Goal: Task Accomplishment & Management: Use online tool/utility

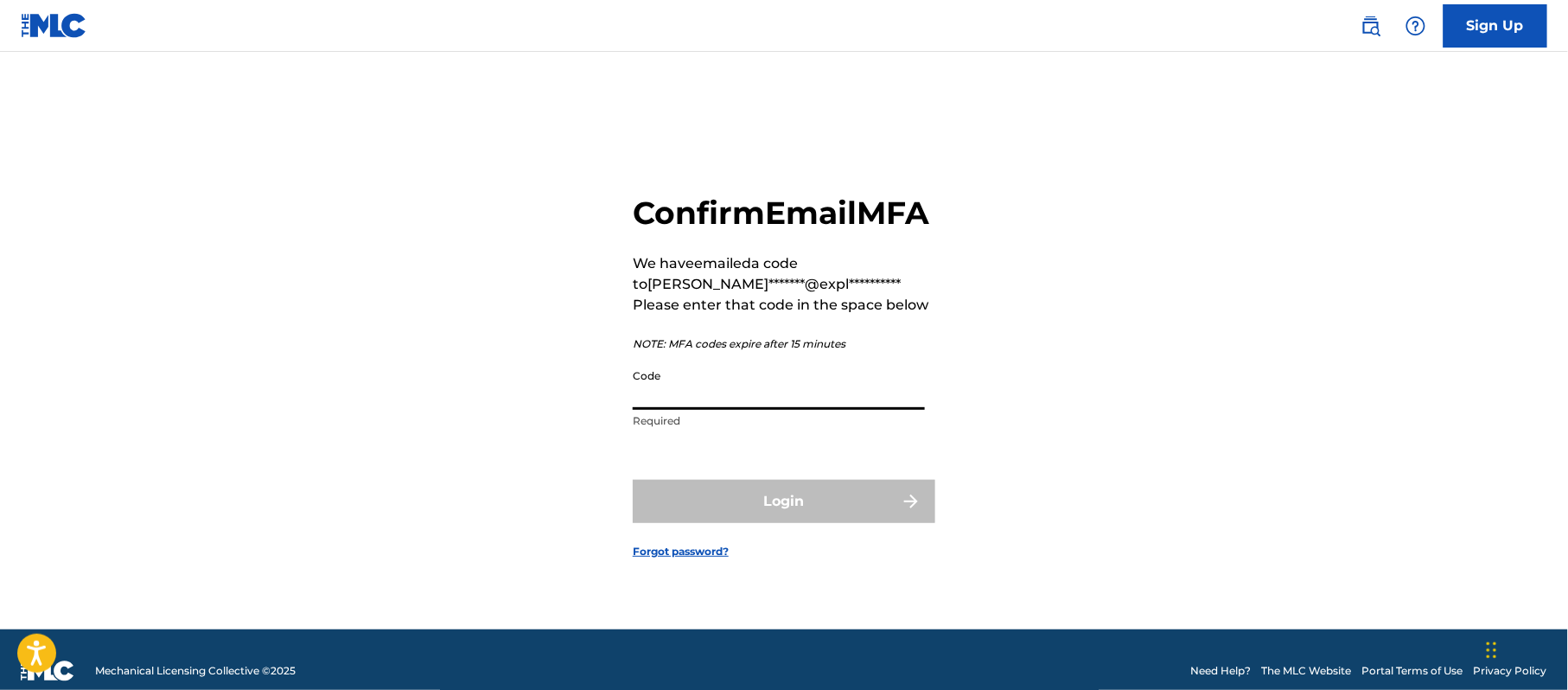
click at [683, 404] on input "Code" at bounding box center [779, 385] width 292 height 49
paste input "419411"
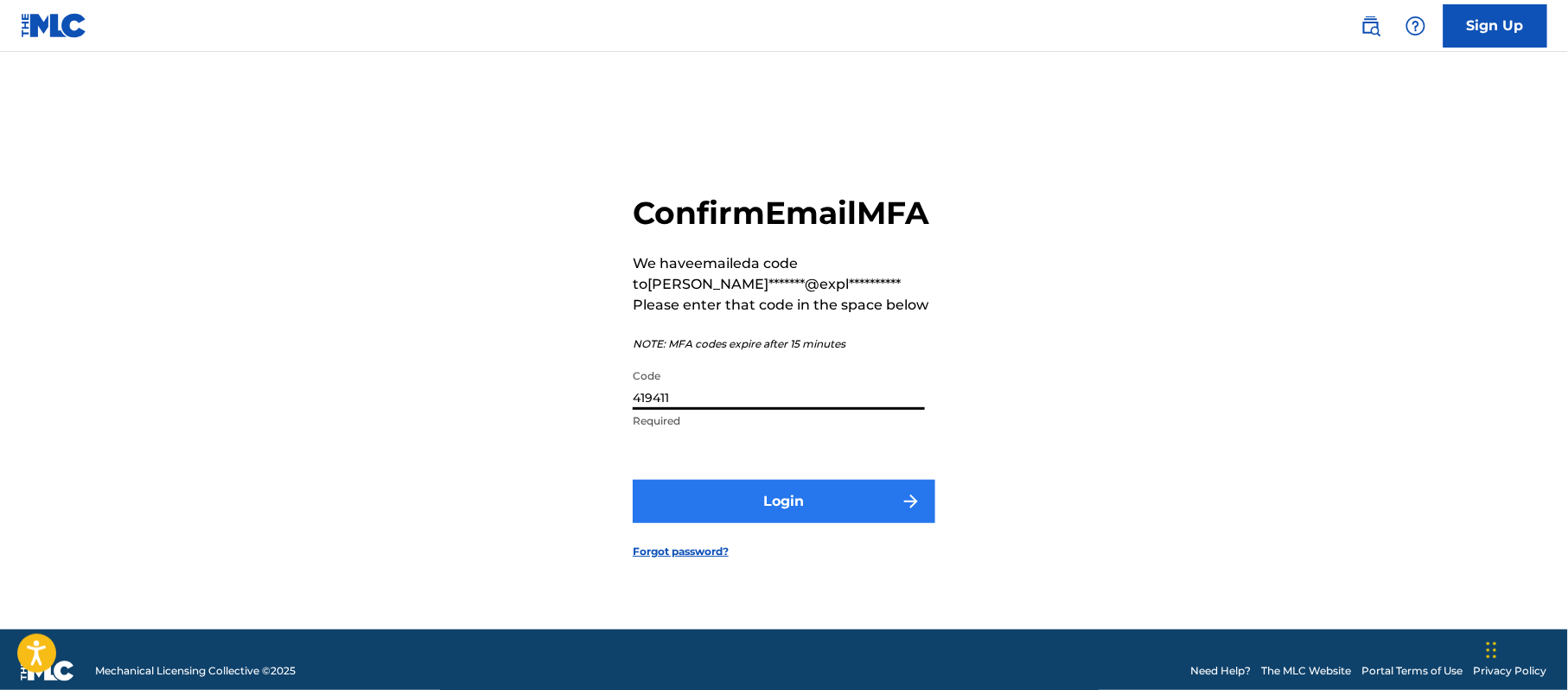
type input "419411"
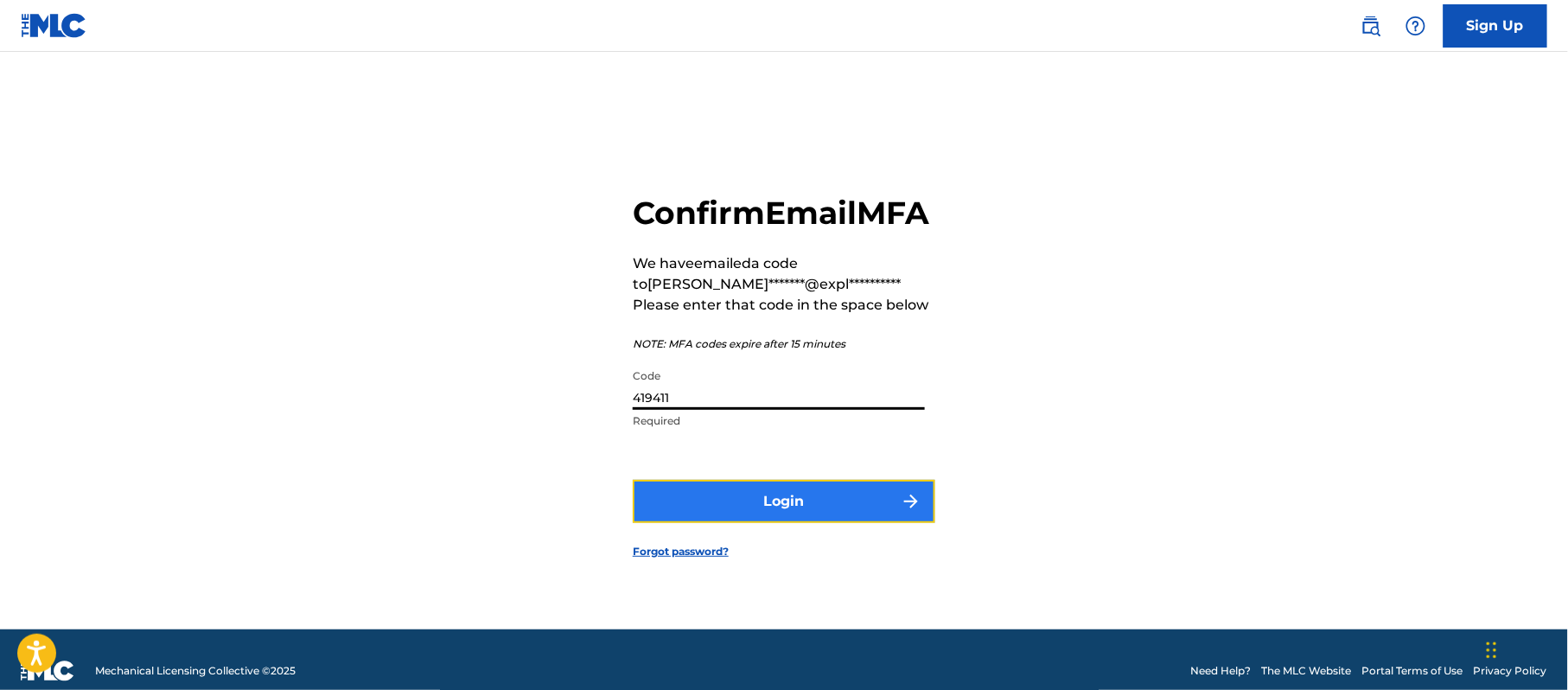
click at [727, 512] on button "Login" at bounding box center [784, 501] width 303 height 43
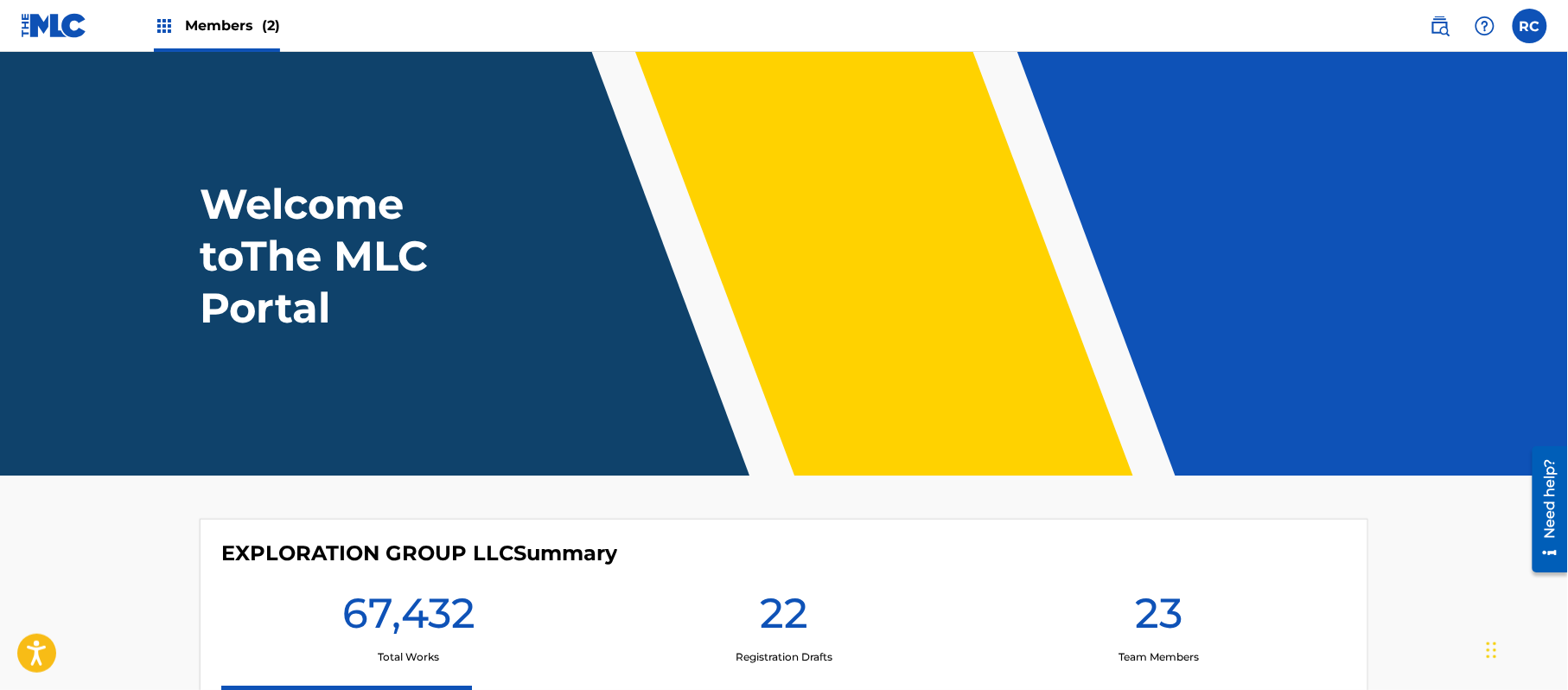
click at [213, 21] on span "Members (2)" at bounding box center [232, 25] width 95 height 20
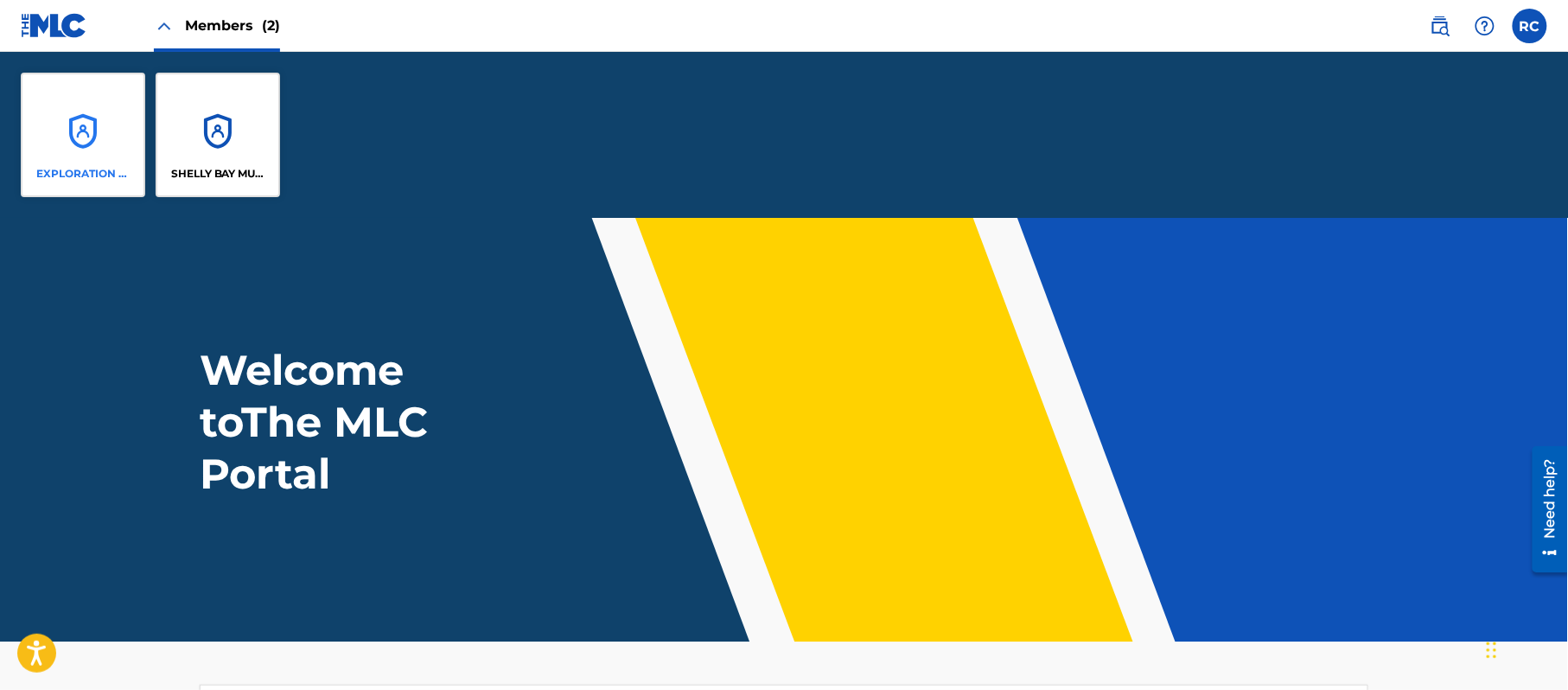
click at [105, 156] on div "EXPLORATION GROUP LLC" at bounding box center [83, 135] width 124 height 124
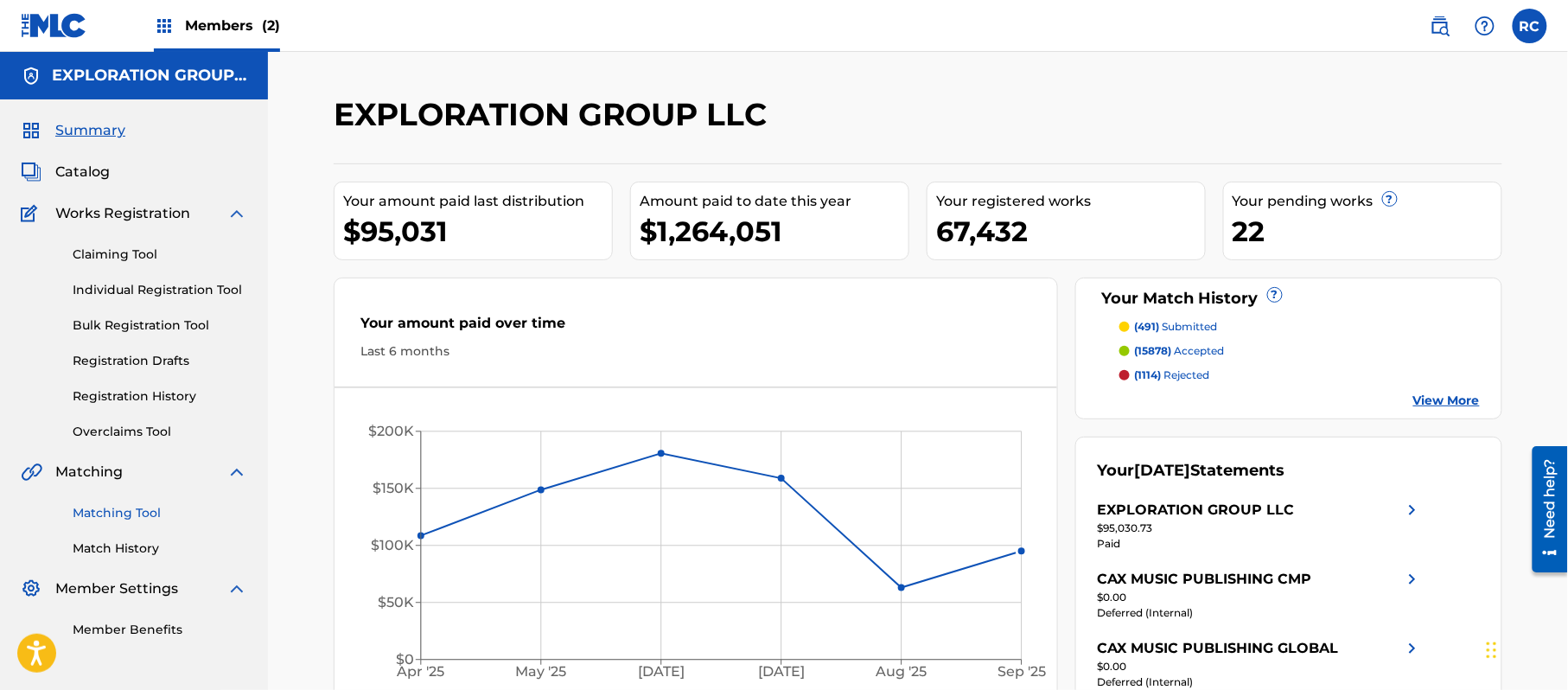
click at [123, 510] on link "Matching Tool" at bounding box center [159, 512] width 174 height 18
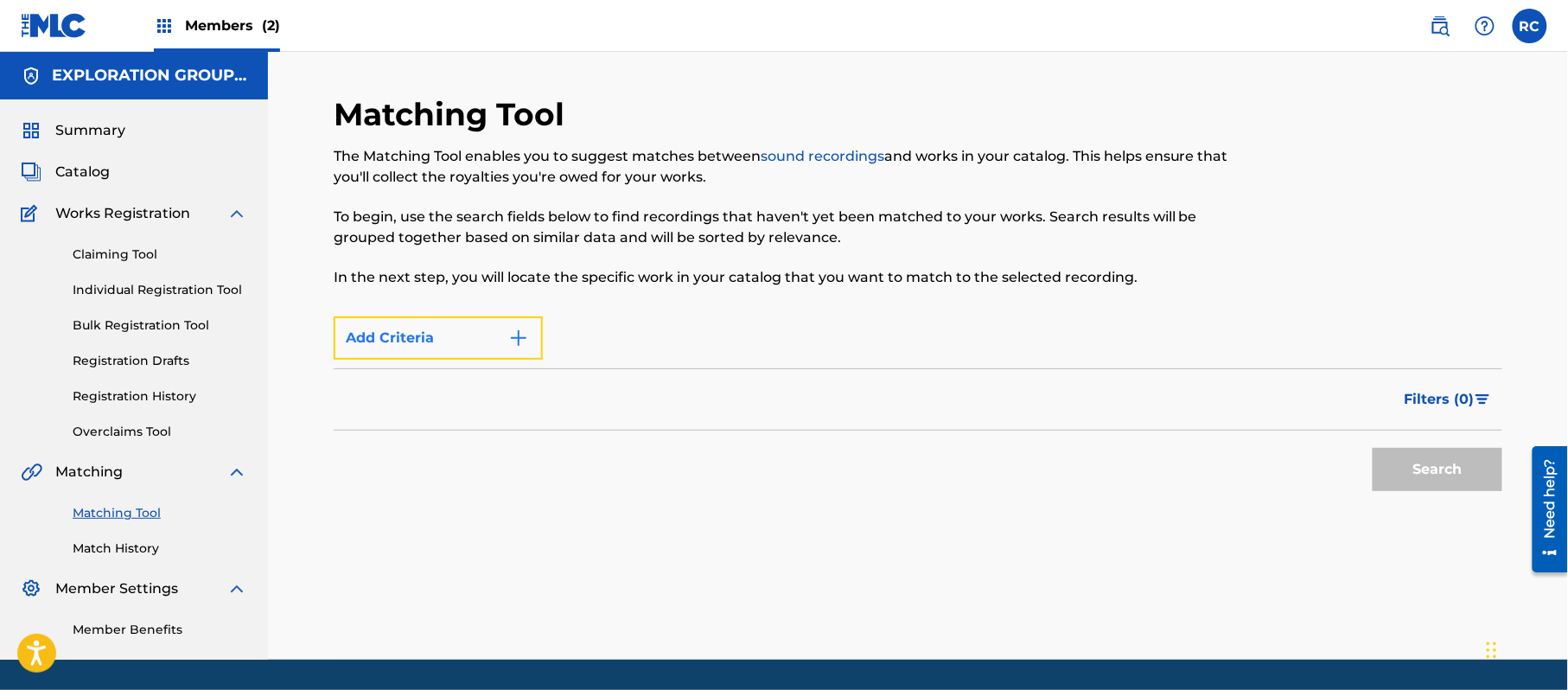
click at [513, 349] on button "Add Criteria" at bounding box center [438, 338] width 209 height 43
click at [1408, 479] on div "Search" at bounding box center [1433, 465] width 139 height 69
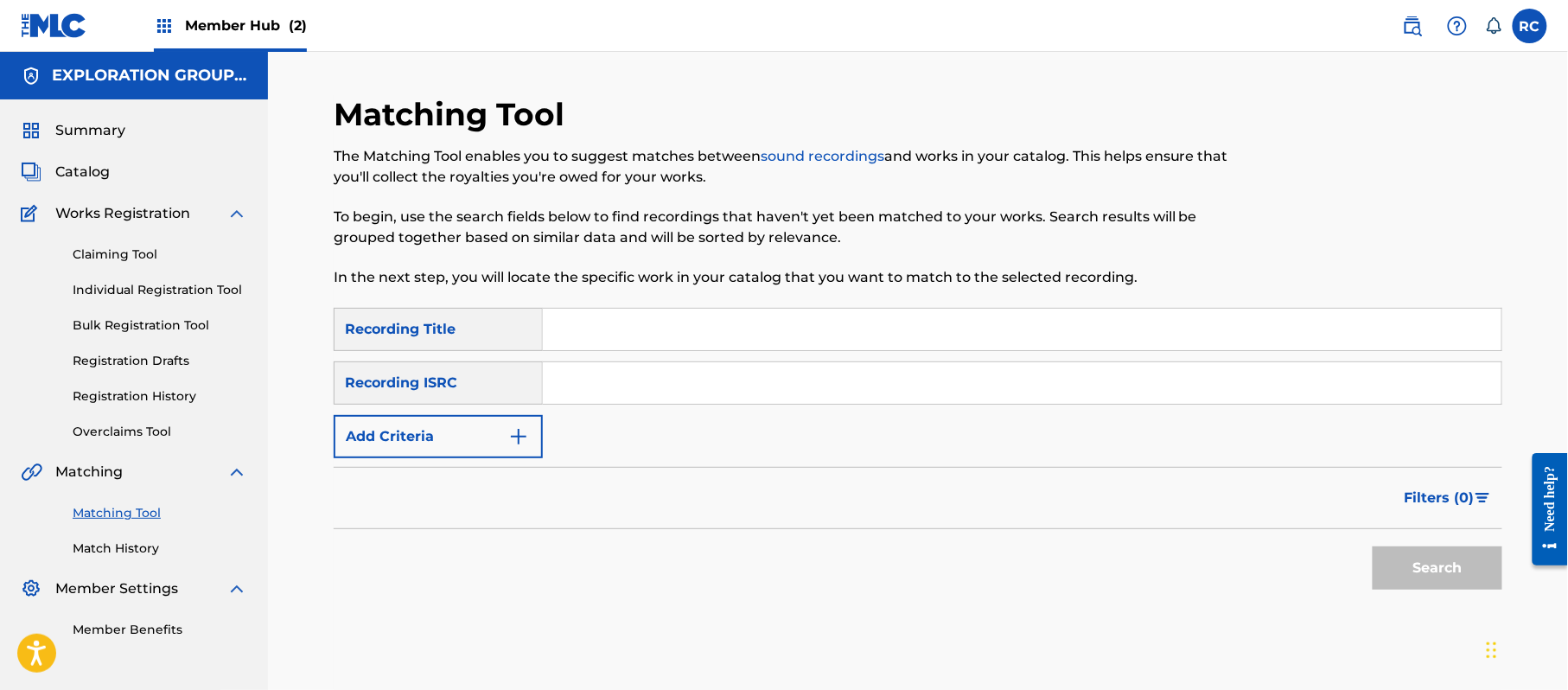
click at [701, 379] on input "Search Form" at bounding box center [1022, 383] width 959 height 41
paste input "JPZ922113798"
type input "JPZ922113798"
click at [1398, 574] on button "Search" at bounding box center [1438, 567] width 130 height 43
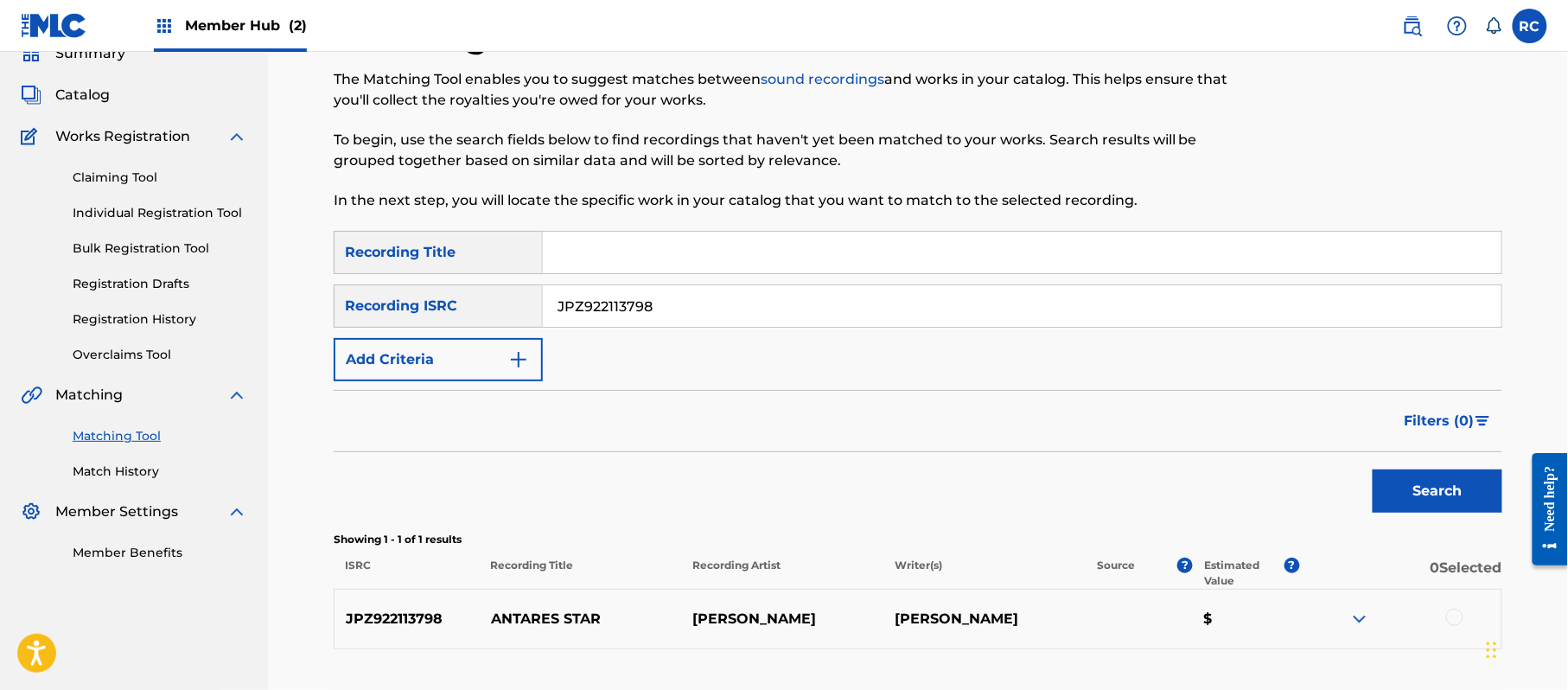
scroll to position [115, 0]
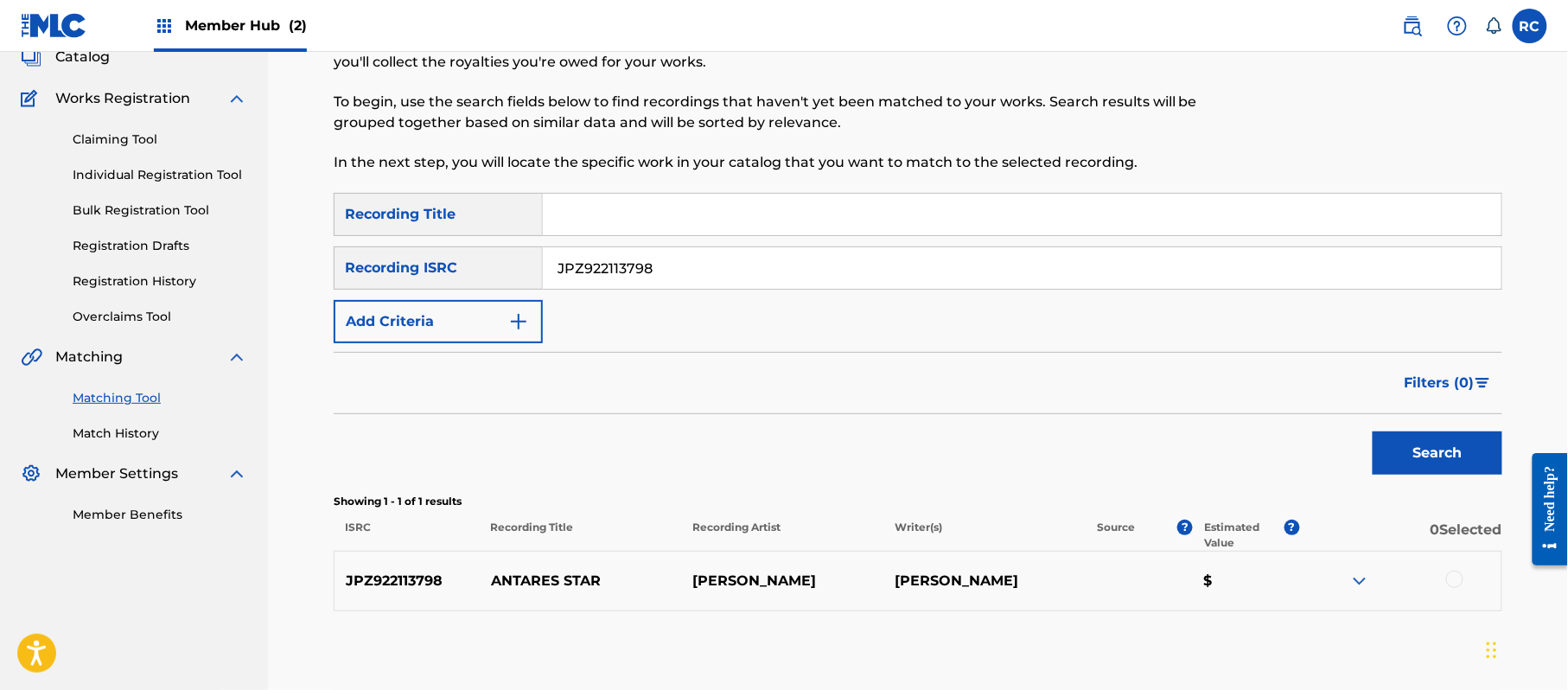
click at [1454, 575] on div at bounding box center [1455, 579] width 17 height 17
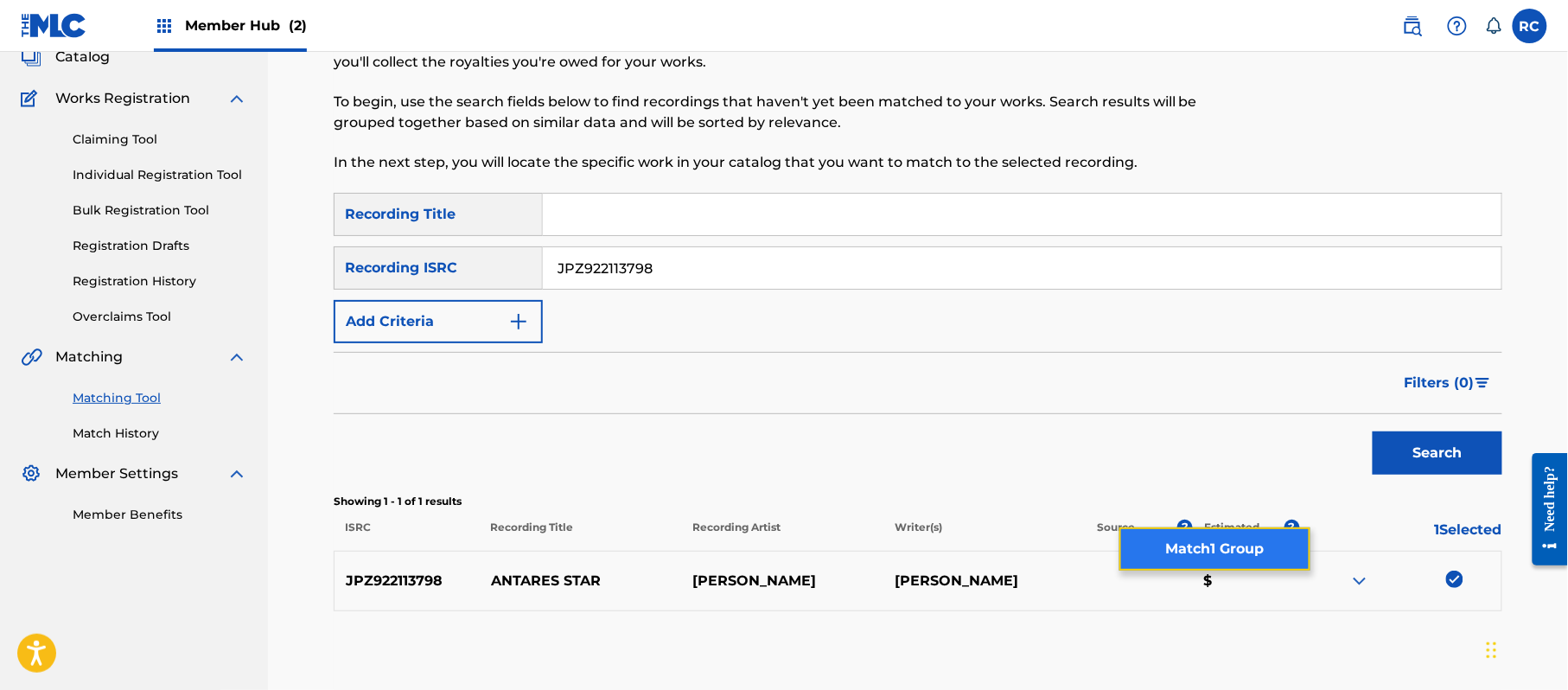
click at [1197, 545] on button "Match 1 Group" at bounding box center [1214, 549] width 191 height 43
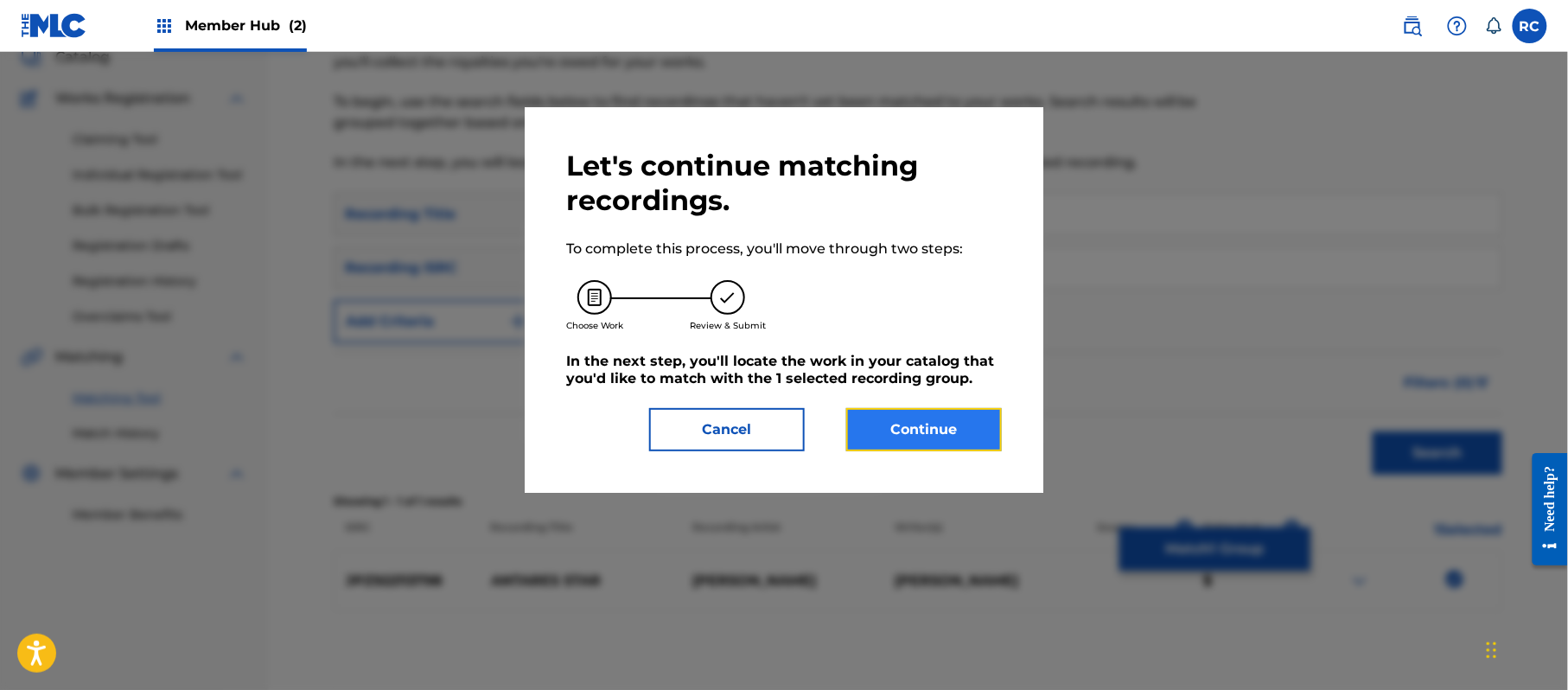
click at [887, 420] on button "Continue" at bounding box center [924, 430] width 156 height 43
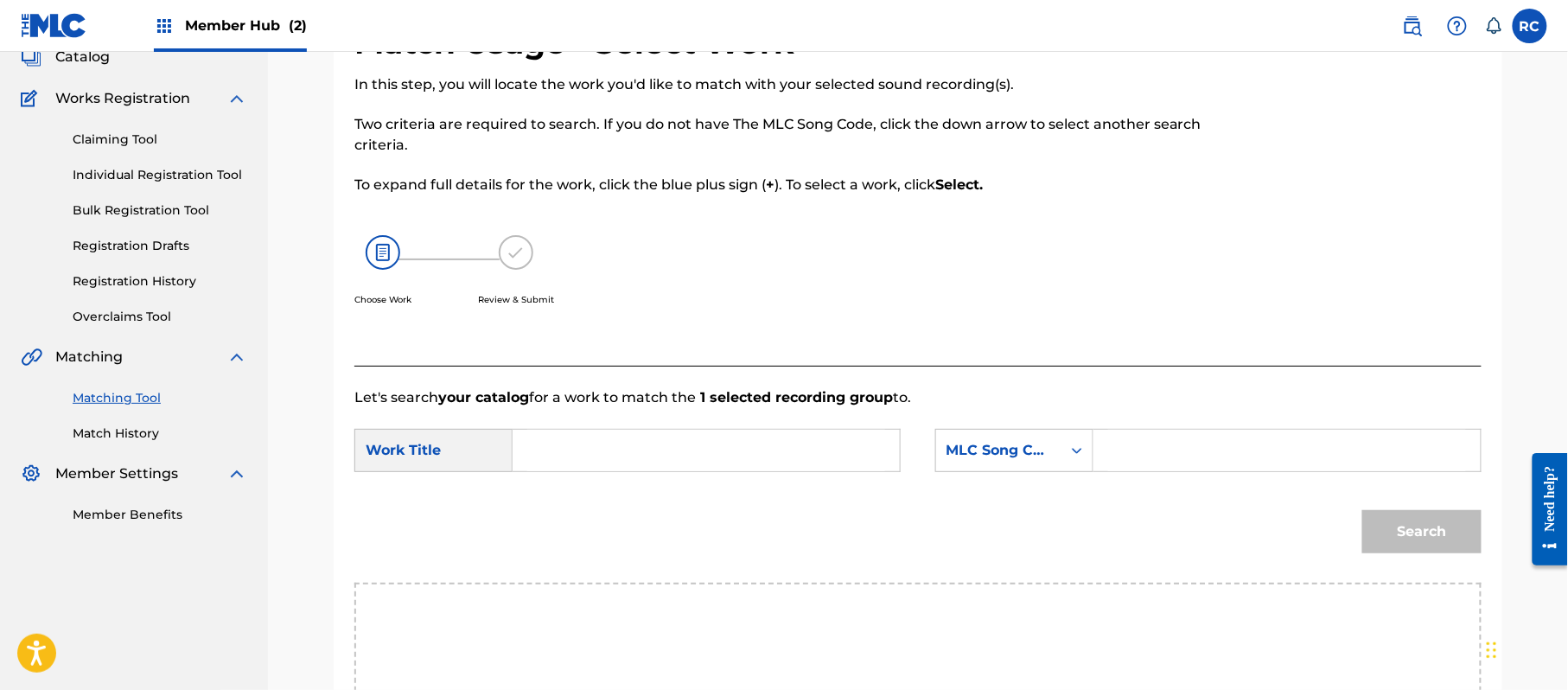
click at [605, 440] on input "Search Form" at bounding box center [706, 451] width 358 height 41
paste input "Antares Star AW49N0"
click at [635, 452] on input "Antares Star AW49N0" at bounding box center [706, 451] width 358 height 41
click at [636, 452] on input "Antares Star AW49N0" at bounding box center [706, 451] width 358 height 41
type input "Antares Star"
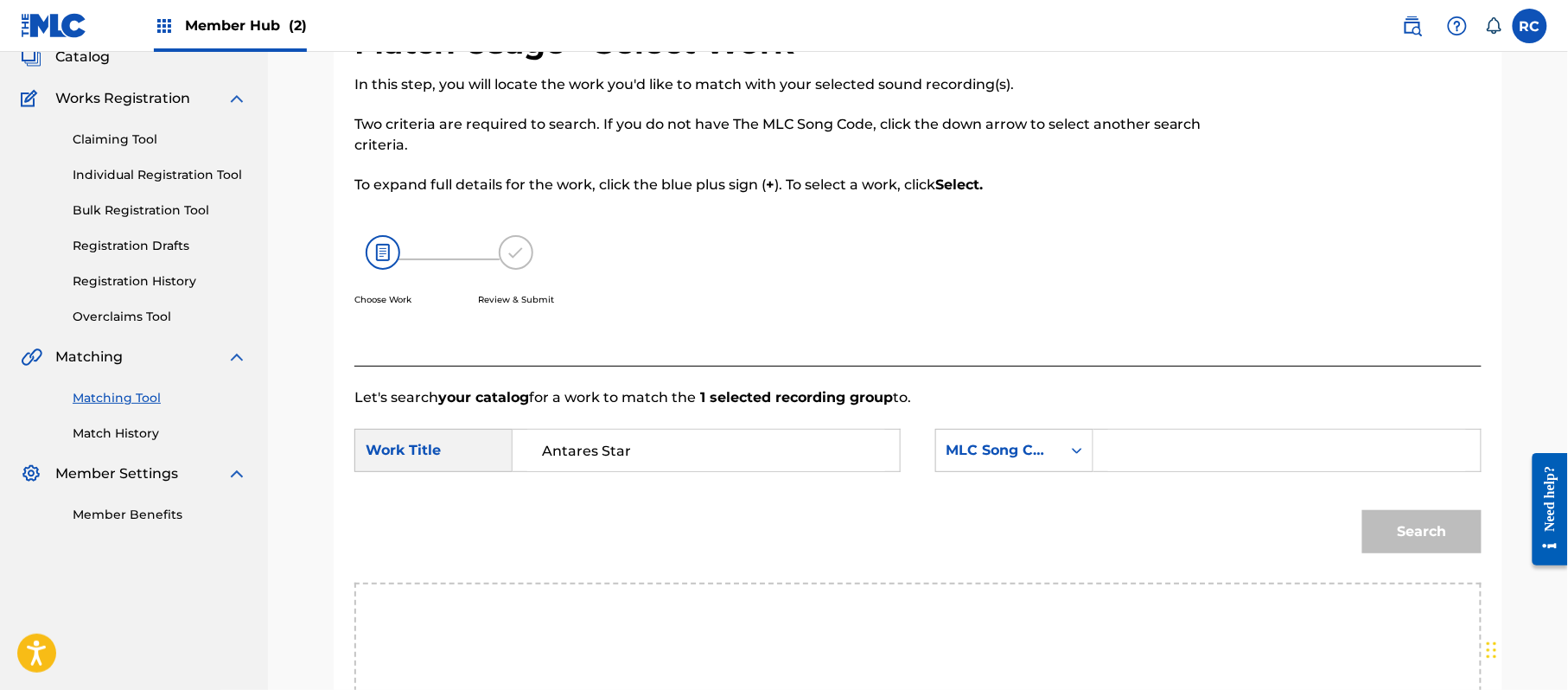
click at [1149, 452] on input "Search Form" at bounding box center [1287, 451] width 358 height 41
paste input "AW49N0"
type input "AW49N0"
click at [1402, 544] on button "Search" at bounding box center [1422, 532] width 120 height 43
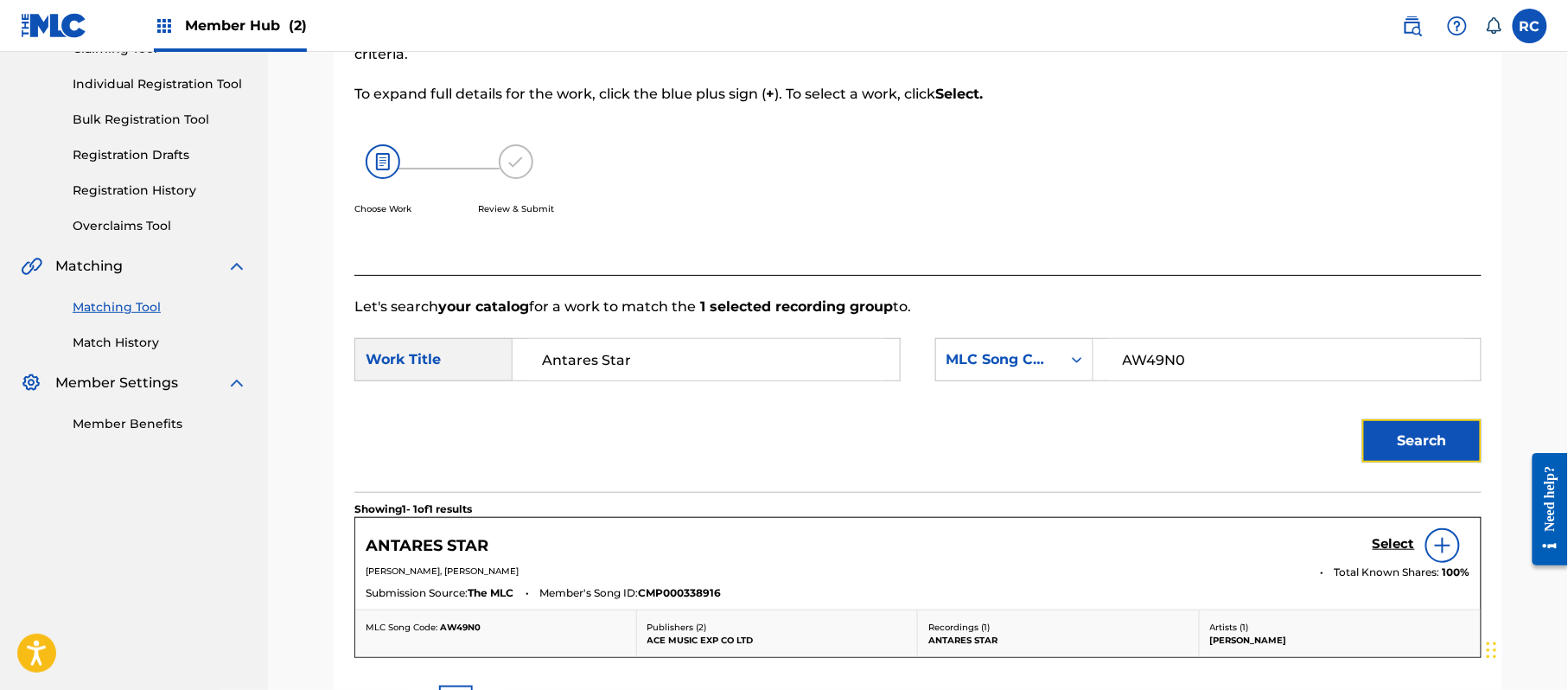
scroll to position [411, 0]
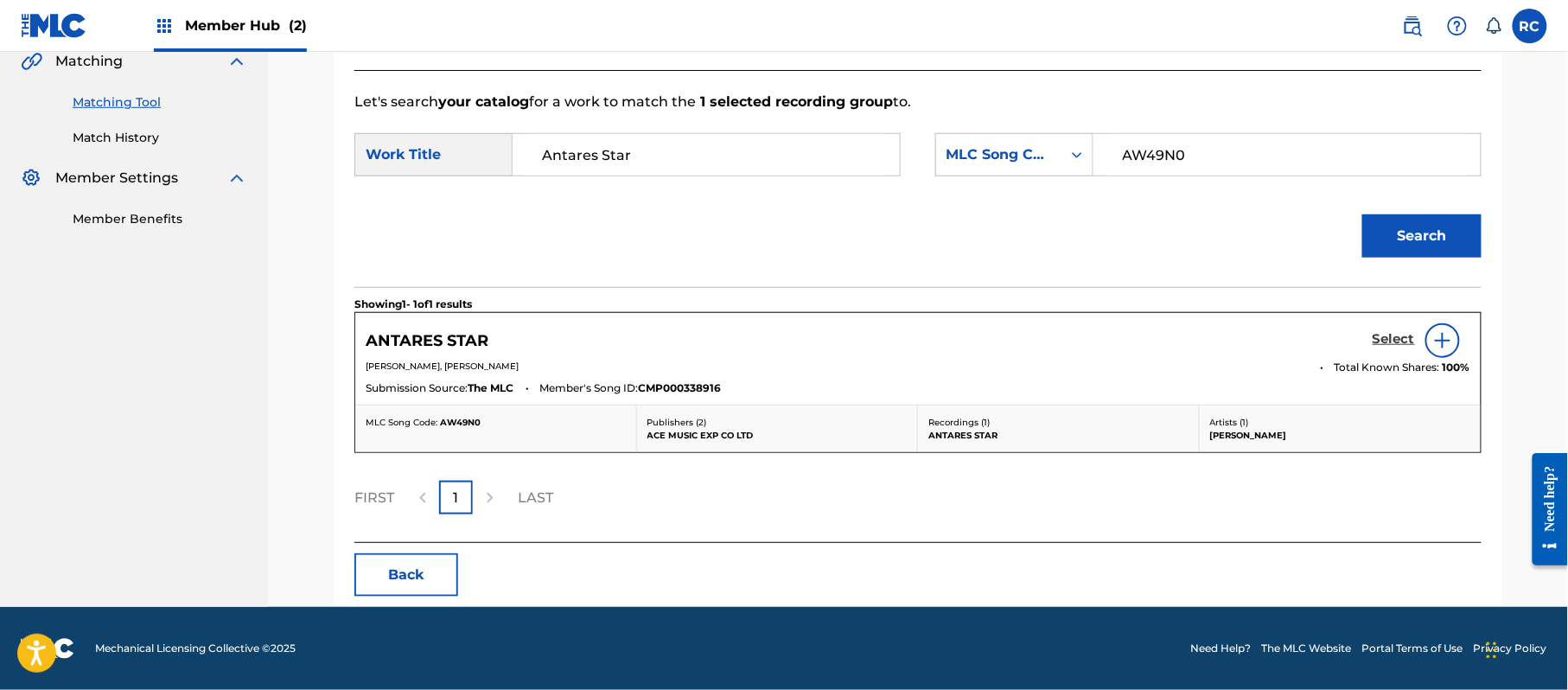
click at [1377, 337] on h5 "Select" at bounding box center [1394, 338] width 42 height 16
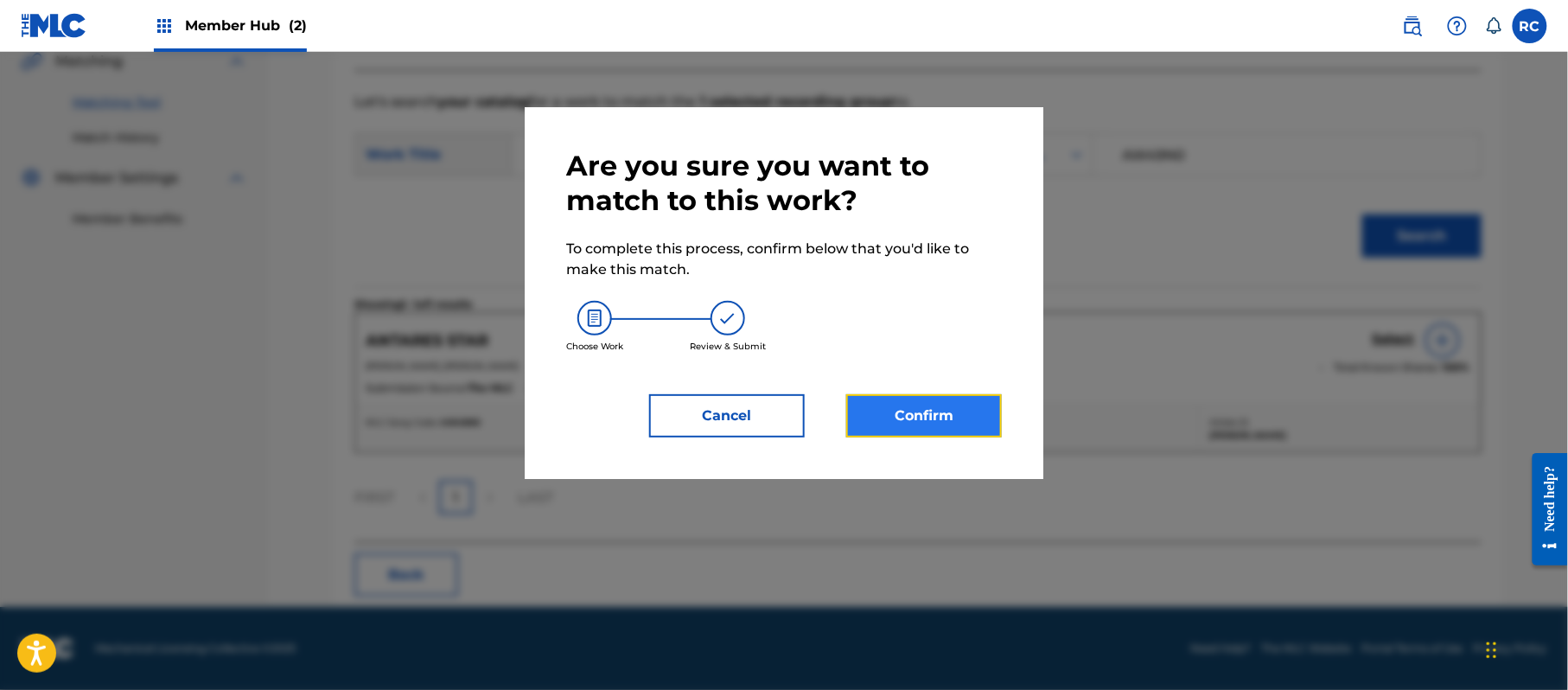
click at [887, 419] on button "Confirm" at bounding box center [924, 416] width 156 height 43
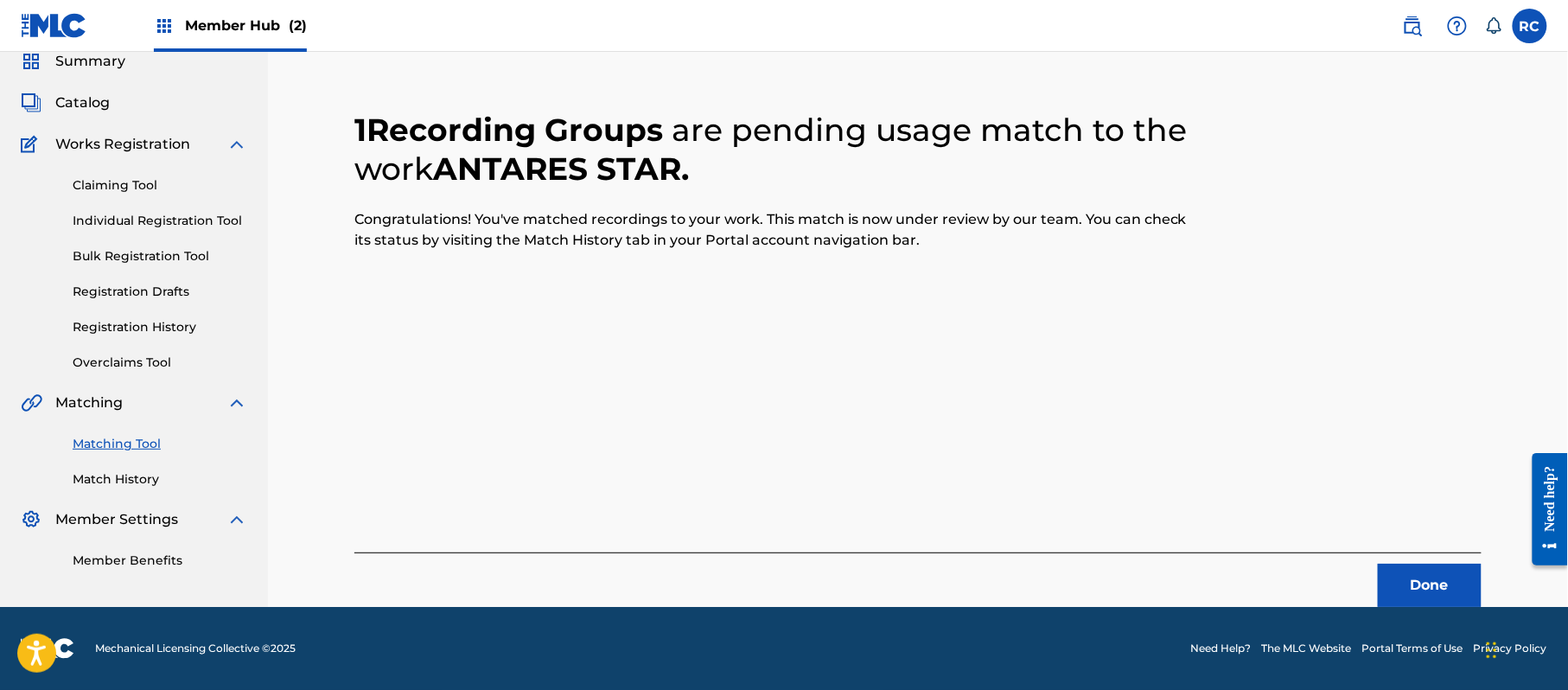
scroll to position [69, 0]
click at [1431, 575] on button "Done" at bounding box center [1429, 585] width 104 height 43
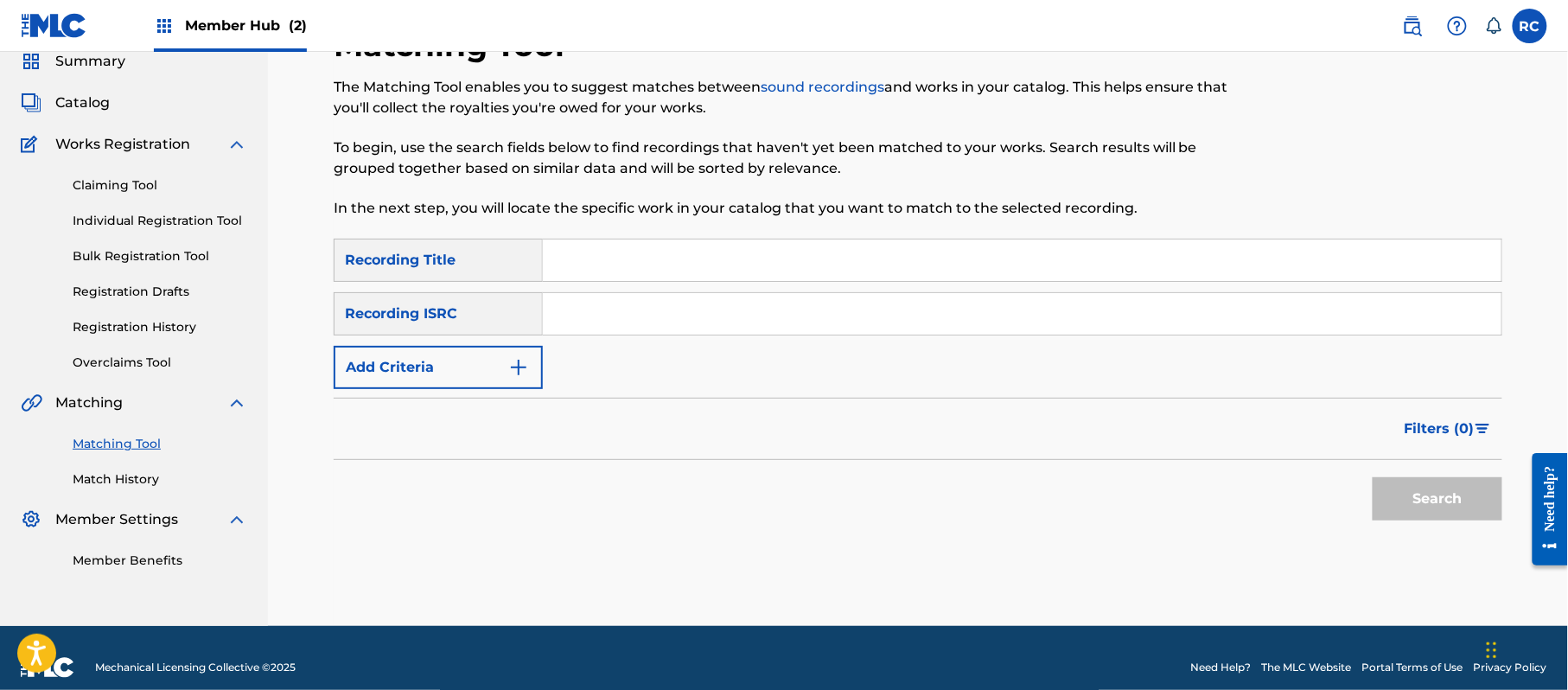
click at [701, 327] on input "Search Form" at bounding box center [1022, 314] width 959 height 41
paste input "JPZ922103057"
type input "JPZ922103057"
click at [1406, 499] on button "Search" at bounding box center [1438, 499] width 130 height 43
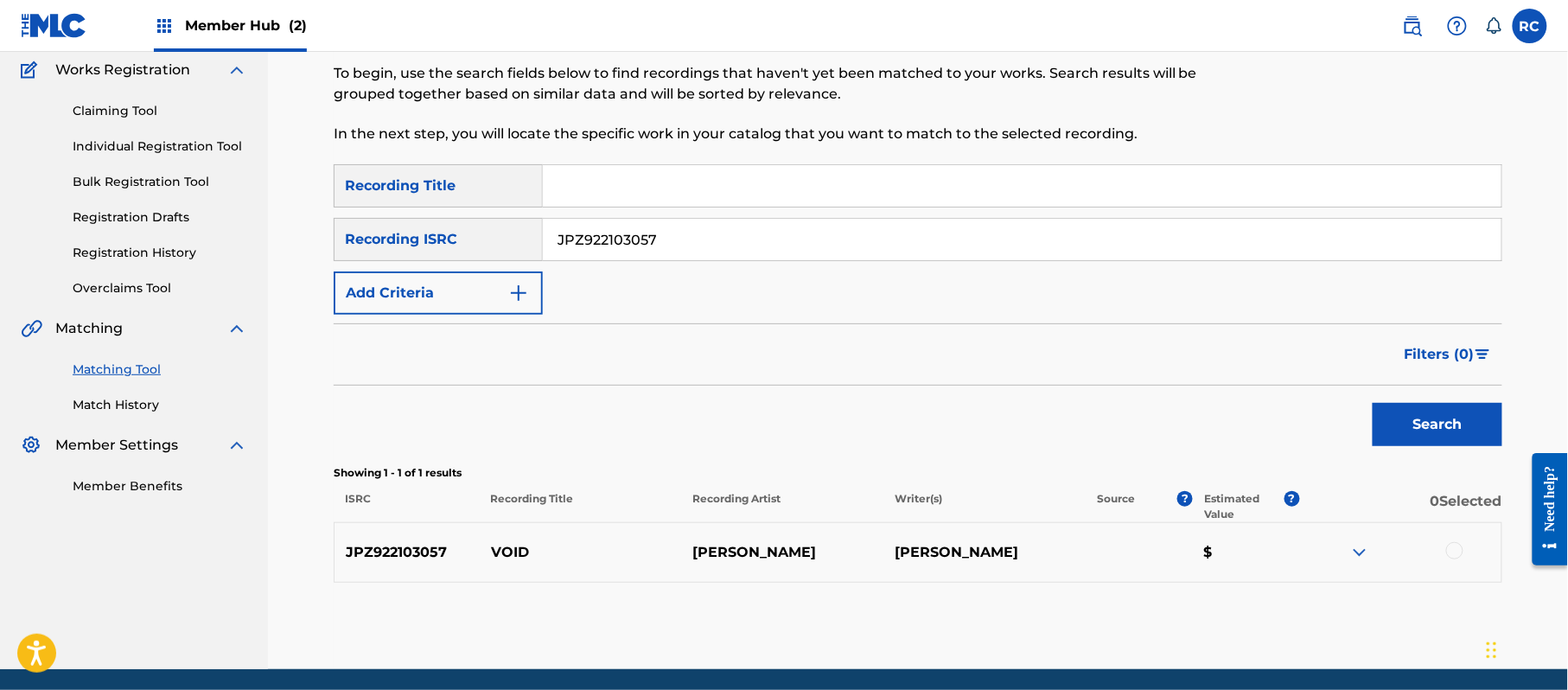
scroll to position [184, 0]
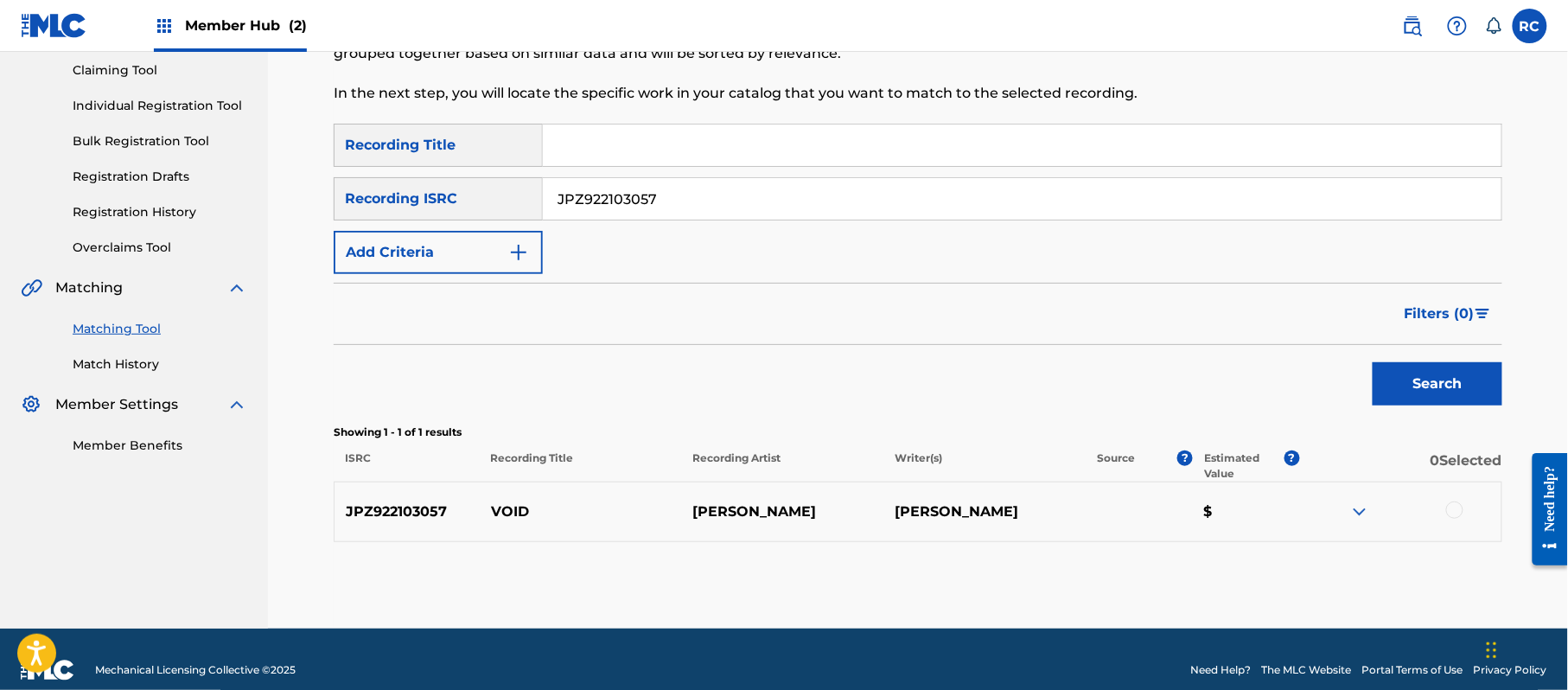
click at [1460, 513] on div at bounding box center [1455, 510] width 17 height 17
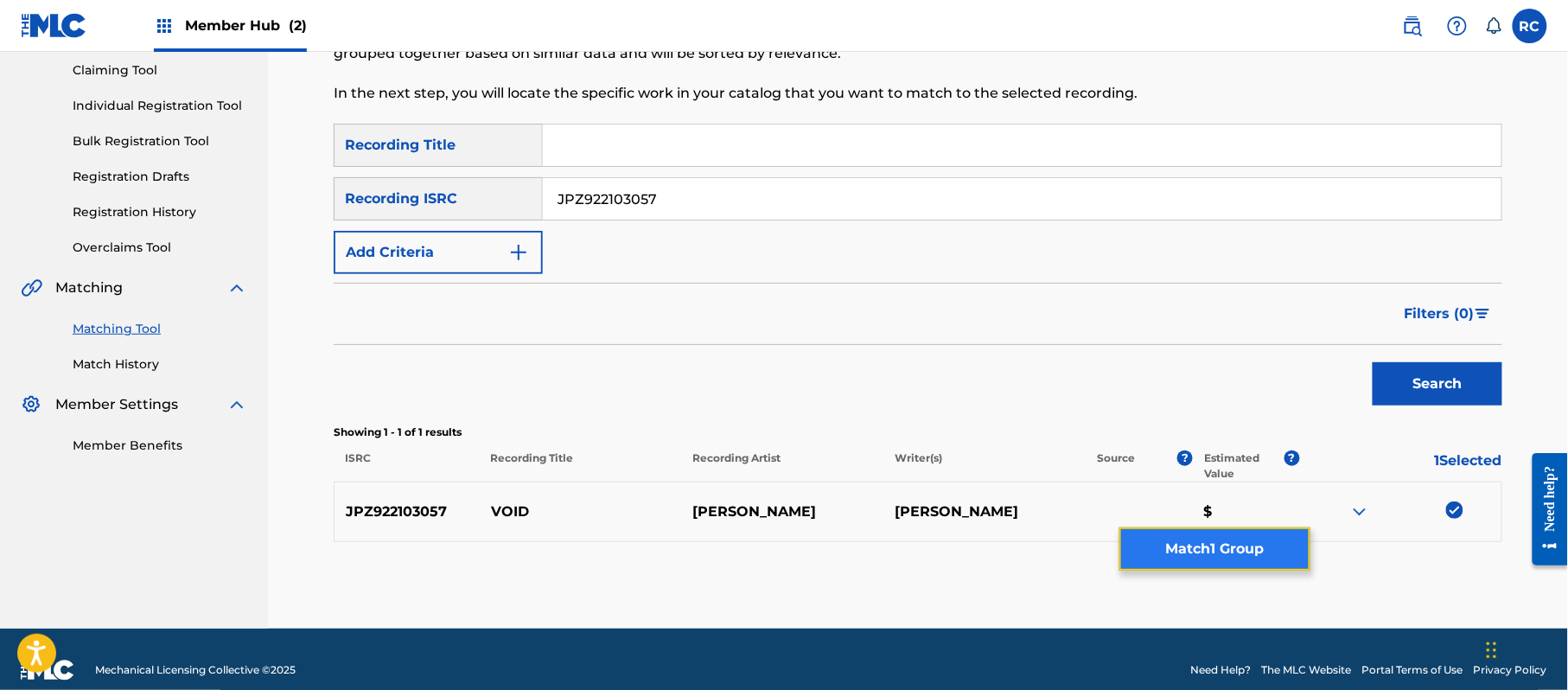
click at [1191, 560] on button "Match 1 Group" at bounding box center [1214, 549] width 191 height 43
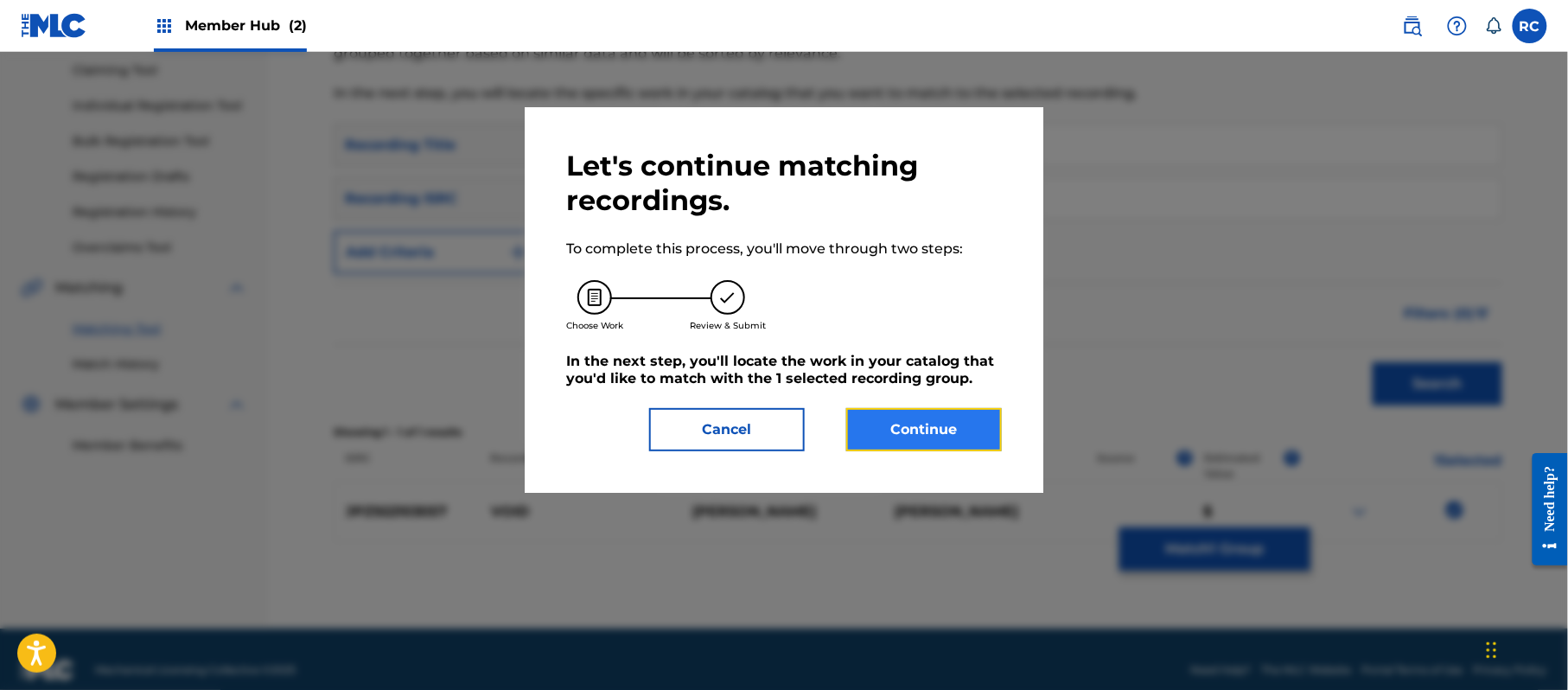
click at [888, 412] on button "Continue" at bounding box center [924, 430] width 156 height 43
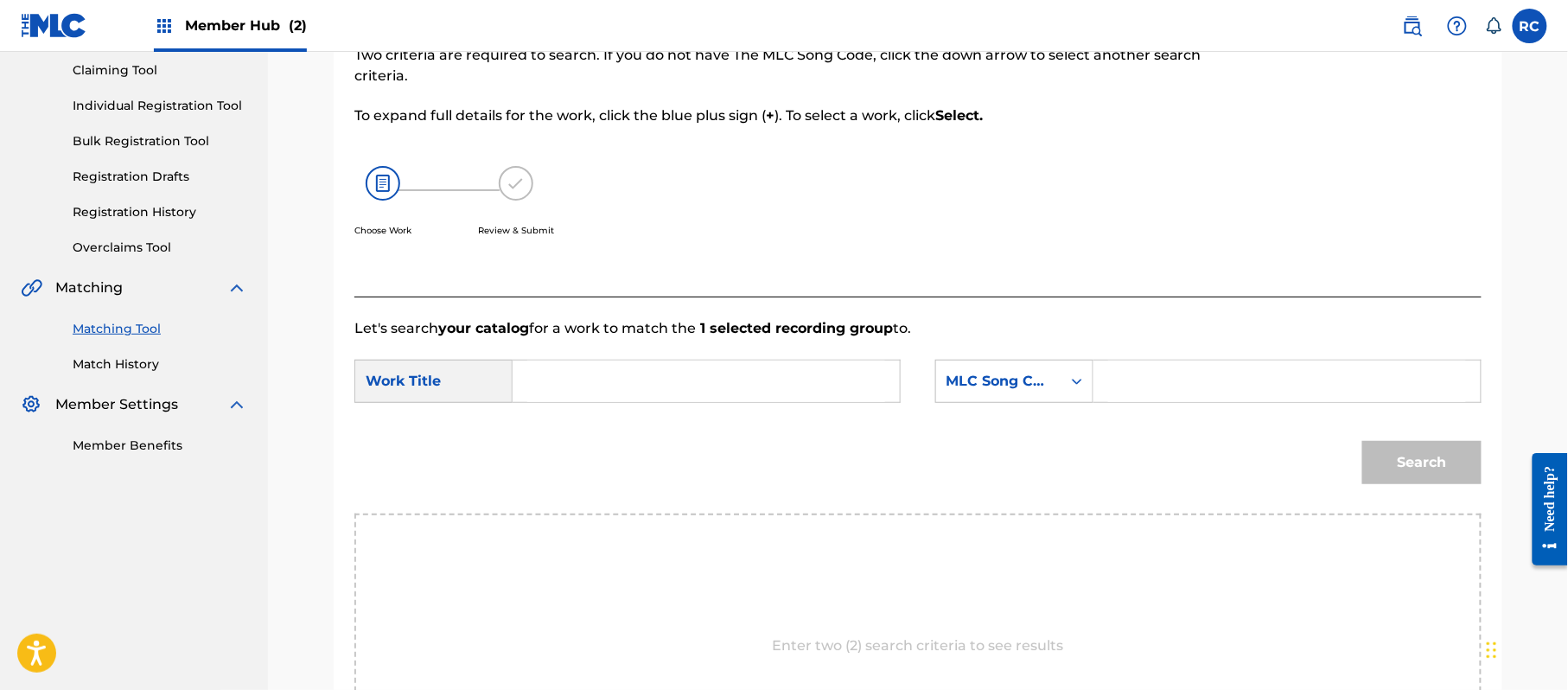
click at [607, 386] on input "Search Form" at bounding box center [706, 381] width 358 height 41
paste input "Void VW1SCD"
click at [635, 382] on input "Void VW1SCD" at bounding box center [706, 381] width 358 height 41
drag, startPoint x: 636, startPoint y: 388, endPoint x: 450, endPoint y: 395, distance: 186.1
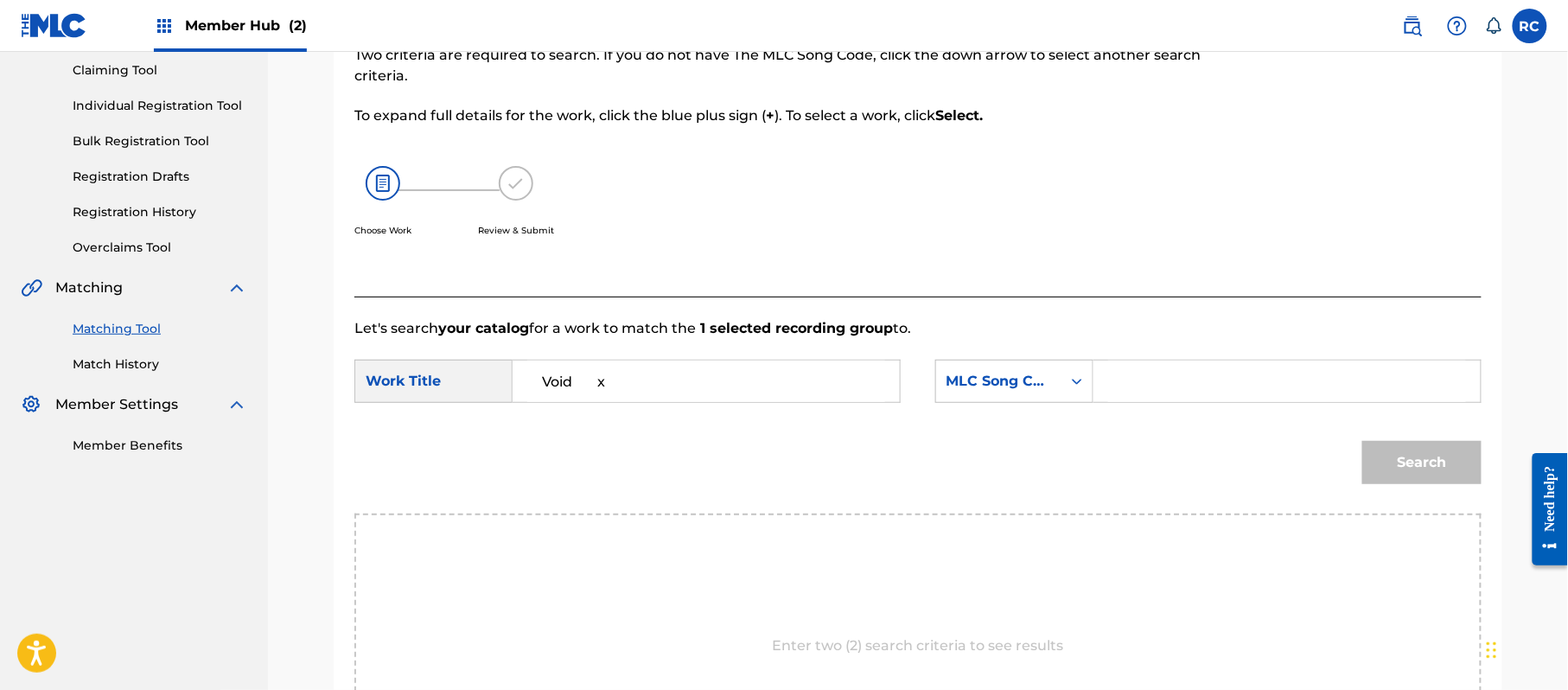
click at [450, 395] on div "SearchWithCriteria60116592-b5d2-479c-8427-f40acd77ca2d Work Title Void x" at bounding box center [627, 381] width 546 height 43
paste input "VW1SCD"
click at [640, 371] on input "Void VW1SCD" at bounding box center [706, 381] width 358 height 41
type input "Void"
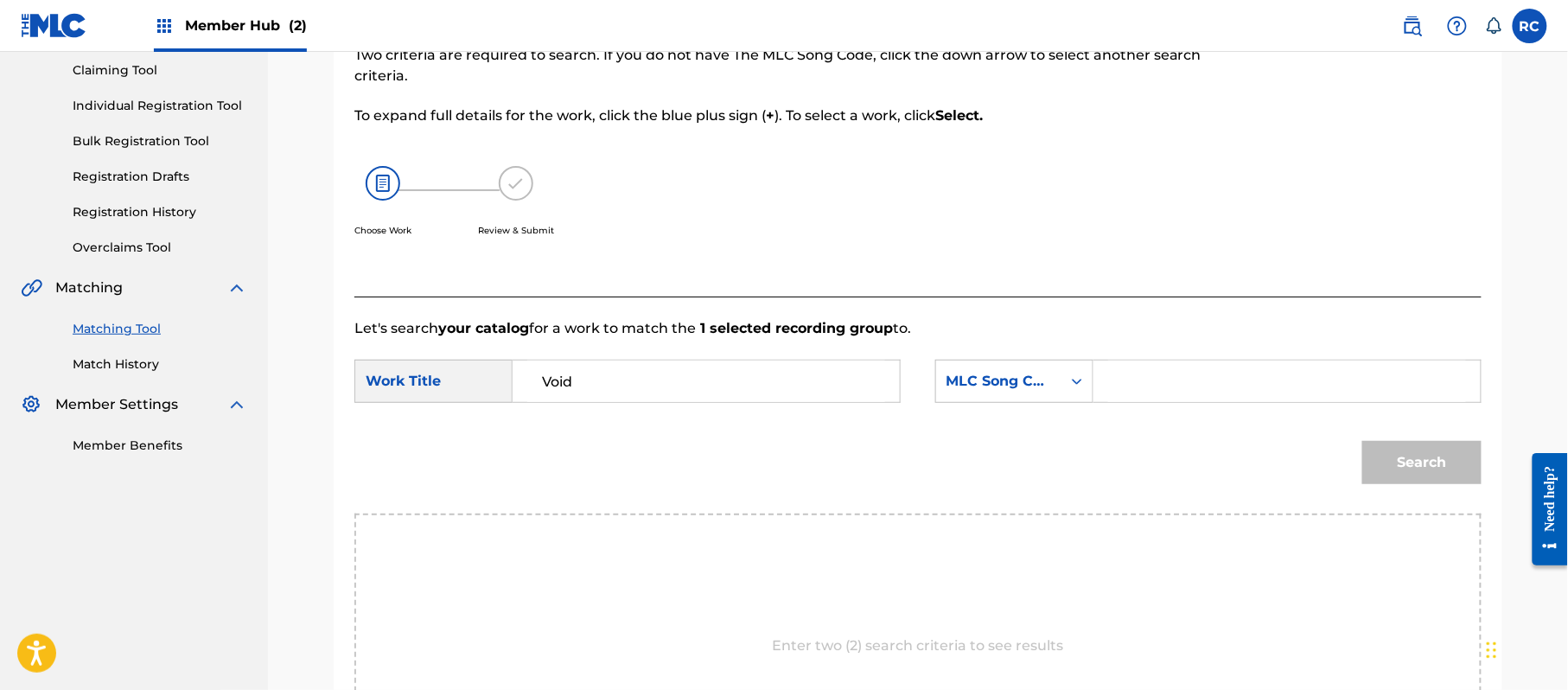
click at [1138, 370] on input "Search Form" at bounding box center [1287, 381] width 358 height 41
paste input "VW1SCD"
type input "VW1SCD"
click at [1428, 468] on button "Search" at bounding box center [1422, 463] width 120 height 43
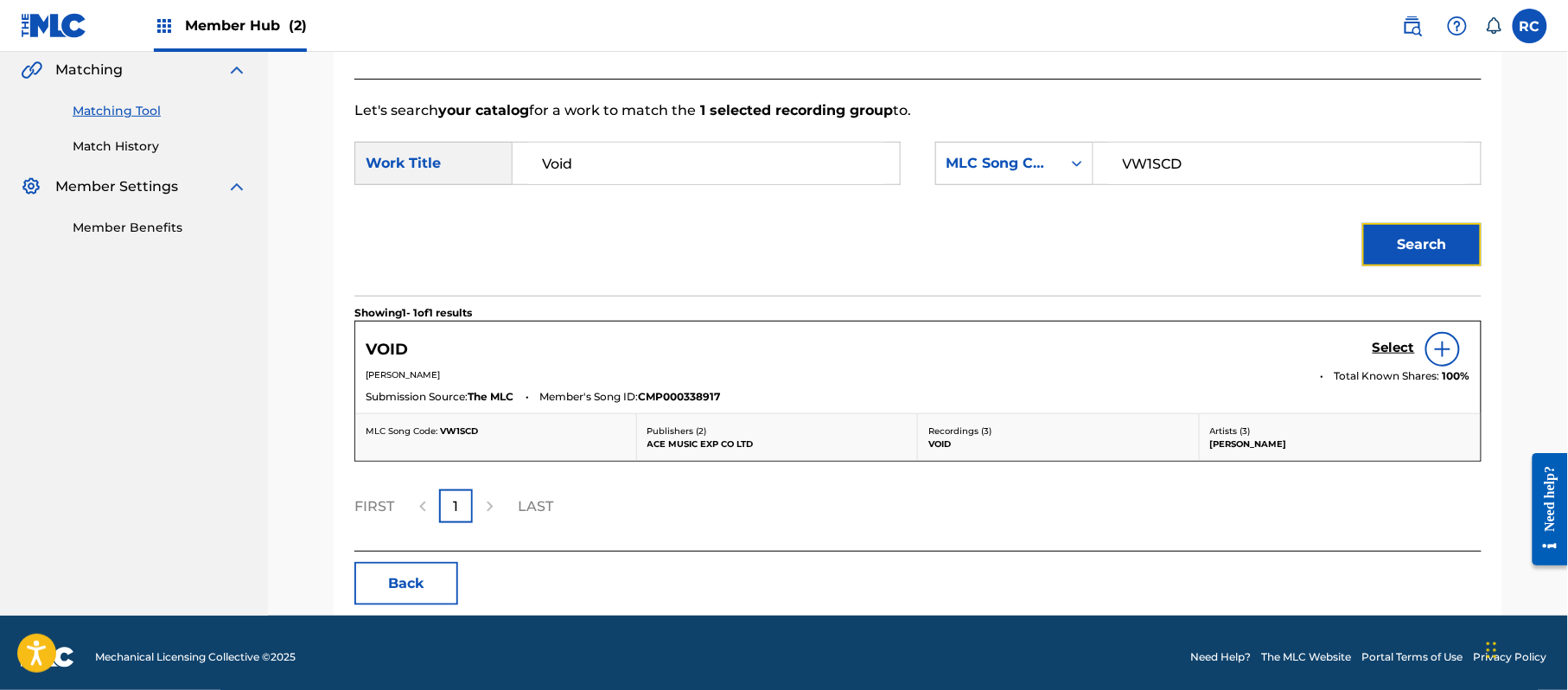
scroll to position [411, 0]
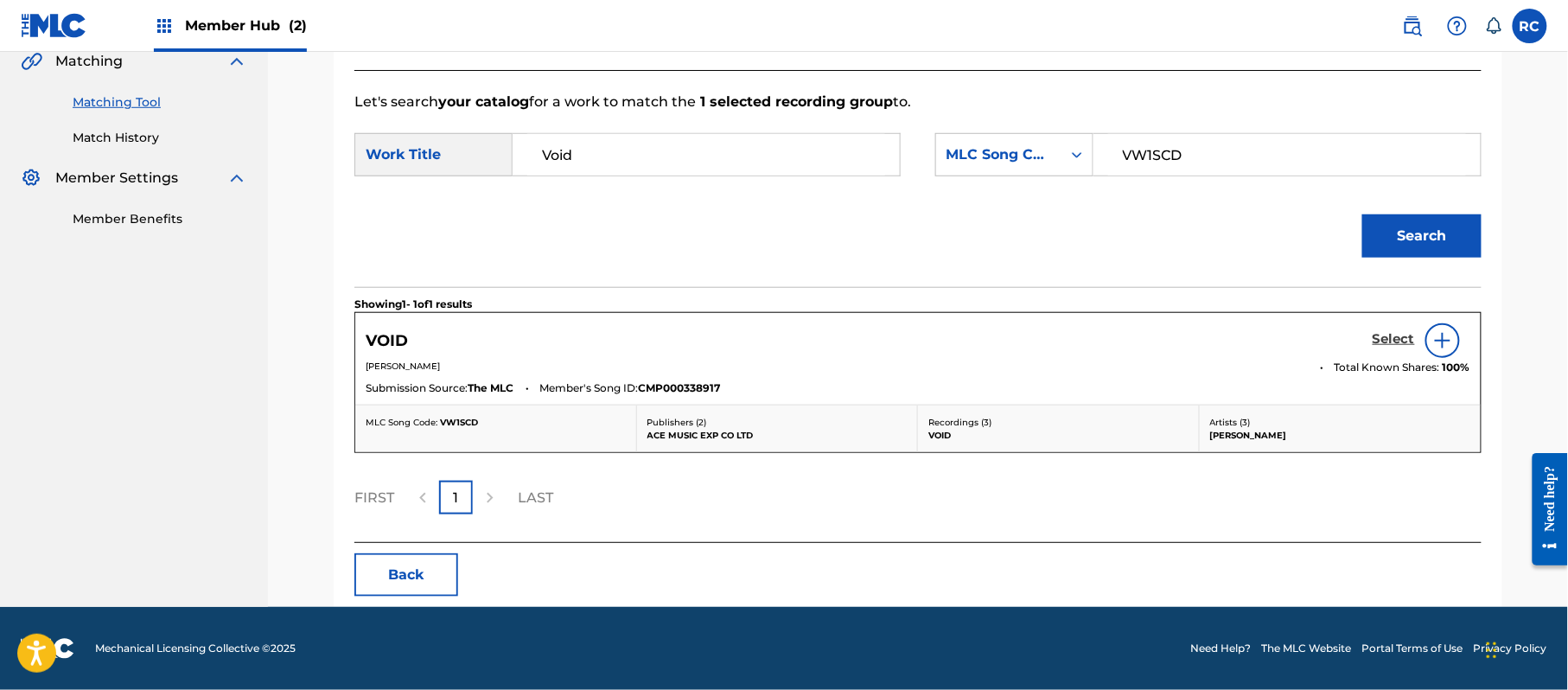
click at [1384, 333] on h5 "Select" at bounding box center [1394, 338] width 42 height 16
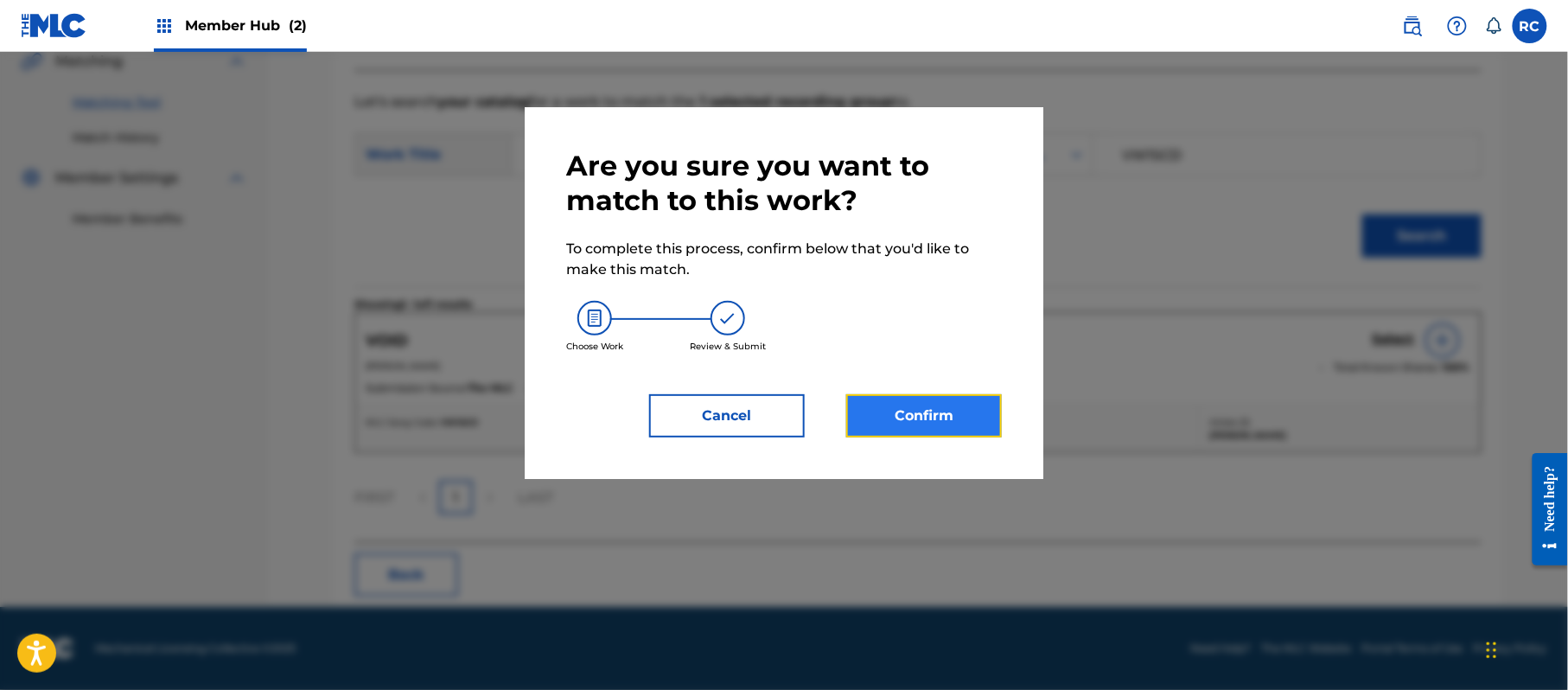
click at [924, 400] on button "Confirm" at bounding box center [924, 416] width 156 height 43
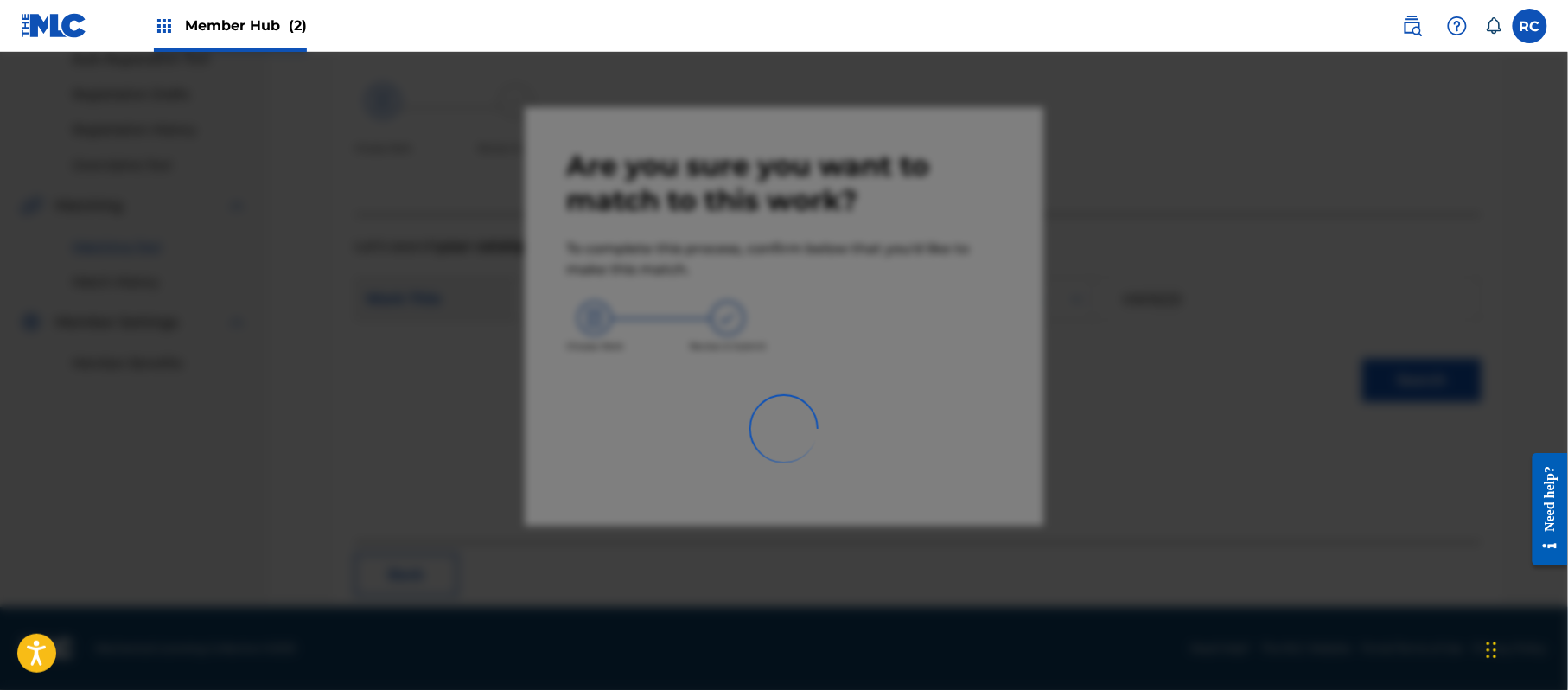
scroll to position [69, 0]
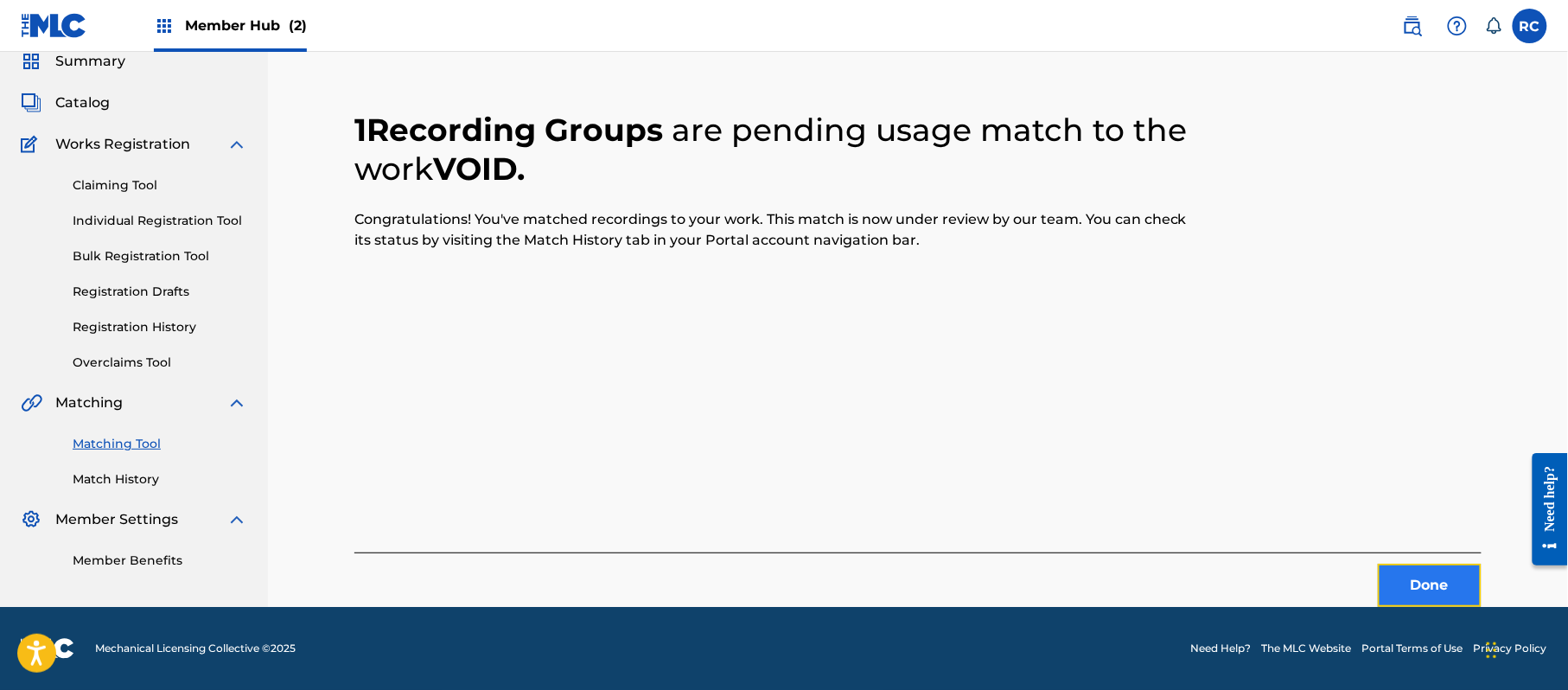
click at [1418, 574] on button "Done" at bounding box center [1429, 585] width 104 height 43
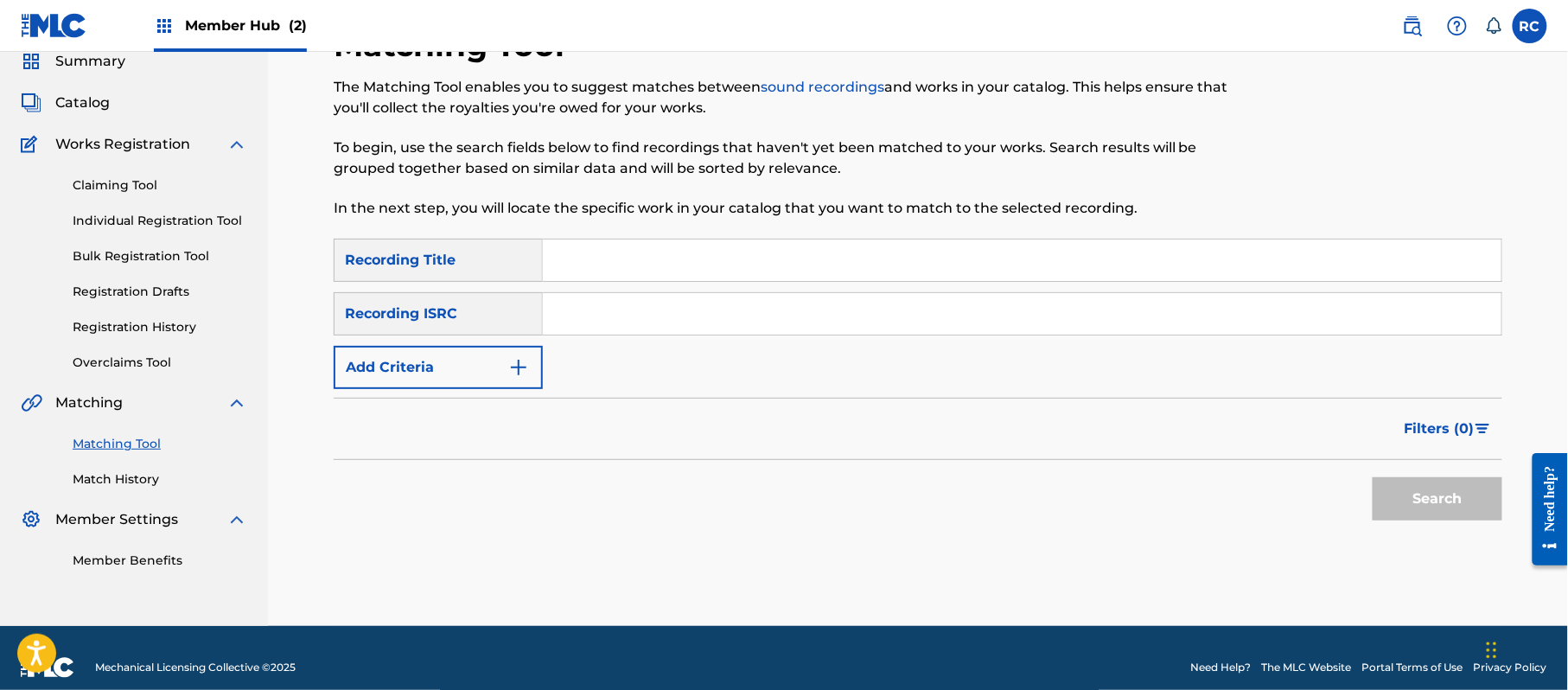
click at [683, 313] on input "Search Form" at bounding box center [1022, 314] width 959 height 41
paste input "JPZ922103070"
type input "JPZ922103070"
click at [1404, 504] on button "Search" at bounding box center [1438, 499] width 130 height 43
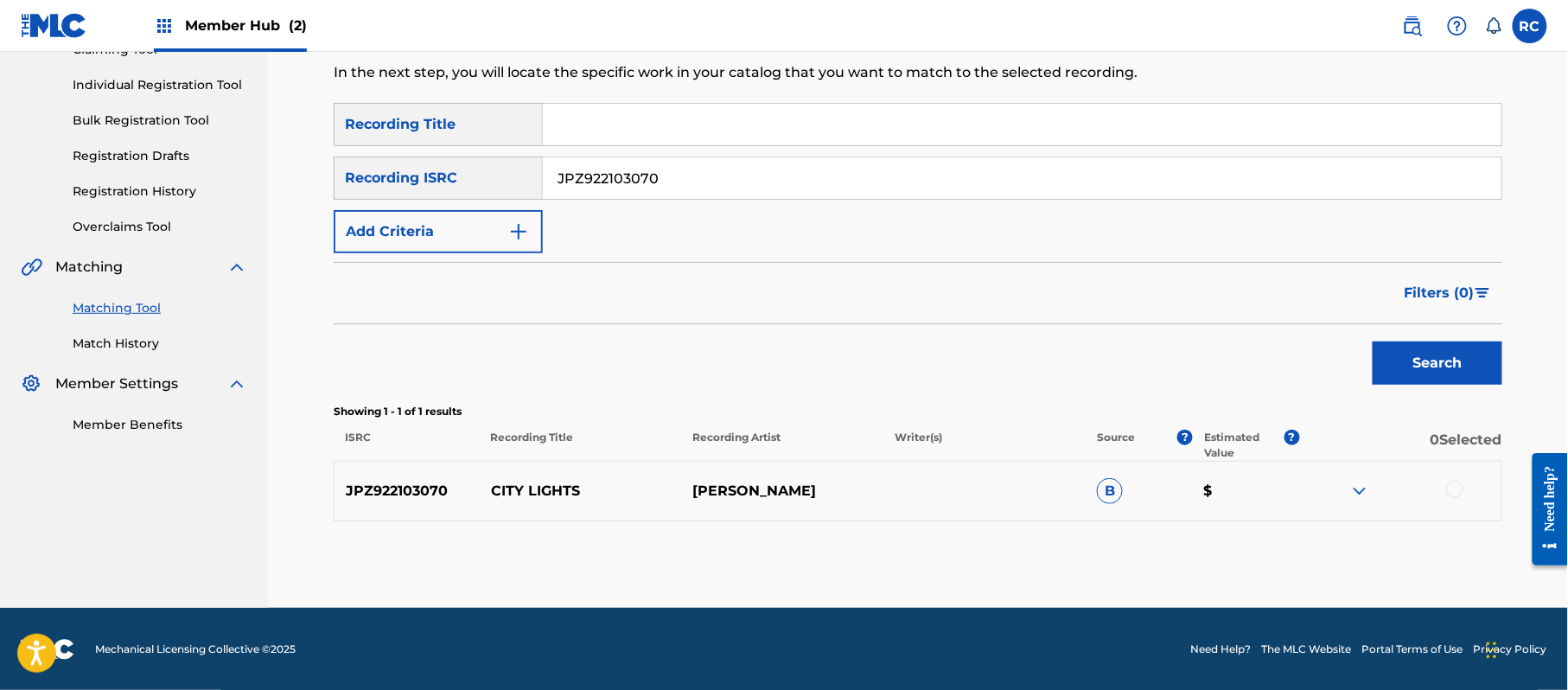
scroll to position [205, 0]
drag, startPoint x: 691, startPoint y: 484, endPoint x: 800, endPoint y: 485, distance: 109.0
click at [800, 485] on p "[PERSON_NAME]" at bounding box center [782, 490] width 203 height 21
copy p "[PERSON_NAME]"
click at [1453, 491] on div at bounding box center [1455, 488] width 17 height 17
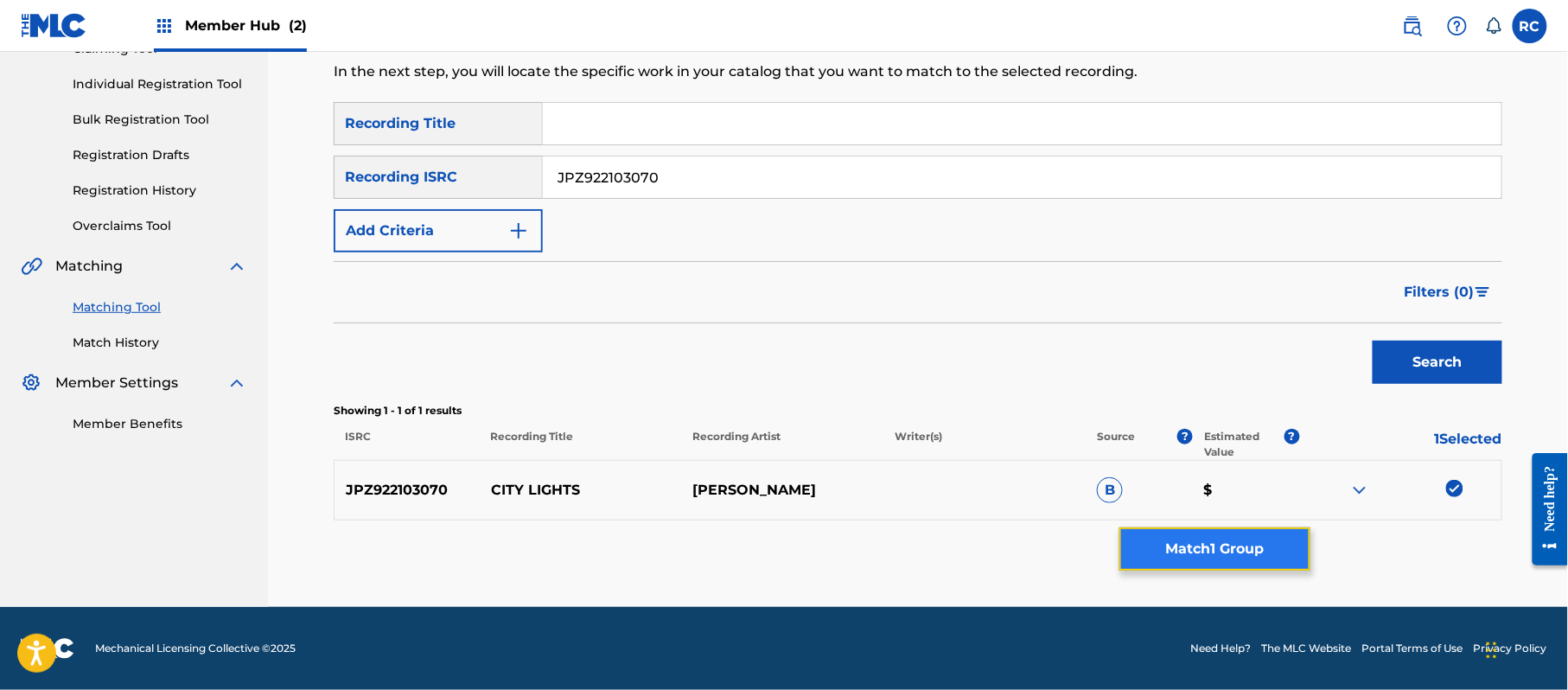
click at [1245, 554] on button "Match 1 Group" at bounding box center [1214, 549] width 191 height 43
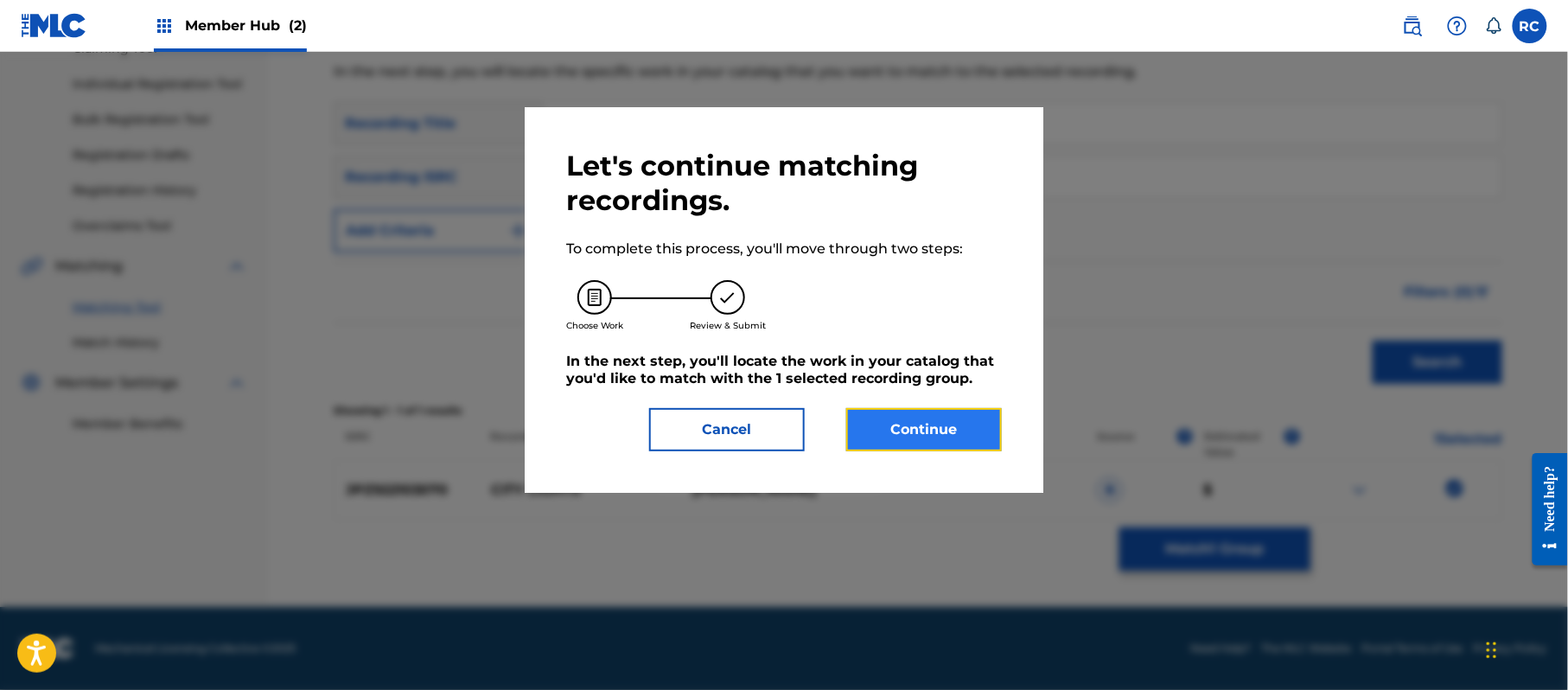
click at [897, 435] on button "Continue" at bounding box center [924, 430] width 156 height 43
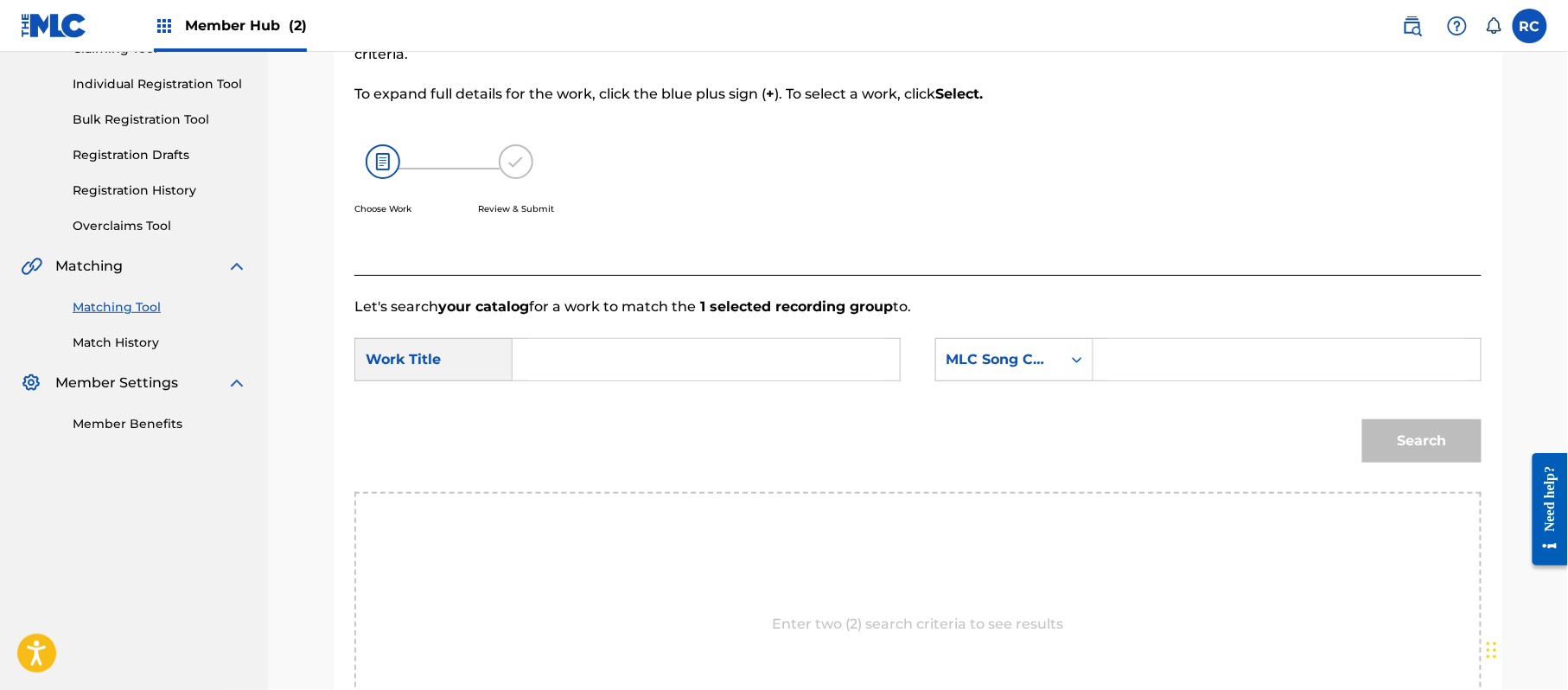
click at [624, 359] on input "Search Form" at bounding box center [706, 359] width 358 height 41
paste input "City Lights CI98EZ"
click at [643, 356] on input "City Lights CI98EZ" at bounding box center [706, 359] width 358 height 41
type input "City Lights"
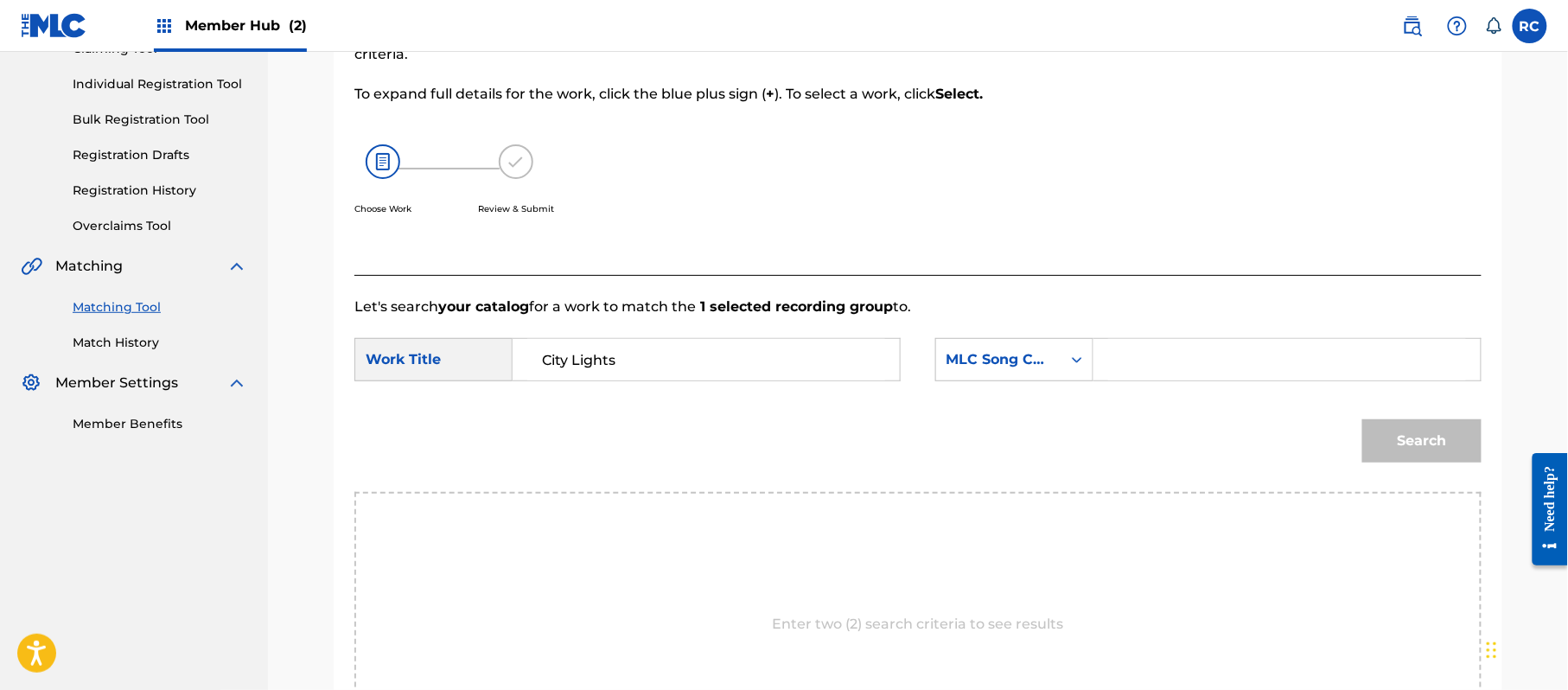
click at [1179, 364] on input "Search Form" at bounding box center [1287, 359] width 358 height 41
paste input "CI98EZ"
type input "CI98EZ"
click at [1414, 452] on button "Search" at bounding box center [1422, 441] width 120 height 43
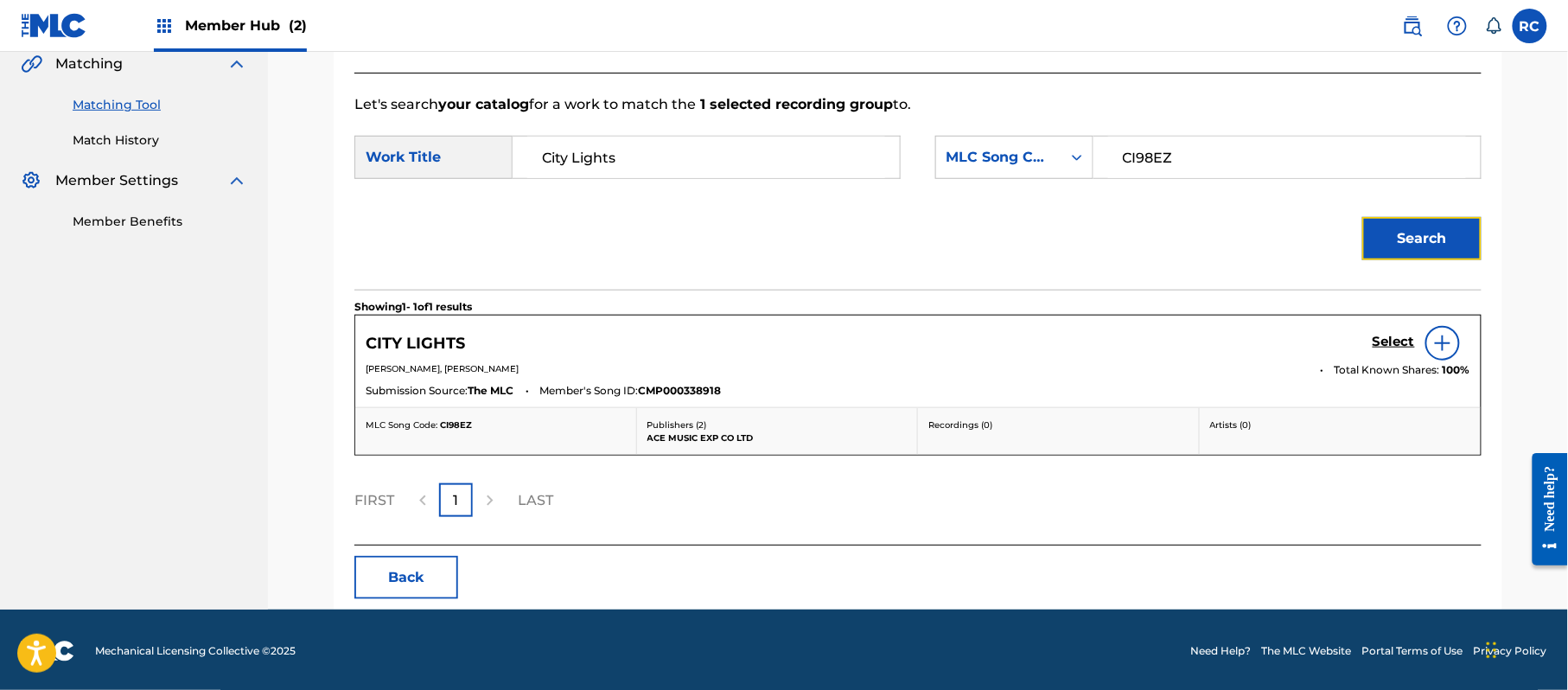
scroll to position [411, 0]
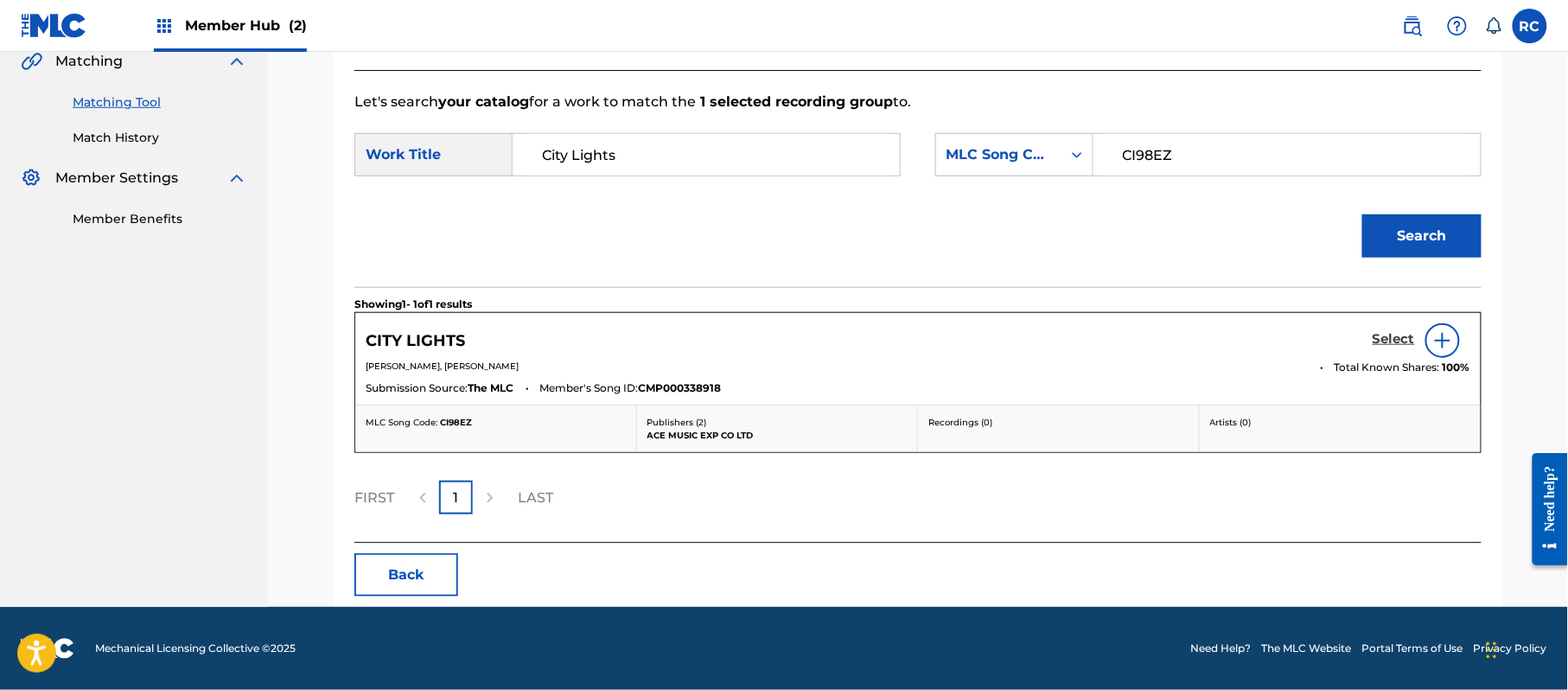
click at [1385, 340] on h5 "Select" at bounding box center [1394, 338] width 42 height 16
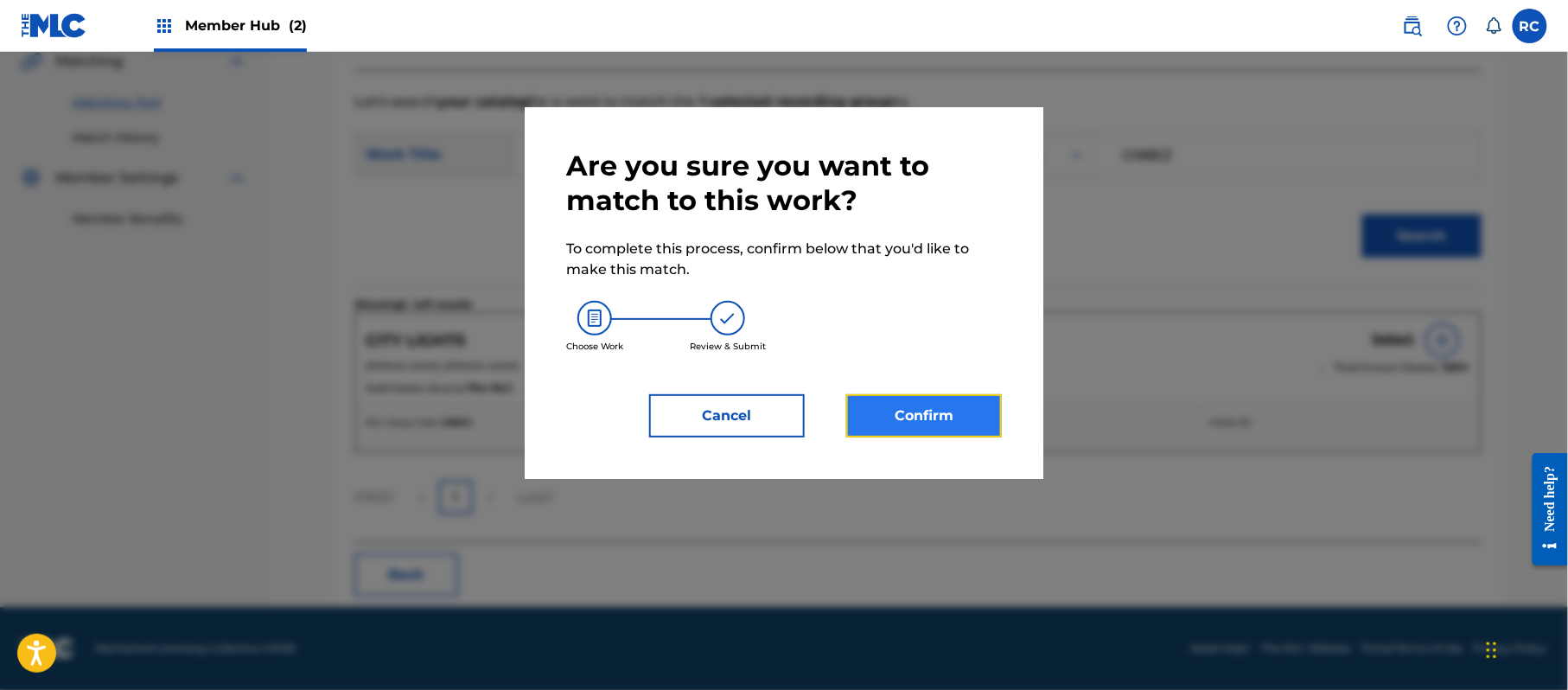
click at [946, 435] on button "Confirm" at bounding box center [924, 416] width 156 height 43
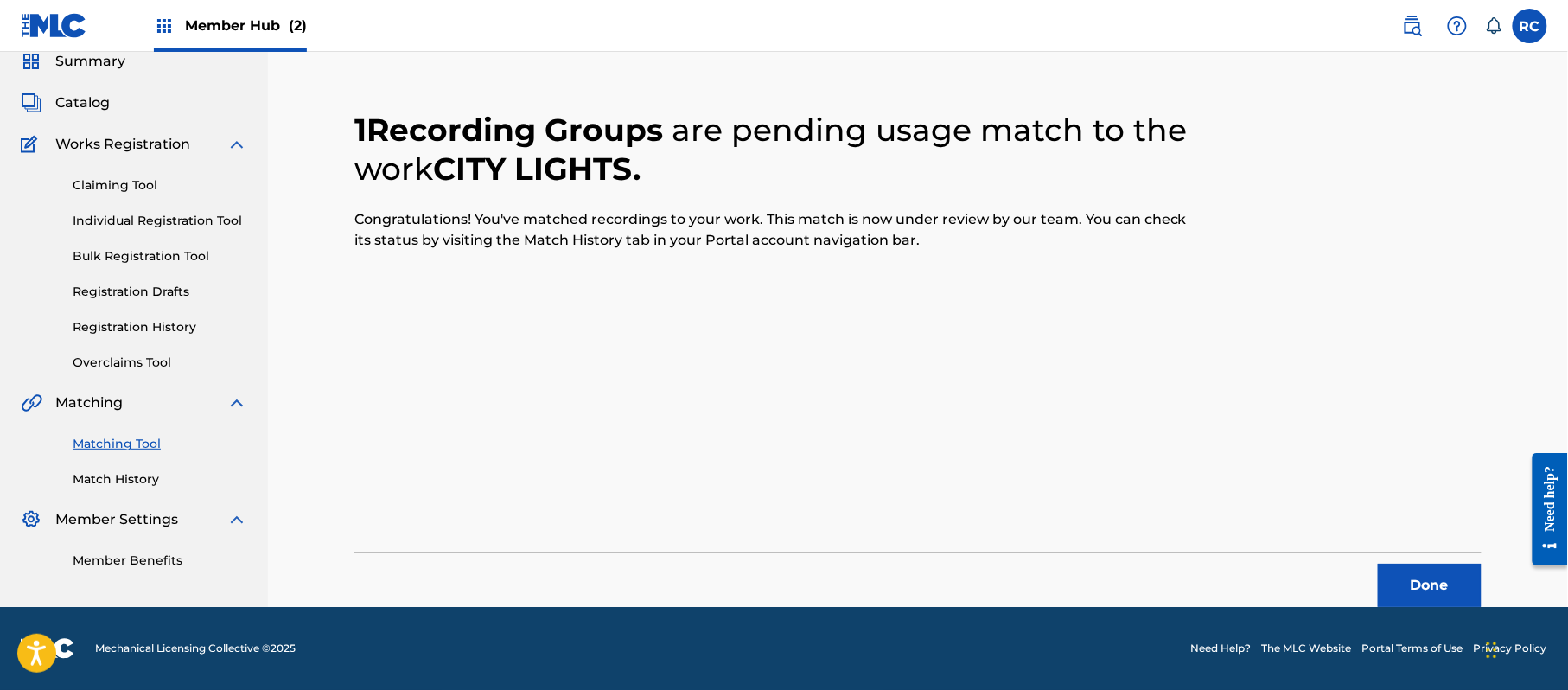
scroll to position [69, 0]
click at [1422, 583] on button "Done" at bounding box center [1429, 585] width 104 height 43
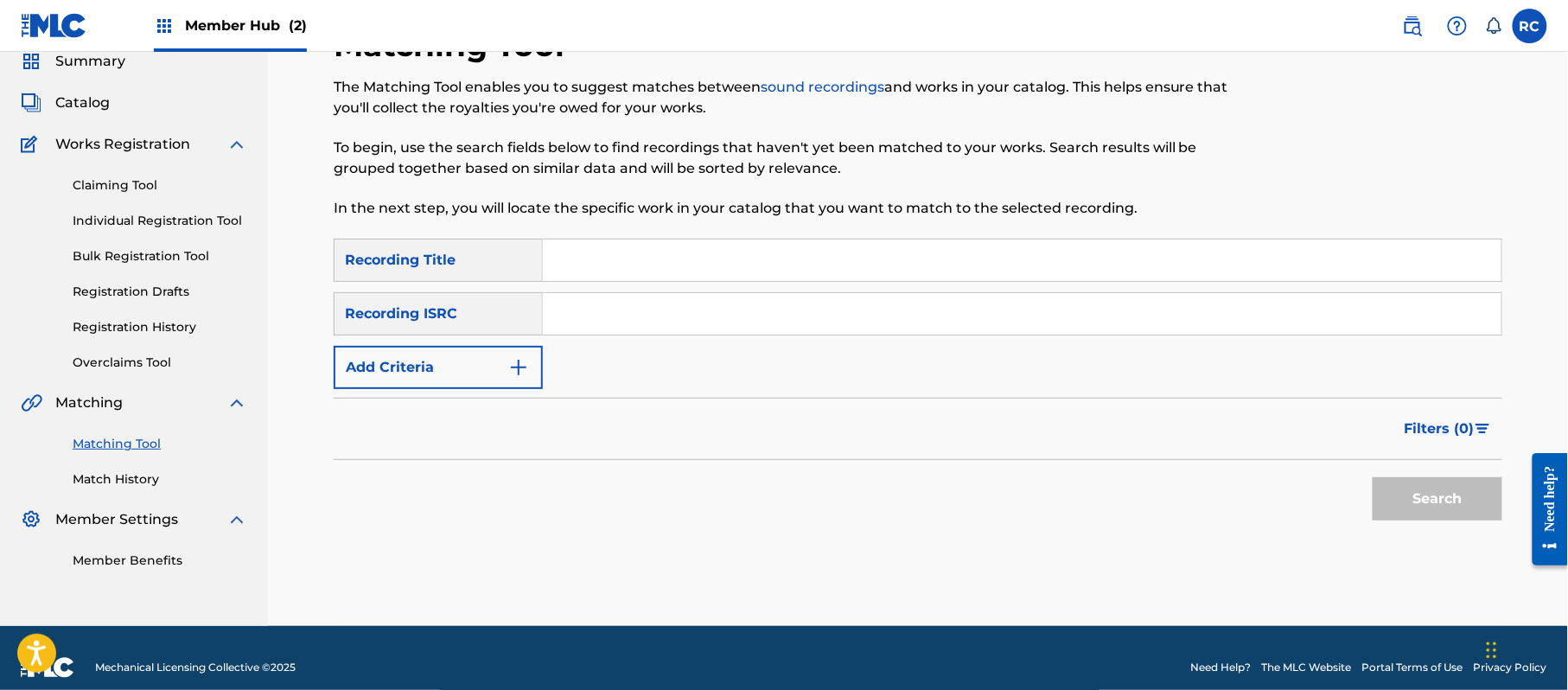
click at [692, 312] on input "Search Form" at bounding box center [1022, 314] width 959 height 41
paste input "JPZ922103069"
type input "JPZ922103069"
drag, startPoint x: 1397, startPoint y: 500, endPoint x: 672, endPoint y: 368, distance: 736.9
click at [1397, 500] on button "Search" at bounding box center [1438, 499] width 130 height 43
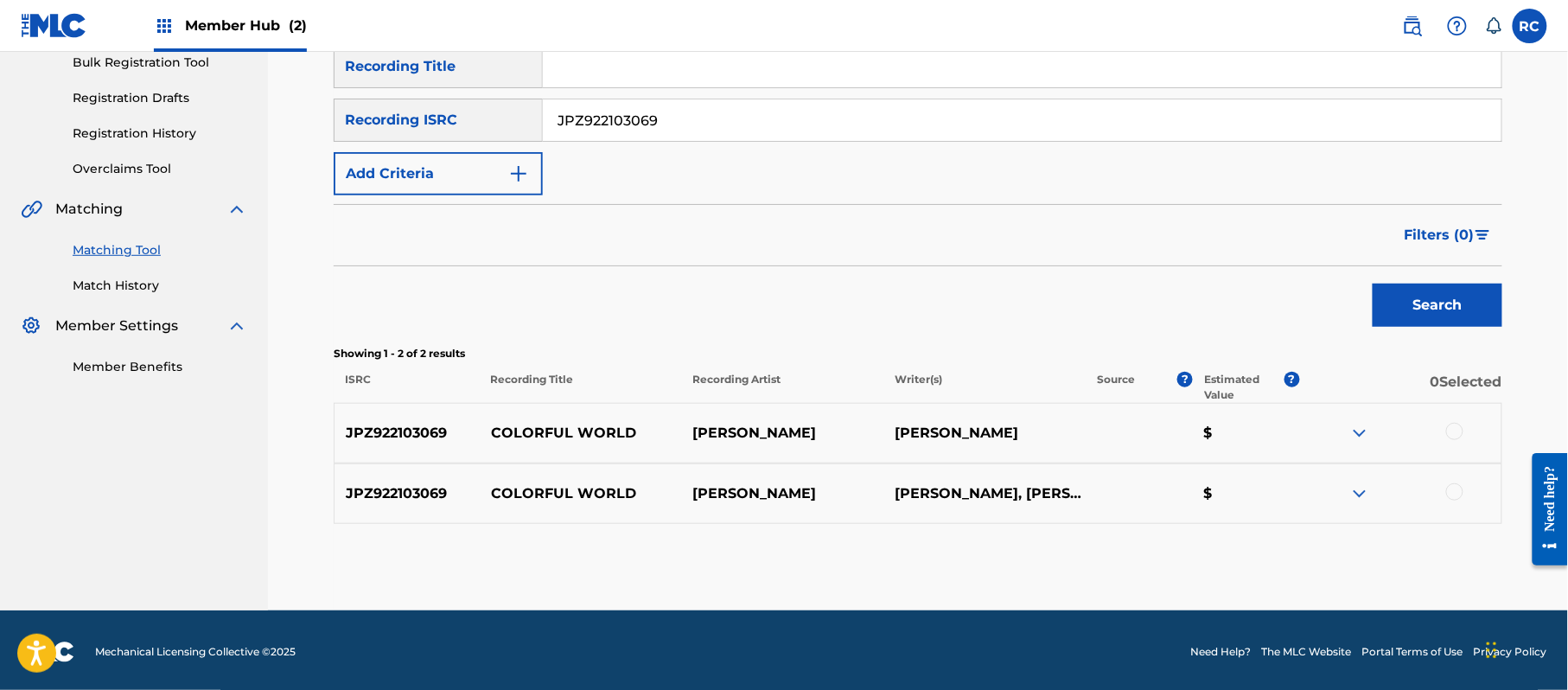
scroll to position [266, 0]
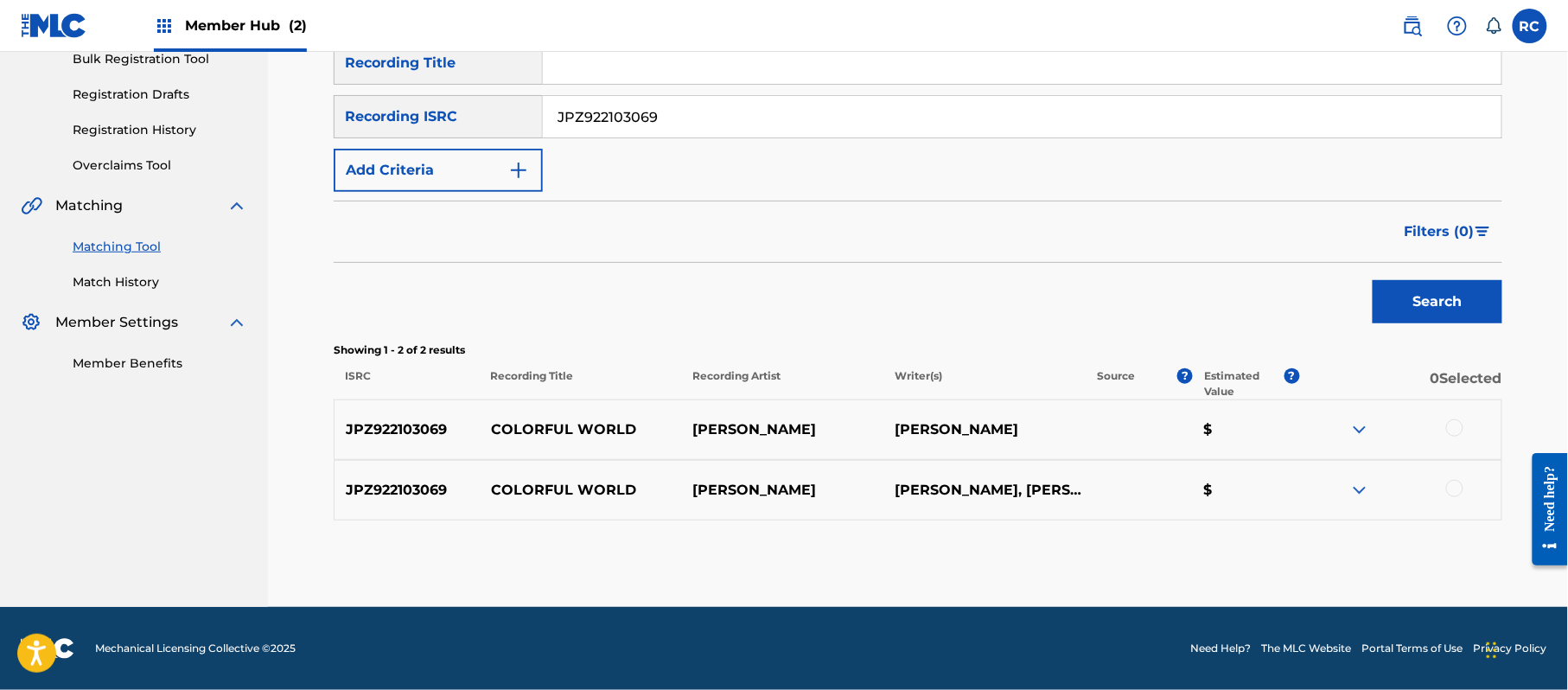
click at [1446, 426] on div at bounding box center [1455, 428] width 17 height 17
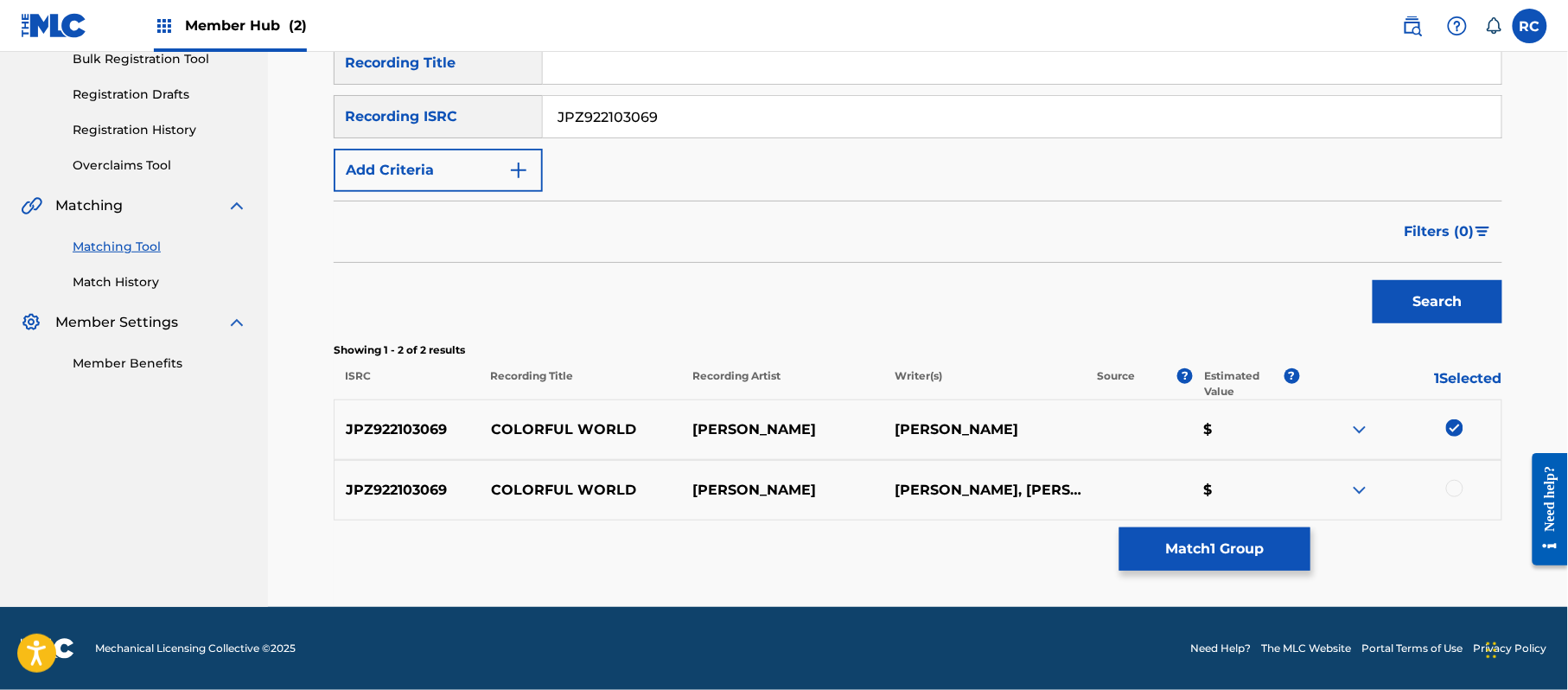
click at [1449, 491] on div at bounding box center [1455, 488] width 17 height 17
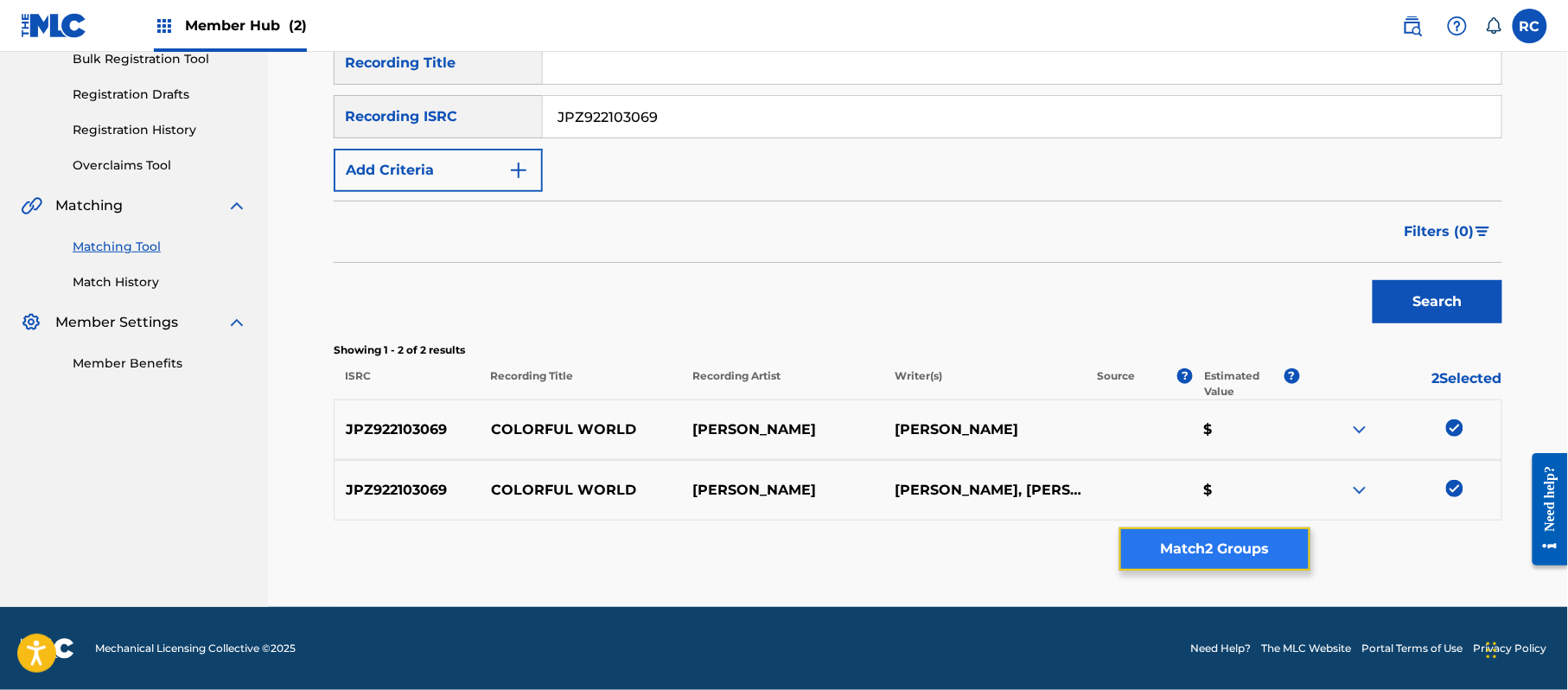
click at [1221, 556] on button "Match 2 Groups" at bounding box center [1214, 549] width 191 height 43
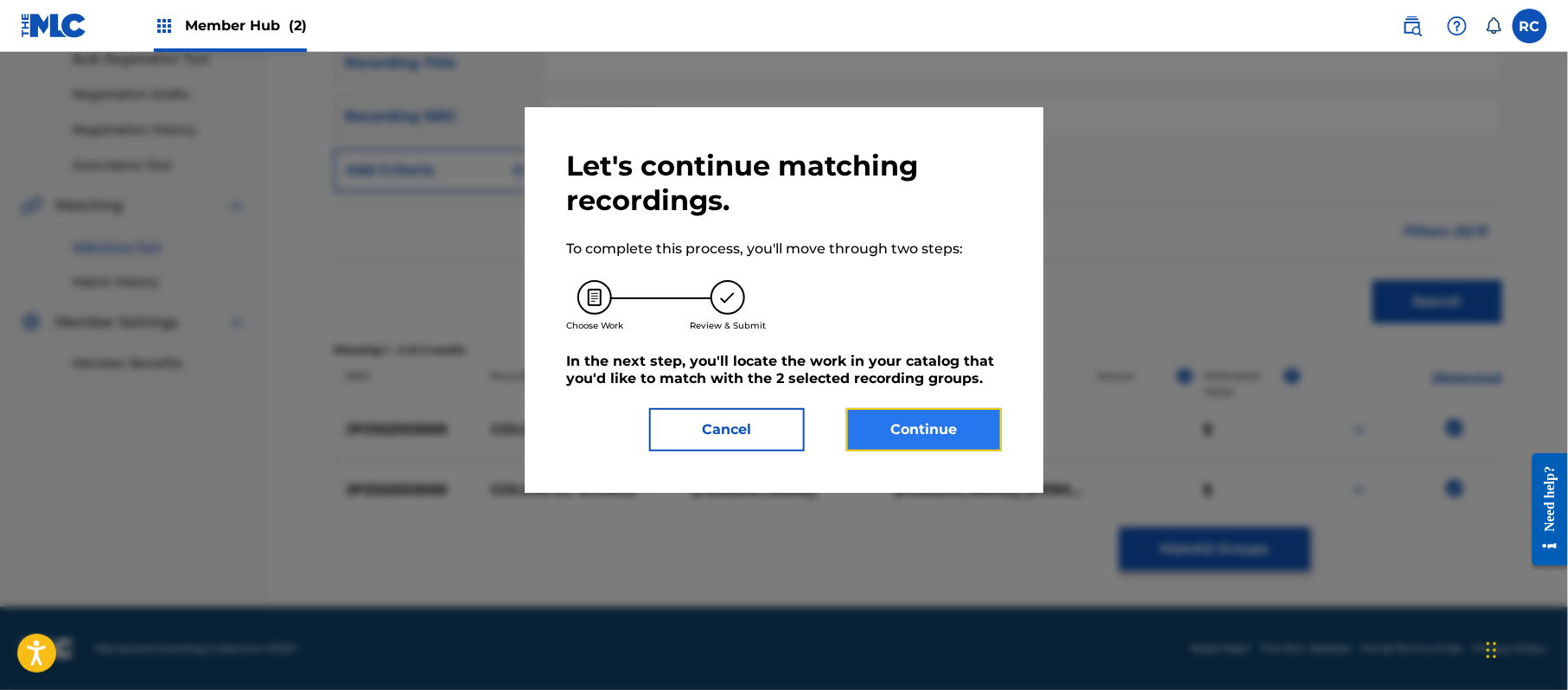
click at [924, 432] on button "Continue" at bounding box center [924, 430] width 156 height 43
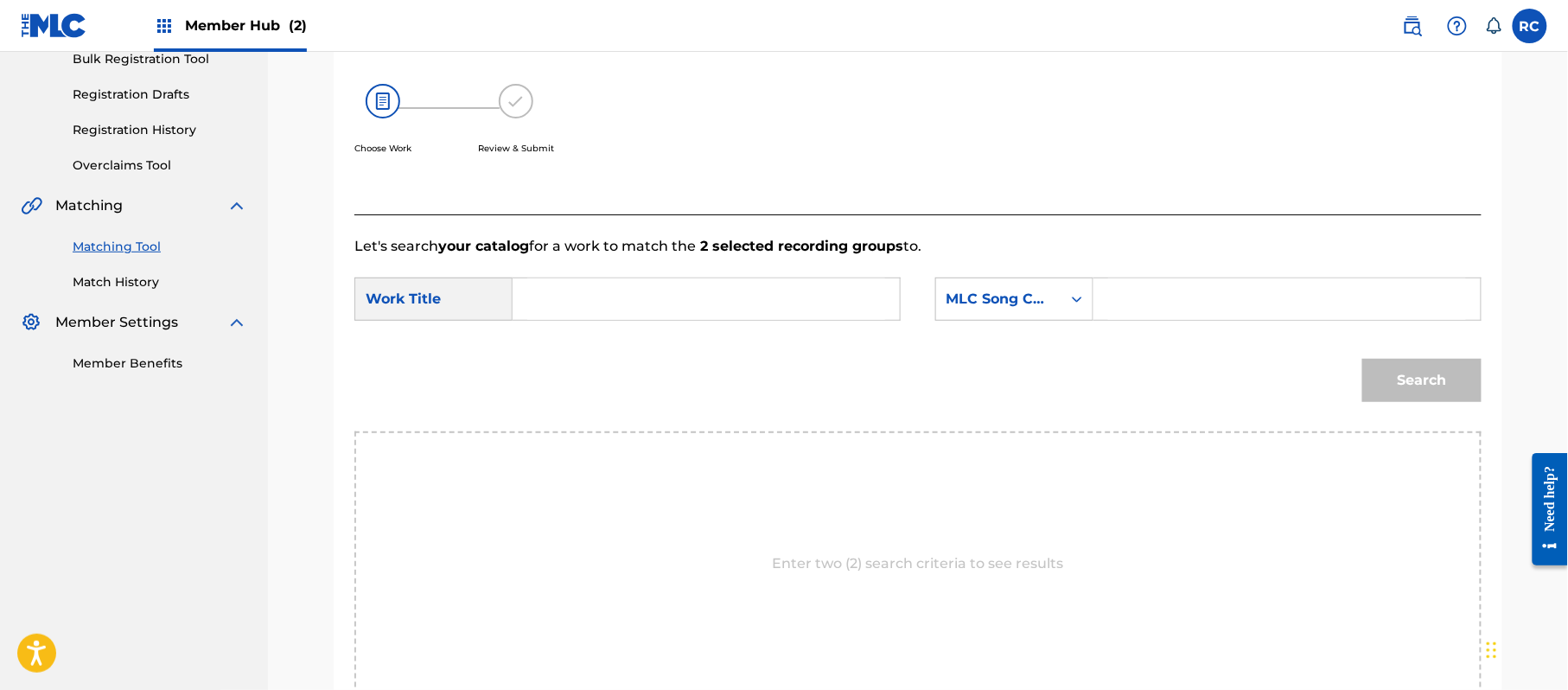
click at [681, 306] on input "Search Form" at bounding box center [706, 299] width 358 height 41
paste input "Colorful World CI98JQ"
click at [649, 309] on input "Colorful World CI98JQ" at bounding box center [706, 299] width 358 height 41
click at [683, 301] on input "Colorful World CI98JQ" at bounding box center [706, 299] width 358 height 41
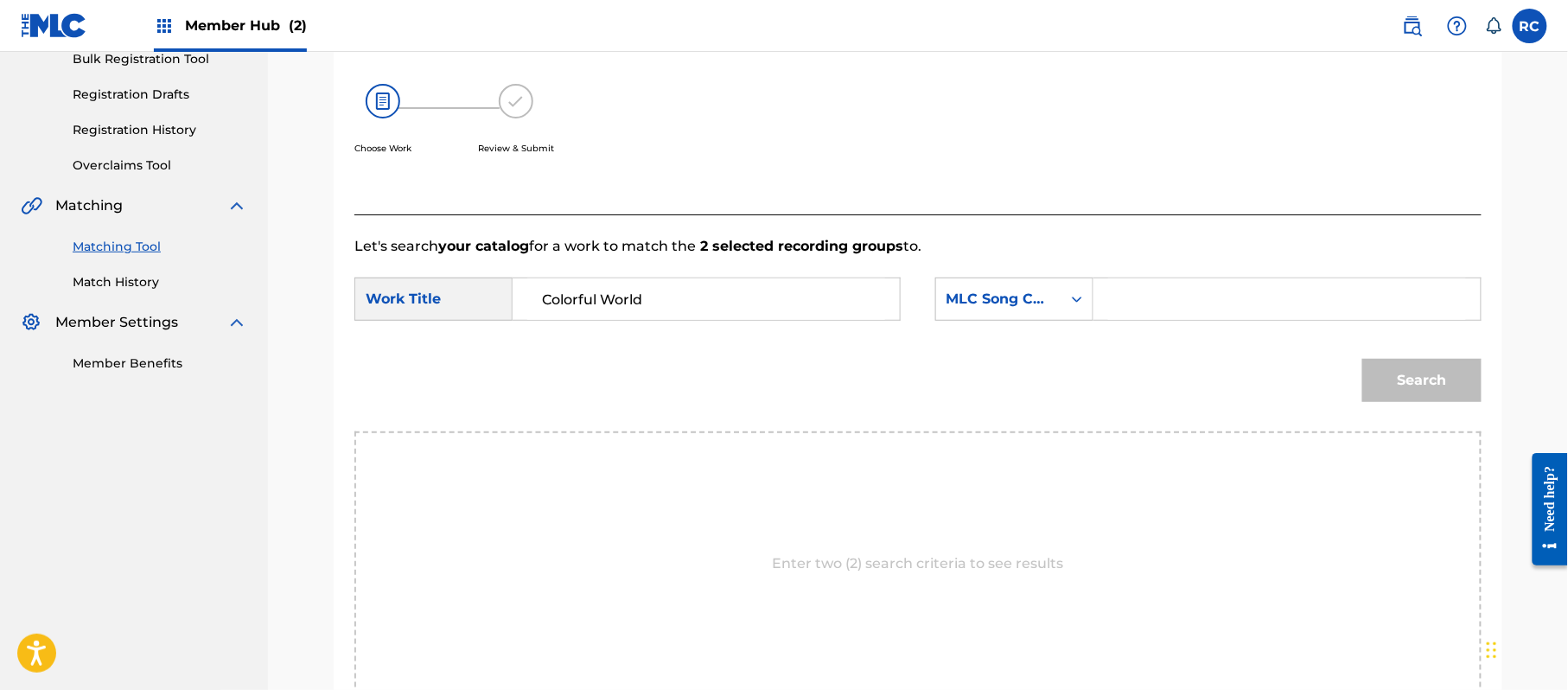
type input "Colorful World"
click at [1221, 301] on input "Search Form" at bounding box center [1287, 299] width 358 height 41
paste input "CI98JQ"
type input "CI98JQ"
click at [1422, 367] on button "Search" at bounding box center [1422, 380] width 120 height 43
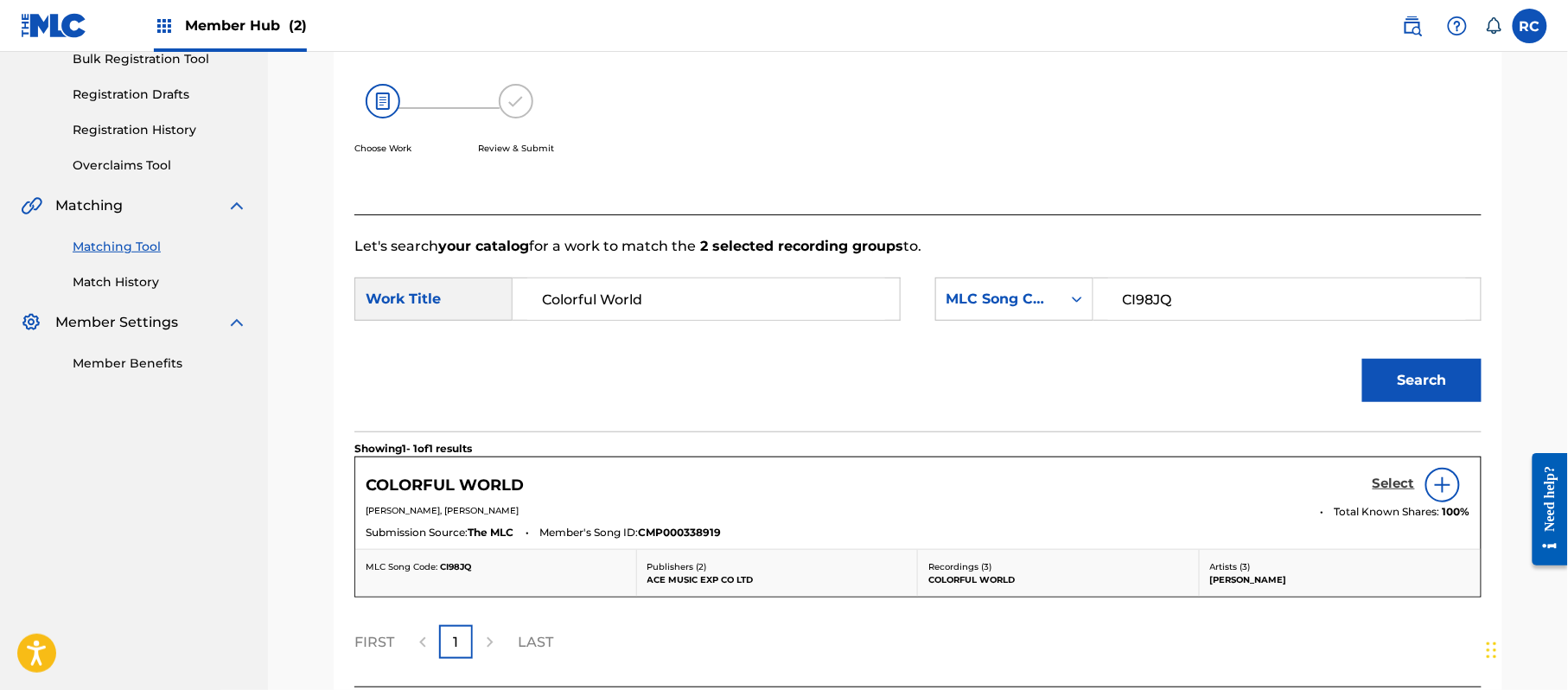
click at [1387, 488] on h5 "Select" at bounding box center [1394, 483] width 42 height 16
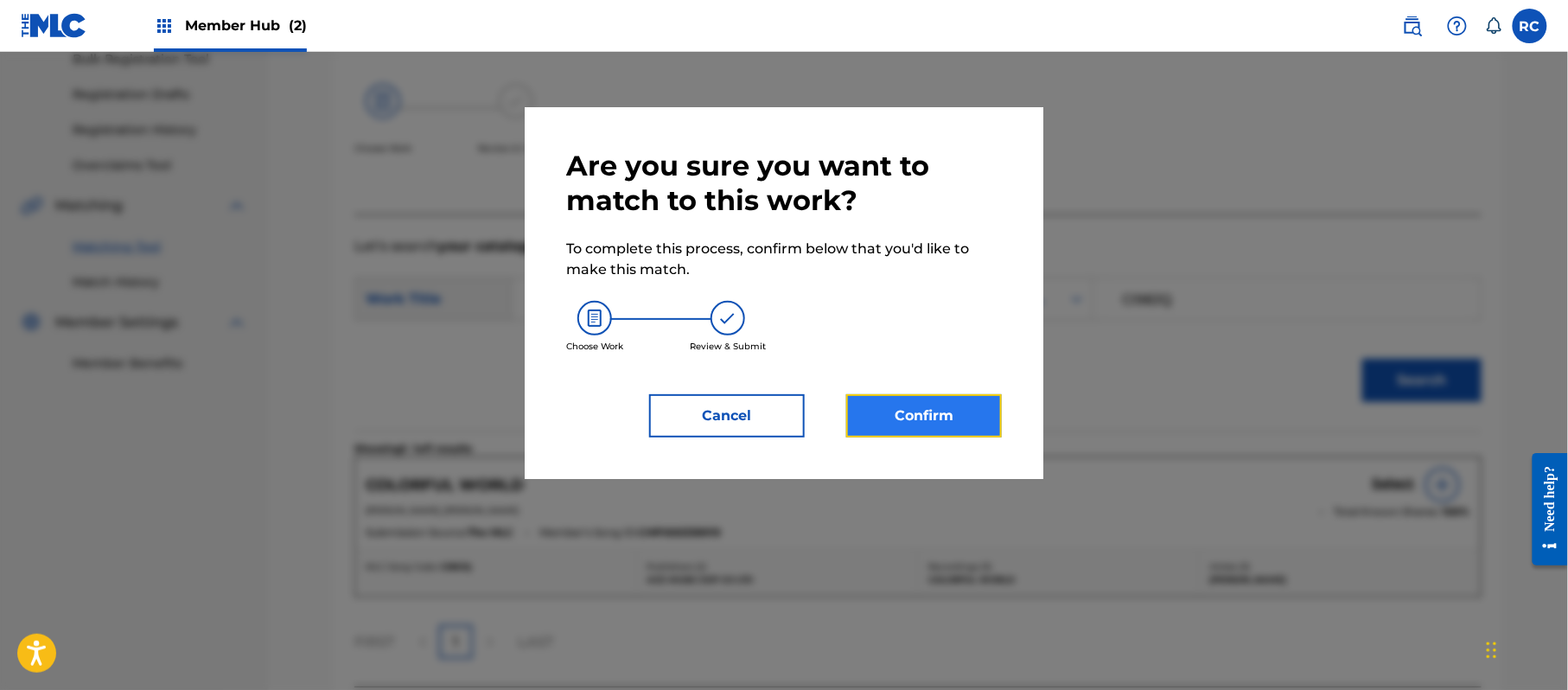
click at [917, 419] on button "Confirm" at bounding box center [924, 416] width 156 height 43
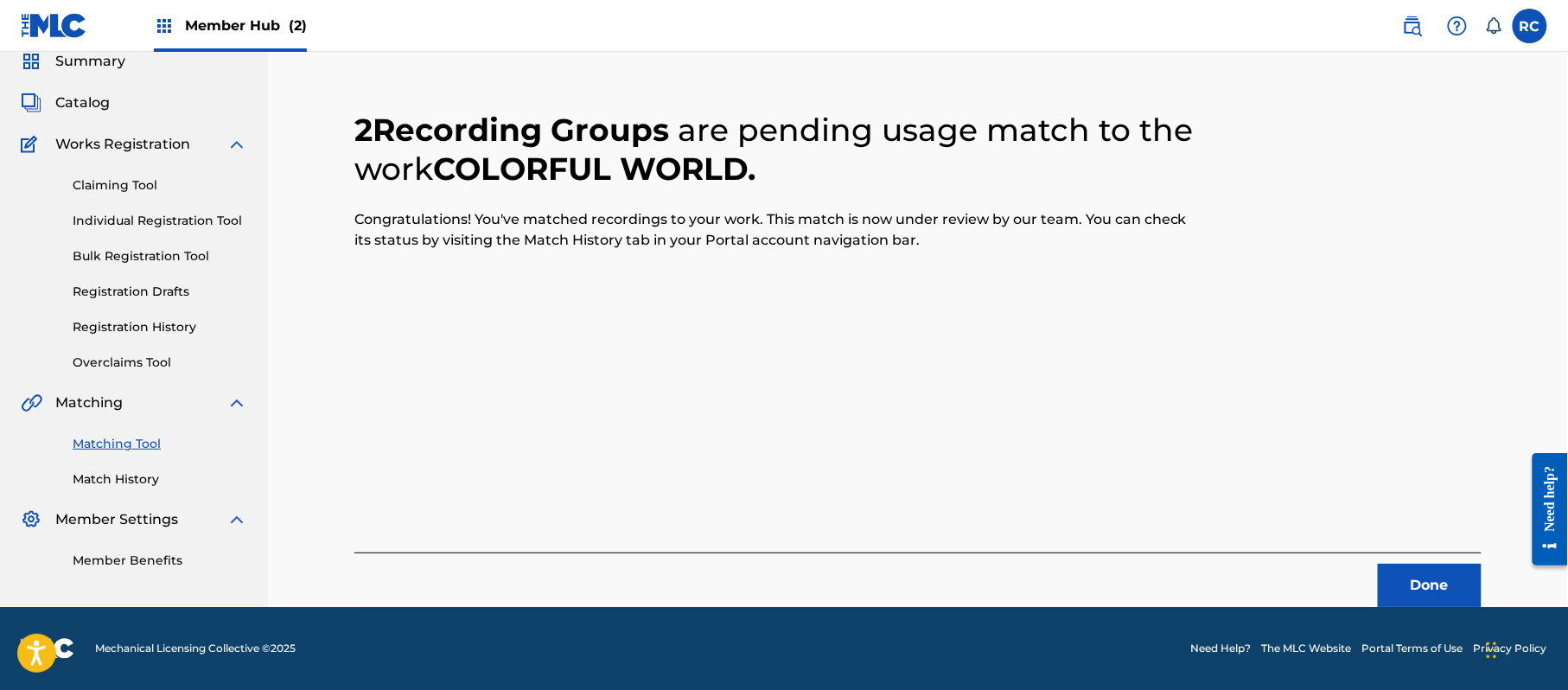
scroll to position [69, 0]
click at [1411, 584] on button "Done" at bounding box center [1429, 585] width 104 height 43
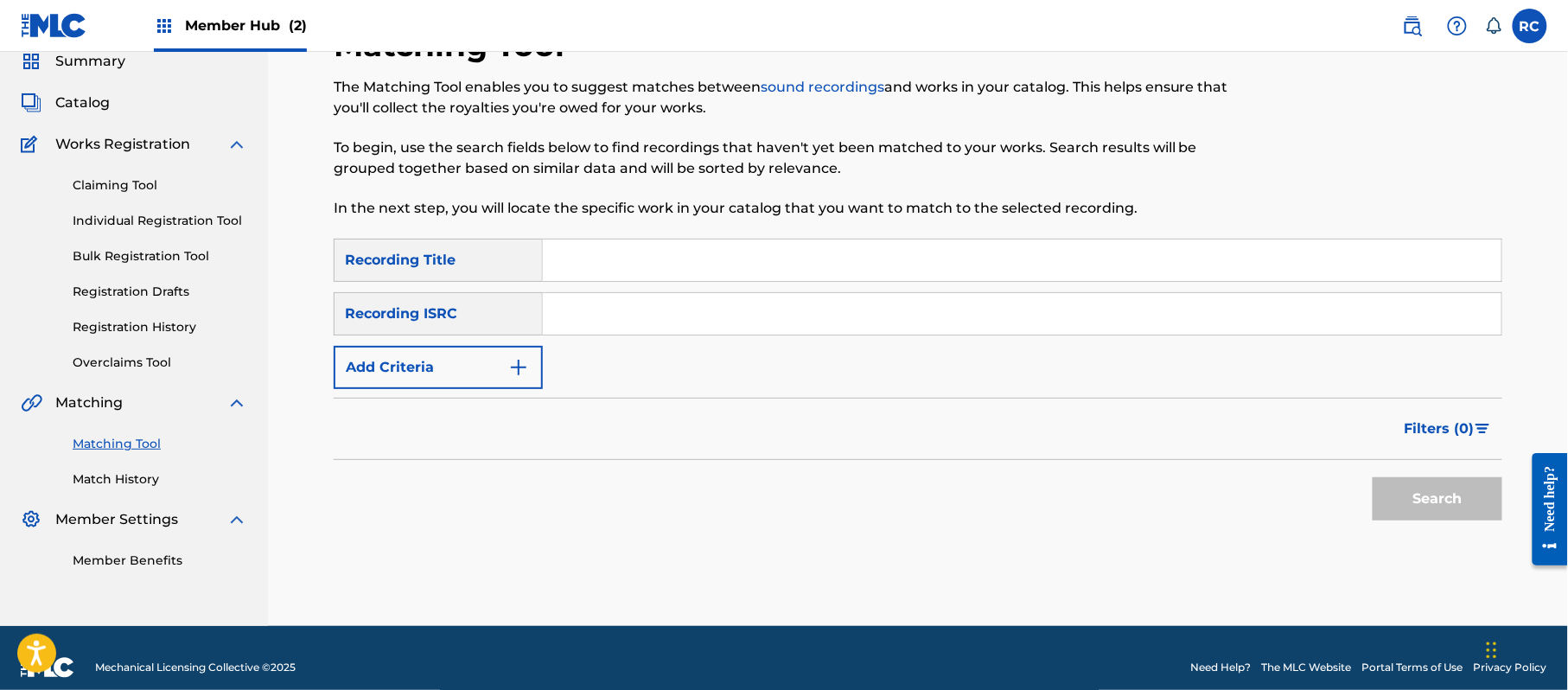
click at [679, 332] on input "Search Form" at bounding box center [1022, 314] width 959 height 41
paste input "JPZ922103076"
type input "JPZ922103076"
click at [1442, 502] on button "Search" at bounding box center [1438, 499] width 130 height 43
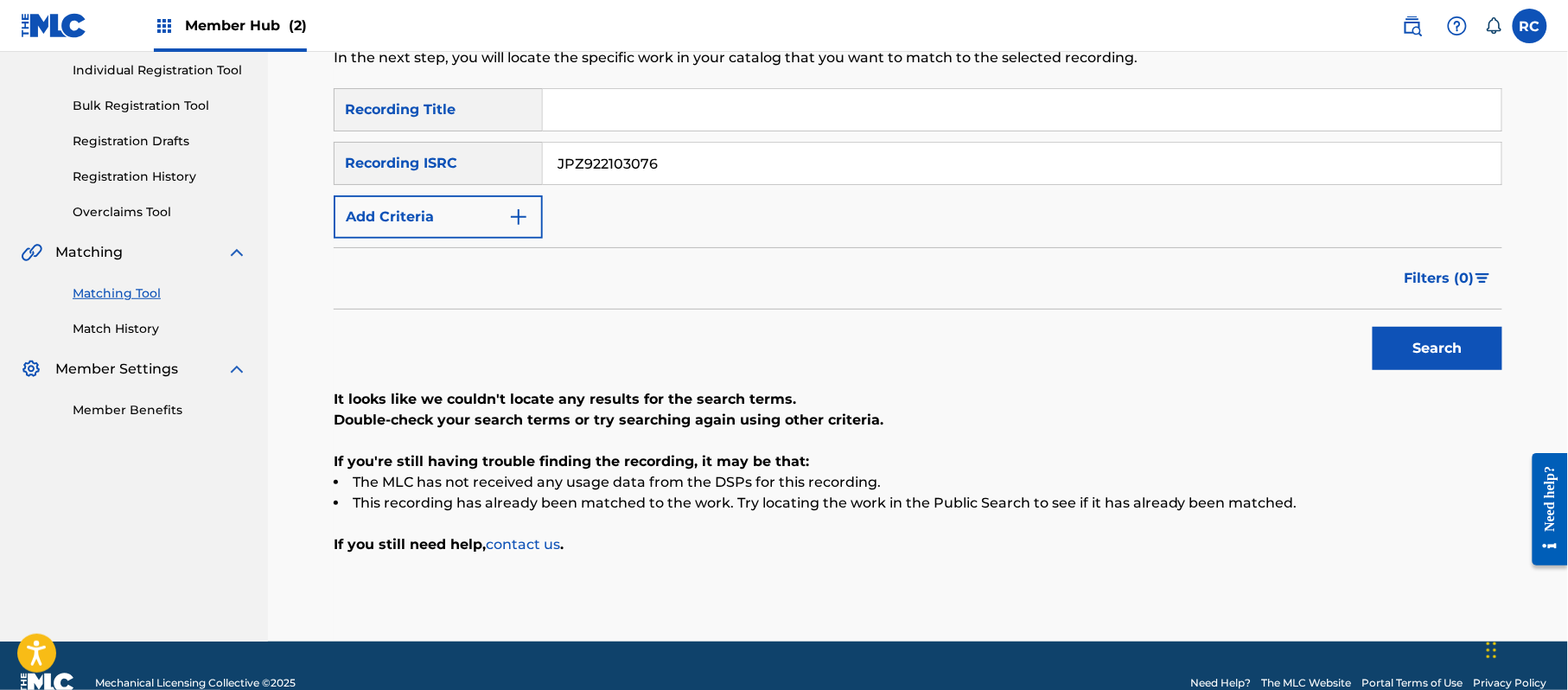
scroll to position [255, 0]
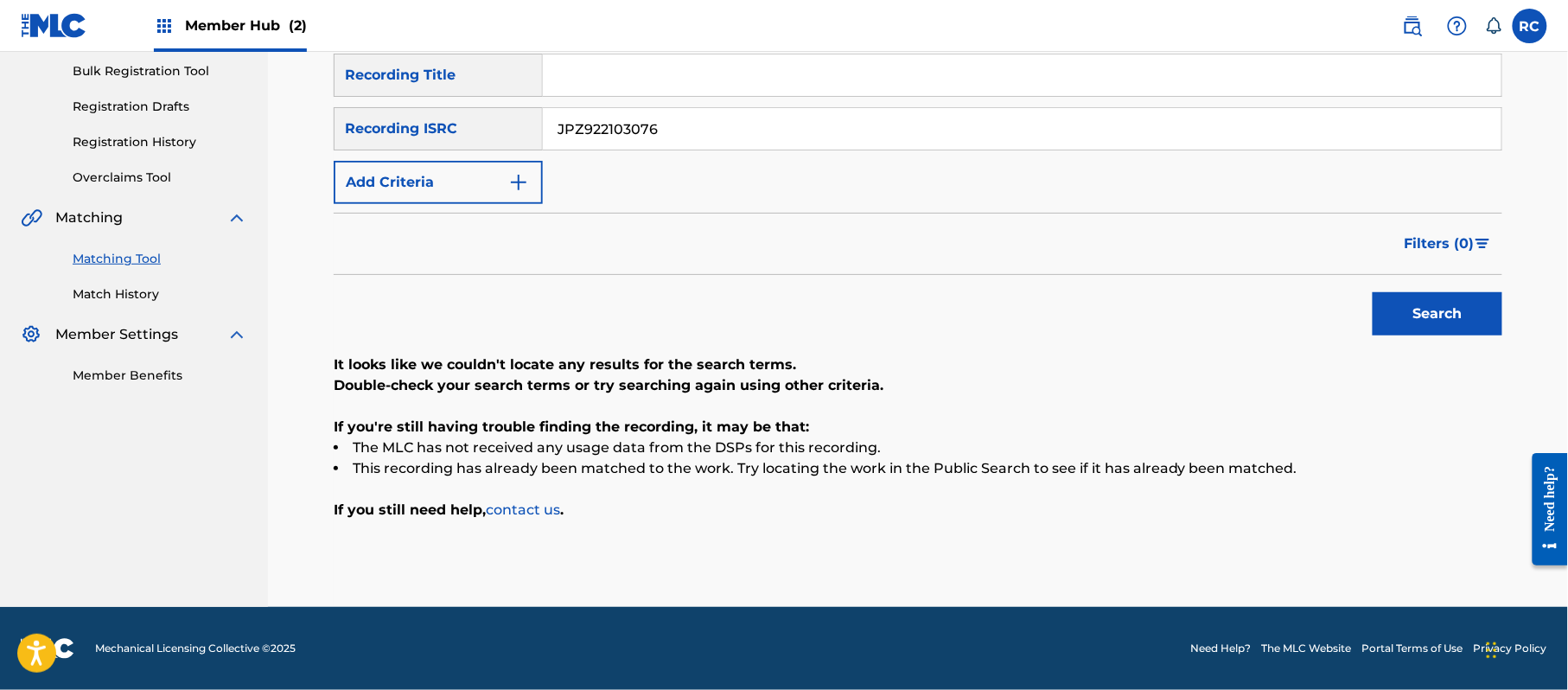
click at [737, 73] on input "Search Form" at bounding box center [1022, 75] width 959 height 41
paste input "[PERSON_NAME]"
drag, startPoint x: 613, startPoint y: 73, endPoint x: 809, endPoint y: 74, distance: 196.0
click at [809, 74] on input "[PERSON_NAME]" at bounding box center [1022, 75] width 959 height 41
type input "Lord"
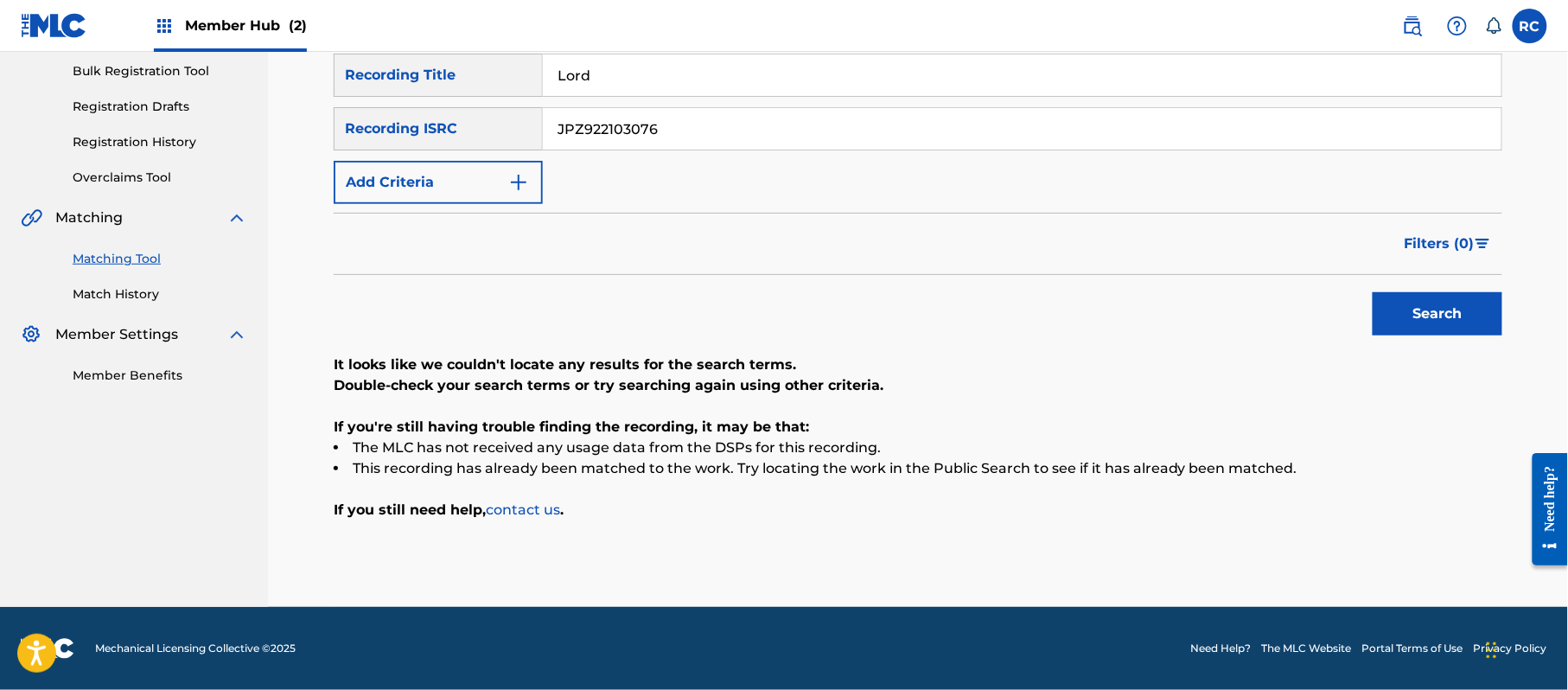
drag, startPoint x: 689, startPoint y: 130, endPoint x: 499, endPoint y: 142, distance: 190.4
click at [499, 142] on div "SearchWithCriteria934306d6-8f55-4148-a71f-de18aeb7b724 Recording ISRC JPZ922103…" at bounding box center [917, 129] width 1168 height 43
click at [462, 181] on button "Add Criteria" at bounding box center [438, 183] width 209 height 43
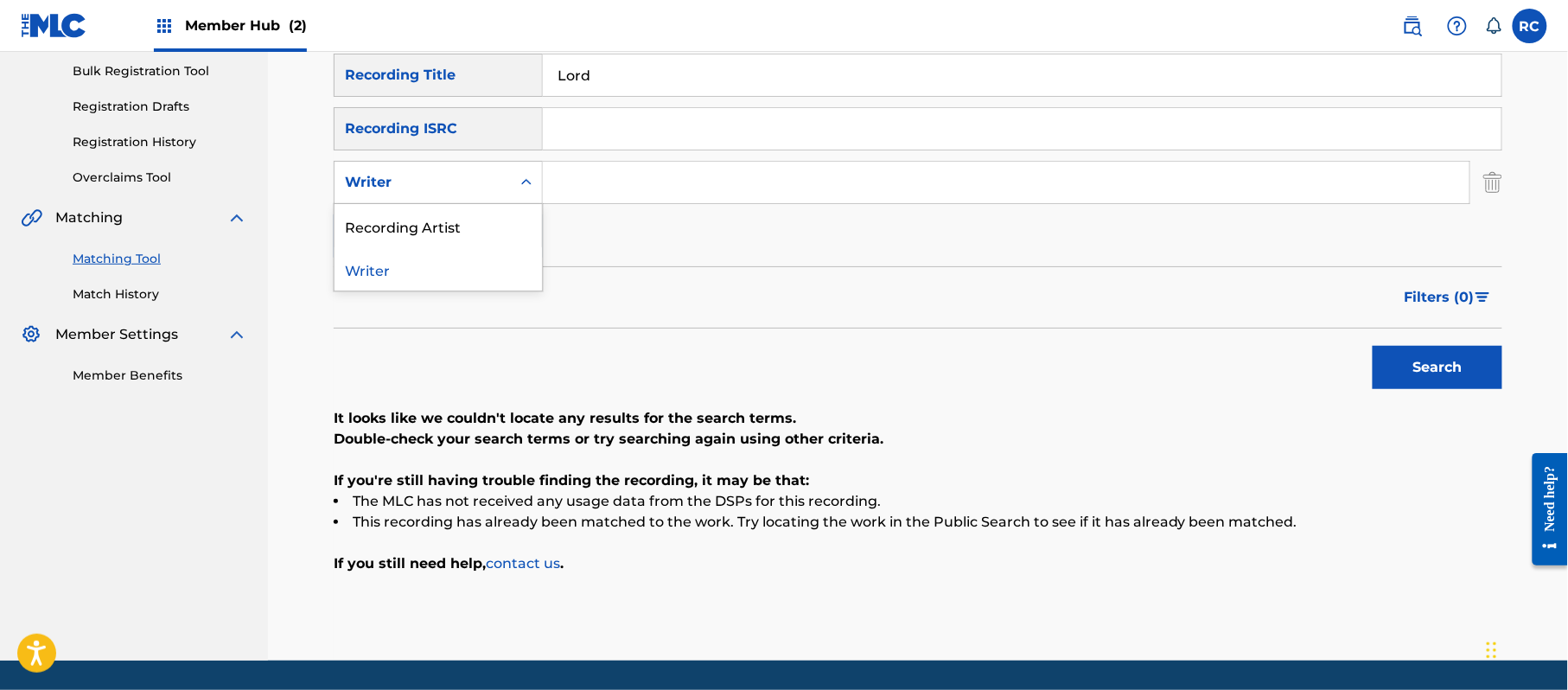
click at [439, 192] on div "Writer" at bounding box center [422, 182] width 176 height 33
click at [439, 222] on div "Recording Artist" at bounding box center [438, 225] width 207 height 43
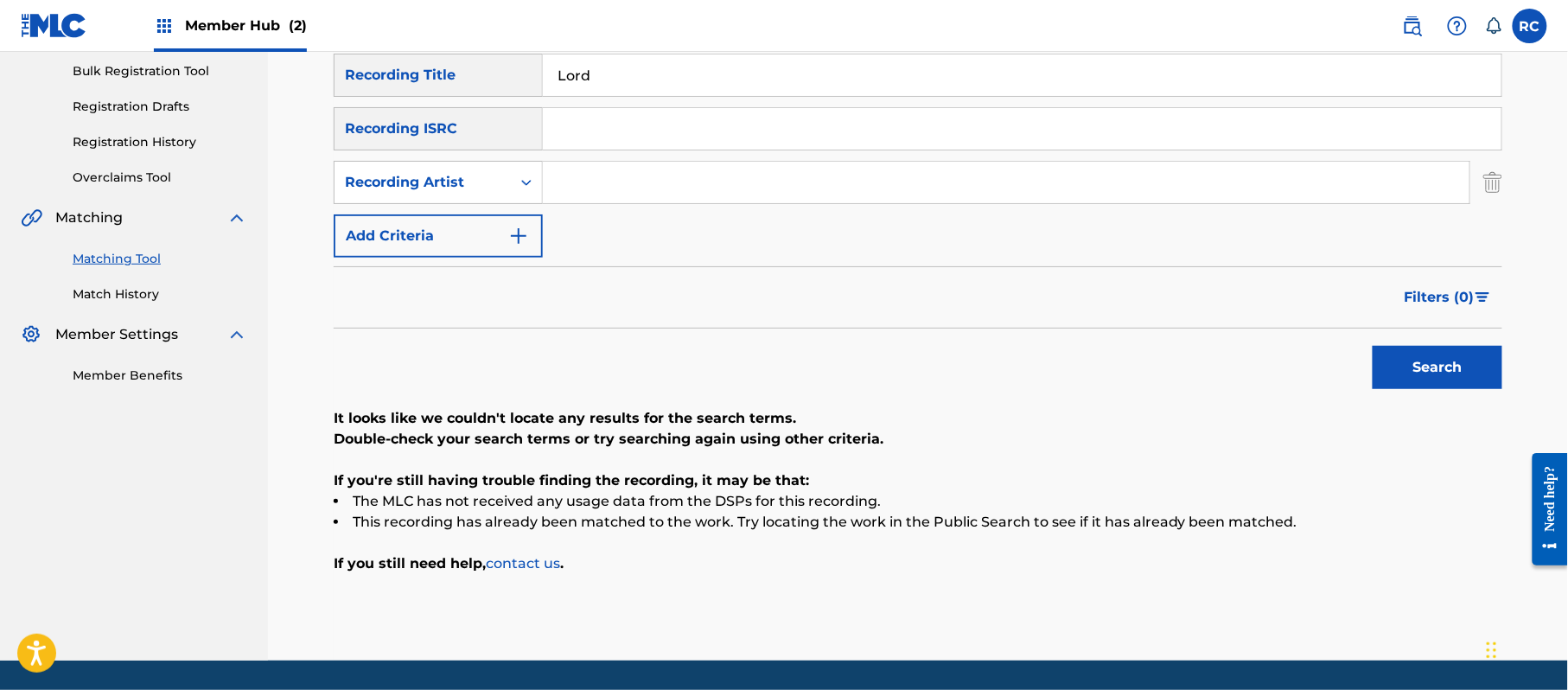
click at [622, 178] on input "Search Form" at bounding box center [1006, 182] width 927 height 41
paste input "[PERSON_NAME]"
click at [1433, 370] on button "Search" at bounding box center [1438, 368] width 130 height 43
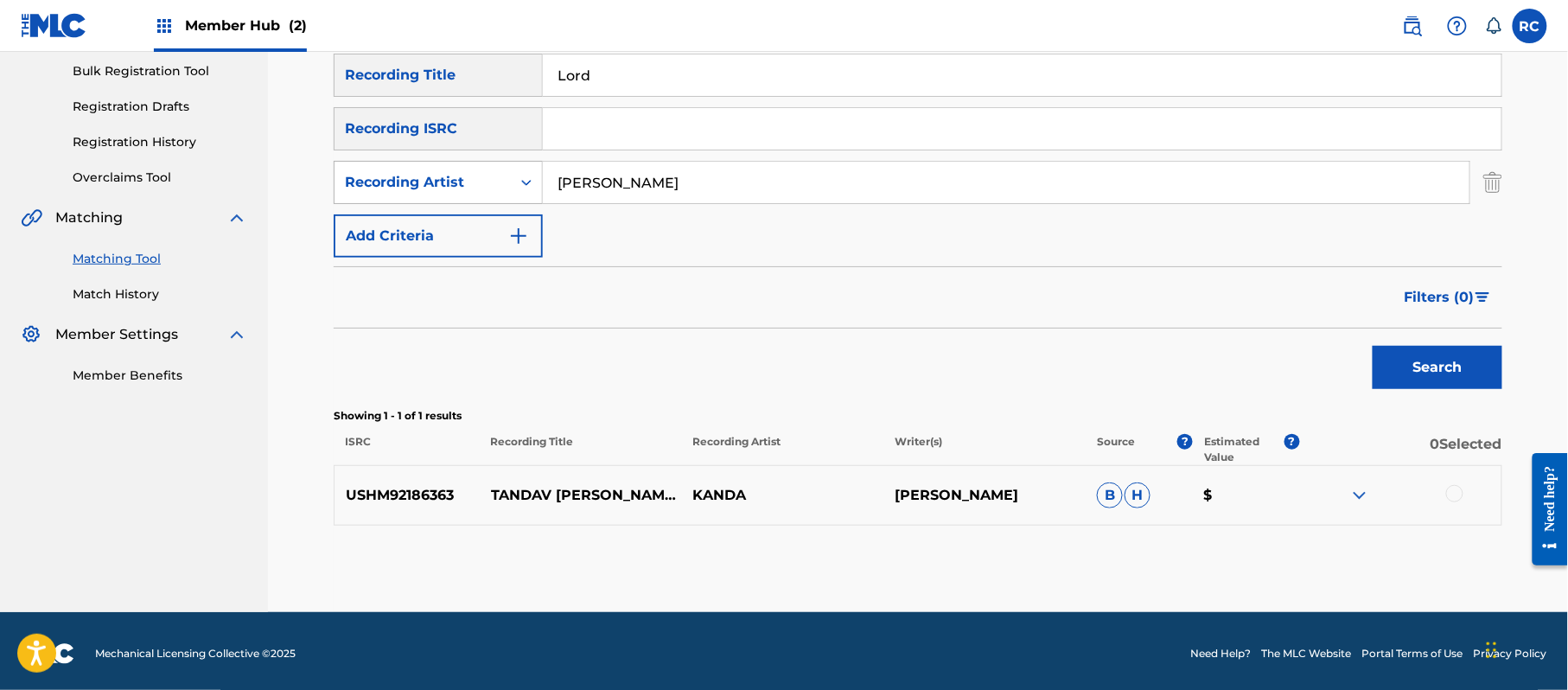
drag, startPoint x: 676, startPoint y: 173, endPoint x: 469, endPoint y: 192, distance: 207.9
click at [467, 193] on div "SearchWithCriteria328a890a-5109-48e8-be71-1cf828f0473c Recording Artist [PERSON…" at bounding box center [917, 183] width 1168 height 43
paste input "[PERSON_NAME]"
type input "[PERSON_NAME]"
click at [1491, 367] on button "Search" at bounding box center [1438, 368] width 130 height 43
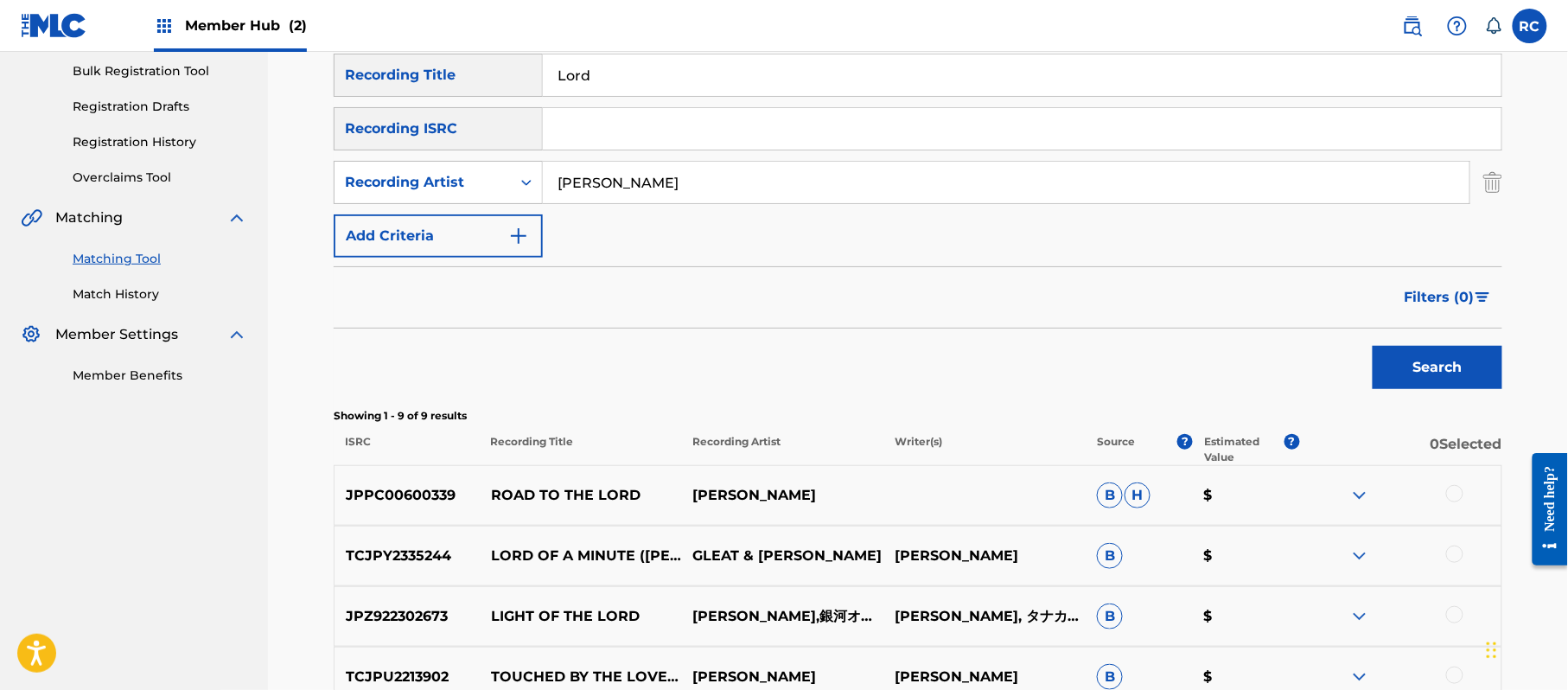
click at [740, 140] on input "Search Form" at bounding box center [1022, 129] width 959 height 41
paste input "JPZ922103066"
type input "JPZ922103066"
drag, startPoint x: 575, startPoint y: 83, endPoint x: 519, endPoint y: 83, distance: 56.0
click at [519, 83] on div "SearchWithCriteria33b71844-0a2b-48f7-bdd0-1648cc1735c6 Recording Title Lord" at bounding box center [917, 75] width 1168 height 43
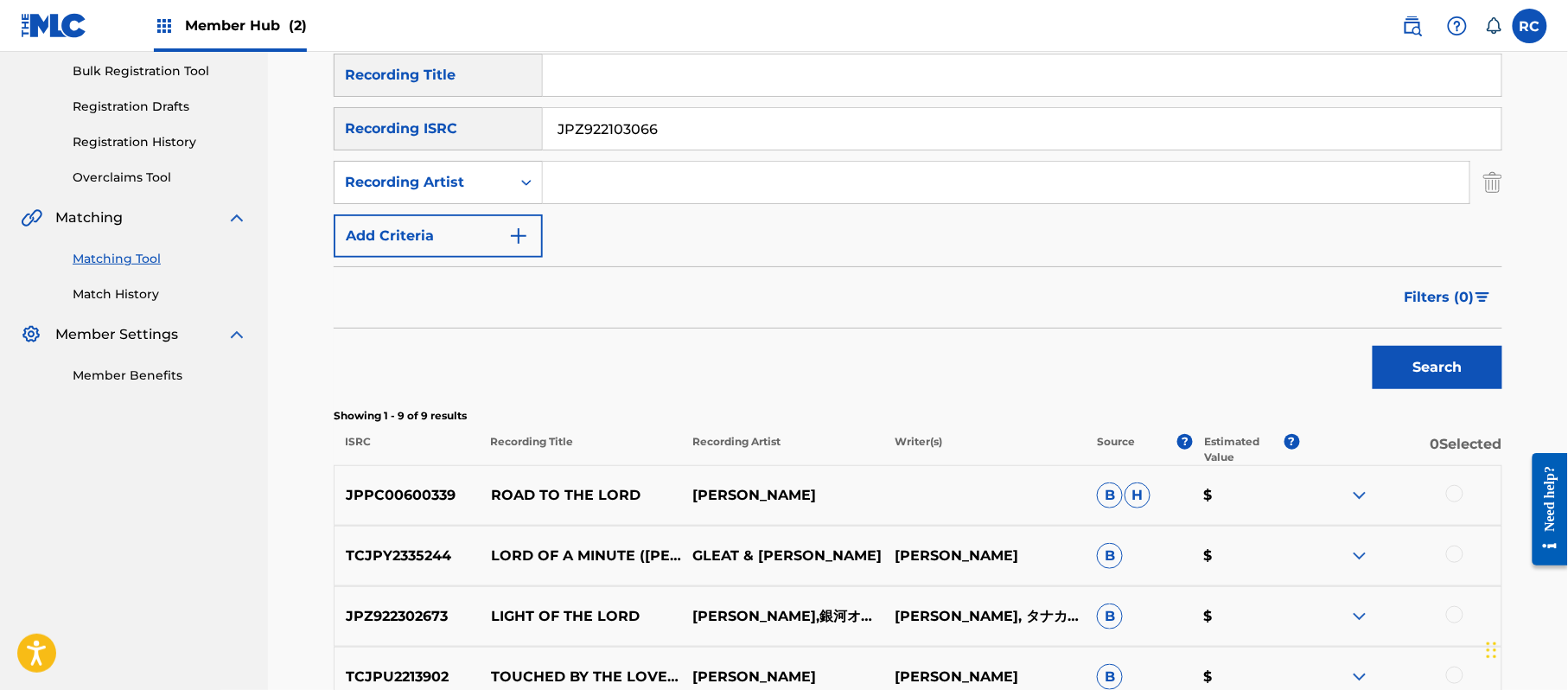
drag, startPoint x: 636, startPoint y: 181, endPoint x: 499, endPoint y: 205, distance: 139.1
click at [499, 205] on div "SearchWithCriteria33b71844-0a2b-48f7-bdd0-1648cc1735c6 Recording Title SearchWi…" at bounding box center [917, 156] width 1168 height 204
click at [1458, 374] on button "Search" at bounding box center [1438, 368] width 130 height 43
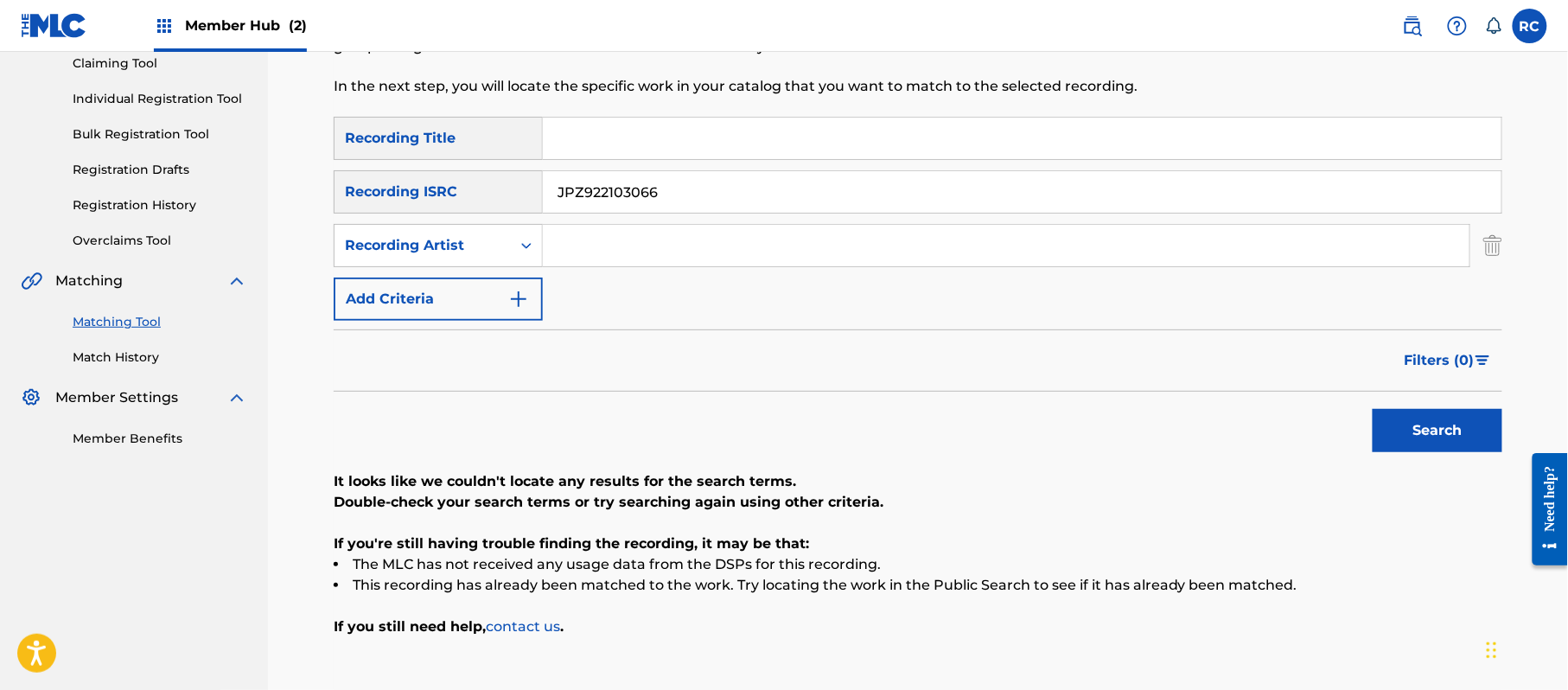
scroll to position [140, 0]
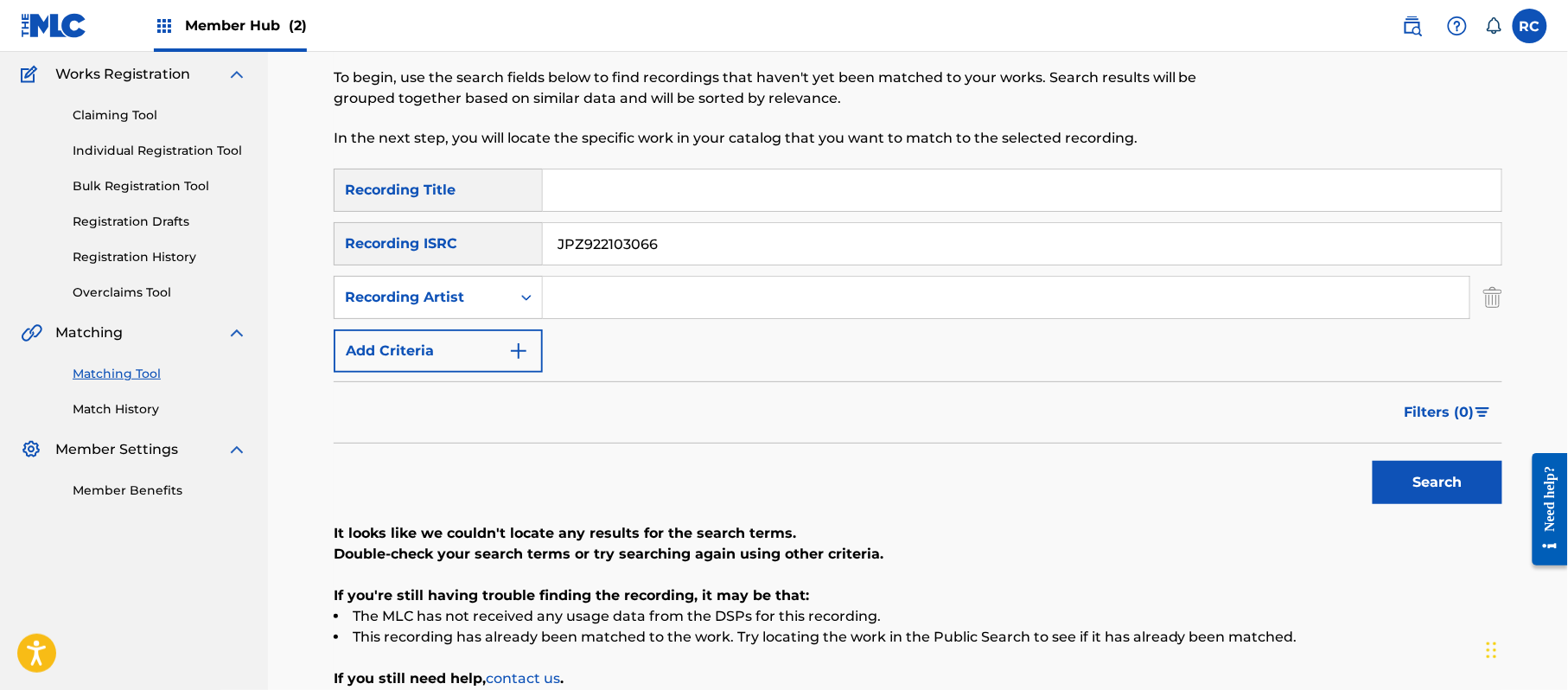
drag, startPoint x: 623, startPoint y: 270, endPoint x: 493, endPoint y: 271, distance: 130.0
click at [493, 271] on div "SearchWithCriteria33b71844-0a2b-48f7-bdd0-1648cc1735c6 Recording Title SearchWi…" at bounding box center [917, 271] width 1168 height 204
paste input "59"
type input "JPZ922103059"
click at [1422, 471] on button "Search" at bounding box center [1438, 483] width 130 height 43
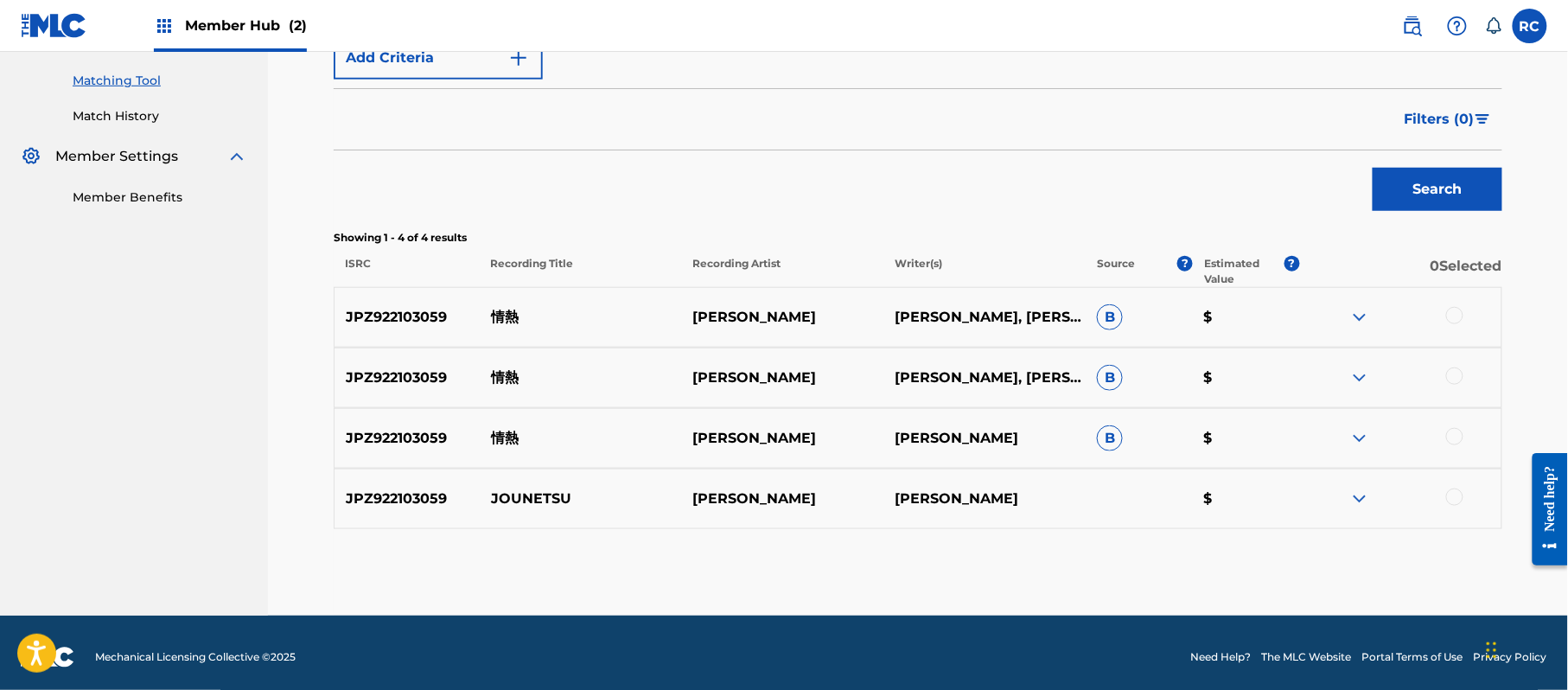
scroll to position [326, 0]
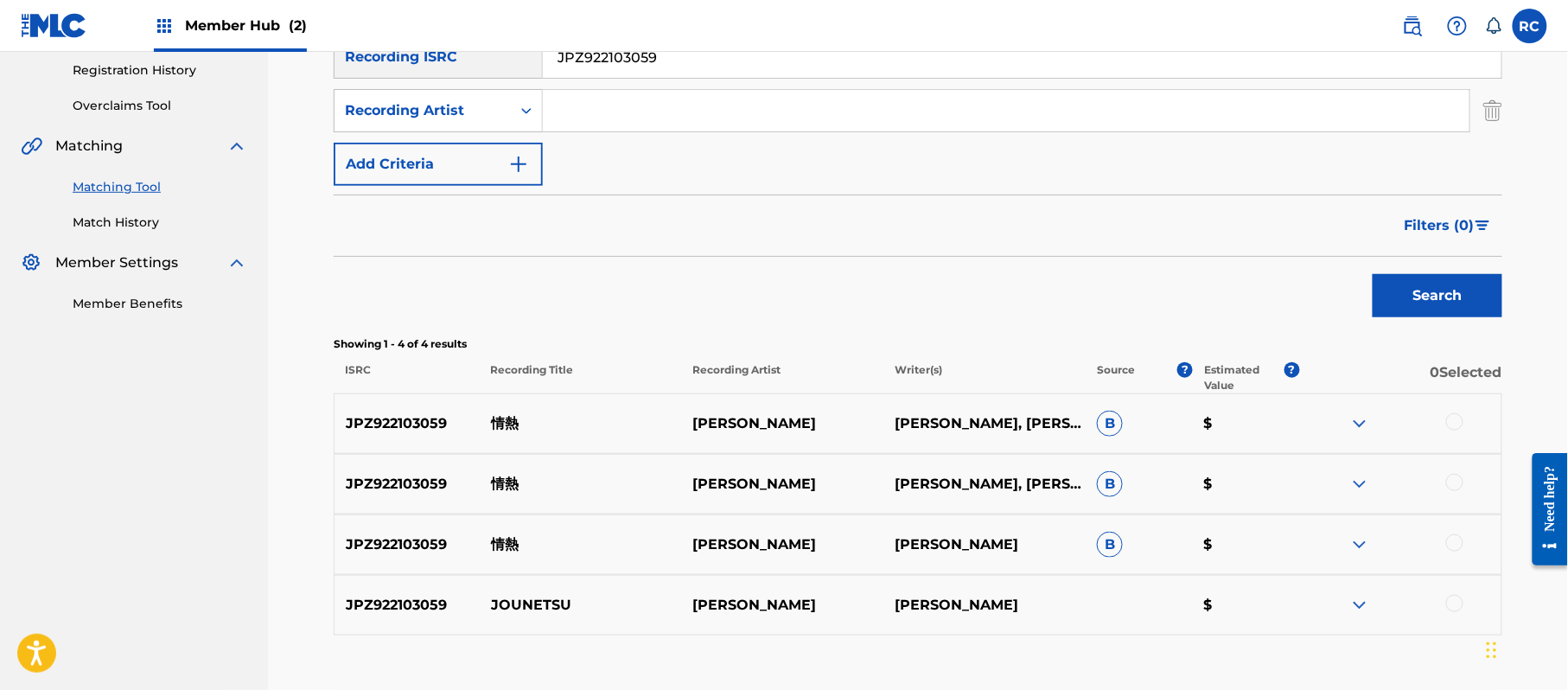
click at [1449, 420] on div at bounding box center [1455, 421] width 17 height 17
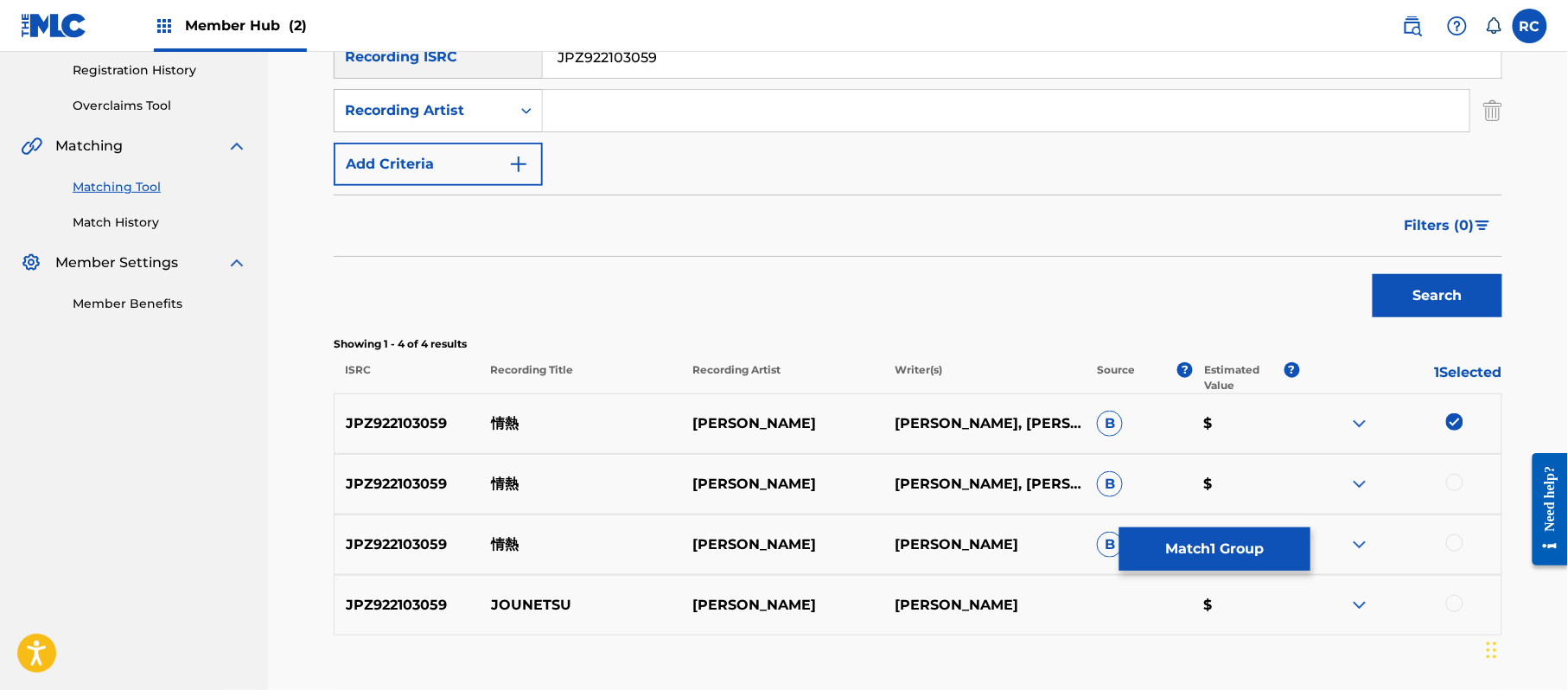
click at [1460, 483] on div at bounding box center [1455, 482] width 17 height 17
click at [1460, 546] on div at bounding box center [1455, 543] width 17 height 17
click at [1457, 607] on div at bounding box center [1455, 603] width 17 height 17
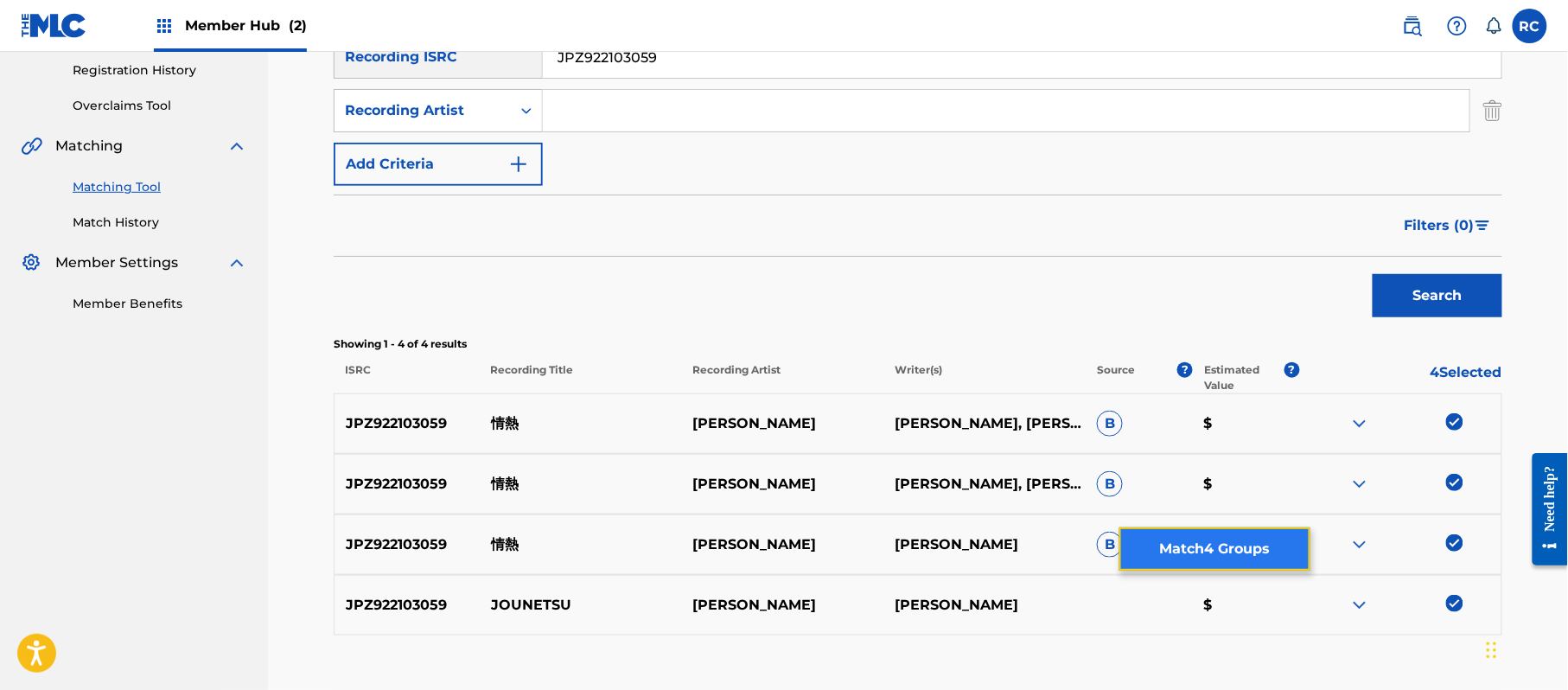
click at [1165, 555] on button "Match 4 Groups" at bounding box center [1214, 549] width 191 height 43
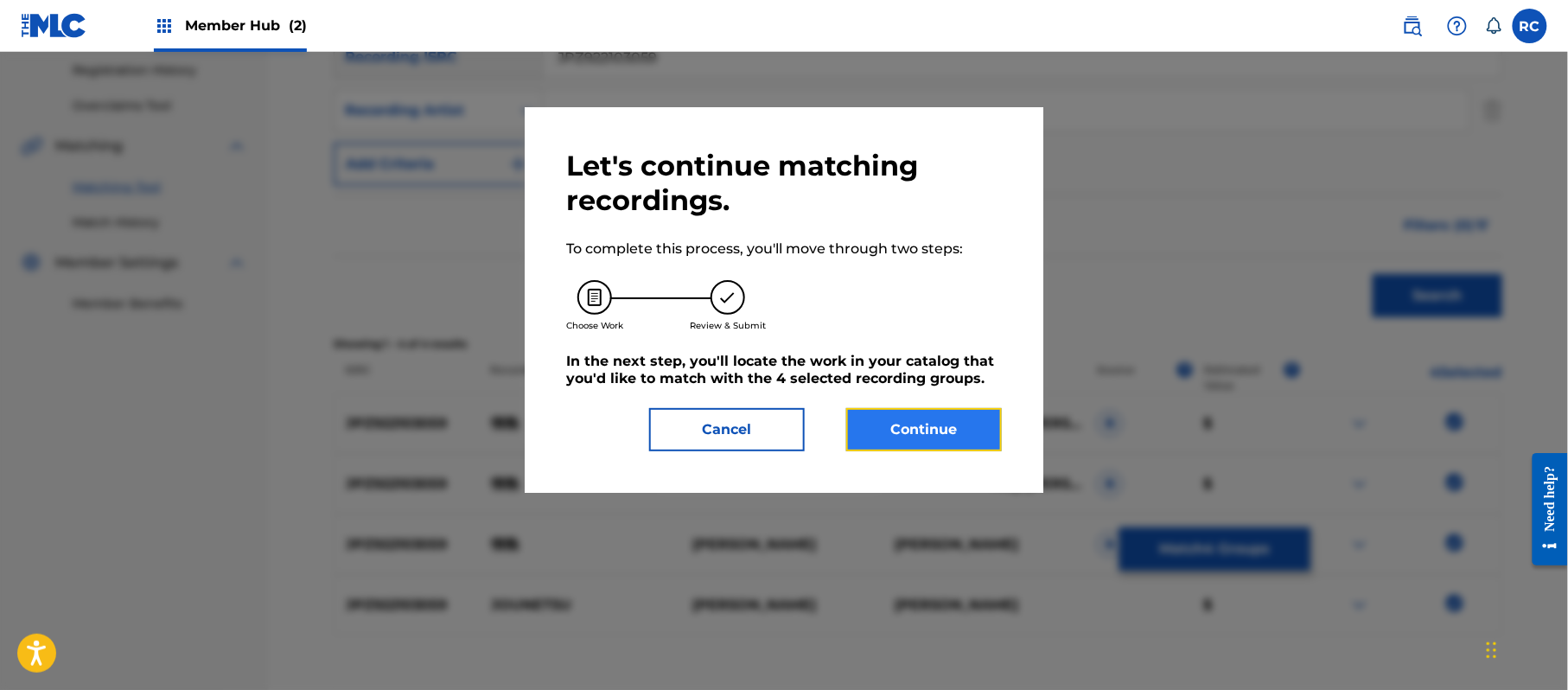
click at [941, 430] on button "Continue" at bounding box center [924, 430] width 156 height 43
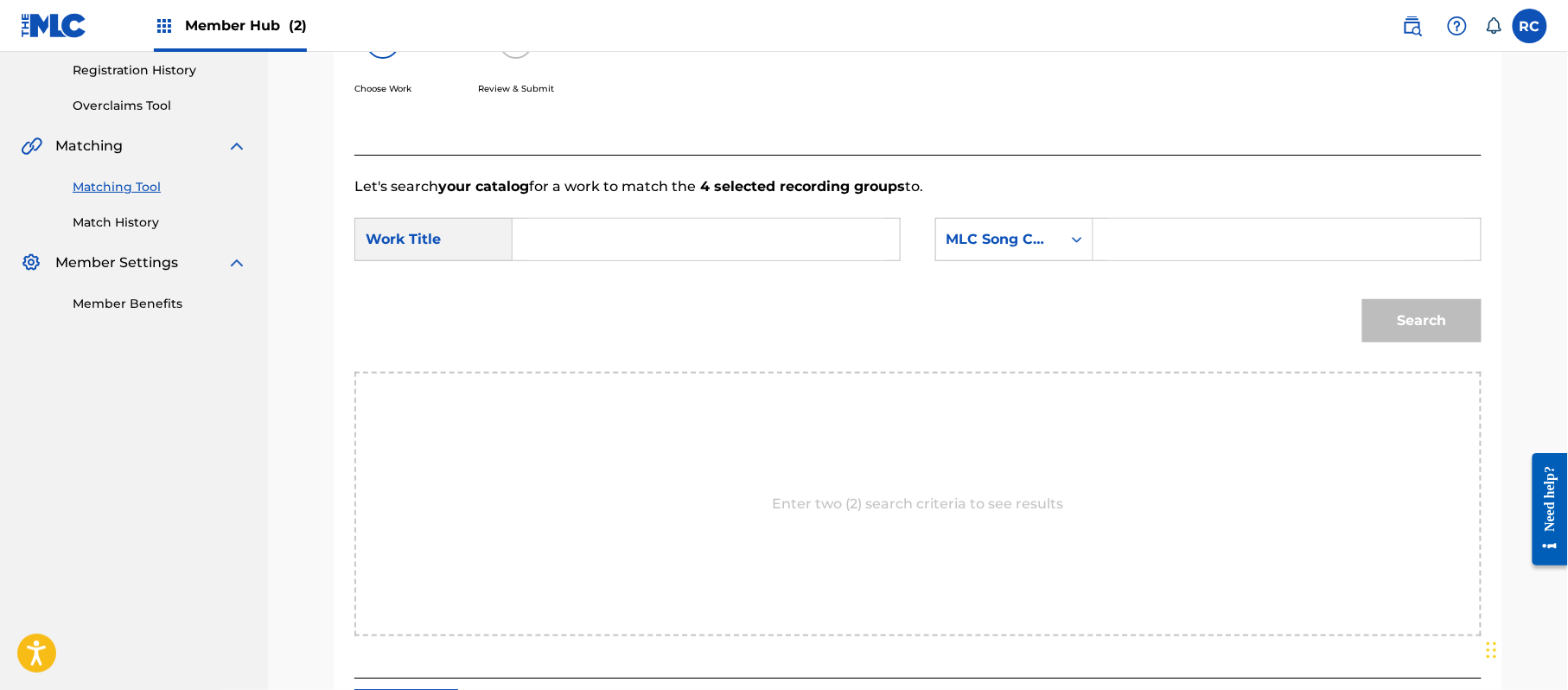
click at [675, 237] on input "Search Form" at bounding box center [706, 239] width 358 height 41
paste input "Jounetsu JC1M3A"
click at [654, 255] on input "Jounetsu JC1M3A" at bounding box center [706, 239] width 358 height 41
type input "Jounetsu"
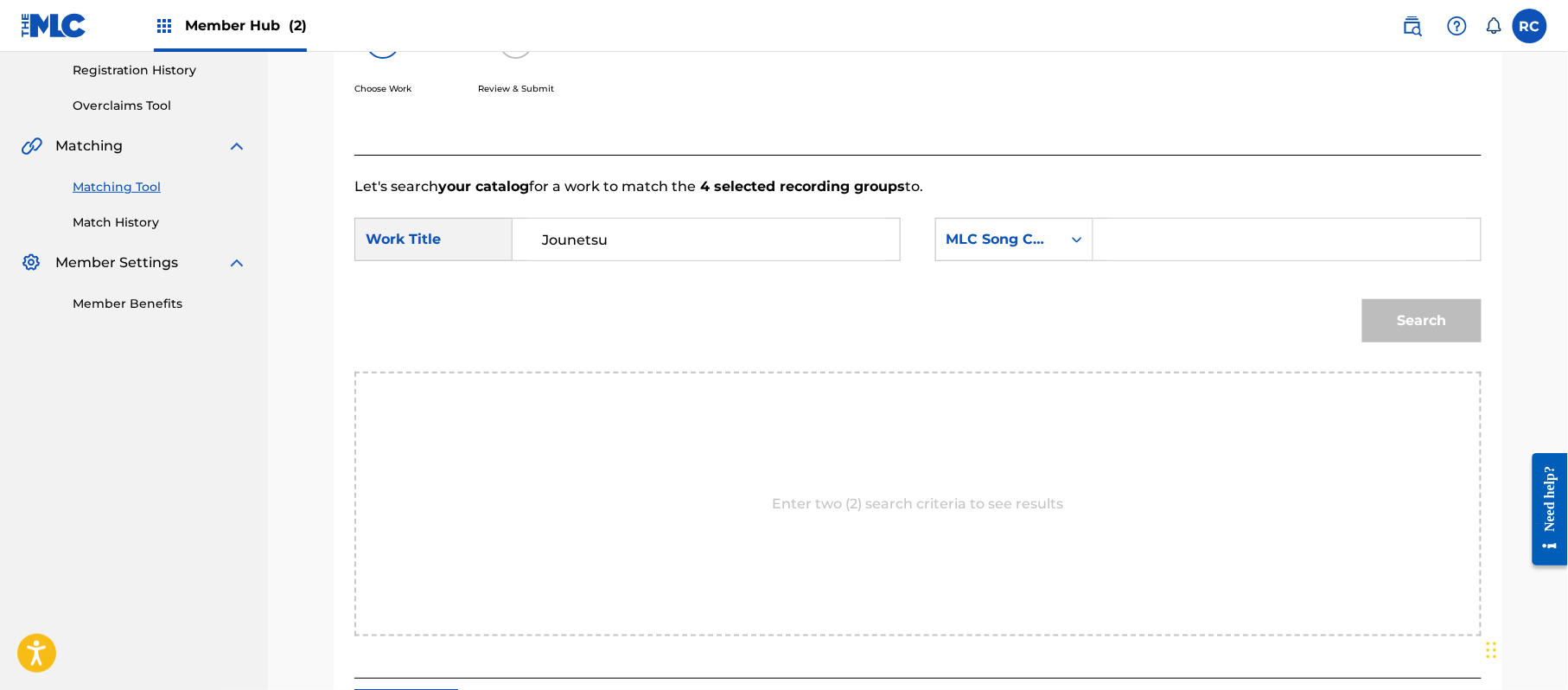
click at [1277, 251] on input "Search Form" at bounding box center [1287, 239] width 358 height 41
paste input "JC1M3A"
type input "JC1M3A"
click at [1437, 311] on button "Search" at bounding box center [1422, 320] width 120 height 43
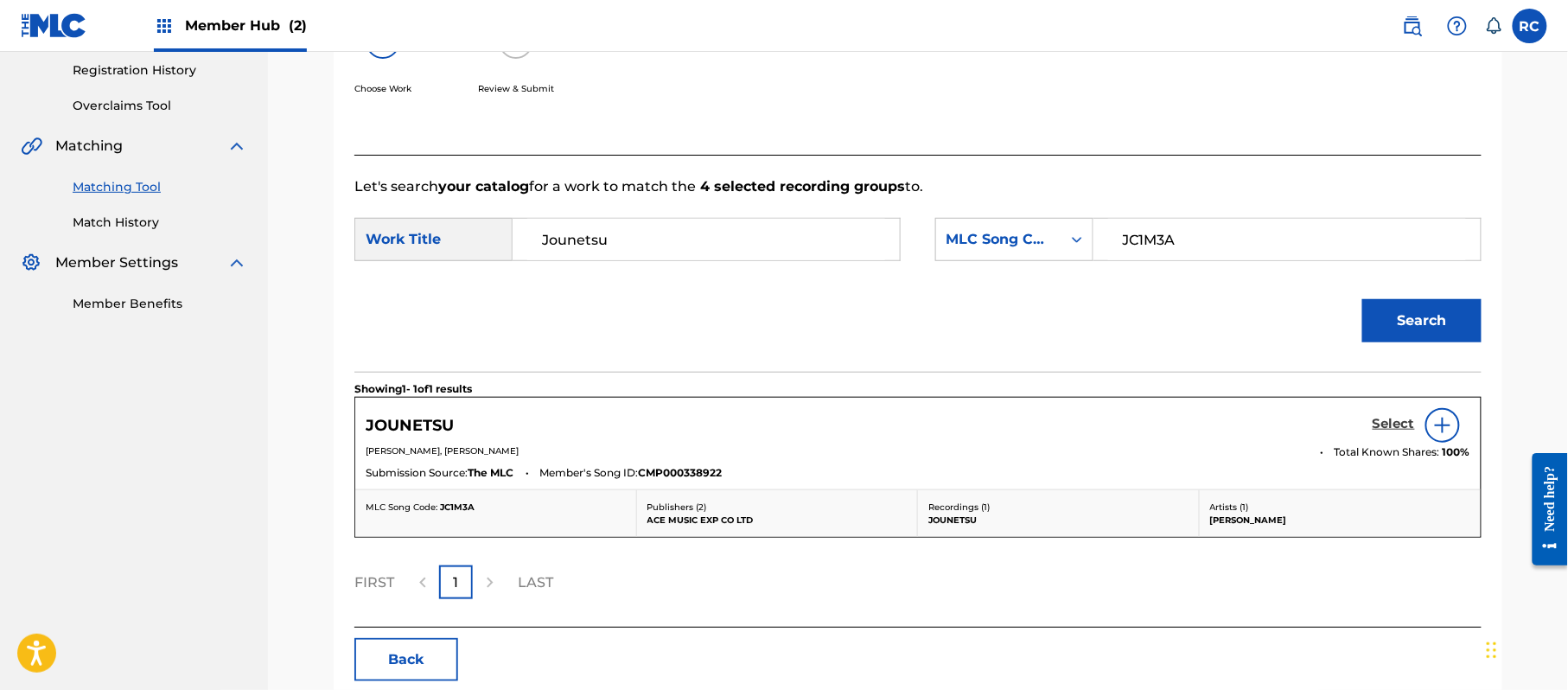
click at [1374, 421] on h5 "Select" at bounding box center [1394, 423] width 42 height 16
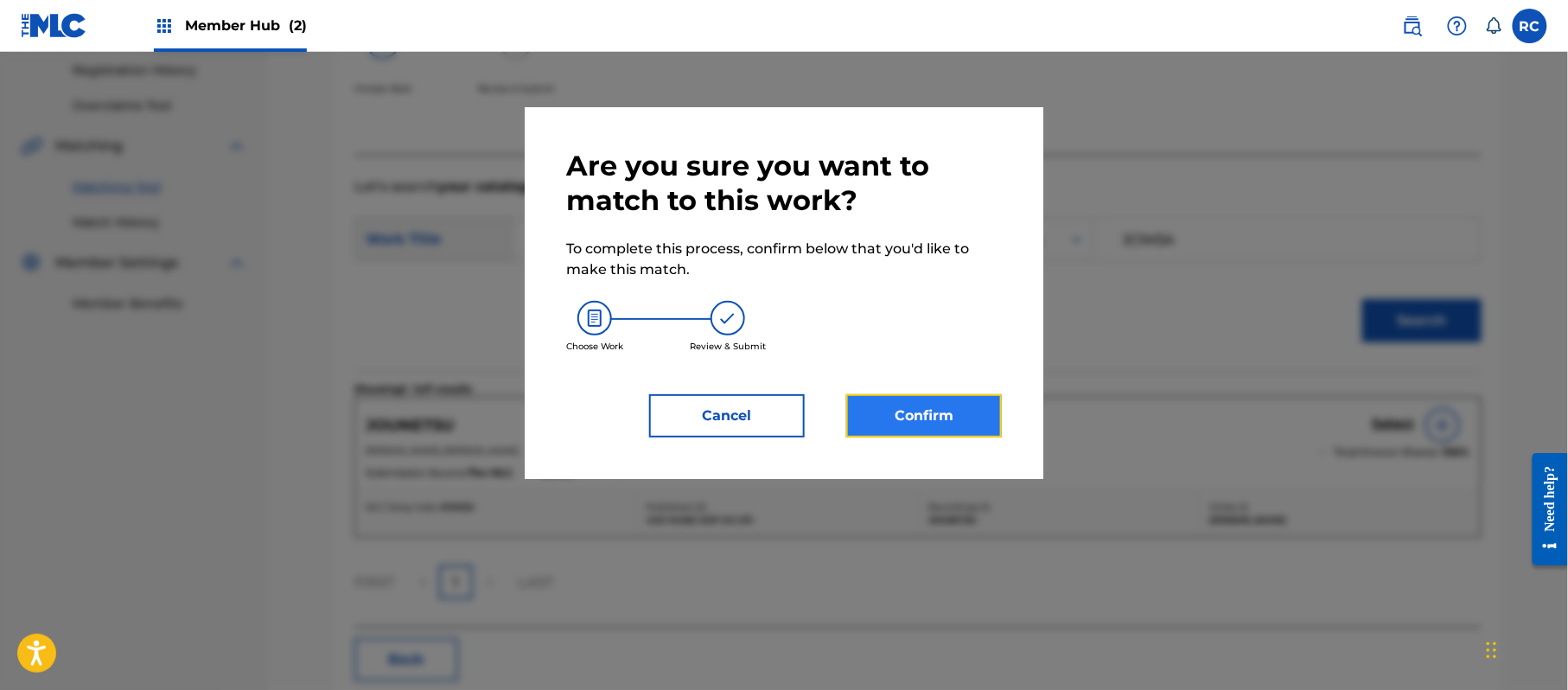
click at [917, 427] on button "Confirm" at bounding box center [924, 416] width 156 height 43
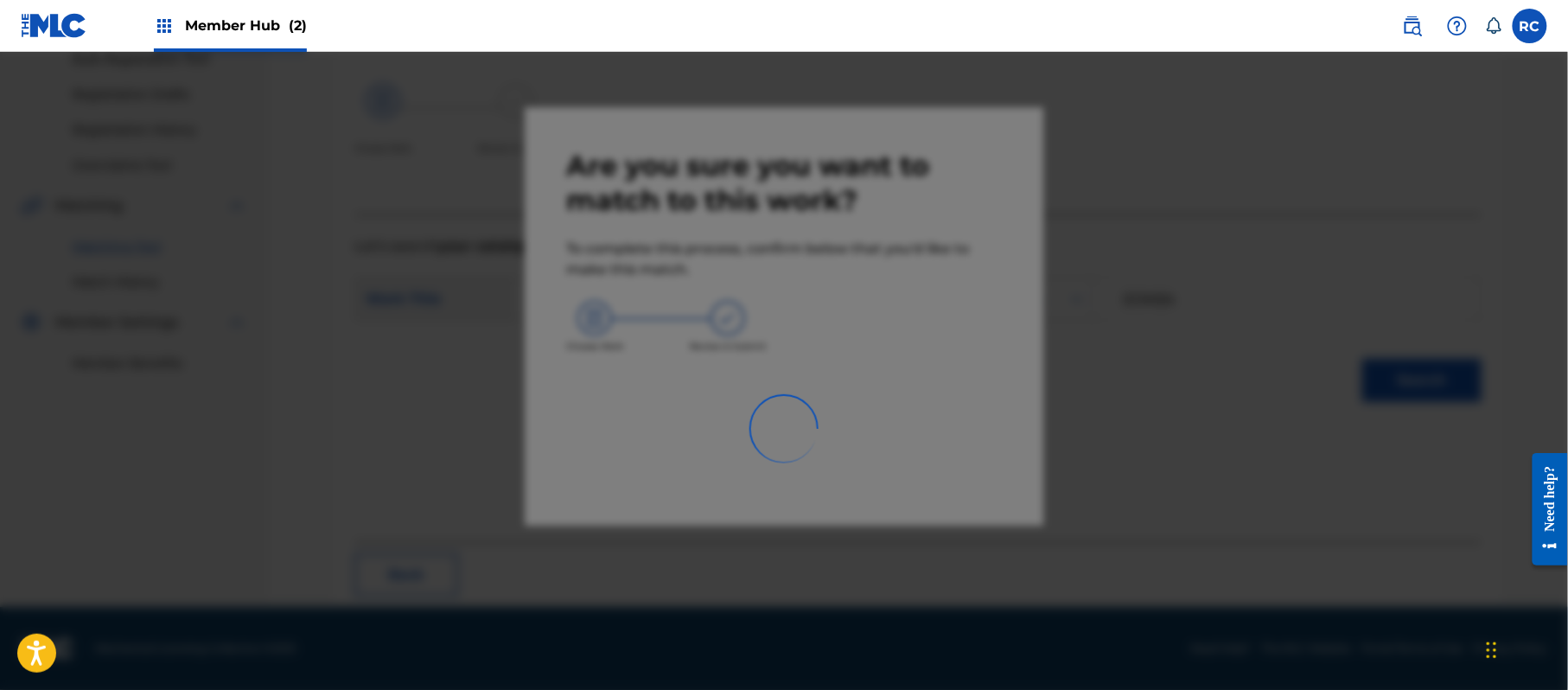
scroll to position [69, 0]
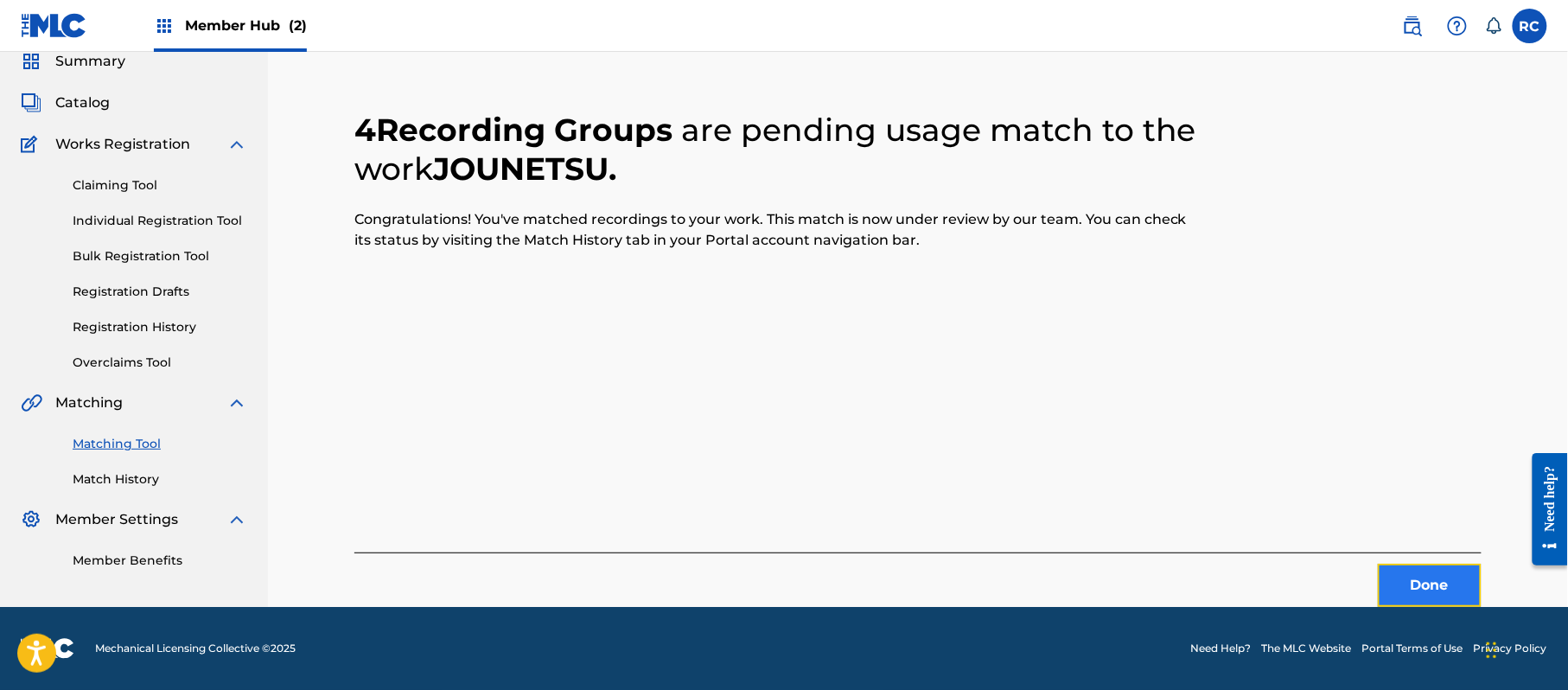
click at [1409, 582] on button "Done" at bounding box center [1429, 585] width 104 height 43
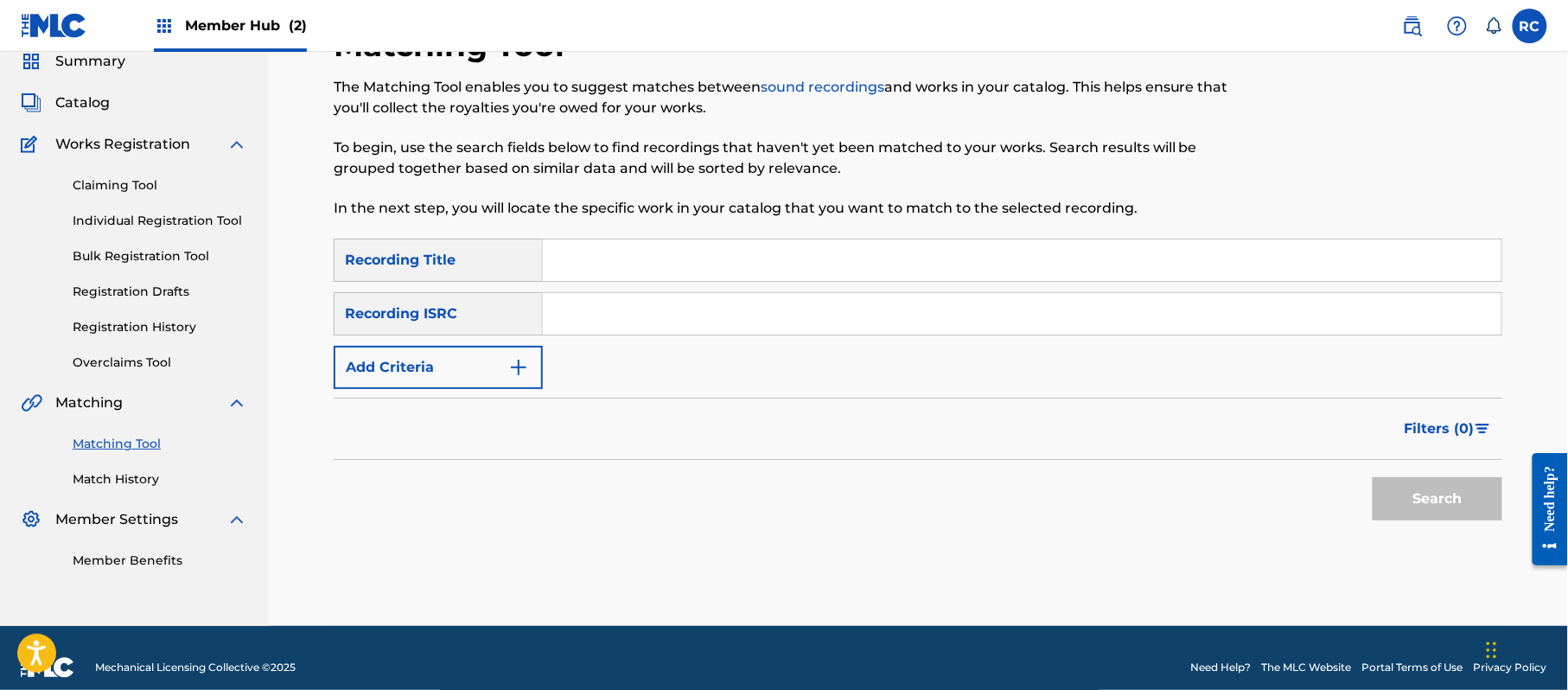
click at [657, 330] on input "Search Form" at bounding box center [1022, 314] width 959 height 41
paste input "JPZ922103068"
type input "JPZ922103068"
click at [1394, 485] on button "Search" at bounding box center [1438, 499] width 130 height 43
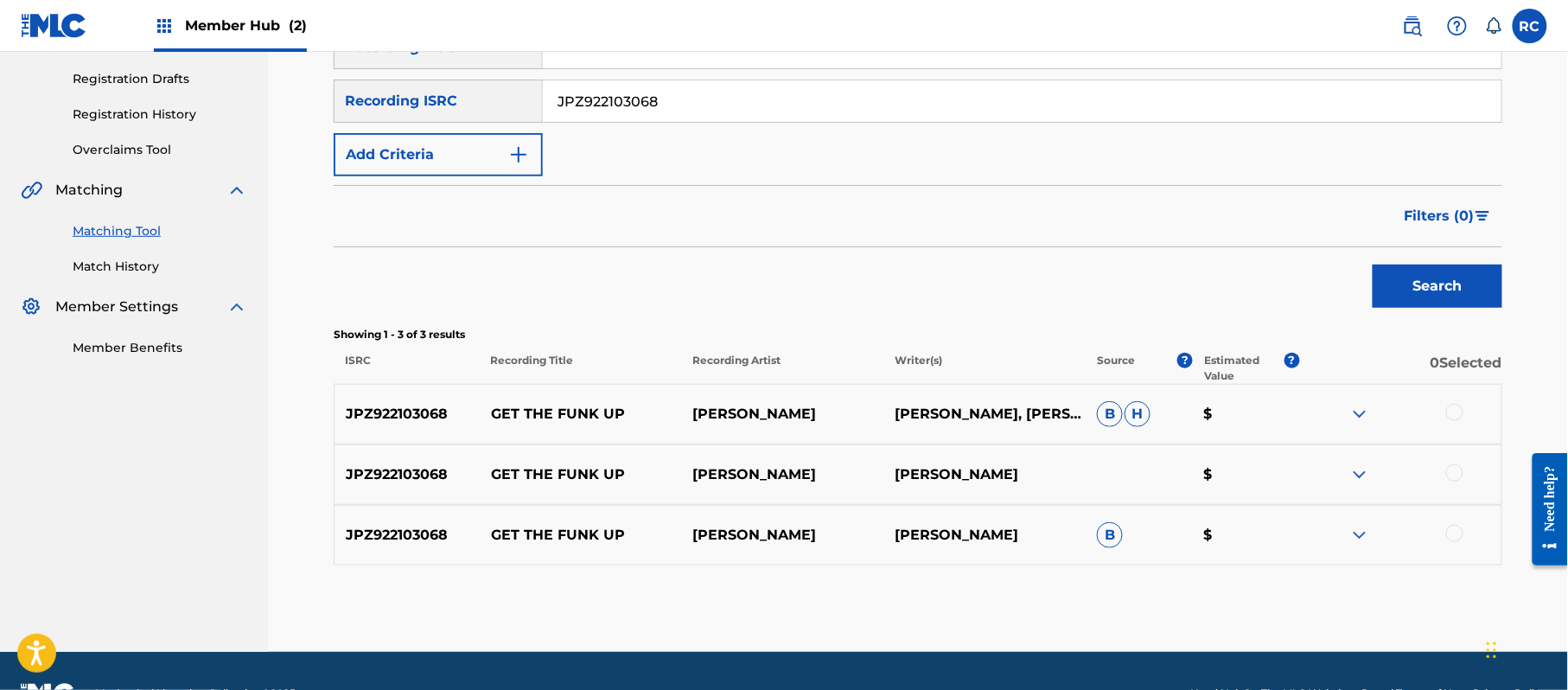
scroll to position [299, 0]
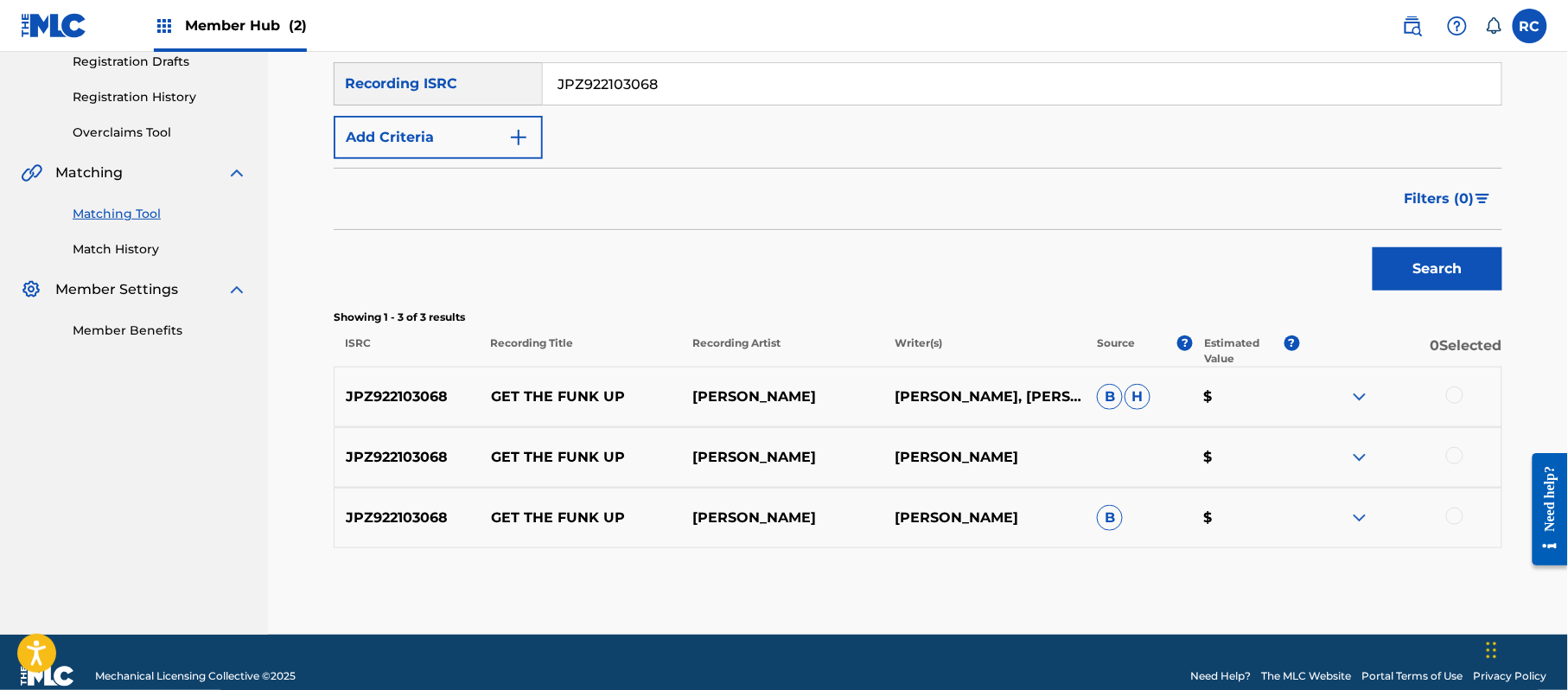
click at [1460, 399] on div at bounding box center [1455, 395] width 17 height 17
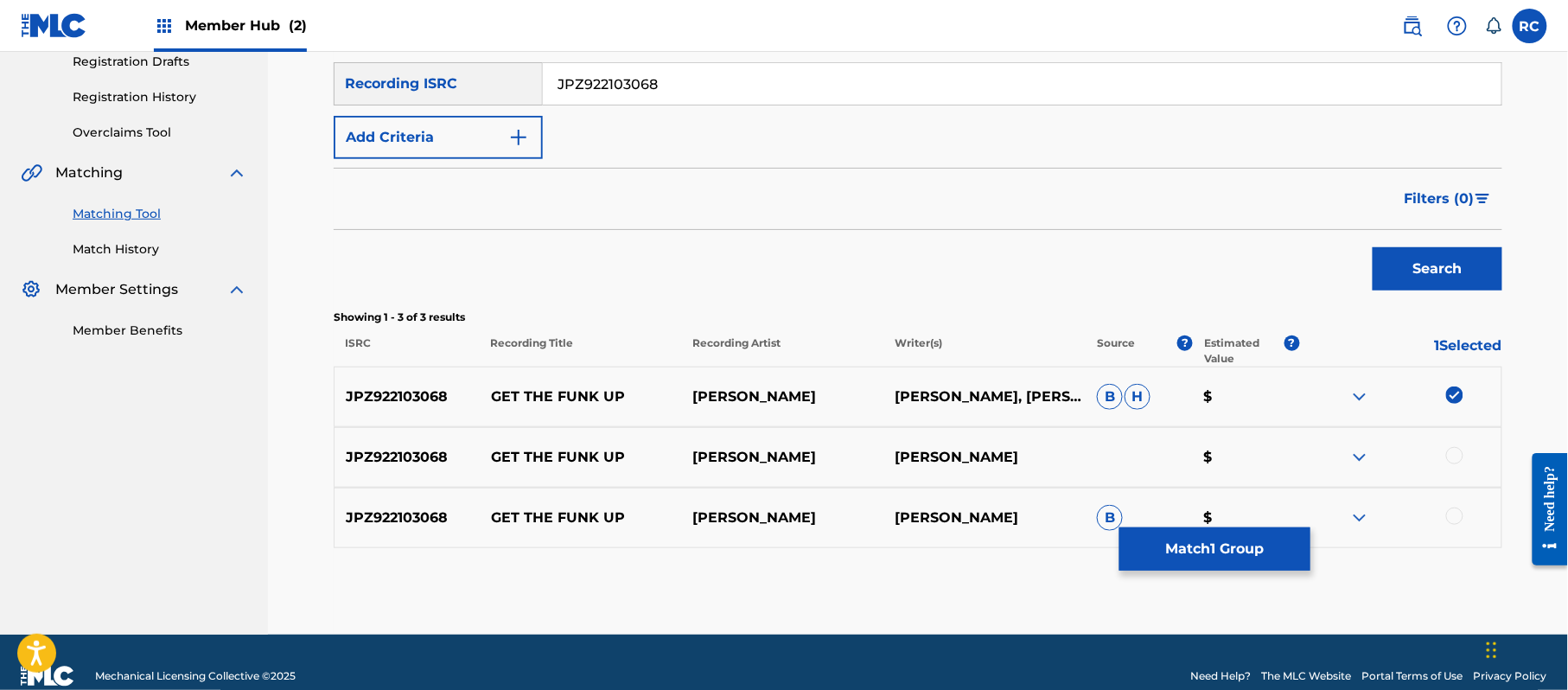
click at [1449, 456] on div at bounding box center [1455, 455] width 17 height 17
click at [1454, 518] on div at bounding box center [1455, 516] width 17 height 17
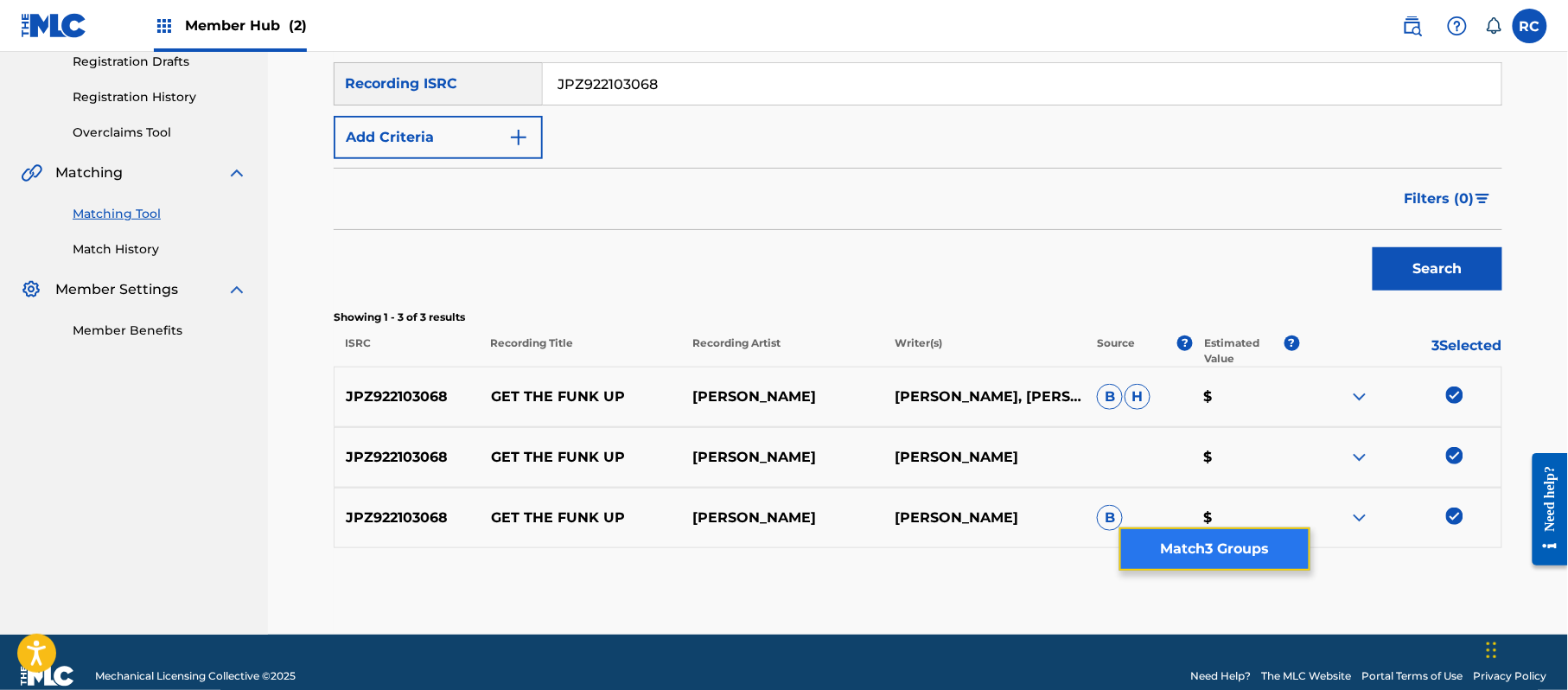
click at [1221, 565] on button "Match 3 Groups" at bounding box center [1214, 549] width 191 height 43
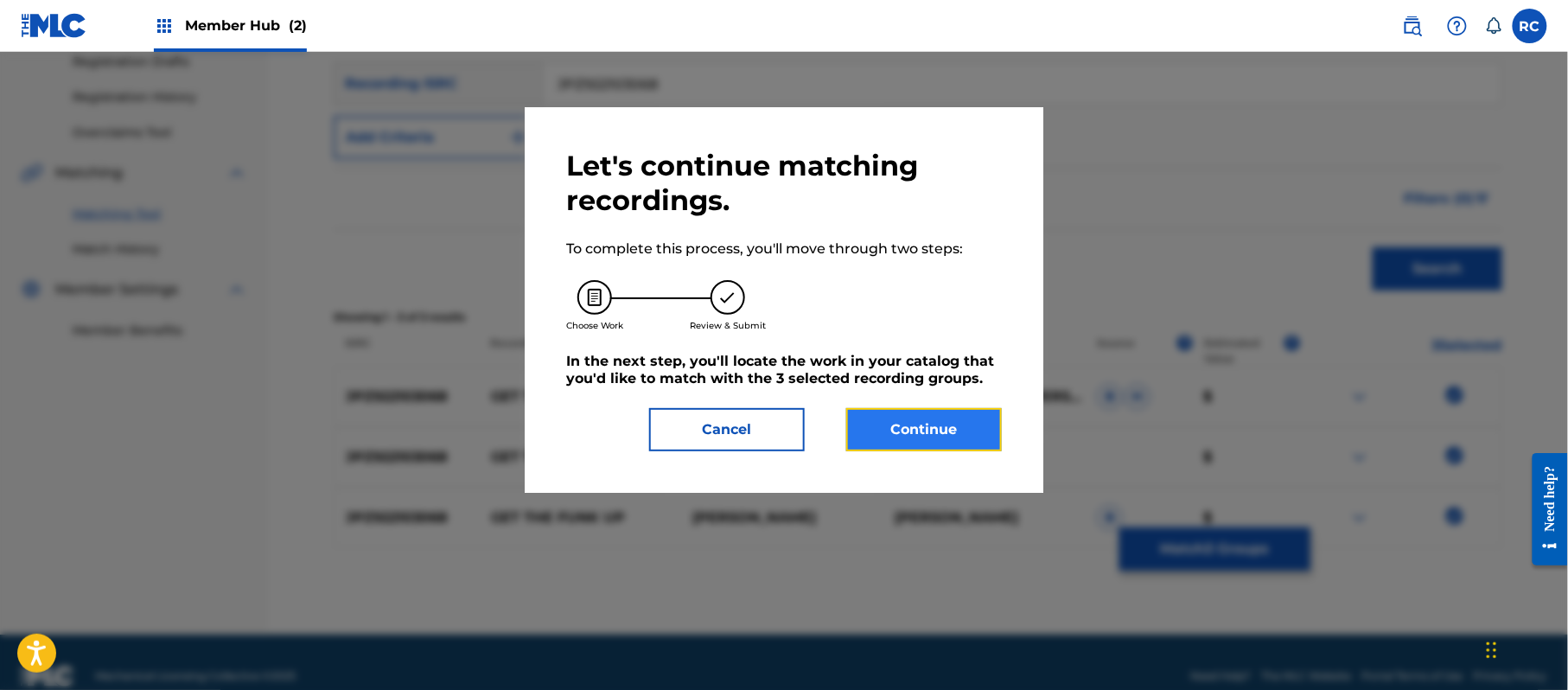
click at [958, 436] on button "Continue" at bounding box center [924, 430] width 156 height 43
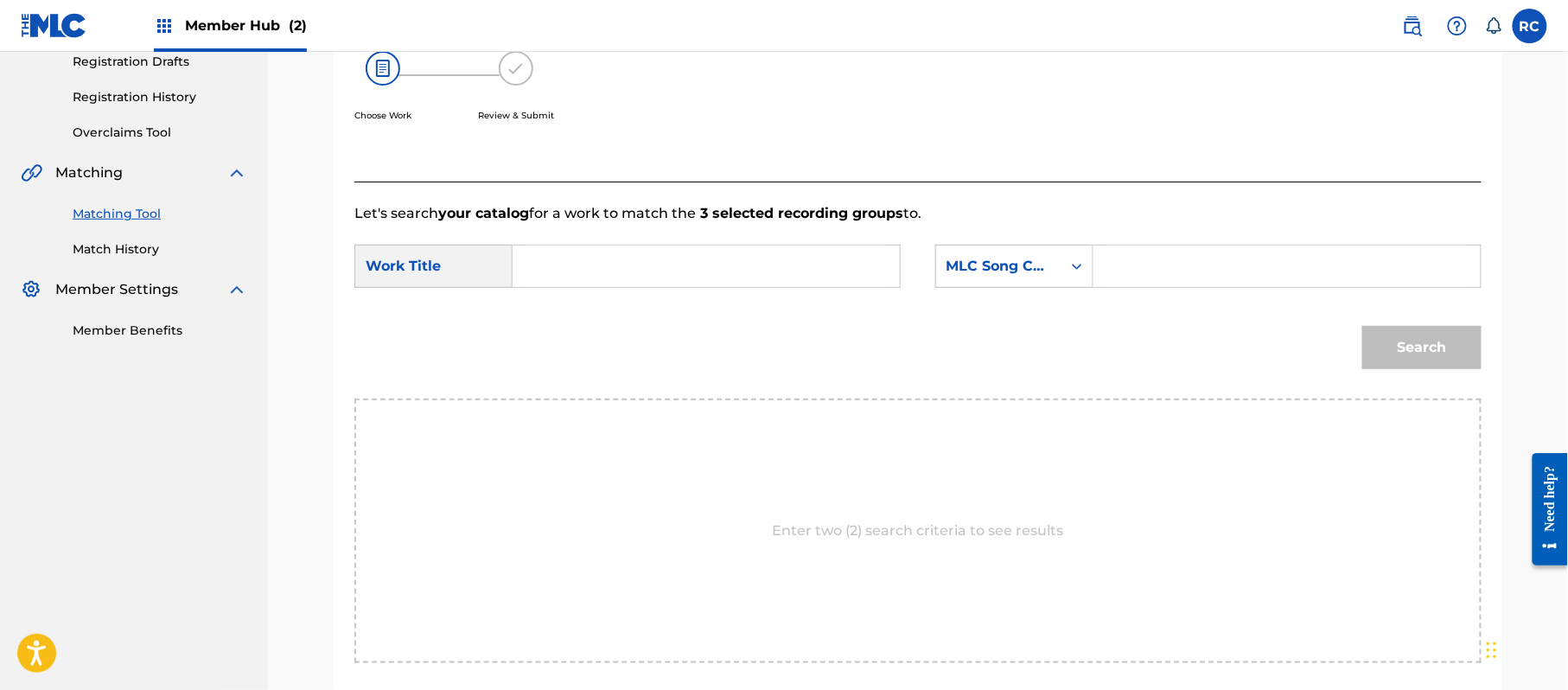
click at [658, 271] on input "Search Form" at bounding box center [706, 266] width 358 height 41
paste input "Get The Funk Up GB2G5Y"
click at [631, 266] on input "Get The Funk Up GB2G5Y" at bounding box center [706, 266] width 358 height 41
click at [691, 255] on input "Get The Funk Up GB2G5Y" at bounding box center [706, 266] width 358 height 41
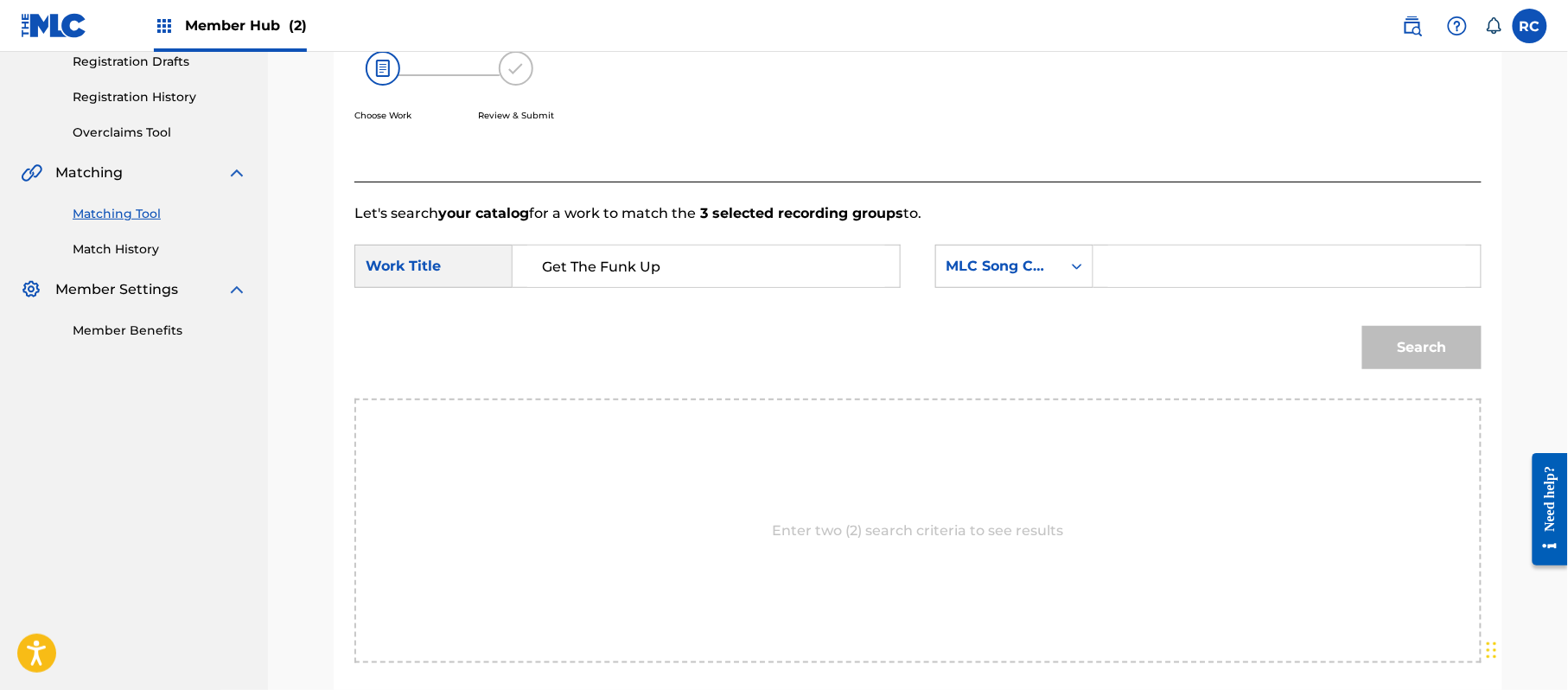
type input "Get The Funk Up"
drag, startPoint x: 1234, startPoint y: 255, endPoint x: 1265, endPoint y: 280, distance: 39.8
click at [1234, 255] on input "Search Form" at bounding box center [1287, 266] width 358 height 41
paste input "GB2G5Y"
type input "GB2G5Y"
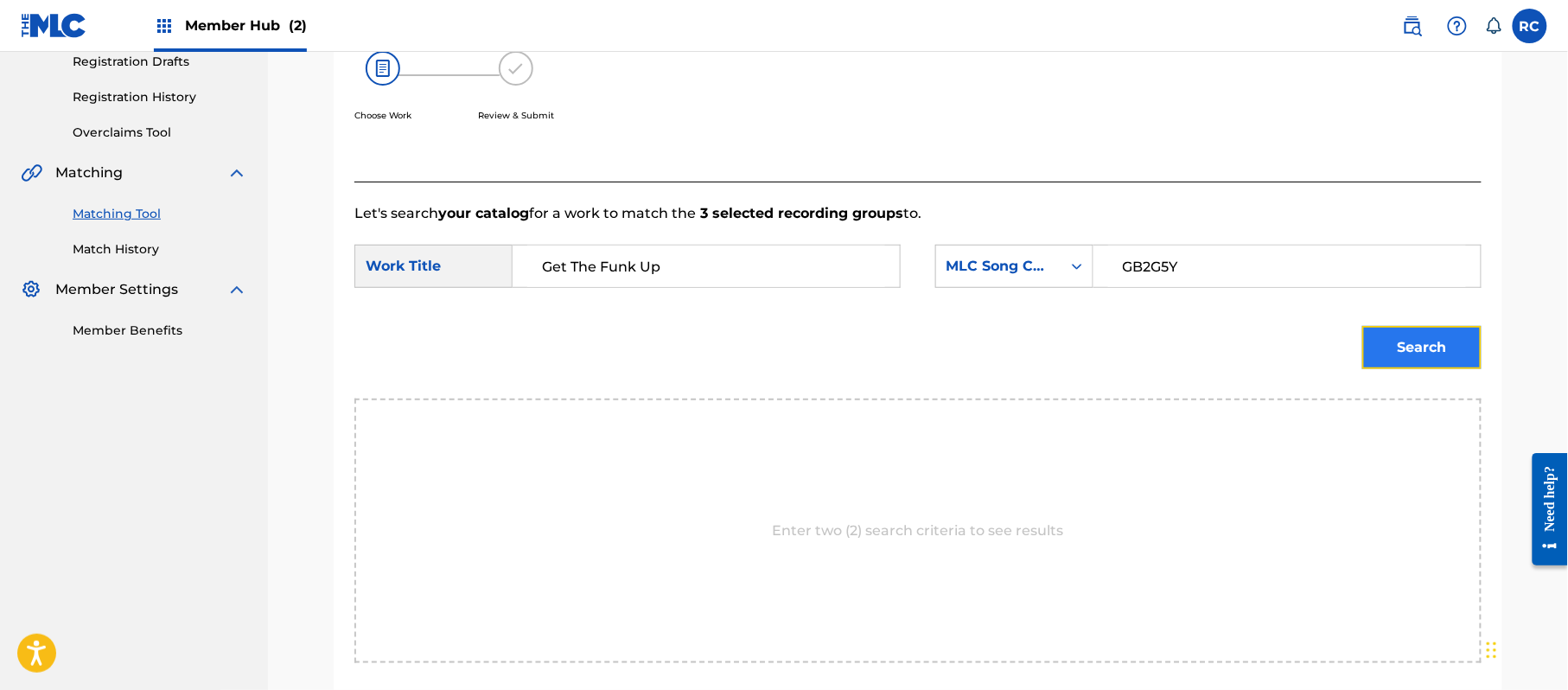
click at [1411, 342] on button "Search" at bounding box center [1422, 348] width 120 height 43
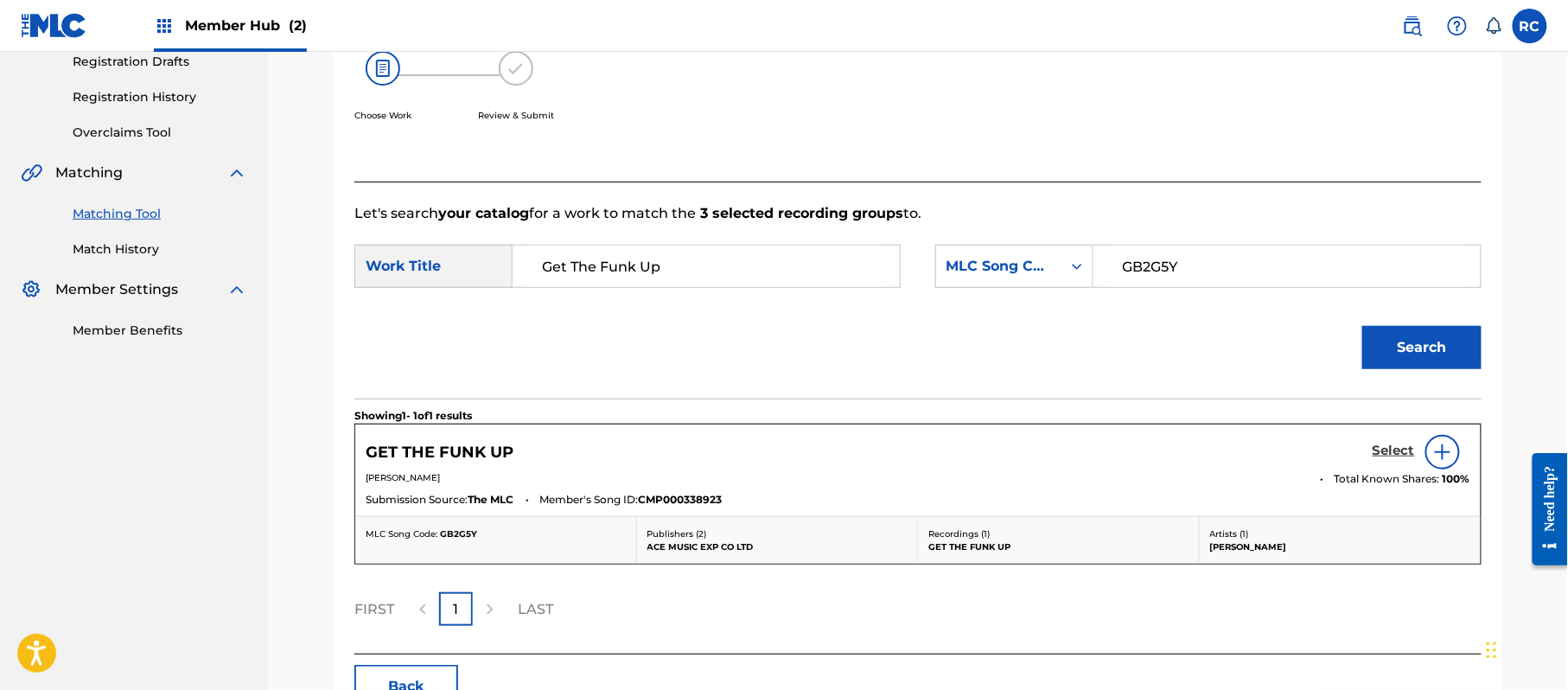
click at [1379, 452] on h5 "Select" at bounding box center [1394, 450] width 42 height 16
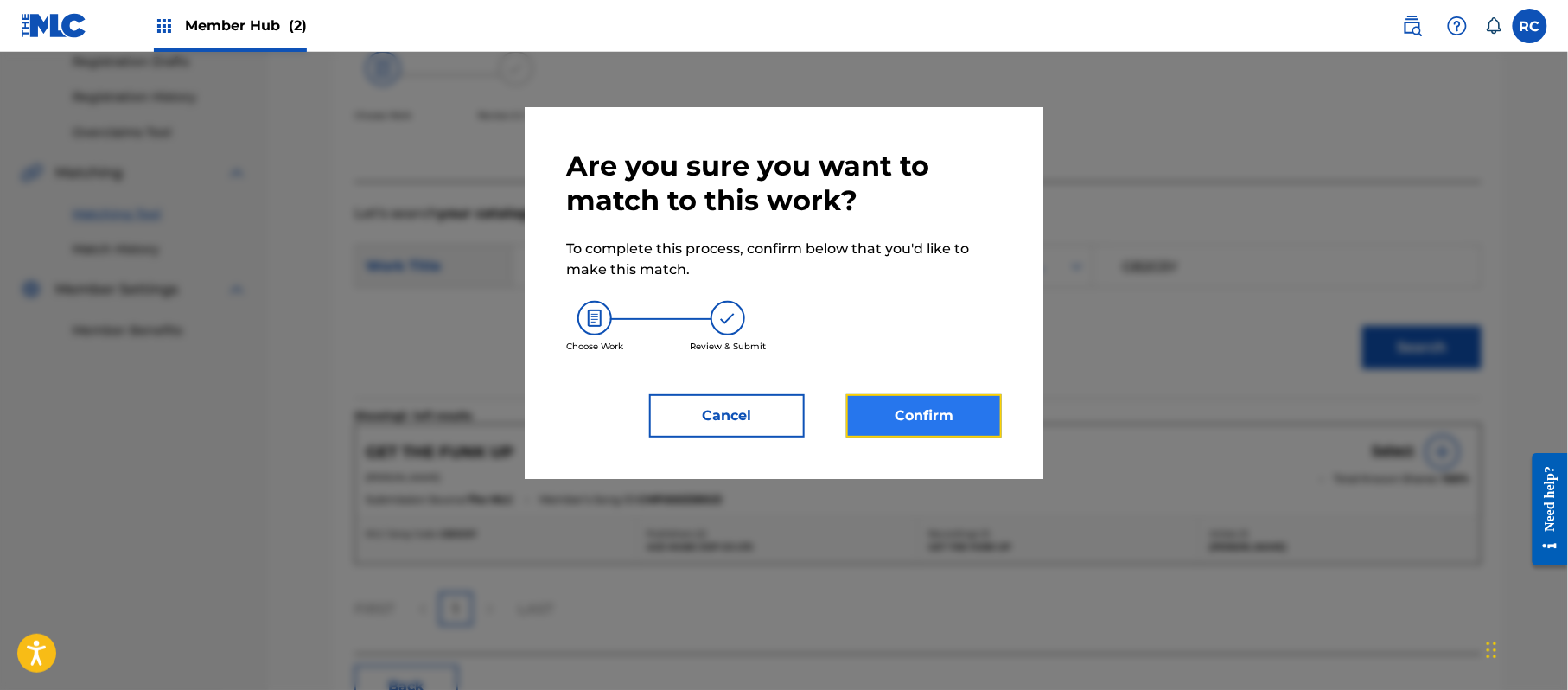
click at [898, 419] on button "Confirm" at bounding box center [924, 416] width 156 height 43
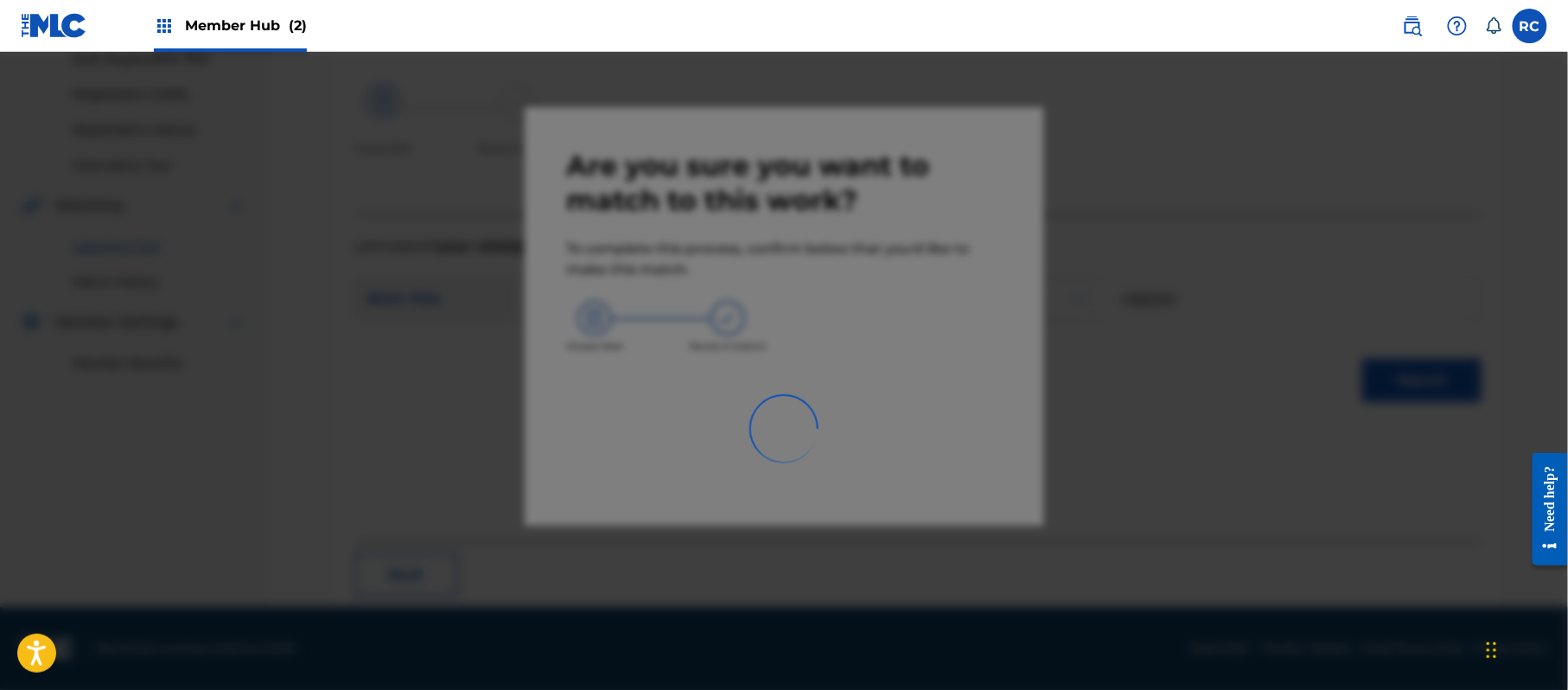
scroll to position [69, 0]
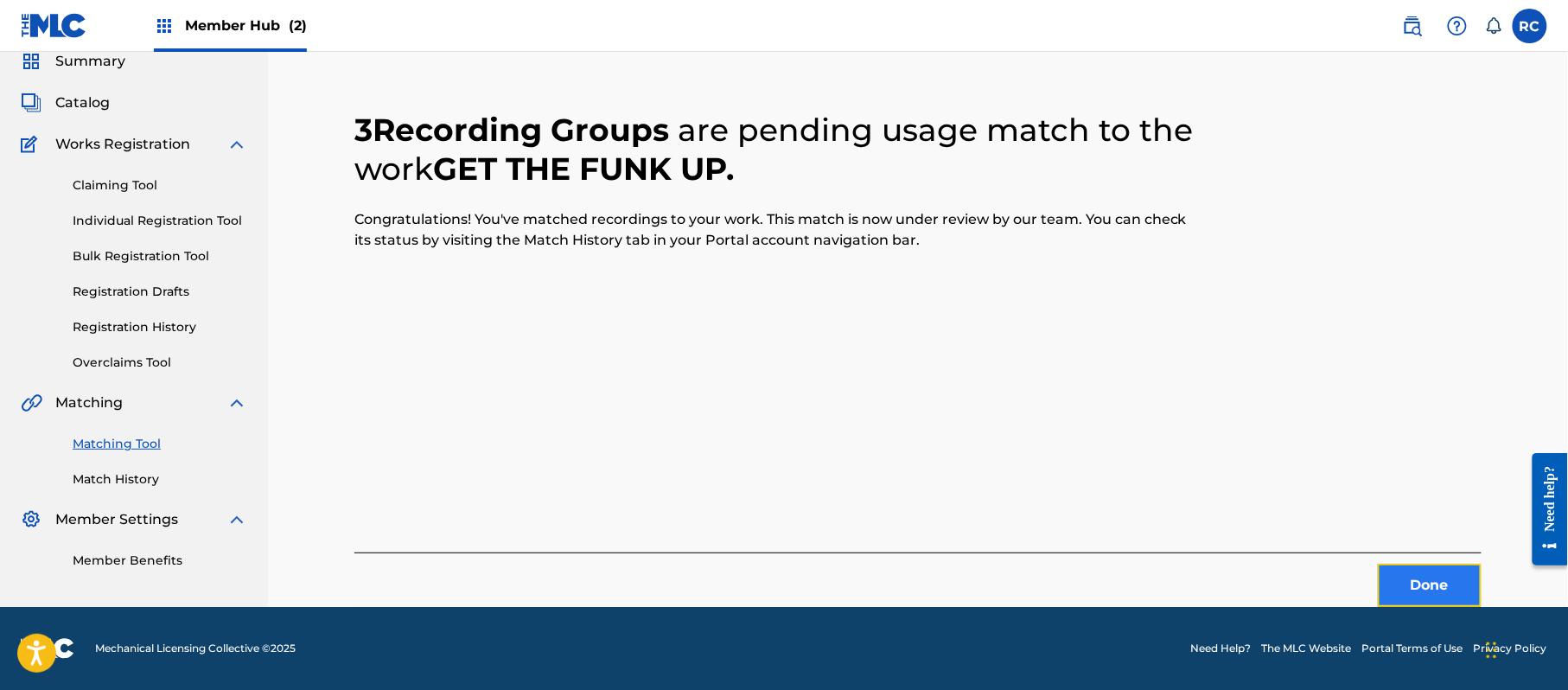
click at [1439, 592] on button "Done" at bounding box center [1429, 585] width 104 height 43
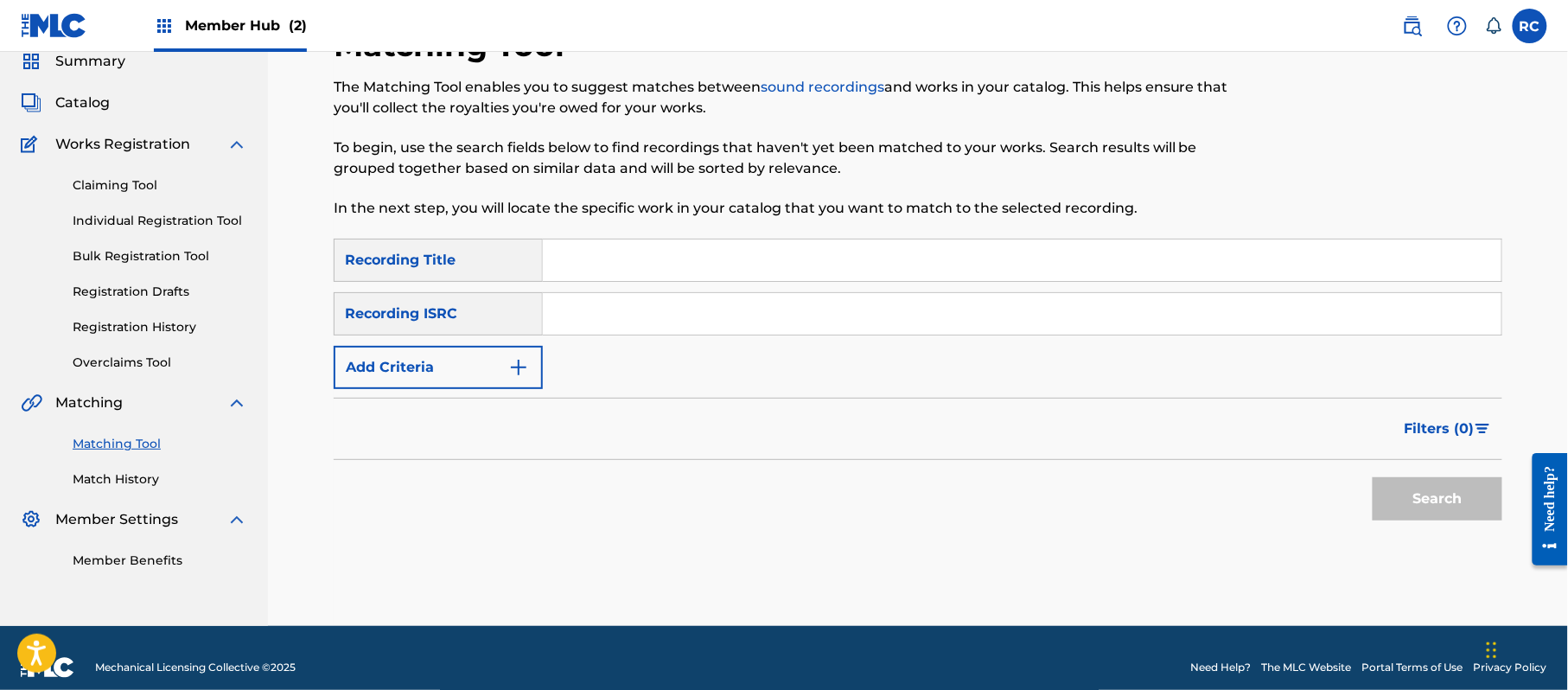
click at [655, 309] on input "Search Form" at bounding box center [1022, 314] width 959 height 41
paste input "JPZ922103055"
type input "JPZ922103055"
click at [1425, 491] on button "Search" at bounding box center [1438, 499] width 130 height 43
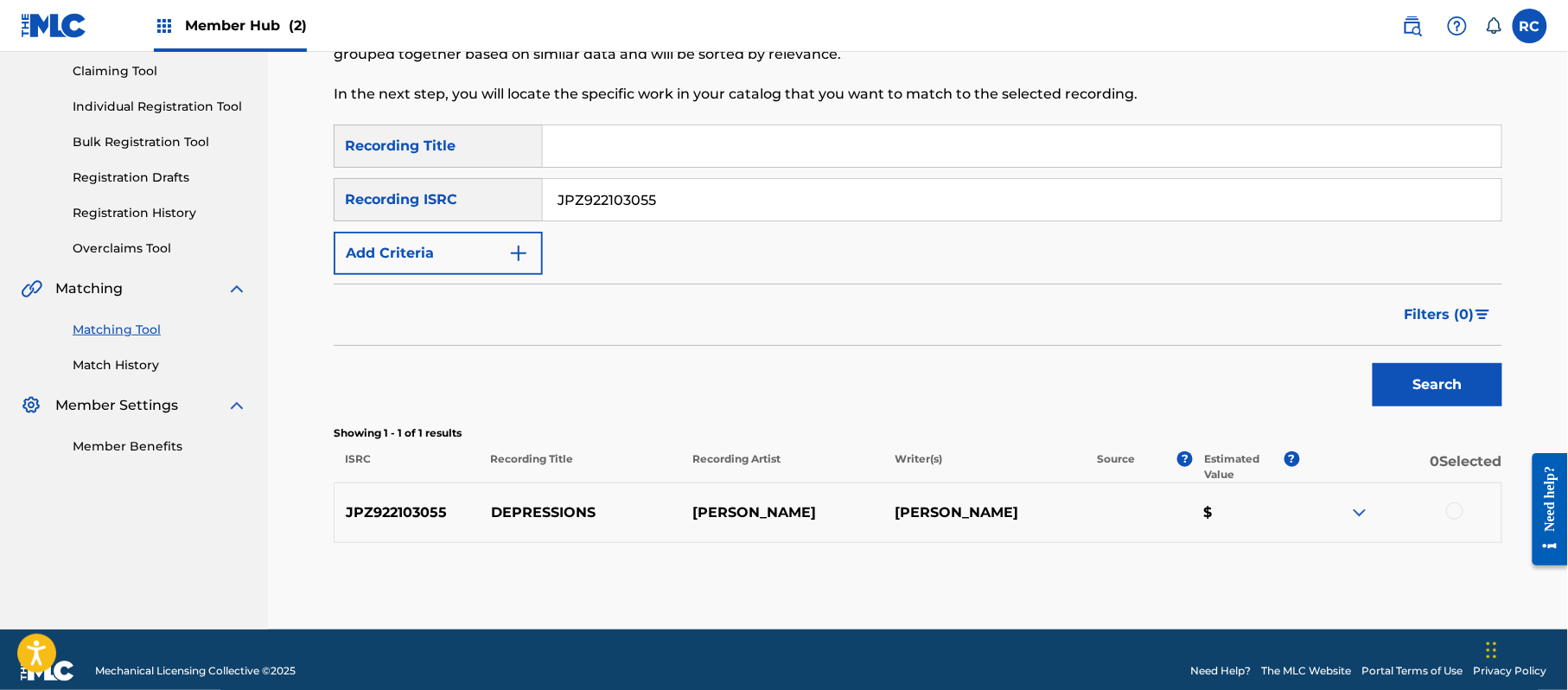
scroll to position [184, 0]
click at [1466, 514] on div at bounding box center [1400, 512] width 203 height 21
drag, startPoint x: 1454, startPoint y: 513, endPoint x: 1387, endPoint y: 523, distance: 67.7
click at [1453, 513] on div at bounding box center [1455, 510] width 17 height 17
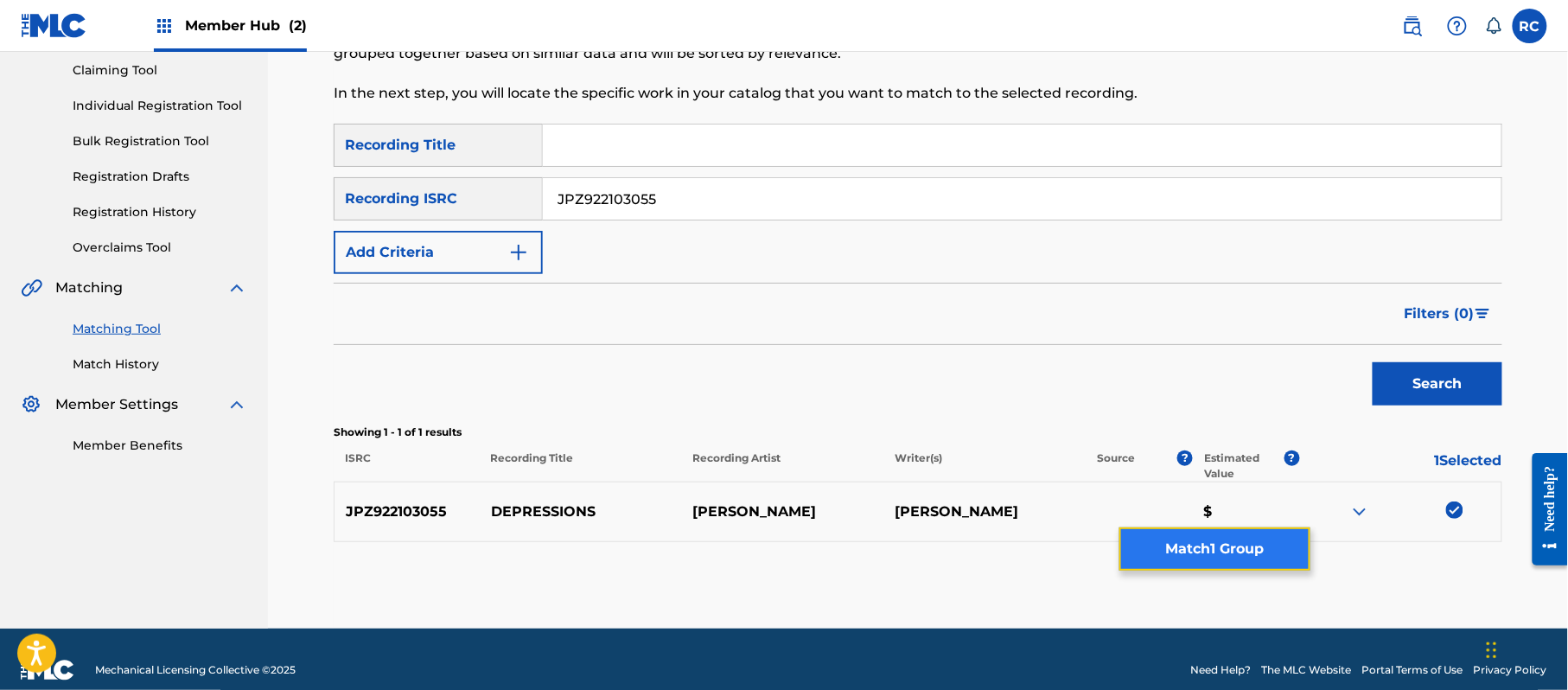
click at [1245, 556] on button "Match 1 Group" at bounding box center [1214, 549] width 191 height 43
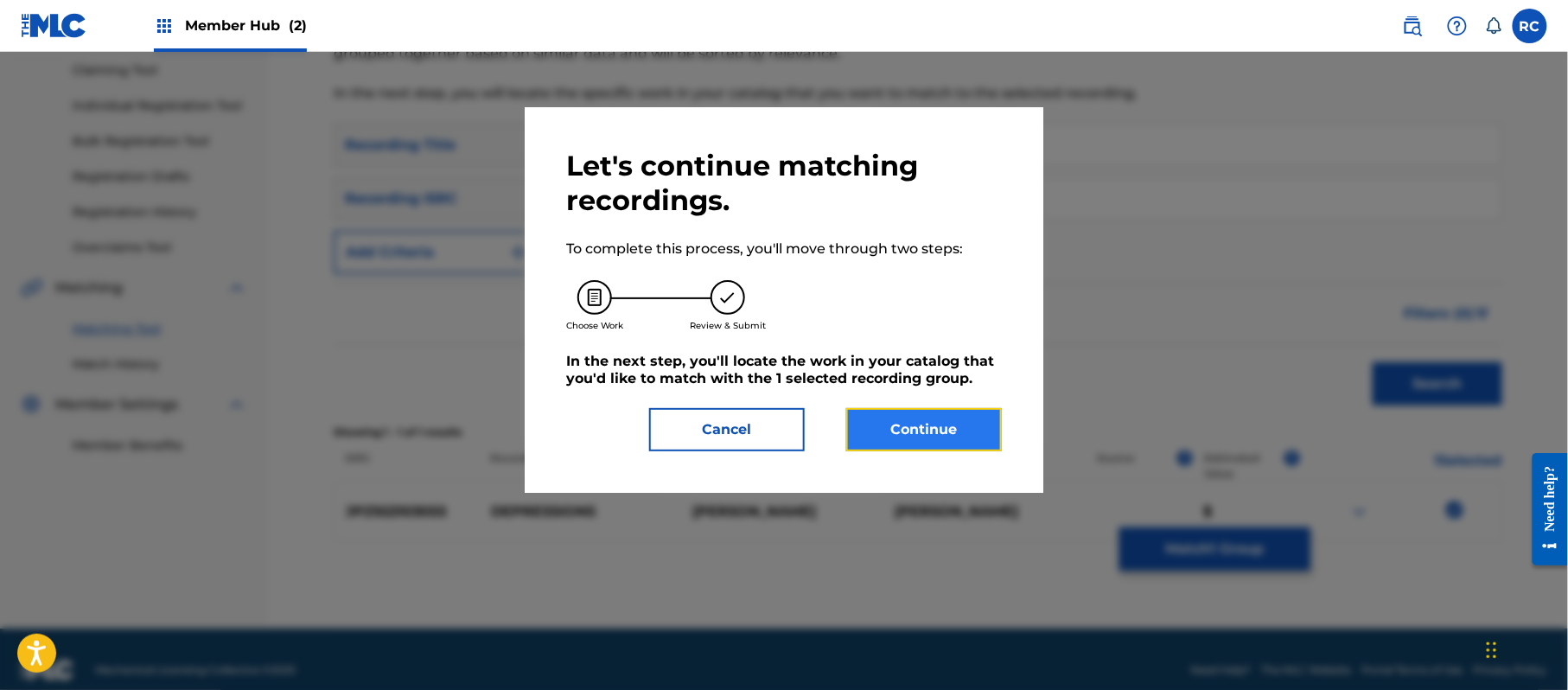
click at [889, 420] on button "Continue" at bounding box center [924, 430] width 156 height 43
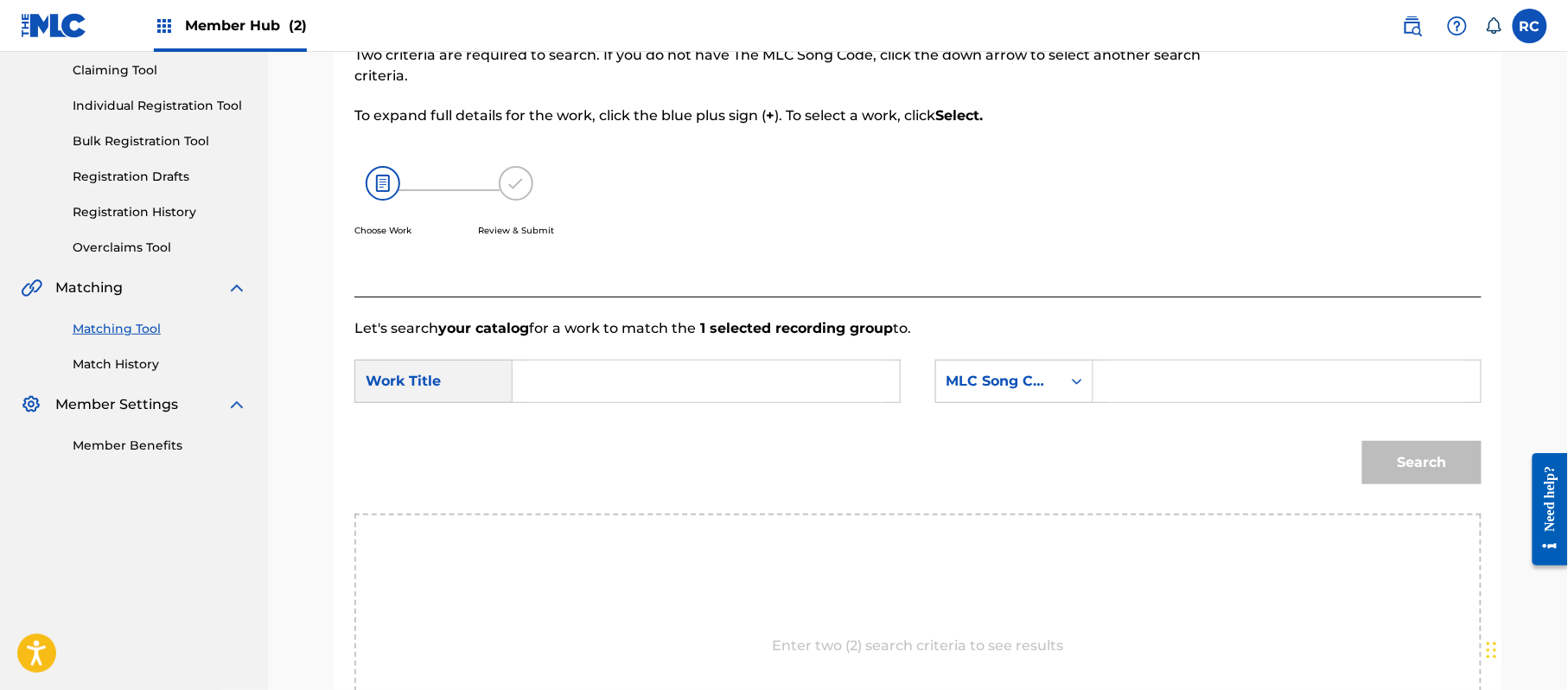
drag, startPoint x: 628, startPoint y: 375, endPoint x: 619, endPoint y: 380, distance: 10.3
click at [626, 377] on input "Search Form" at bounding box center [706, 381] width 358 height 41
paste input "Depressions DQ4YRH"
click at [650, 382] on input "Depressions DQ4YRH" at bounding box center [706, 381] width 358 height 41
drag, startPoint x: 650, startPoint y: 382, endPoint x: 845, endPoint y: 382, distance: 195.0
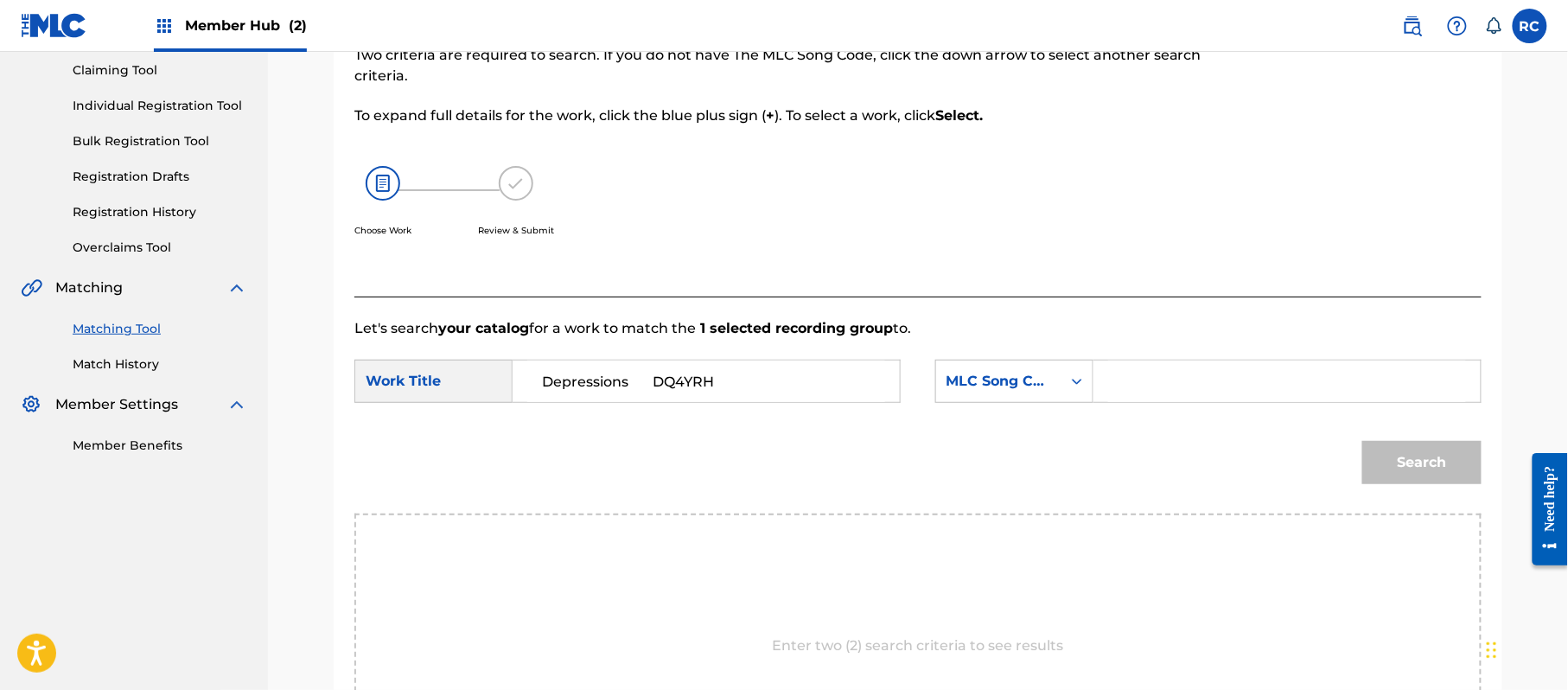
click at [651, 382] on input "Depressions DQ4YRH" at bounding box center [706, 381] width 358 height 41
type input "Depressions"
drag, startPoint x: 1173, startPoint y: 384, endPoint x: 1189, endPoint y: 391, distance: 17.5
click at [1173, 384] on input "Search Form" at bounding box center [1287, 381] width 358 height 41
paste input "DQ4YRH"
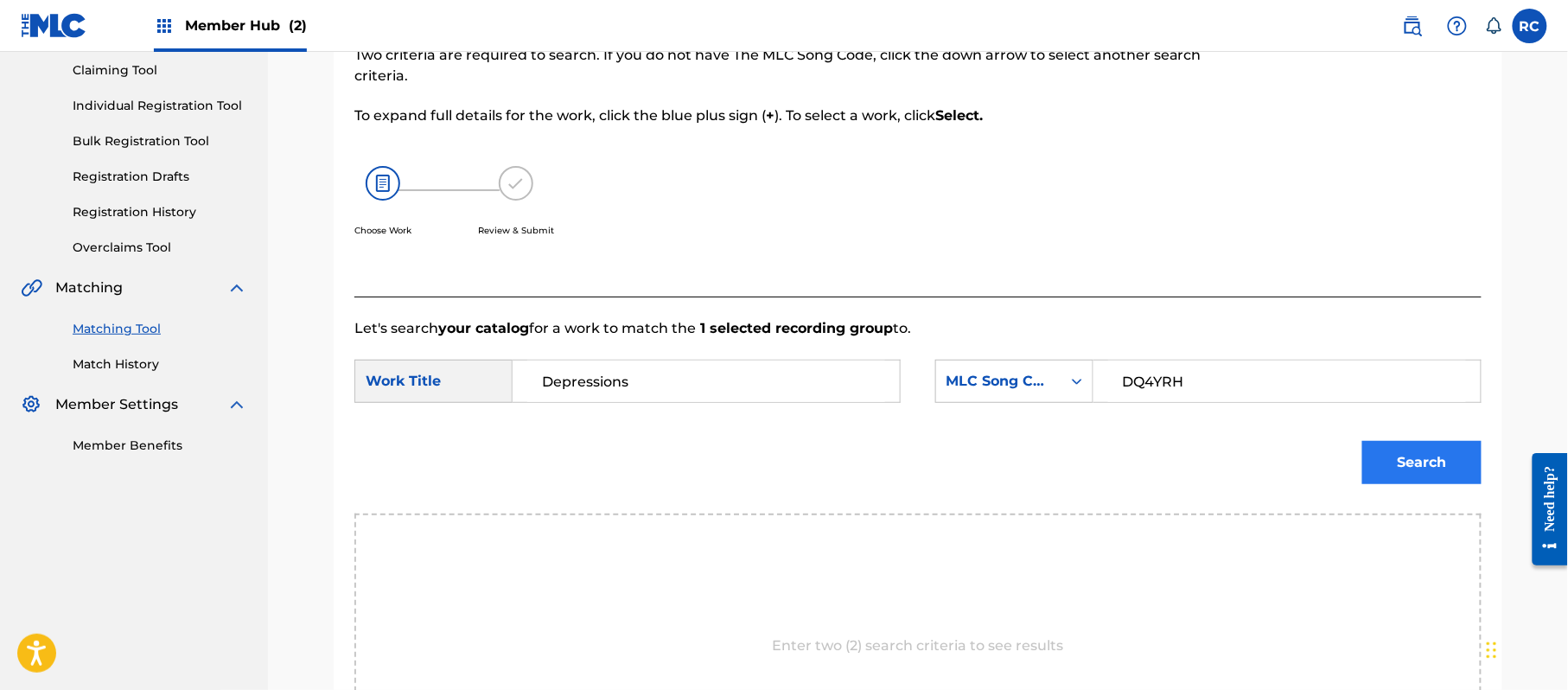
type input "DQ4YRH"
click at [1404, 471] on button "Search" at bounding box center [1422, 463] width 120 height 43
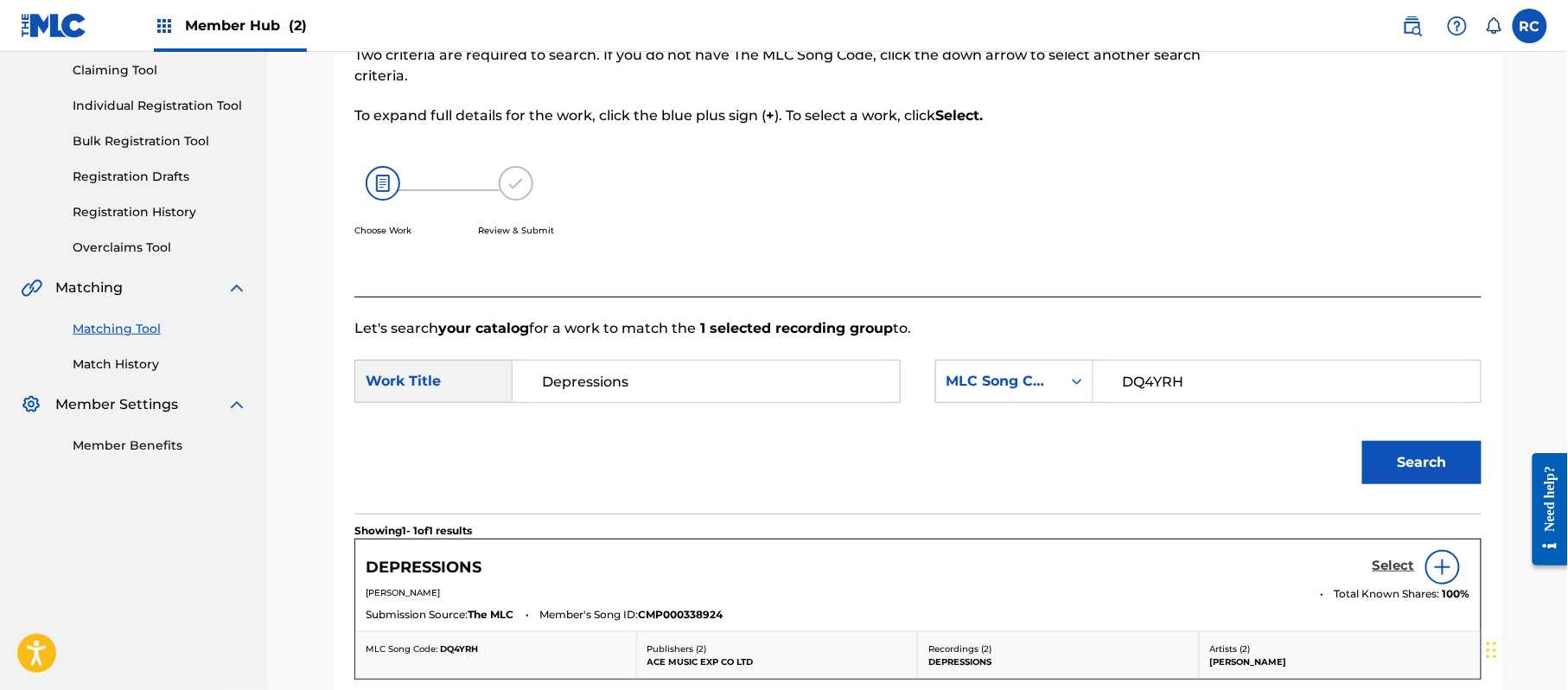
click at [1394, 567] on h5 "Select" at bounding box center [1394, 565] width 42 height 16
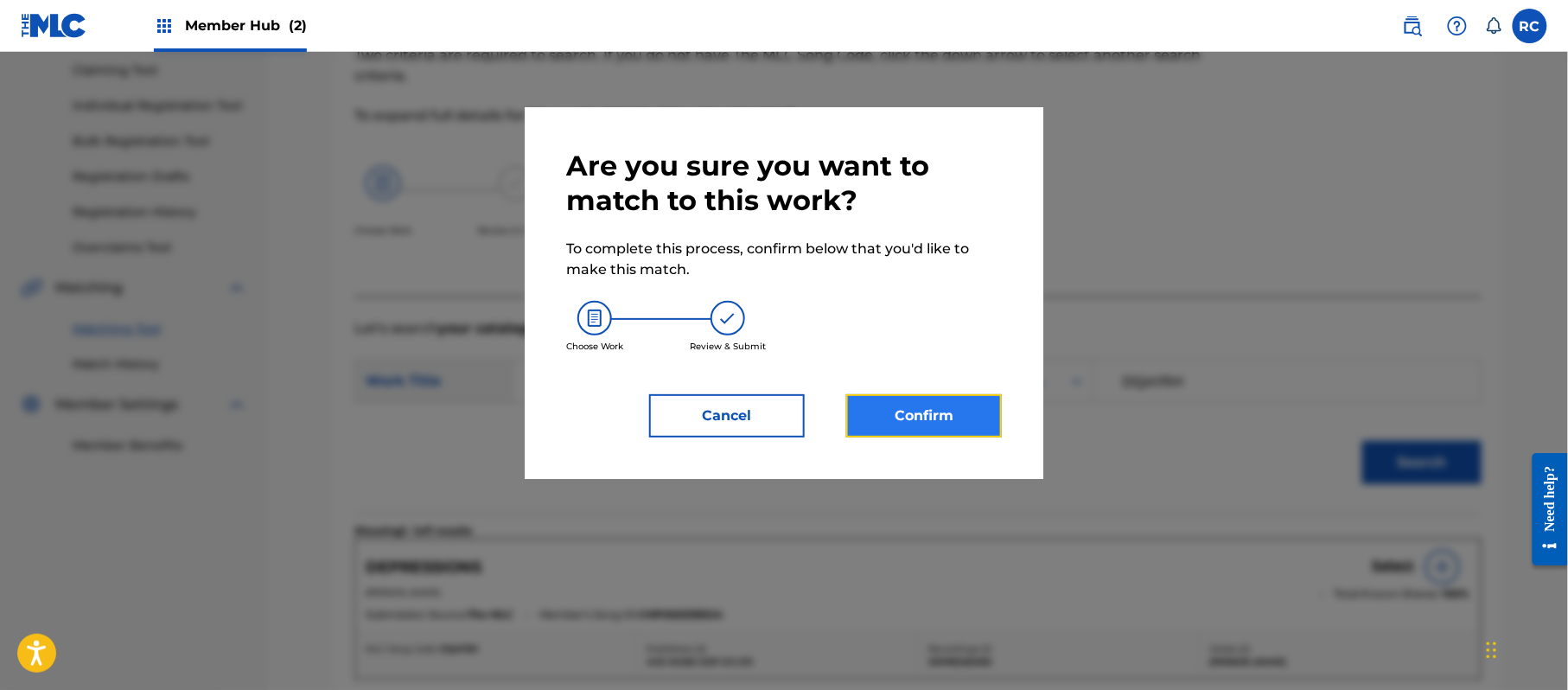
click at [968, 419] on button "Confirm" at bounding box center [924, 416] width 156 height 43
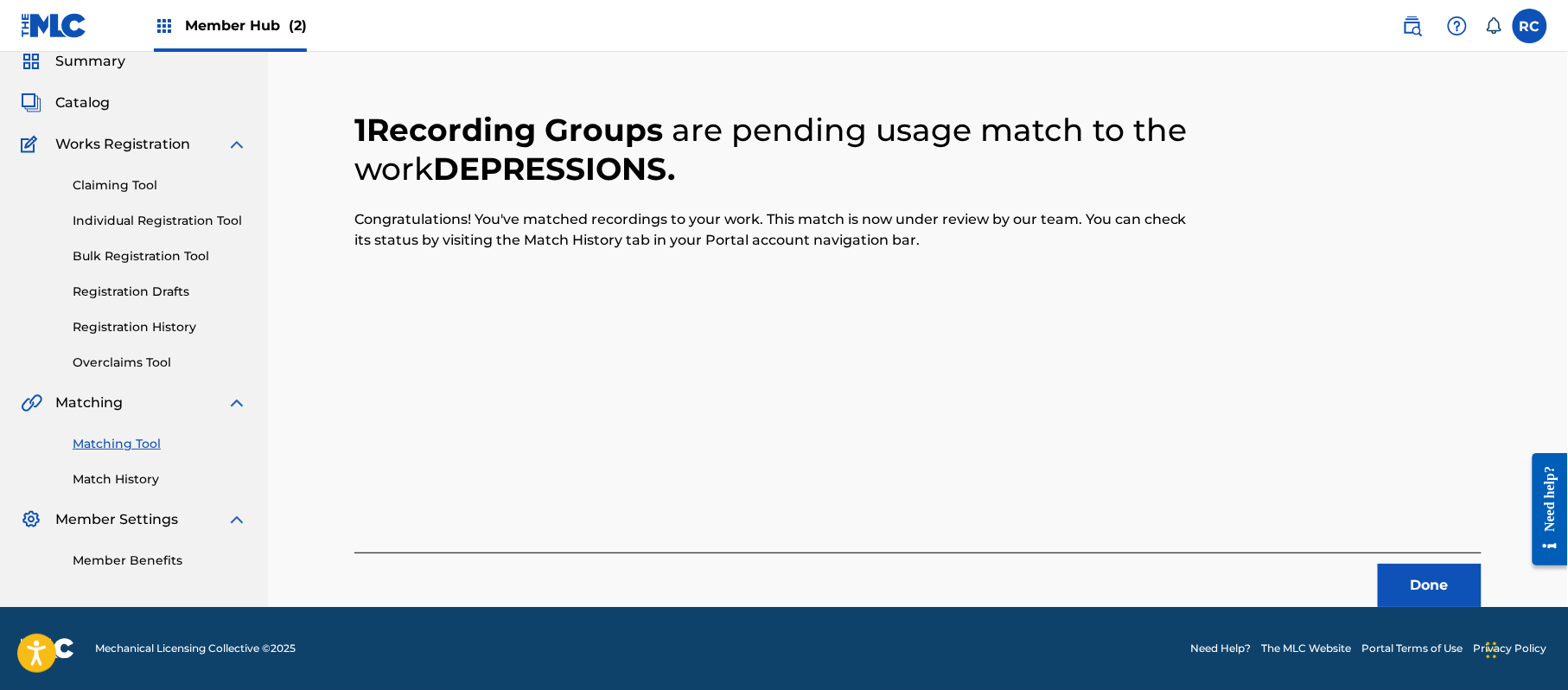
scroll to position [69, 0]
click at [1429, 585] on button "Done" at bounding box center [1429, 585] width 104 height 43
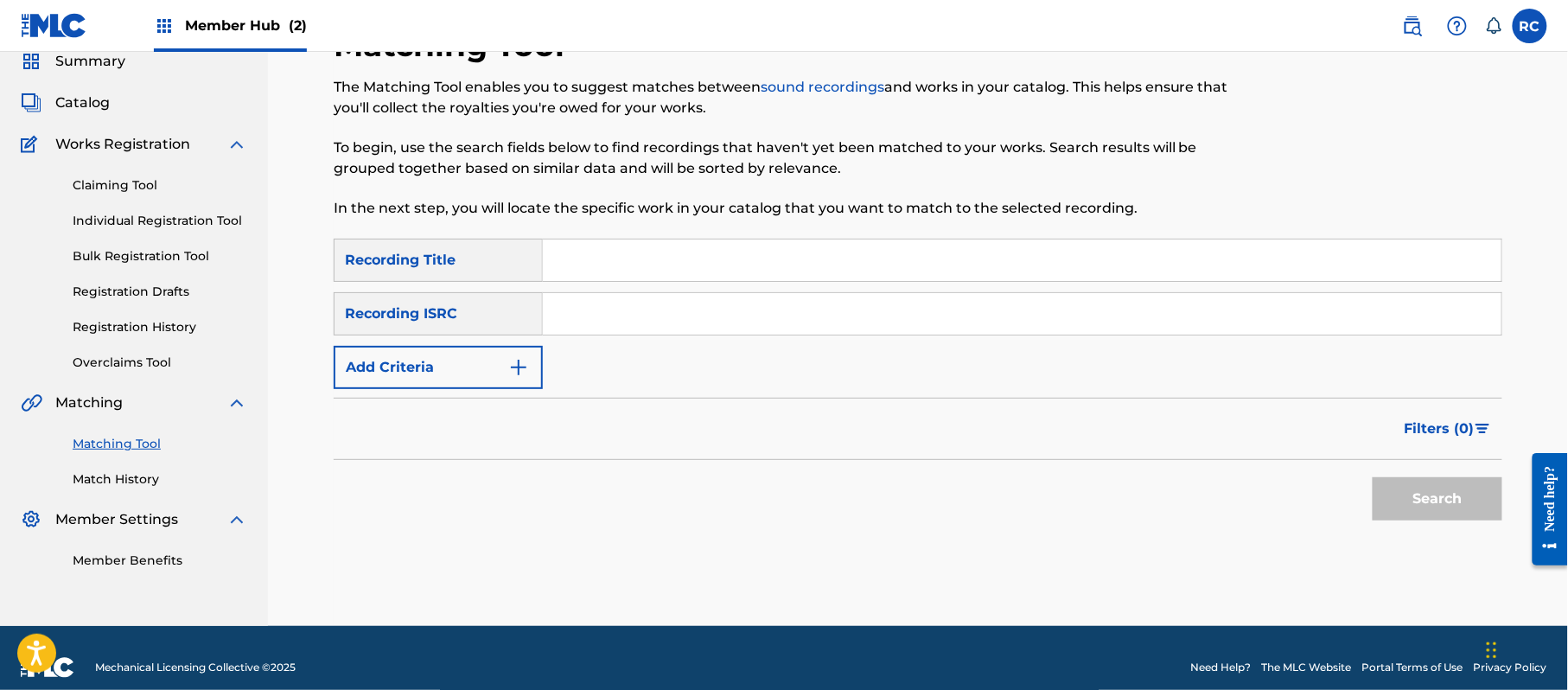
click at [669, 308] on input "Search Form" at bounding box center [1022, 314] width 959 height 41
paste input "JPZ922103054"
type input "JPZ922103054"
click at [1400, 481] on button "Search" at bounding box center [1438, 499] width 130 height 43
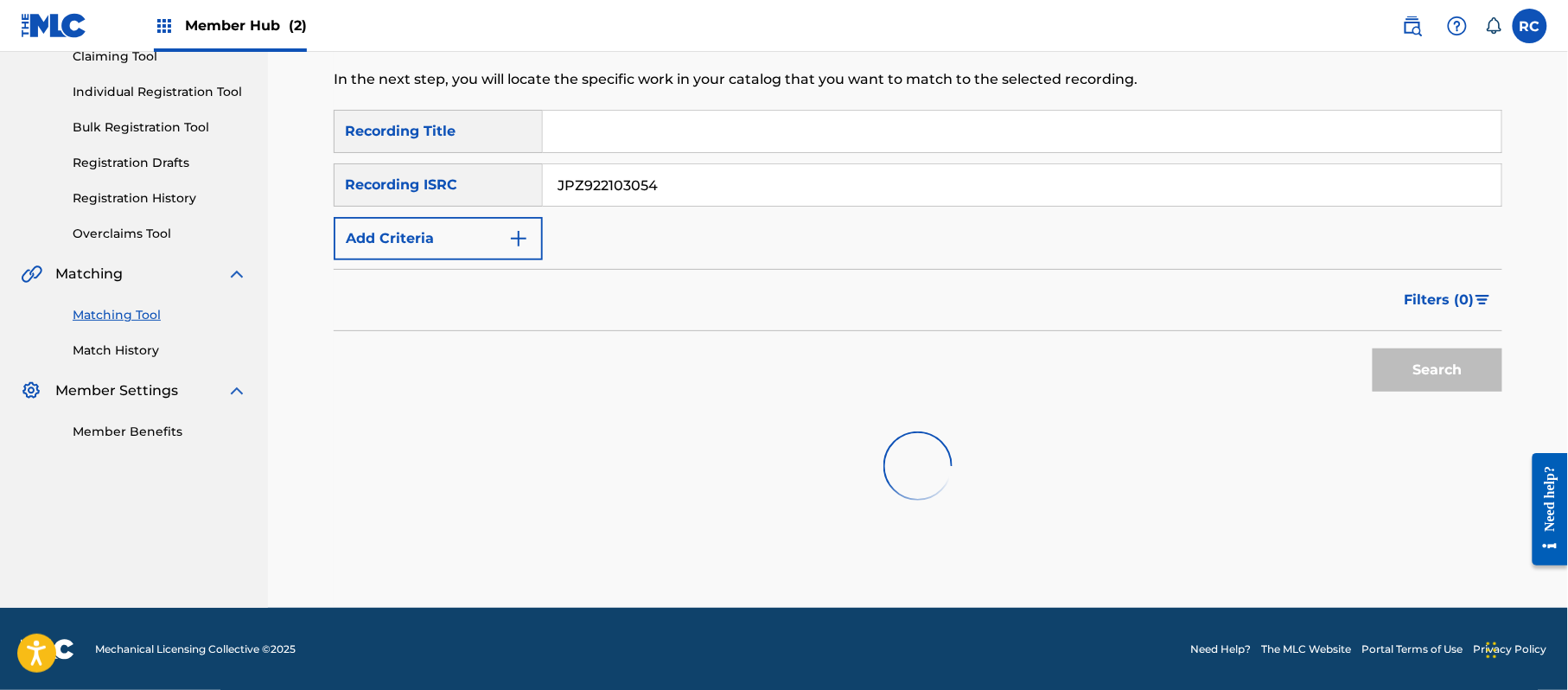
scroll to position [199, 0]
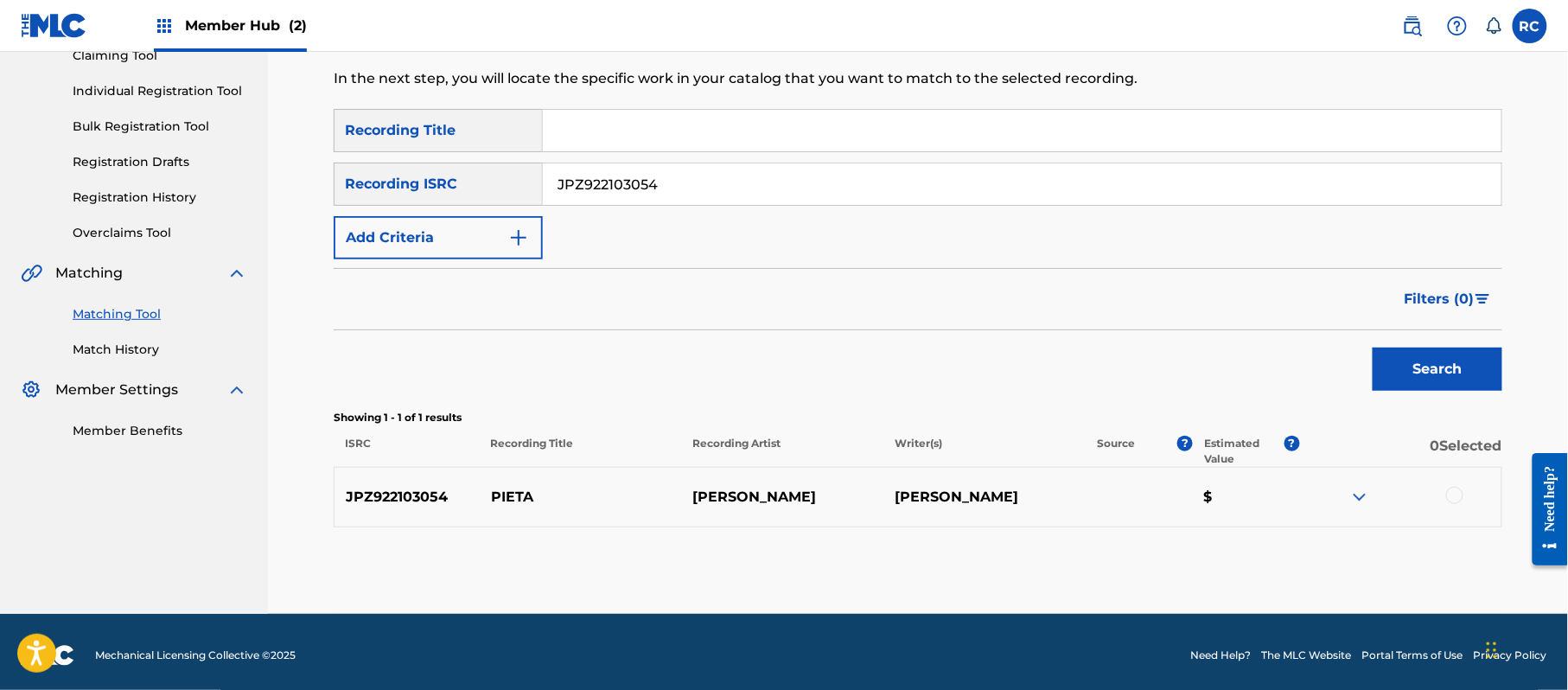
click at [1457, 491] on div at bounding box center [1455, 495] width 17 height 17
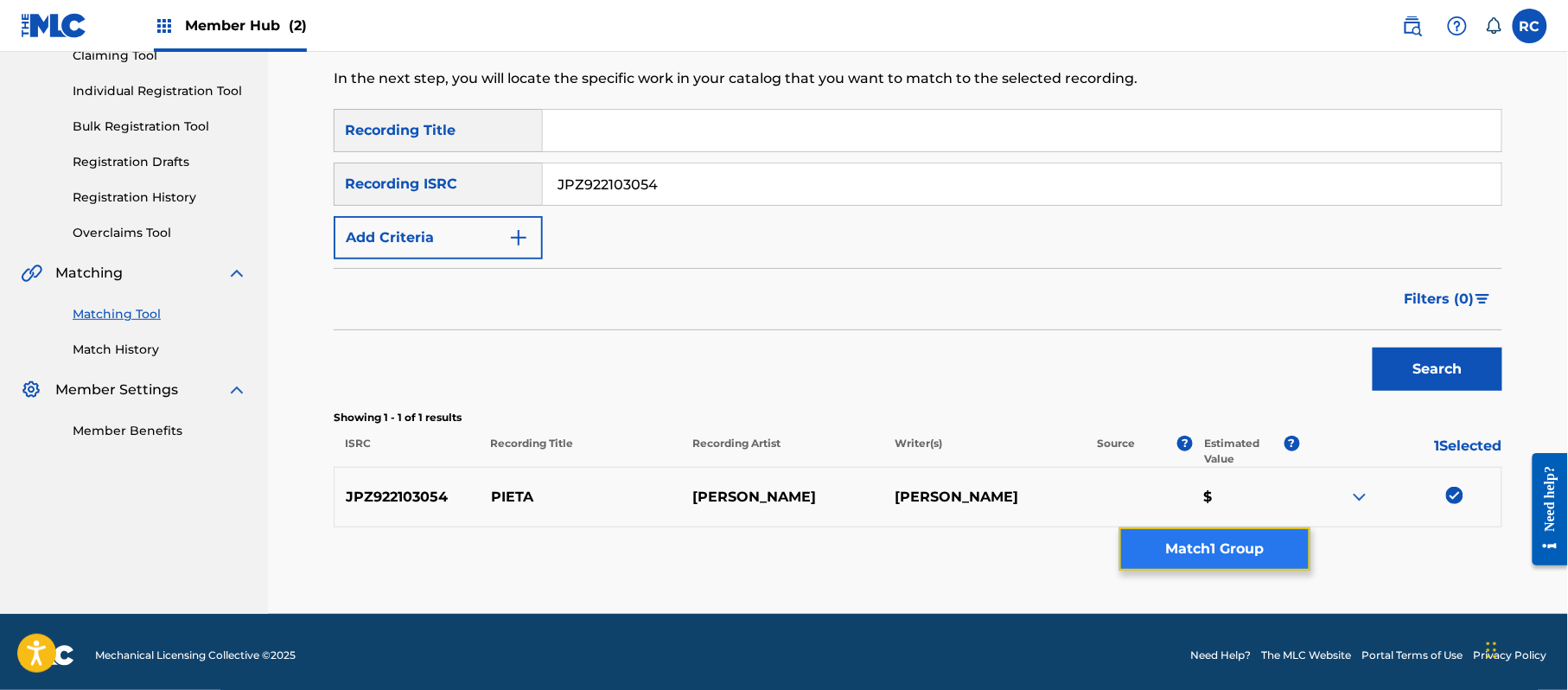
click at [1283, 550] on button "Match 1 Group" at bounding box center [1214, 549] width 191 height 43
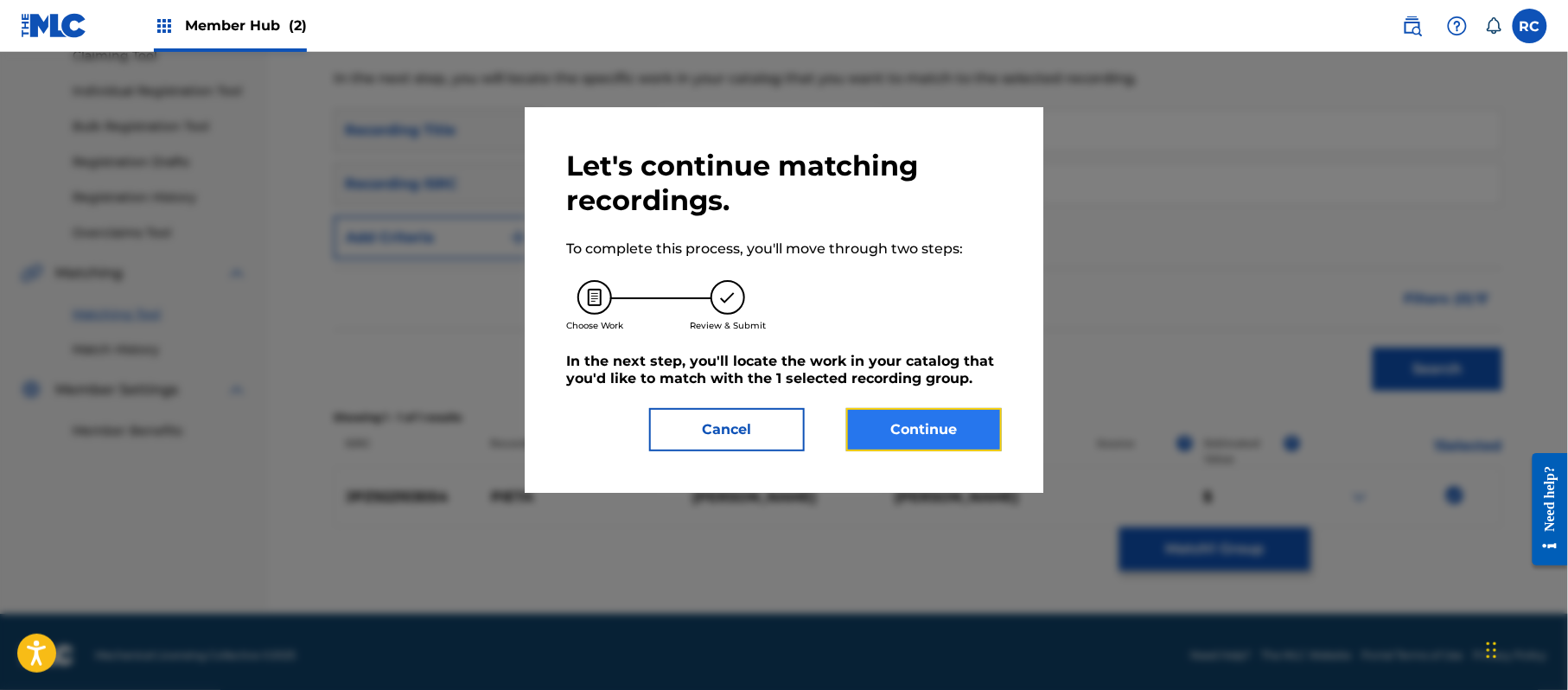
click at [961, 420] on button "Continue" at bounding box center [924, 430] width 156 height 43
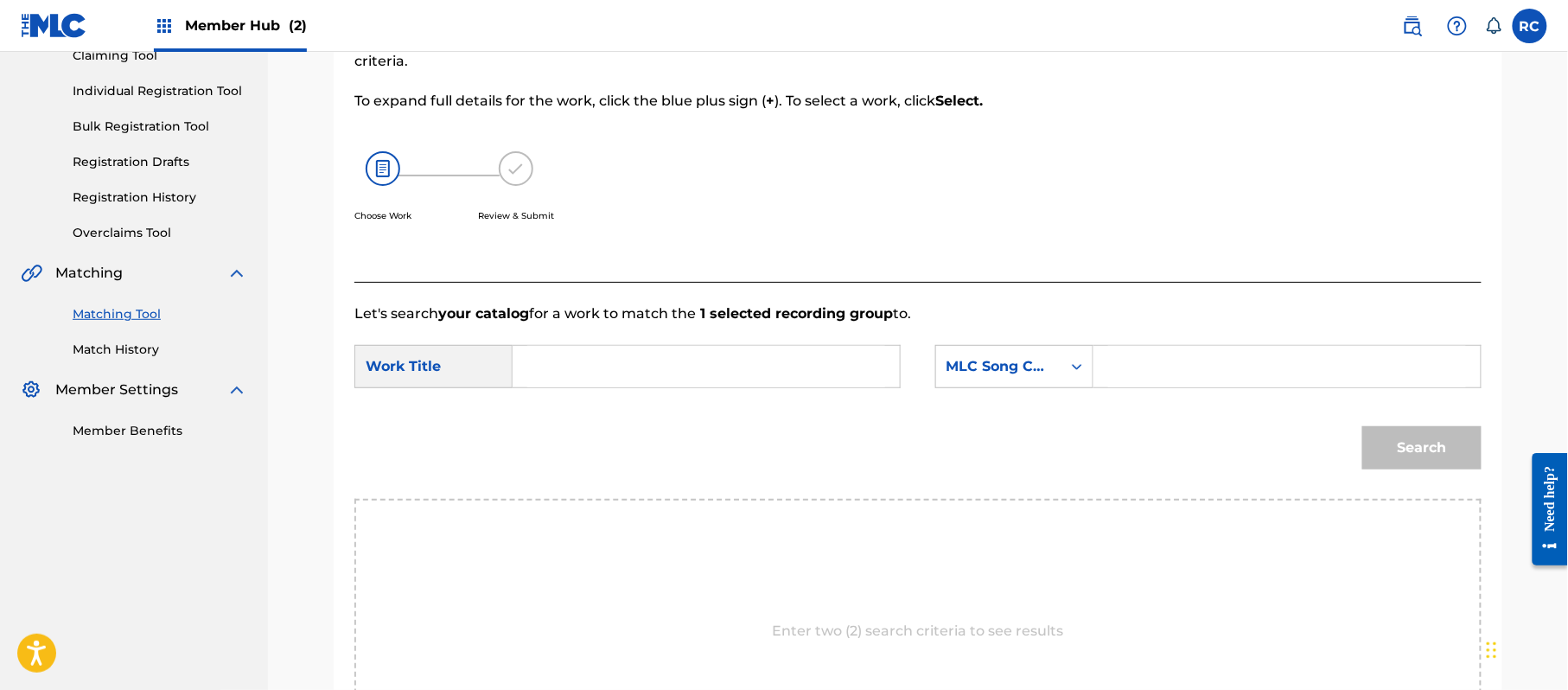
drag, startPoint x: 693, startPoint y: 348, endPoint x: 680, endPoint y: 359, distance: 17.0
click at [690, 351] on input "Search Form" at bounding box center [706, 367] width 358 height 41
paste input "Pieta PM6O4L"
click at [649, 365] on input "Pieta PM6O4L" at bounding box center [706, 367] width 358 height 41
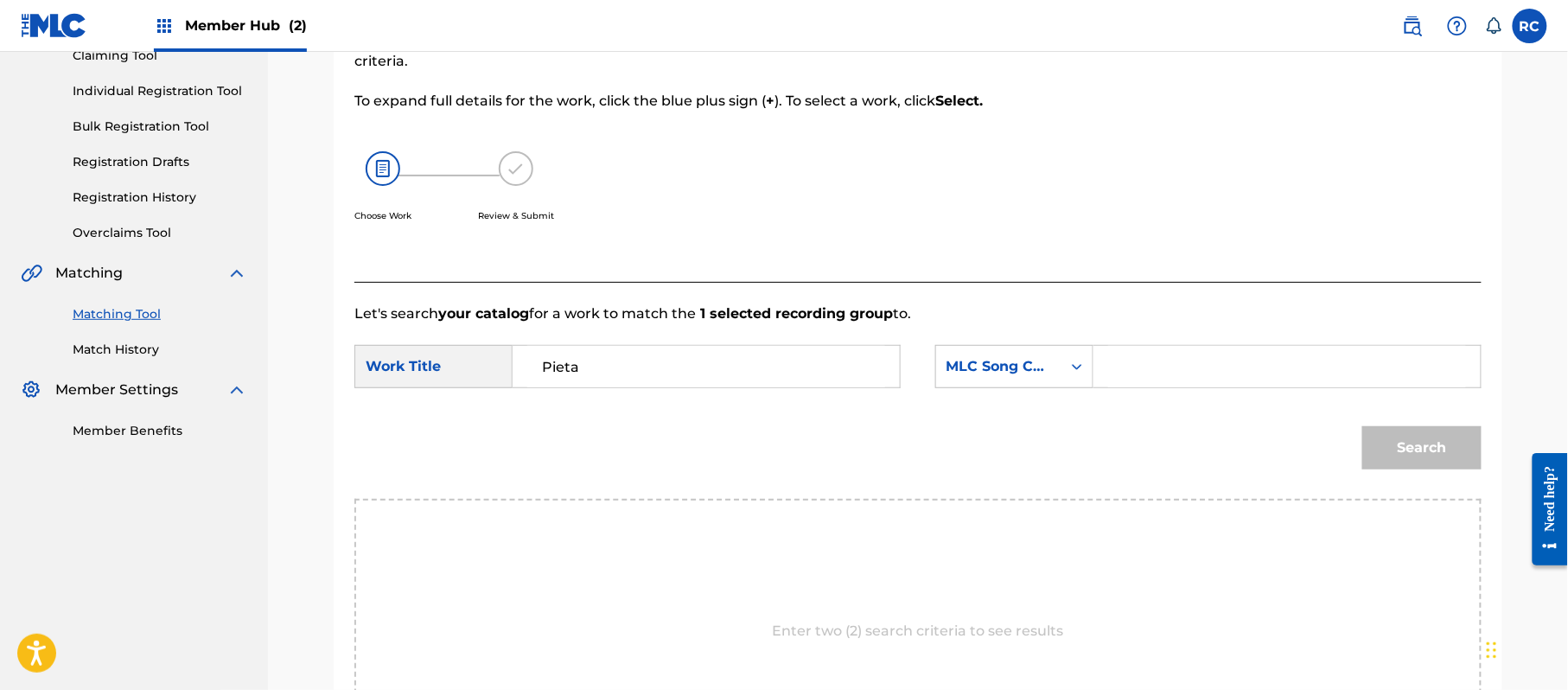
type input "Pieta"
click at [1143, 365] on input "Search Form" at bounding box center [1287, 367] width 358 height 41
paste input "PM6O4L"
type input "PM6O4L"
click at [1408, 460] on button "Search" at bounding box center [1422, 448] width 120 height 43
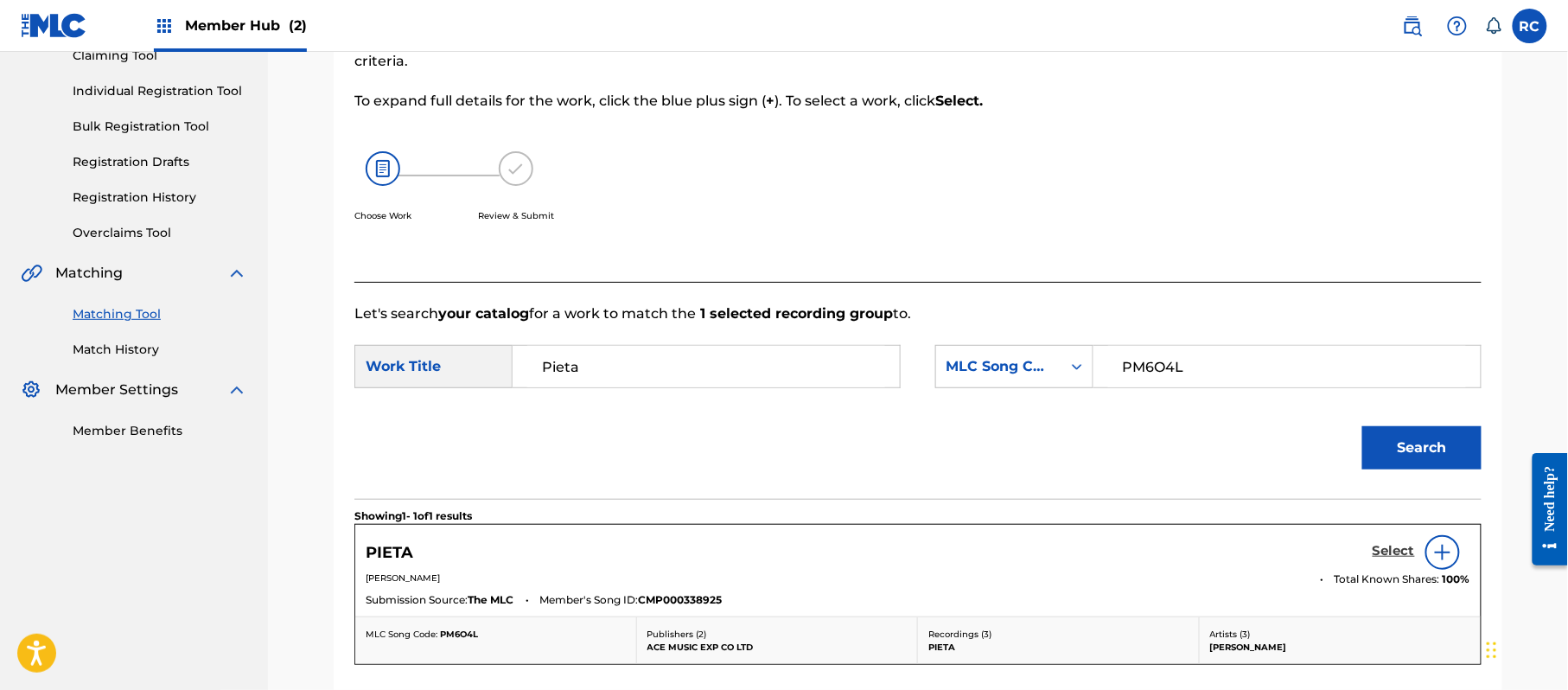
click at [1379, 550] on h5 "Select" at bounding box center [1394, 550] width 42 height 16
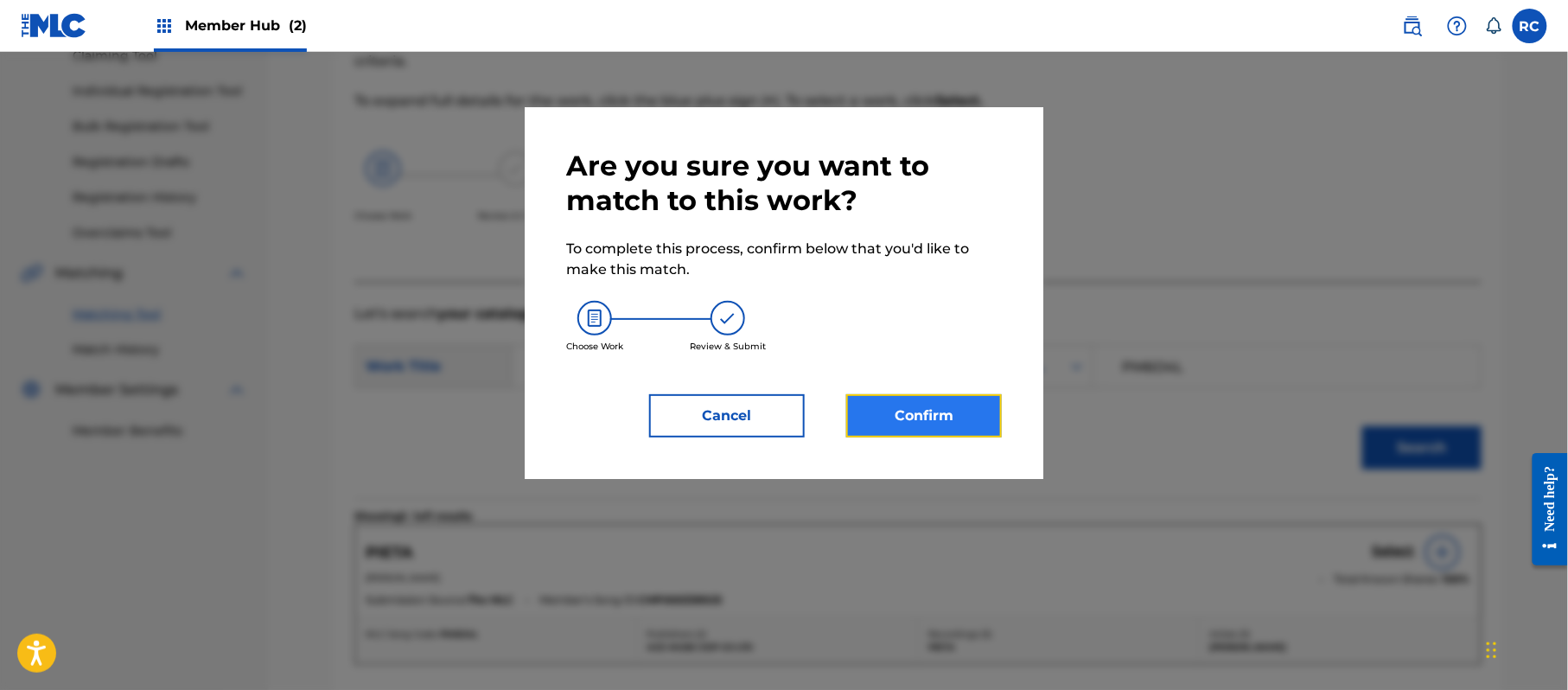
click at [965, 425] on button "Confirm" at bounding box center [924, 416] width 156 height 43
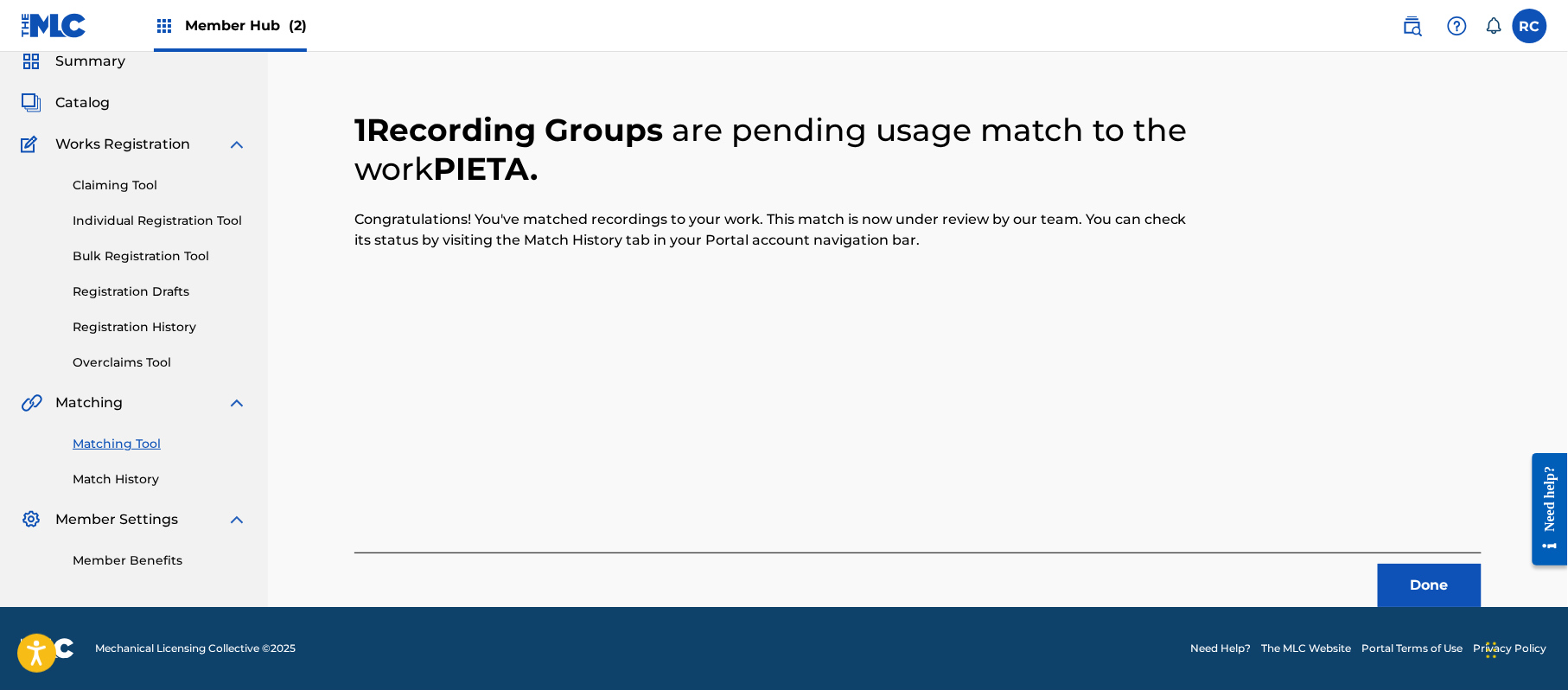
scroll to position [69, 0]
click at [1418, 584] on button "Done" at bounding box center [1429, 585] width 104 height 43
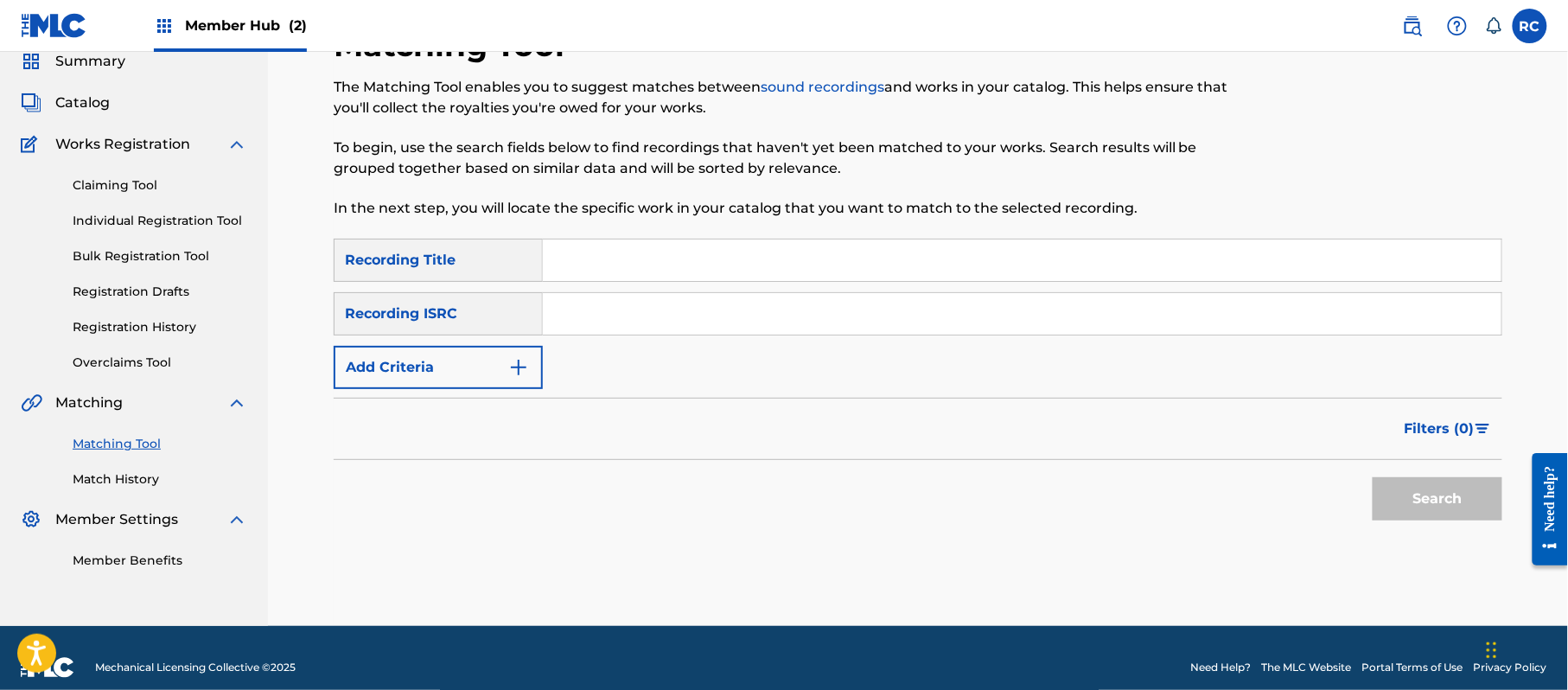
click at [661, 326] on input "Search Form" at bounding box center [1022, 314] width 959 height 41
paste input "JPZ922103056"
type input "JPZ922103056"
click at [1477, 508] on button "Search" at bounding box center [1438, 499] width 130 height 43
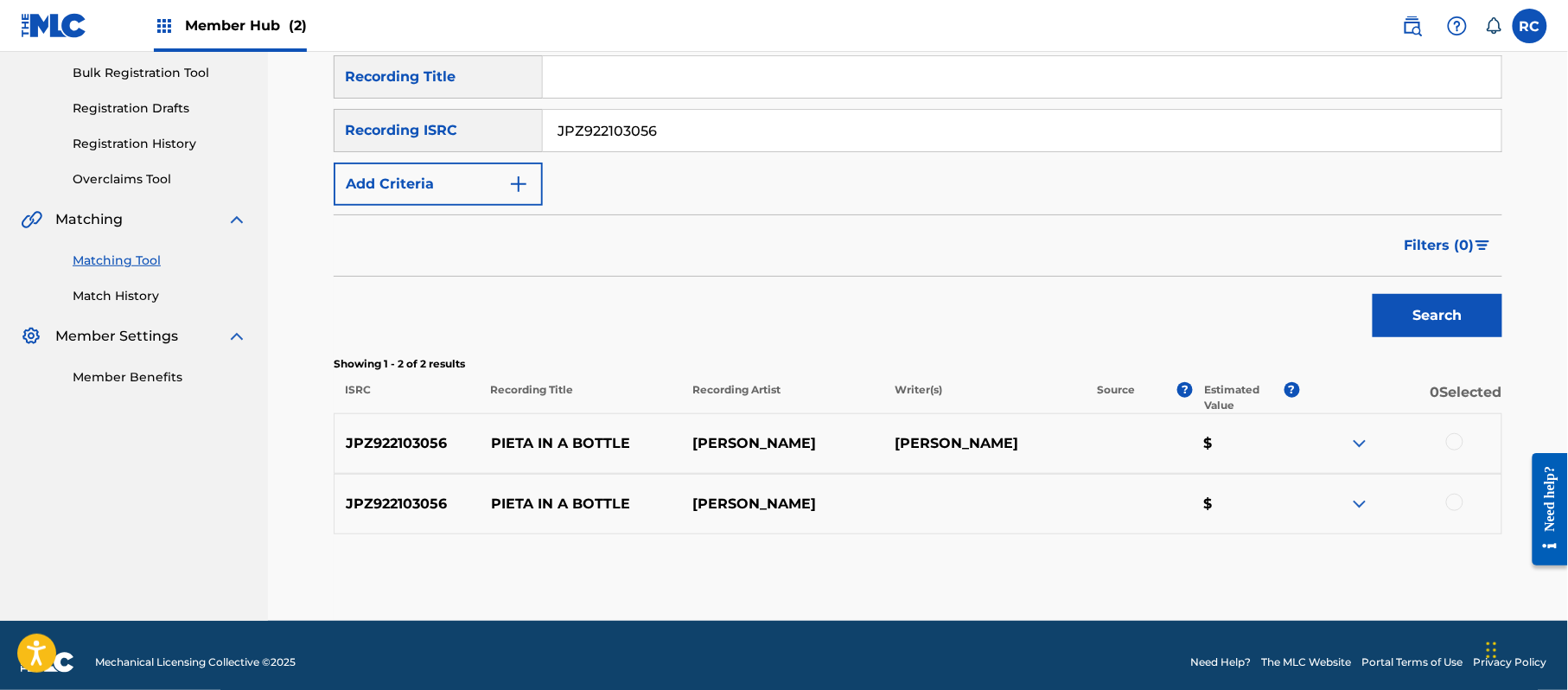
scroll to position [266, 0]
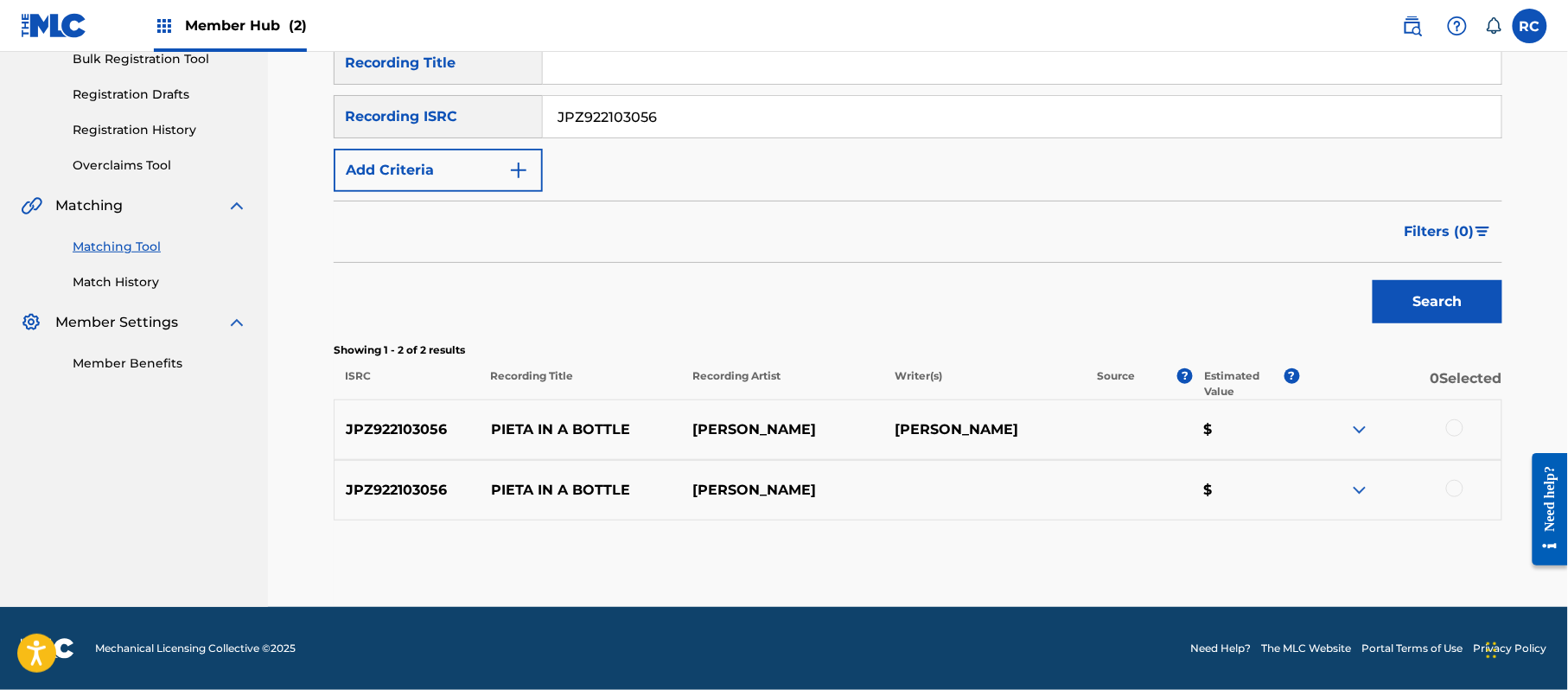
click at [1456, 429] on div at bounding box center [1455, 428] width 17 height 17
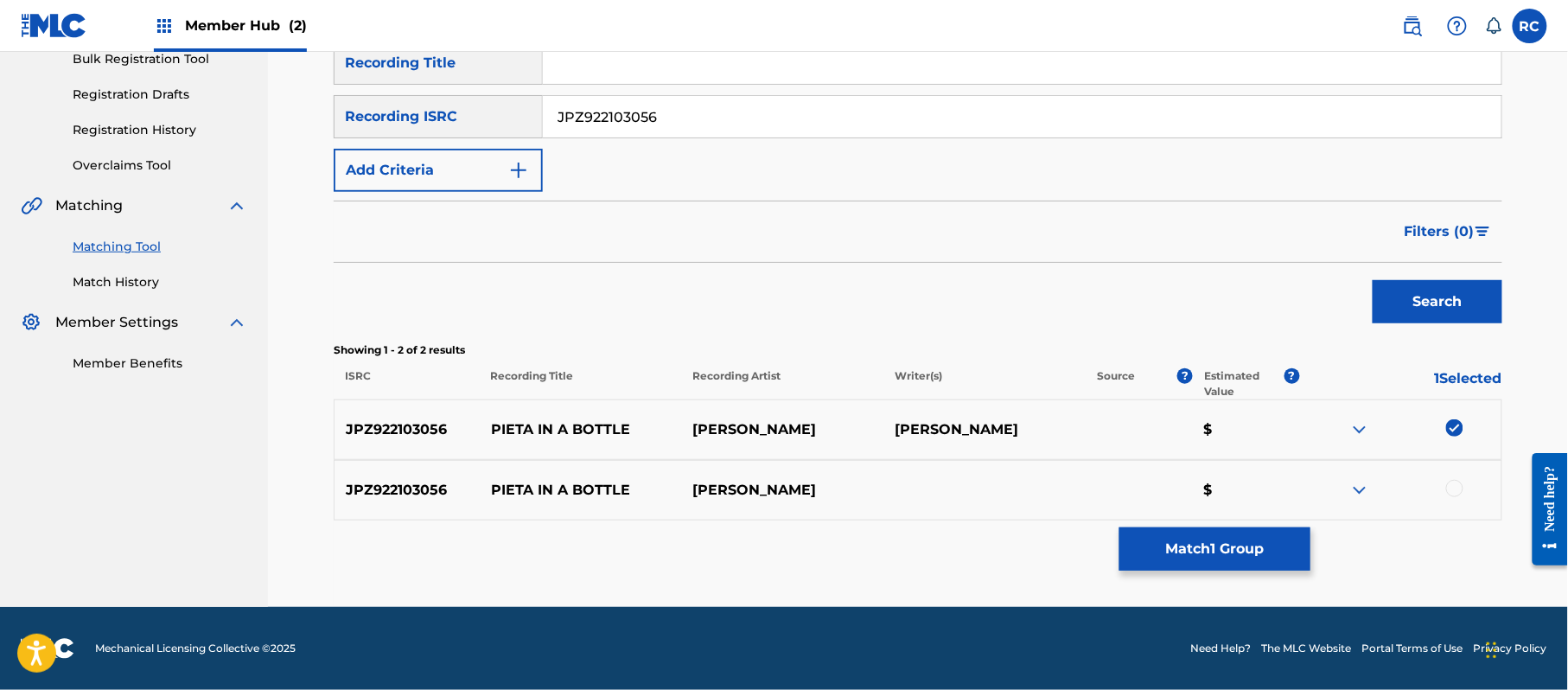
click at [1456, 494] on div at bounding box center [1455, 488] width 17 height 17
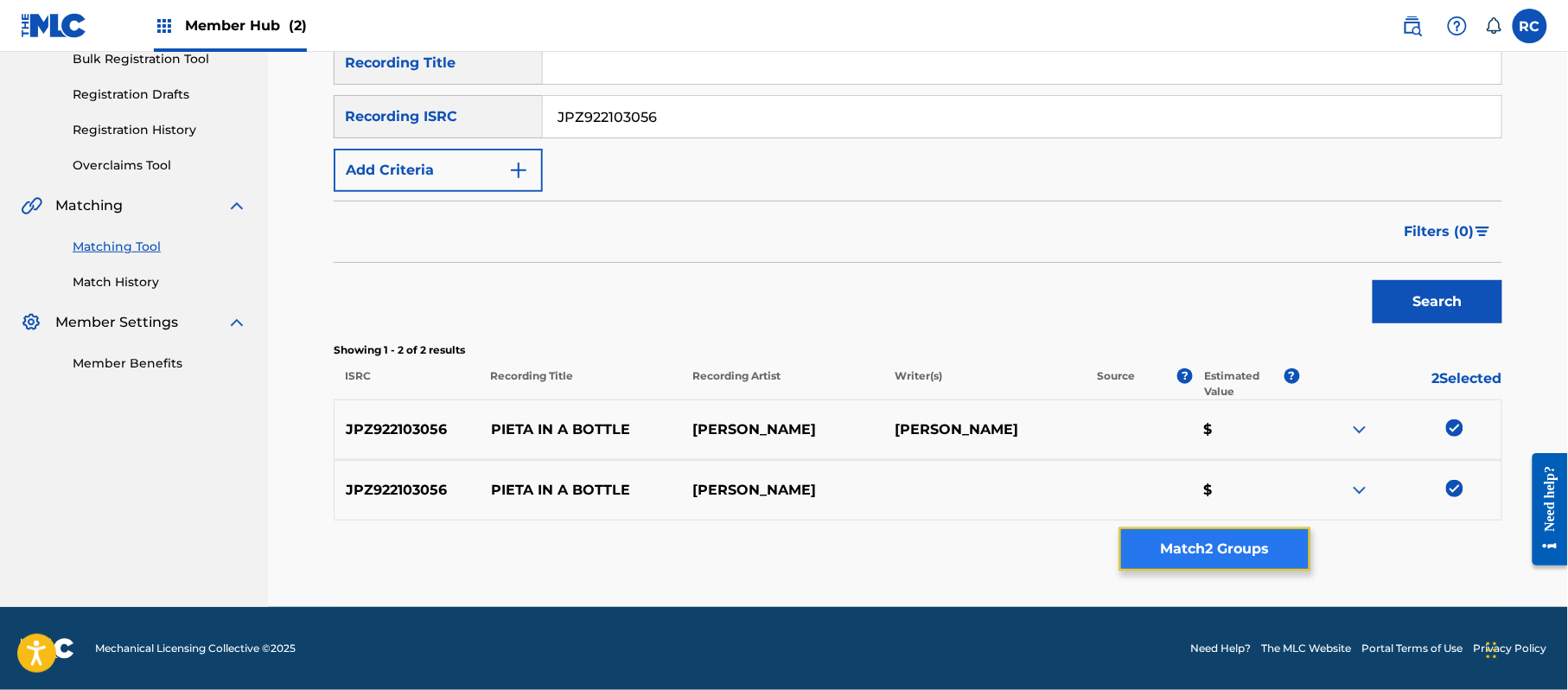
click at [1267, 548] on button "Match 2 Groups" at bounding box center [1214, 549] width 191 height 43
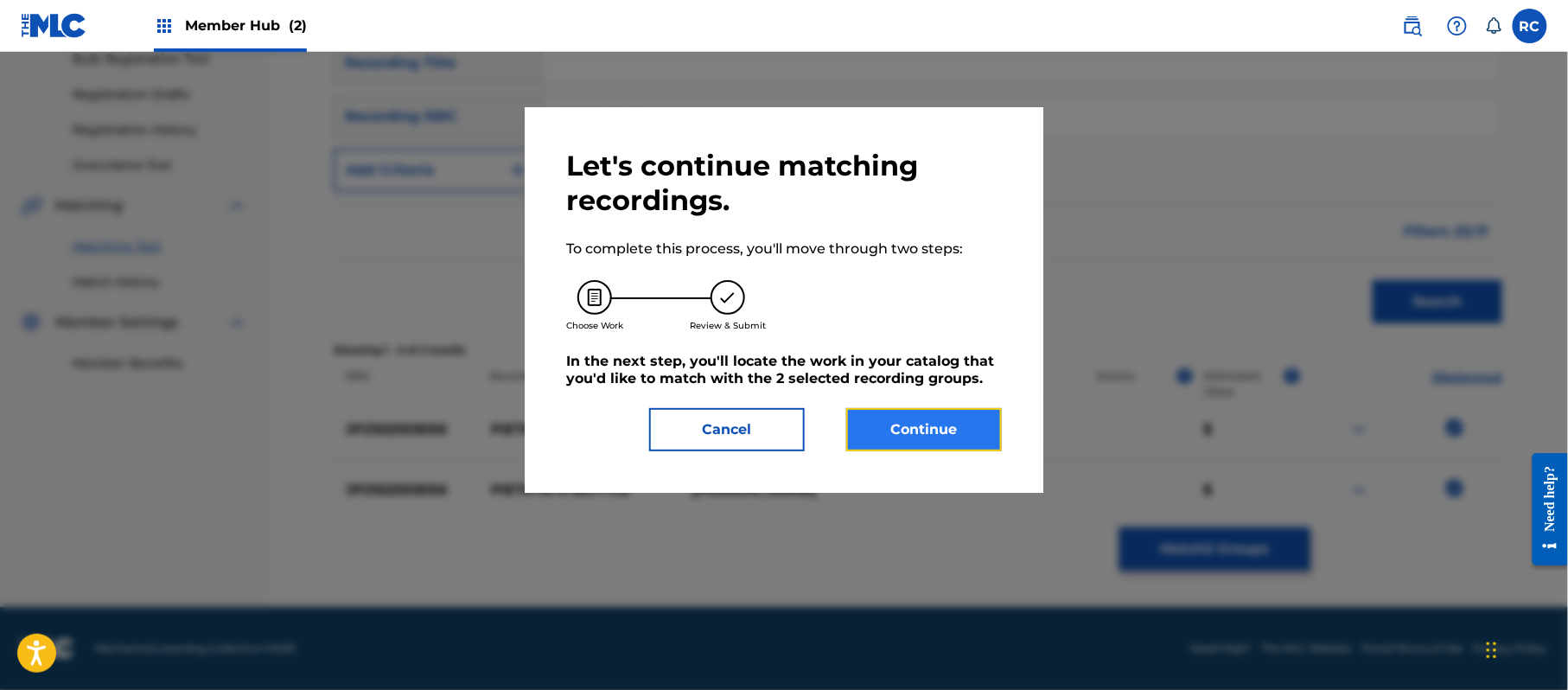
click at [983, 425] on button "Continue" at bounding box center [924, 430] width 156 height 43
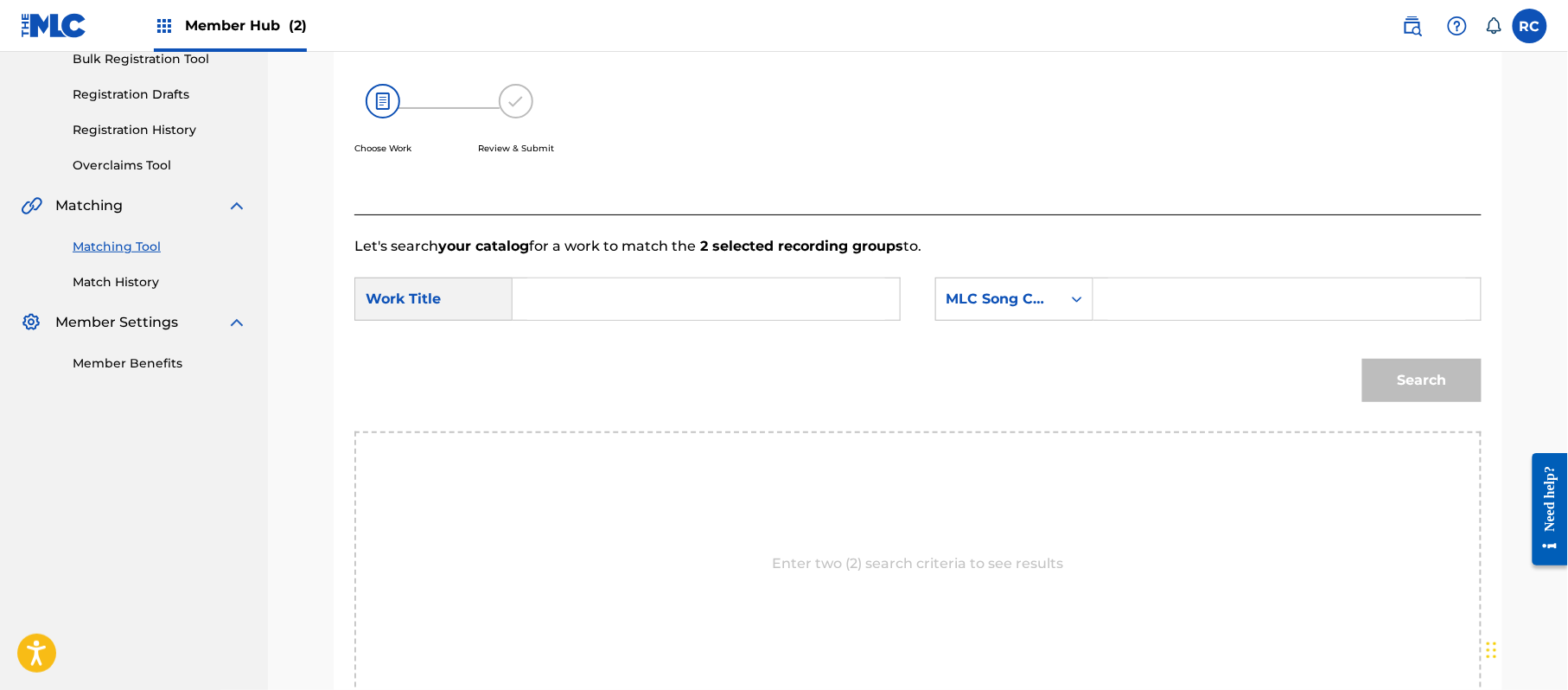
click at [702, 315] on input "Search Form" at bounding box center [706, 299] width 358 height 41
paste input "Pieta In A Bottle PM6O0M"
click at [674, 304] on input "Pieta In A Bottle PM6O0M" at bounding box center [706, 299] width 358 height 41
type input "Pieta In A Bottle"
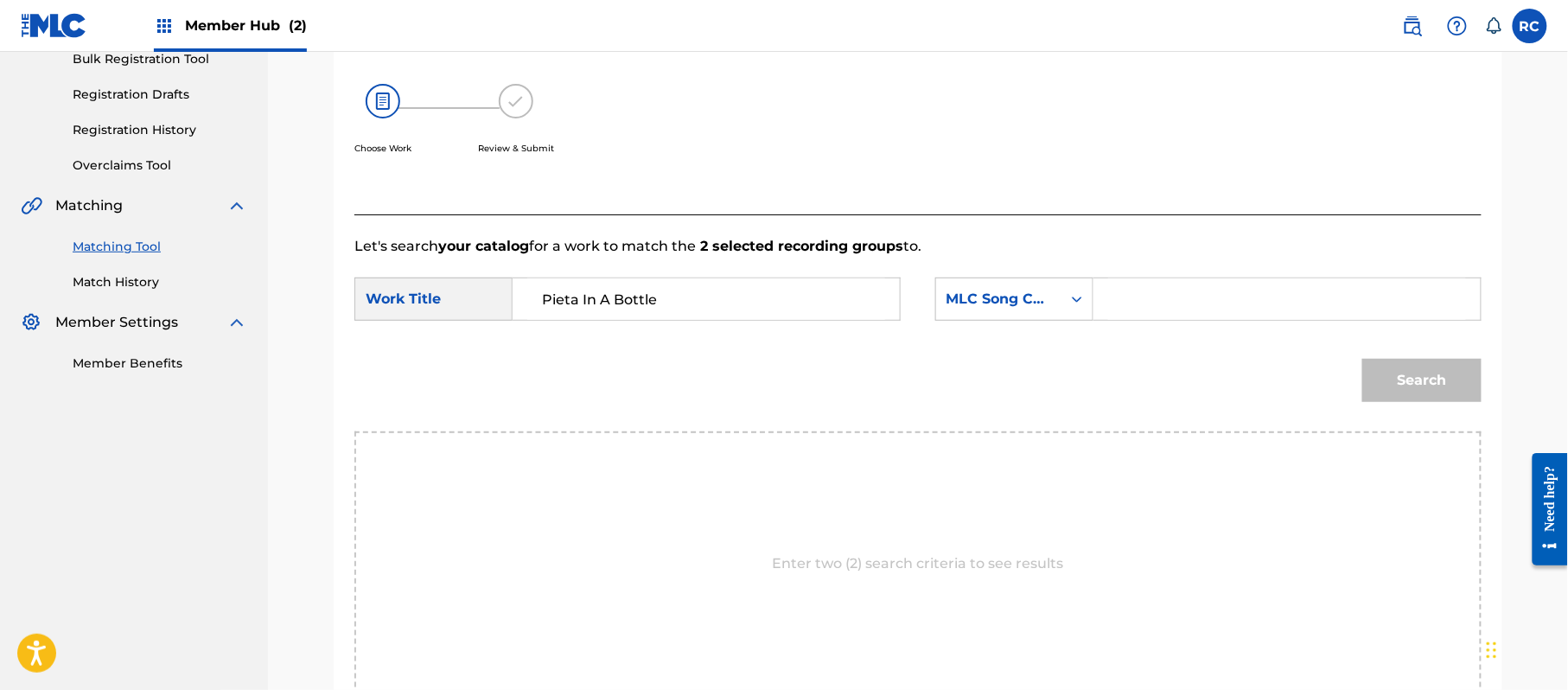
click at [1214, 302] on input "Search Form" at bounding box center [1287, 299] width 358 height 41
paste input "PM6O0M"
type input "PM6O0M"
click at [1391, 365] on button "Search" at bounding box center [1422, 380] width 120 height 43
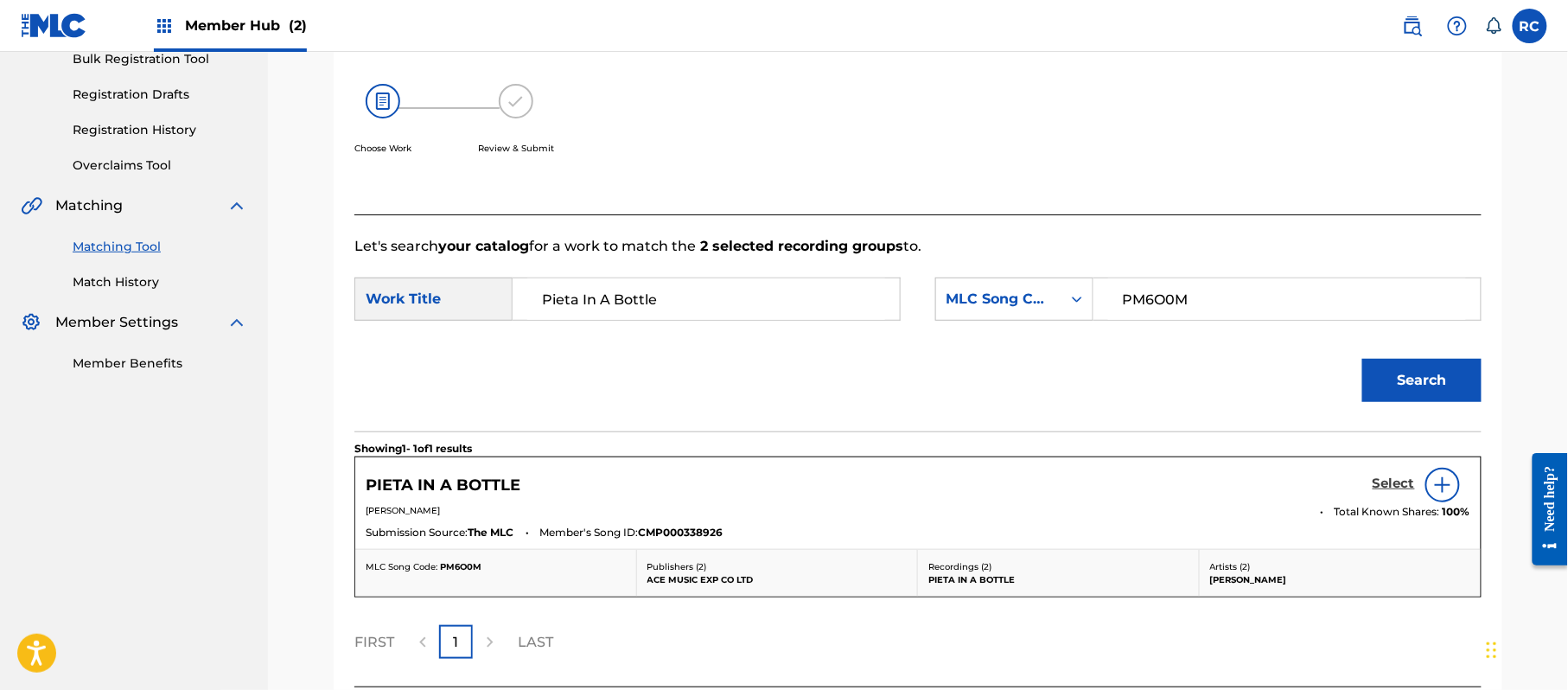
click at [1395, 492] on h5 "Select" at bounding box center [1394, 483] width 42 height 16
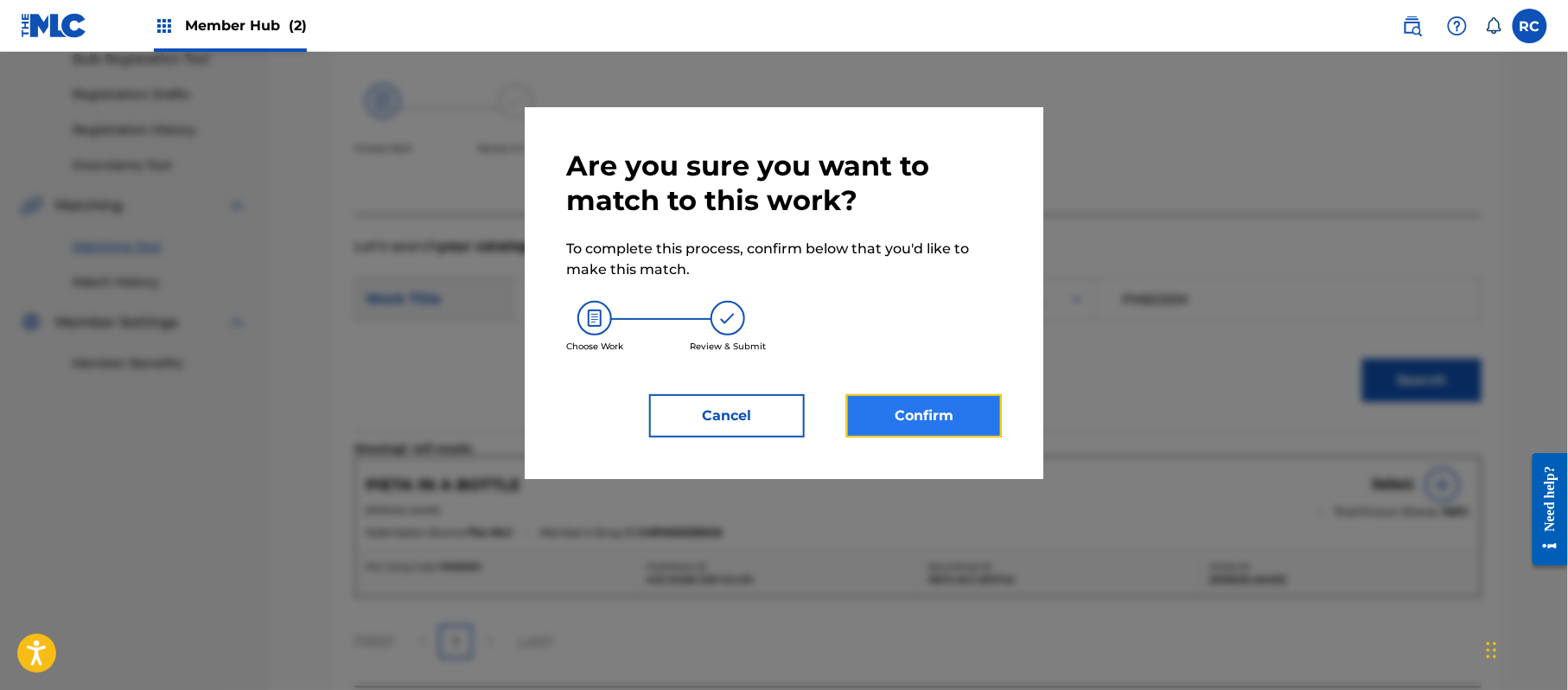
click at [954, 408] on button "Confirm" at bounding box center [924, 416] width 156 height 43
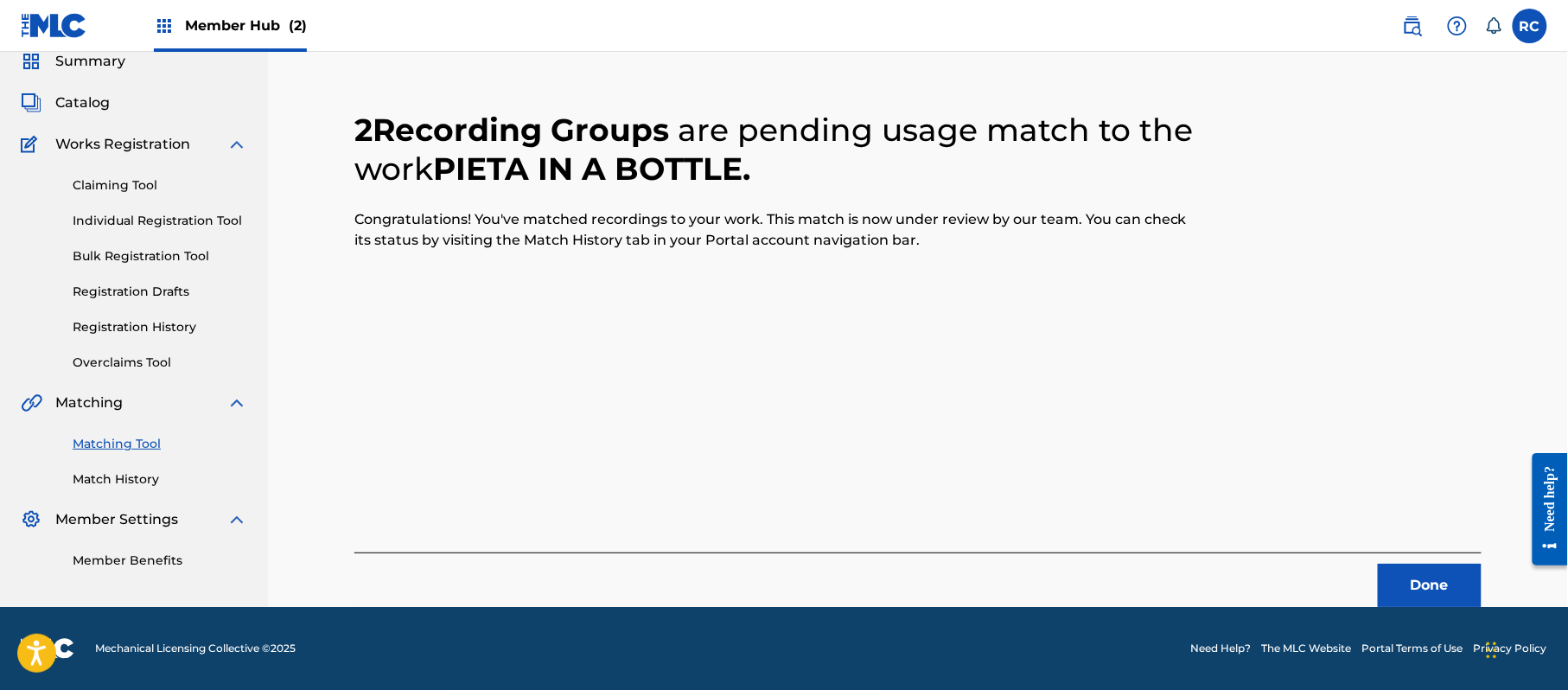
scroll to position [69, 0]
click at [1428, 585] on button "Done" at bounding box center [1429, 585] width 104 height 43
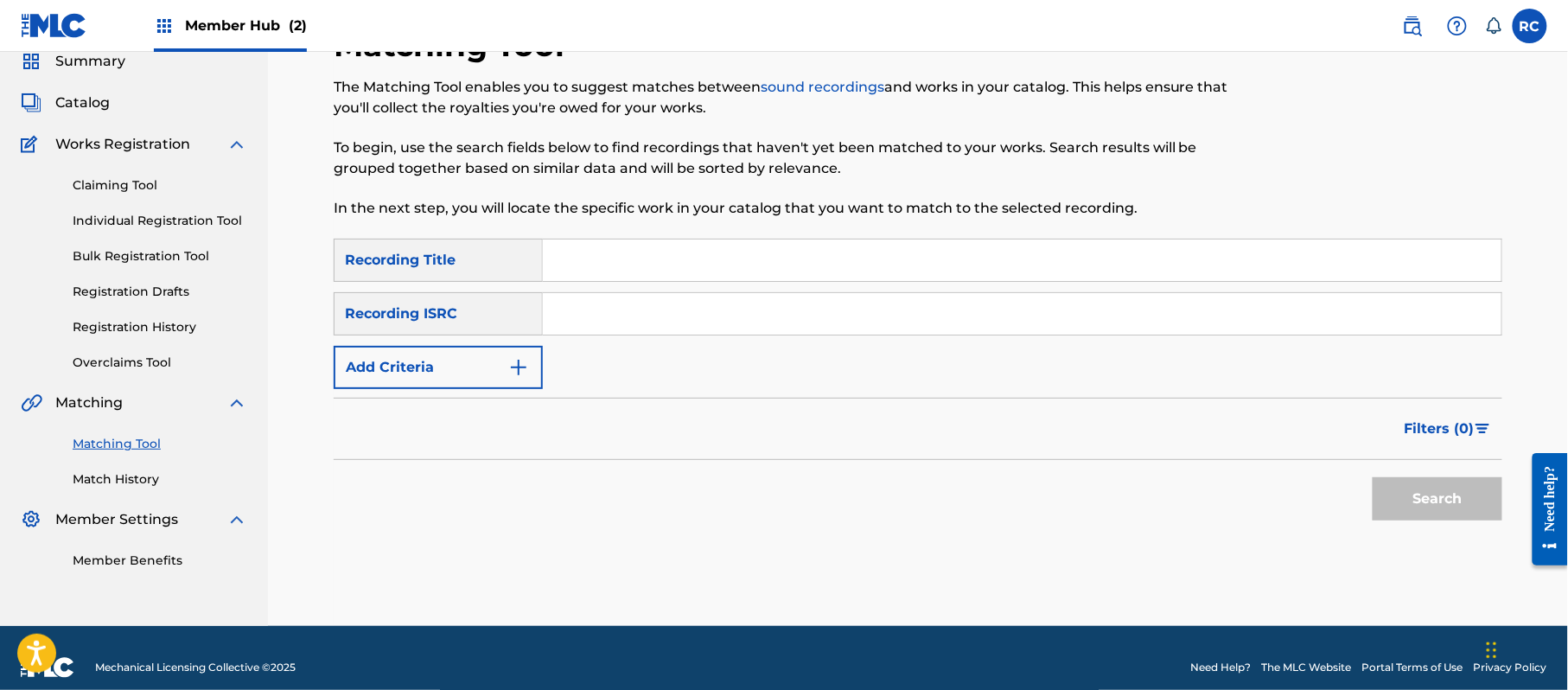
click at [674, 321] on input "Search Form" at bounding box center [1022, 314] width 959 height 41
paste input "JPZ922113799"
type input "JPZ922113799"
click at [1449, 491] on button "Search" at bounding box center [1438, 499] width 130 height 43
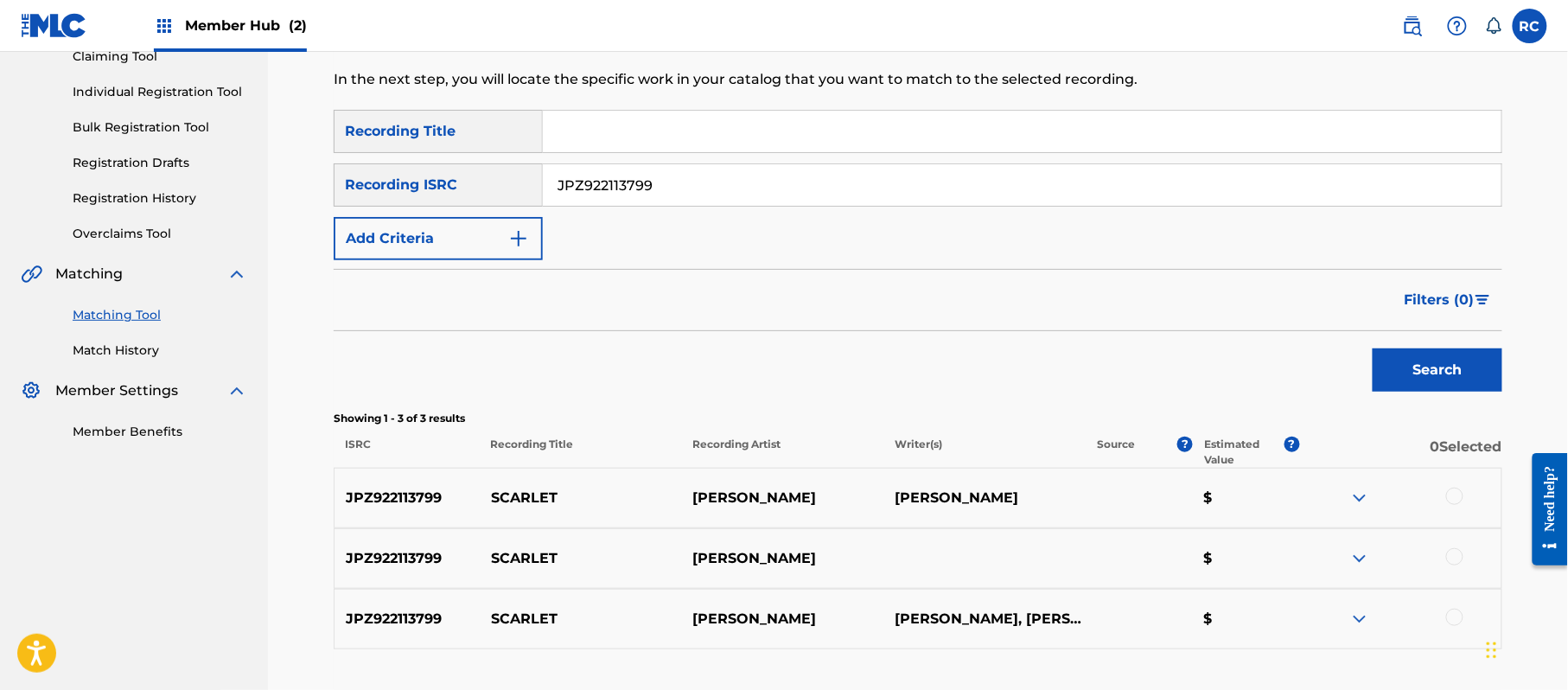
scroll to position [299, 0]
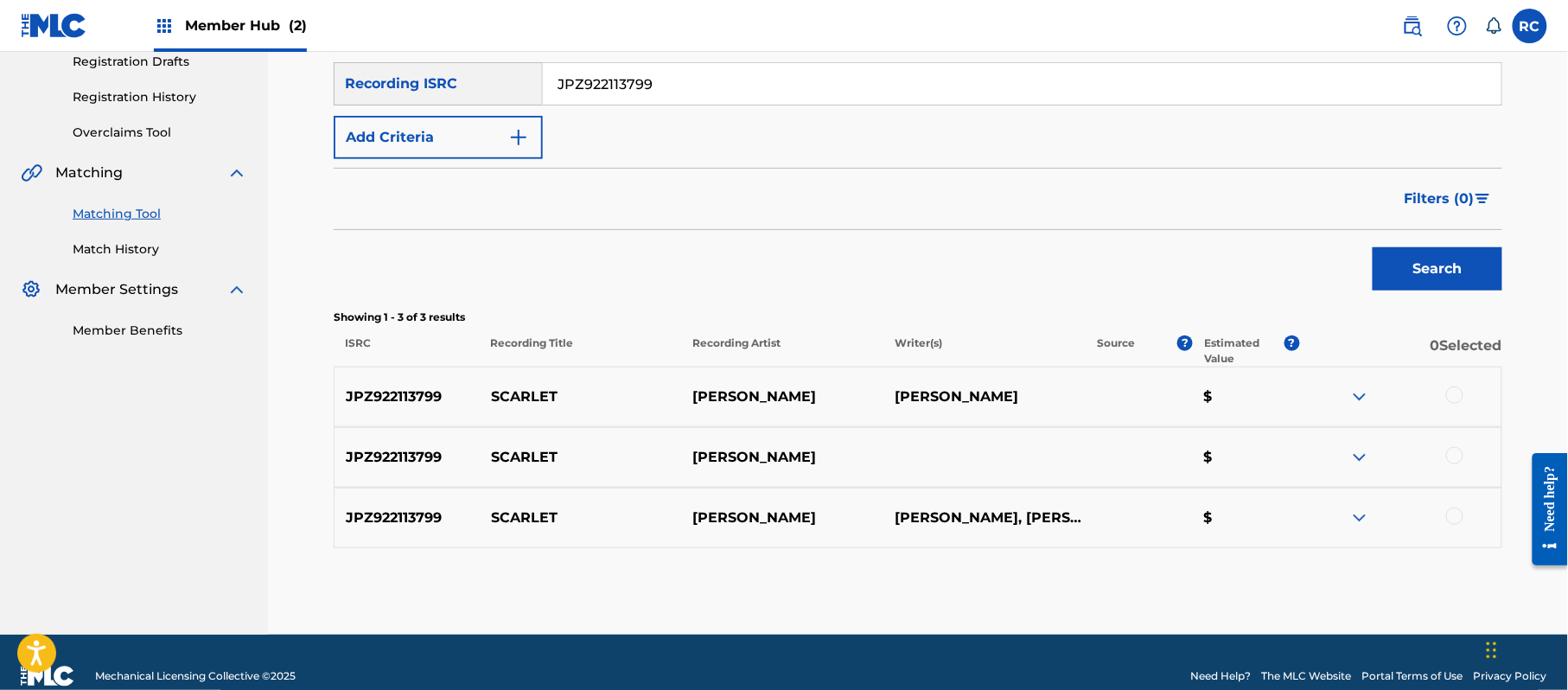
click at [1461, 391] on div at bounding box center [1455, 395] width 17 height 17
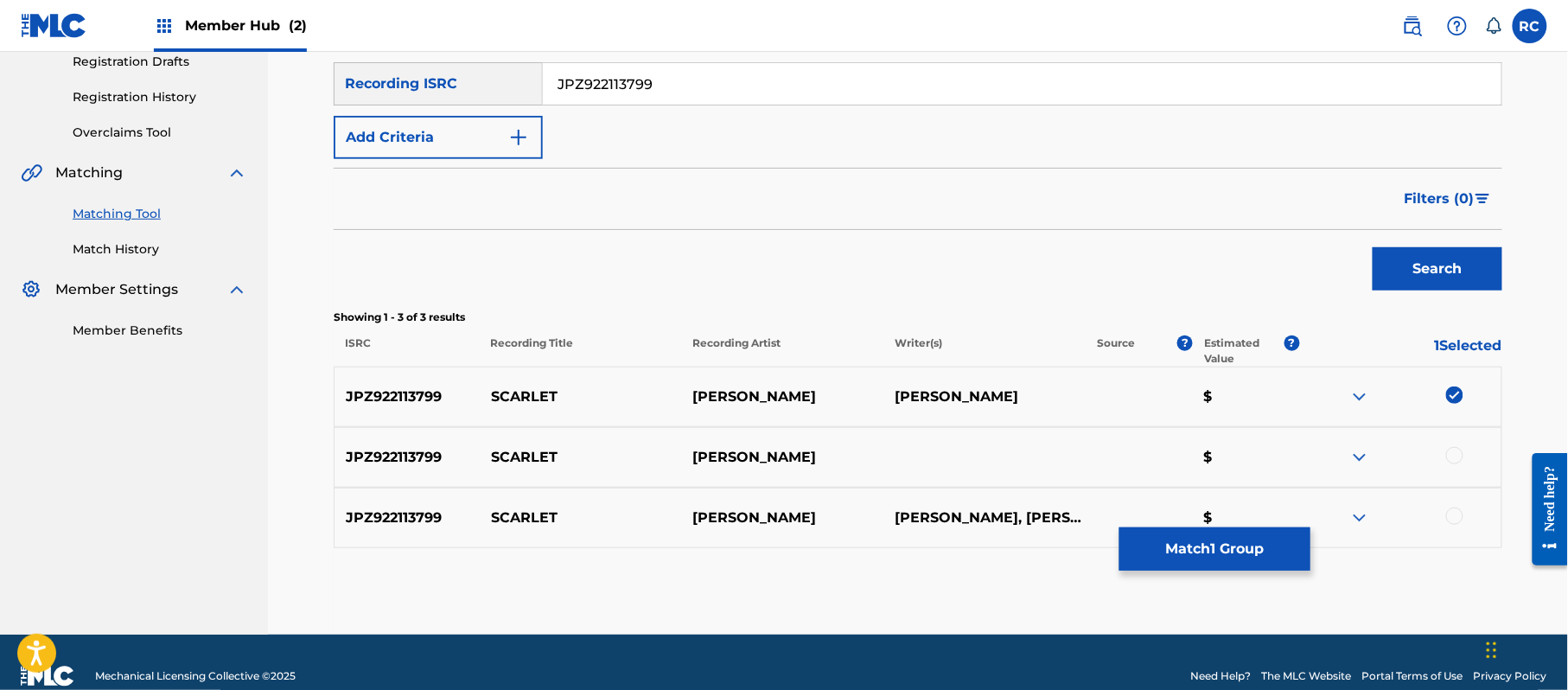
click at [1457, 456] on div at bounding box center [1455, 455] width 17 height 17
click at [1453, 505] on div "JPZ922113799 [PERSON_NAME] YUHKA [PERSON_NAME], [PERSON_NAME] $" at bounding box center [917, 518] width 1168 height 60
drag, startPoint x: 1462, startPoint y: 517, endPoint x: 1453, endPoint y: 518, distance: 9.1
click at [1462, 516] on div at bounding box center [1455, 516] width 17 height 17
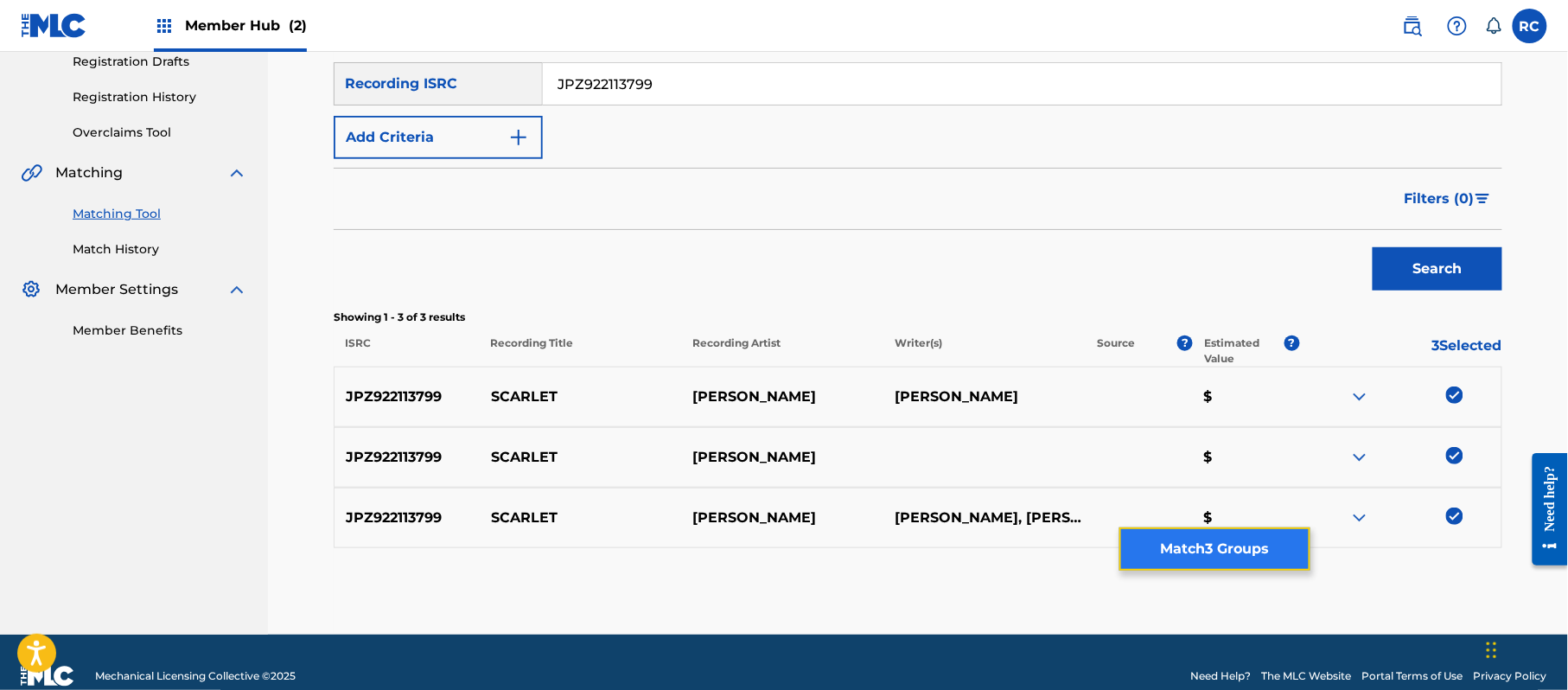
click at [1217, 543] on button "Match 3 Groups" at bounding box center [1214, 549] width 191 height 43
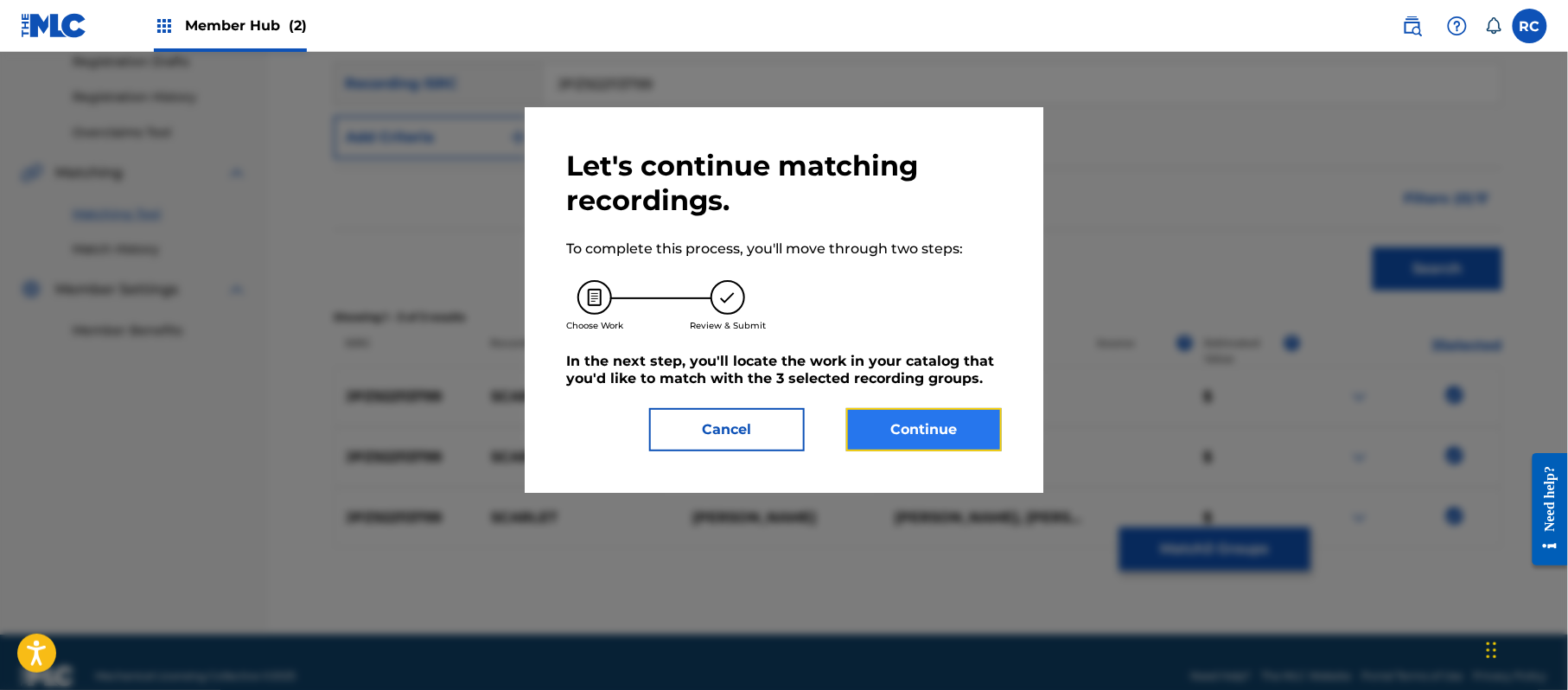
click at [990, 425] on button "Continue" at bounding box center [924, 430] width 156 height 43
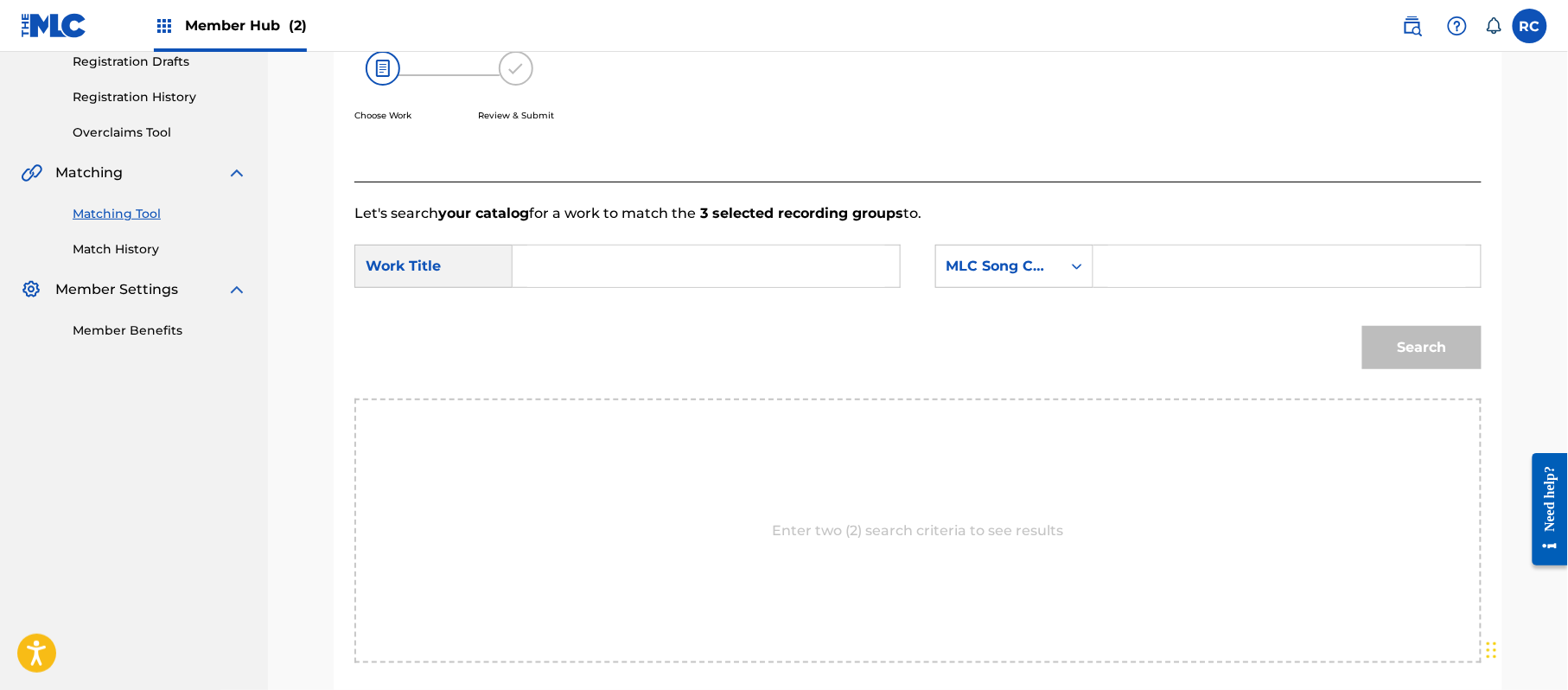
click at [600, 273] on input "Search Form" at bounding box center [706, 266] width 358 height 41
paste input "Scarlet S70FA3"
click at [635, 267] on input "Scarlet S70FA3" at bounding box center [706, 266] width 358 height 41
type input "Scarlet"
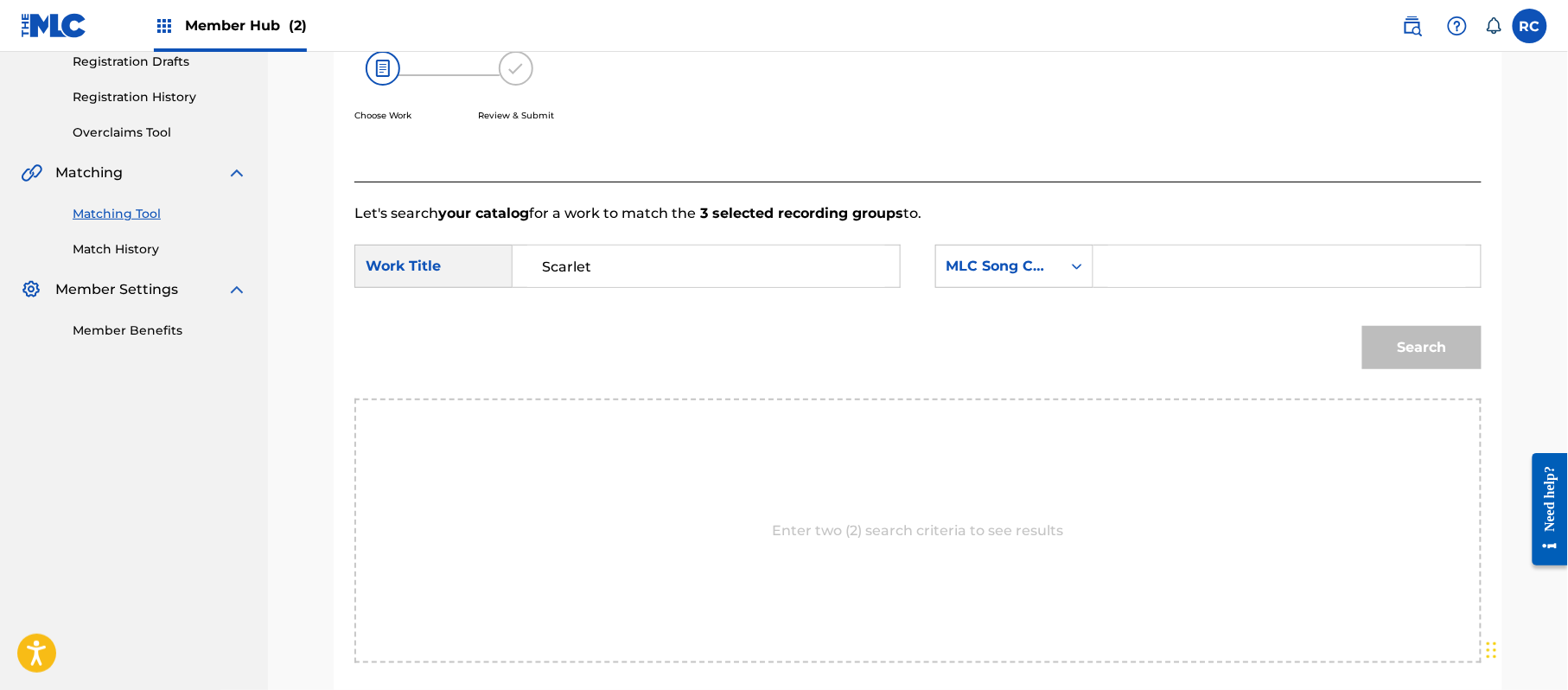
click at [1228, 271] on input "Search Form" at bounding box center [1287, 266] width 358 height 41
paste input "S70FA3"
type input "S70FA3"
click at [1422, 374] on div "Search" at bounding box center [1418, 342] width 128 height 69
drag, startPoint x: 1419, startPoint y: 353, endPoint x: 1388, endPoint y: 353, distance: 31.0
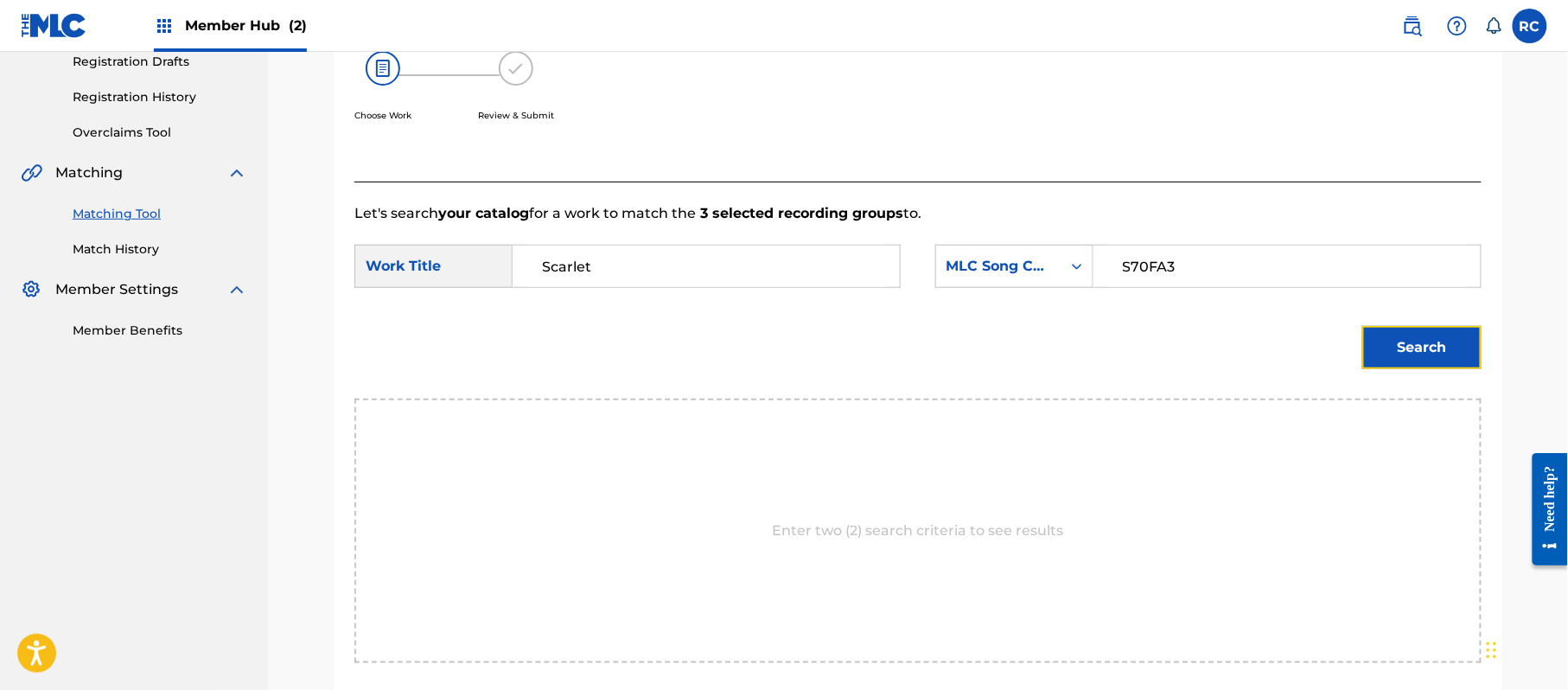
click at [1416, 353] on button "Search" at bounding box center [1422, 348] width 120 height 43
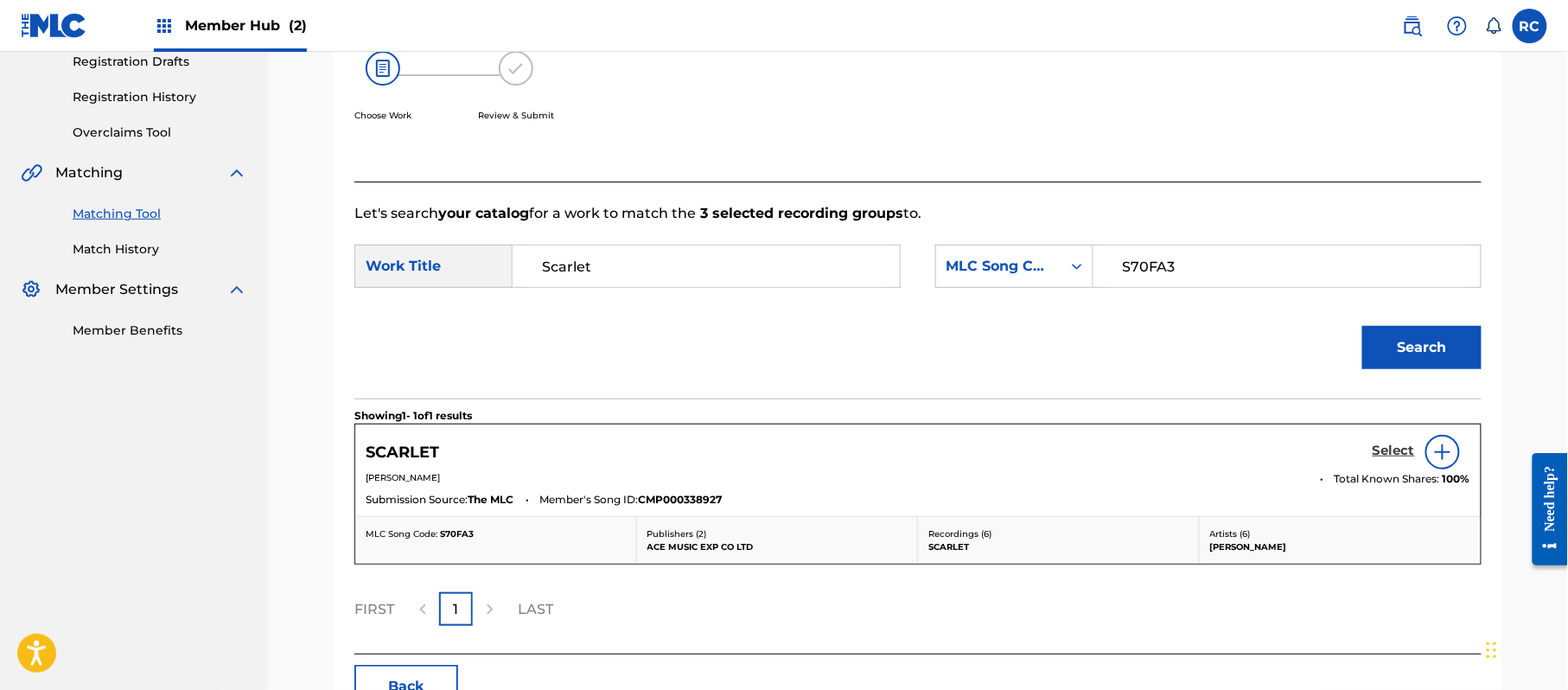
click at [1381, 452] on h5 "Select" at bounding box center [1394, 450] width 42 height 16
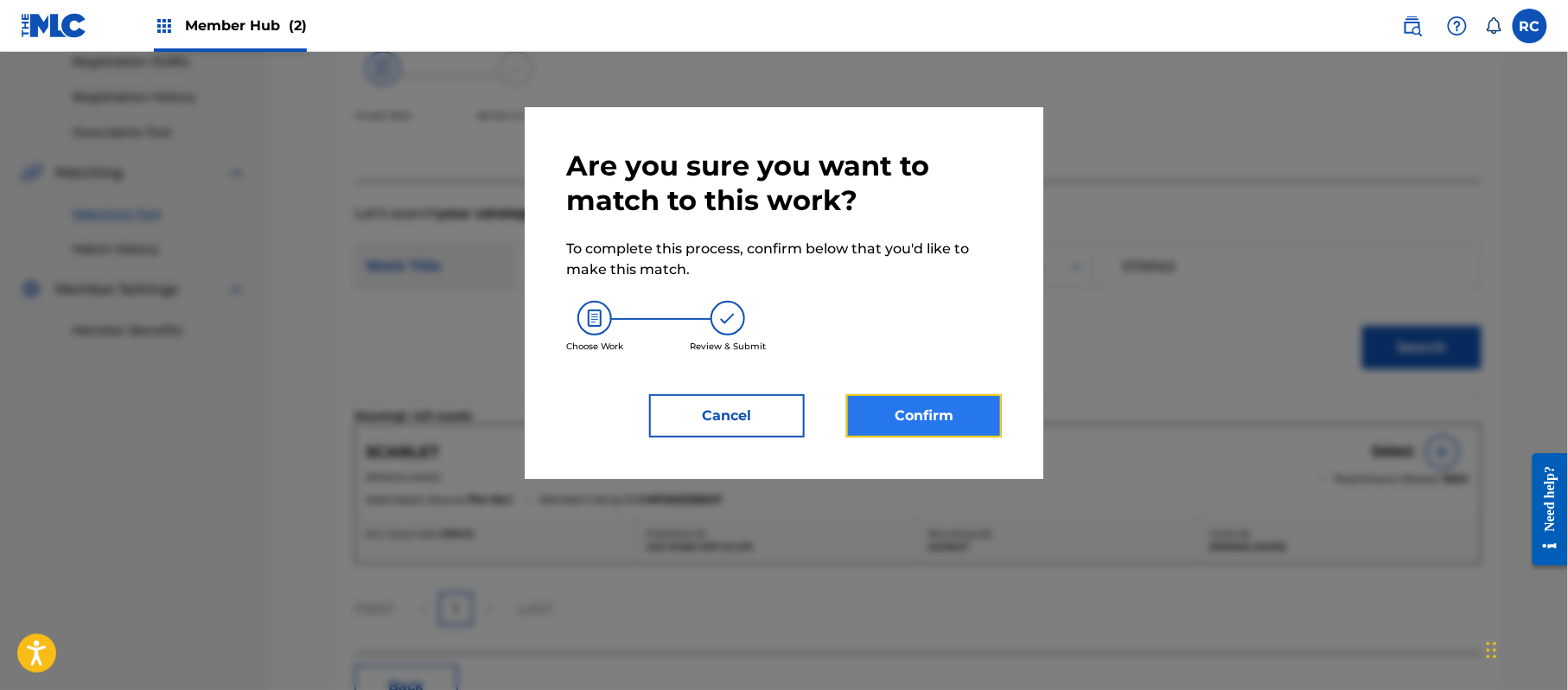
click at [949, 395] on button "Confirm" at bounding box center [924, 416] width 156 height 43
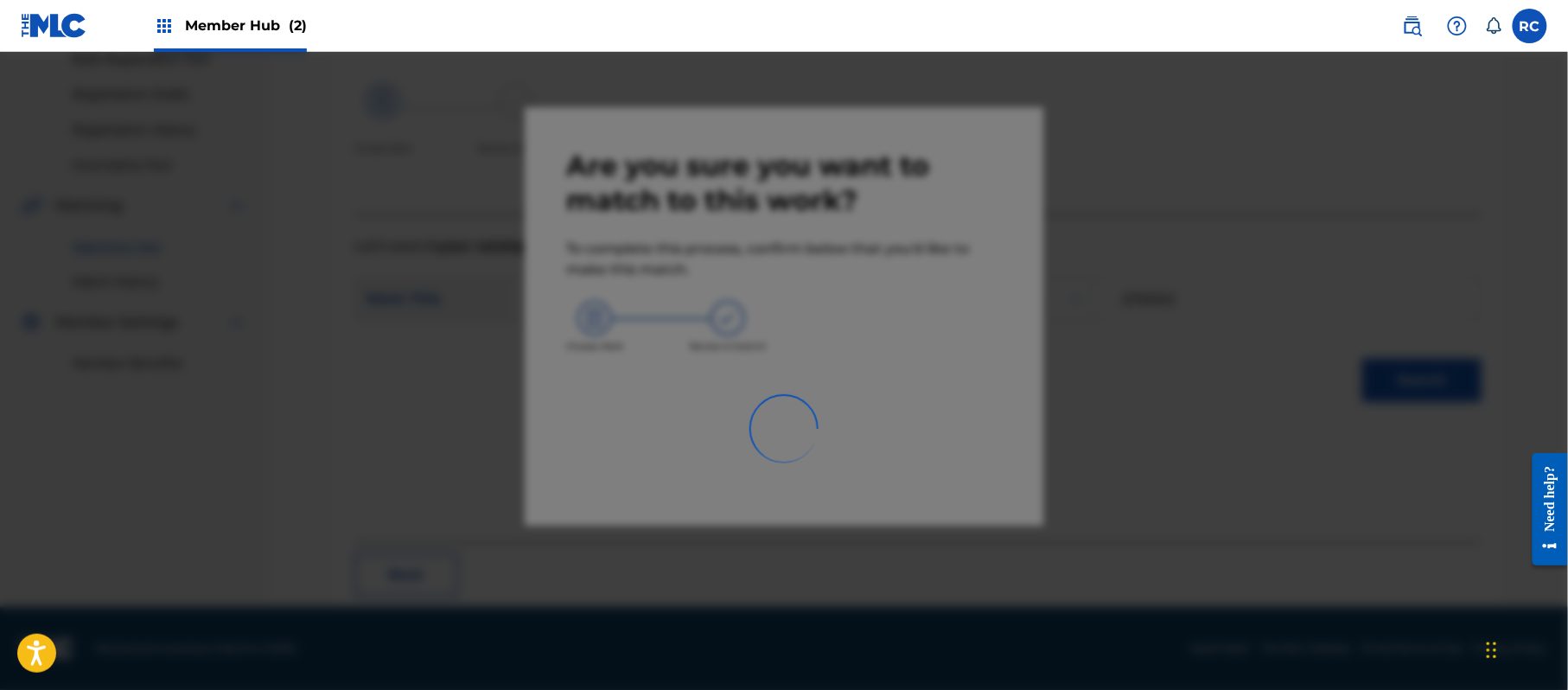
scroll to position [69, 0]
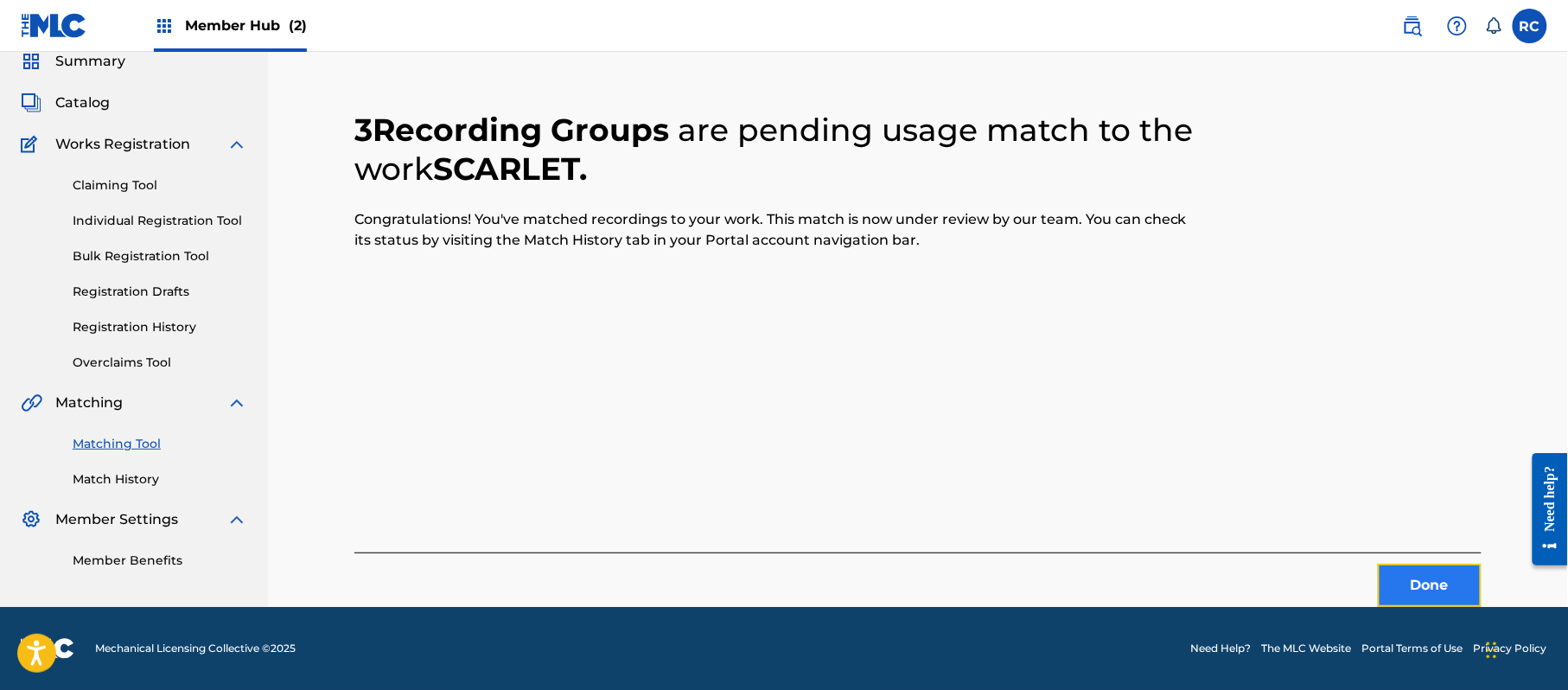
click at [1408, 575] on button "Done" at bounding box center [1429, 585] width 104 height 43
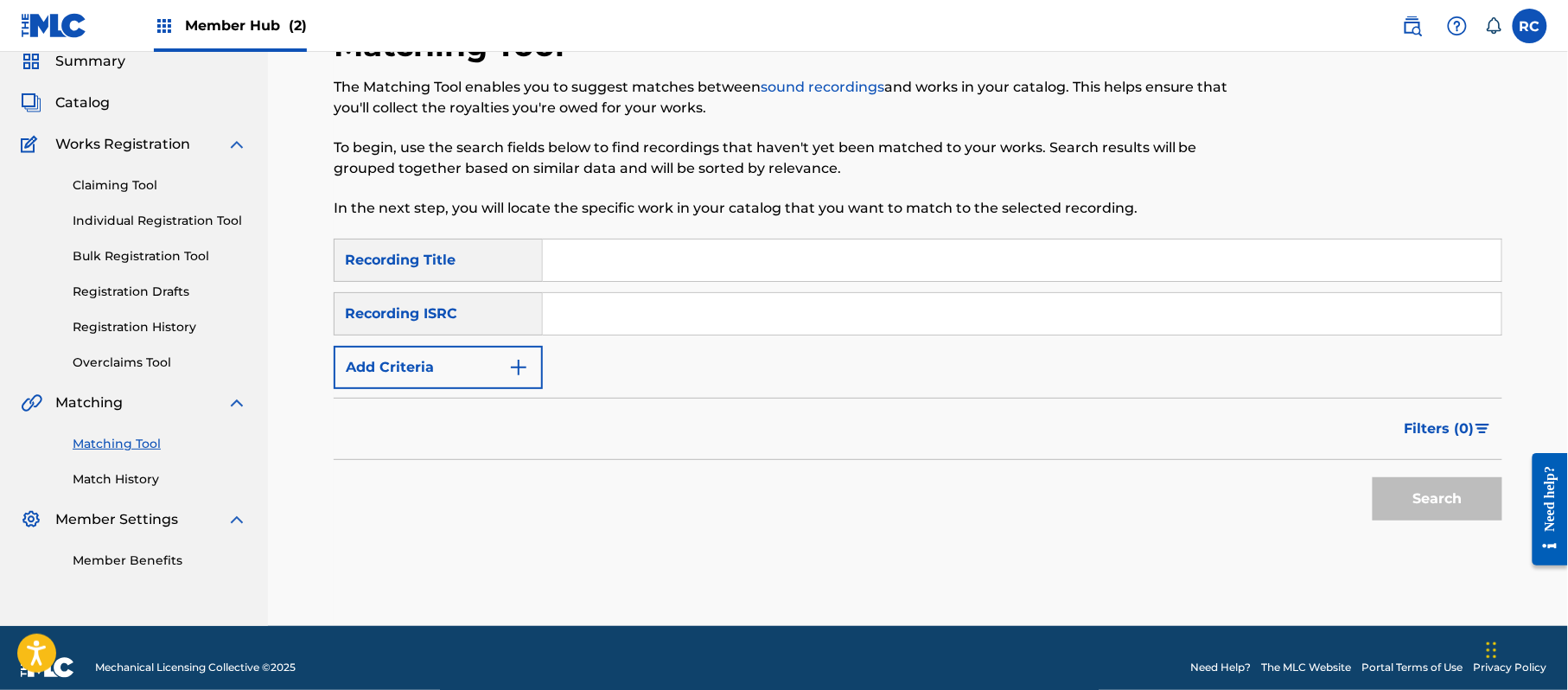
click at [737, 313] on input "Search Form" at bounding box center [1022, 314] width 959 height 41
paste input "JPZ922113804"
click at [1447, 504] on button "Search" at bounding box center [1438, 499] width 130 height 43
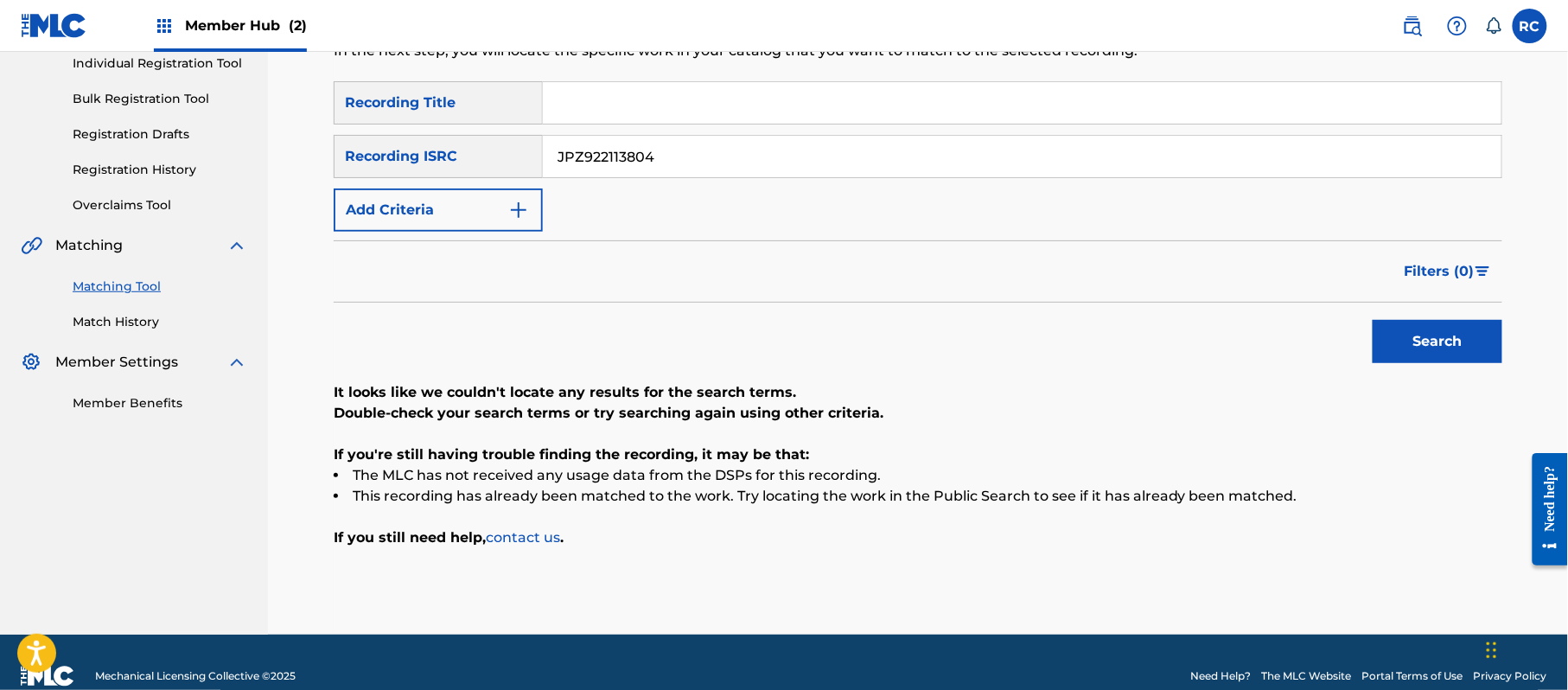
scroll to position [255, 0]
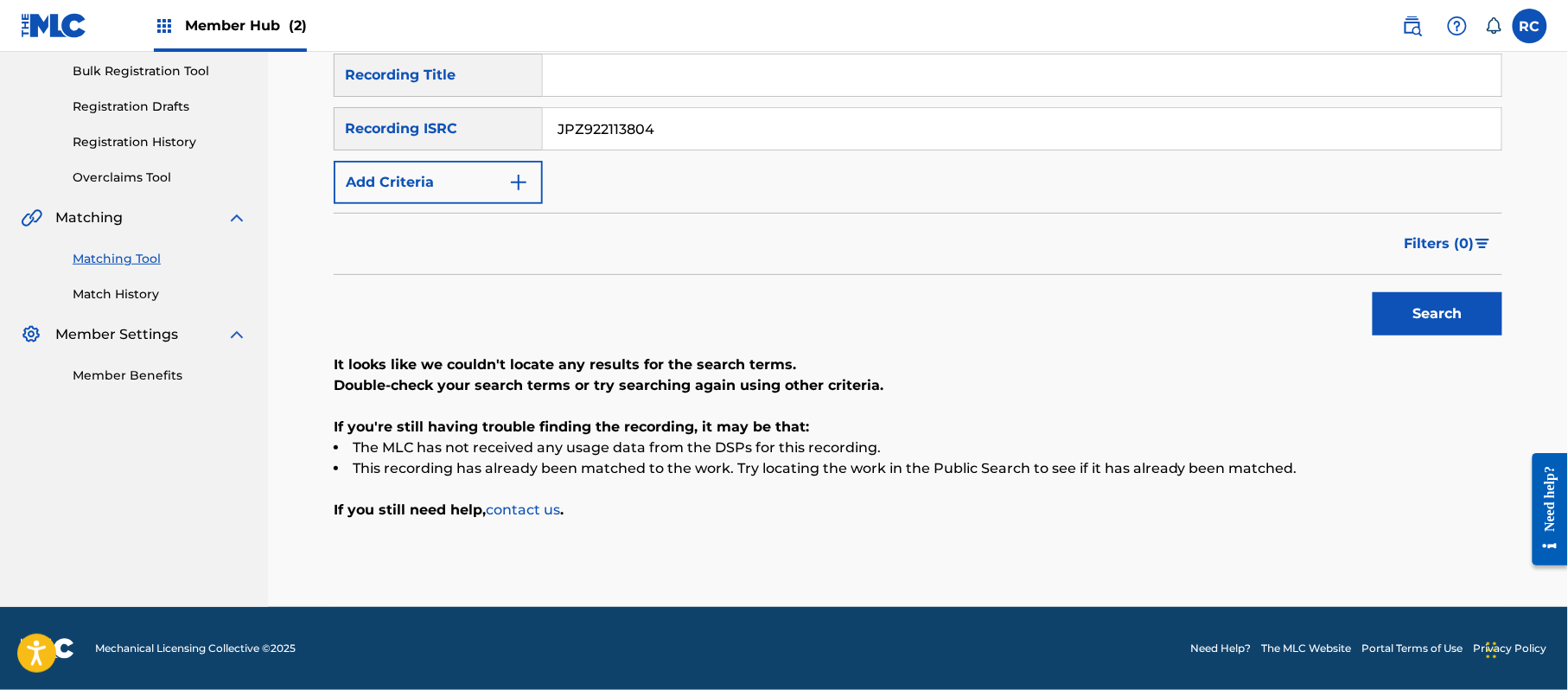
drag, startPoint x: 728, startPoint y: 124, endPoint x: 502, endPoint y: 140, distance: 226.6
click at [502, 140] on div "SearchWithCriteria934306d6-8f55-4148-a71f-de18aeb7b724 Recording ISRC JPZ922113…" at bounding box center [917, 129] width 1168 height 43
paste input "5"
type input "JPZ922113805"
click at [1436, 308] on button "Search" at bounding box center [1438, 314] width 130 height 43
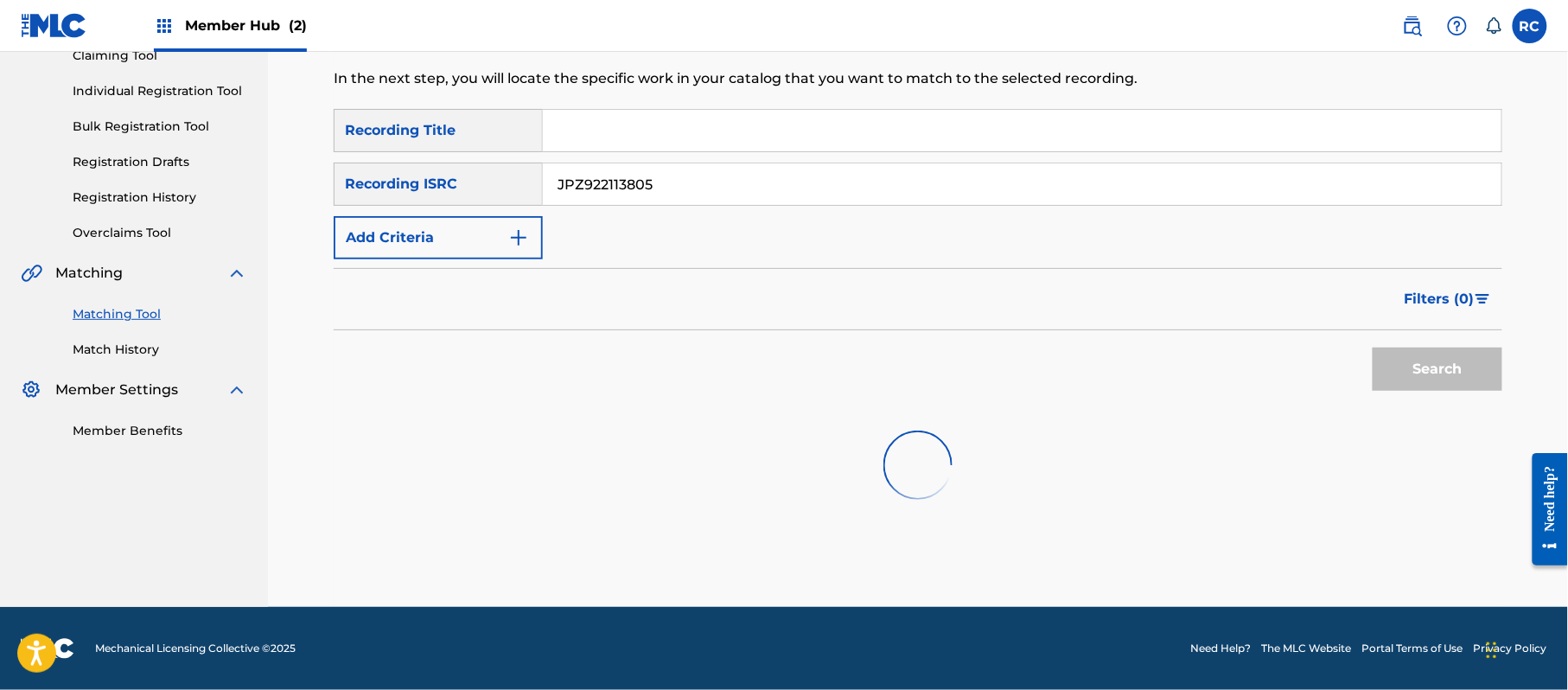
scroll to position [205, 0]
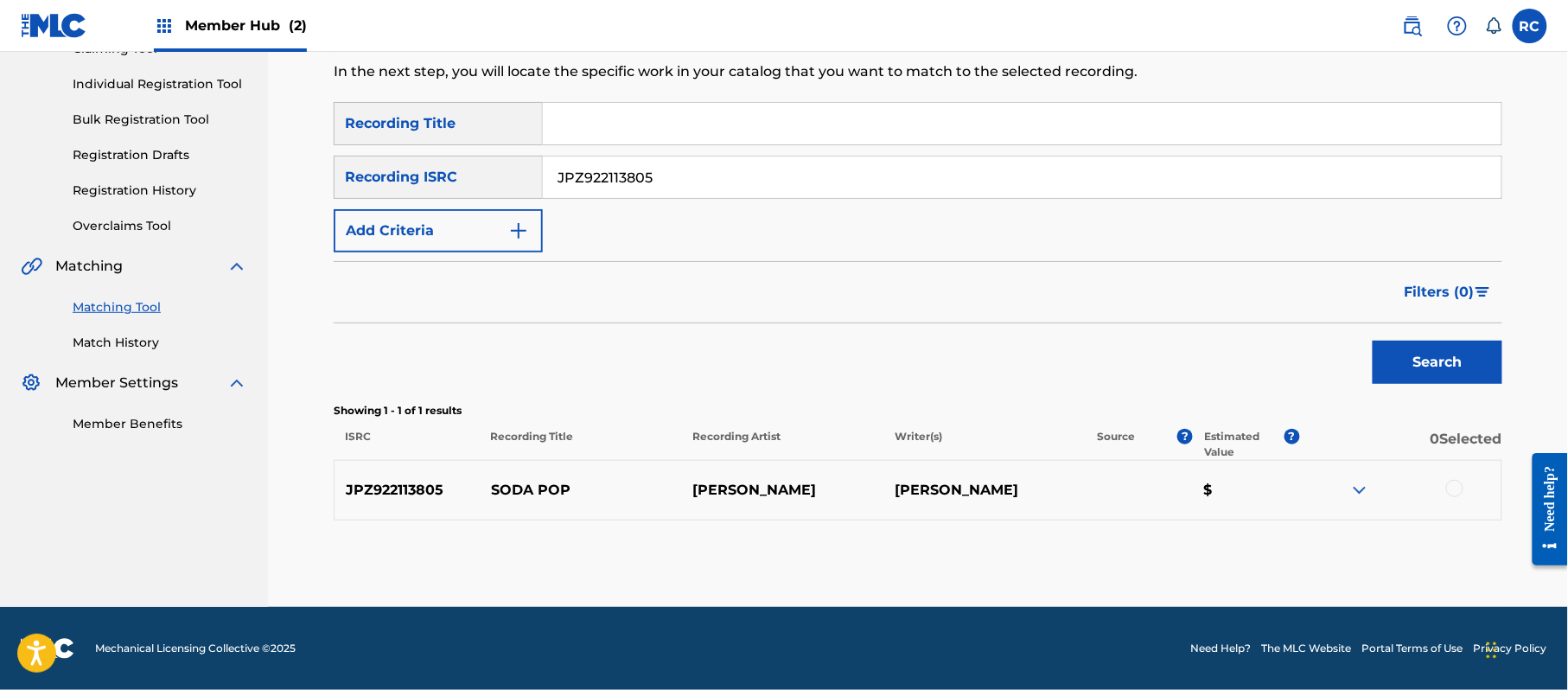
click at [1456, 489] on div at bounding box center [1455, 488] width 17 height 17
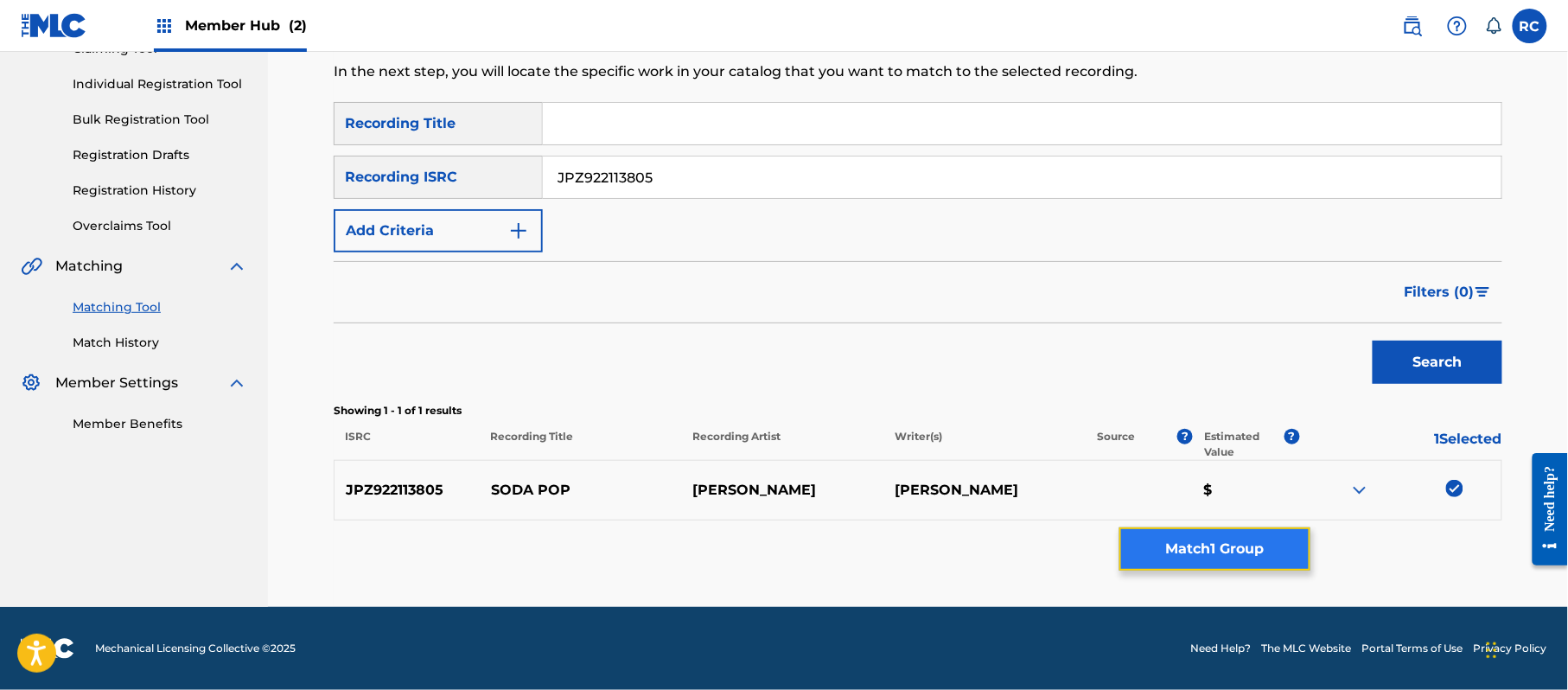
click at [1273, 546] on button "Match 1 Group" at bounding box center [1214, 549] width 191 height 43
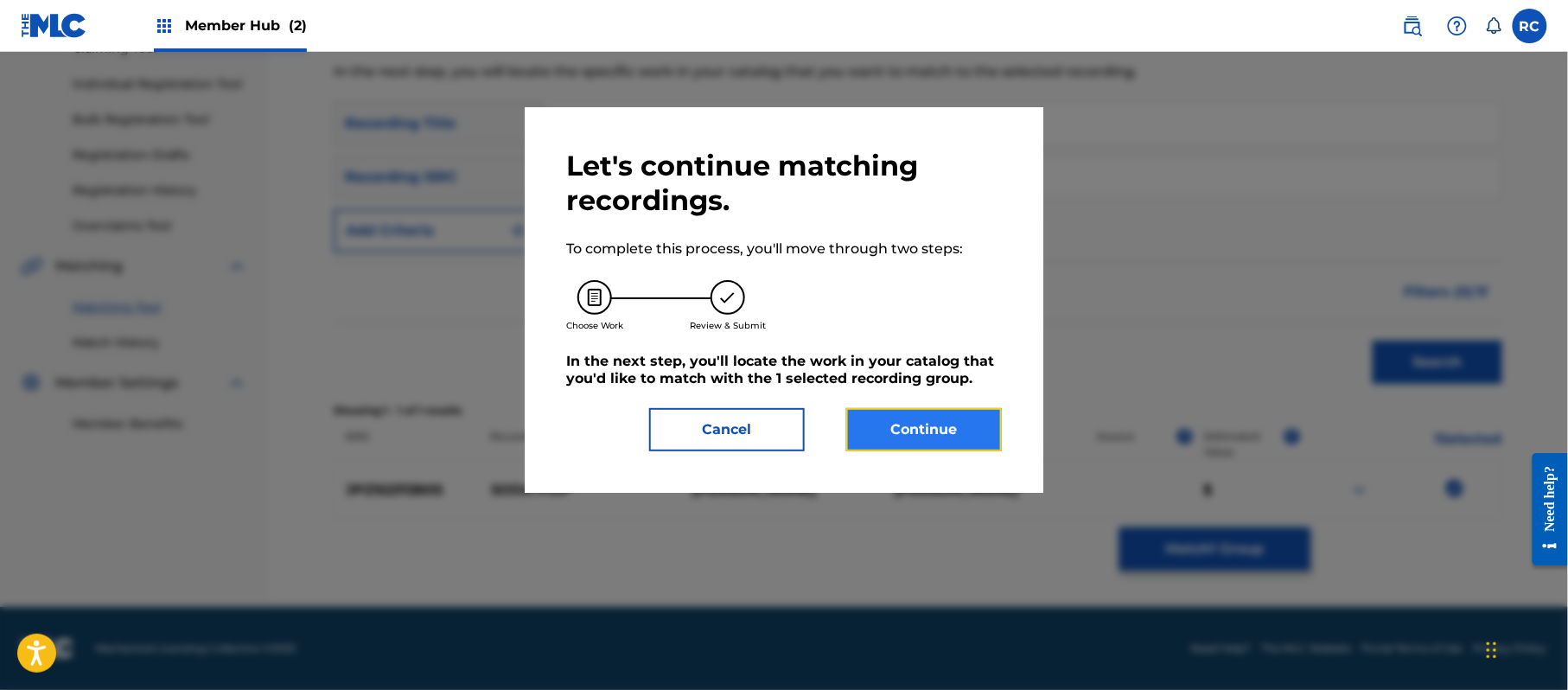
click at [911, 437] on button "Continue" at bounding box center [924, 430] width 156 height 43
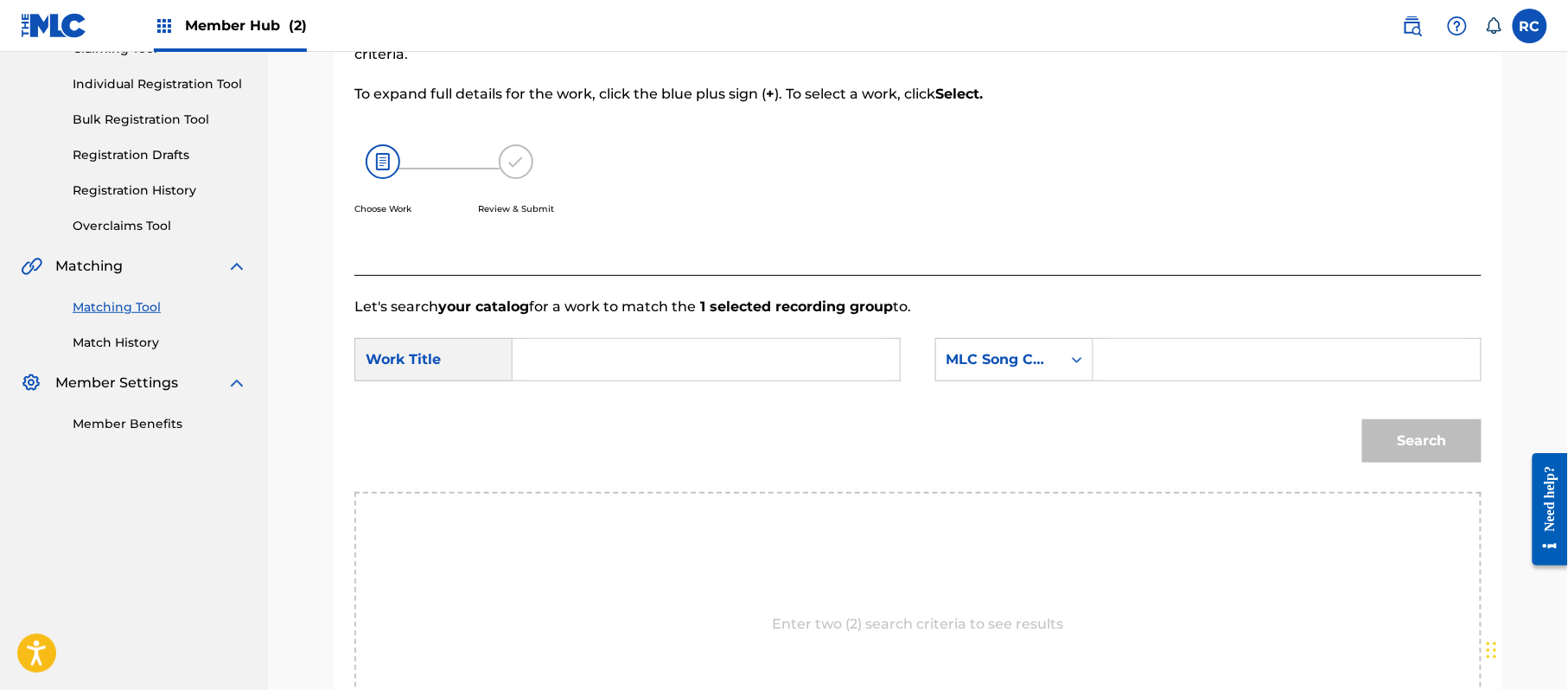
click at [586, 379] on input "Search Form" at bounding box center [706, 359] width 358 height 41
paste input "Soda Pop S70IAH"
click at [651, 364] on input "Soda Pop S70IAH" at bounding box center [706, 359] width 358 height 41
click at [652, 364] on input "Soda Pop S70IAH" at bounding box center [706, 359] width 358 height 41
paste input "S70IAH"
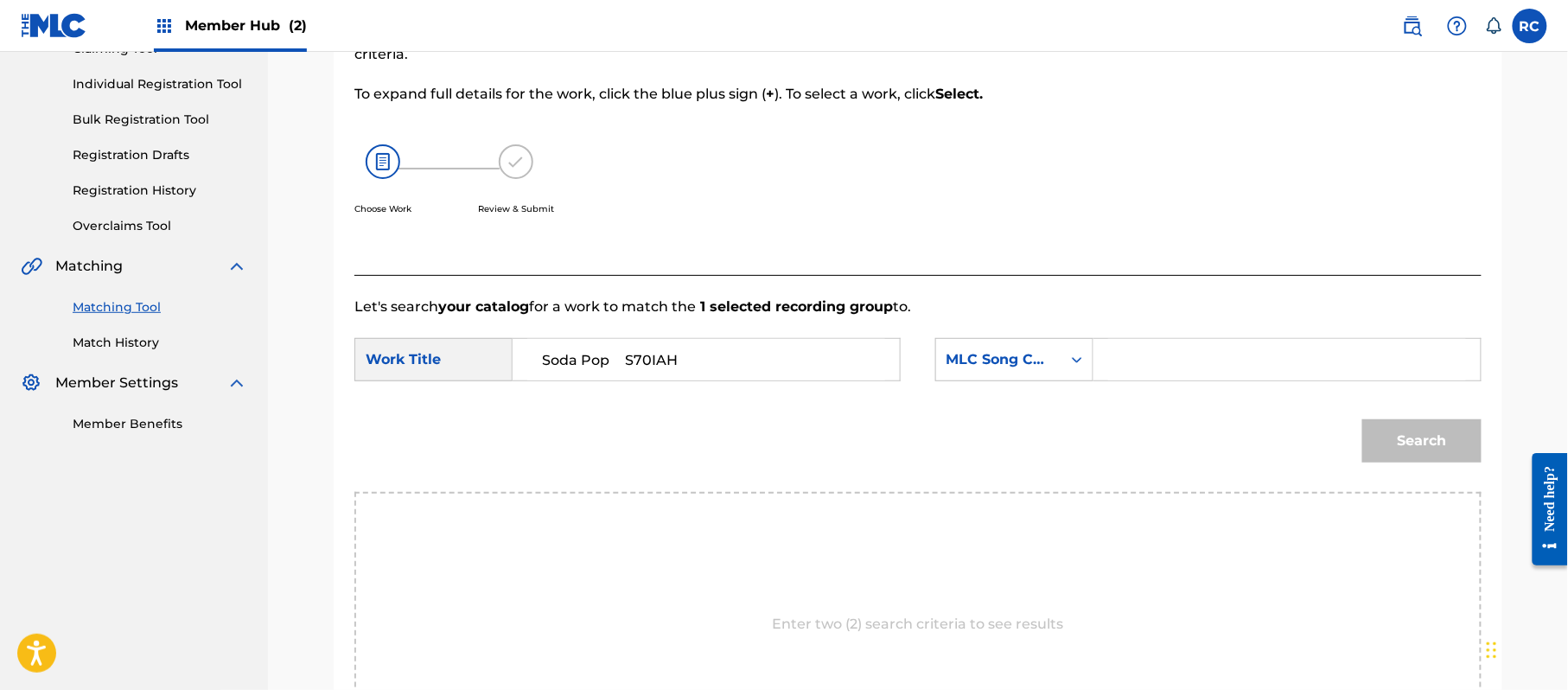
type input "Soda Pop S70IAH"
click at [1189, 364] on input "Search Form" at bounding box center [1287, 359] width 358 height 41
paste input "S70IAH"
type input "S70IAH"
click at [1406, 439] on button "Search" at bounding box center [1422, 441] width 120 height 43
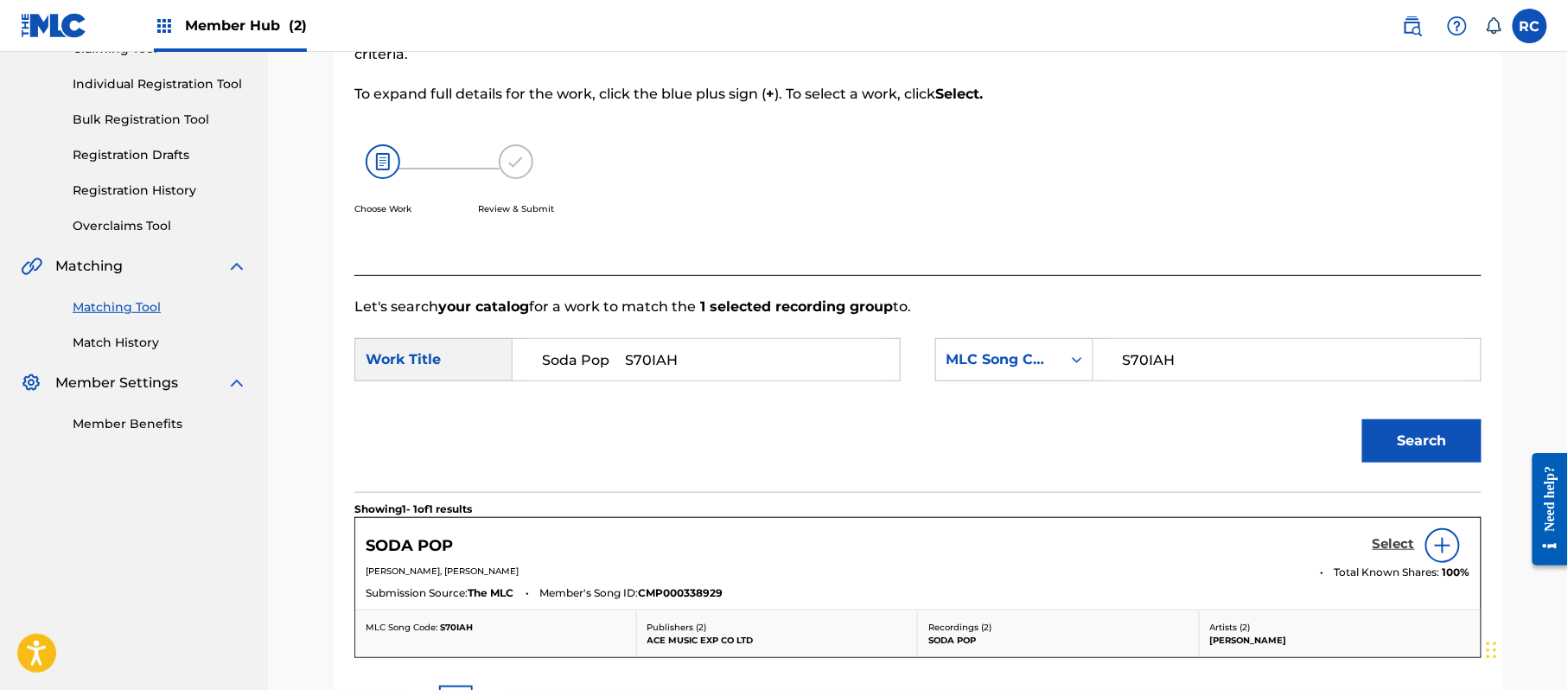
click at [1384, 539] on h5 "Select" at bounding box center [1394, 543] width 42 height 16
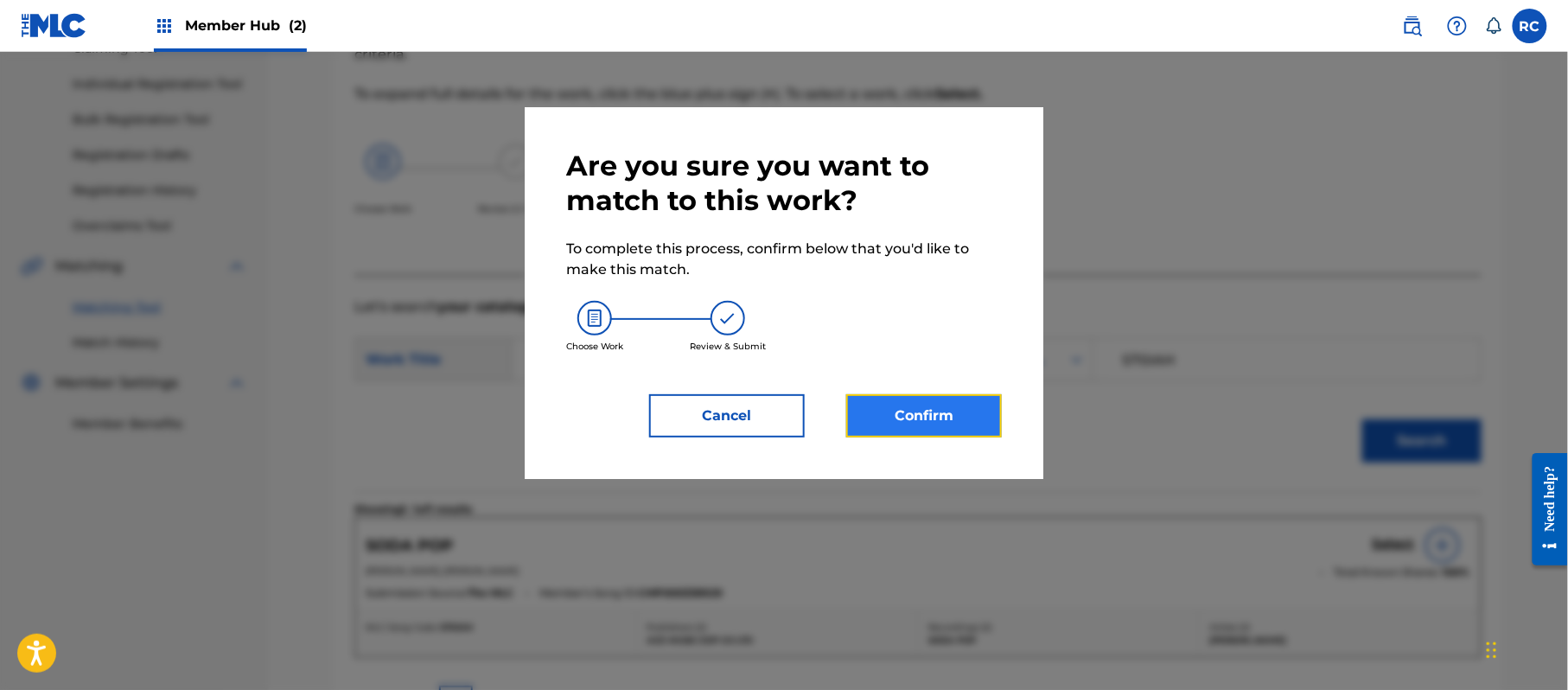
click at [955, 399] on button "Confirm" at bounding box center [924, 416] width 156 height 43
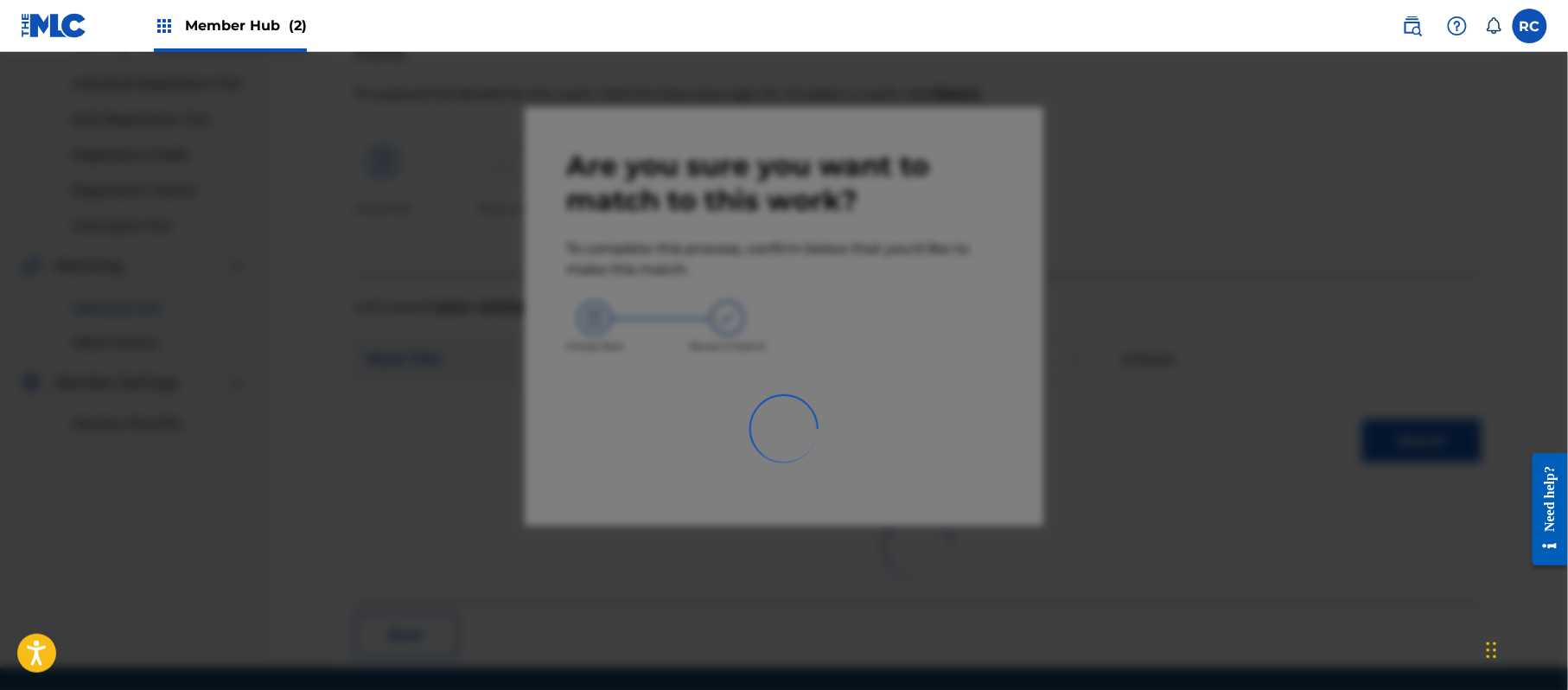
scroll to position [69, 0]
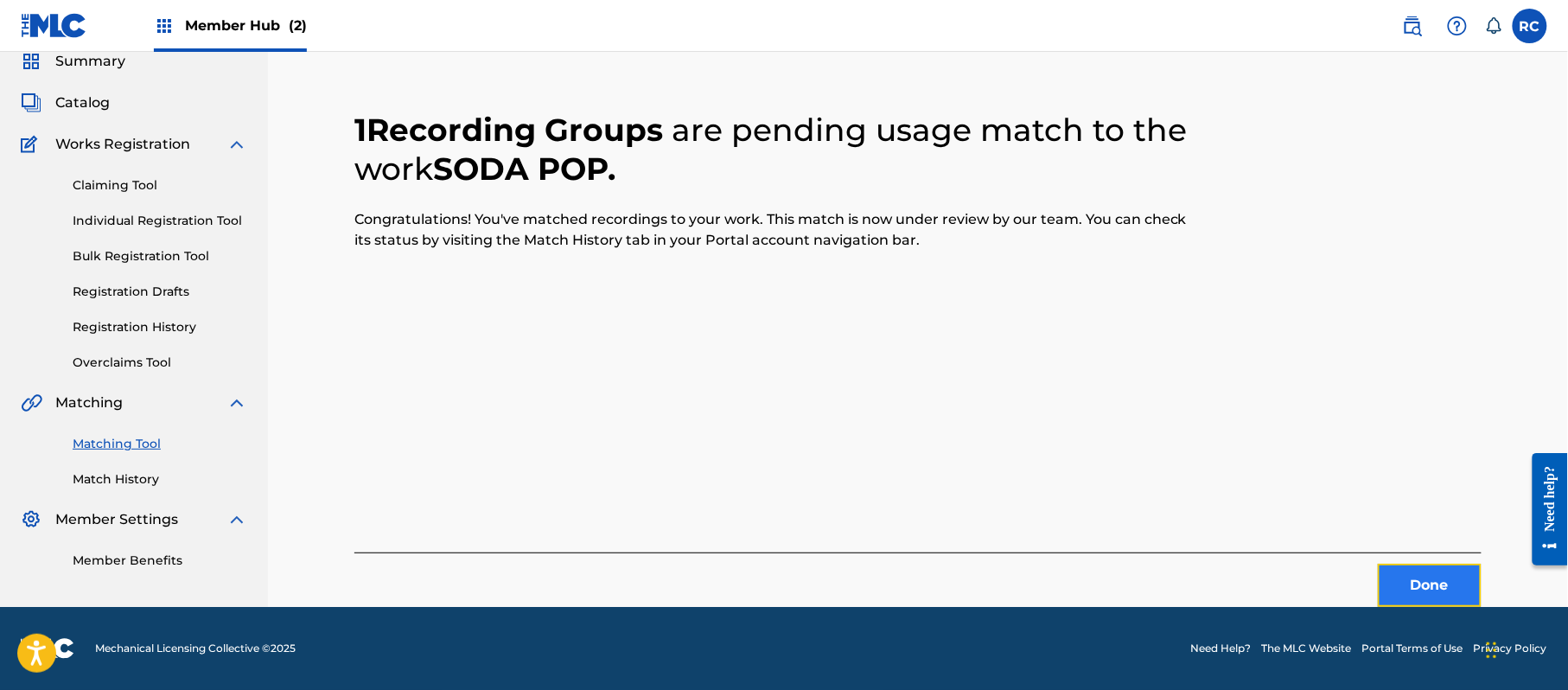
click at [1437, 591] on button "Done" at bounding box center [1429, 585] width 104 height 43
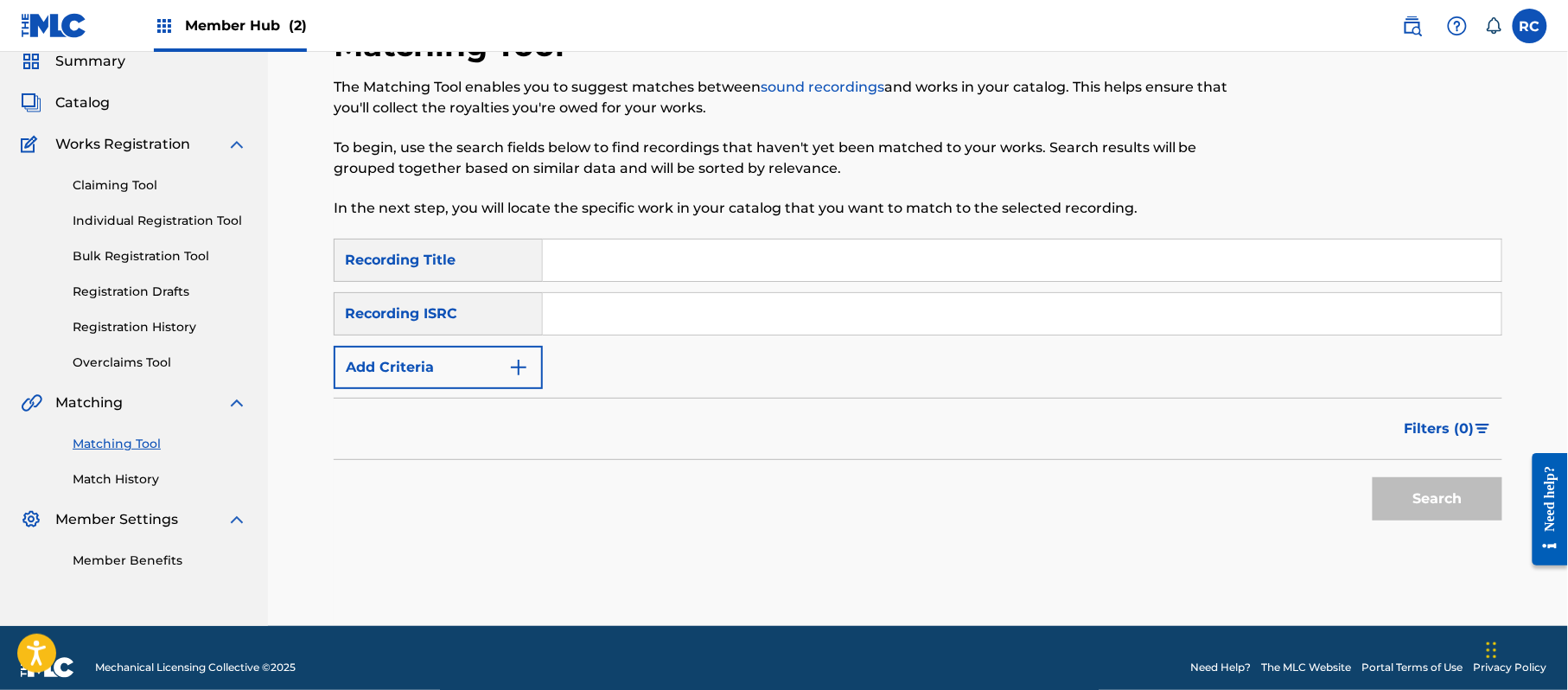
drag, startPoint x: 741, startPoint y: 319, endPoint x: 751, endPoint y: 318, distance: 10.0
click at [741, 319] on input "Search Form" at bounding box center [1022, 314] width 959 height 41
paste input "JPZ922113809"
type input "JPZ922113809"
click at [1414, 492] on button "Search" at bounding box center [1438, 499] width 130 height 43
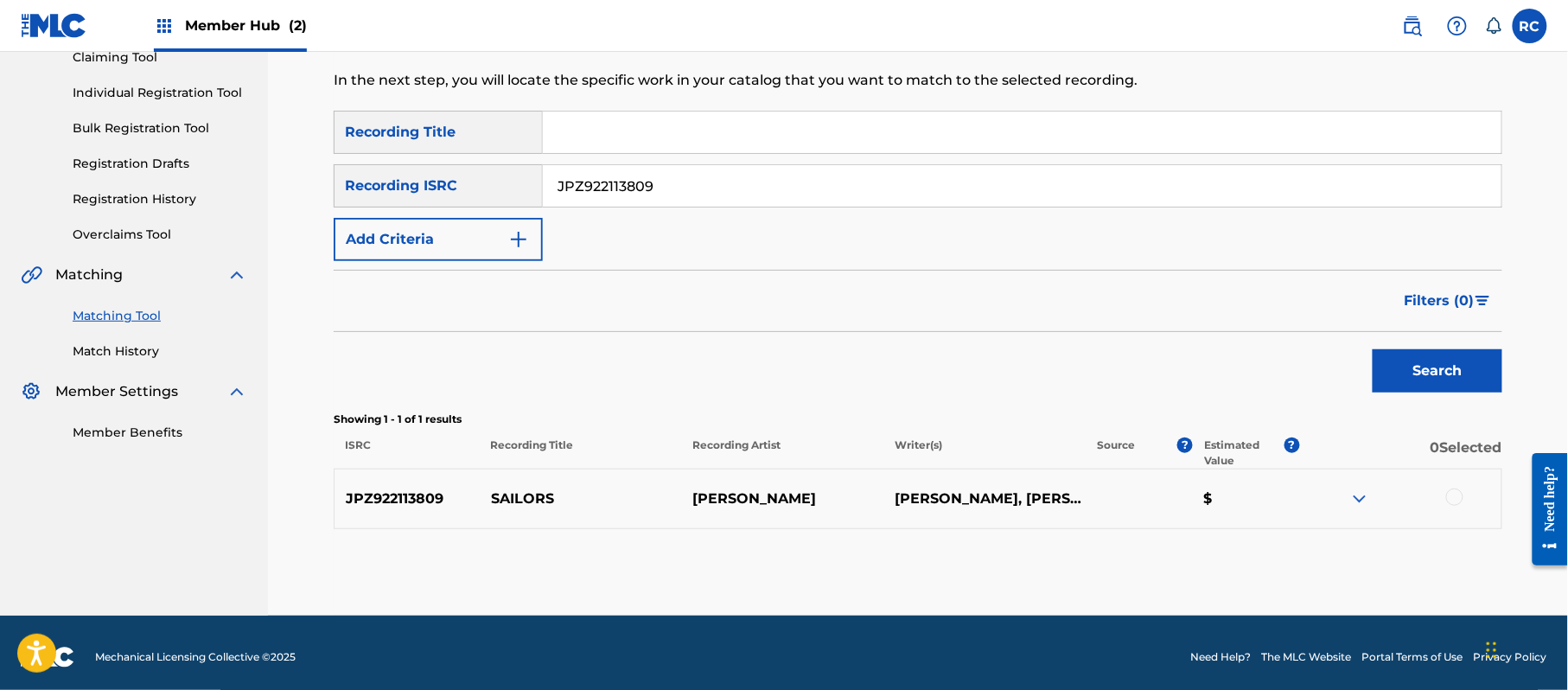
scroll to position [199, 0]
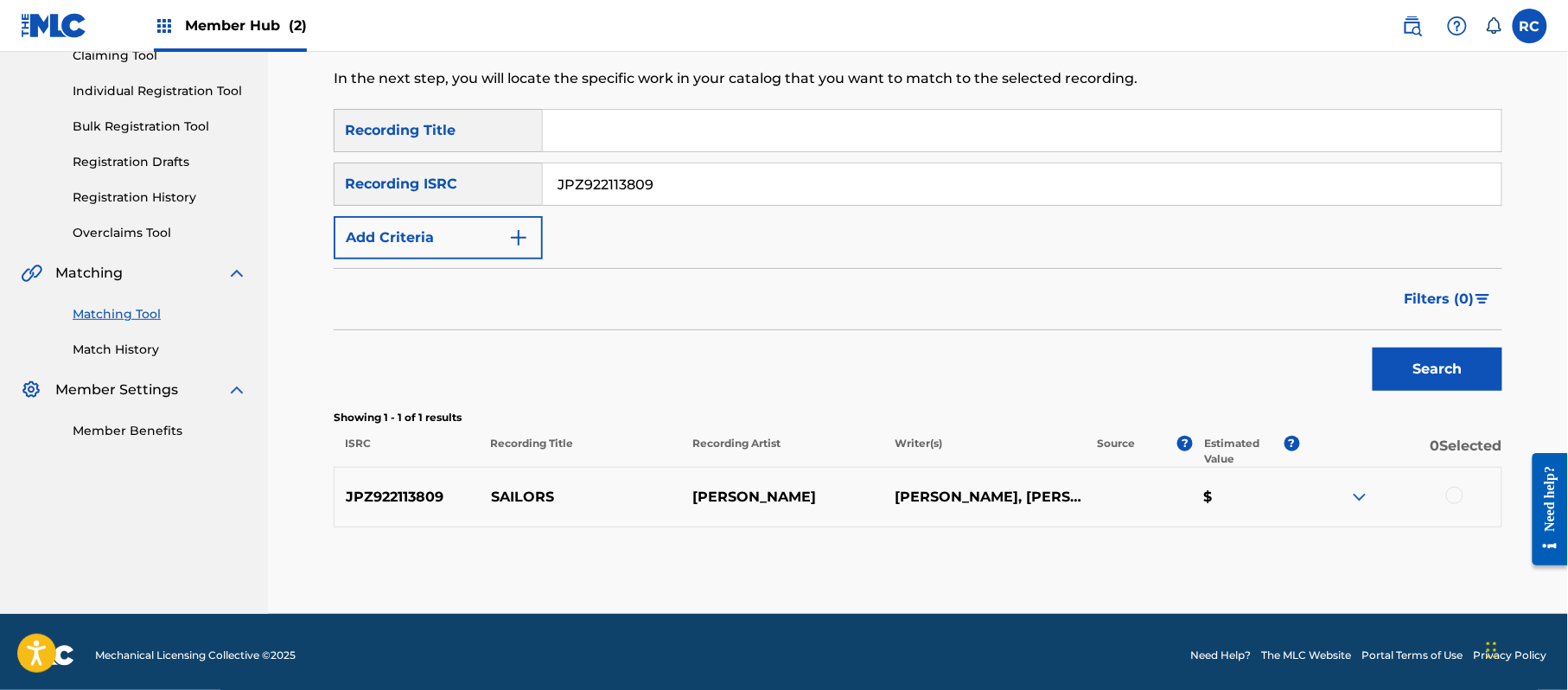
drag, startPoint x: 1460, startPoint y: 494, endPoint x: 1402, endPoint y: 516, distance: 62.0
click at [1460, 494] on div at bounding box center [1455, 495] width 17 height 17
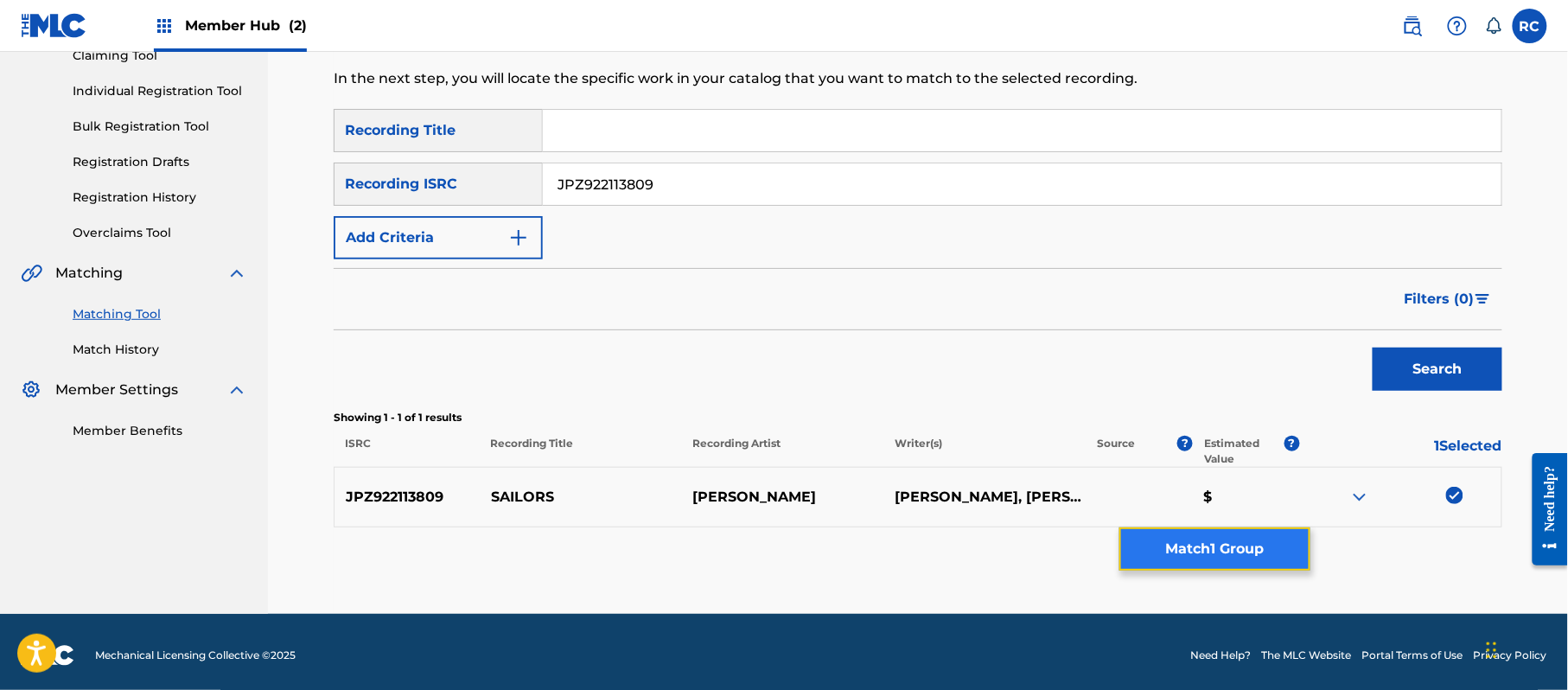
click at [1235, 556] on button "Match 1 Group" at bounding box center [1214, 549] width 191 height 43
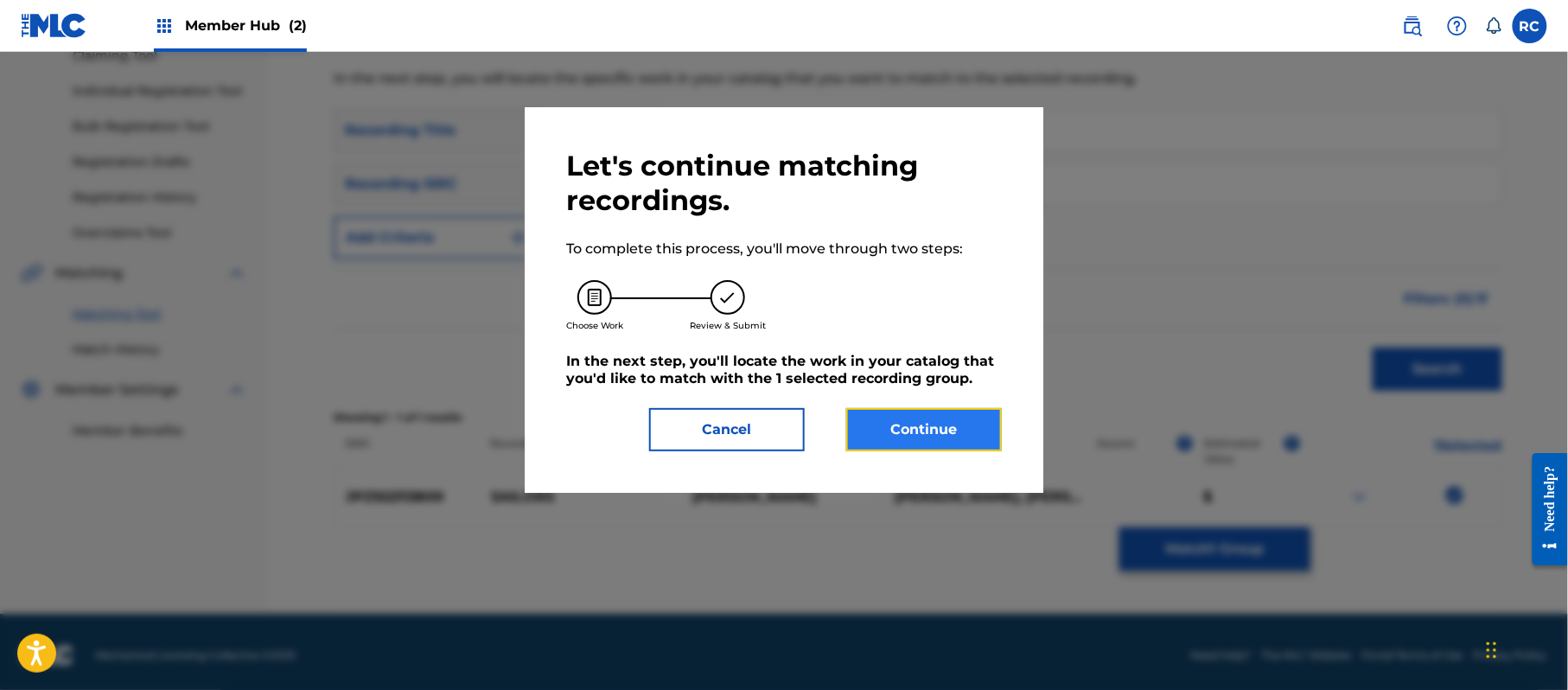
click at [911, 430] on button "Continue" at bounding box center [924, 430] width 156 height 43
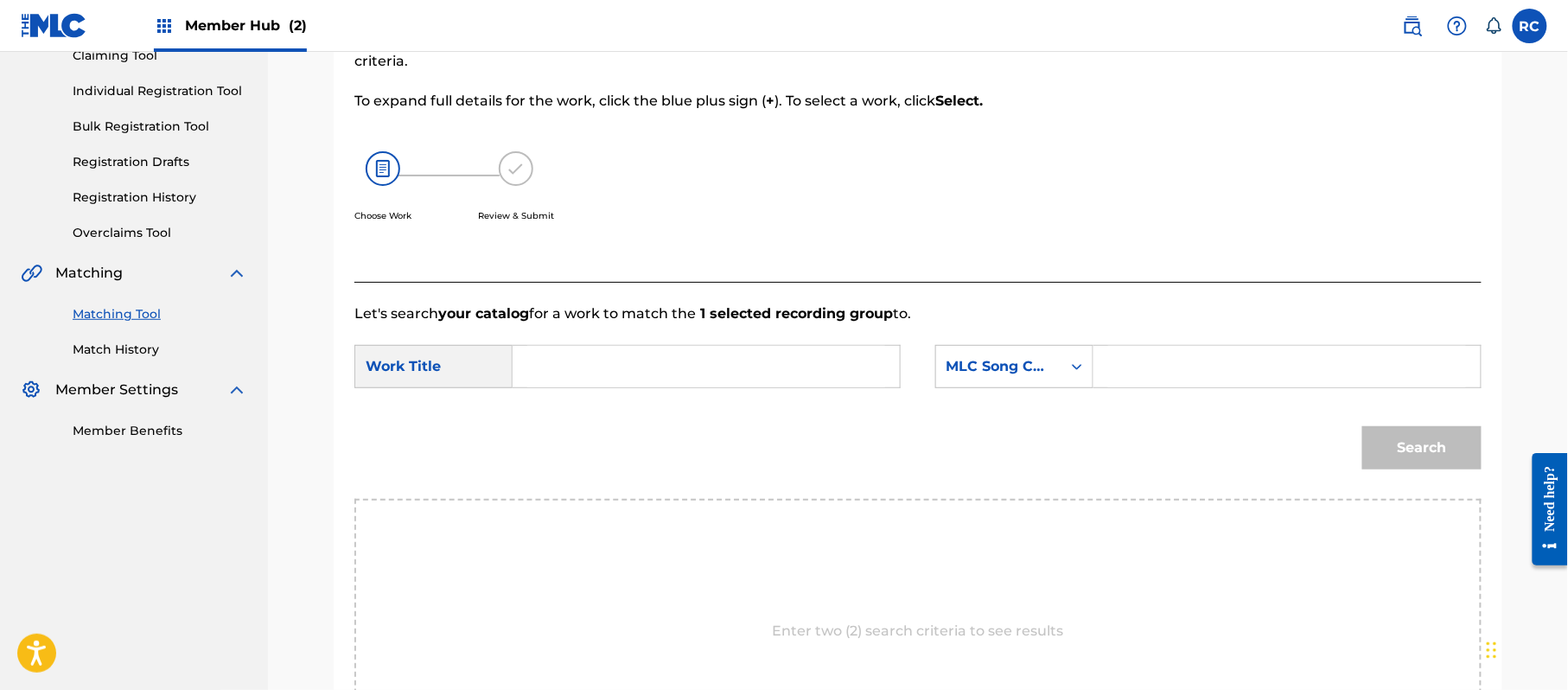
click at [655, 370] on input "Search Form" at bounding box center [706, 367] width 358 height 41
paste input "Sailors S70FBT"
click at [648, 371] on input "Sailors S70FBT" at bounding box center [706, 367] width 358 height 41
type input "Sailors"
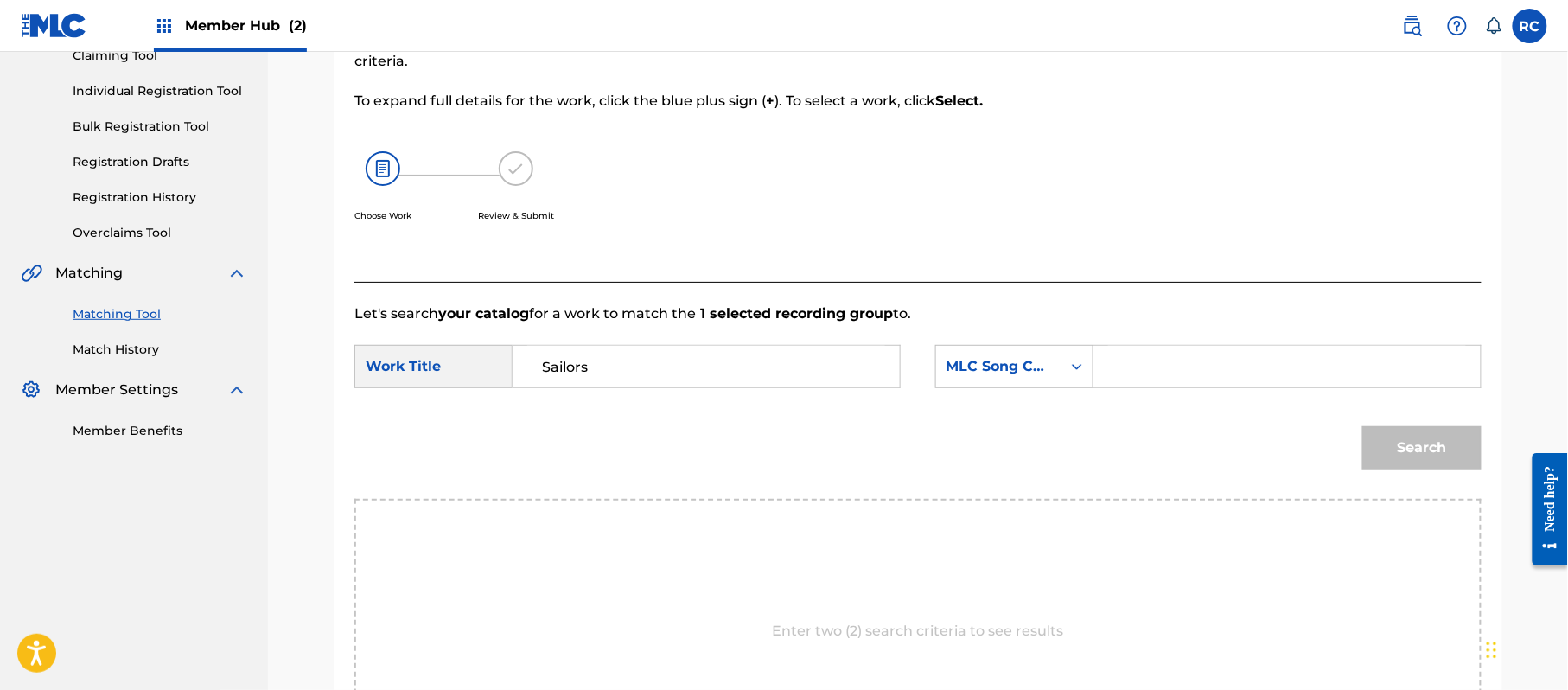
click at [1121, 371] on input "Search Form" at bounding box center [1287, 367] width 358 height 41
paste input "S70FBT"
type input "S70FBT"
click at [1414, 430] on button "Search" at bounding box center [1422, 448] width 120 height 43
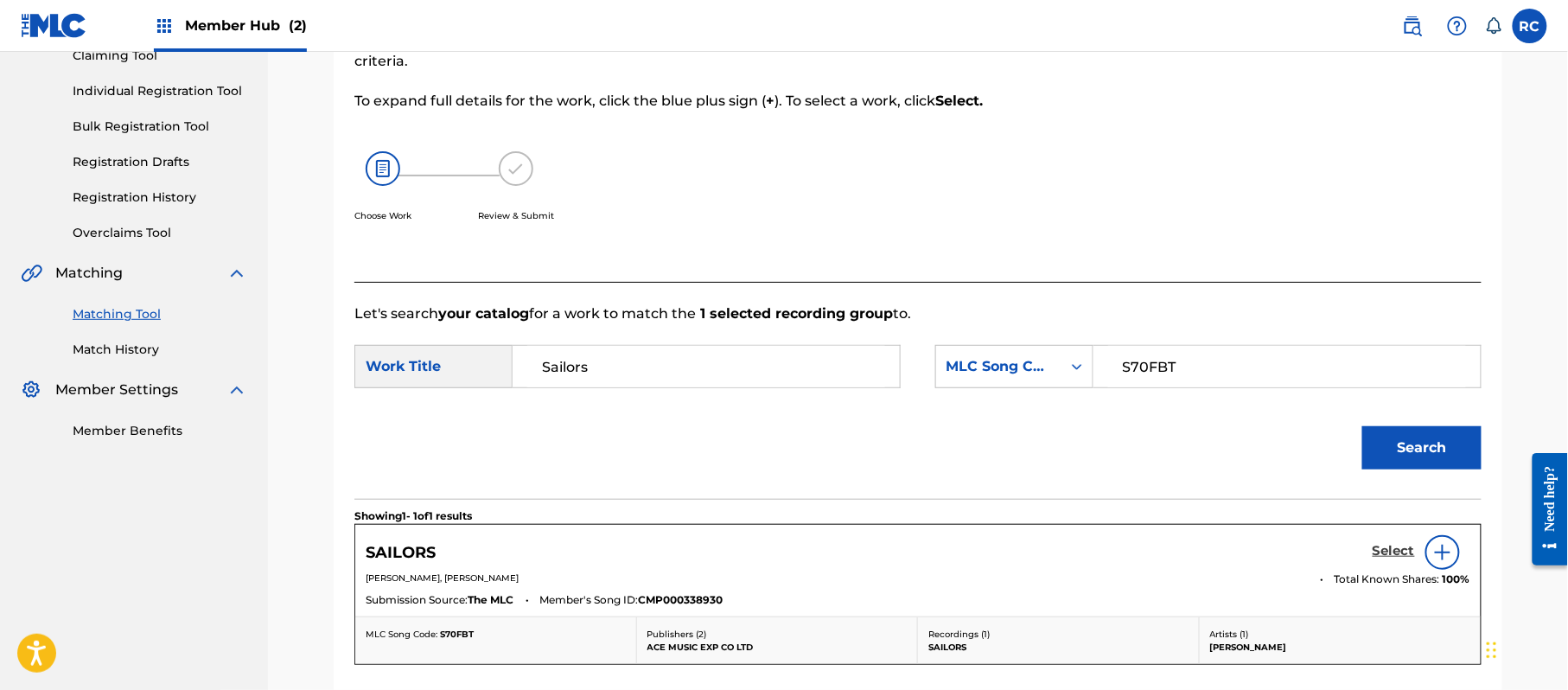
click at [1381, 556] on h5 "Select" at bounding box center [1394, 550] width 42 height 16
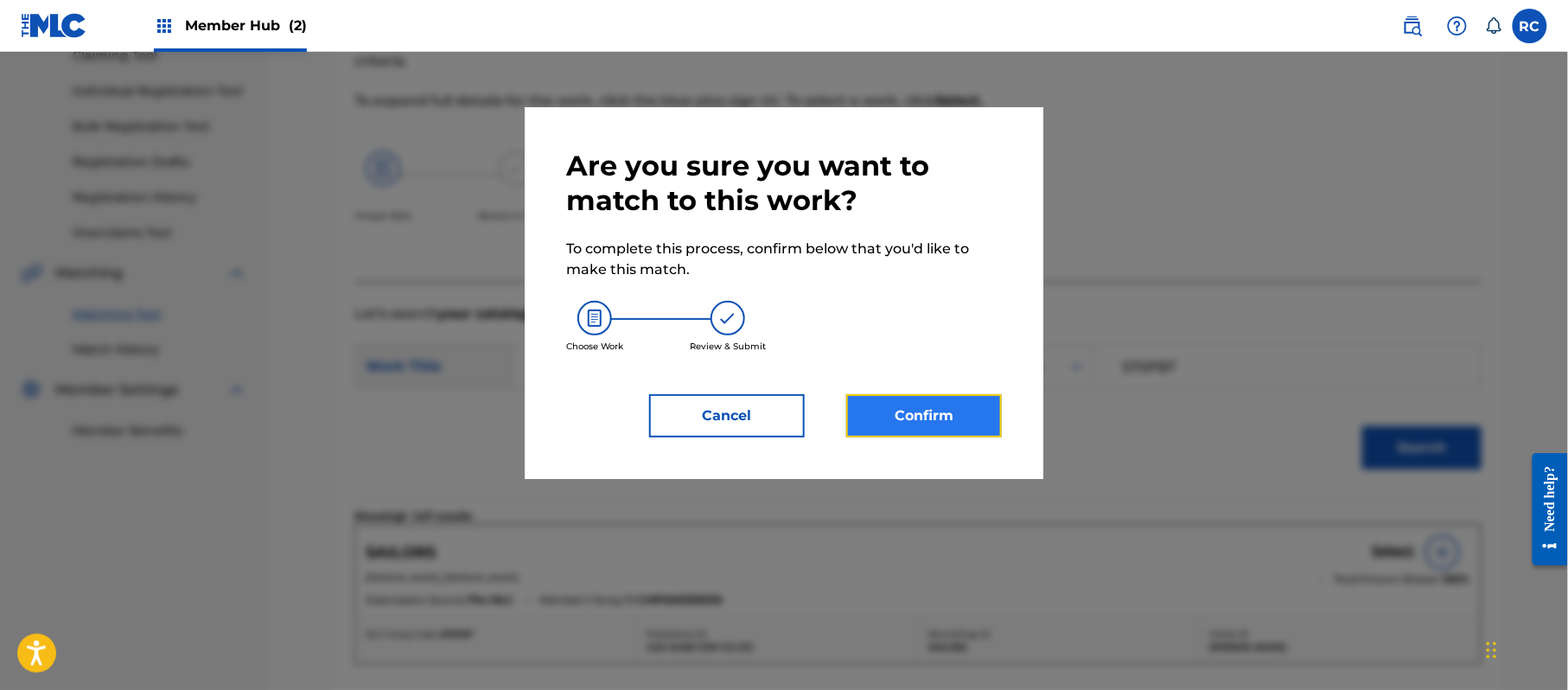
click at [946, 416] on button "Confirm" at bounding box center [924, 416] width 156 height 43
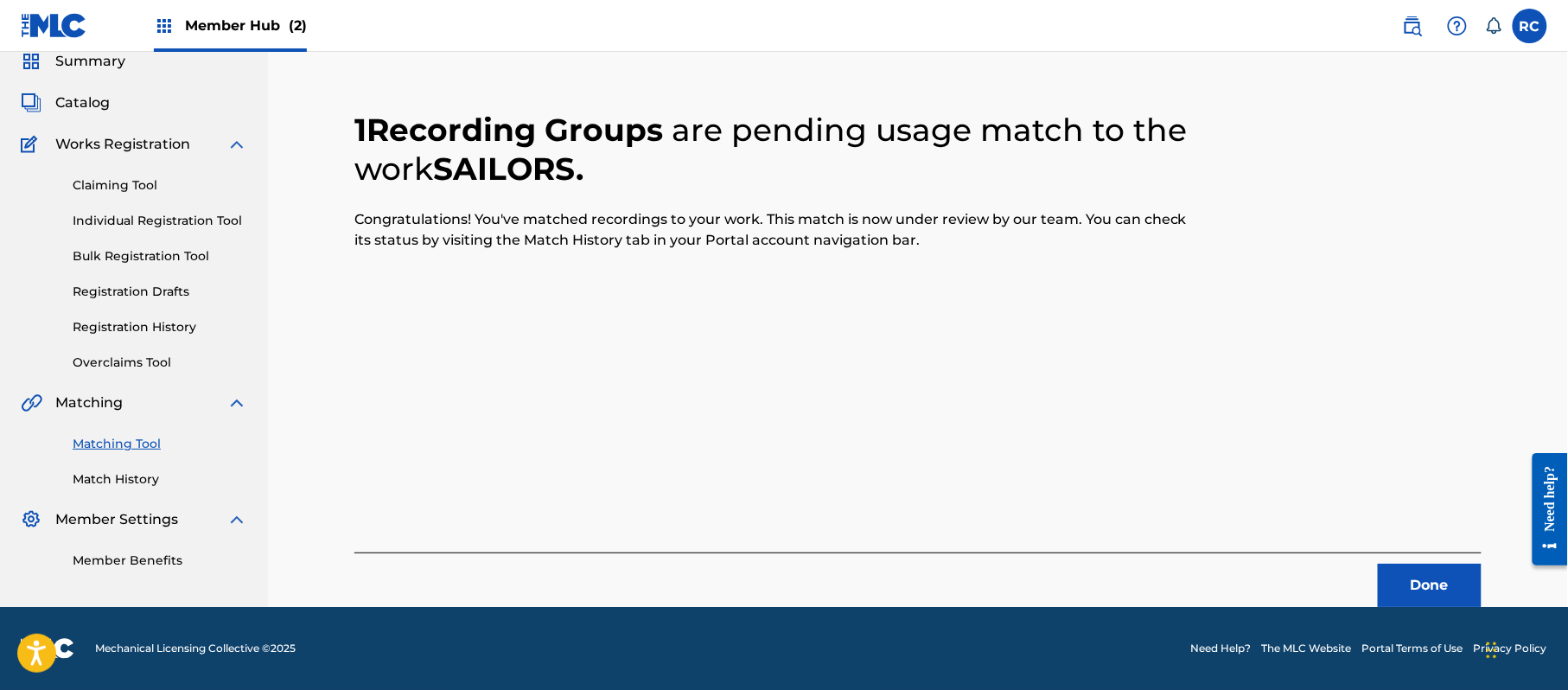
scroll to position [69, 0]
click at [1416, 584] on button "Done" at bounding box center [1429, 585] width 104 height 43
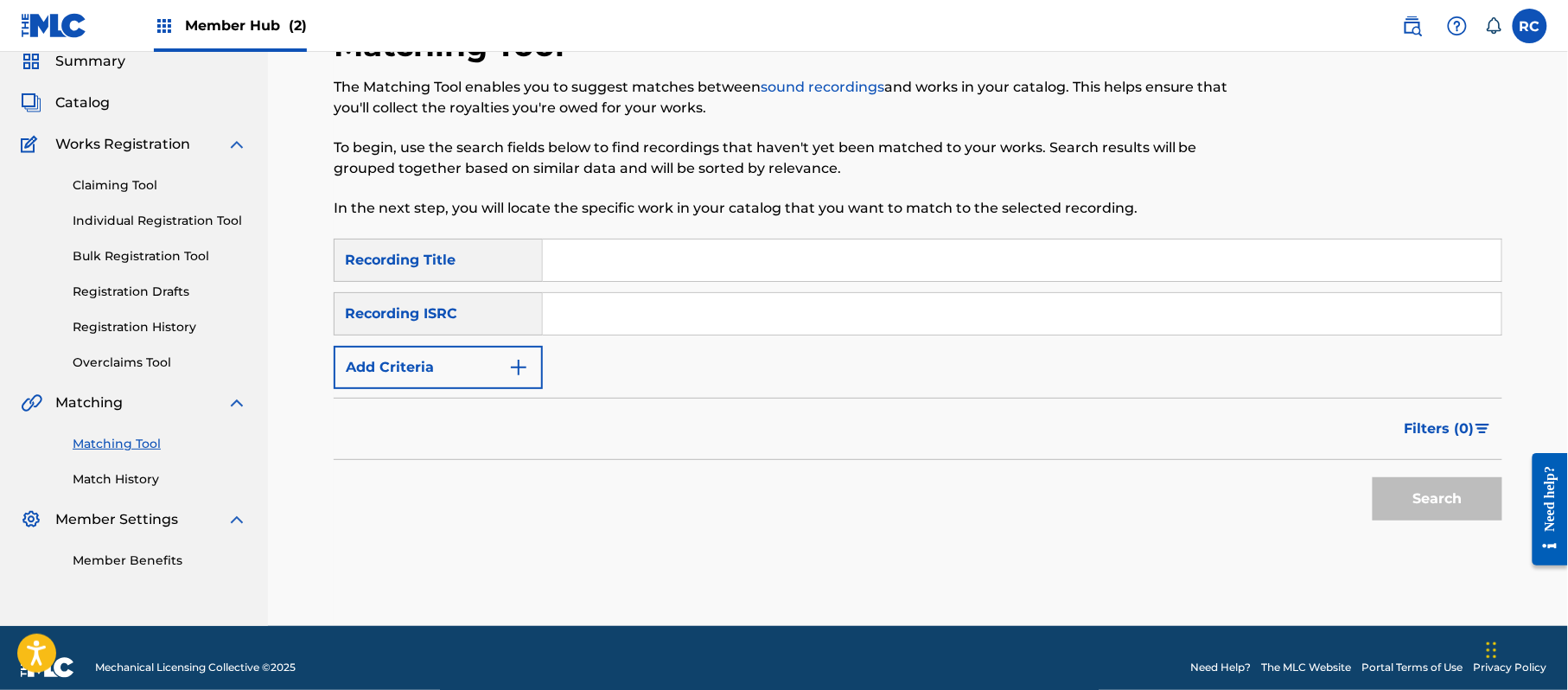
click at [703, 334] on div "Search Form" at bounding box center [1023, 314] width 960 height 43
paste input "JPZ920603722"
click at [755, 329] on input "JPZ920603722" at bounding box center [1022, 314] width 959 height 41
type input "JPZ920603722"
click at [1456, 502] on button "Search" at bounding box center [1438, 499] width 130 height 43
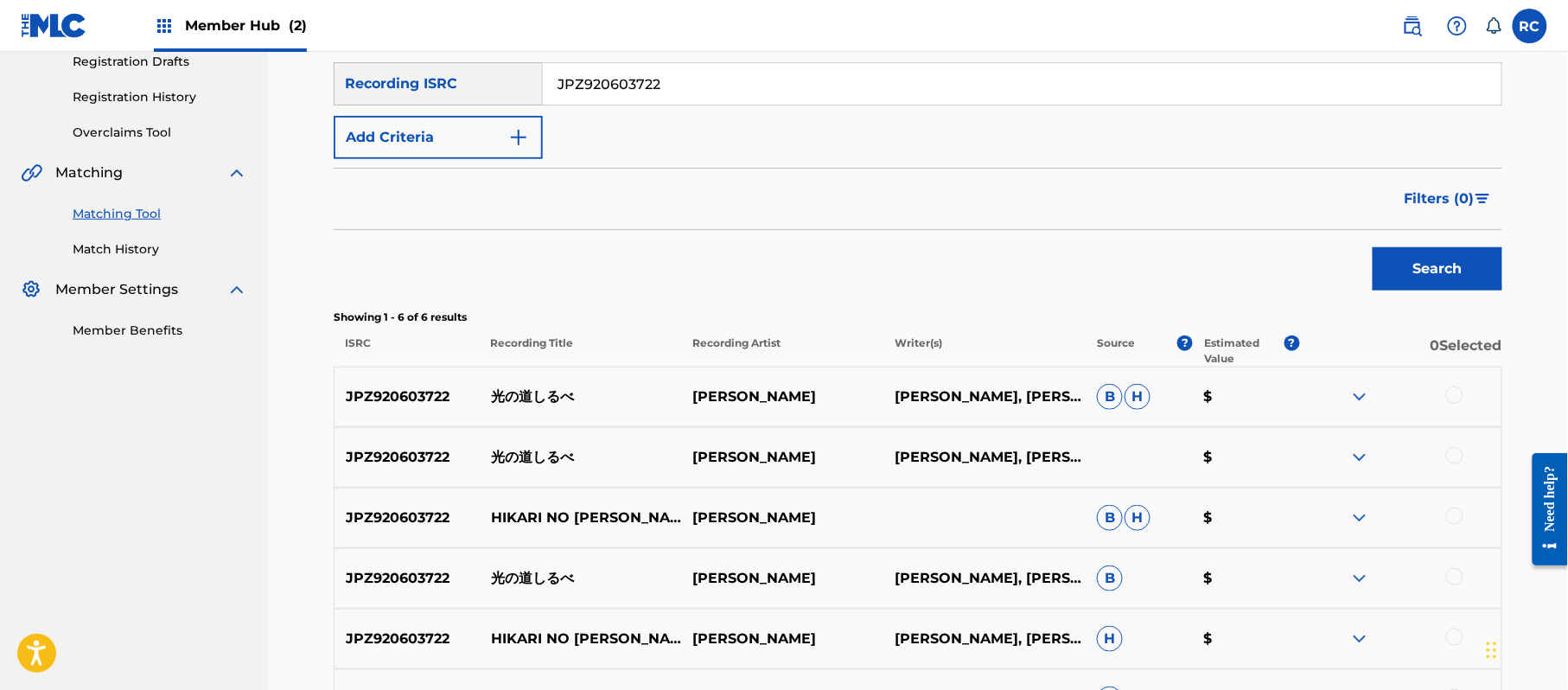
scroll to position [415, 0]
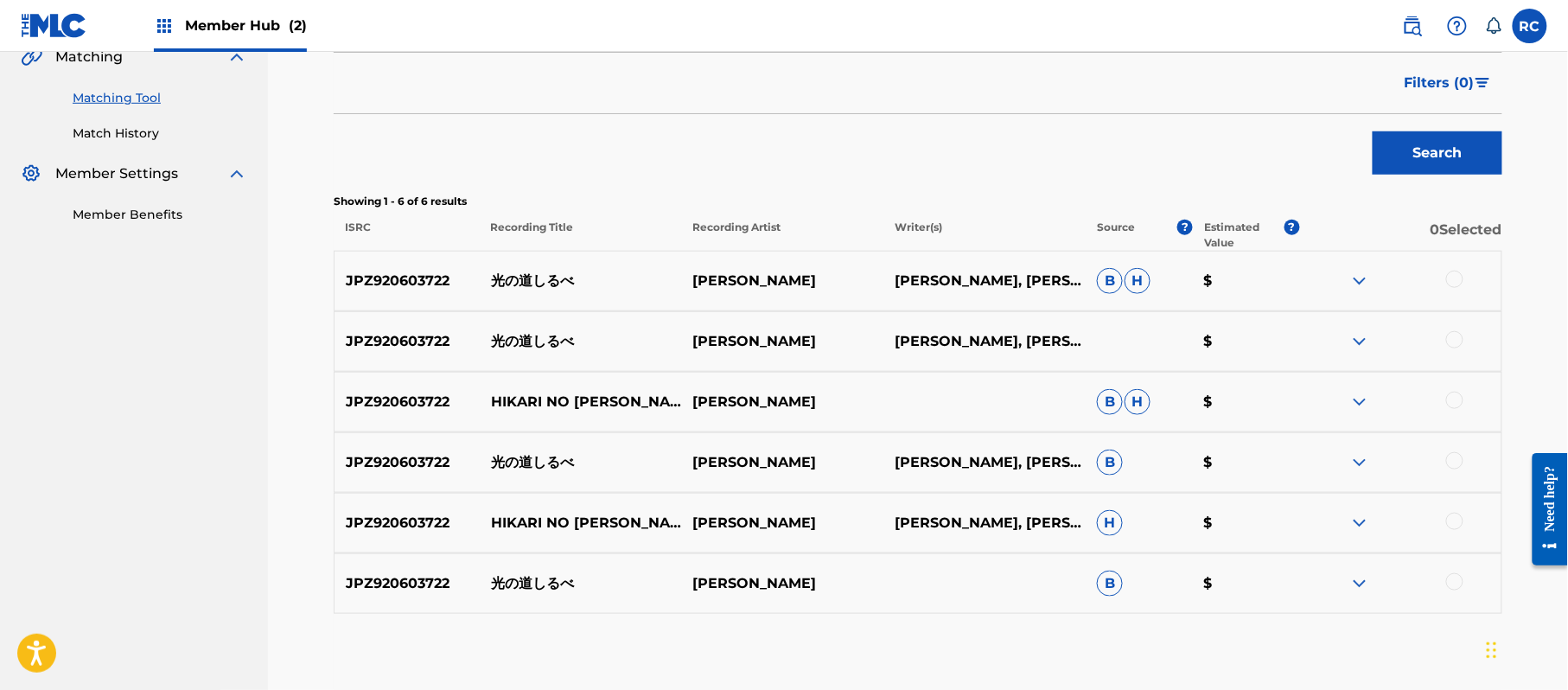
click at [1457, 278] on div at bounding box center [1455, 279] width 17 height 17
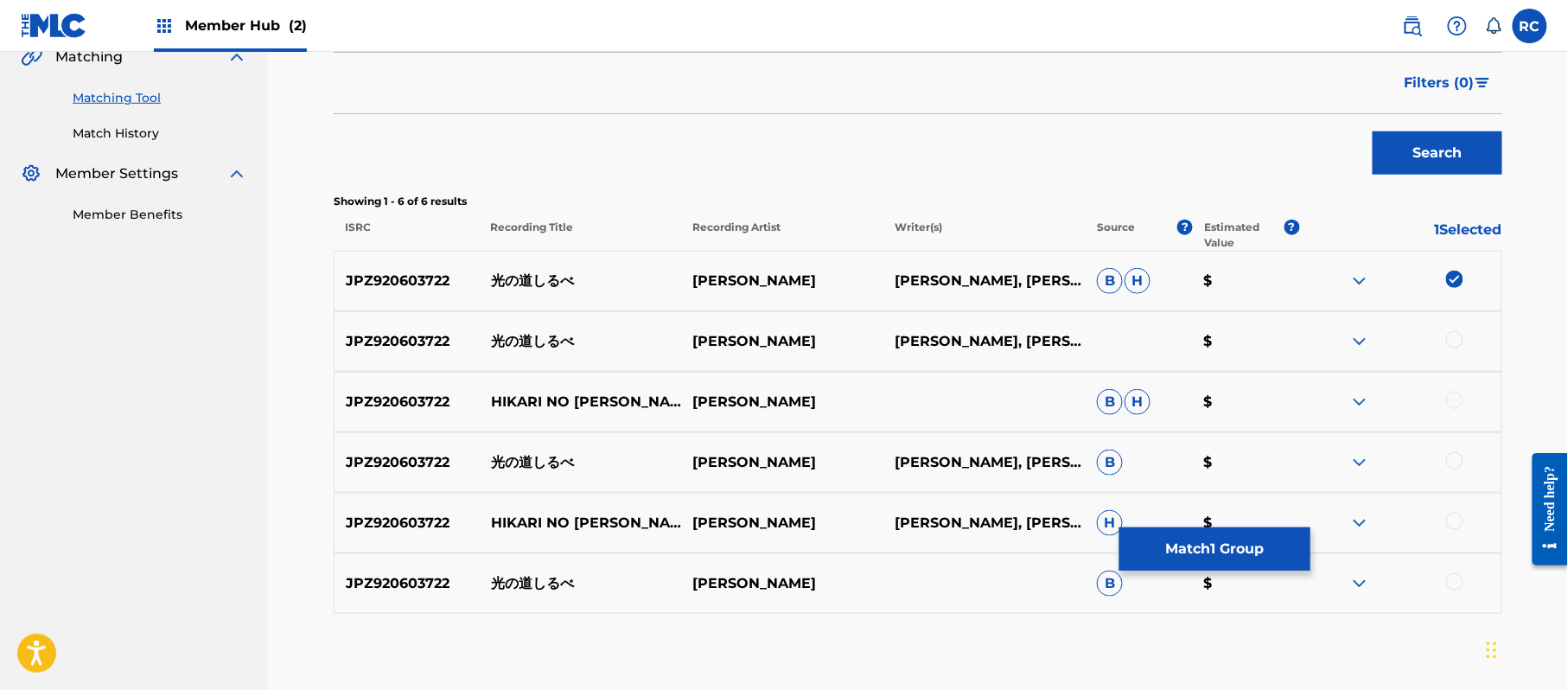
click at [1457, 342] on div at bounding box center [1455, 339] width 17 height 17
click at [1458, 401] on div at bounding box center [1455, 400] width 17 height 17
click at [1454, 468] on div at bounding box center [1455, 460] width 17 height 17
click at [1454, 518] on div at bounding box center [1455, 521] width 17 height 17
click at [1450, 576] on div at bounding box center [1455, 582] width 17 height 17
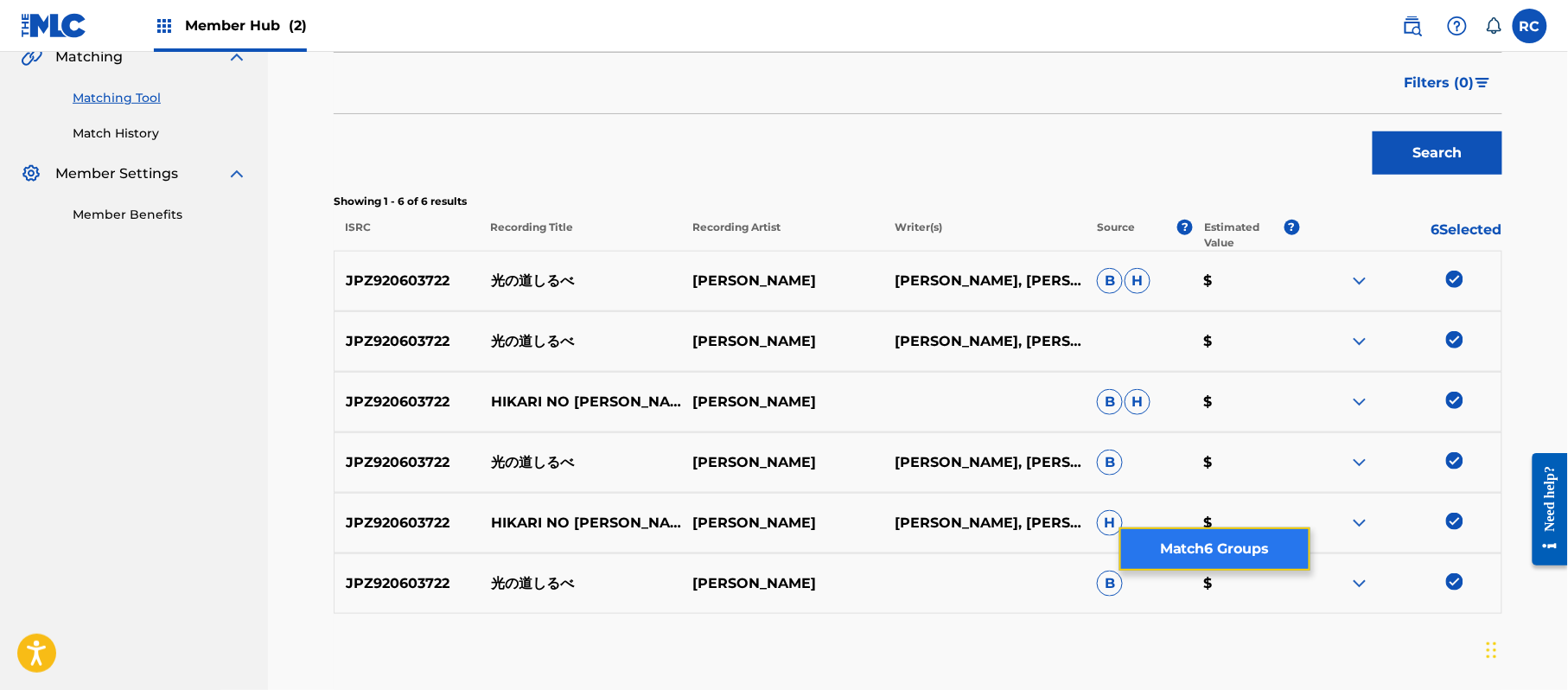
click at [1252, 555] on button "Match 6 Groups" at bounding box center [1214, 549] width 191 height 43
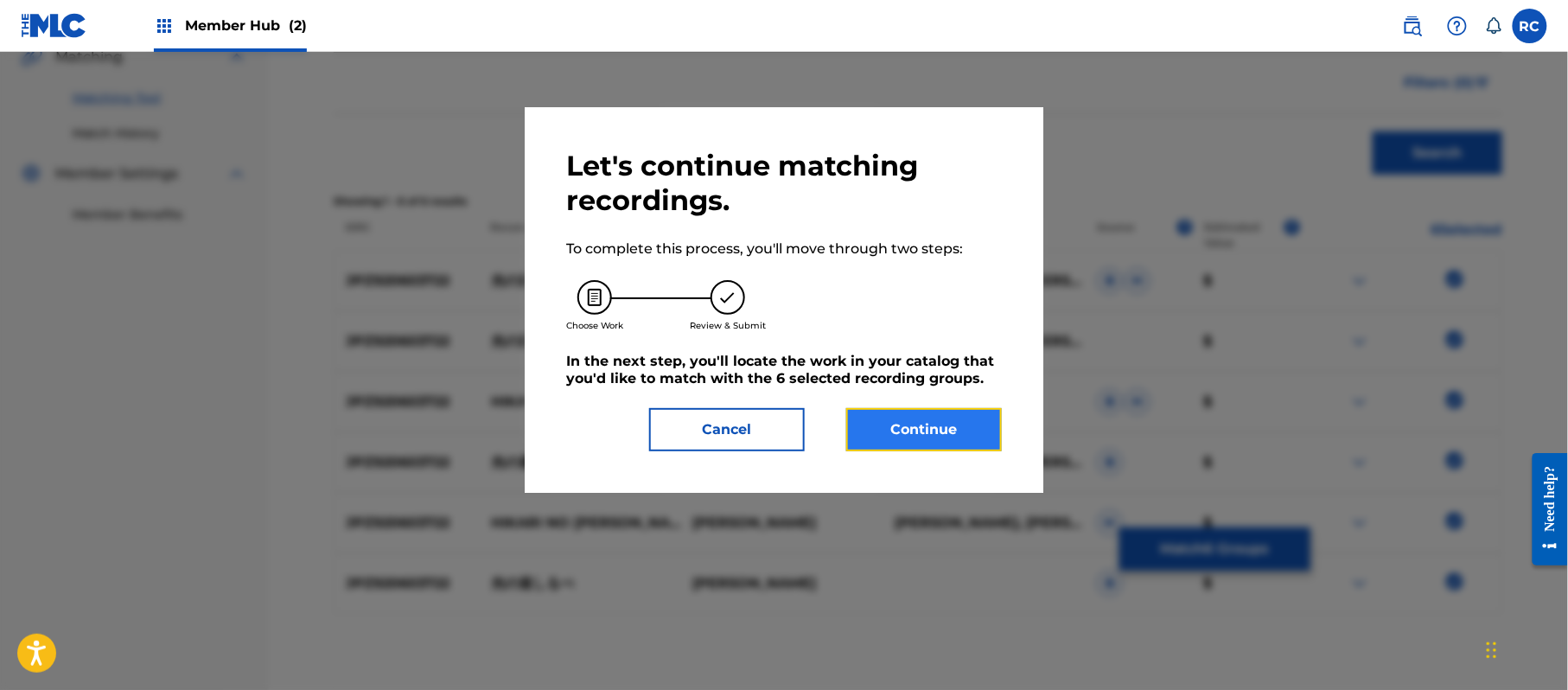
click at [939, 430] on button "Continue" at bounding box center [924, 430] width 156 height 43
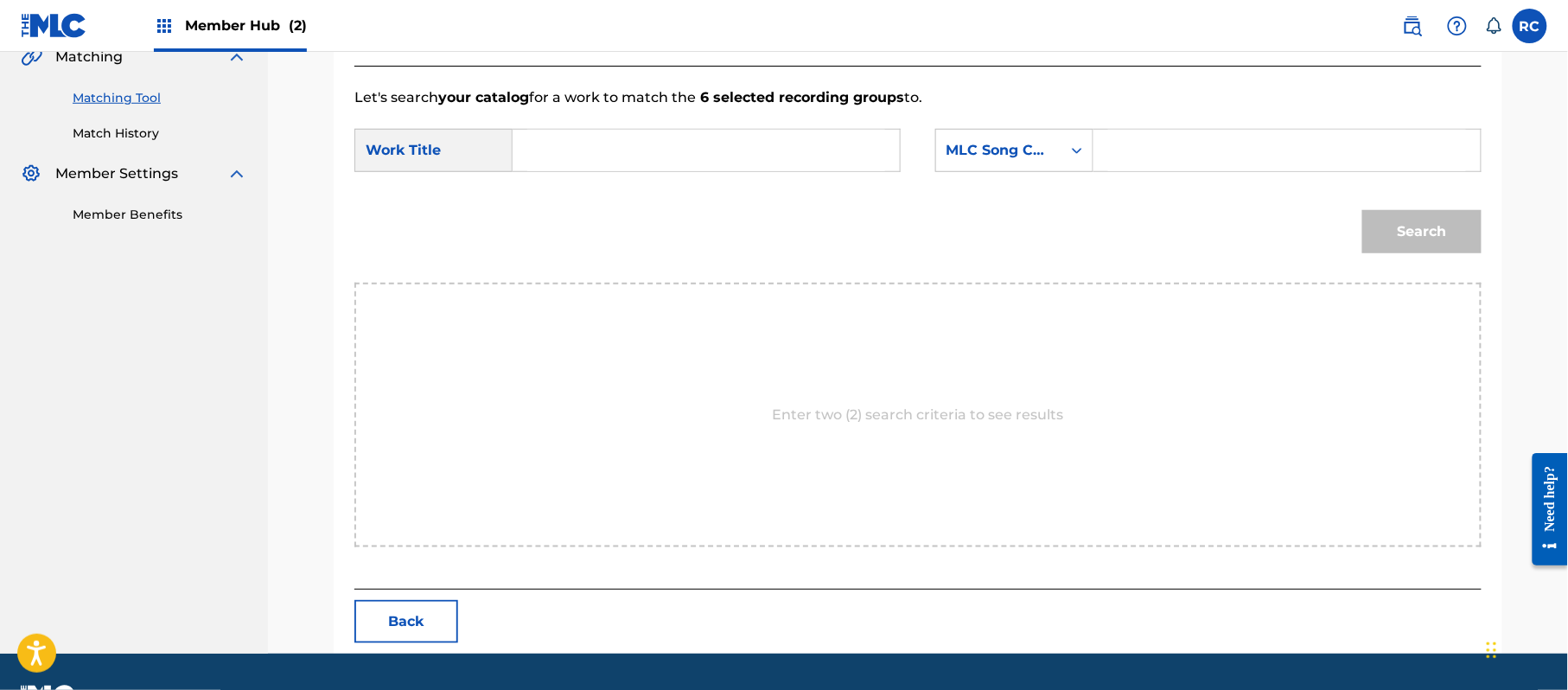
click at [678, 162] on input "Search Form" at bounding box center [706, 151] width 358 height 41
paste input "Hikarino Michishirube HP6HUB"
click at [752, 156] on input "Hikarino Michishirube HP6HUB" at bounding box center [706, 151] width 358 height 41
type input "[PERSON_NAME]"
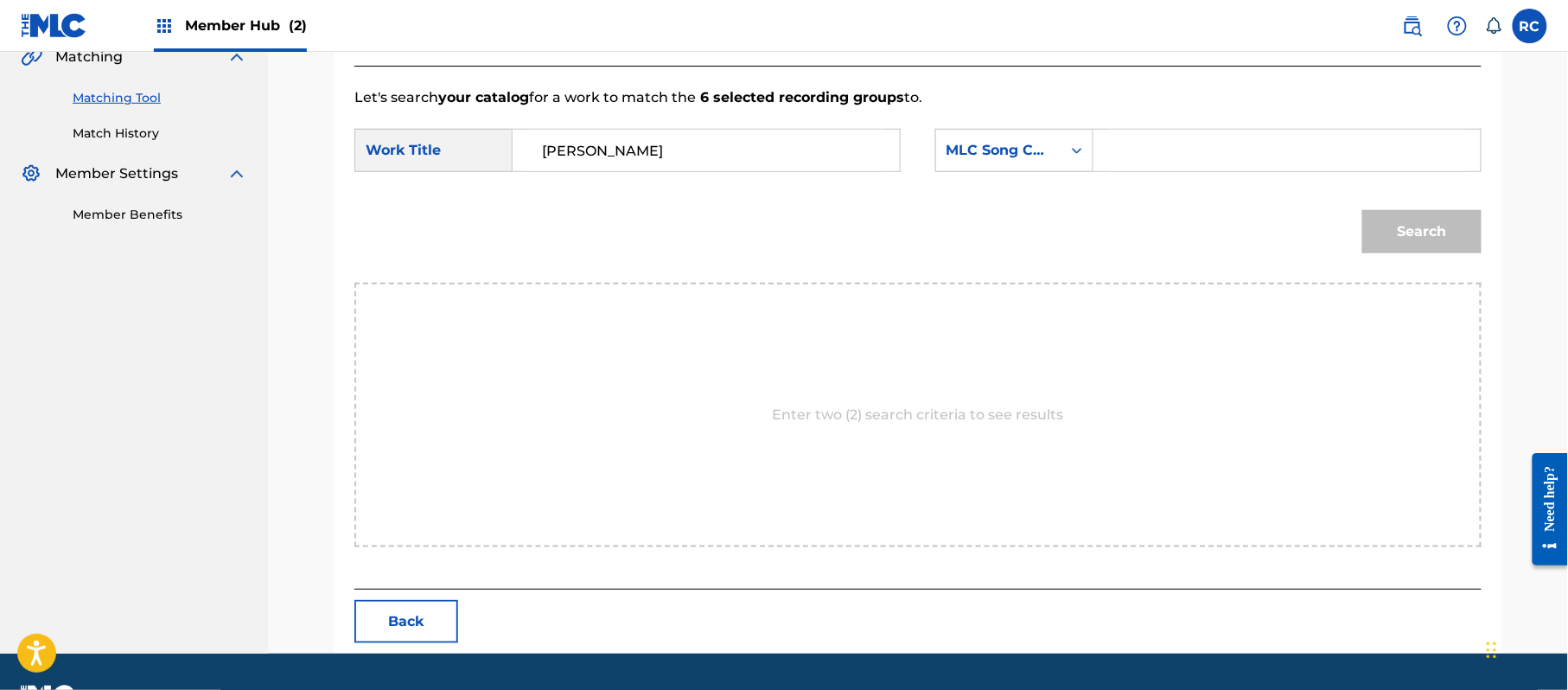
click at [1166, 146] on input "Search Form" at bounding box center [1287, 151] width 358 height 41
paste input "HP6HUB"
type input "HP6HUB"
click at [1371, 236] on button "Search" at bounding box center [1422, 232] width 120 height 43
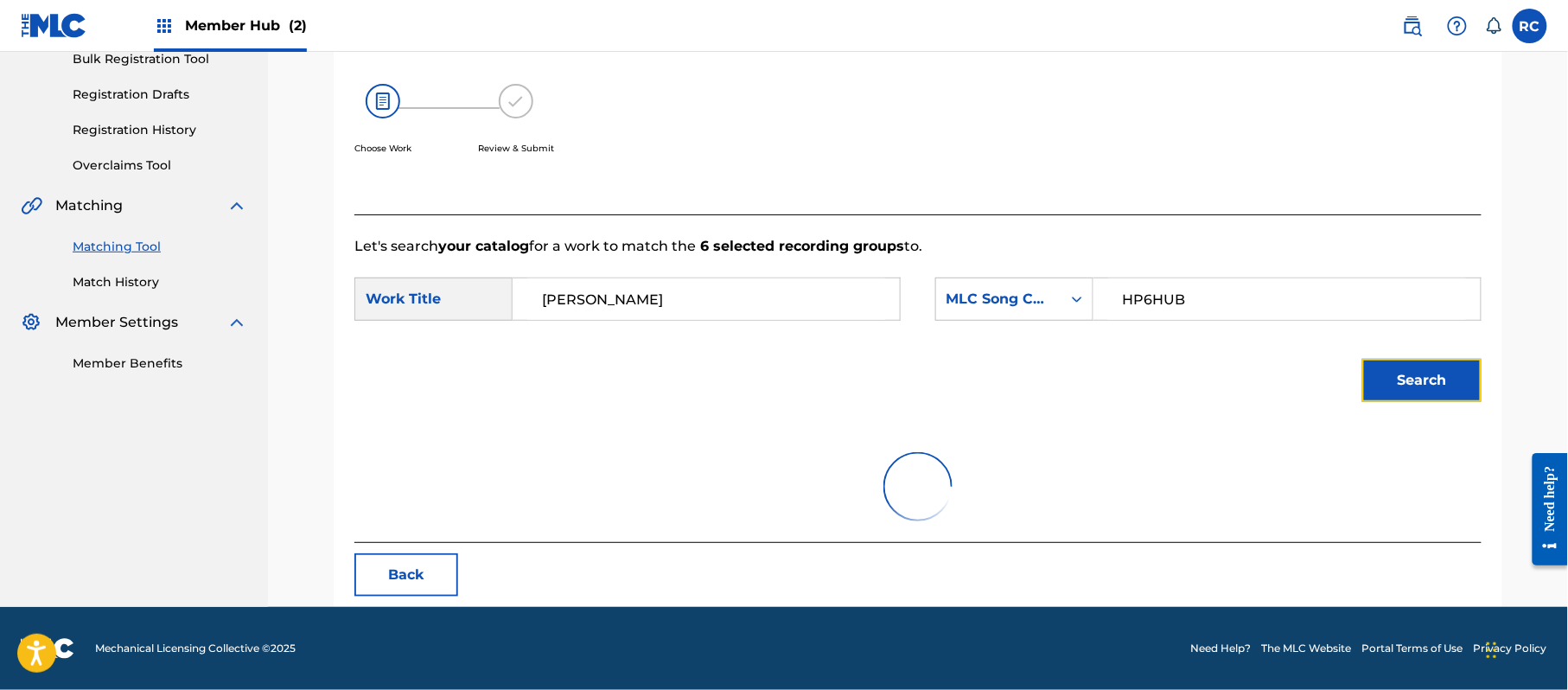
scroll to position [411, 0]
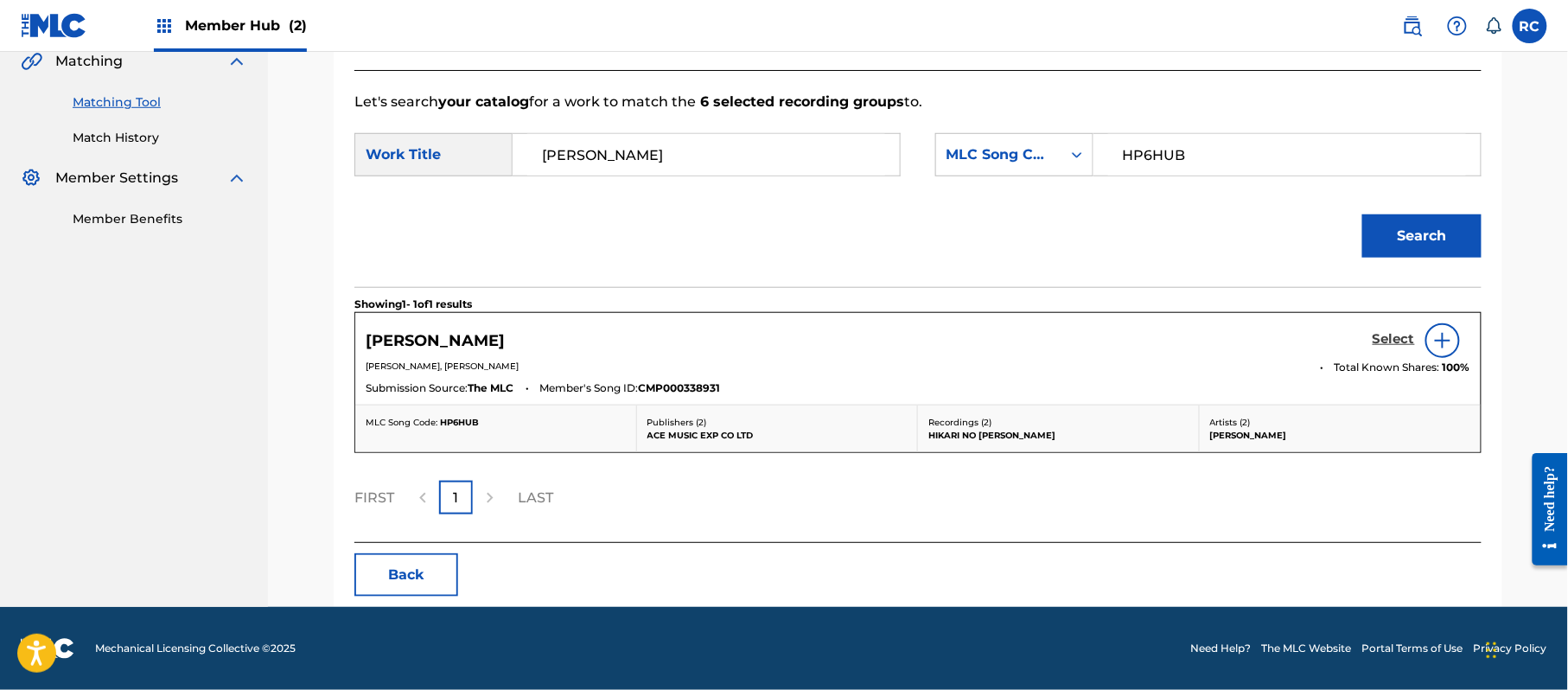
click at [1385, 347] on h5 "Select" at bounding box center [1394, 338] width 42 height 16
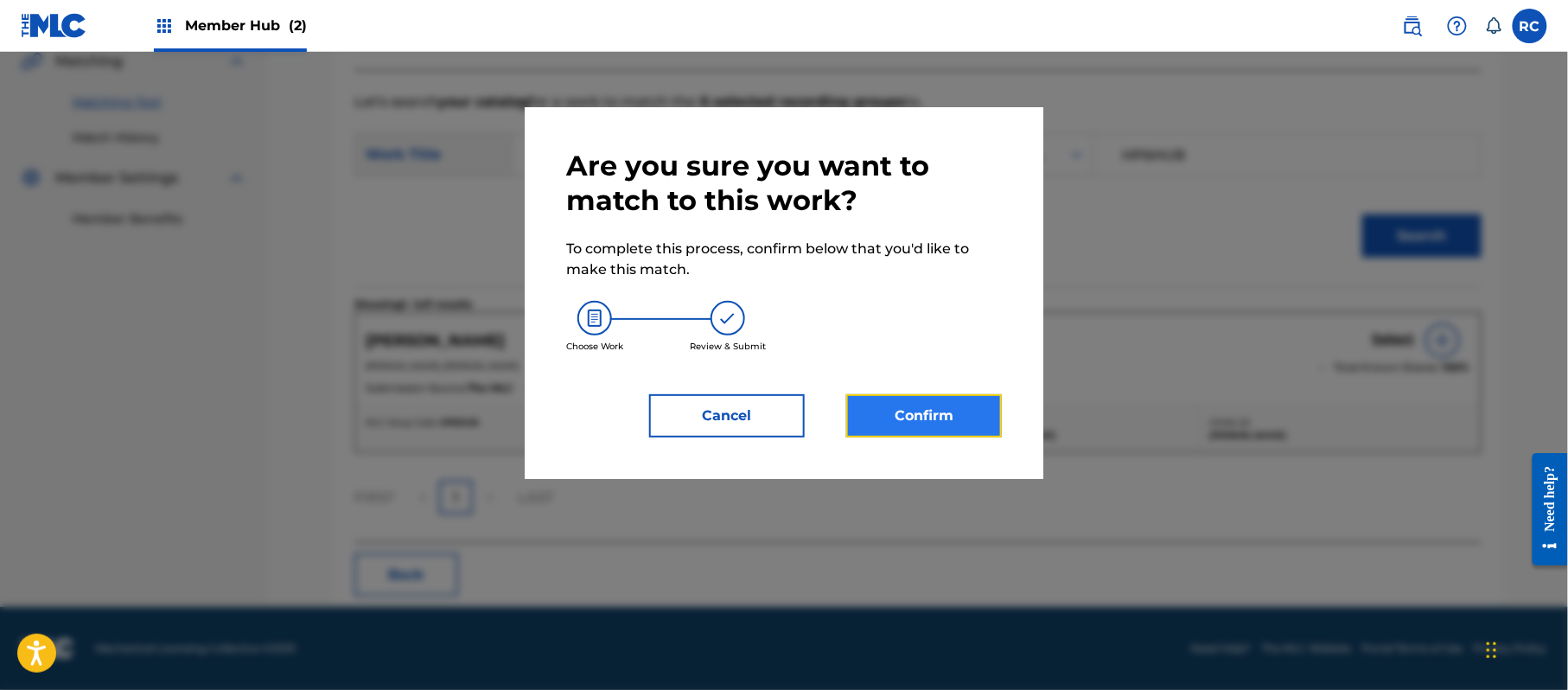
click at [952, 419] on button "Confirm" at bounding box center [924, 416] width 156 height 43
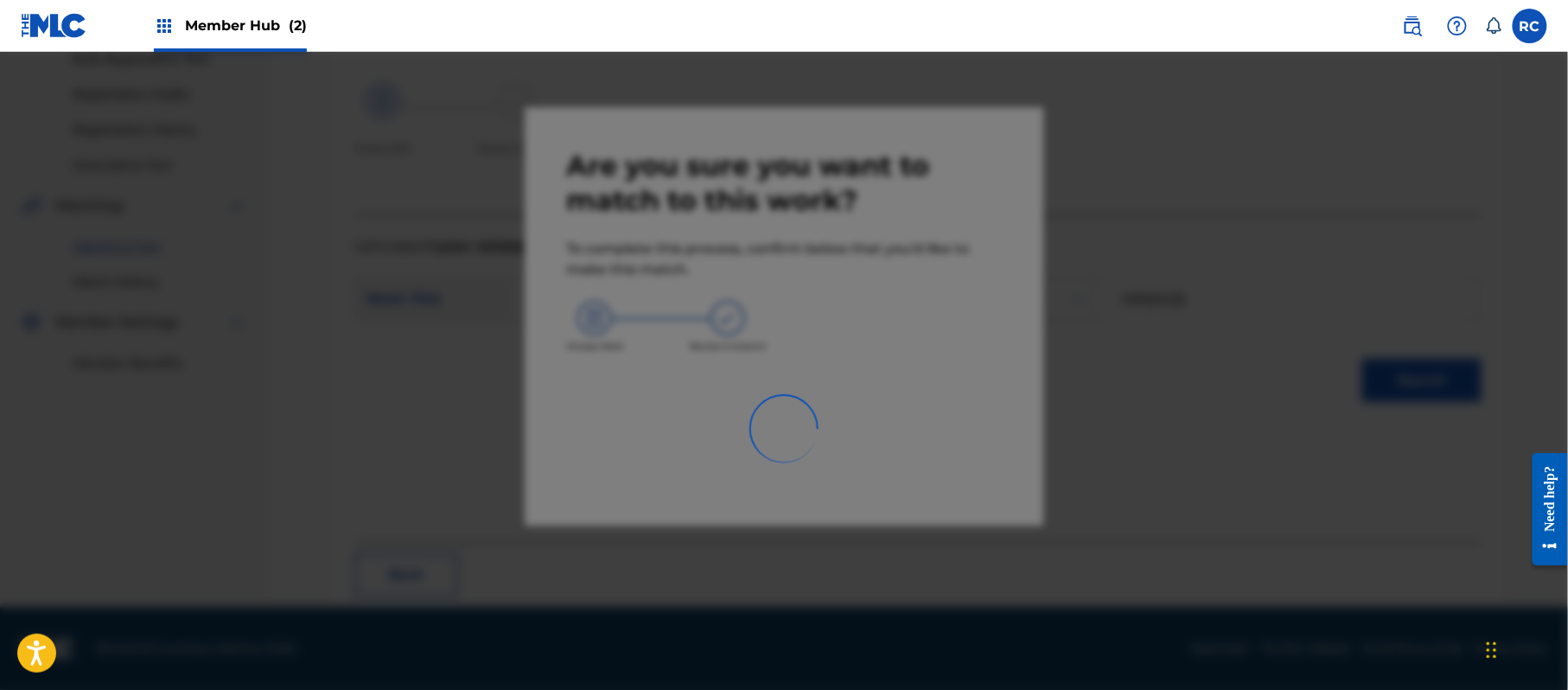
scroll to position [69, 0]
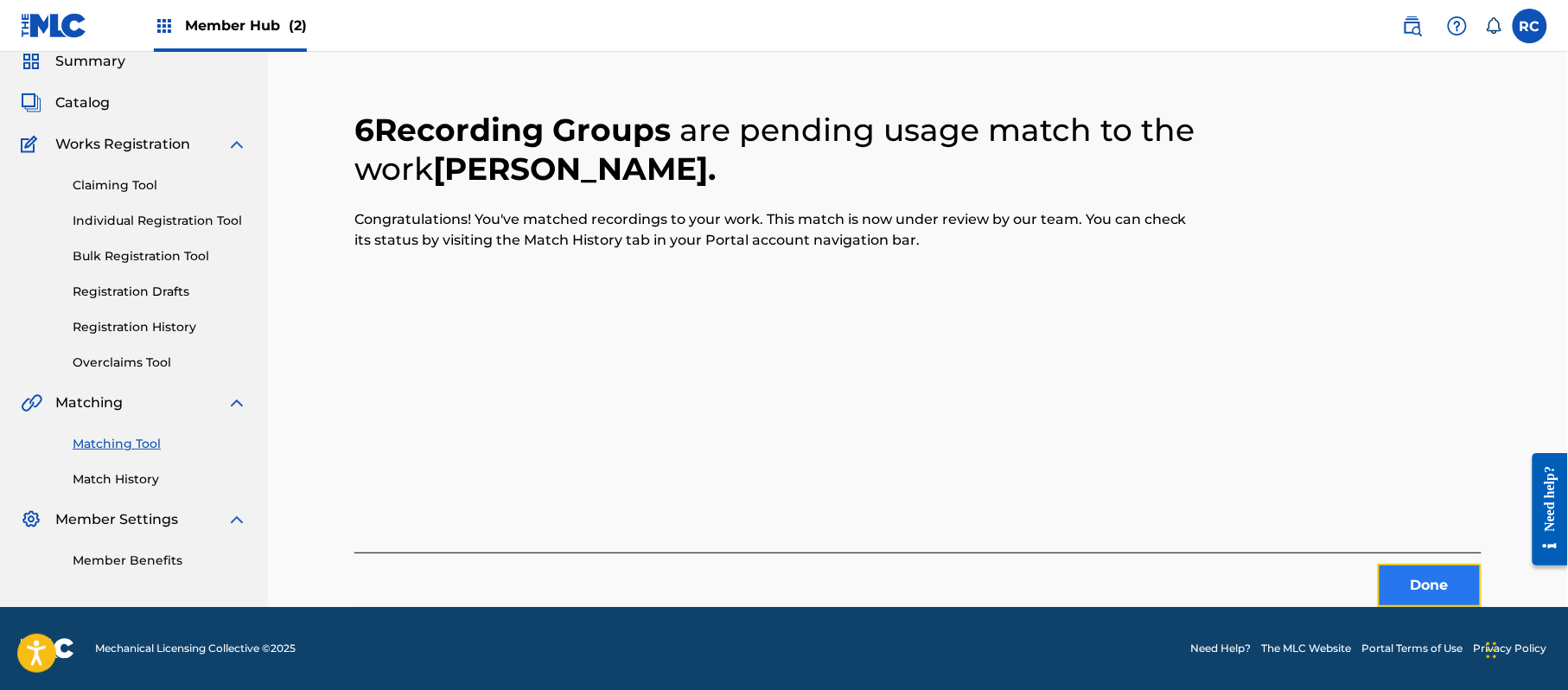
click at [1392, 589] on button "Done" at bounding box center [1429, 585] width 104 height 43
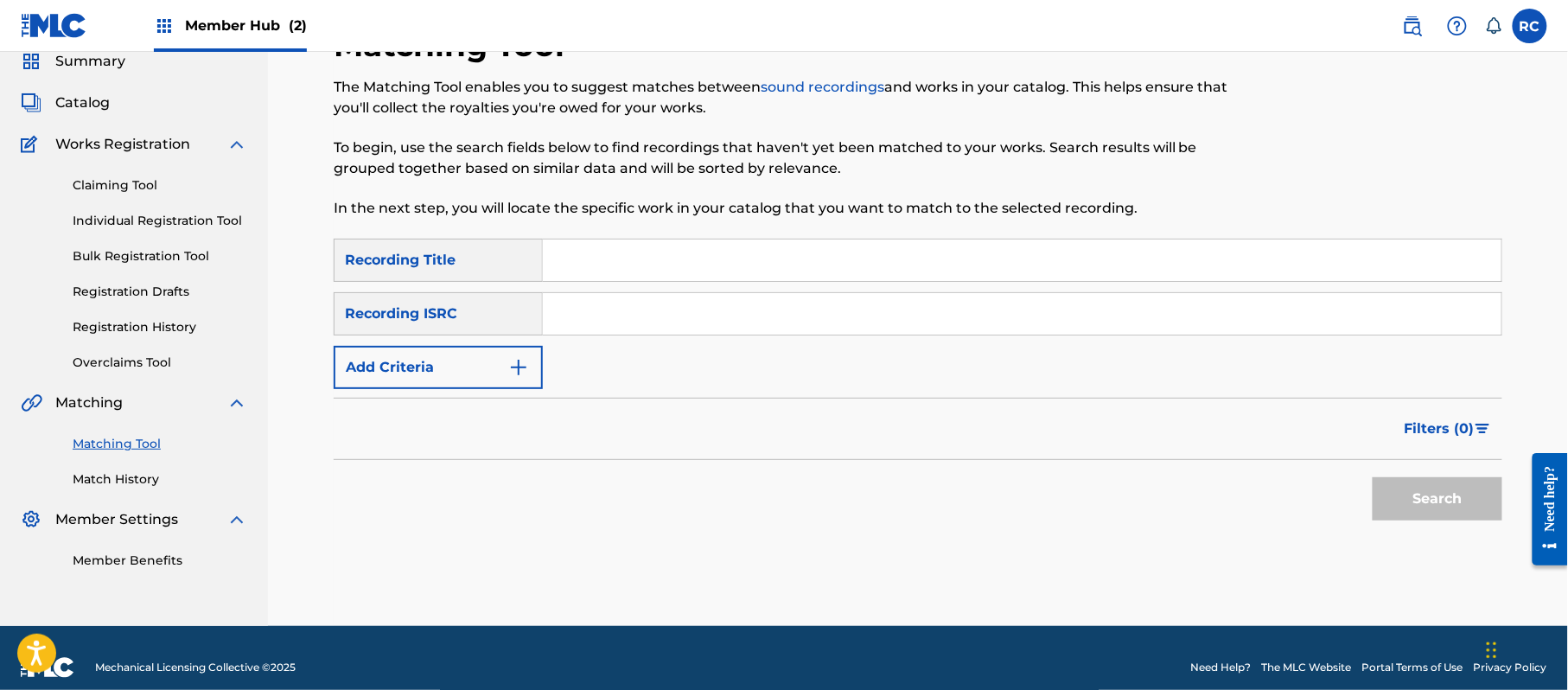
click at [740, 323] on input "Search Form" at bounding box center [1022, 314] width 959 height 41
paste input "JPZ922212552"
type input "JPZ922212552"
click at [1419, 482] on button "Search" at bounding box center [1438, 499] width 130 height 43
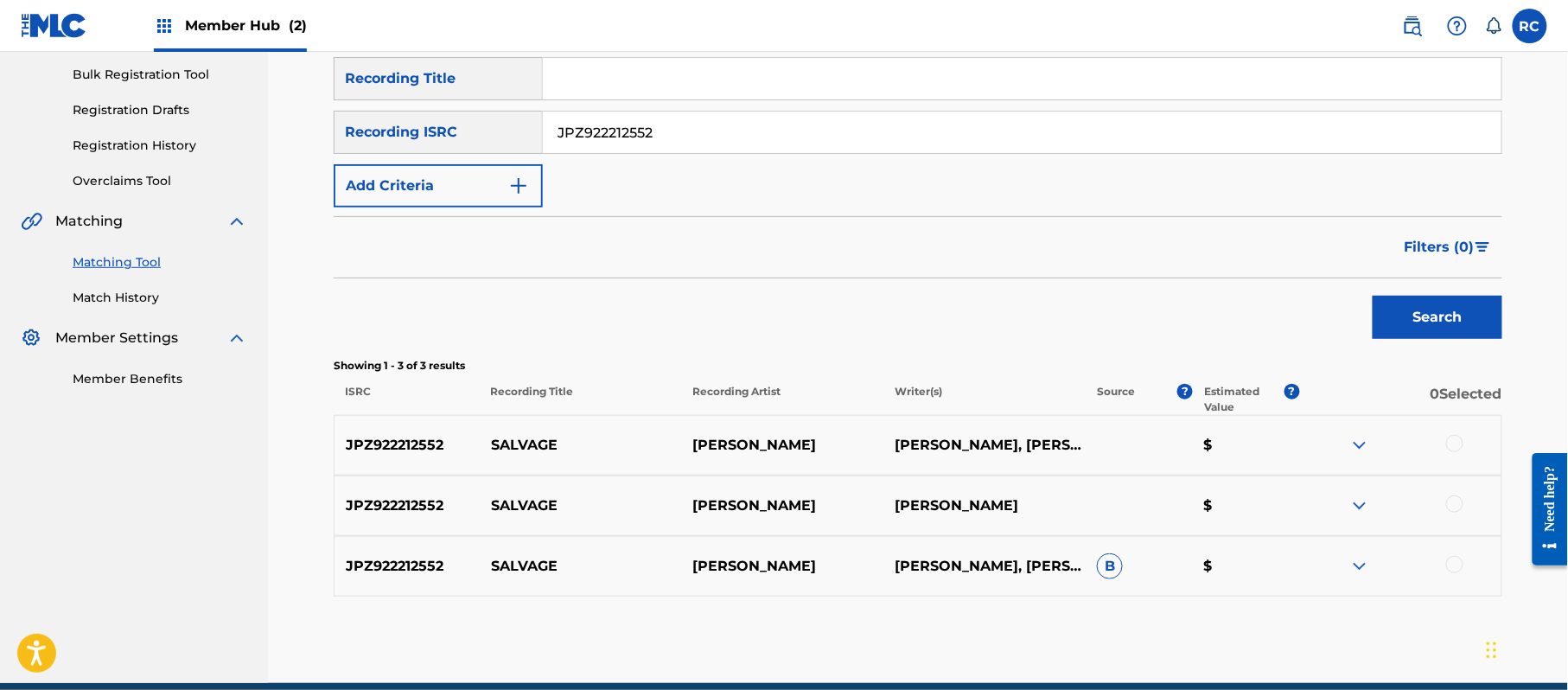
scroll to position [299, 0]
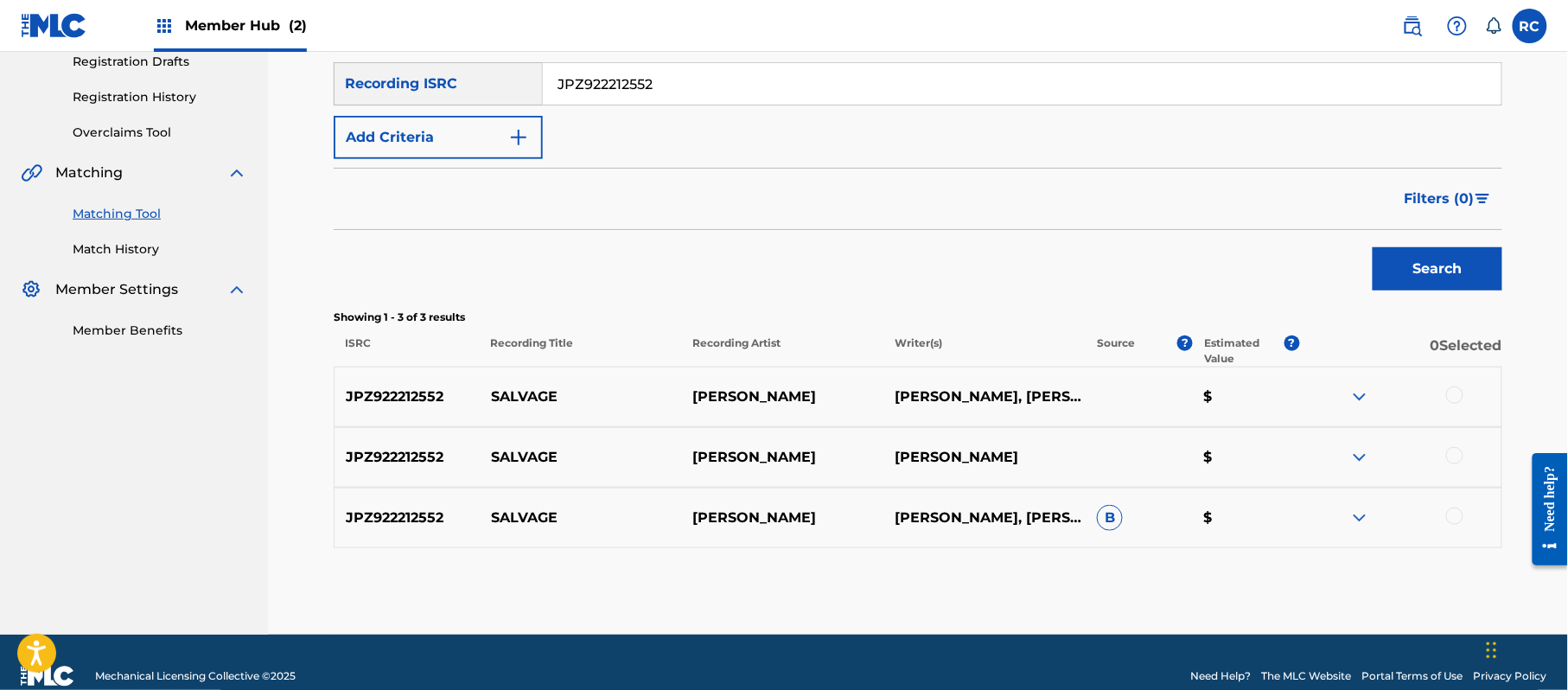
click at [1460, 396] on div at bounding box center [1455, 395] width 17 height 17
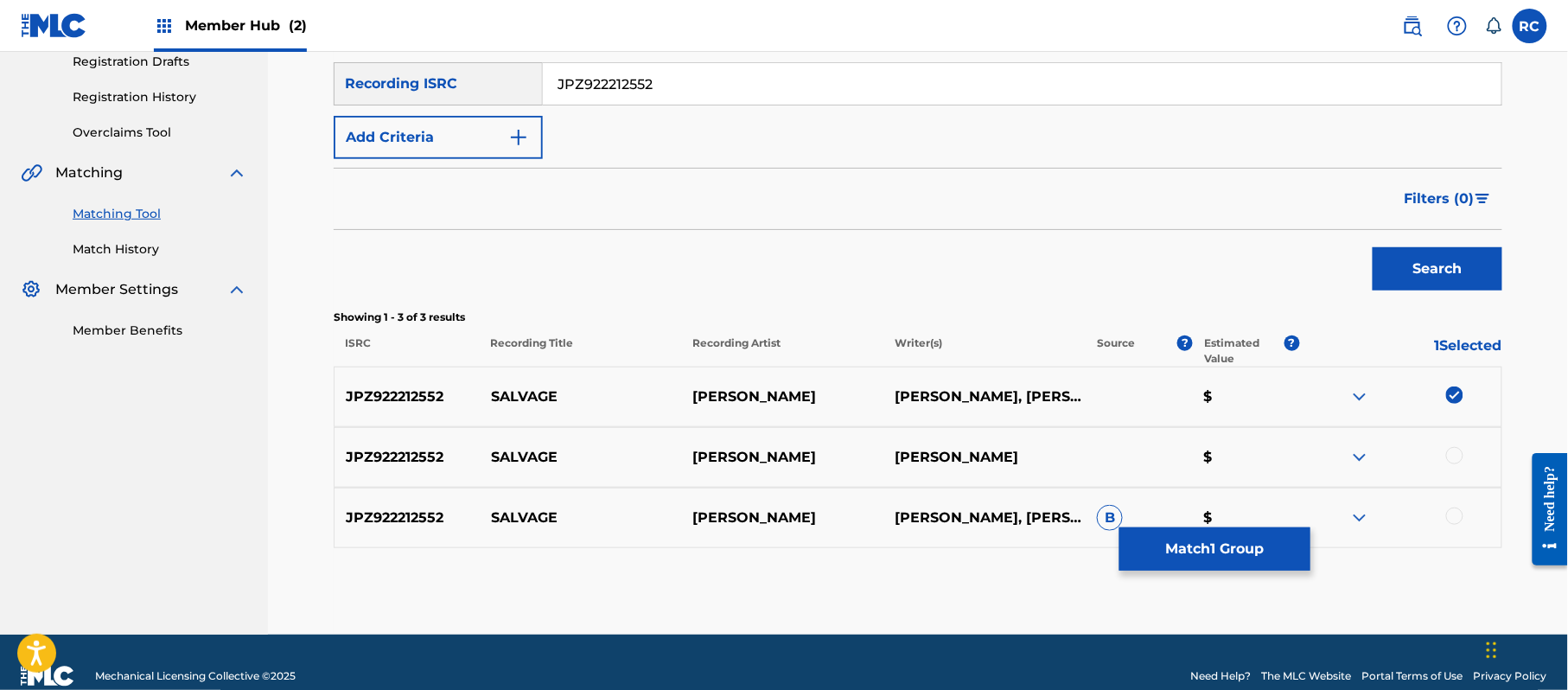
click at [1460, 456] on div at bounding box center [1455, 455] width 17 height 17
click at [1457, 517] on div at bounding box center [1455, 516] width 17 height 17
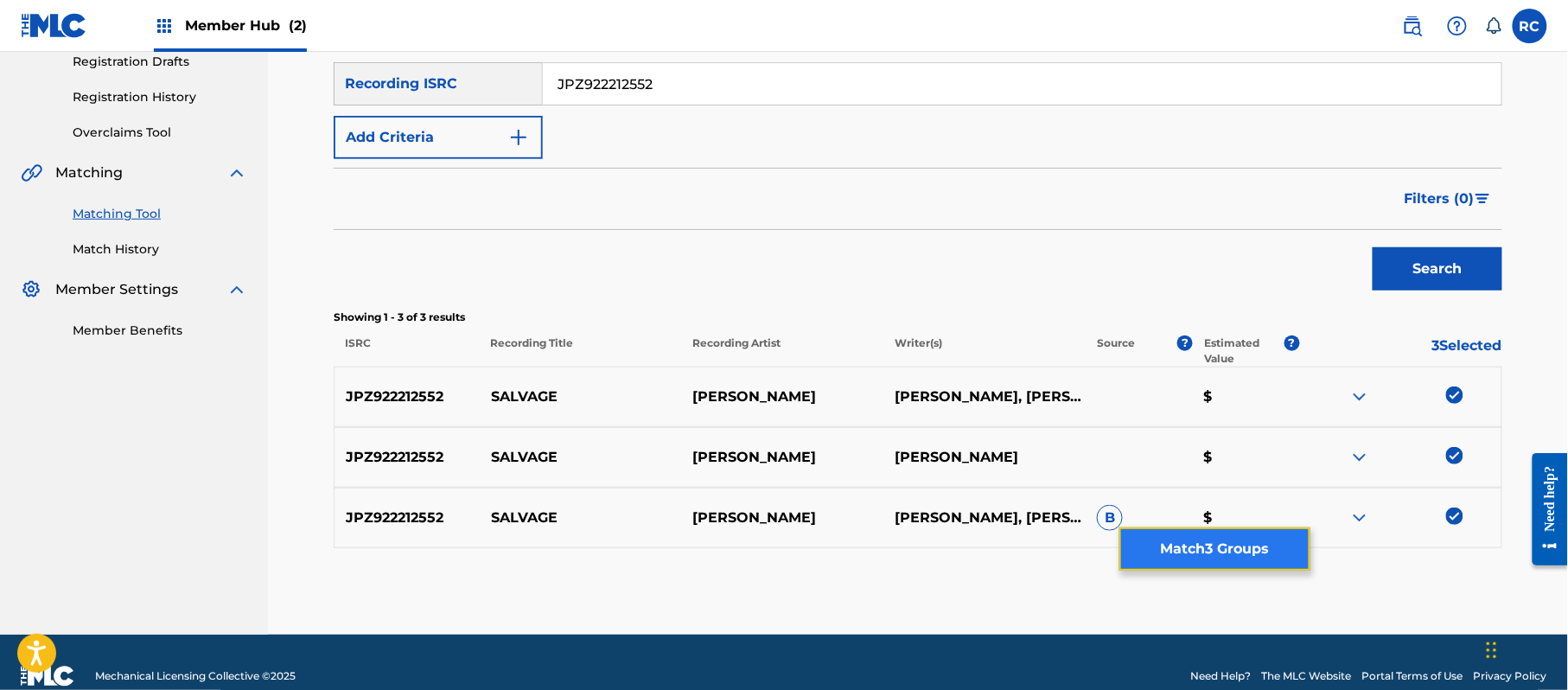
click at [1277, 557] on button "Match 3 Groups" at bounding box center [1214, 549] width 191 height 43
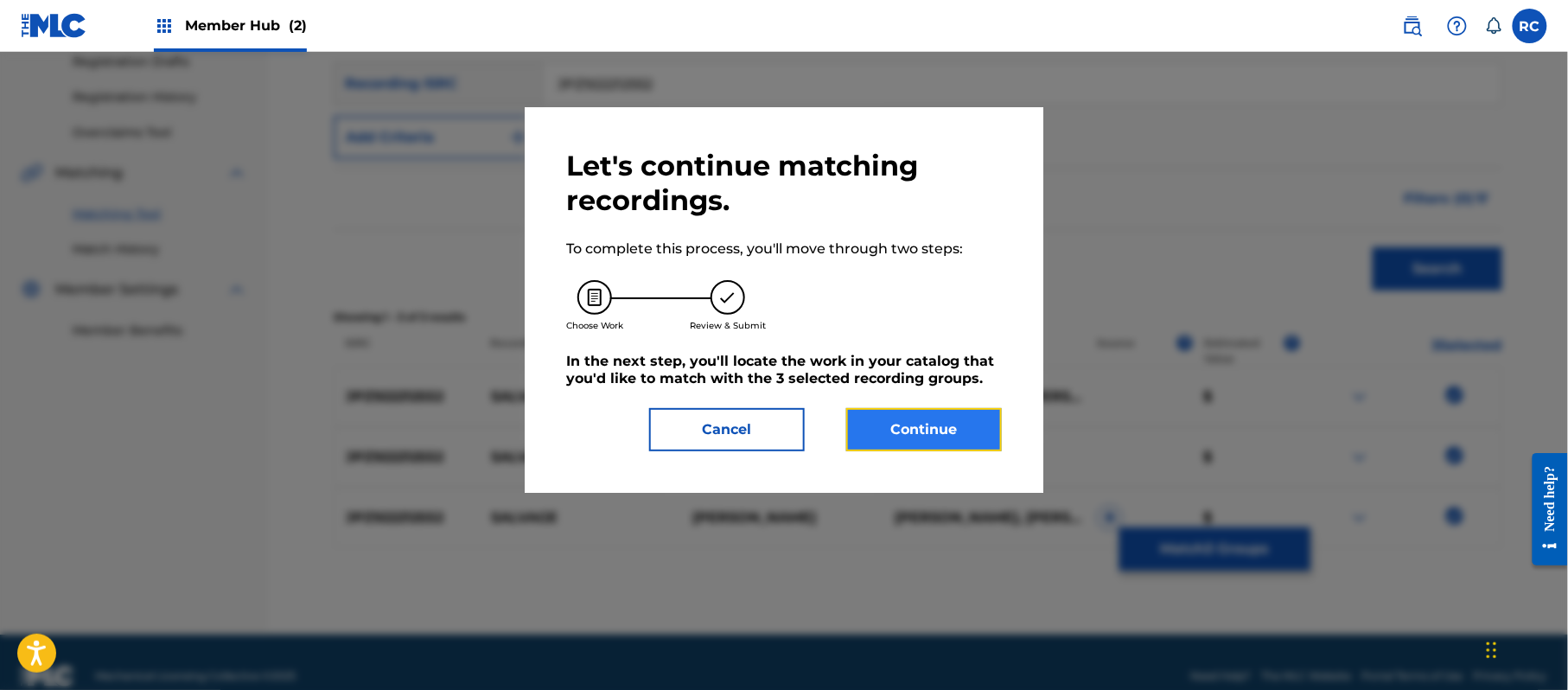
click at [963, 426] on button "Continue" at bounding box center [924, 430] width 156 height 43
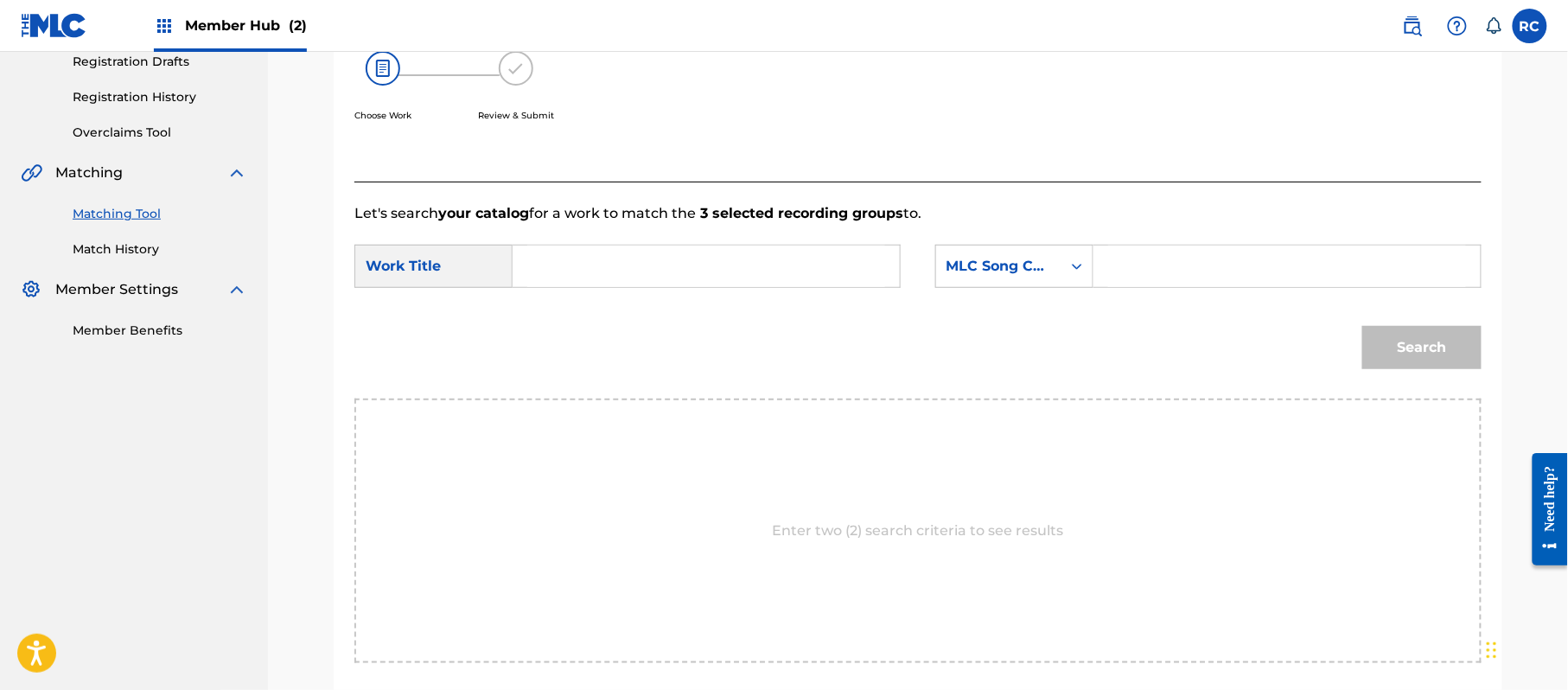
click at [668, 251] on input "Search Form" at bounding box center [706, 266] width 358 height 41
paste input "Salvage S70ICG"
click at [610, 265] on input "Salvage S70ICG" at bounding box center [706, 266] width 358 height 41
type input "Salvage"
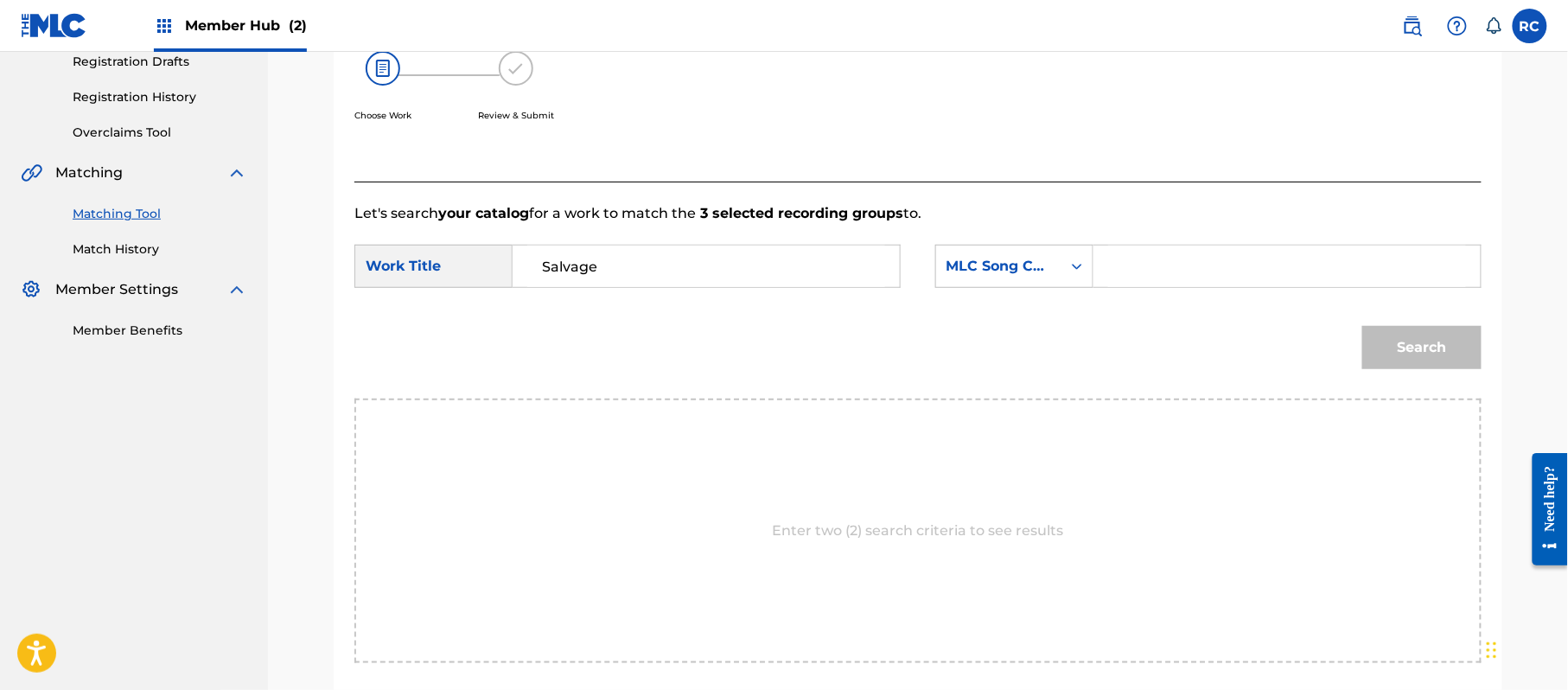
drag, startPoint x: 1221, startPoint y: 266, endPoint x: 1248, endPoint y: 284, distance: 32.4
click at [1221, 266] on input "Search Form" at bounding box center [1287, 266] width 358 height 41
paste input "S70ICG"
type input "S70ICG"
click at [1400, 339] on button "Search" at bounding box center [1422, 348] width 120 height 43
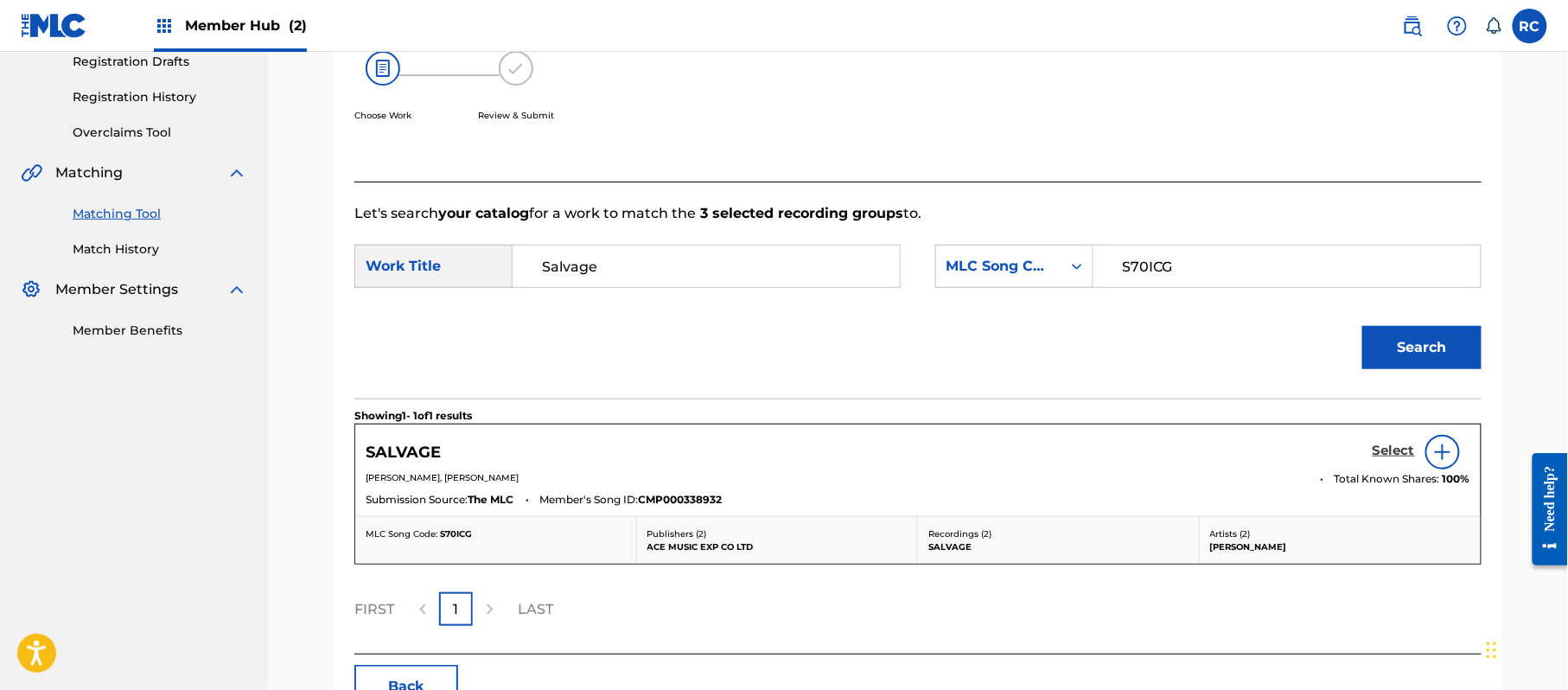
click at [1392, 450] on h5 "Select" at bounding box center [1394, 450] width 42 height 16
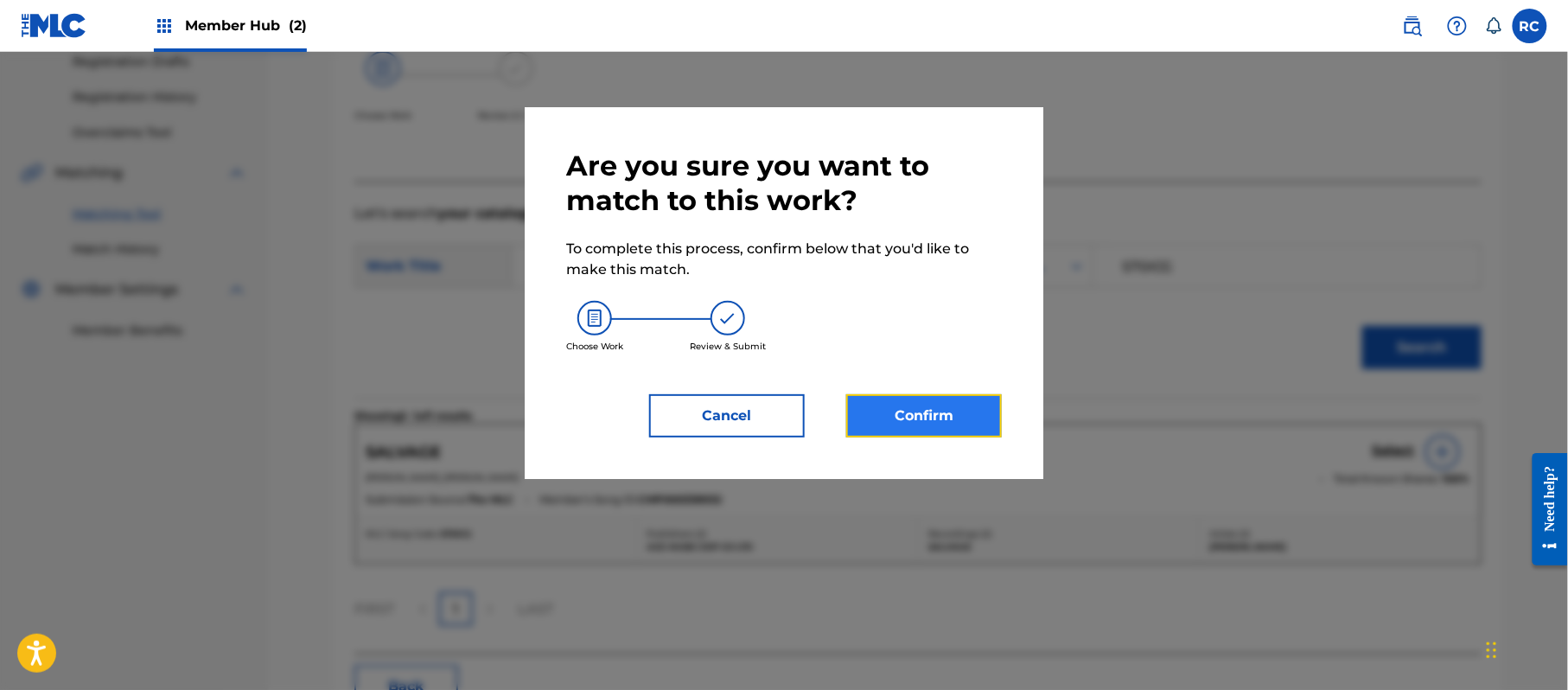
click at [962, 408] on button "Confirm" at bounding box center [924, 416] width 156 height 43
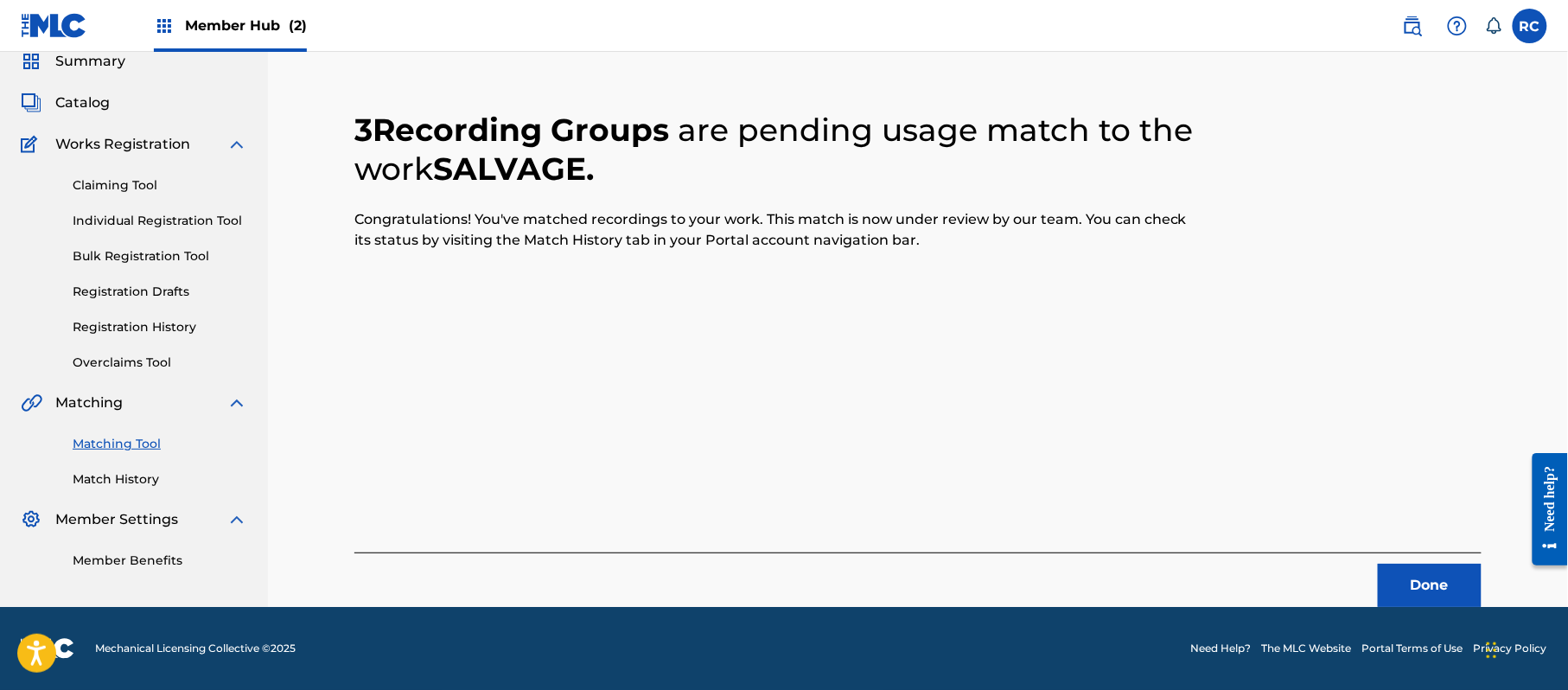
scroll to position [69, 0]
click at [1442, 585] on button "Done" at bounding box center [1429, 585] width 104 height 43
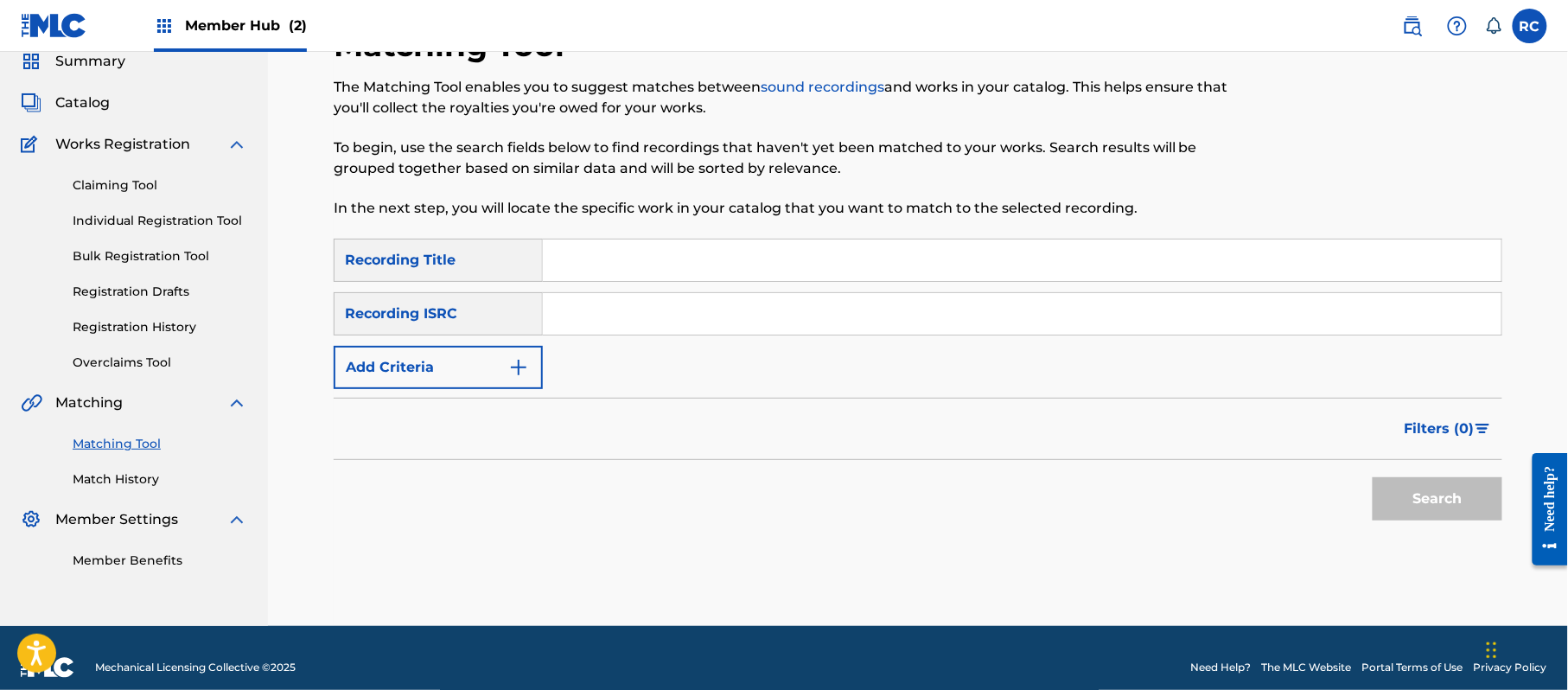
click at [654, 318] on input "Search Form" at bounding box center [1022, 314] width 959 height 41
paste input "JPZ922212553"
type input "JPZ922212553"
click at [1418, 509] on button "Search" at bounding box center [1438, 499] width 130 height 43
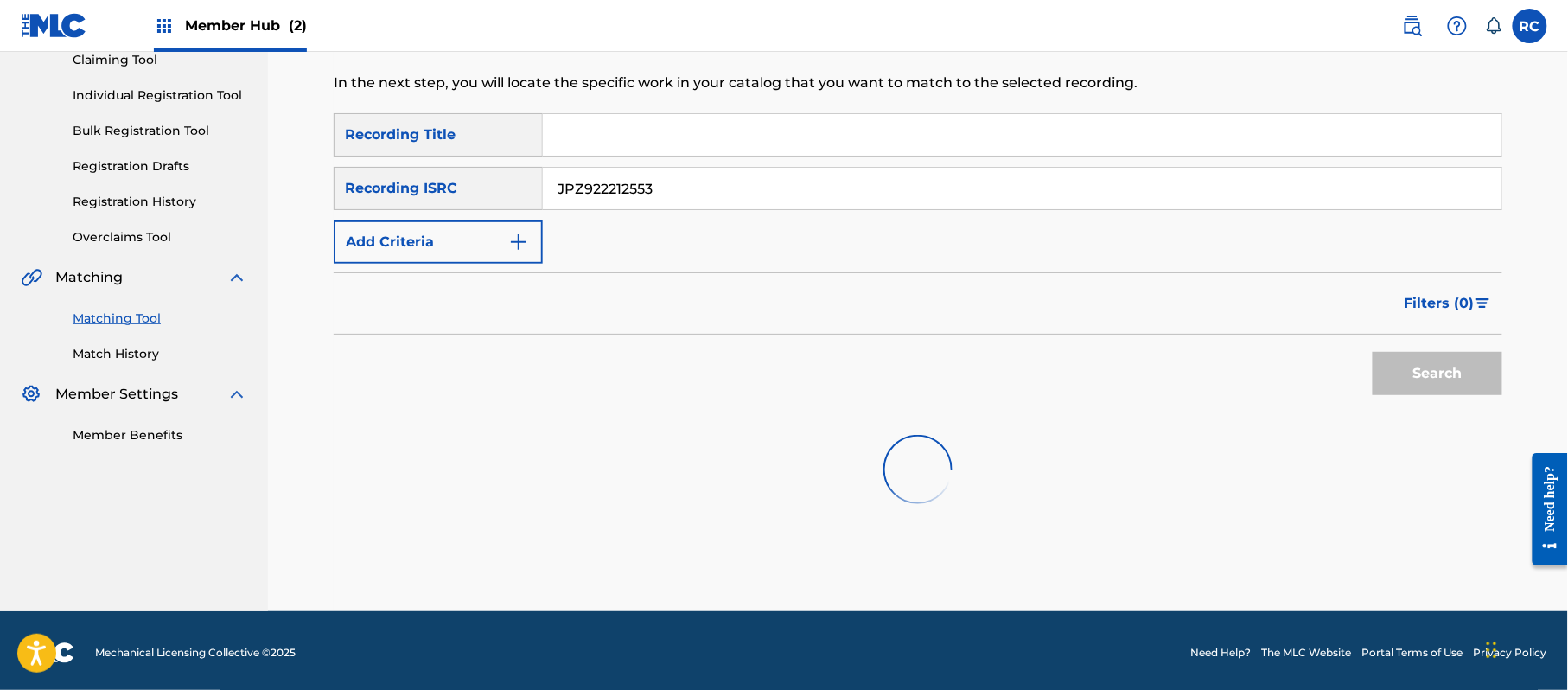
scroll to position [199, 0]
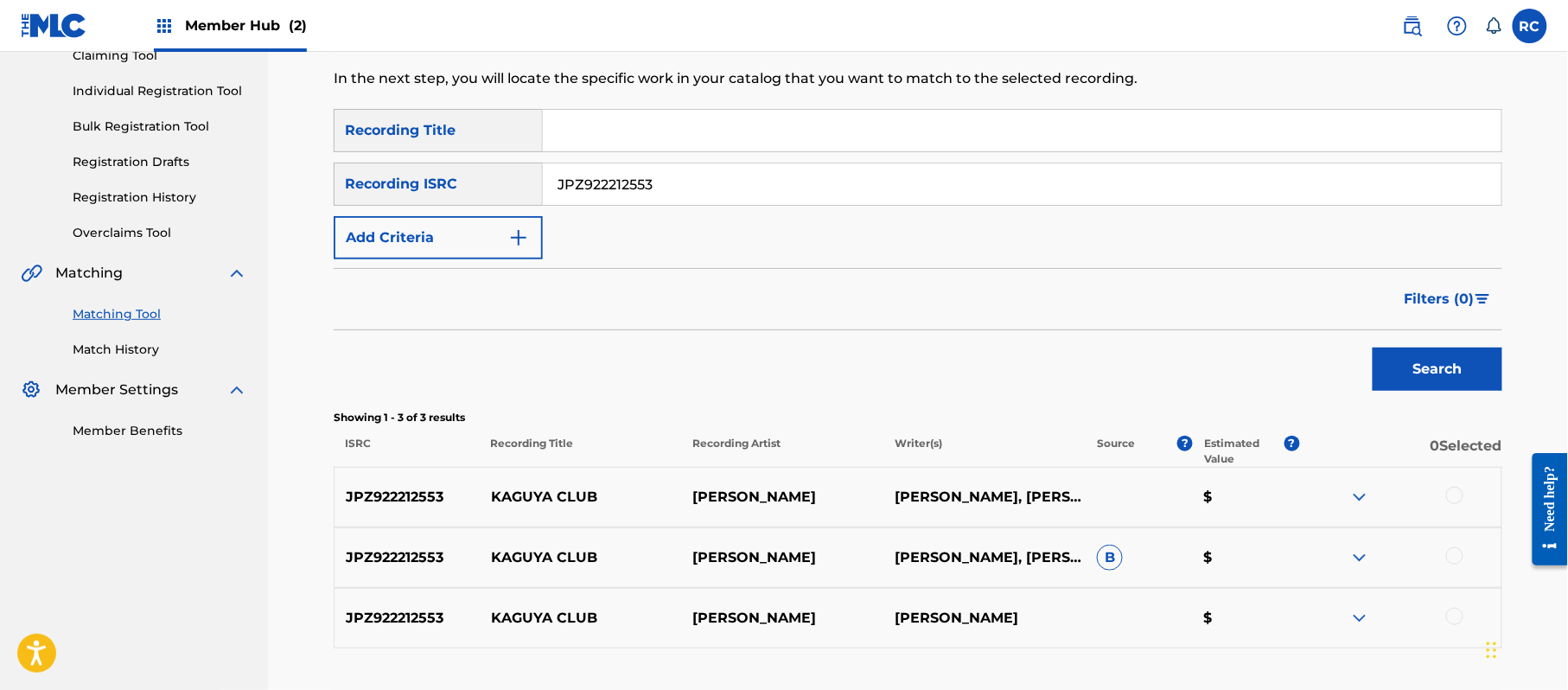
click at [1449, 498] on div at bounding box center [1455, 495] width 17 height 17
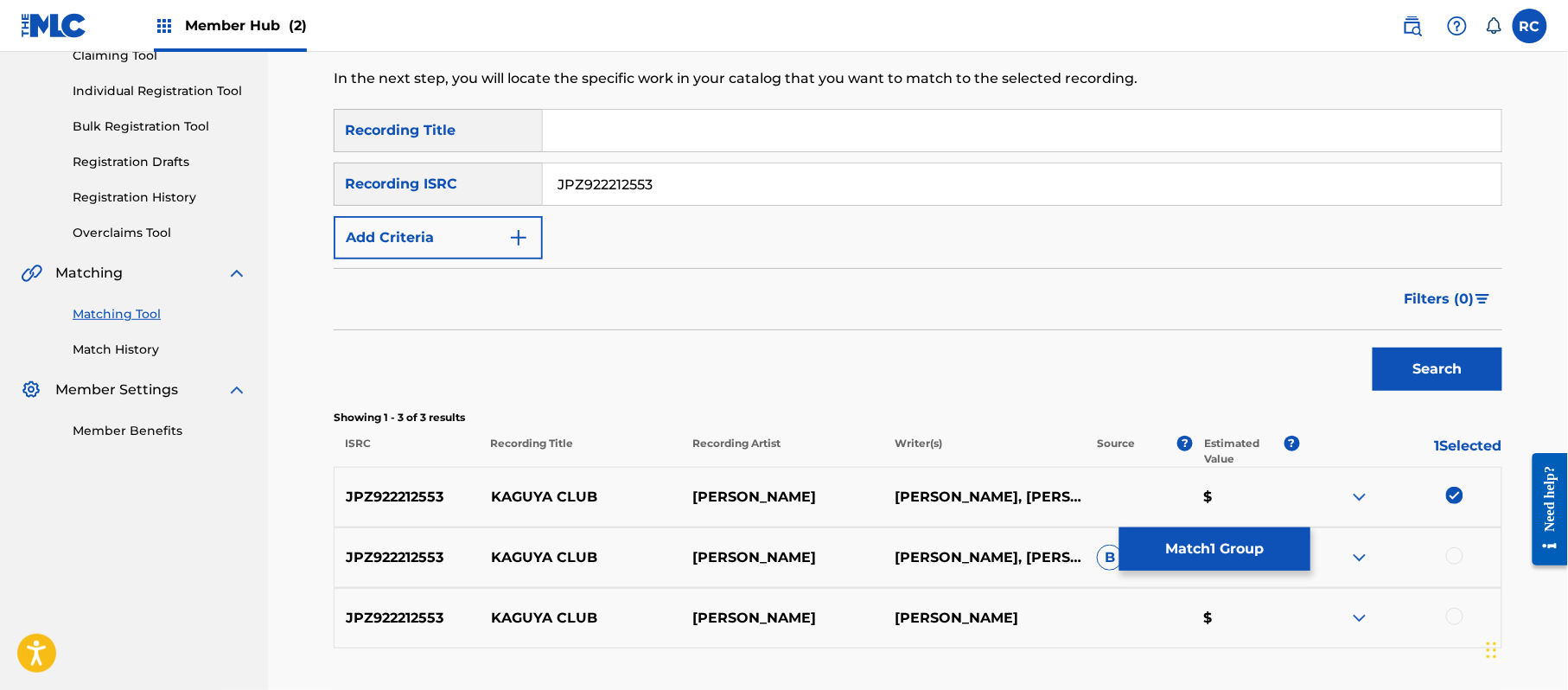
click at [1449, 556] on div at bounding box center [1455, 555] width 17 height 17
click at [1453, 617] on div at bounding box center [1455, 616] width 17 height 17
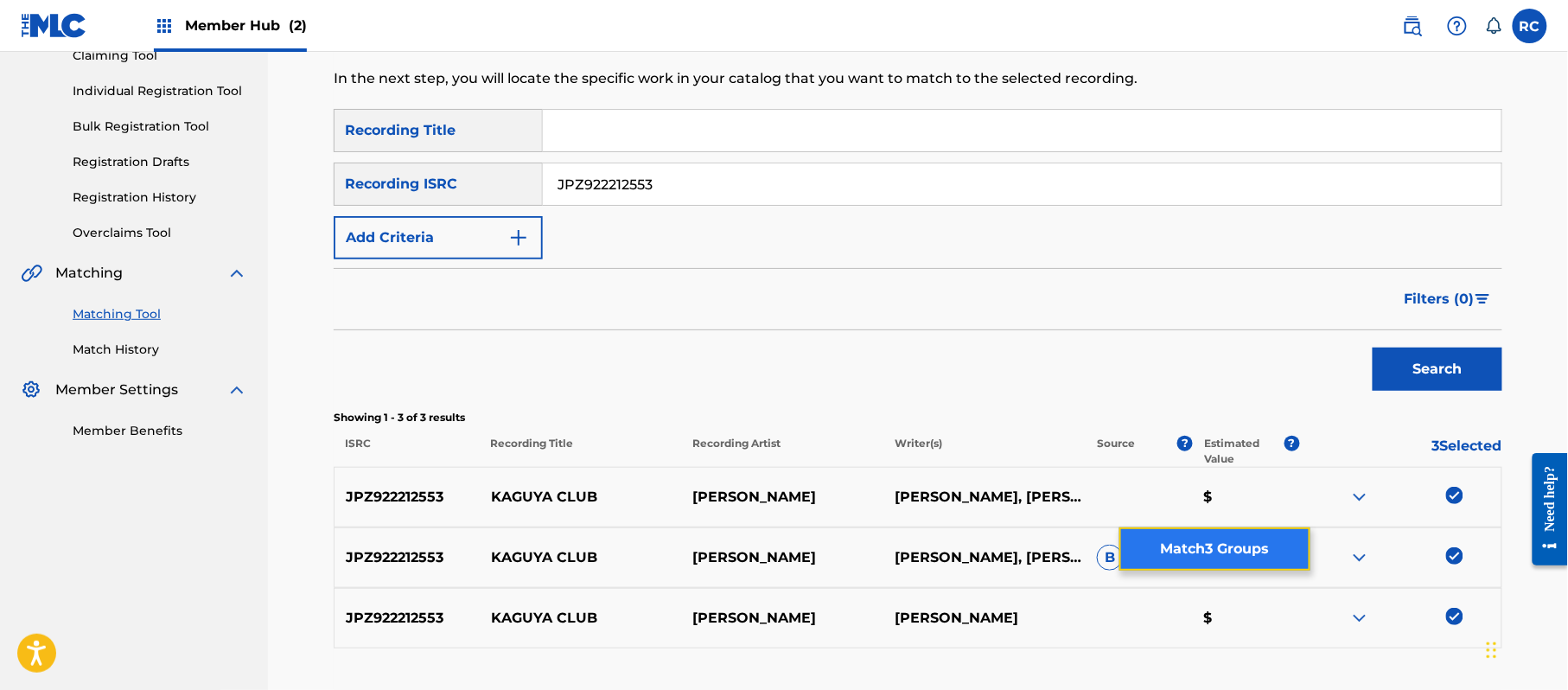
click at [1276, 556] on button "Match 3 Groups" at bounding box center [1214, 549] width 191 height 43
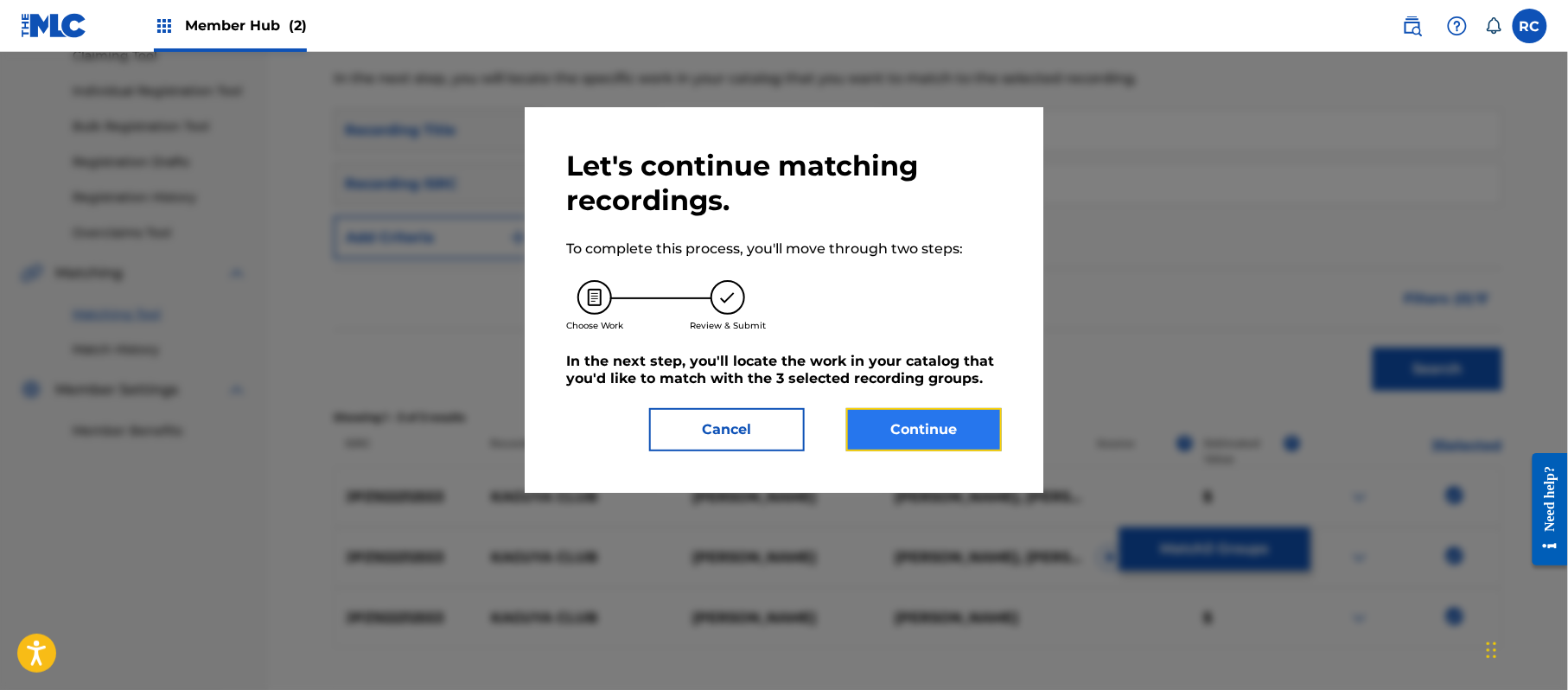
click at [992, 450] on button "Continue" at bounding box center [924, 430] width 156 height 43
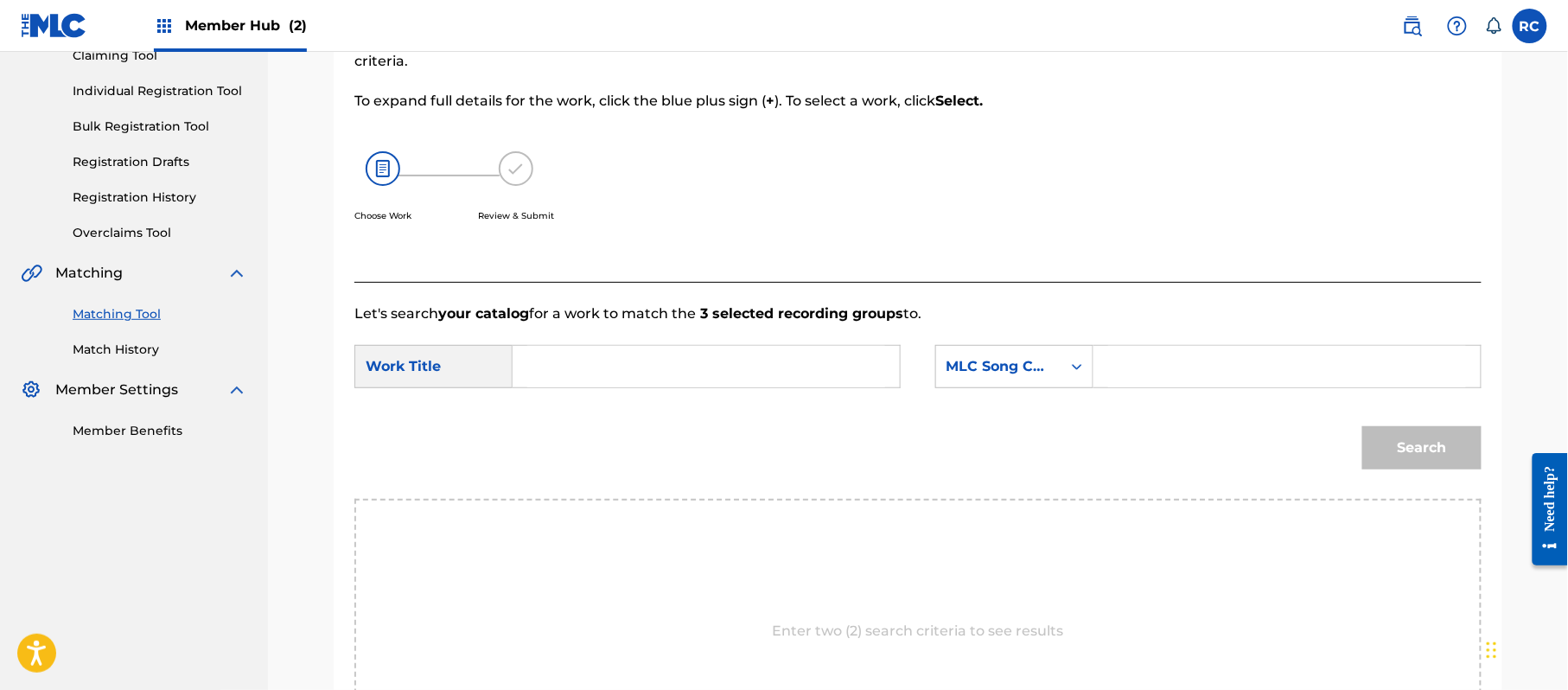
click at [643, 368] on input "Search Form" at bounding box center [706, 367] width 358 height 41
paste input "Kaguya Club KB7KR9"
click at [699, 370] on input "Kaguya Club KB7KR9" at bounding box center [706, 367] width 358 height 41
type input "Kaguya Club"
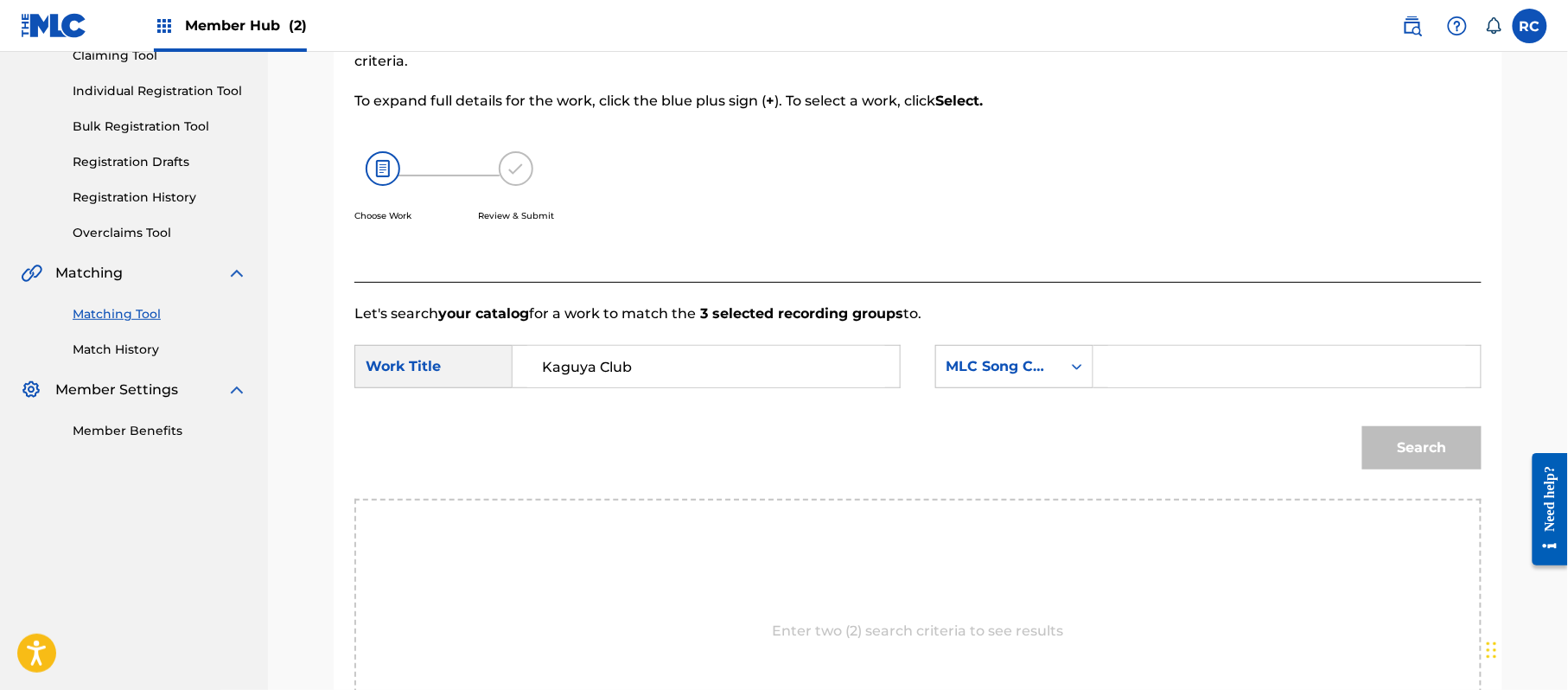
click at [1172, 371] on input "Search Form" at bounding box center [1287, 367] width 358 height 41
paste input "KB7KR9"
type input "KB7KR9"
click at [1418, 465] on button "Search" at bounding box center [1422, 448] width 120 height 43
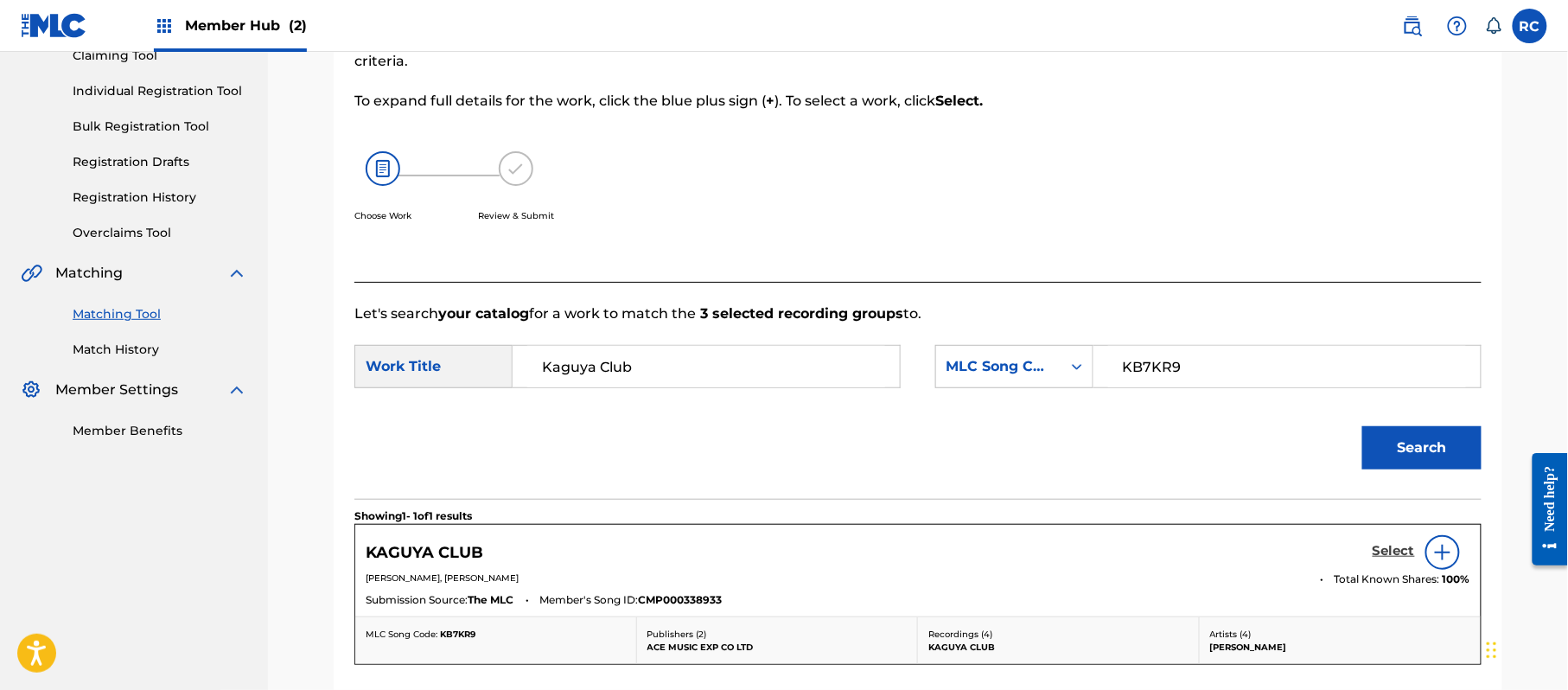
click at [1390, 555] on h5 "Select" at bounding box center [1394, 550] width 42 height 16
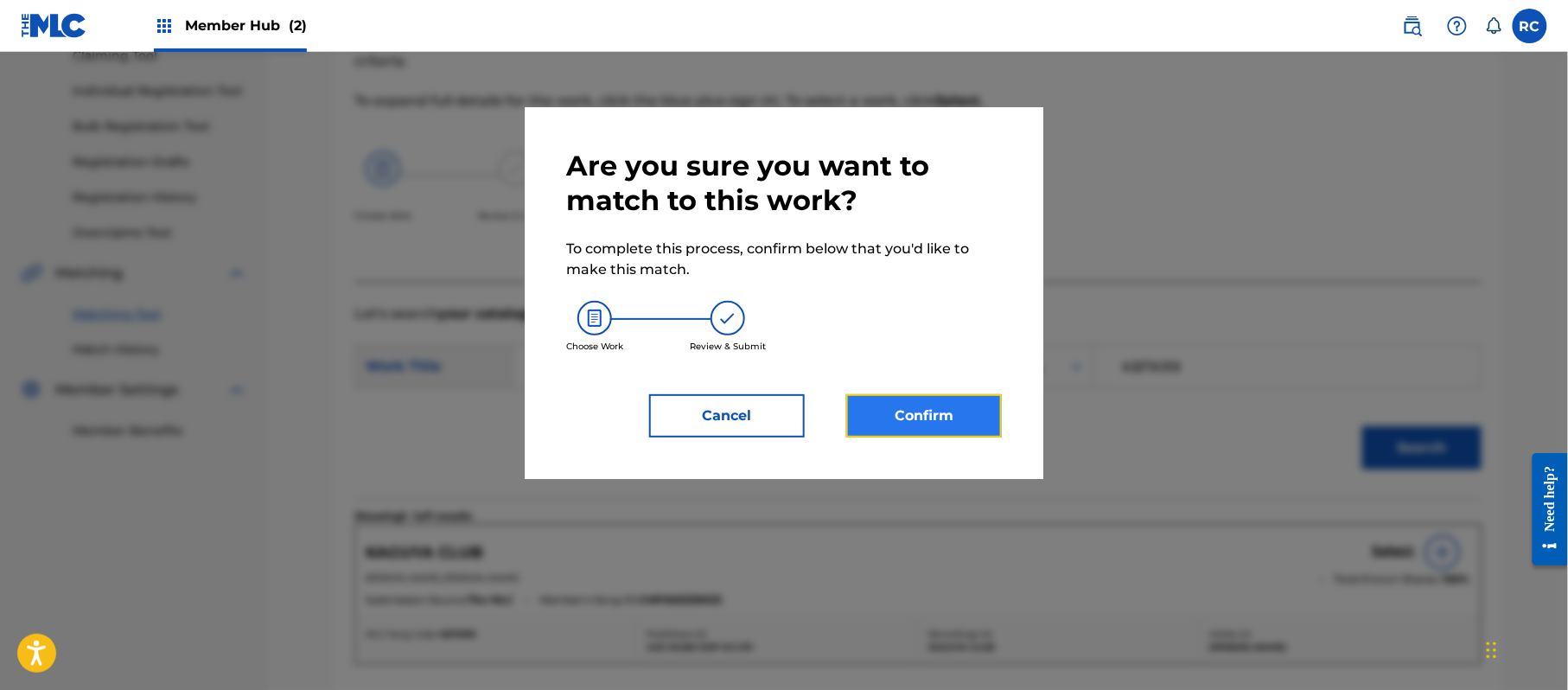
click at [949, 419] on button "Confirm" at bounding box center [924, 416] width 156 height 43
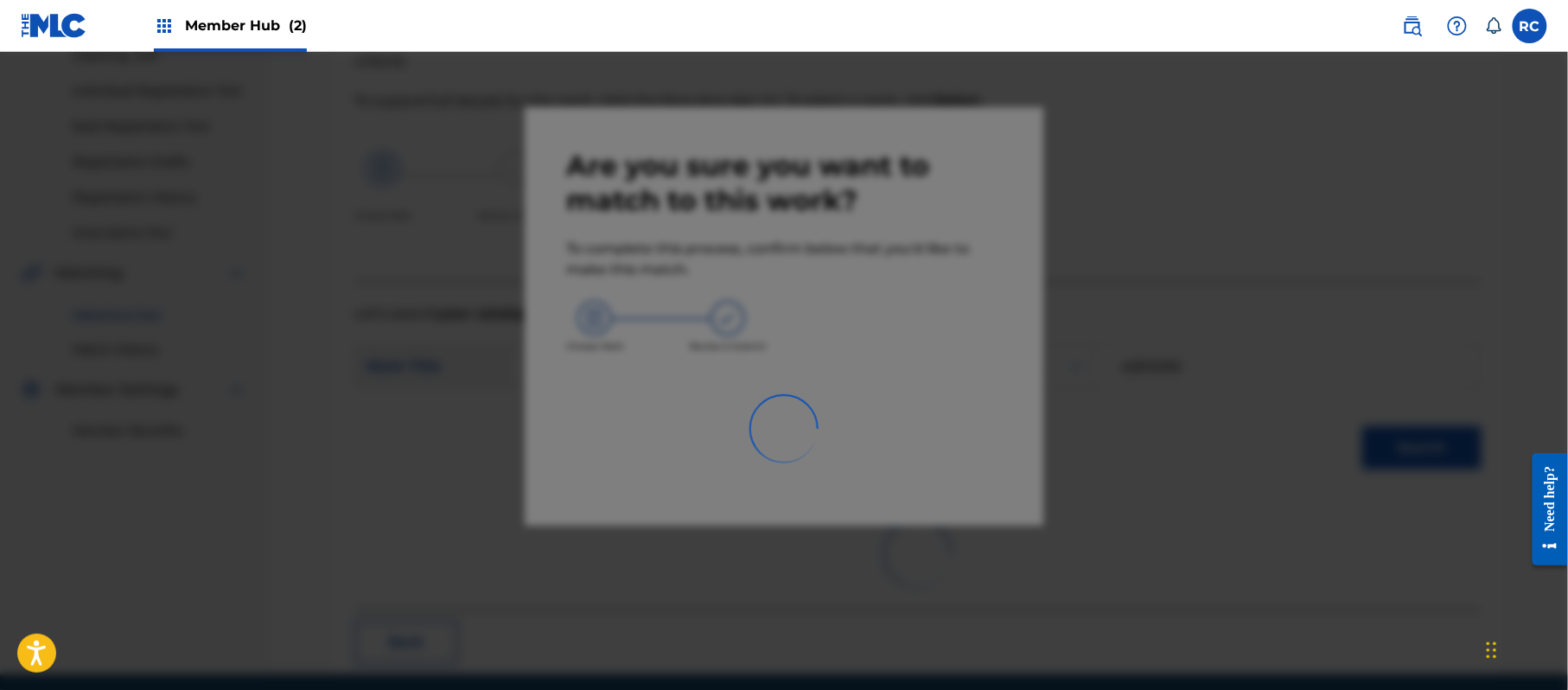
scroll to position [69, 0]
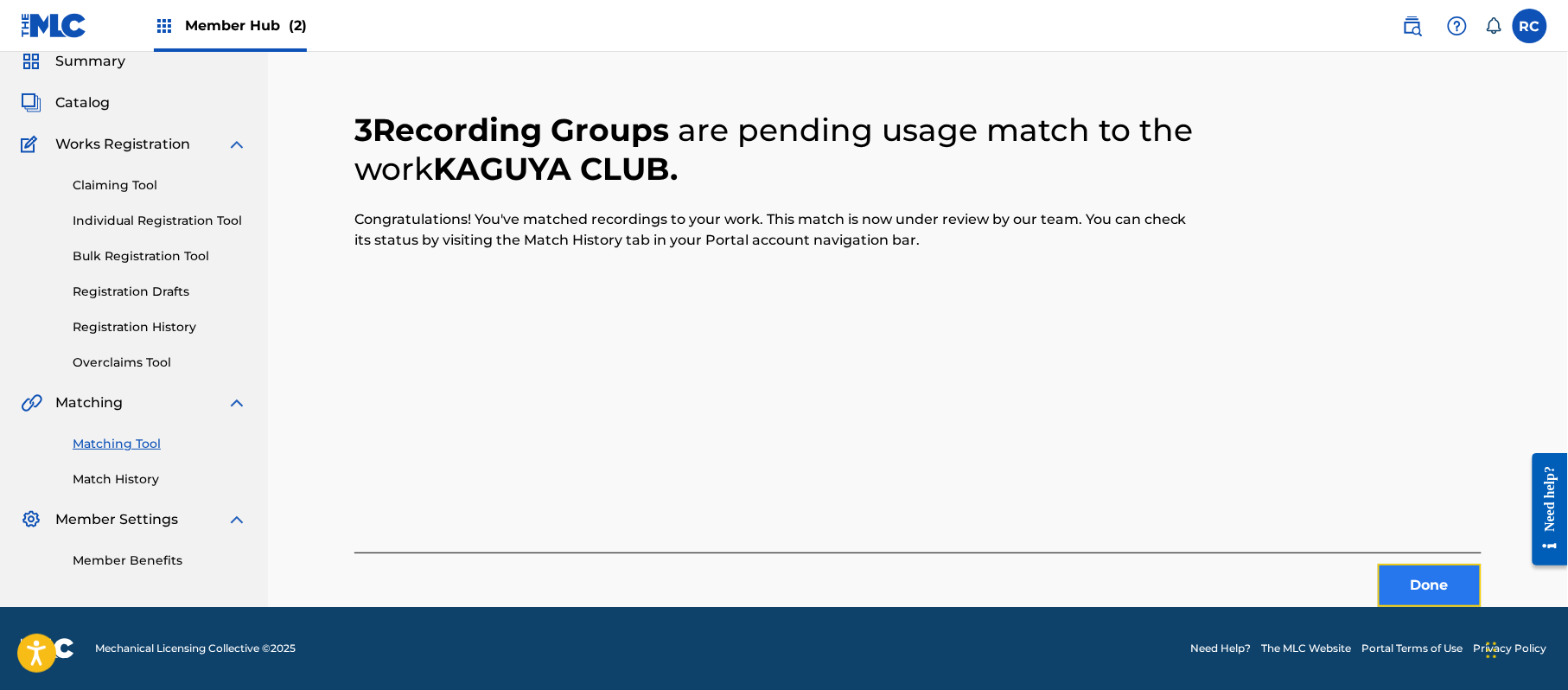
click at [1414, 587] on button "Done" at bounding box center [1429, 585] width 104 height 43
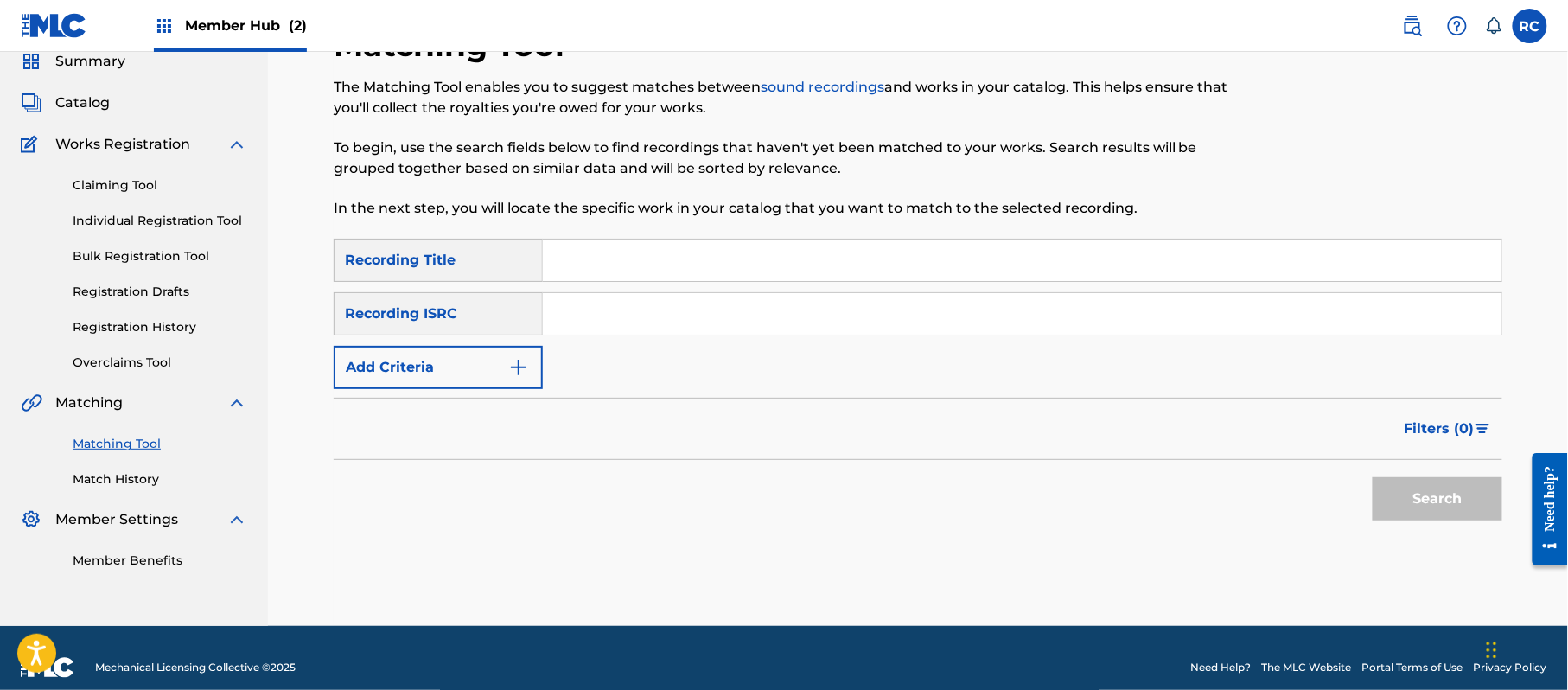
click at [652, 328] on input "Search Form" at bounding box center [1022, 314] width 959 height 41
paste input "JPZ922209386"
type input "JPZ922209386"
click at [1411, 506] on button "Search" at bounding box center [1438, 499] width 130 height 43
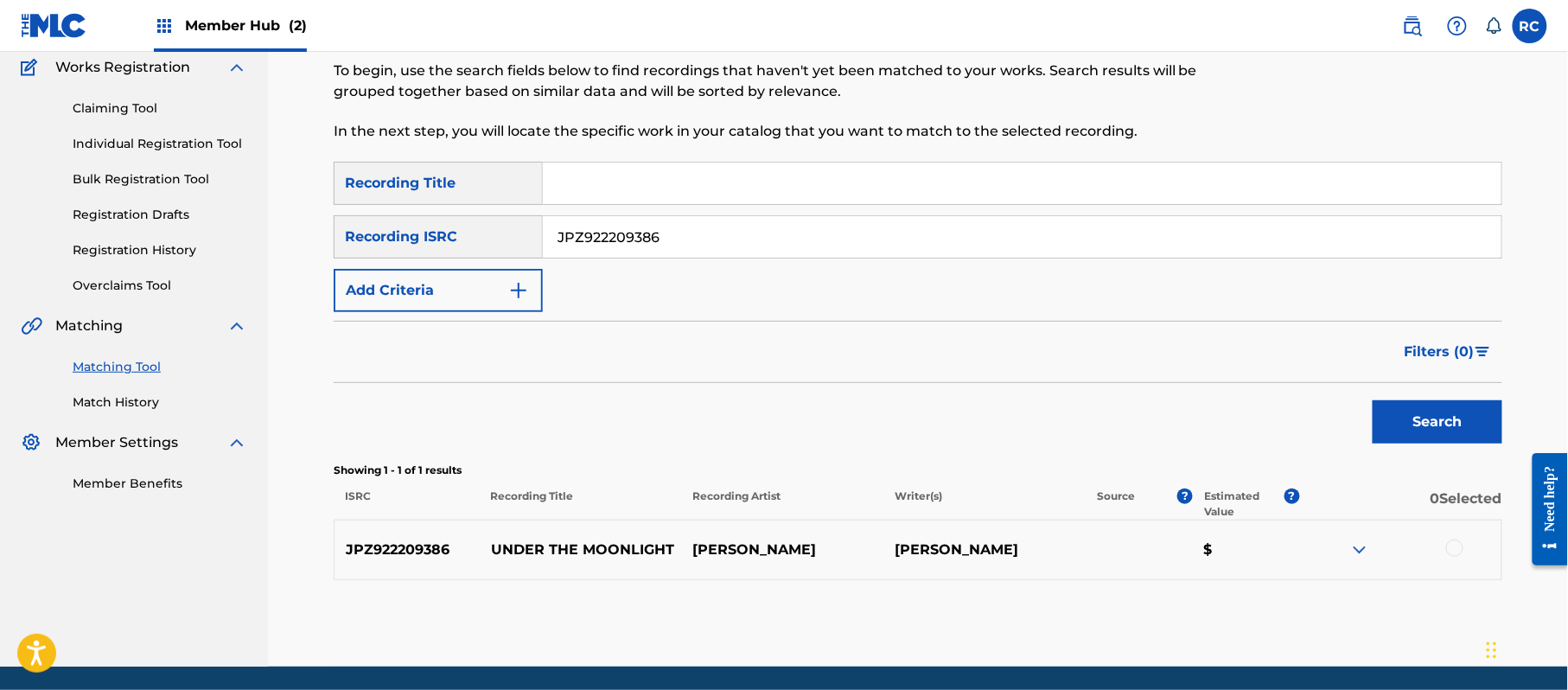
scroll to position [184, 0]
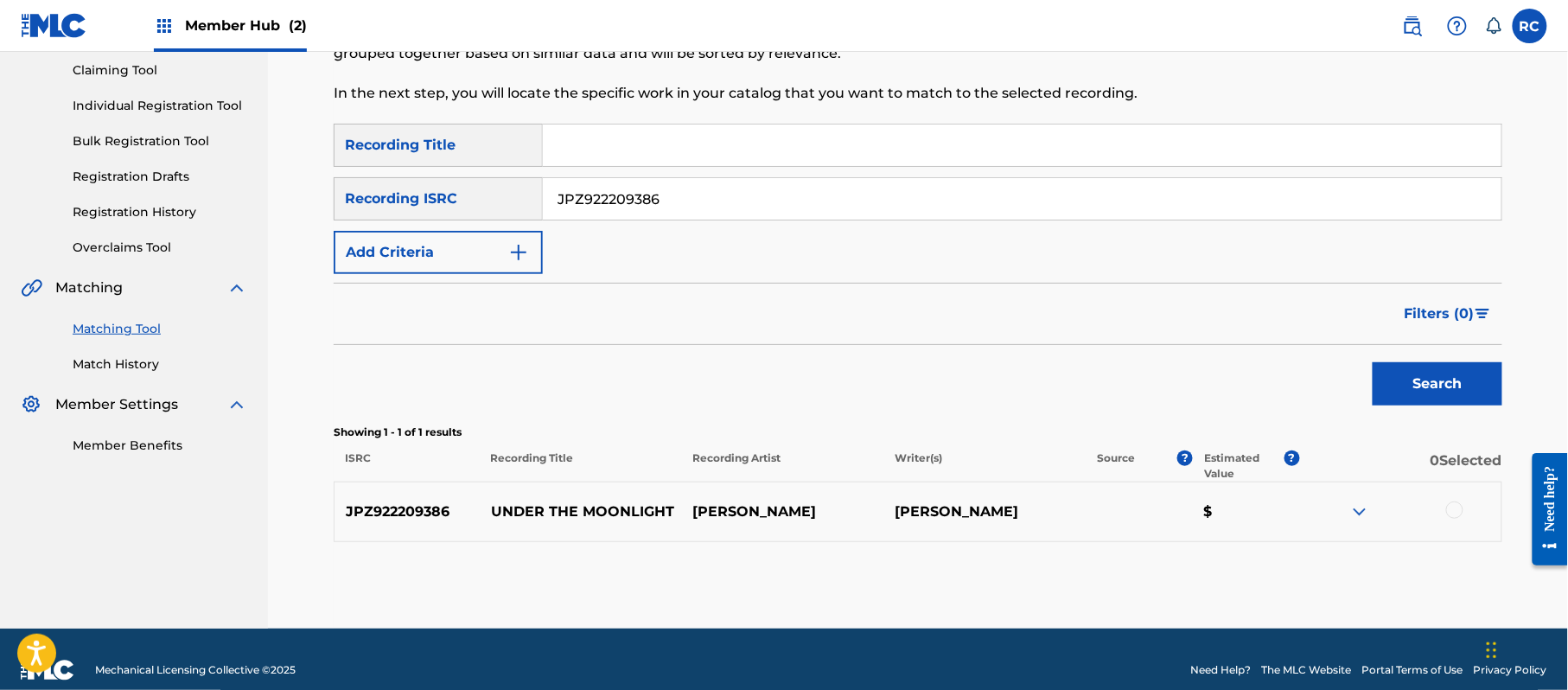
drag, startPoint x: 1460, startPoint y: 504, endPoint x: 1384, endPoint y: 519, distance: 77.5
click at [1457, 504] on div at bounding box center [1455, 510] width 17 height 17
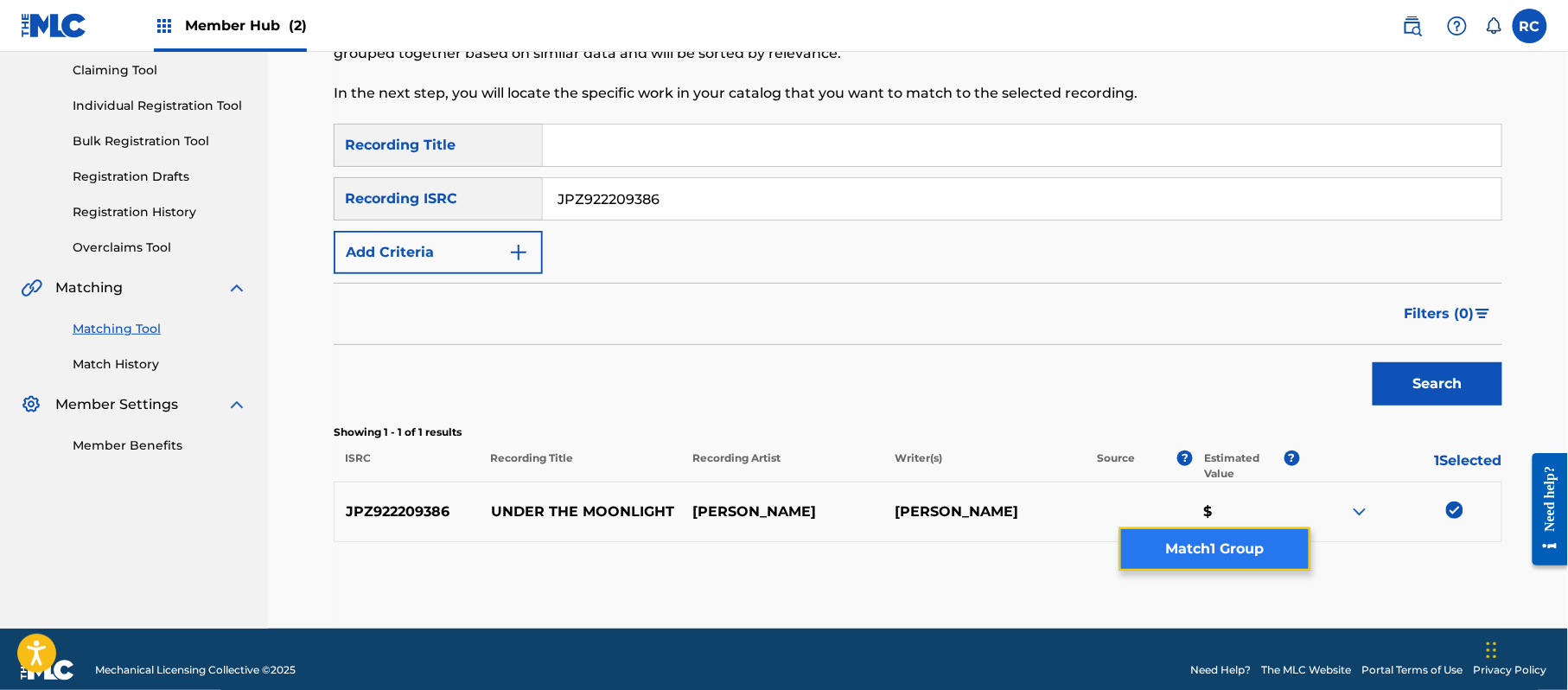
click at [1246, 558] on button "Match 1 Group" at bounding box center [1214, 549] width 191 height 43
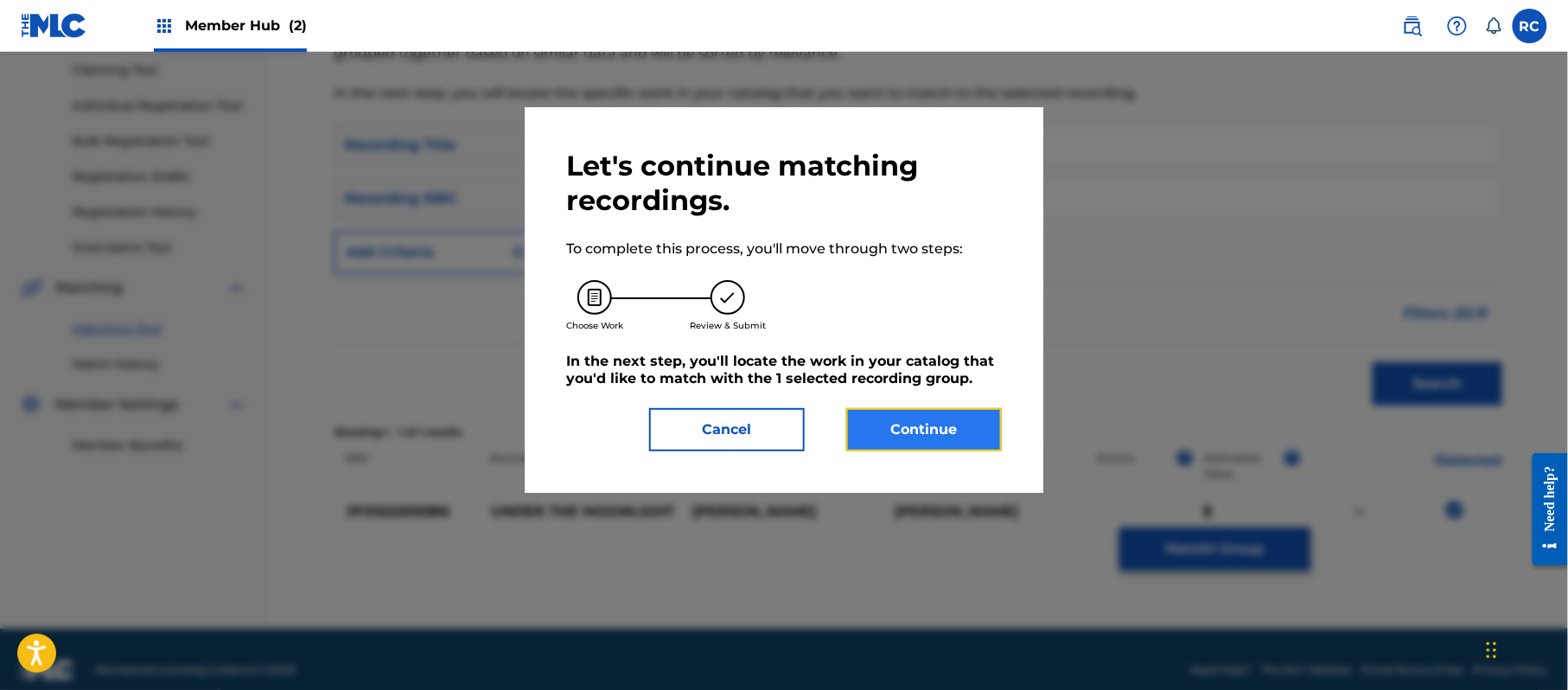
click at [872, 419] on button "Continue" at bounding box center [924, 430] width 156 height 43
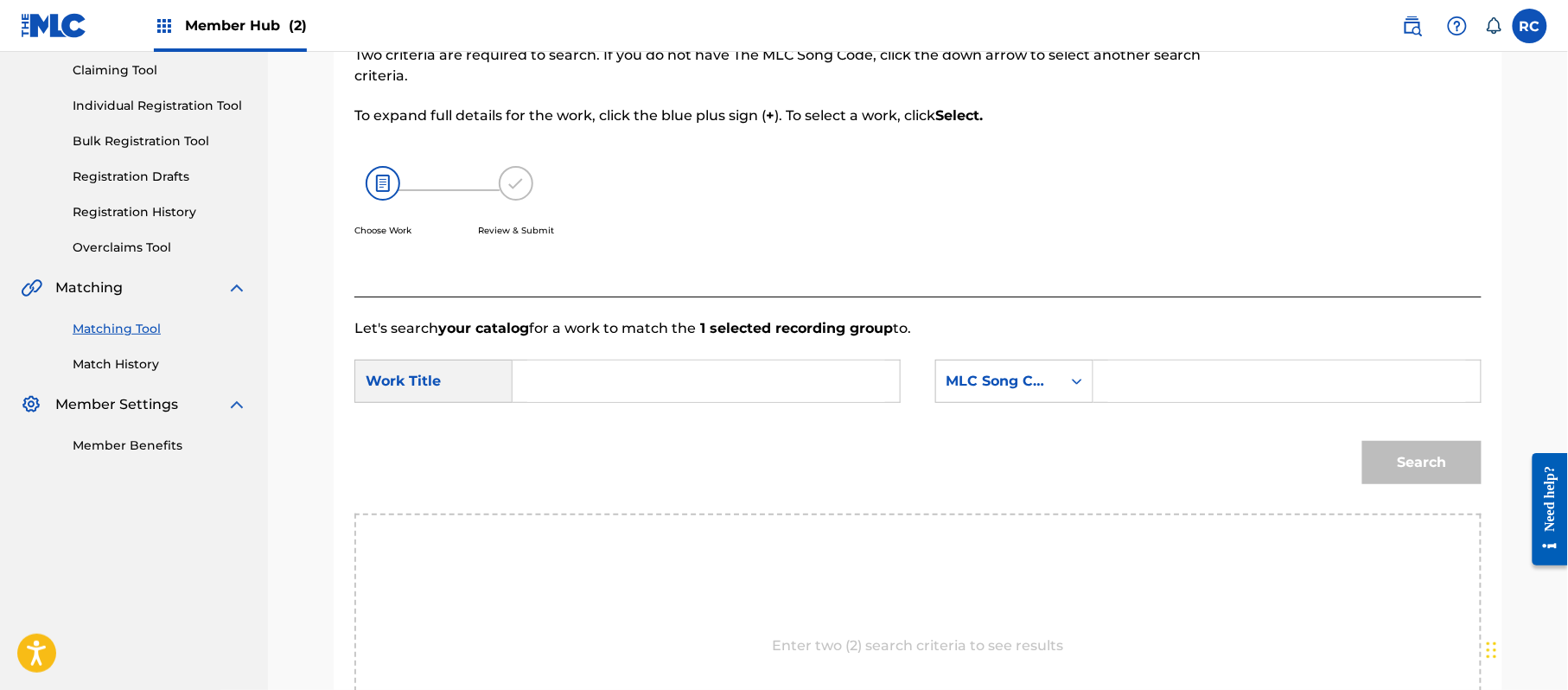
click at [647, 382] on input "Search Form" at bounding box center [706, 381] width 358 height 41
paste input "Under The Moonlight UX12GS"
click at [716, 384] on input "Under The Moonlight UX12GS" at bounding box center [706, 381] width 358 height 41
type input "Under The Moonlight"
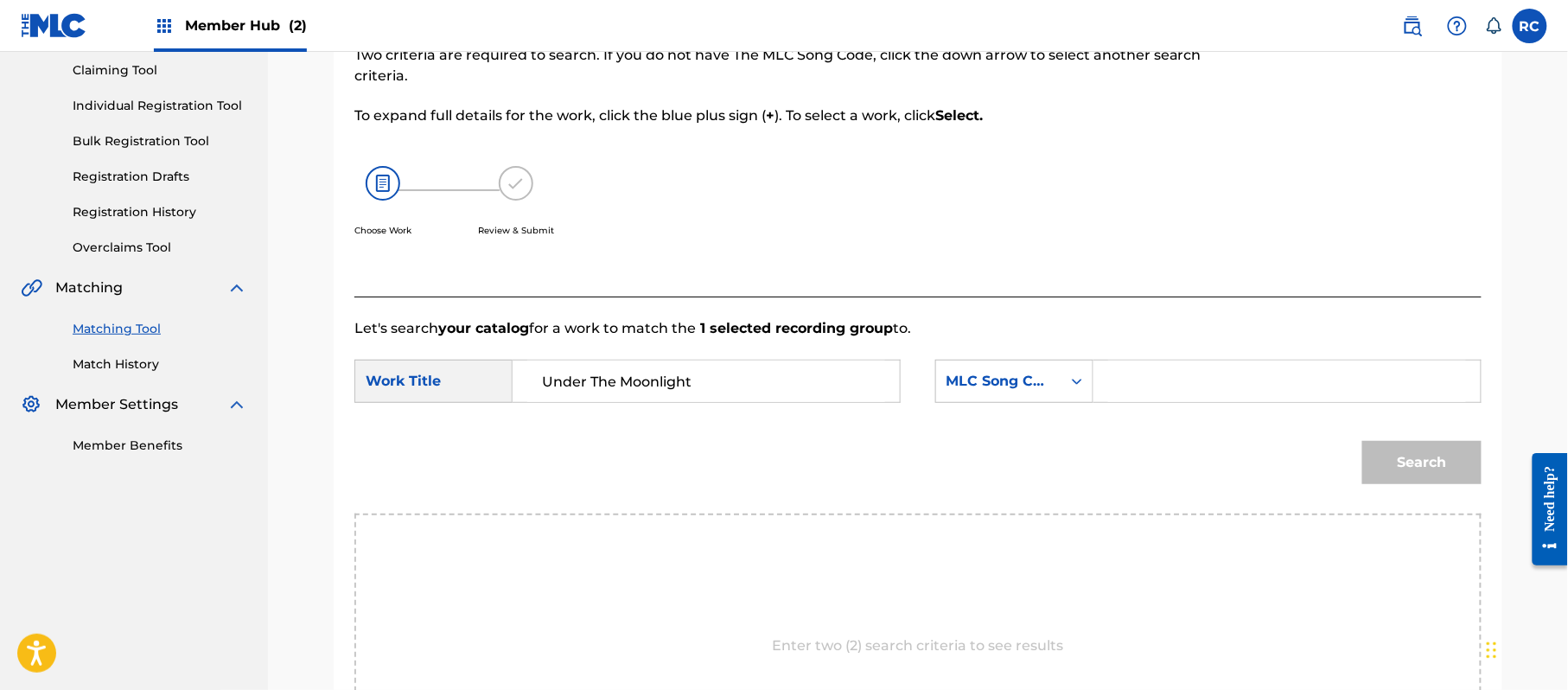
click at [1213, 386] on input "Search Form" at bounding box center [1287, 381] width 358 height 41
paste input "UX12GS"
type input "UX12GS"
click at [1416, 457] on button "Search" at bounding box center [1422, 463] width 120 height 43
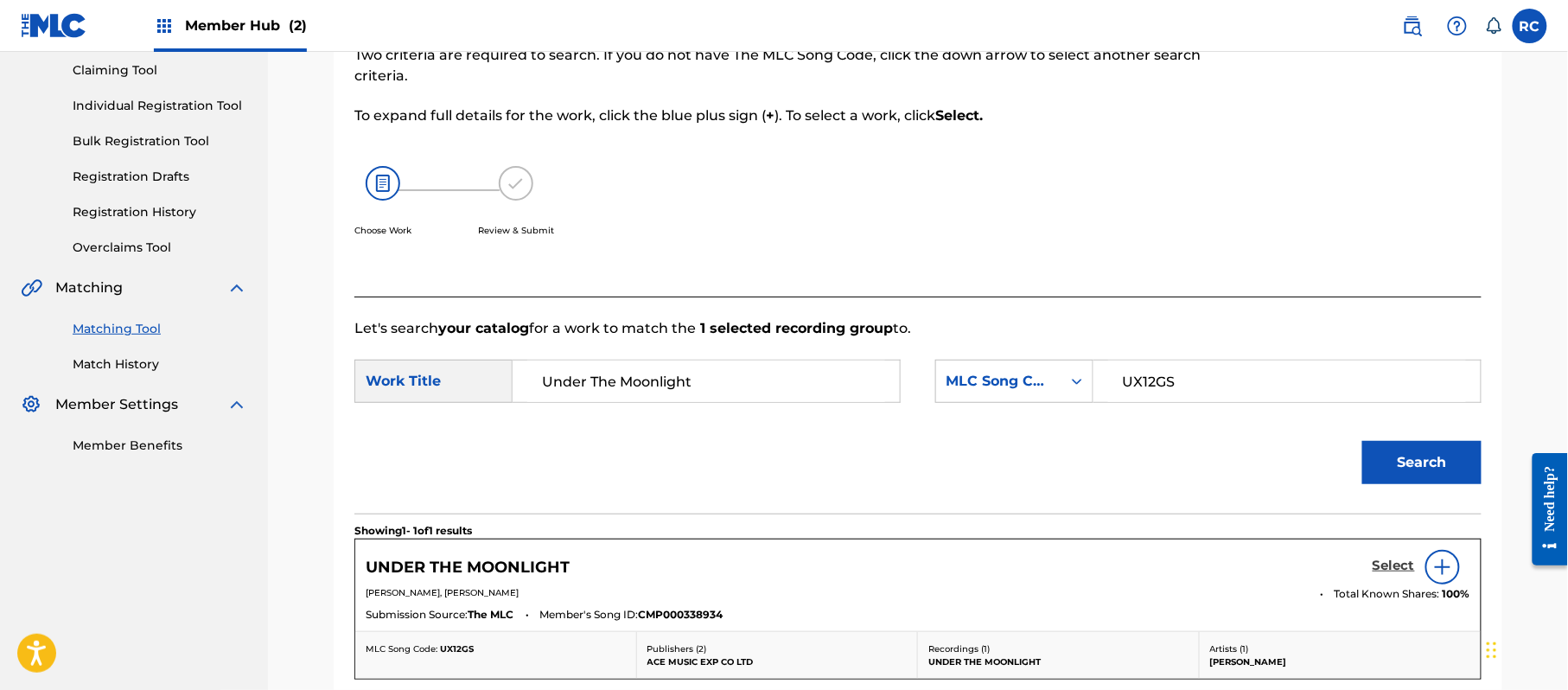
click at [1385, 565] on h5 "Select" at bounding box center [1394, 565] width 42 height 16
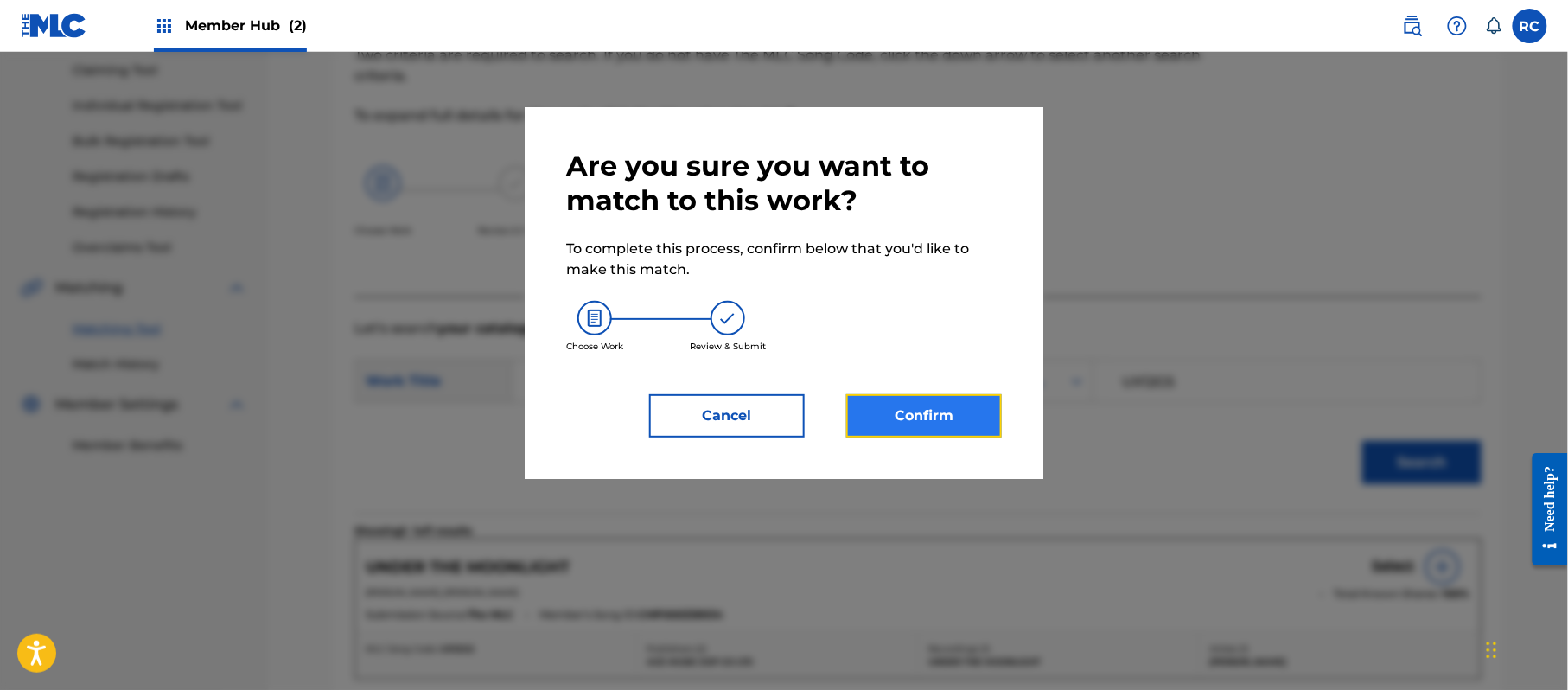
click at [958, 416] on button "Confirm" at bounding box center [924, 416] width 156 height 43
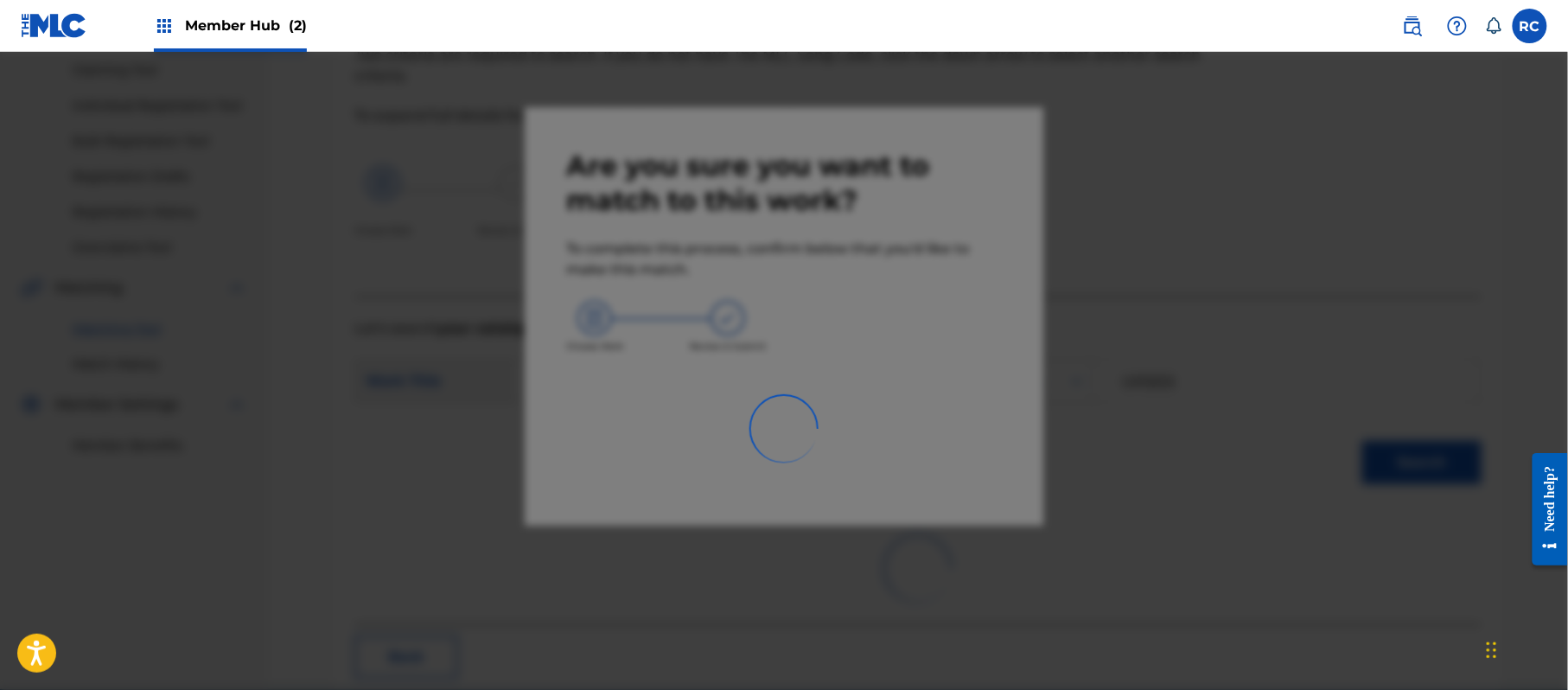
scroll to position [69, 0]
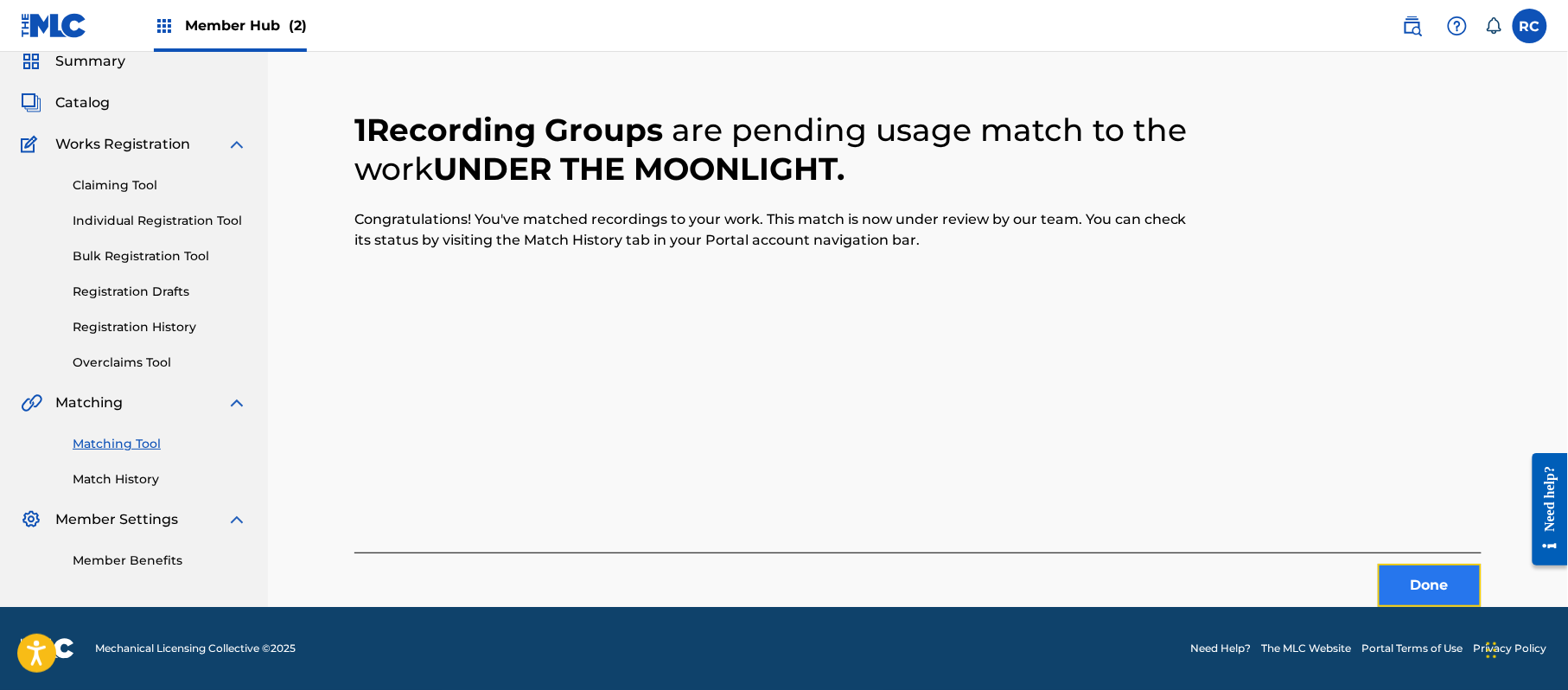
click at [1433, 599] on button "Done" at bounding box center [1429, 585] width 104 height 43
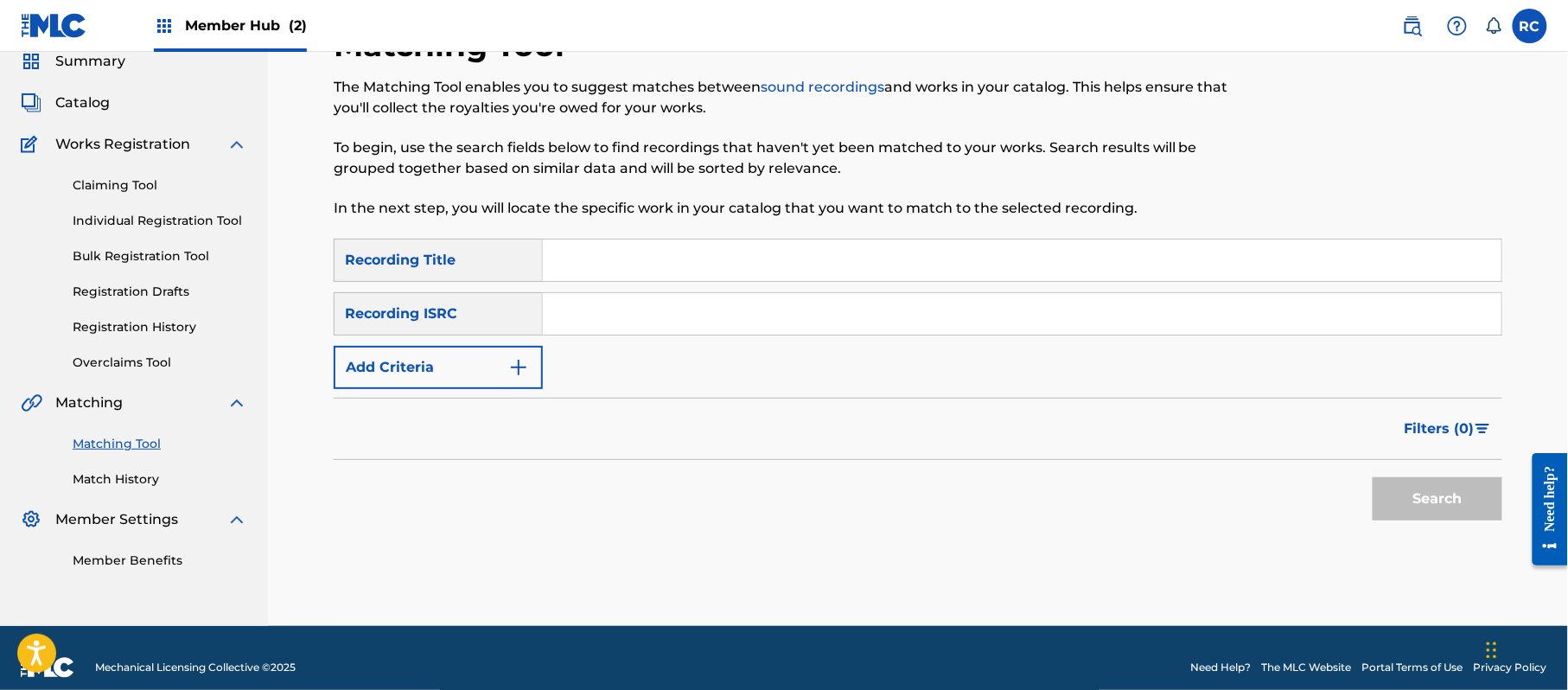
click at [709, 304] on input "Search Form" at bounding box center [1022, 314] width 959 height 41
paste input "JPZ922209385"
type input "JPZ922209385"
click at [1379, 485] on button "Search" at bounding box center [1438, 499] width 130 height 43
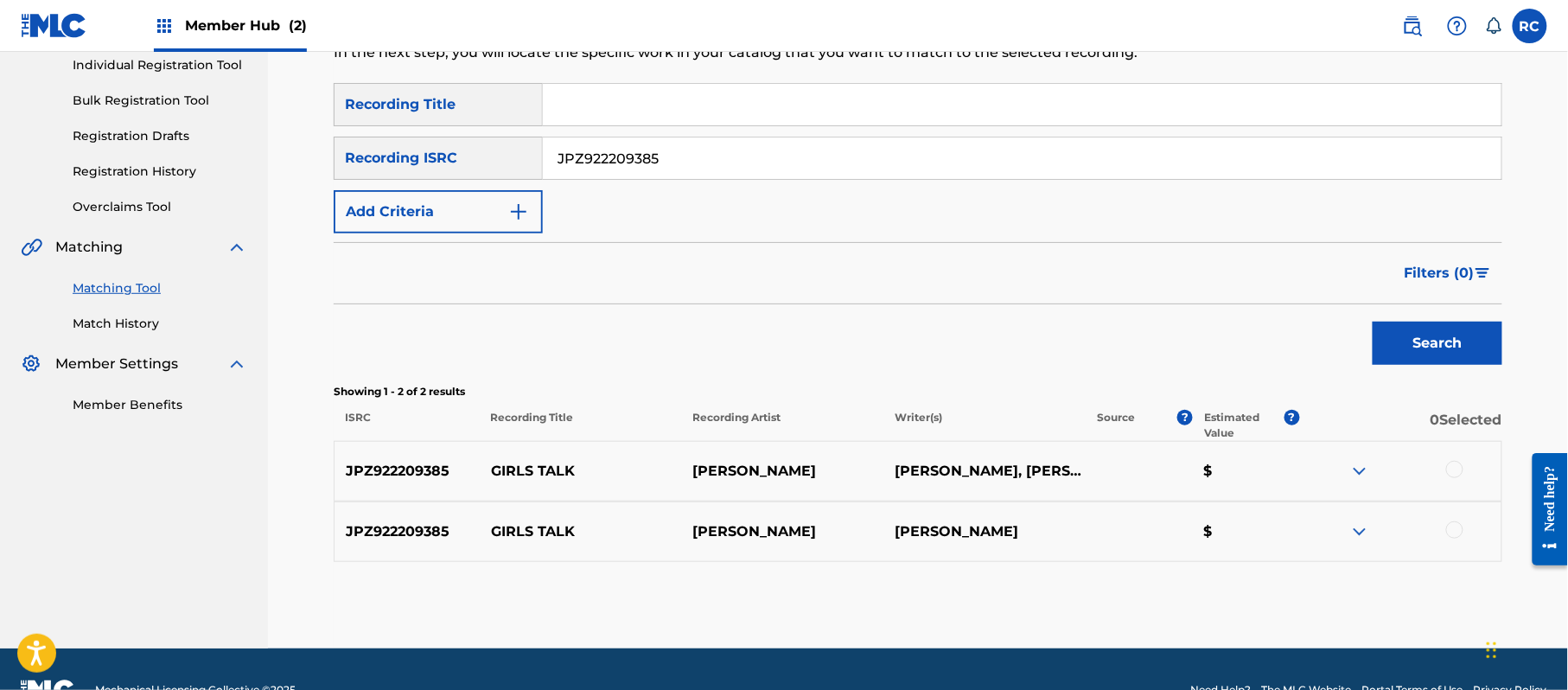
scroll to position [266, 0]
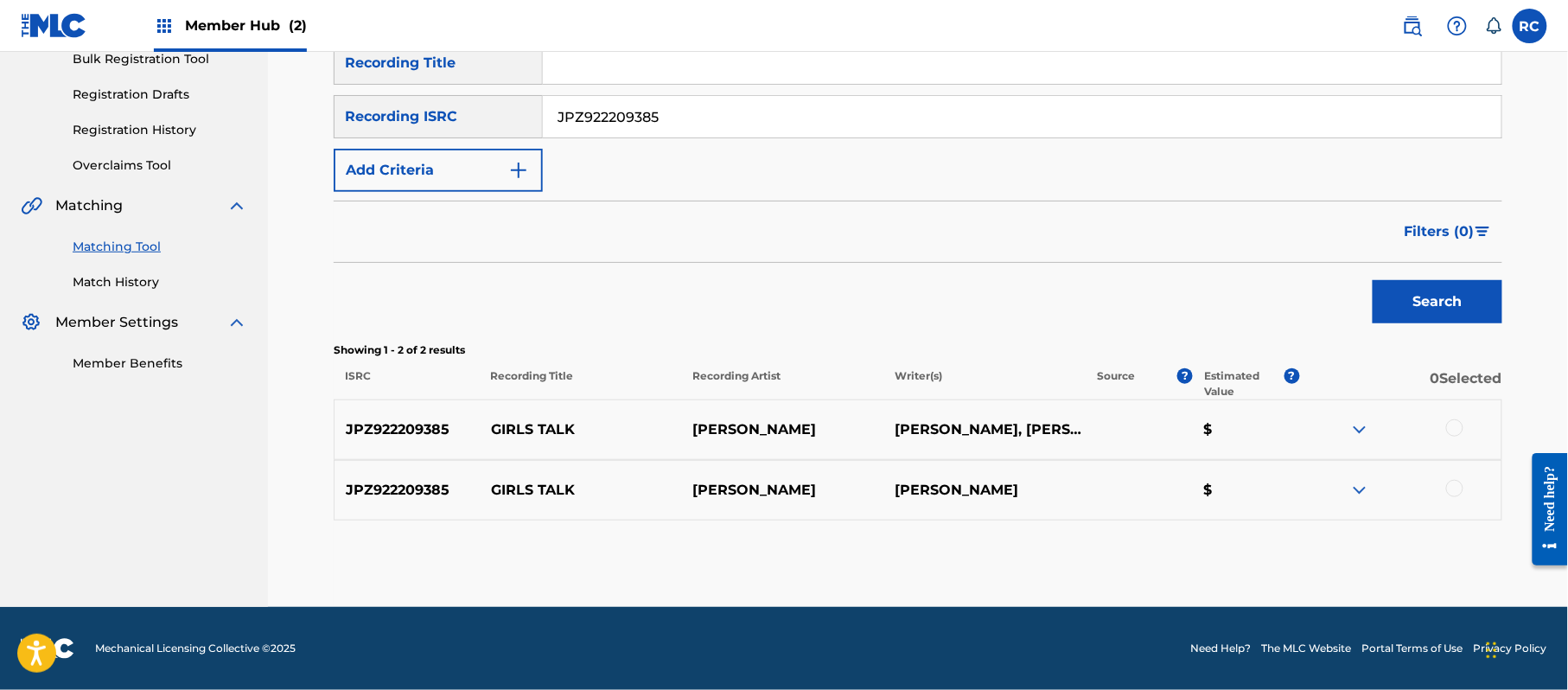
click at [1454, 430] on div at bounding box center [1455, 428] width 17 height 17
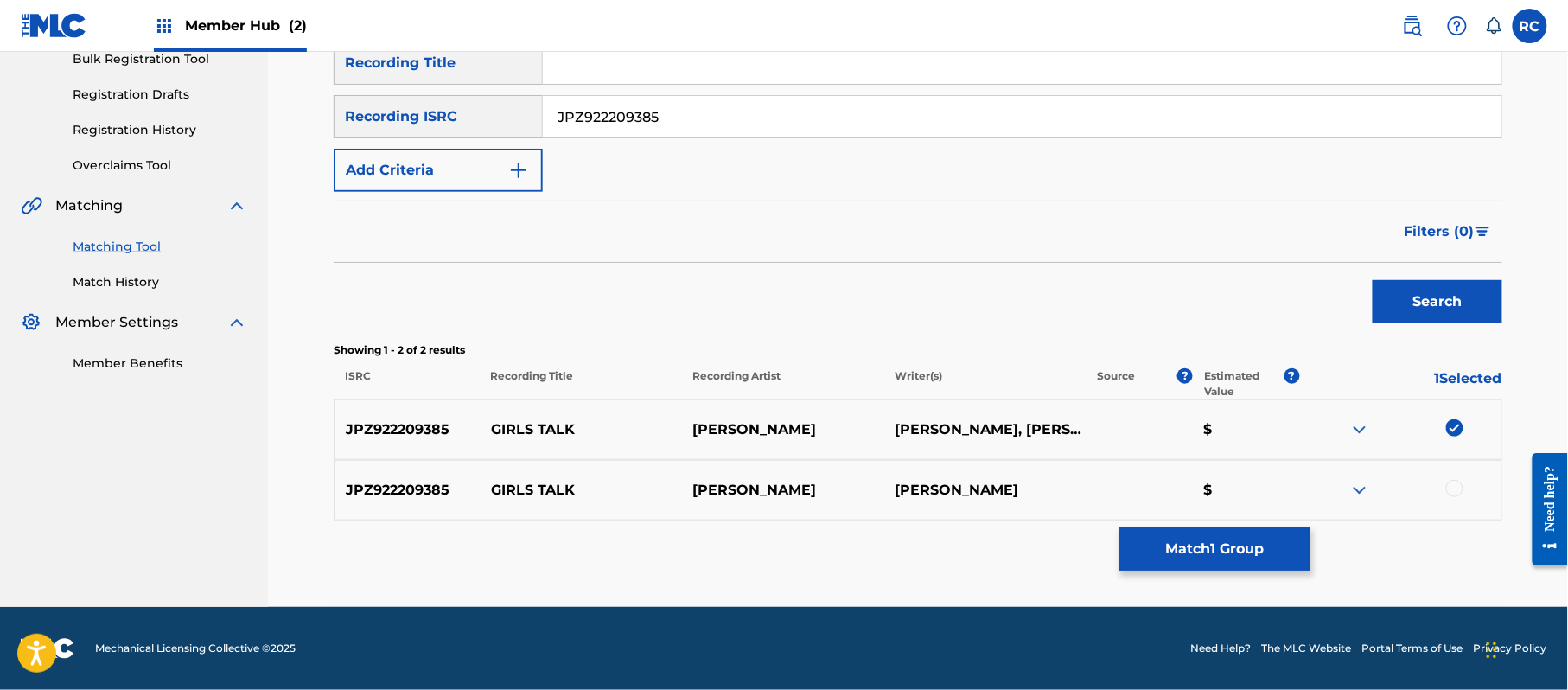
click at [1461, 488] on div at bounding box center [1455, 488] width 17 height 17
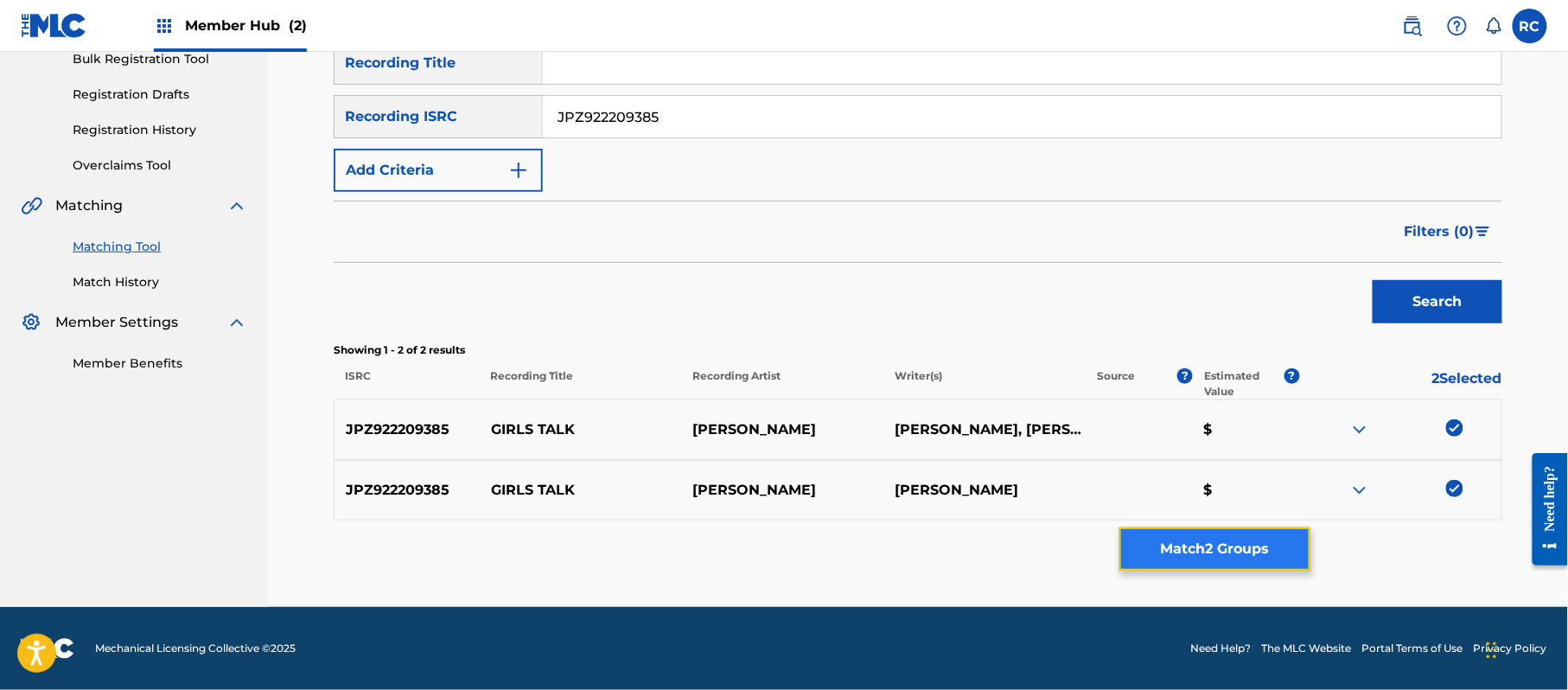
click at [1234, 536] on button "Match 2 Groups" at bounding box center [1214, 549] width 191 height 43
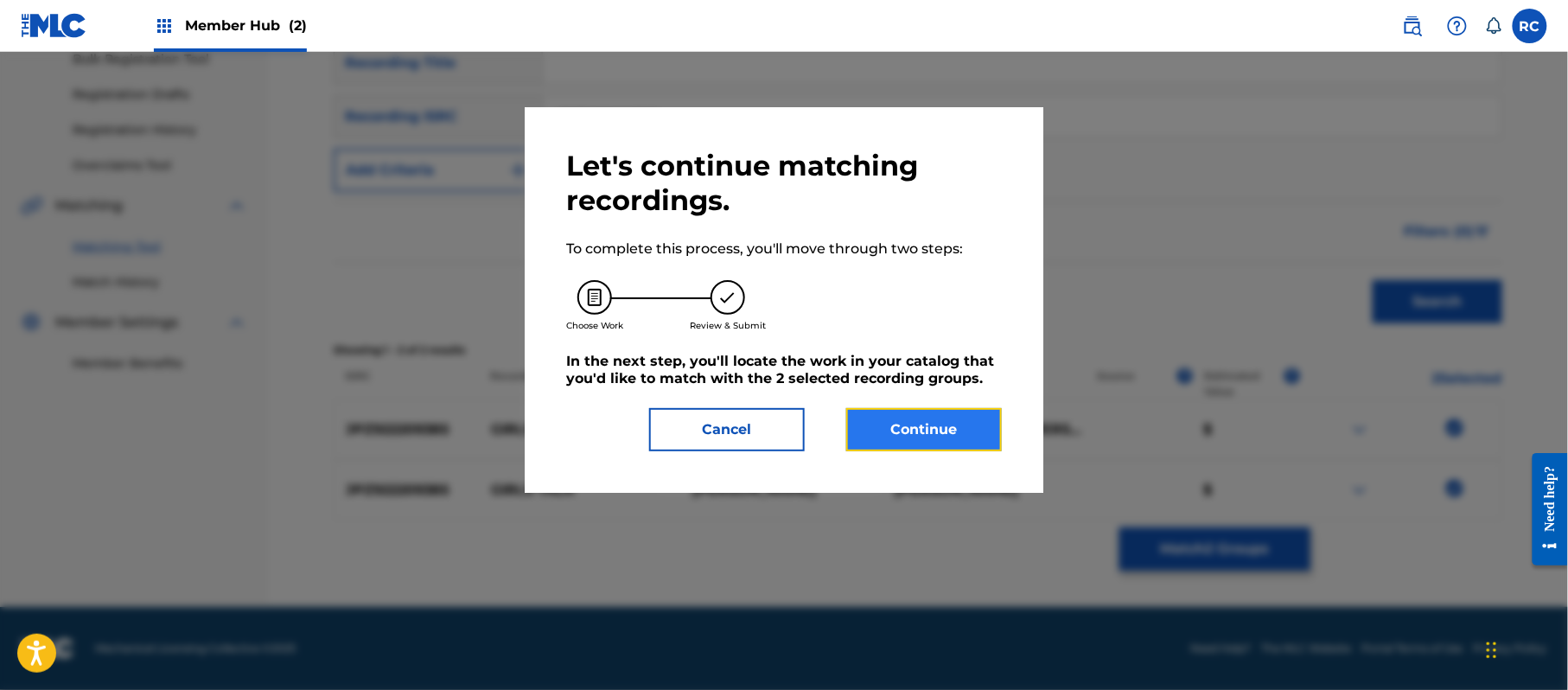
click at [949, 426] on button "Continue" at bounding box center [924, 430] width 156 height 43
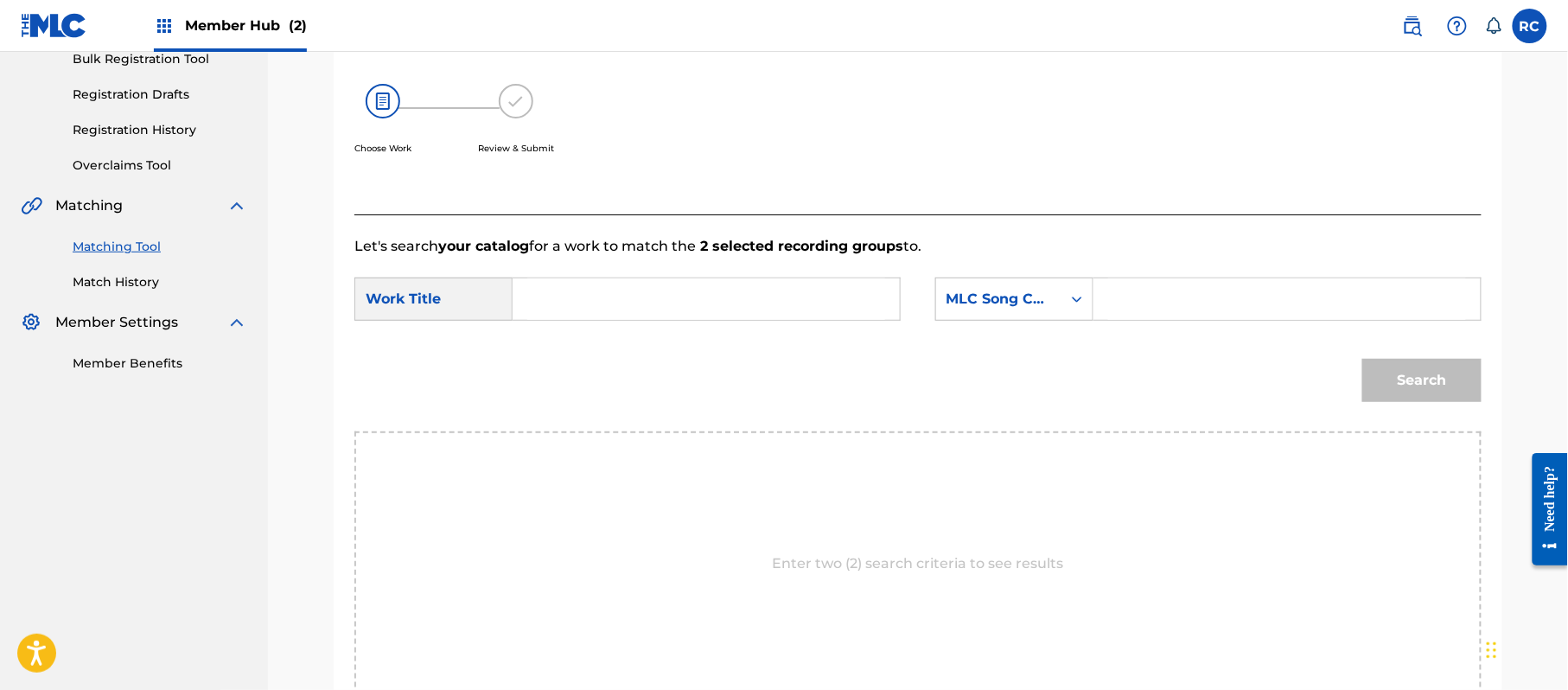
click at [672, 292] on input "Search Form" at bounding box center [706, 299] width 358 height 41
paste input "Girls Talk GB2G1S"
click at [661, 304] on input "Girls Talk GB2G1S" at bounding box center [706, 299] width 358 height 41
type input "Girls Talk"
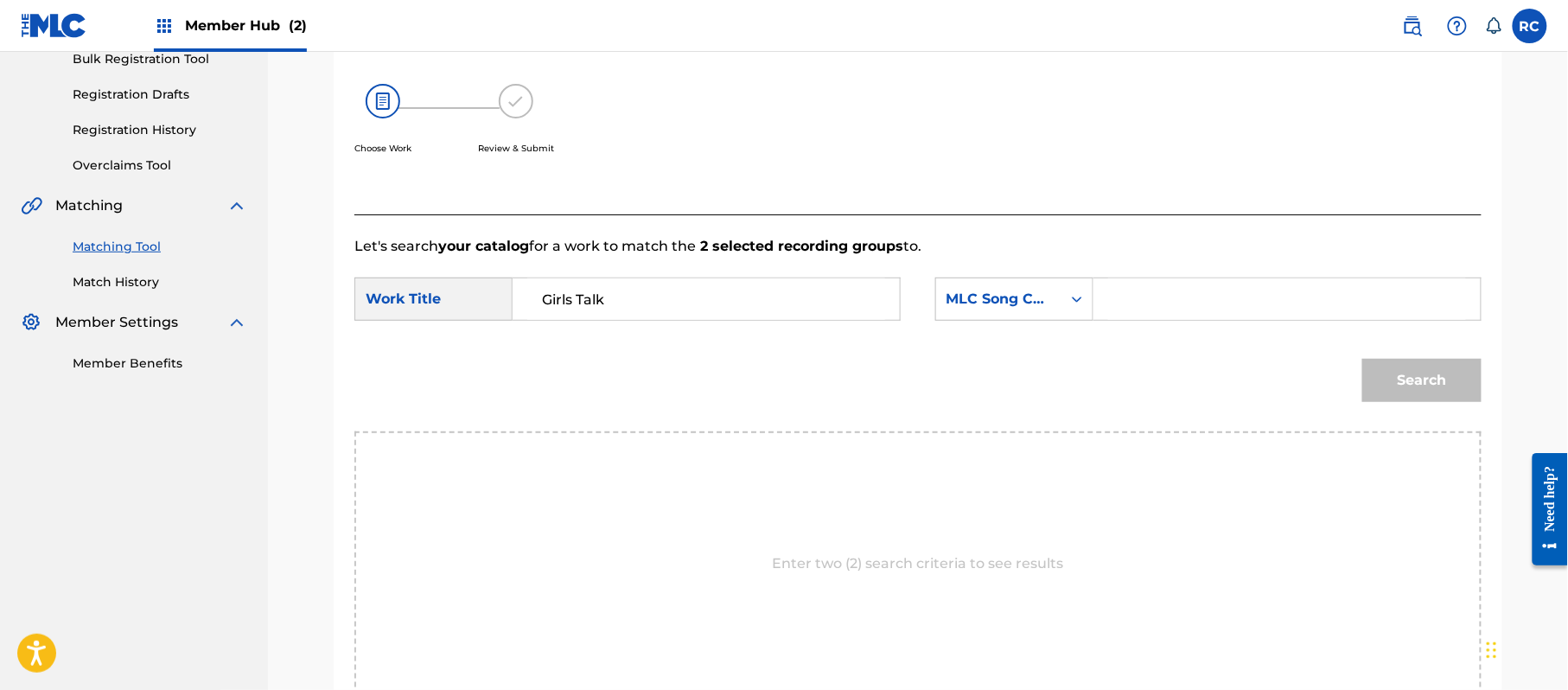
click at [1228, 304] on input "Search Form" at bounding box center [1287, 299] width 358 height 41
paste input "GB2G1S"
type input "GB2G1S"
click at [1379, 381] on button "Search" at bounding box center [1422, 380] width 120 height 43
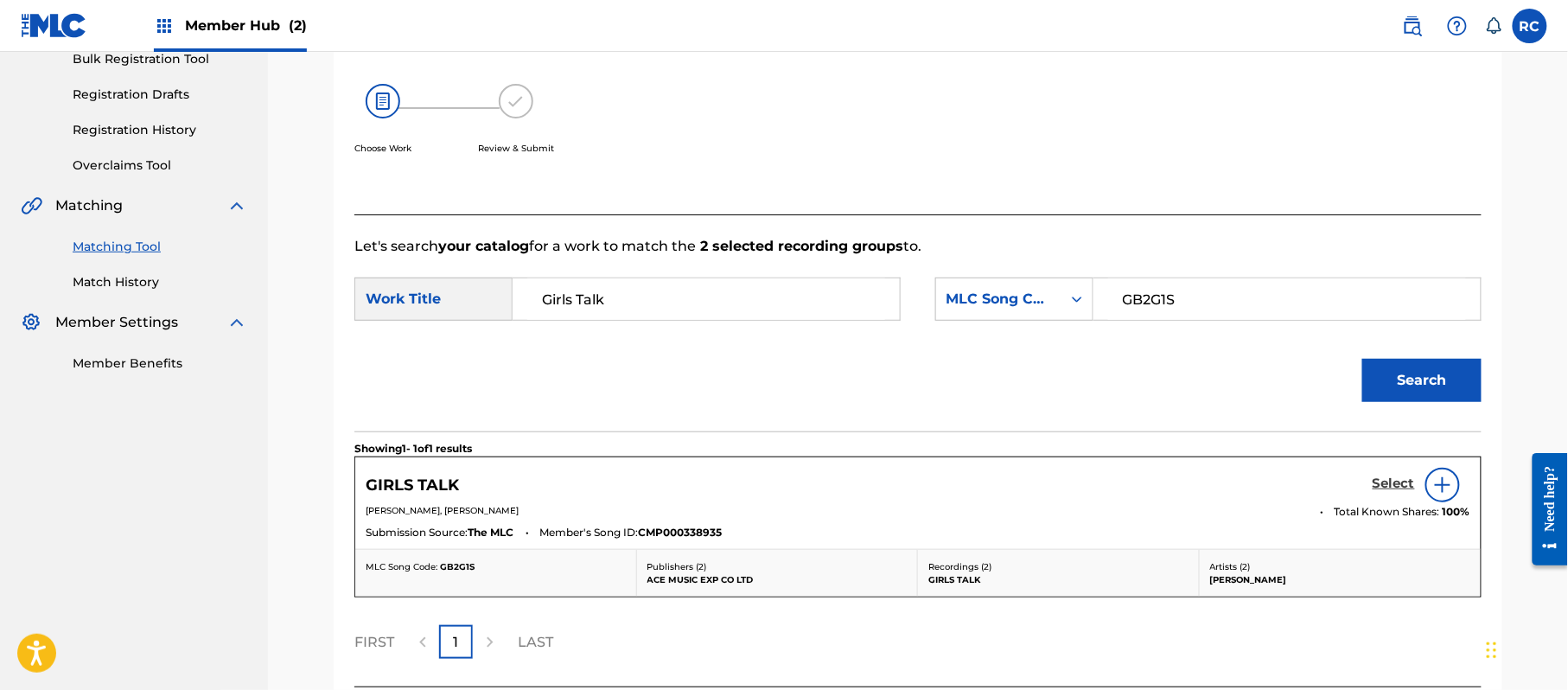
click at [1385, 483] on h5 "Select" at bounding box center [1394, 483] width 42 height 16
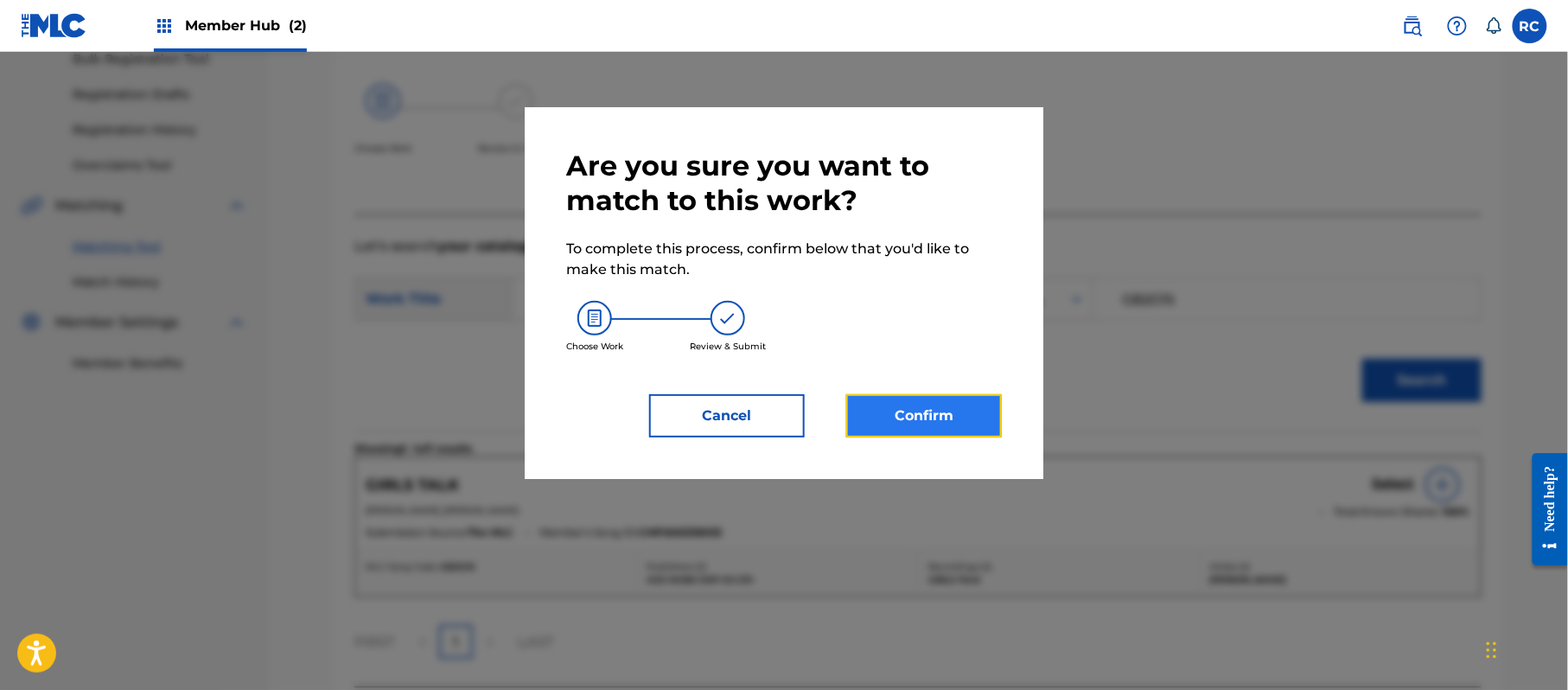
click at [941, 432] on button "Confirm" at bounding box center [924, 416] width 156 height 43
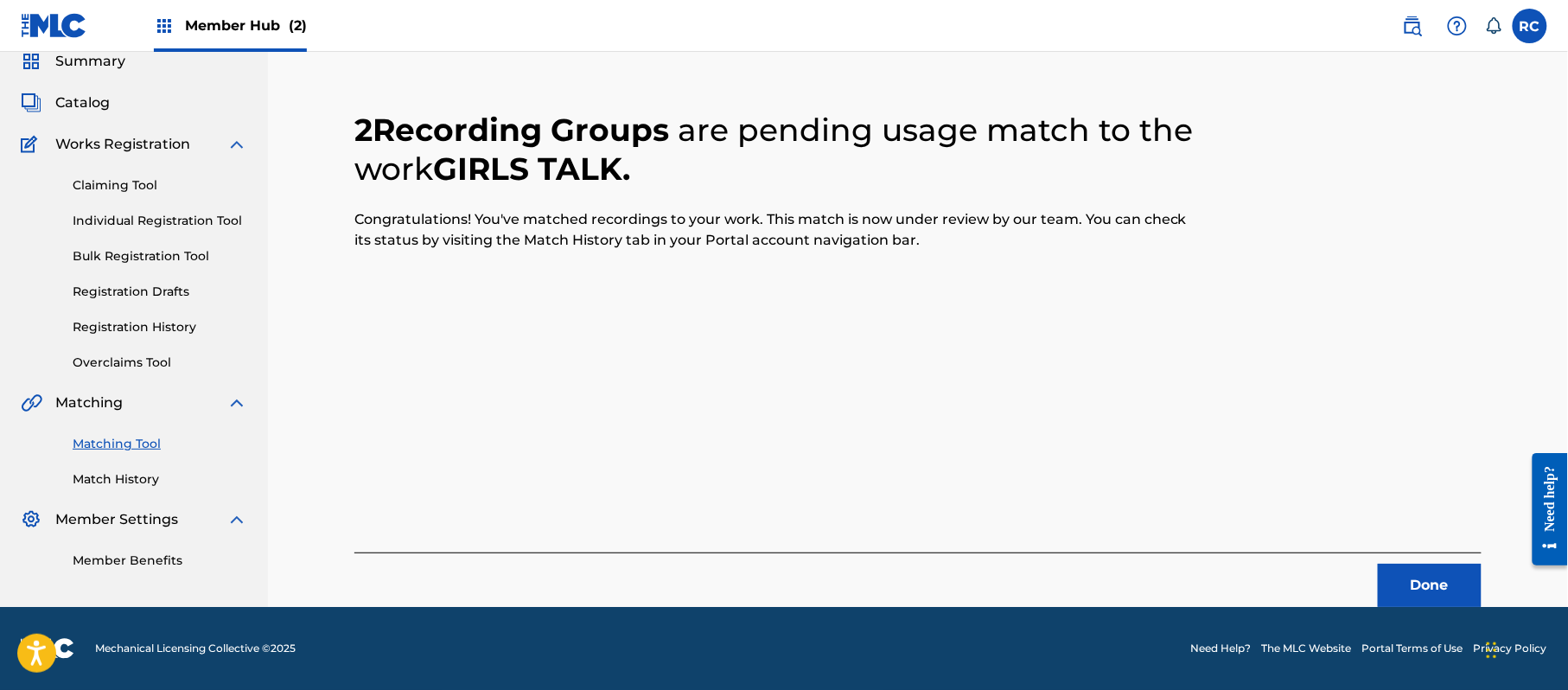
scroll to position [69, 0]
click at [1423, 581] on button "Done" at bounding box center [1429, 585] width 104 height 43
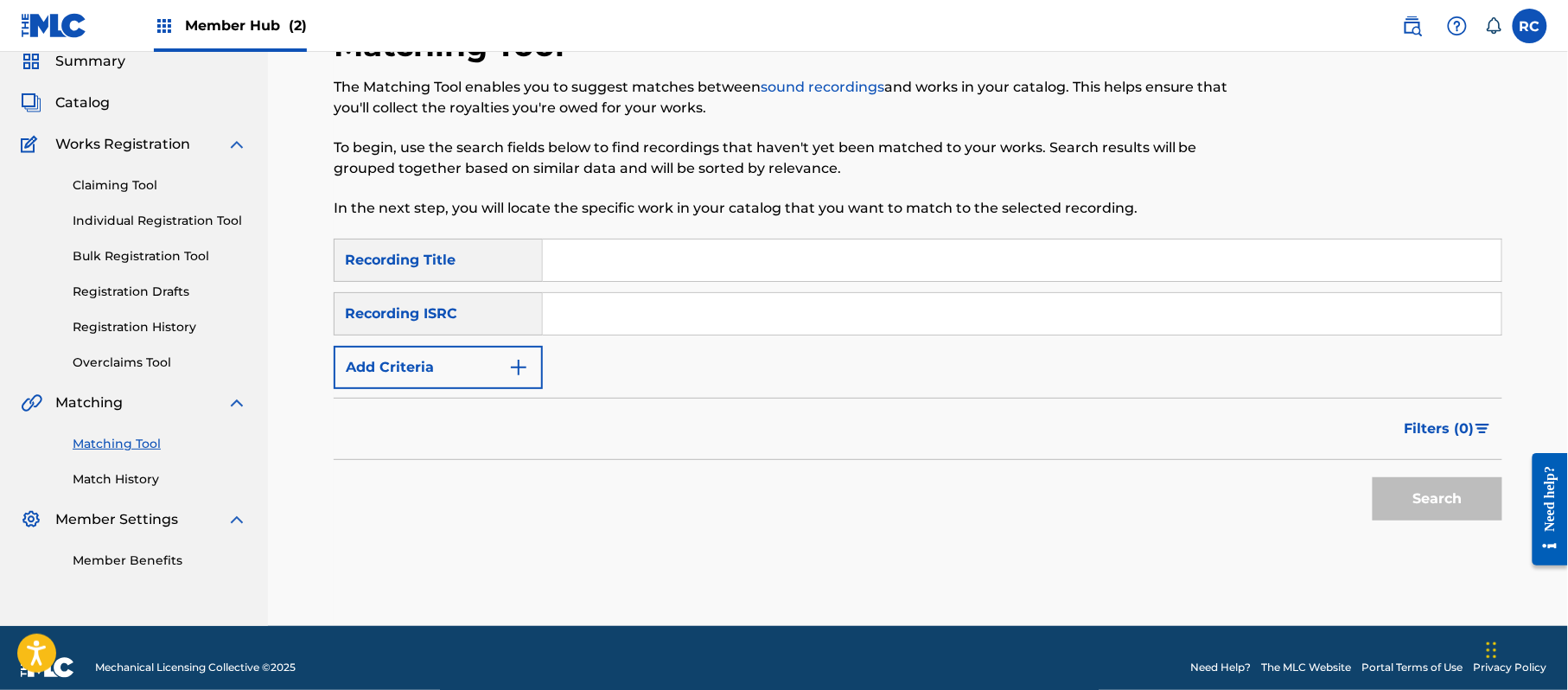
click at [686, 319] on input "Search Form" at bounding box center [1022, 314] width 959 height 41
paste input "JPZ922209379"
click at [1421, 491] on button "Search" at bounding box center [1438, 499] width 130 height 43
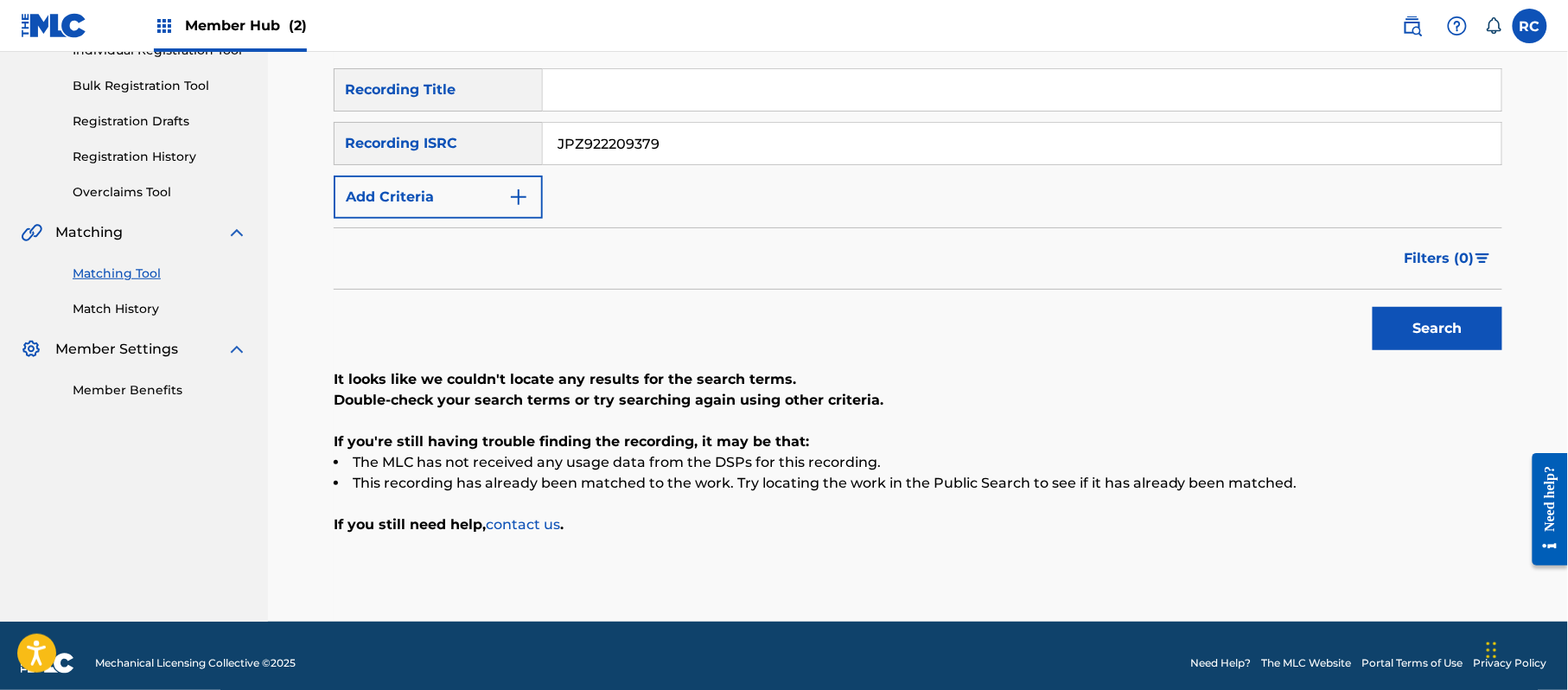
scroll to position [255, 0]
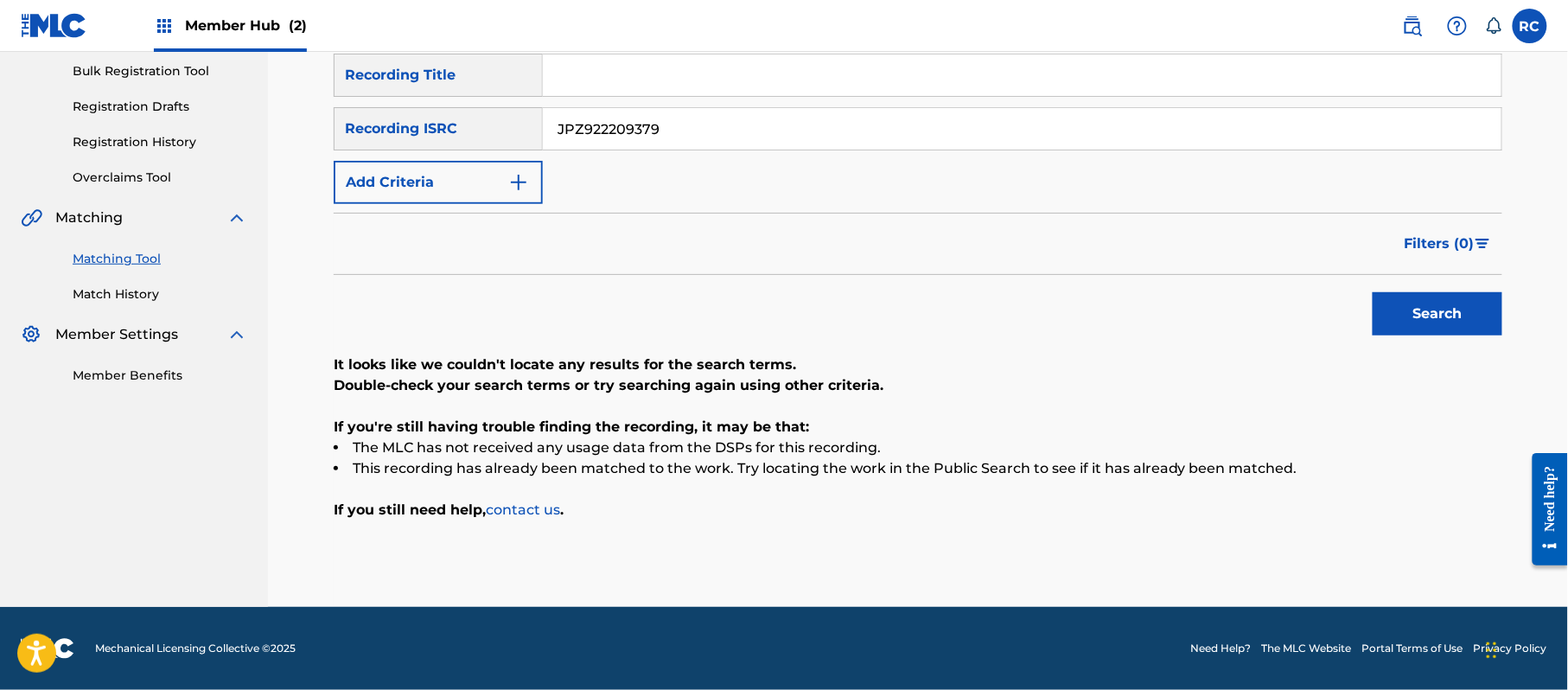
drag, startPoint x: 699, startPoint y: 132, endPoint x: 454, endPoint y: 145, distance: 245.3
click at [454, 145] on div "SearchWithCriteria934306d6-8f55-4148-a71f-de18aeb7b724 Recording ISRC JPZ922209…" at bounding box center [917, 129] width 1168 height 43
paste input "80"
type input "JPZ922209380"
click at [1405, 321] on button "Search" at bounding box center [1438, 314] width 130 height 43
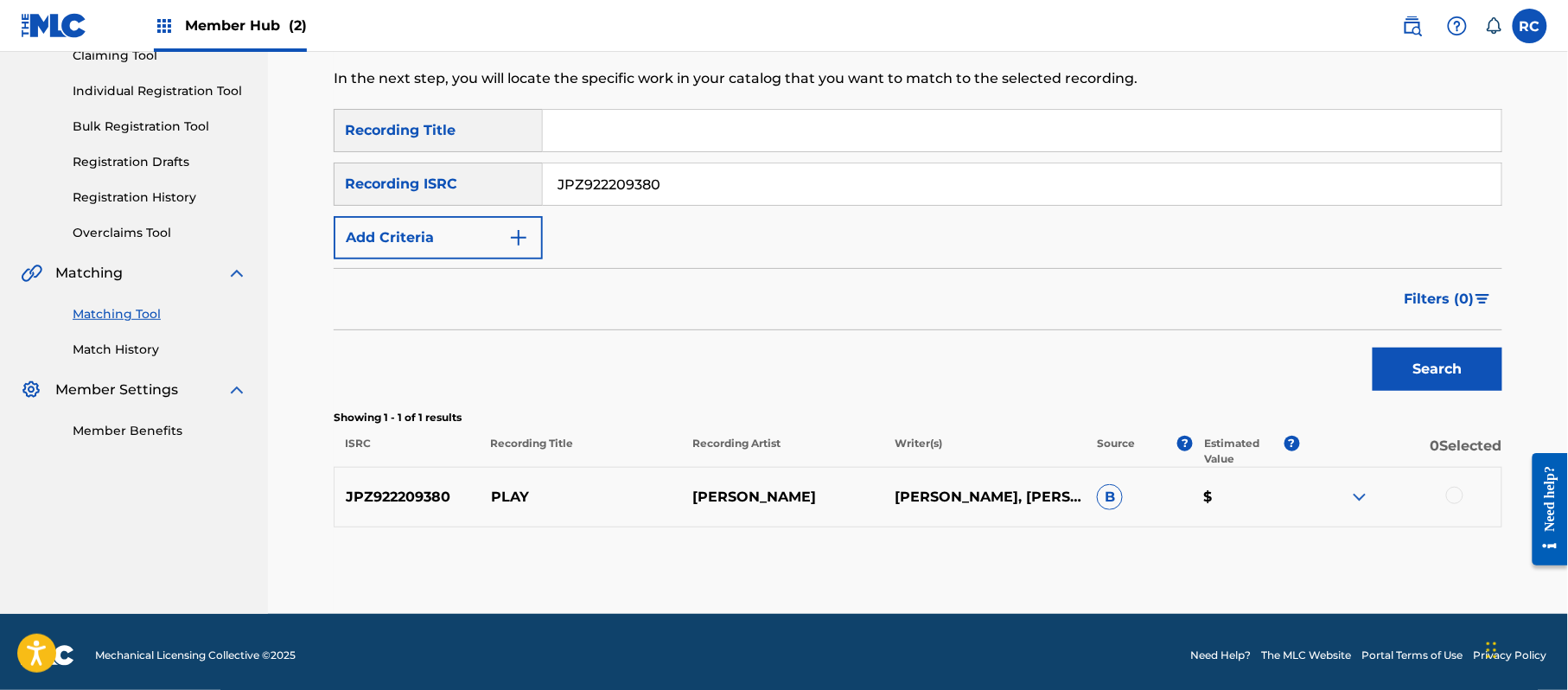
scroll to position [205, 0]
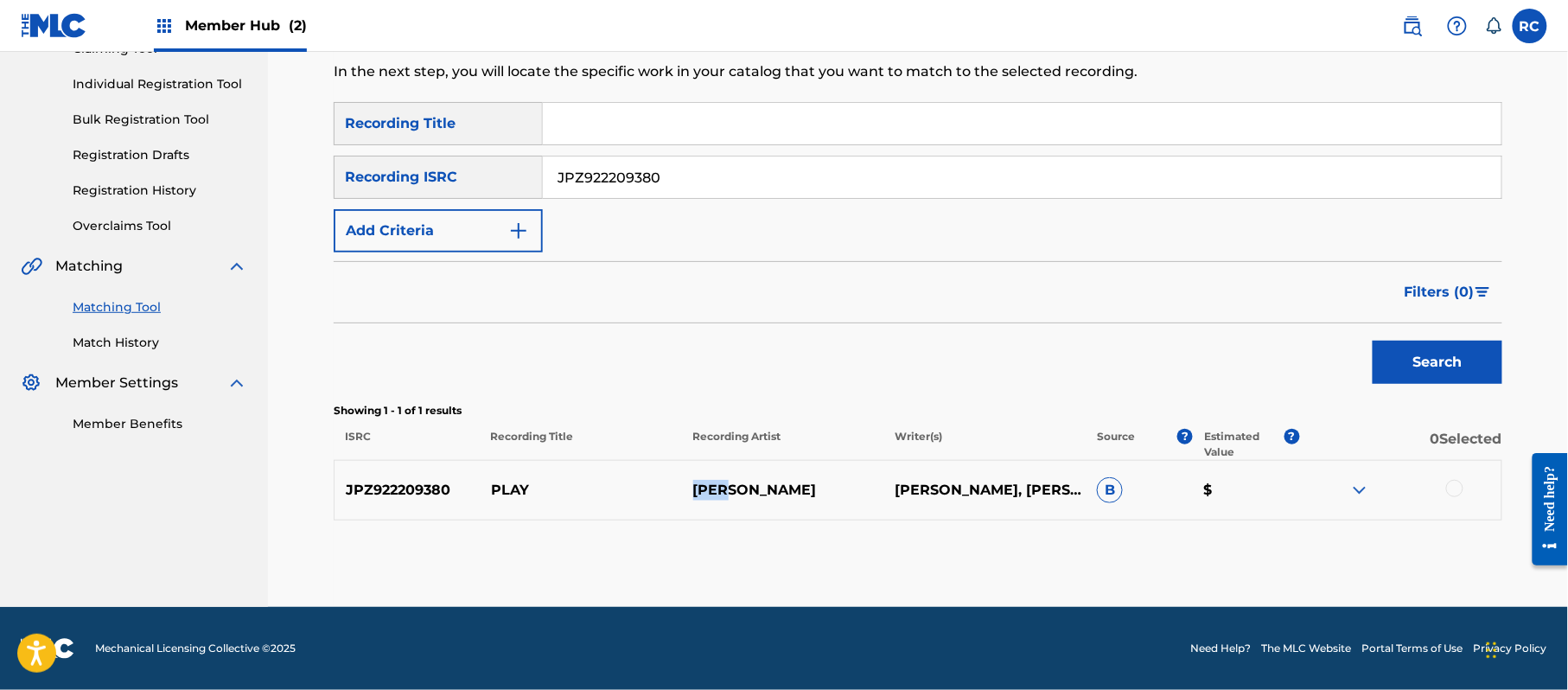
drag, startPoint x: 768, startPoint y: 494, endPoint x: 638, endPoint y: 505, distance: 130.5
click at [638, 505] on div "JPZ922209380 PLAY [PERSON_NAME] [PERSON_NAME], [PERSON_NAME] $" at bounding box center [917, 490] width 1168 height 60
copy div "[PERSON_NAME]"
drag, startPoint x: 1460, startPoint y: 487, endPoint x: 1328, endPoint y: 492, distance: 132.1
click at [1460, 487] on div at bounding box center [1455, 488] width 17 height 17
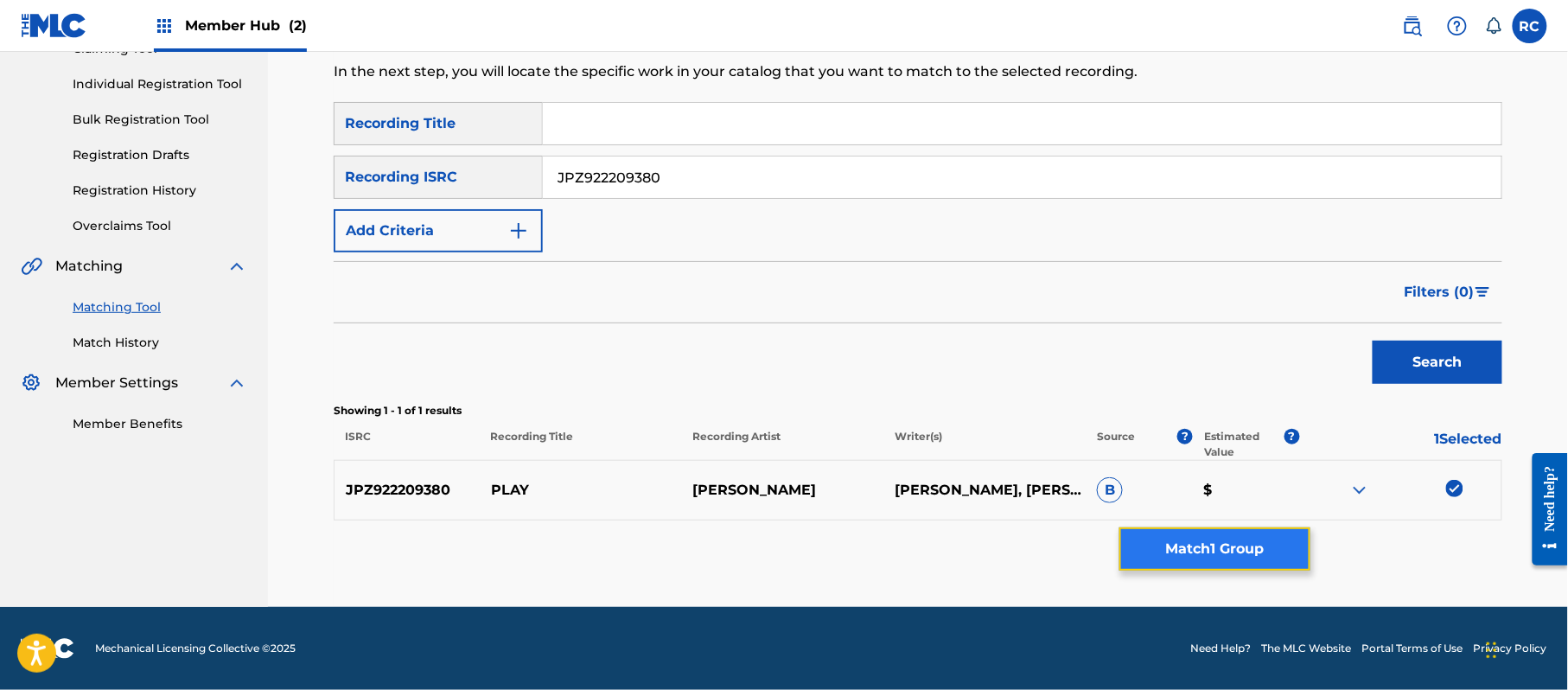
click at [1214, 541] on button "Match 1 Group" at bounding box center [1214, 549] width 191 height 43
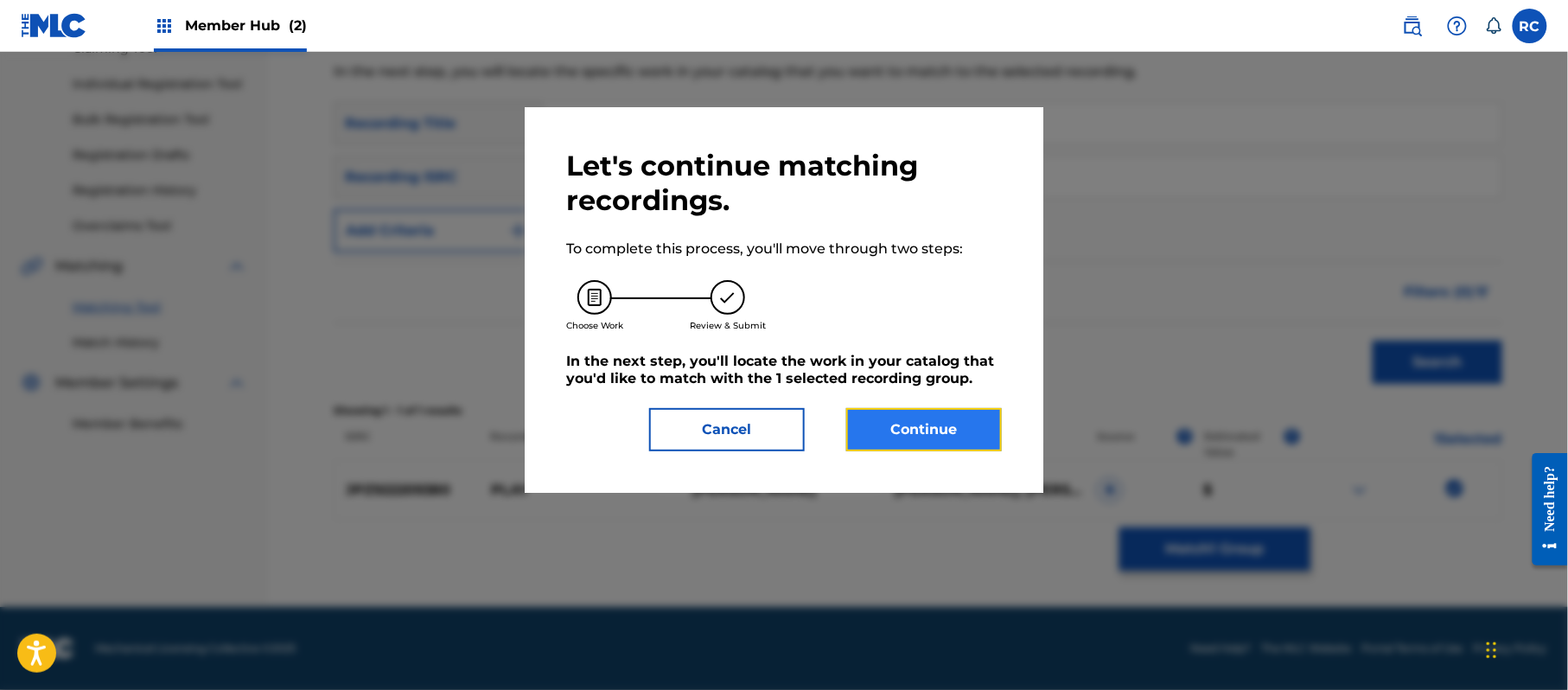
click at [909, 431] on button "Continue" at bounding box center [924, 430] width 156 height 43
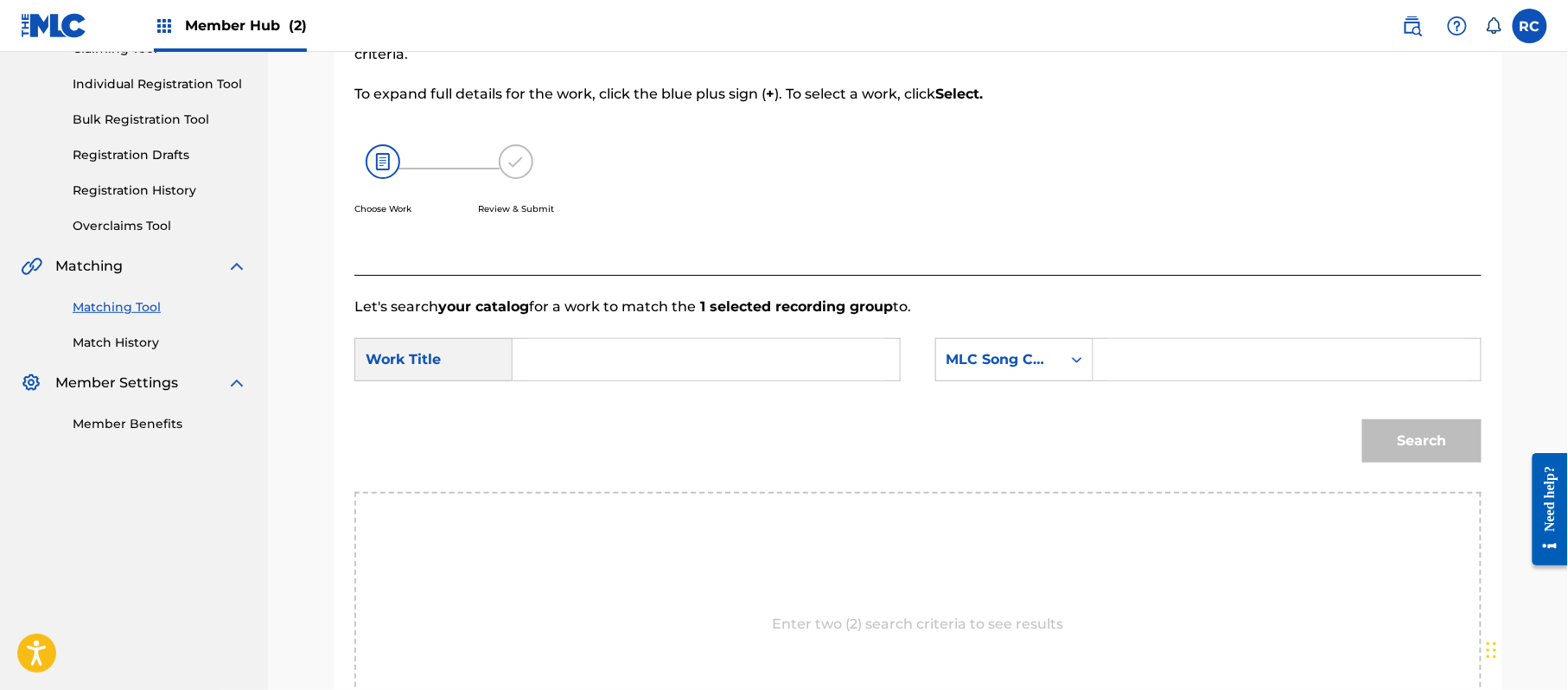
click at [599, 360] on input "Search Form" at bounding box center [706, 359] width 358 height 41
paste input "Play PM6O4M"
click at [622, 368] on input "Play PM6O4M" at bounding box center [706, 359] width 358 height 41
type input "Play"
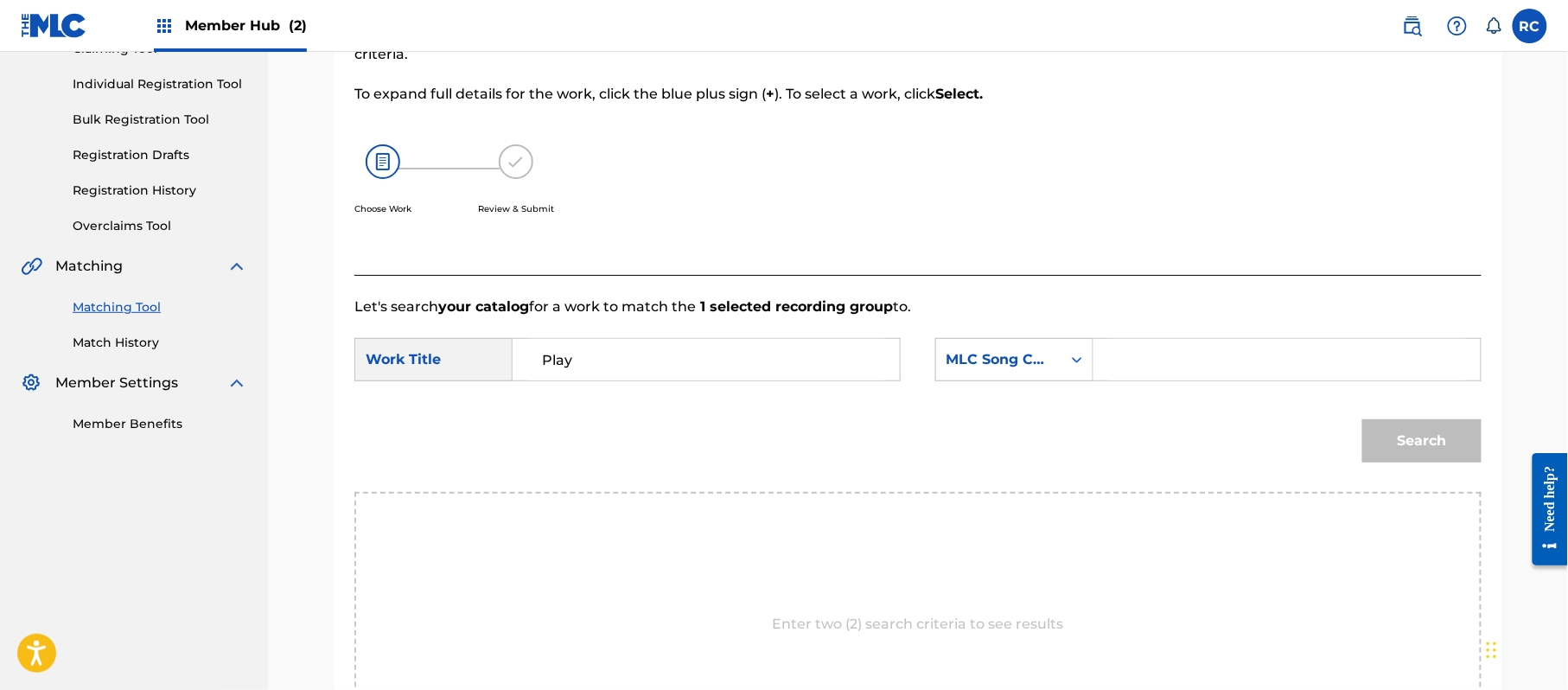
click at [1271, 373] on input "Search Form" at bounding box center [1287, 359] width 358 height 41
paste input "PM6O4M"
type input "PM6O4M"
click at [1378, 431] on button "Search" at bounding box center [1422, 441] width 120 height 43
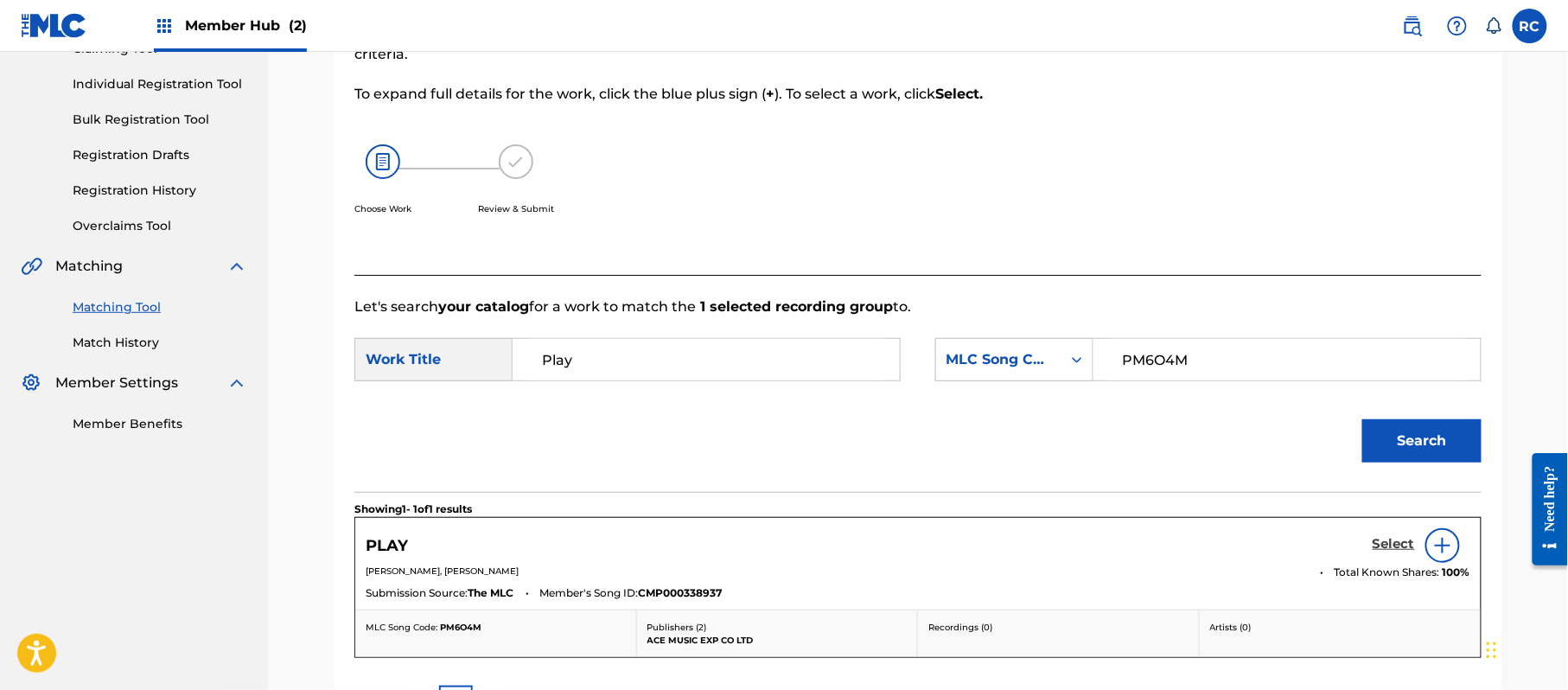
click at [1383, 543] on h5 "Select" at bounding box center [1394, 543] width 42 height 16
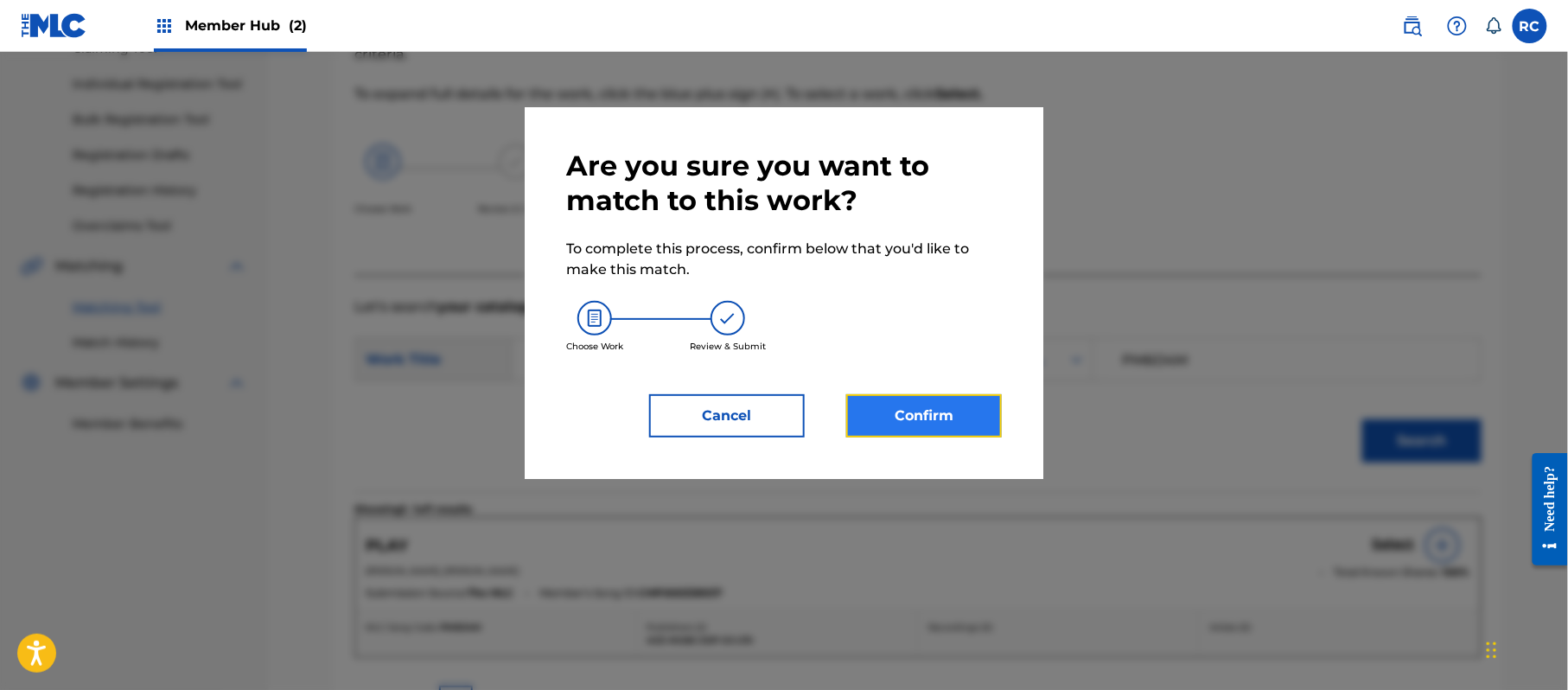
click at [950, 410] on button "Confirm" at bounding box center [924, 416] width 156 height 43
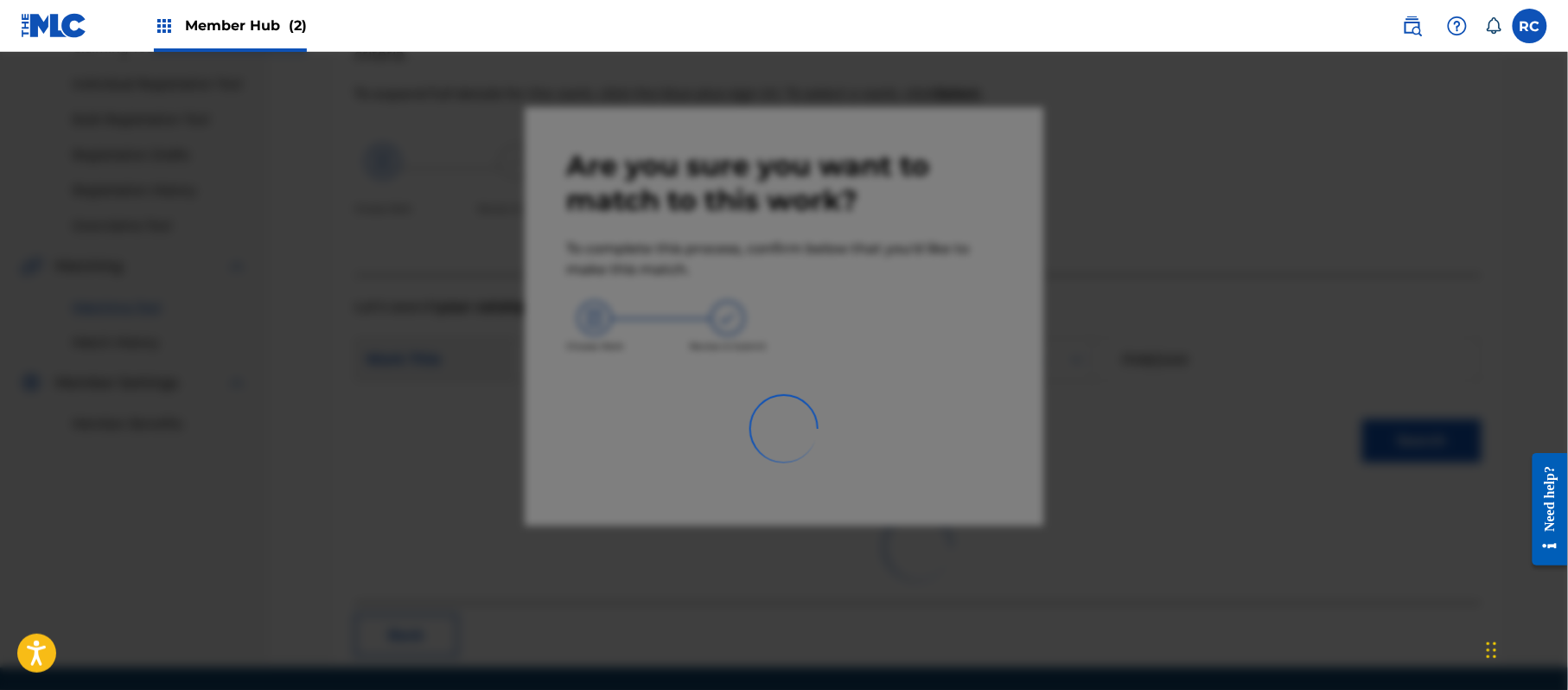
scroll to position [69, 0]
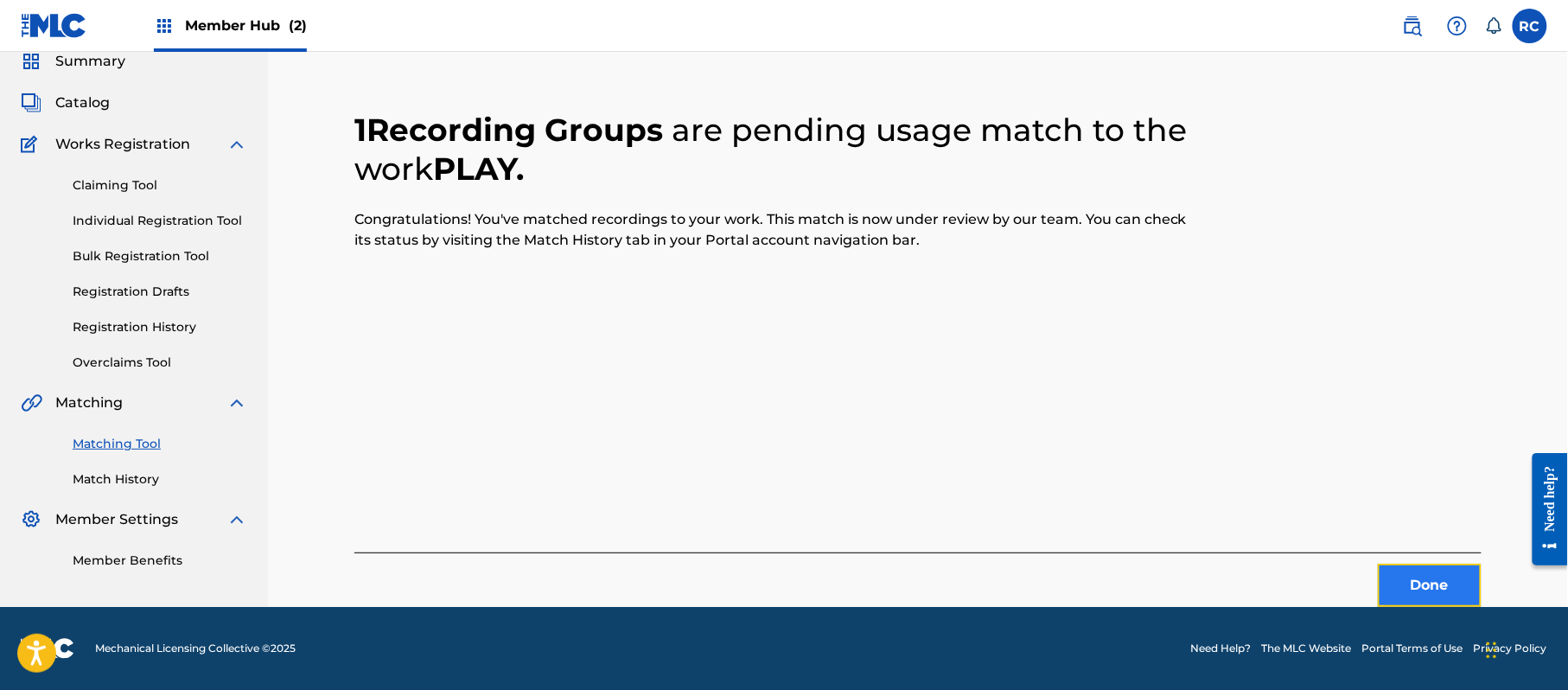
click at [1415, 576] on button "Done" at bounding box center [1429, 585] width 104 height 43
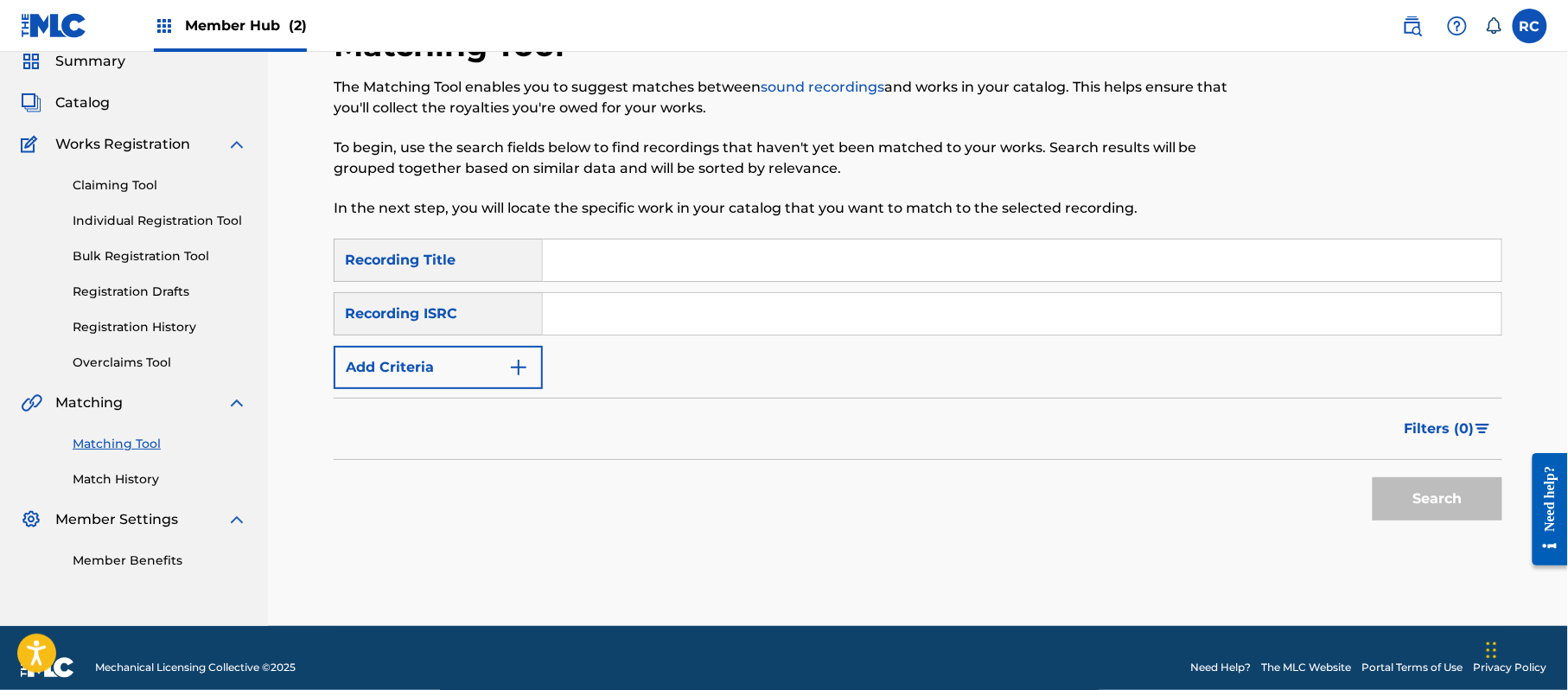
click at [689, 325] on input "Search Form" at bounding box center [1022, 314] width 959 height 41
paste input "JPZ922209382"
type input "JPZ922209382"
click at [1449, 500] on button "Search" at bounding box center [1438, 499] width 130 height 43
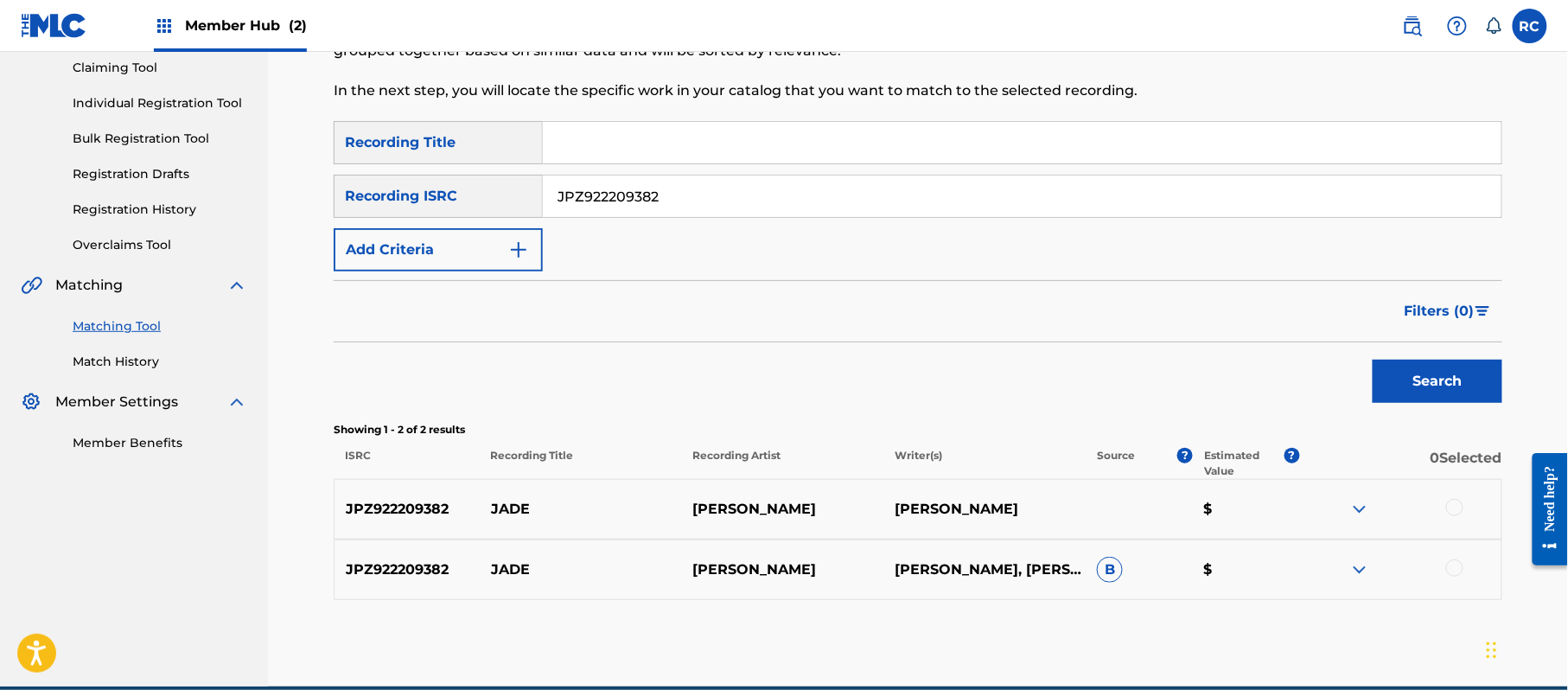
scroll to position [266, 0]
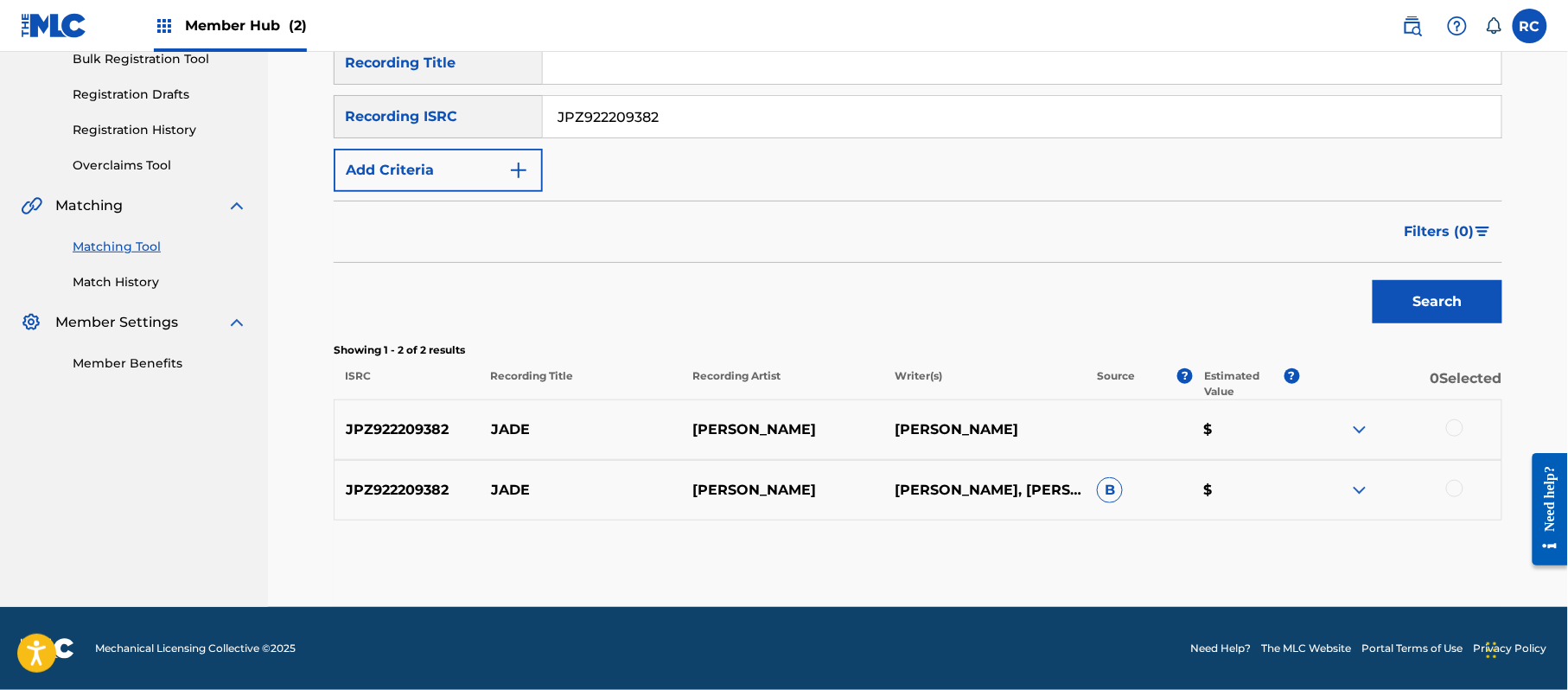
click at [1462, 430] on div at bounding box center [1455, 428] width 17 height 17
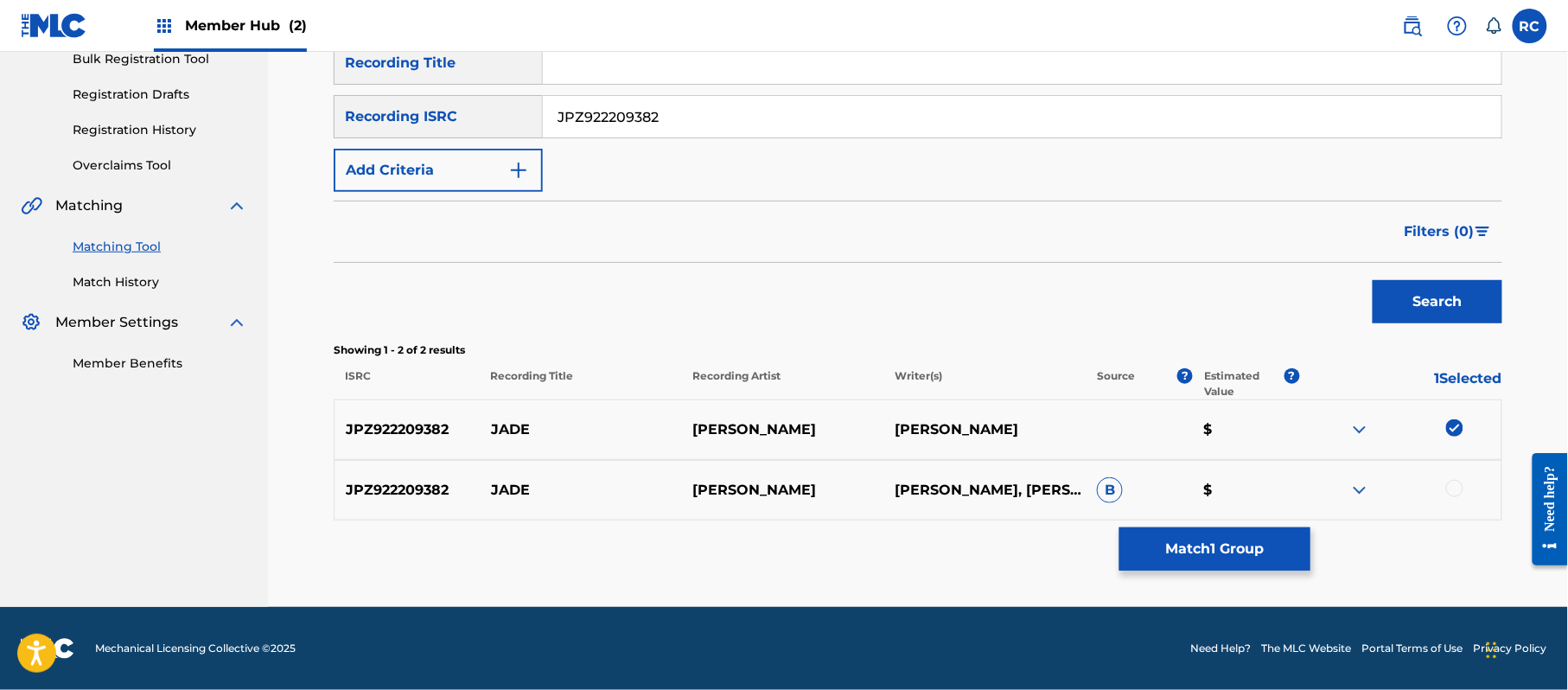
click at [1457, 487] on div at bounding box center [1455, 488] width 17 height 17
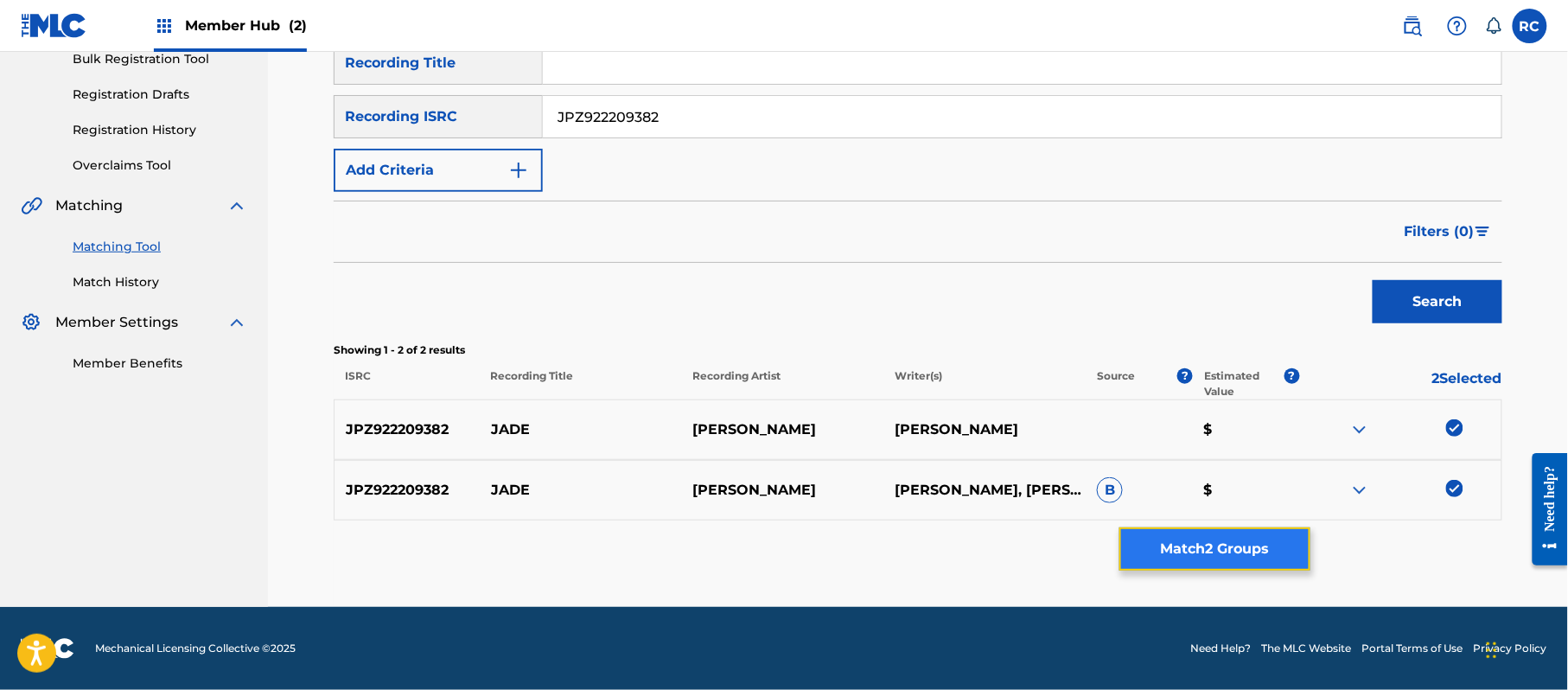
click at [1278, 541] on button "Match 2 Groups" at bounding box center [1214, 549] width 191 height 43
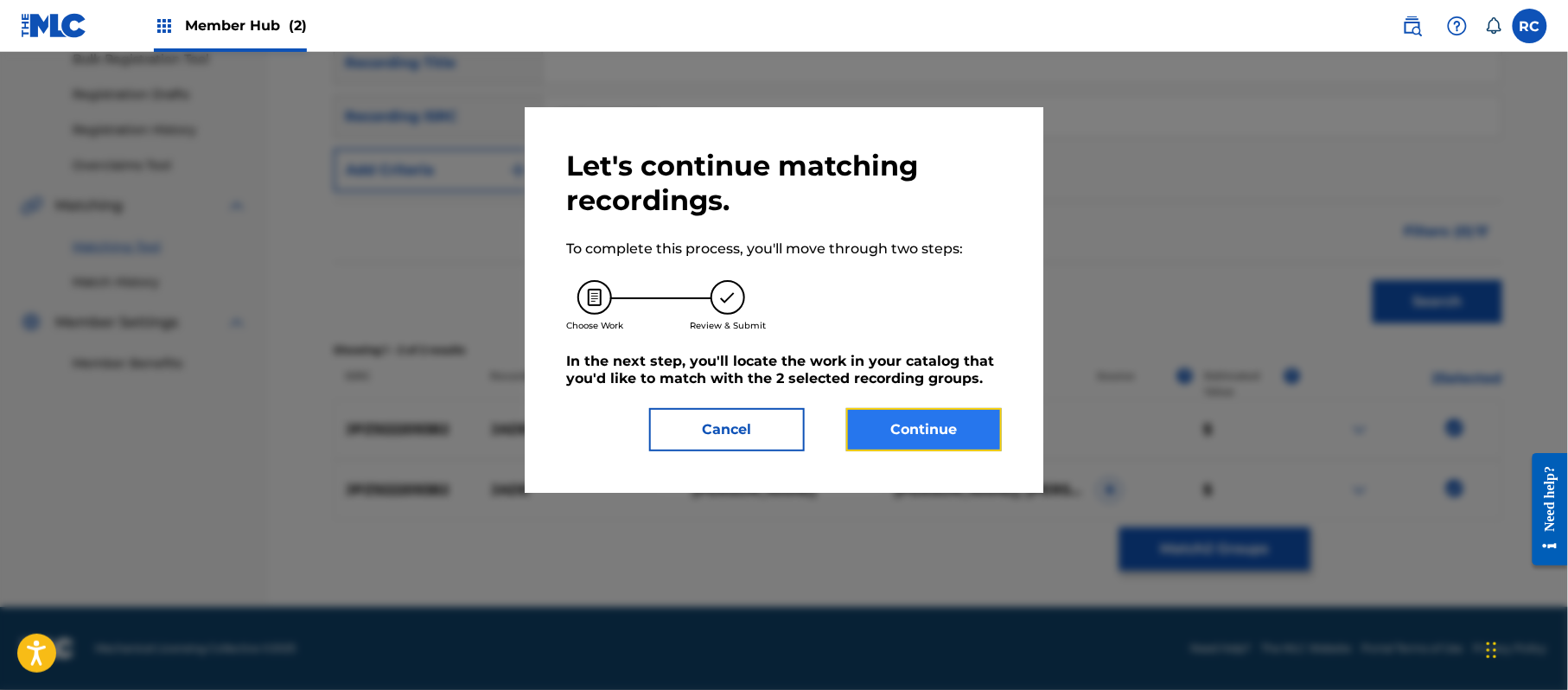
click at [951, 431] on button "Continue" at bounding box center [924, 430] width 156 height 43
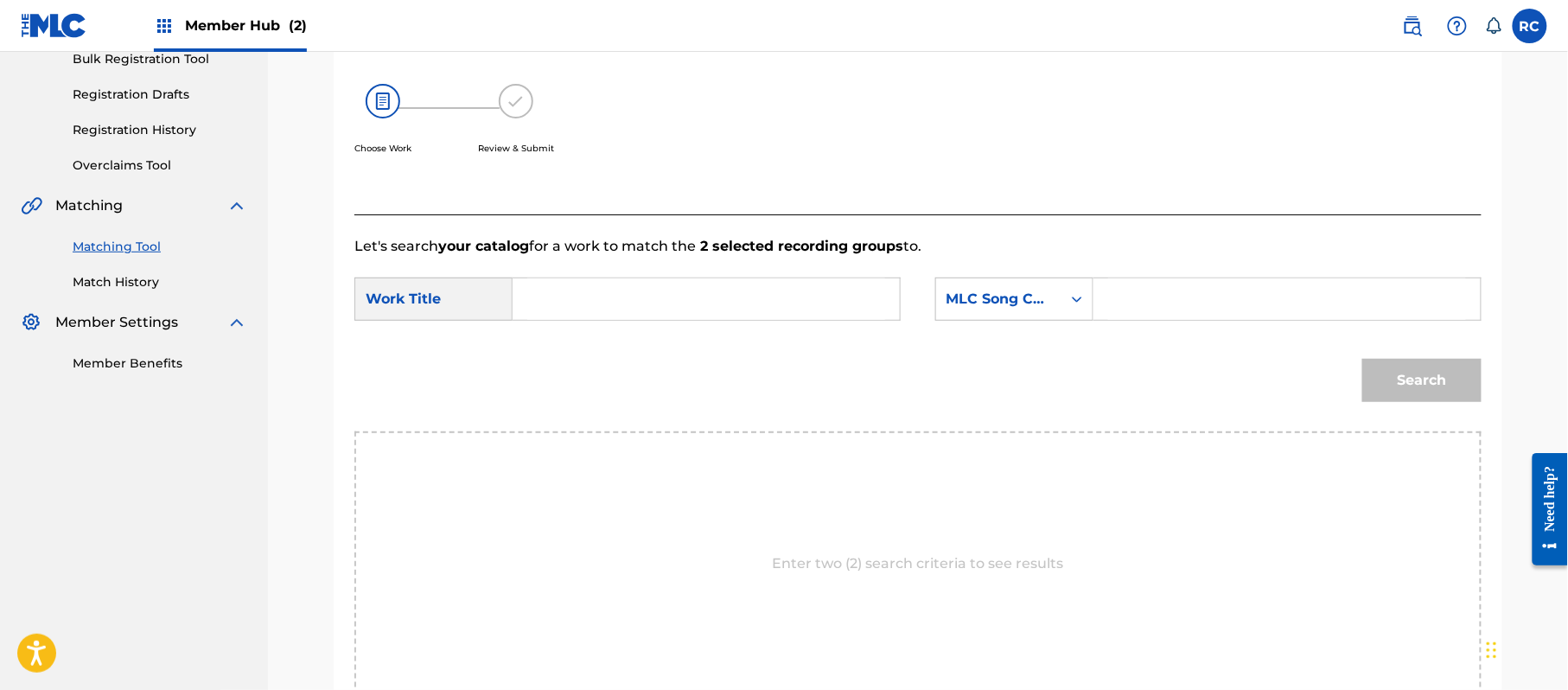
click at [629, 303] on input "Search Form" at bounding box center [706, 299] width 358 height 41
paste input "Jade JC1M4K"
click at [637, 303] on input "Jade JC1M4K" at bounding box center [706, 299] width 358 height 41
type input "[PERSON_NAME]"
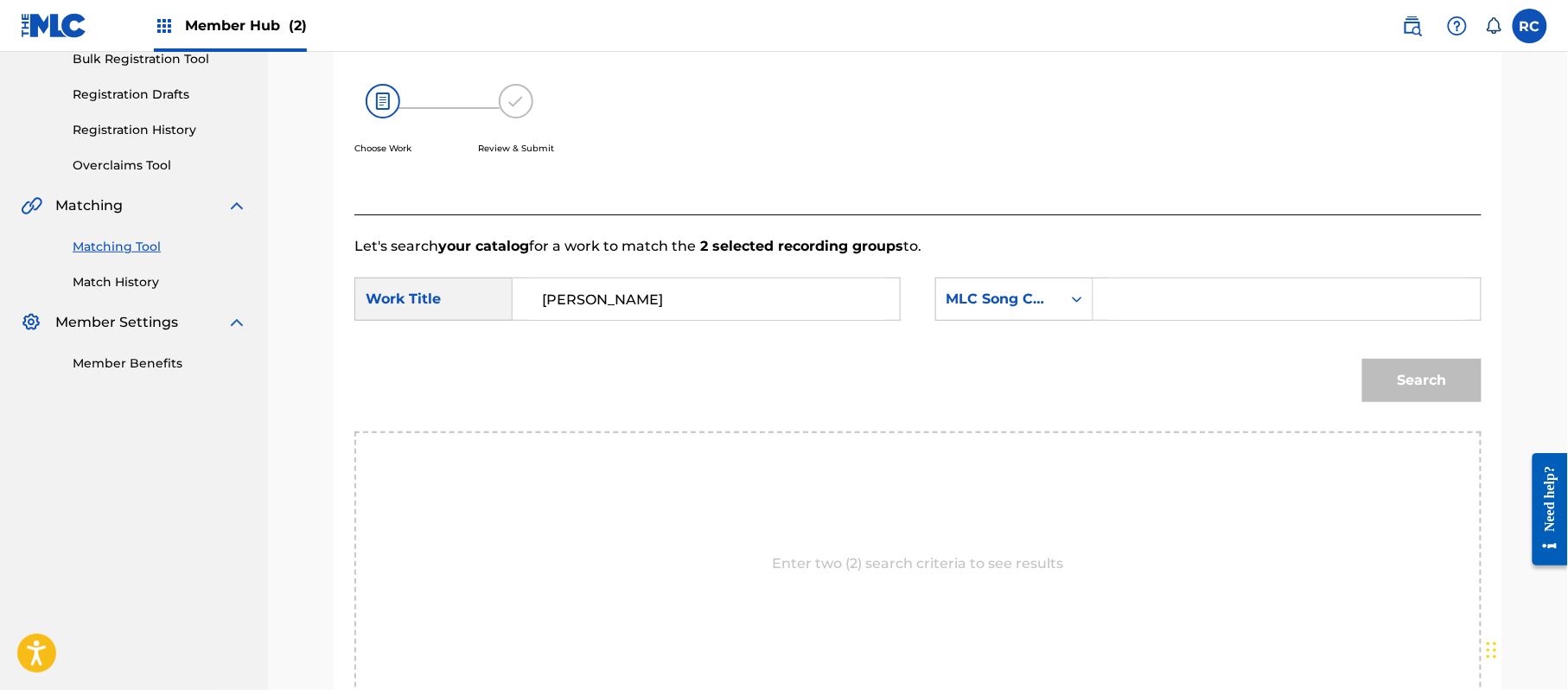
click at [1221, 288] on input "Search Form" at bounding box center [1287, 299] width 358 height 41
paste input "JC1M4K"
type input "JC1M4K"
click at [1423, 379] on button "Search" at bounding box center [1422, 380] width 120 height 43
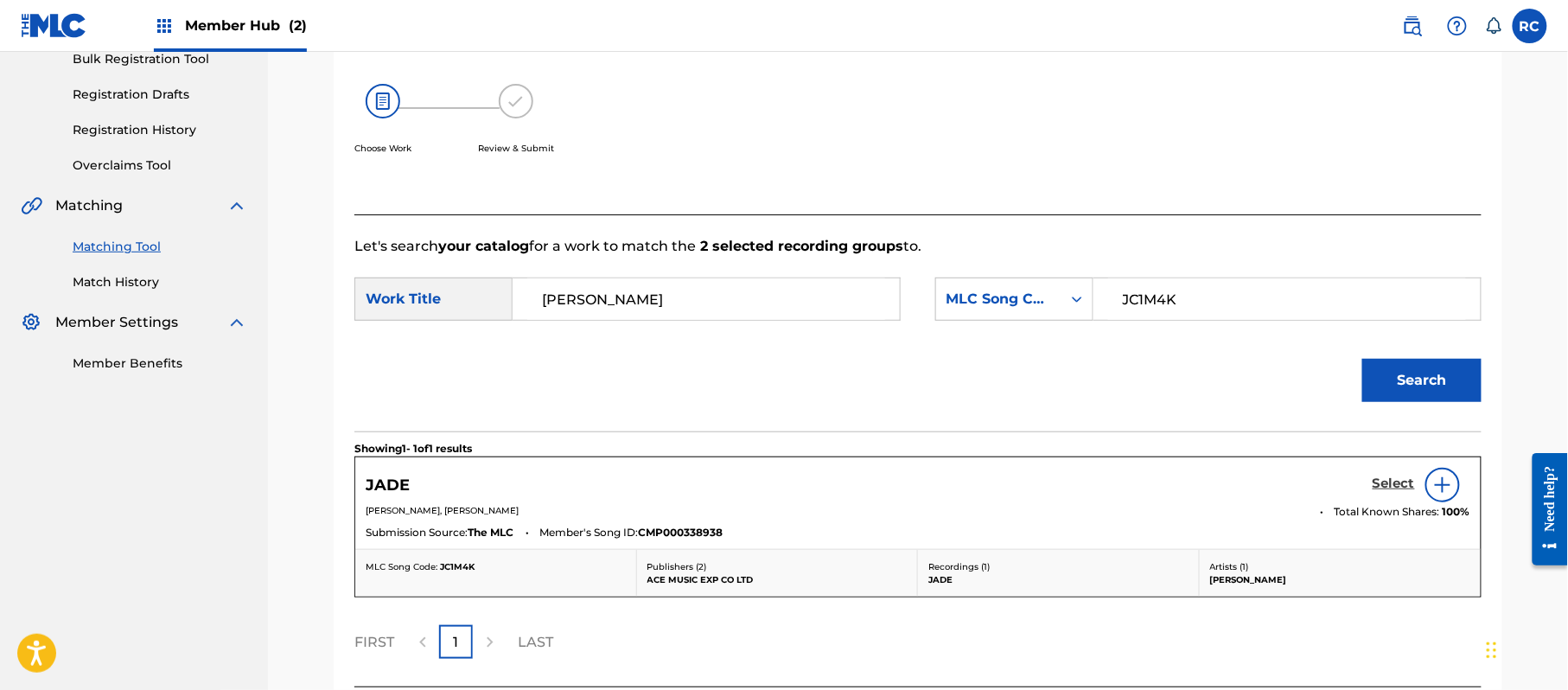
click at [1381, 494] on link "Select" at bounding box center [1394, 485] width 42 height 19
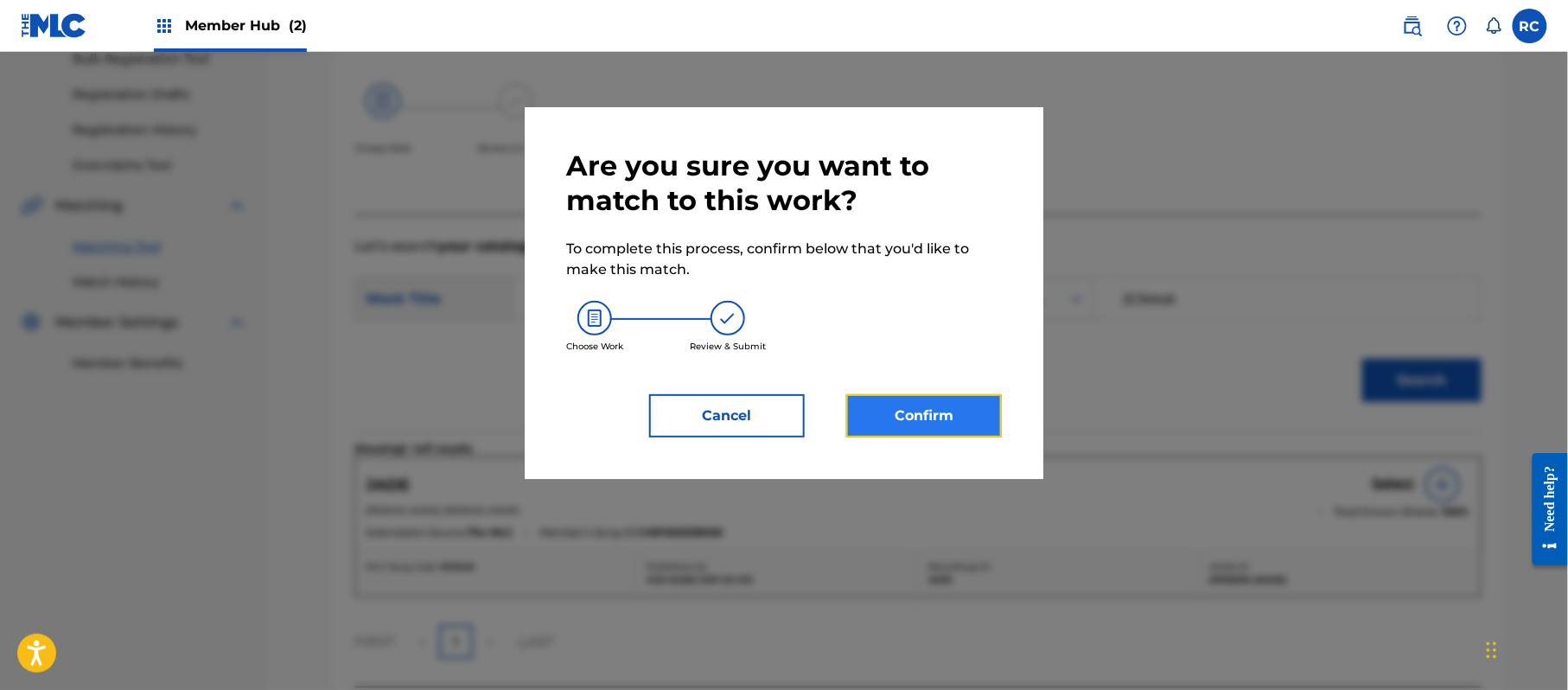
click at [924, 408] on button "Confirm" at bounding box center [924, 416] width 156 height 43
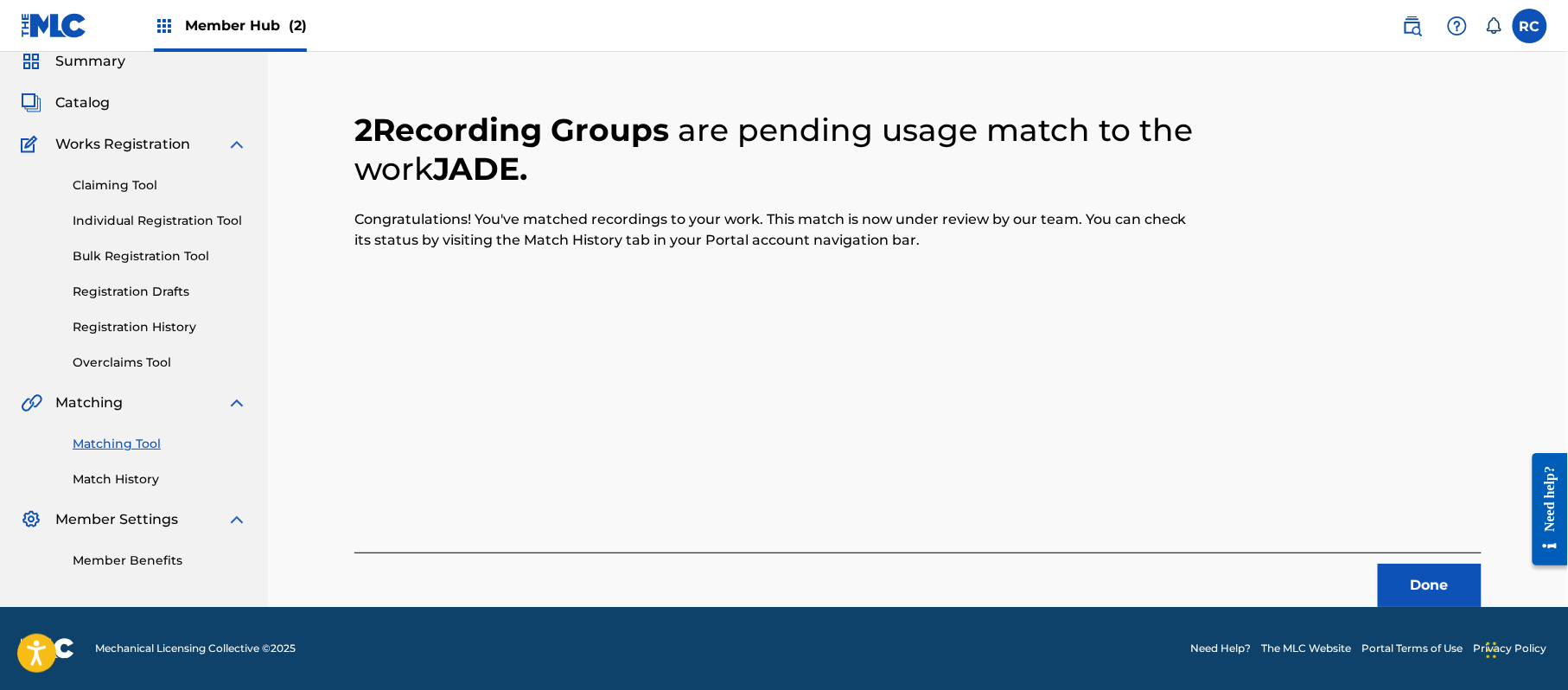
scroll to position [69, 0]
click at [1411, 591] on button "Done" at bounding box center [1429, 585] width 104 height 43
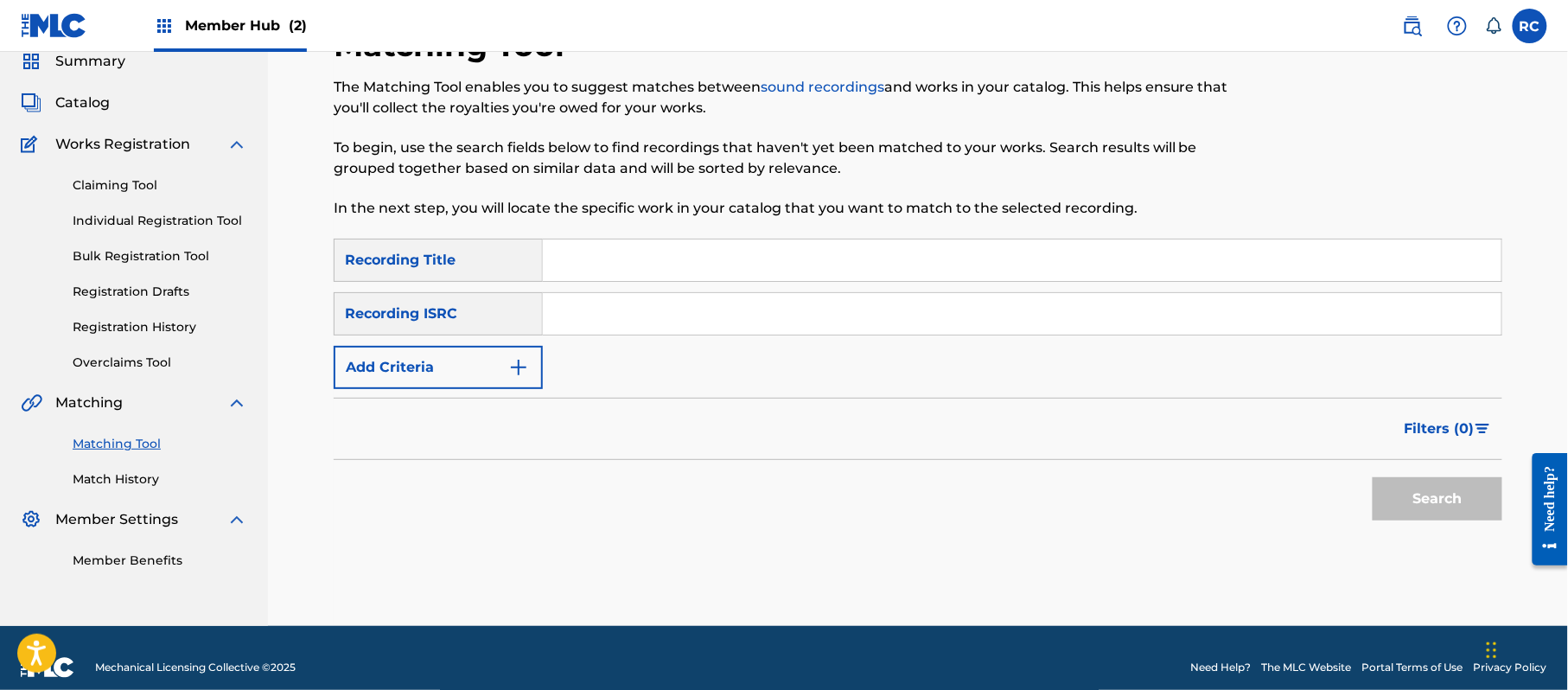
click at [650, 320] on input "Search Form" at bounding box center [1022, 314] width 959 height 41
paste input "JPZ922209383"
drag, startPoint x: 595, startPoint y: 318, endPoint x: 516, endPoint y: 318, distance: 79.0
click at [516, 318] on div "SearchWithCriteria934306d6-8f55-4148-a71f-de18aeb7b724 Recording ISRC JPZ922209…" at bounding box center [917, 314] width 1168 height 43
type input "JPZ922209383"
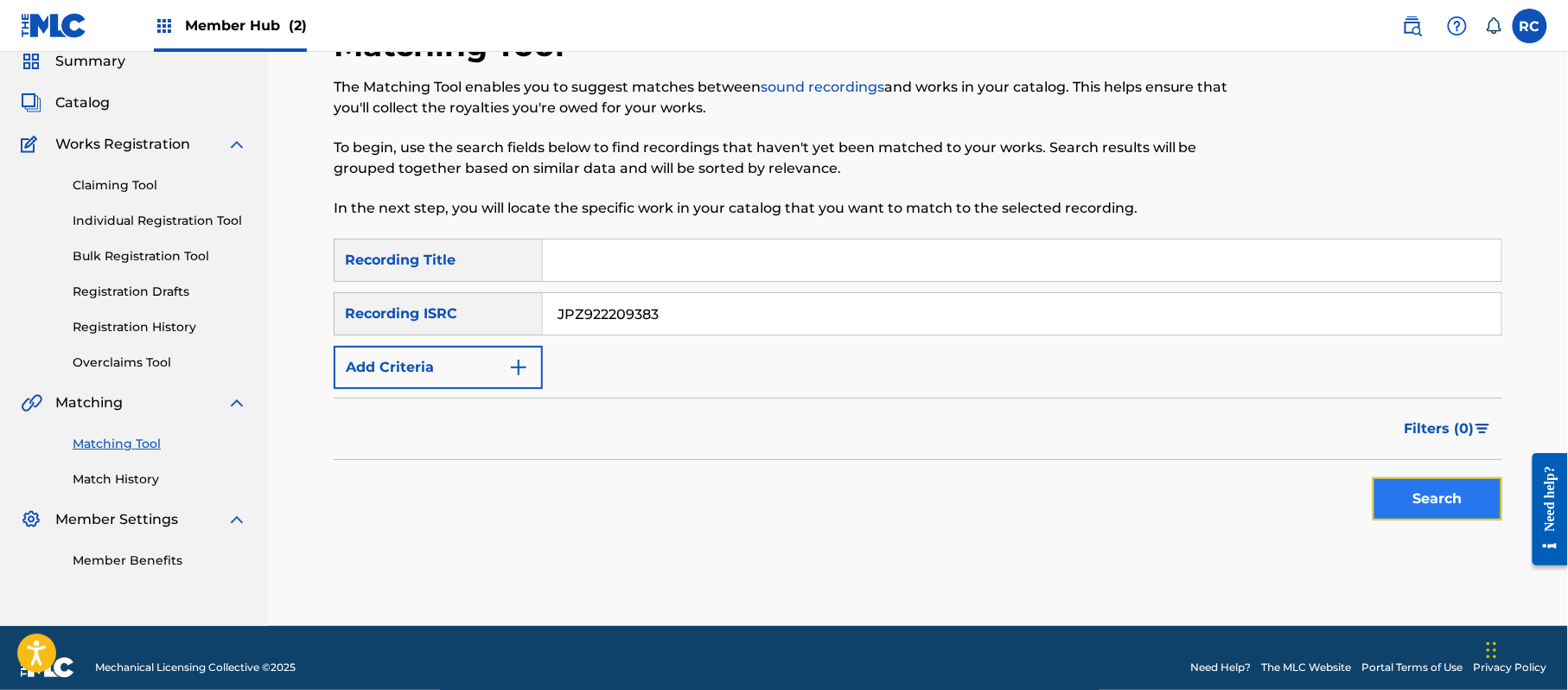
click at [1402, 493] on button "Search" at bounding box center [1438, 499] width 130 height 43
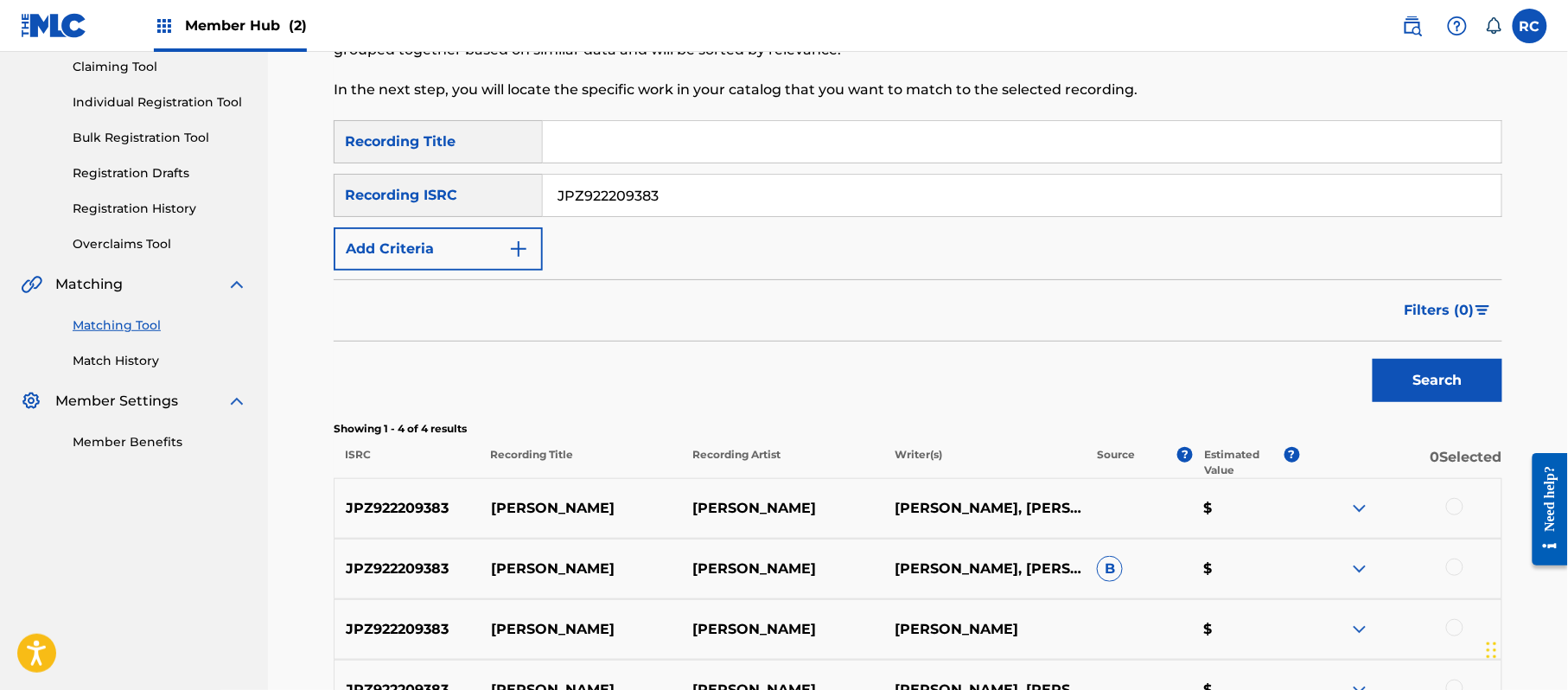
scroll to position [299, 0]
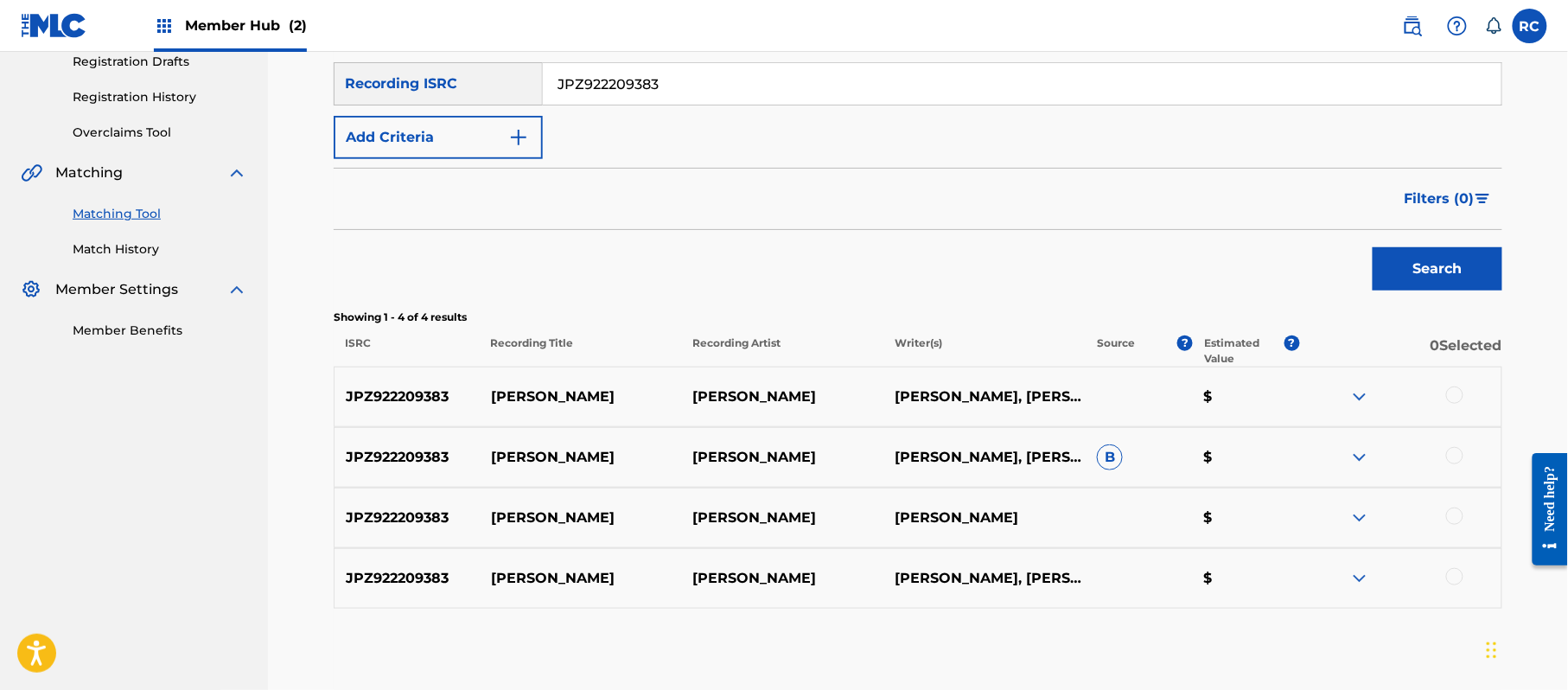
click at [1452, 389] on div at bounding box center [1455, 395] width 17 height 17
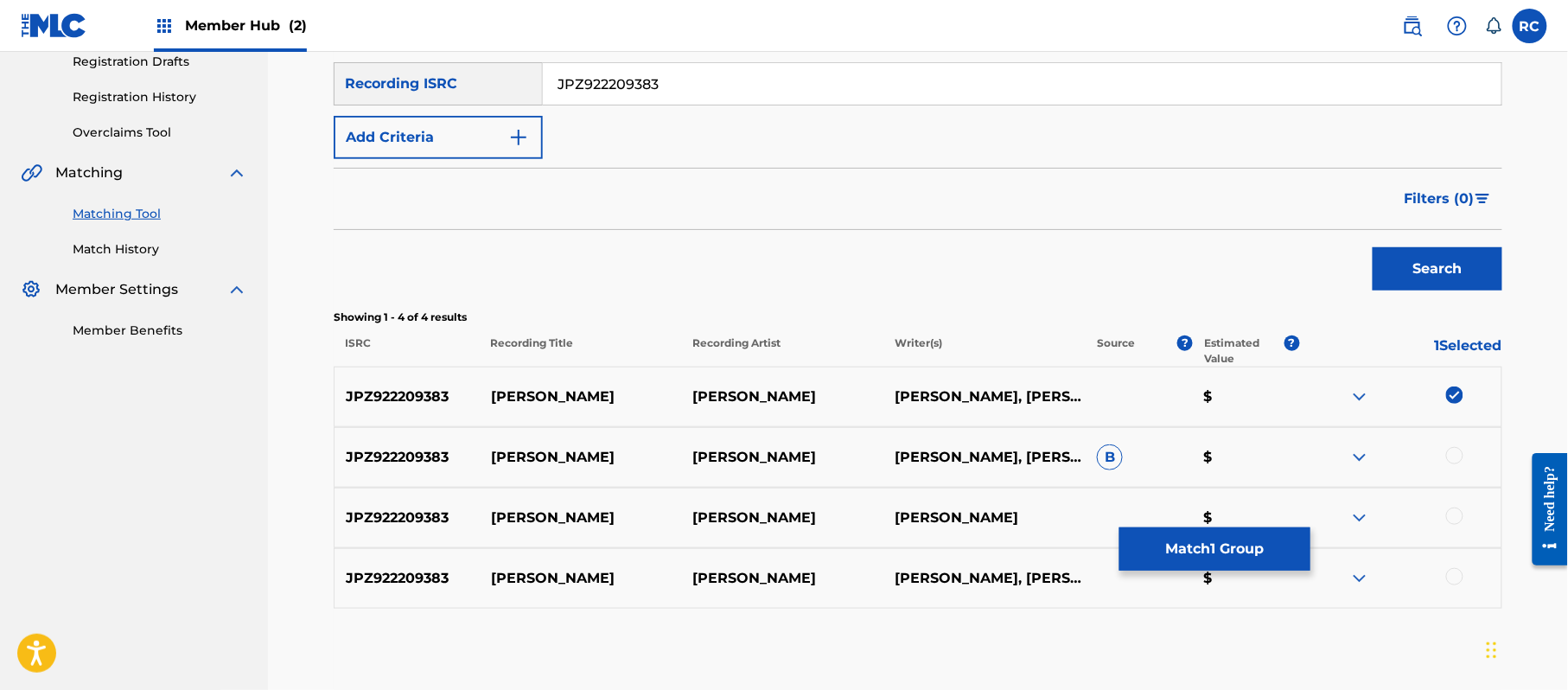
click at [1452, 454] on div at bounding box center [1455, 455] width 17 height 17
click at [1457, 506] on div "JPZ922209383 [PERSON_NAME] YUHKA [PERSON_NAME] $" at bounding box center [917, 518] width 1168 height 60
click at [1457, 509] on div at bounding box center [1455, 516] width 17 height 17
click at [1454, 577] on div at bounding box center [1455, 576] width 17 height 17
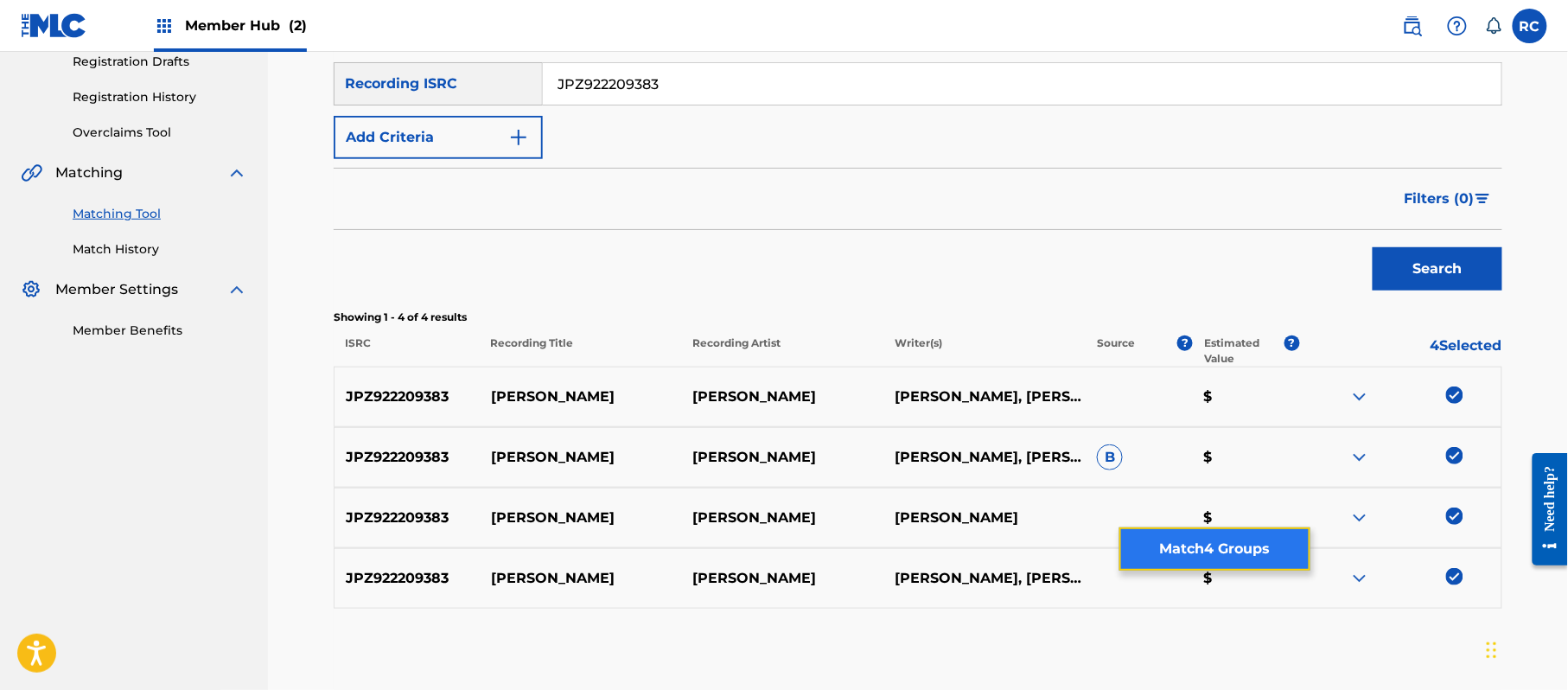
click at [1236, 541] on button "Match 4 Groups" at bounding box center [1214, 549] width 191 height 43
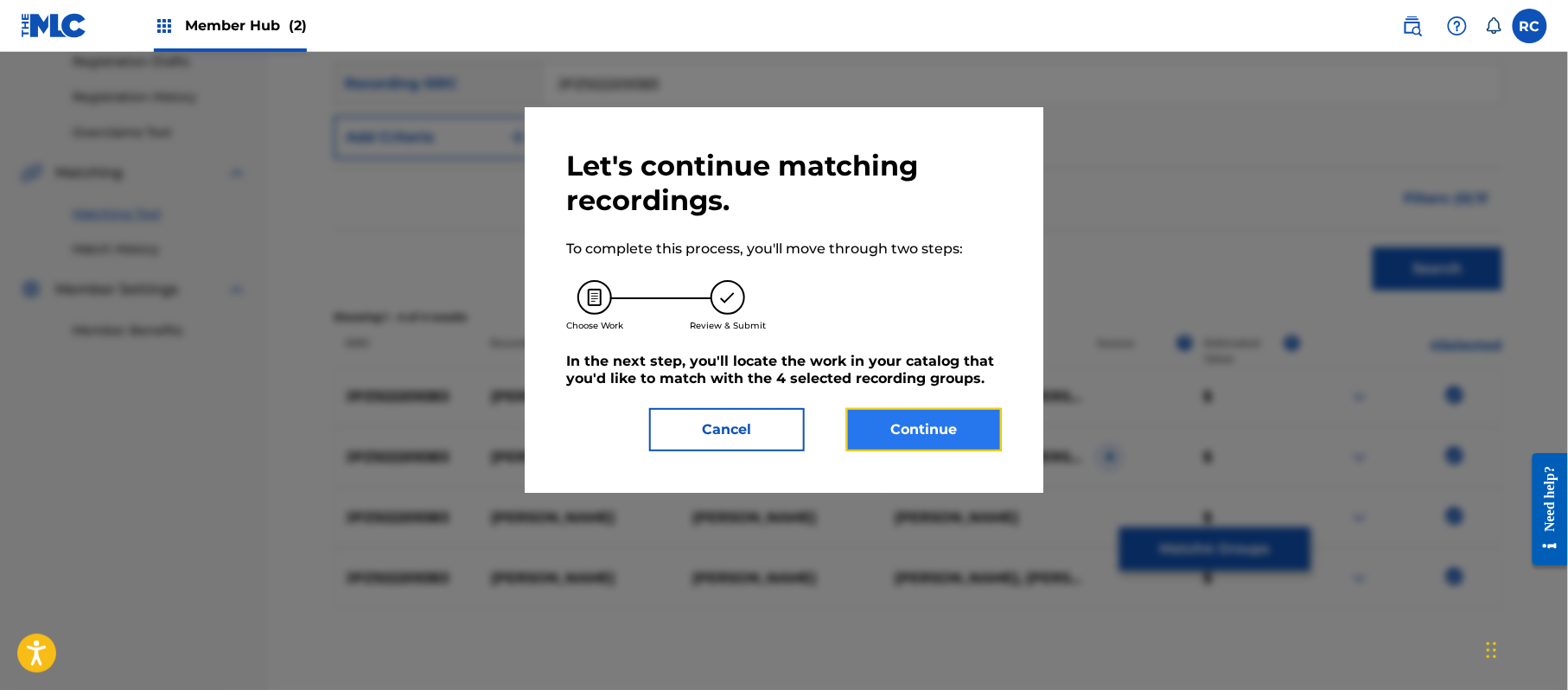
click at [918, 446] on button "Continue" at bounding box center [924, 430] width 156 height 43
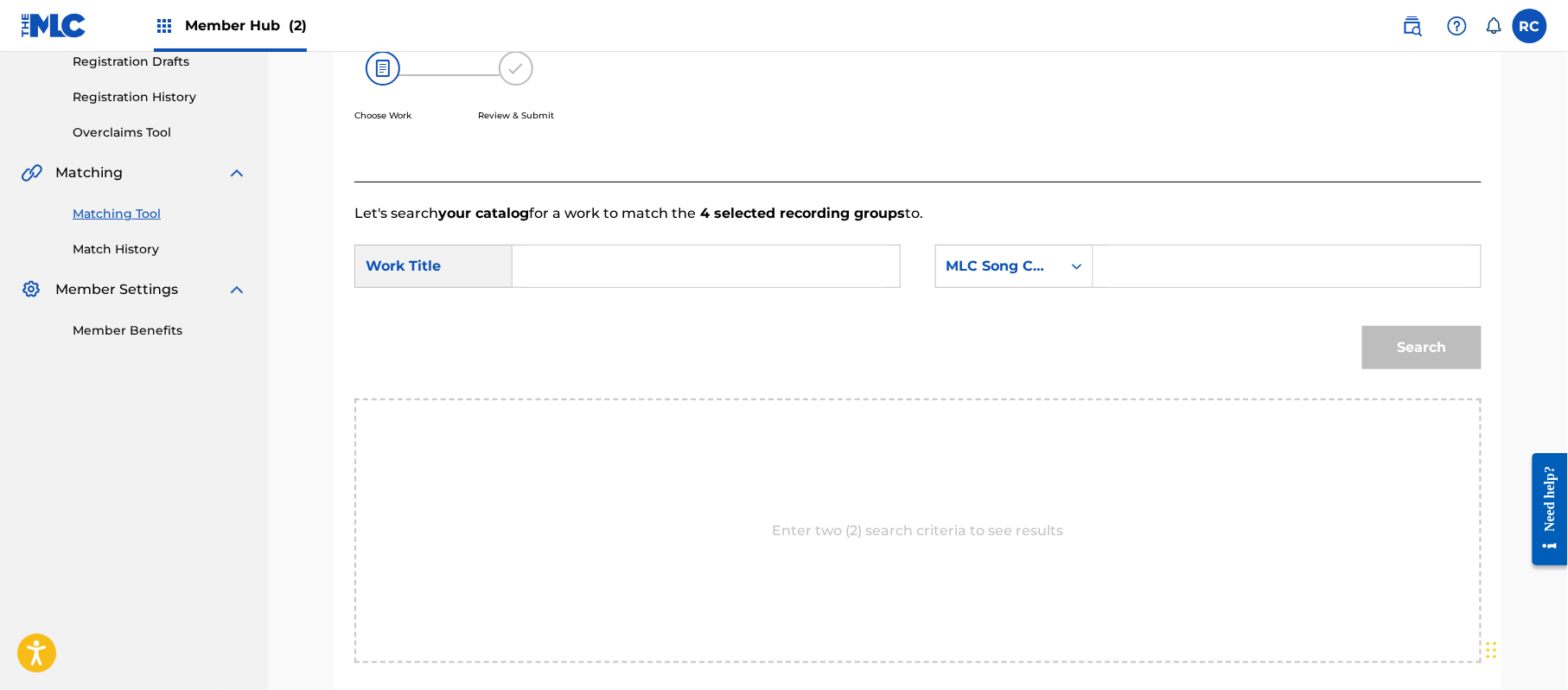
click at [582, 271] on input "Search Form" at bounding box center [706, 266] width 358 height 41
paste input "[PERSON_NAME] MV2O4C"
click at [634, 271] on input "[PERSON_NAME] MV2O4C" at bounding box center [706, 266] width 358 height 41
type input "[PERSON_NAME]"
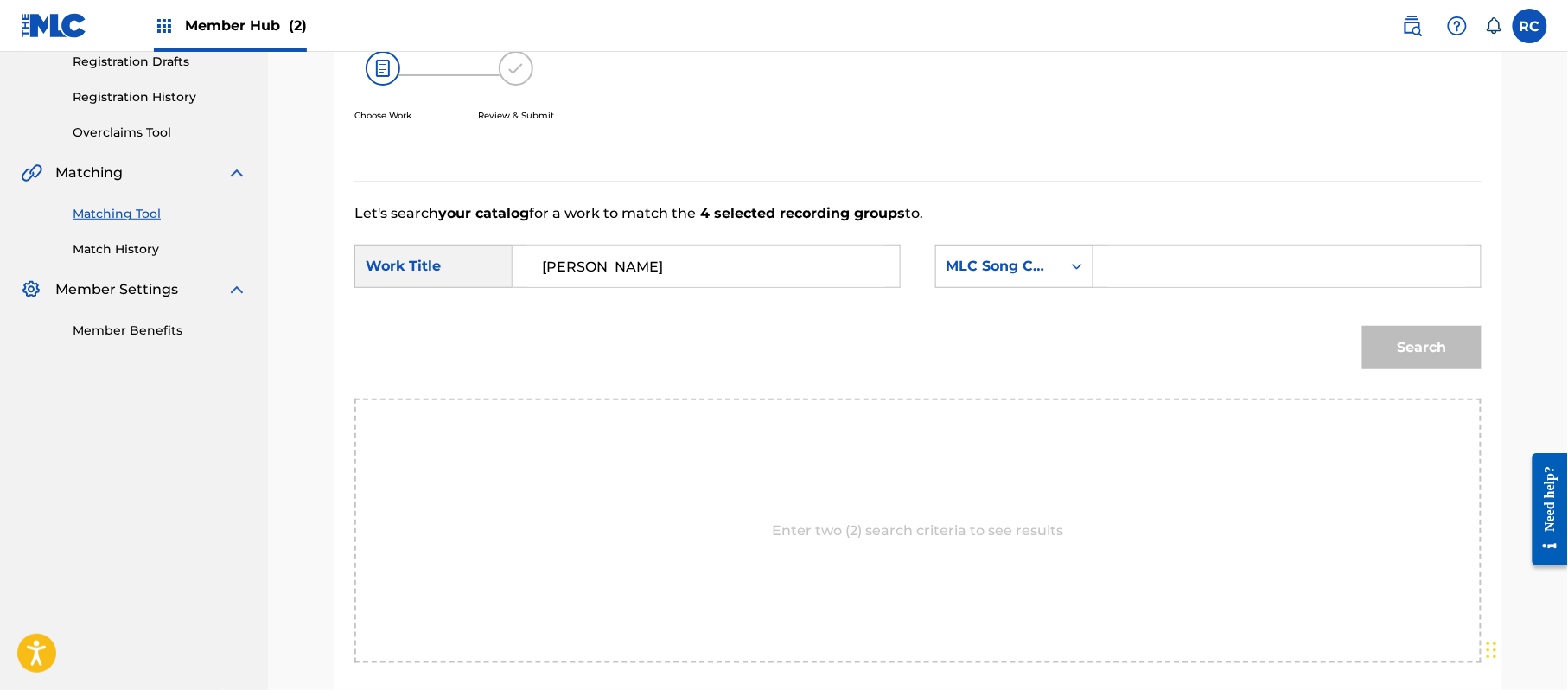
click at [1221, 282] on input "Search Form" at bounding box center [1287, 266] width 358 height 41
paste input "MV2O4C"
type input "MV2O4C"
click at [1401, 356] on button "Search" at bounding box center [1422, 348] width 120 height 43
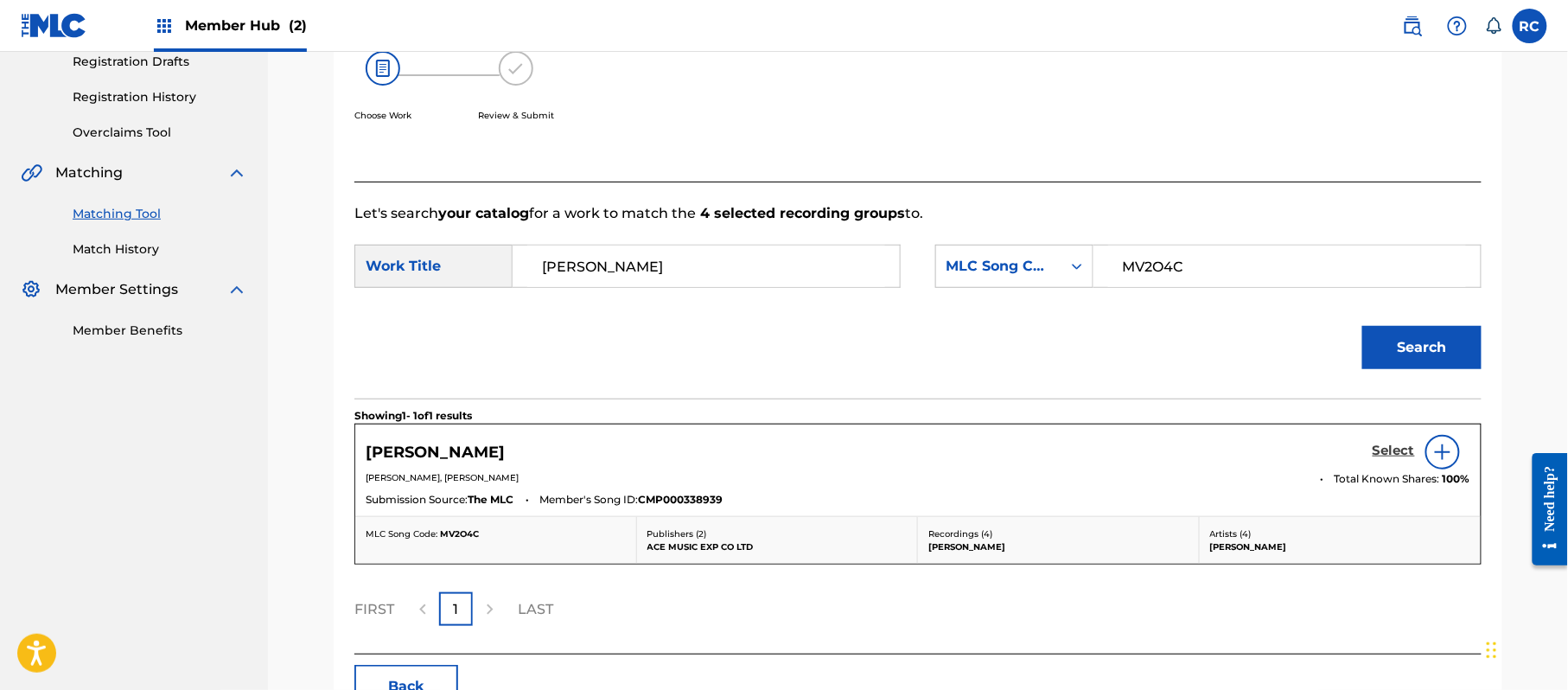
click at [1377, 452] on h5 "Select" at bounding box center [1394, 450] width 42 height 16
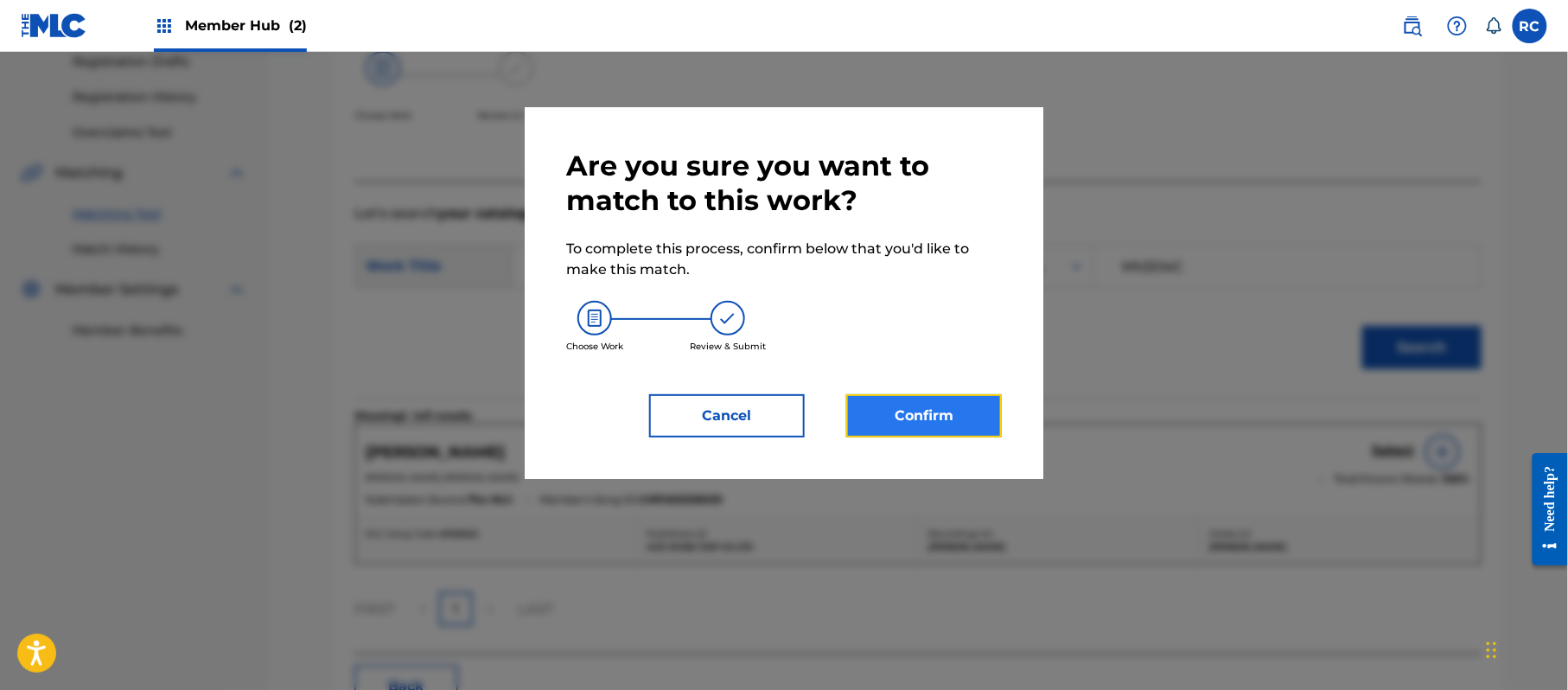
click at [915, 410] on button "Confirm" at bounding box center [924, 416] width 156 height 43
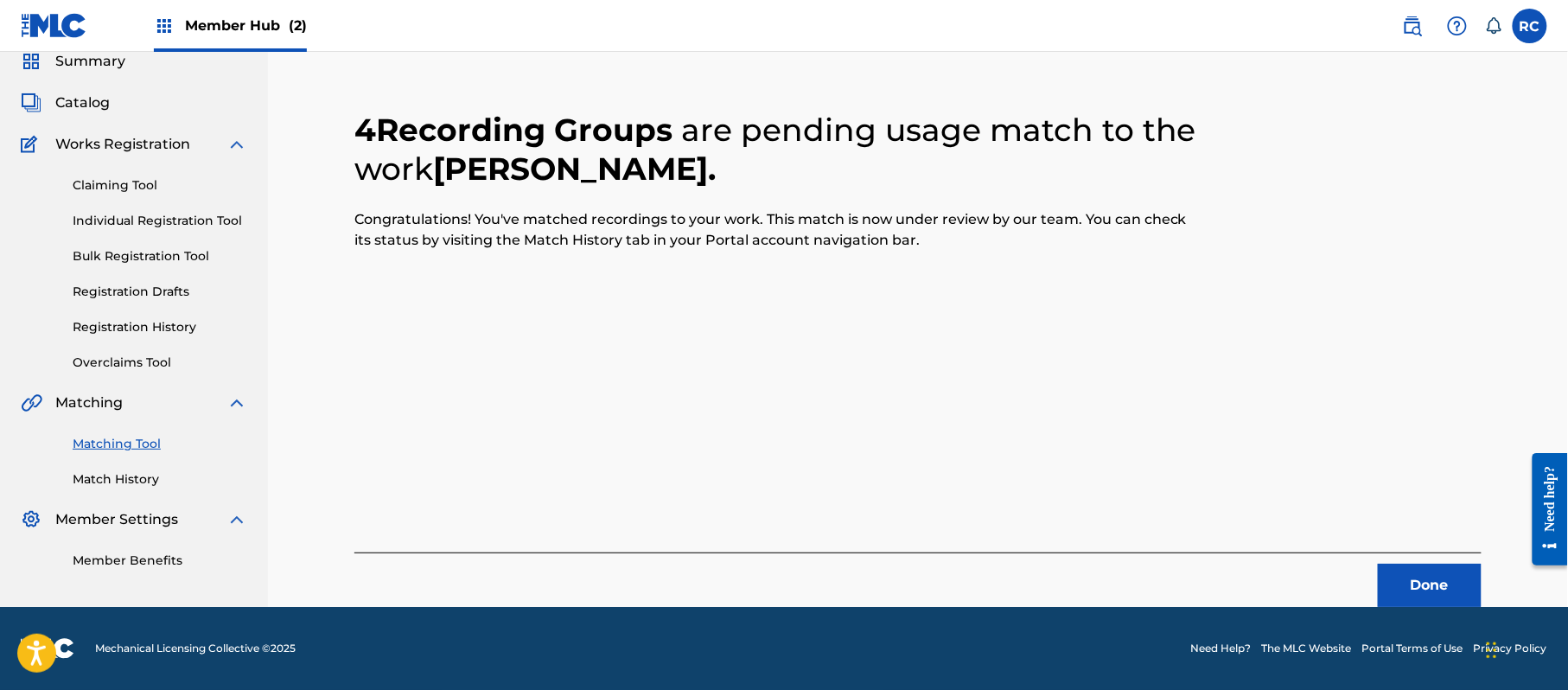
scroll to position [69, 0]
click at [1411, 592] on button "Done" at bounding box center [1429, 585] width 104 height 43
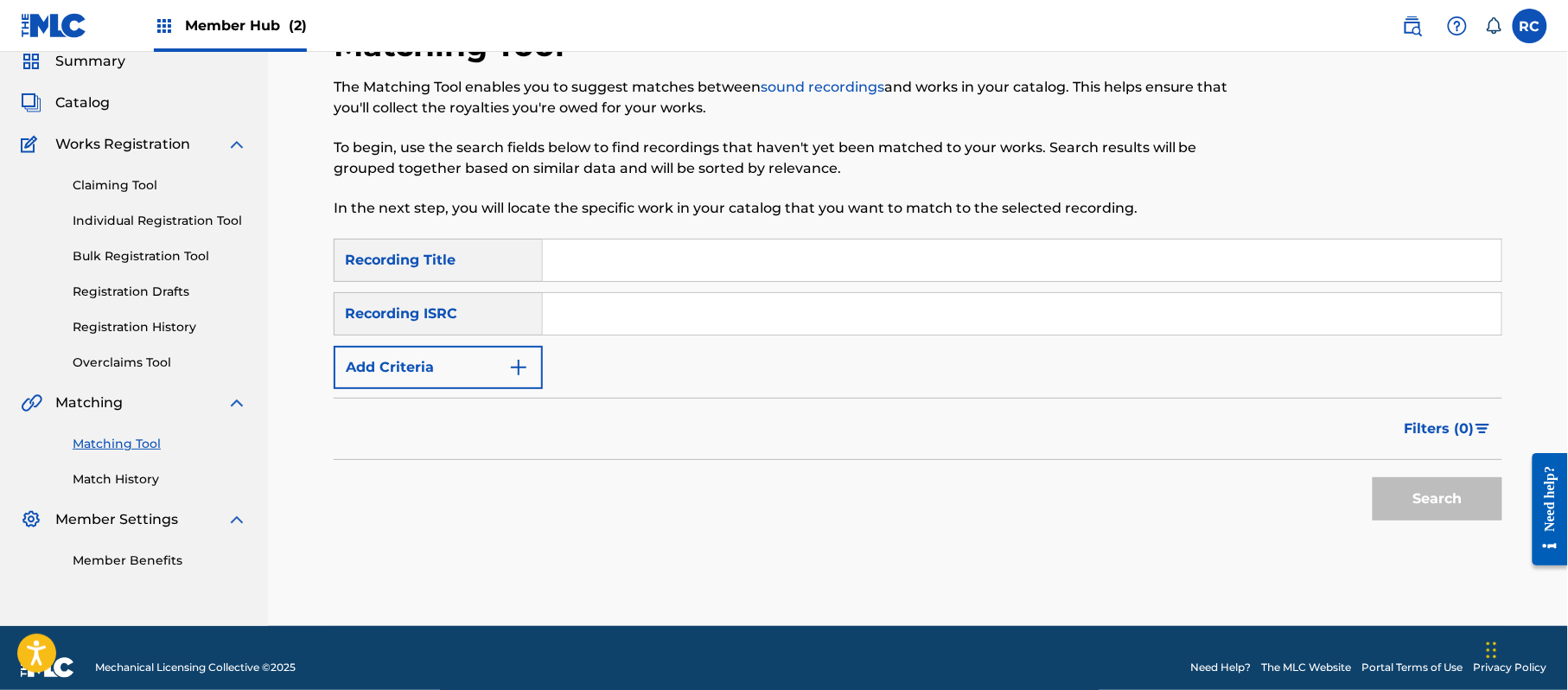
click at [649, 322] on input "Search Form" at bounding box center [1022, 314] width 959 height 41
paste input "JPZ922209387"
type input "JPZ922209387"
click at [1468, 513] on button "Search" at bounding box center [1438, 499] width 130 height 43
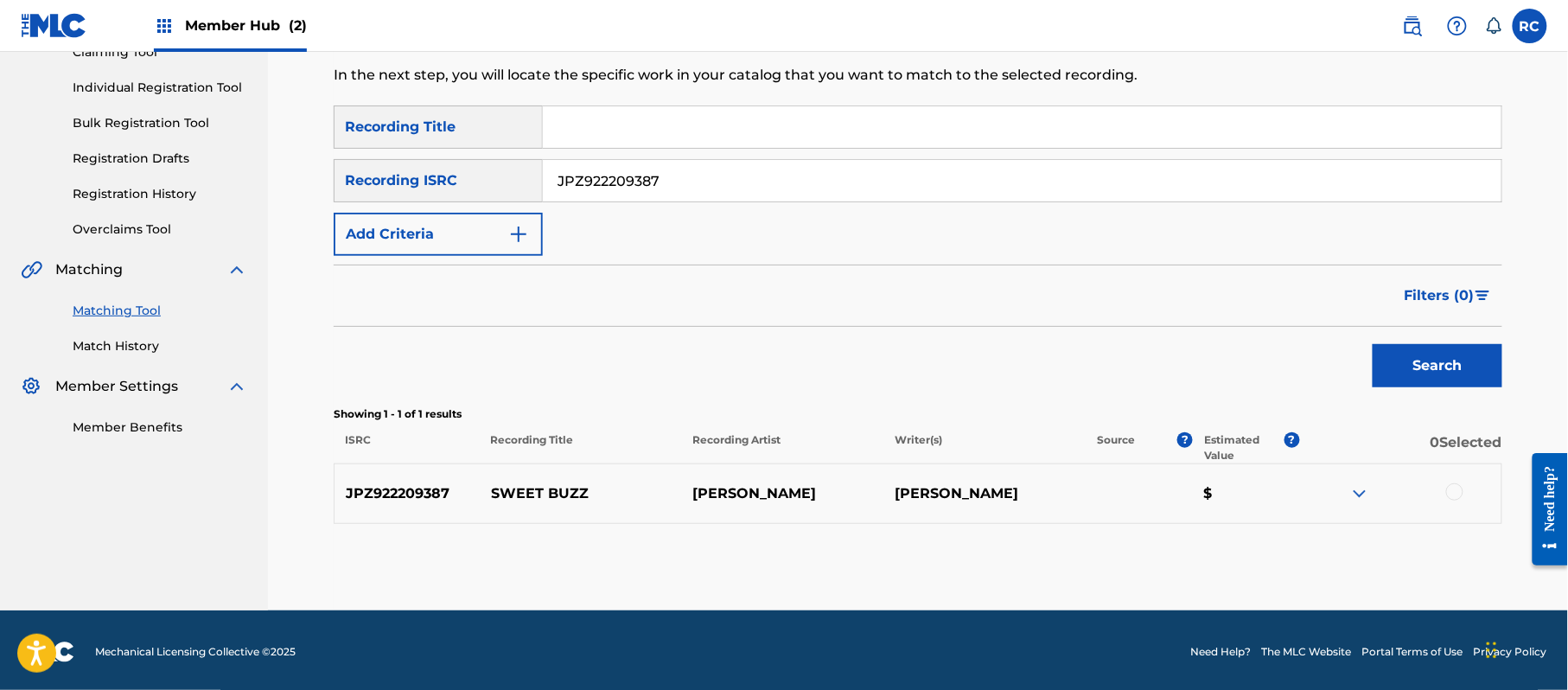
scroll to position [205, 0]
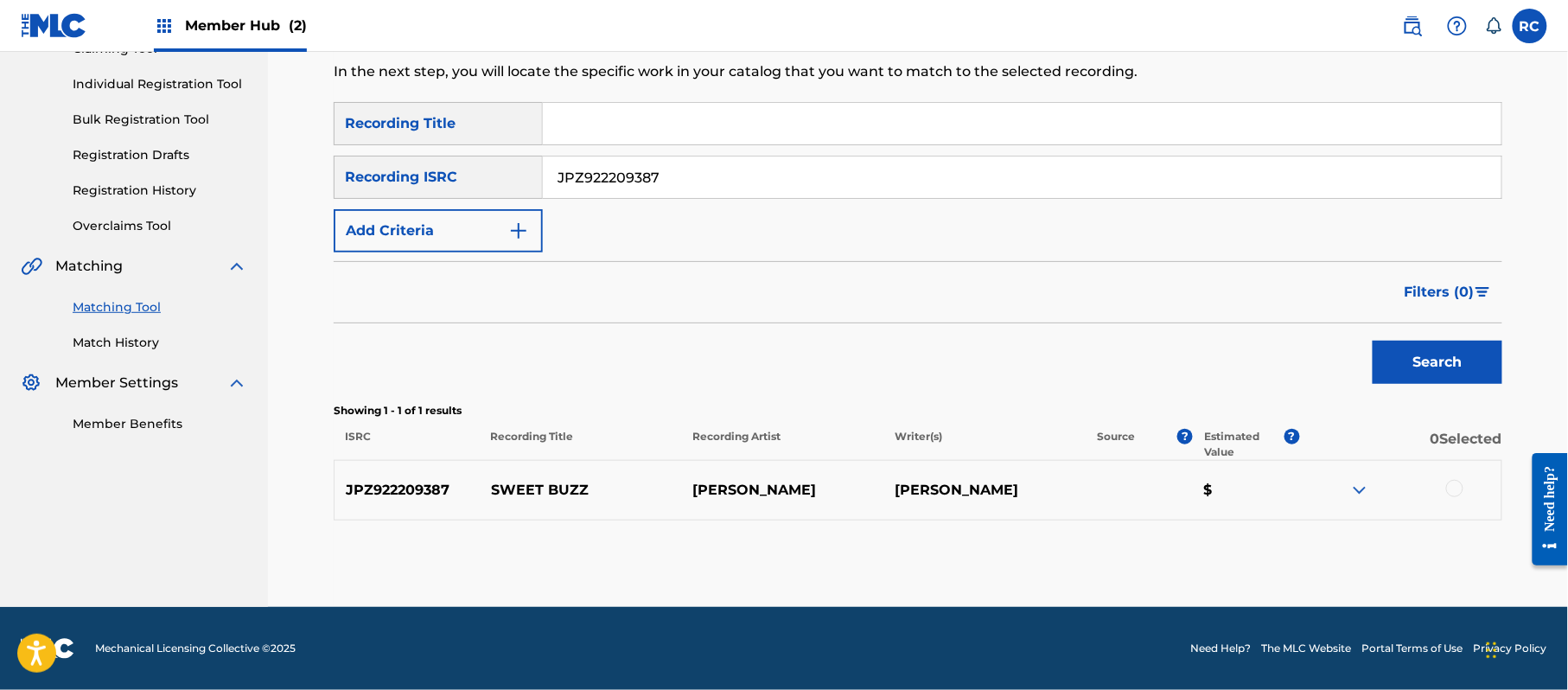
click at [1460, 488] on div at bounding box center [1455, 488] width 17 height 17
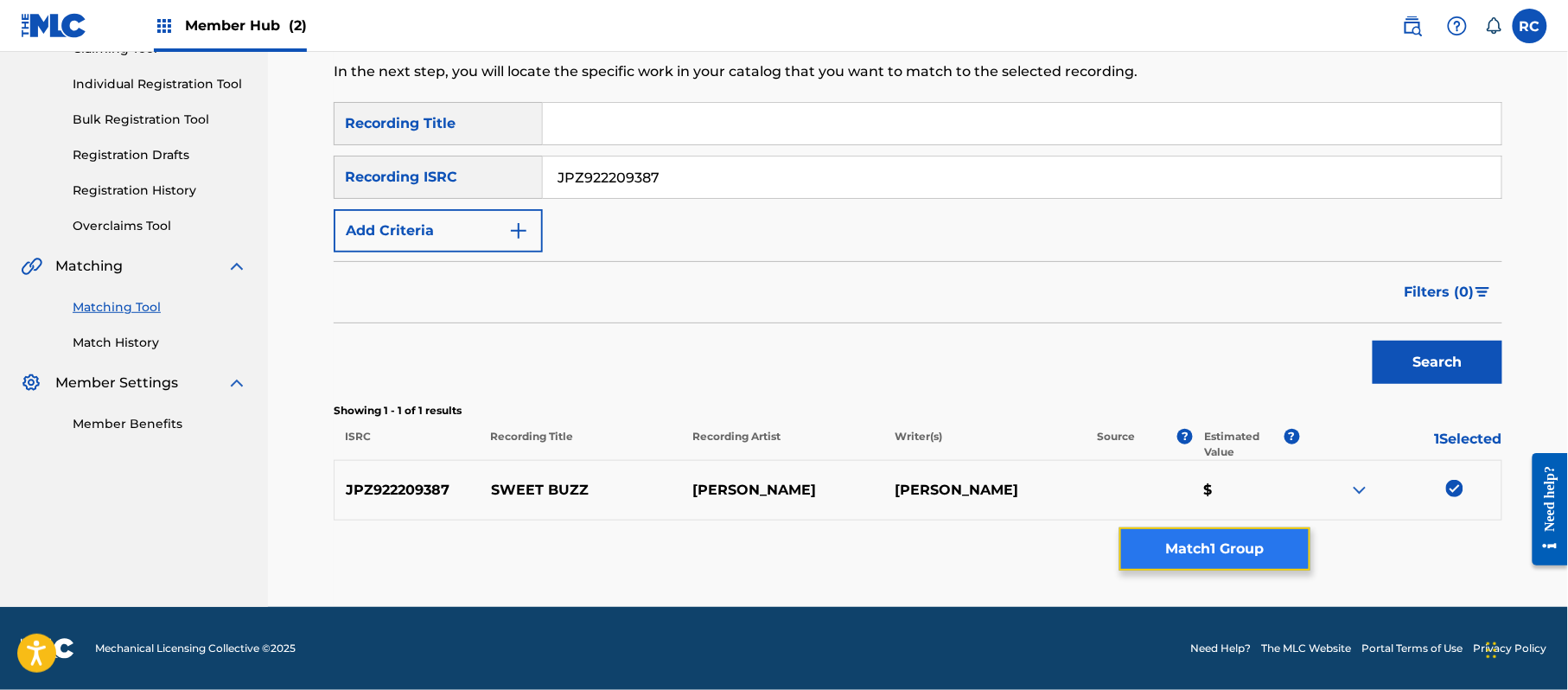
click at [1242, 543] on button "Match 1 Group" at bounding box center [1214, 549] width 191 height 43
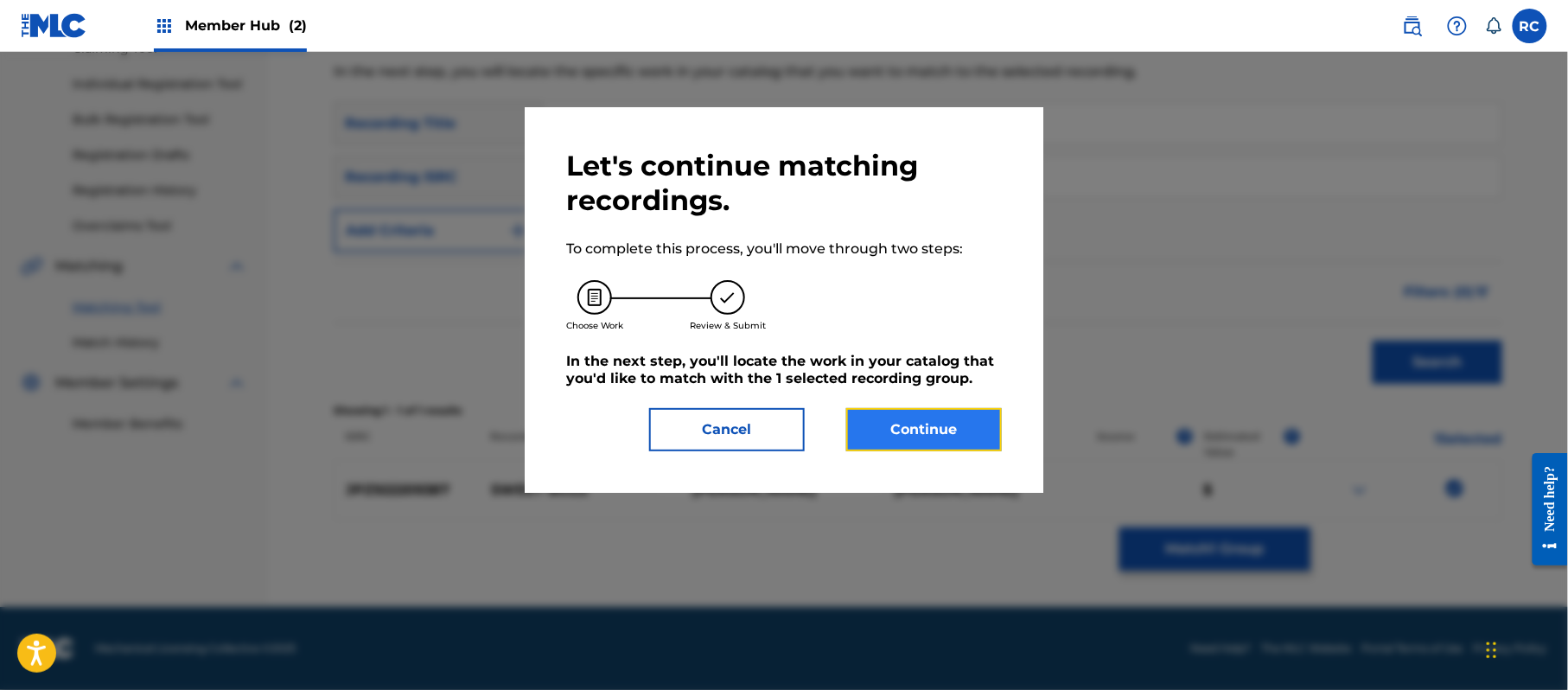
click at [914, 441] on button "Continue" at bounding box center [924, 430] width 156 height 43
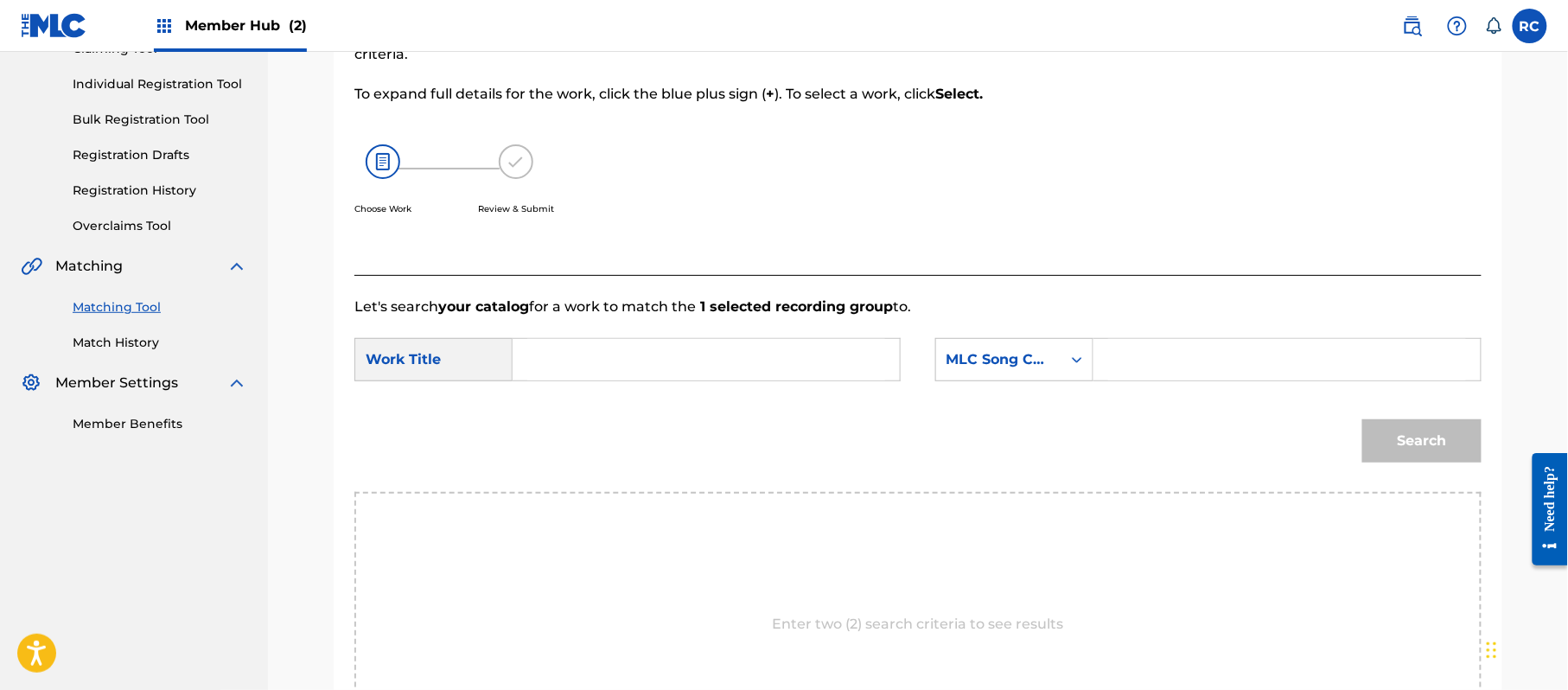
click at [675, 358] on input "Search Form" at bounding box center [706, 359] width 358 height 41
paste input "Sweet Buzz S70IBF"
click at [672, 364] on input "Sweet Buzz S70IBF" at bounding box center [706, 359] width 358 height 41
type input "Sweet Buzz"
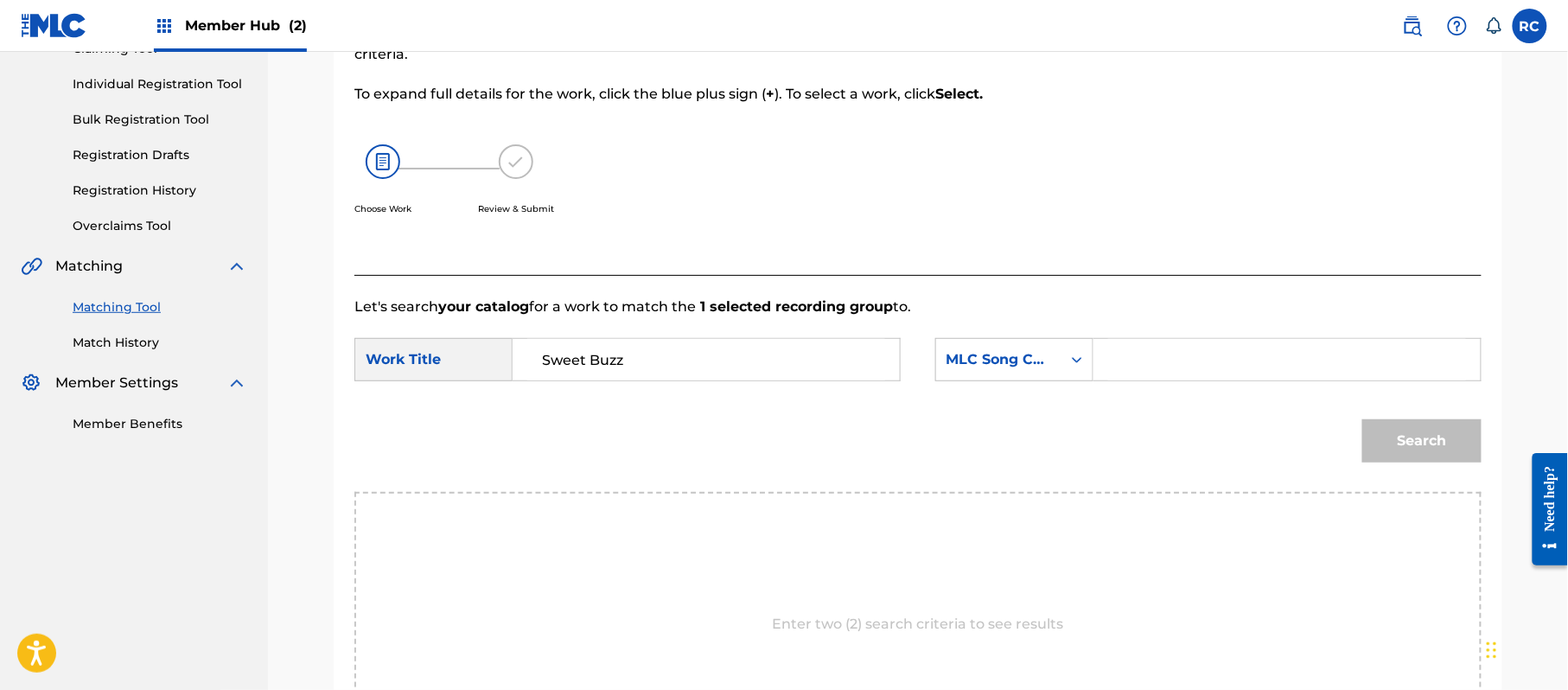
click at [1187, 361] on input "Search Form" at bounding box center [1287, 359] width 358 height 41
paste input "S70IBF"
type input "S70IBF"
click at [1402, 443] on button "Search" at bounding box center [1422, 441] width 120 height 43
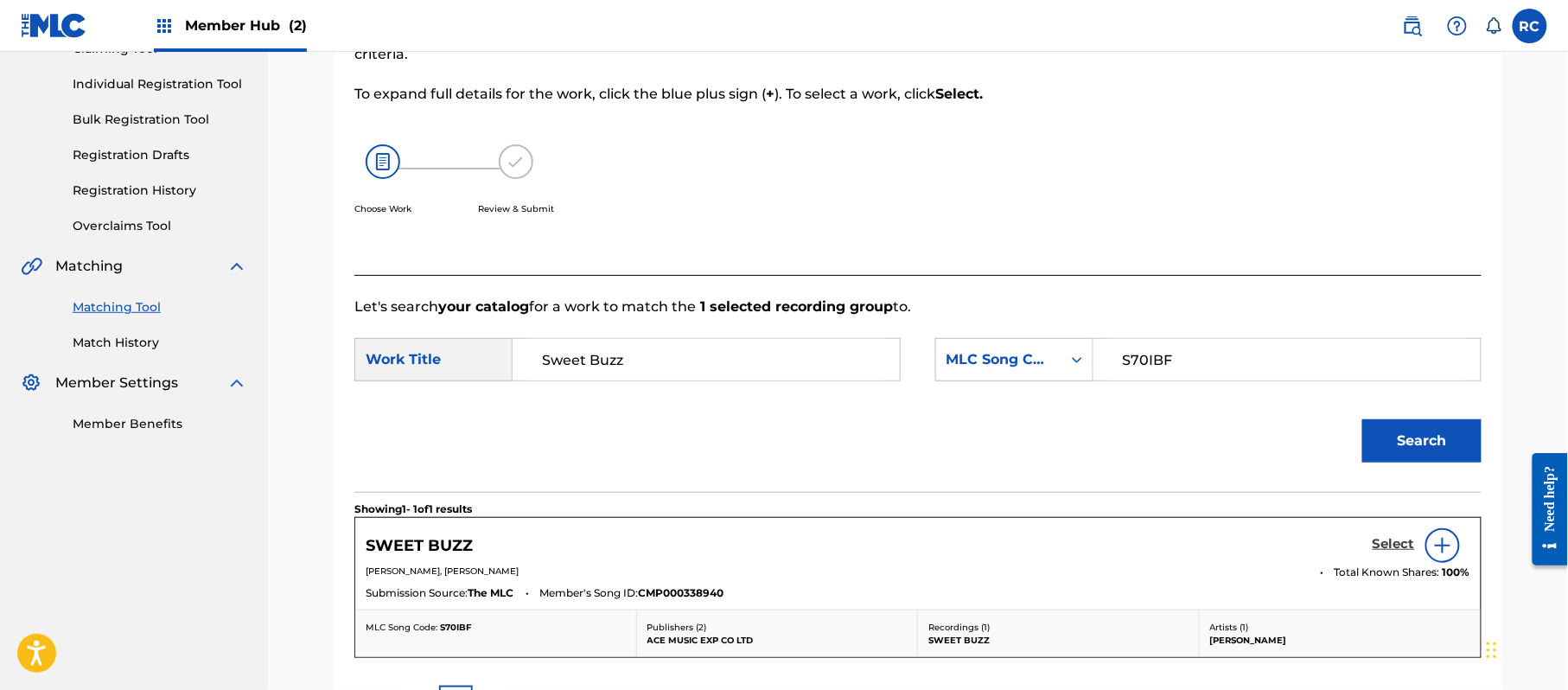
click at [1387, 547] on h5 "Select" at bounding box center [1394, 543] width 42 height 16
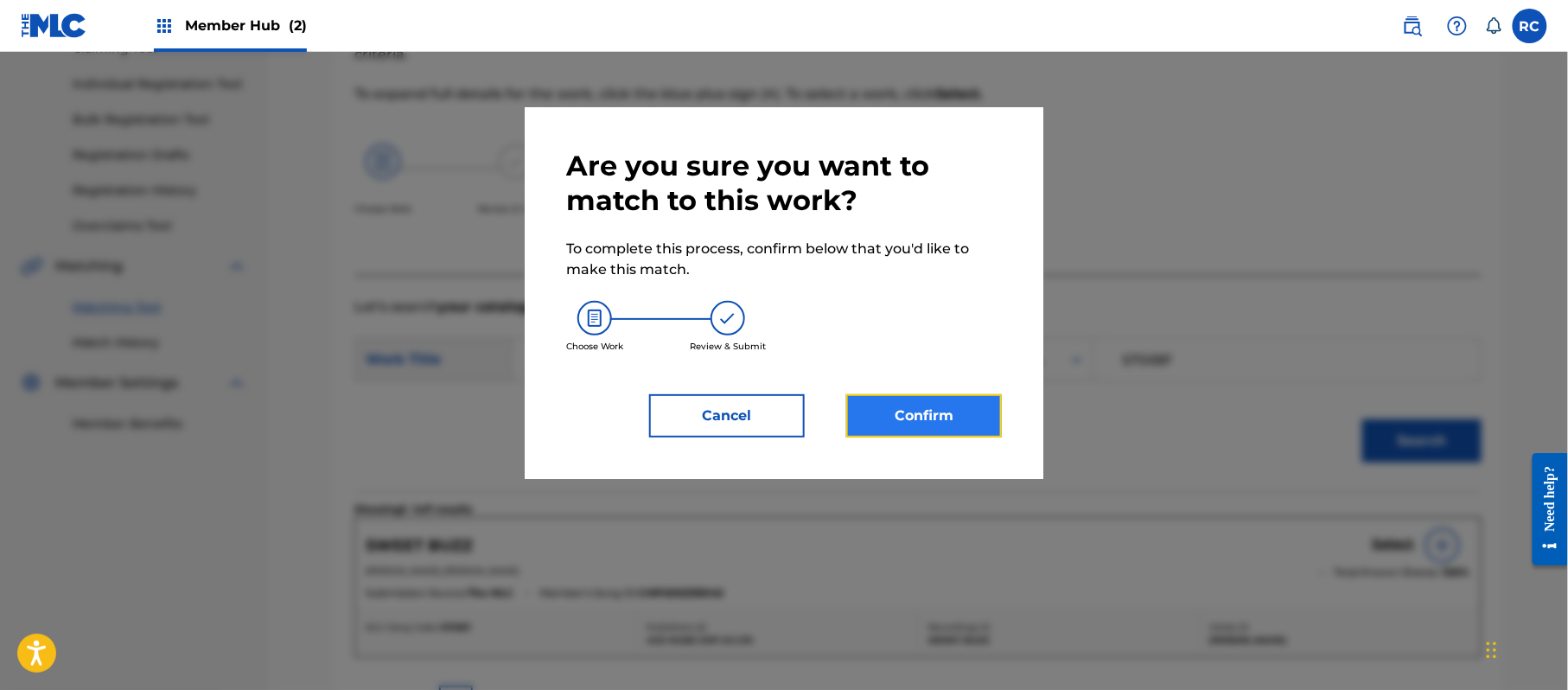
click at [949, 412] on button "Confirm" at bounding box center [924, 416] width 156 height 43
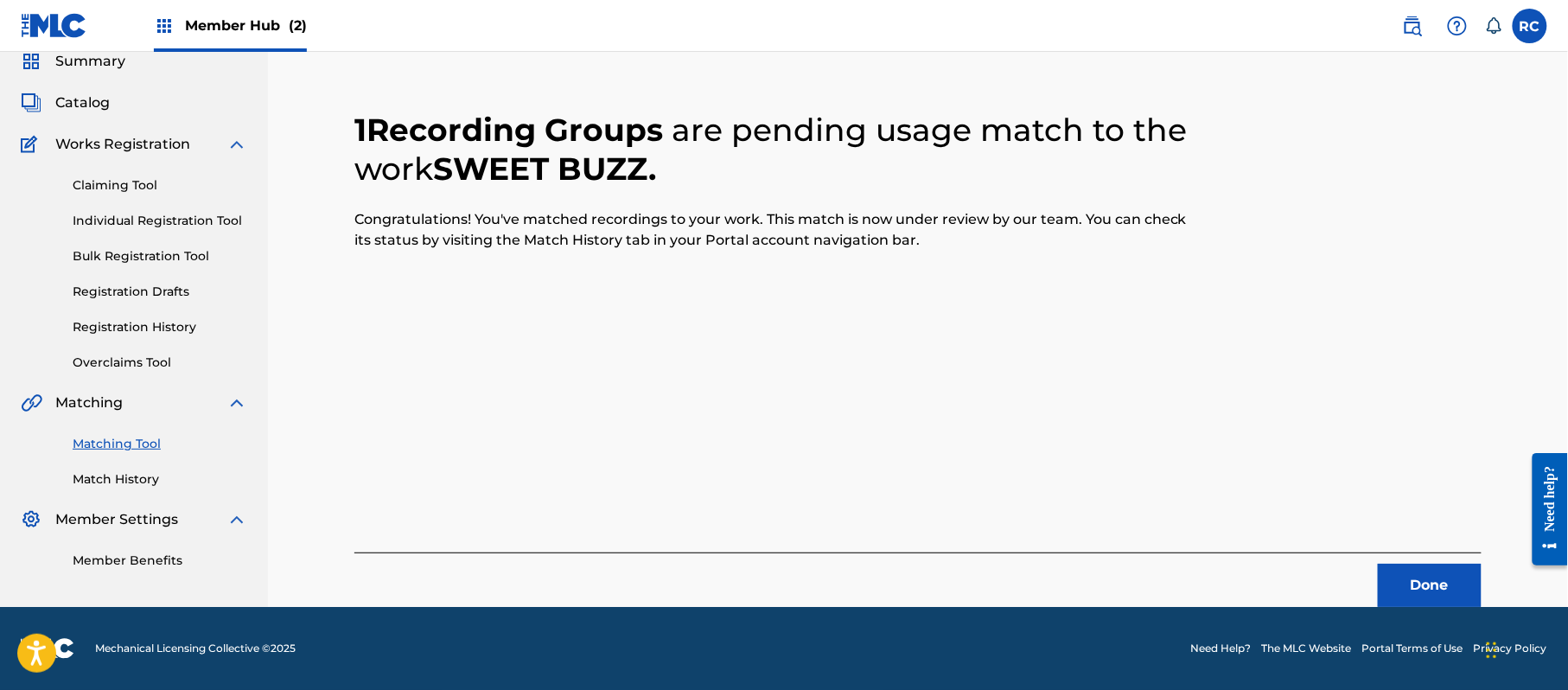
scroll to position [69, 0]
click at [1398, 581] on button "Done" at bounding box center [1429, 585] width 104 height 43
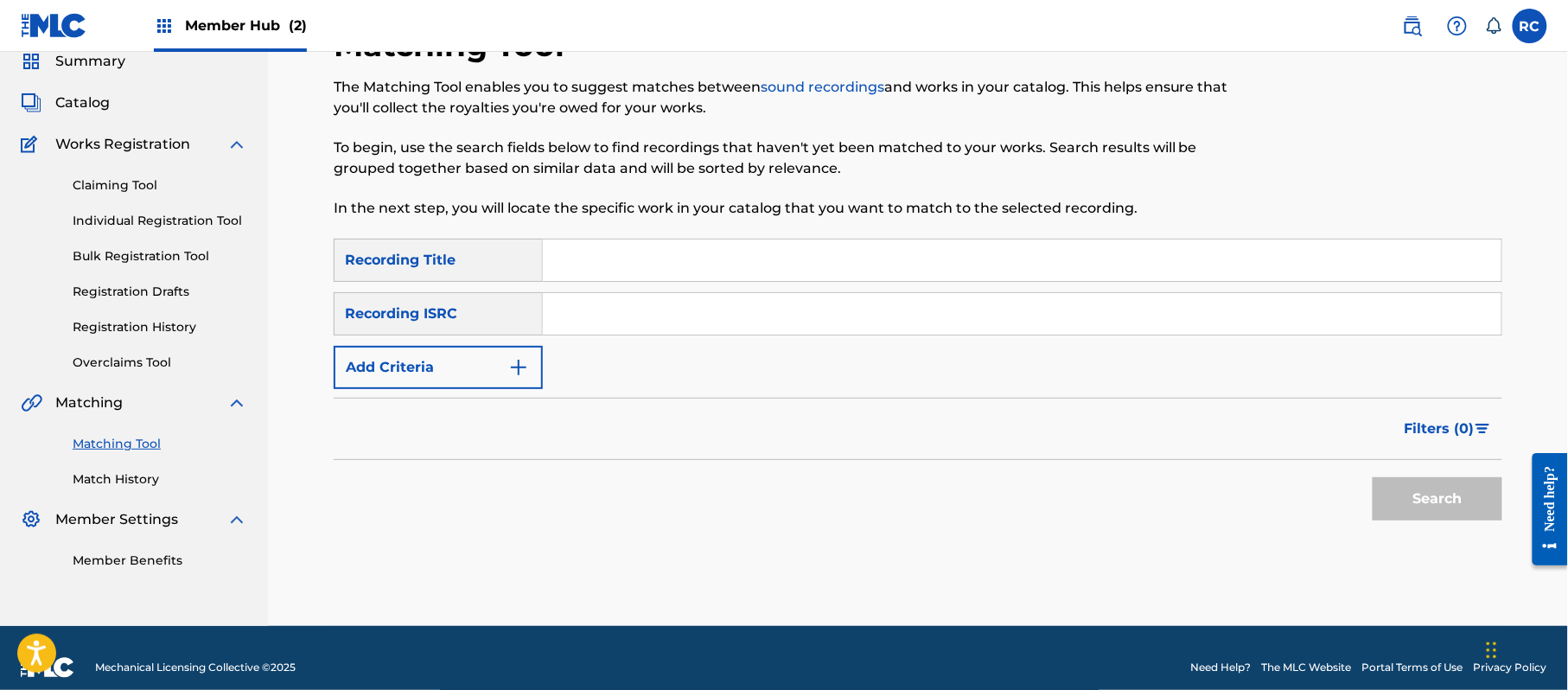
click at [648, 315] on input "Search Form" at bounding box center [1022, 314] width 959 height 41
paste input "JPZ922209381"
type input "JPZ922209381"
click at [1380, 494] on button "Search" at bounding box center [1438, 499] width 130 height 43
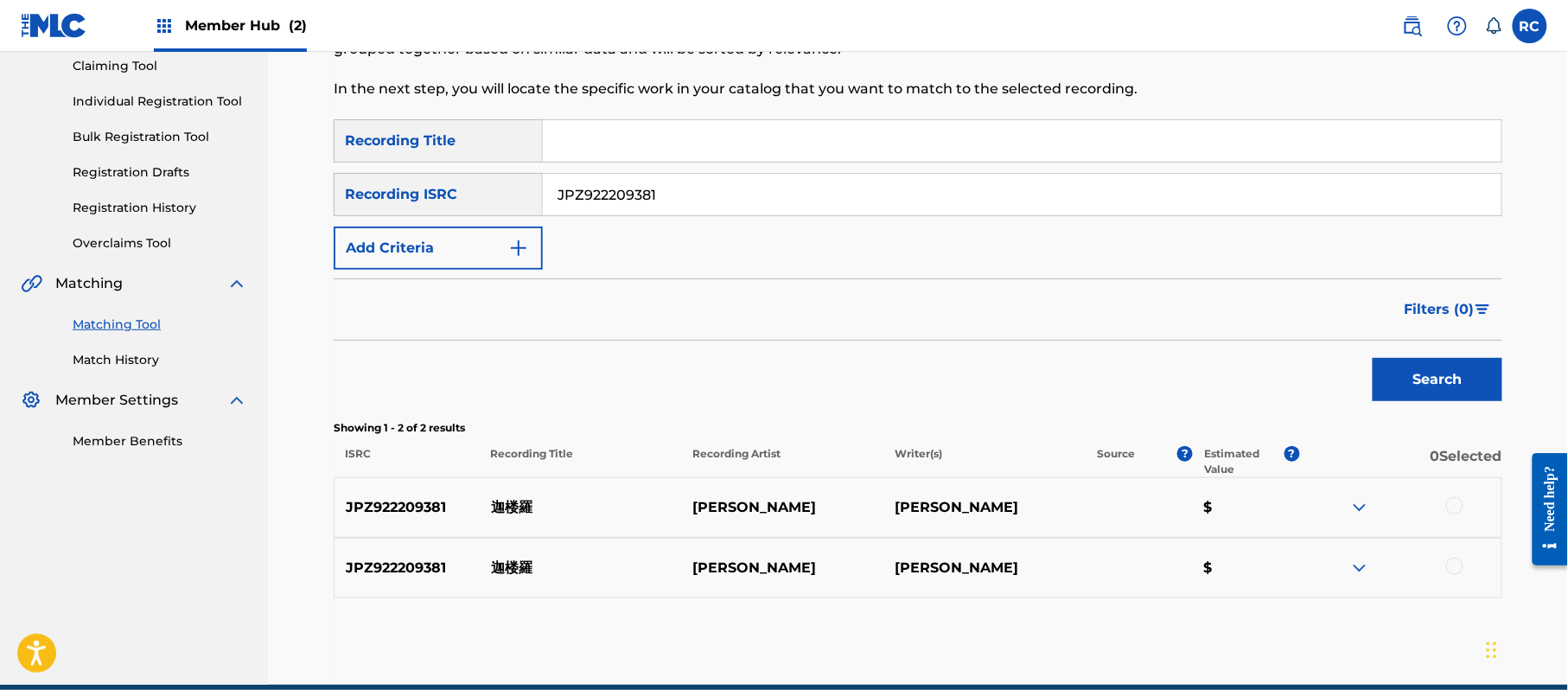
scroll to position [199, 0]
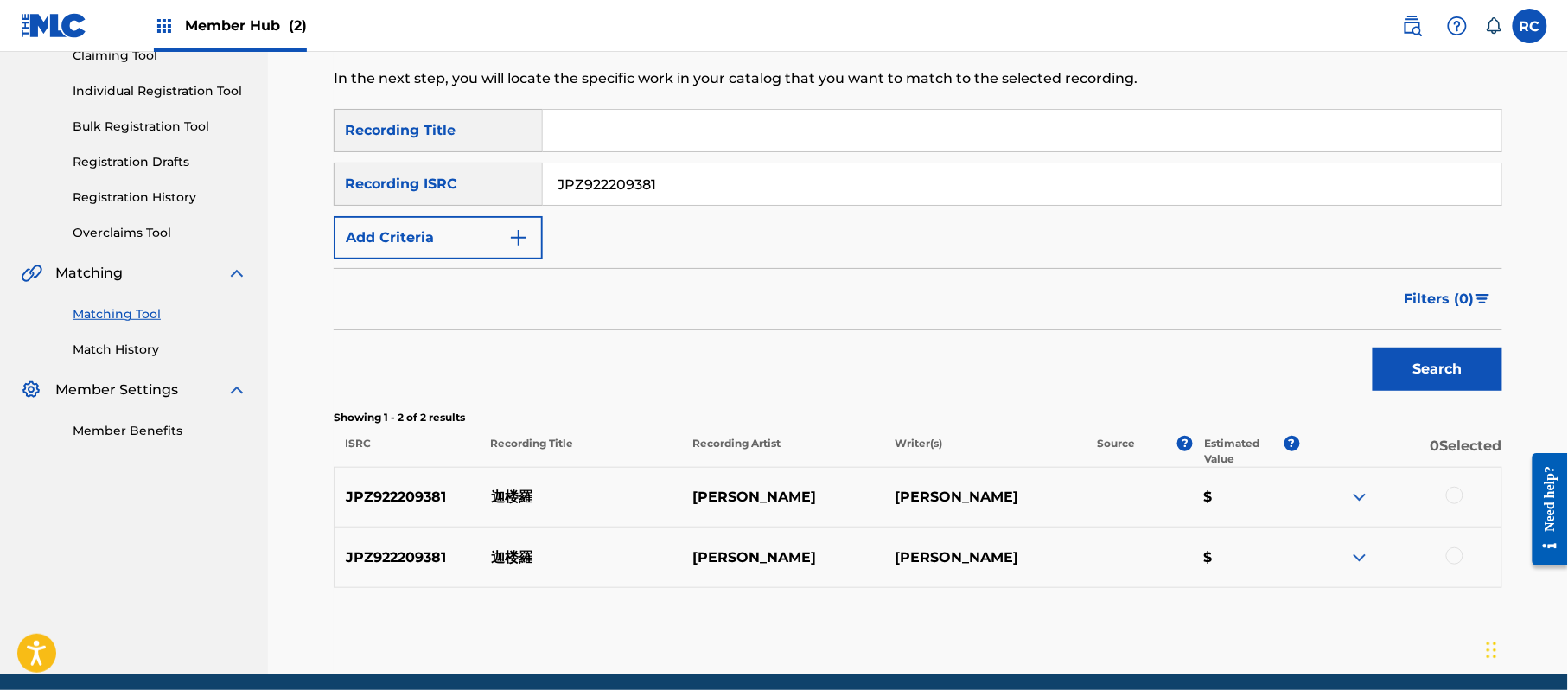
click at [1452, 493] on div at bounding box center [1455, 495] width 17 height 17
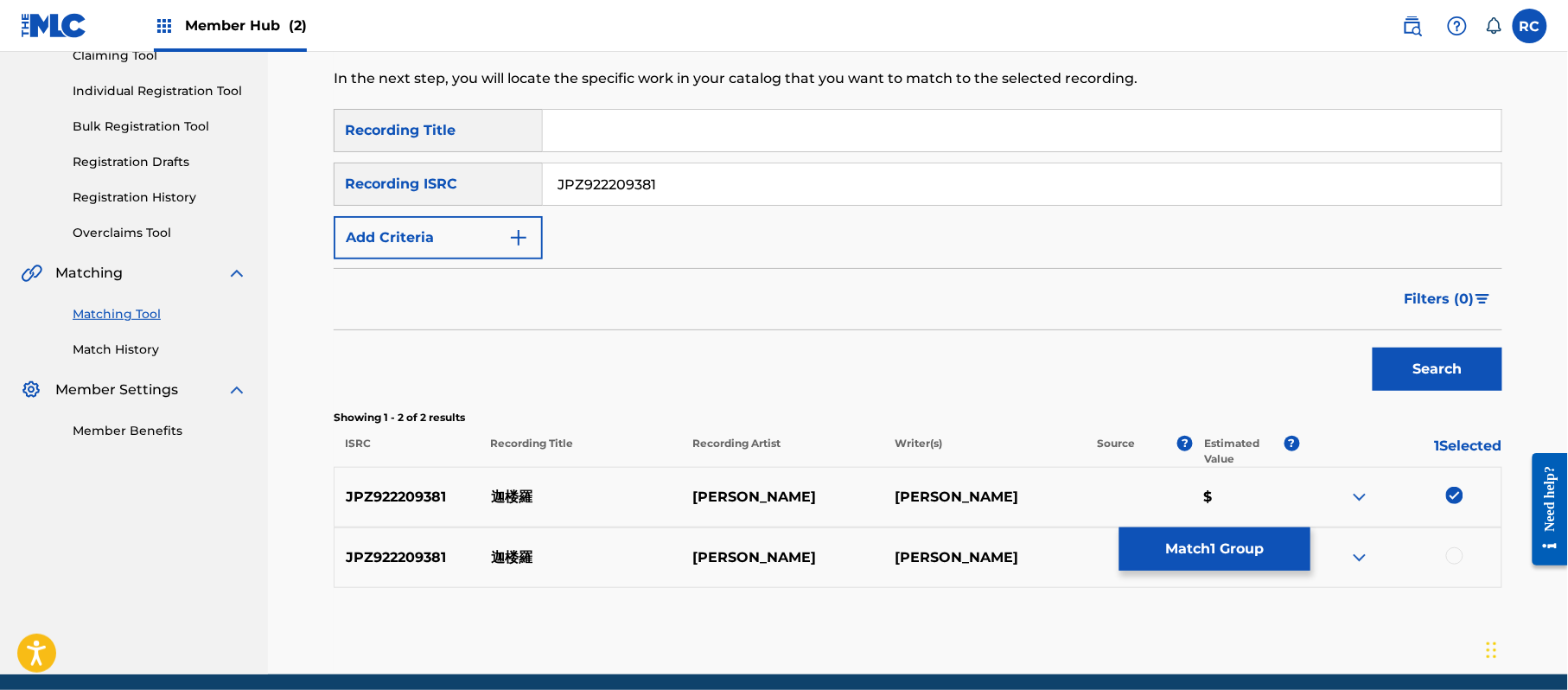
click at [1461, 550] on div at bounding box center [1455, 555] width 17 height 17
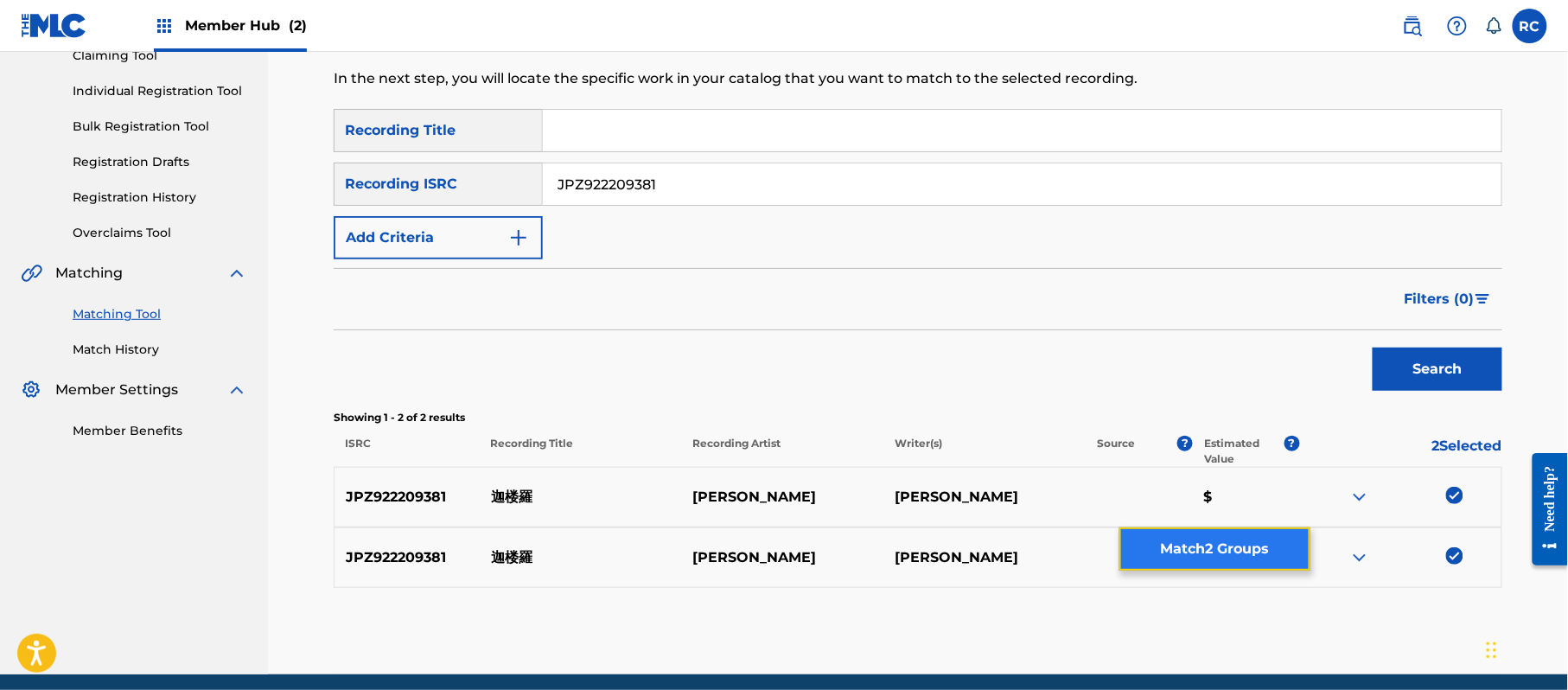
click at [1255, 561] on button "Match 2 Groups" at bounding box center [1214, 549] width 191 height 43
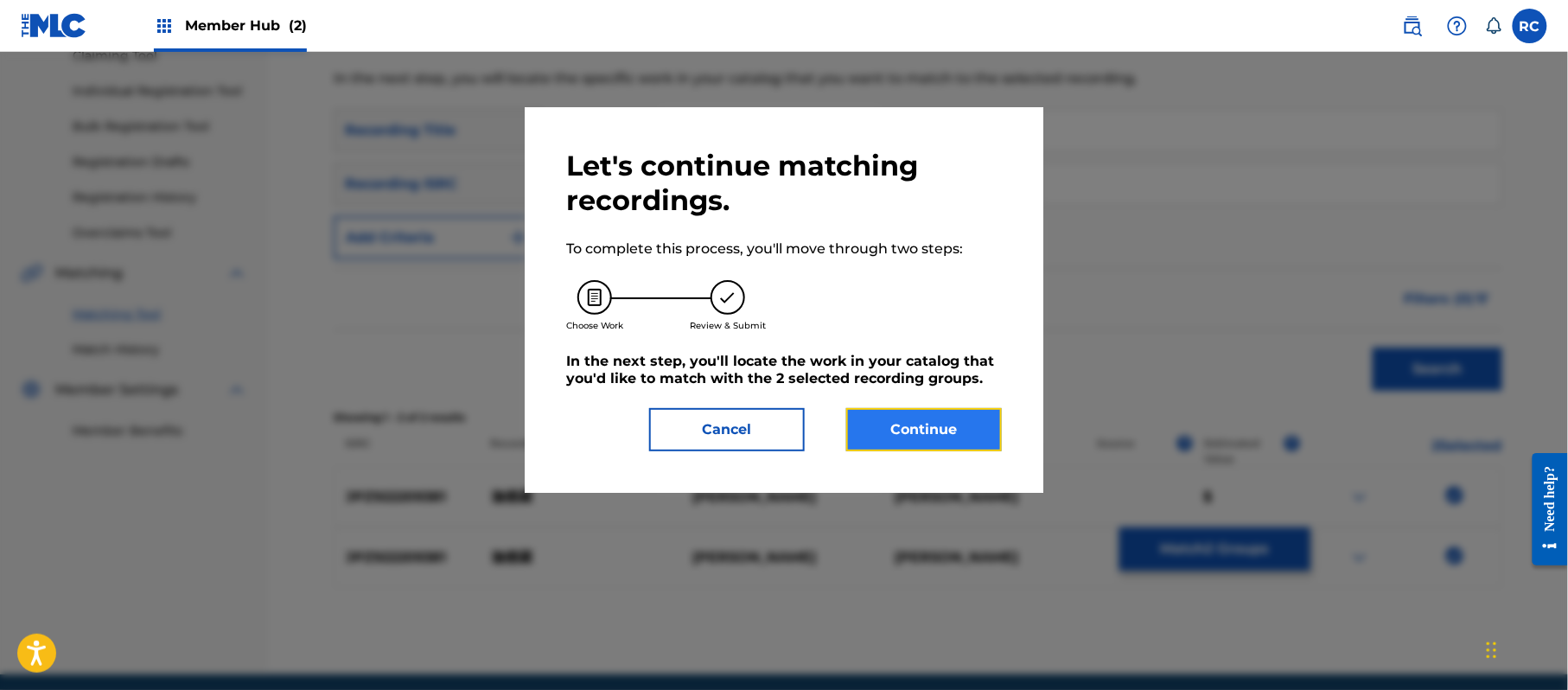
click at [933, 448] on button "Continue" at bounding box center [924, 430] width 156 height 43
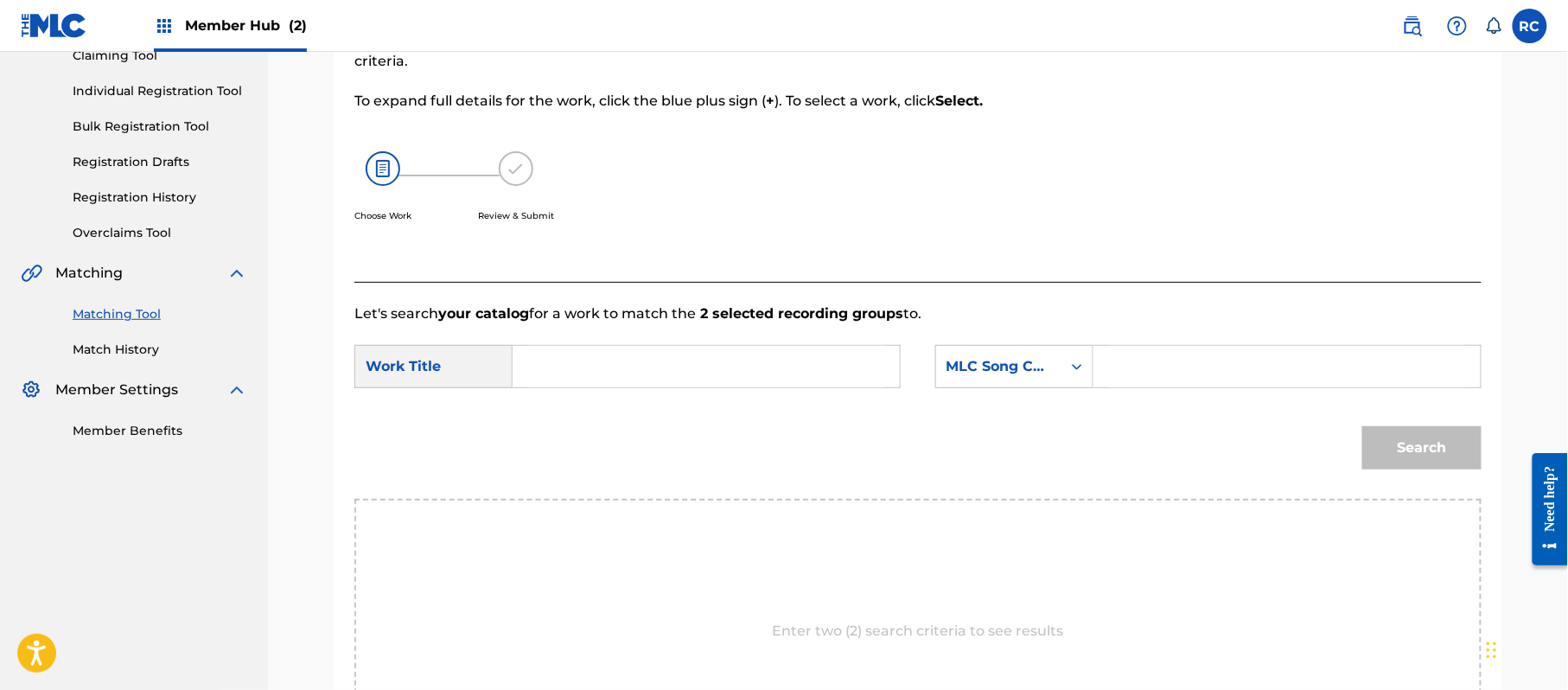
click at [645, 389] on div "SearchWithCriteria60116592-b5d2-479c-8427-f40acd77ca2d Work Title SearchWithCri…" at bounding box center [917, 371] width 1127 height 54
paste input "Karura KB7RUD"
click at [635, 379] on input "Karura KB7RUD" at bounding box center [706, 367] width 358 height 41
click at [643, 379] on input "Karura KB7RUD" at bounding box center [706, 367] width 358 height 41
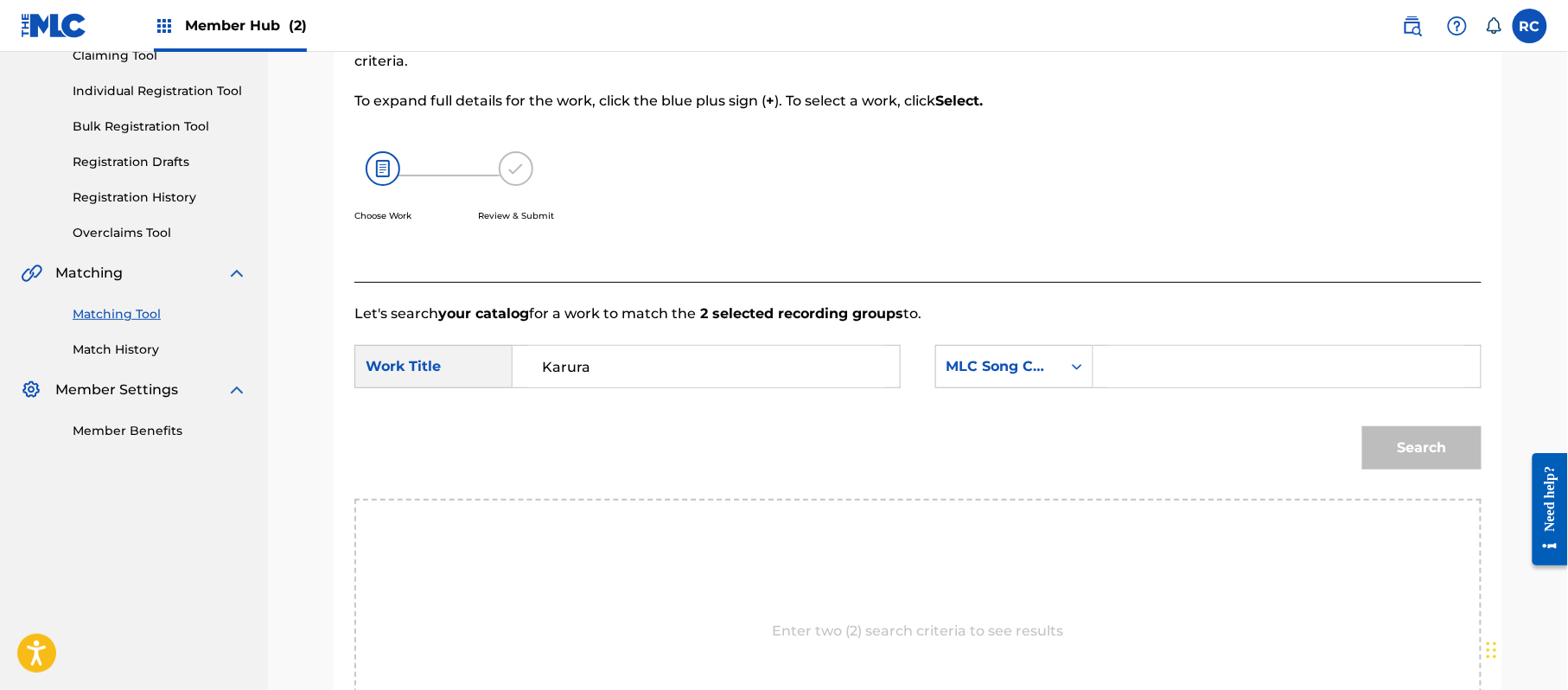
type input "Karura"
drag, startPoint x: 1180, startPoint y: 370, endPoint x: 1210, endPoint y: 374, distance: 30.3
click at [1180, 370] on input "Search Form" at bounding box center [1287, 367] width 358 height 41
paste input "KB7RUD"
type input "KB7RUD"
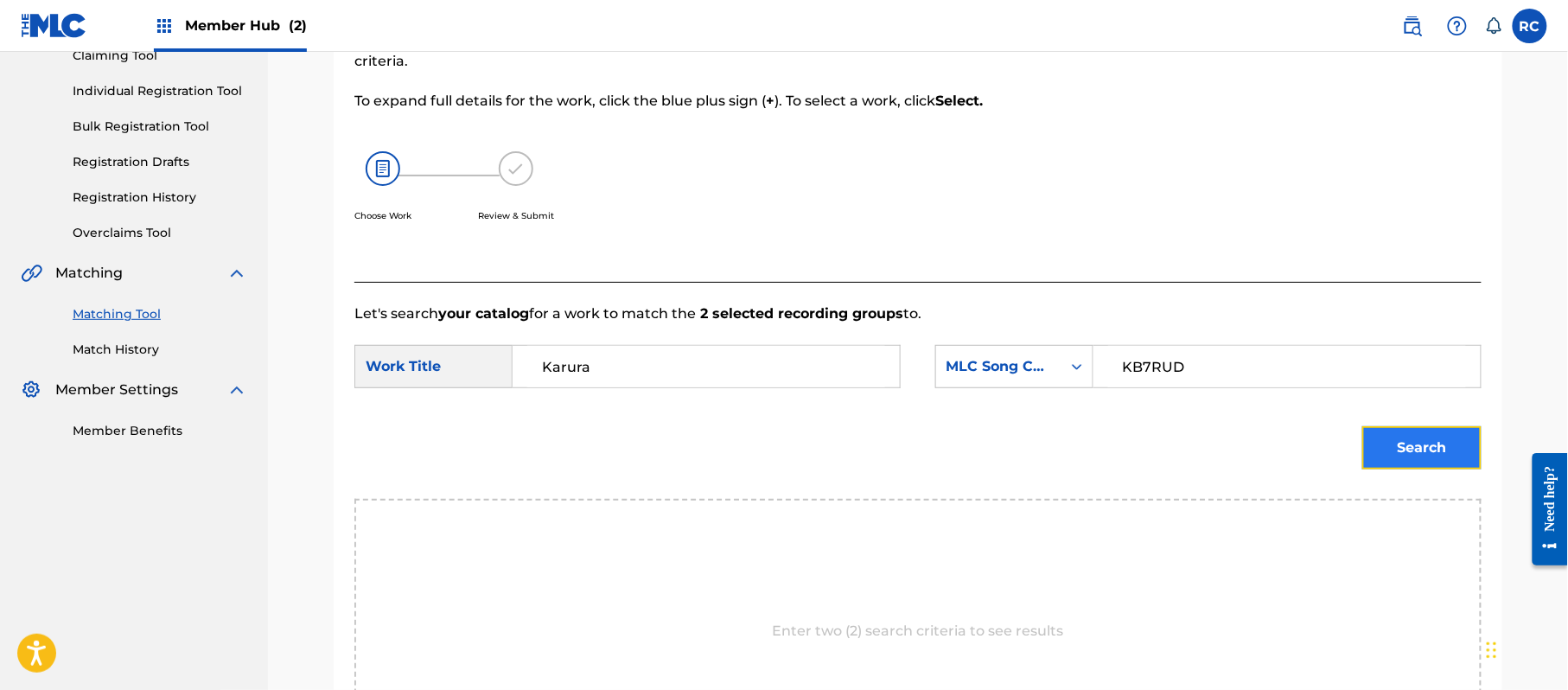
click at [1409, 427] on button "Search" at bounding box center [1422, 448] width 120 height 43
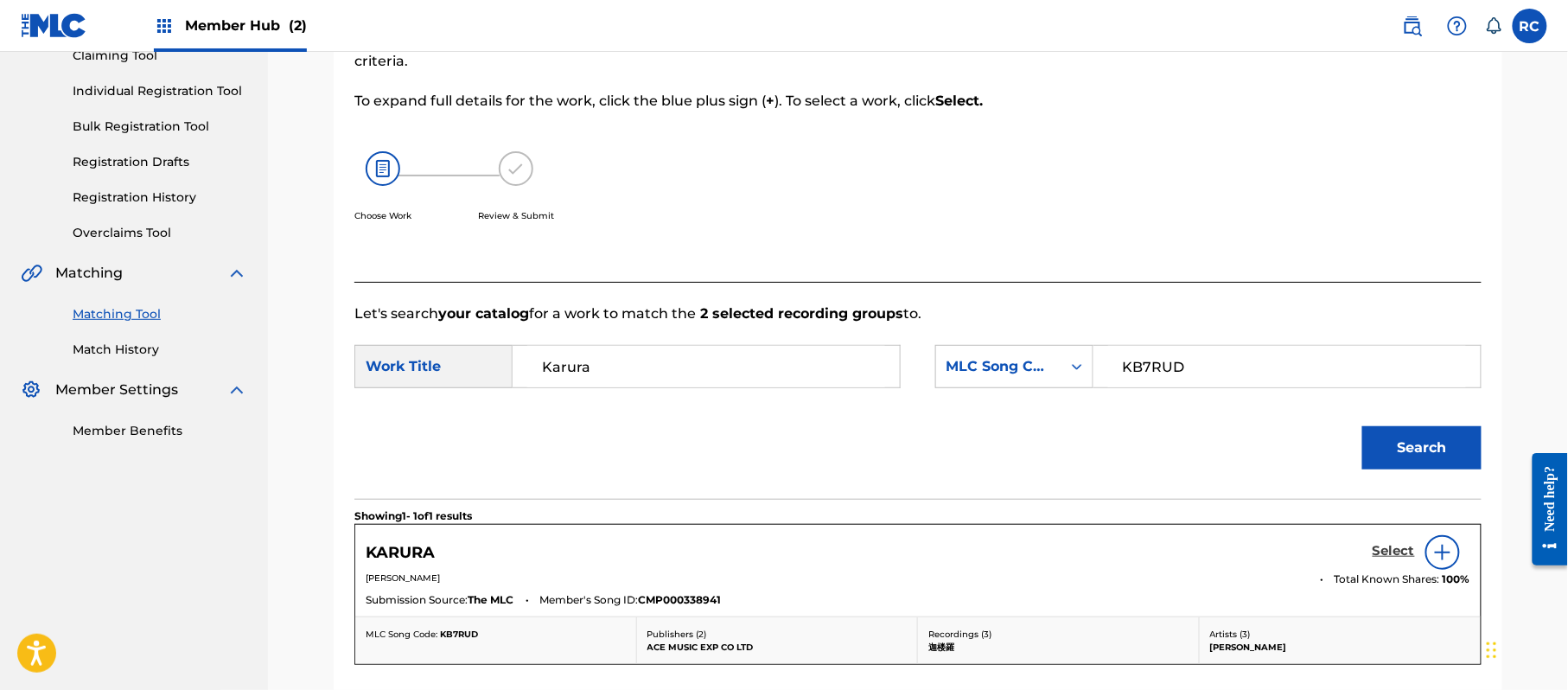
click at [1375, 556] on h5 "Select" at bounding box center [1394, 550] width 42 height 16
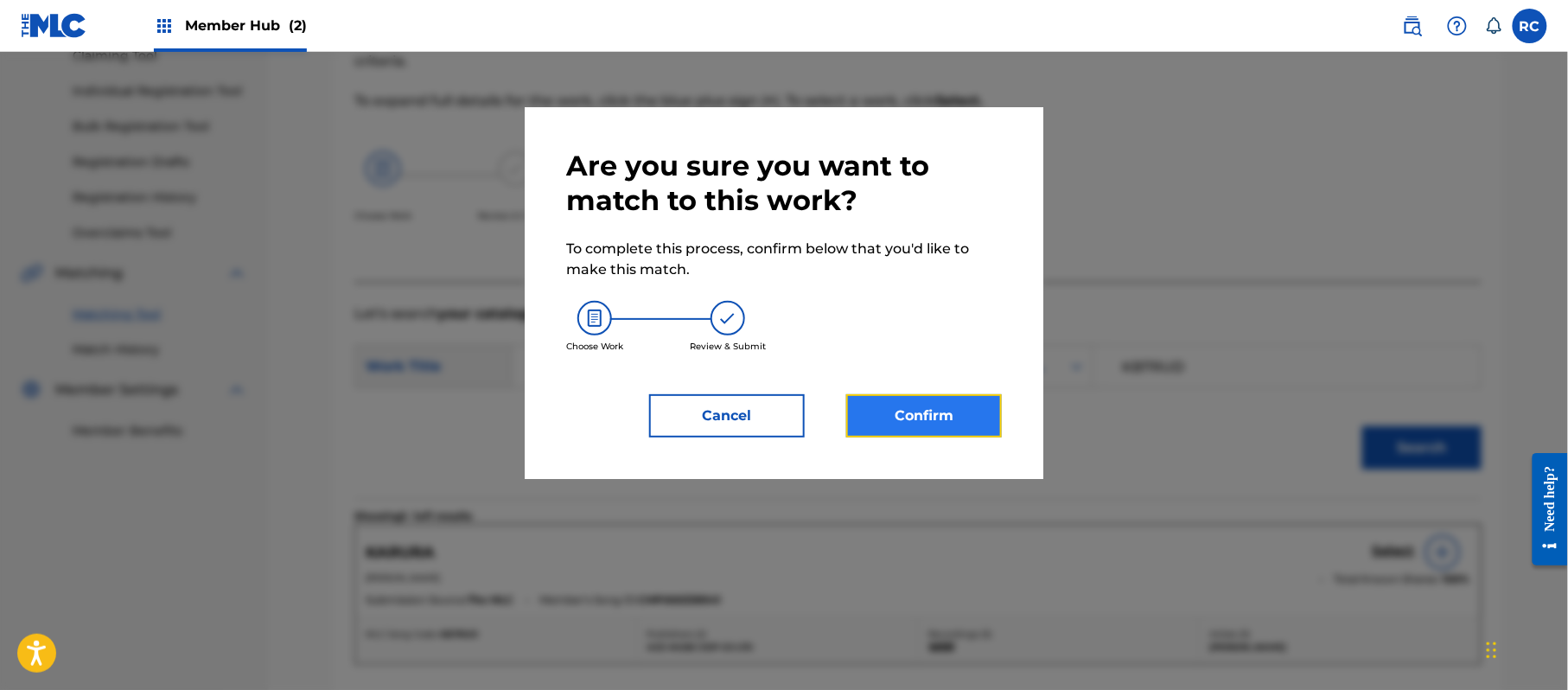
click at [971, 413] on button "Confirm" at bounding box center [924, 416] width 156 height 43
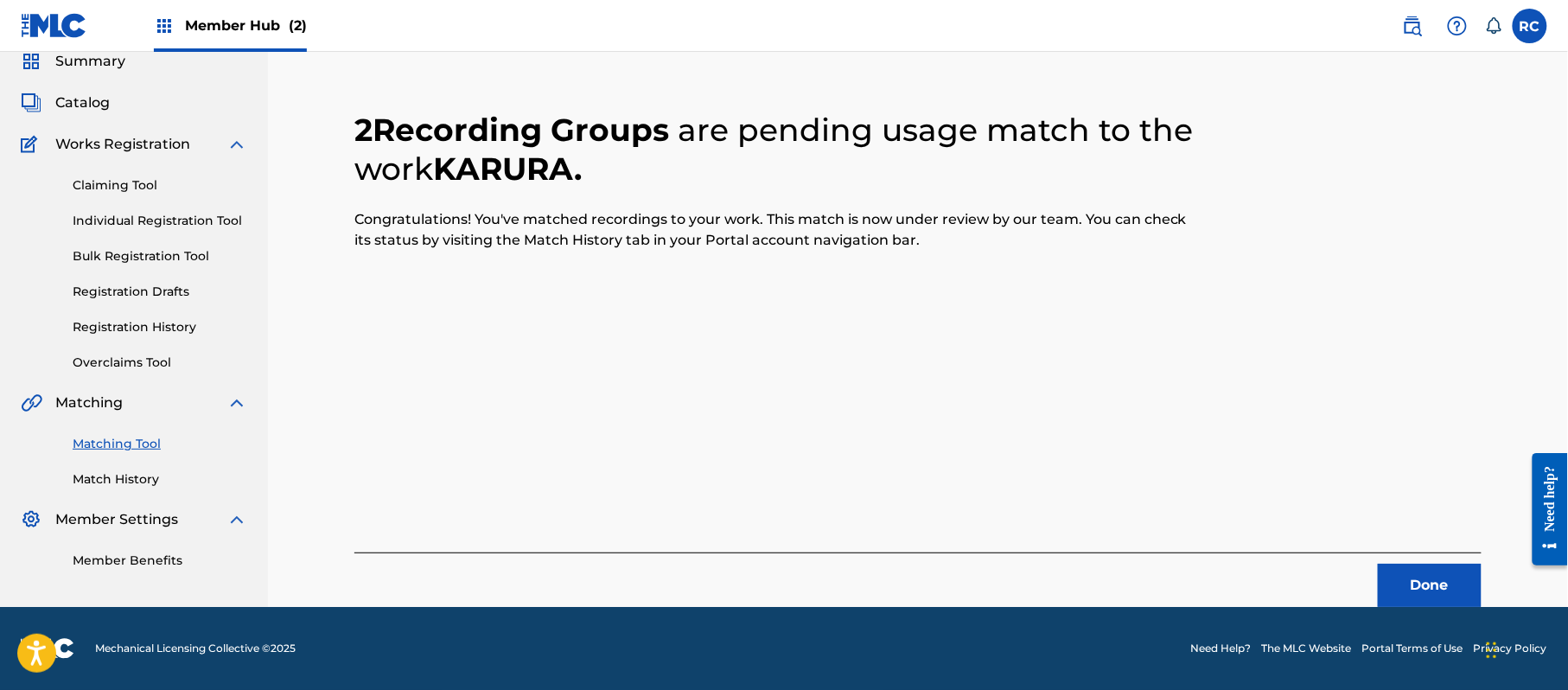
scroll to position [69, 0]
drag, startPoint x: 1437, startPoint y: 587, endPoint x: 1428, endPoint y: 586, distance: 9.1
click at [1428, 586] on button "Done" at bounding box center [1429, 585] width 104 height 43
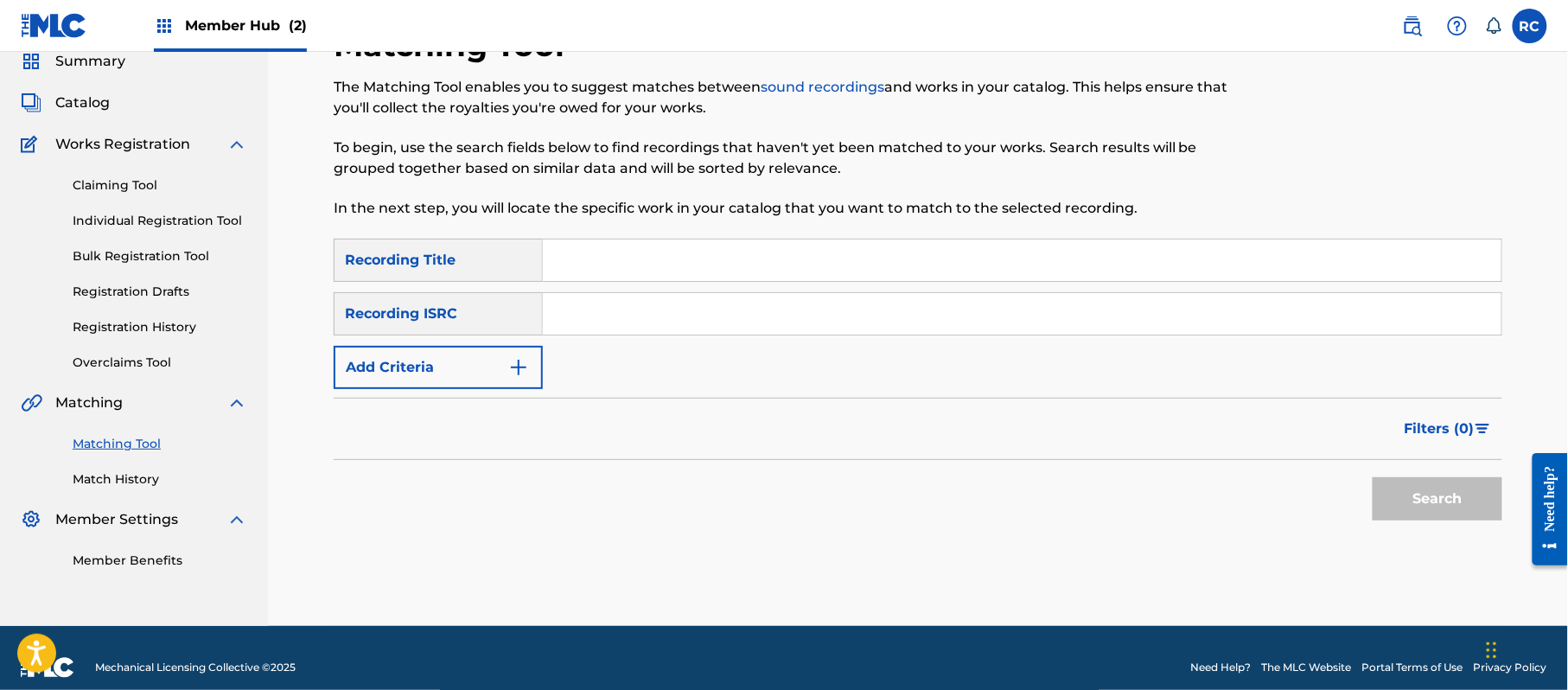
click at [665, 311] on input "Search Form" at bounding box center [1022, 314] width 959 height 41
paste input "JPZ922209384"
type input "JPZ922209384"
click at [1412, 504] on button "Search" at bounding box center [1438, 499] width 130 height 43
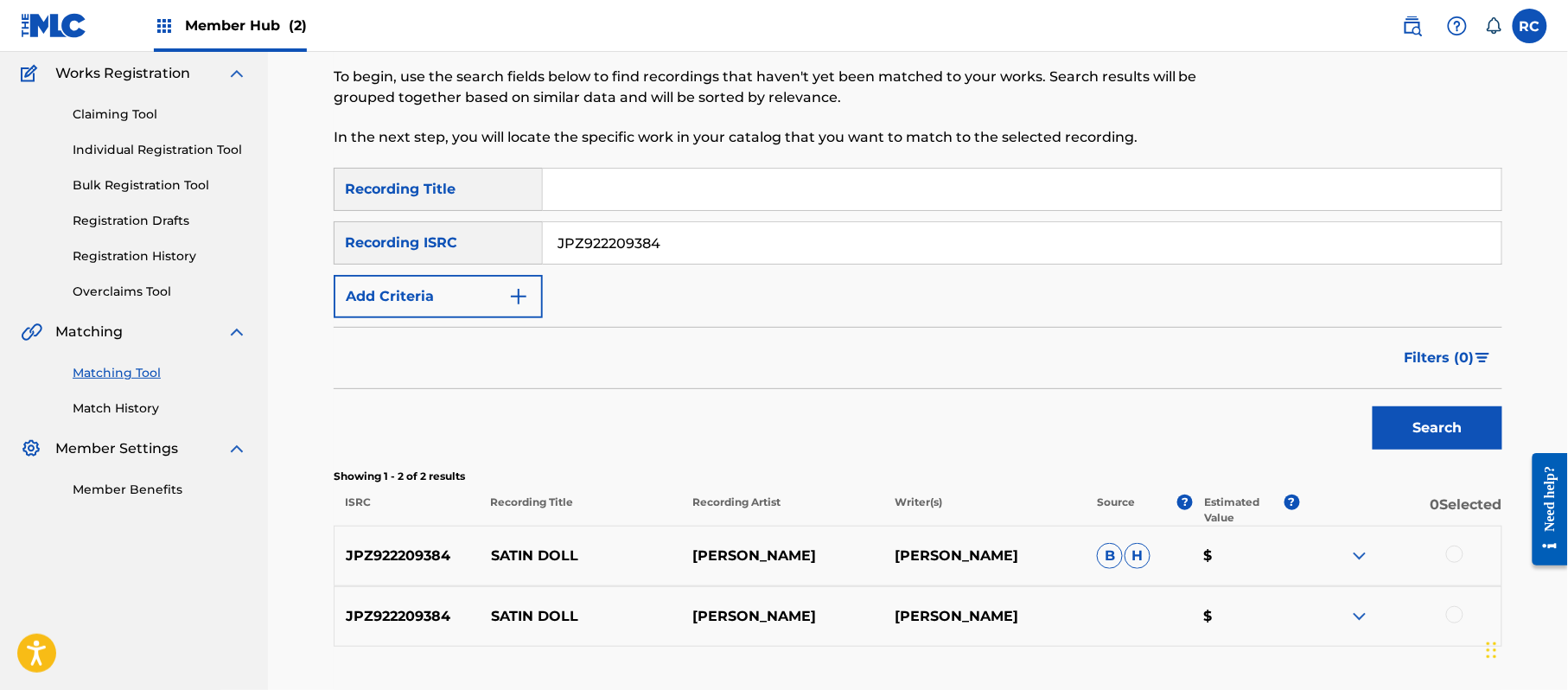
scroll to position [199, 0]
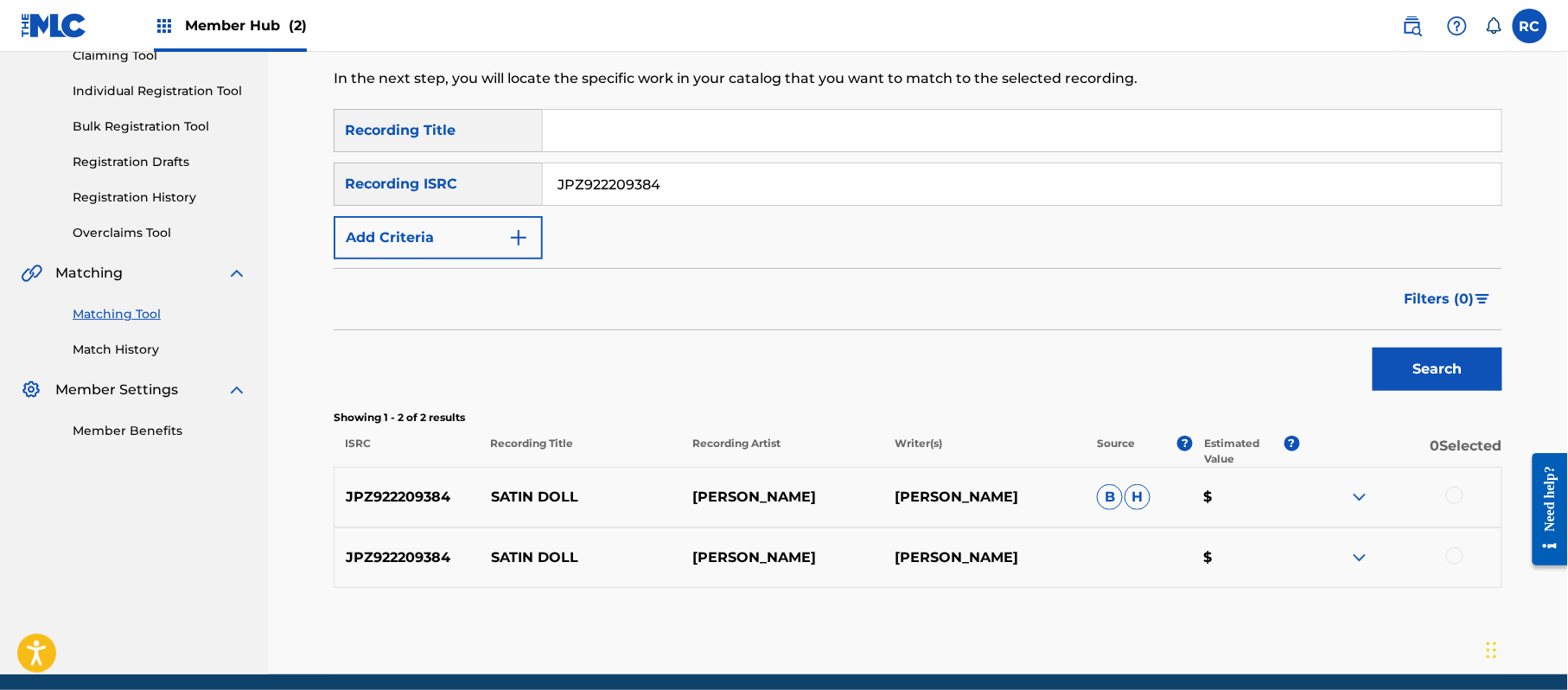
click at [1460, 501] on div at bounding box center [1455, 495] width 17 height 17
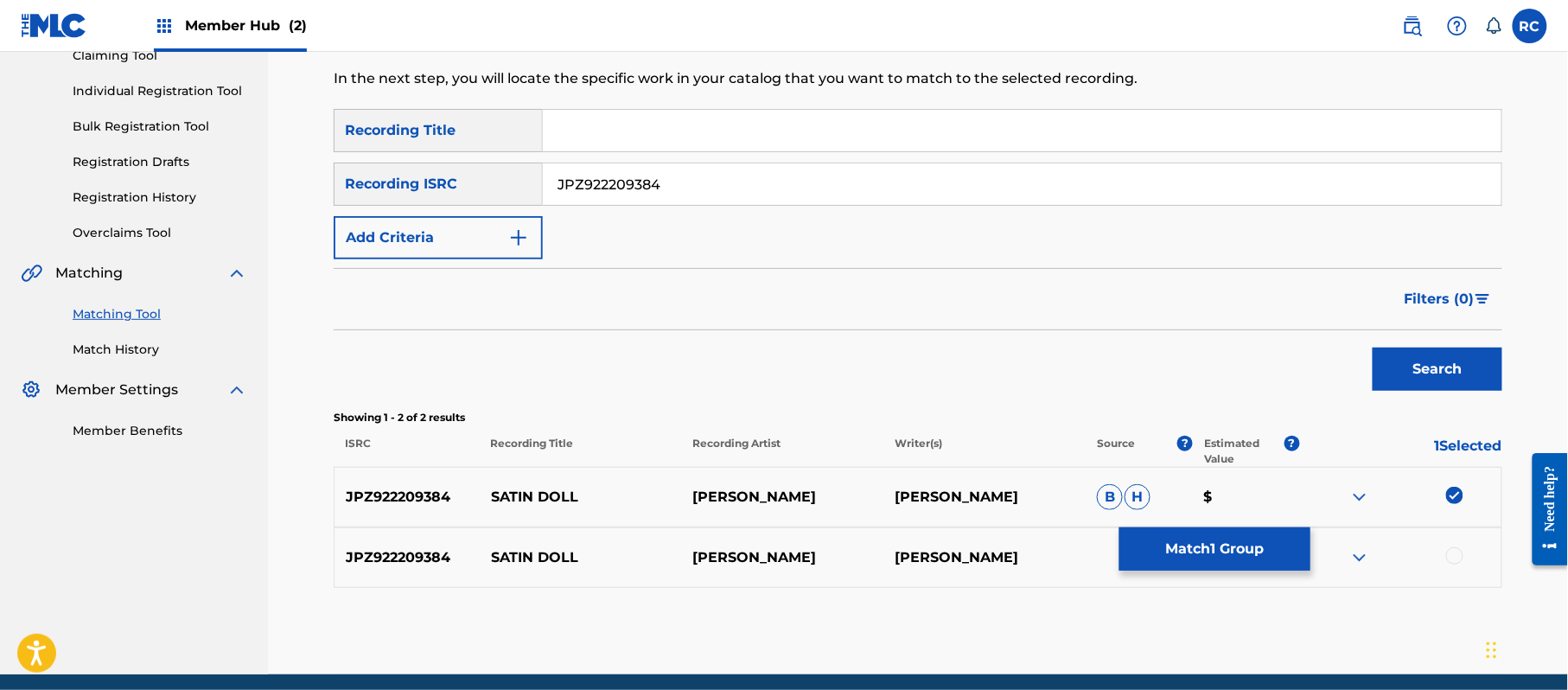
click at [1460, 558] on div at bounding box center [1455, 555] width 17 height 17
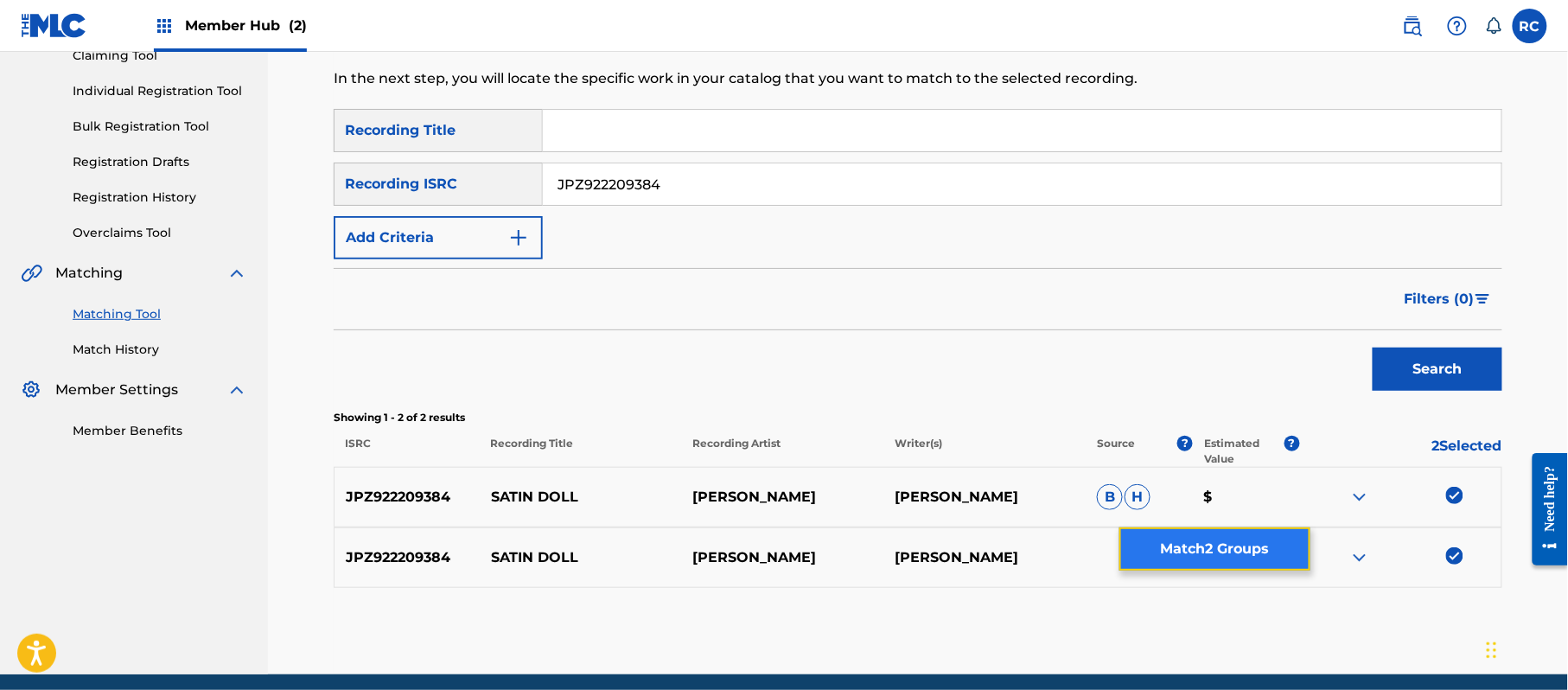
click at [1228, 564] on button "Match 2 Groups" at bounding box center [1214, 549] width 191 height 43
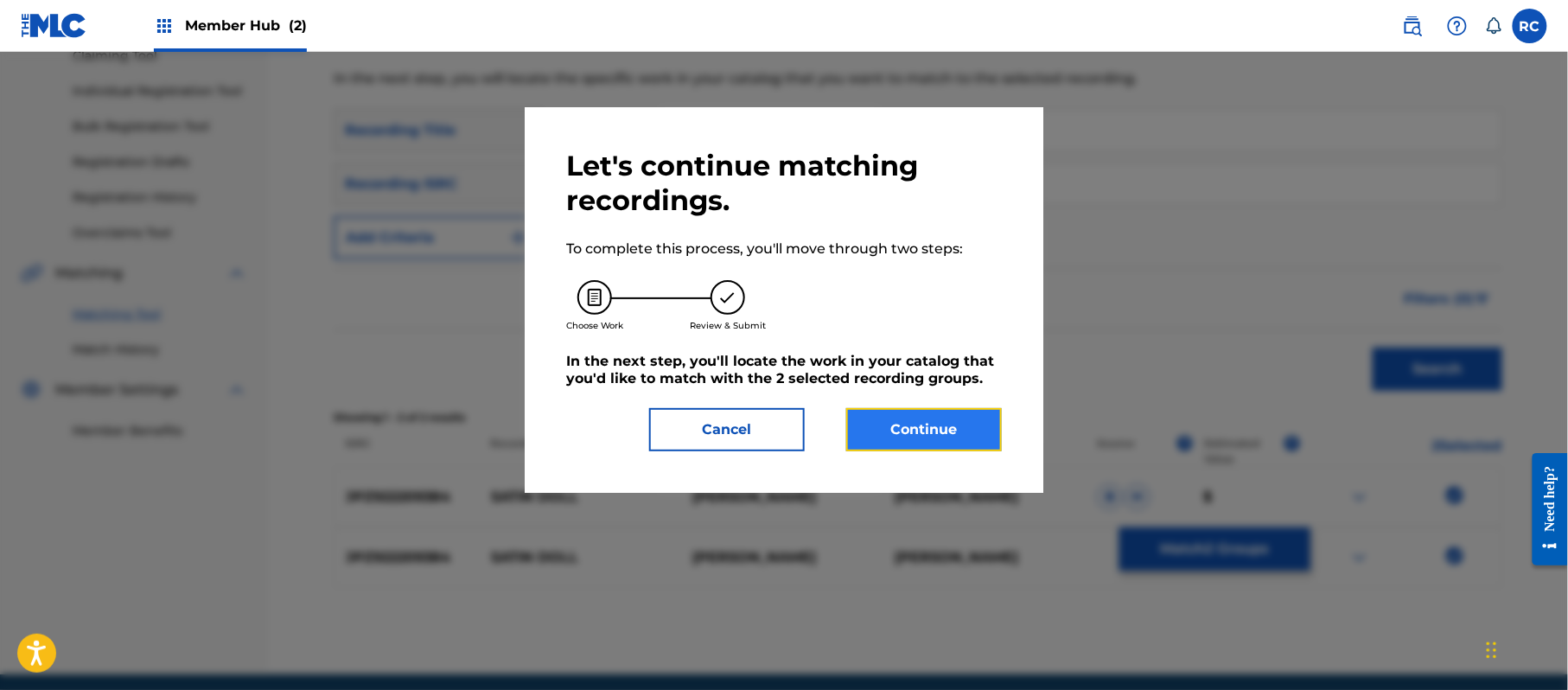
click at [970, 417] on button "Continue" at bounding box center [924, 430] width 156 height 43
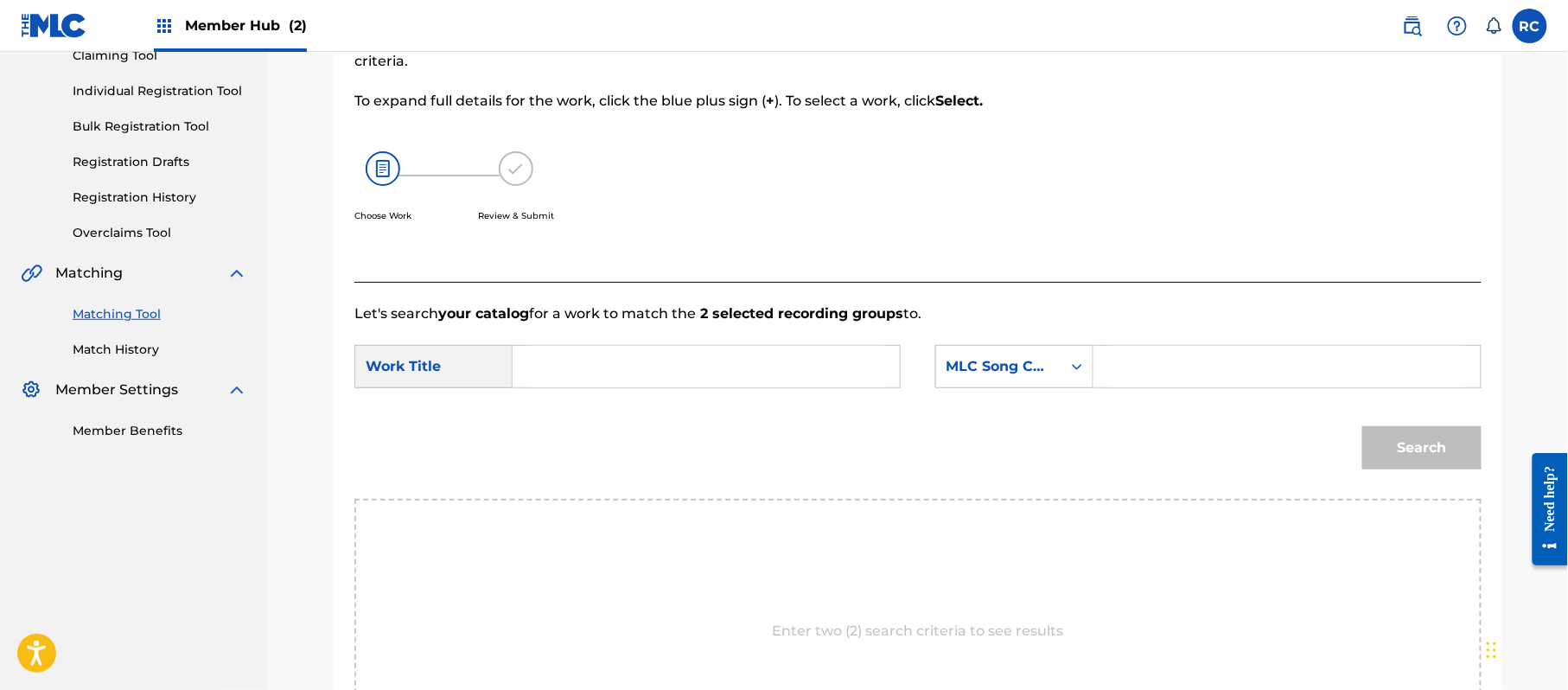
click at [616, 374] on input "Search Form" at bounding box center [706, 367] width 358 height 41
paste input "Satin Doll S70IDV"
click at [649, 373] on input "Satin Doll S70IDV" at bounding box center [706, 367] width 358 height 41
type input "Satin Doll"
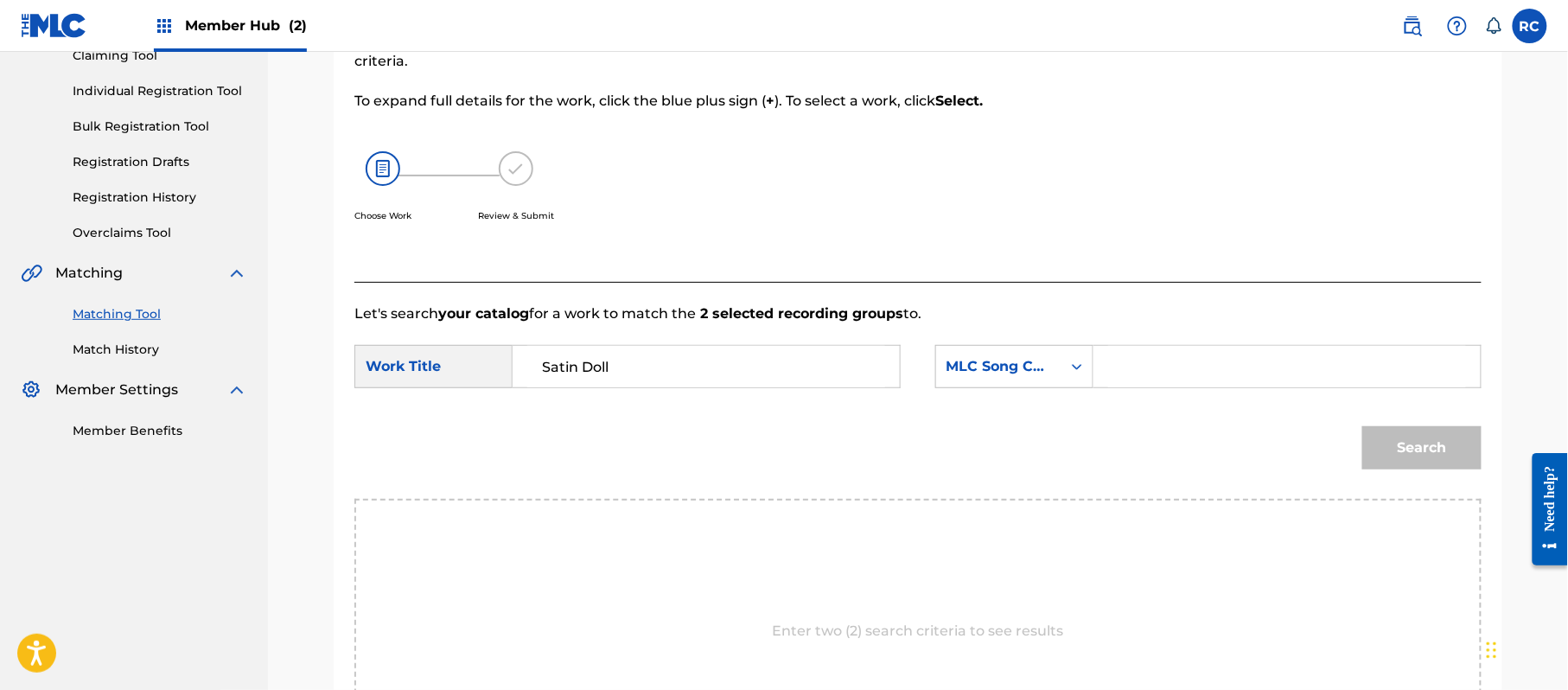
click at [1248, 369] on input "Search Form" at bounding box center [1287, 367] width 358 height 41
paste input "S70IDV"
type input "S70IDV"
click at [1377, 439] on button "Search" at bounding box center [1422, 448] width 120 height 43
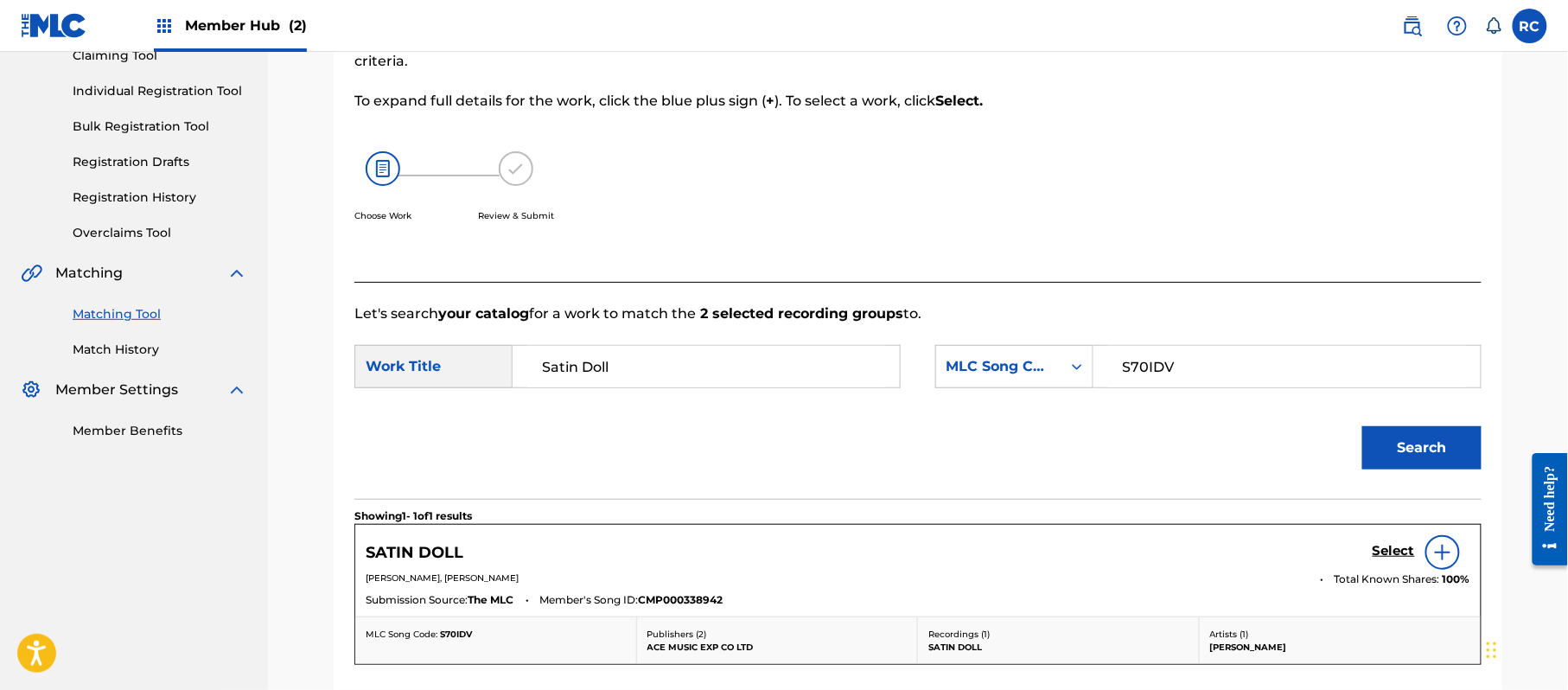
click at [1369, 547] on div "SATIN DOLL Select" at bounding box center [918, 551] width 1105 height 35
click at [1377, 550] on h5 "Select" at bounding box center [1394, 550] width 42 height 16
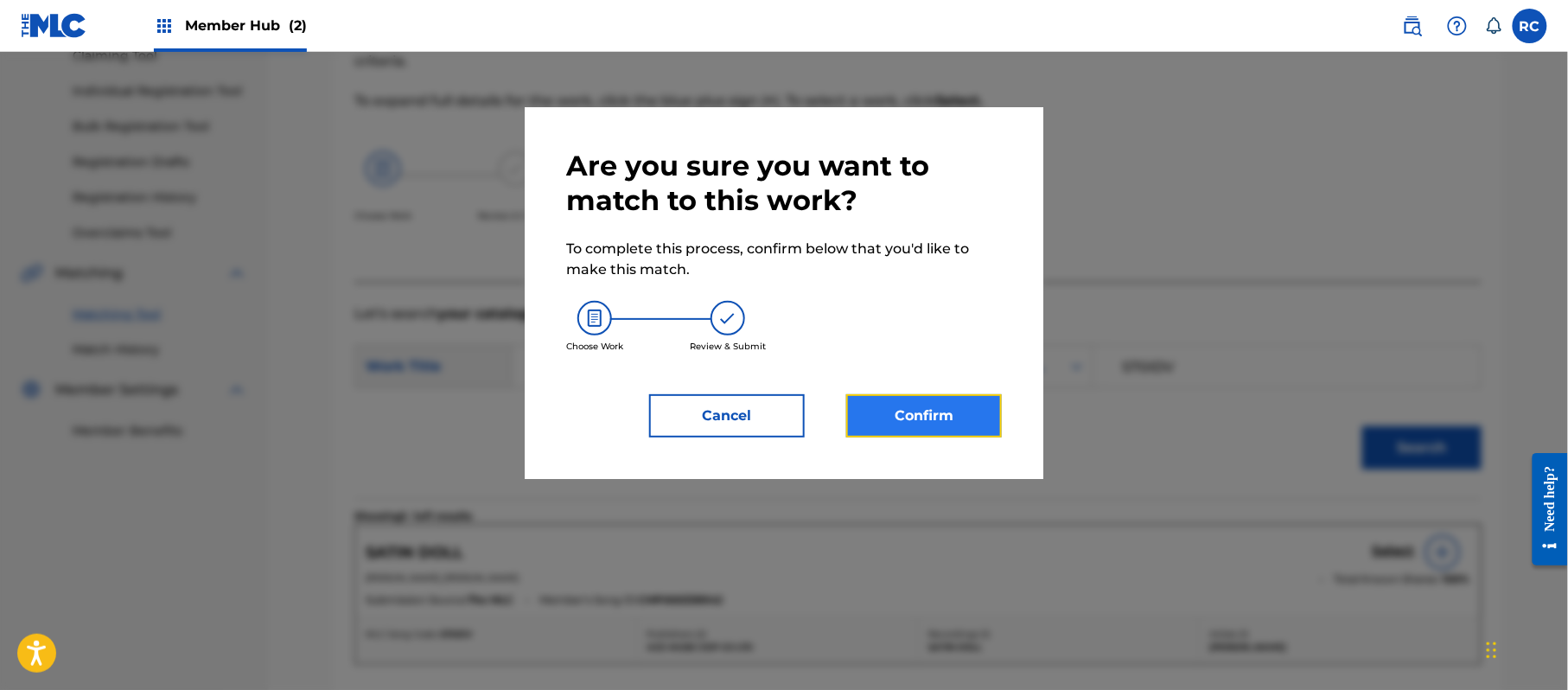
click at [928, 402] on button "Confirm" at bounding box center [924, 416] width 156 height 43
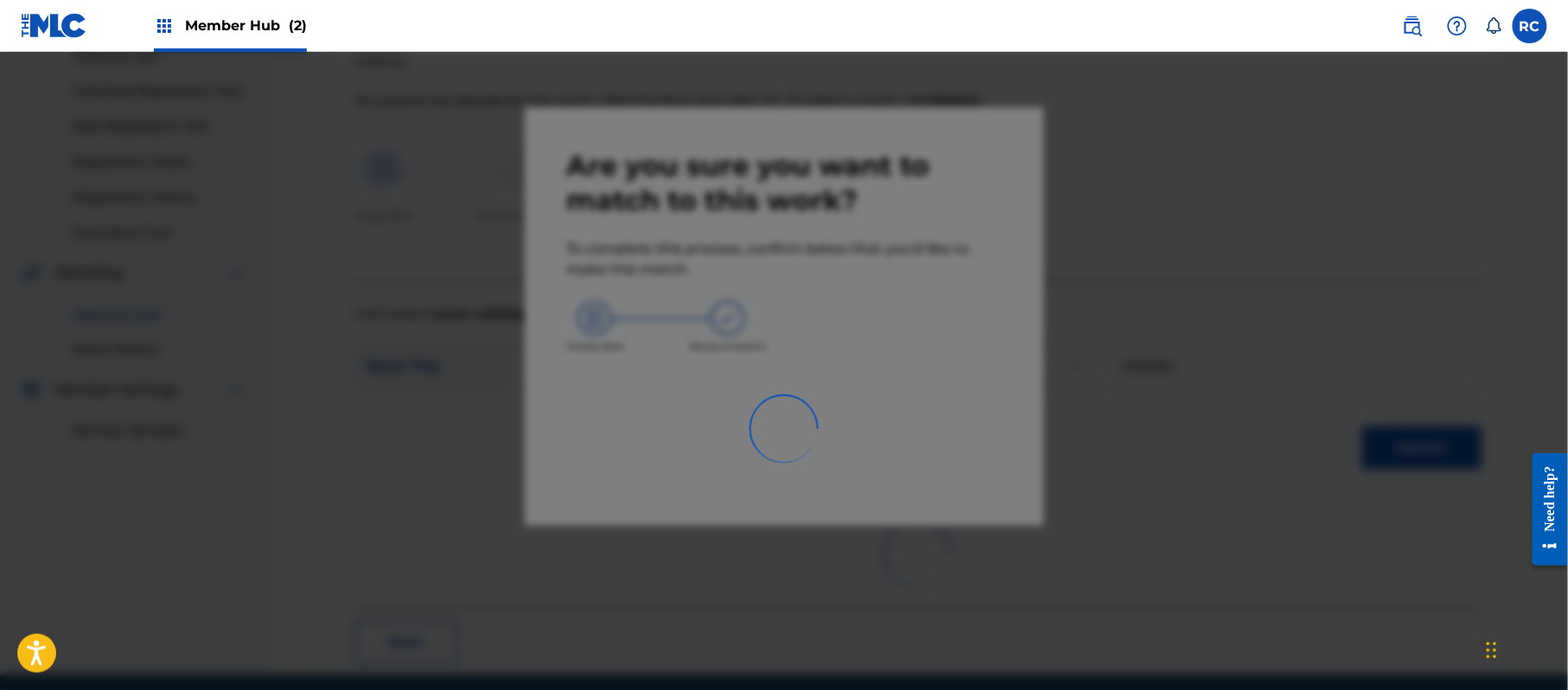
scroll to position [69, 0]
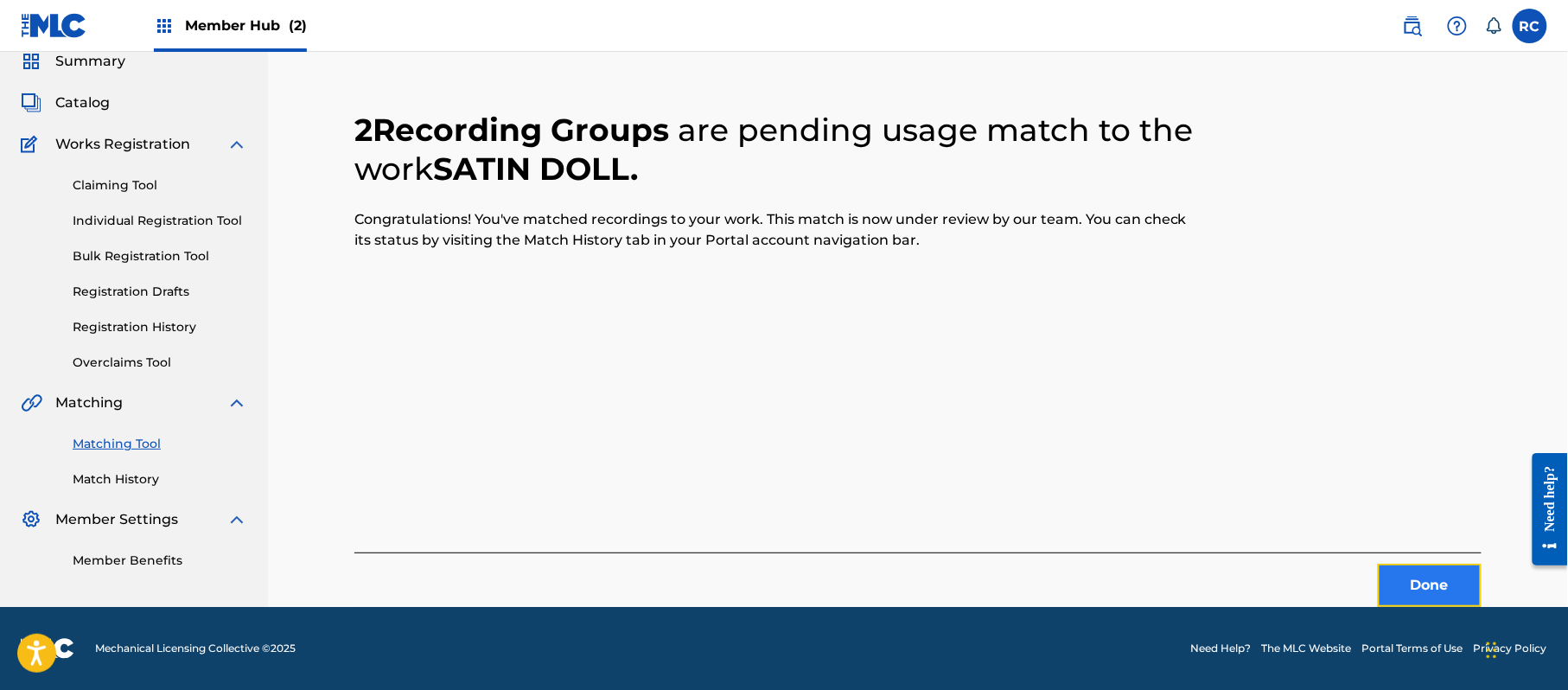
click at [1452, 600] on button "Done" at bounding box center [1429, 585] width 104 height 43
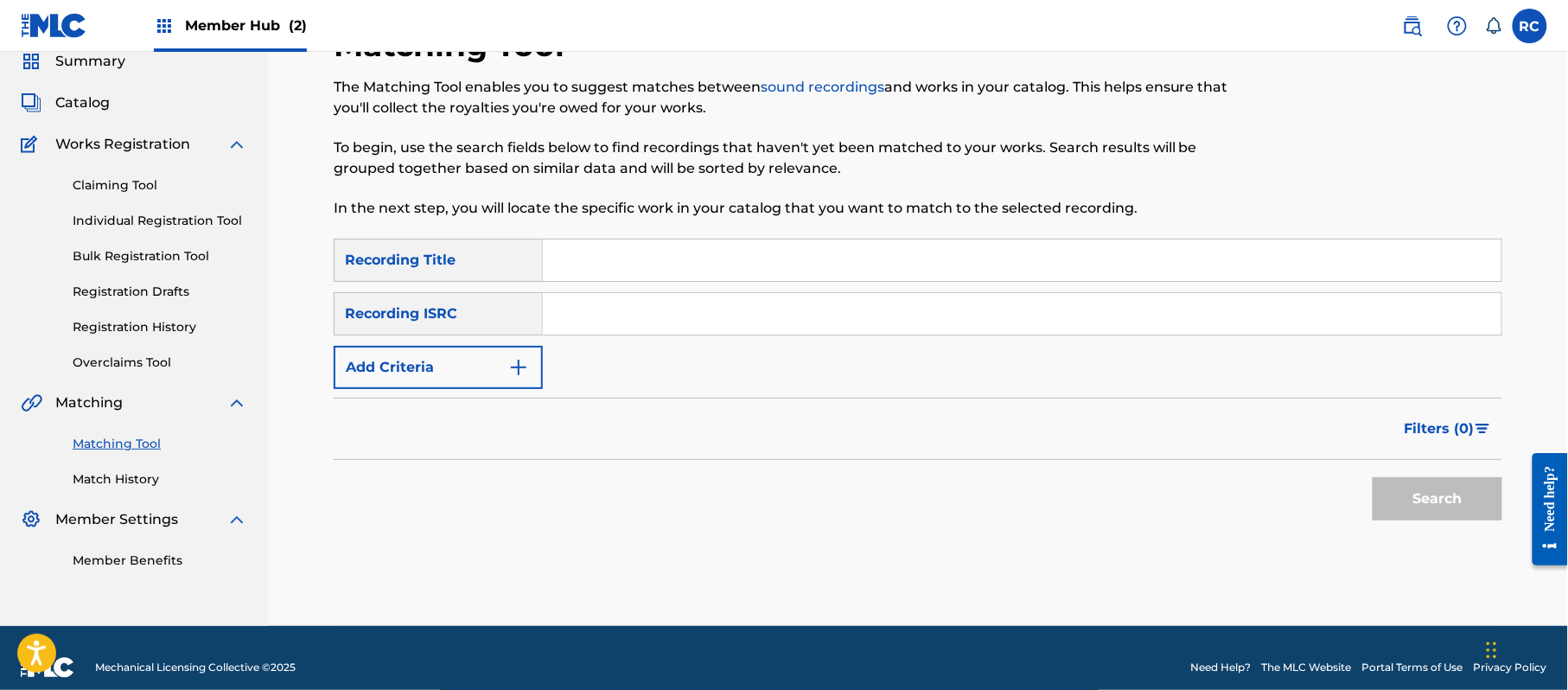
click at [609, 313] on input "Search Form" at bounding box center [1022, 314] width 959 height 41
paste input "JPZ922209375"
type input "JPZ922209375"
drag, startPoint x: 1457, startPoint y: 501, endPoint x: 1443, endPoint y: 501, distance: 14.0
click at [1457, 500] on button "Search" at bounding box center [1438, 499] width 130 height 43
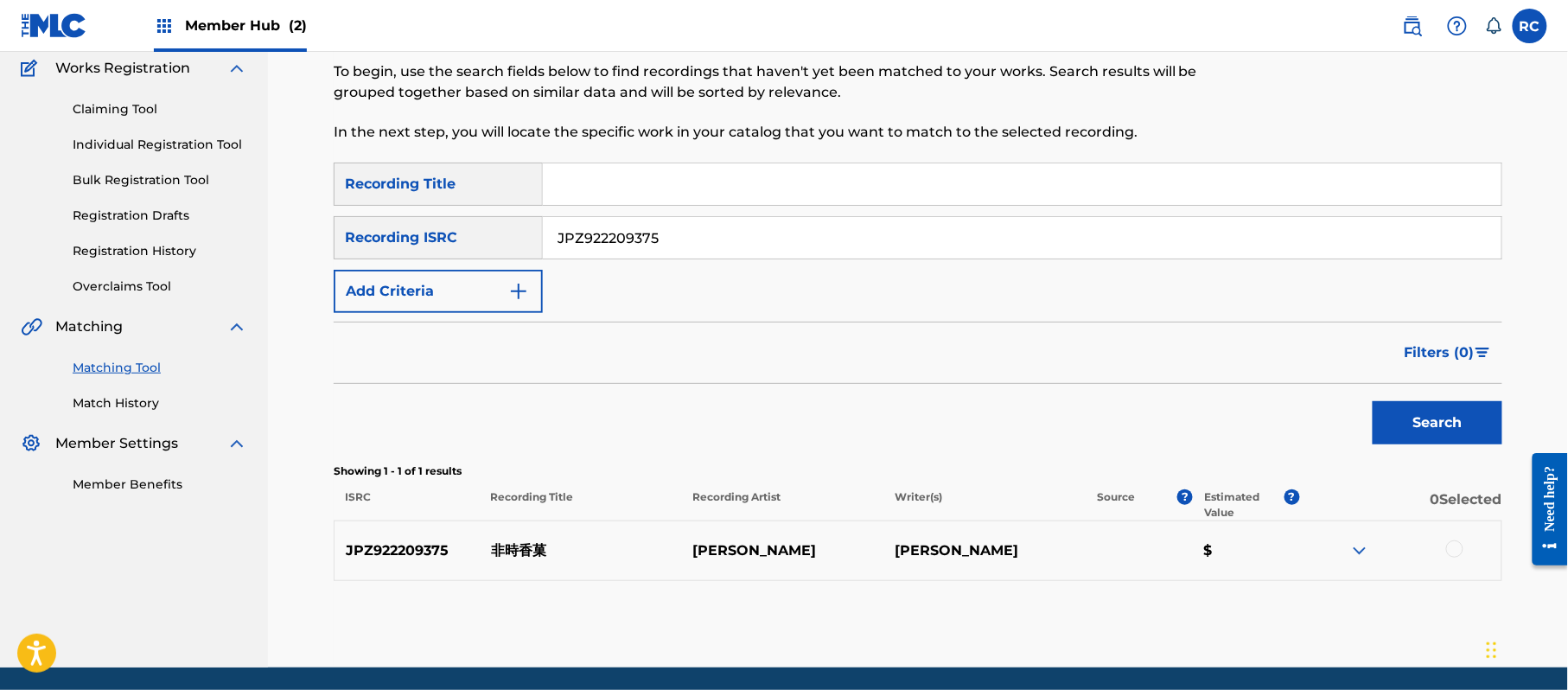
scroll to position [184, 0]
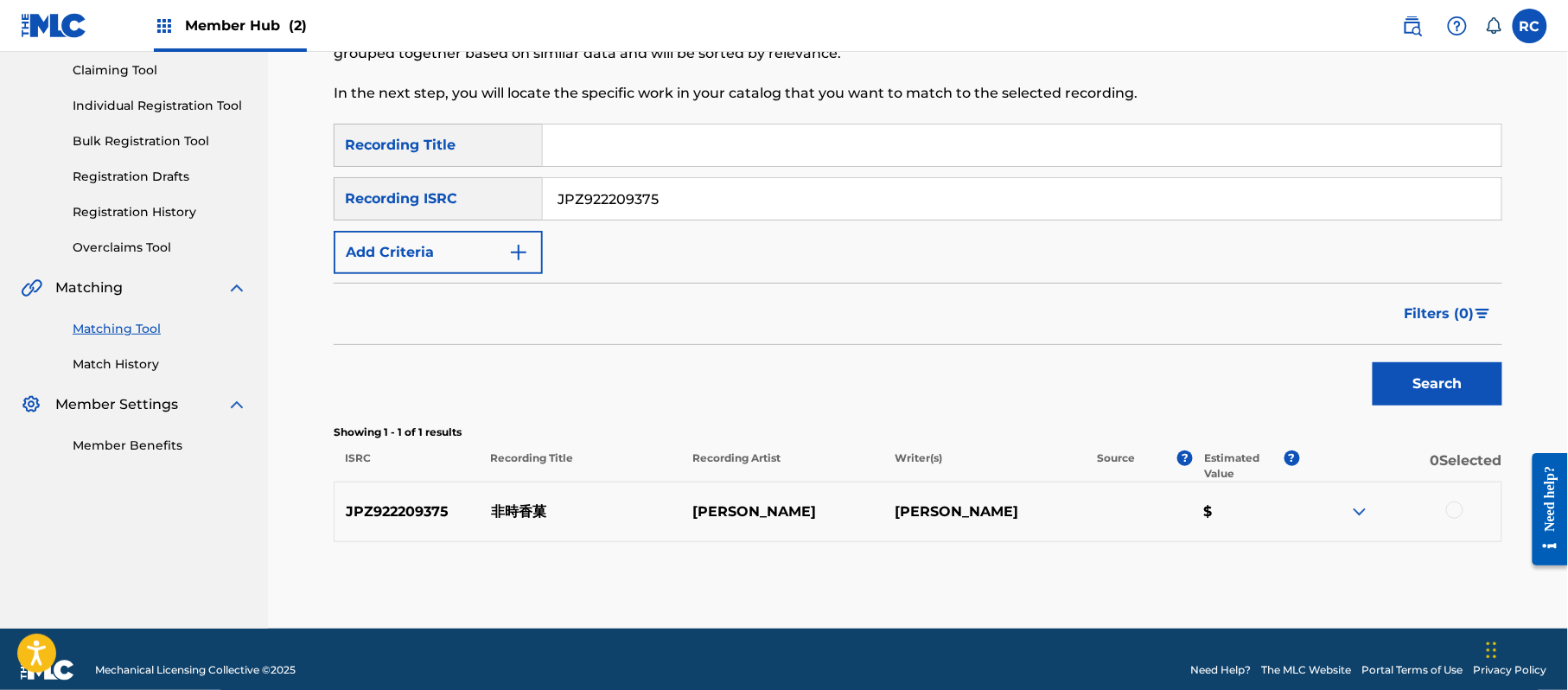
click at [1454, 508] on div at bounding box center [1455, 510] width 17 height 17
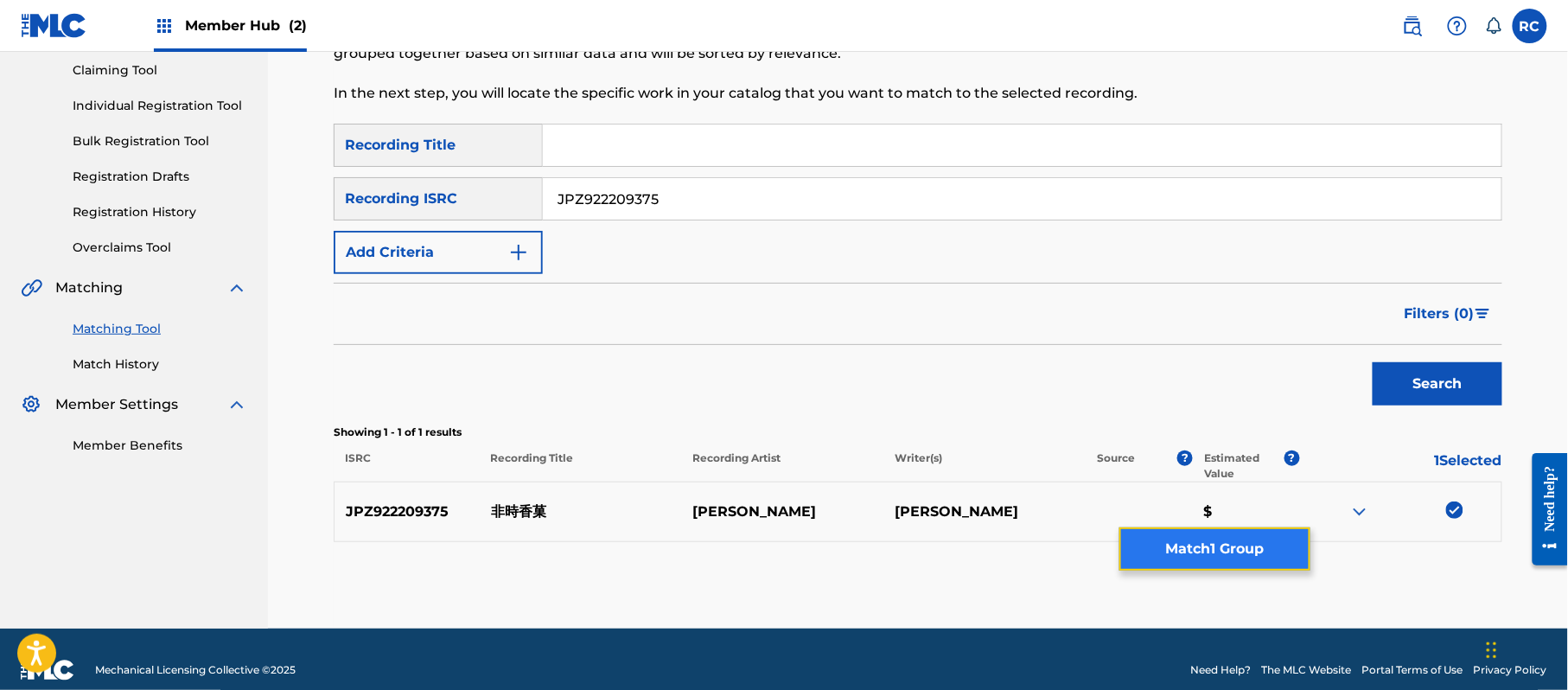
click at [1245, 557] on button "Match 1 Group" at bounding box center [1214, 549] width 191 height 43
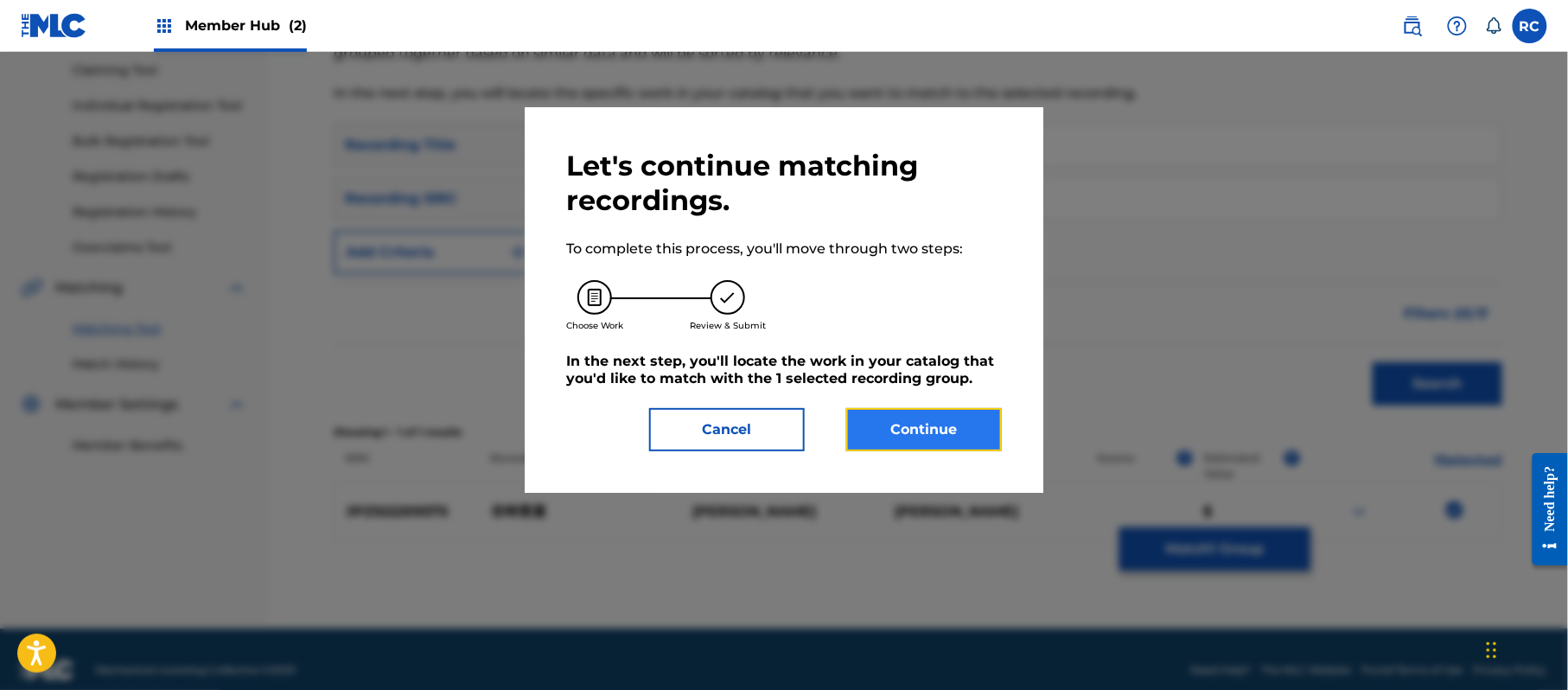
click at [966, 434] on button "Continue" at bounding box center [924, 430] width 156 height 43
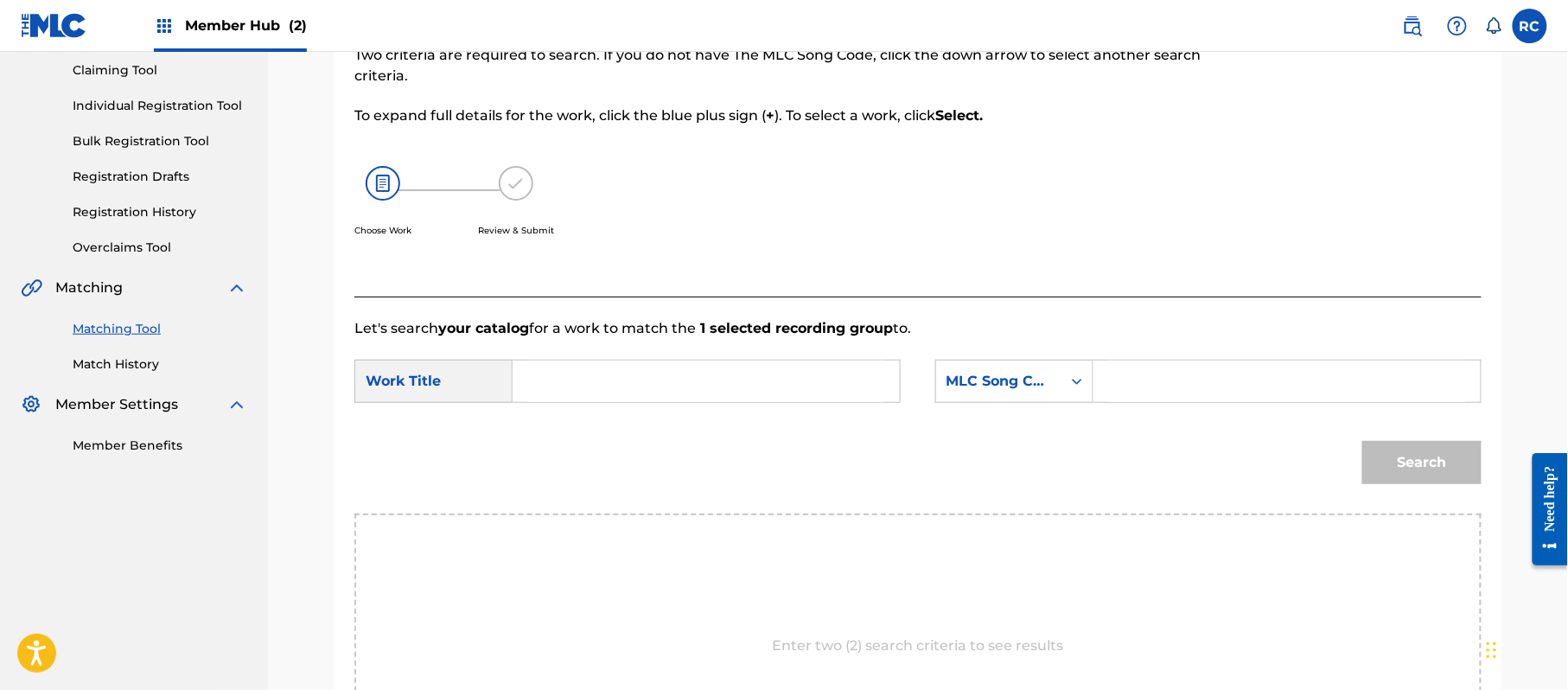
click at [674, 394] on input "Search Form" at bounding box center [706, 381] width 358 height 41
paste input "Tokijikunokakunokonomi TX52BP"
click at [747, 392] on input "Tokijikunokakunokonomi TX52BP" at bounding box center [706, 381] width 358 height 41
type input "Tokijikunokakunokonomi"
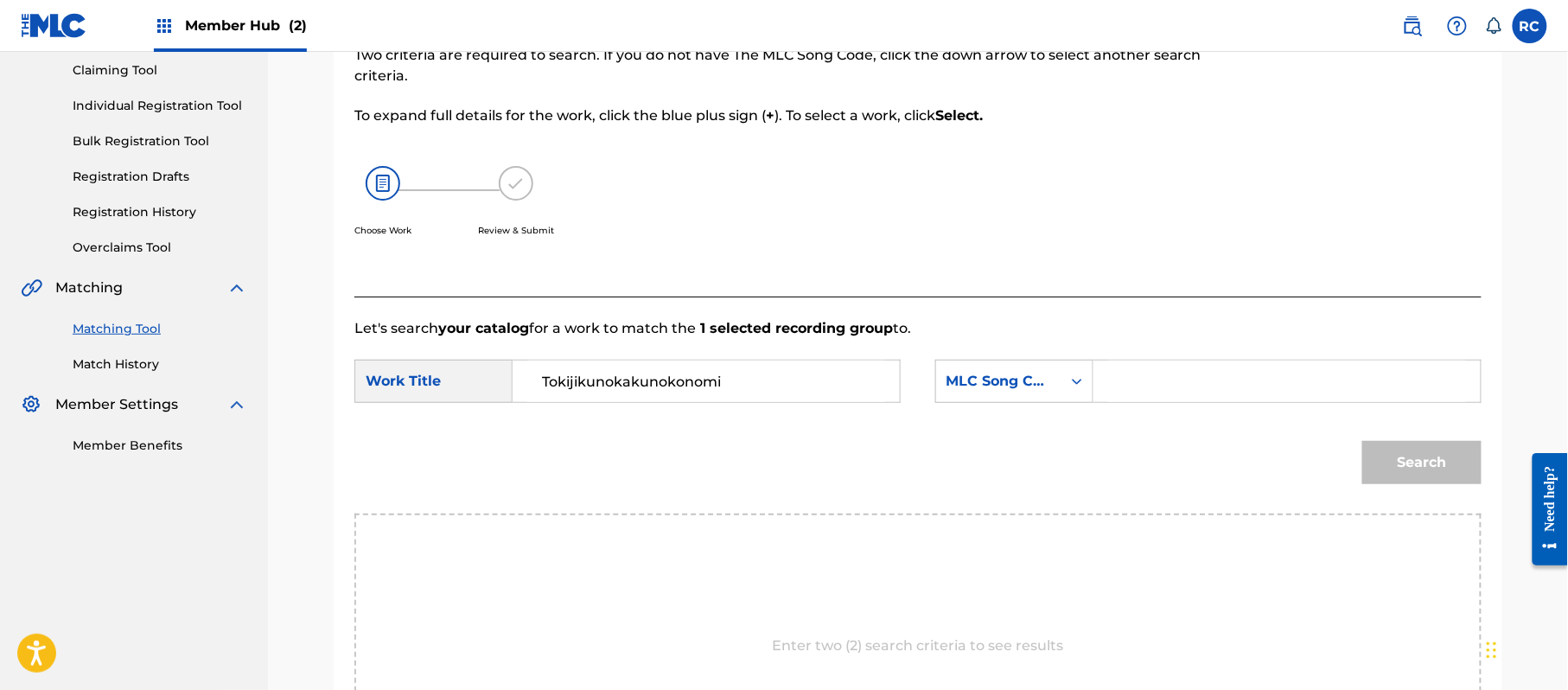
click at [1204, 392] on input "Search Form" at bounding box center [1287, 381] width 358 height 41
paste input "TX52BP"
type input "TX52BP"
click at [1391, 464] on button "Search" at bounding box center [1422, 463] width 120 height 43
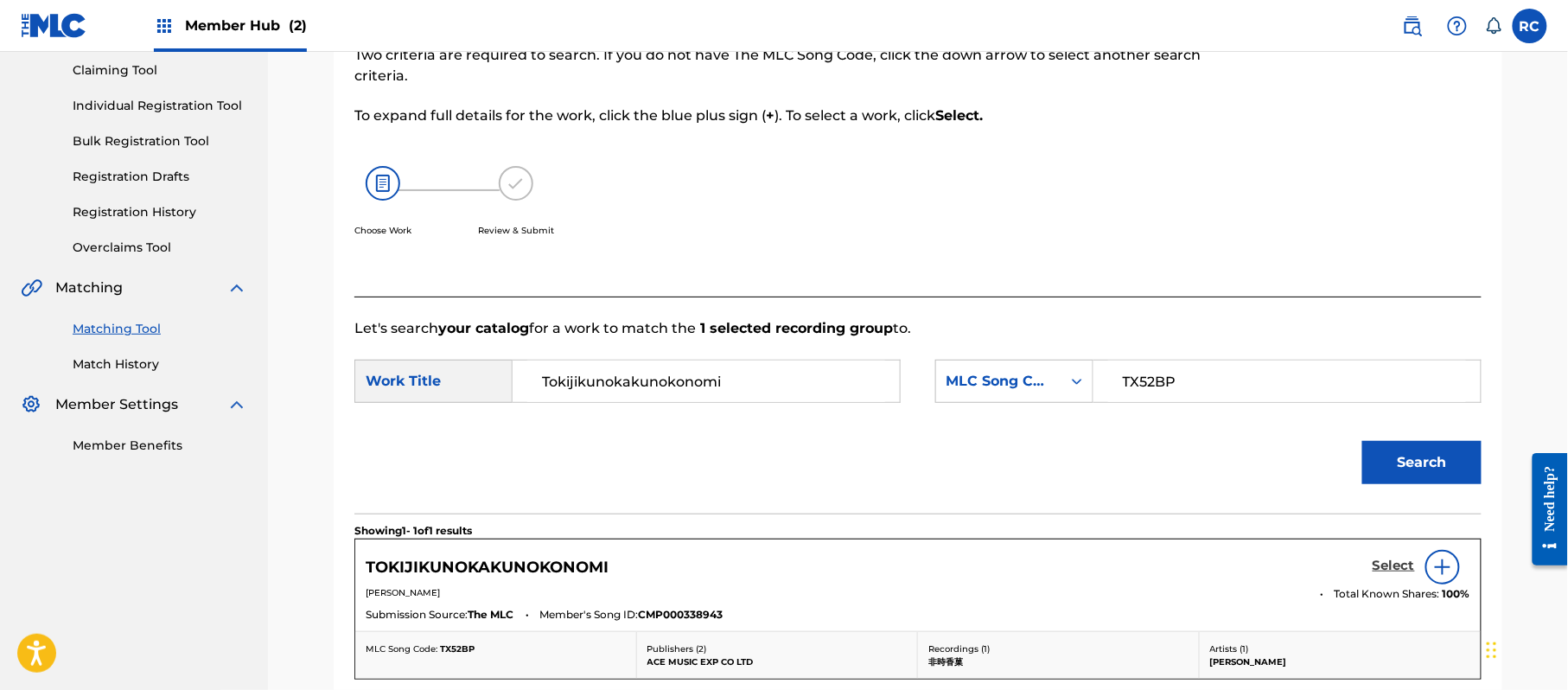
click at [1379, 564] on h5 "Select" at bounding box center [1394, 565] width 42 height 16
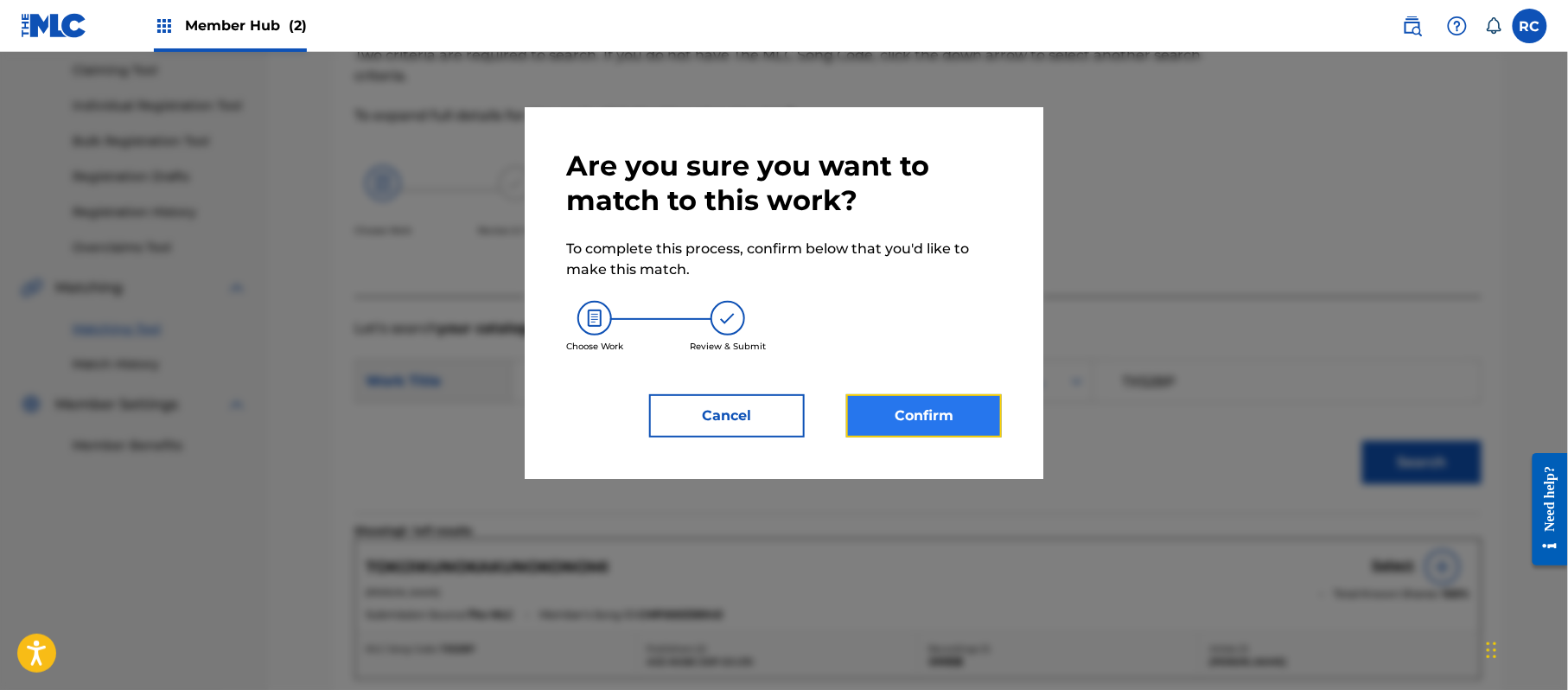
click at [973, 427] on button "Confirm" at bounding box center [924, 416] width 156 height 43
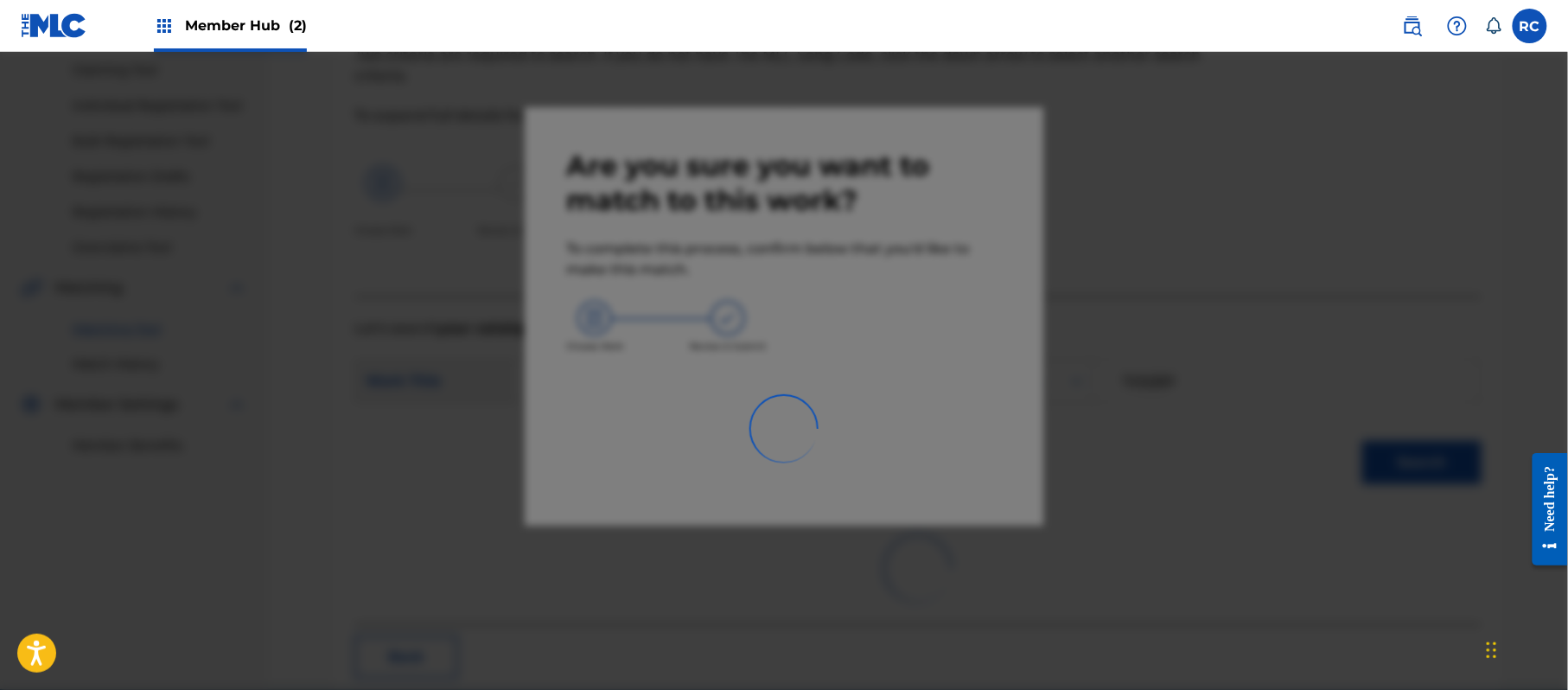
scroll to position [69, 0]
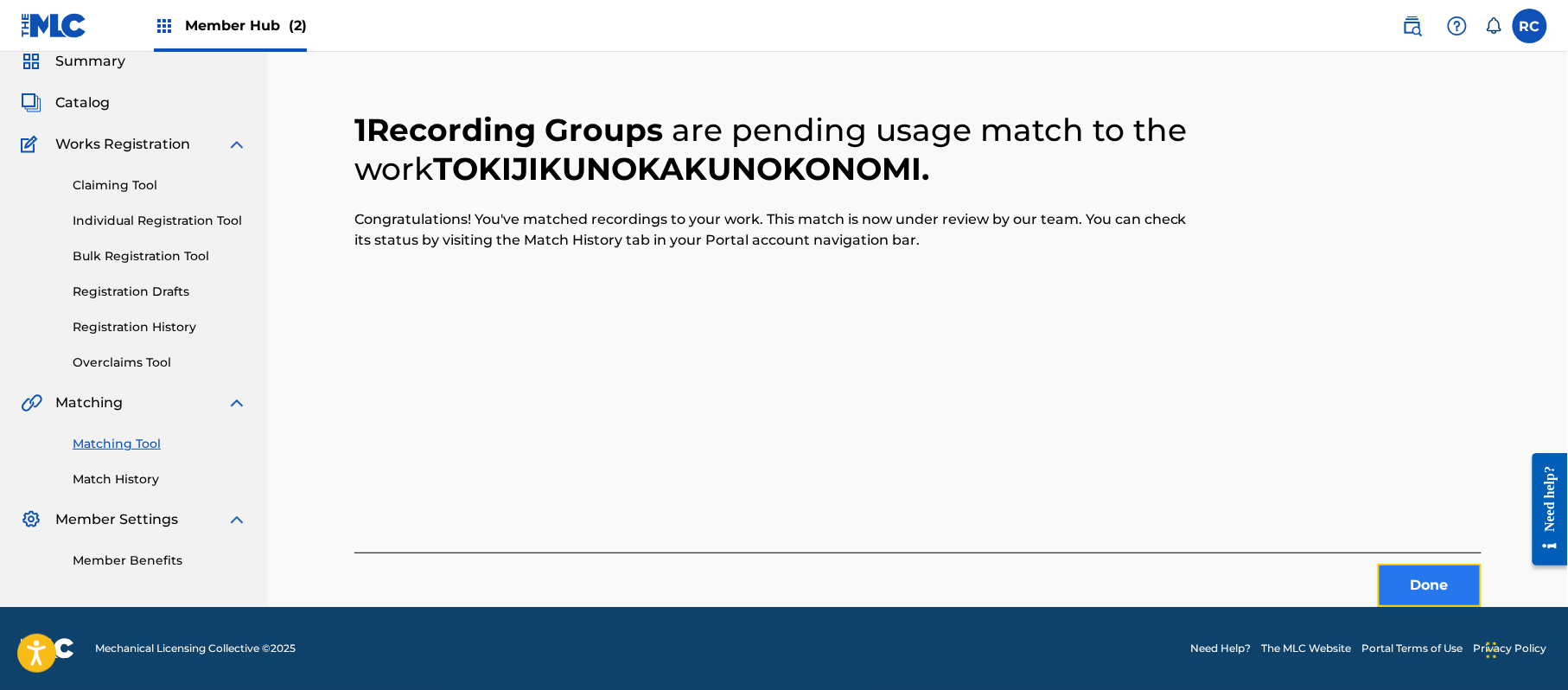
click at [1414, 593] on button "Done" at bounding box center [1429, 585] width 104 height 43
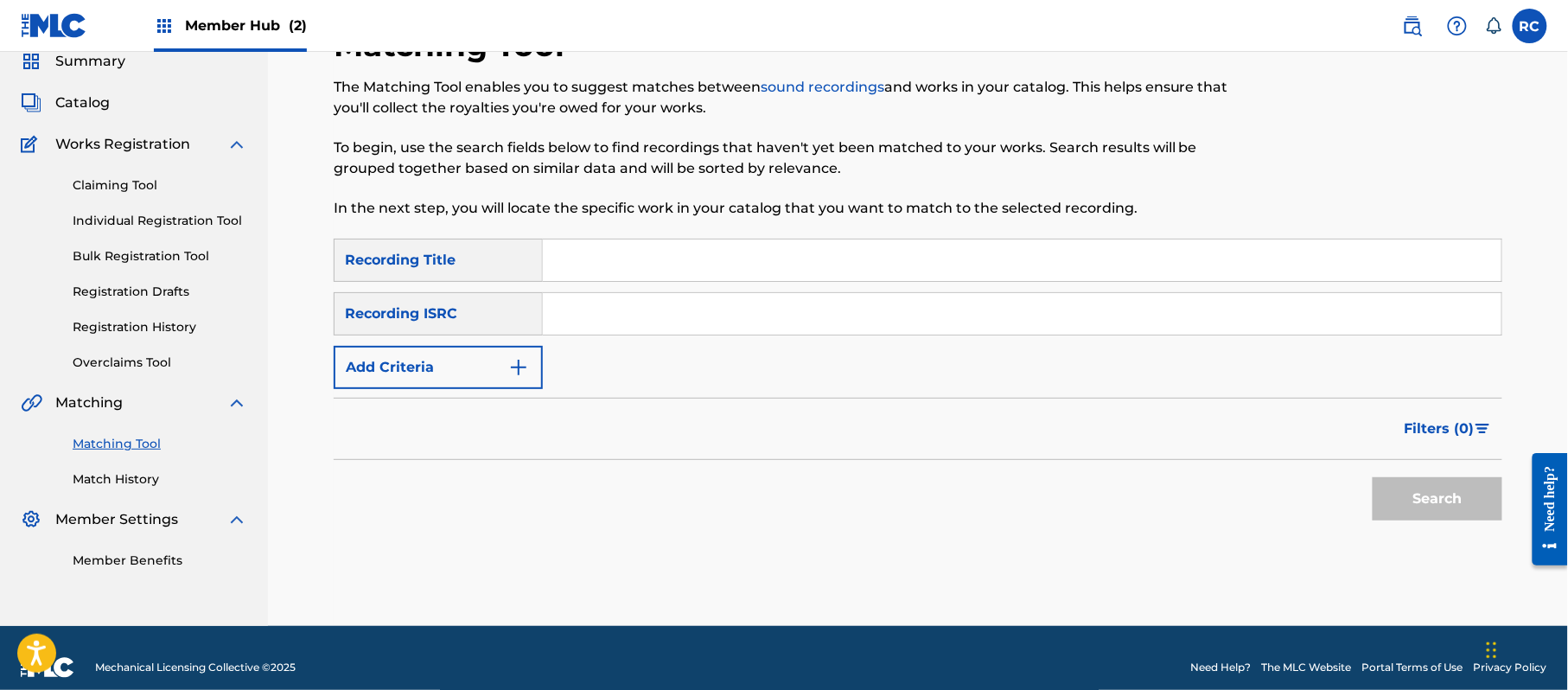
click at [627, 320] on input "Search Form" at bounding box center [1022, 314] width 959 height 41
paste input "JPZ922209377"
type input "JPZ922209377"
click at [1388, 495] on button "Search" at bounding box center [1438, 499] width 130 height 43
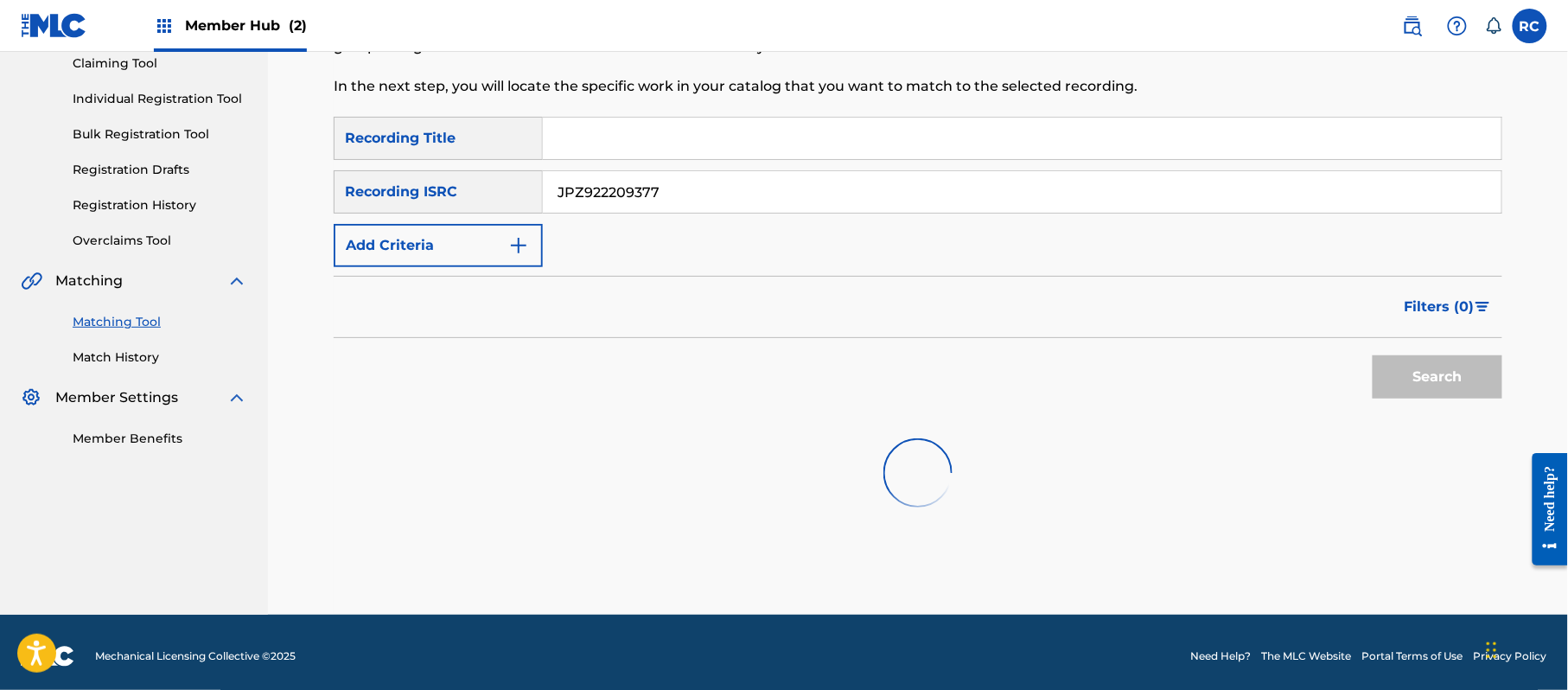
scroll to position [199, 0]
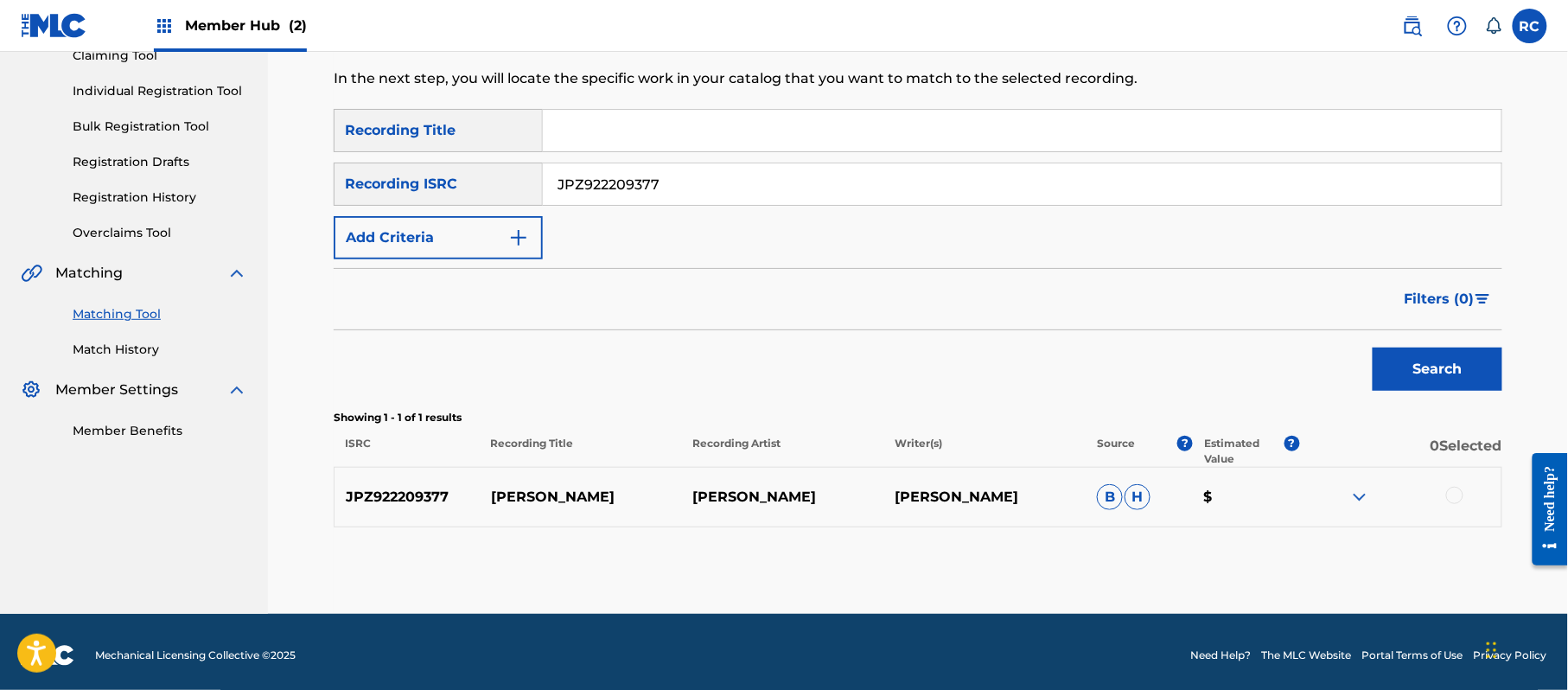
click at [1456, 501] on div at bounding box center [1455, 495] width 17 height 17
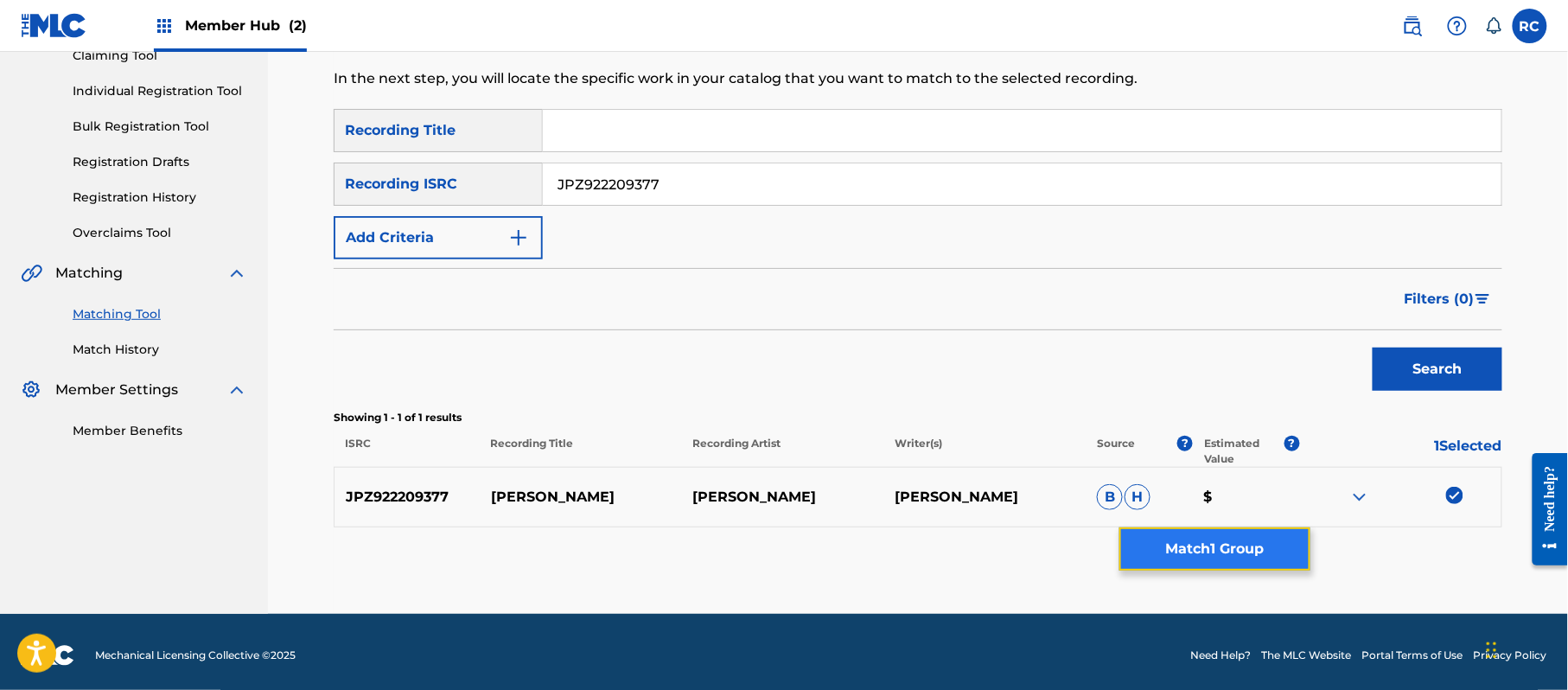
click at [1207, 548] on button "Match 1 Group" at bounding box center [1214, 549] width 191 height 43
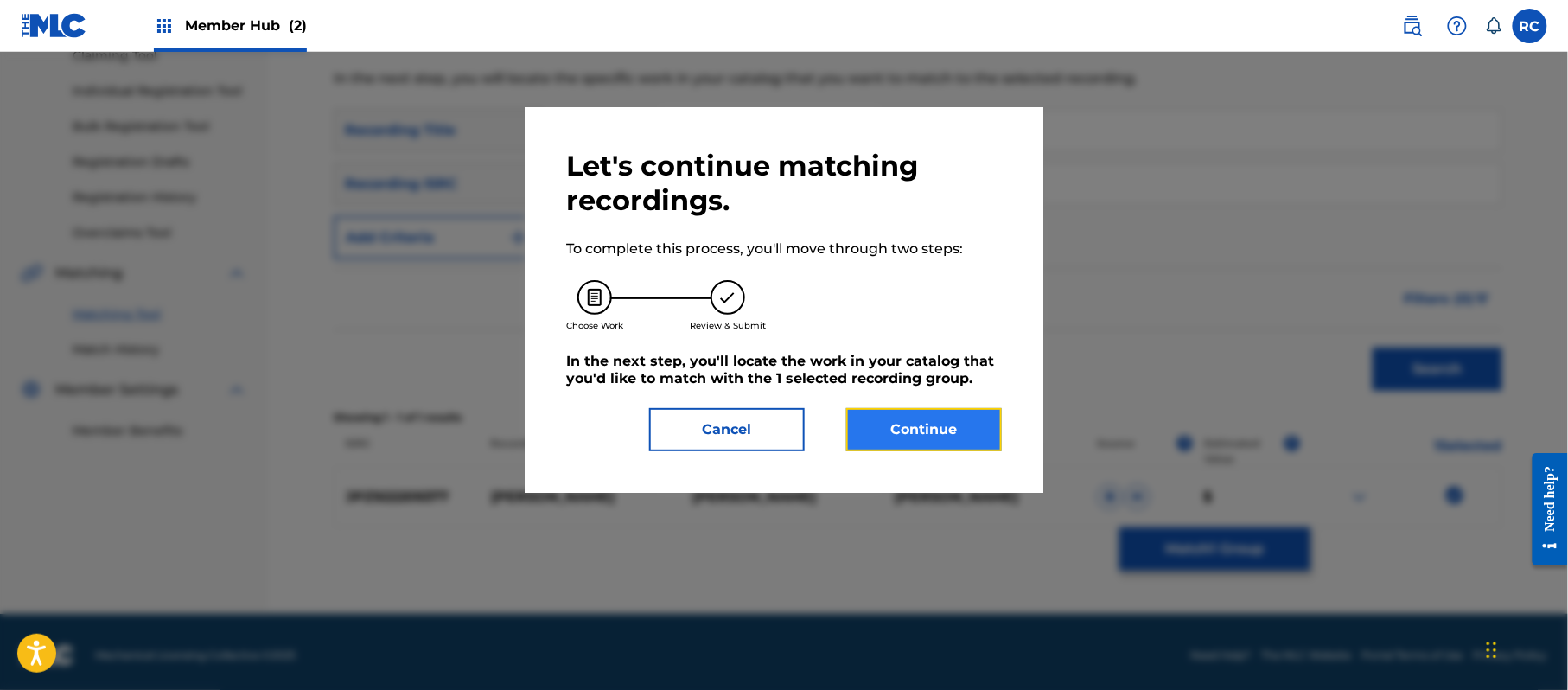
click at [968, 416] on button "Continue" at bounding box center [924, 430] width 156 height 43
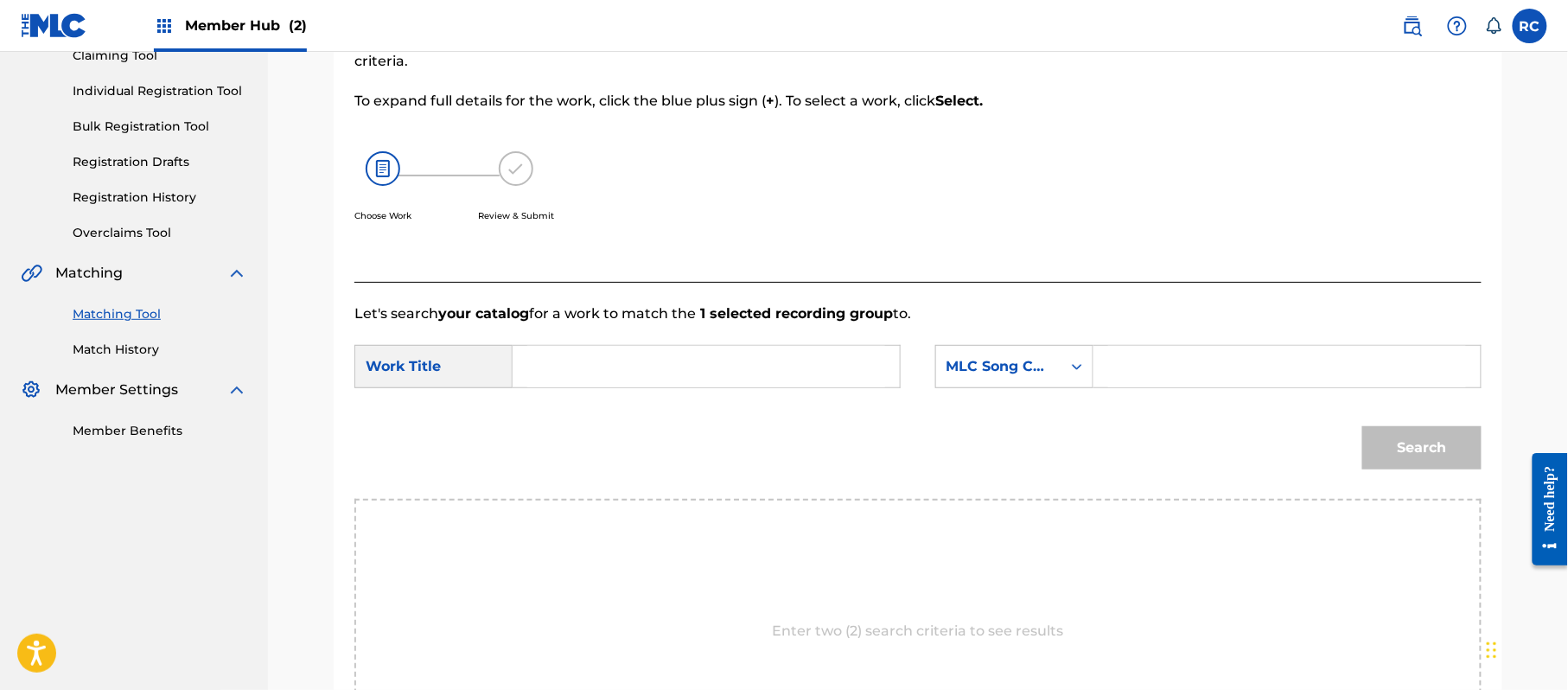
click at [675, 357] on input "Search Form" at bounding box center [706, 367] width 358 height 41
paste input "[PERSON_NAME] BD7P9Z"
click at [649, 365] on input "[PERSON_NAME] BD7P9Z" at bounding box center [706, 367] width 358 height 41
type input "[PERSON_NAME]"
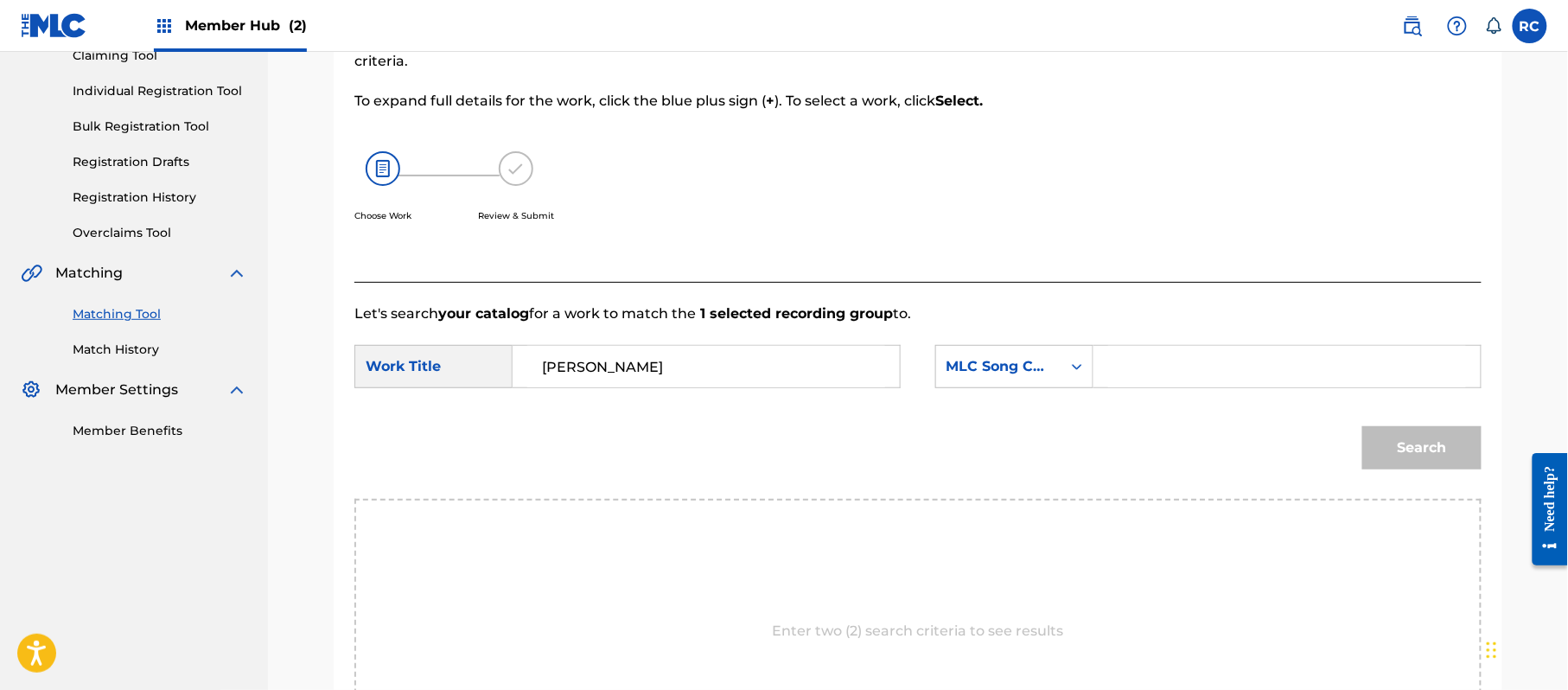
click at [1174, 367] on input "Search Form" at bounding box center [1287, 367] width 358 height 41
paste input "BD7P9Z"
type input "BD7P9Z"
click at [1364, 434] on button "Search" at bounding box center [1422, 448] width 120 height 43
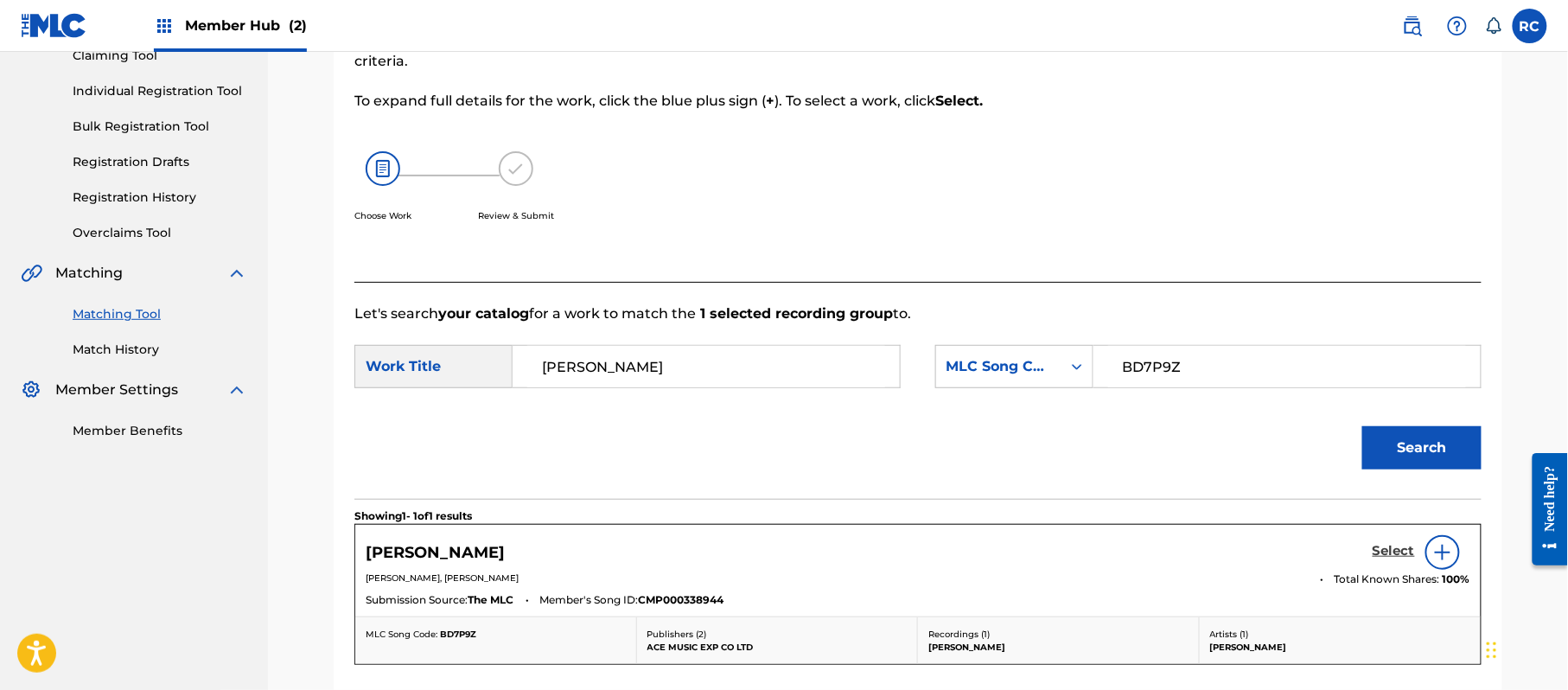
click at [1387, 560] on link "Select" at bounding box center [1394, 552] width 42 height 19
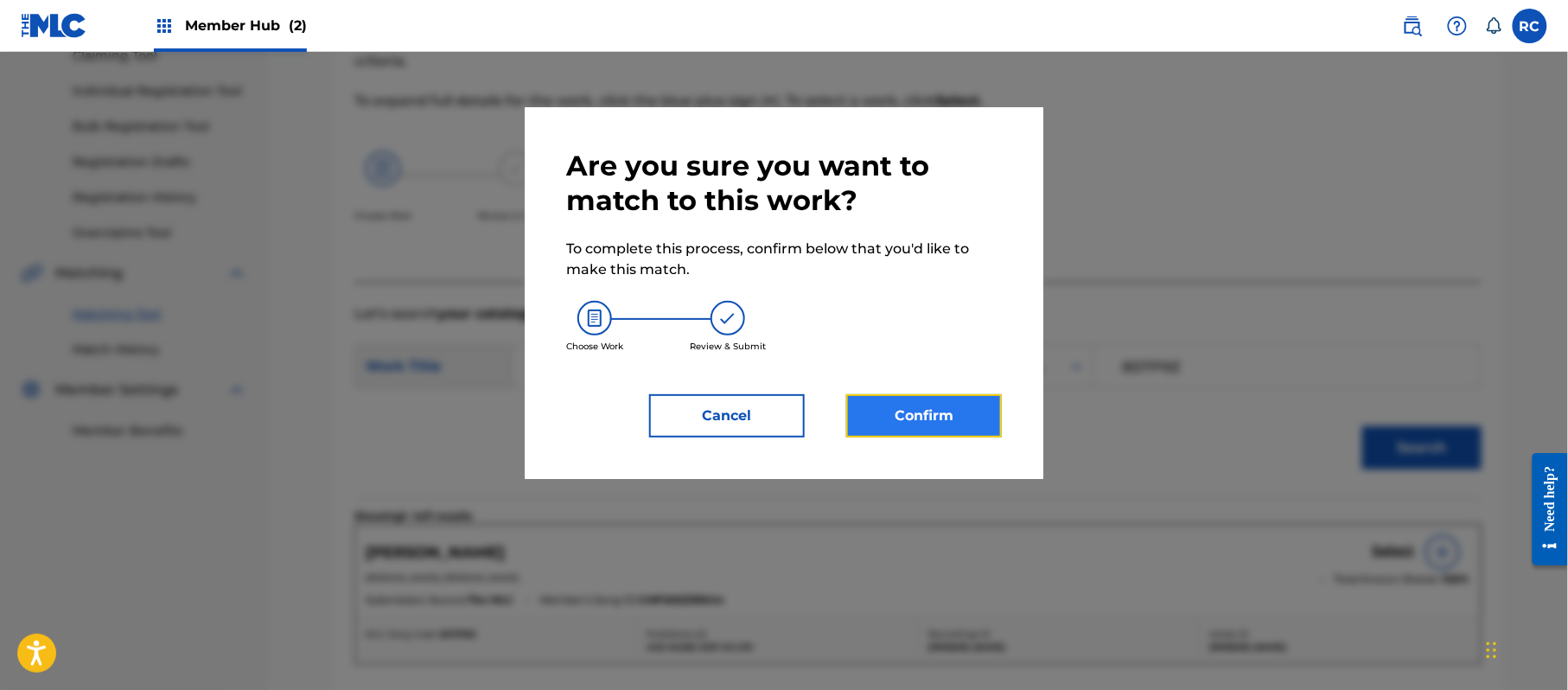
click at [971, 416] on button "Confirm" at bounding box center [924, 416] width 156 height 43
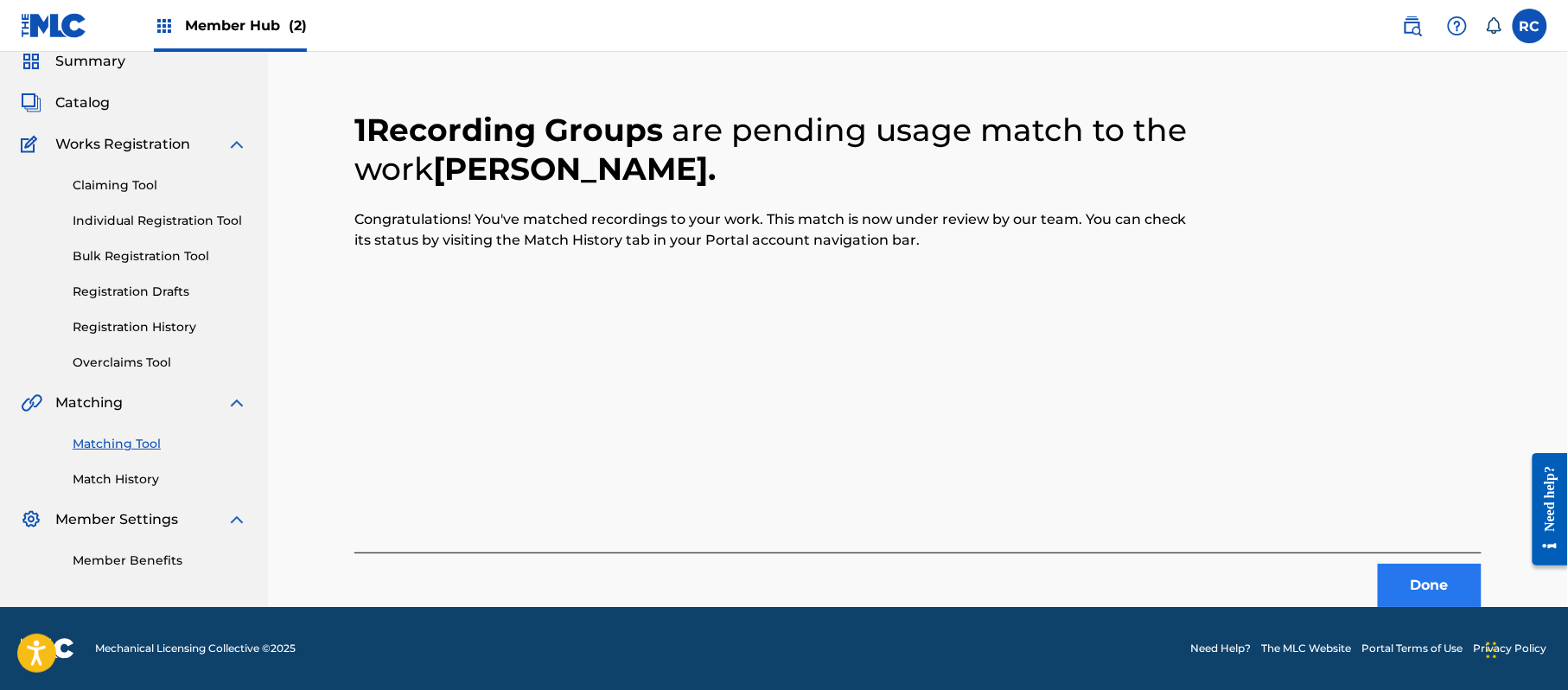
scroll to position [69, 0]
click at [1412, 587] on button "Done" at bounding box center [1429, 585] width 104 height 43
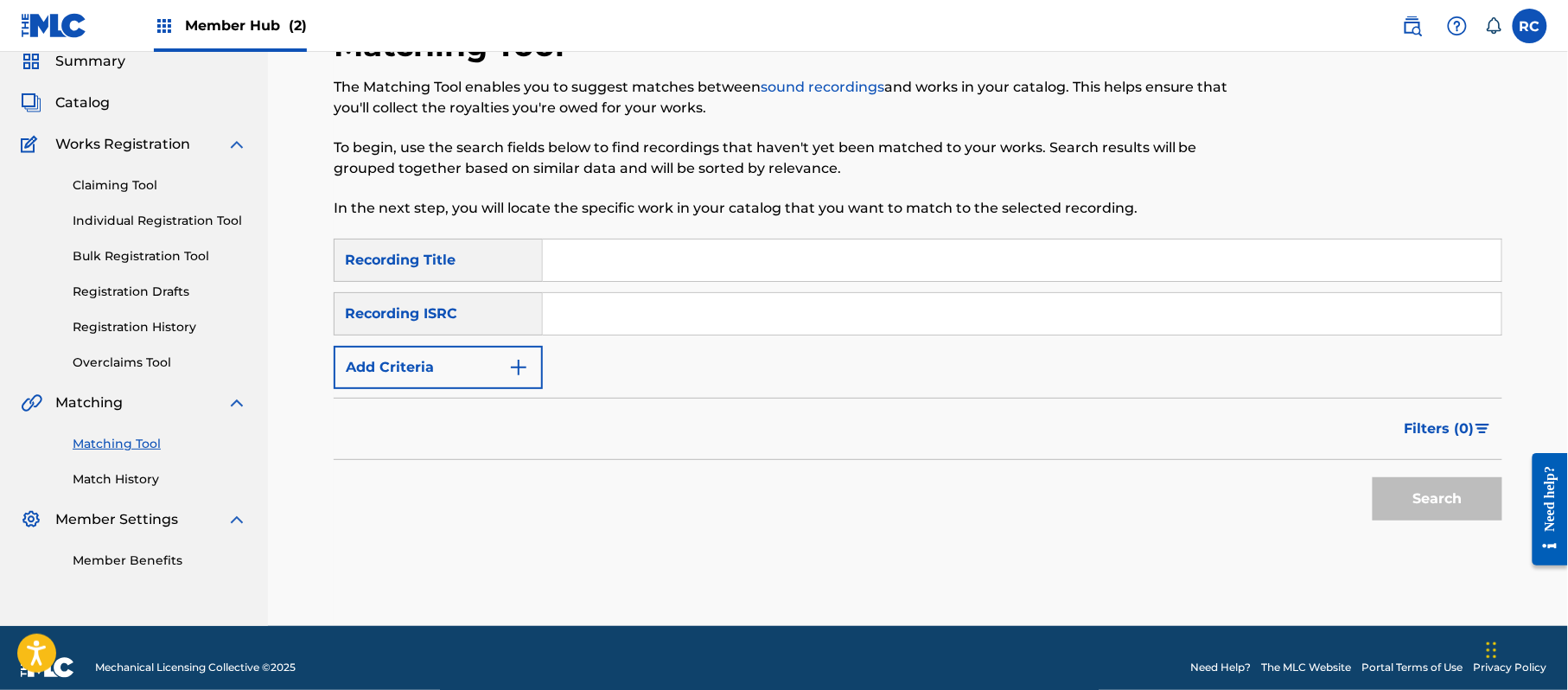
click at [666, 330] on input "Search Form" at bounding box center [1022, 314] width 959 height 41
paste input "JPZ922209378"
type input "JPZ922209378"
click at [1426, 506] on button "Search" at bounding box center [1438, 499] width 130 height 43
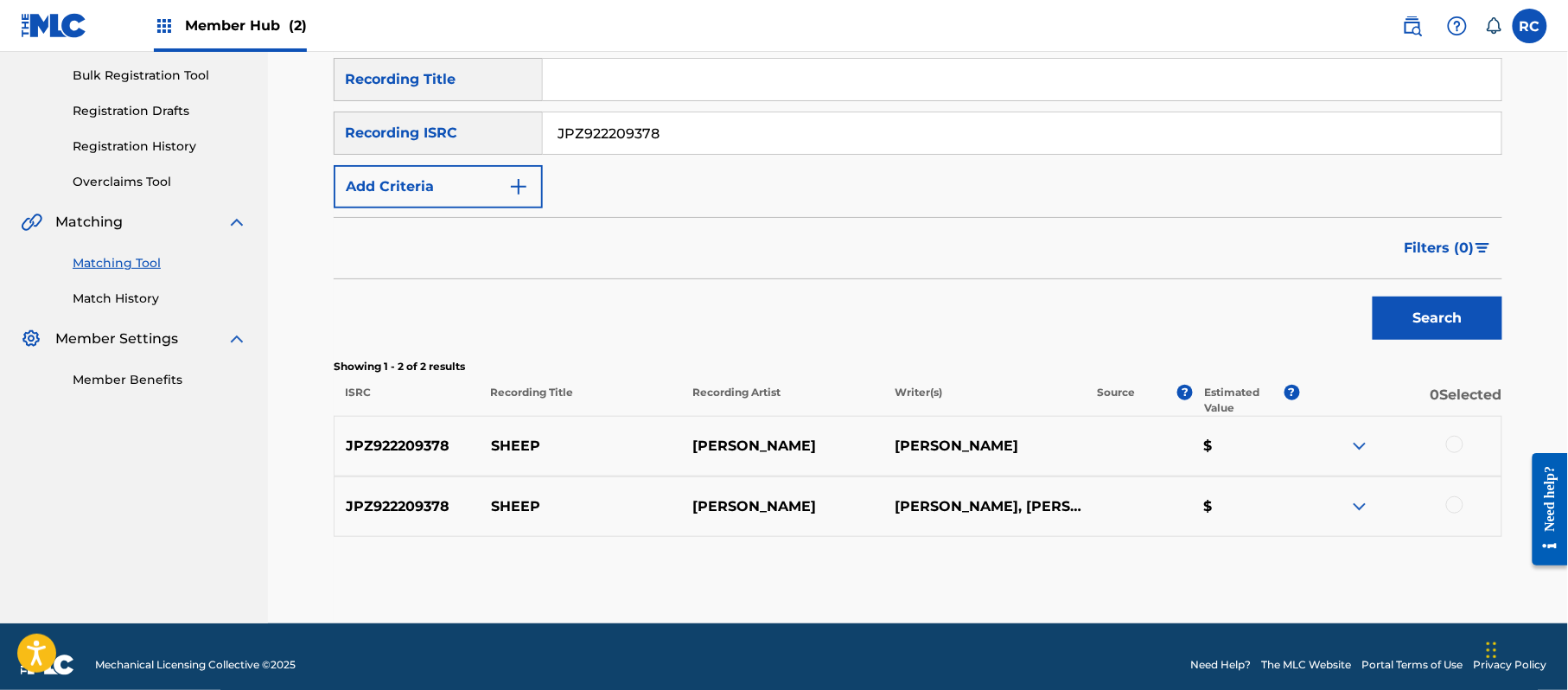
scroll to position [266, 0]
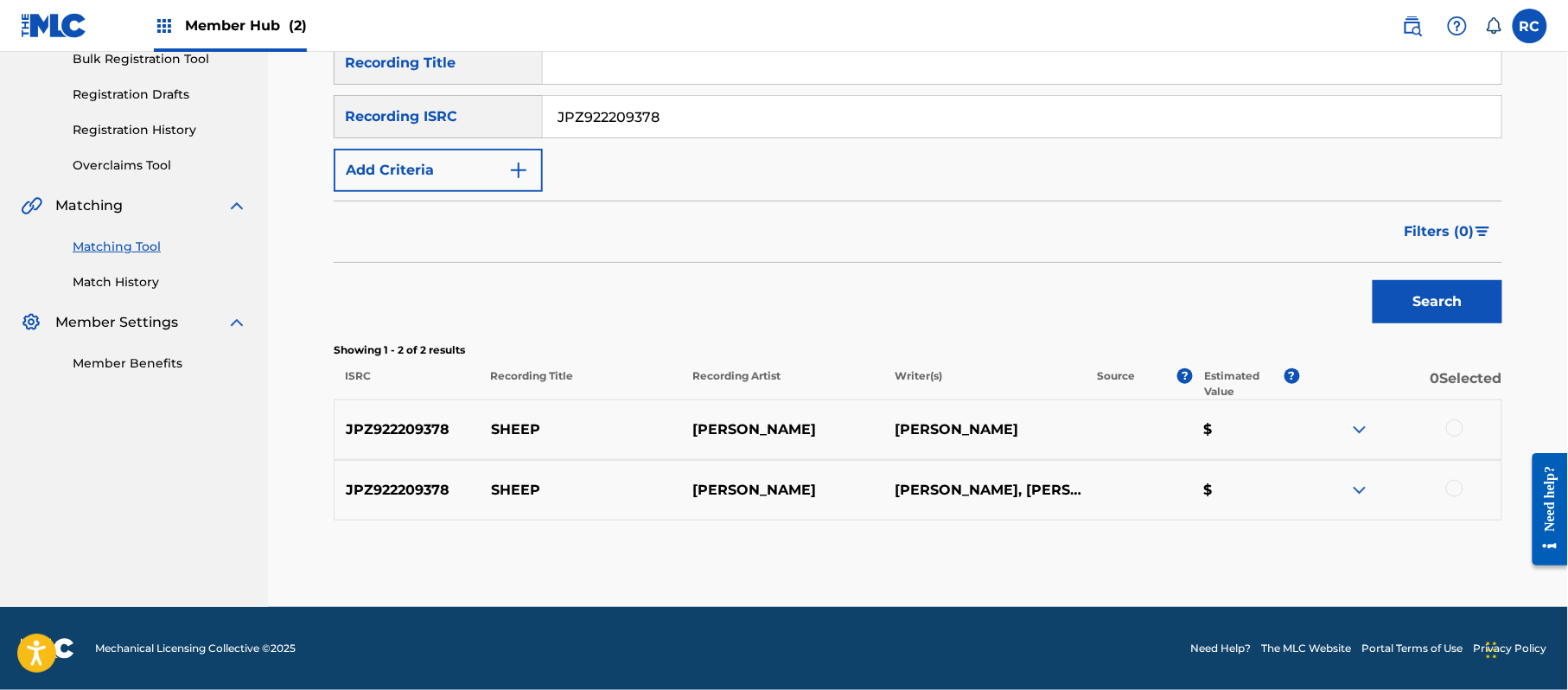
click at [1453, 425] on div at bounding box center [1455, 428] width 17 height 17
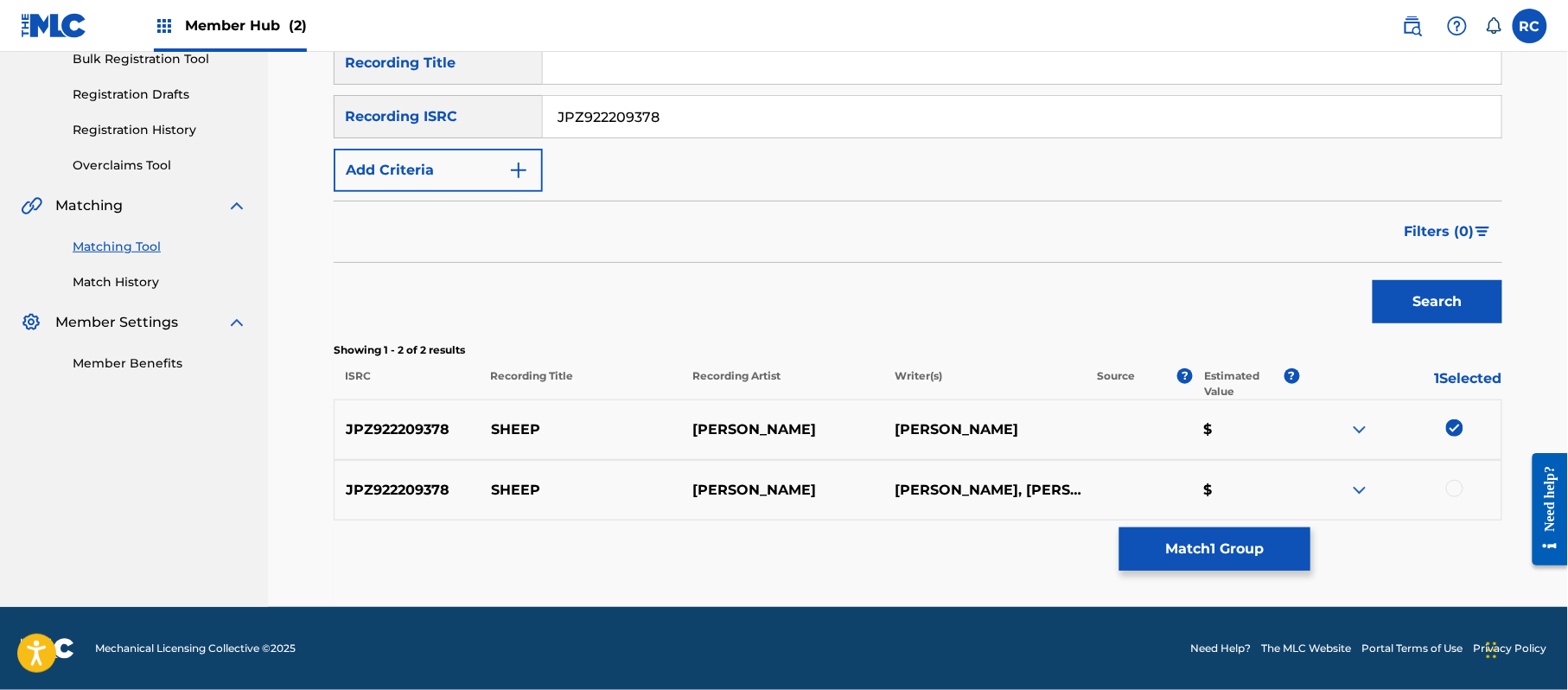
click at [1454, 487] on div at bounding box center [1455, 488] width 17 height 17
drag, startPoint x: 1248, startPoint y: 524, endPoint x: 1226, endPoint y: 537, distance: 25.6
click at [1246, 524] on div "Matching Tool The Matching Tool enables you to suggest matches between sound re…" at bounding box center [917, 217] width 1168 height 778
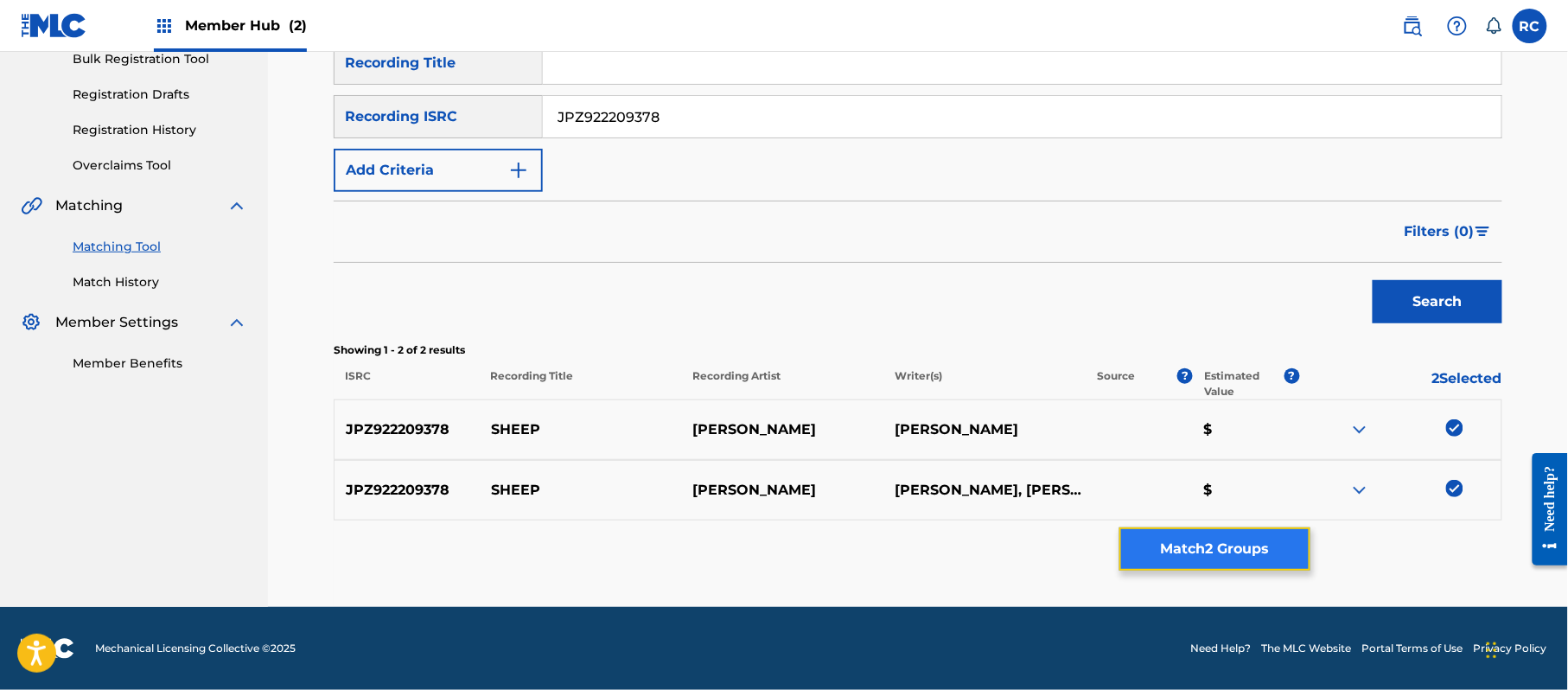
click at [1226, 539] on button "Match 2 Groups" at bounding box center [1214, 549] width 191 height 43
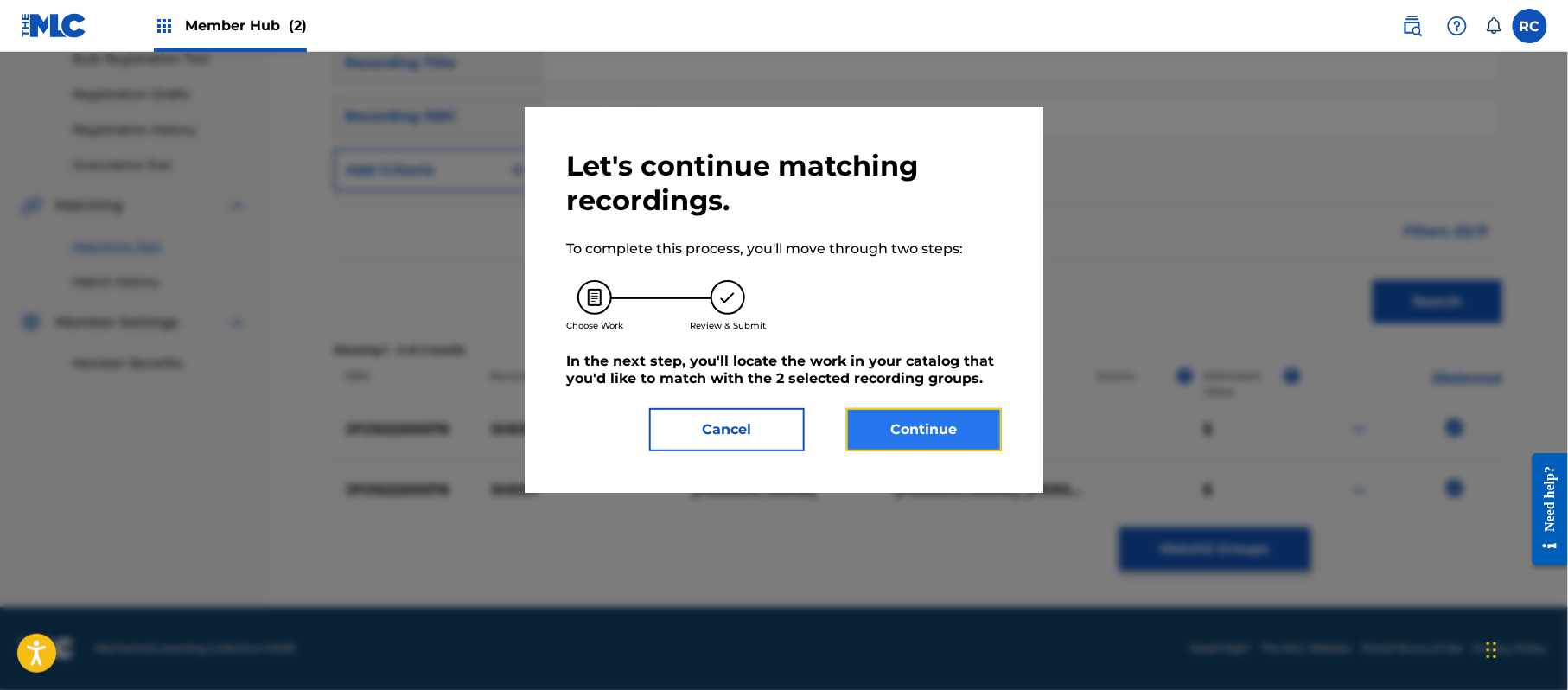
click at [952, 423] on button "Continue" at bounding box center [924, 430] width 156 height 43
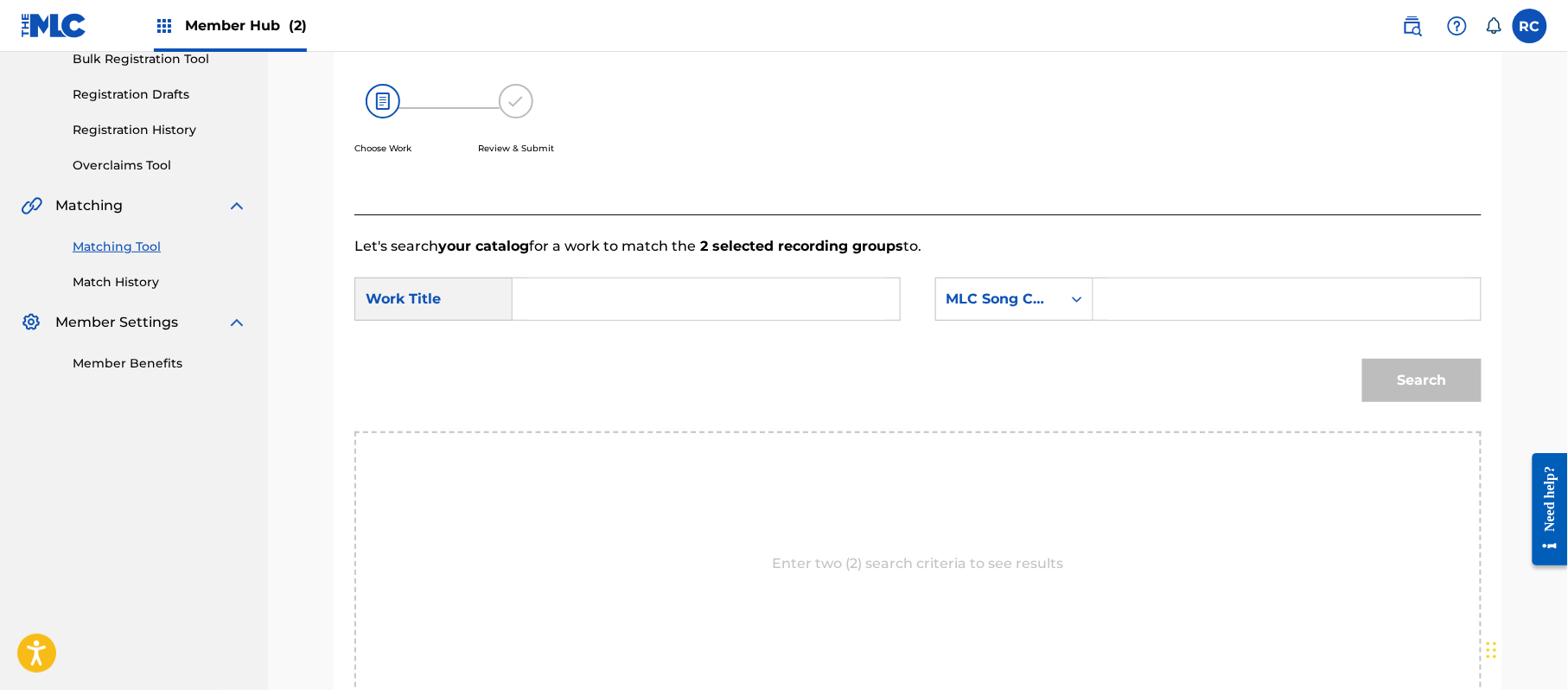
click at [577, 282] on input "Search Form" at bounding box center [706, 299] width 358 height 41
paste input "Sheep S70H5N"
click at [641, 303] on input "Sheep S70H5N" at bounding box center [706, 299] width 358 height 41
type input "Sheep"
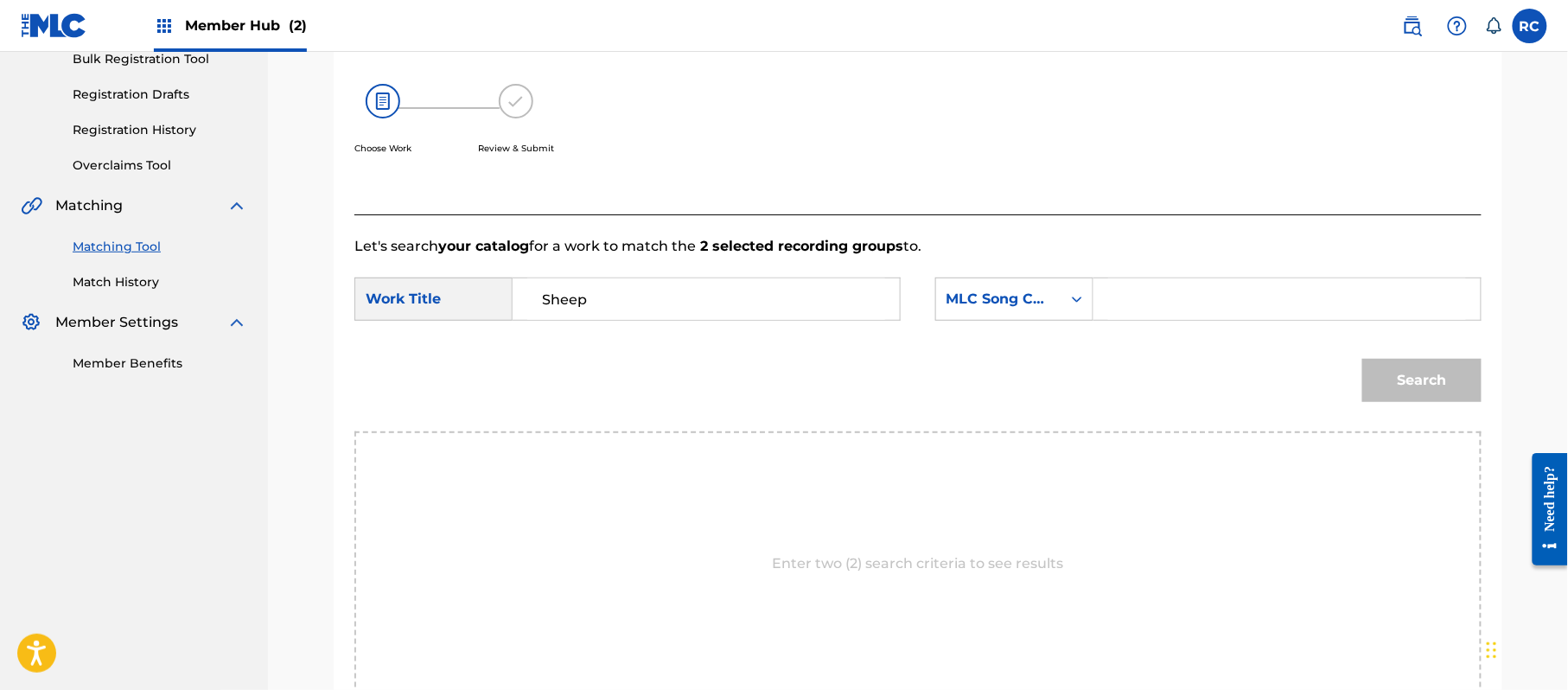
click at [1238, 303] on input "Search Form" at bounding box center [1287, 299] width 358 height 41
paste input "S70H5N"
type input "S70H5N"
click at [1370, 371] on button "Search" at bounding box center [1422, 380] width 120 height 43
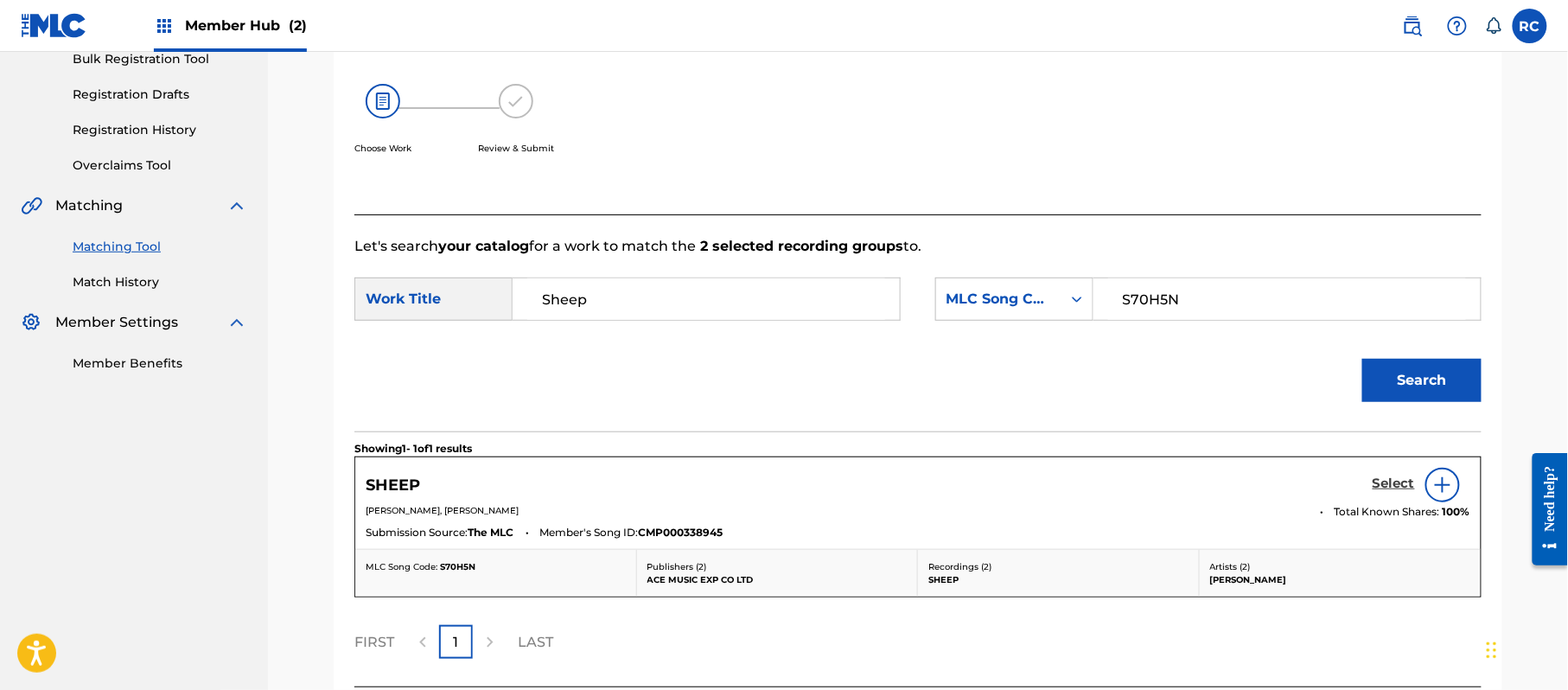
click at [1391, 479] on h5 "Select" at bounding box center [1394, 483] width 42 height 16
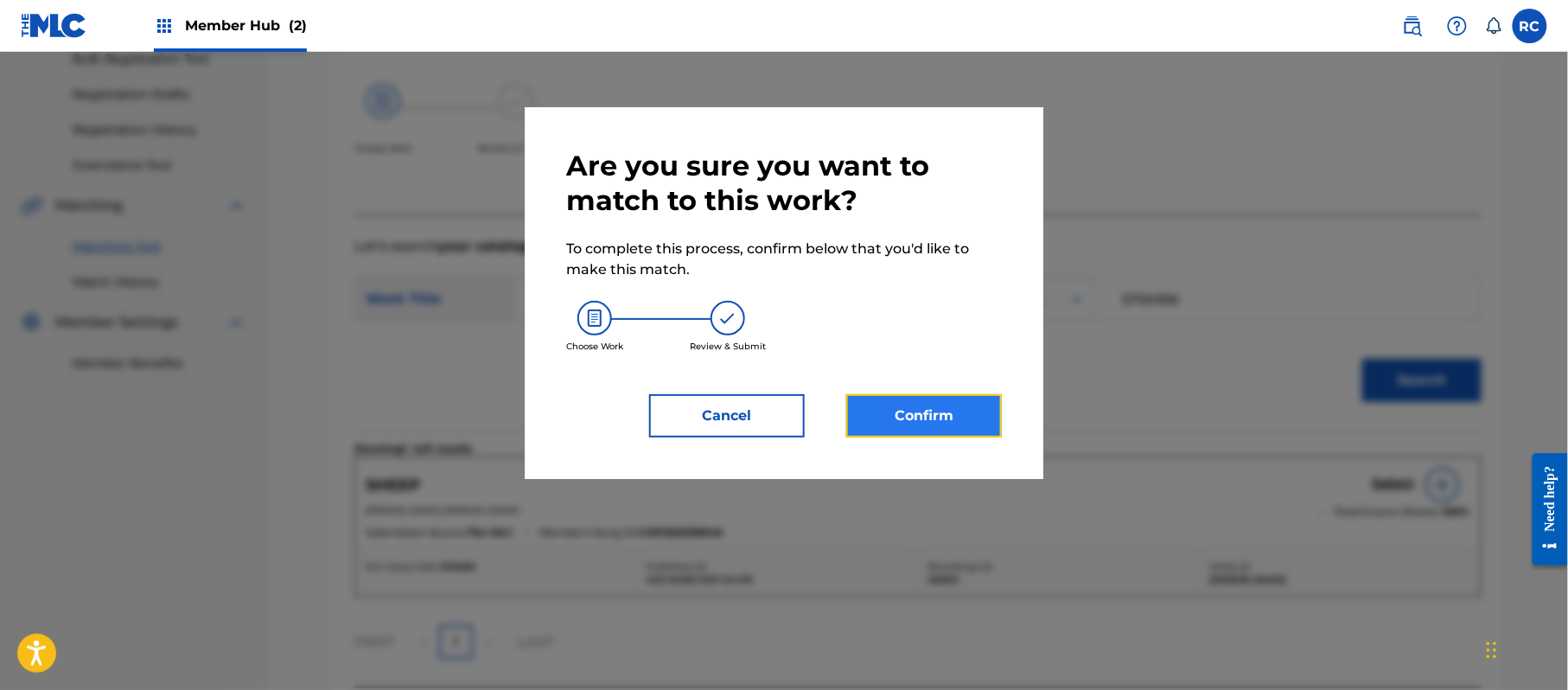
click at [979, 406] on button "Confirm" at bounding box center [924, 416] width 156 height 43
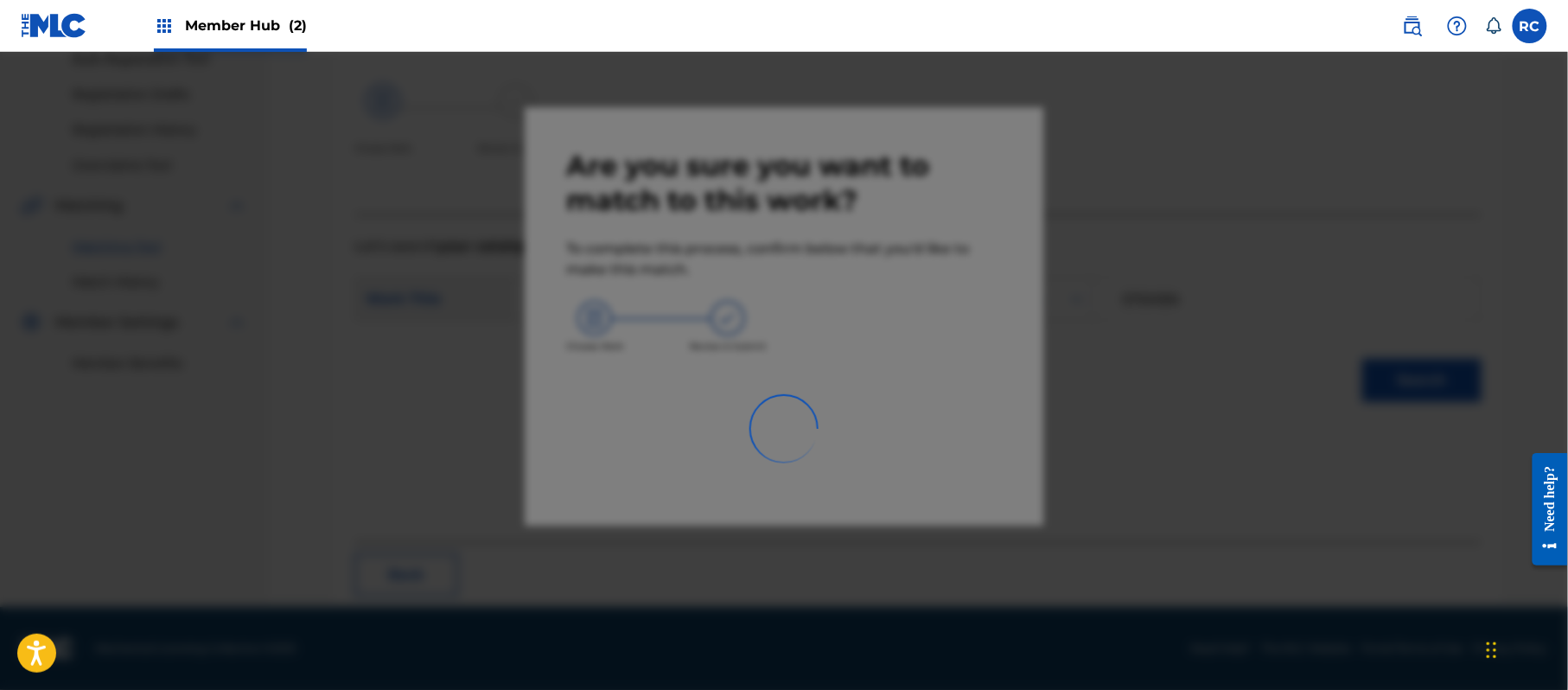
scroll to position [69, 0]
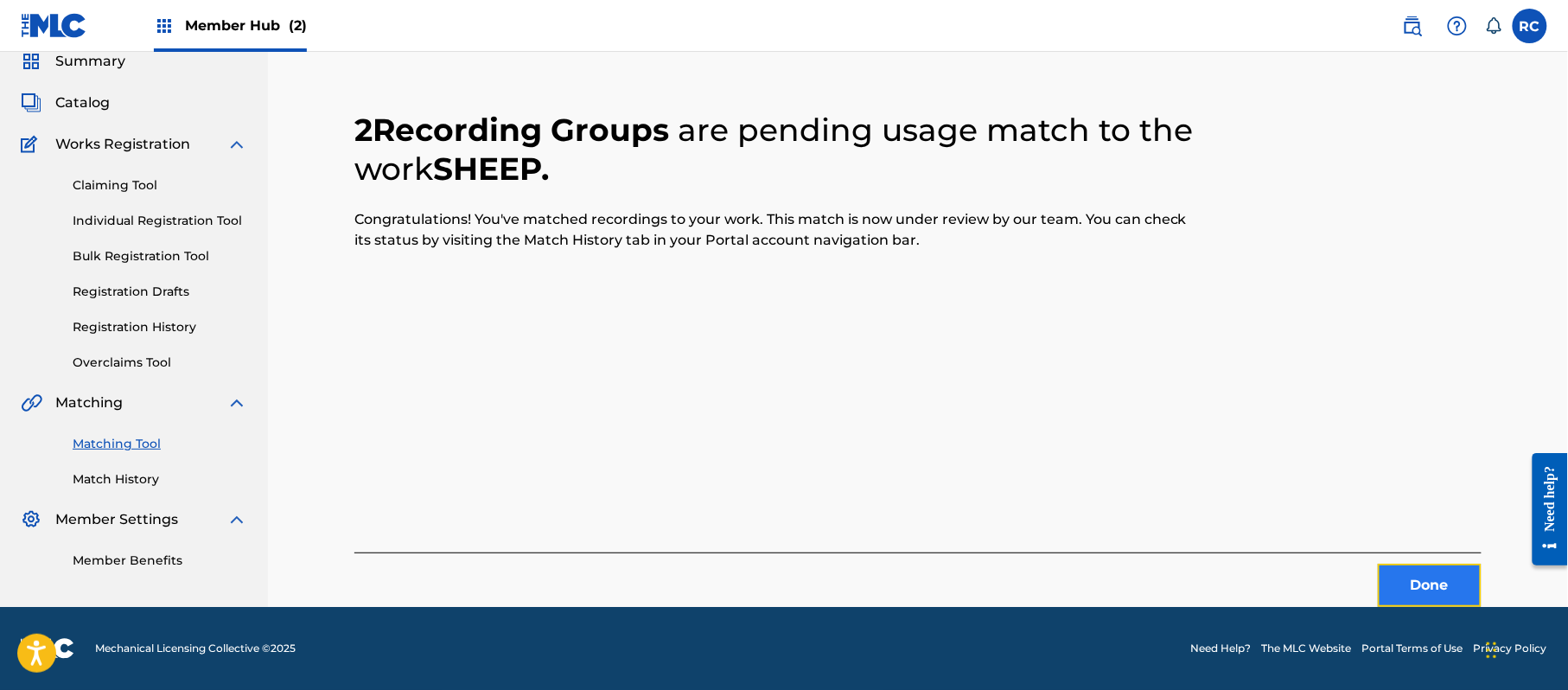
click at [1408, 574] on button "Done" at bounding box center [1429, 585] width 104 height 43
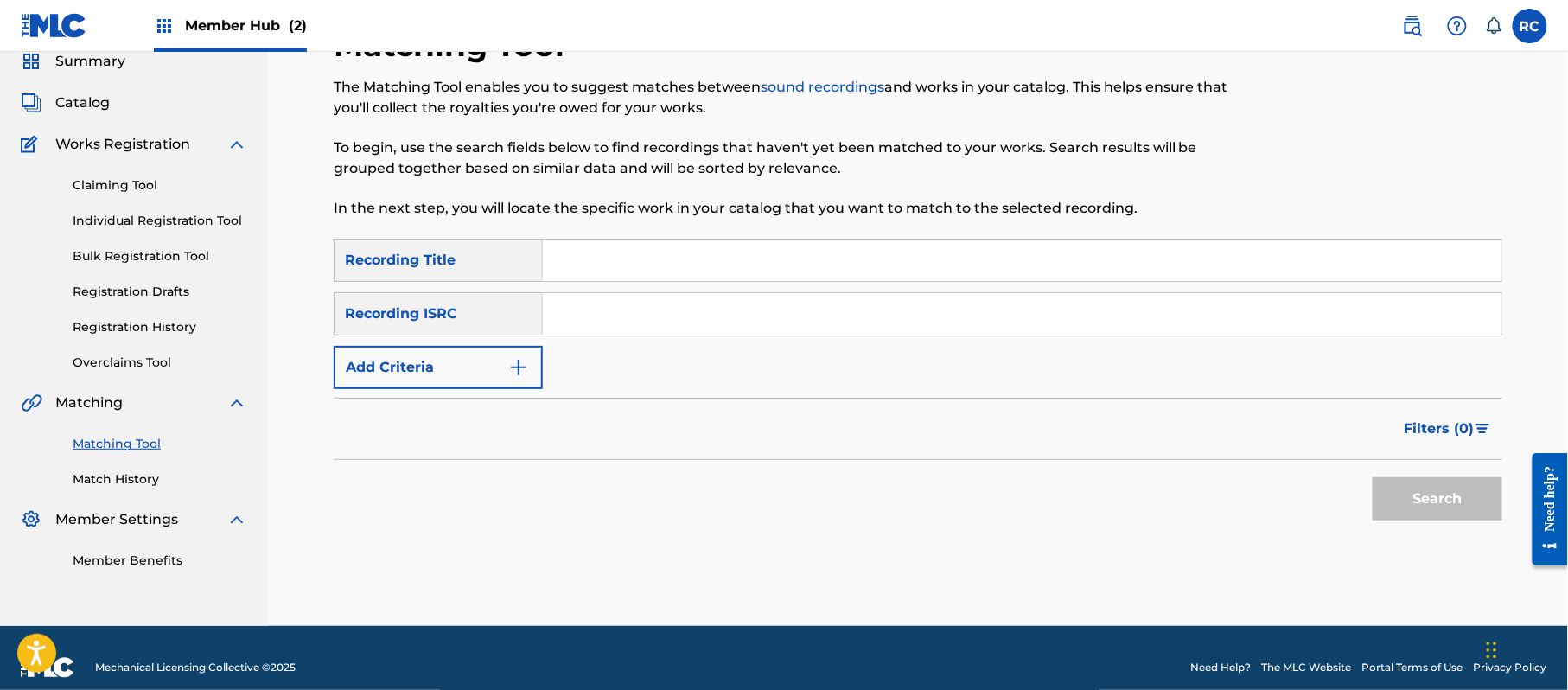
click at [674, 327] on input "Search Form" at bounding box center [1022, 314] width 959 height 41
paste input "JPZ922209376"
type input "JPZ922209376"
click at [1411, 509] on button "Search" at bounding box center [1438, 499] width 130 height 43
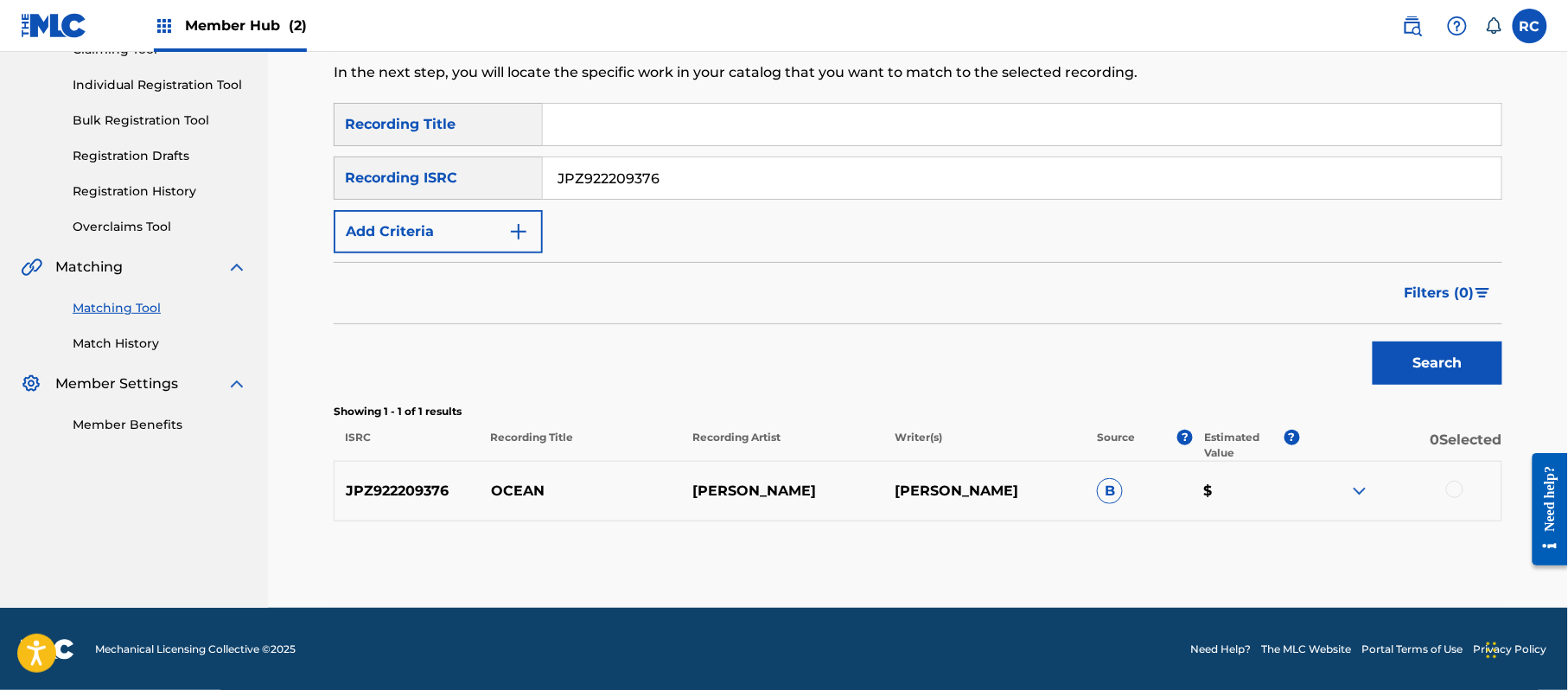
scroll to position [205, 0]
click at [1460, 487] on div at bounding box center [1455, 488] width 17 height 17
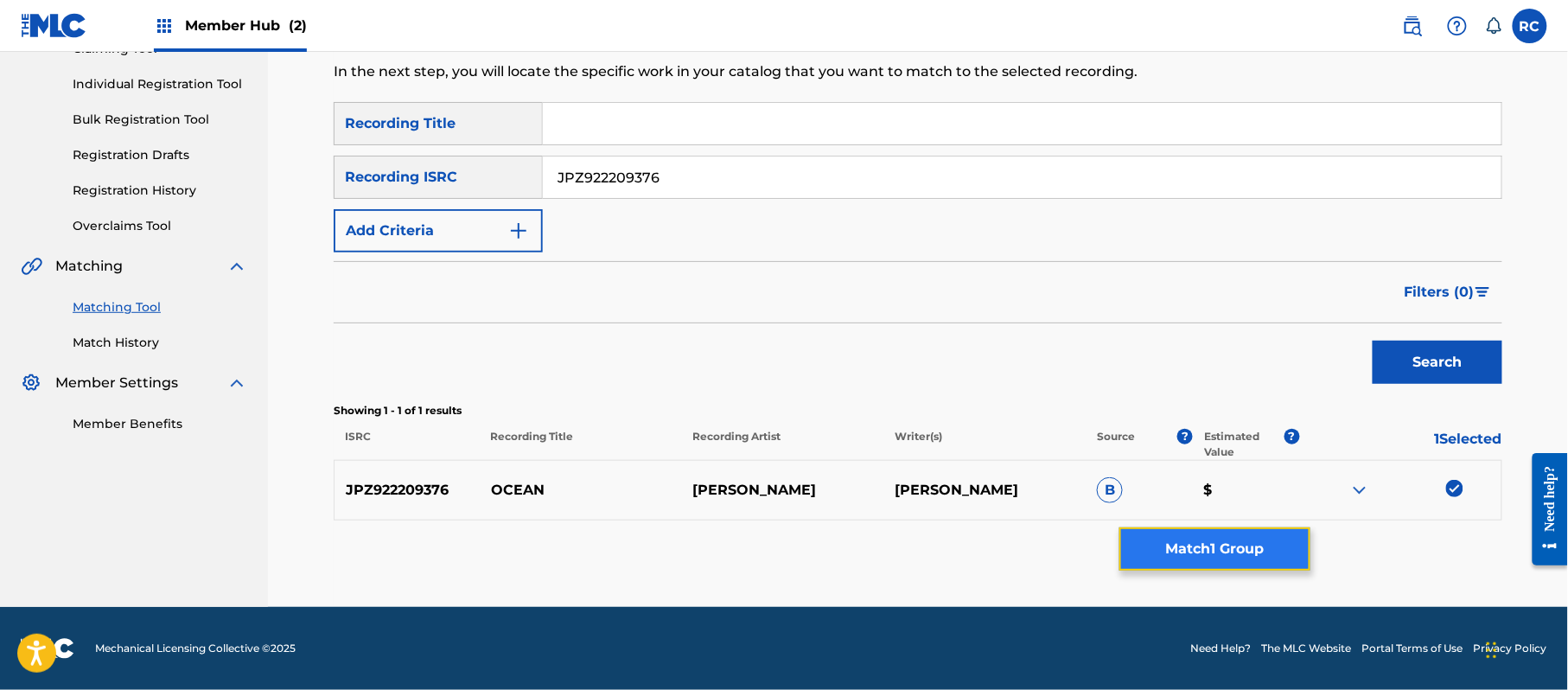
click at [1239, 558] on button "Match 1 Group" at bounding box center [1214, 549] width 191 height 43
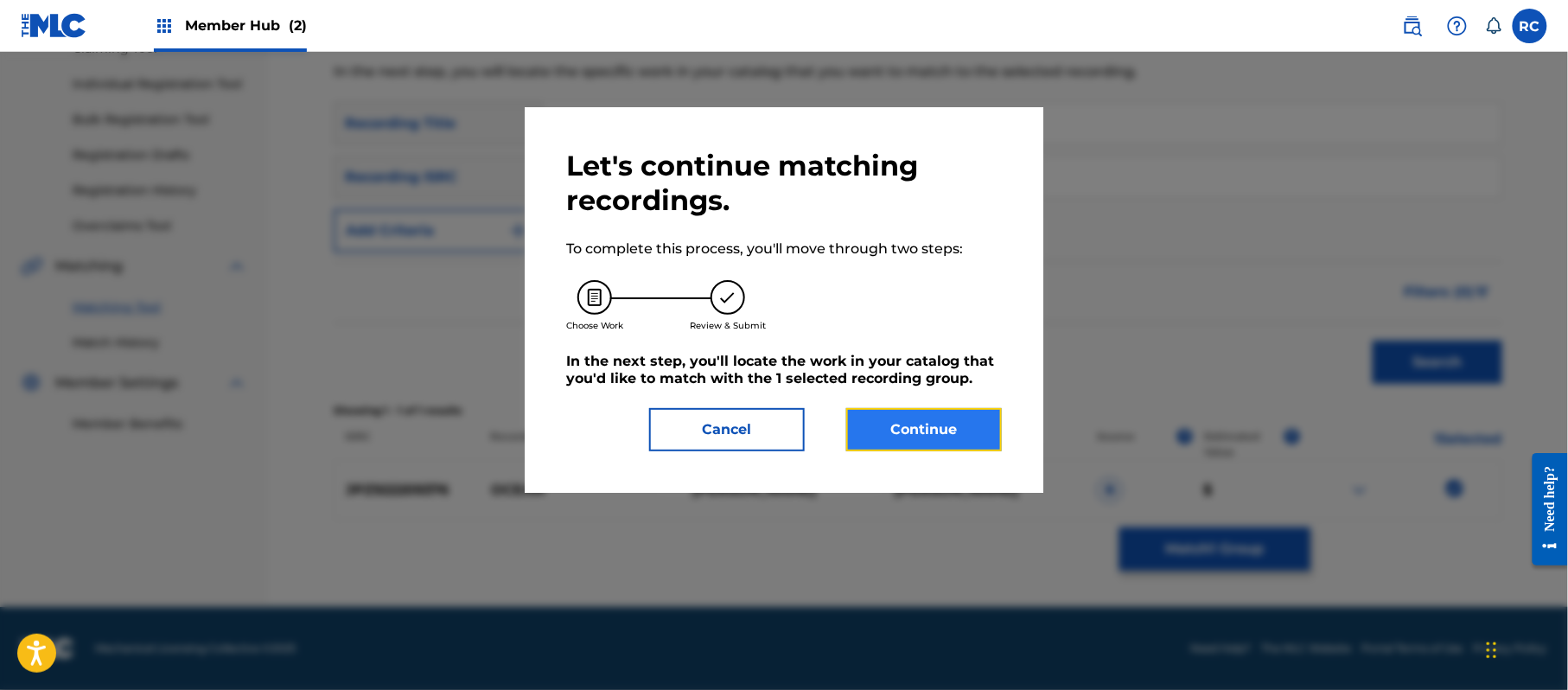
click at [902, 431] on button "Continue" at bounding box center [924, 430] width 156 height 43
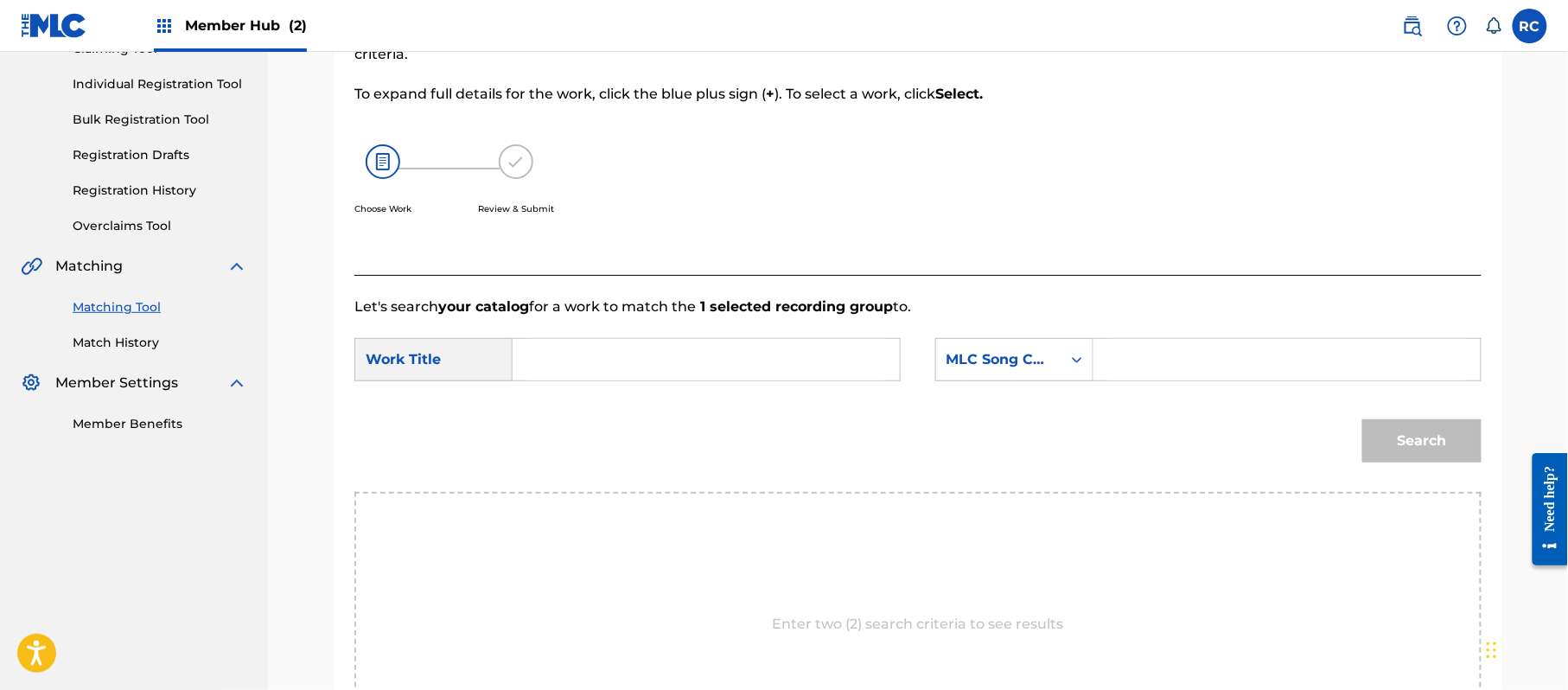
click at [670, 356] on input "Search Form" at bounding box center [706, 359] width 358 height 41
paste input "Ocean OM2WEI"
click at [638, 363] on input "Ocean OM2WEI" at bounding box center [706, 359] width 358 height 41
click at [638, 363] on input "Ocean" at bounding box center [706, 359] width 358 height 41
type input "Ocean"
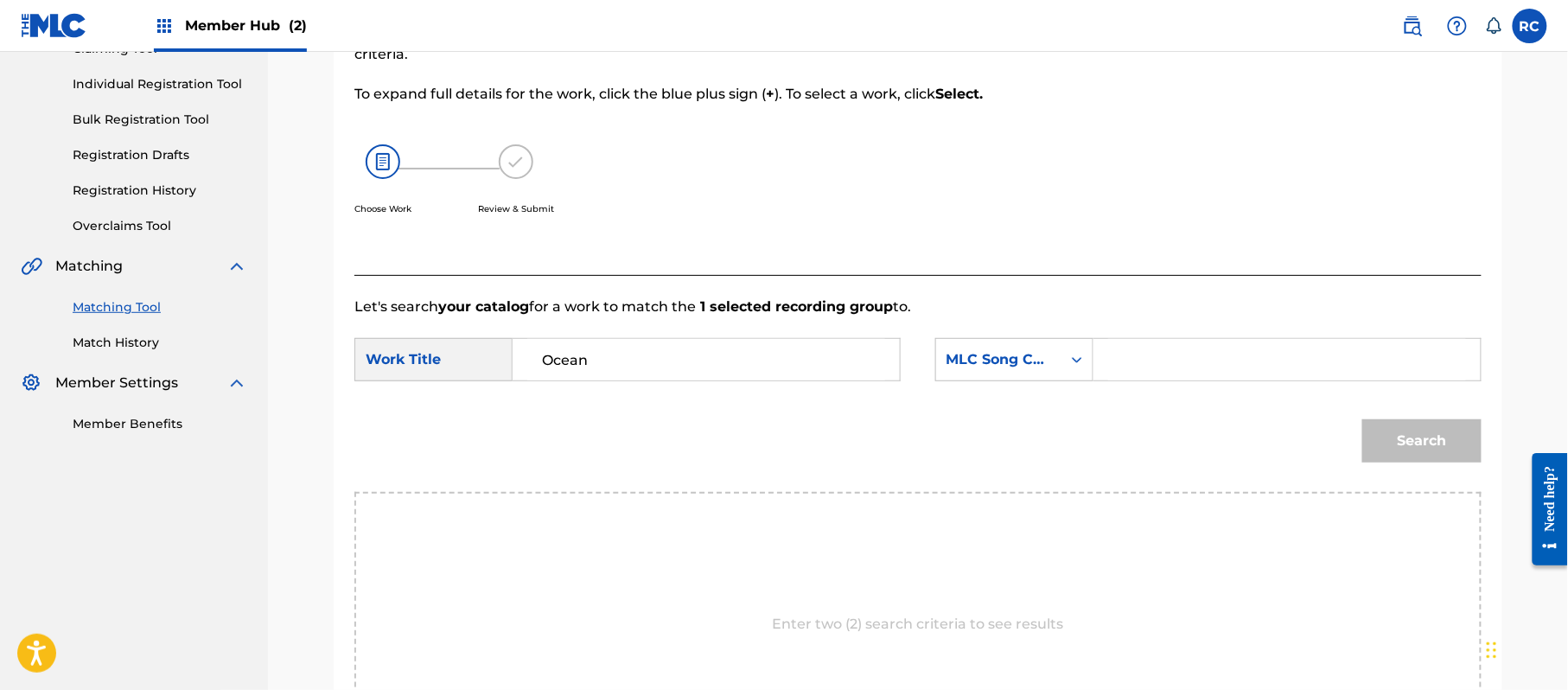
click at [1243, 363] on input "Search Form" at bounding box center [1287, 359] width 358 height 41
paste input "OM2WEI"
type input "OM2WEI"
click at [1377, 444] on button "Search" at bounding box center [1422, 441] width 120 height 43
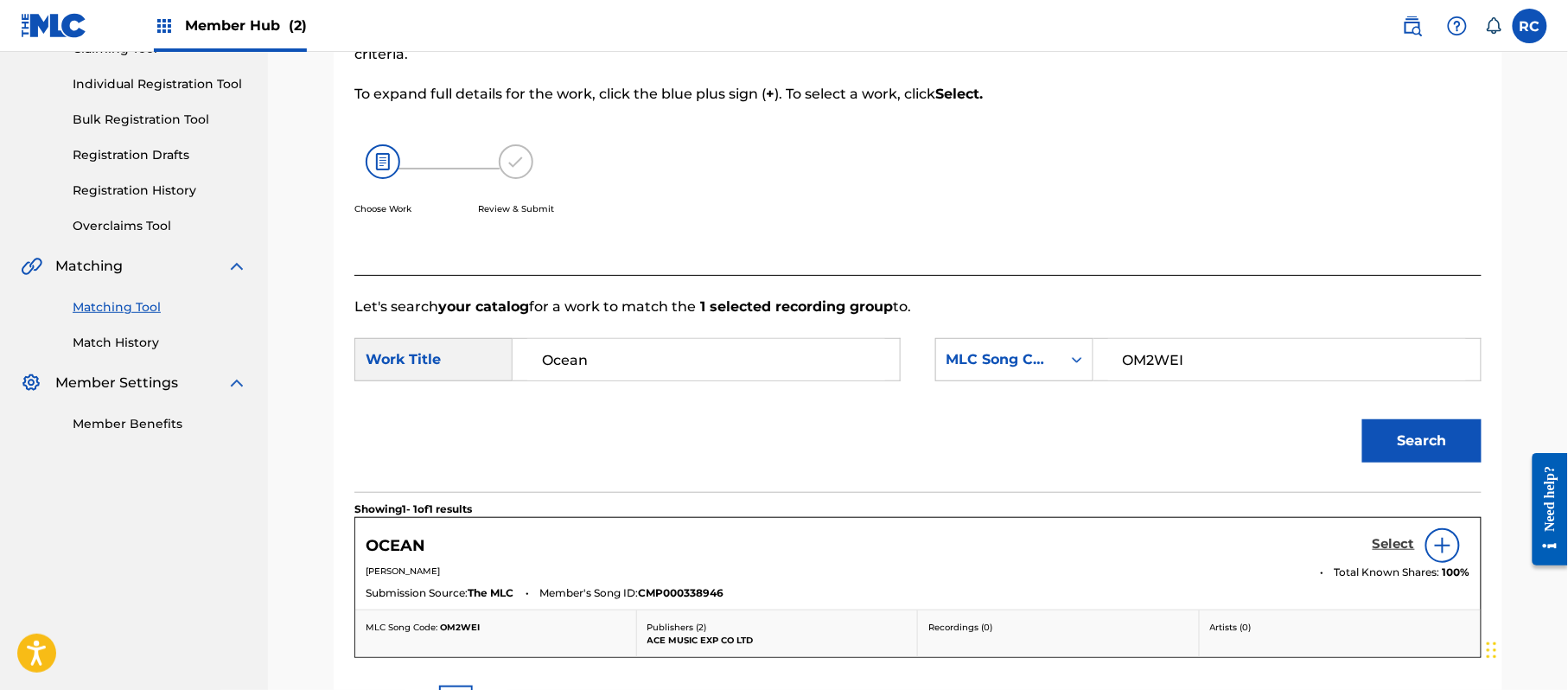
click at [1385, 546] on h5 "Select" at bounding box center [1394, 543] width 42 height 16
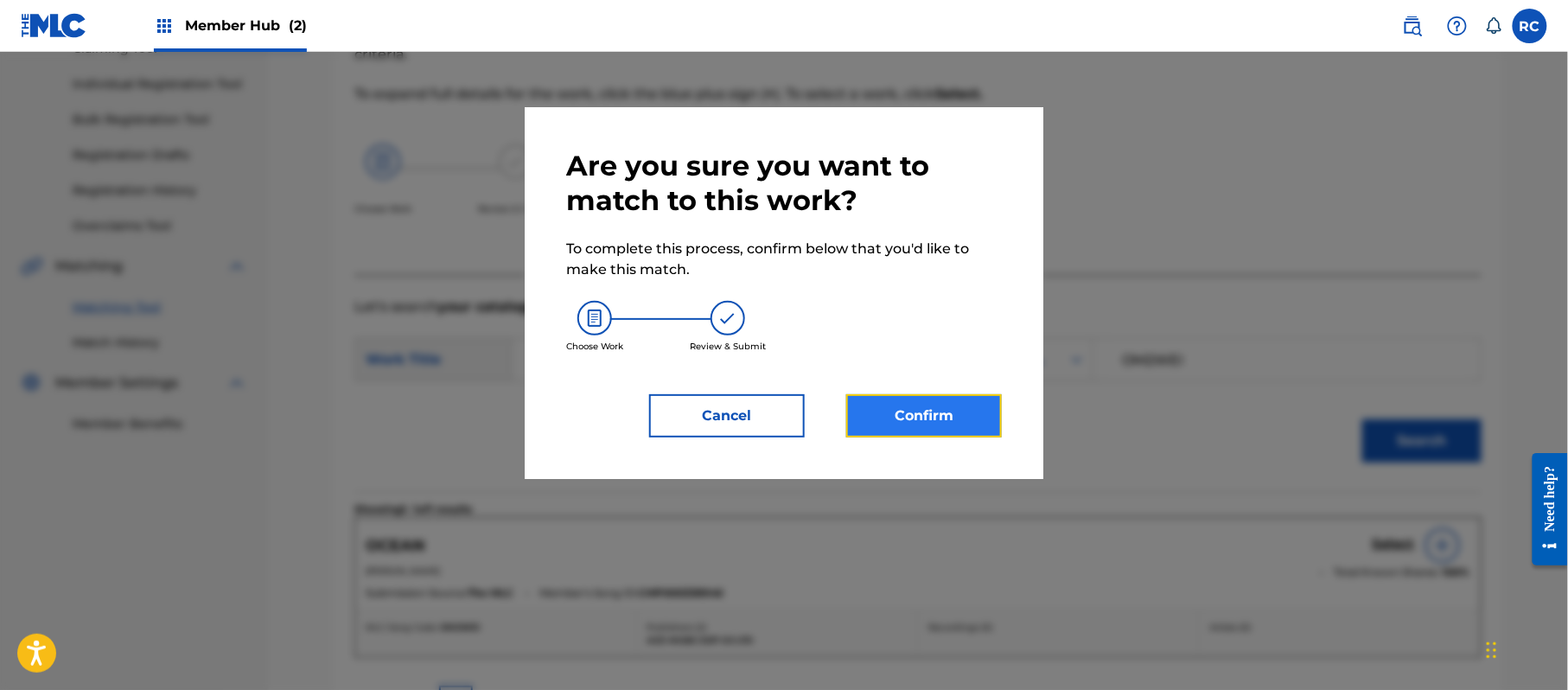
click at [982, 421] on button "Confirm" at bounding box center [924, 416] width 156 height 43
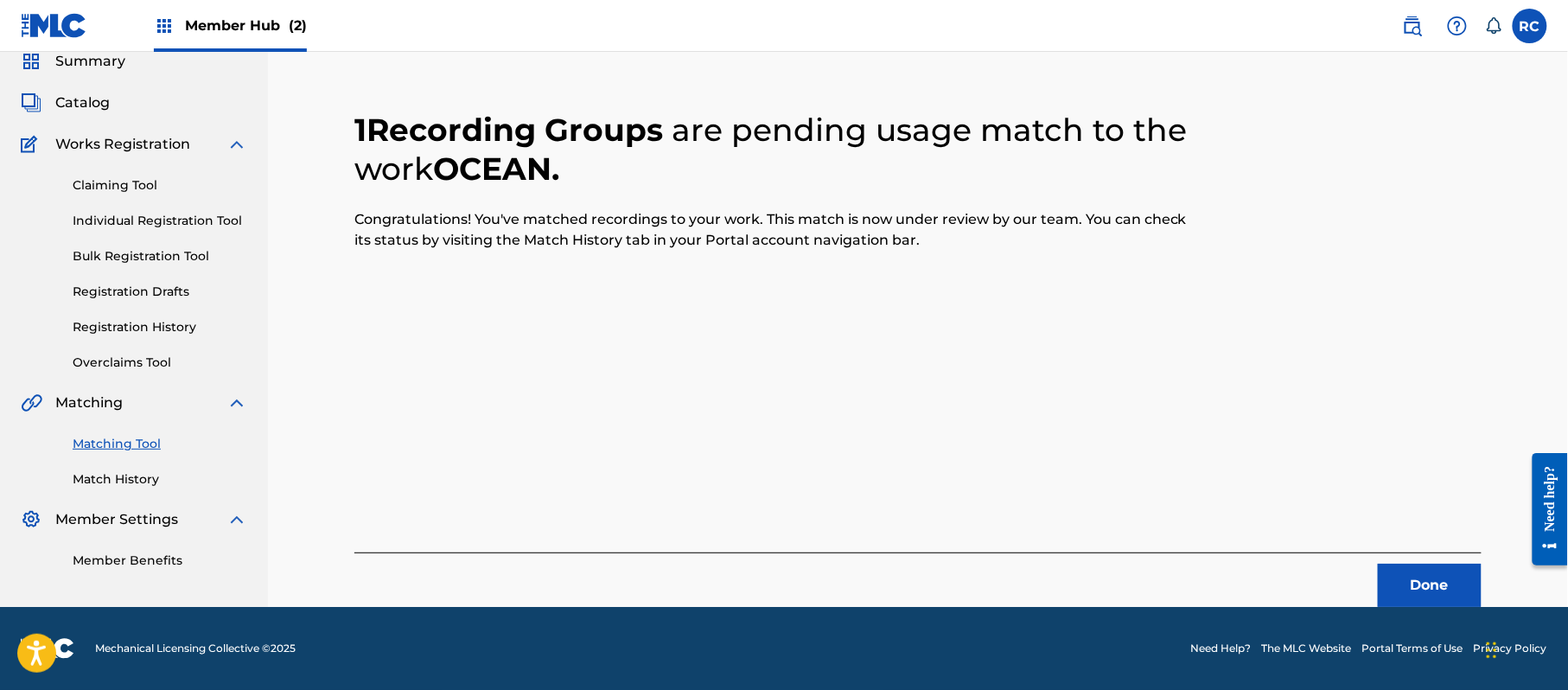
scroll to position [69, 0]
click at [1423, 596] on button "Done" at bounding box center [1429, 585] width 104 height 43
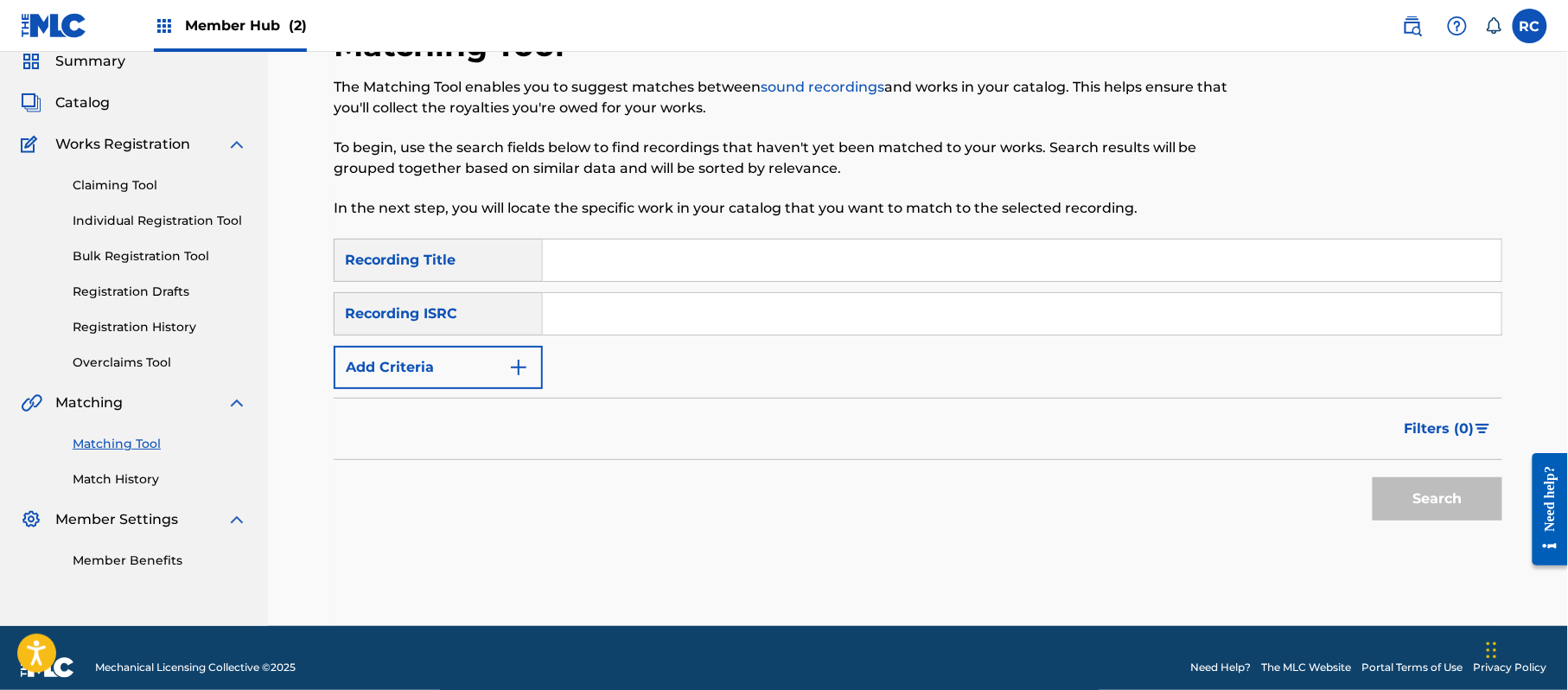
click at [753, 325] on input "Search Form" at bounding box center [1022, 314] width 959 height 41
paste input "JPZ922209373"
type input "JPZ922209373"
click at [1397, 491] on button "Search" at bounding box center [1438, 499] width 130 height 43
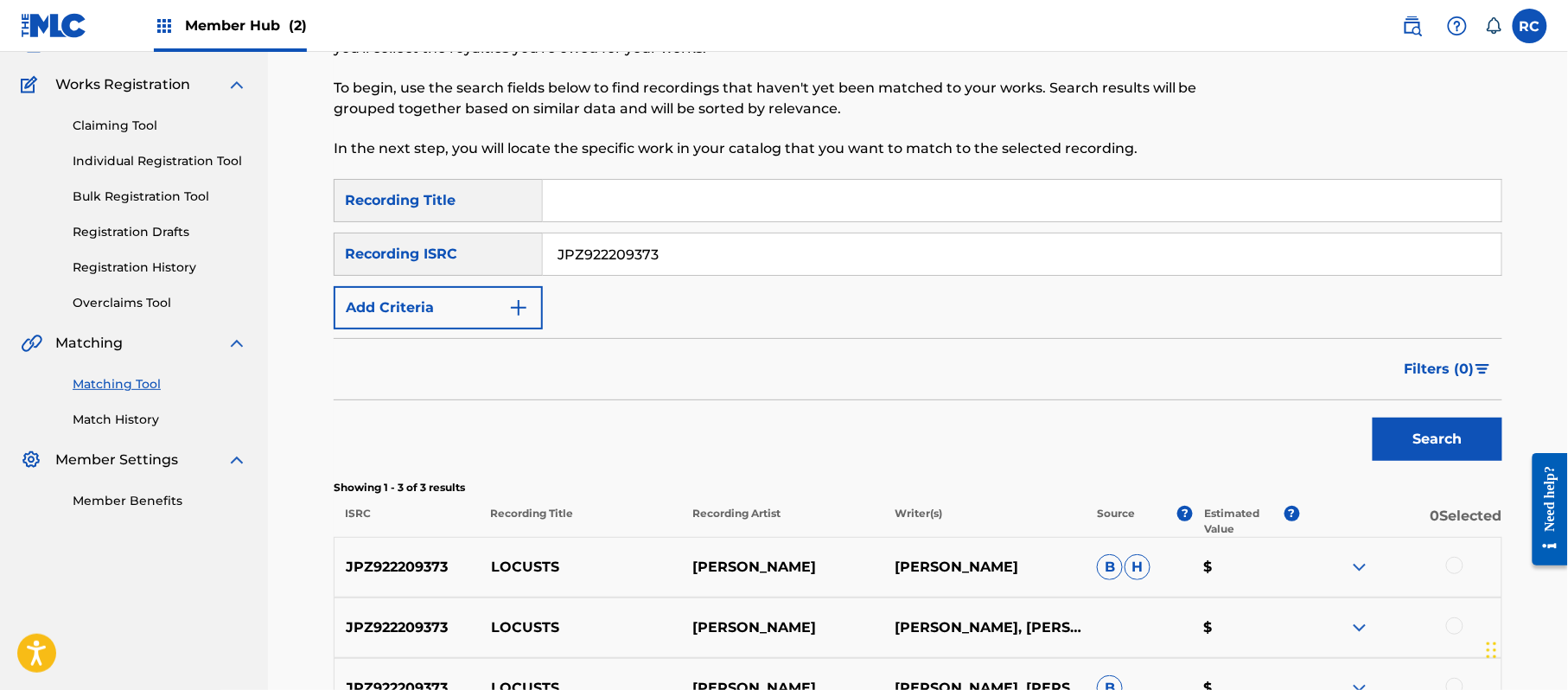
scroll to position [299, 0]
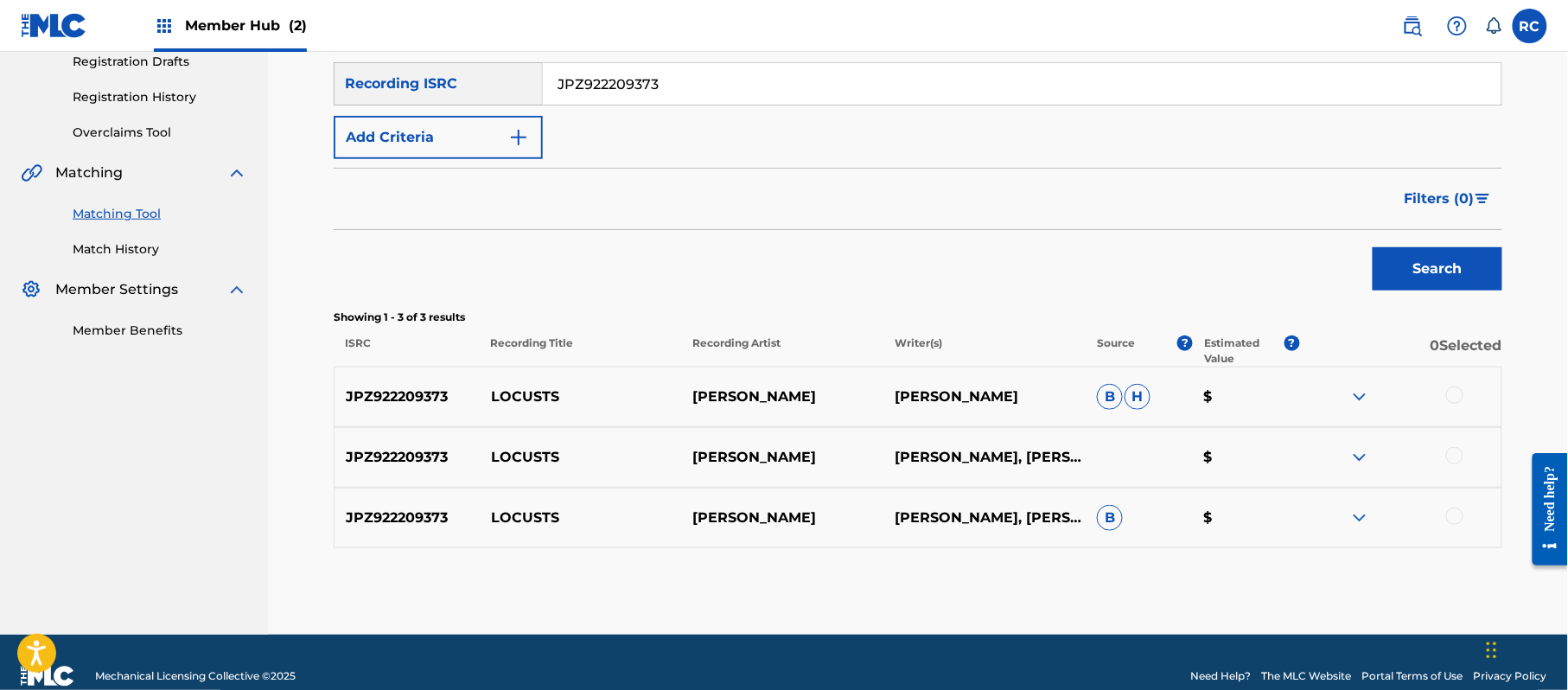
click at [1460, 396] on div at bounding box center [1455, 395] width 17 height 17
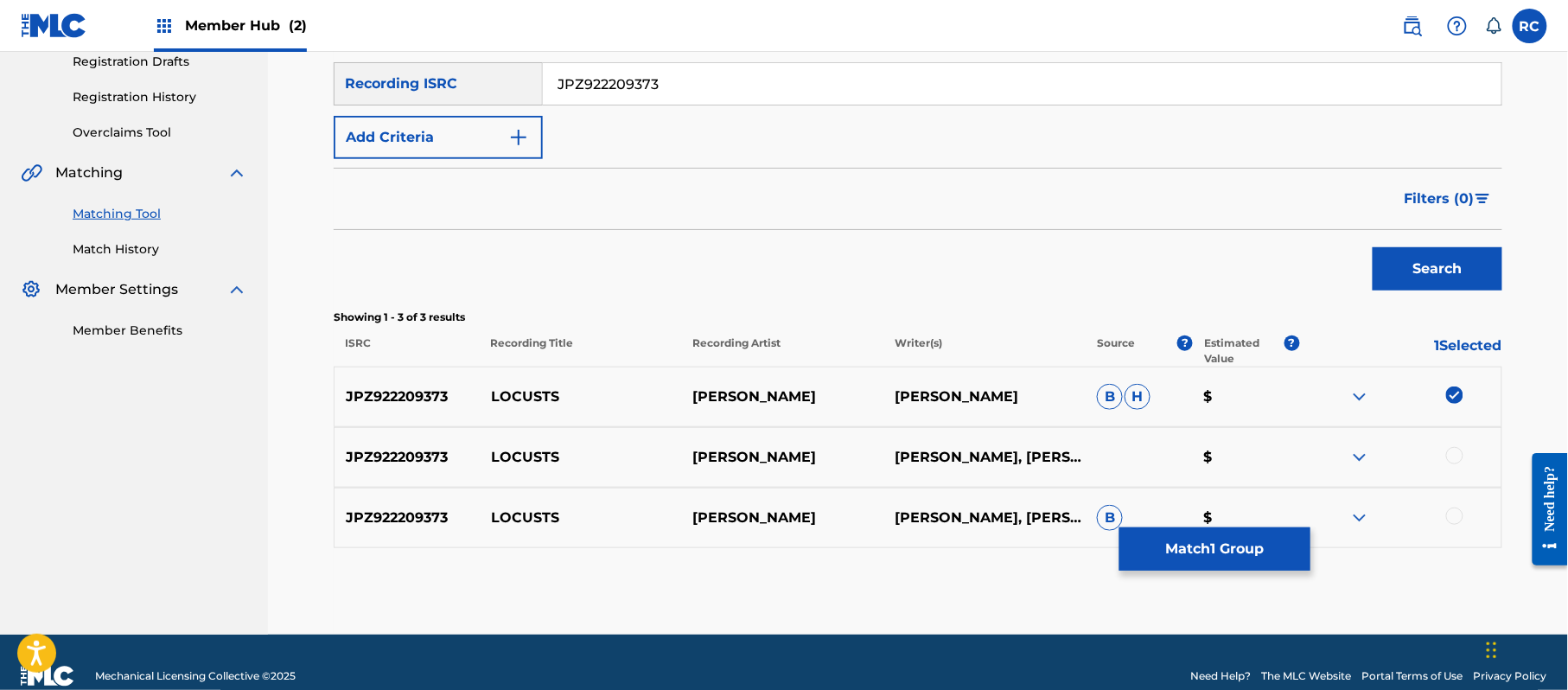
click at [1452, 454] on div at bounding box center [1455, 455] width 17 height 17
click at [1454, 522] on div at bounding box center [1455, 516] width 17 height 17
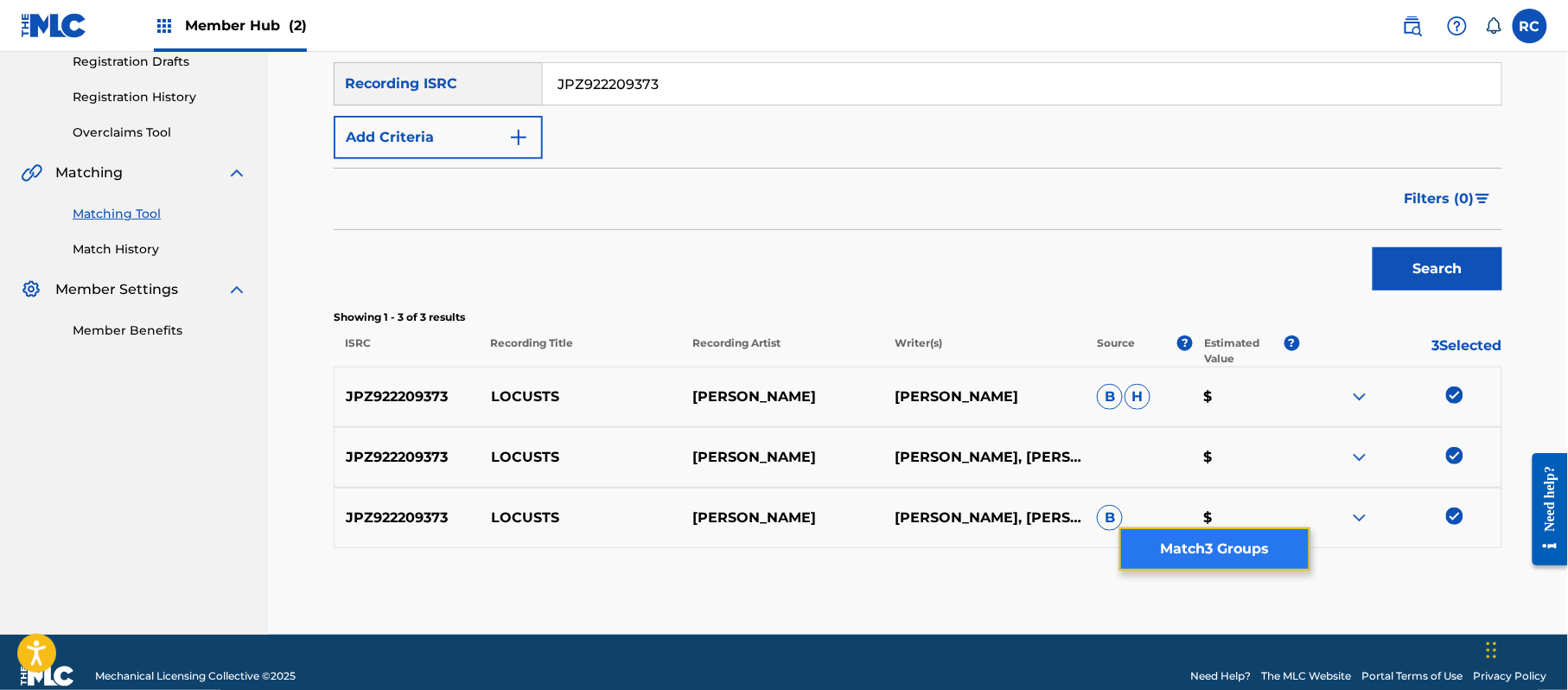
click at [1203, 544] on button "Match 3 Groups" at bounding box center [1214, 549] width 191 height 43
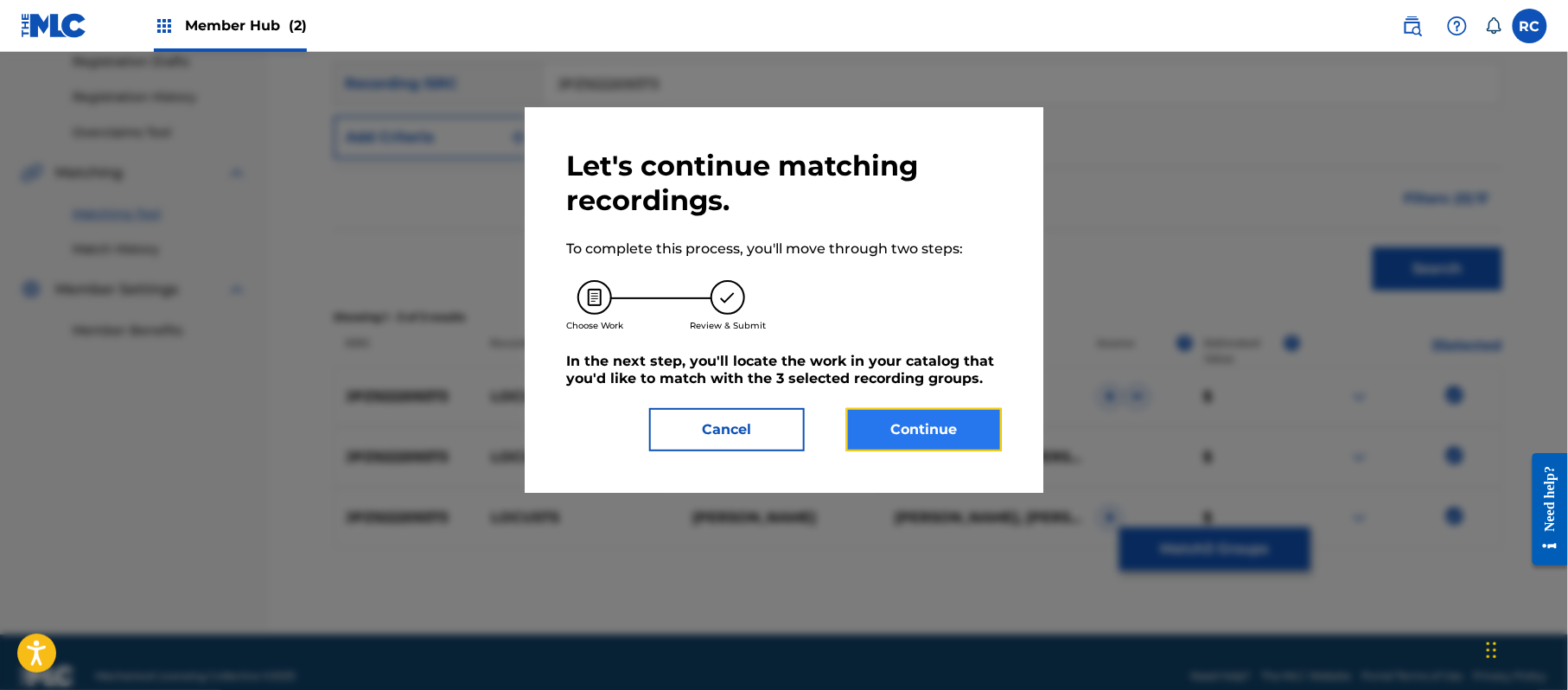
click at [958, 427] on button "Continue" at bounding box center [924, 430] width 156 height 43
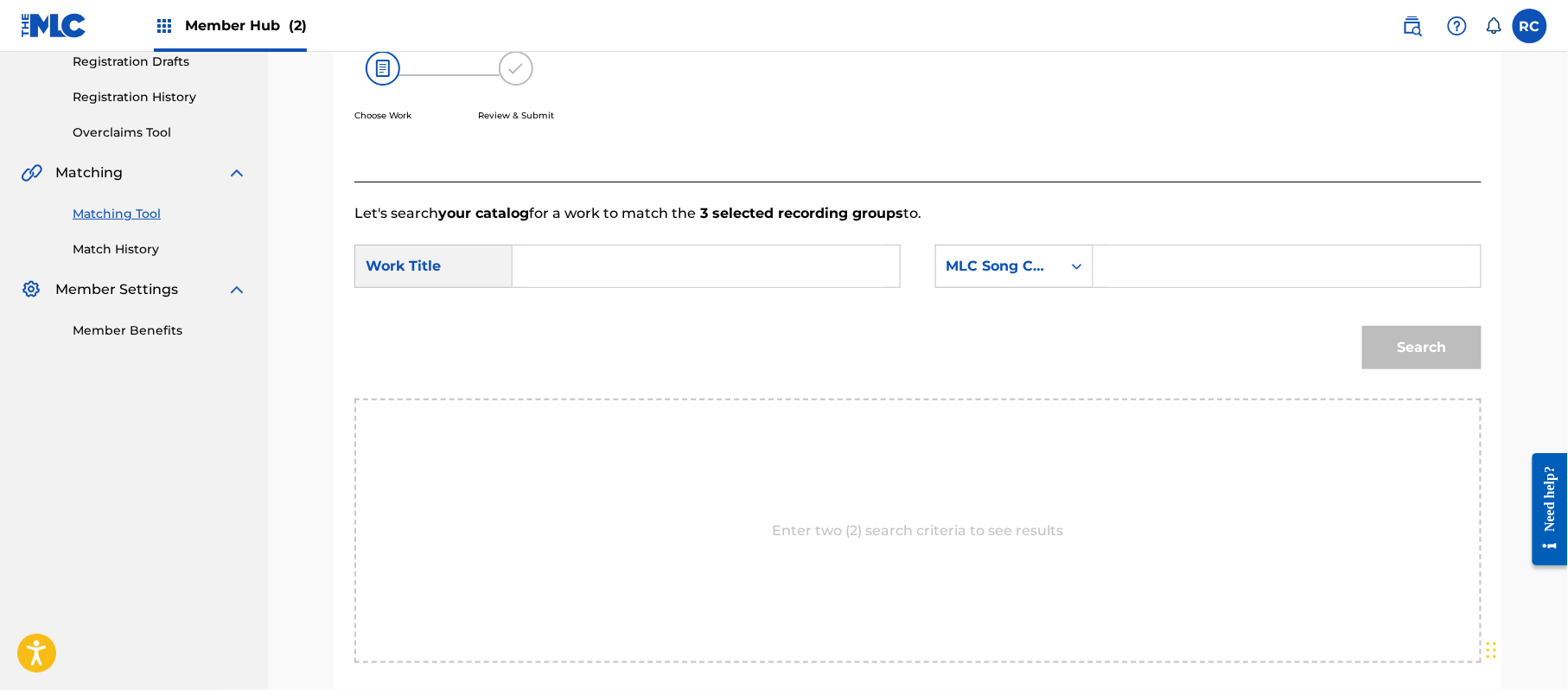
click at [608, 278] on input "Search Form" at bounding box center [706, 266] width 358 height 41
paste input "Locusts LR28EV"
click at [634, 270] on input "Locusts LR28EV" at bounding box center [706, 266] width 358 height 41
type input "Locusts"
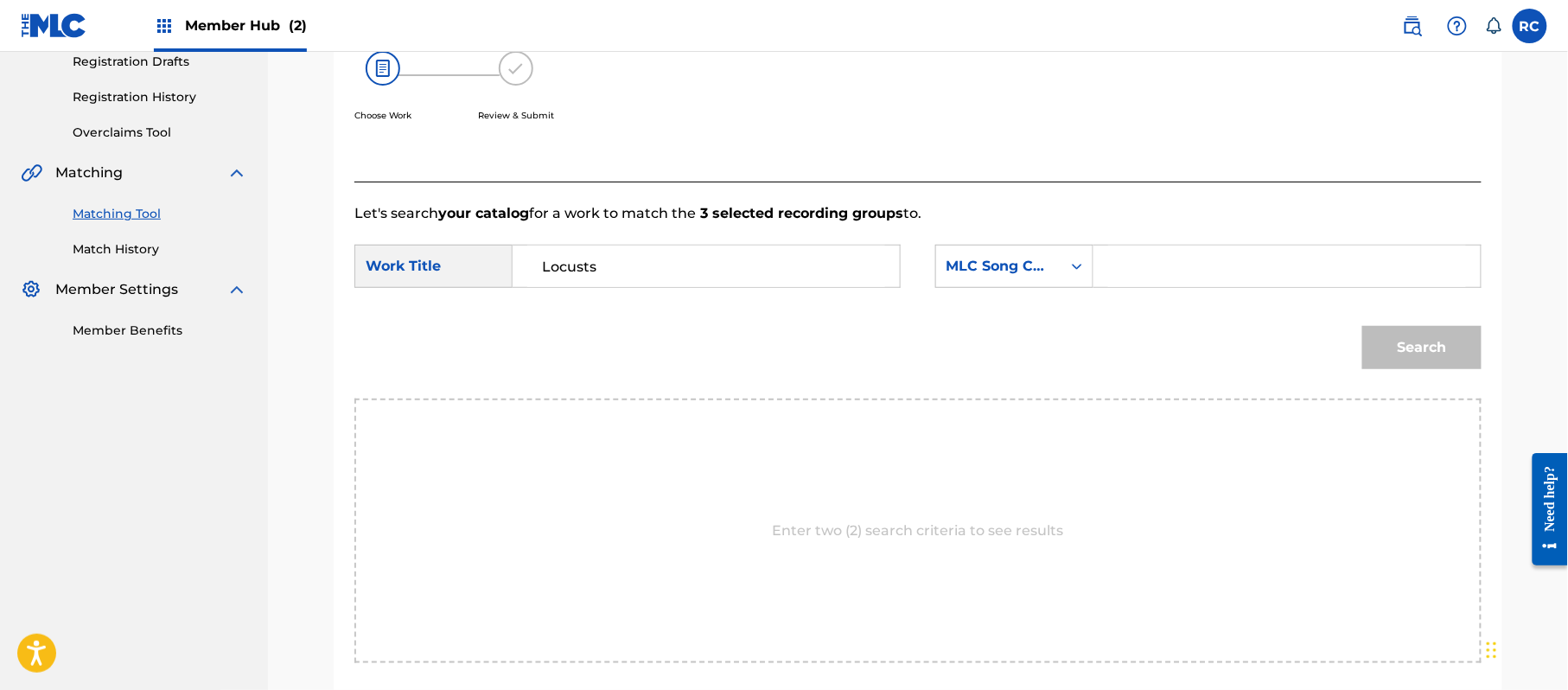
click at [1200, 266] on input "Search Form" at bounding box center [1287, 266] width 358 height 41
paste input "LR28EV"
type input "LR28EV"
click at [1414, 338] on button "Search" at bounding box center [1422, 348] width 120 height 43
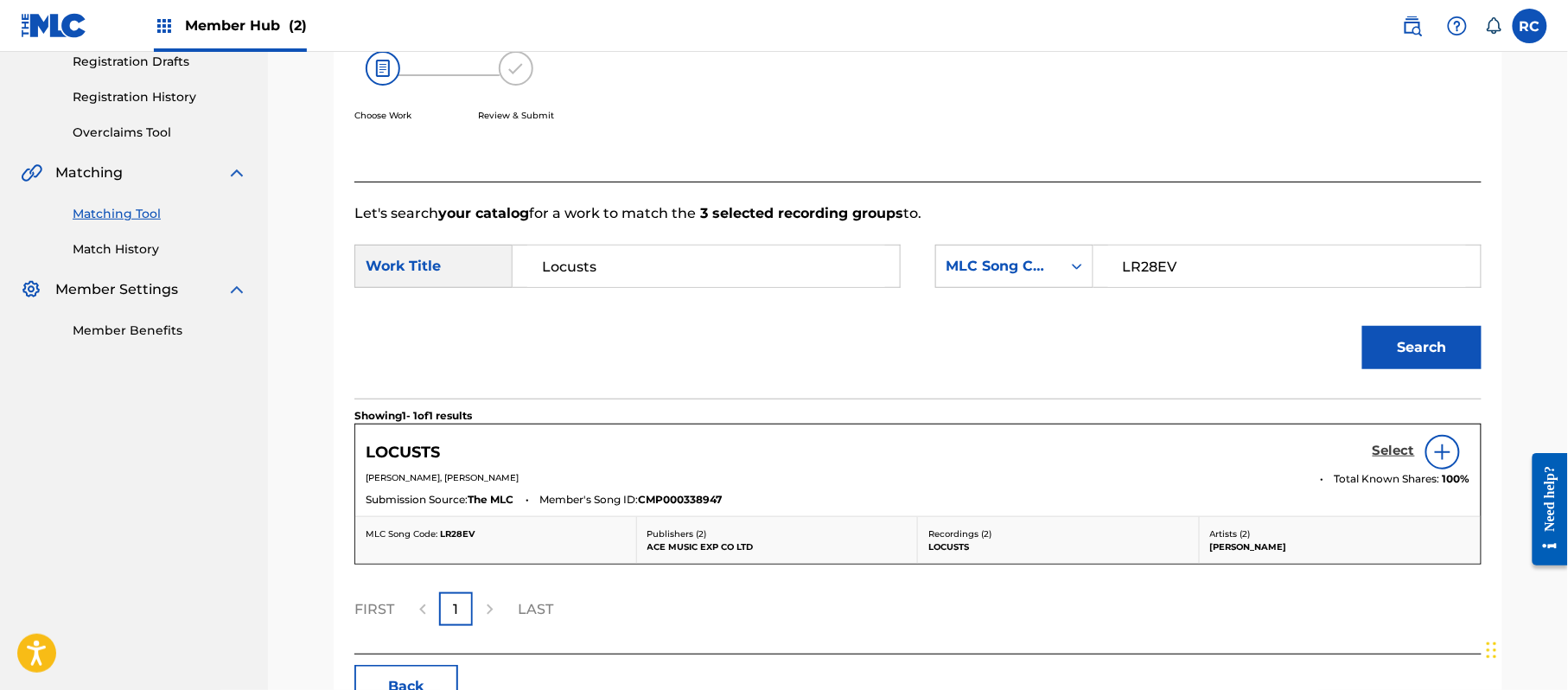
click at [1375, 454] on h5 "Select" at bounding box center [1394, 450] width 42 height 16
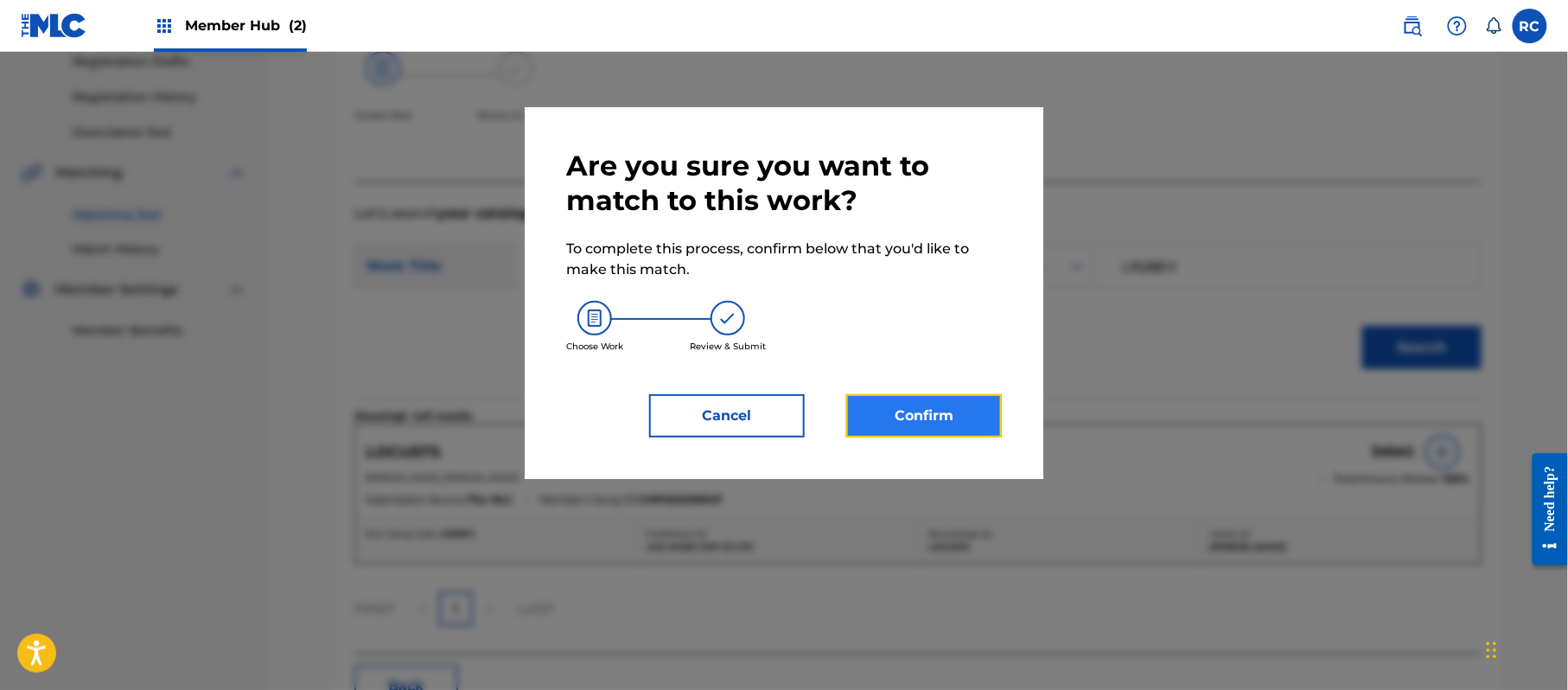
click at [949, 412] on button "Confirm" at bounding box center [924, 416] width 156 height 43
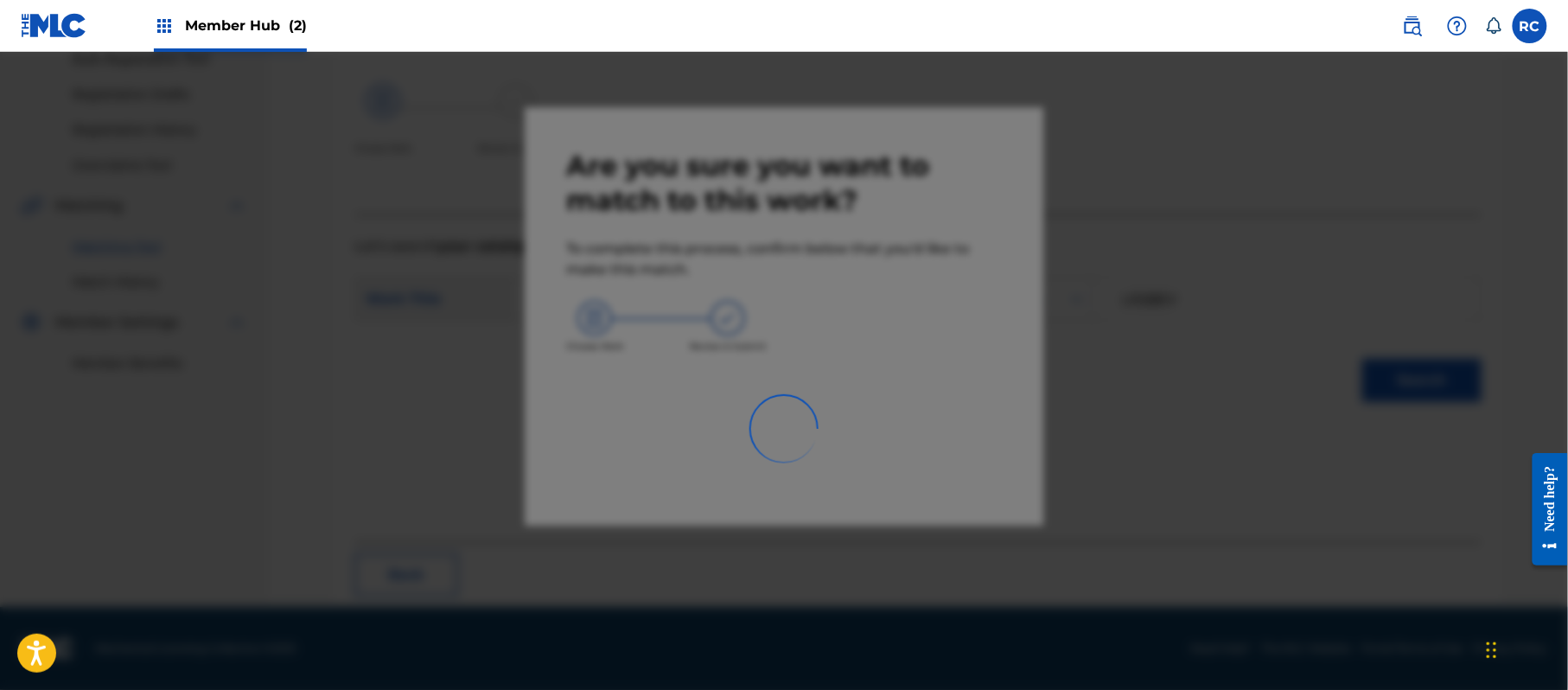
scroll to position [69, 0]
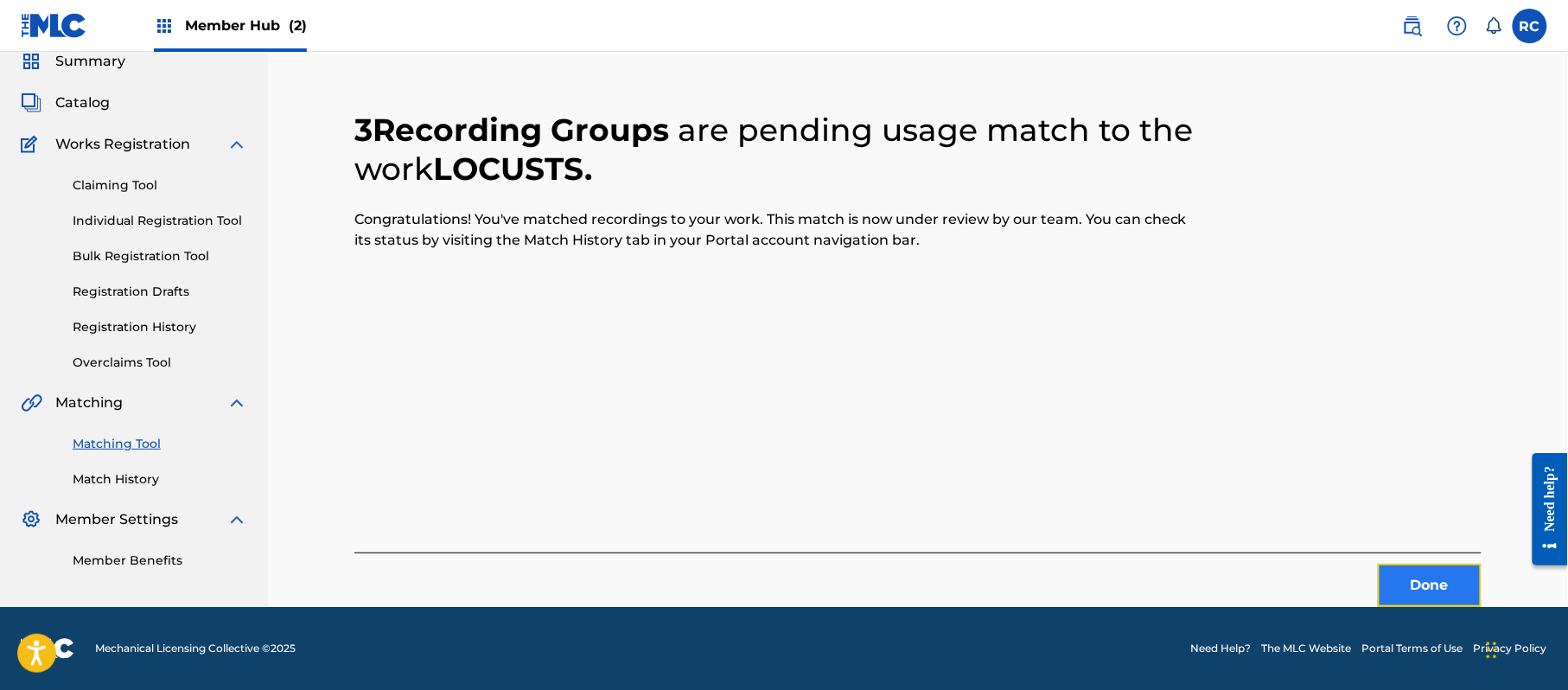
click at [1409, 589] on button "Done" at bounding box center [1429, 585] width 104 height 43
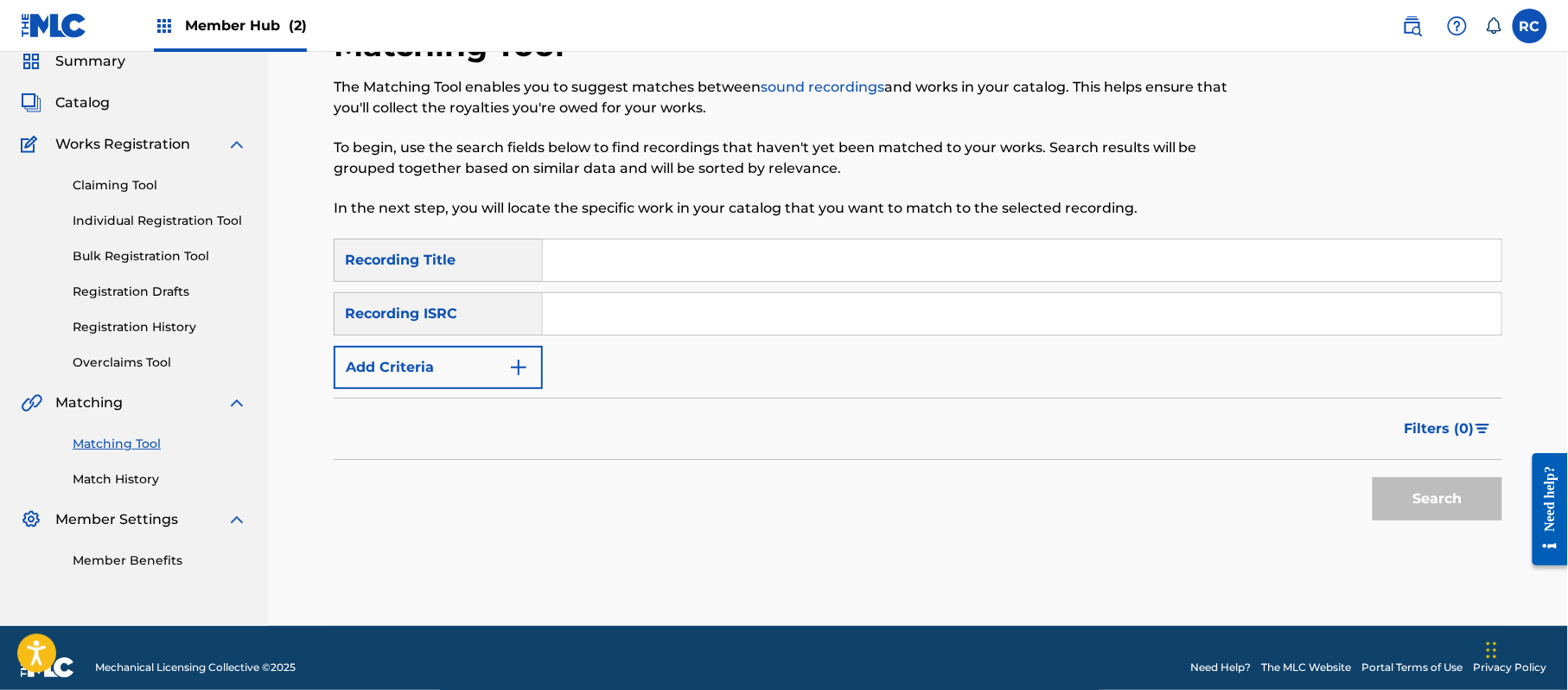
drag, startPoint x: 706, startPoint y: 313, endPoint x: 730, endPoint y: 326, distance: 27.3
click at [706, 313] on input "Search Form" at bounding box center [1022, 314] width 959 height 41
paste input "JPZ922114497"
type input "JPZ922114497"
click at [1467, 510] on button "Search" at bounding box center [1438, 499] width 130 height 43
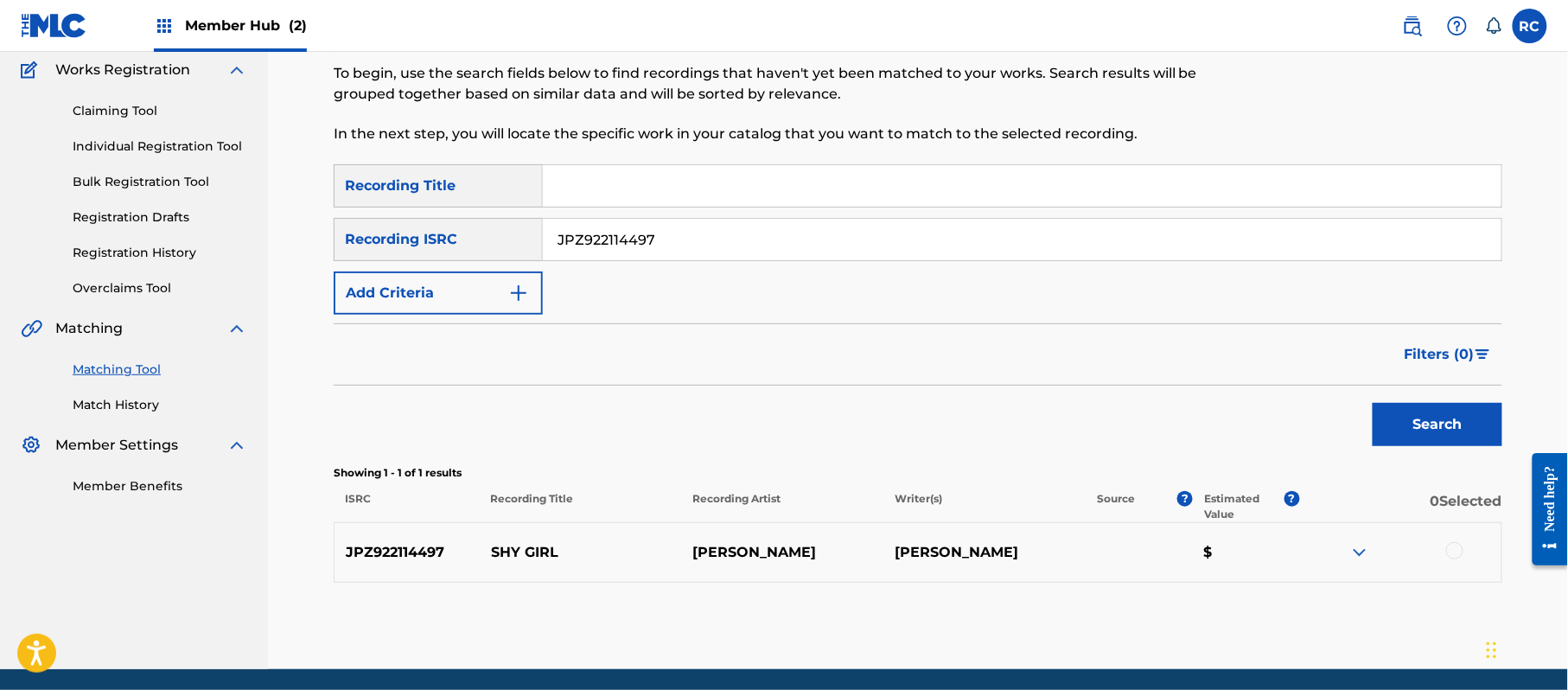
scroll to position [184, 0]
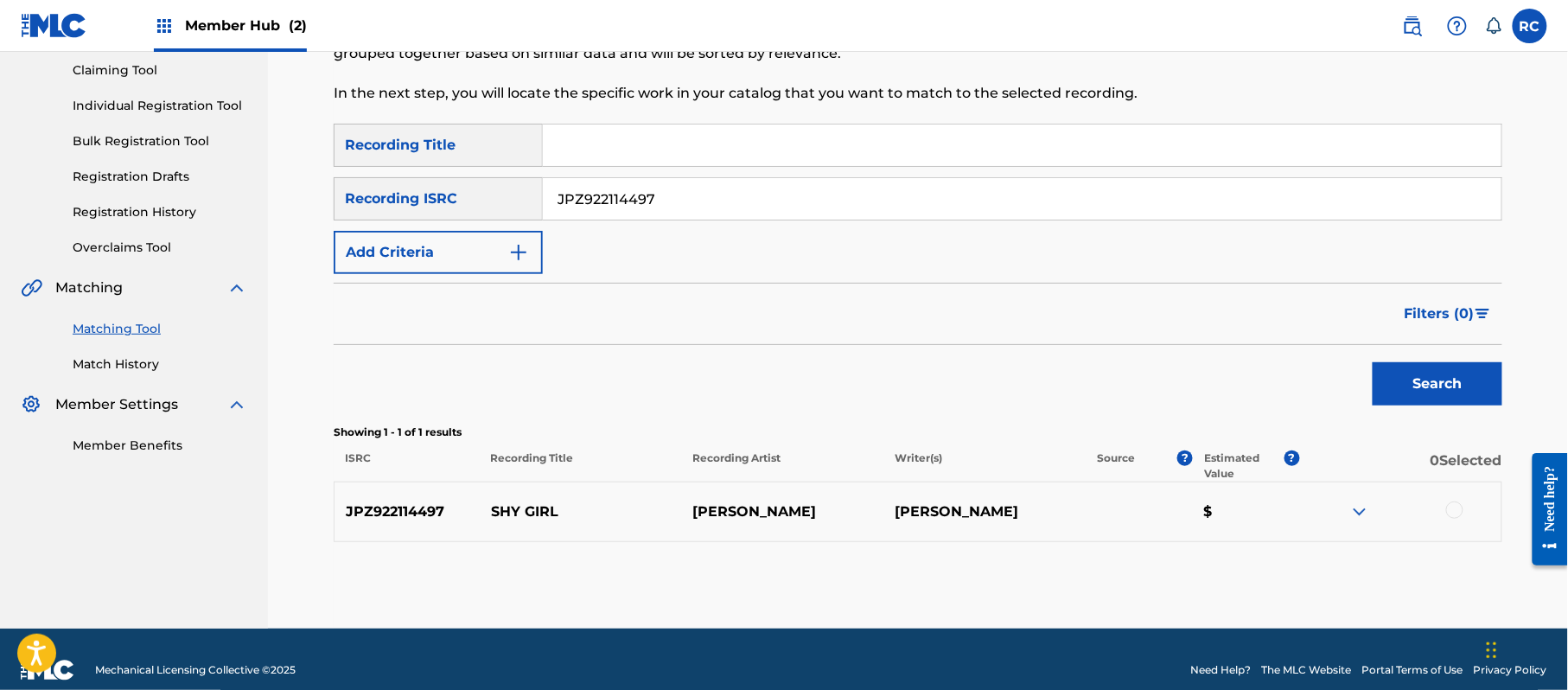
click at [1450, 510] on div at bounding box center [1455, 510] width 17 height 17
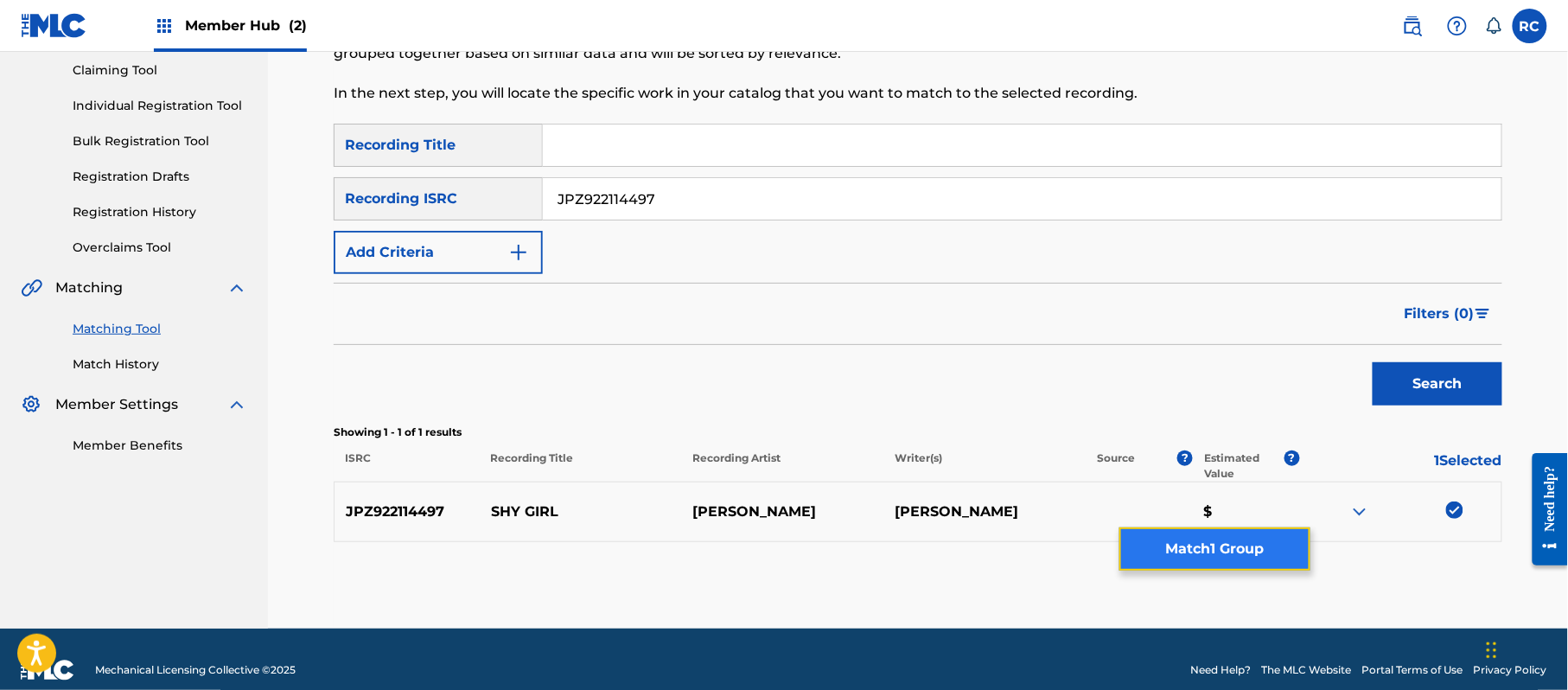
click at [1301, 557] on button "Match 1 Group" at bounding box center [1214, 549] width 191 height 43
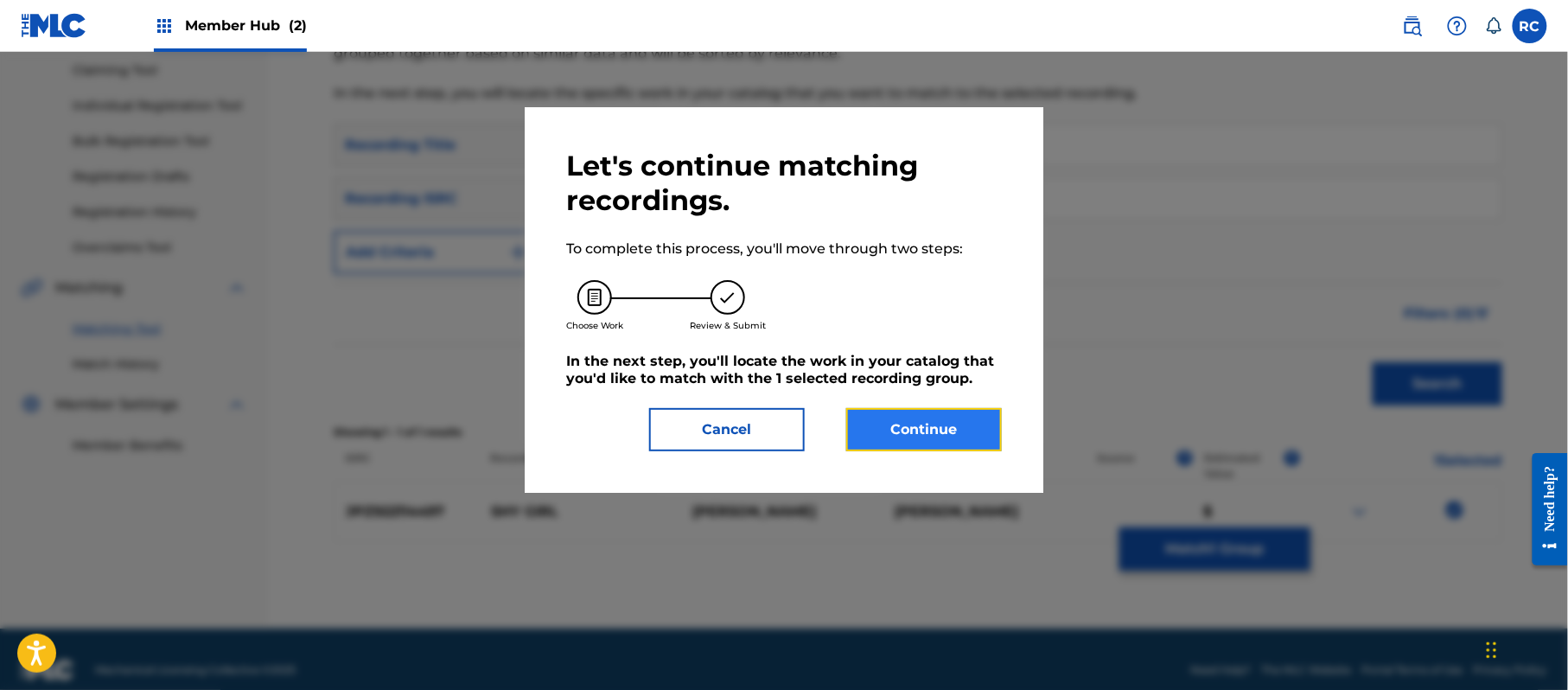
click at [941, 435] on button "Continue" at bounding box center [924, 430] width 156 height 43
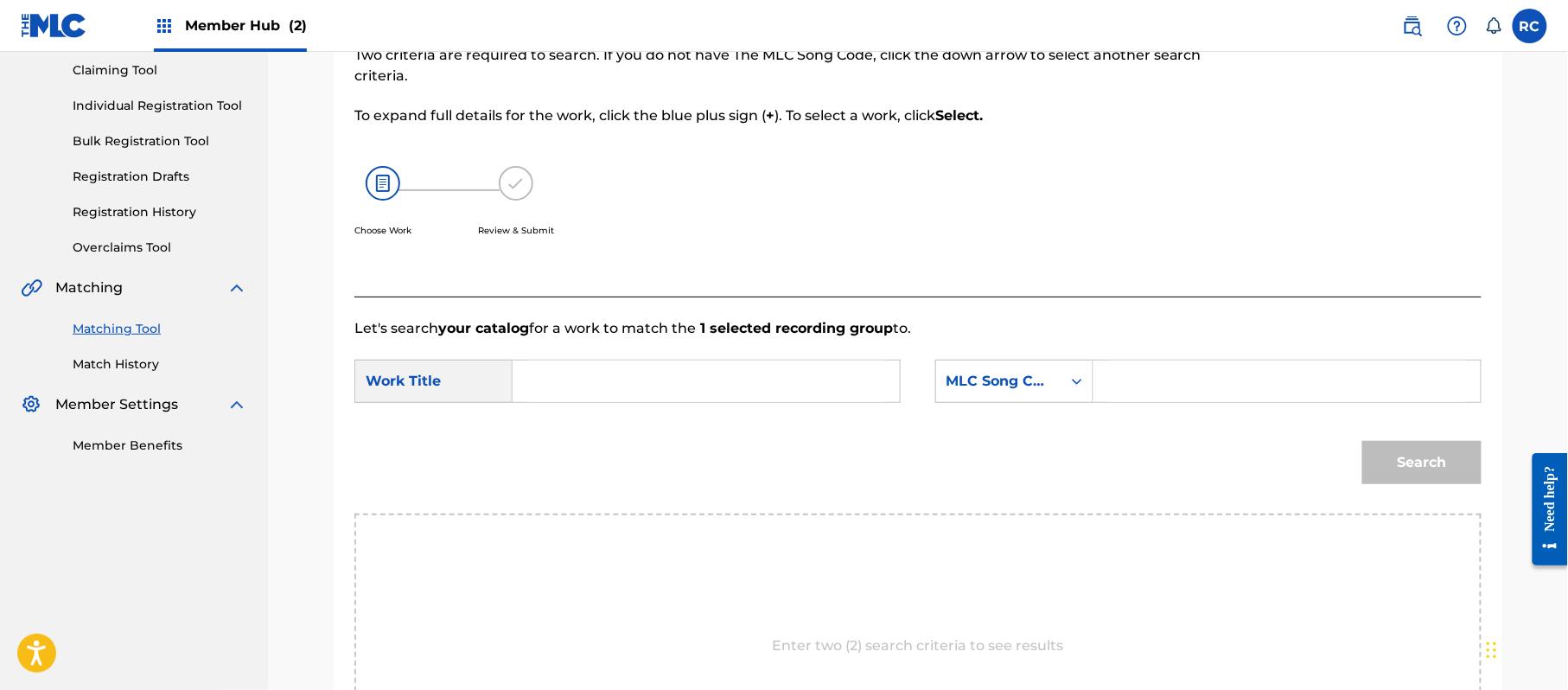
click at [626, 382] on input "Search Form" at bounding box center [706, 381] width 358 height 41
paste input "Shy Girl S70IDW"
click at [619, 390] on input "Shy Girl S70IDW" at bounding box center [706, 381] width 358 height 41
type input "Shy Girl"
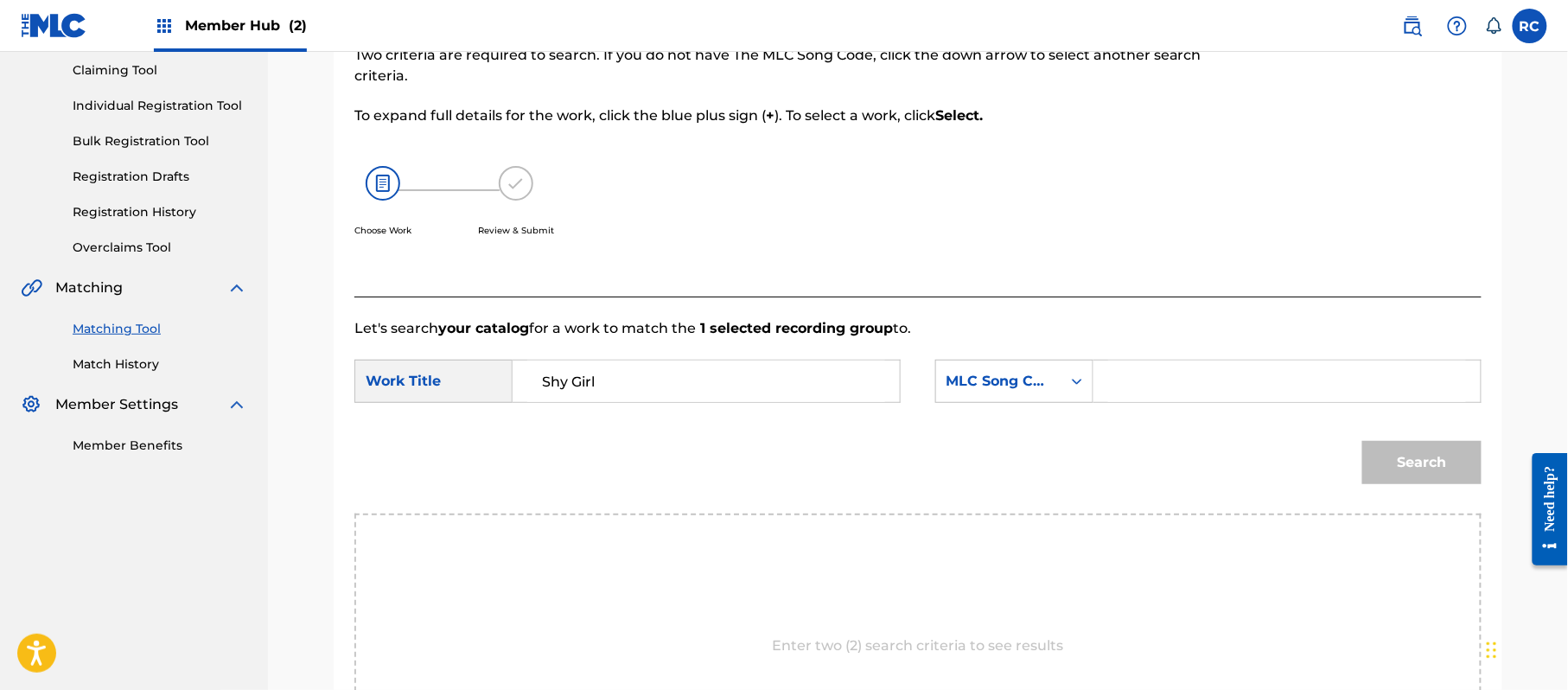
click at [1236, 388] on input "Search Form" at bounding box center [1287, 381] width 358 height 41
paste input "S70IDW"
type input "S70IDW"
click at [1400, 468] on button "Search" at bounding box center [1422, 463] width 120 height 43
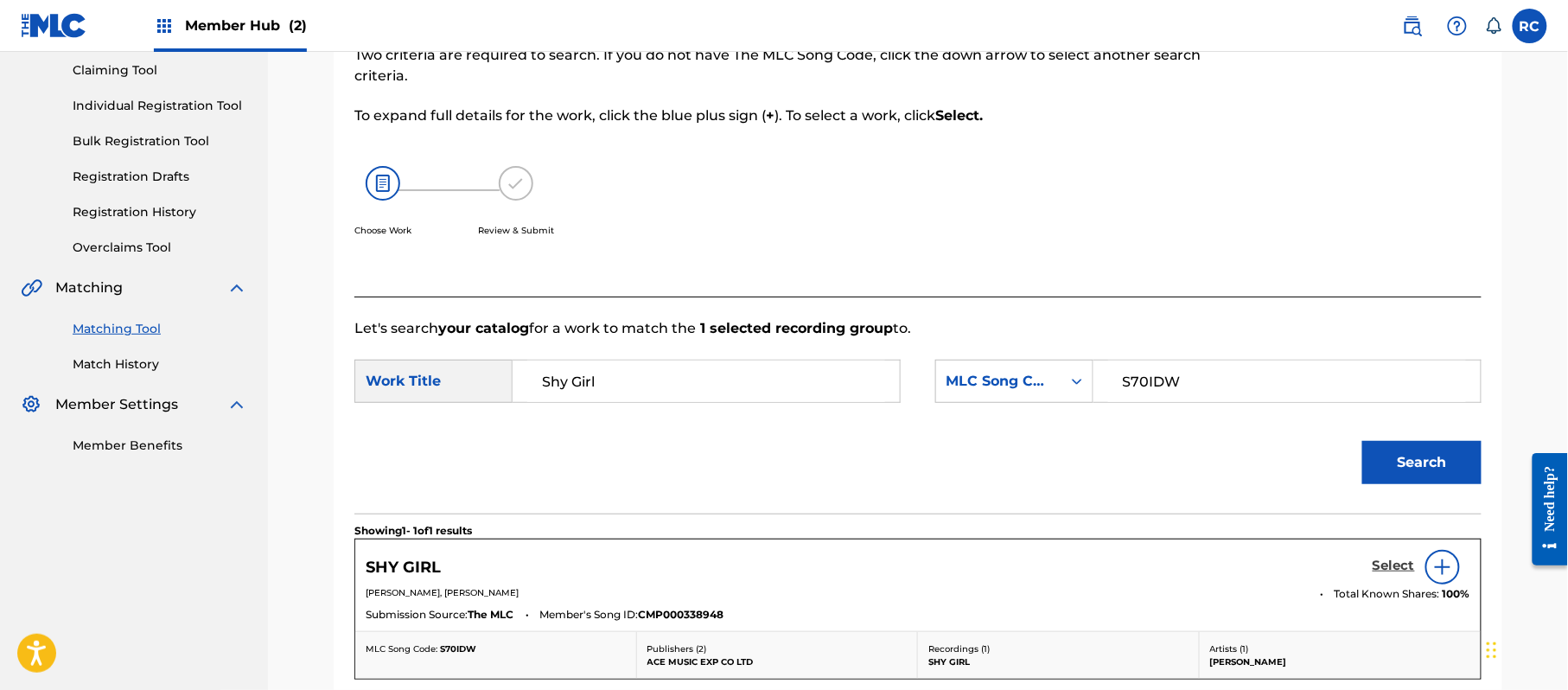
click at [1381, 564] on h5 "Select" at bounding box center [1394, 565] width 42 height 16
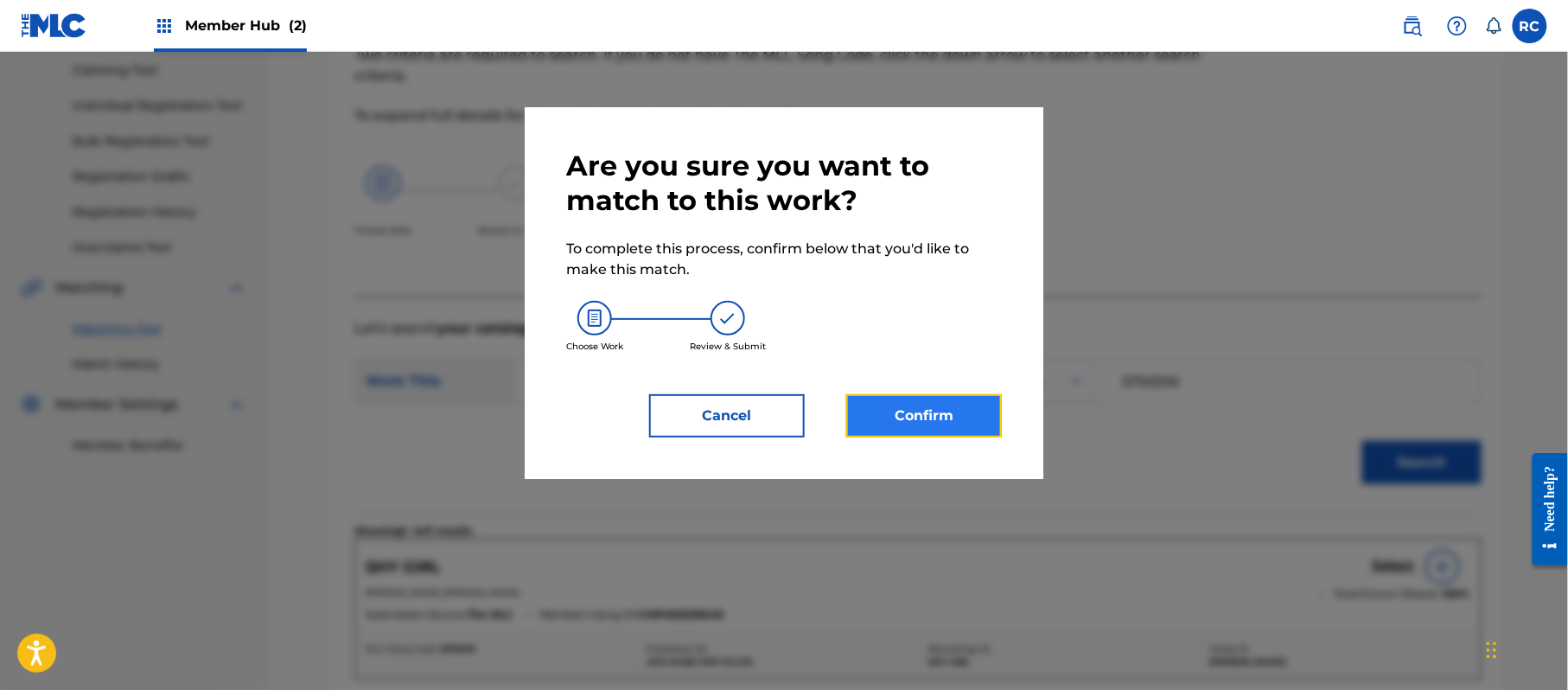
click at [950, 427] on button "Confirm" at bounding box center [924, 416] width 156 height 43
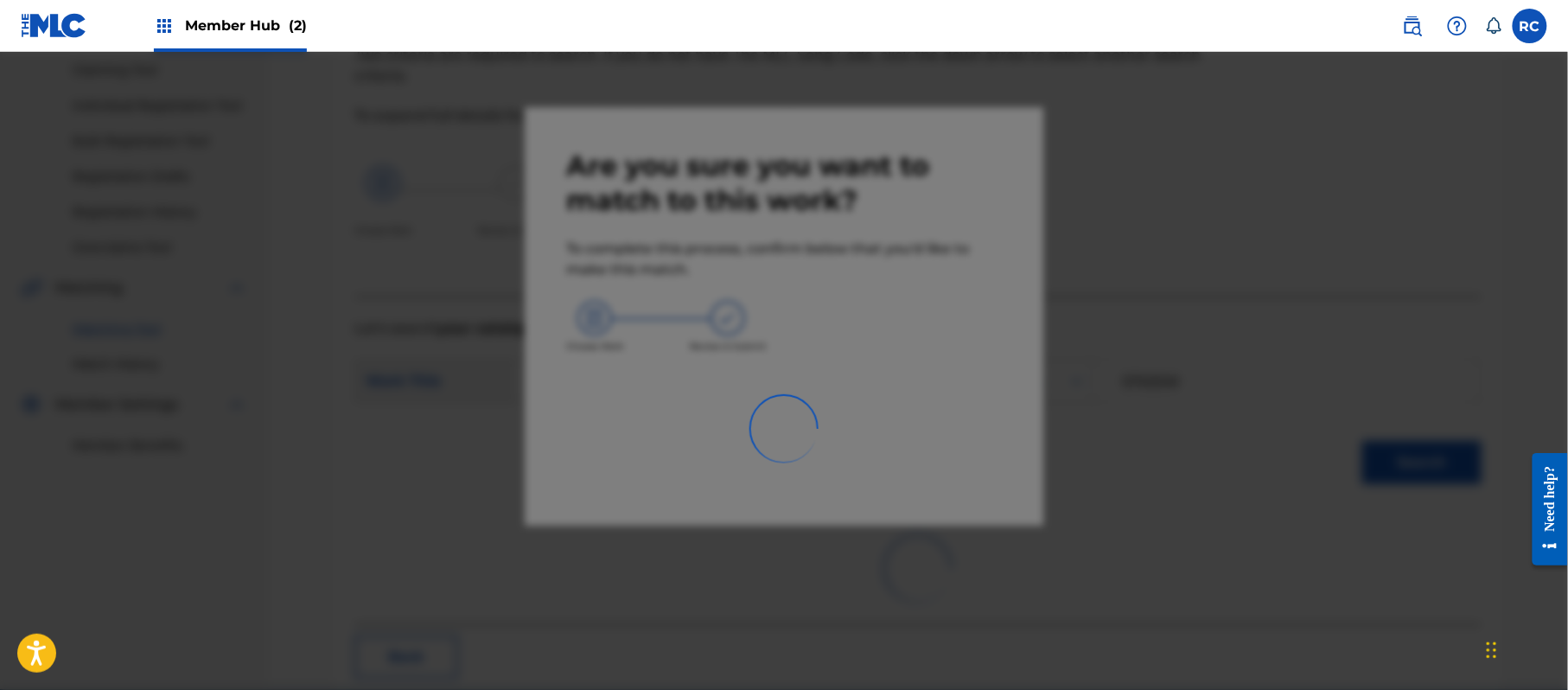
scroll to position [69, 0]
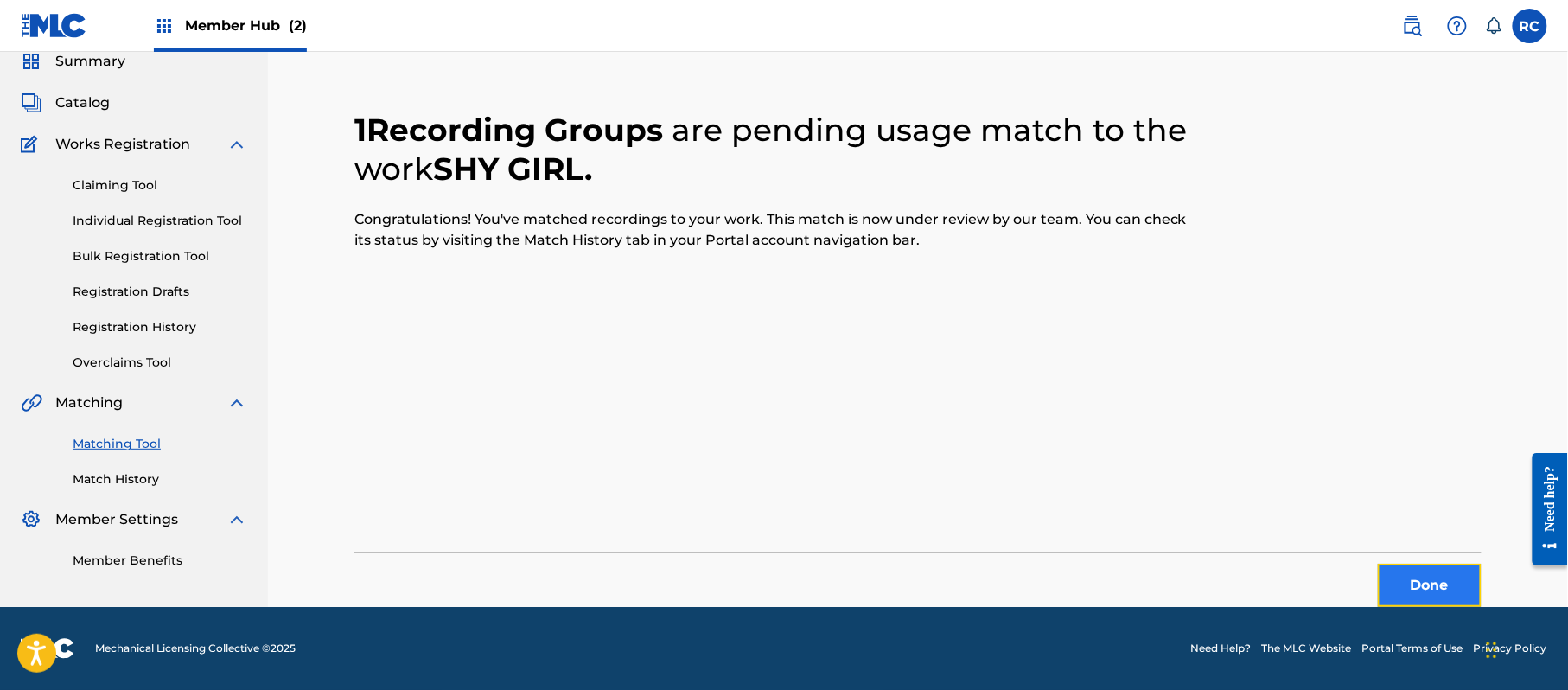
click at [1400, 581] on button "Done" at bounding box center [1429, 585] width 104 height 43
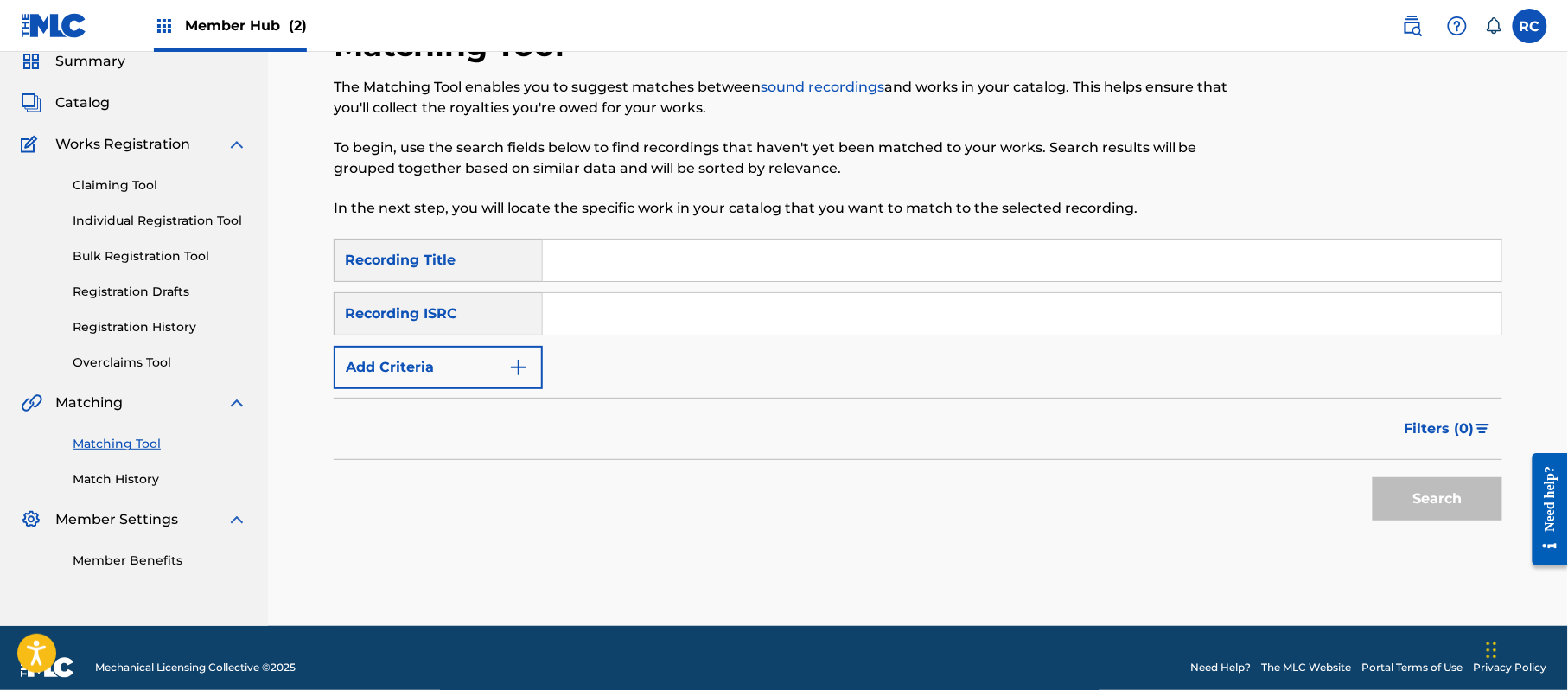
click at [709, 311] on input "Search Form" at bounding box center [1022, 314] width 959 height 41
paste input "JPZ922103062"
type input "JPZ922103062"
click at [1398, 496] on button "Search" at bounding box center [1438, 499] width 130 height 43
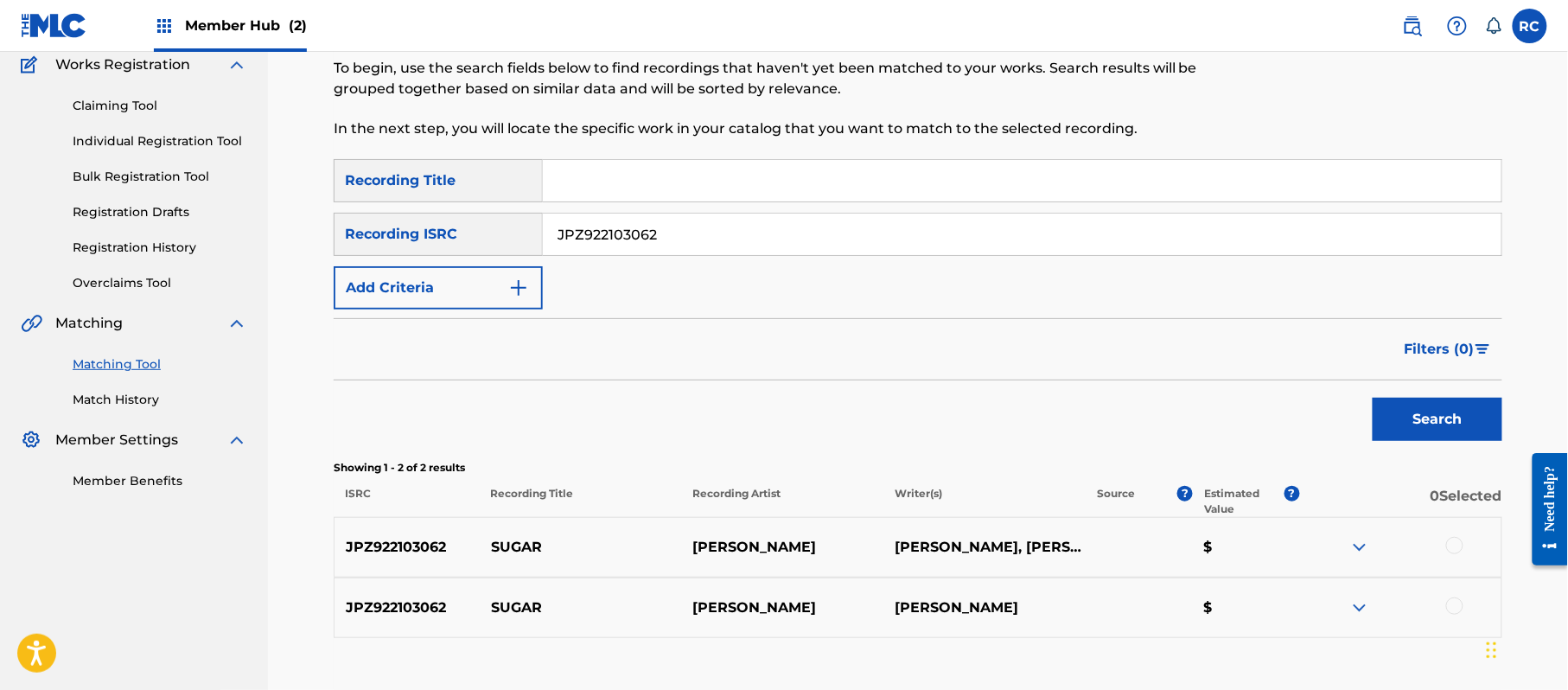
scroll to position [184, 0]
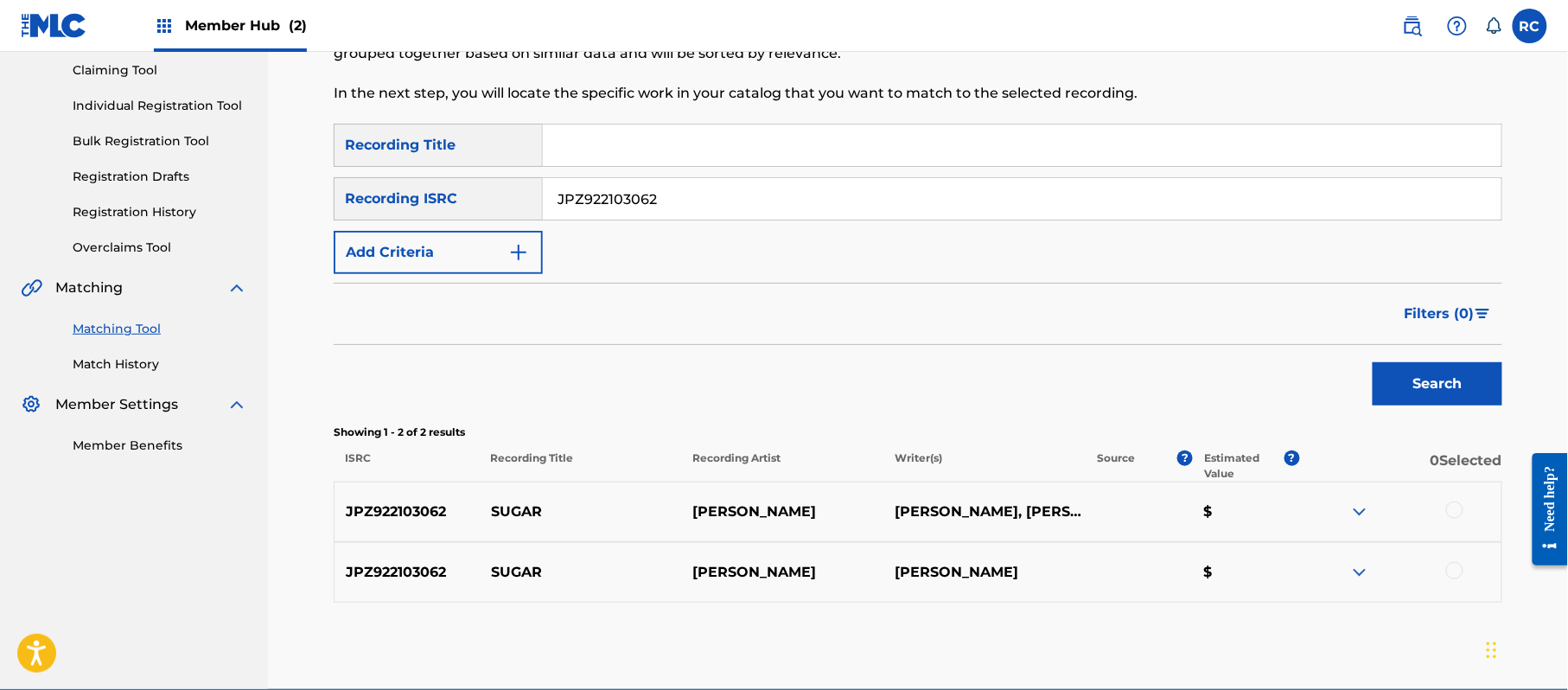
click at [1449, 513] on div at bounding box center [1455, 510] width 17 height 17
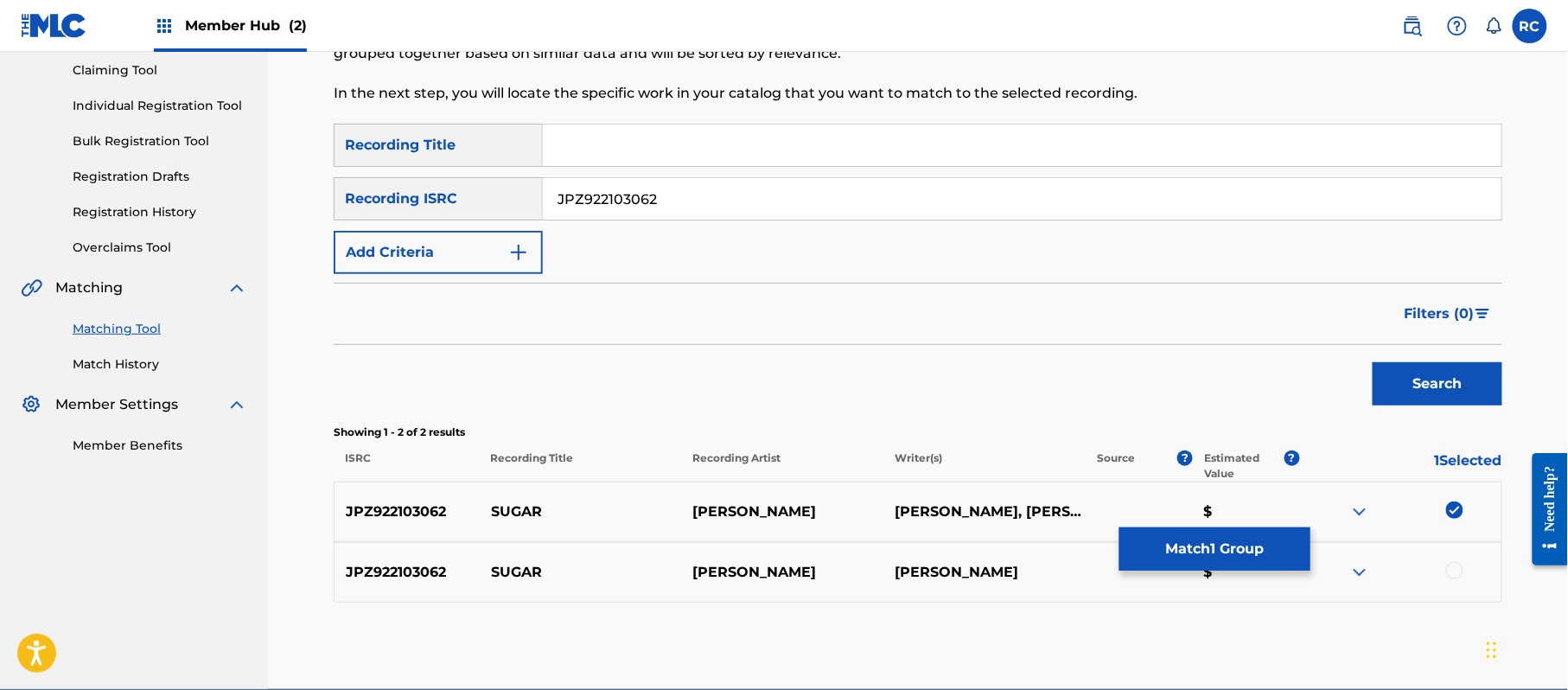
click at [1454, 574] on div at bounding box center [1455, 570] width 17 height 17
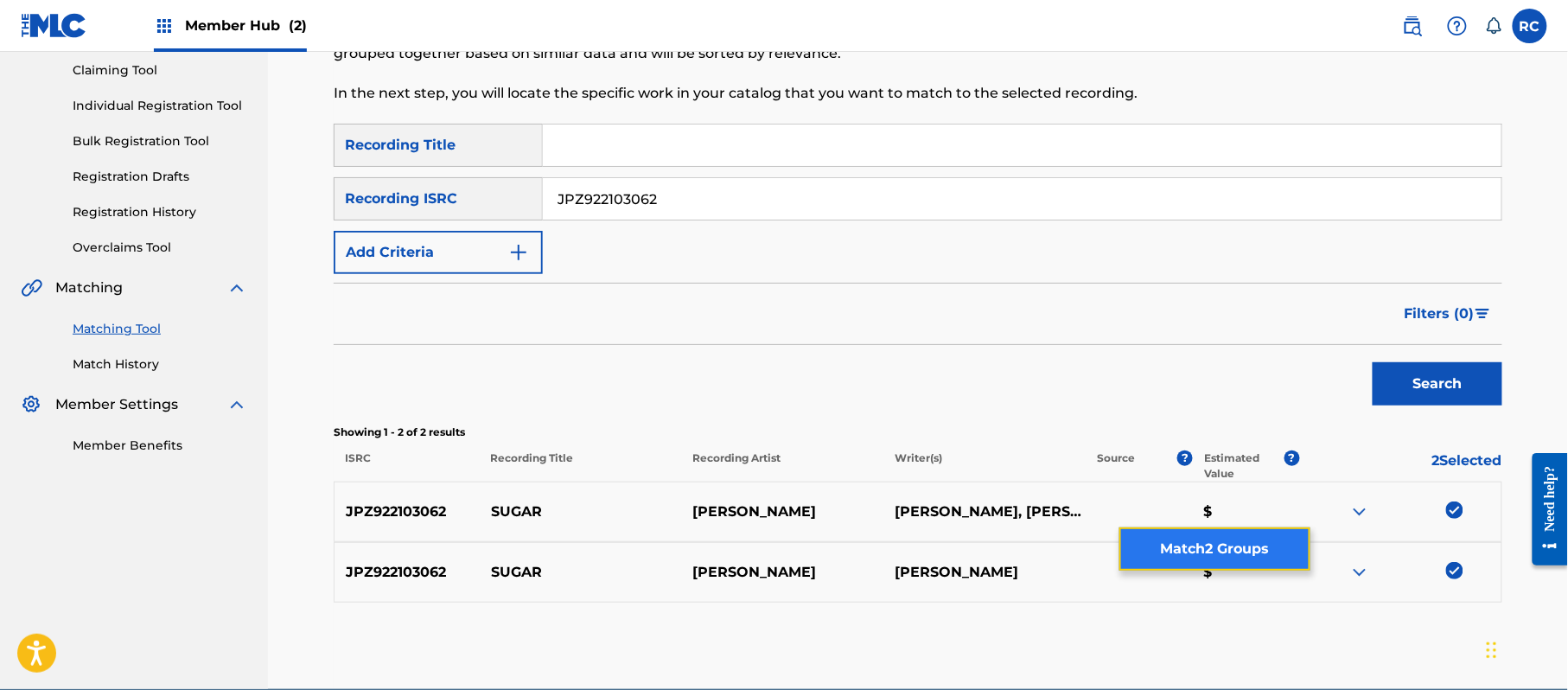
click at [1218, 557] on button "Match 2 Groups" at bounding box center [1214, 549] width 191 height 43
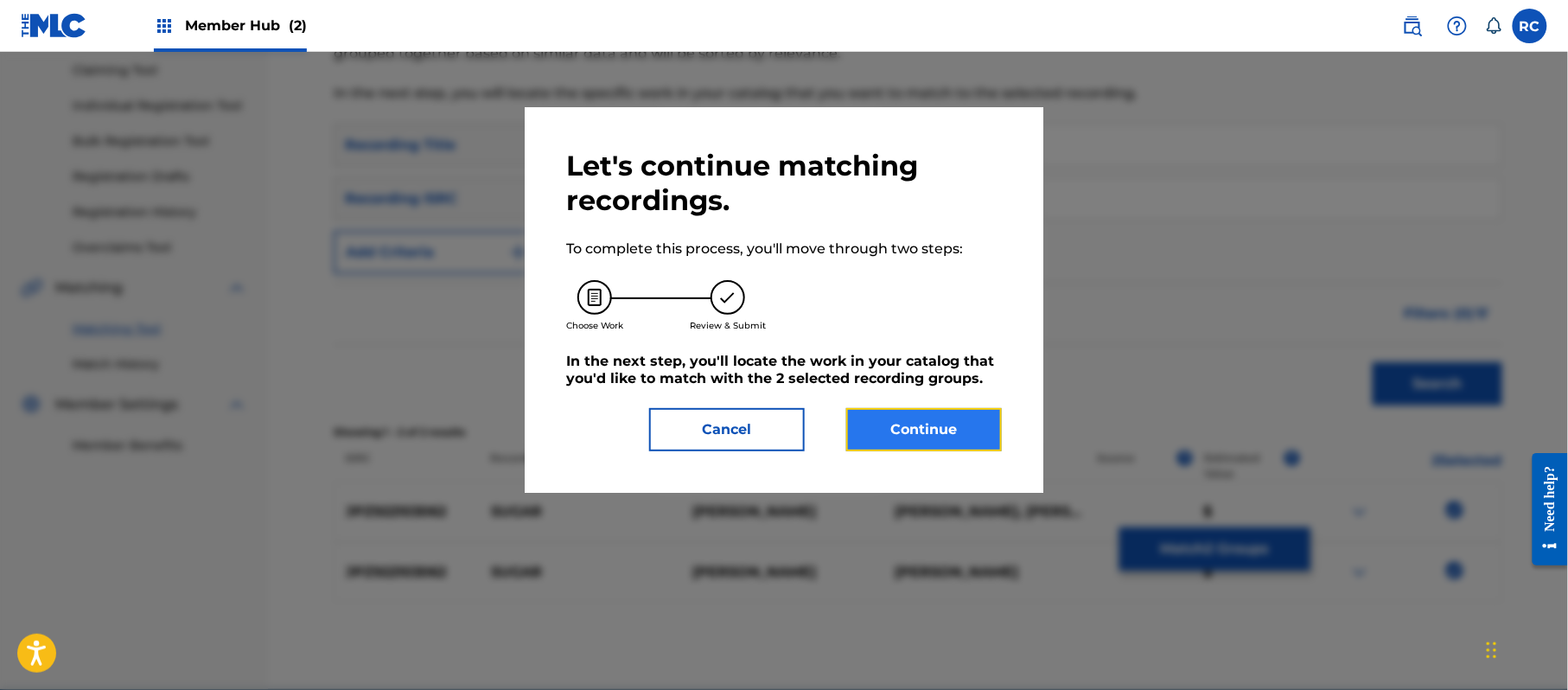
click at [914, 429] on button "Continue" at bounding box center [924, 430] width 156 height 43
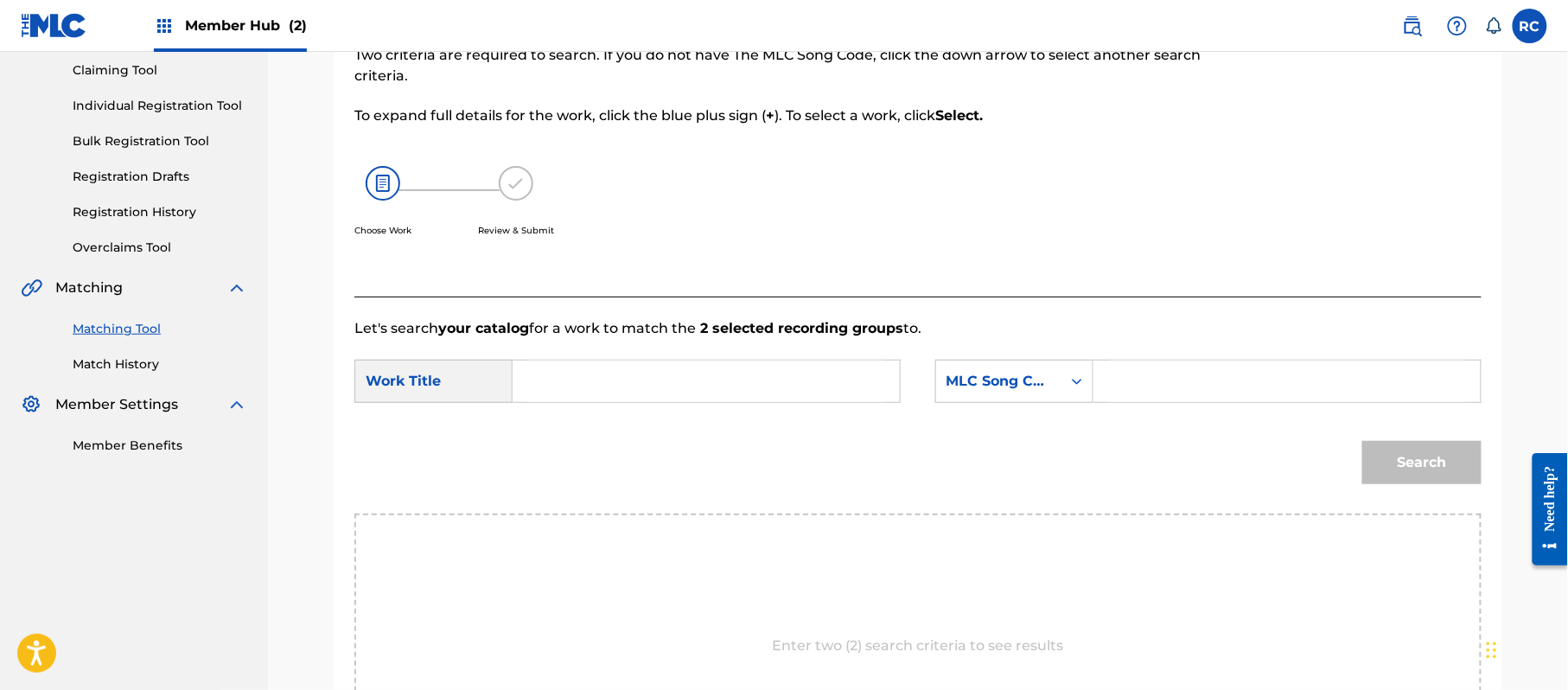
click at [713, 382] on input "Search Form" at bounding box center [706, 381] width 358 height 41
paste input "Sugar S70E9Y"
click at [641, 384] on input "Sugar S70E9Y" at bounding box center [706, 381] width 358 height 41
type input "Sugar"
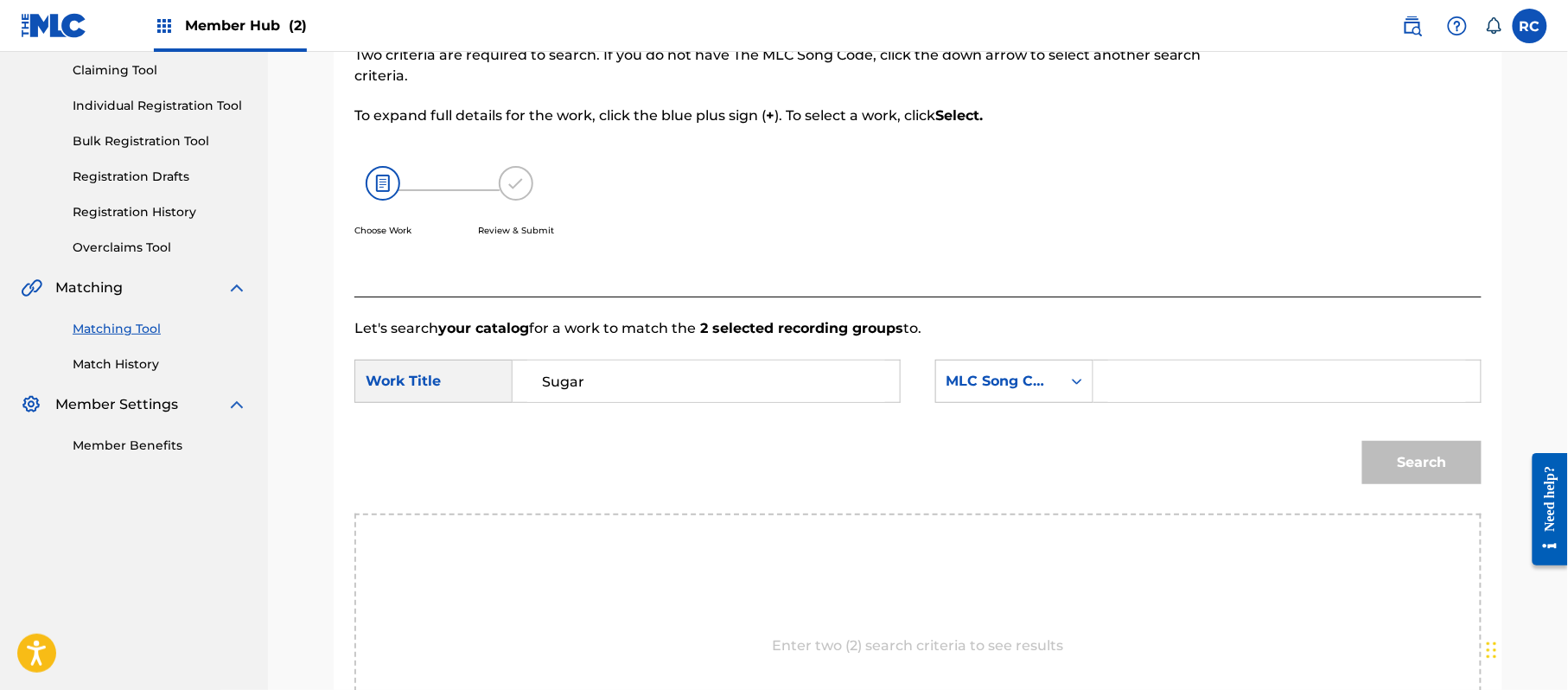
drag, startPoint x: 1176, startPoint y: 384, endPoint x: 1187, endPoint y: 387, distance: 11.4
click at [1176, 384] on input "Search Form" at bounding box center [1287, 381] width 358 height 41
paste input "S70E9Y"
type input "S70E9Y"
click at [1381, 458] on button "Search" at bounding box center [1422, 463] width 120 height 43
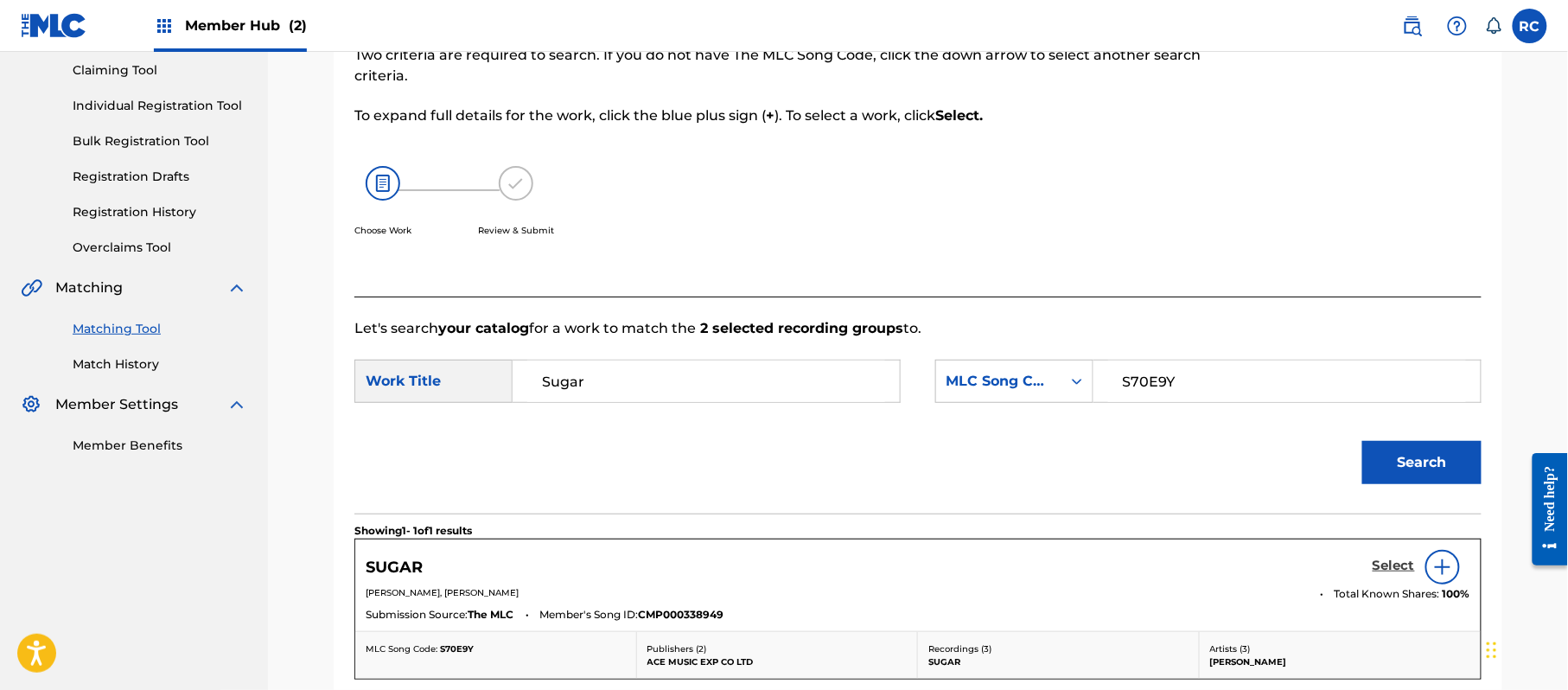
click at [1379, 568] on h5 "Select" at bounding box center [1394, 565] width 42 height 16
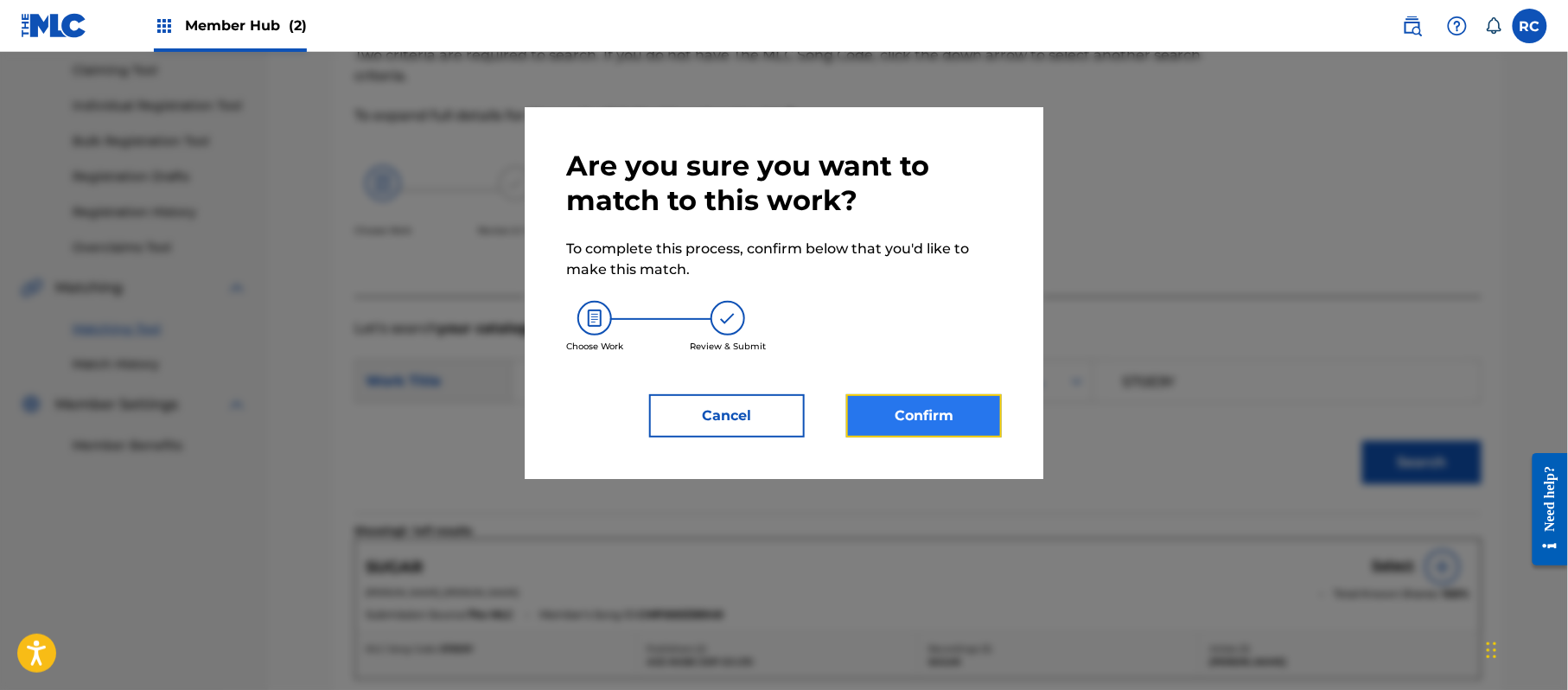
click at [937, 425] on button "Confirm" at bounding box center [924, 416] width 156 height 43
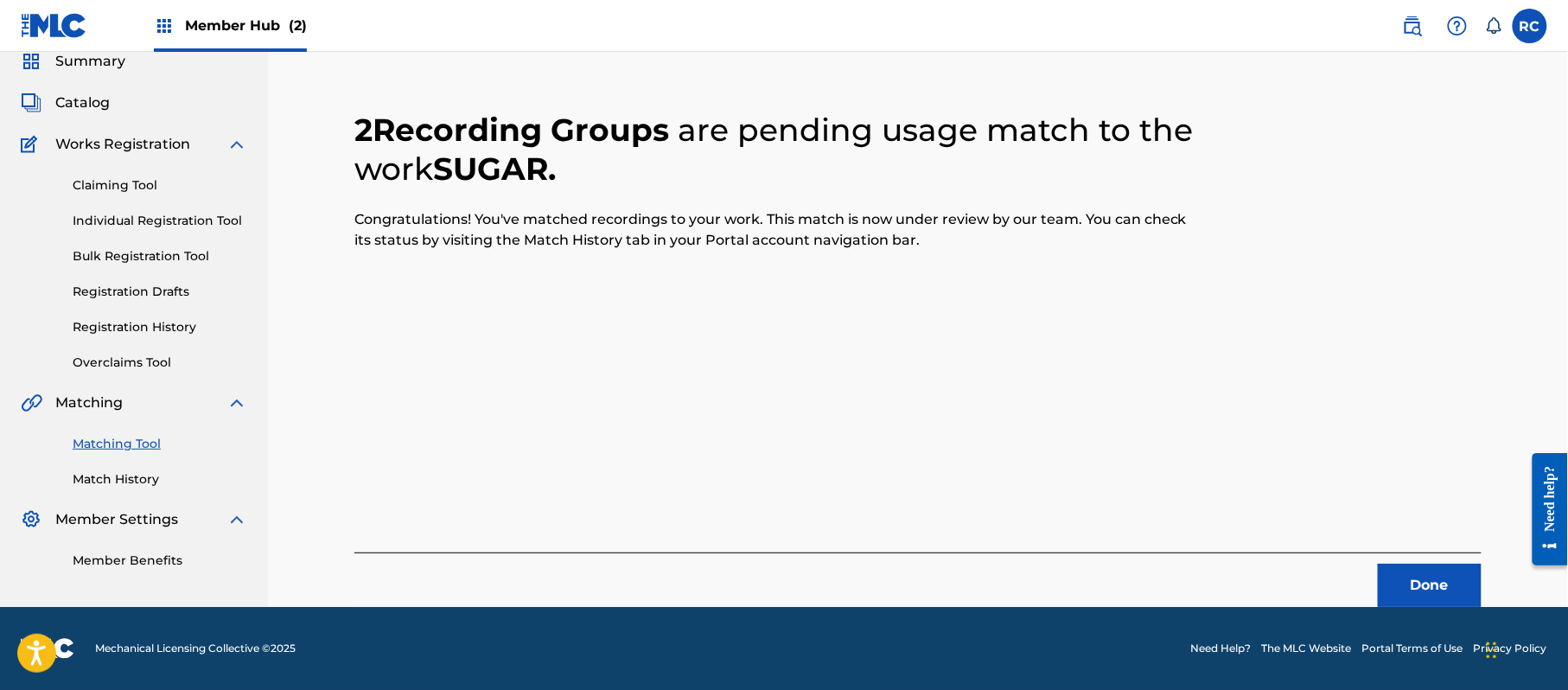
scroll to position [69, 0]
click at [1408, 576] on button "Done" at bounding box center [1429, 585] width 104 height 43
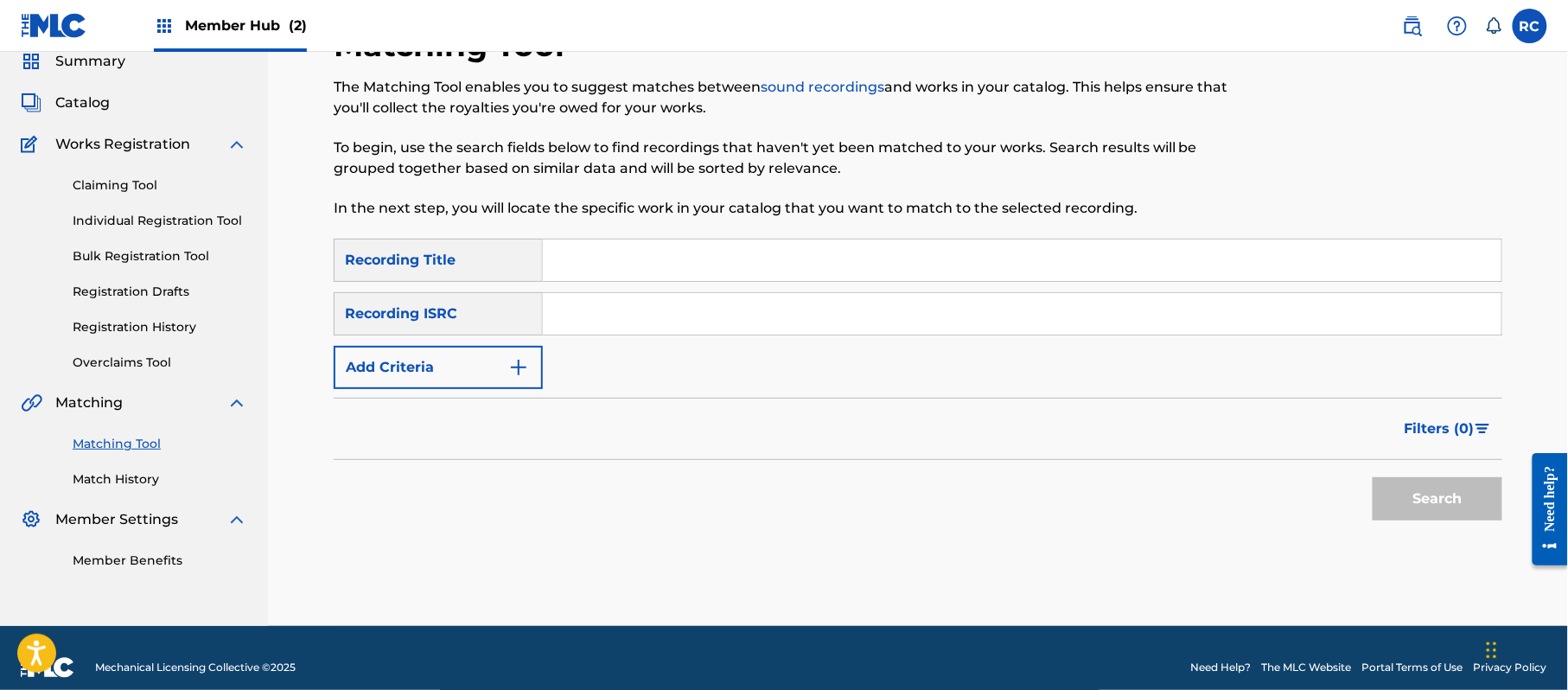
click at [600, 319] on input "Search Form" at bounding box center [1022, 314] width 959 height 41
paste input "QZHNA2012626"
type input "QZHNA2012626"
drag, startPoint x: 1449, startPoint y: 489, endPoint x: 1238, endPoint y: 488, distance: 211.0
click at [1449, 489] on button "Search" at bounding box center [1438, 499] width 130 height 43
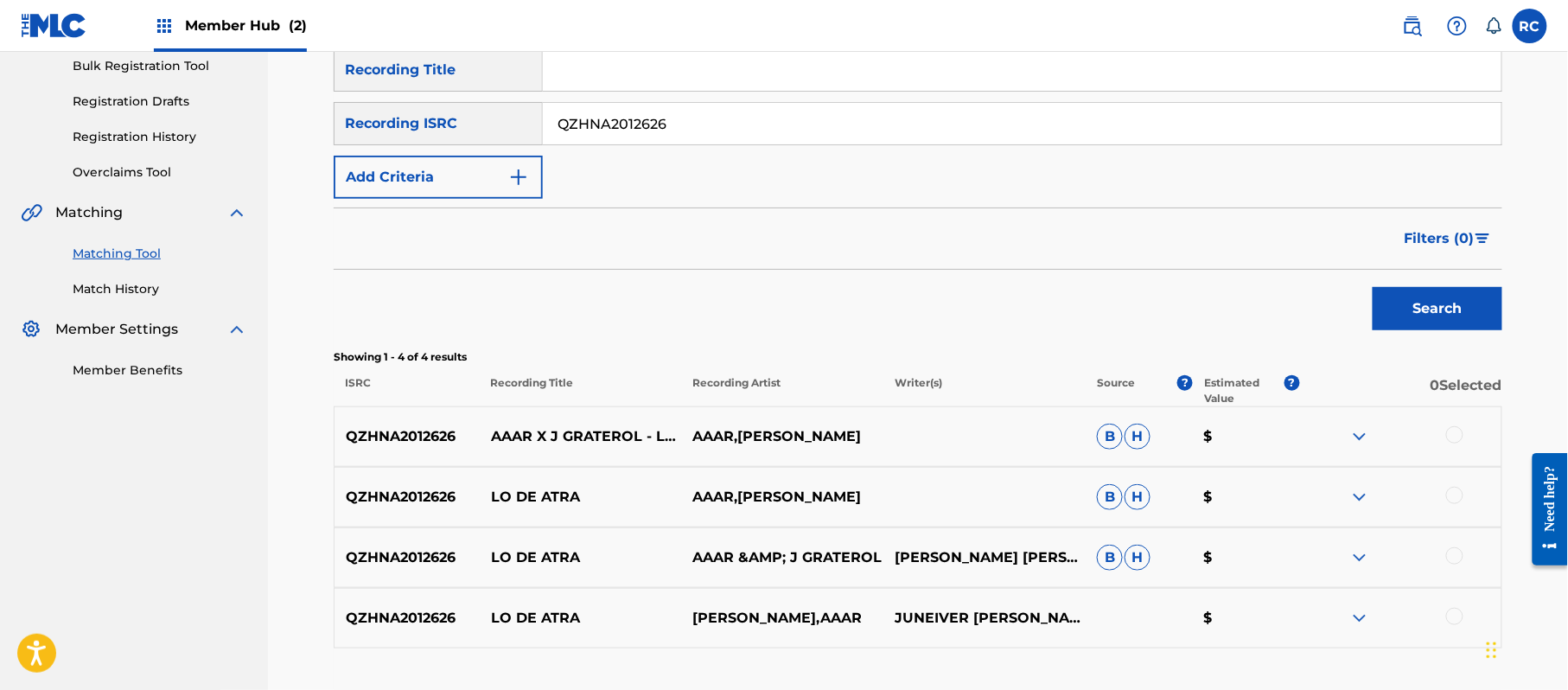
scroll to position [299, 0]
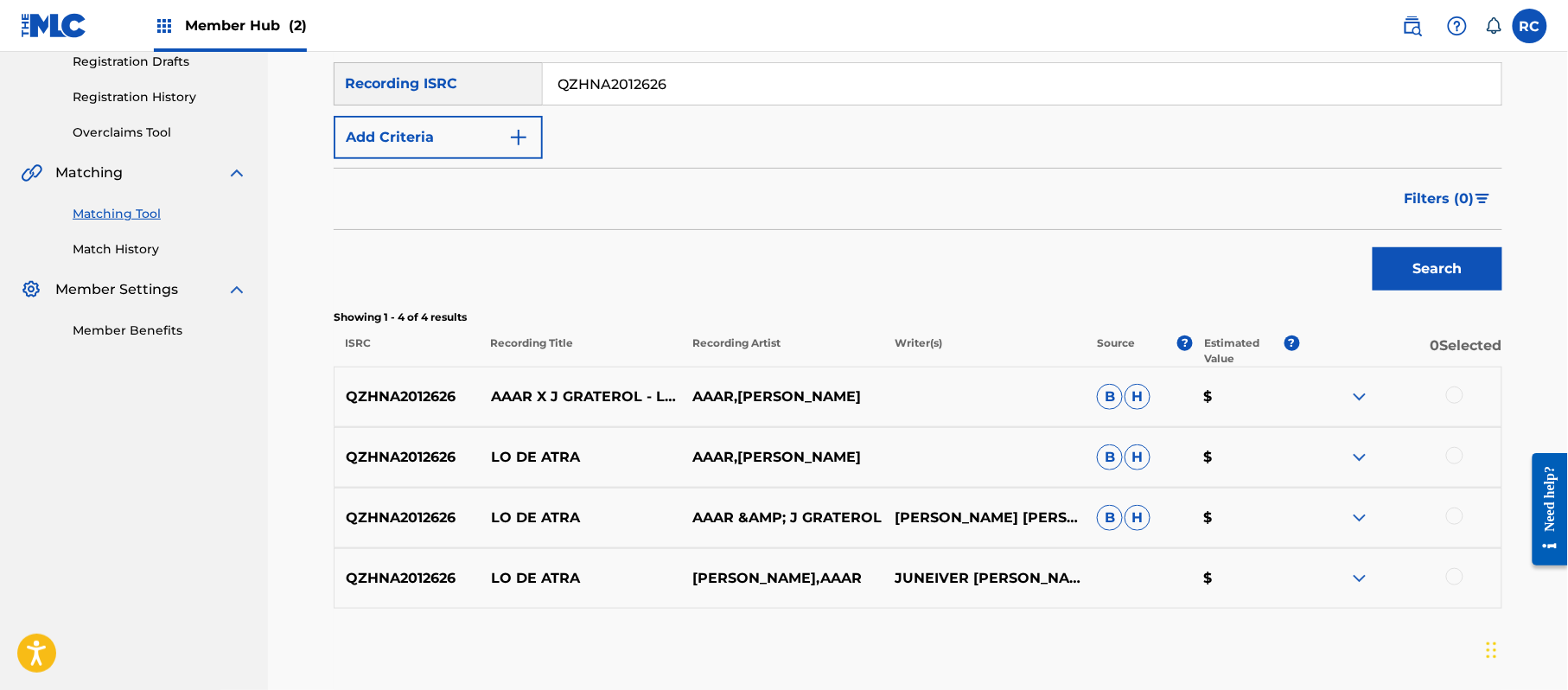
drag, startPoint x: 1454, startPoint y: 390, endPoint x: 1454, endPoint y: 425, distance: 35.0
click at [1454, 391] on div at bounding box center [1455, 395] width 17 height 17
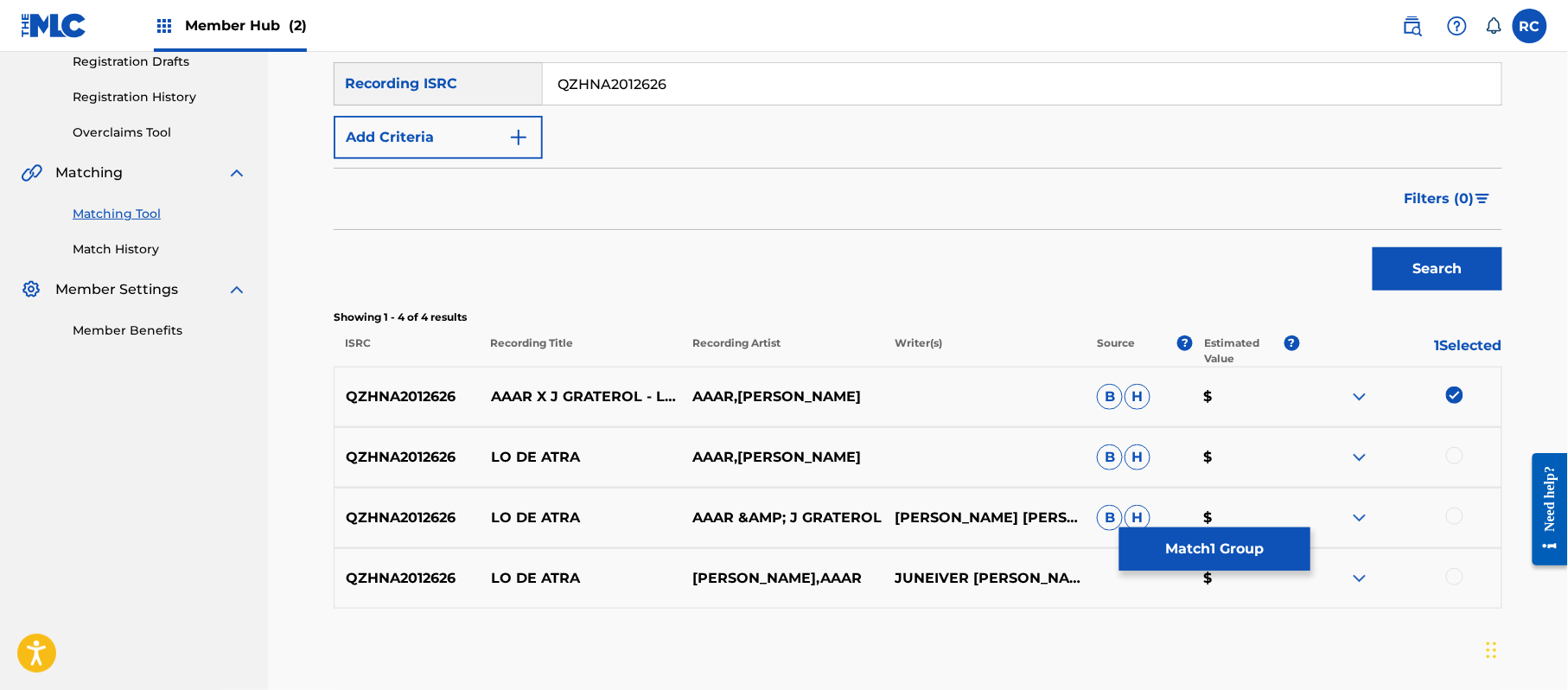
click at [1454, 452] on div at bounding box center [1455, 455] width 17 height 17
click at [1450, 518] on div at bounding box center [1455, 516] width 17 height 17
click at [1449, 575] on div at bounding box center [1455, 576] width 17 height 17
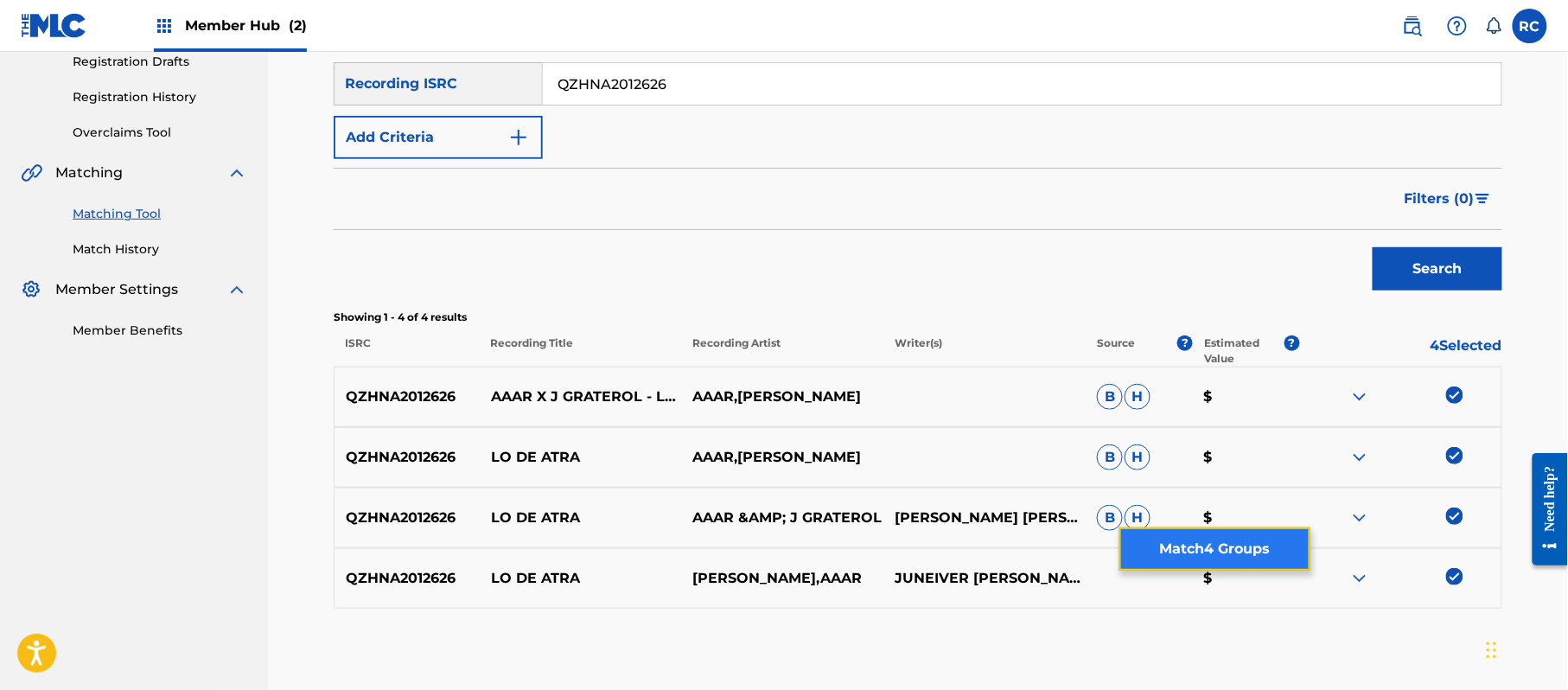
click at [1249, 545] on button "Match 4 Groups" at bounding box center [1214, 549] width 191 height 43
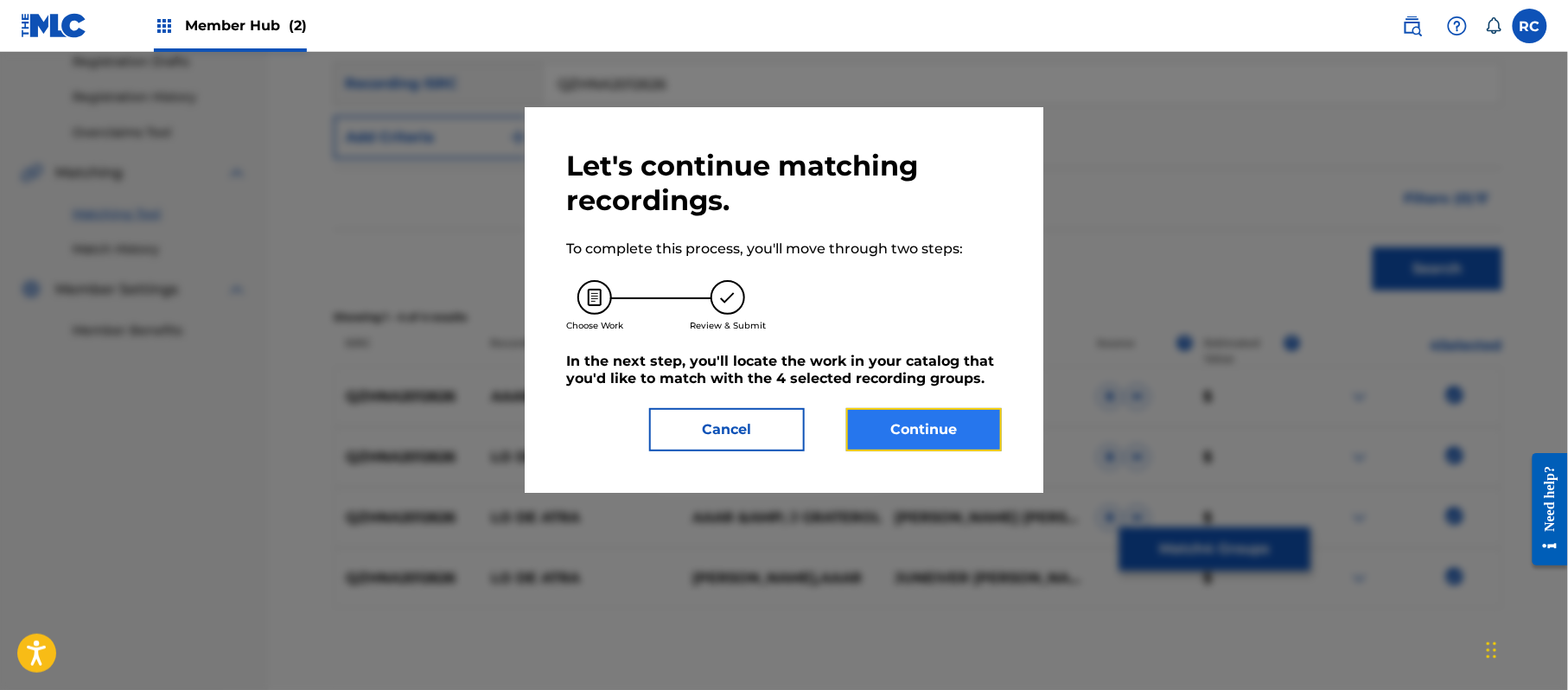
click at [962, 419] on button "Continue" at bounding box center [924, 430] width 156 height 43
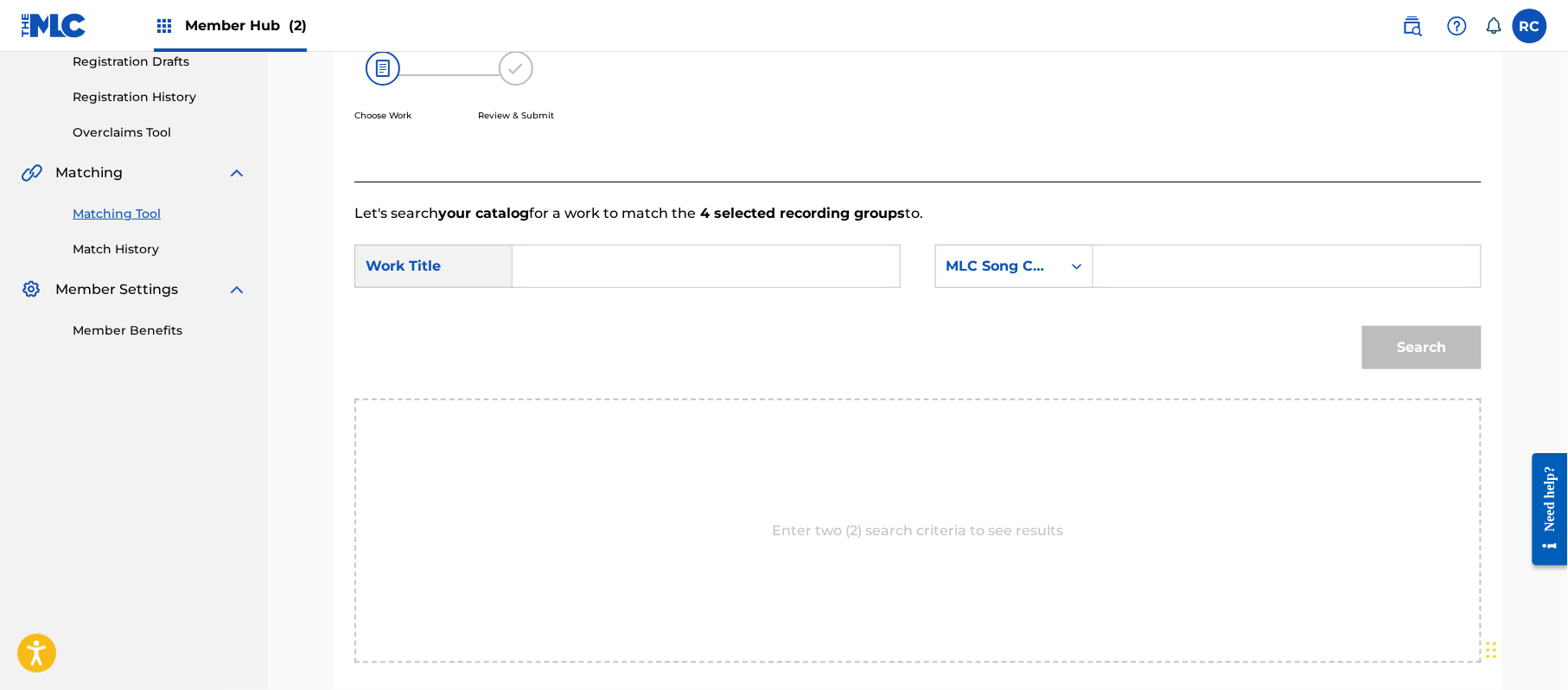
click at [666, 271] on input "Search Form" at bounding box center [706, 266] width 358 height 41
paste
click at [660, 278] on input "Lo De Atra LR4G5U" at bounding box center [706, 266] width 358 height 41
type input "Lo De Atra"
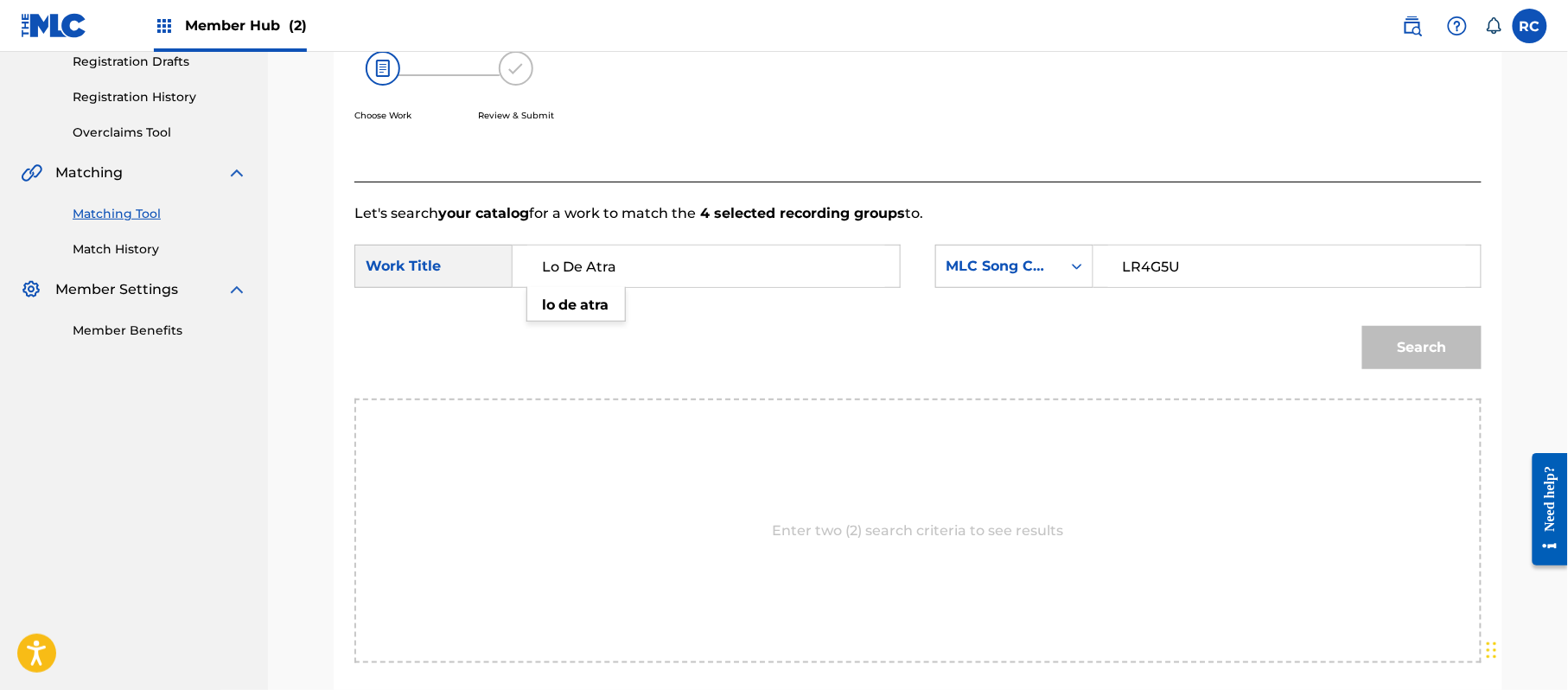
click at [1209, 271] on input "LR4G5U" at bounding box center [1287, 266] width 358 height 41
type input "LR4G5U"
click at [1436, 351] on button "Search" at bounding box center [1422, 348] width 120 height 43
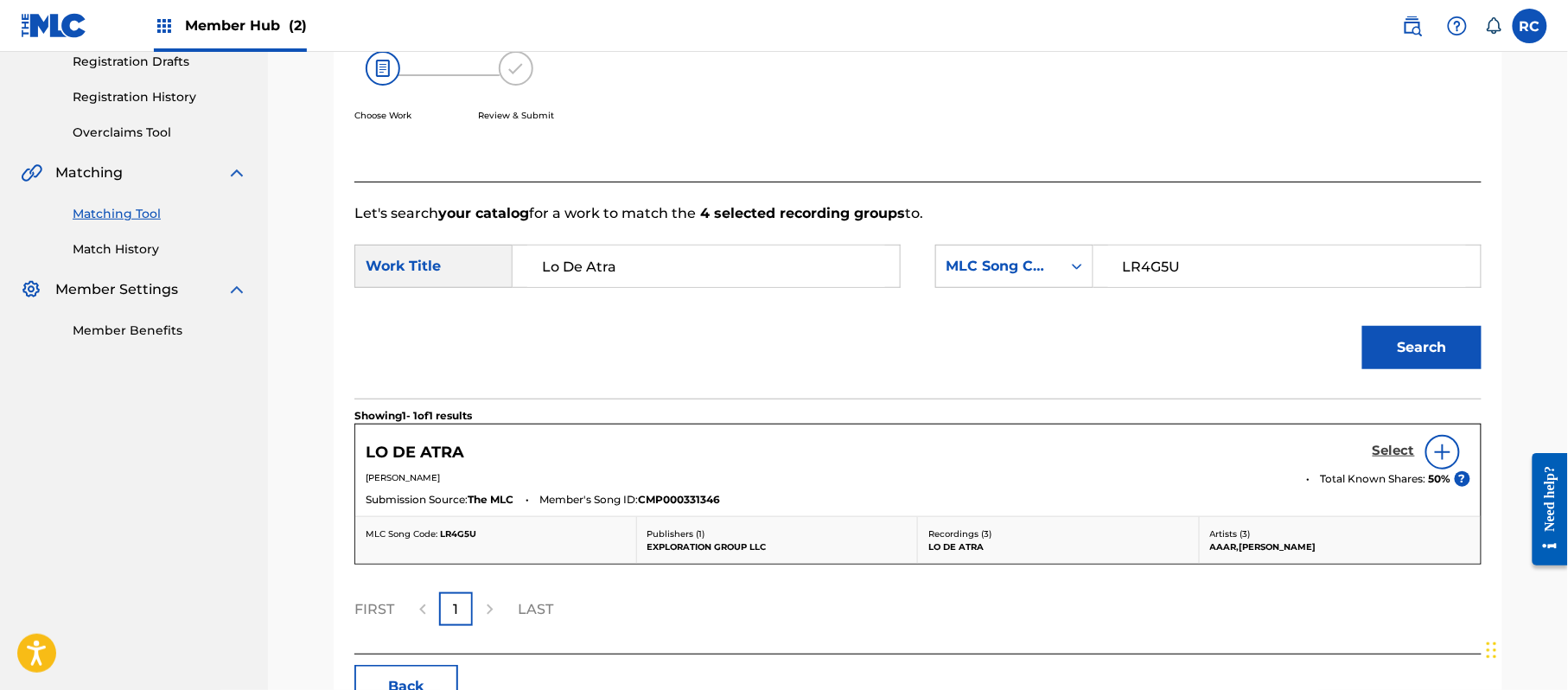
click at [1381, 451] on h5 "Select" at bounding box center [1394, 450] width 42 height 16
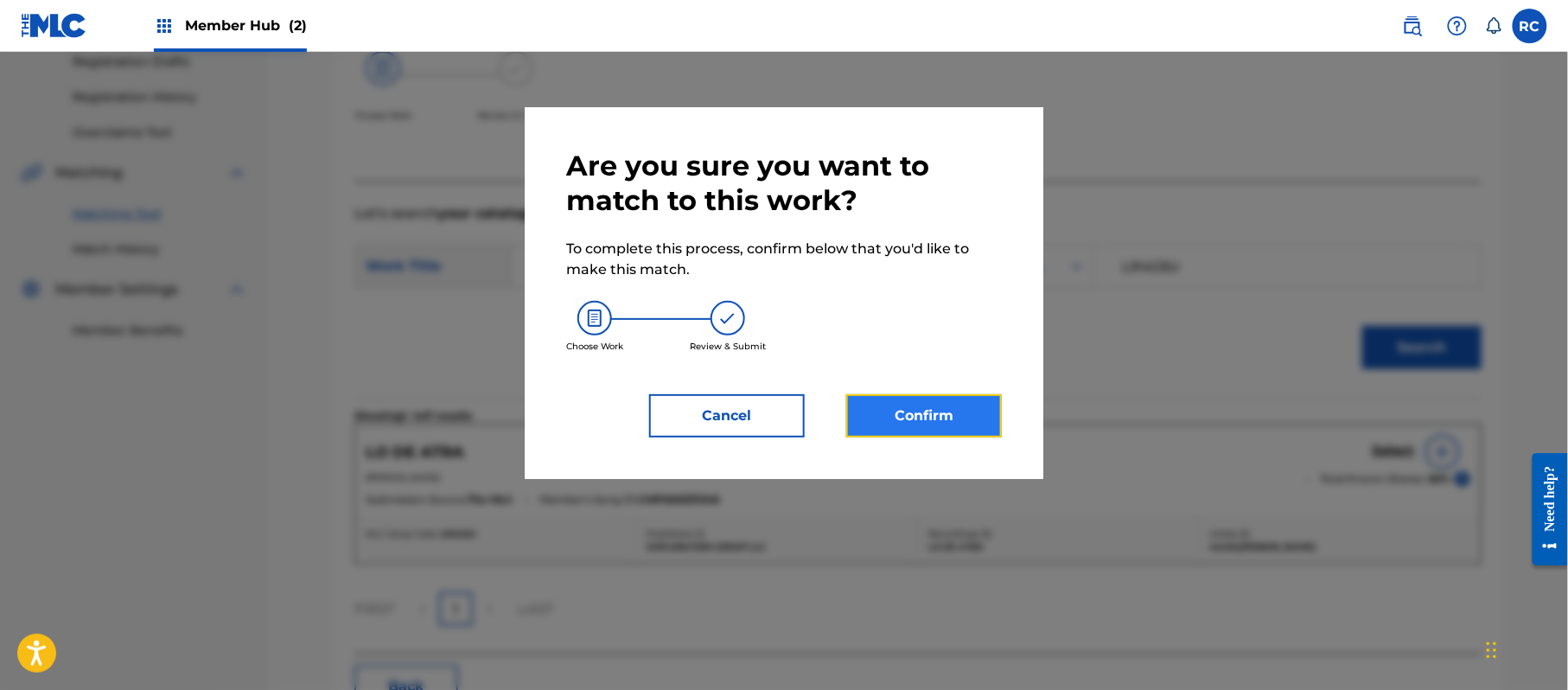
click at [946, 410] on button "Confirm" at bounding box center [924, 416] width 156 height 43
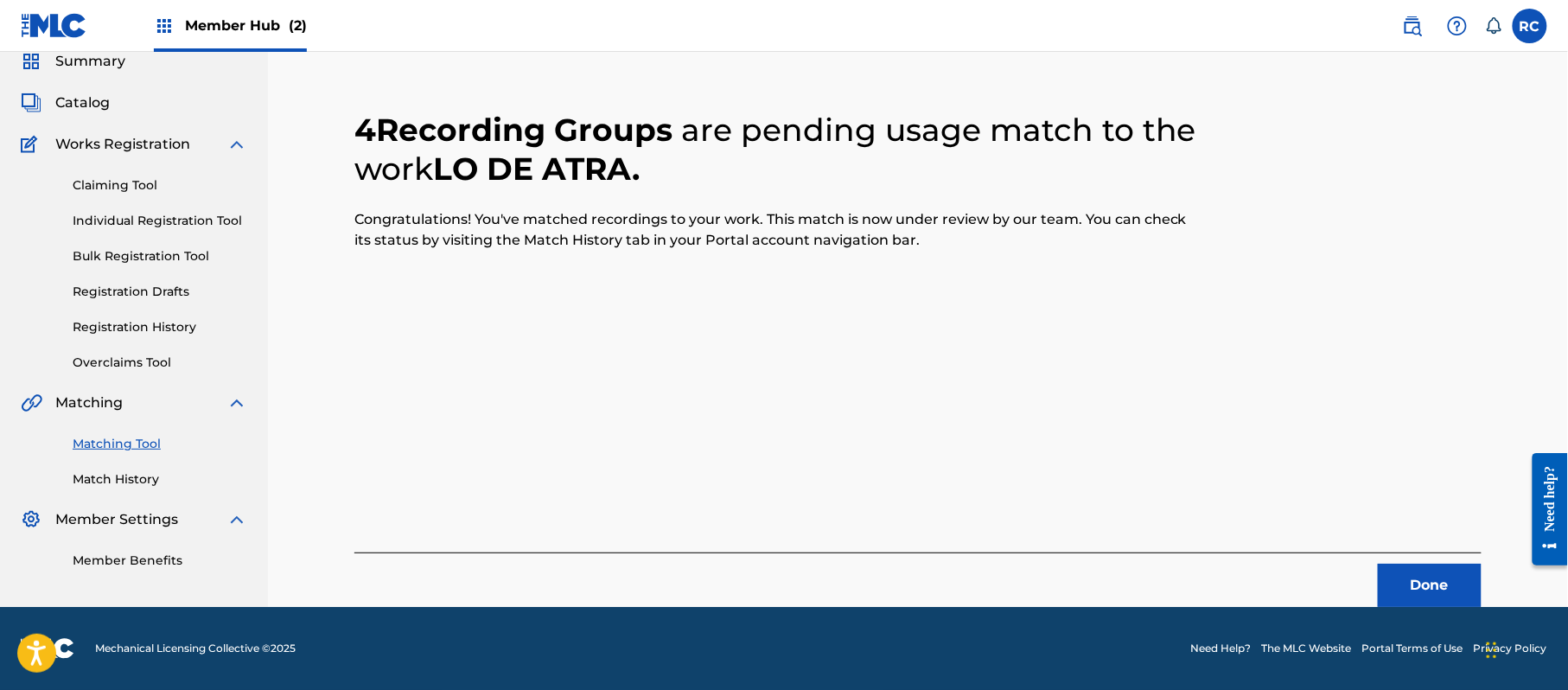
scroll to position [69, 0]
click at [1419, 565] on button "Done" at bounding box center [1429, 585] width 104 height 43
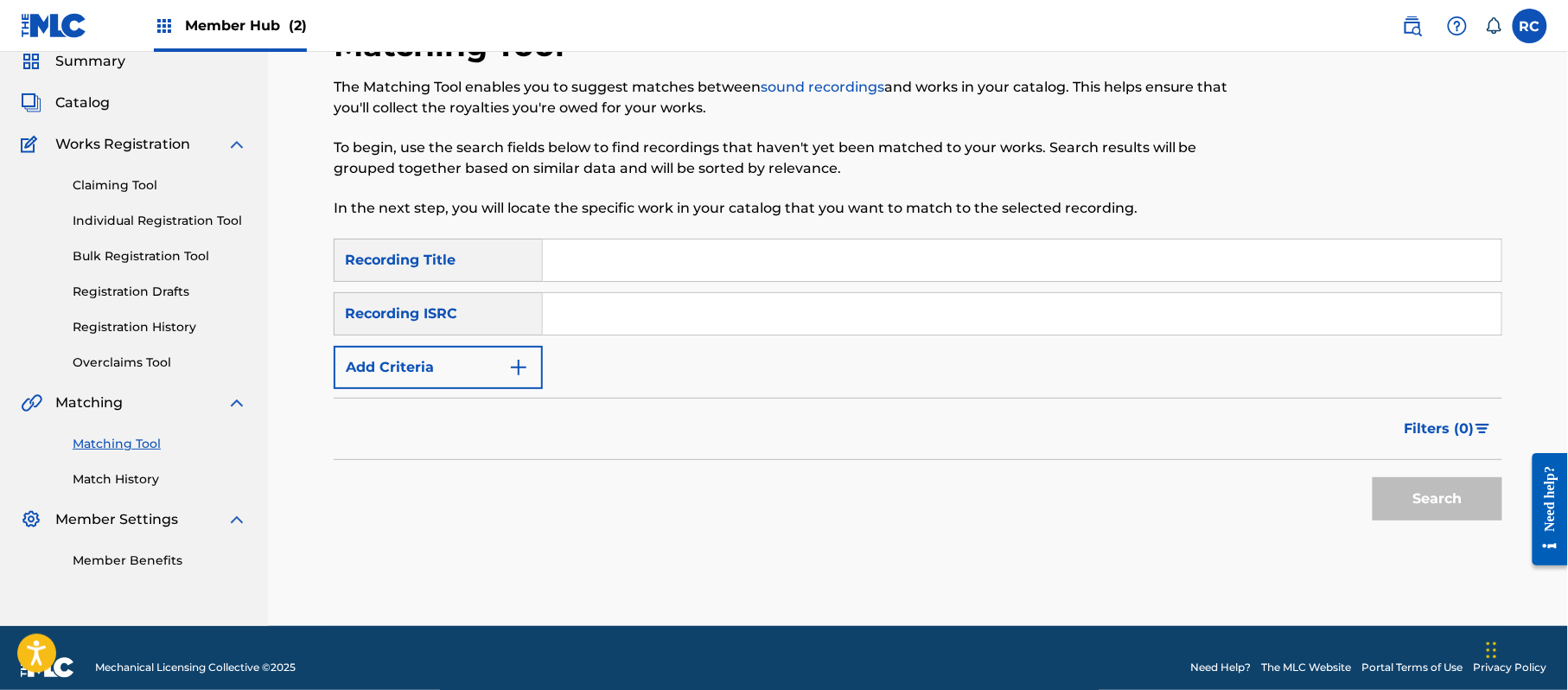
click at [683, 313] on input "Search Form" at bounding box center [1022, 314] width 959 height 41
type input "CA5KR2396731"
drag, startPoint x: 1425, startPoint y: 502, endPoint x: 1323, endPoint y: 485, distance: 103.4
click at [1425, 501] on button "Search" at bounding box center [1438, 499] width 130 height 43
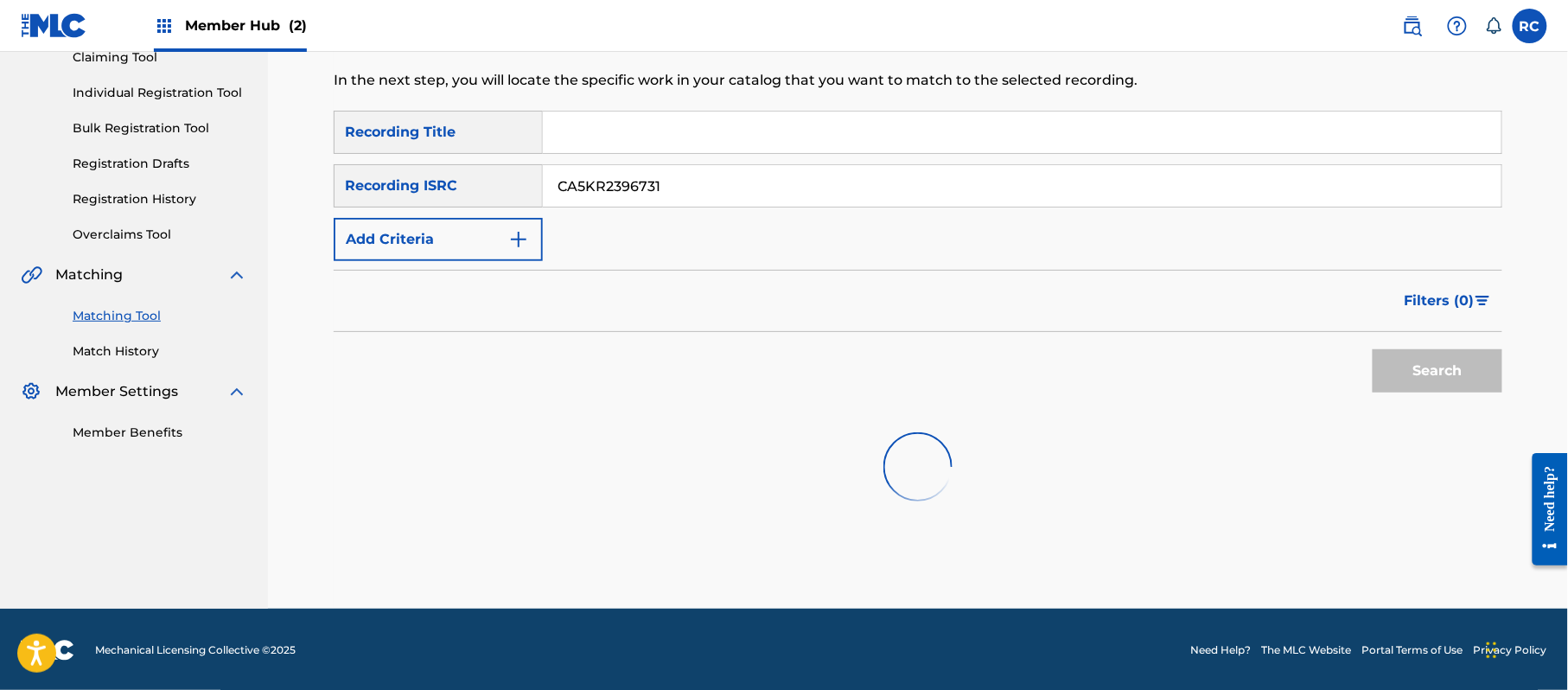
scroll to position [199, 0]
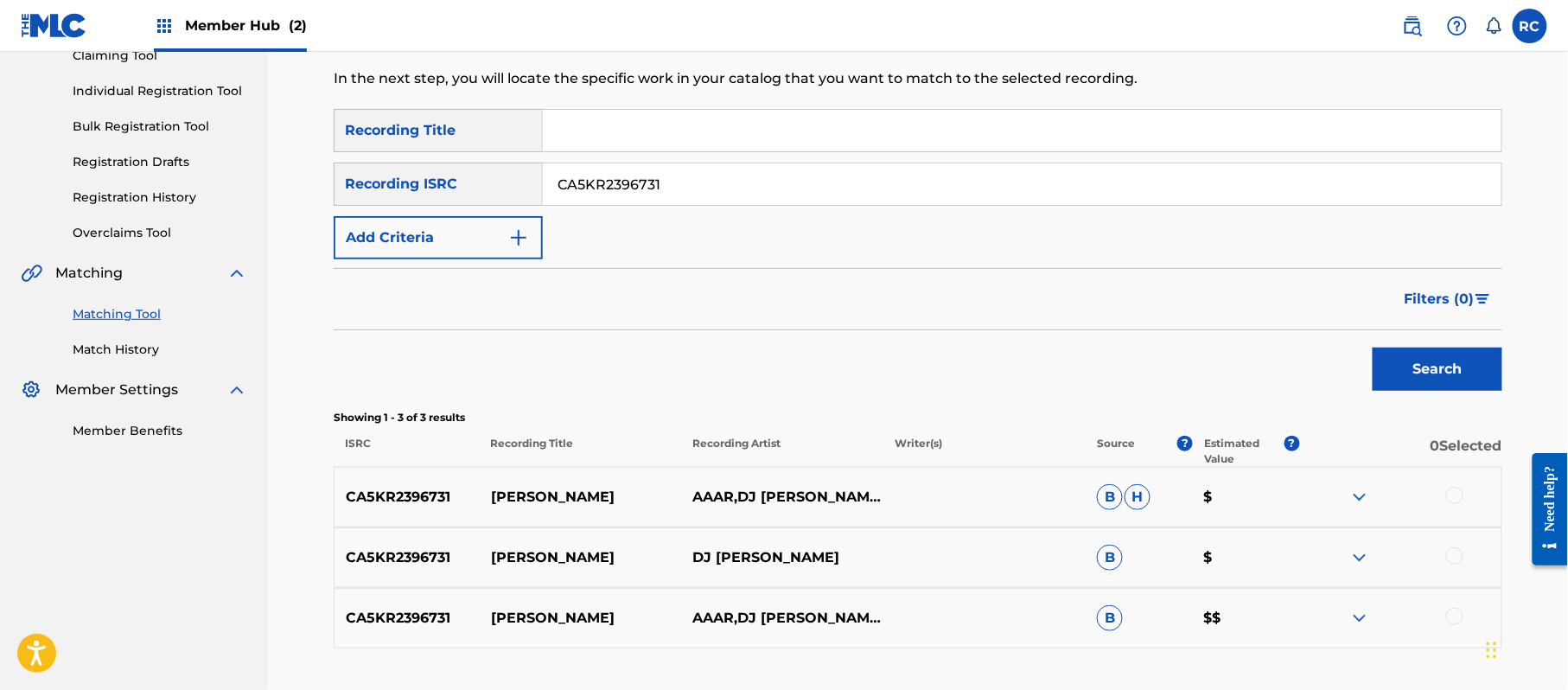
click at [1456, 499] on div at bounding box center [1455, 495] width 17 height 17
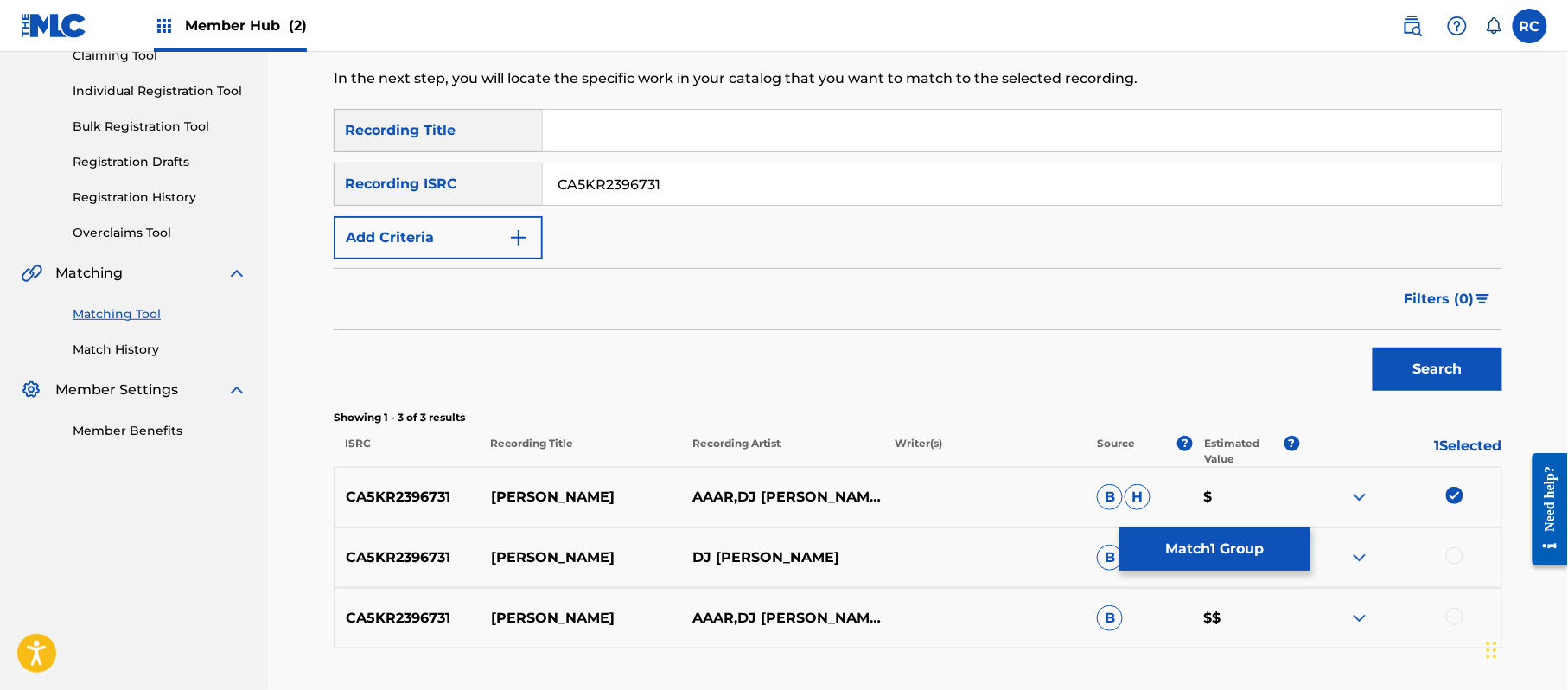
click at [1457, 554] on div at bounding box center [1455, 555] width 17 height 17
click at [1458, 616] on div at bounding box center [1455, 616] width 17 height 17
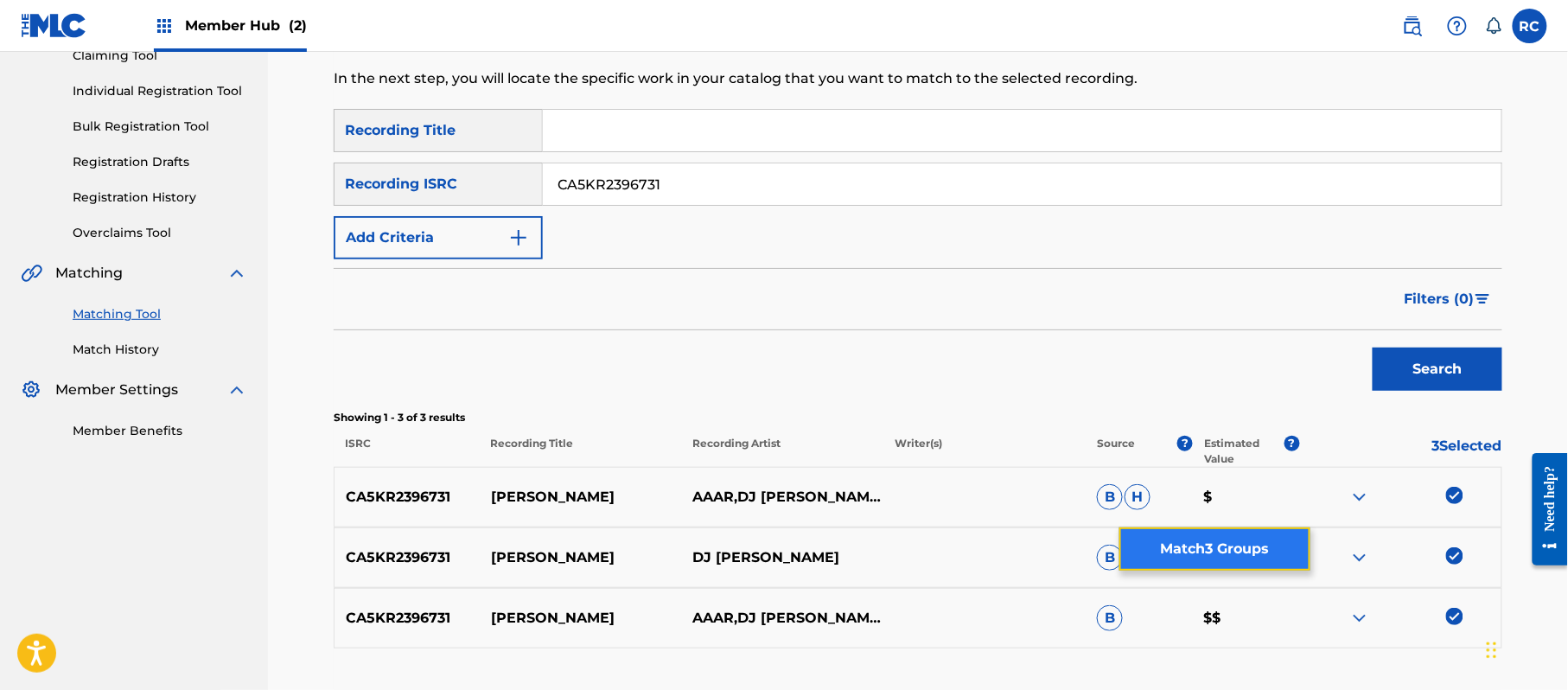
click at [1278, 541] on button "Match 3 Groups" at bounding box center [1214, 549] width 191 height 43
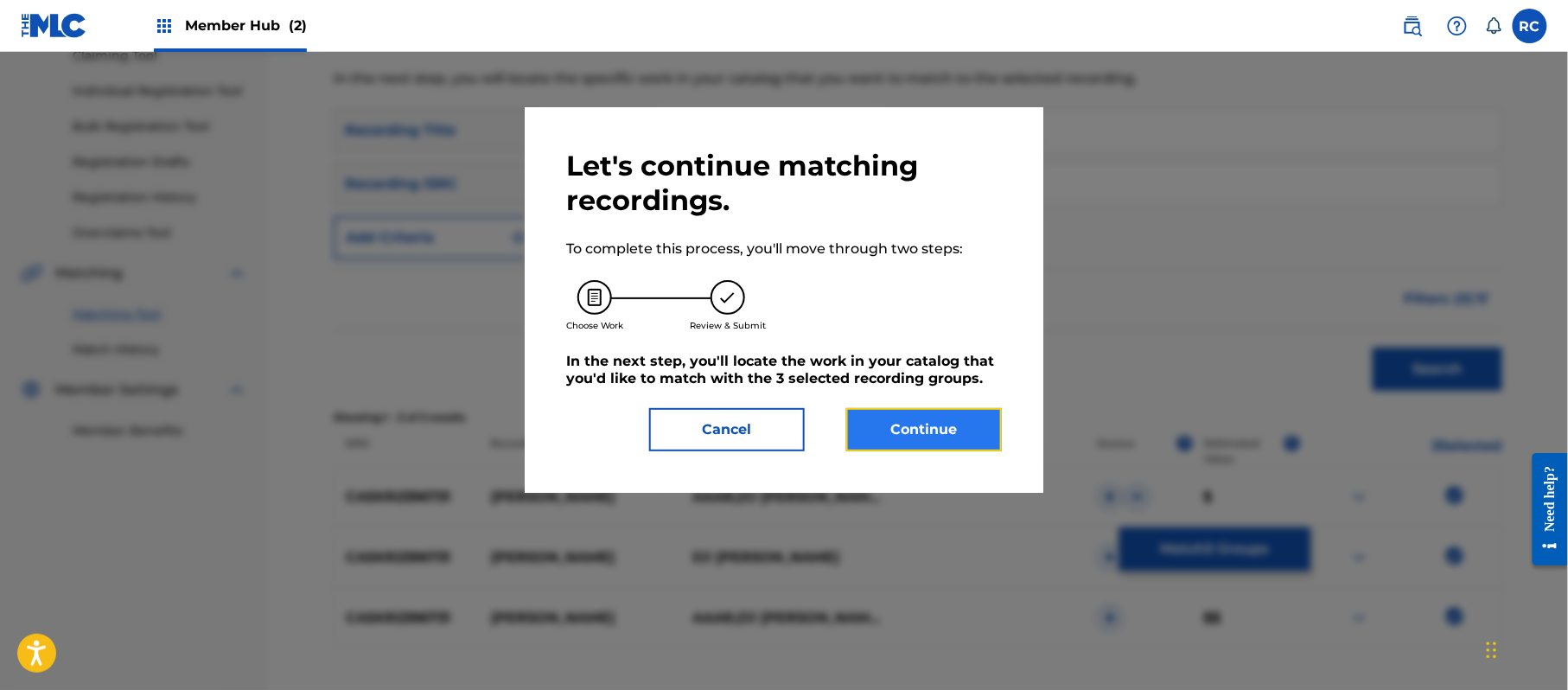
click at [954, 436] on button "Continue" at bounding box center [924, 430] width 156 height 43
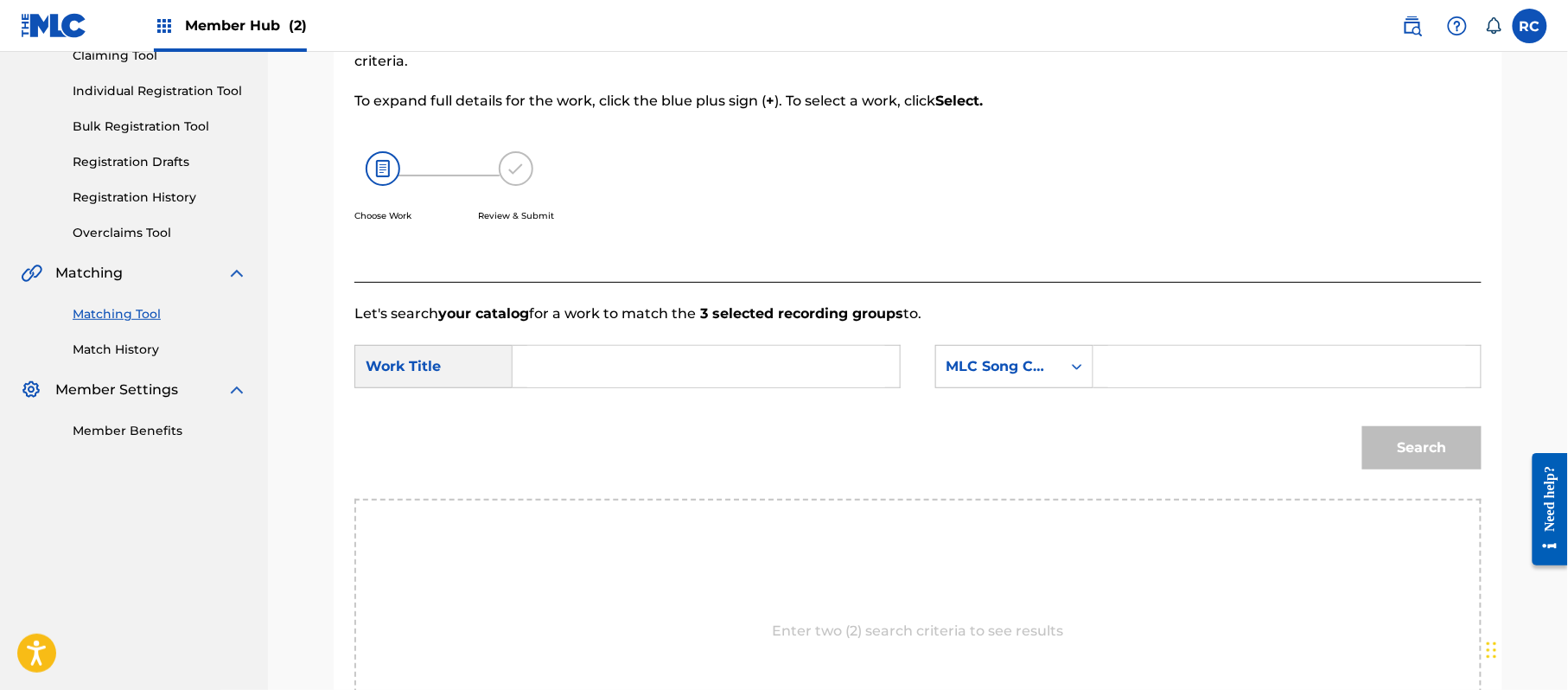
click at [556, 369] on input "Search Form" at bounding box center [706, 367] width 358 height 41
click at [653, 370] on input "[PERSON_NAME] MV5Z8Z" at bounding box center [706, 367] width 358 height 41
type input "[PERSON_NAME]"
click at [1245, 370] on input "Search Form" at bounding box center [1287, 367] width 358 height 41
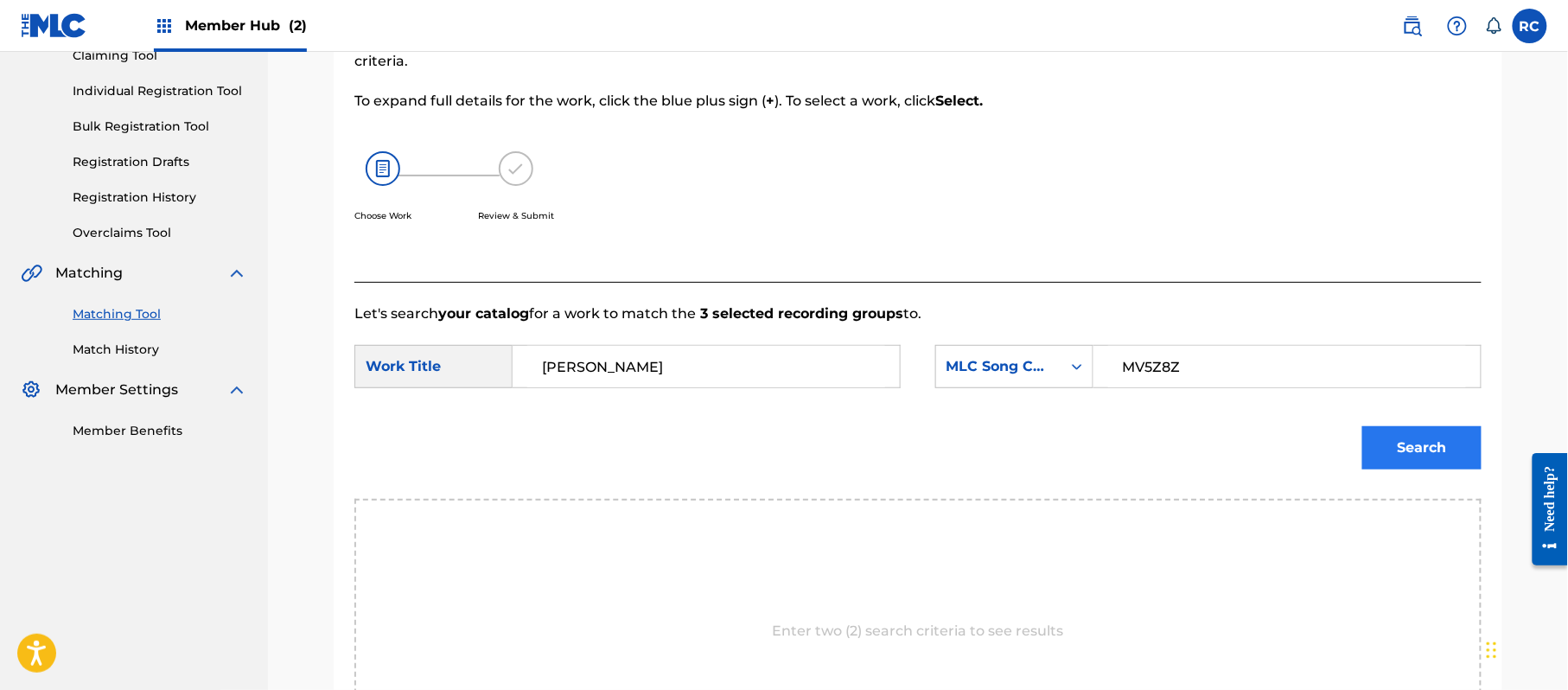
type input "MV5Z8Z"
click at [1406, 441] on button "Search" at bounding box center [1422, 448] width 120 height 43
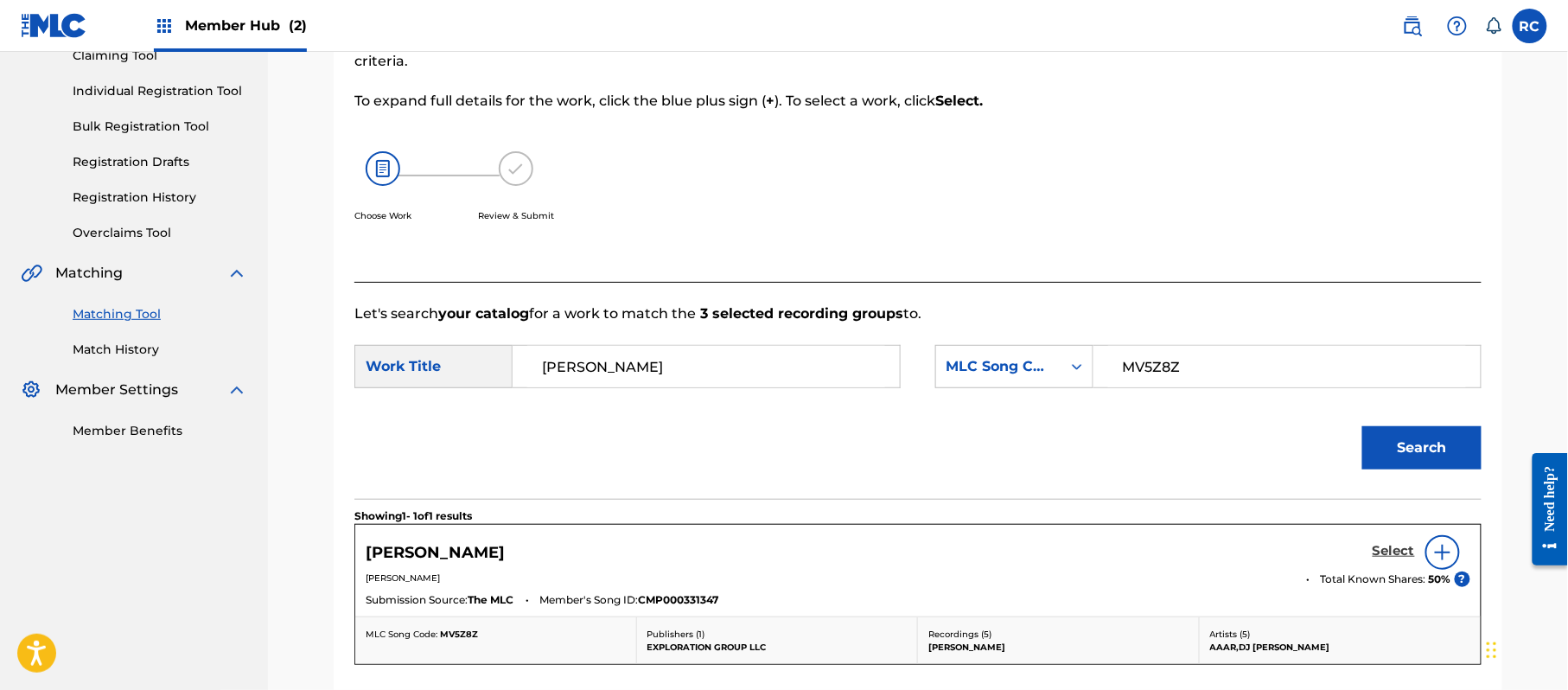
click at [1395, 551] on h5 "Select" at bounding box center [1394, 550] width 42 height 16
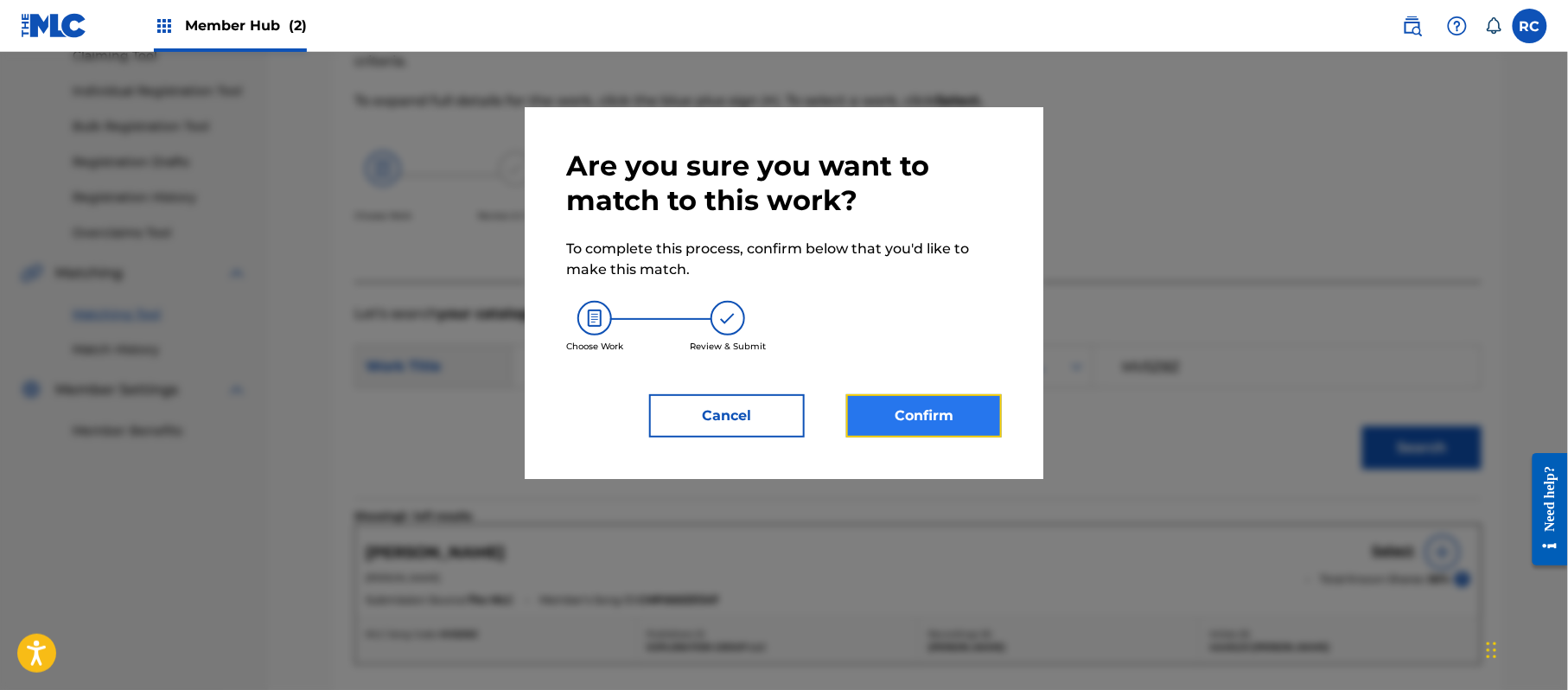
click at [966, 415] on button "Confirm" at bounding box center [924, 416] width 156 height 43
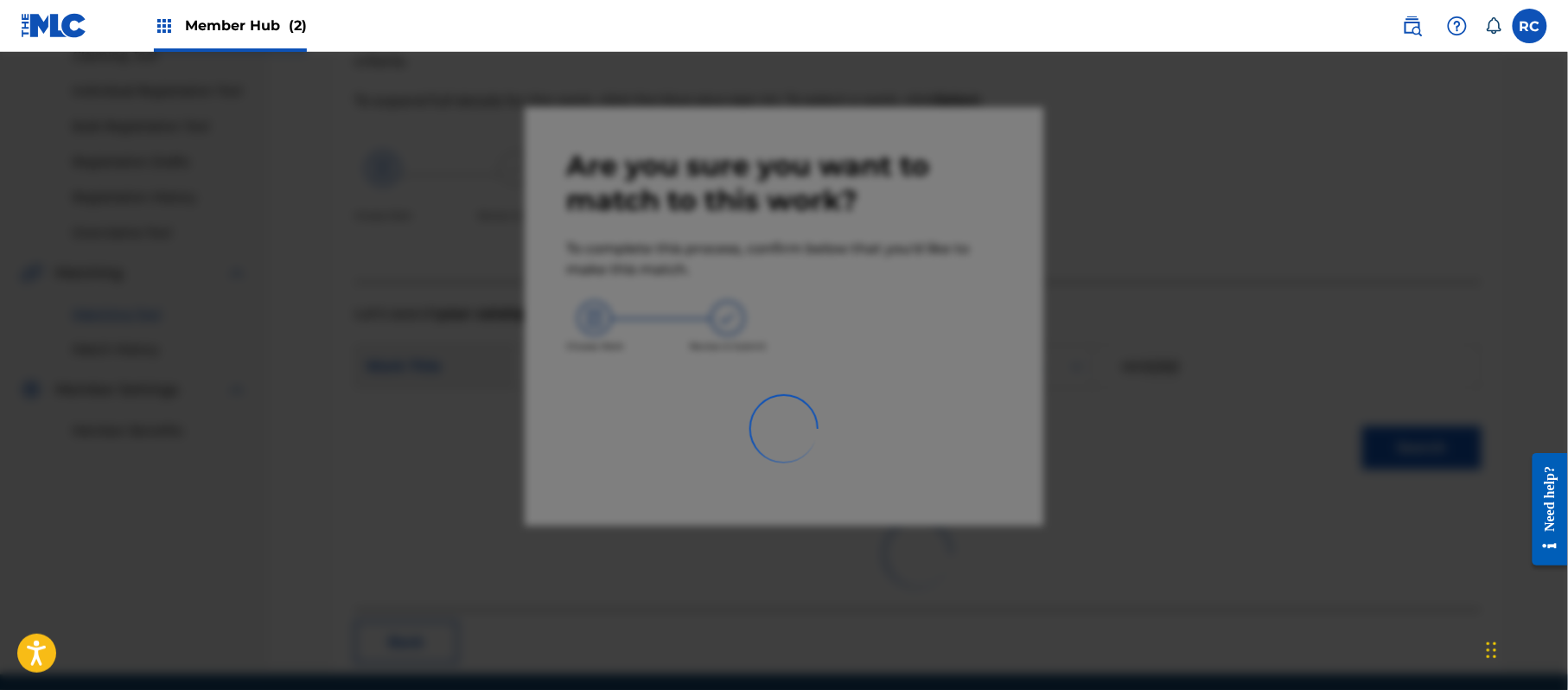
scroll to position [69, 0]
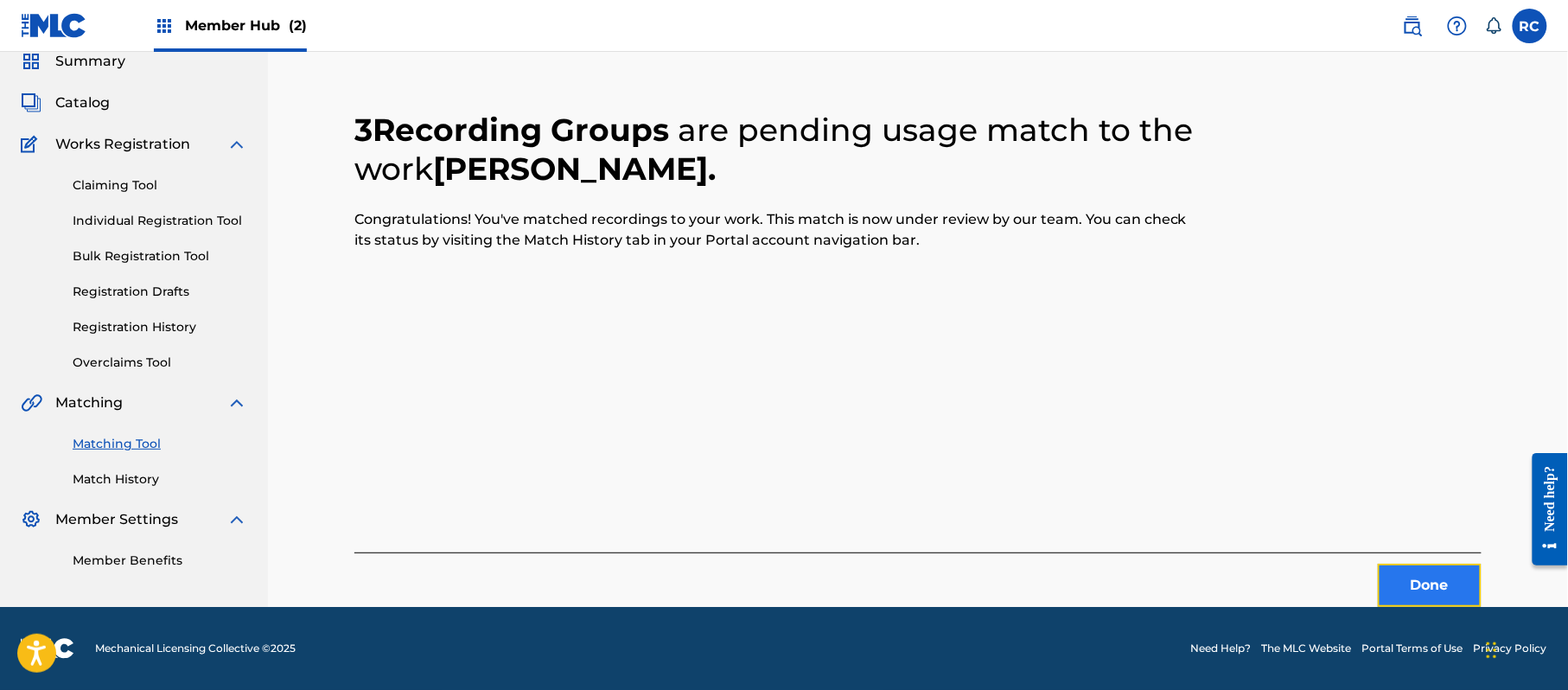
click at [1397, 598] on button "Done" at bounding box center [1429, 585] width 104 height 43
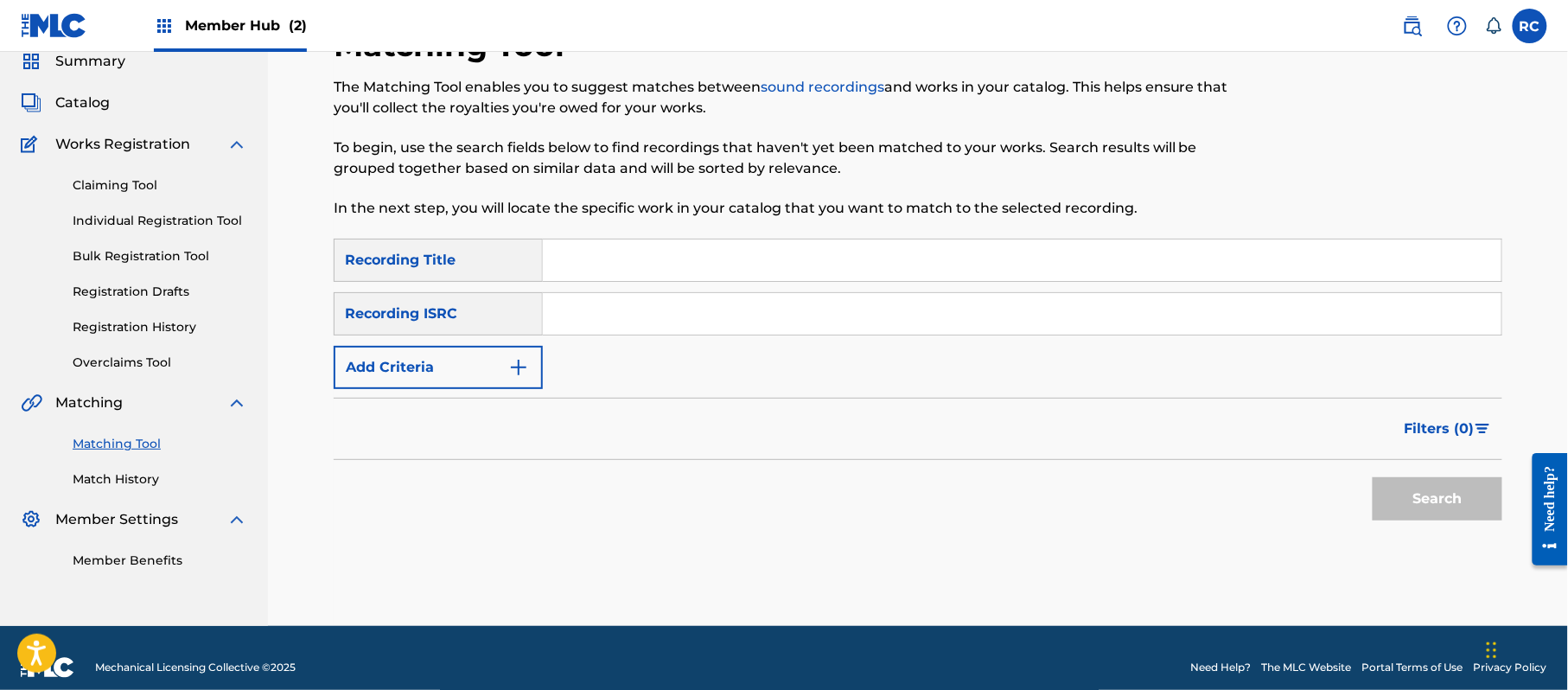
drag, startPoint x: 606, startPoint y: 311, endPoint x: 670, endPoint y: 327, distance: 66.0
click at [606, 311] on input "Search Form" at bounding box center [1022, 314] width 959 height 41
type input "QZRP52177408"
click at [1461, 485] on button "Search" at bounding box center [1438, 499] width 130 height 43
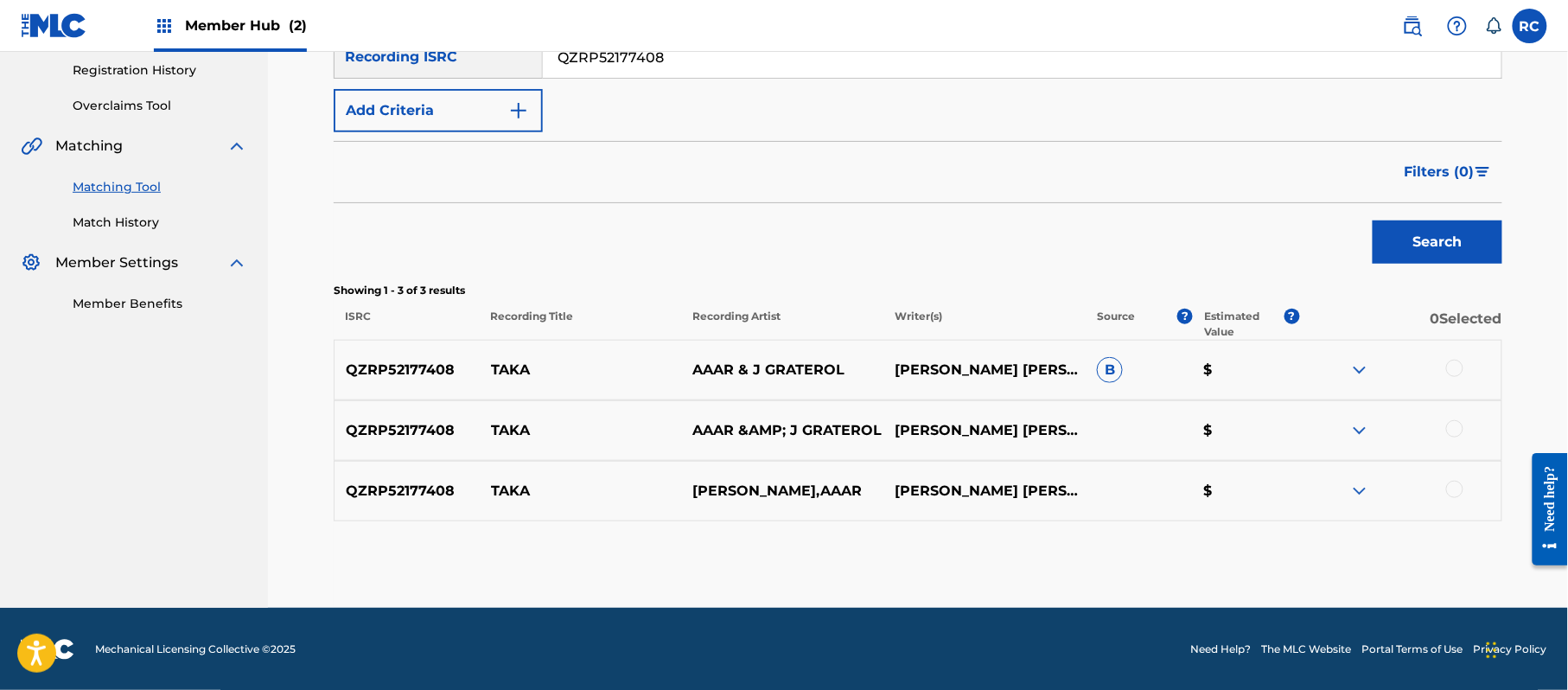
scroll to position [327, 0]
click at [1454, 370] on div at bounding box center [1455, 367] width 17 height 17
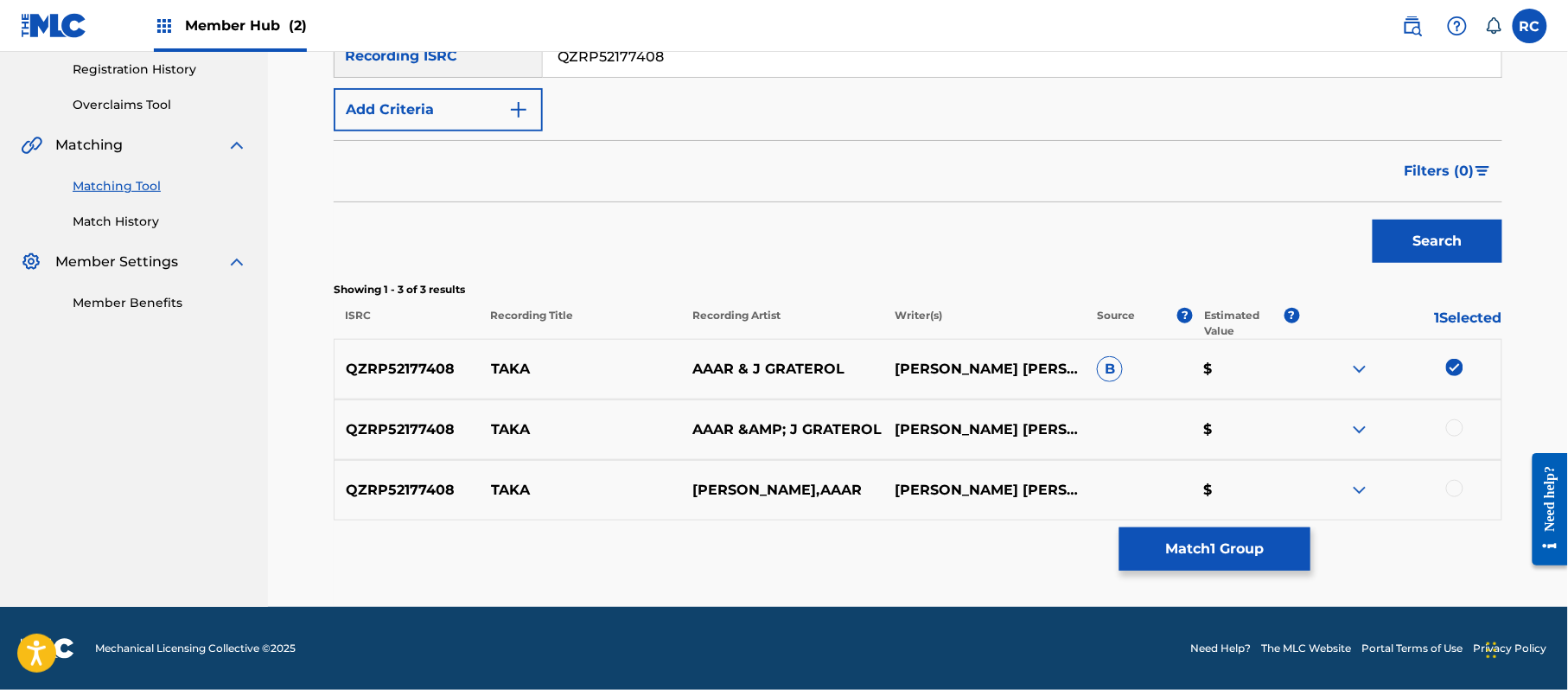
click at [1453, 429] on div at bounding box center [1455, 428] width 17 height 17
click at [1458, 484] on div at bounding box center [1455, 488] width 17 height 17
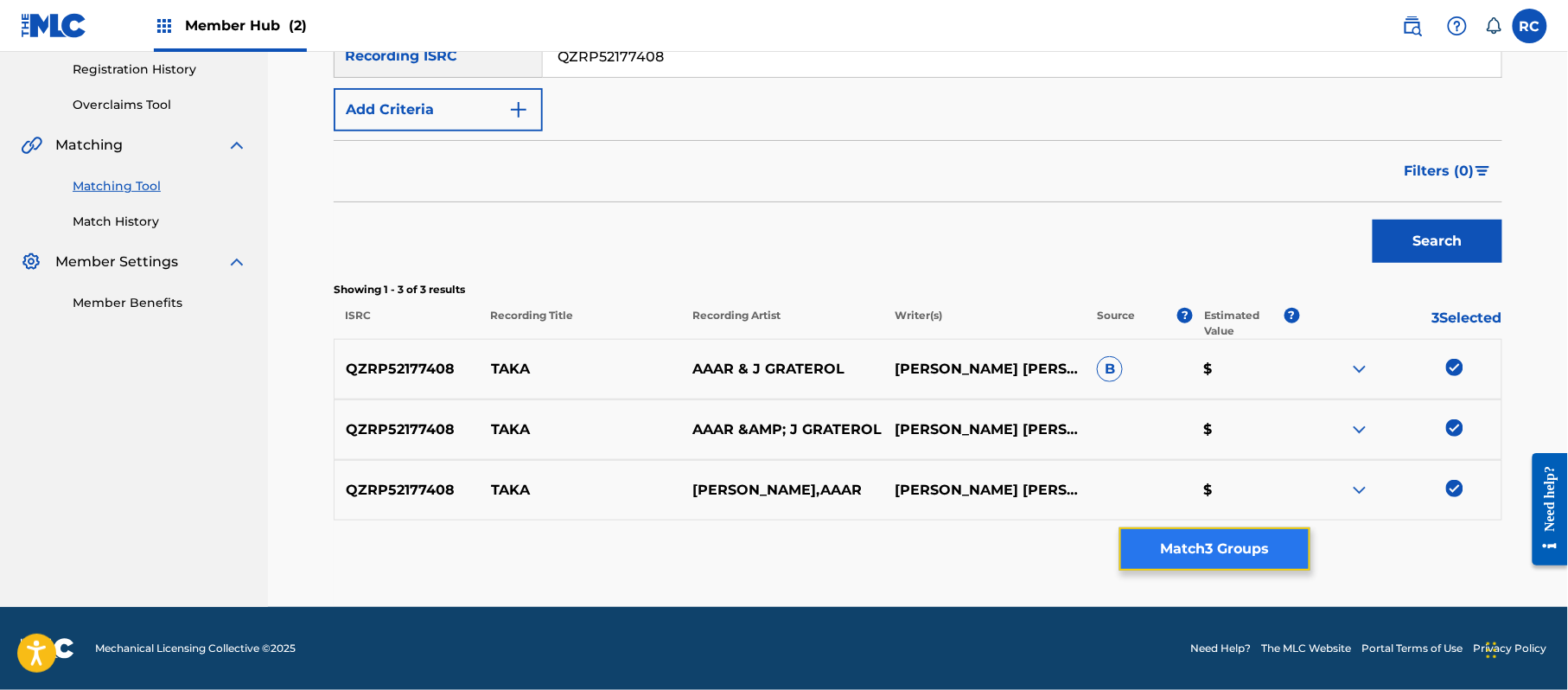
click at [1238, 545] on button "Match 3 Groups" at bounding box center [1214, 549] width 191 height 43
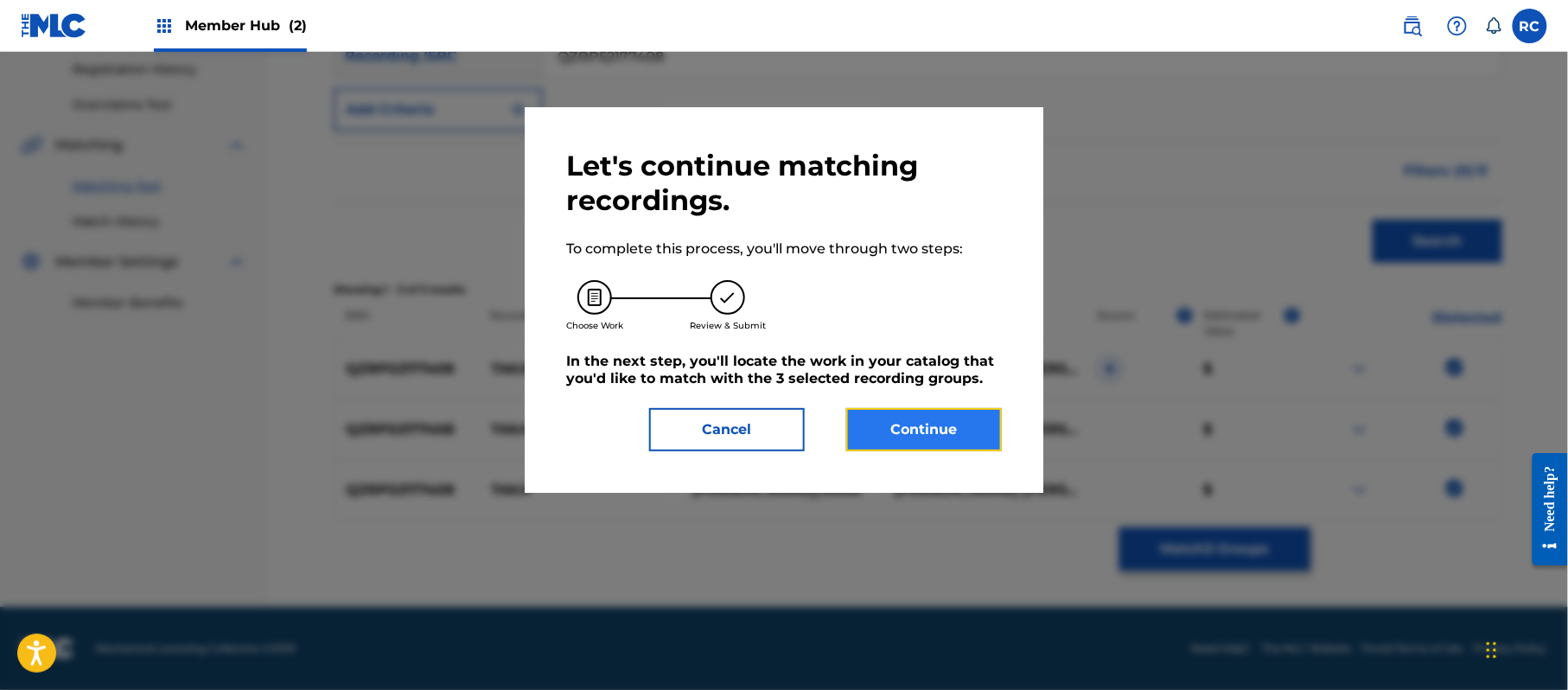
click at [991, 440] on button "Continue" at bounding box center [924, 430] width 156 height 43
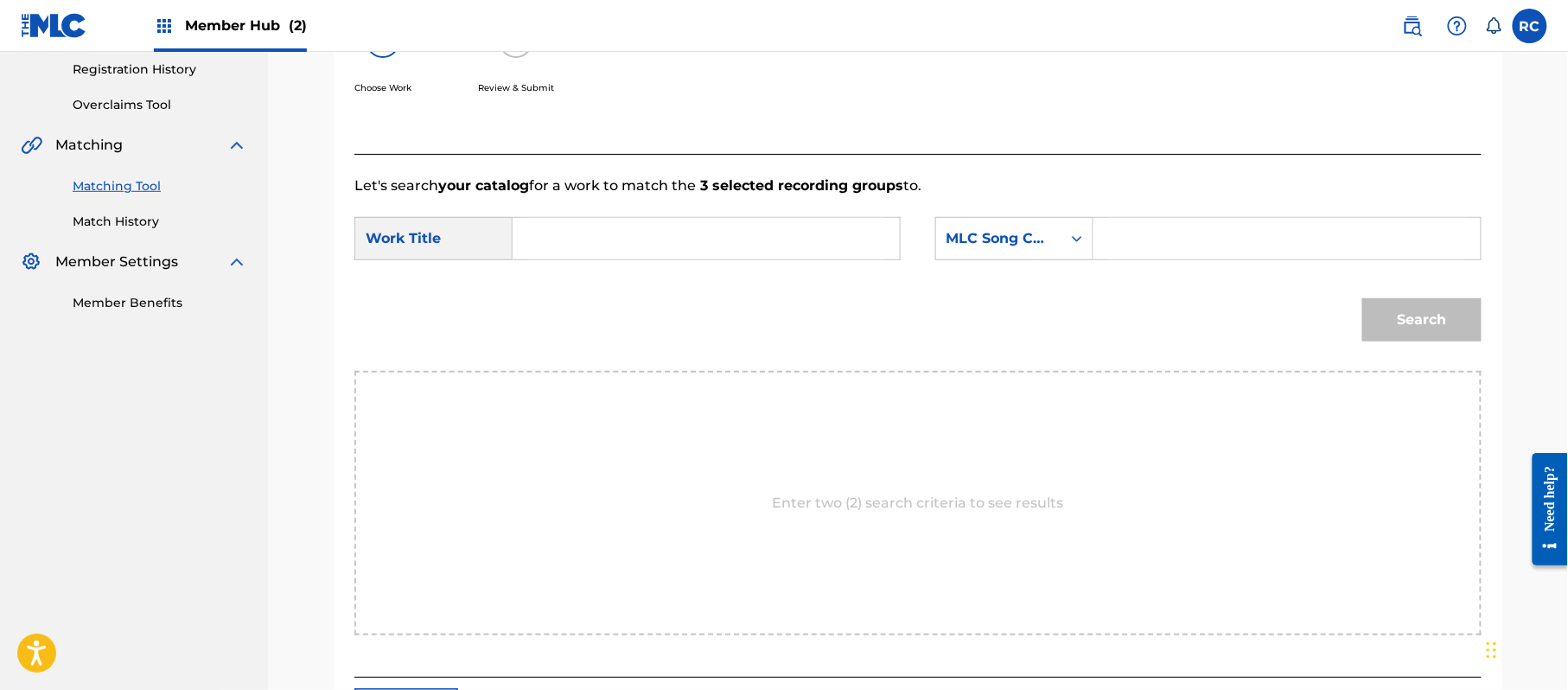
click at [635, 243] on input "Search Form" at bounding box center [706, 238] width 358 height 41
click at [636, 246] on input "Taka TX06BV" at bounding box center [706, 238] width 358 height 41
type input "Taka"
click at [1221, 249] on input "Search Form" at bounding box center [1287, 238] width 358 height 41
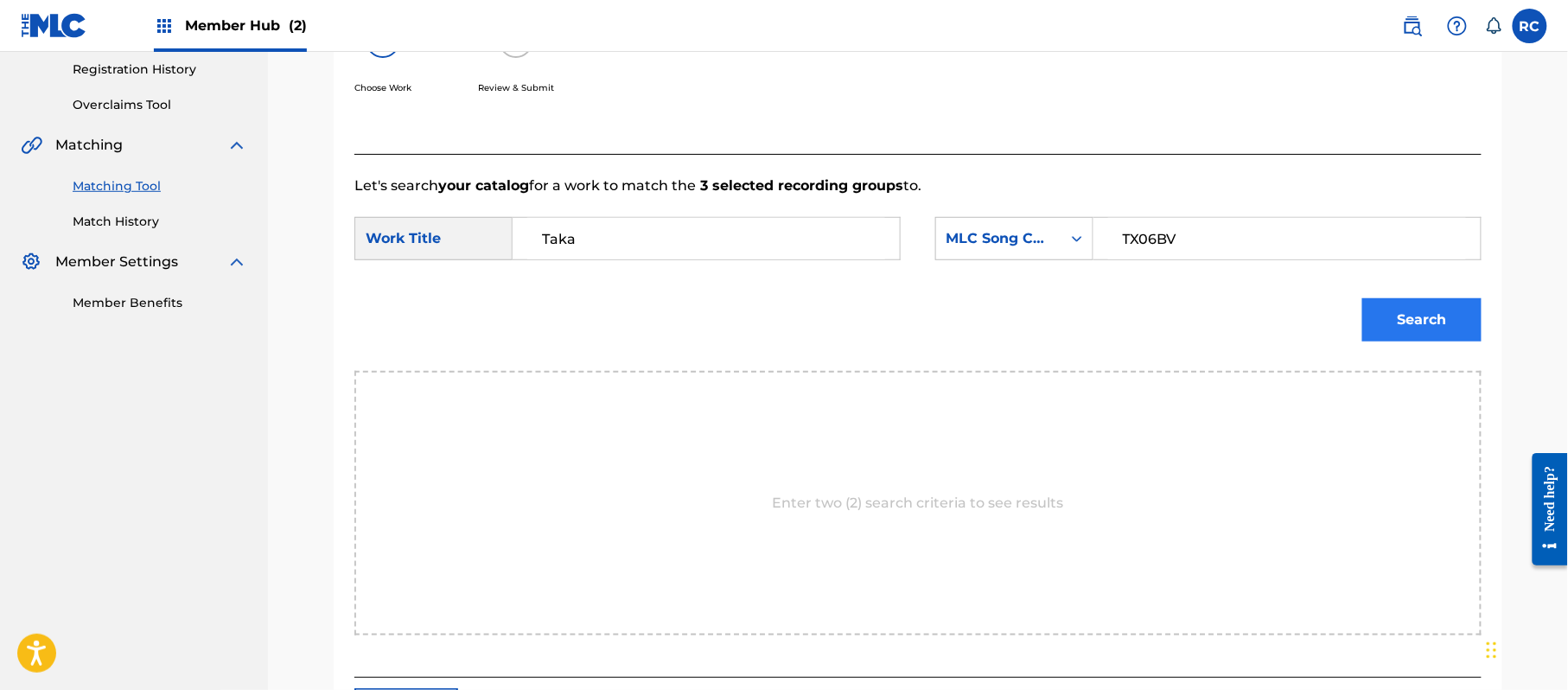
type input "TX06BV"
click at [1406, 327] on button "Search" at bounding box center [1422, 320] width 120 height 43
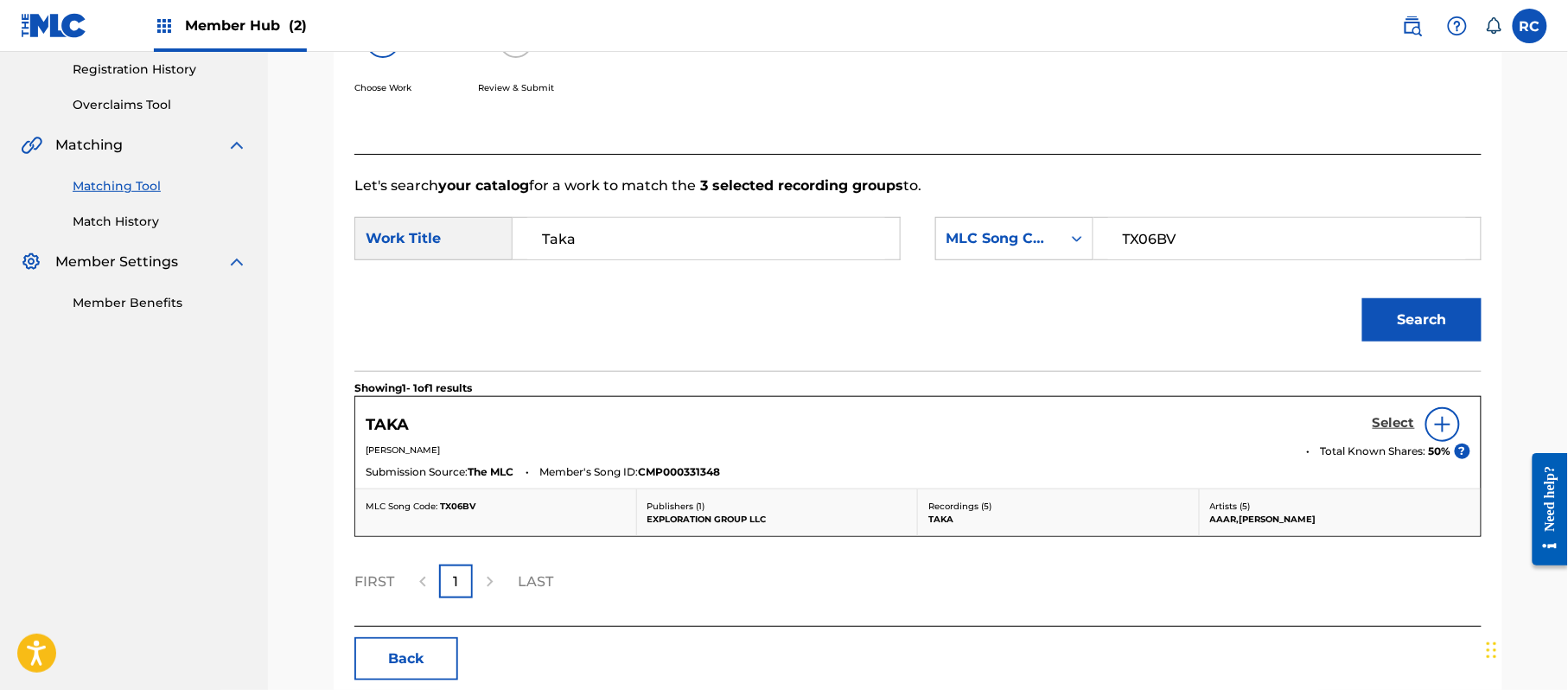
click at [1390, 429] on h5 "Select" at bounding box center [1394, 422] width 42 height 16
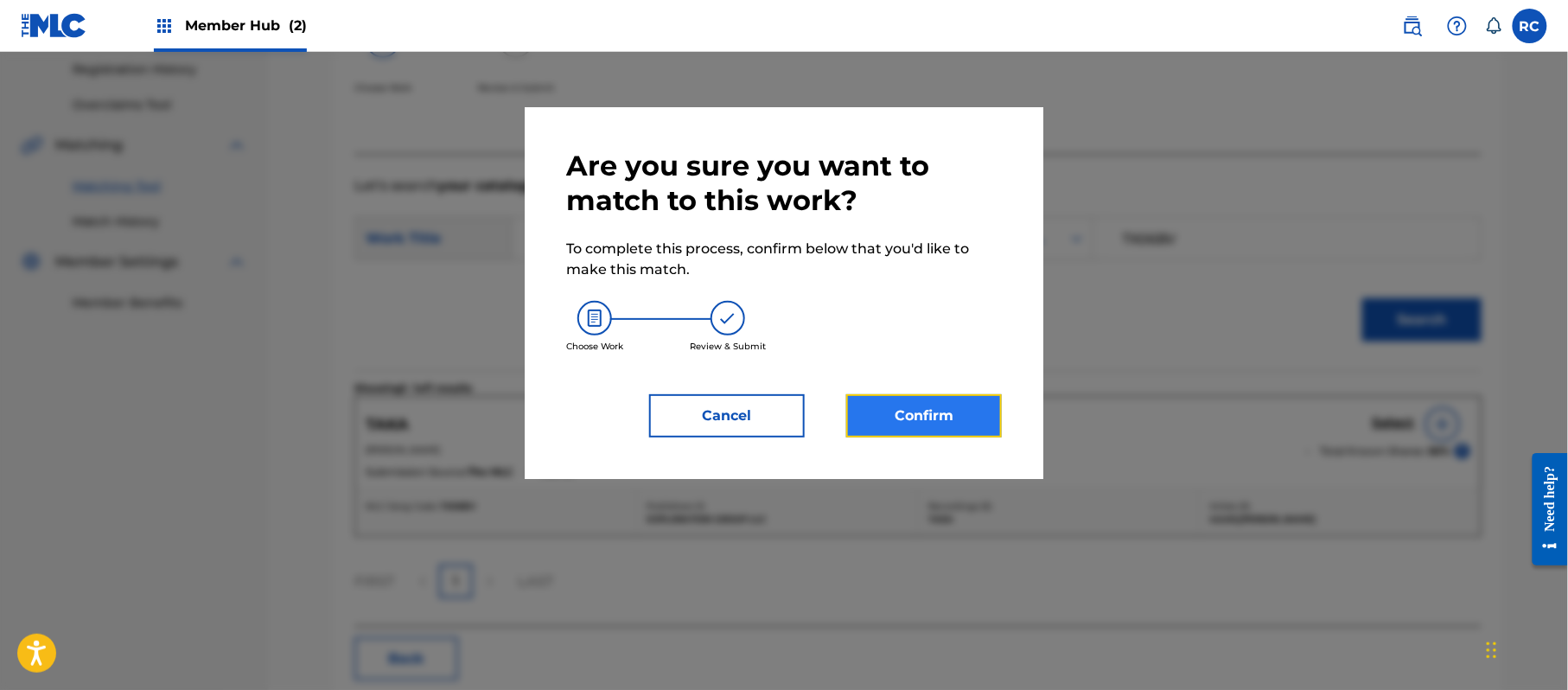
click at [949, 416] on button "Confirm" at bounding box center [924, 416] width 156 height 43
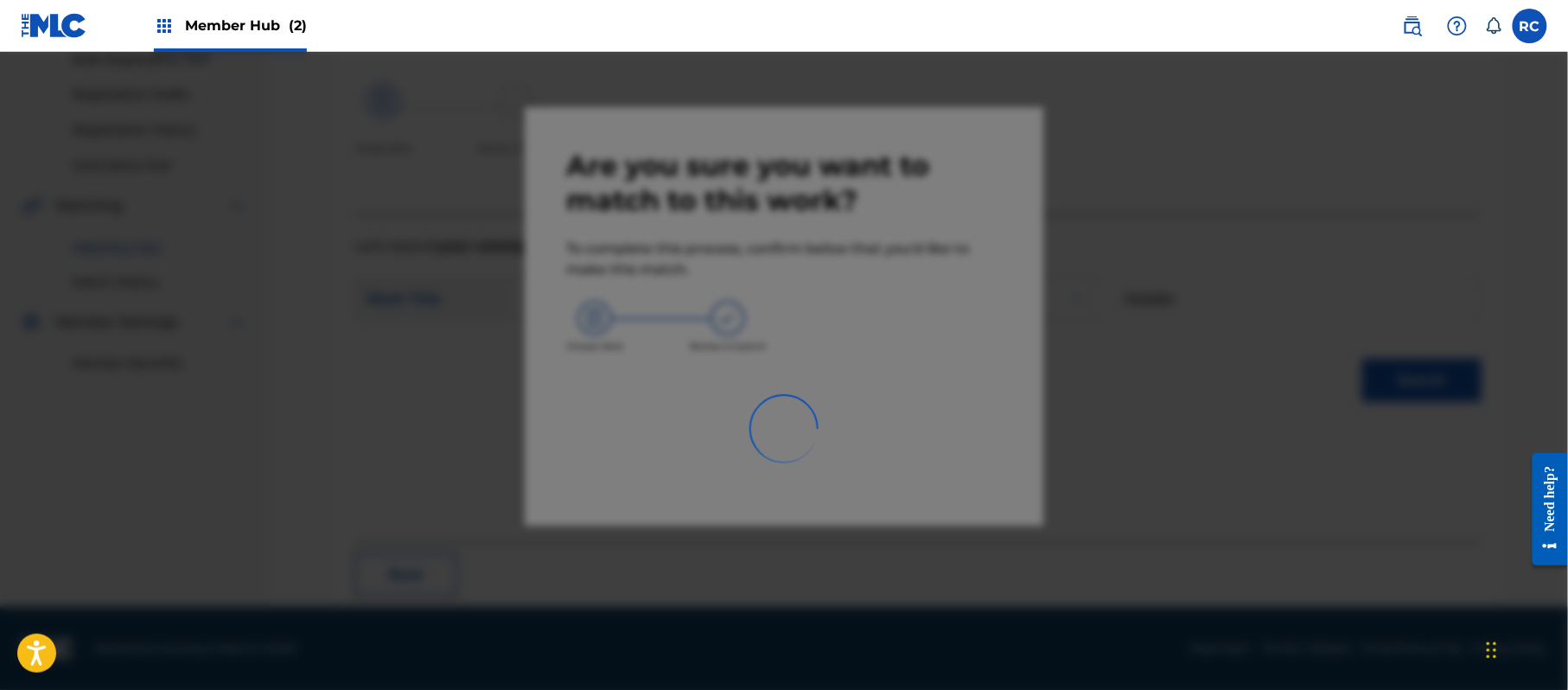
scroll to position [69, 0]
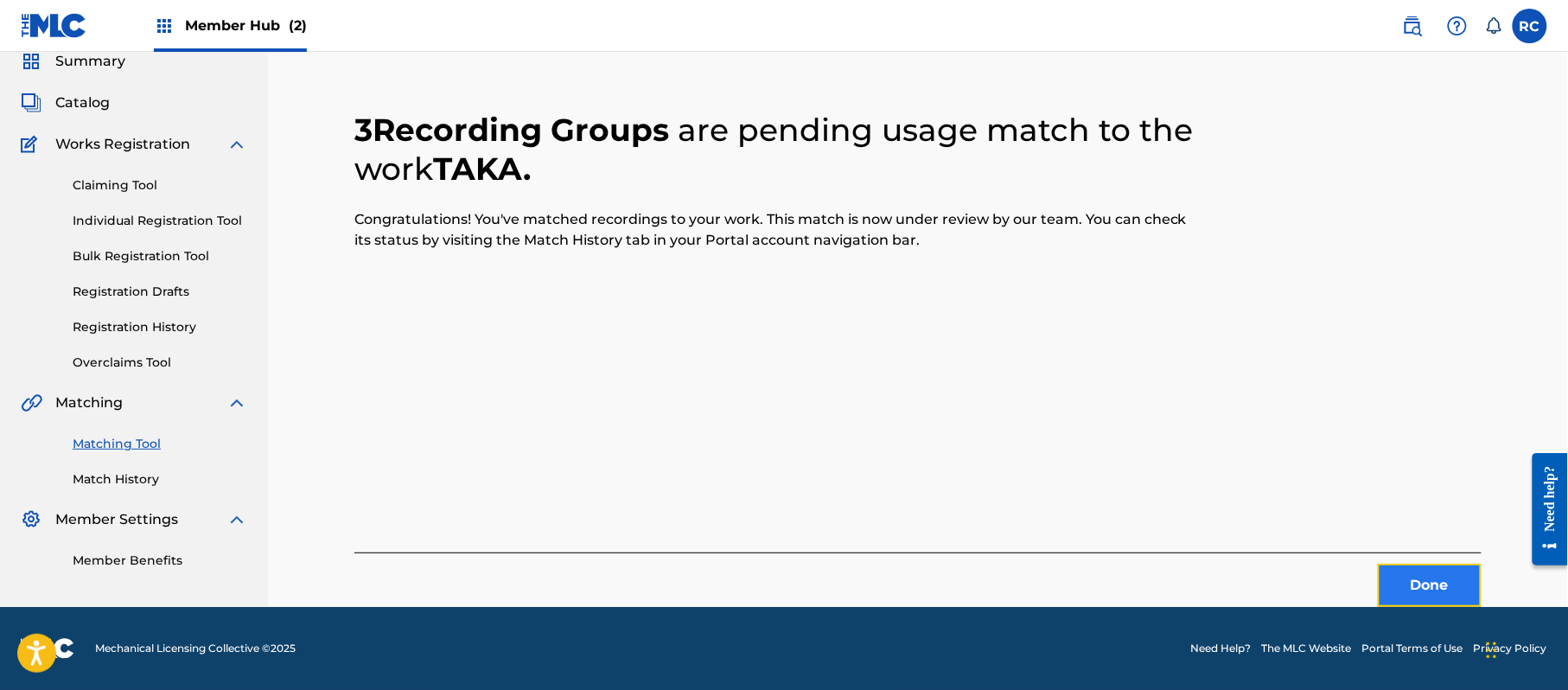
click at [1406, 578] on button "Done" at bounding box center [1429, 585] width 104 height 43
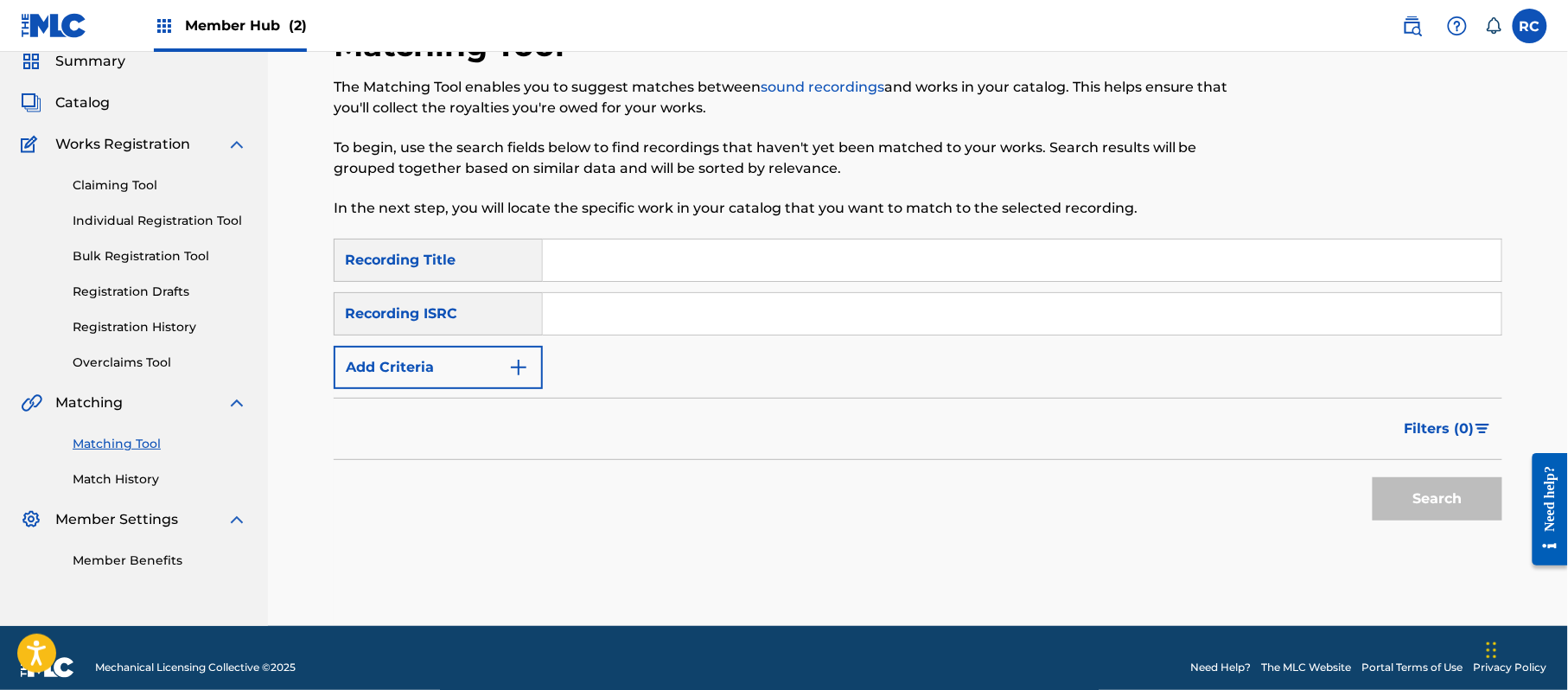
click at [623, 326] on input "Search Form" at bounding box center [1022, 314] width 959 height 41
type input "USZ4V2300317"
click at [1387, 493] on button "Search" at bounding box center [1438, 499] width 130 height 43
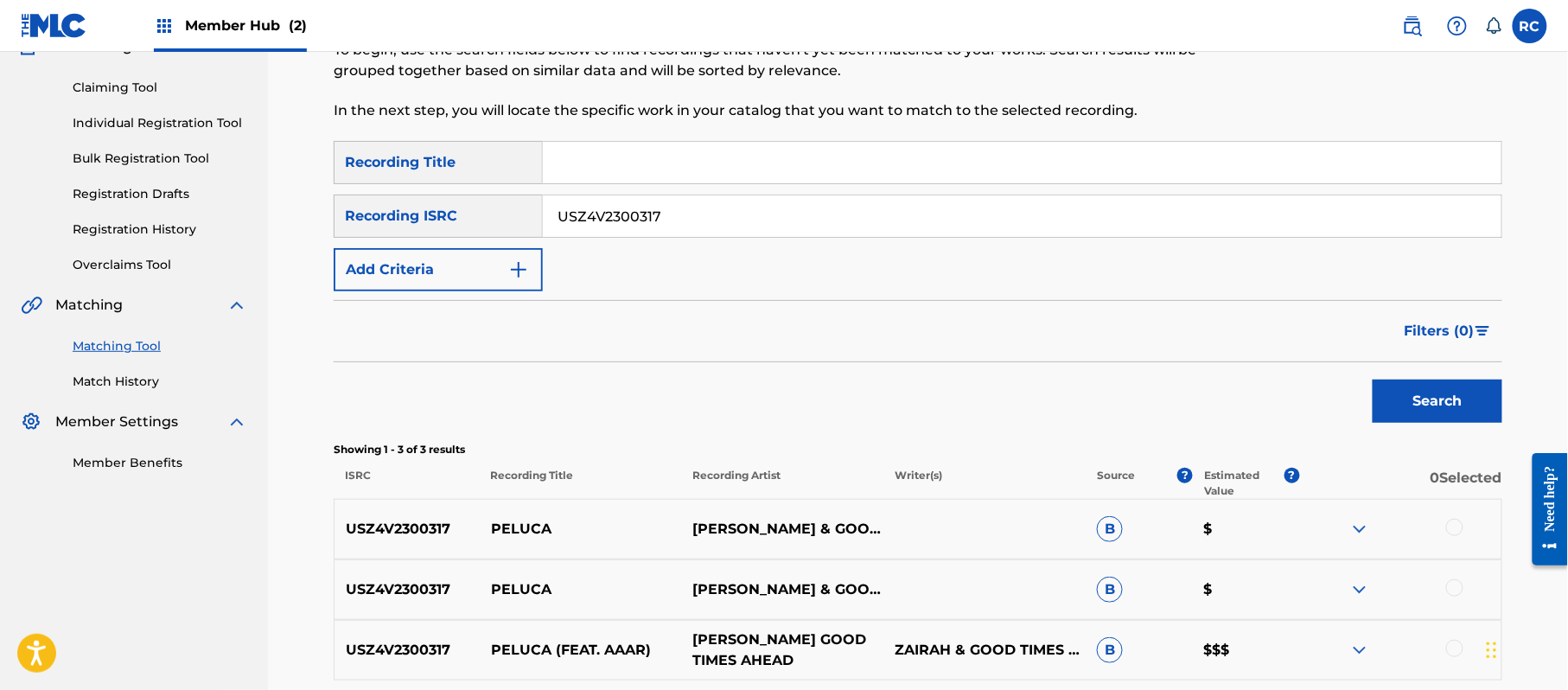
scroll to position [327, 0]
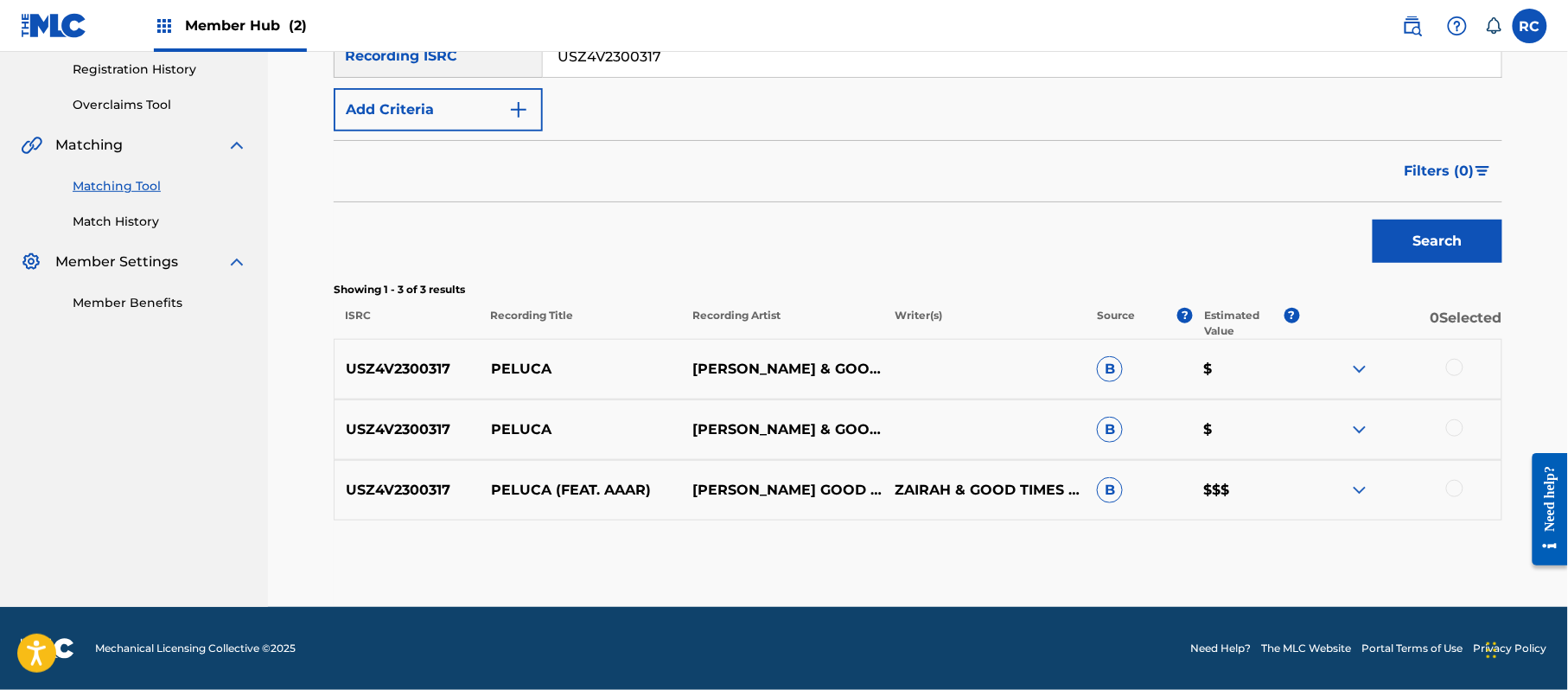
click at [1454, 374] on div at bounding box center [1455, 367] width 17 height 17
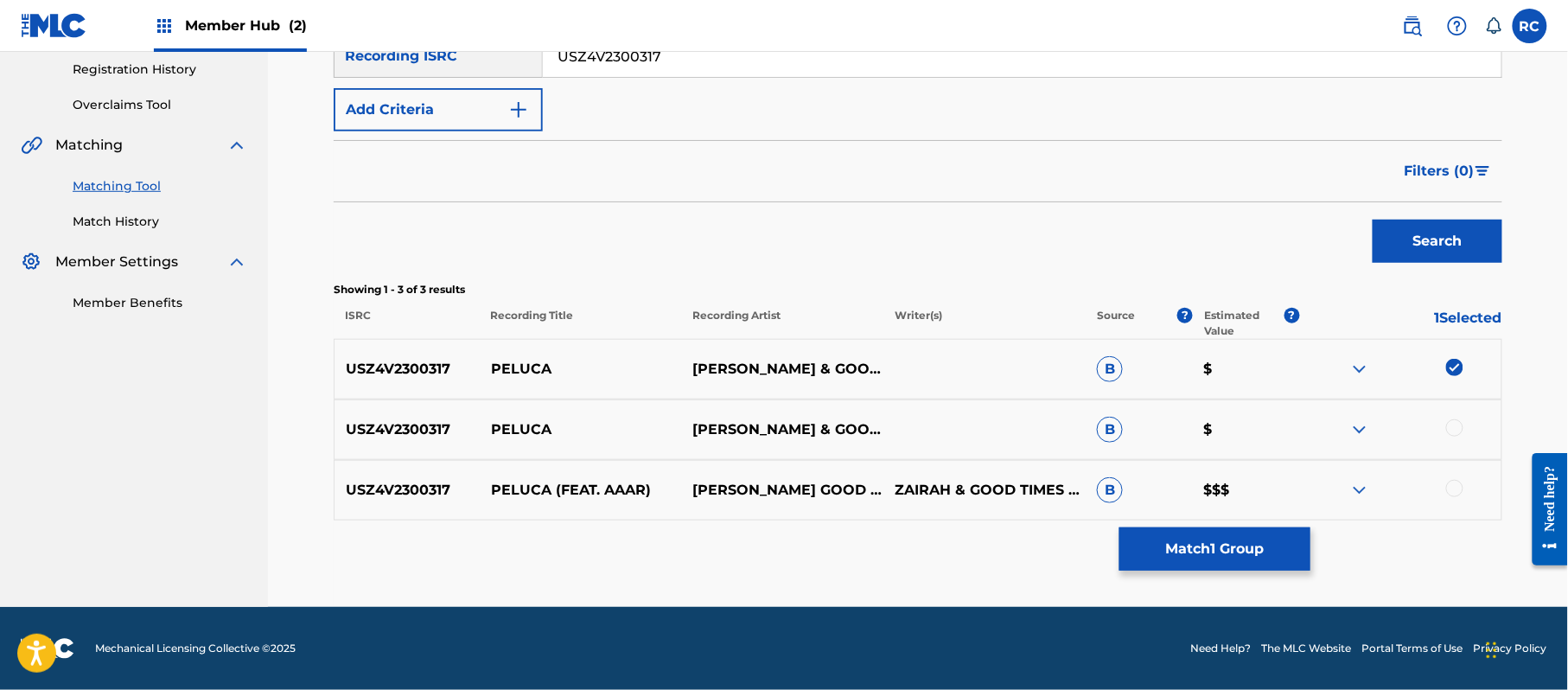
click at [1453, 430] on div at bounding box center [1455, 428] width 17 height 17
click at [1453, 485] on div at bounding box center [1455, 488] width 17 height 17
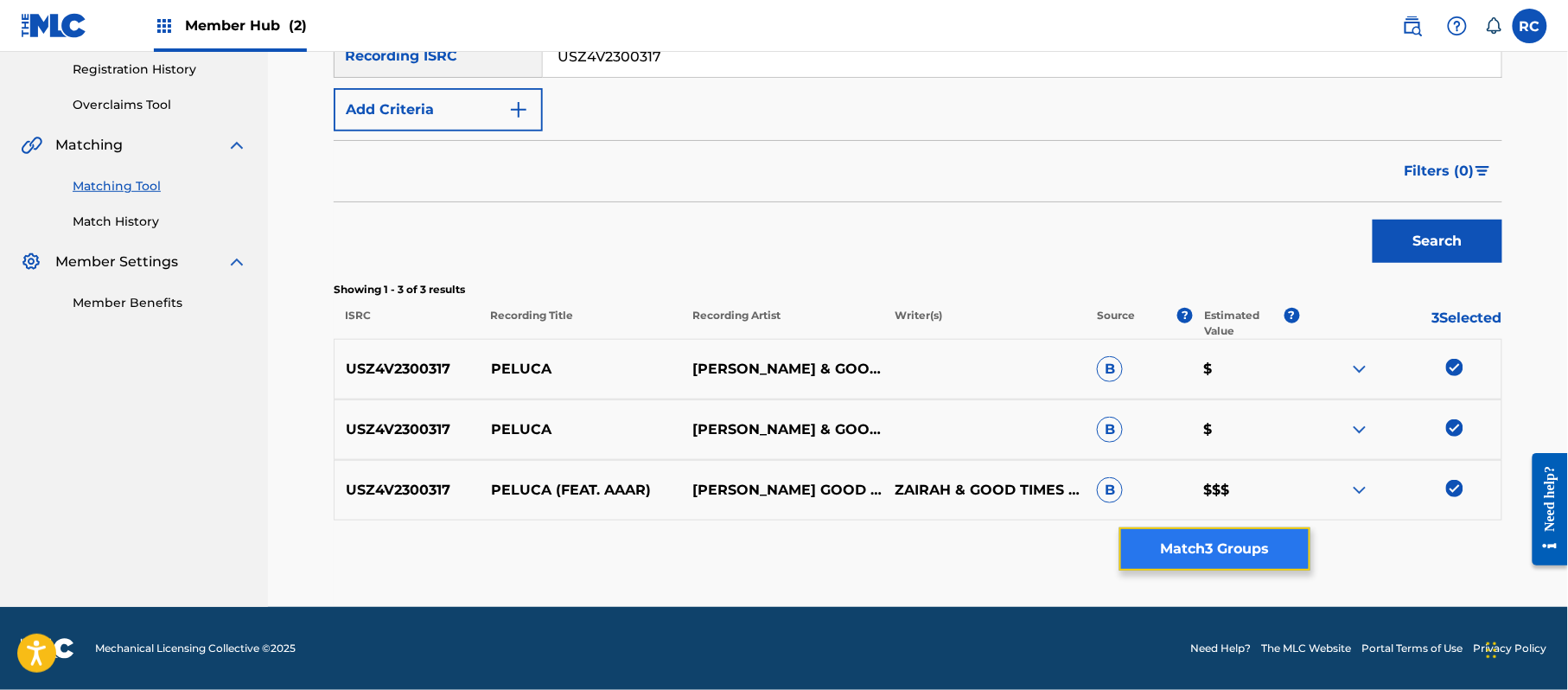
click at [1246, 548] on button "Match 3 Groups" at bounding box center [1214, 549] width 191 height 43
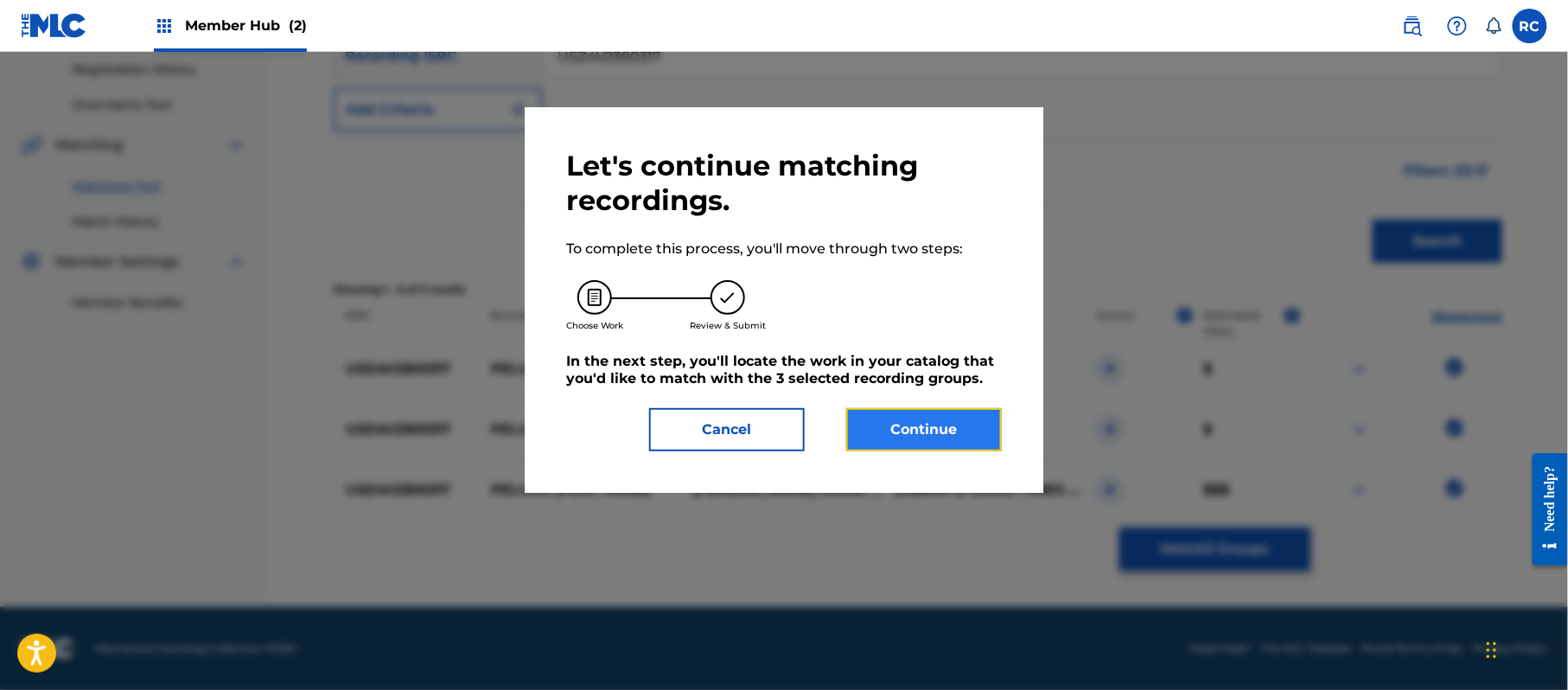
click at [956, 419] on button "Continue" at bounding box center [924, 430] width 156 height 43
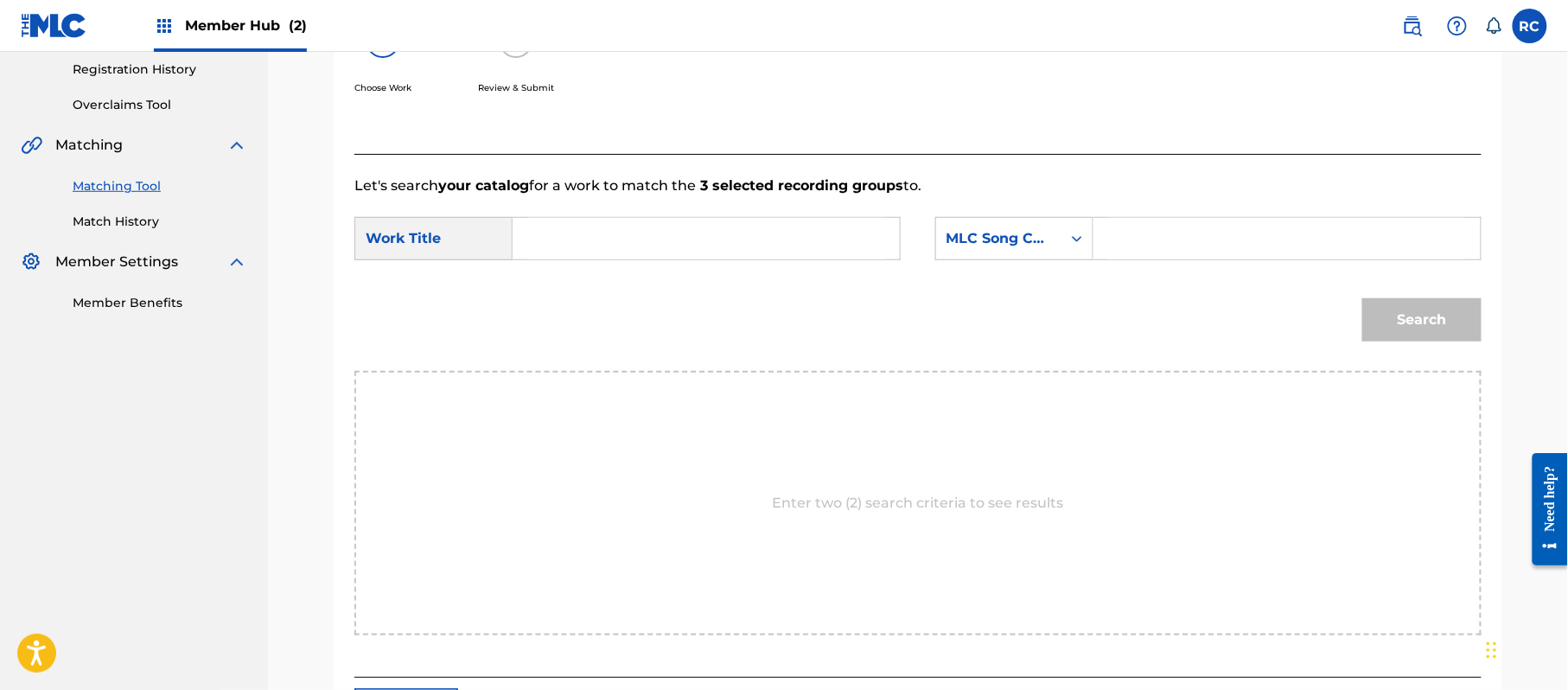
click at [716, 246] on input "Search Form" at bounding box center [706, 238] width 358 height 41
click at [619, 243] on input "Peluca PJ4QIT" at bounding box center [706, 238] width 358 height 41
click at [619, 242] on input "Peluca PJ4QIT" at bounding box center [706, 238] width 358 height 41
type input "Peluca"
click at [1287, 240] on input "Search Form" at bounding box center [1287, 238] width 358 height 41
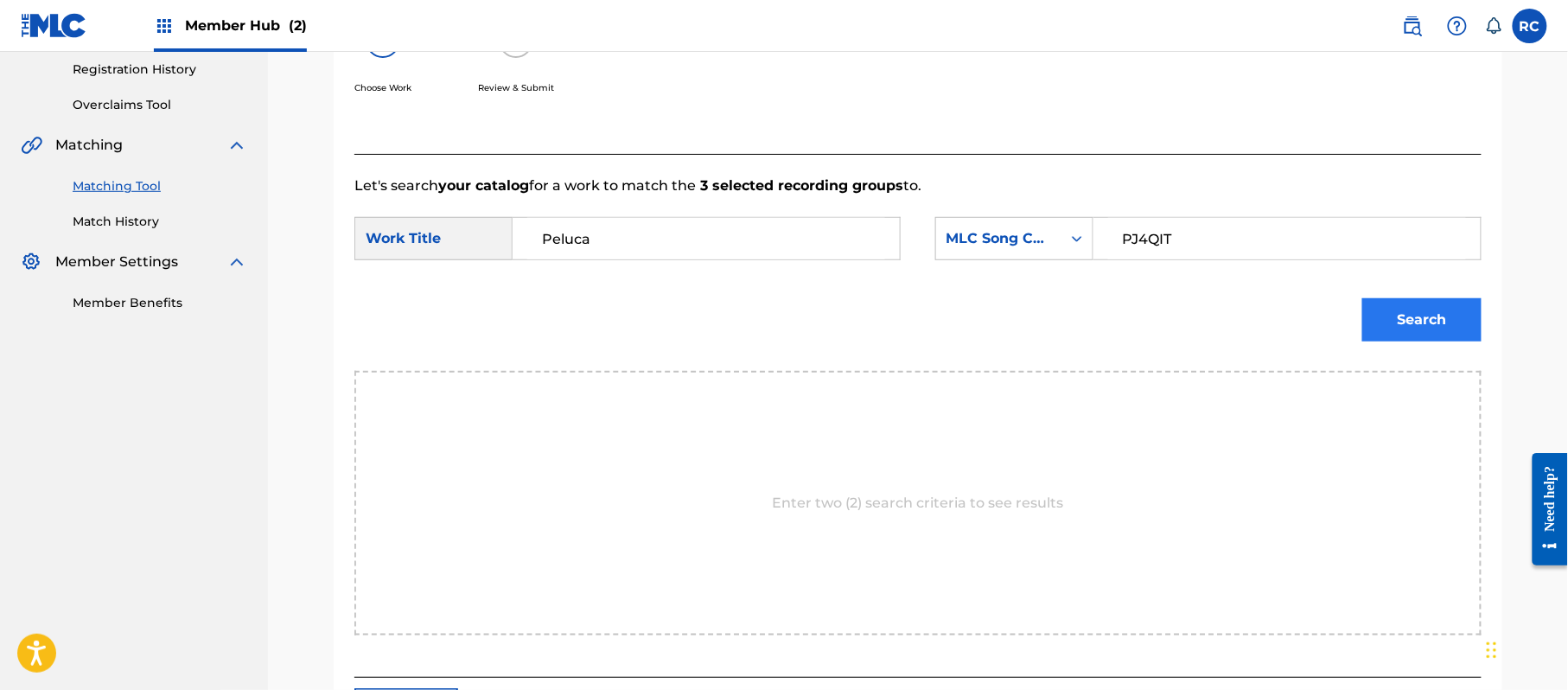
type input "PJ4QIT"
click at [1412, 308] on button "Search" at bounding box center [1422, 320] width 120 height 43
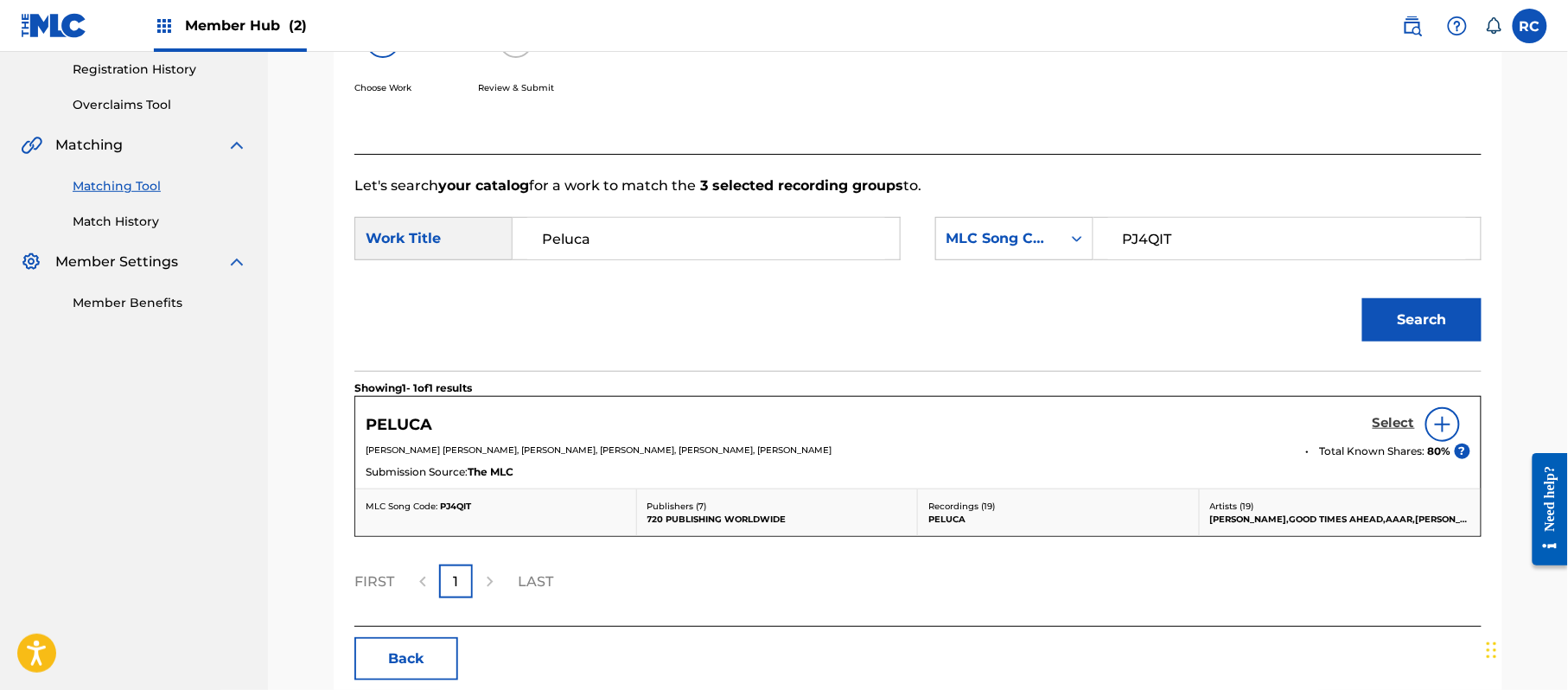
click at [1381, 423] on h5 "Select" at bounding box center [1394, 422] width 42 height 16
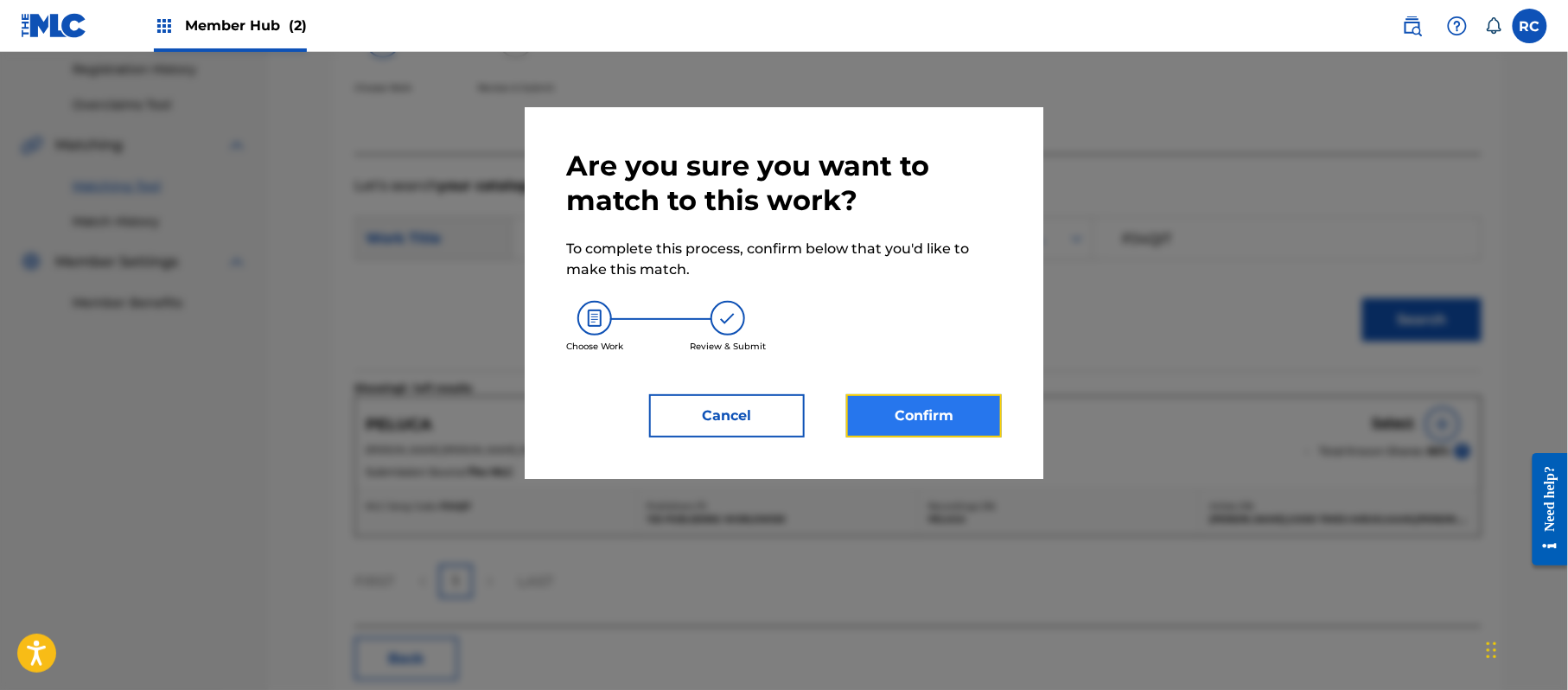
click at [932, 412] on button "Confirm" at bounding box center [924, 416] width 156 height 43
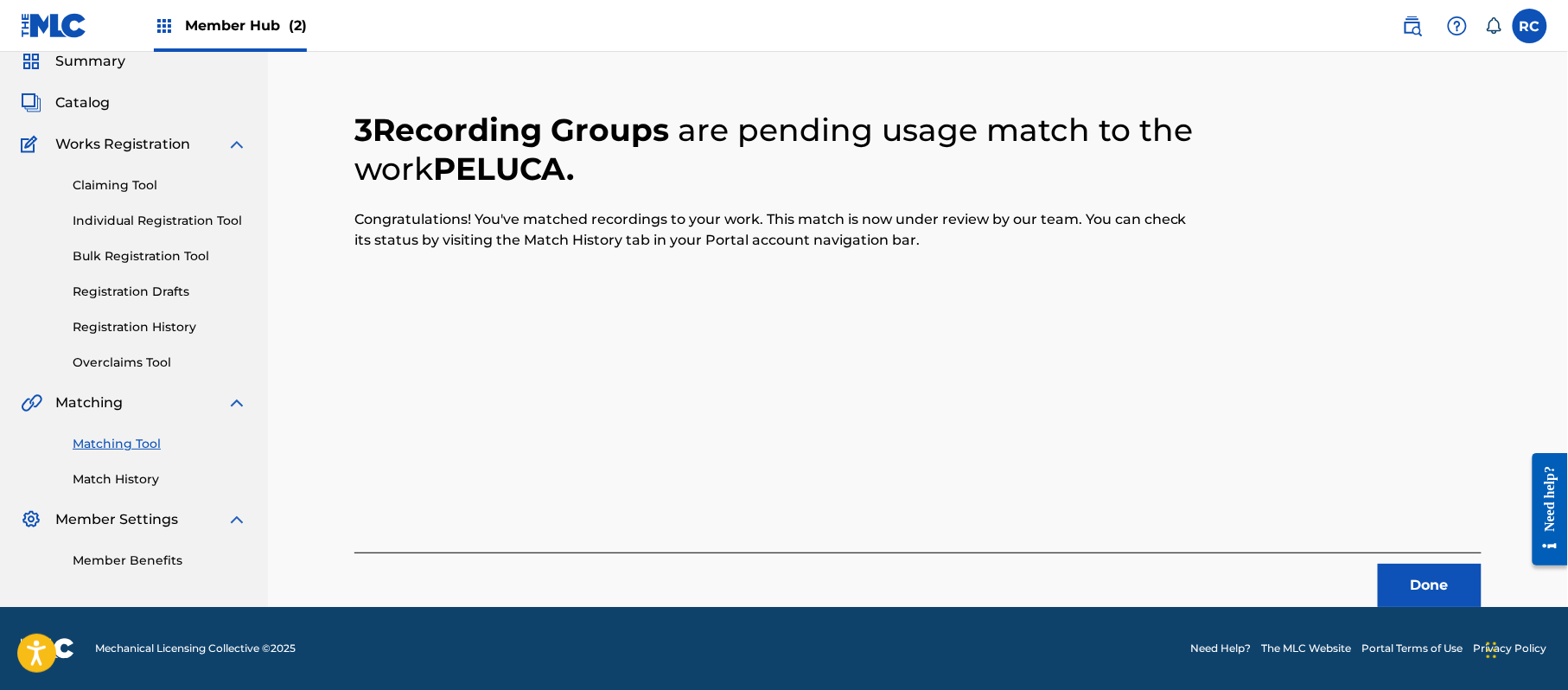
scroll to position [69, 0]
click at [1406, 575] on button "Done" at bounding box center [1429, 585] width 104 height 43
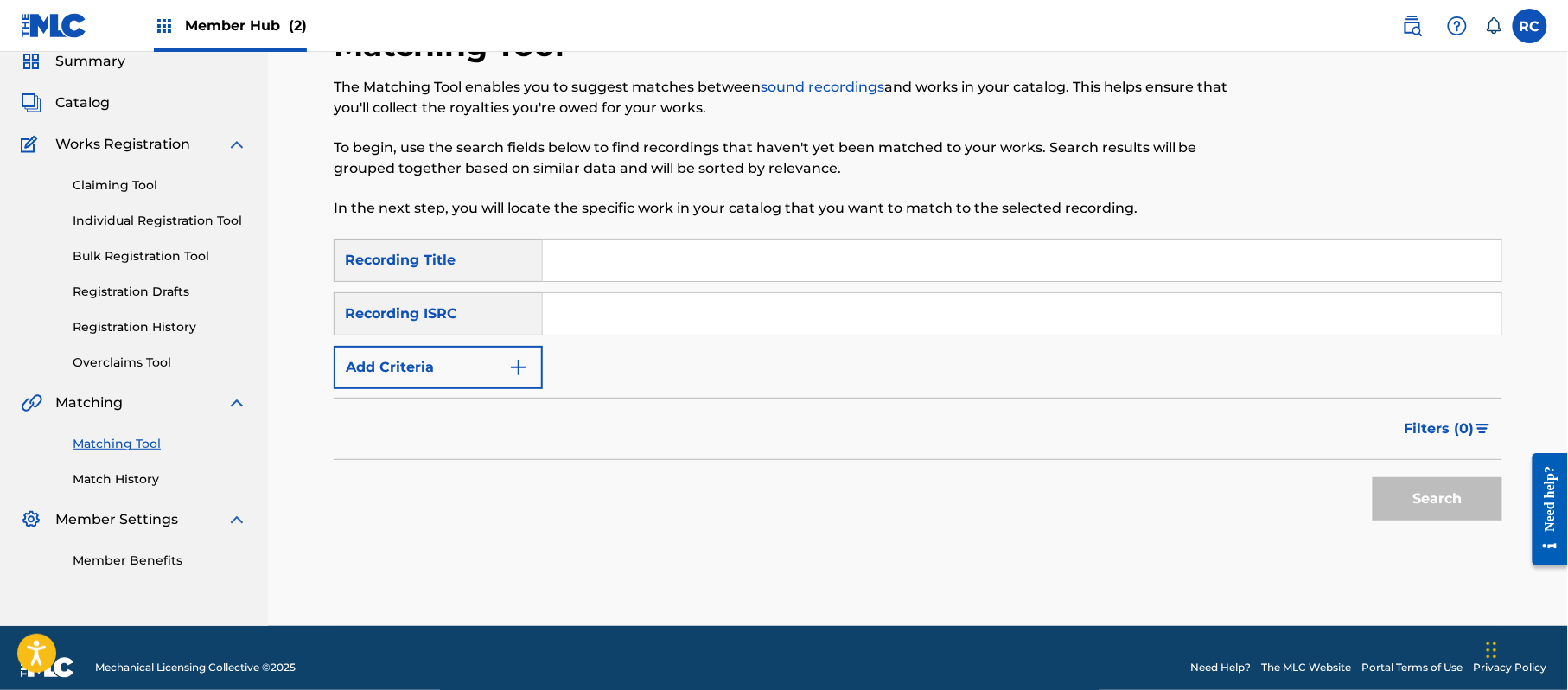
click at [640, 327] on input "Search Form" at bounding box center [1022, 314] width 959 height 41
drag, startPoint x: 619, startPoint y: 325, endPoint x: 548, endPoint y: 326, distance: 71.0
click at [548, 326] on input "v" at bounding box center [1022, 314] width 959 height 41
type input "NLL8M2000408"
click at [1398, 496] on button "Search" at bounding box center [1438, 499] width 130 height 43
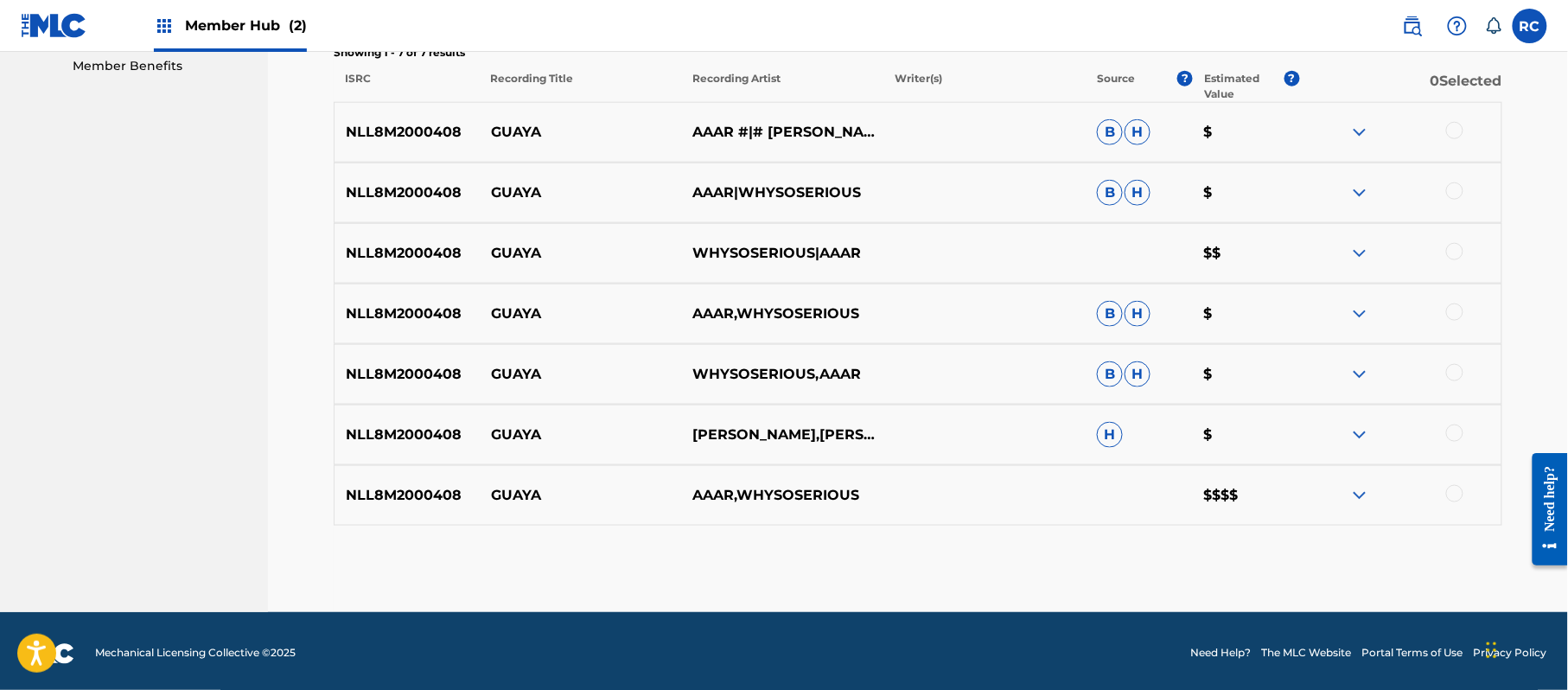
scroll to position [568, 0]
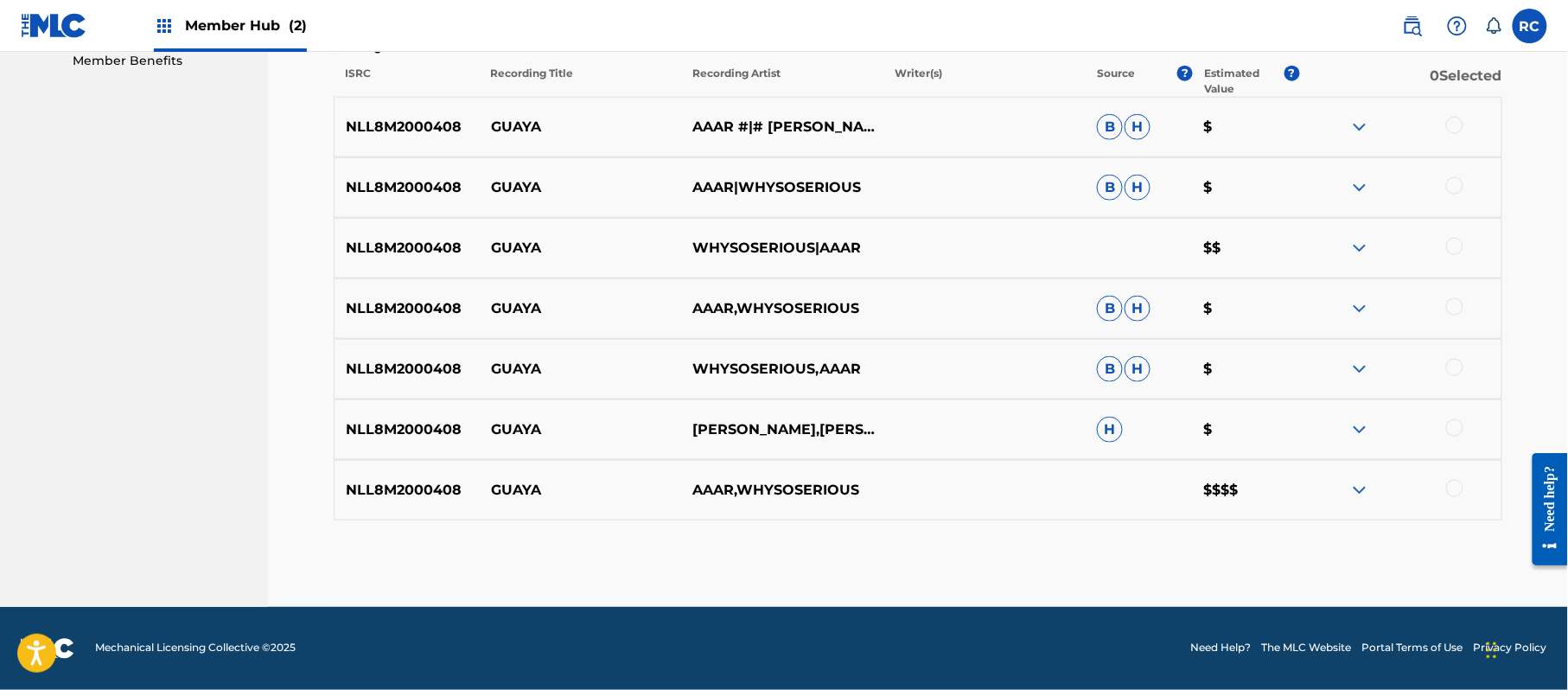
click at [1446, 126] on div at bounding box center [1455, 125] width 17 height 17
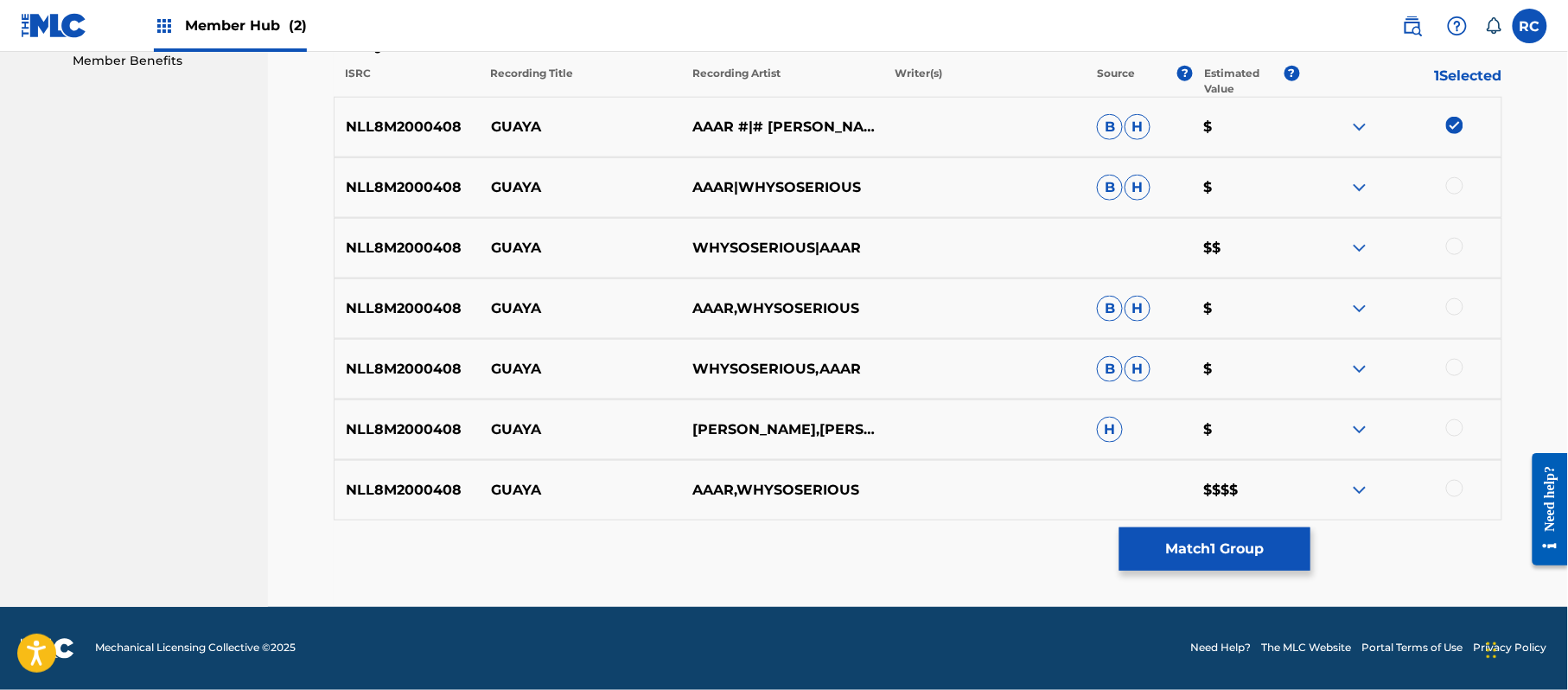
click at [1453, 187] on div at bounding box center [1455, 186] width 17 height 17
click at [1454, 238] on div at bounding box center [1455, 246] width 17 height 17
click at [1454, 309] on div at bounding box center [1455, 306] width 17 height 17
click at [1460, 367] on div at bounding box center [1455, 367] width 17 height 17
click at [1454, 431] on div at bounding box center [1455, 428] width 17 height 17
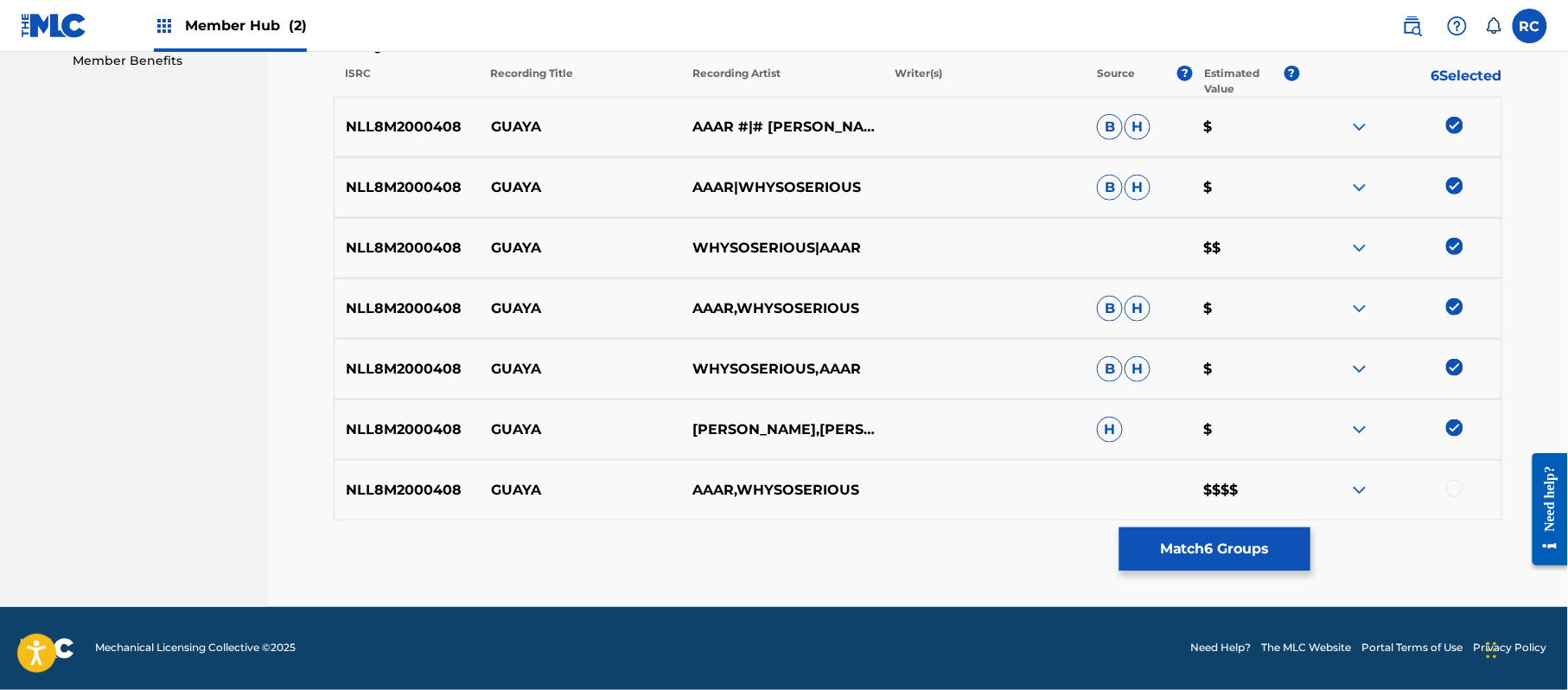
click at [1457, 494] on div at bounding box center [1455, 488] width 17 height 17
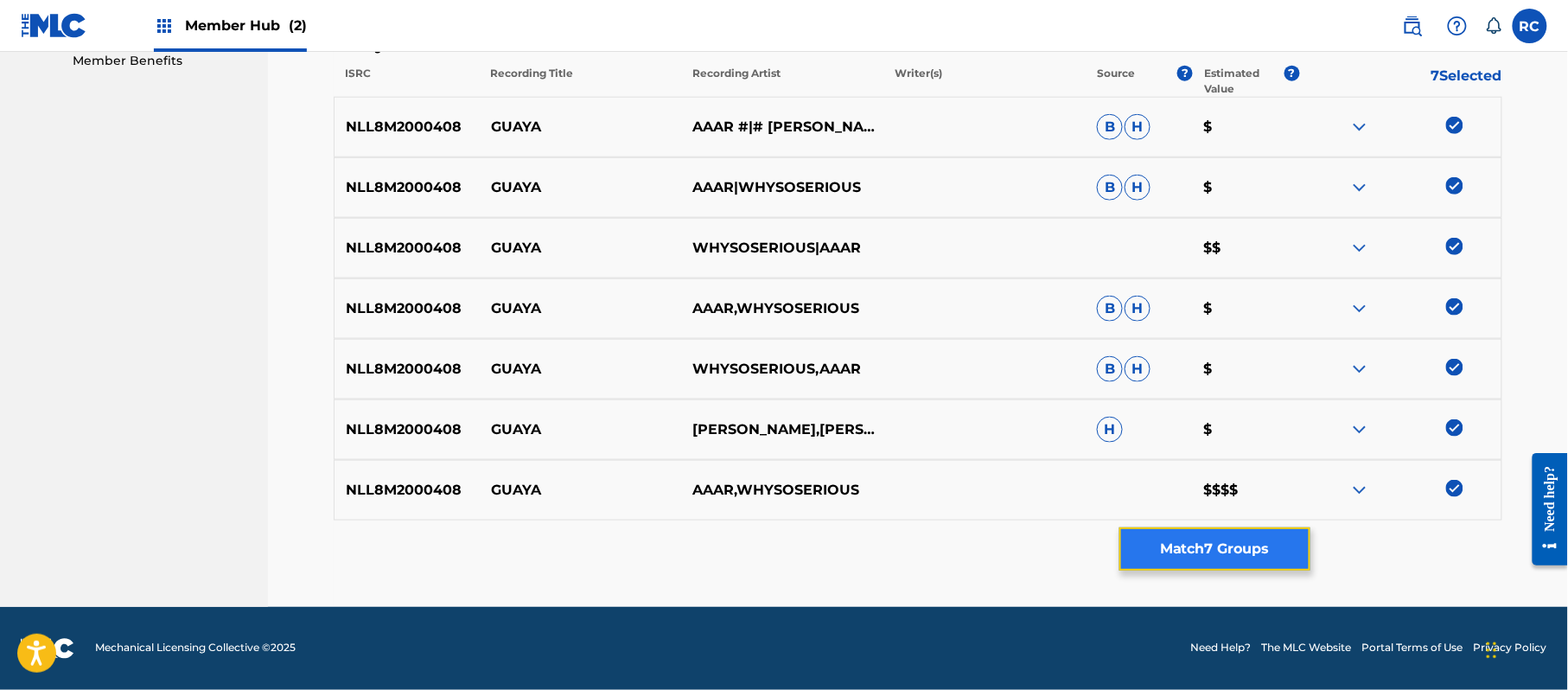
click at [1166, 558] on button "Match 7 Groups" at bounding box center [1214, 549] width 191 height 43
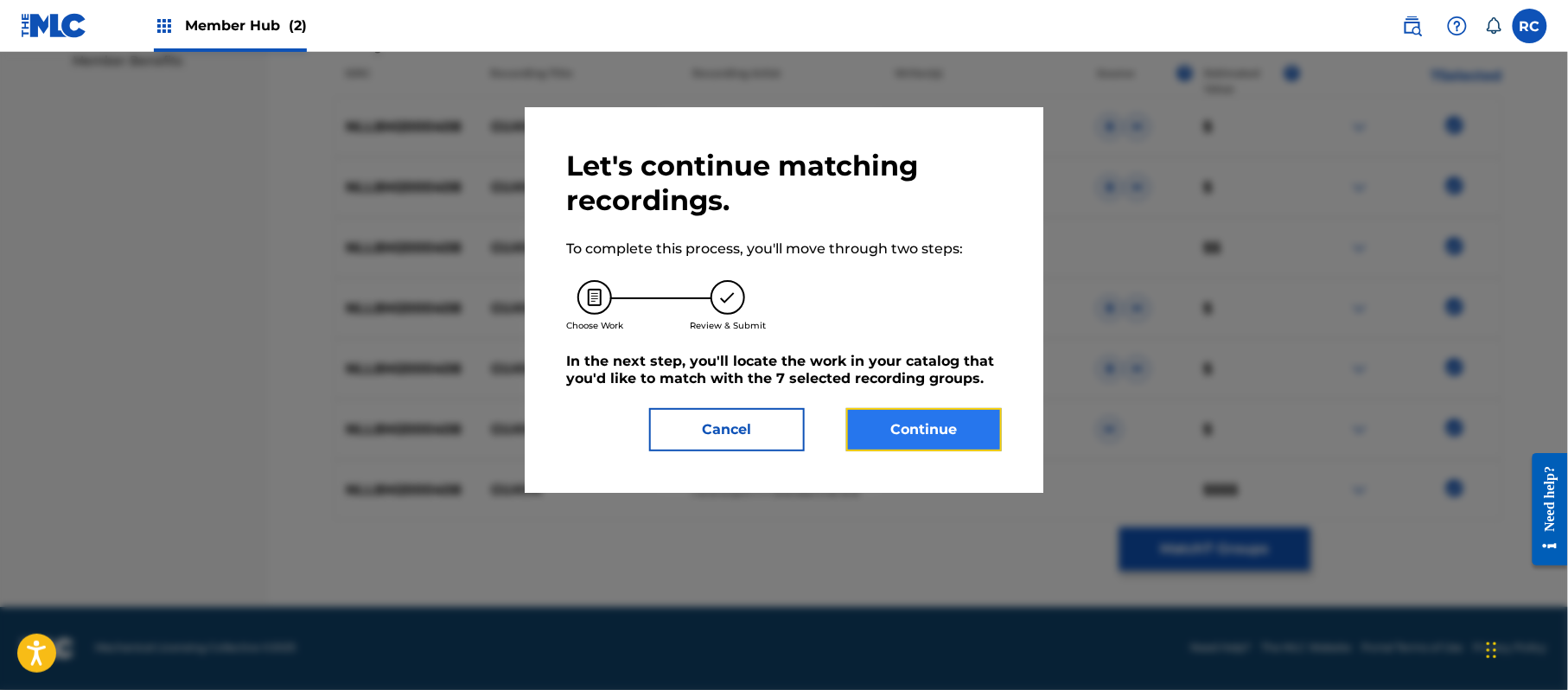
click at [977, 439] on button "Continue" at bounding box center [924, 430] width 156 height 43
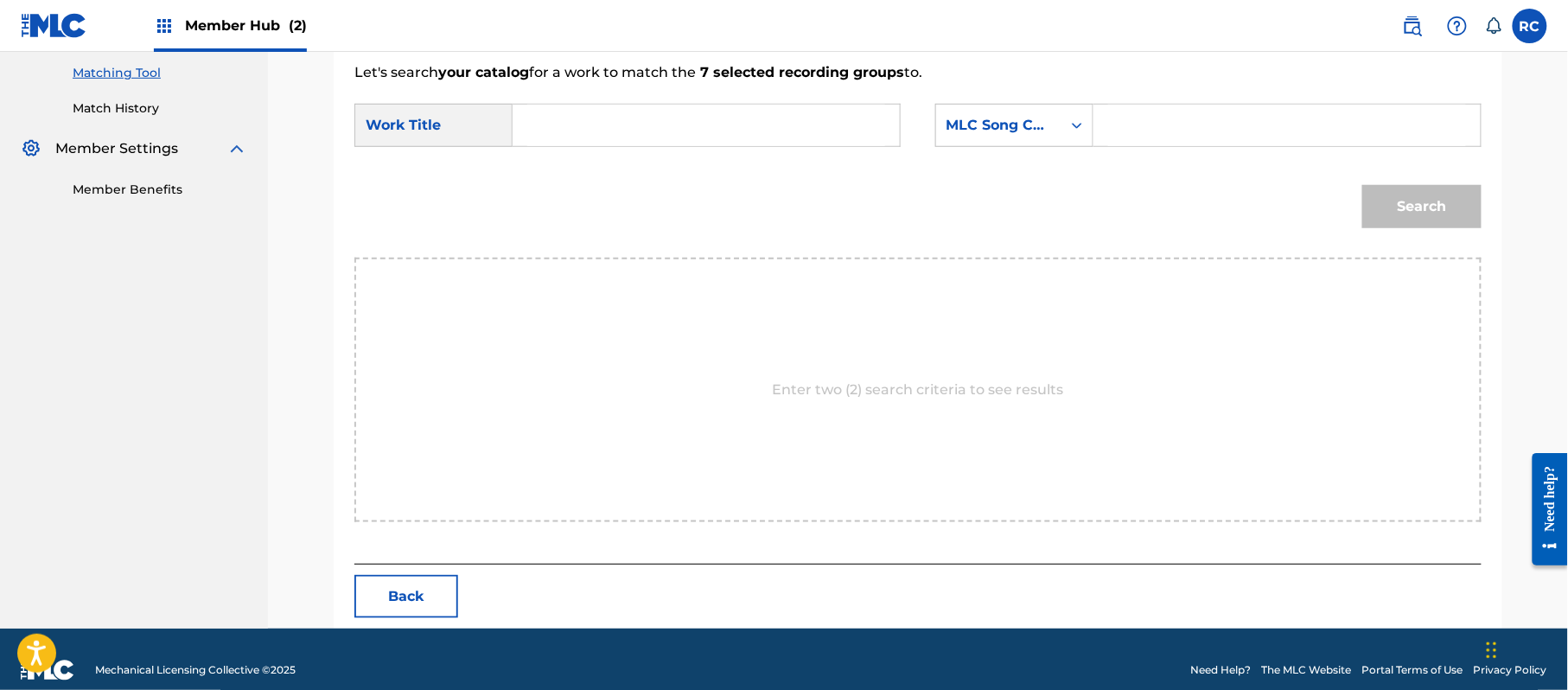
scroll to position [462, 0]
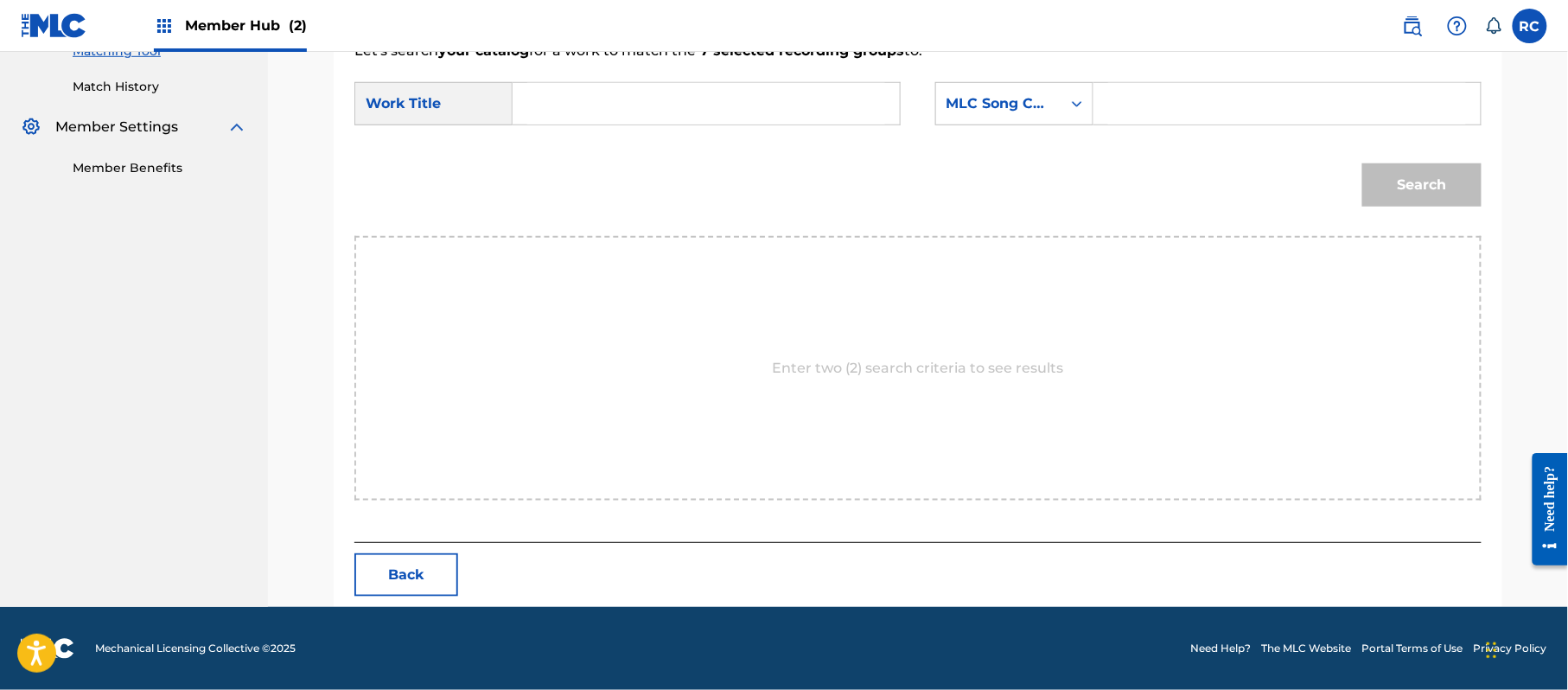
click at [652, 112] on input "Search Form" at bounding box center [706, 104] width 358 height 41
click at [633, 108] on input "Guaya GB2OE7" at bounding box center [706, 104] width 358 height 41
type input "Guaya"
click at [1228, 102] on input "Search Form" at bounding box center [1287, 104] width 358 height 41
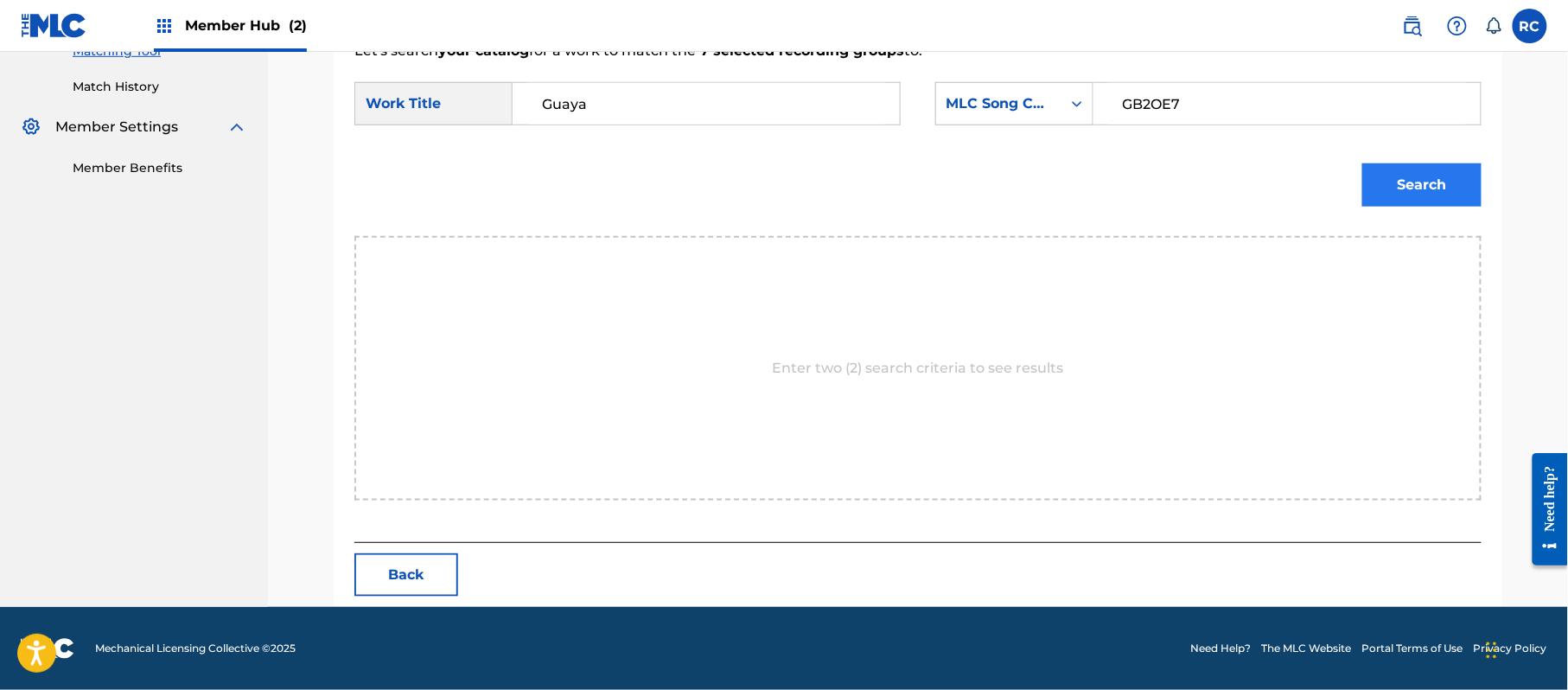
type input "GB2OE7"
click at [1391, 201] on button "Search" at bounding box center [1422, 185] width 120 height 43
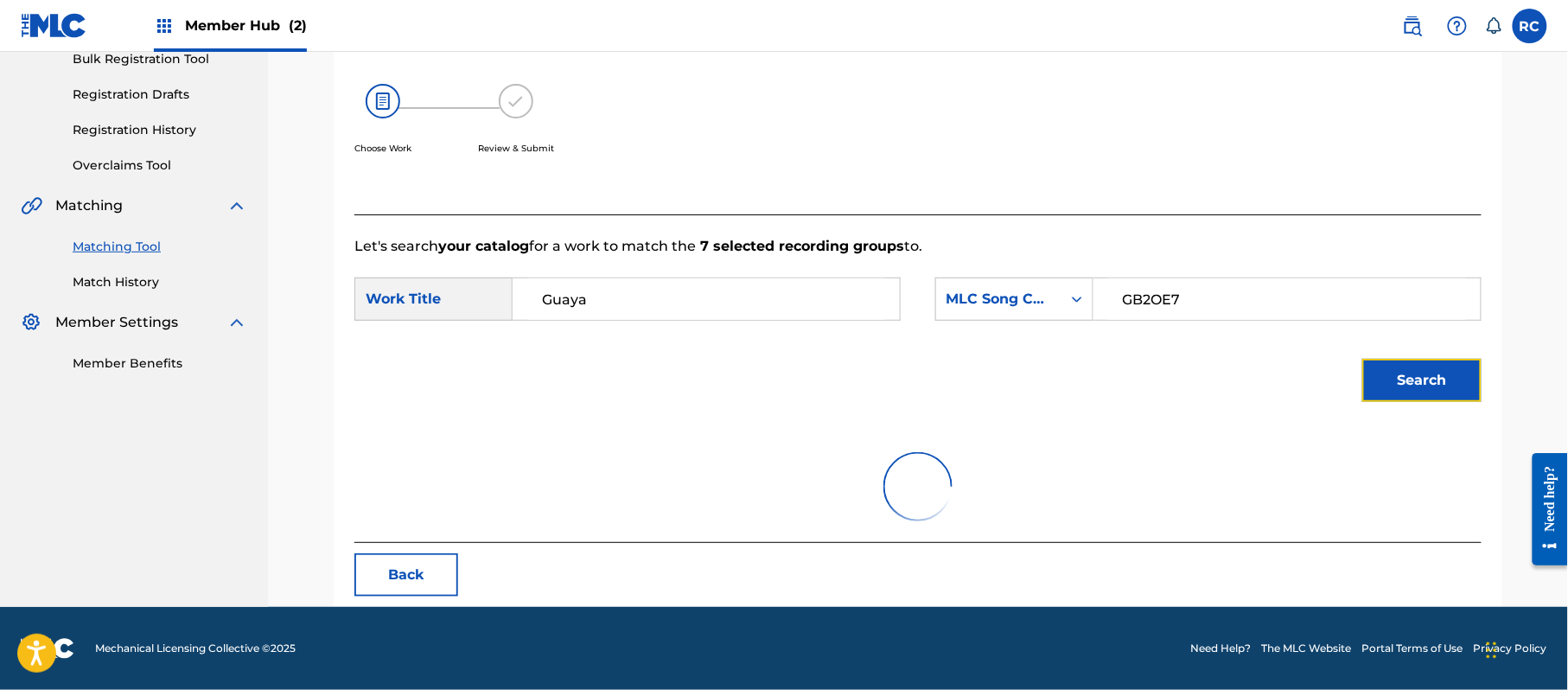
scroll to position [411, 0]
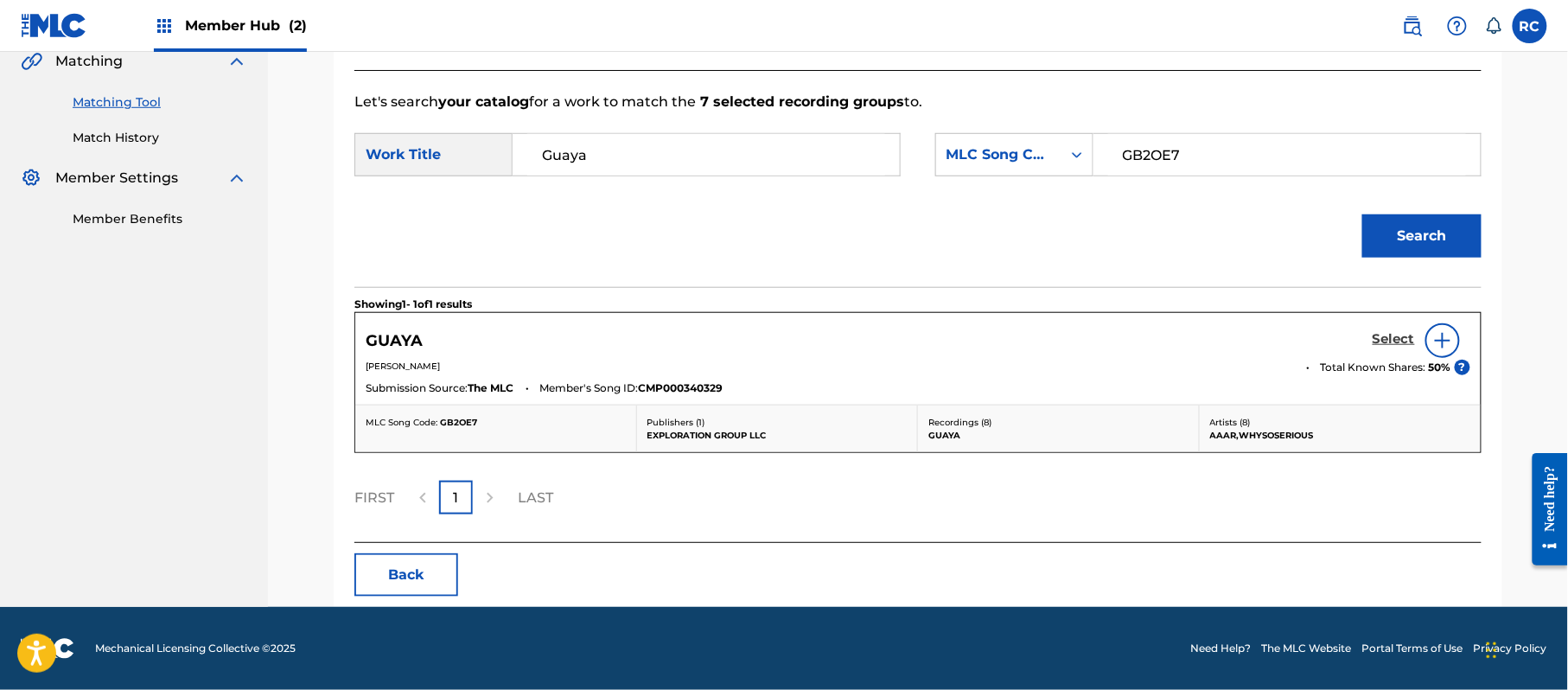
click at [1384, 334] on h5 "Select" at bounding box center [1394, 338] width 42 height 16
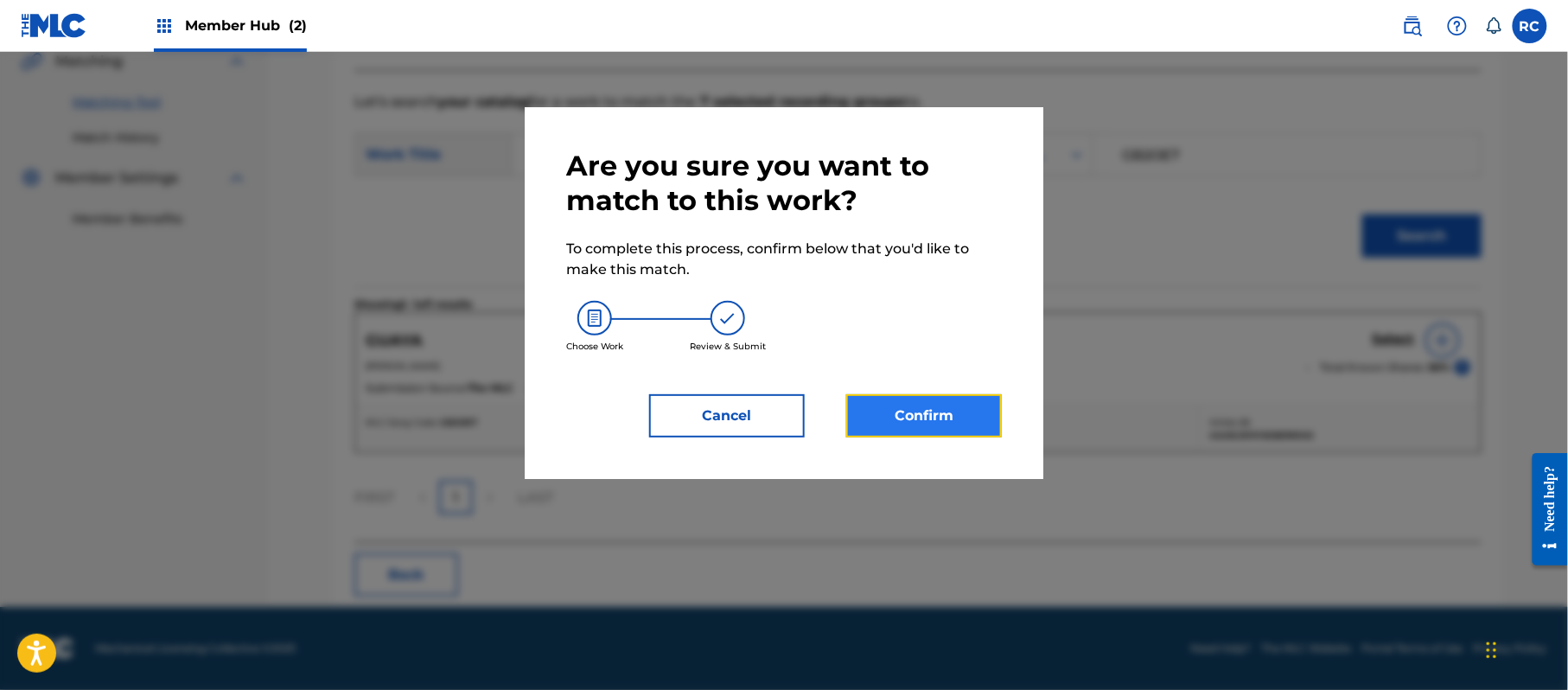
click at [960, 427] on button "Confirm" at bounding box center [924, 416] width 156 height 43
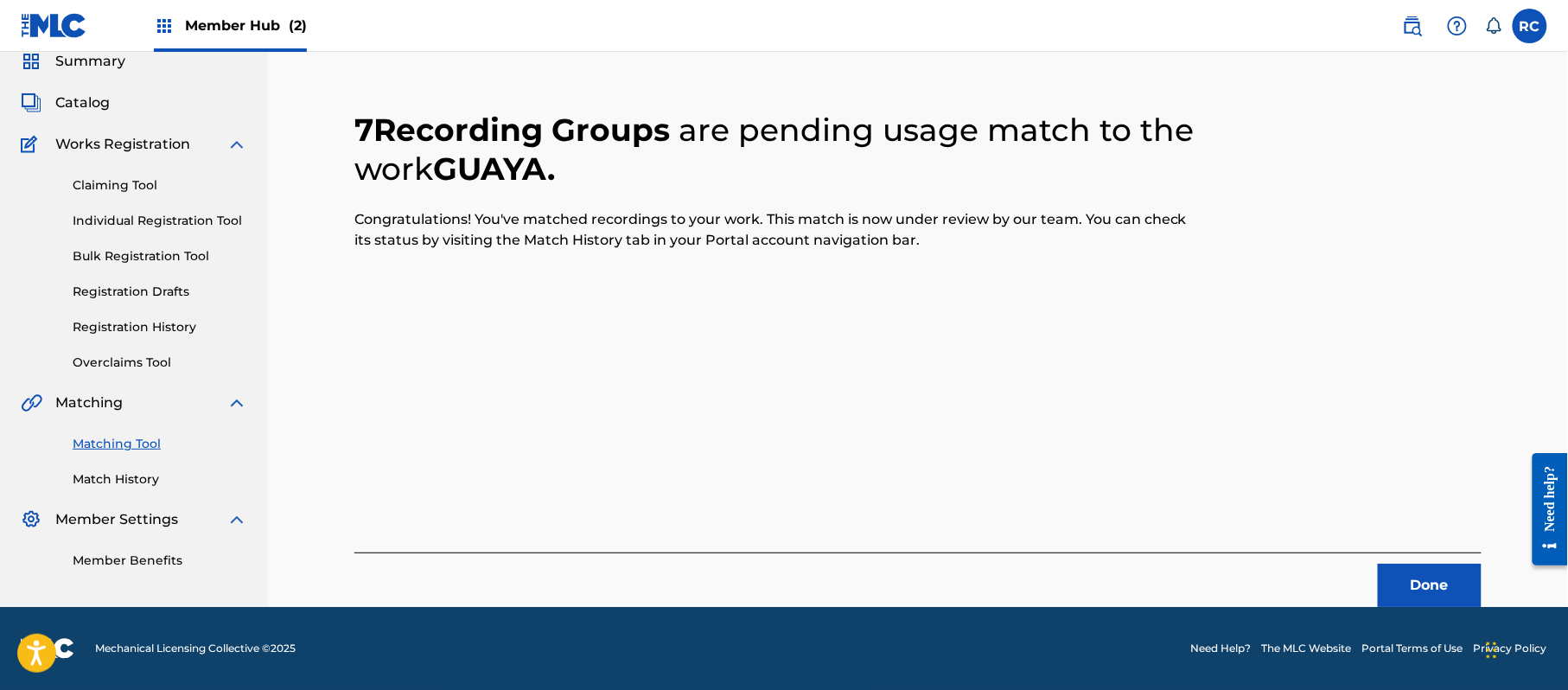
scroll to position [69, 0]
click at [1416, 579] on button "Done" at bounding box center [1429, 585] width 104 height 43
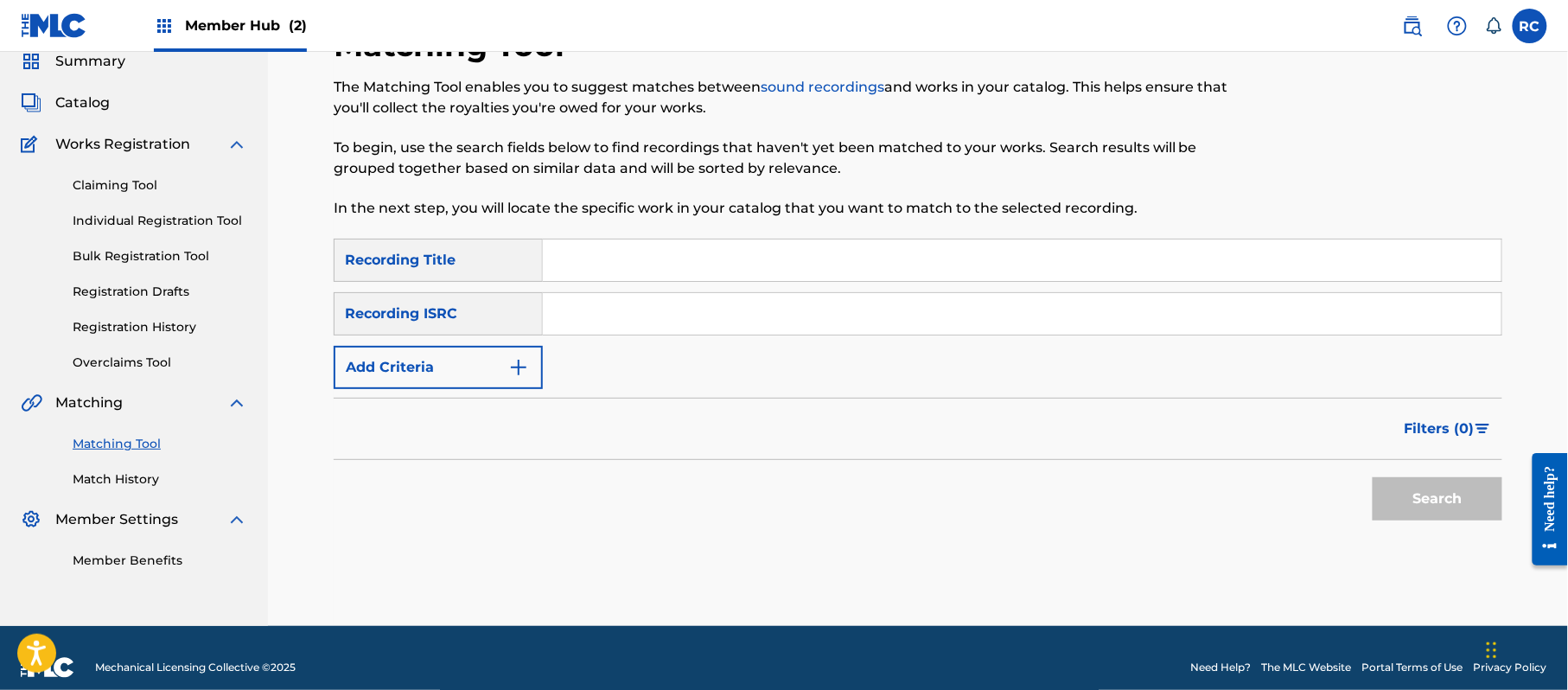
click at [641, 319] on input "Search Form" at bounding box center [1022, 314] width 959 height 41
type input "NLL6R2412298"
click at [1397, 495] on button "Search" at bounding box center [1438, 499] width 130 height 43
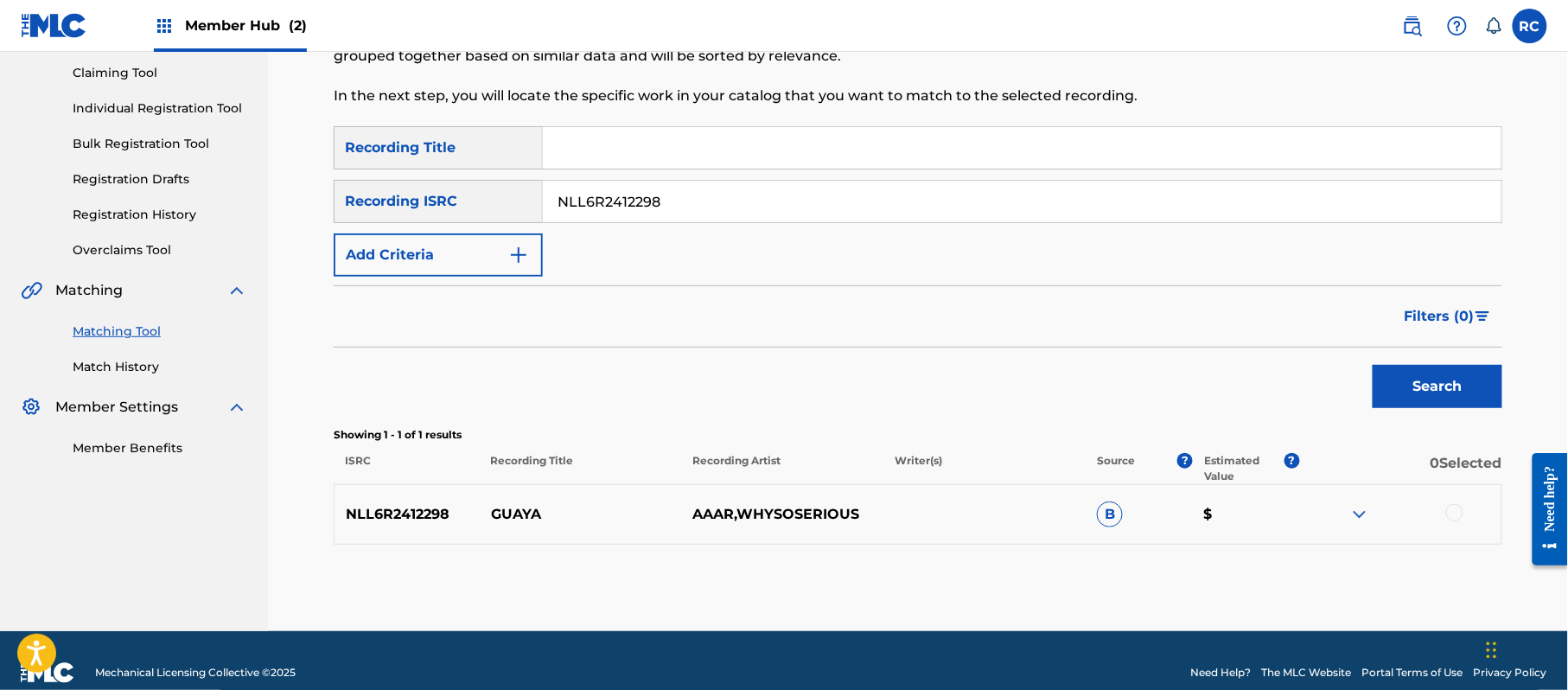
scroll to position [205, 0]
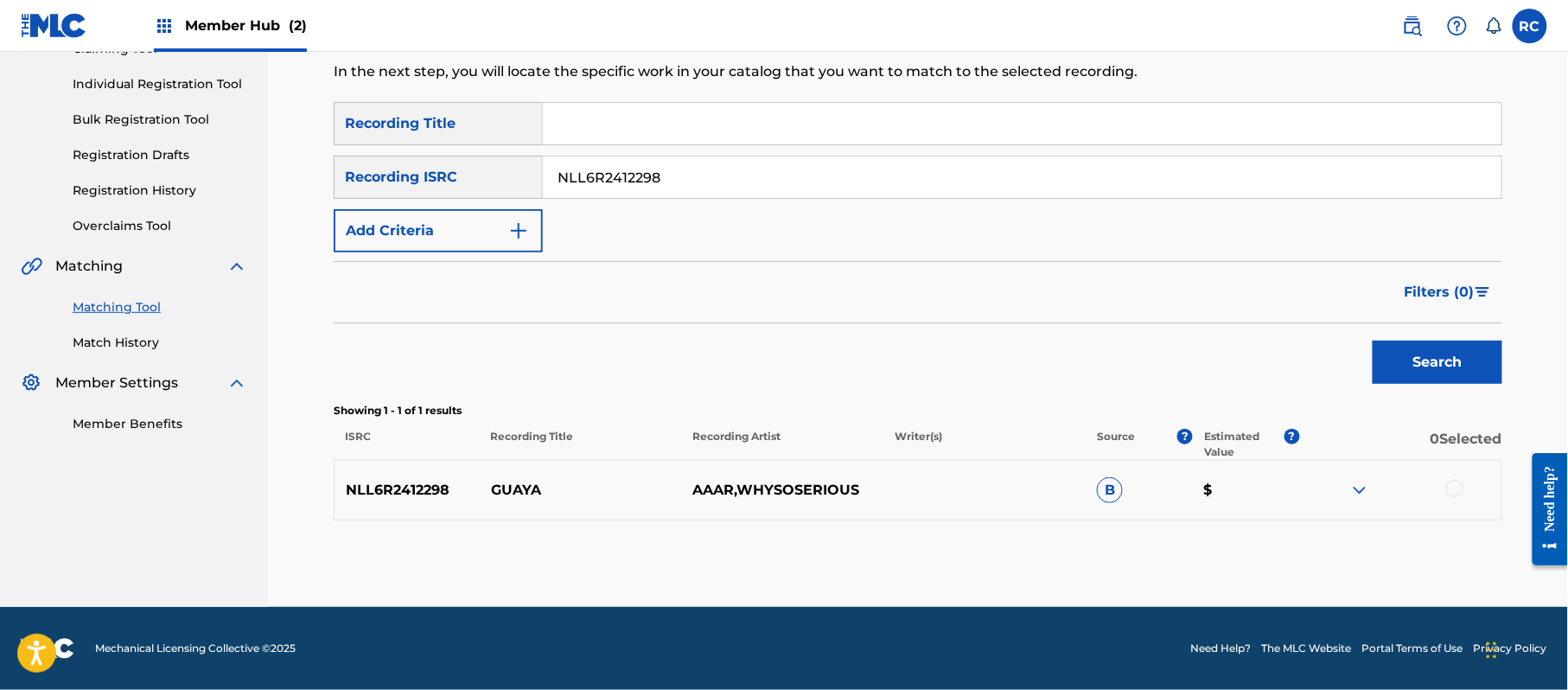
click at [1452, 489] on div at bounding box center [1455, 488] width 17 height 17
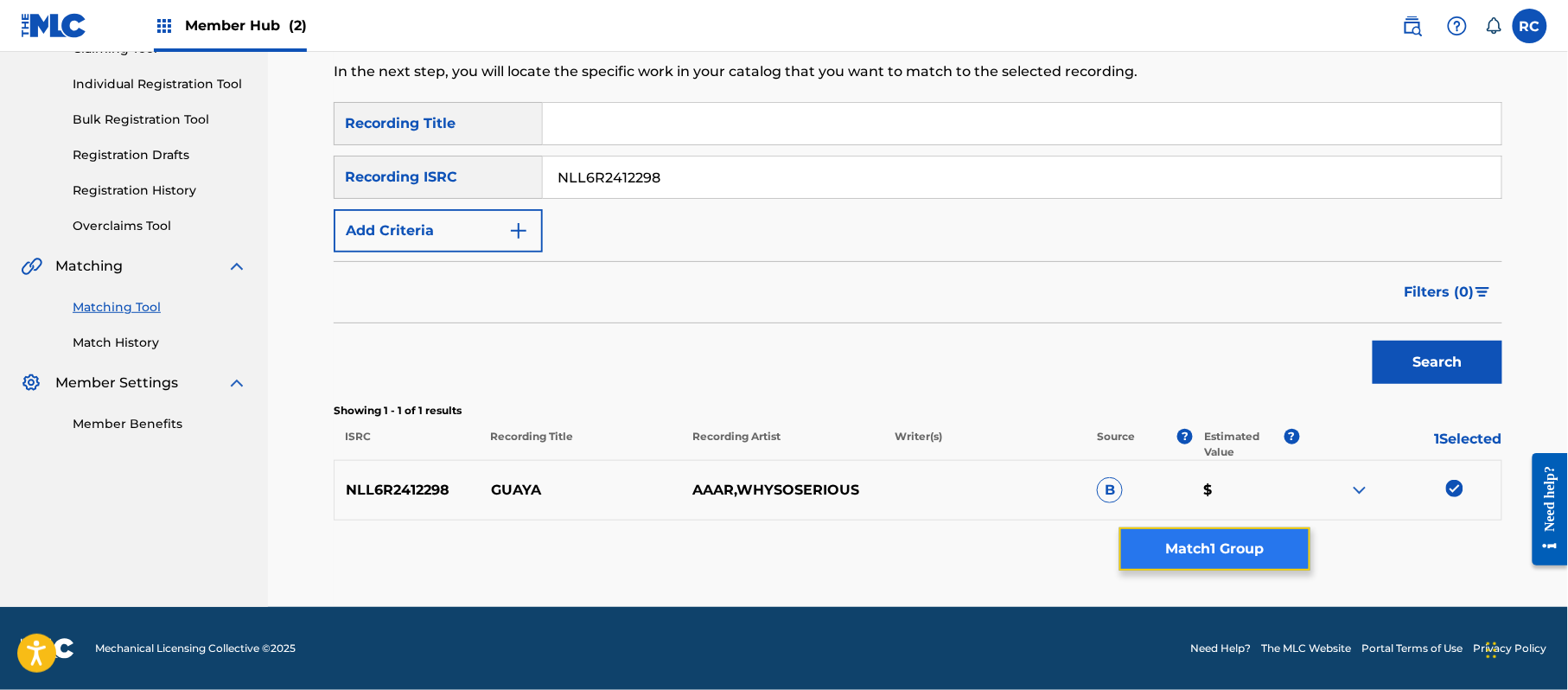
click at [1234, 534] on button "Match 1 Group" at bounding box center [1214, 549] width 191 height 43
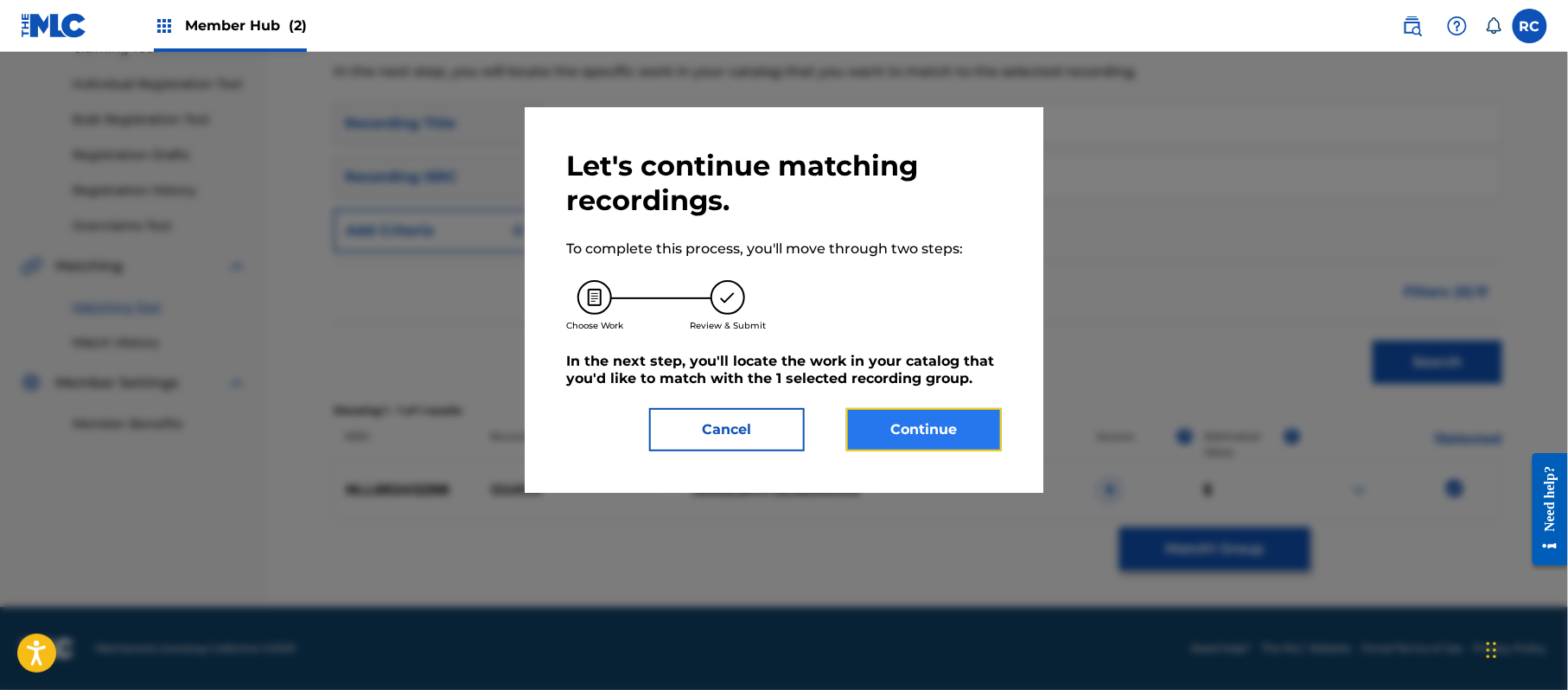
click at [973, 439] on button "Continue" at bounding box center [924, 430] width 156 height 43
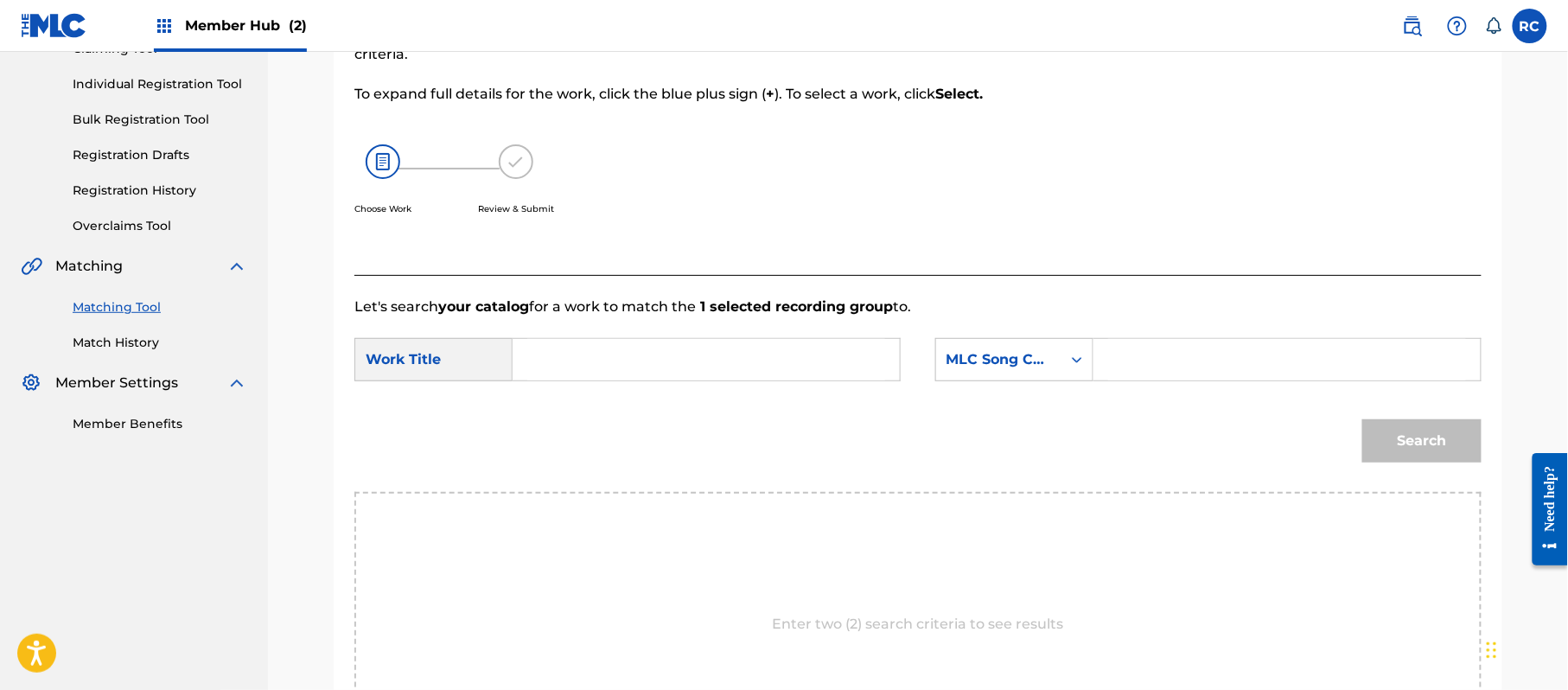
click at [598, 371] on input "Search Form" at bounding box center [706, 359] width 358 height 41
click at [637, 365] on input "Guaya GB2OE7" at bounding box center [706, 359] width 358 height 41
type input "Guaya"
click at [1180, 367] on input "Search Form" at bounding box center [1287, 359] width 358 height 41
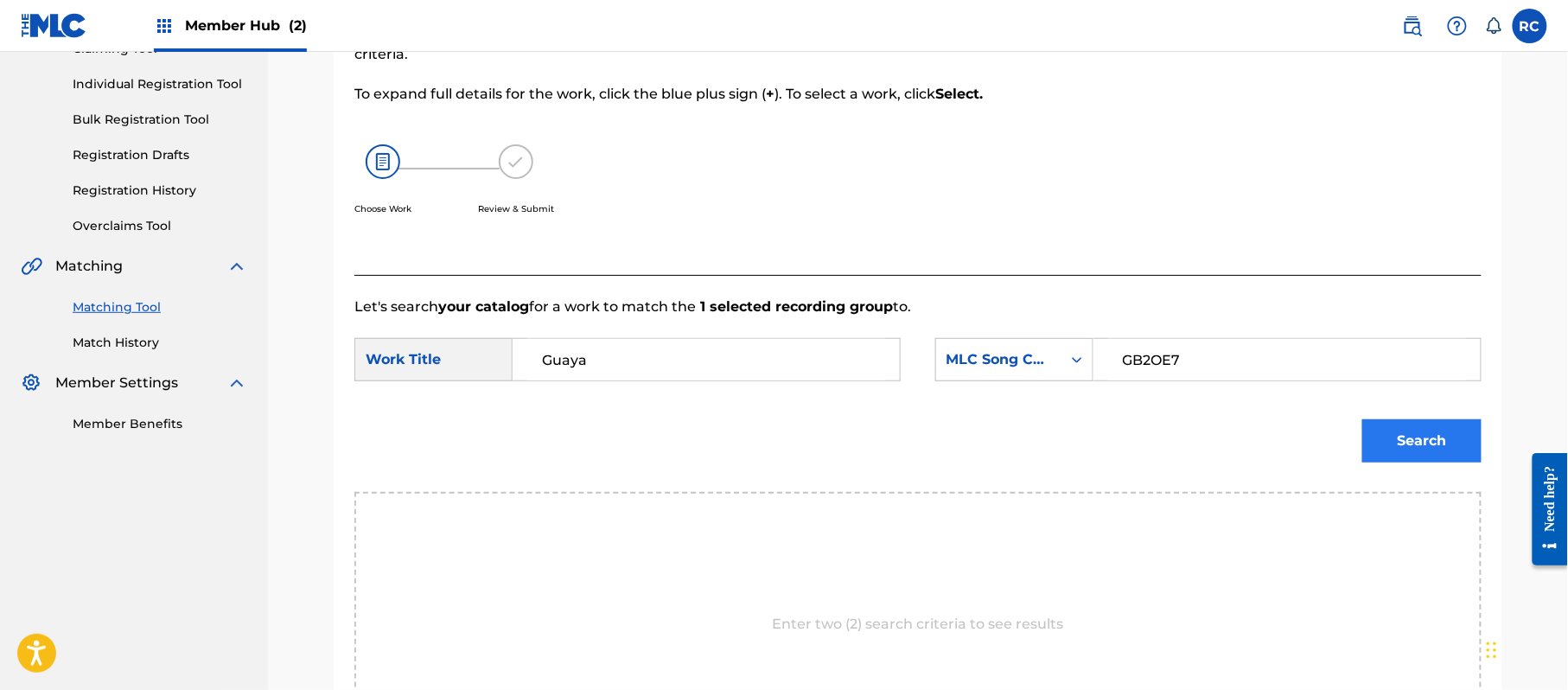
type input "GB2OE7"
click at [1416, 429] on button "Search" at bounding box center [1422, 441] width 120 height 43
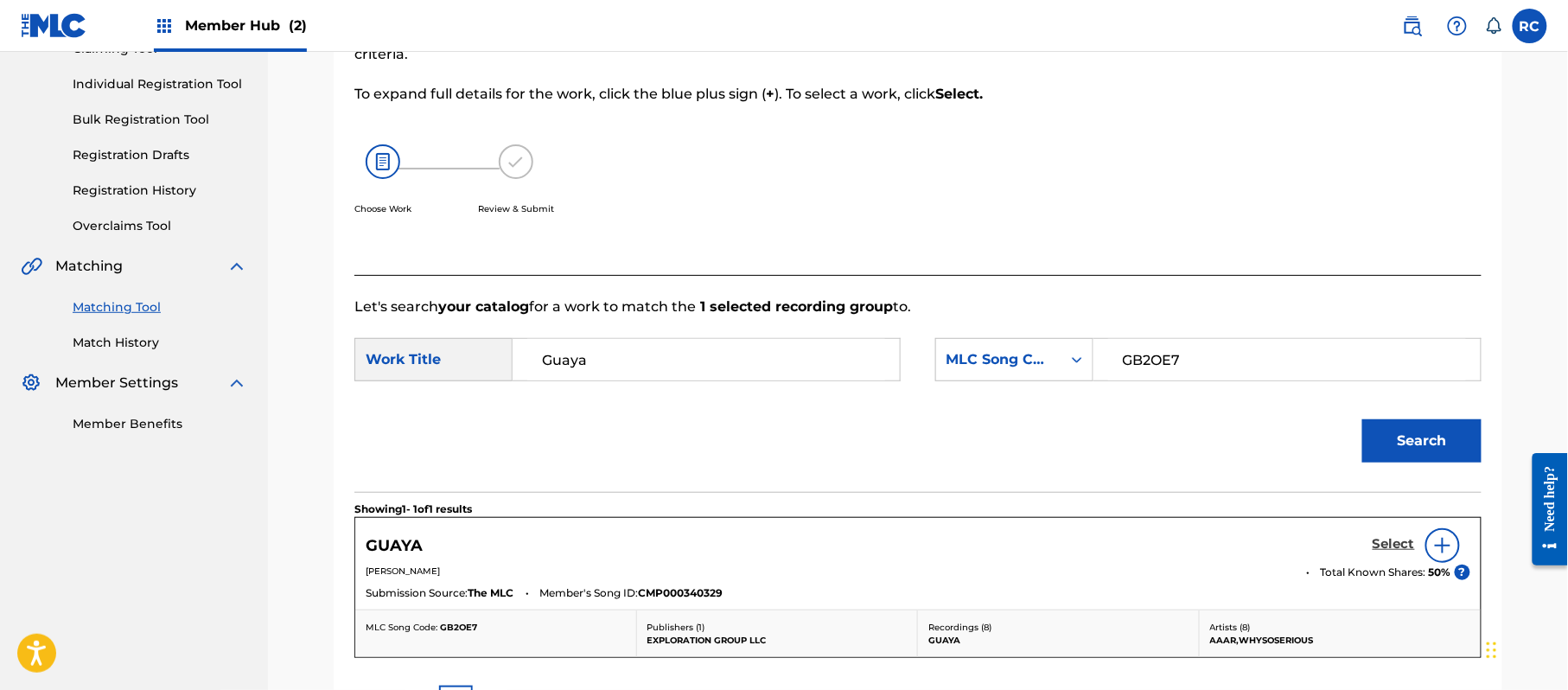
click at [1390, 543] on h5 "Select" at bounding box center [1394, 543] width 42 height 16
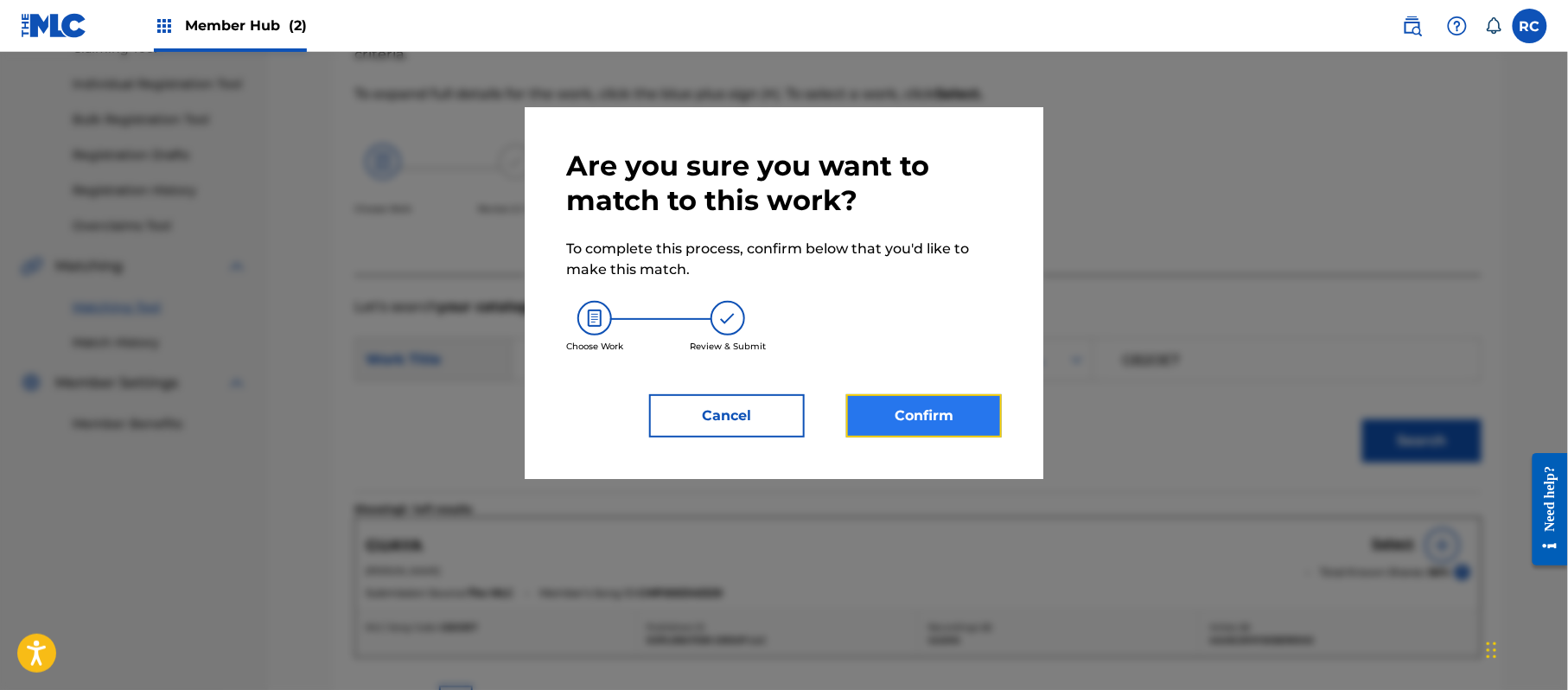
click at [941, 415] on button "Confirm" at bounding box center [924, 416] width 156 height 43
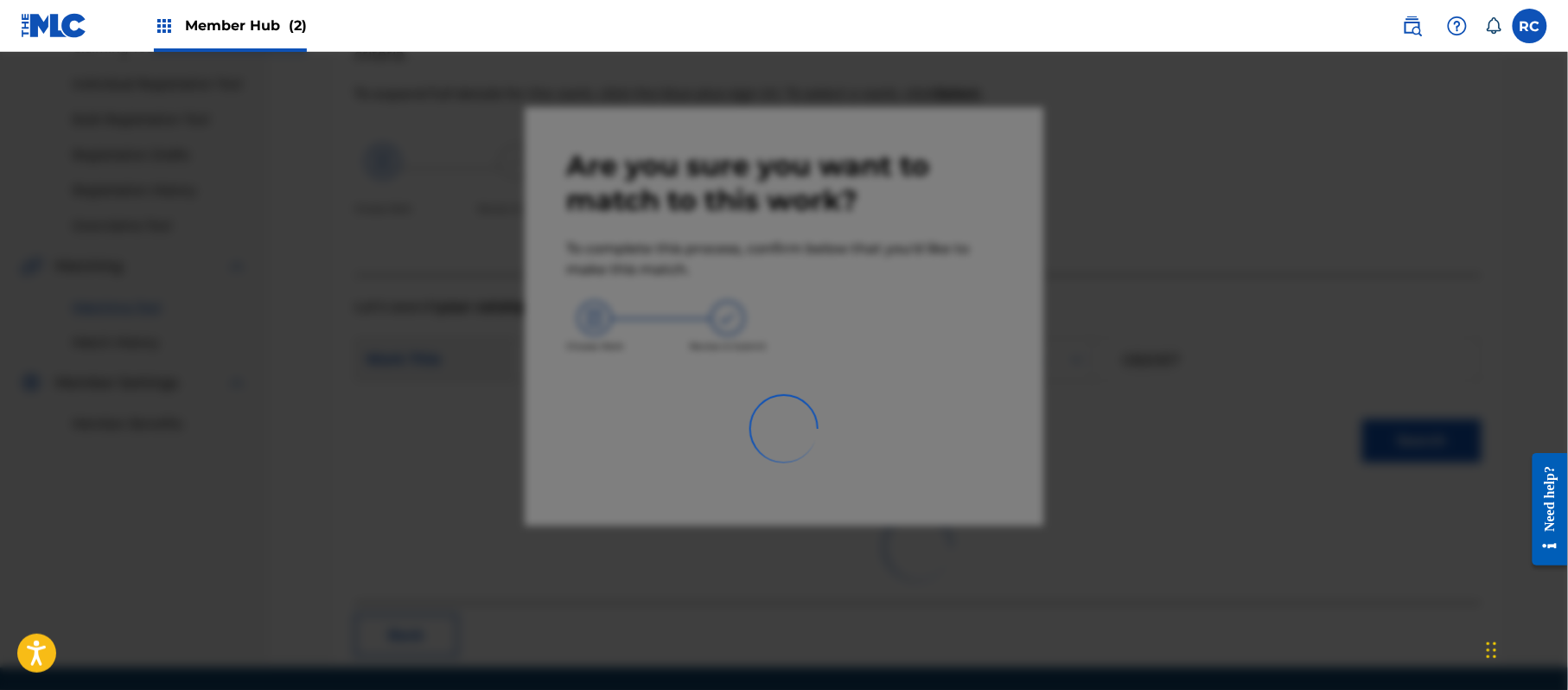
scroll to position [69, 0]
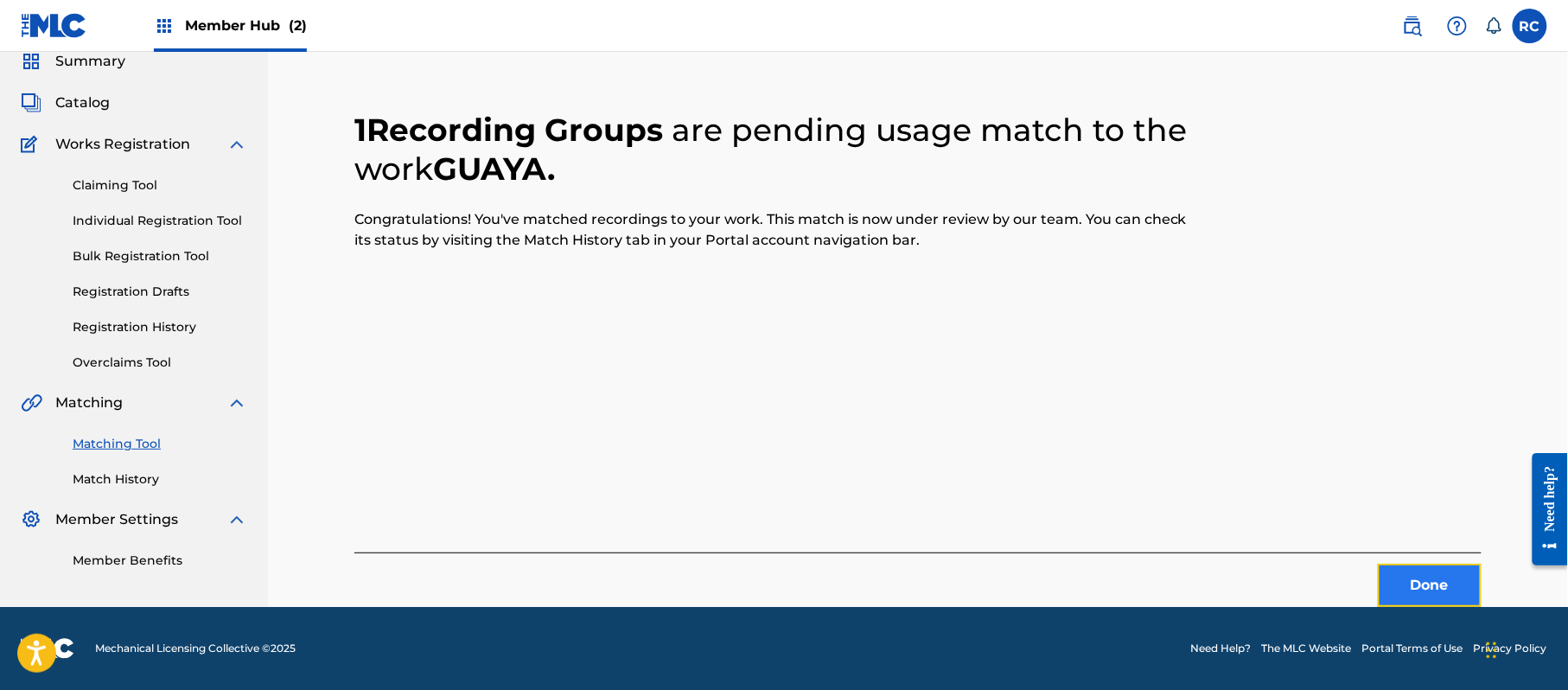
click at [1409, 583] on button "Done" at bounding box center [1429, 585] width 104 height 43
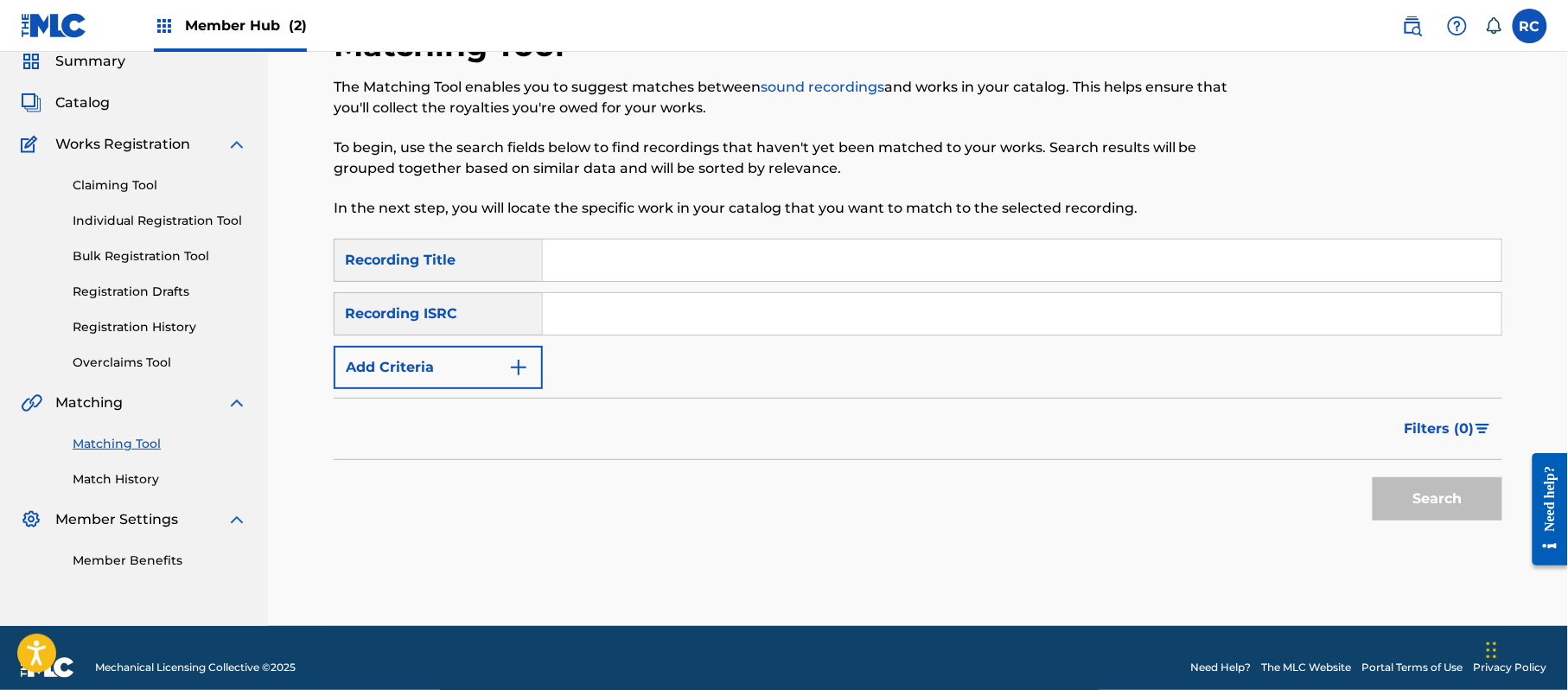
click at [634, 322] on input "Search Form" at bounding box center [1022, 314] width 959 height 41
type input "US7VG1733941"
drag, startPoint x: 1449, startPoint y: 492, endPoint x: 1315, endPoint y: 488, distance: 134.1
click at [1449, 492] on button "Search" at bounding box center [1438, 499] width 130 height 43
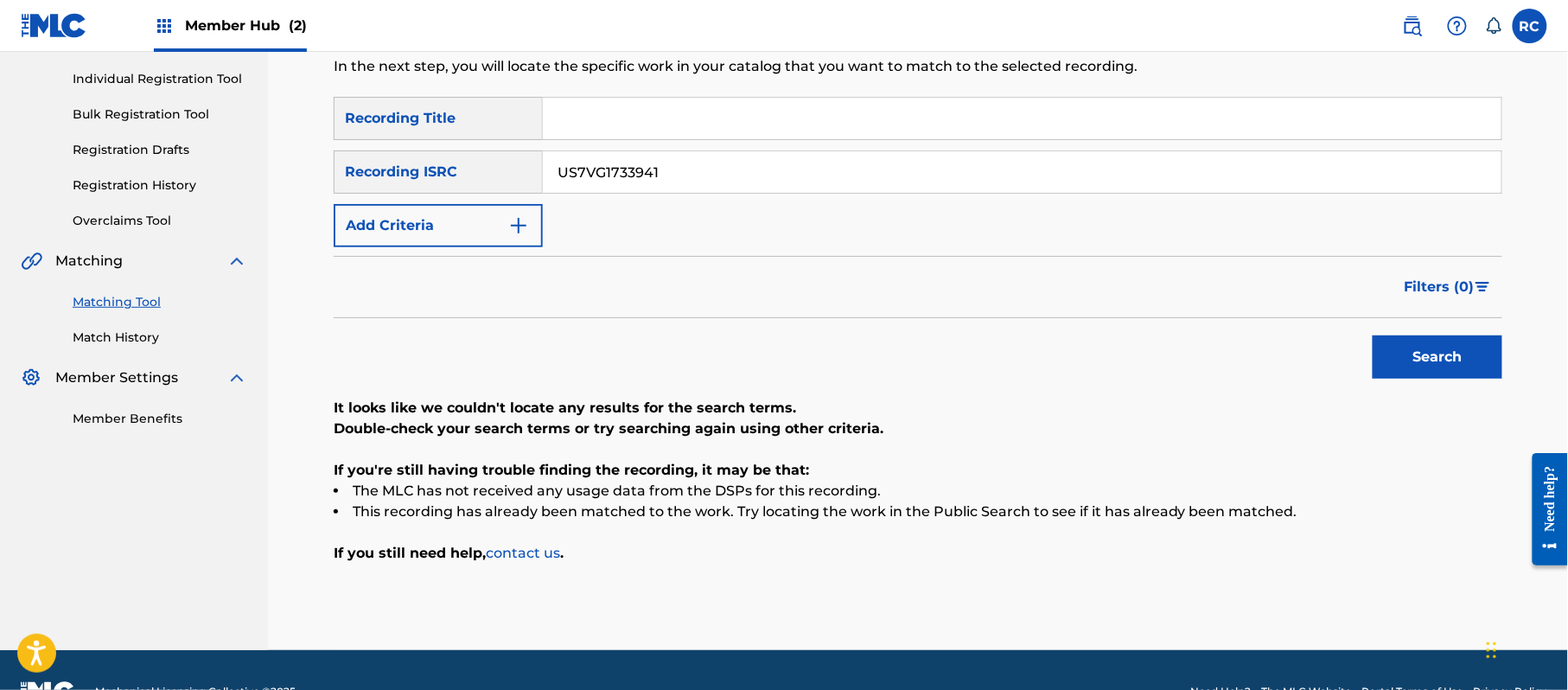
scroll to position [255, 0]
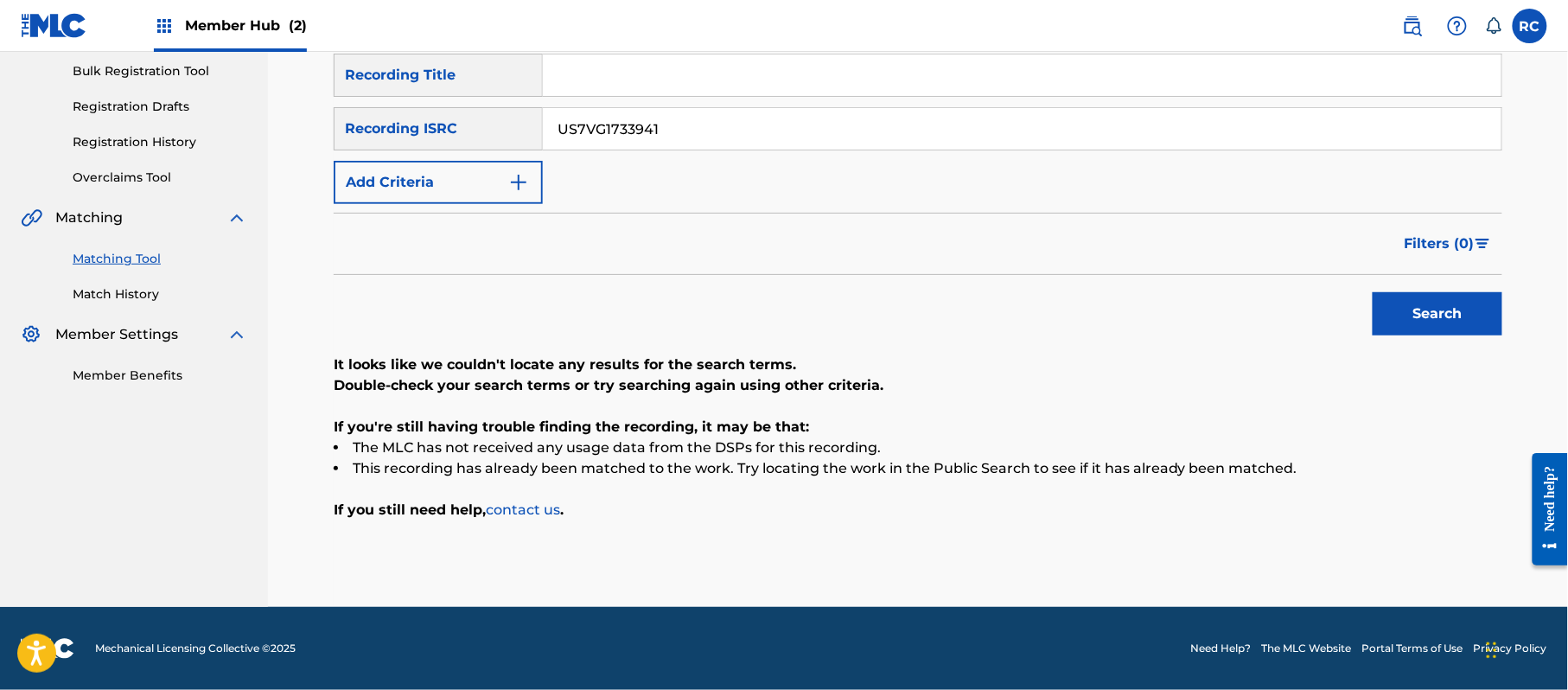
click at [690, 89] on input "Search Form" at bounding box center [1022, 75] width 959 height 41
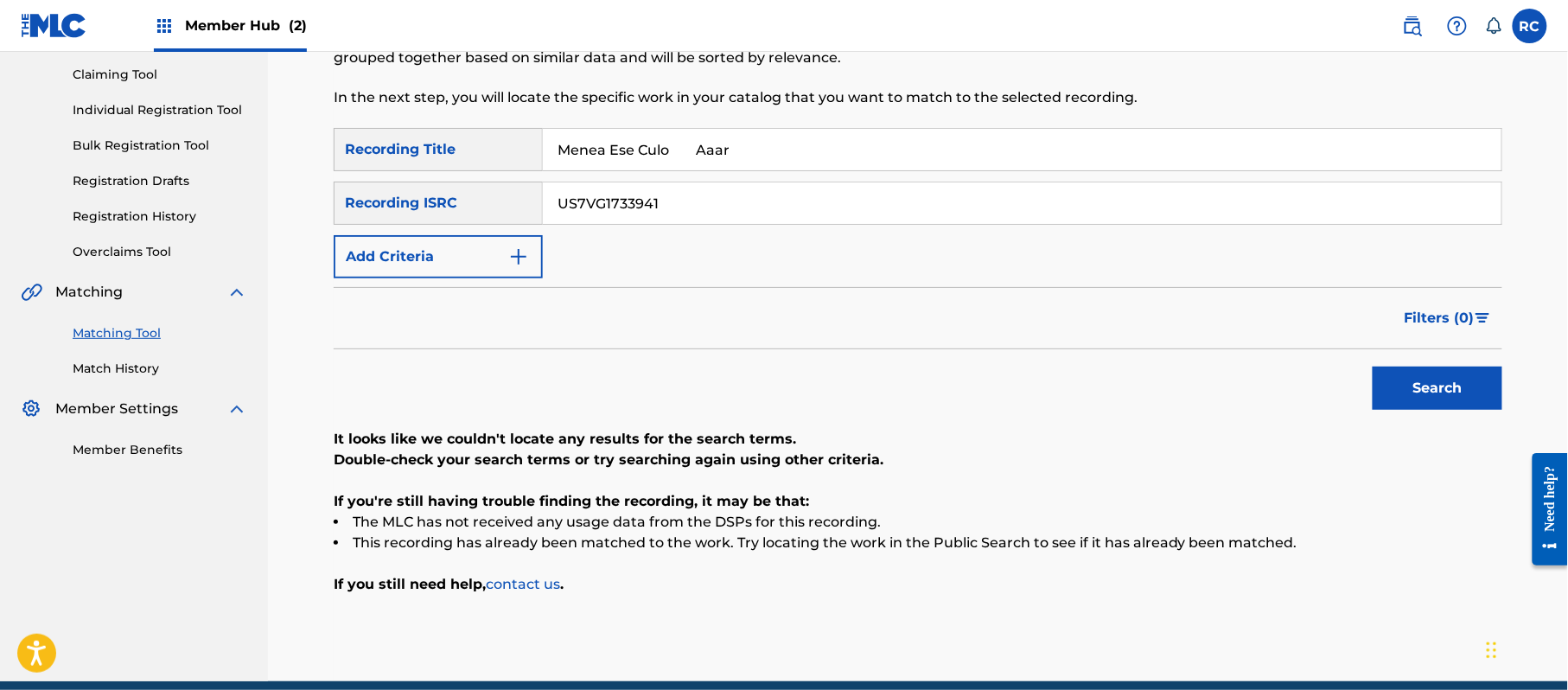
scroll to position [140, 0]
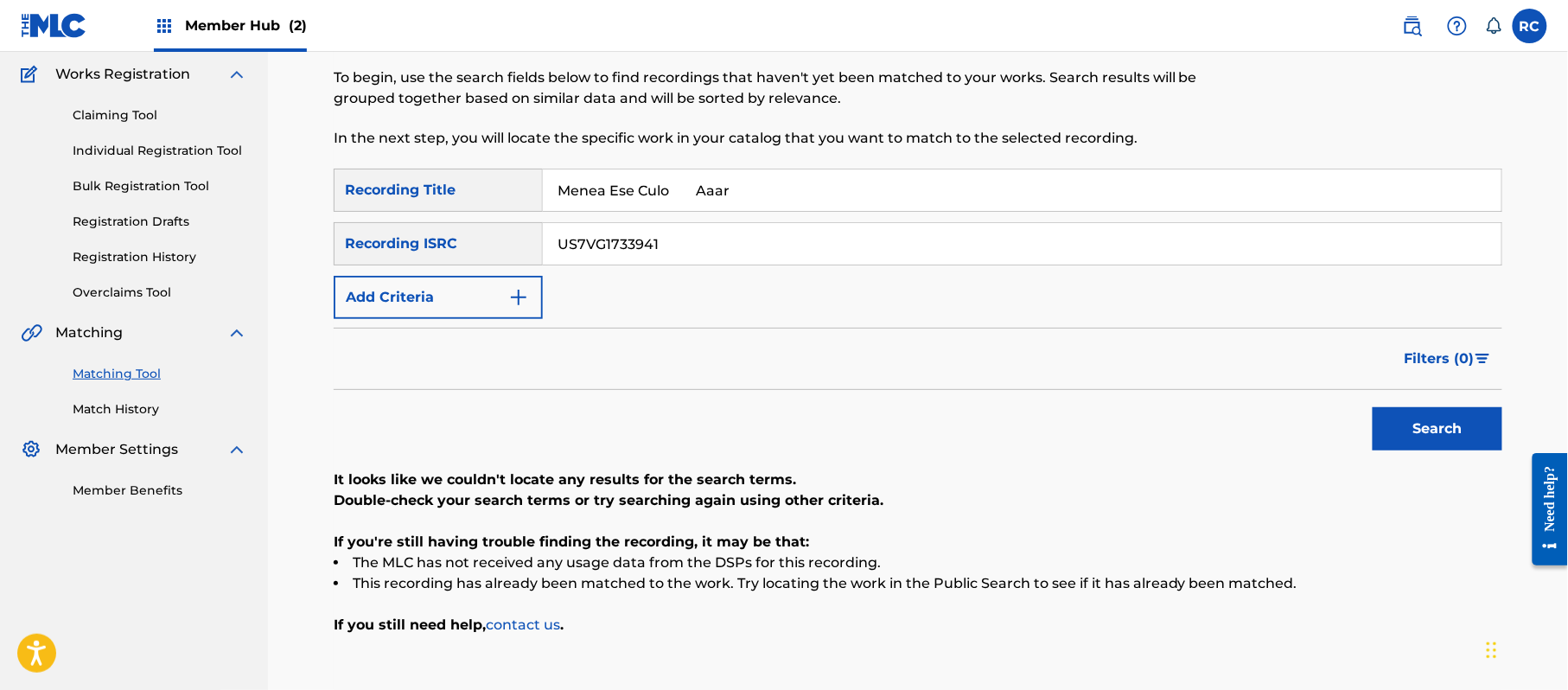
click at [685, 191] on input "Menea Ese Culo Aaar" at bounding box center [1022, 190] width 959 height 41
click at [685, 192] on input "Menea Ese Culo Aaar" at bounding box center [1022, 190] width 959 height 41
type input "Menea Ese Culo"
drag, startPoint x: 681, startPoint y: 234, endPoint x: 494, endPoint y: 242, distance: 187.2
click at [494, 242] on div "SearchWithCriteria934306d6-8f55-4148-a71f-de18aeb7b724 Recording ISRC US7VG1733…" at bounding box center [917, 244] width 1168 height 43
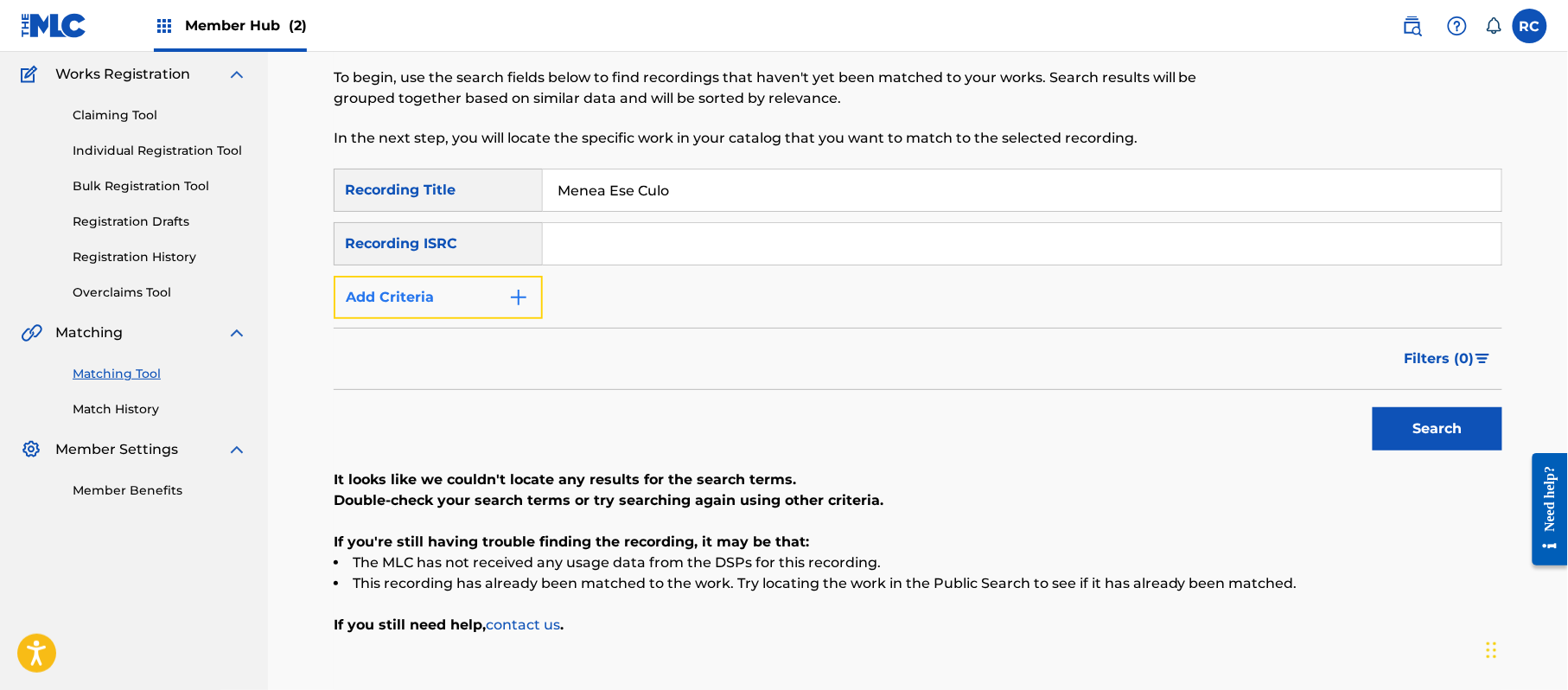
click at [472, 299] on button "Add Criteria" at bounding box center [438, 297] width 209 height 43
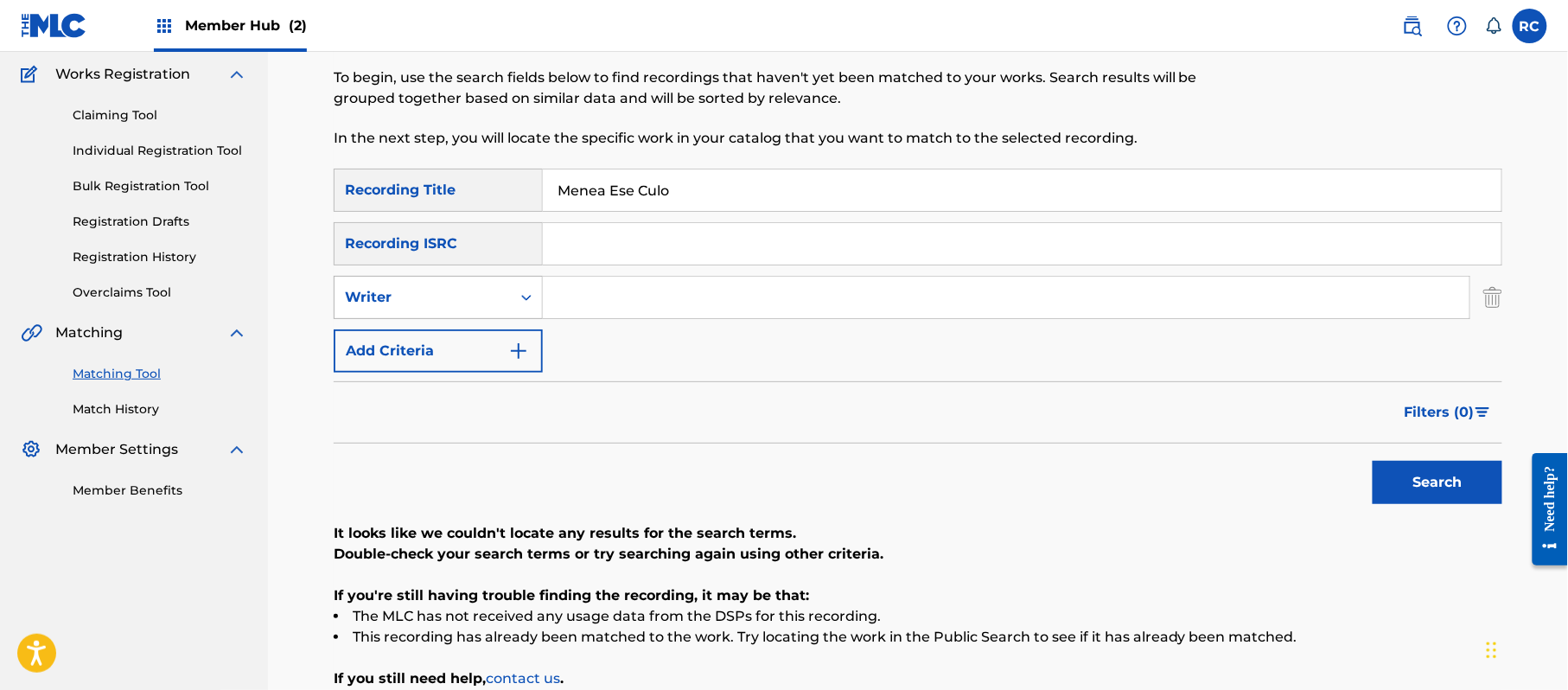
click at [481, 299] on div "Writer" at bounding box center [422, 297] width 156 height 21
drag, startPoint x: 452, startPoint y: 343, endPoint x: 564, endPoint y: 319, distance: 114.5
click at [452, 344] on div "Recording Artist" at bounding box center [438, 340] width 207 height 43
click at [597, 306] on input "Search Form" at bounding box center [1006, 297] width 927 height 41
type input "Aaar"
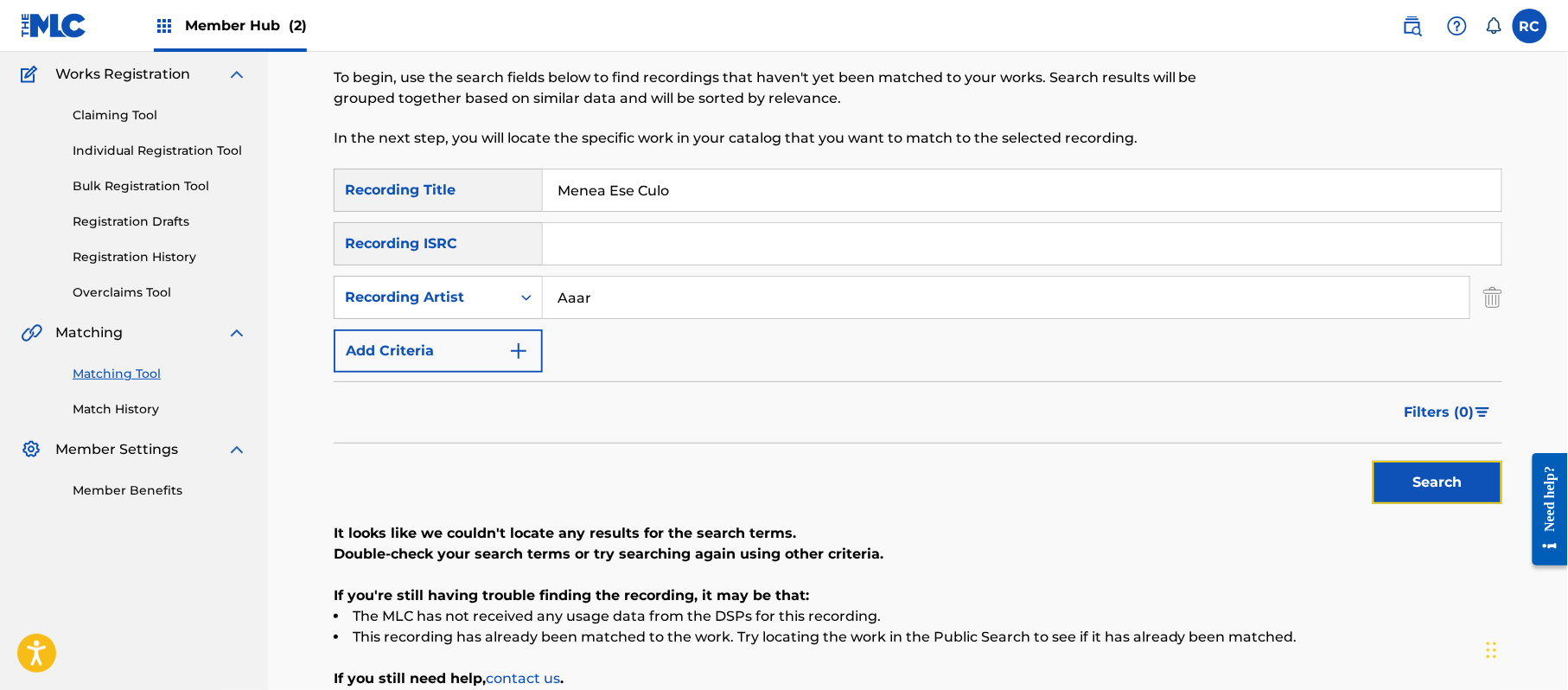
click at [1453, 485] on button "Search" at bounding box center [1438, 483] width 130 height 43
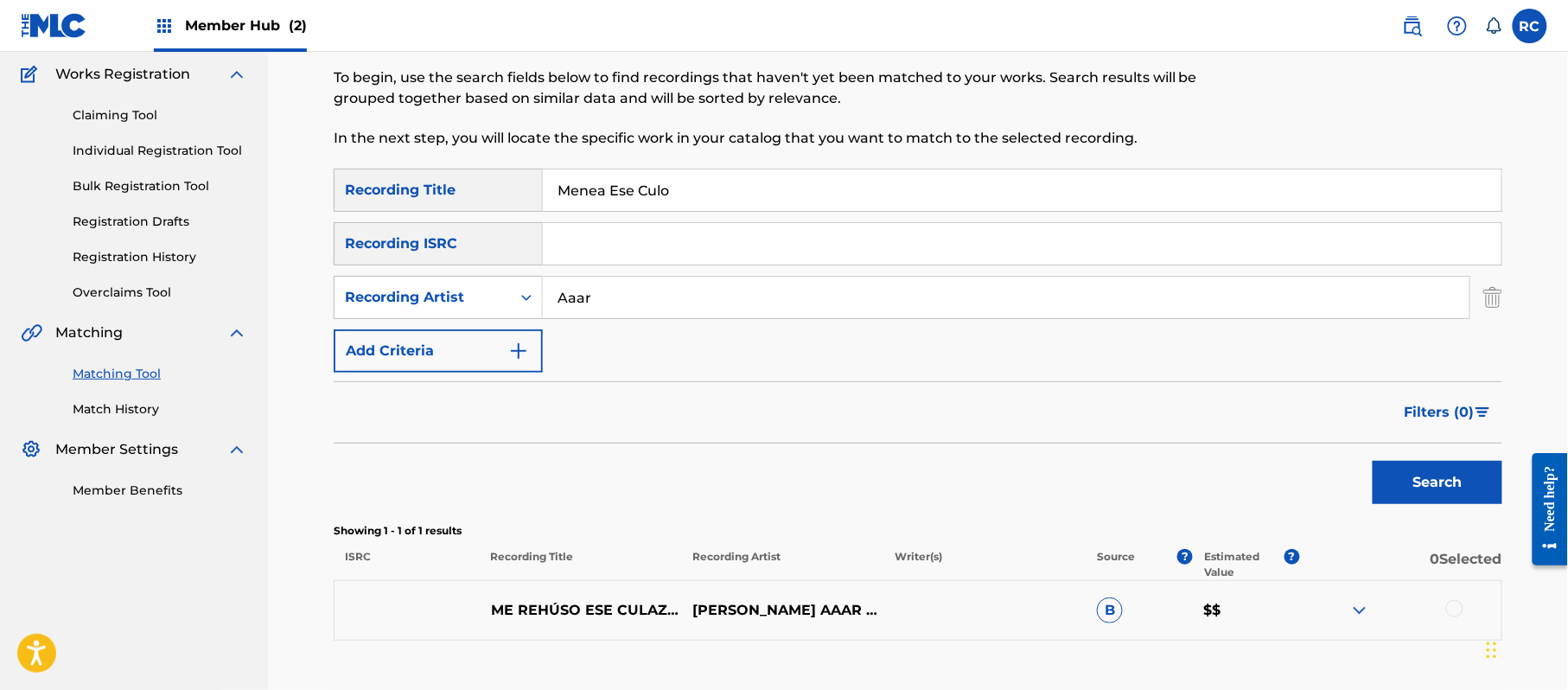
drag, startPoint x: 647, startPoint y: 251, endPoint x: 649, endPoint y: 236, distance: 15.1
click at [647, 251] on input "Search Form" at bounding box center [1022, 244] width 959 height 41
type input "TCAFB2044230"
drag, startPoint x: 679, startPoint y: 184, endPoint x: 467, endPoint y: 205, distance: 213.0
click at [467, 205] on div "SearchWithCriteria33b71844-0a2b-48f7-bdd0-1648cc1735c6 Recording Title Menea Es…" at bounding box center [917, 190] width 1168 height 43
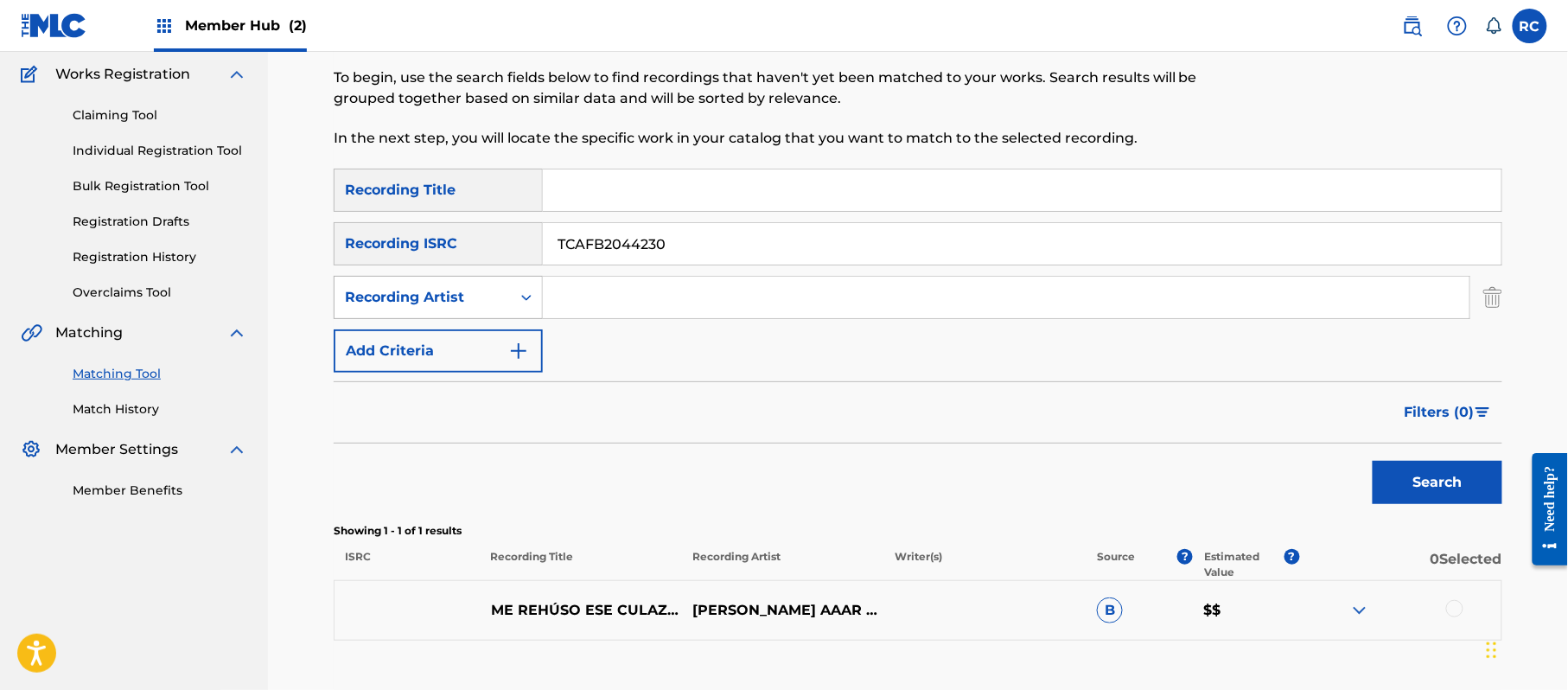
drag, startPoint x: 616, startPoint y: 309, endPoint x: 516, endPoint y: 309, distance: 100.0
click at [516, 309] on div "SearchWithCriteriaf563d235-38fe-43a6-a7d7-cf089f97af8f Recording Artist" at bounding box center [917, 297] width 1168 height 43
click at [1442, 493] on button "Search" at bounding box center [1438, 483] width 130 height 43
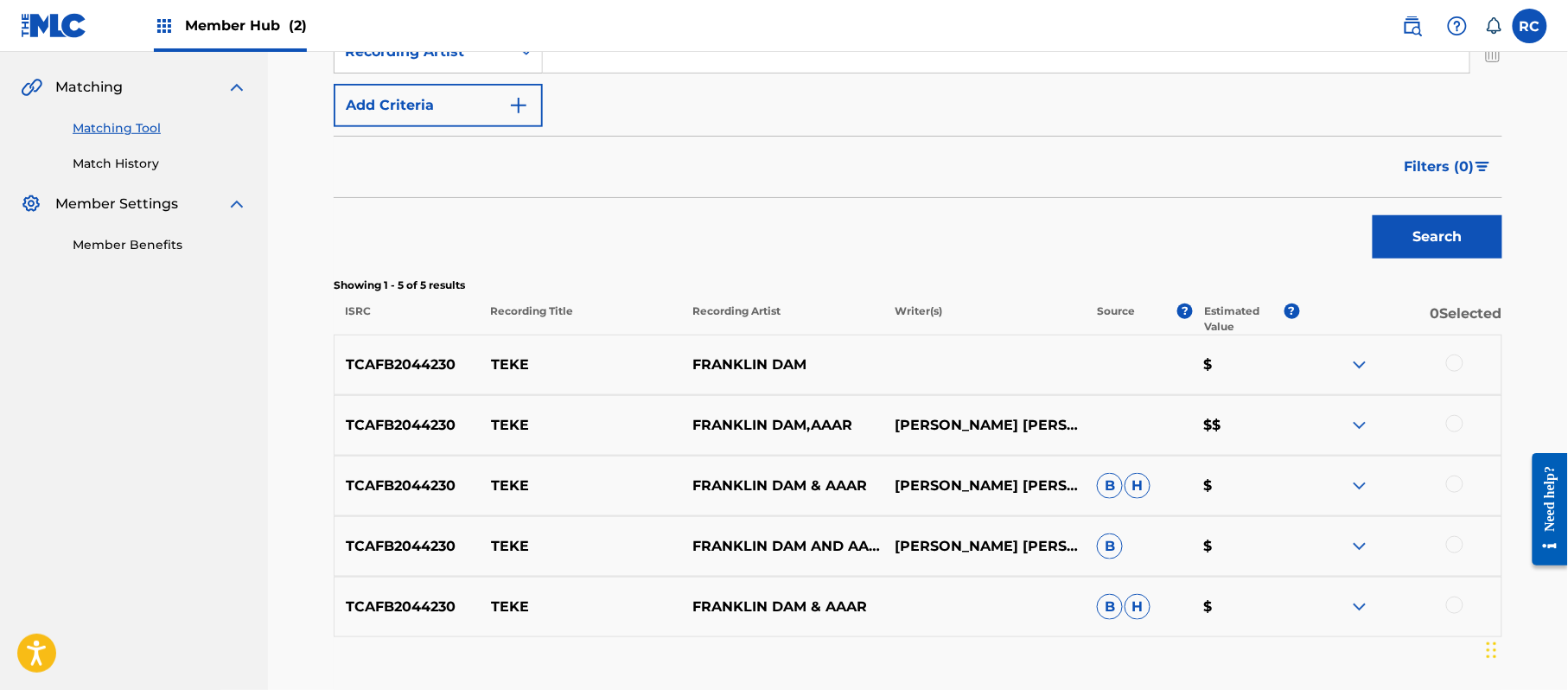
scroll to position [425, 0]
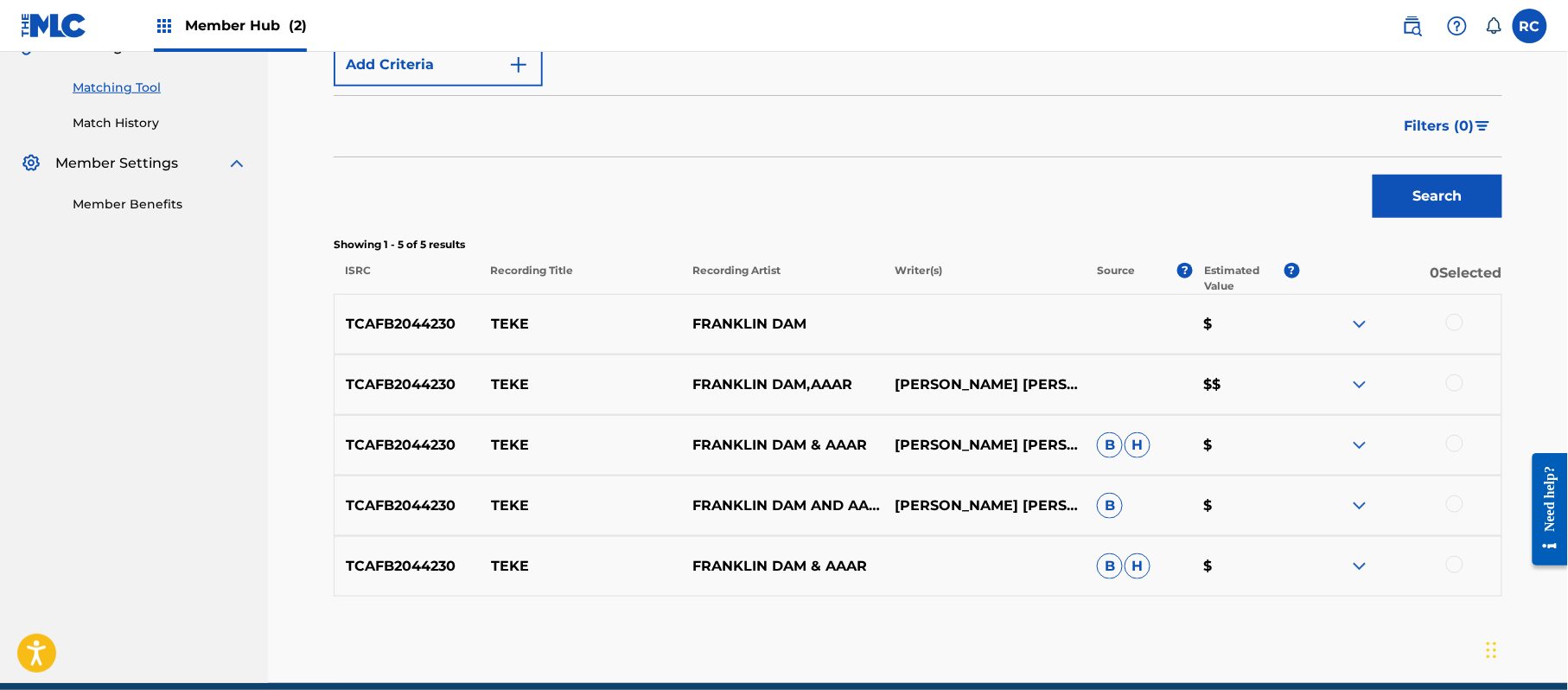
click at [1460, 328] on div at bounding box center [1455, 322] width 17 height 17
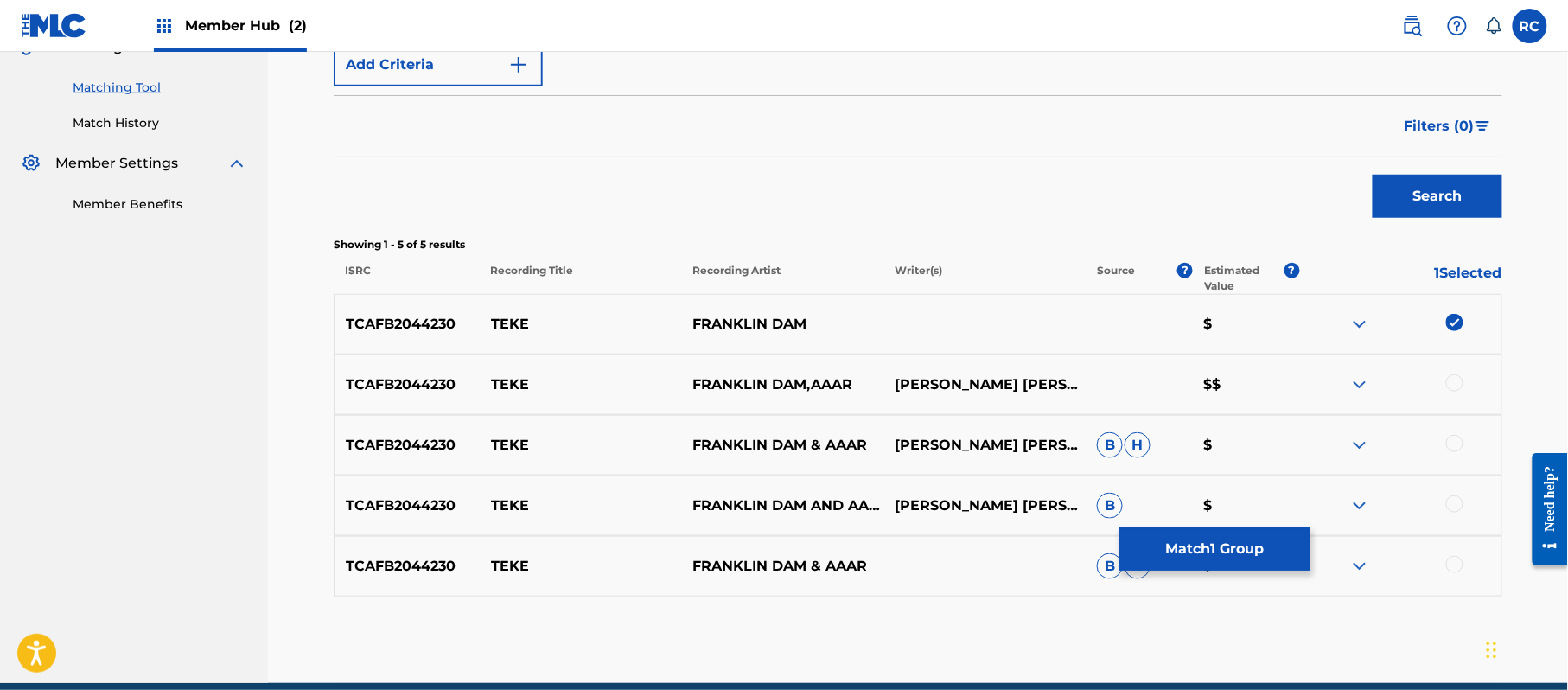
click at [1457, 380] on div at bounding box center [1455, 383] width 17 height 17
click at [1460, 444] on div at bounding box center [1455, 443] width 17 height 17
click at [1449, 504] on div at bounding box center [1455, 503] width 17 height 17
click at [1453, 566] on div at bounding box center [1455, 564] width 17 height 17
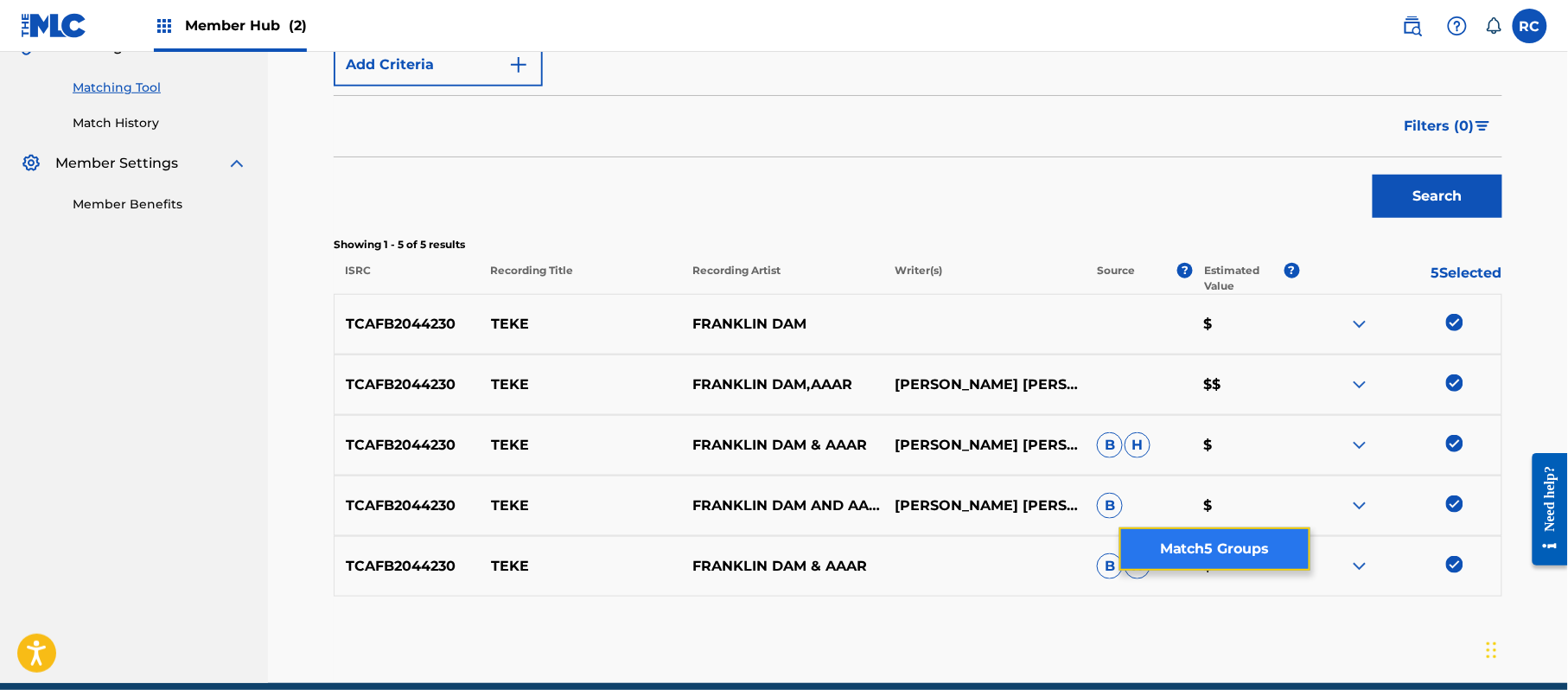
click at [1207, 541] on button "Match 5 Groups" at bounding box center [1214, 549] width 191 height 43
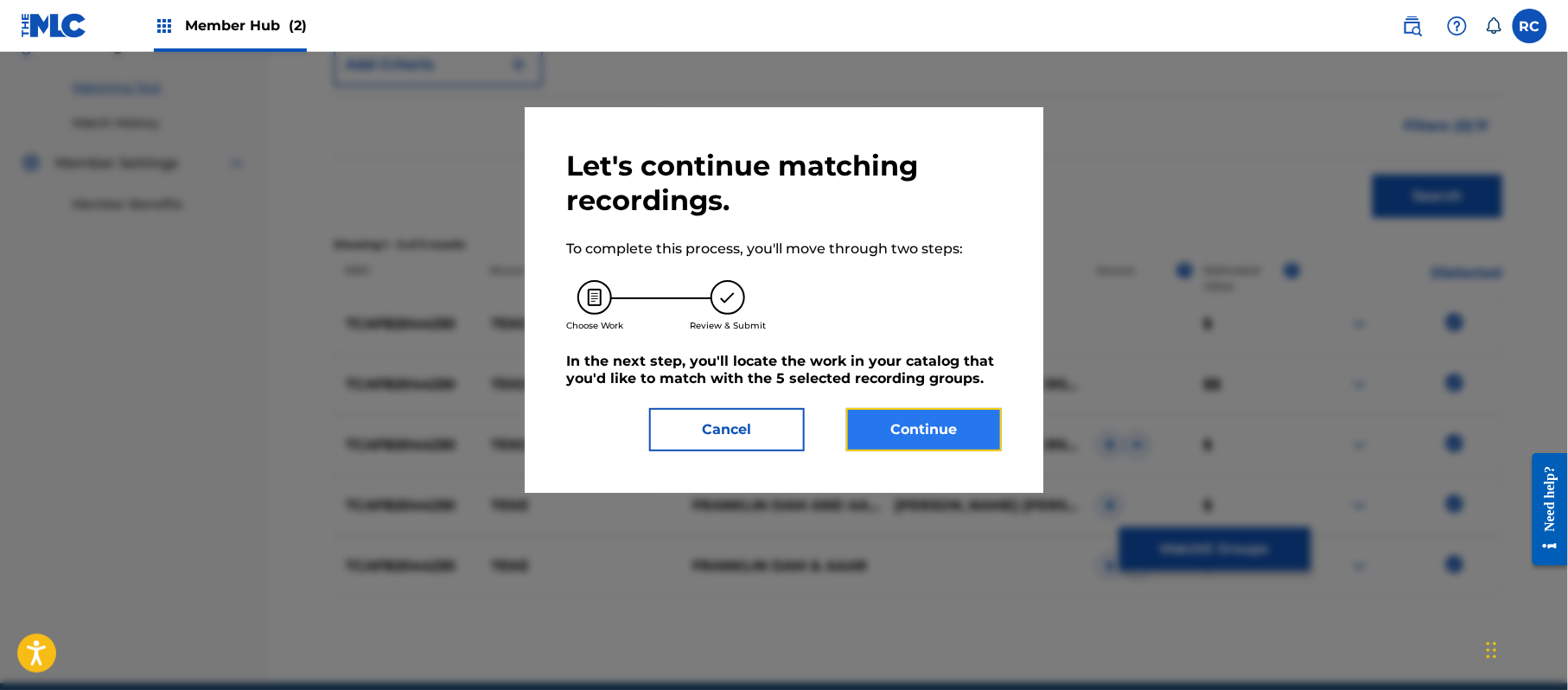
click at [903, 417] on button "Continue" at bounding box center [924, 430] width 156 height 43
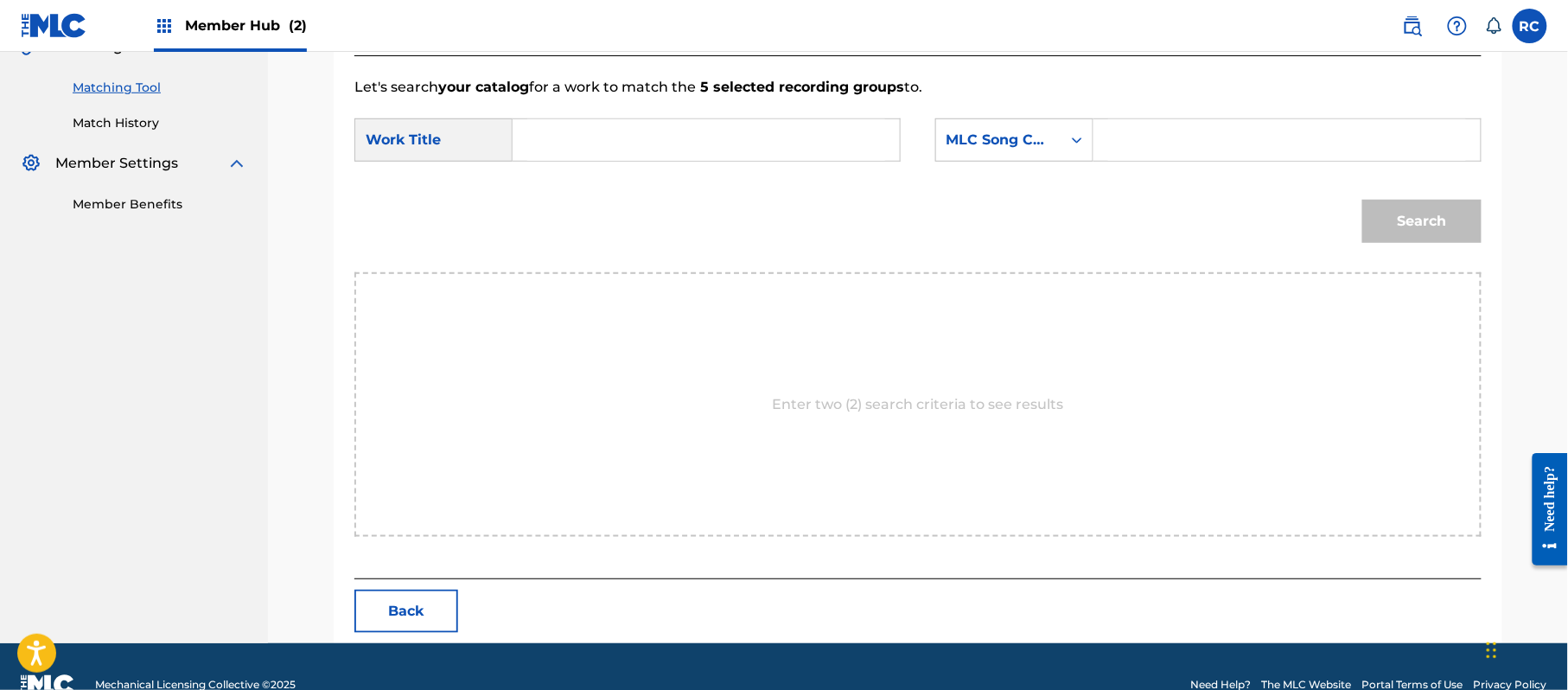
click at [635, 141] on input "Search Form" at bounding box center [706, 140] width 358 height 41
click at [635, 141] on input "Teke TX59VI" at bounding box center [706, 140] width 358 height 41
type input "Teke"
click at [1191, 131] on input "Search Form" at bounding box center [1287, 140] width 358 height 41
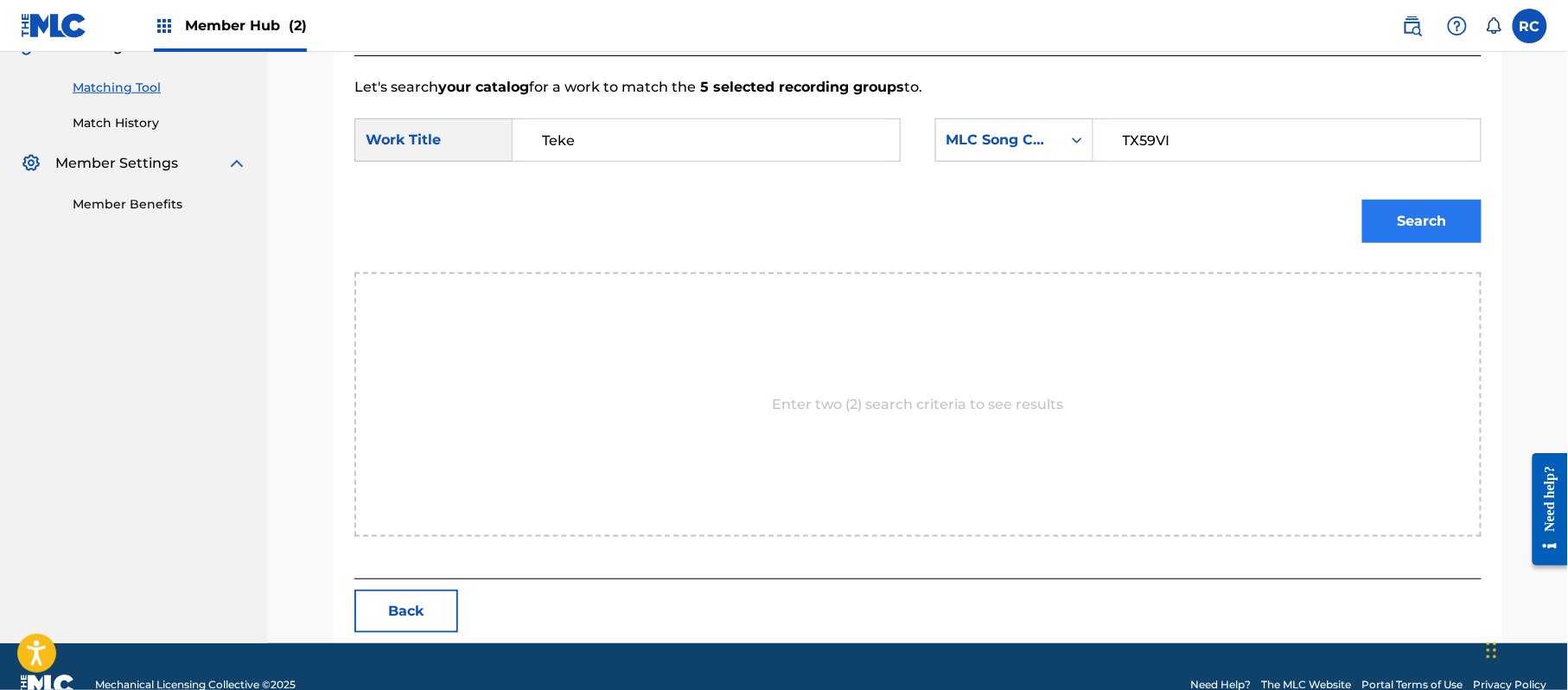
type input "TX59VI"
click at [1442, 224] on button "Search" at bounding box center [1422, 222] width 120 height 43
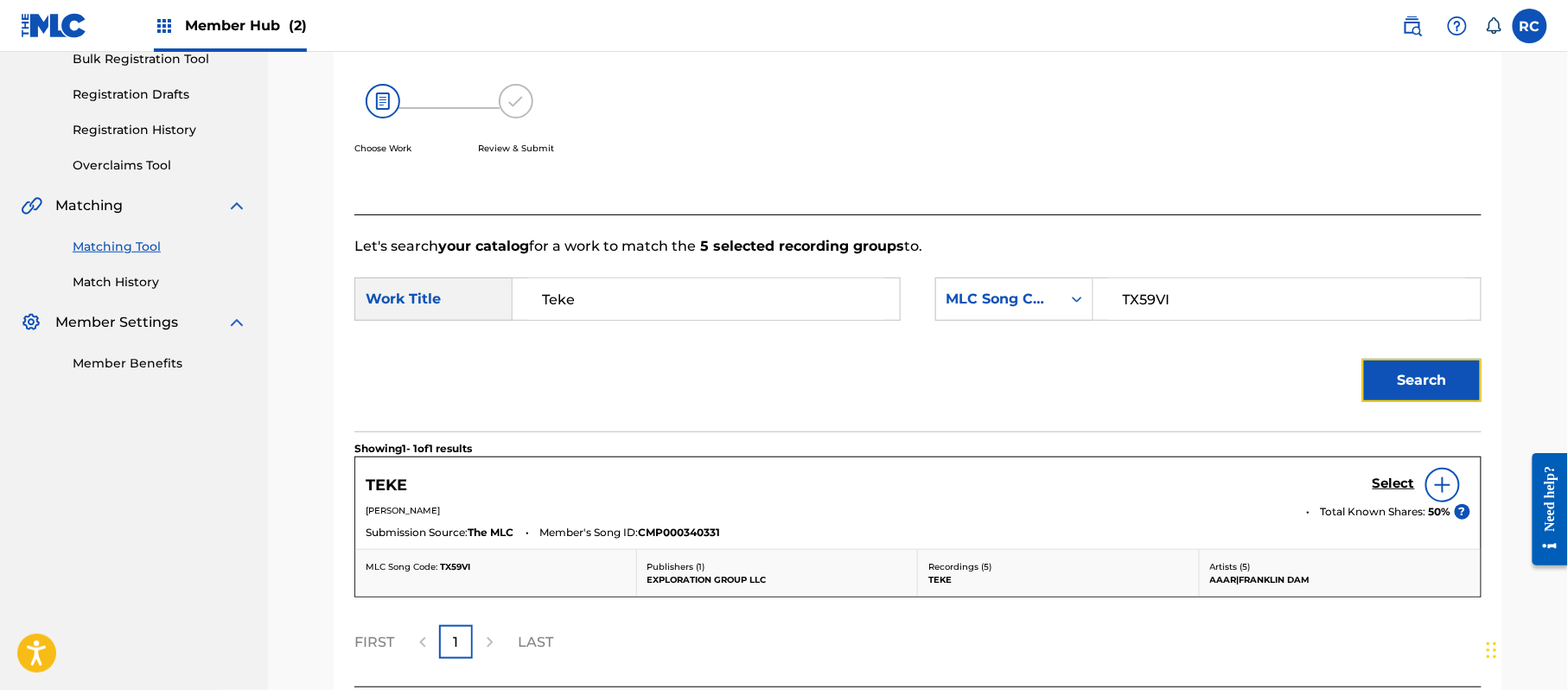
scroll to position [411, 0]
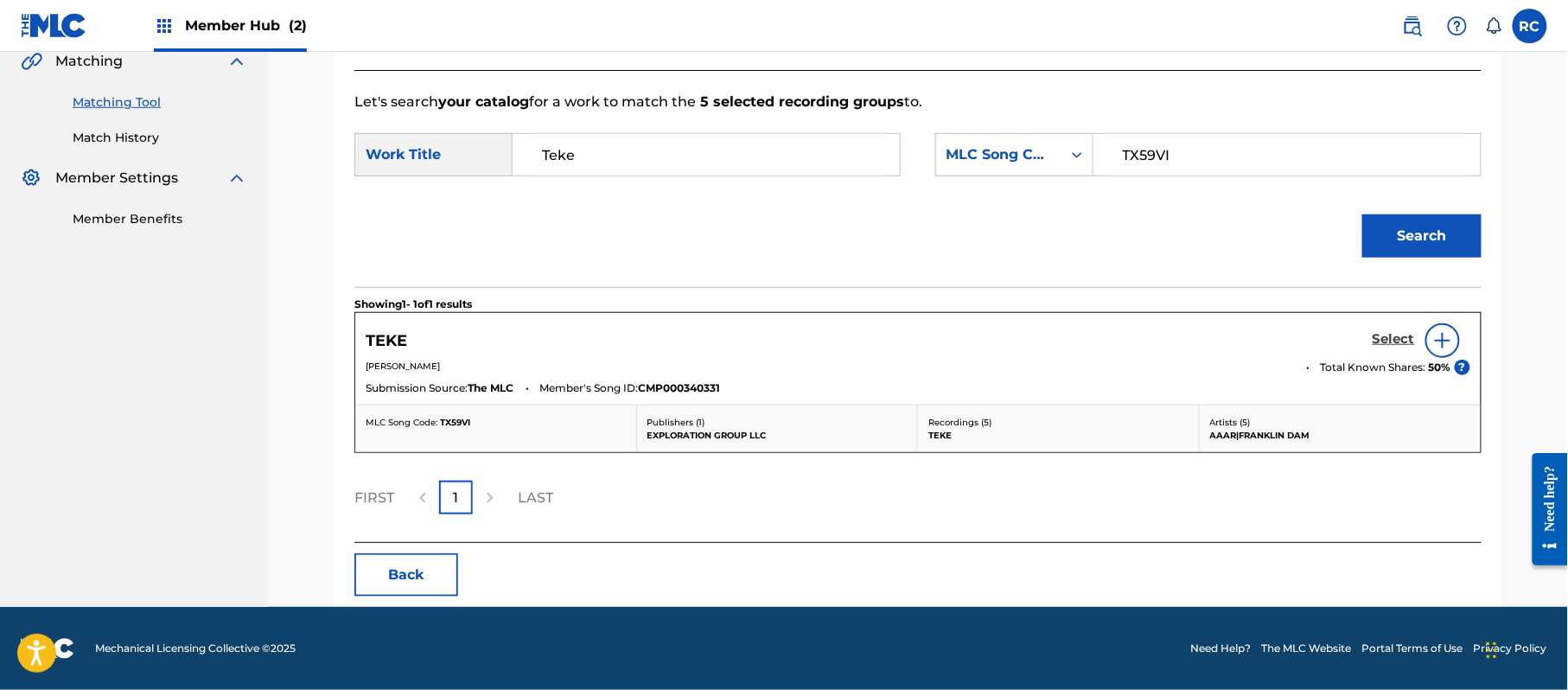
click at [1378, 340] on h5 "Select" at bounding box center [1394, 338] width 42 height 16
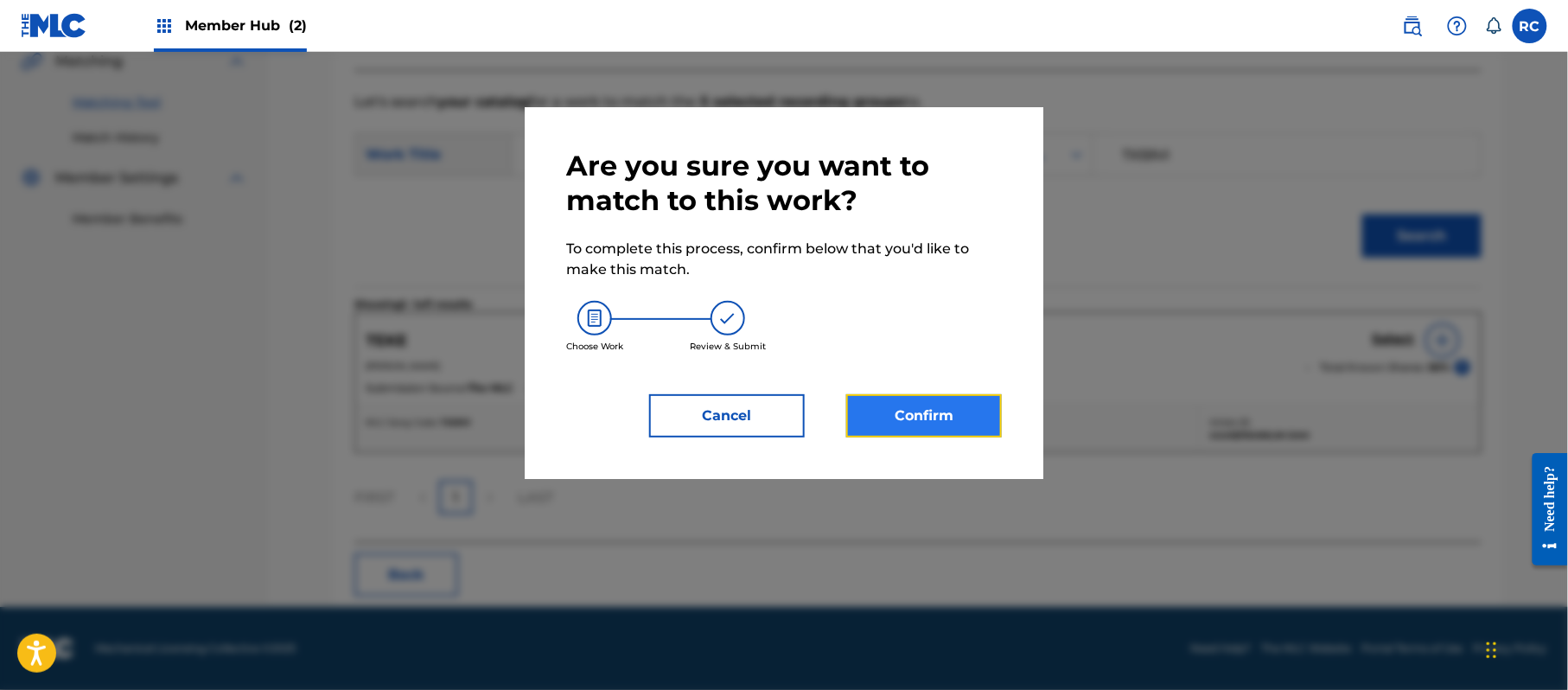
click at [945, 413] on button "Confirm" at bounding box center [924, 416] width 156 height 43
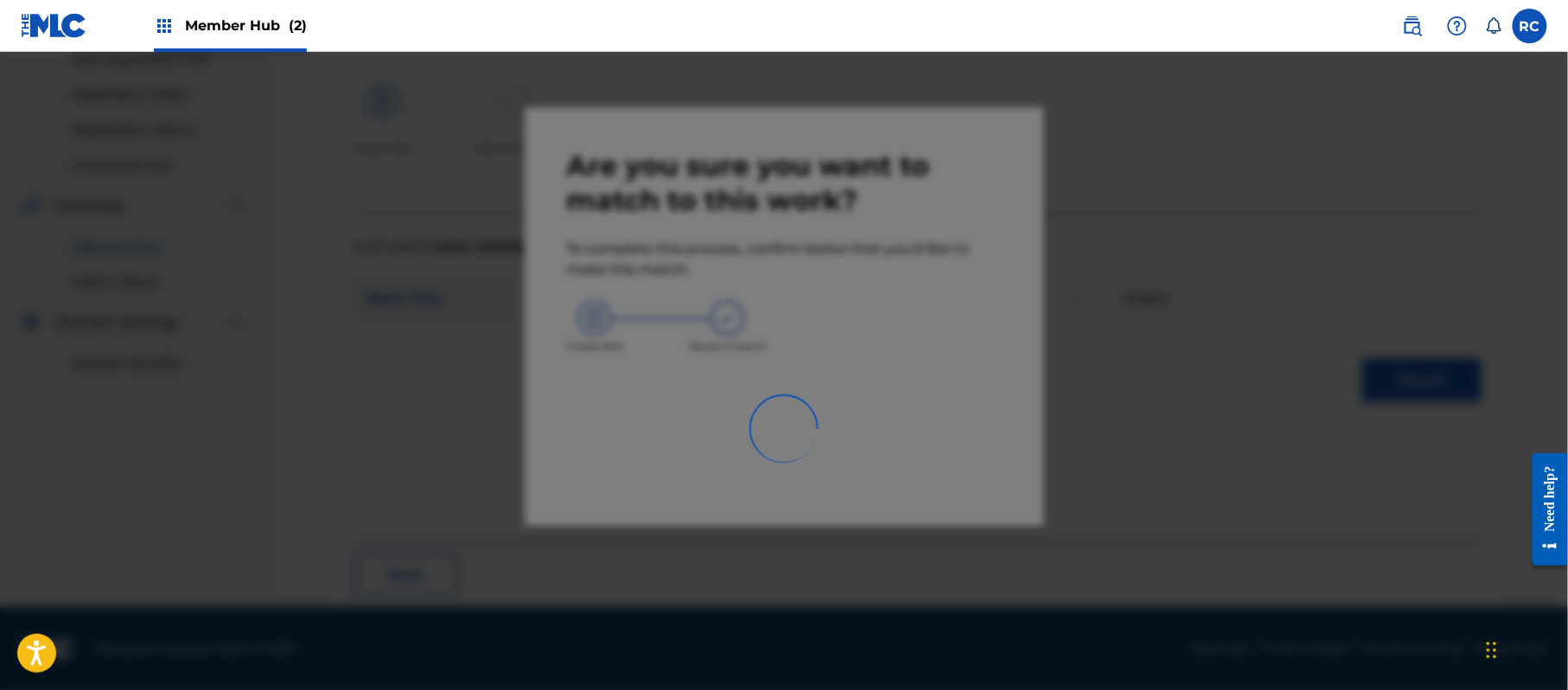
scroll to position [69, 0]
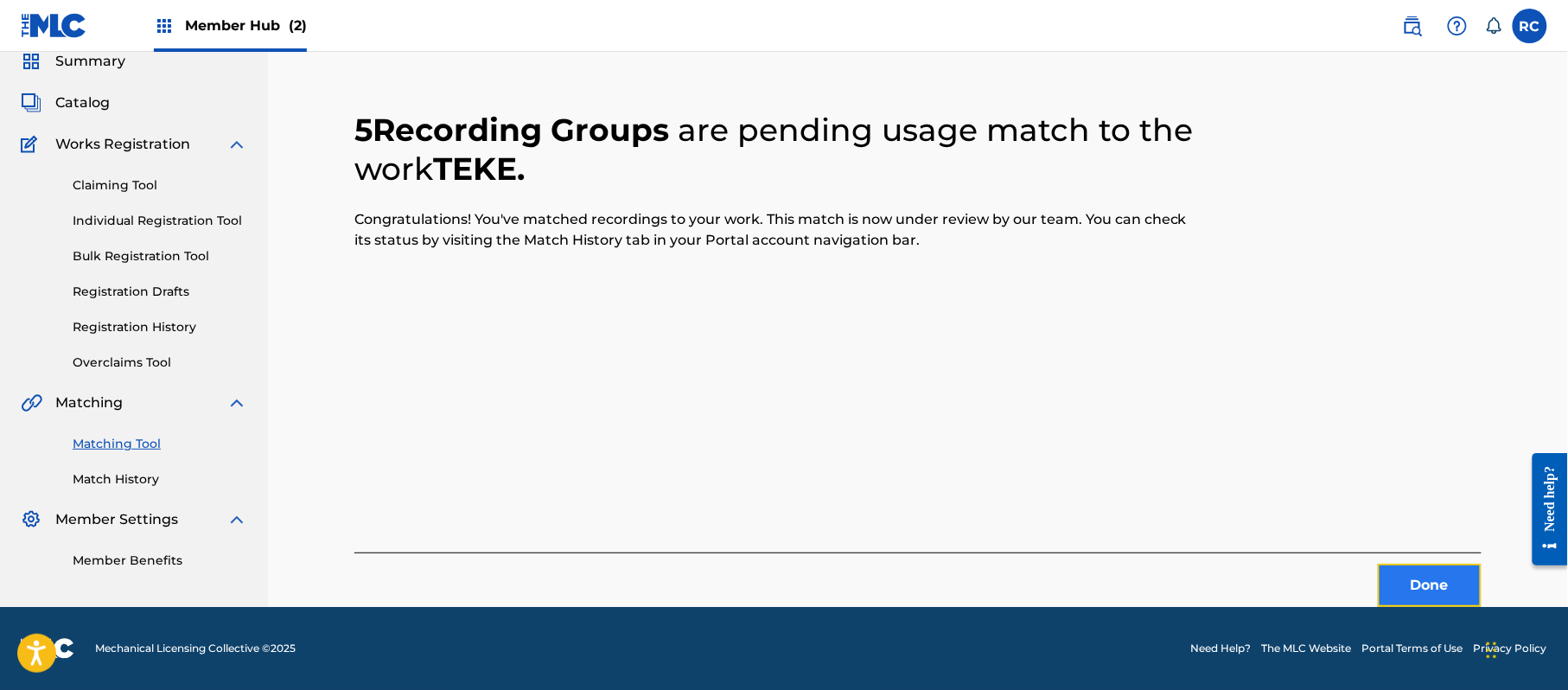
click at [1450, 591] on button "Done" at bounding box center [1429, 585] width 104 height 43
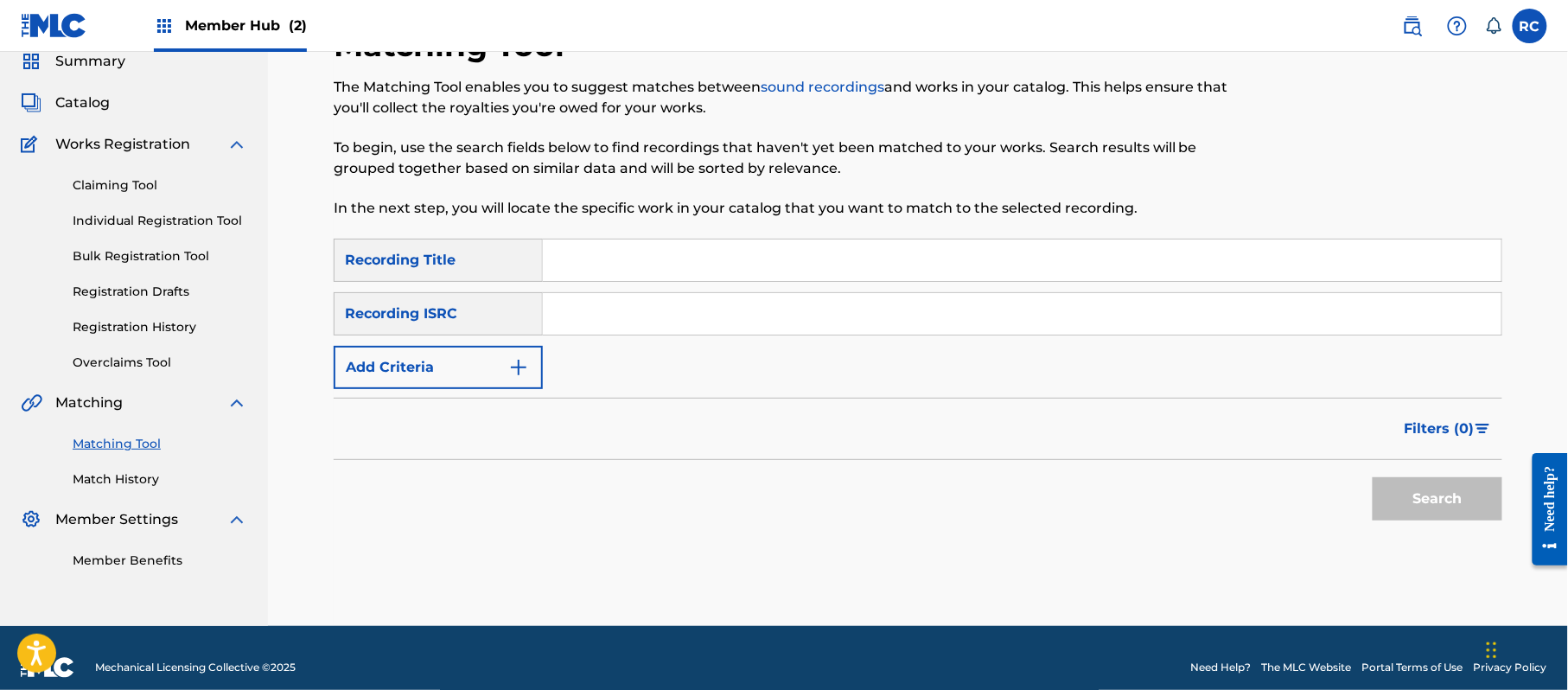
click at [662, 317] on input "Search Form" at bounding box center [1022, 314] width 959 height 41
type input "QZTAX2444646"
click at [1433, 510] on button "Search" at bounding box center [1438, 499] width 130 height 43
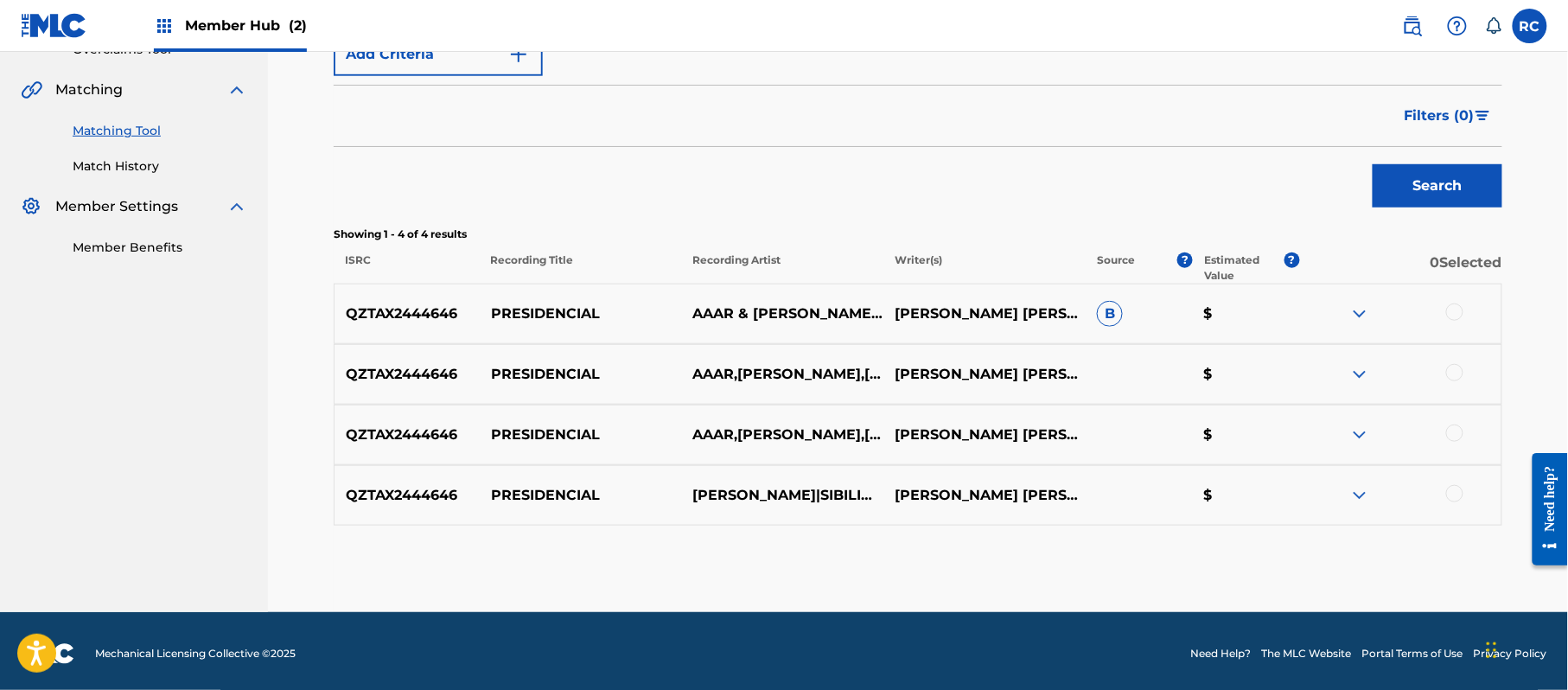
scroll to position [387, 0]
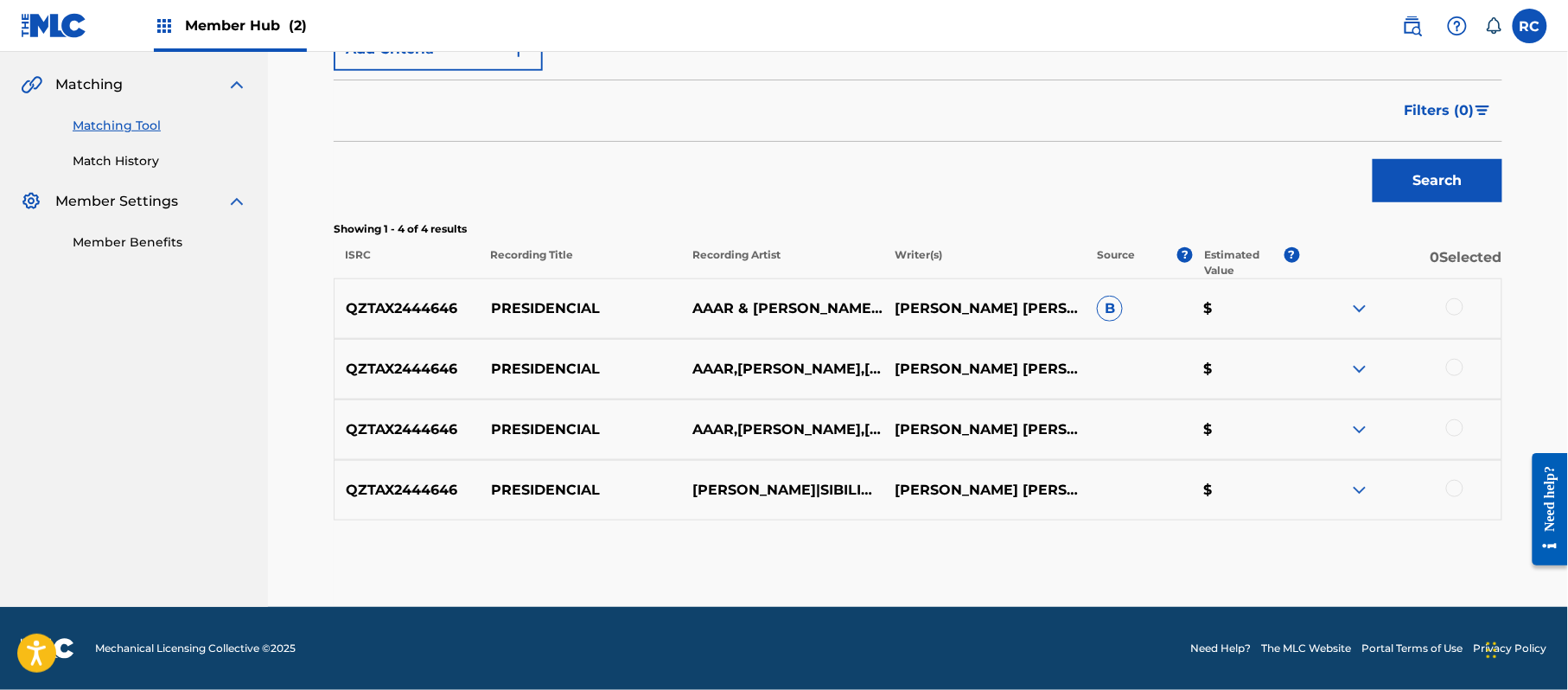
click at [1458, 315] on div at bounding box center [1455, 306] width 17 height 17
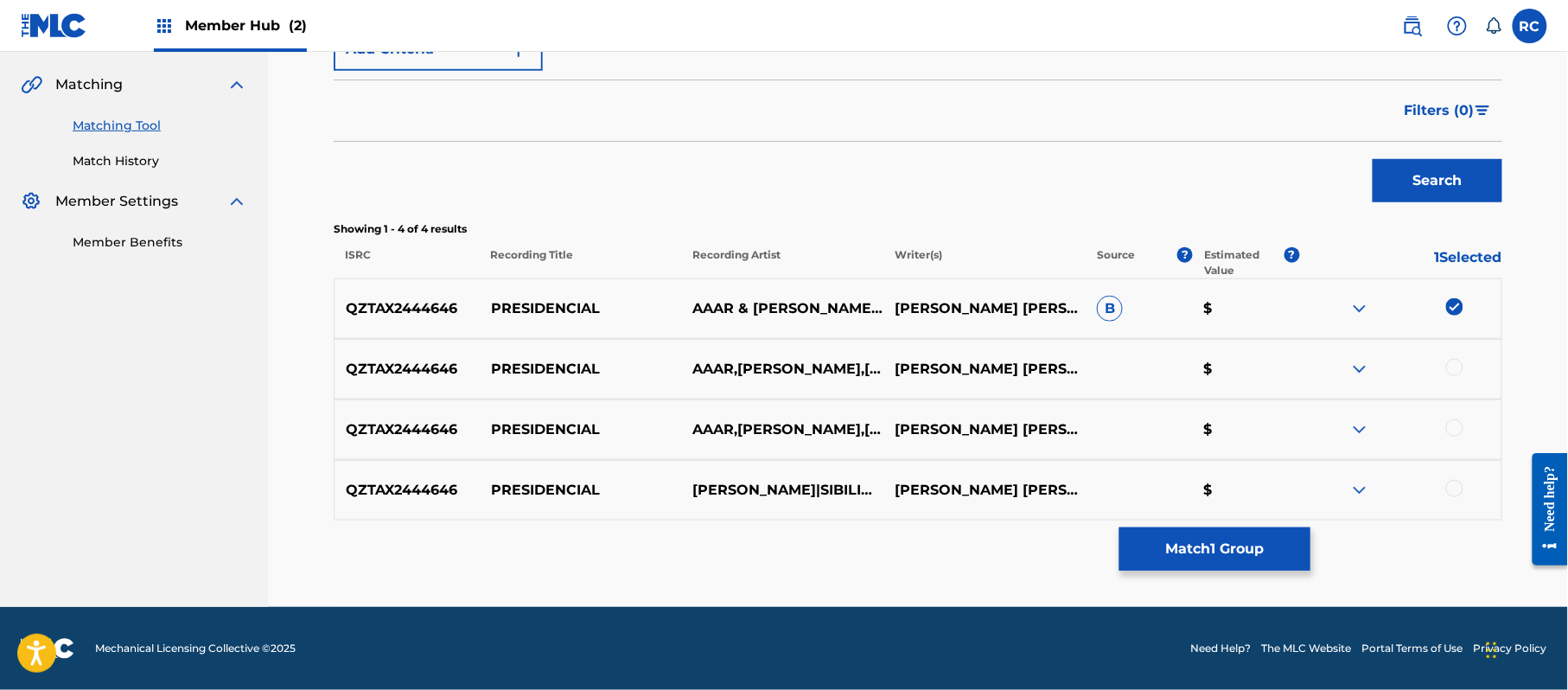
click at [1458, 371] on div at bounding box center [1455, 367] width 17 height 17
click at [1461, 434] on div at bounding box center [1400, 430] width 203 height 21
click at [1453, 429] on div at bounding box center [1455, 428] width 17 height 17
click at [1453, 491] on div at bounding box center [1455, 488] width 17 height 17
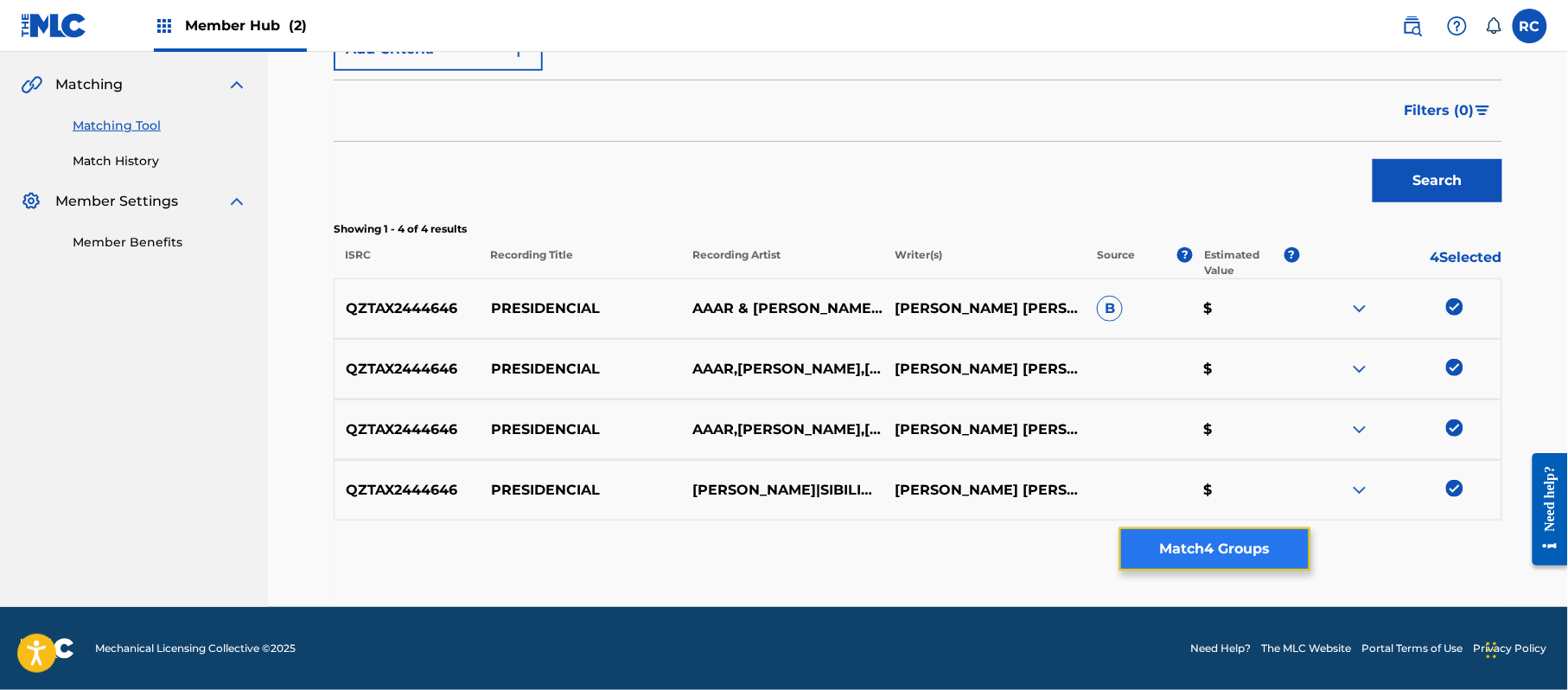
click at [1213, 550] on button "Match 4 Groups" at bounding box center [1214, 549] width 191 height 43
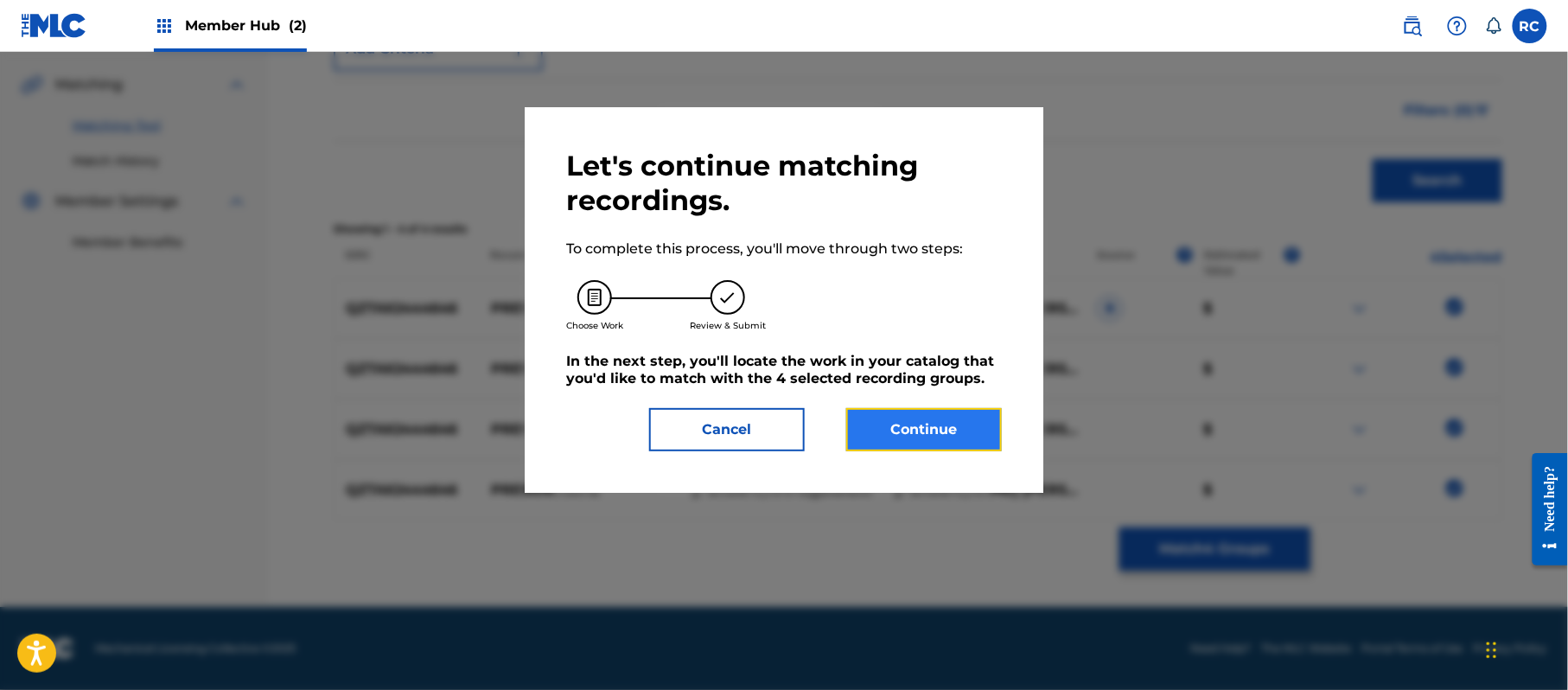
click at [917, 436] on button "Continue" at bounding box center [924, 430] width 156 height 43
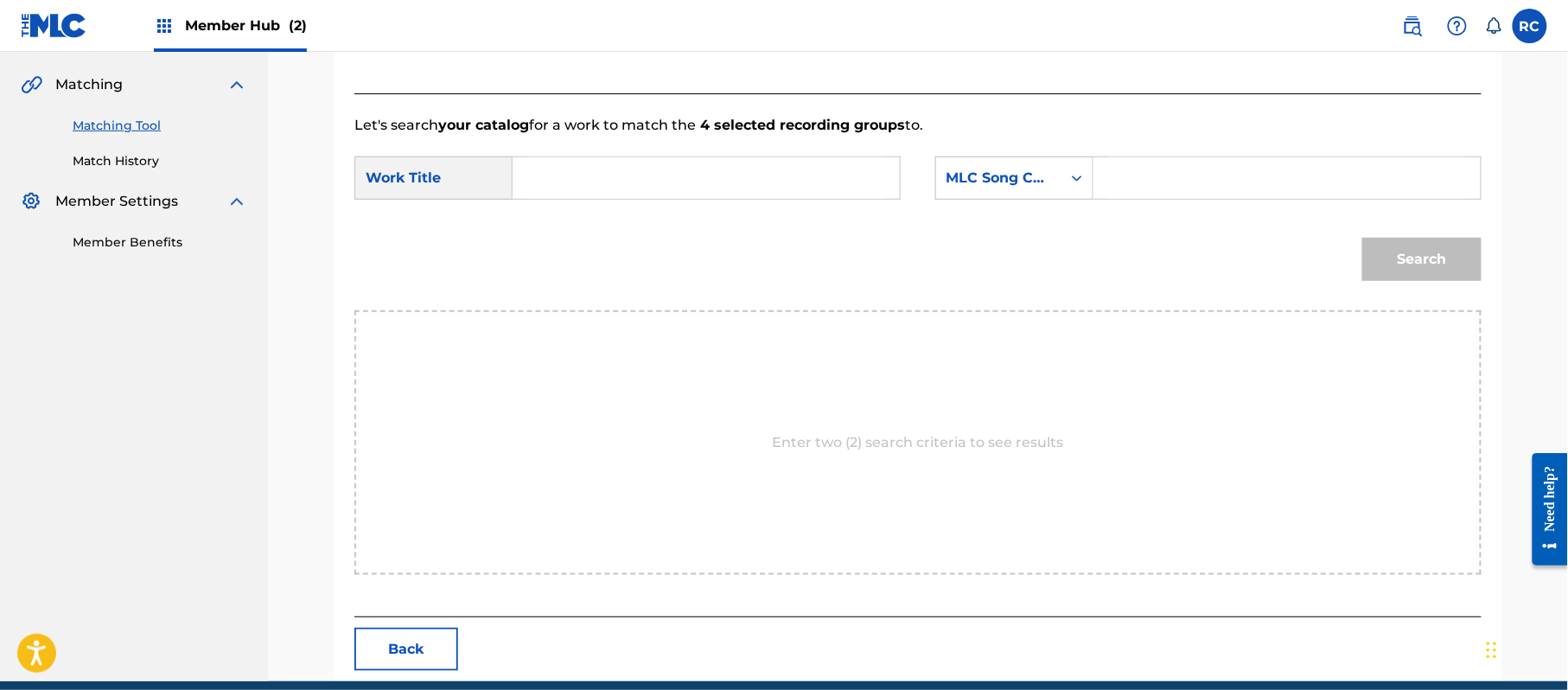
click at [606, 178] on input "Search Form" at bounding box center [706, 178] width 358 height 41
click at [660, 181] on input "Presidencial PM6WL5" at bounding box center [706, 178] width 358 height 41
click at [668, 181] on input "Presidencial PM6WL5" at bounding box center [706, 178] width 358 height 41
type input "Presidencial"
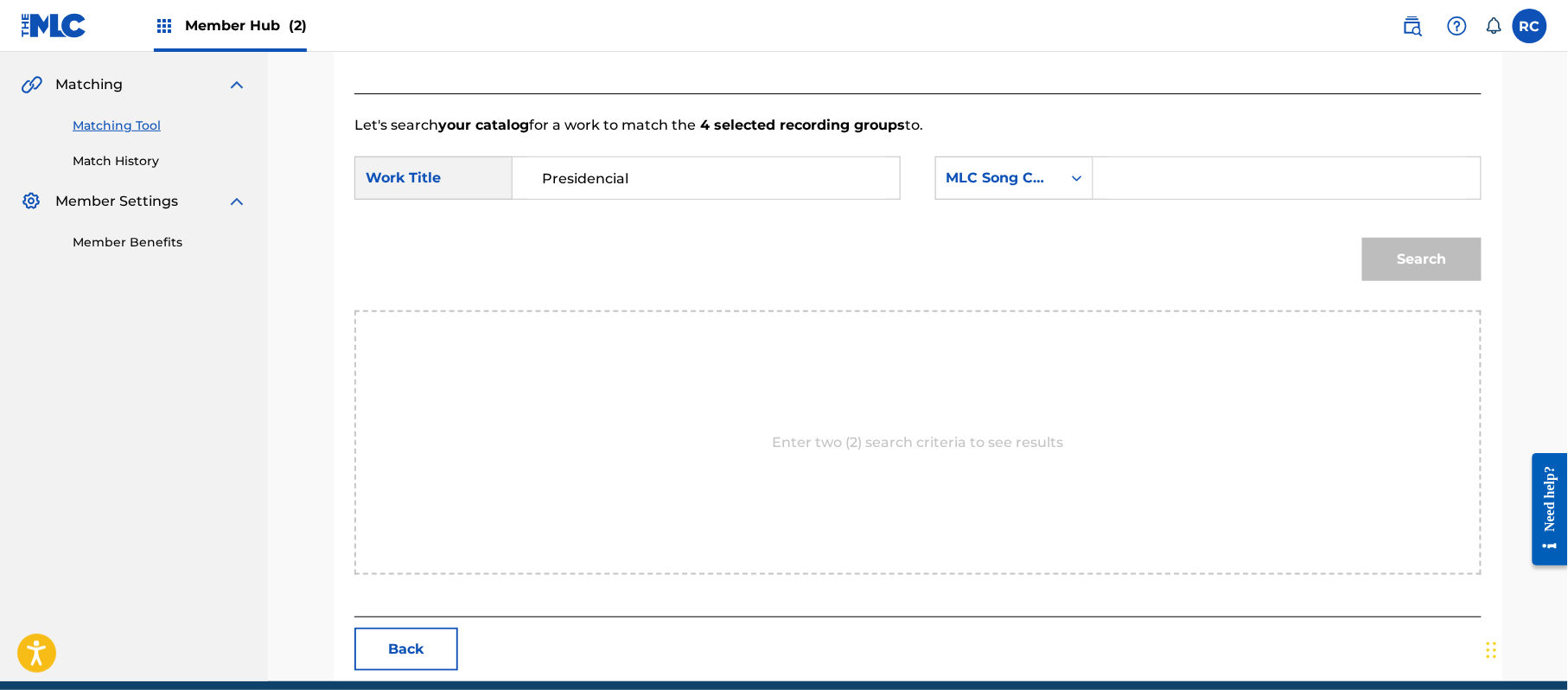
click at [1207, 174] on input "Search Form" at bounding box center [1287, 178] width 358 height 41
type input "PM6WL5"
click at [1425, 263] on button "Search" at bounding box center [1422, 259] width 120 height 43
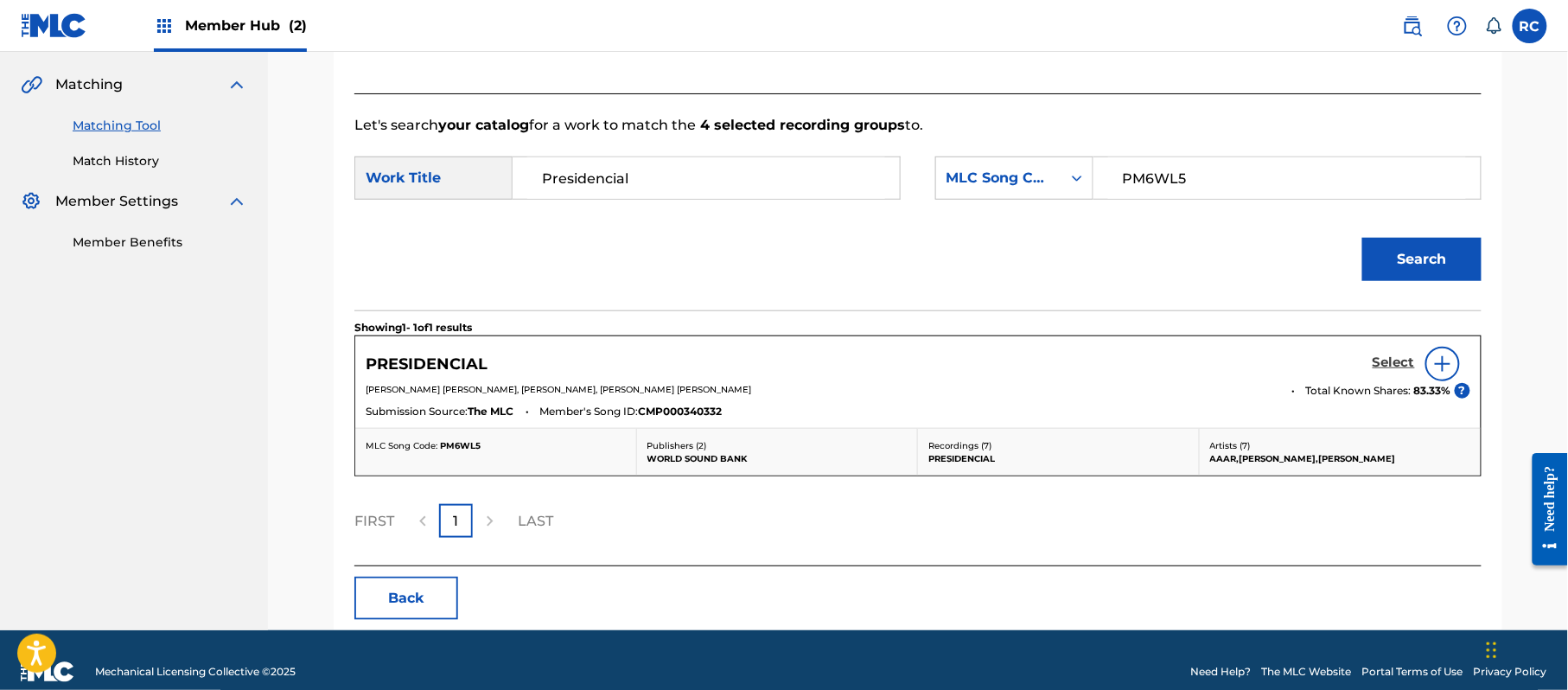
click at [1385, 364] on h5 "Select" at bounding box center [1394, 362] width 42 height 16
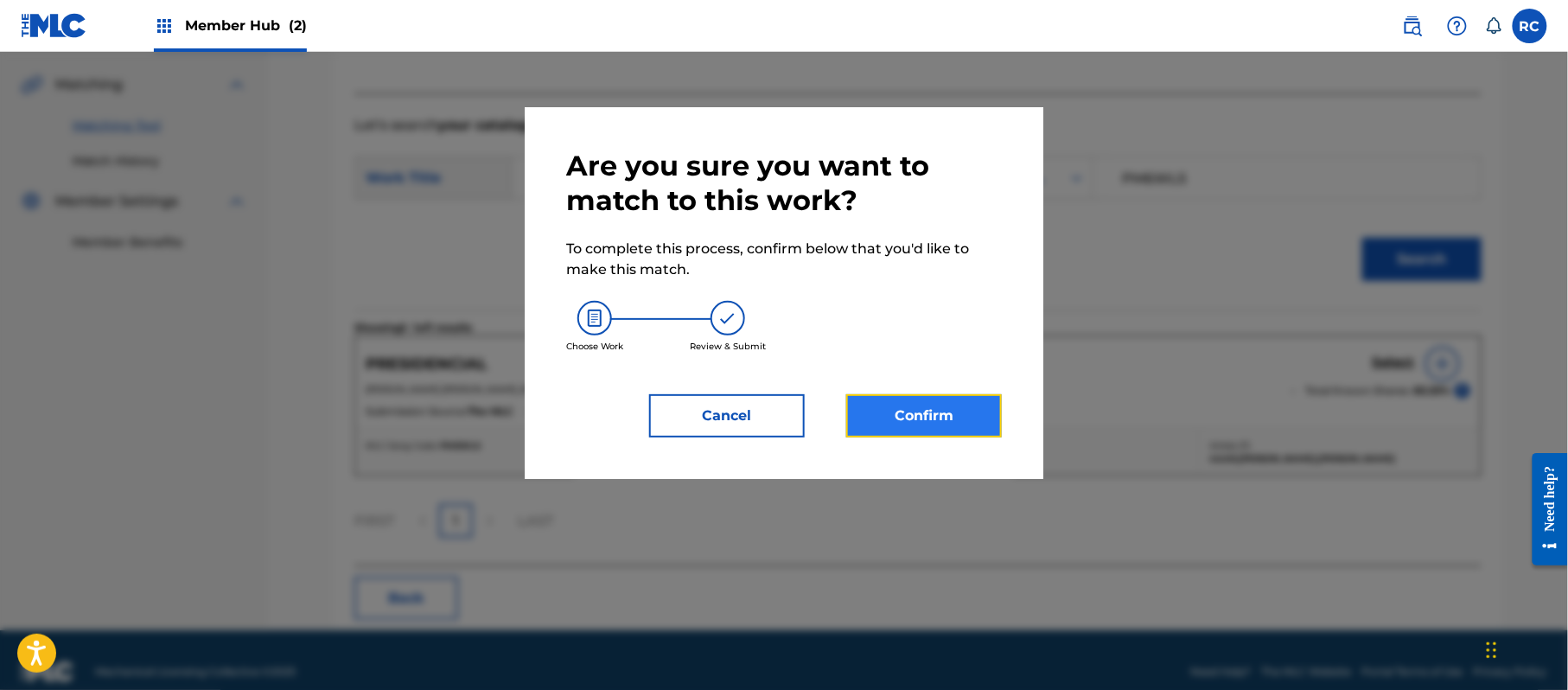
click at [933, 417] on button "Confirm" at bounding box center [924, 416] width 156 height 43
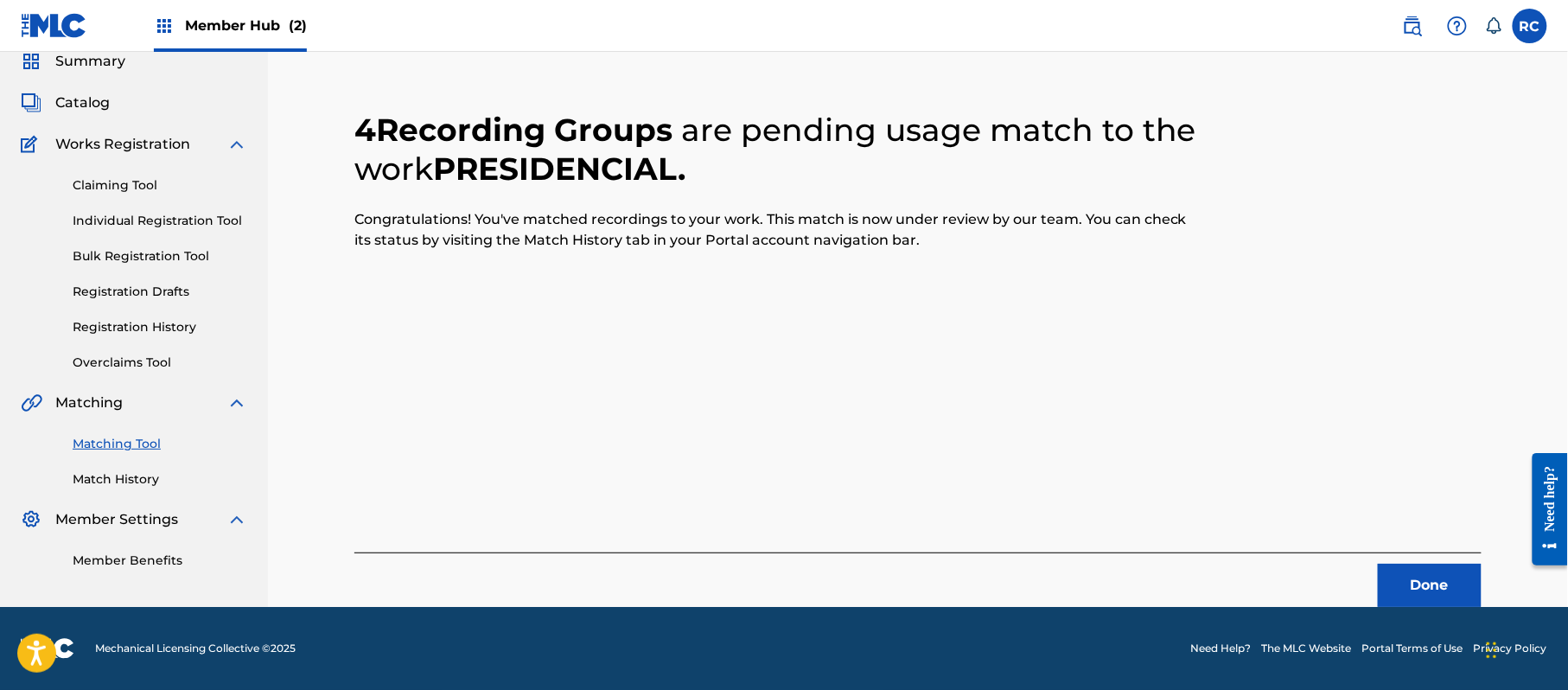
scroll to position [69, 0]
click at [1435, 593] on button "Done" at bounding box center [1429, 585] width 104 height 43
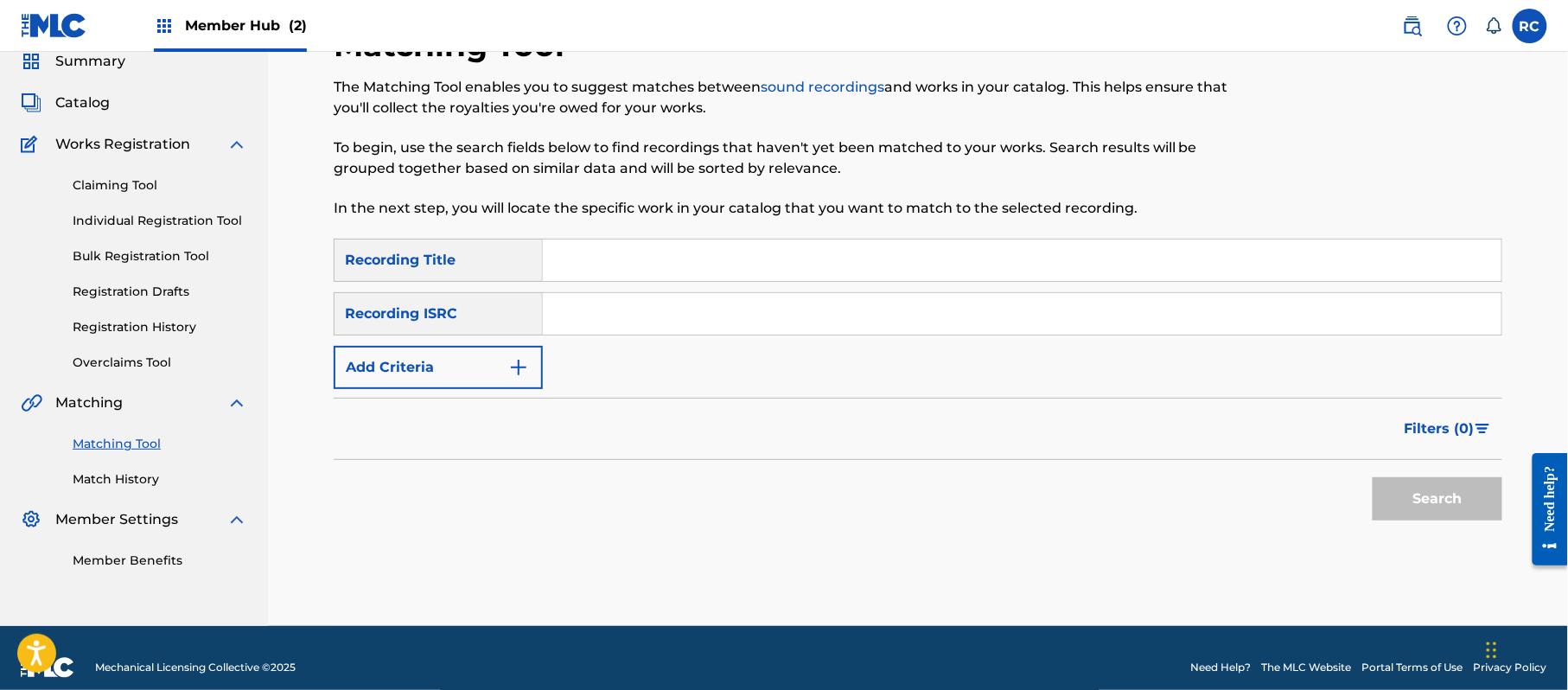
click at [658, 321] on input "Search Form" at bounding box center [1022, 314] width 959 height 41
click at [1418, 506] on button "Search" at bounding box center [1438, 499] width 130 height 43
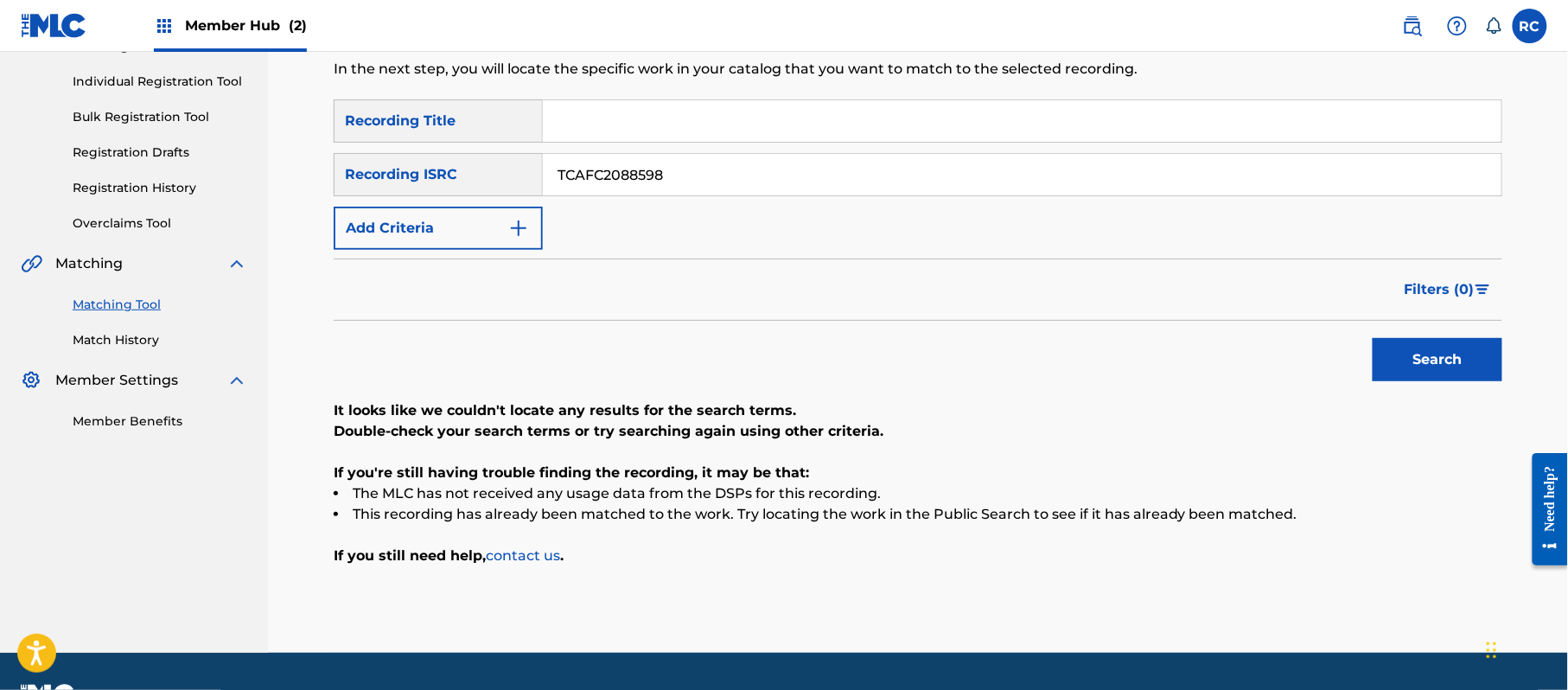
scroll to position [255, 0]
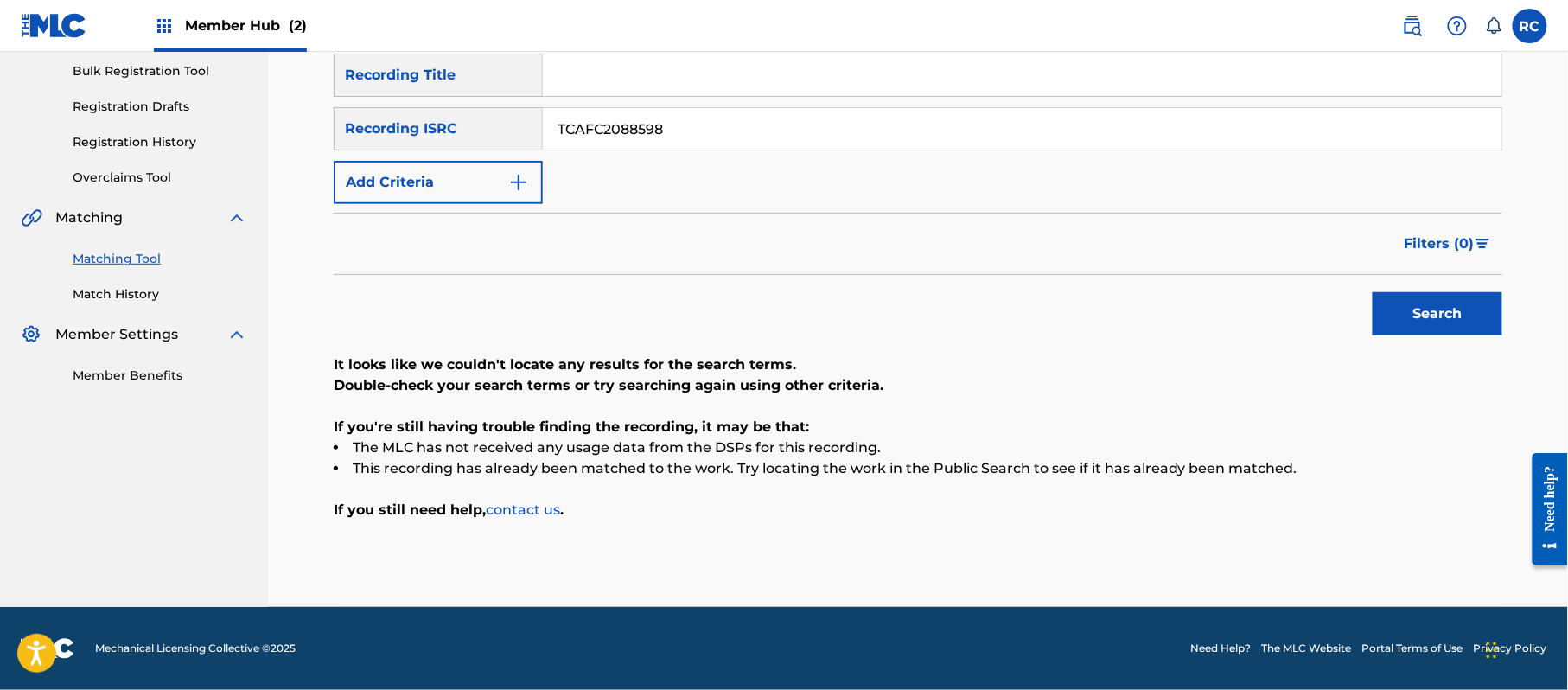
drag, startPoint x: 644, startPoint y: 133, endPoint x: 484, endPoint y: 139, distance: 160.1
click at [477, 139] on div "SearchWithCriteria934306d6-8f55-4148-a71f-de18aeb7b724 Recording ISRC TCAFC2088…" at bounding box center [917, 129] width 1168 height 43
type input "TCAFC2029359"
click at [1397, 319] on button "Search" at bounding box center [1438, 314] width 130 height 43
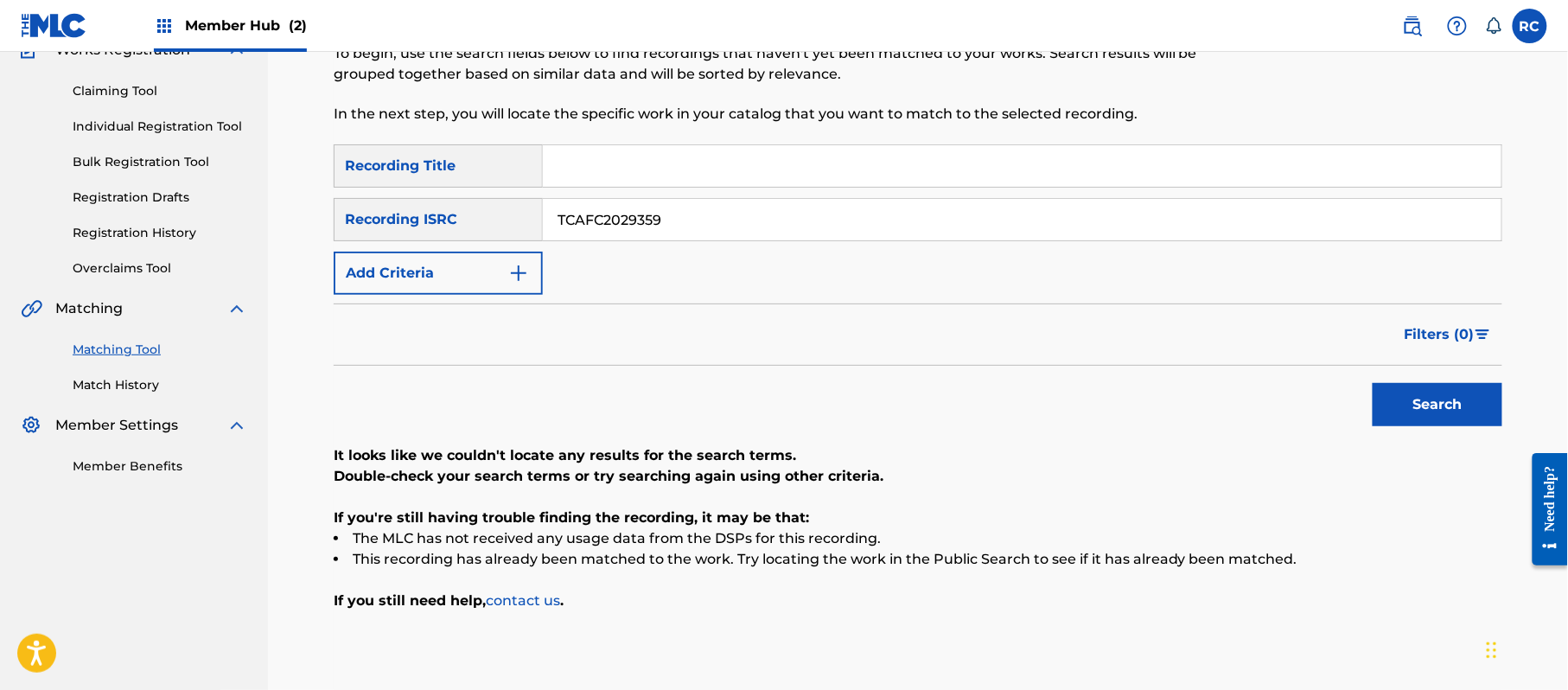
scroll to position [25, 0]
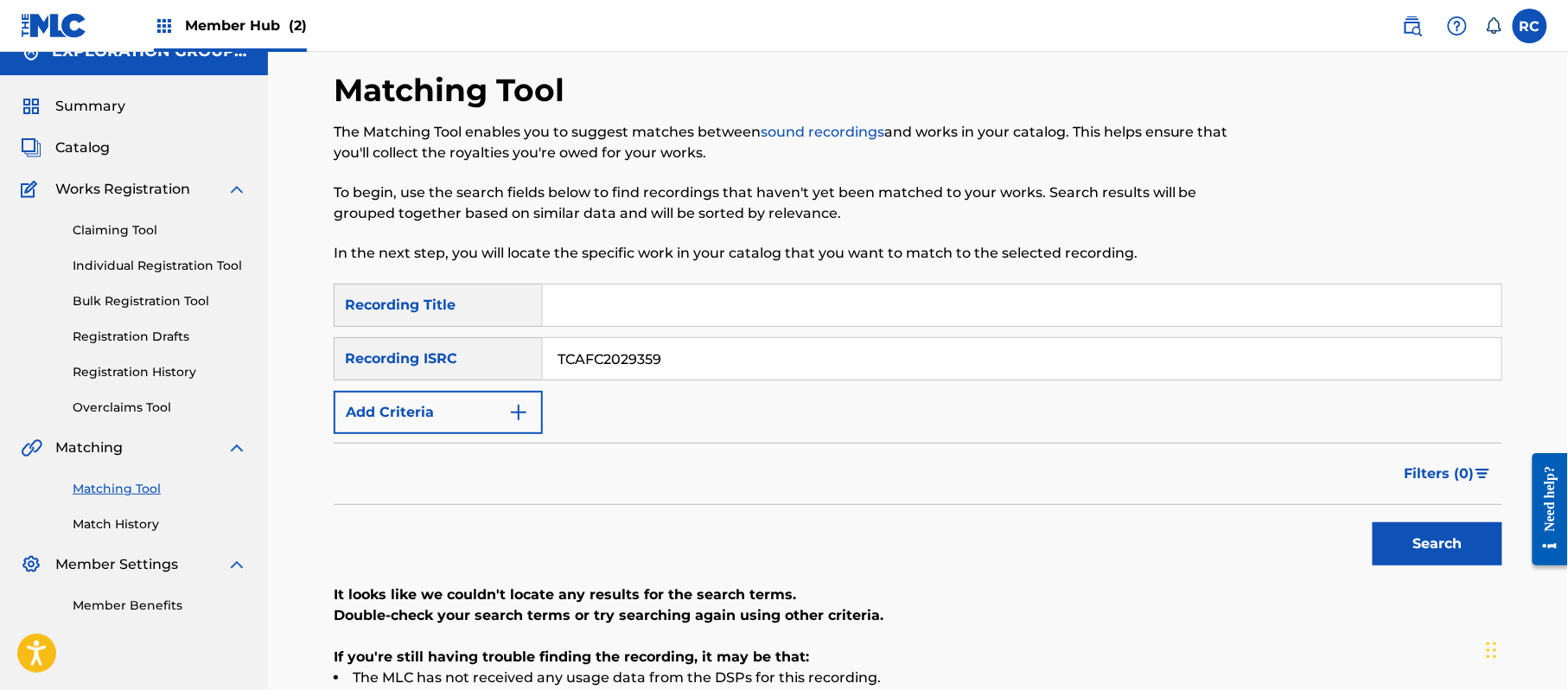
click at [631, 313] on input "Search Form" at bounding box center [1022, 305] width 959 height 41
drag, startPoint x: 619, startPoint y: 312, endPoint x: 837, endPoint y: 323, distance: 218.3
click at [837, 323] on input "Ay No Agatha & Chimbala" at bounding box center [1022, 305] width 959 height 41
type input "Ay No"
drag, startPoint x: 536, startPoint y: 360, endPoint x: 493, endPoint y: 360, distance: 43.0
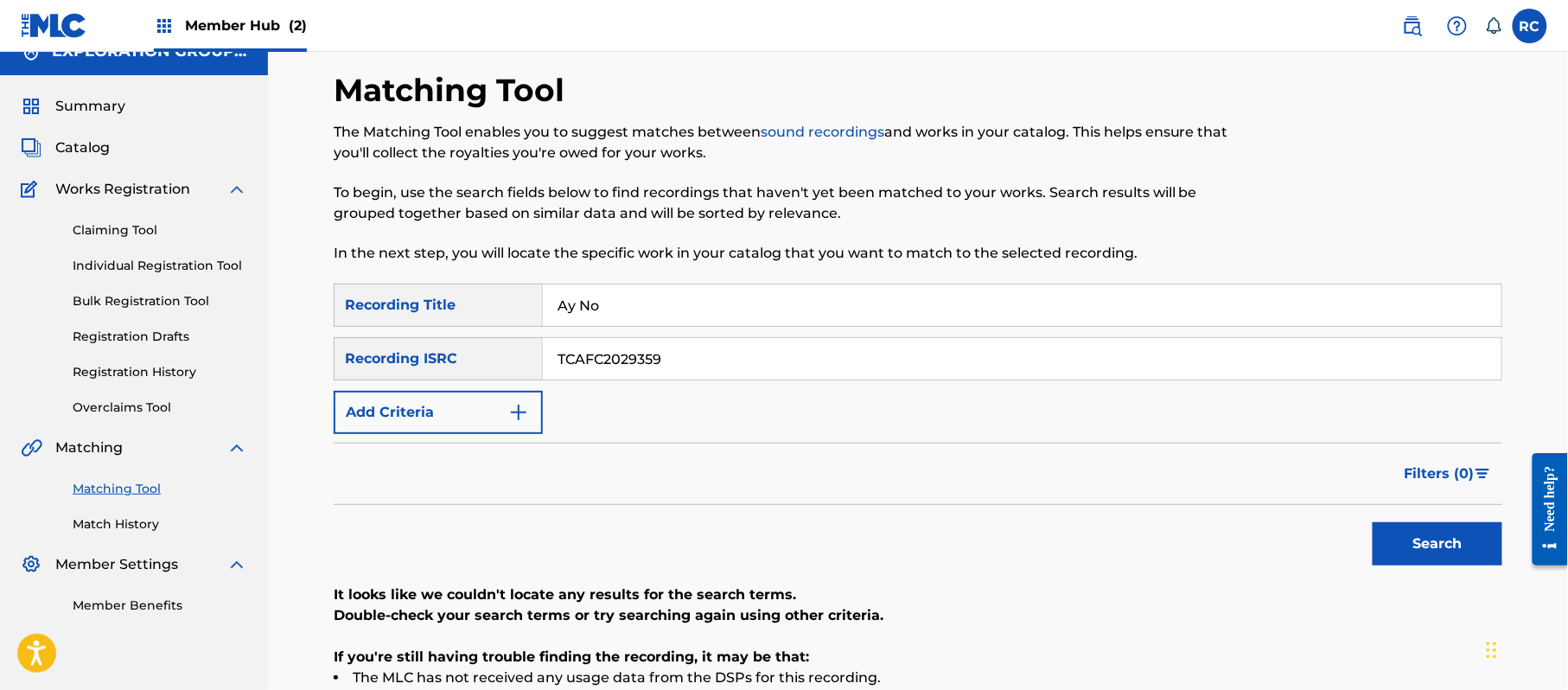
click at [493, 360] on div "SearchWithCriteria934306d6-8f55-4148-a71f-de18aeb7b724 Recording ISRC TCAFC2029…" at bounding box center [917, 359] width 1168 height 43
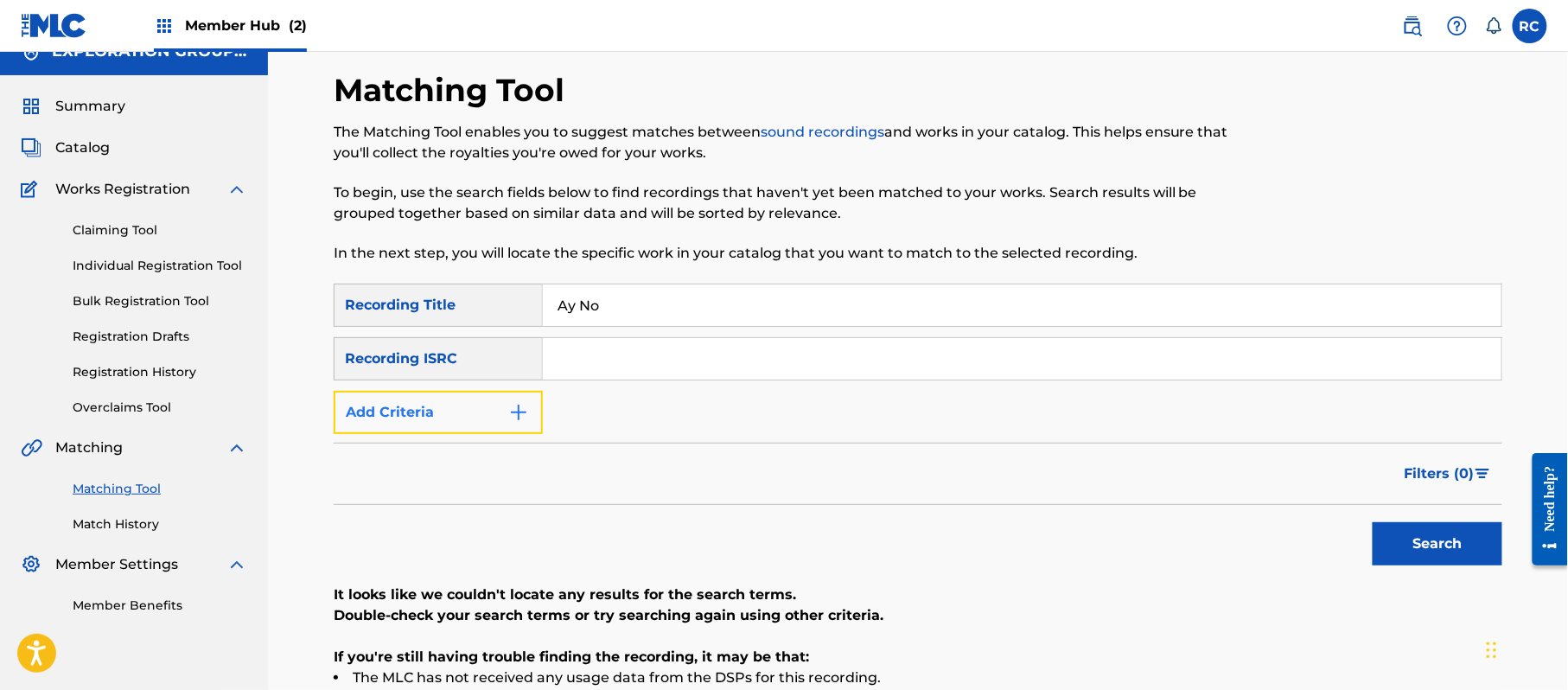
click at [458, 415] on button "Add Criteria" at bounding box center [438, 412] width 209 height 43
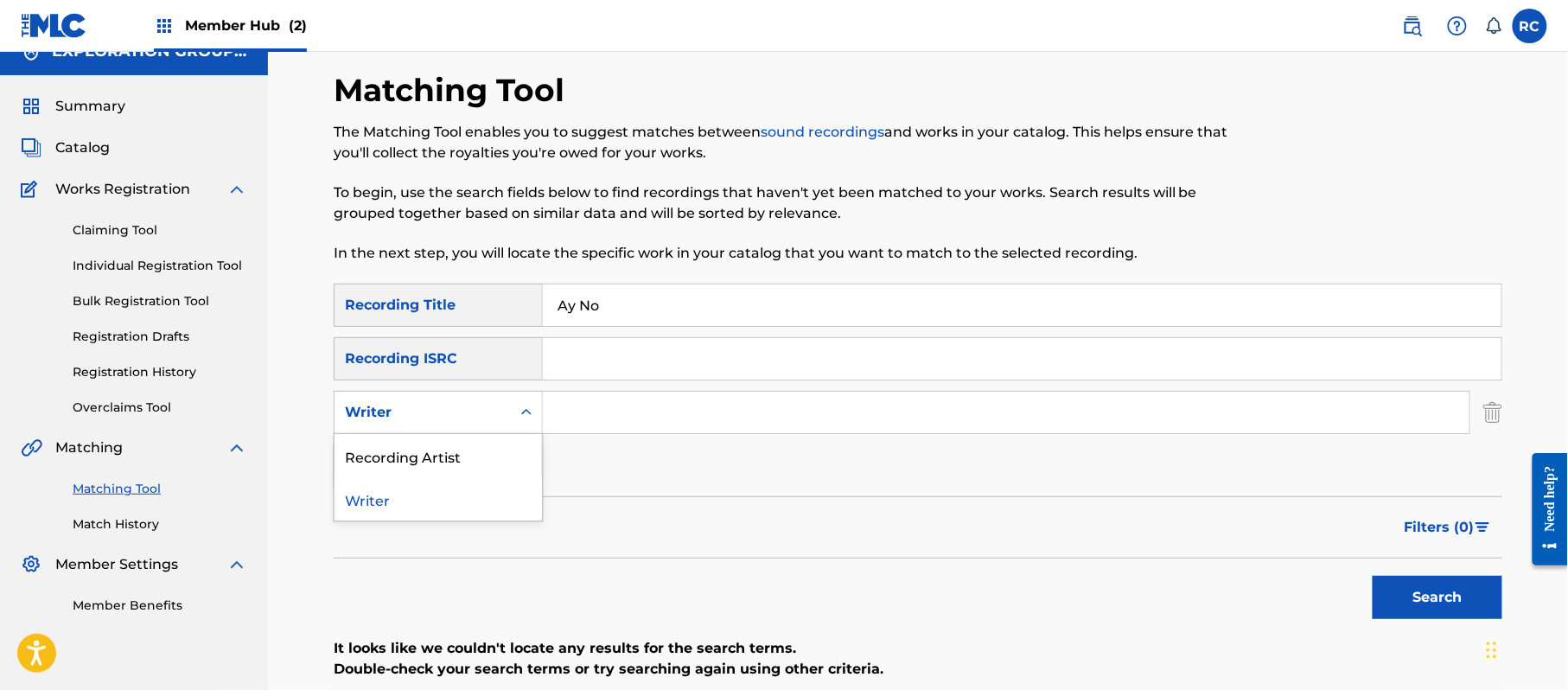
click at [446, 430] on div "Writer" at bounding box center [438, 412] width 209 height 43
drag, startPoint x: 453, startPoint y: 467, endPoint x: 561, endPoint y: 435, distance: 112.6
click at [456, 467] on div "Recording Artist" at bounding box center [438, 455] width 207 height 43
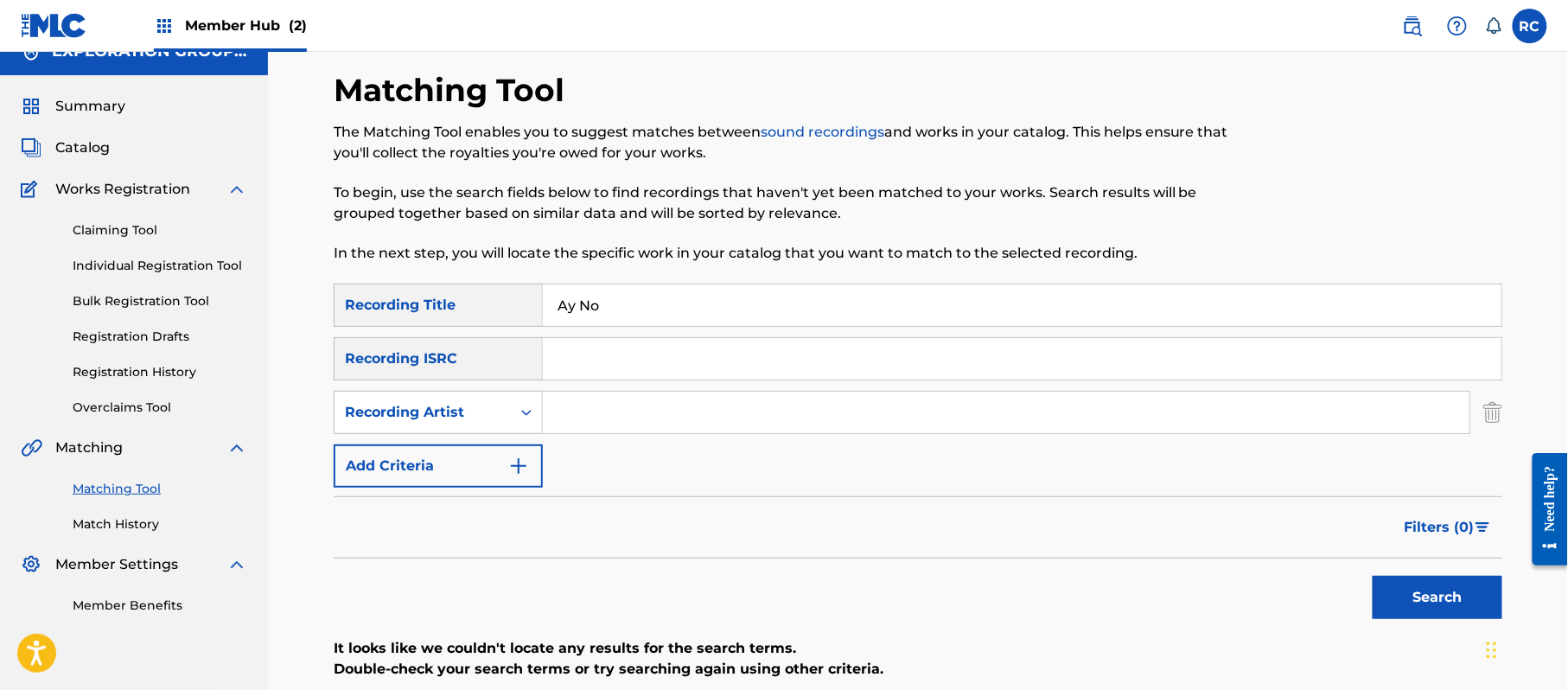
drag, startPoint x: 561, startPoint y: 435, endPoint x: 666, endPoint y: 419, distance: 106.2
click at [634, 410] on input "Search Form" at bounding box center [1006, 412] width 927 height 41
type input "Agatha & Chimbala"
click at [1414, 582] on button "Search" at bounding box center [1438, 598] width 130 height 43
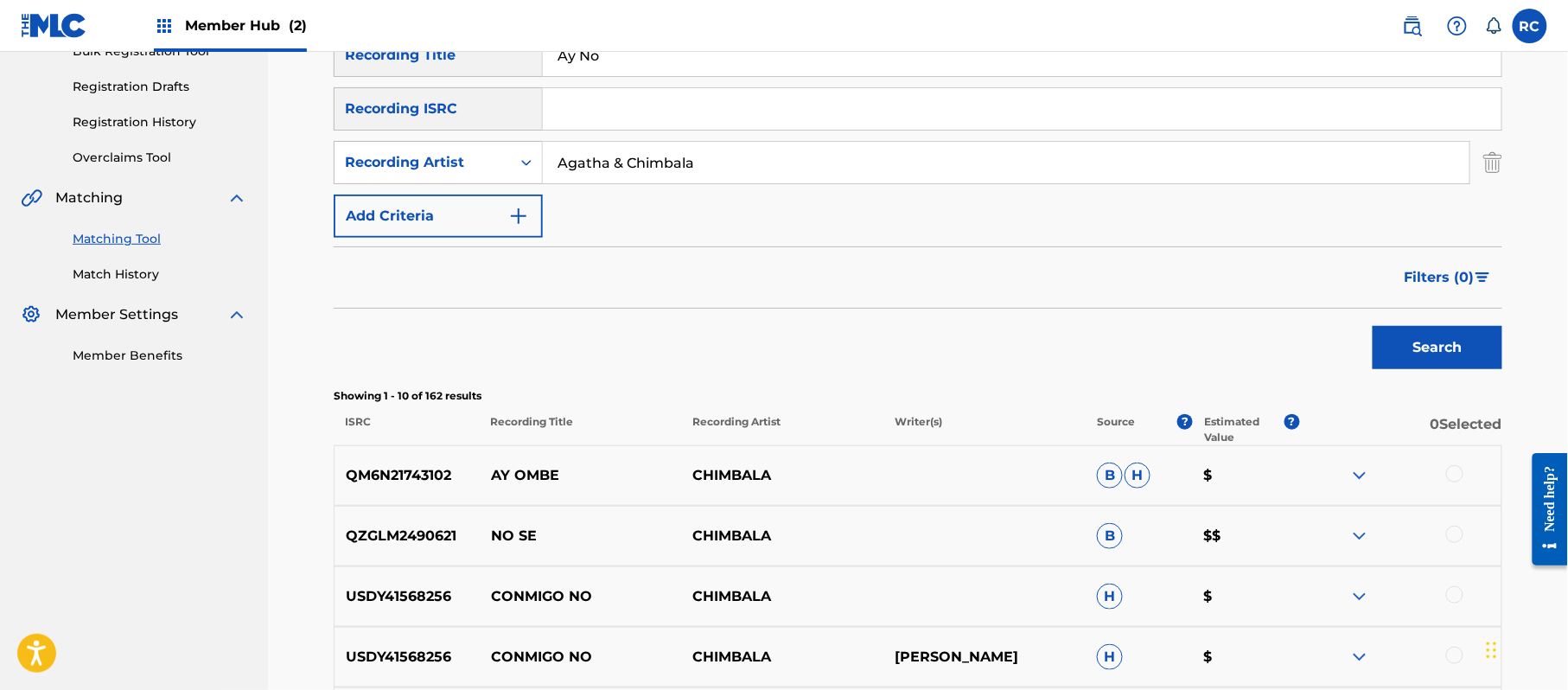
scroll to position [255, 0]
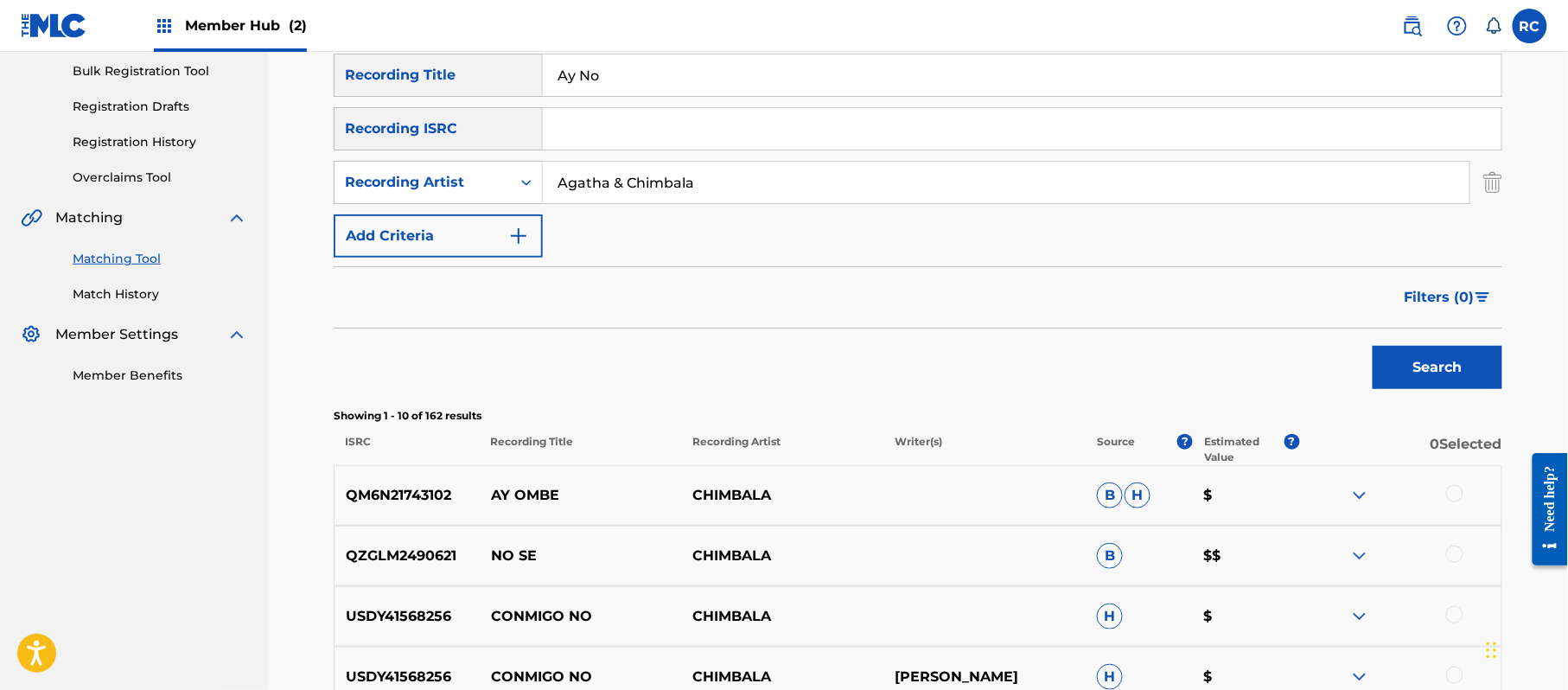
click at [685, 137] on input "Search Form" at bounding box center [1022, 129] width 959 height 41
type input "TCAEN1955135"
drag, startPoint x: 513, startPoint y: 90, endPoint x: 479, endPoint y: 90, distance: 34.0
click at [479, 90] on div "SearchWithCriteria33b71844-0a2b-48f7-bdd0-1648cc1735c6 Recording Title Ay No" at bounding box center [917, 75] width 1168 height 43
drag, startPoint x: 737, startPoint y: 183, endPoint x: 523, endPoint y: 183, distance: 214.0
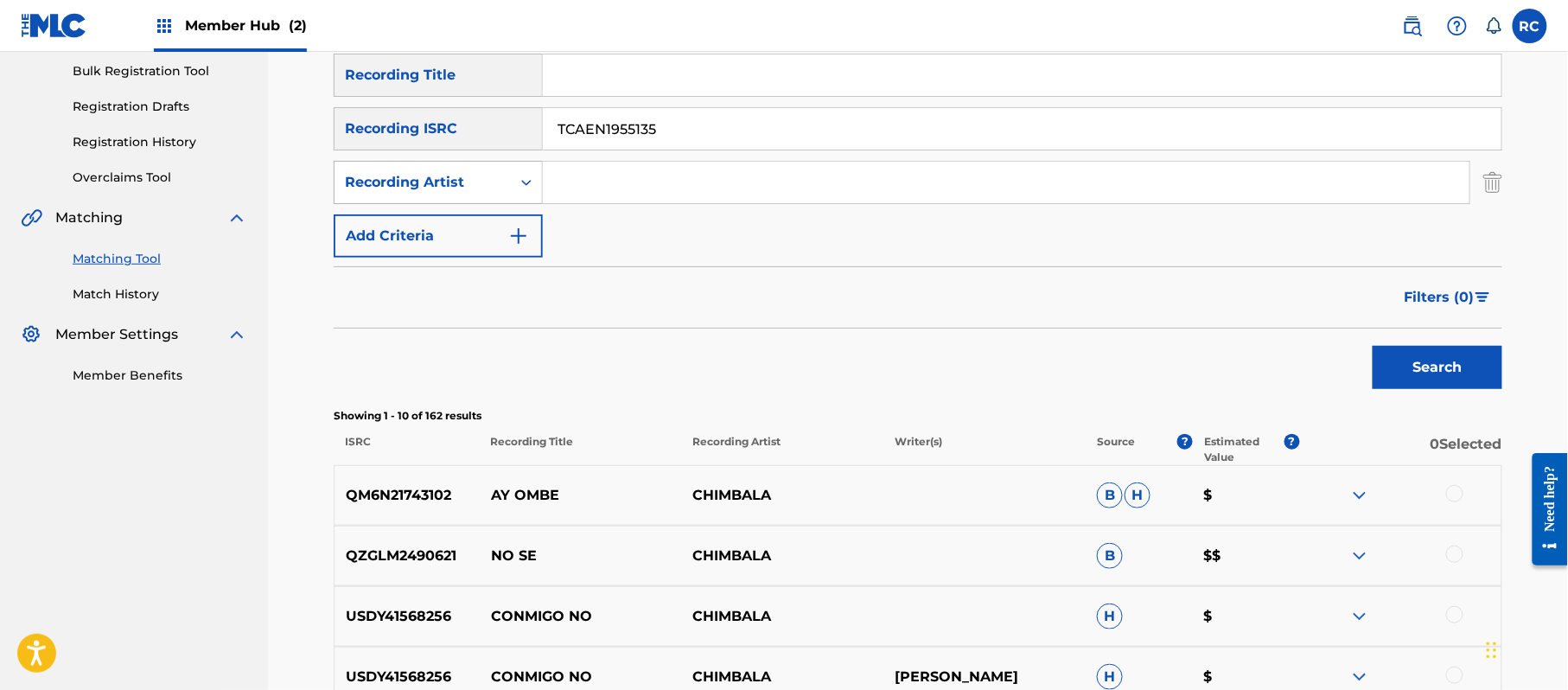
click at [523, 183] on div "SearchWithCriteria15da597f-35d3-4758-888d-4438de4ca639 Recording Artist" at bounding box center [917, 183] width 1168 height 43
click at [1409, 374] on button "Search" at bounding box center [1438, 368] width 130 height 43
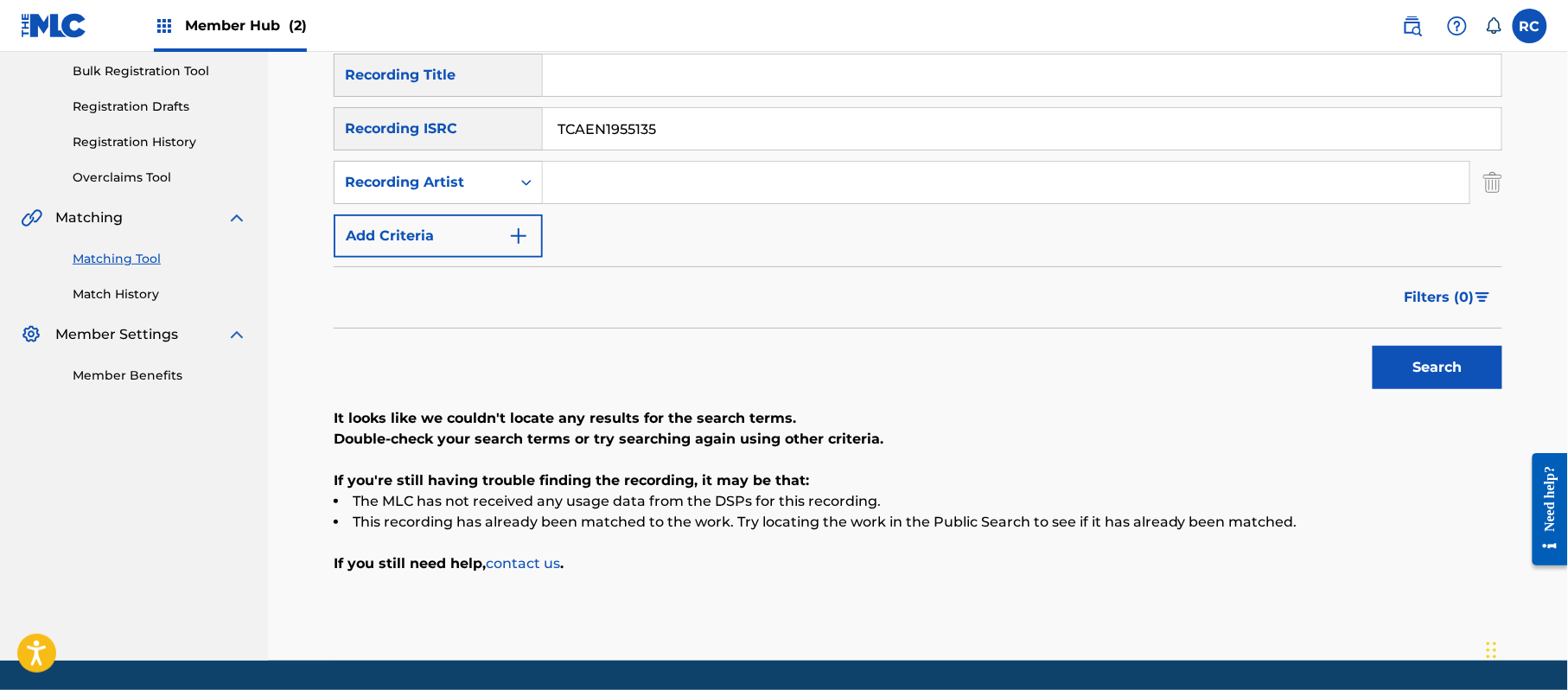
drag, startPoint x: 702, startPoint y: 143, endPoint x: 517, endPoint y: 147, distance: 185.0
click at [491, 143] on div "SearchWithCriteria934306d6-8f55-4148-a71f-de18aeb7b724 Recording ISRC TCAEN1955…" at bounding box center [917, 129] width 1168 height 43
click at [1388, 367] on button "Search" at bounding box center [1438, 368] width 130 height 43
drag, startPoint x: 720, startPoint y: 139, endPoint x: 454, endPoint y: 139, distance: 266.0
click at [454, 139] on div "SearchWithCriteria934306d6-8f55-4148-a71f-de18aeb7b724 Recording ISRC QZ5FN2142…" at bounding box center [917, 129] width 1168 height 43
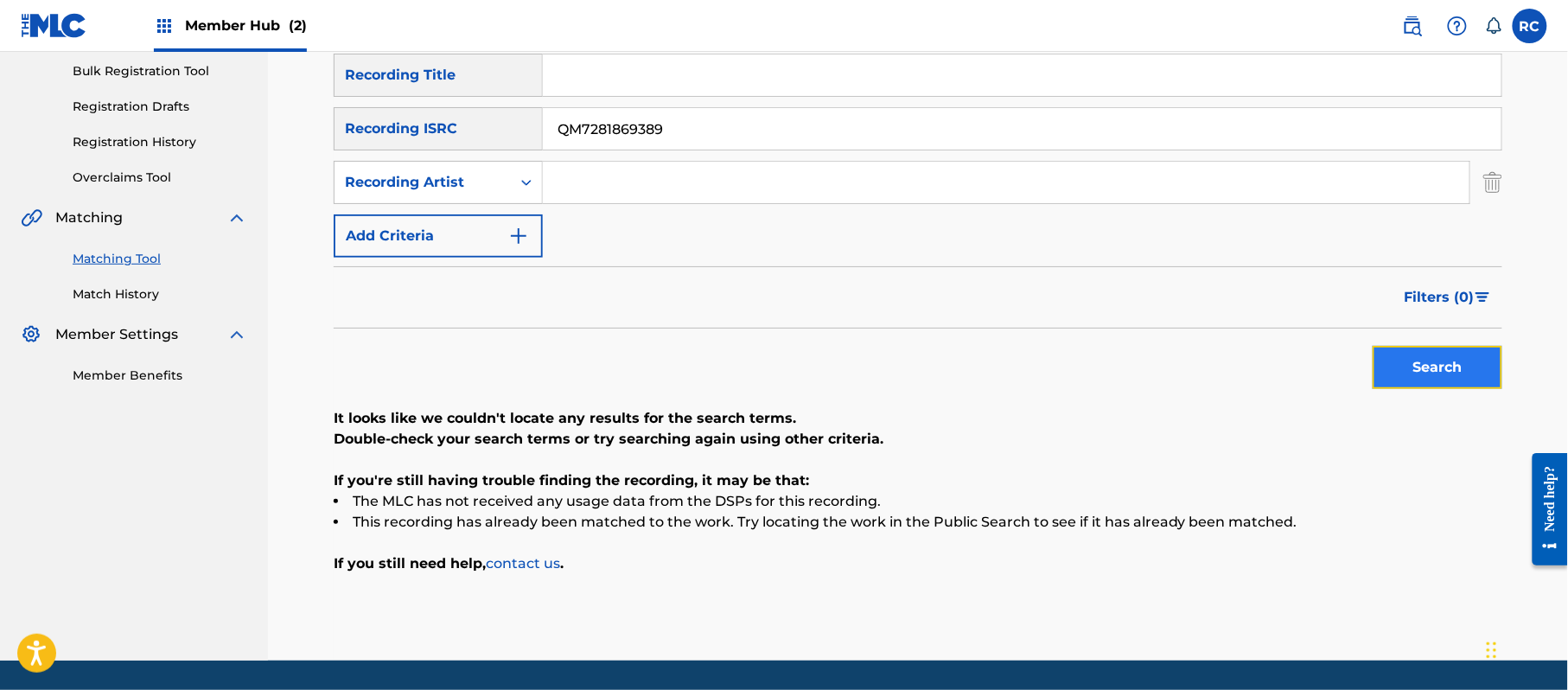
click at [1406, 350] on button "Search" at bounding box center [1438, 368] width 130 height 43
drag, startPoint x: 598, startPoint y: 145, endPoint x: 499, endPoint y: 164, distance: 100.8
click at [499, 164] on div "SearchWithCriteria33b71844-0a2b-48f7-bdd0-1648cc1735c6 Recording Title SearchWi…" at bounding box center [917, 156] width 1168 height 204
type input "MX1881800307"
click at [1412, 353] on button "Search" at bounding box center [1438, 368] width 130 height 43
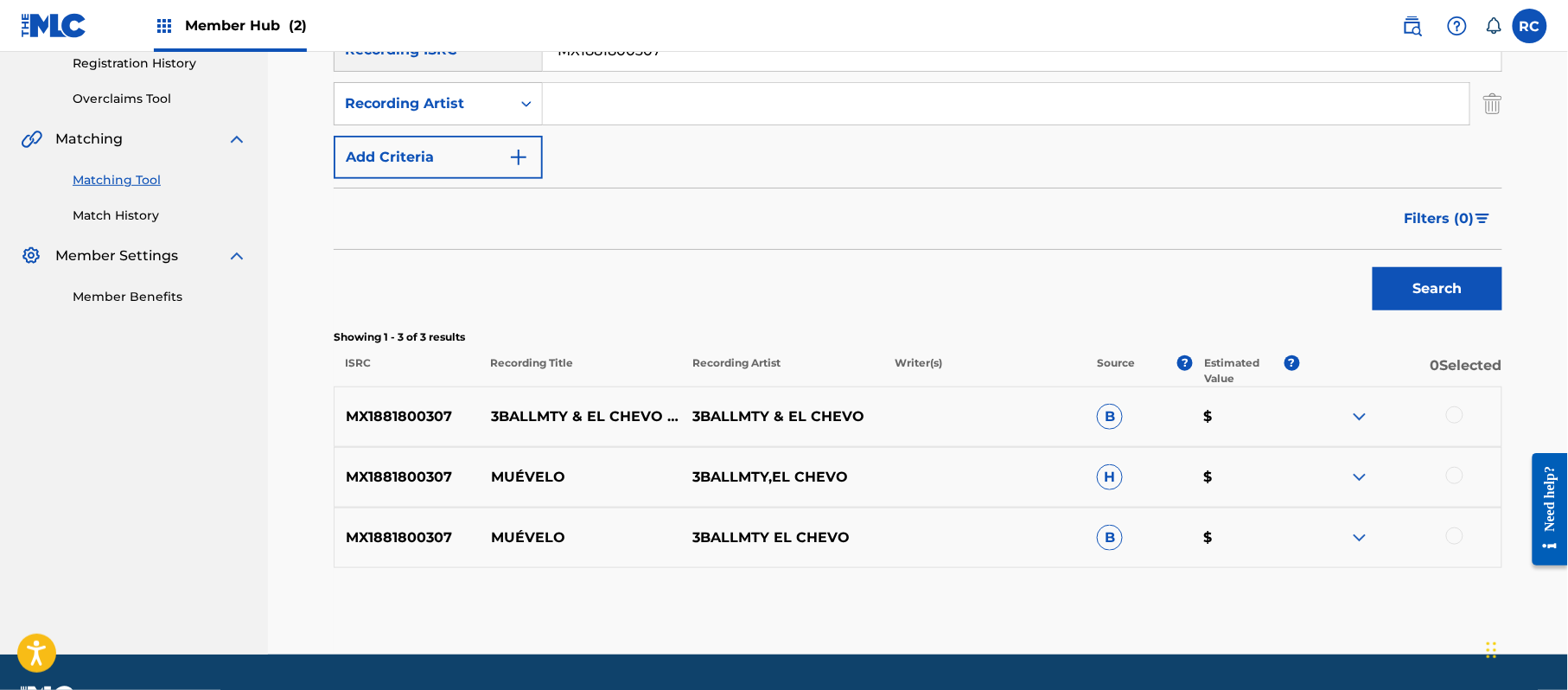
scroll to position [370, 0]
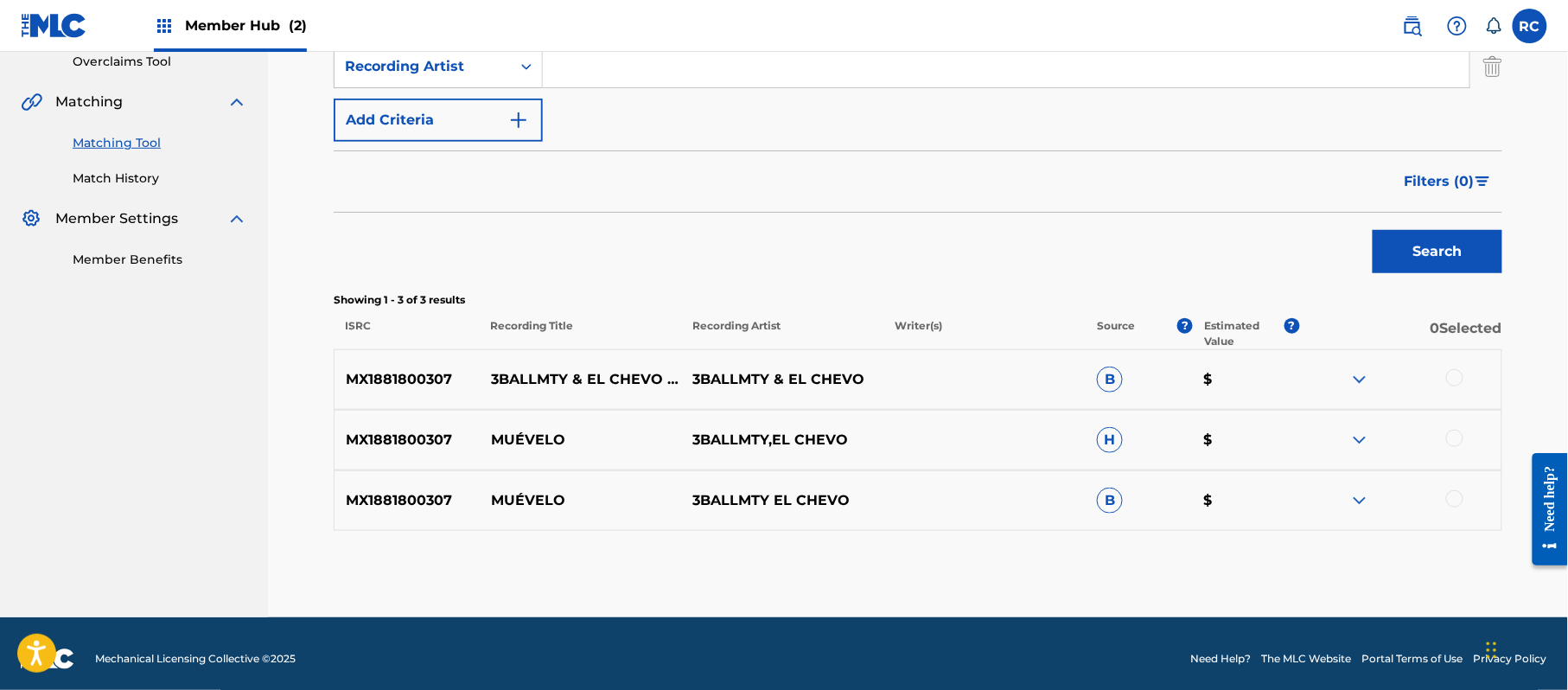
click at [1460, 381] on div at bounding box center [1455, 377] width 17 height 17
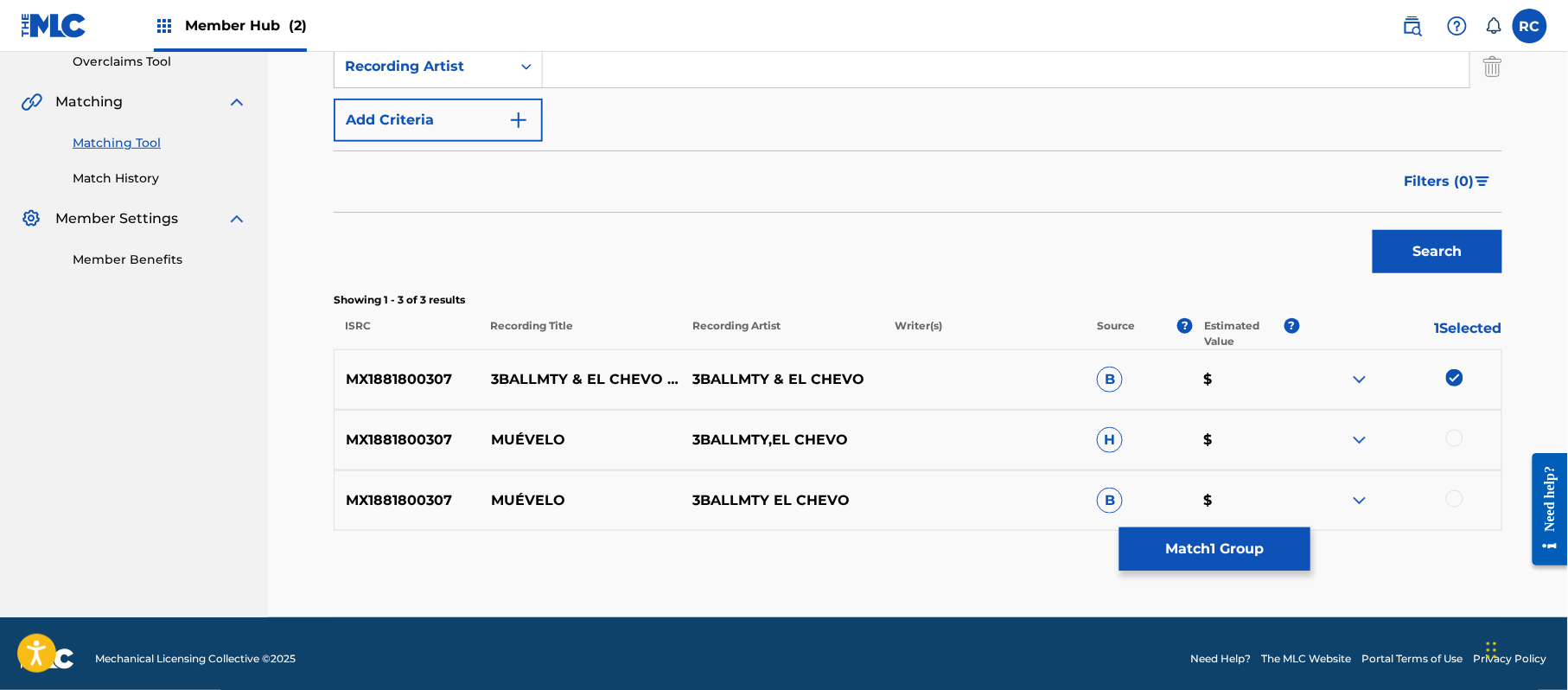
click at [1457, 439] on div at bounding box center [1455, 438] width 17 height 17
click at [1457, 496] on div at bounding box center [1455, 499] width 17 height 17
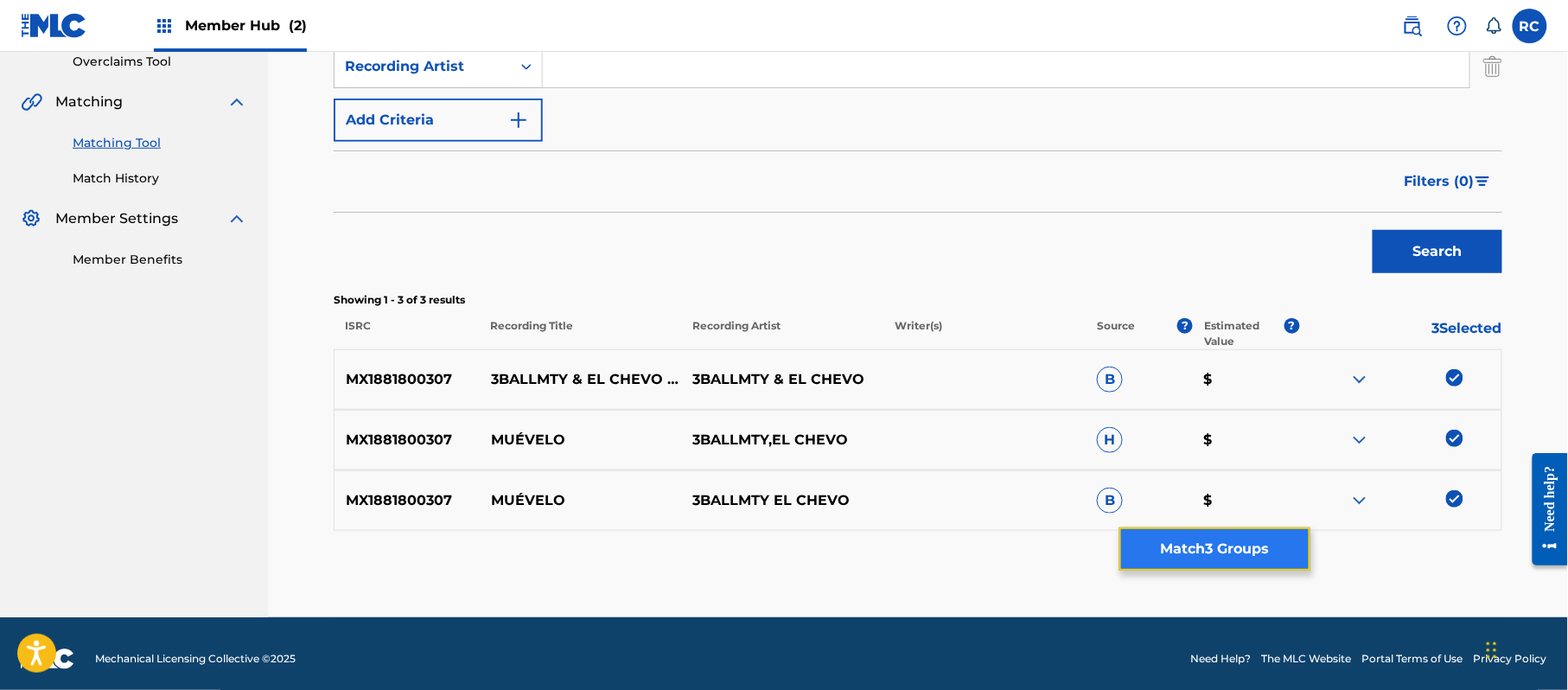
click at [1231, 539] on button "Match 3 Groups" at bounding box center [1214, 549] width 191 height 43
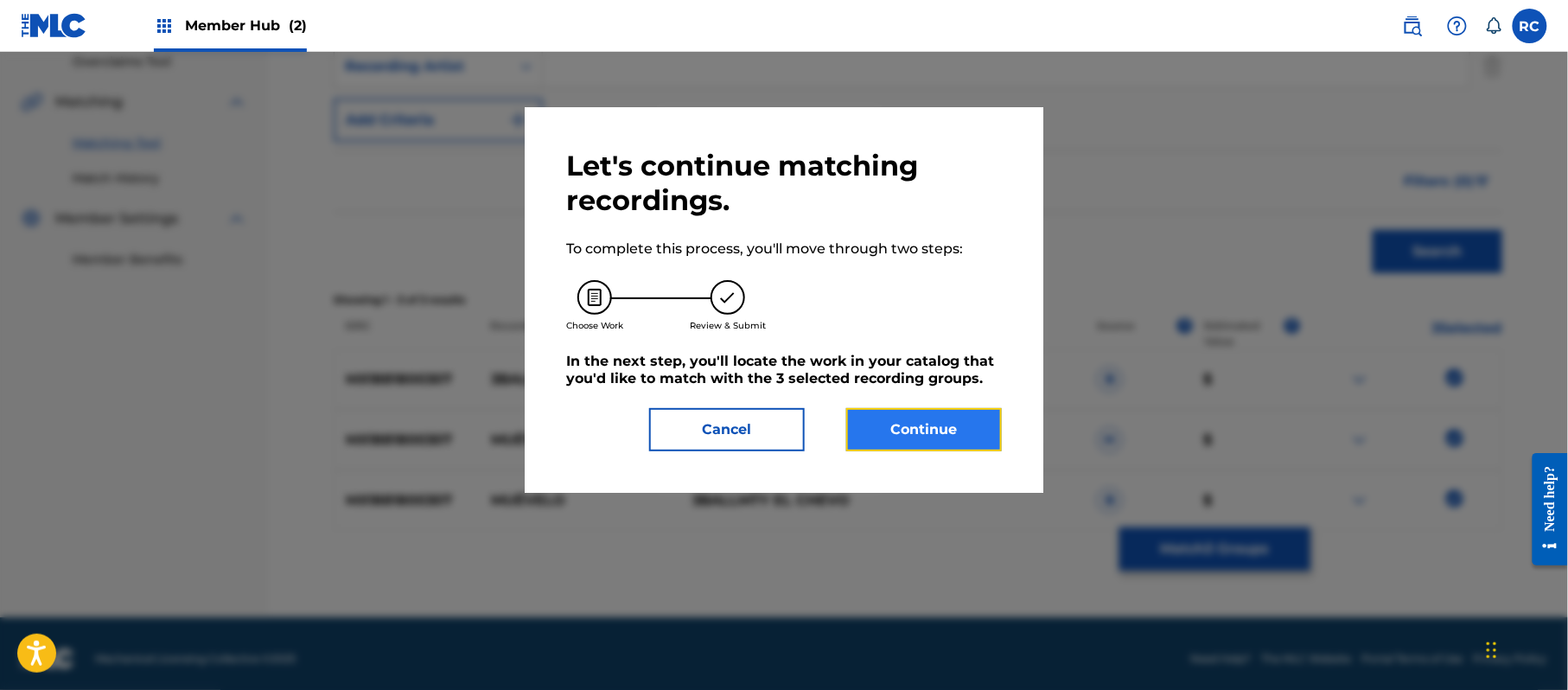
click at [945, 432] on button "Continue" at bounding box center [924, 430] width 156 height 43
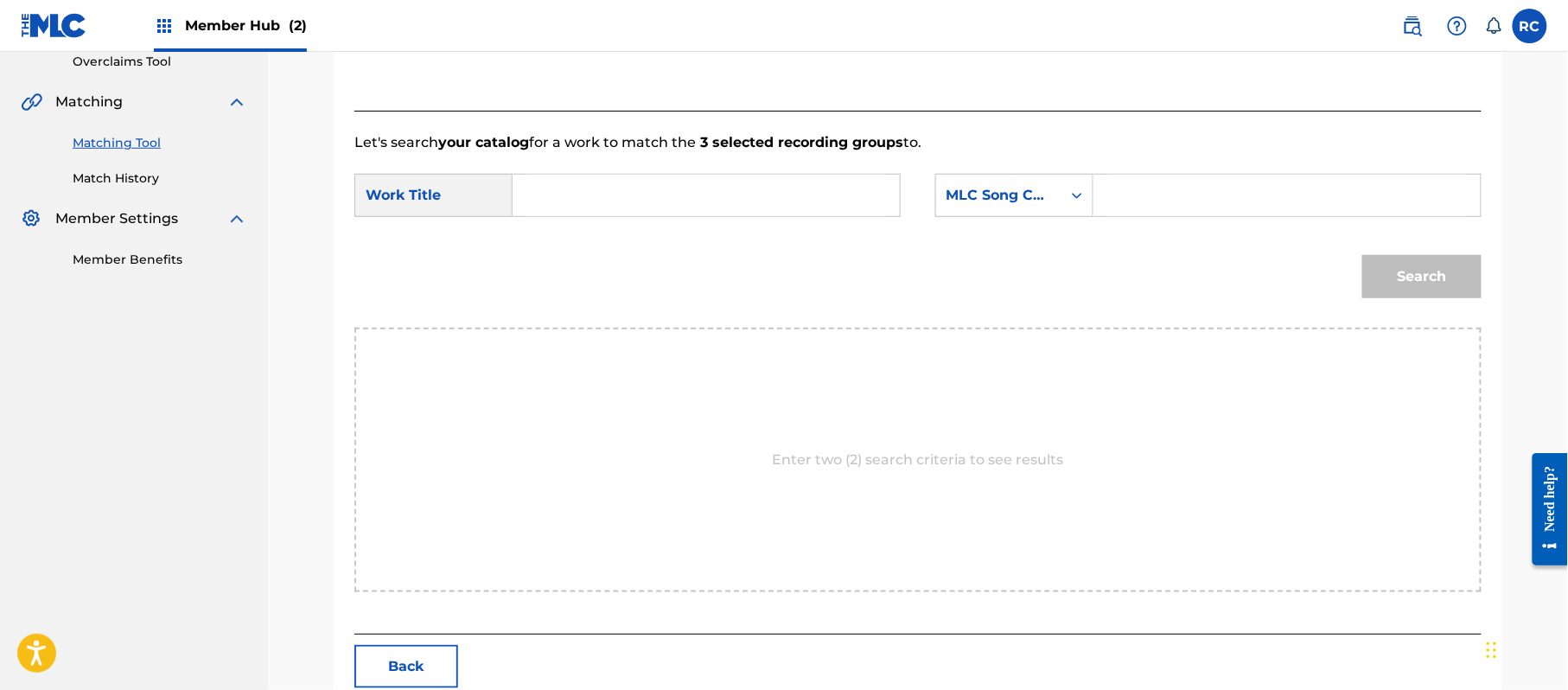
click at [613, 185] on input "Search Form" at bounding box center [706, 195] width 358 height 41
click at [651, 195] on input "Muevelo MA593E" at bounding box center [706, 195] width 358 height 41
type input "Muevelo MA593E"
click at [1158, 183] on input "Search Form" at bounding box center [1287, 195] width 358 height 41
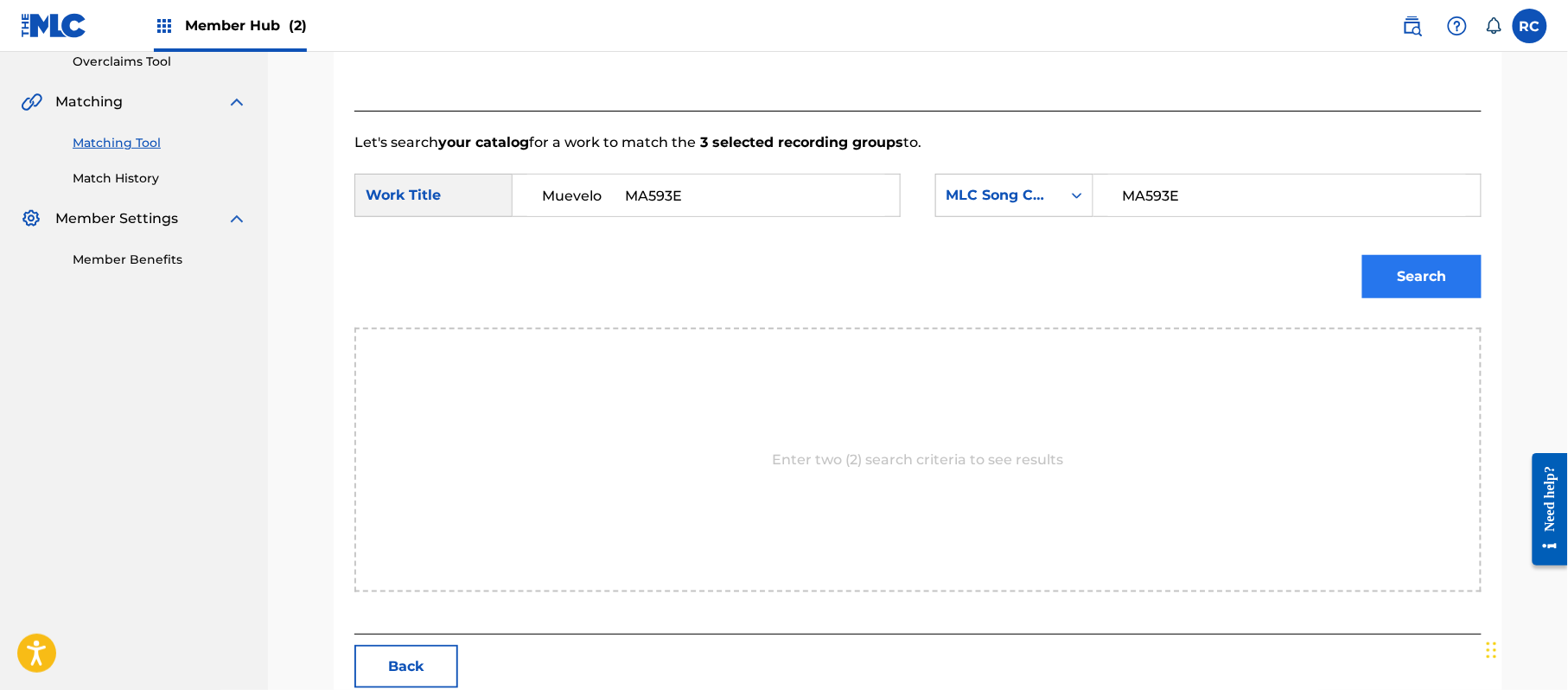
type input "MA593E"
click at [1439, 281] on button "Search" at bounding box center [1422, 276] width 120 height 43
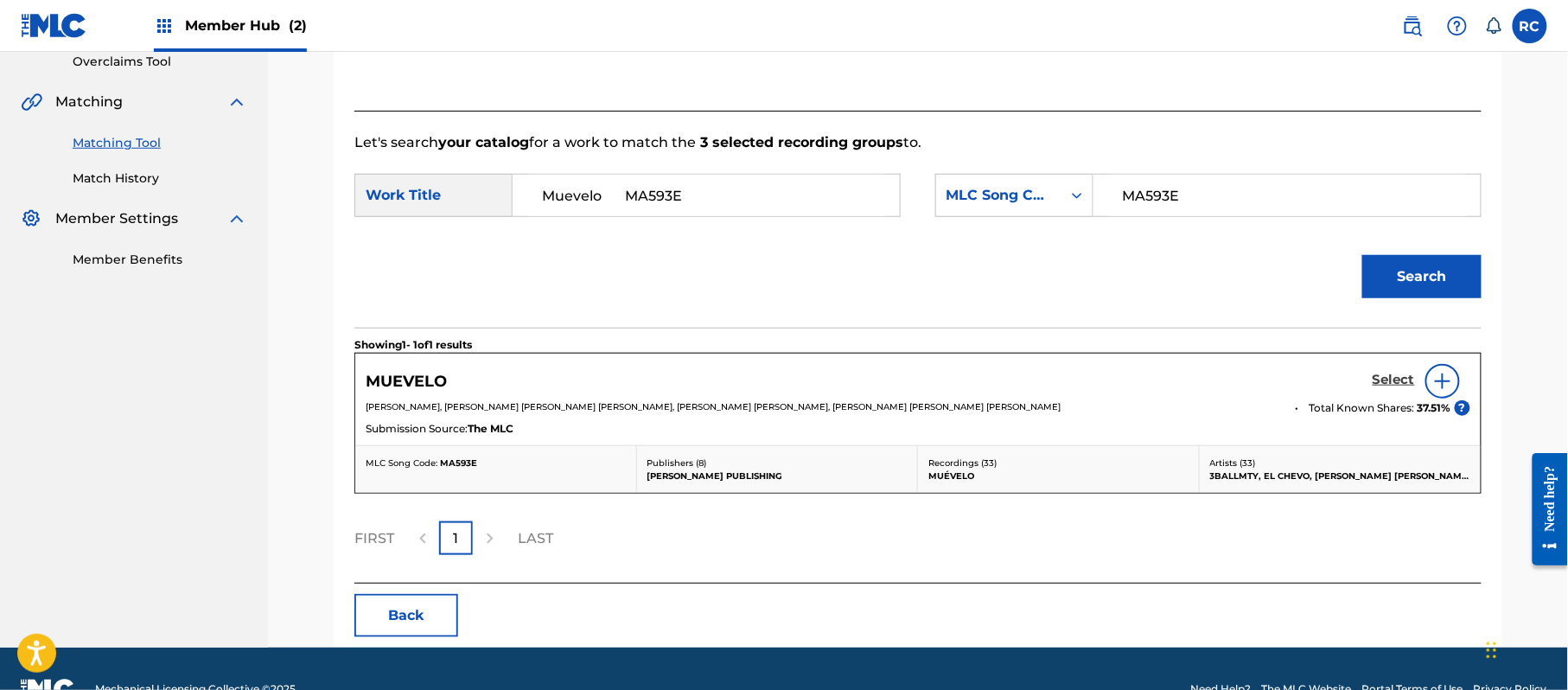
click at [1392, 380] on h5 "Select" at bounding box center [1394, 379] width 42 height 16
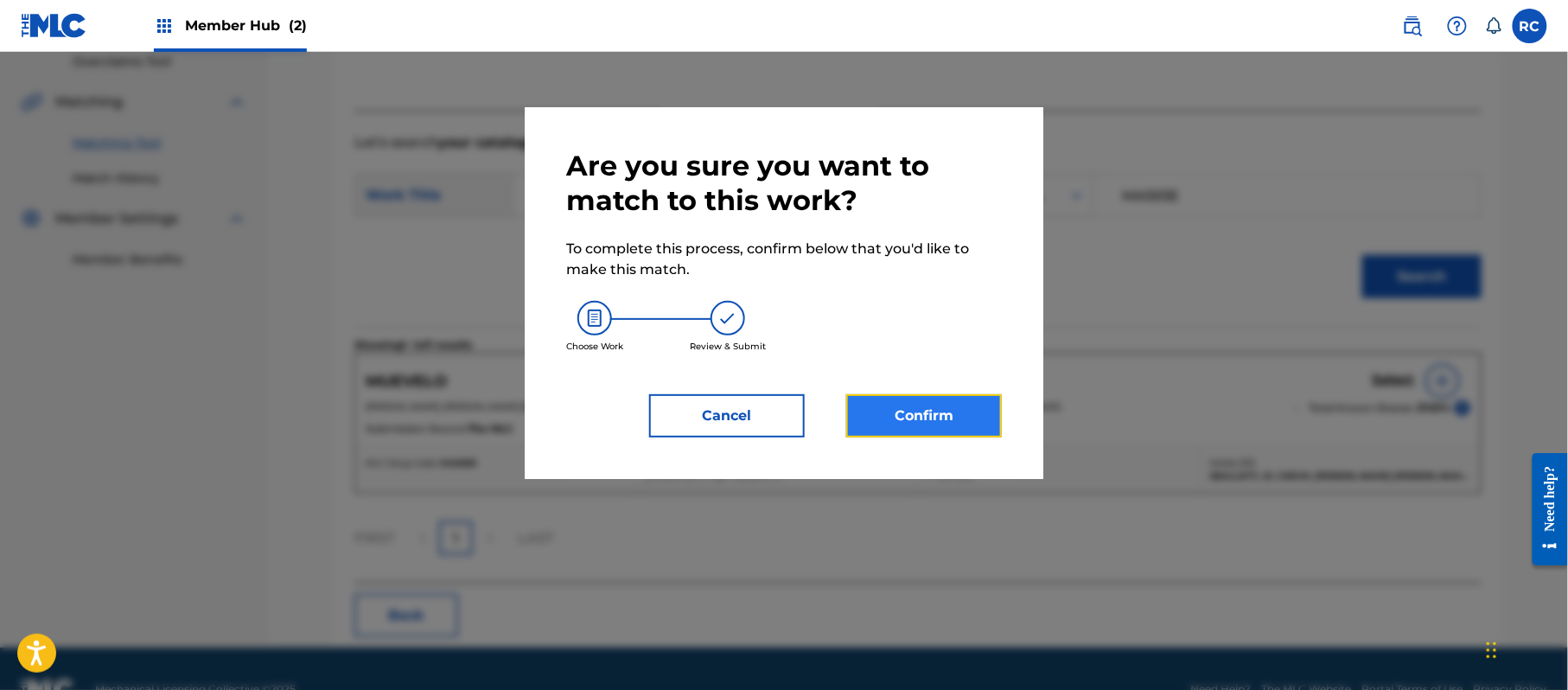
click at [981, 412] on button "Confirm" at bounding box center [924, 416] width 156 height 43
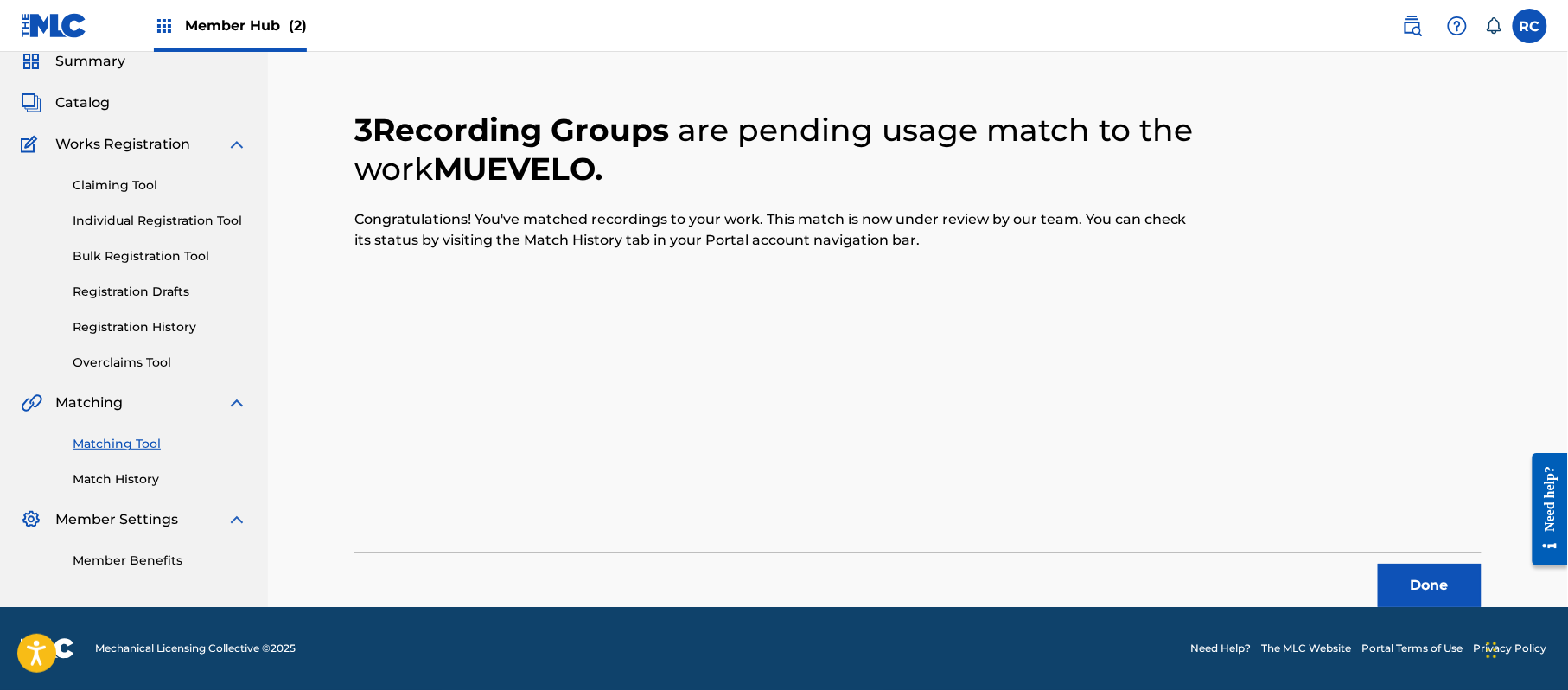
scroll to position [69, 0]
click at [1423, 586] on button "Done" at bounding box center [1429, 585] width 104 height 43
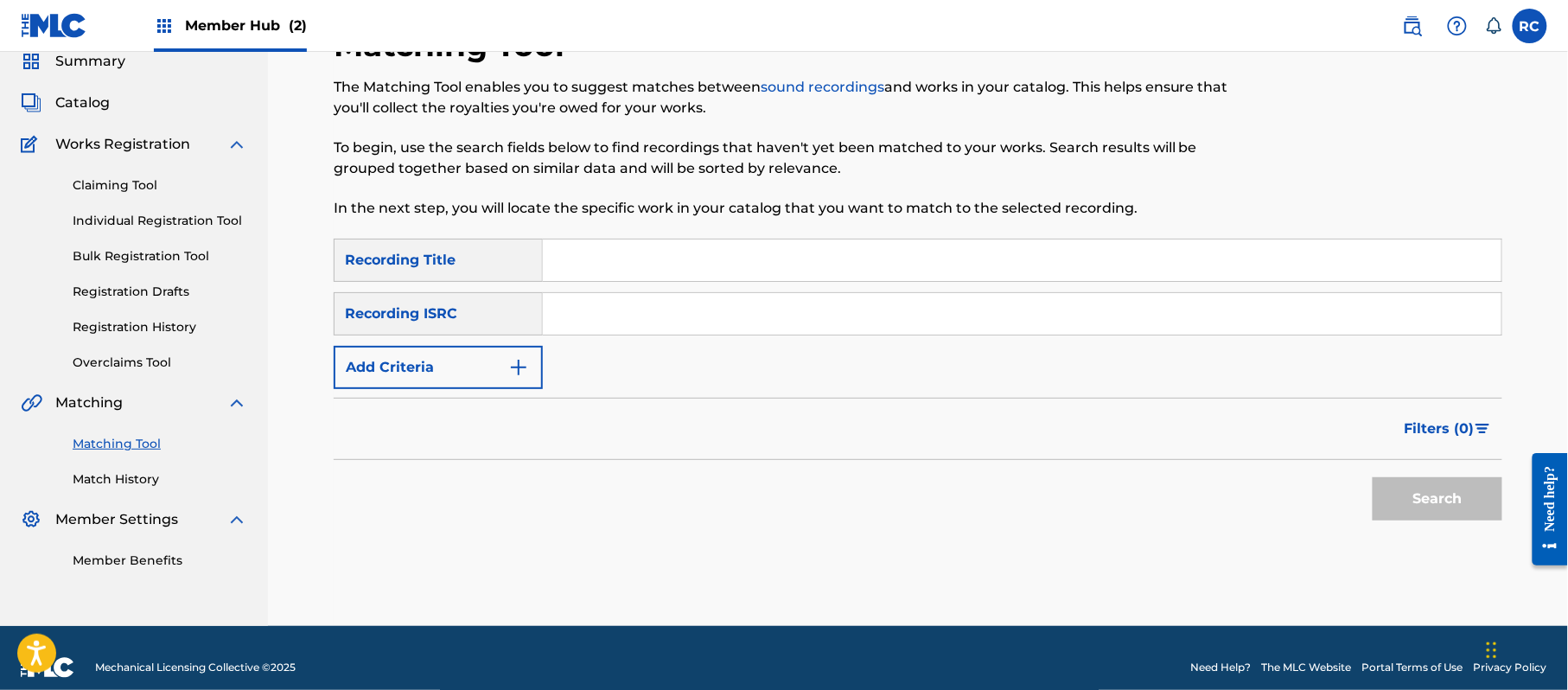
drag, startPoint x: 685, startPoint y: 311, endPoint x: 686, endPoint y: 320, distance: 9.1
click at [685, 313] on input "Search Form" at bounding box center [1022, 314] width 959 height 41
click at [1436, 496] on button "Search" at bounding box center [1438, 499] width 130 height 43
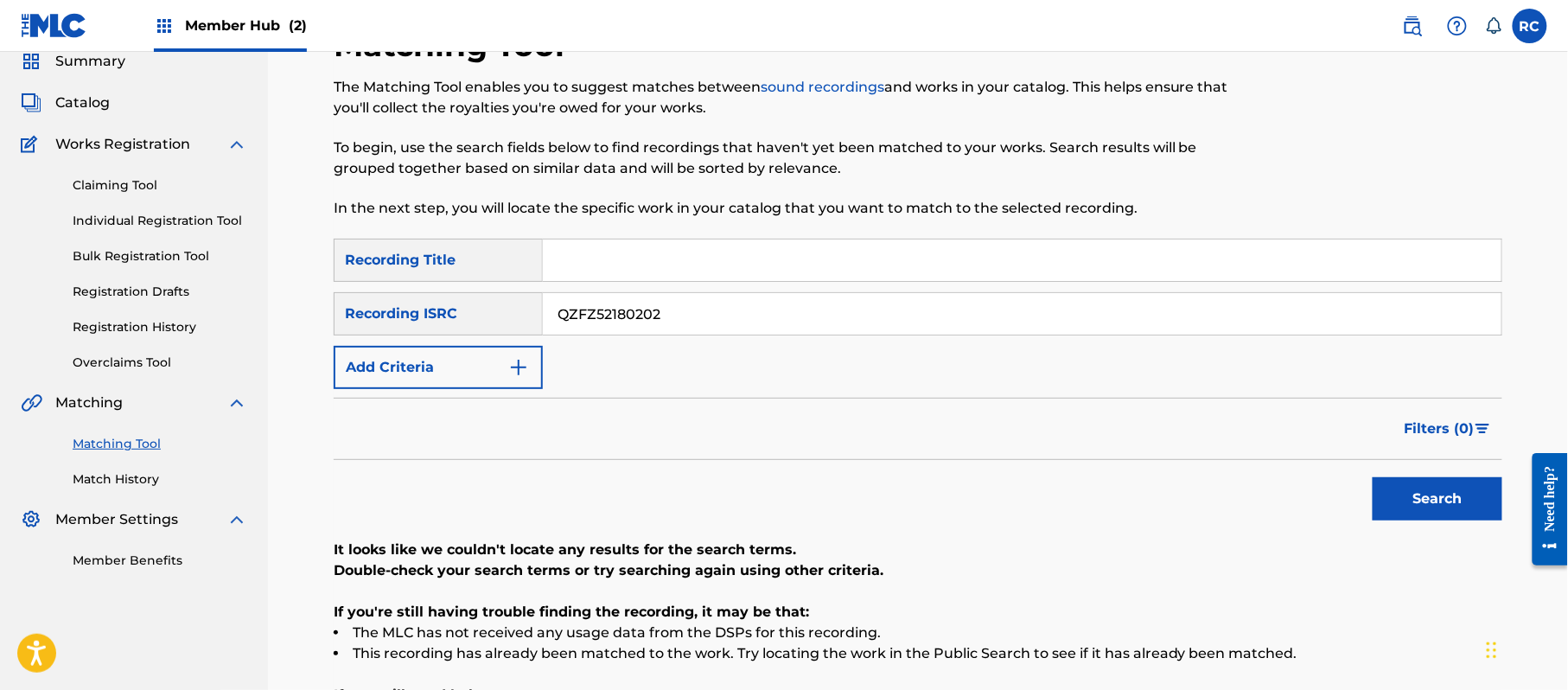
drag, startPoint x: 689, startPoint y: 323, endPoint x: 469, endPoint y: 329, distance: 220.1
click at [469, 329] on div "SearchWithCriteria934306d6-8f55-4148-a71f-de18aeb7b724 Recording ISRC QZFZ52180…" at bounding box center [917, 314] width 1168 height 43
type input "TCAEJ1916341"
click at [1447, 505] on button "Search" at bounding box center [1438, 499] width 130 height 43
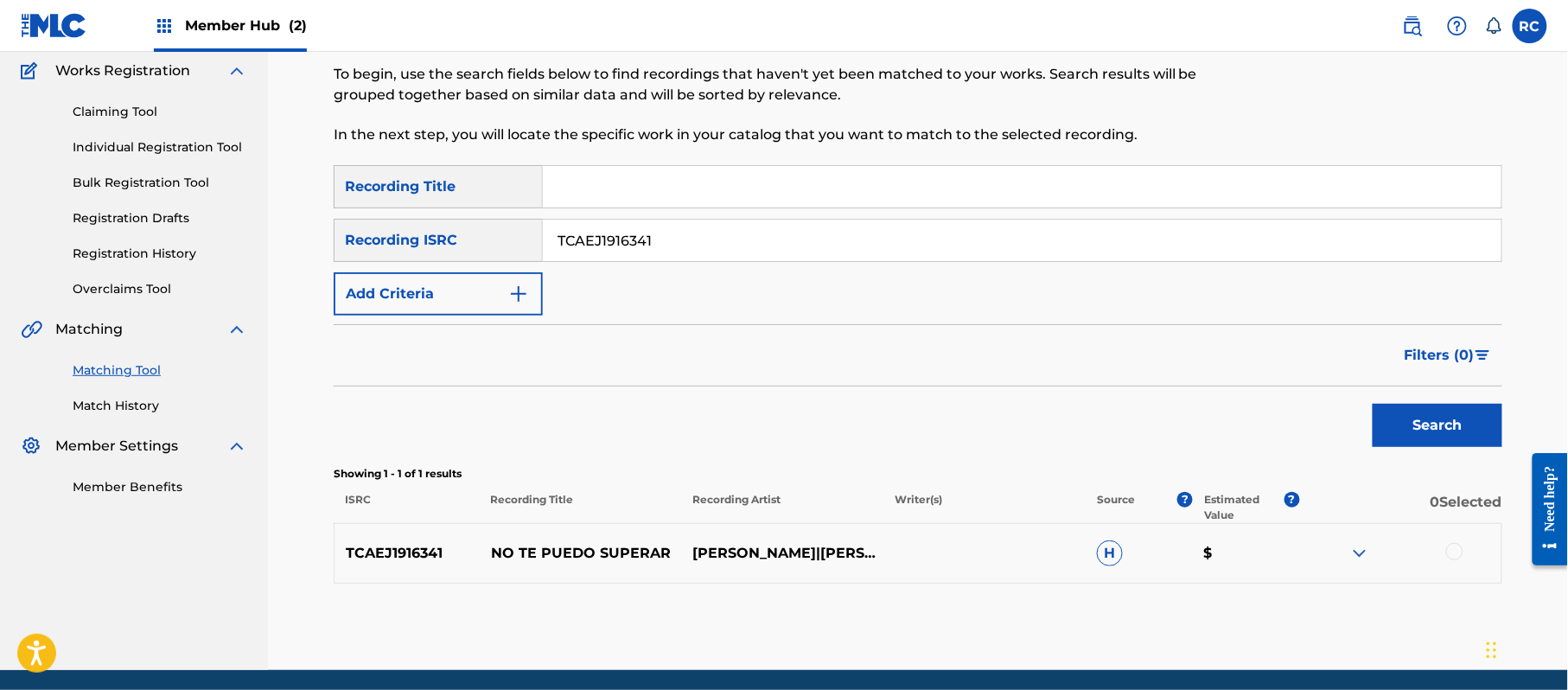
scroll to position [184, 0]
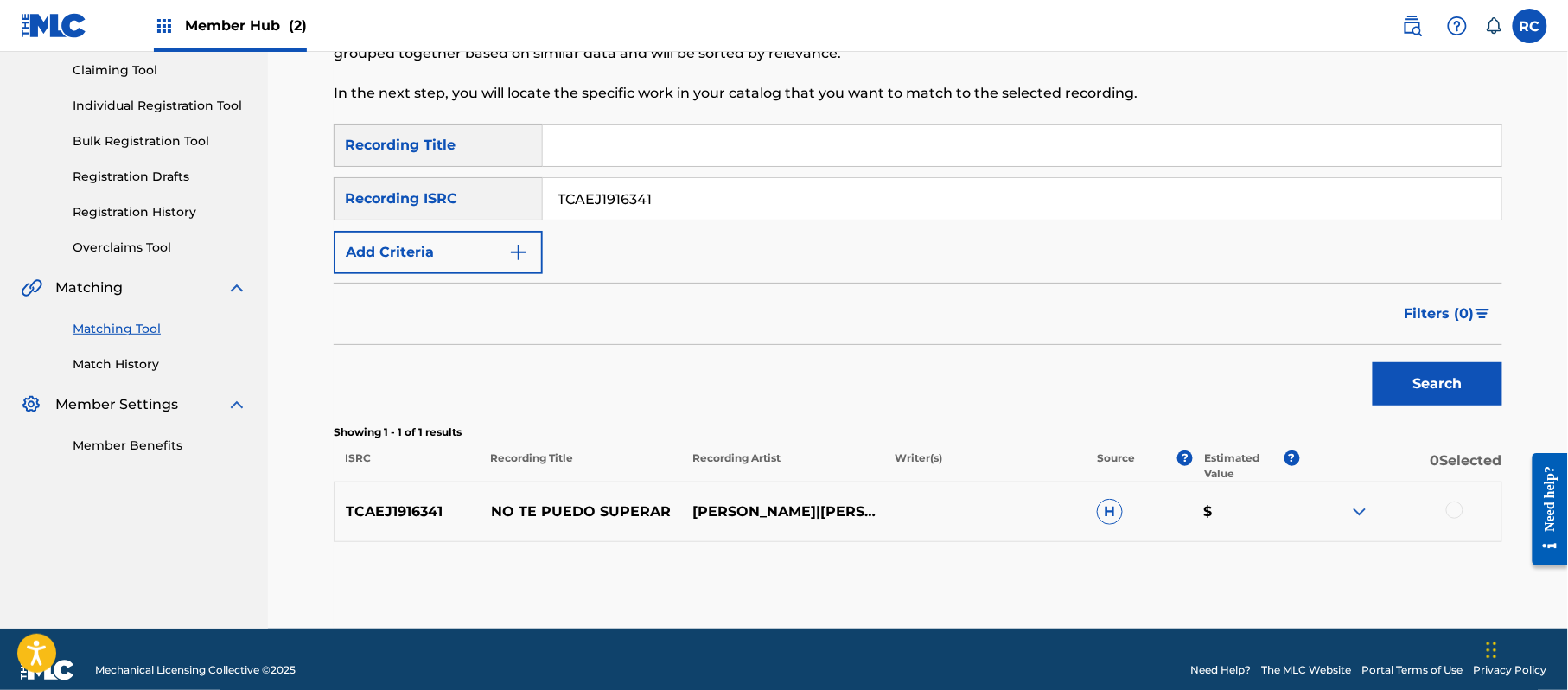
click at [1460, 510] on div at bounding box center [1455, 510] width 17 height 17
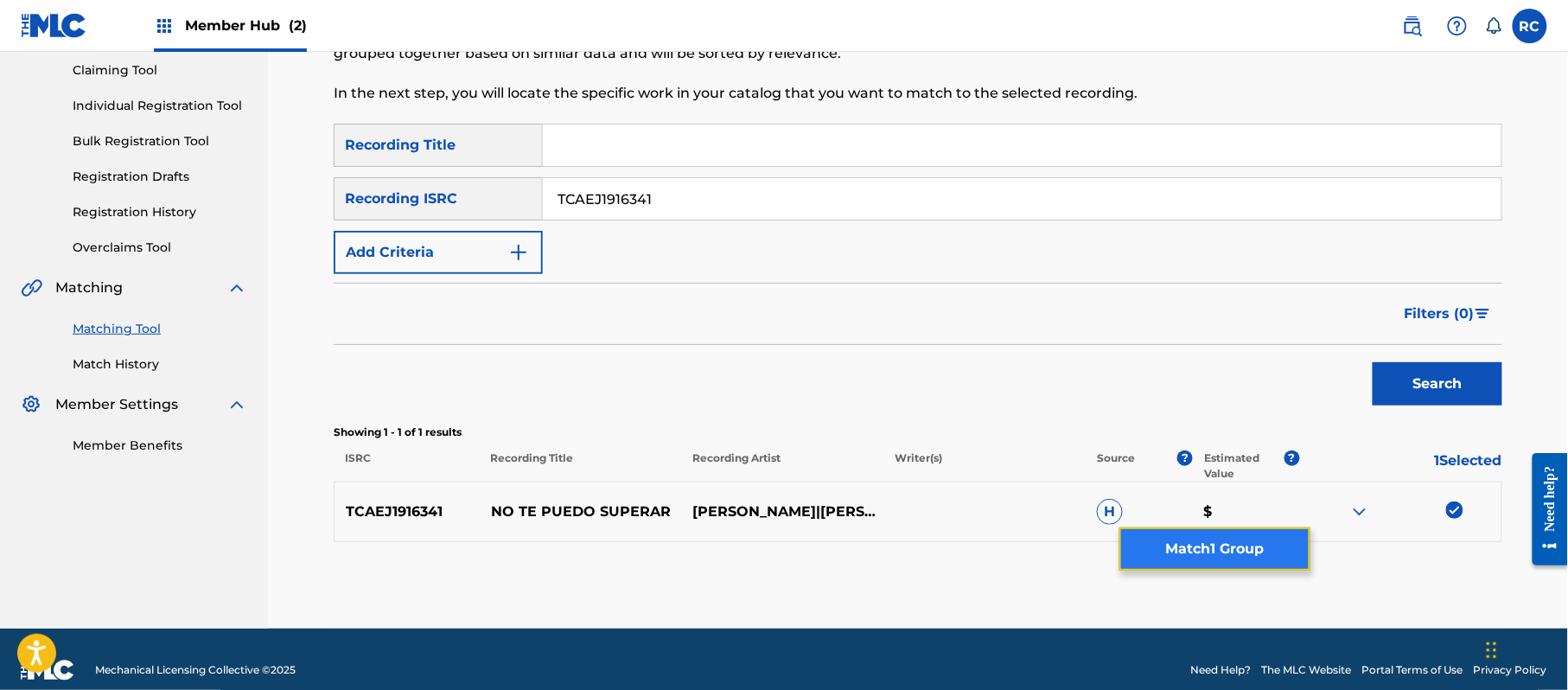
click at [1257, 548] on button "Match 1 Group" at bounding box center [1214, 549] width 191 height 43
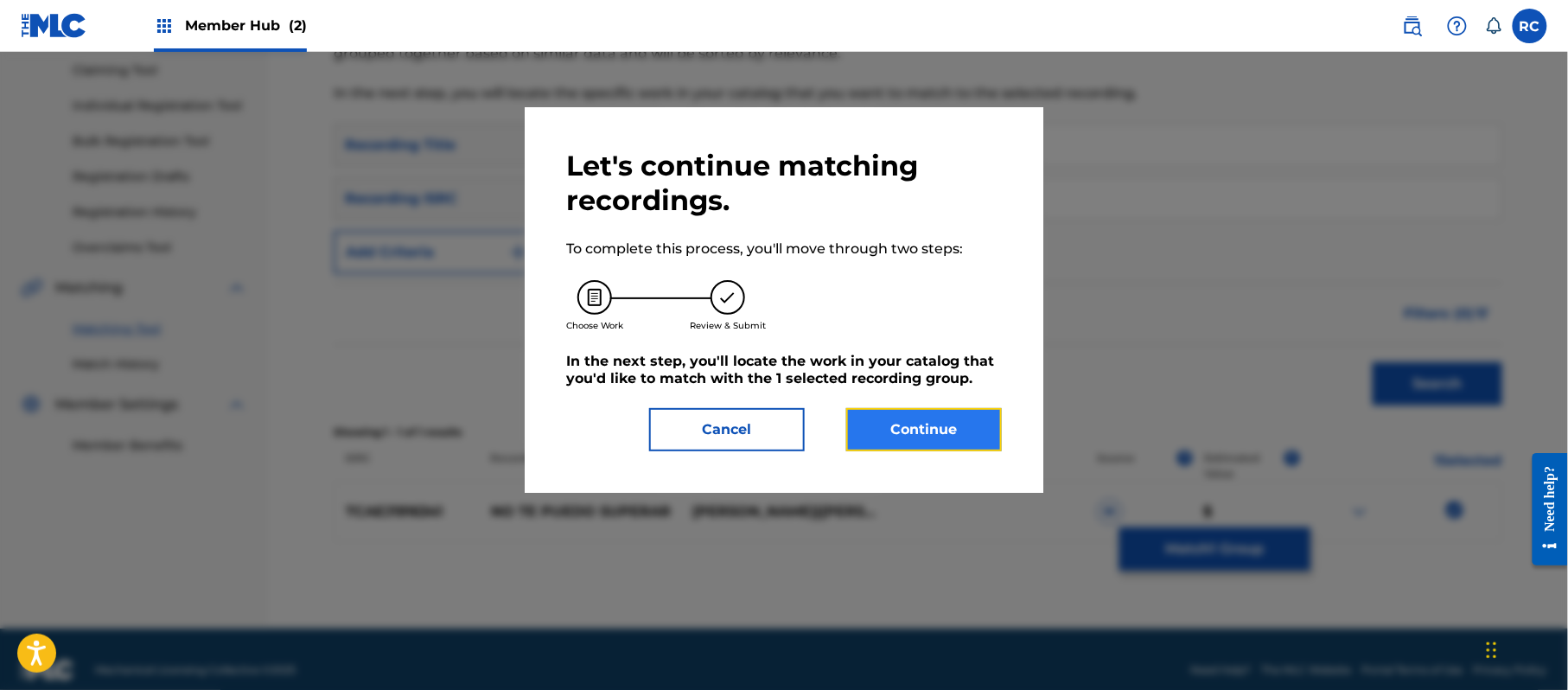
click at [982, 430] on button "Continue" at bounding box center [924, 430] width 156 height 43
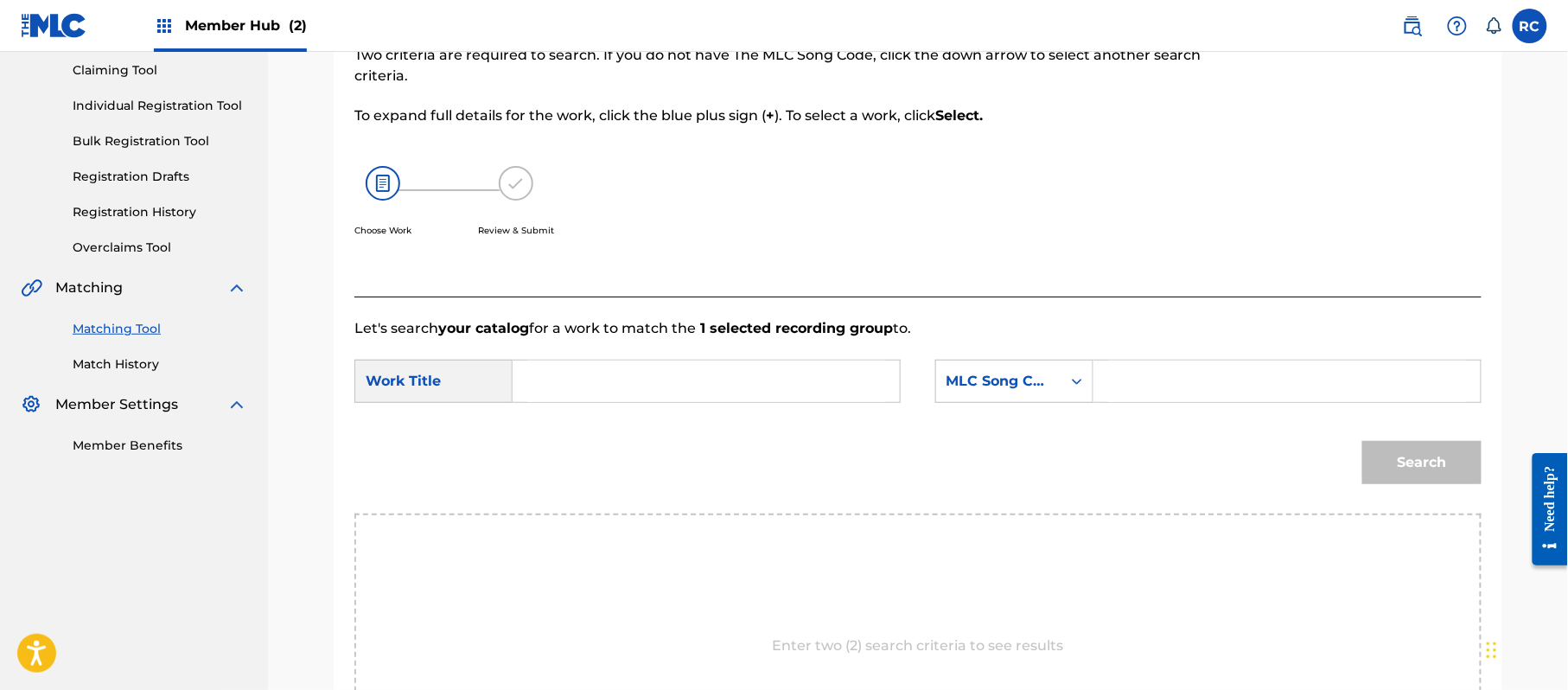
click at [612, 381] on input "Search Form" at bounding box center [706, 381] width 358 height 41
click at [733, 392] on input "No Te Puedo Superar NC9SUD" at bounding box center [706, 381] width 358 height 41
type input "No Te Puedo Superar"
drag, startPoint x: 1212, startPoint y: 392, endPoint x: 1228, endPoint y: 401, distance: 18.4
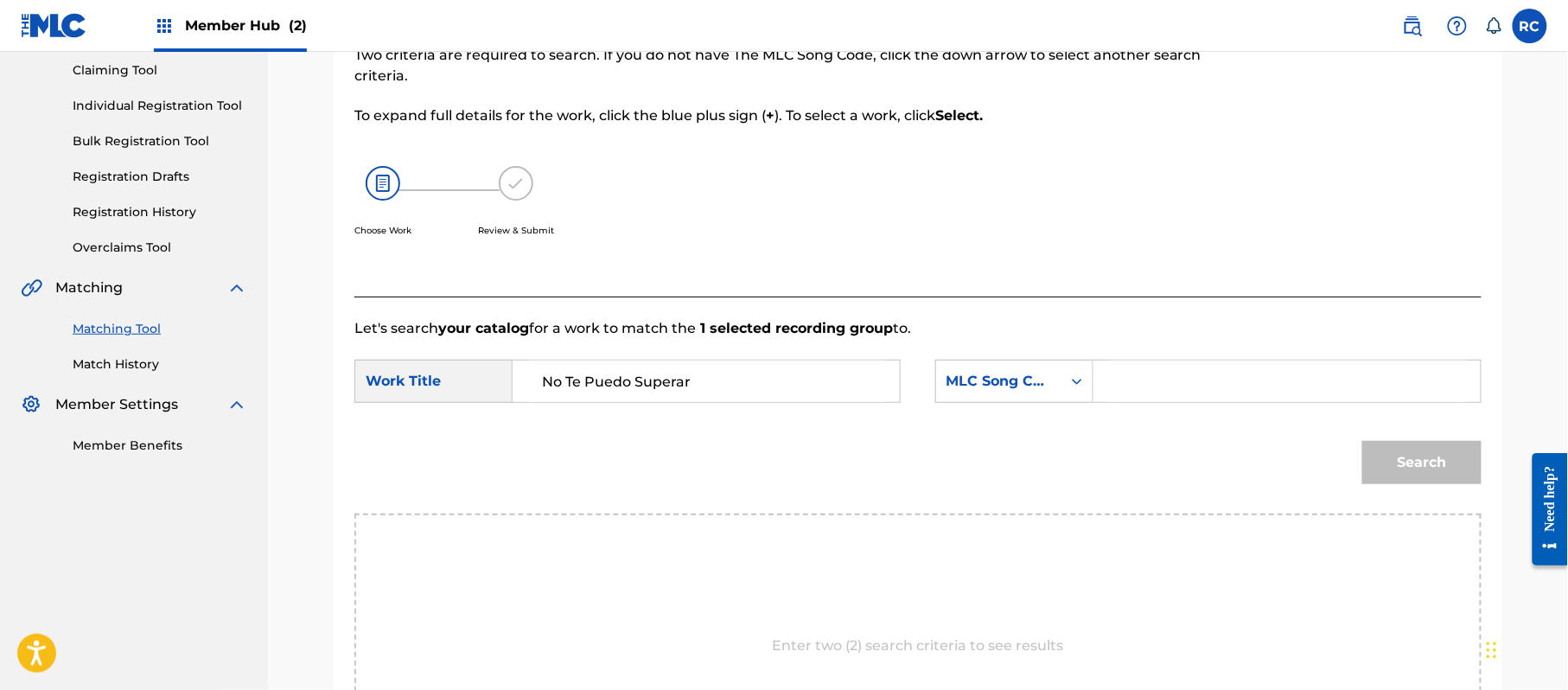
click at [1212, 392] on input "Search Form" at bounding box center [1287, 381] width 358 height 41
click at [1391, 460] on button "Search" at bounding box center [1422, 463] width 120 height 43
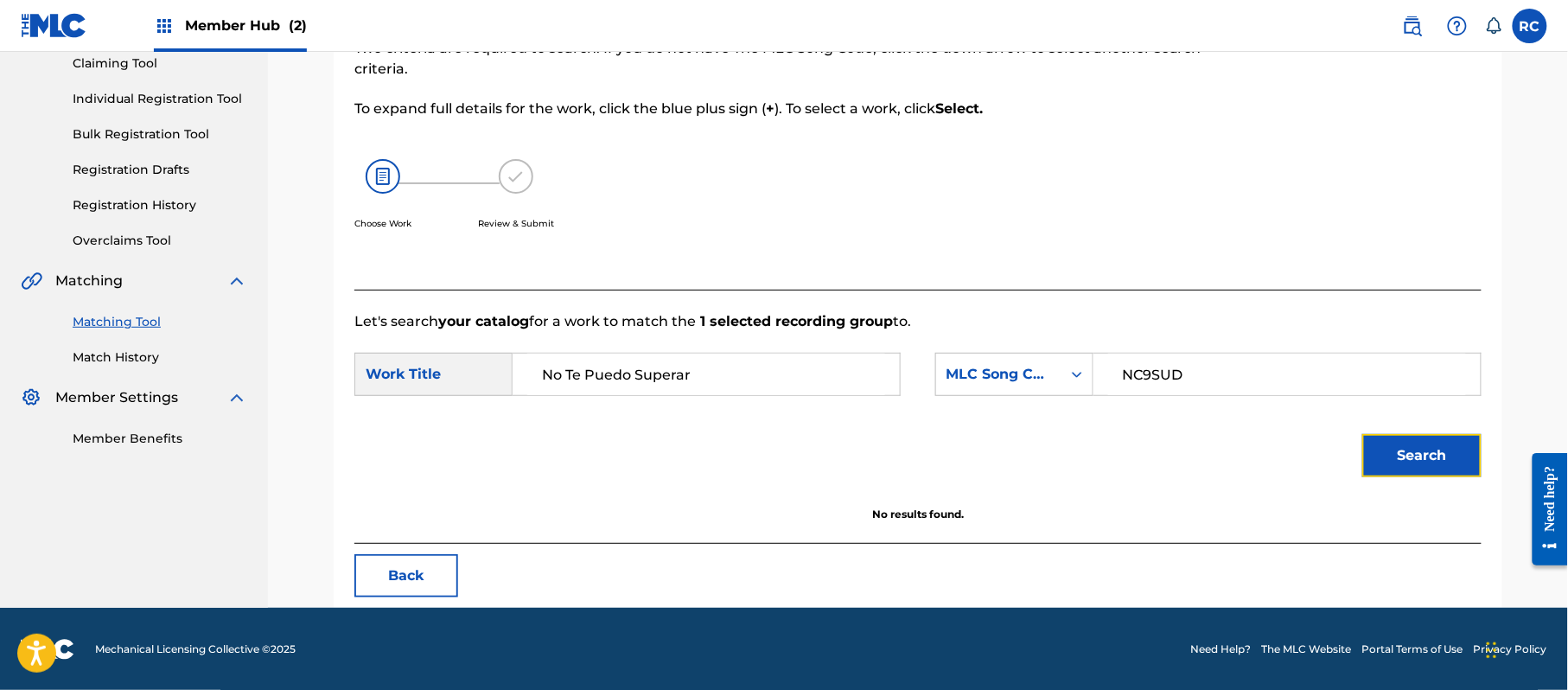
scroll to position [192, 0]
drag, startPoint x: 711, startPoint y: 364, endPoint x: 516, endPoint y: 365, distance: 195.0
click at [516, 365] on div "No Te Puedo Superar no te puedo superar" at bounding box center [707, 373] width 388 height 43
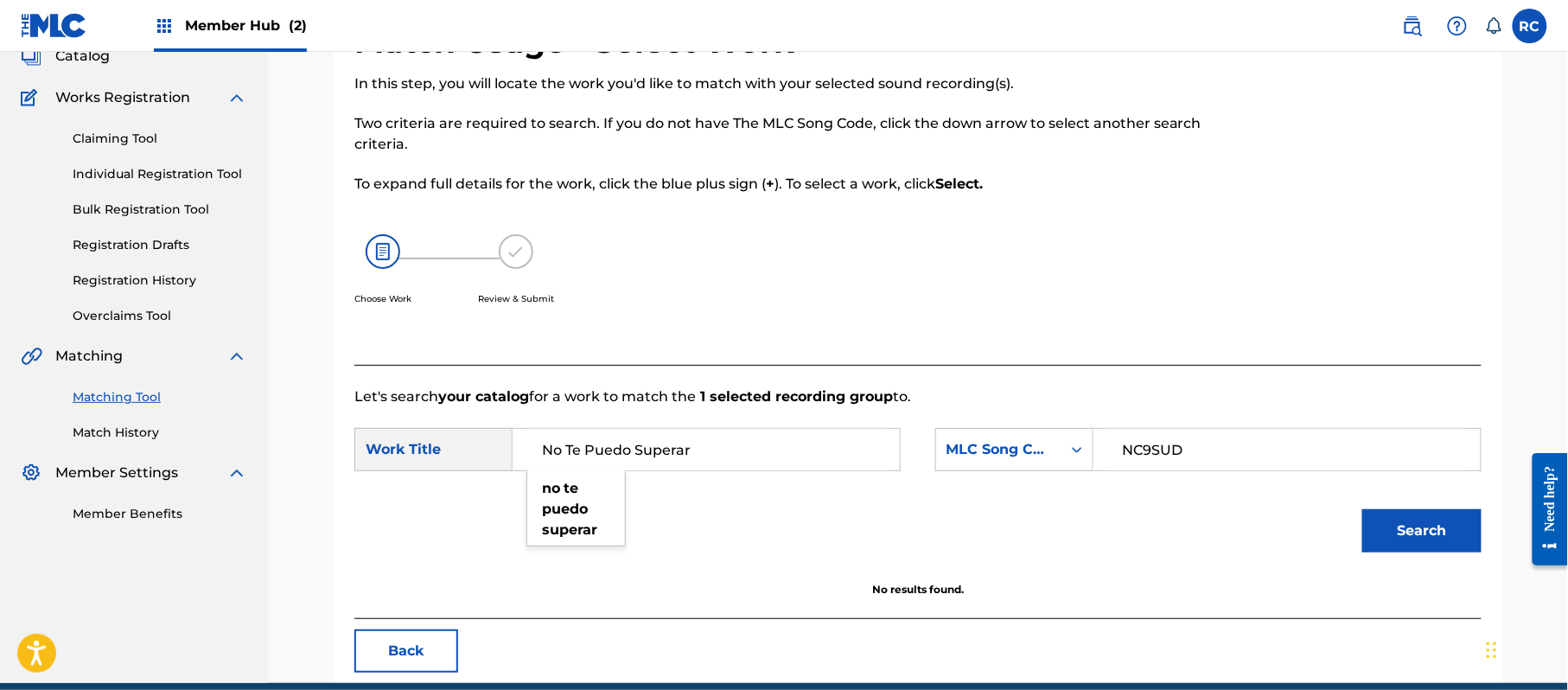
scroll to position [77, 0]
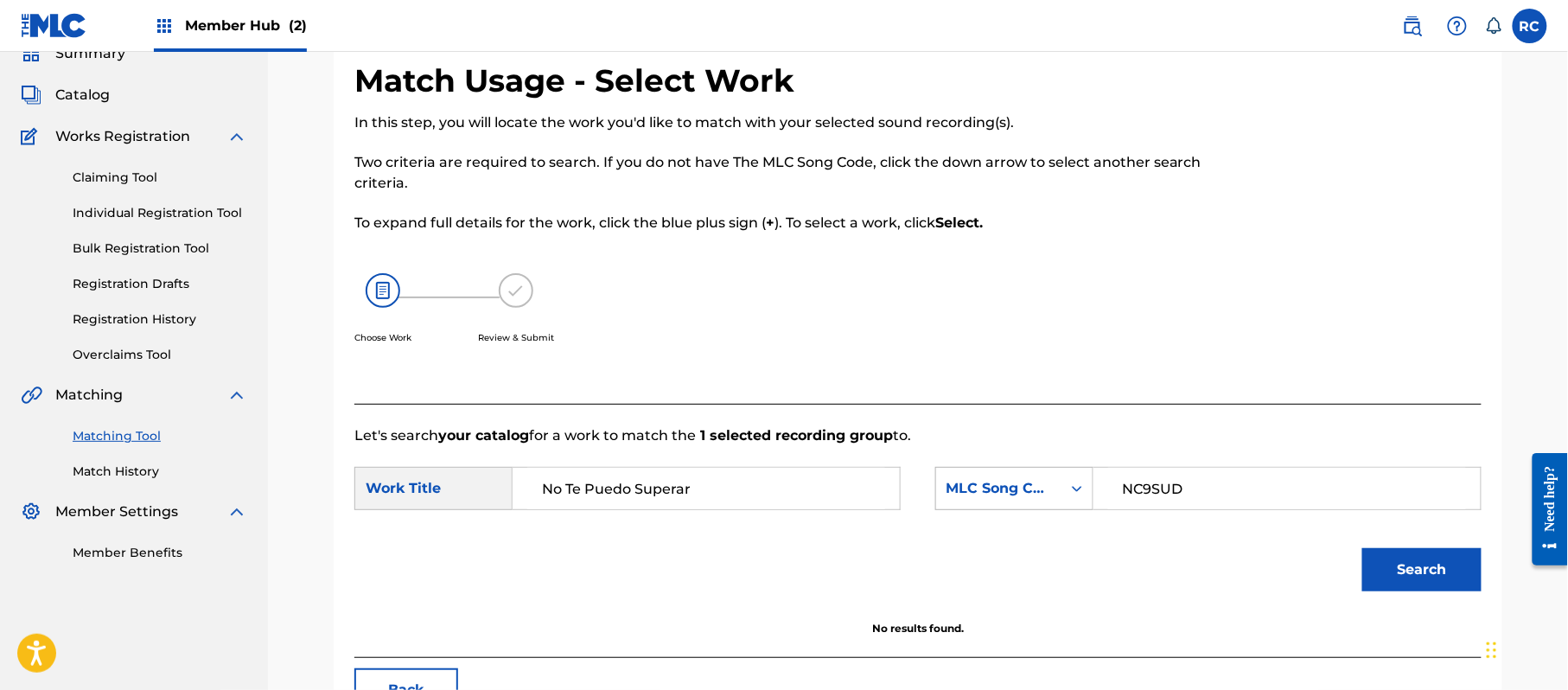
drag, startPoint x: 1225, startPoint y: 484, endPoint x: 1051, endPoint y: 500, distance: 174.7
click at [1051, 500] on div "SearchWithCriteriadadc62a3-24f1-4c8d-b2a4-b198862fd7a0 MLC Song Code NC9SUD" at bounding box center [1208, 488] width 546 height 43
type input "ND00ZA"
click at [1409, 567] on button "Search" at bounding box center [1422, 569] width 120 height 43
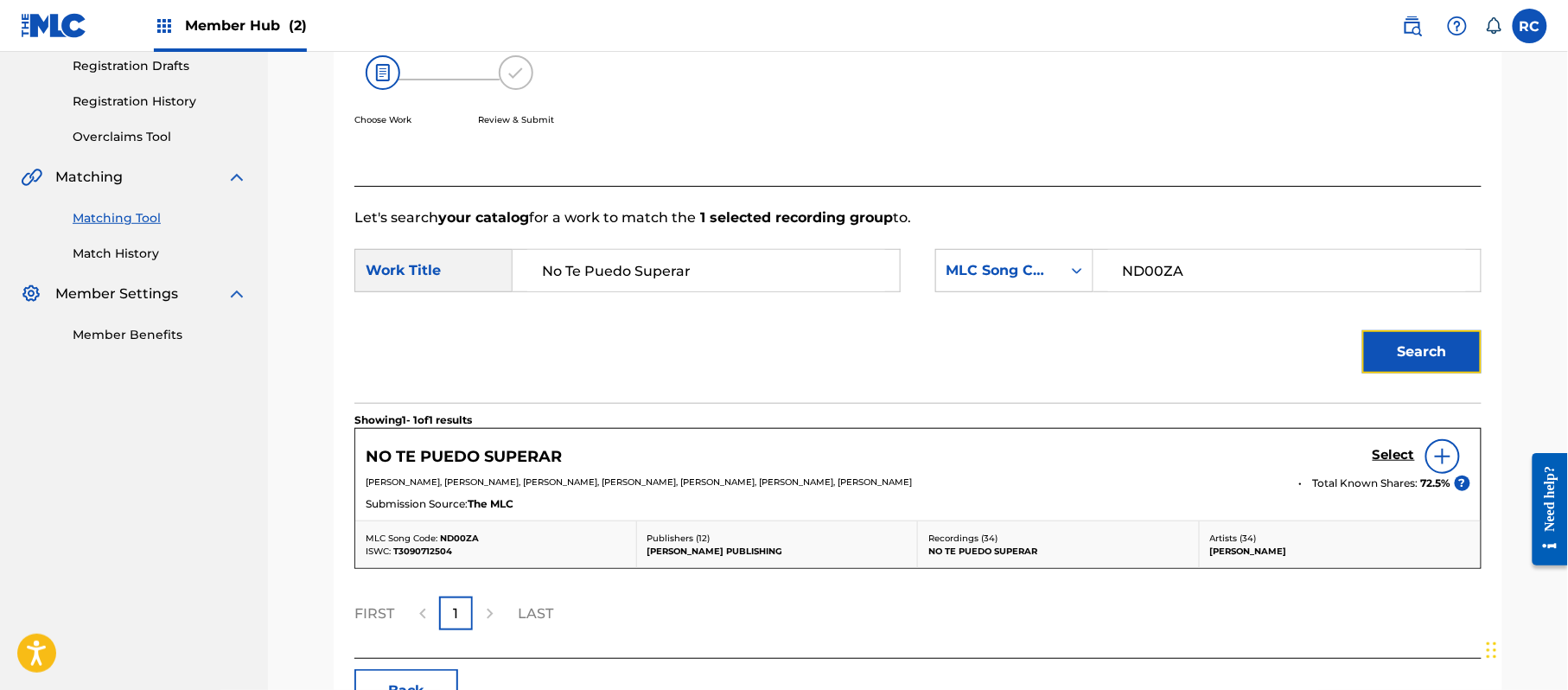
scroll to position [307, 0]
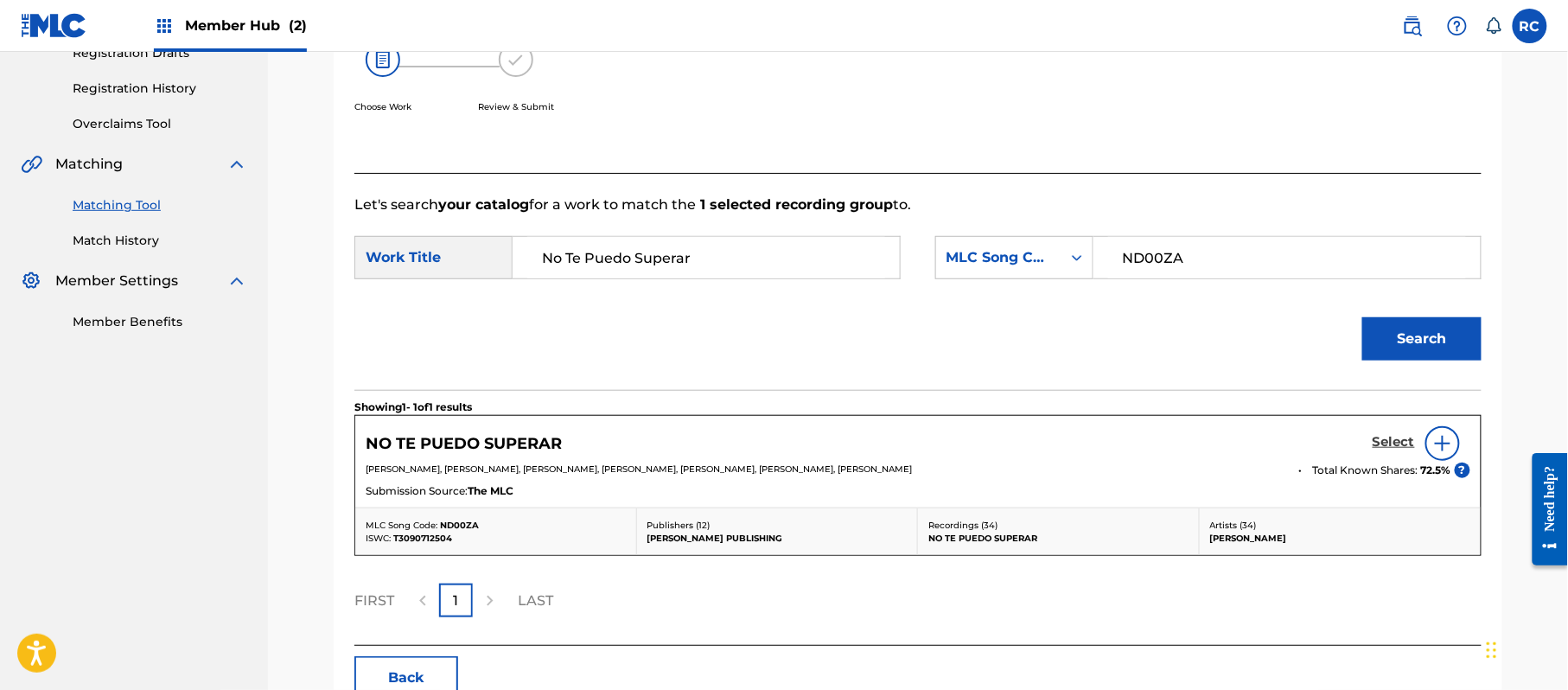
click at [1388, 440] on h5 "Select" at bounding box center [1394, 441] width 42 height 16
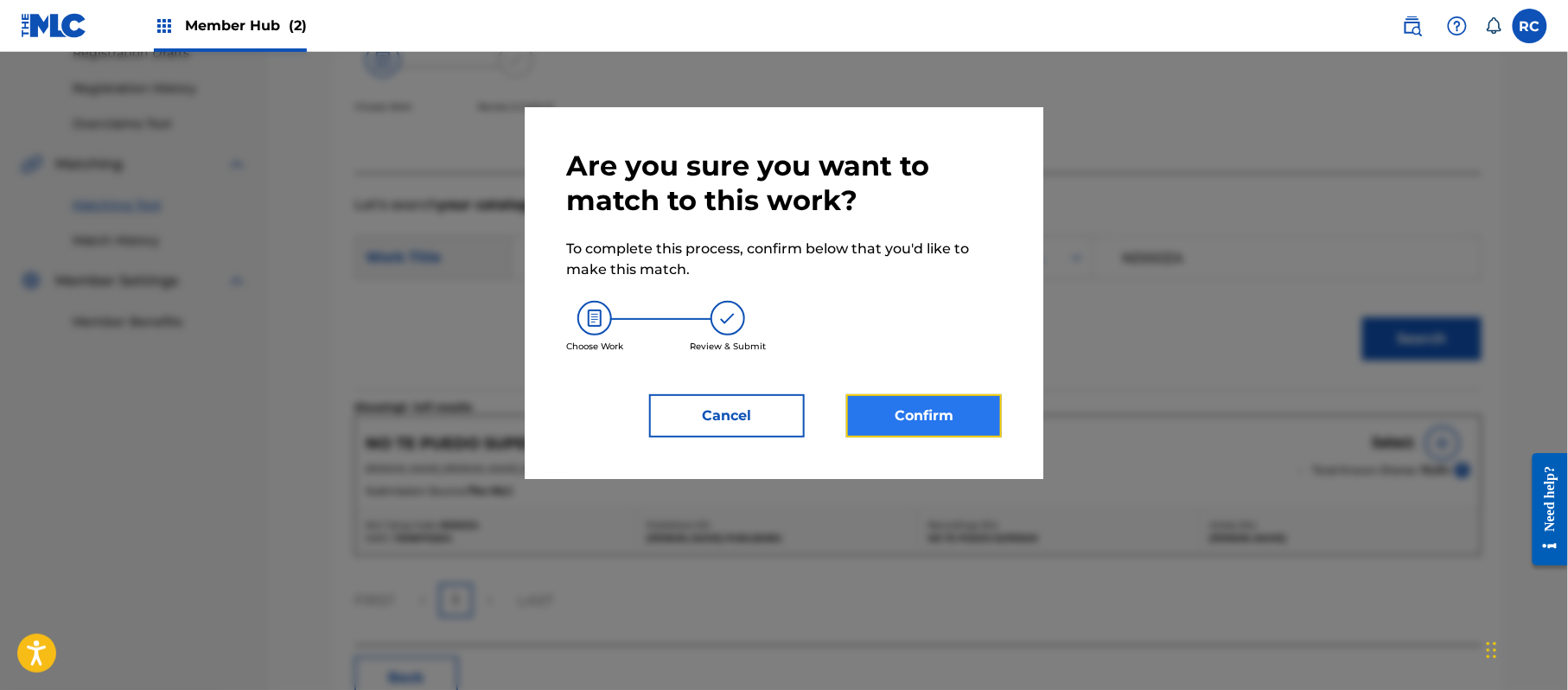
click at [916, 425] on button "Confirm" at bounding box center [924, 416] width 156 height 43
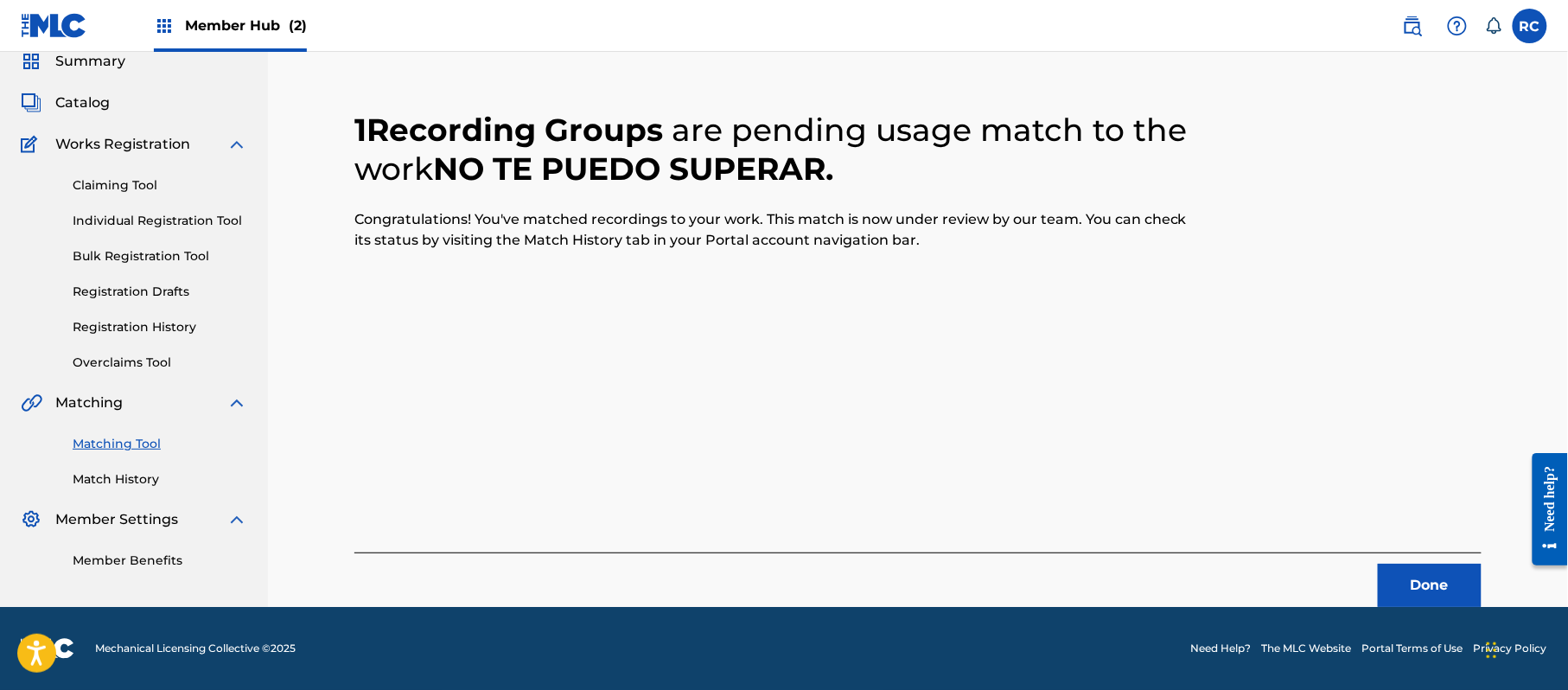
scroll to position [69, 0]
click at [1432, 576] on button "Done" at bounding box center [1429, 585] width 104 height 43
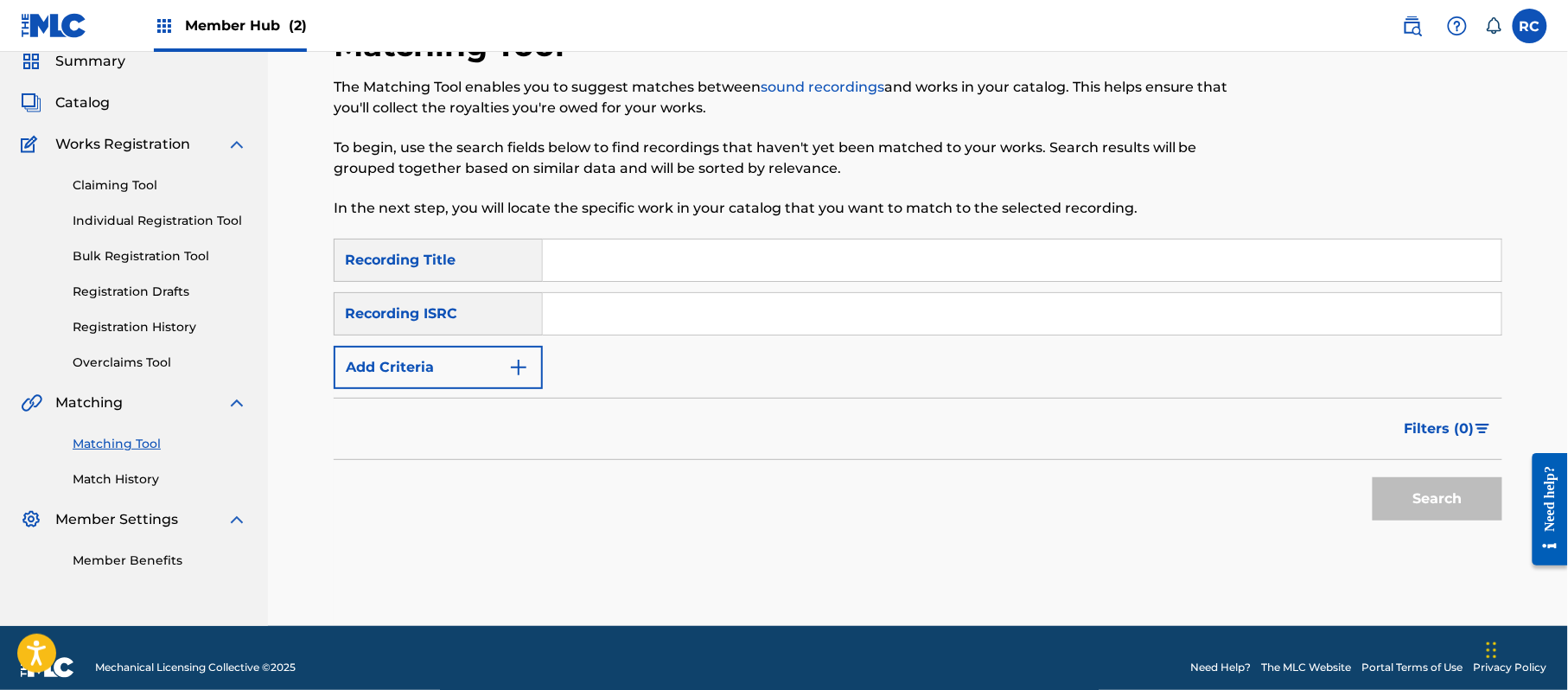
click at [641, 328] on input "Search Form" at bounding box center [1022, 314] width 959 height 41
click at [1427, 502] on button "Search" at bounding box center [1438, 499] width 130 height 43
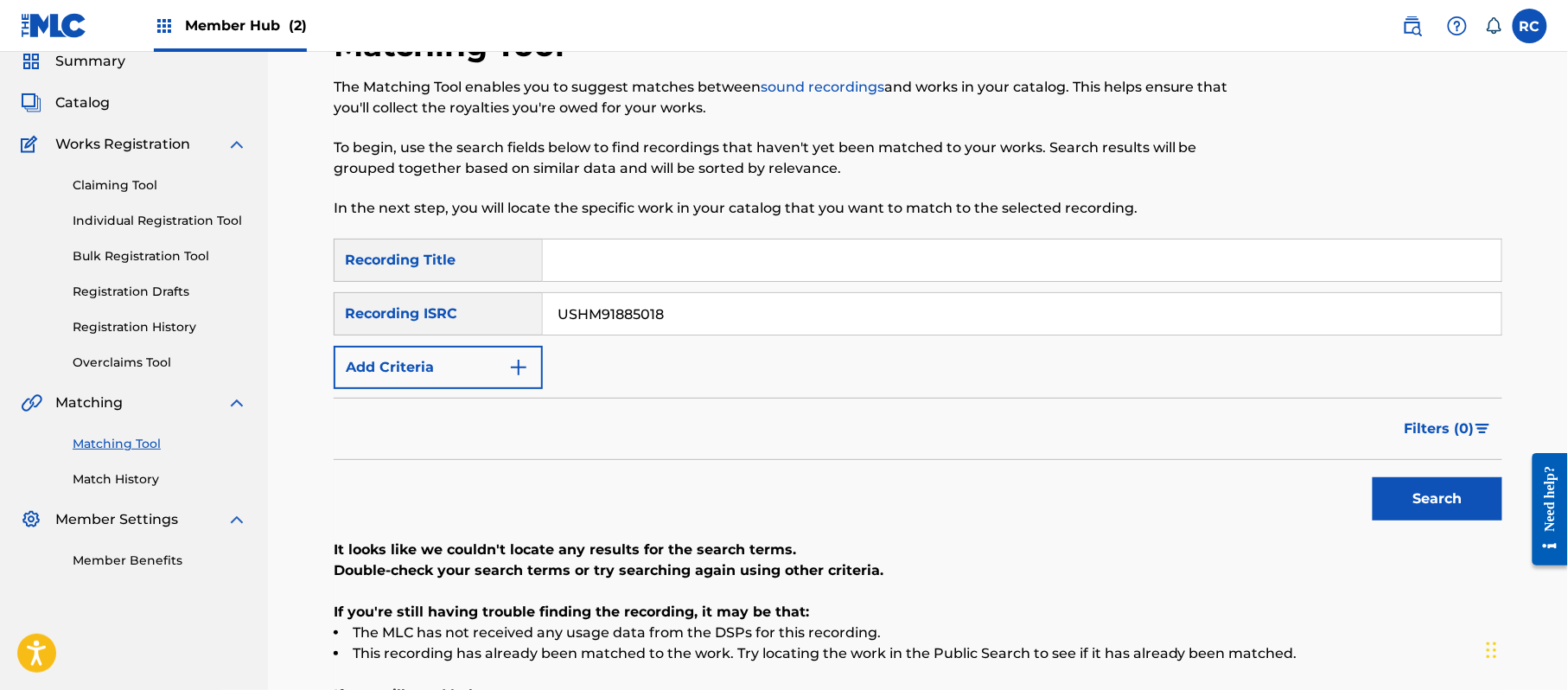
drag, startPoint x: 696, startPoint y: 322, endPoint x: 458, endPoint y: 336, distance: 238.4
click at [458, 336] on div "SearchWithCriteria33b71844-0a2b-48f7-bdd0-1648cc1735c6 Recording Title SearchWi…" at bounding box center [917, 314] width 1168 height 151
click at [1425, 499] on button "Search" at bounding box center [1438, 499] width 130 height 43
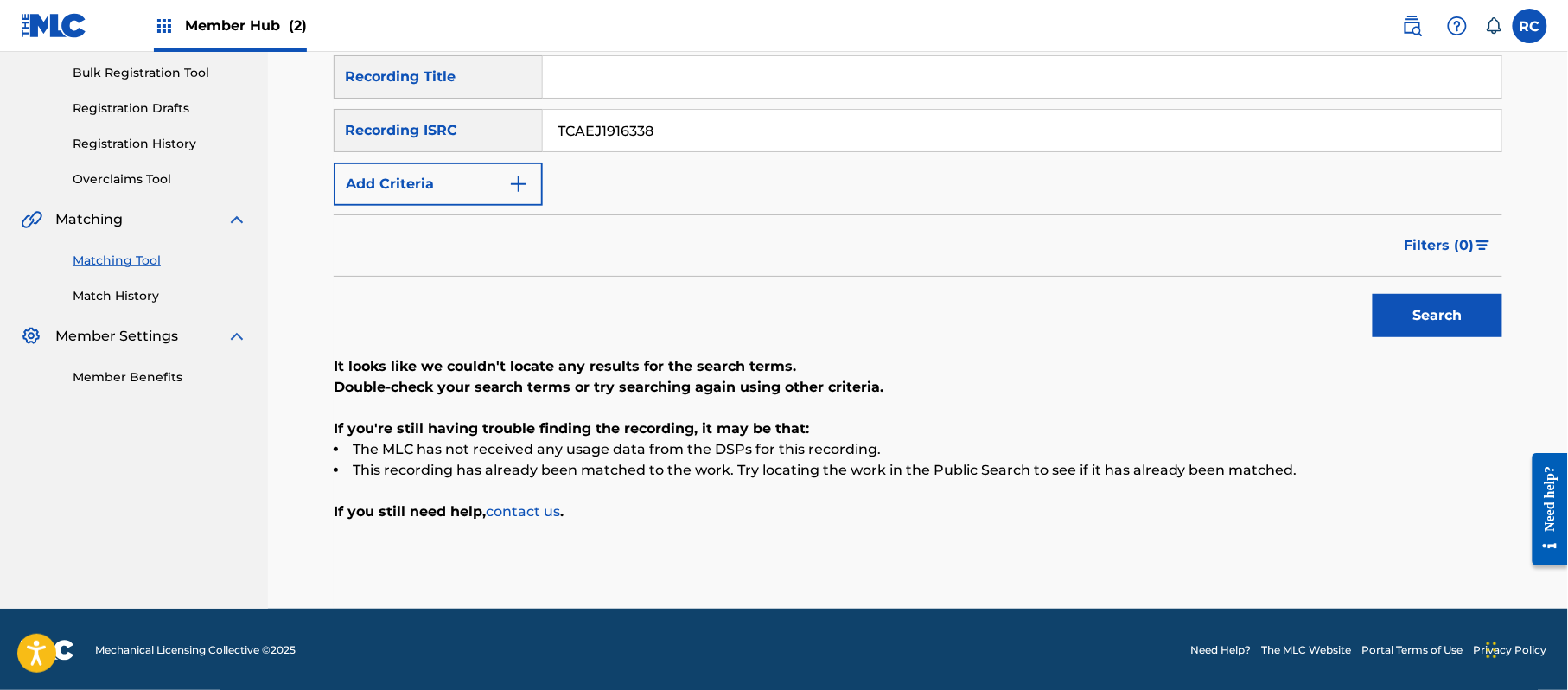
scroll to position [255, 0]
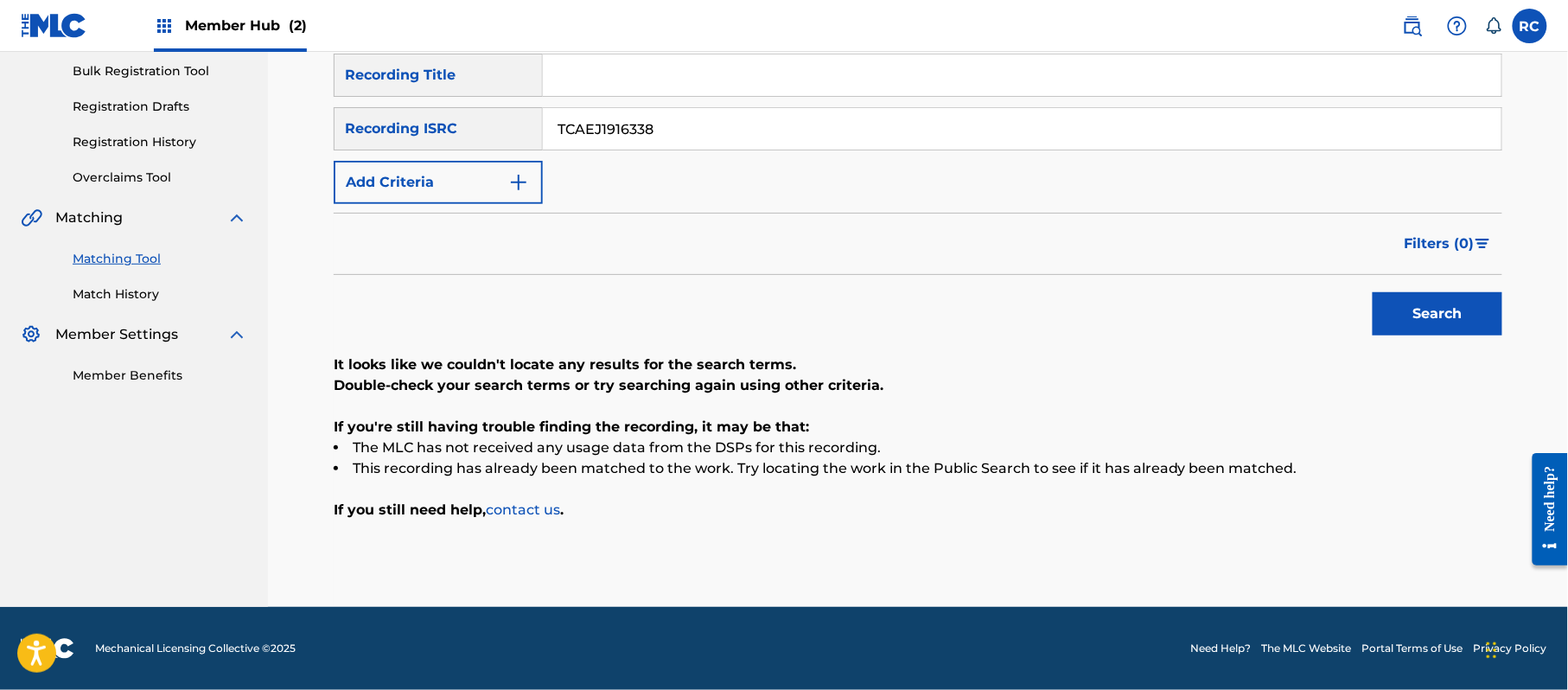
drag, startPoint x: 676, startPoint y: 140, endPoint x: 436, endPoint y: 150, distance: 240.2
click at [436, 150] on div "SearchWithCriteria33b71844-0a2b-48f7-bdd0-1648cc1735c6 Recording Title SearchWi…" at bounding box center [917, 129] width 1168 height 151
click at [1443, 329] on button "Search" at bounding box center [1438, 314] width 130 height 43
drag, startPoint x: 670, startPoint y: 142, endPoint x: 473, endPoint y: 151, distance: 197.2
click at [473, 151] on div "SearchWithCriteria33b71844-0a2b-48f7-bdd0-1648cc1735c6 Recording Title SearchWi…" at bounding box center [917, 129] width 1168 height 151
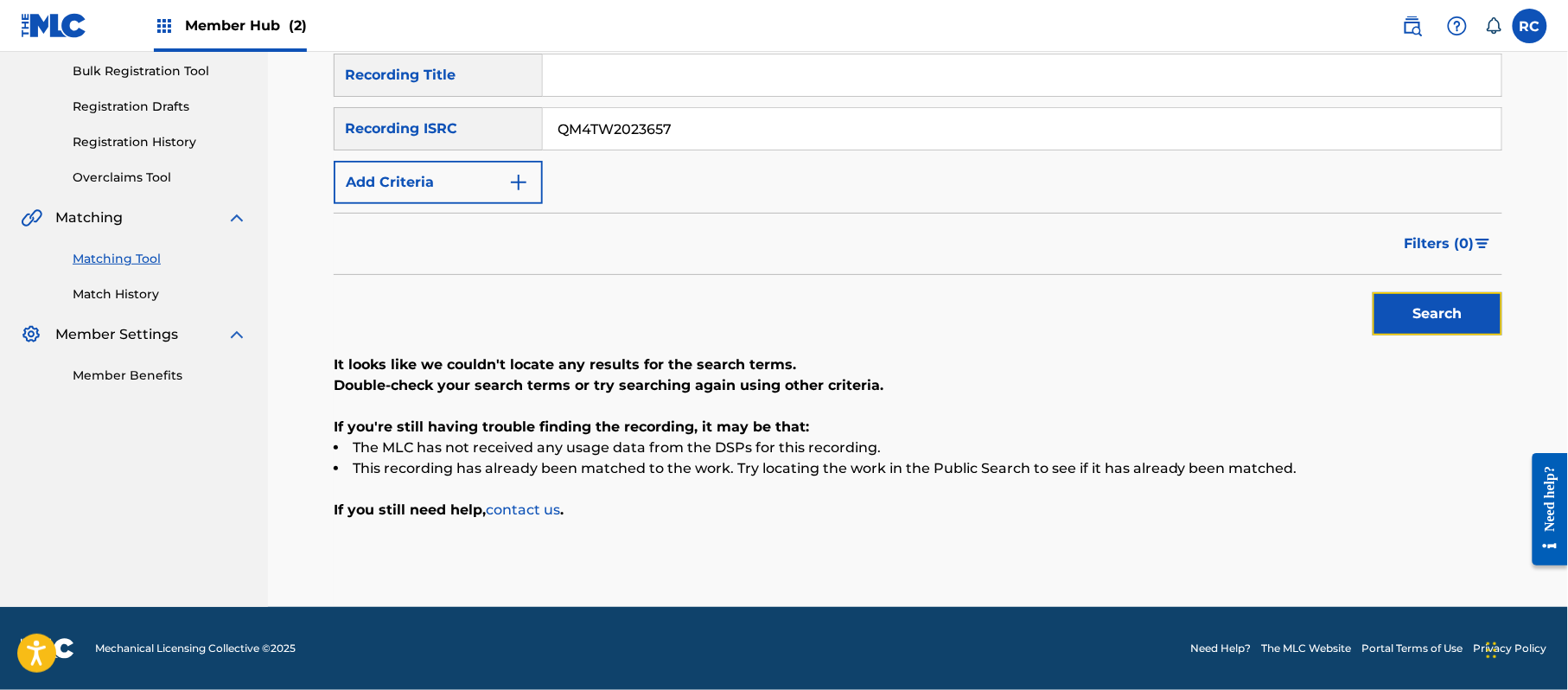
drag, startPoint x: 1428, startPoint y: 321, endPoint x: 1250, endPoint y: 327, distance: 178.1
click at [1426, 322] on button "Search" at bounding box center [1438, 314] width 130 height 43
drag, startPoint x: 692, startPoint y: 130, endPoint x: 529, endPoint y: 135, distance: 163.1
click at [510, 131] on div "SearchWithCriteria934306d6-8f55-4148-a71f-de18aeb7b724 Recording ISRC QM4TW2023…" at bounding box center [917, 129] width 1168 height 43
click at [1411, 321] on button "Search" at bounding box center [1438, 314] width 130 height 43
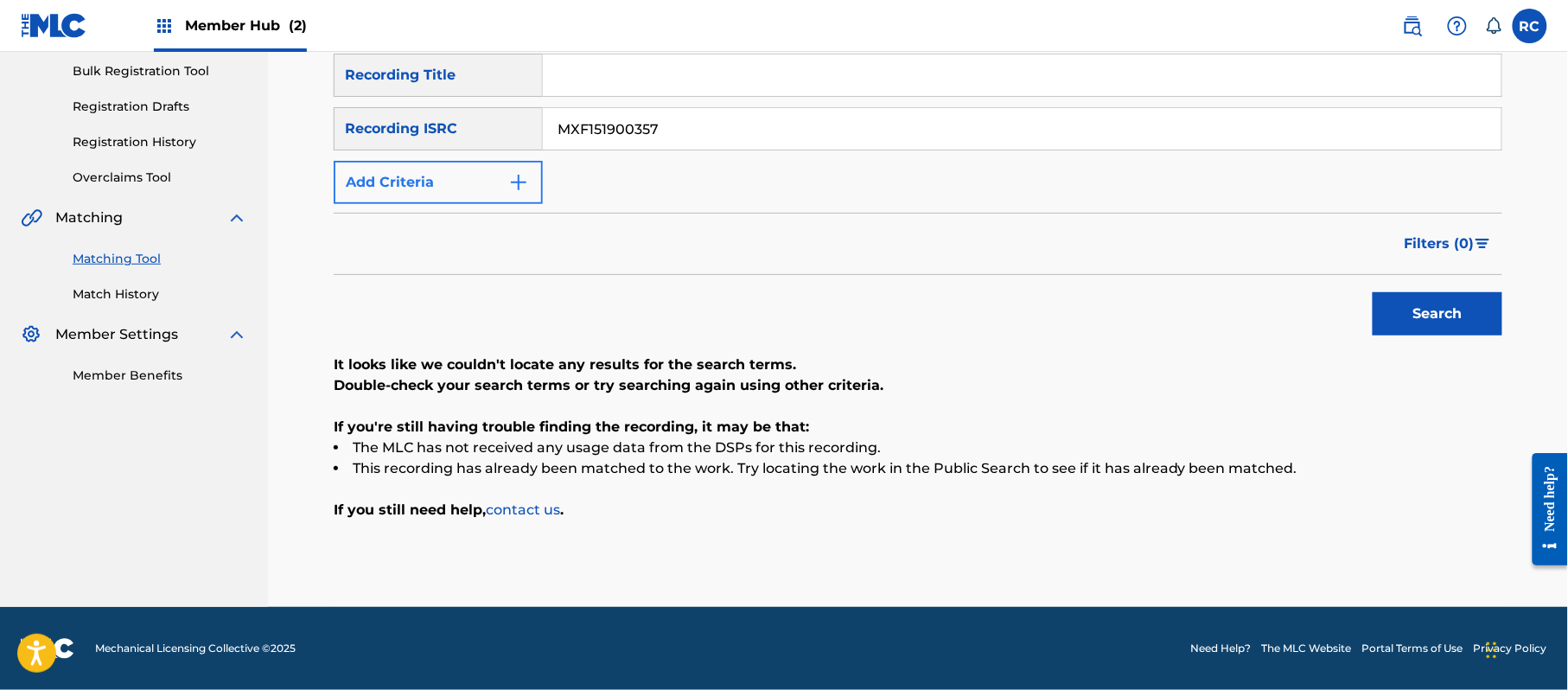
drag, startPoint x: 682, startPoint y: 160, endPoint x: 477, endPoint y: 163, distance: 205.0
click at [477, 163] on div "SearchWithCriteria33b71844-0a2b-48f7-bdd0-1648cc1735c6 Recording Title SearchWi…" at bounding box center [917, 129] width 1168 height 151
drag, startPoint x: 390, startPoint y: 122, endPoint x: 427, endPoint y: 121, distance: 37.0
click at [334, 121] on div "SearchWithCriteria934306d6-8f55-4148-a71f-de18aeb7b724 Recording ISRC MXF151900…" at bounding box center [917, 129] width 1168 height 43
click at [1406, 307] on button "Search" at bounding box center [1438, 314] width 130 height 43
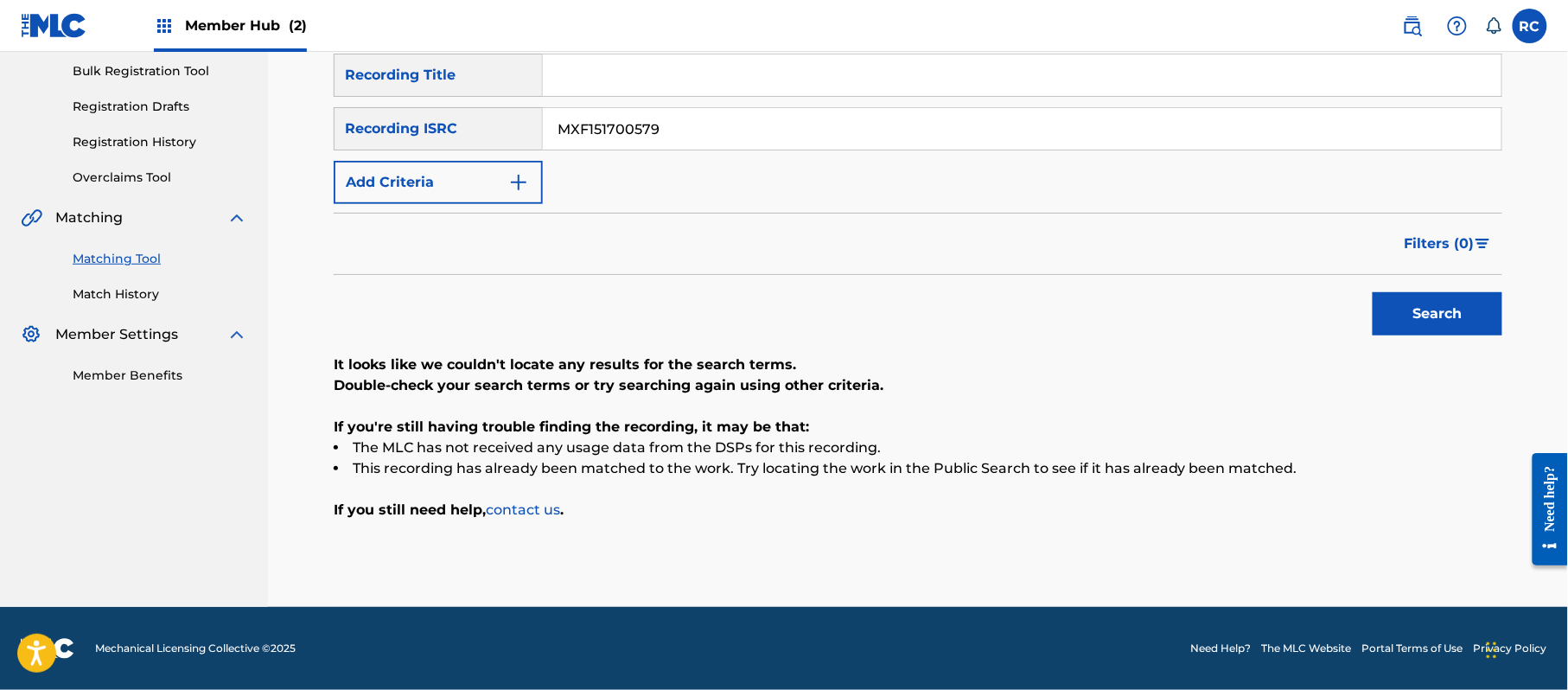
drag, startPoint x: 657, startPoint y: 141, endPoint x: 483, endPoint y: 141, distance: 174.0
click at [483, 141] on div "SearchWithCriteria934306d6-8f55-4148-a71f-de18aeb7b724 Recording ISRC MXF151700…" at bounding box center [917, 129] width 1168 height 43
click at [1432, 325] on button "Search" at bounding box center [1438, 314] width 130 height 43
drag, startPoint x: 689, startPoint y: 130, endPoint x: 488, endPoint y: 154, distance: 202.4
click at [477, 154] on div "SearchWithCriteria33b71844-0a2b-48f7-bdd0-1648cc1735c6 Recording Title SearchWi…" at bounding box center [917, 129] width 1168 height 151
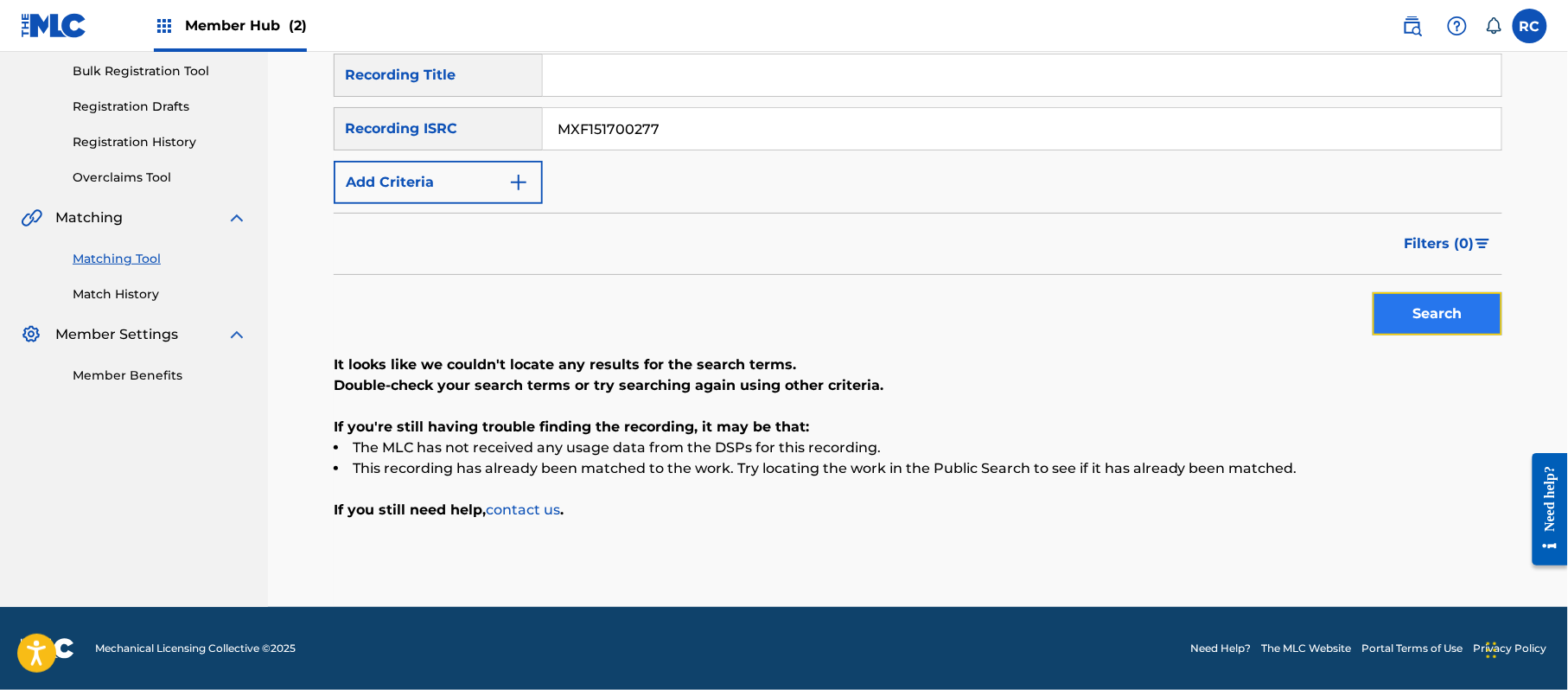
click at [1462, 322] on button "Search" at bounding box center [1438, 314] width 130 height 43
drag, startPoint x: 685, startPoint y: 136, endPoint x: 508, endPoint y: 140, distance: 177.0
click at [508, 140] on div "SearchWithCriteria934306d6-8f55-4148-a71f-de18aeb7b724 Recording ISRC MXF151700…" at bounding box center [917, 129] width 1168 height 43
drag, startPoint x: 1431, startPoint y: 322, endPoint x: 1415, endPoint y: 325, distance: 16.3
click at [1429, 323] on button "Search" at bounding box center [1438, 314] width 130 height 43
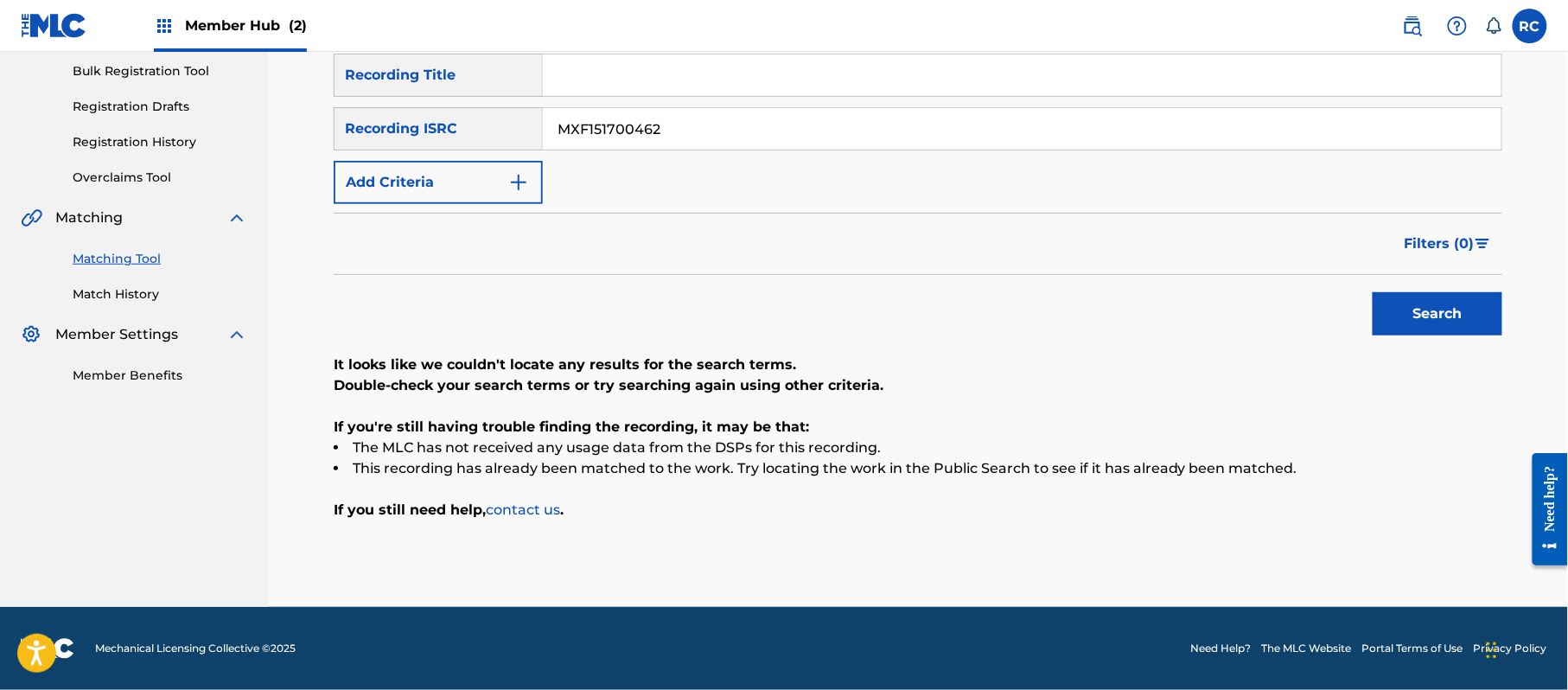
drag, startPoint x: 688, startPoint y: 142, endPoint x: 483, endPoint y: 157, distance: 205.5
click at [483, 157] on div "SearchWithCriteria33b71844-0a2b-48f7-bdd0-1648cc1735c6 Recording Title SearchWi…" at bounding box center [917, 129] width 1168 height 151
click at [1397, 317] on button "Search" at bounding box center [1438, 314] width 130 height 43
drag, startPoint x: 675, startPoint y: 129, endPoint x: 531, endPoint y: 171, distance: 150.0
click at [502, 170] on div "SearchWithCriteria33b71844-0a2b-48f7-bdd0-1648cc1735c6 Recording Title SearchWi…" at bounding box center [917, 129] width 1168 height 151
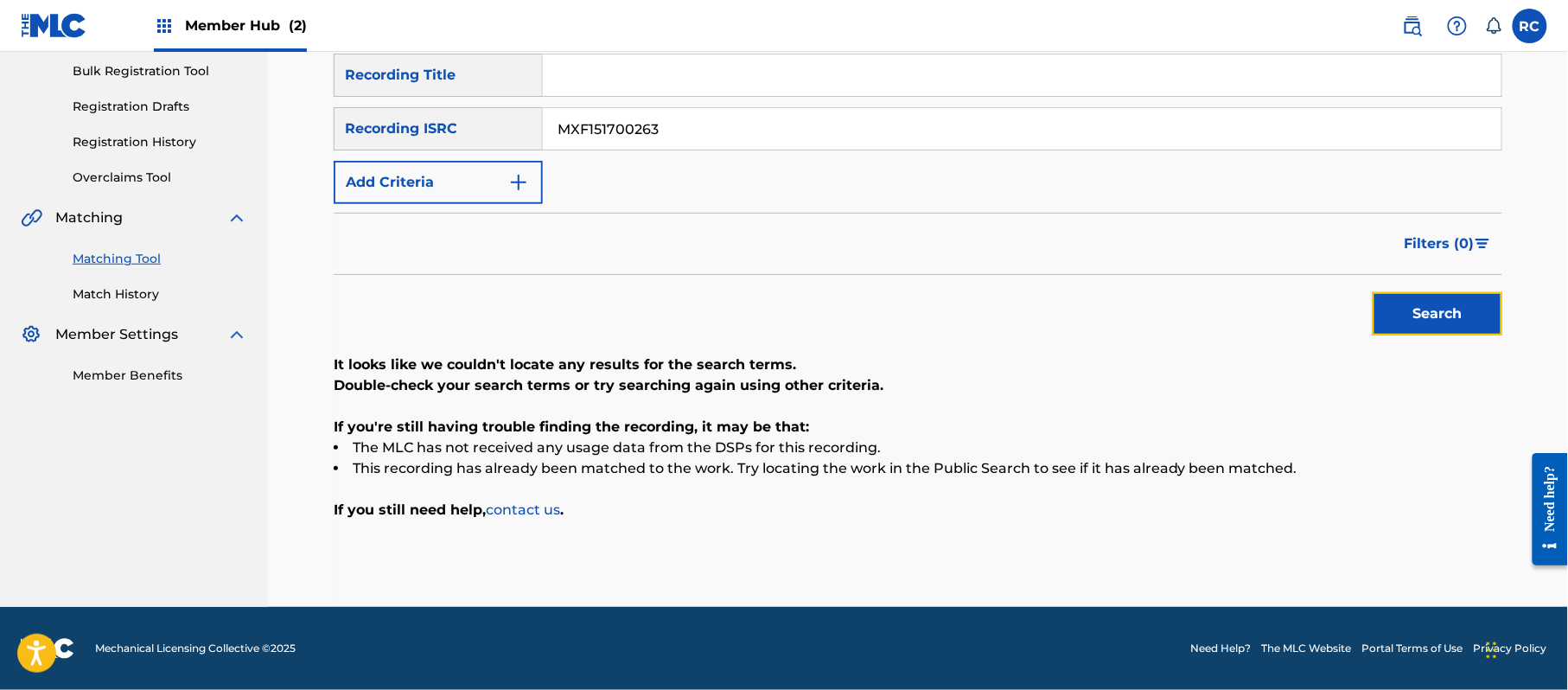
click at [1404, 320] on button "Search" at bounding box center [1438, 314] width 130 height 43
drag, startPoint x: 693, startPoint y: 139, endPoint x: 524, endPoint y: 153, distance: 169.6
click at [479, 152] on div "SearchWithCriteria33b71844-0a2b-48f7-bdd0-1648cc1735c6 Recording Title SearchWi…" at bounding box center [917, 129] width 1168 height 151
click at [1439, 323] on button "Search" at bounding box center [1438, 314] width 130 height 43
drag, startPoint x: 586, startPoint y: 140, endPoint x: 486, endPoint y: 140, distance: 100.0
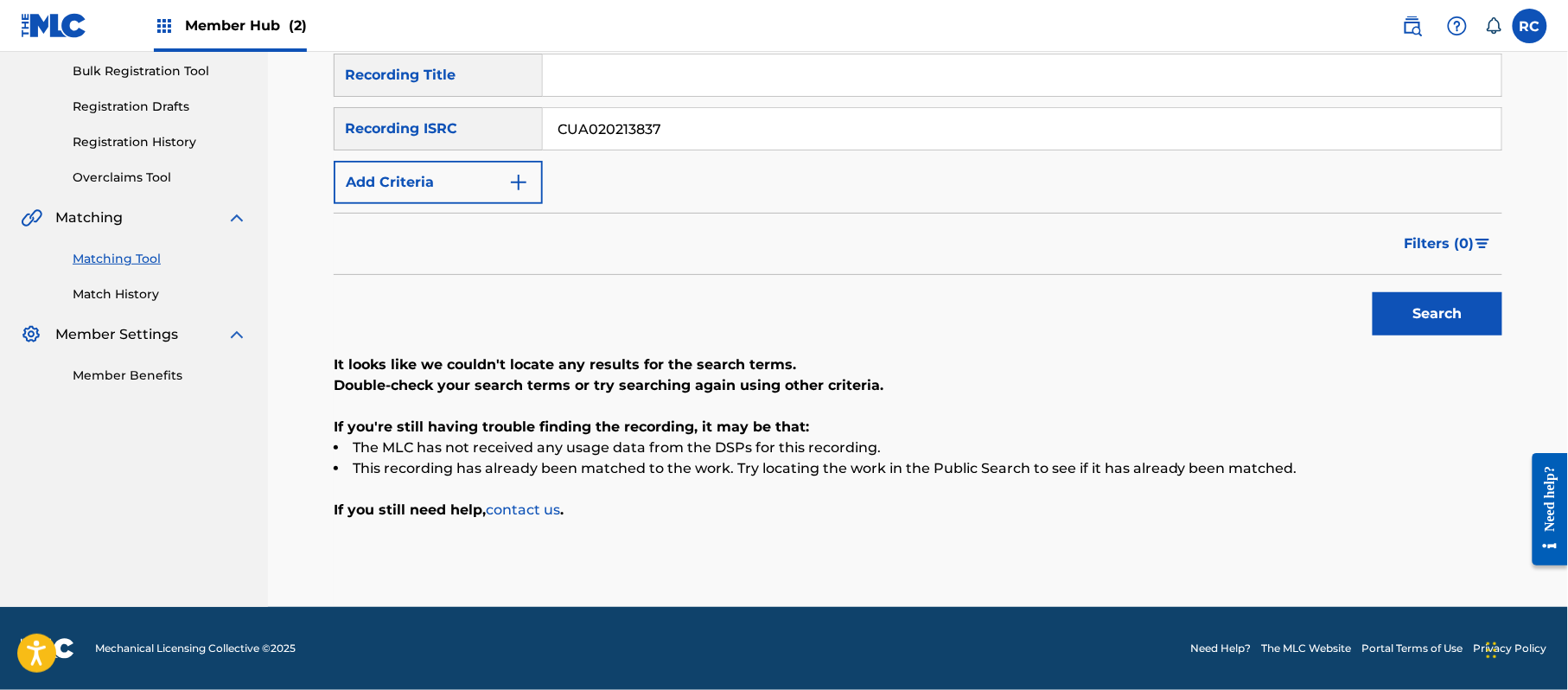
click at [486, 140] on div "SearchWithCriteria934306d6-8f55-4148-a71f-de18aeb7b724 Recording ISRC CUA020213…" at bounding box center [917, 129] width 1168 height 43
type input "CUA020213844"
click at [1431, 318] on button "Search" at bounding box center [1438, 314] width 130 height 43
click at [627, 80] on input "Search Form" at bounding box center [1022, 75] width 959 height 41
click at [629, 74] on input "Desvelo Raymix" at bounding box center [1022, 75] width 959 height 41
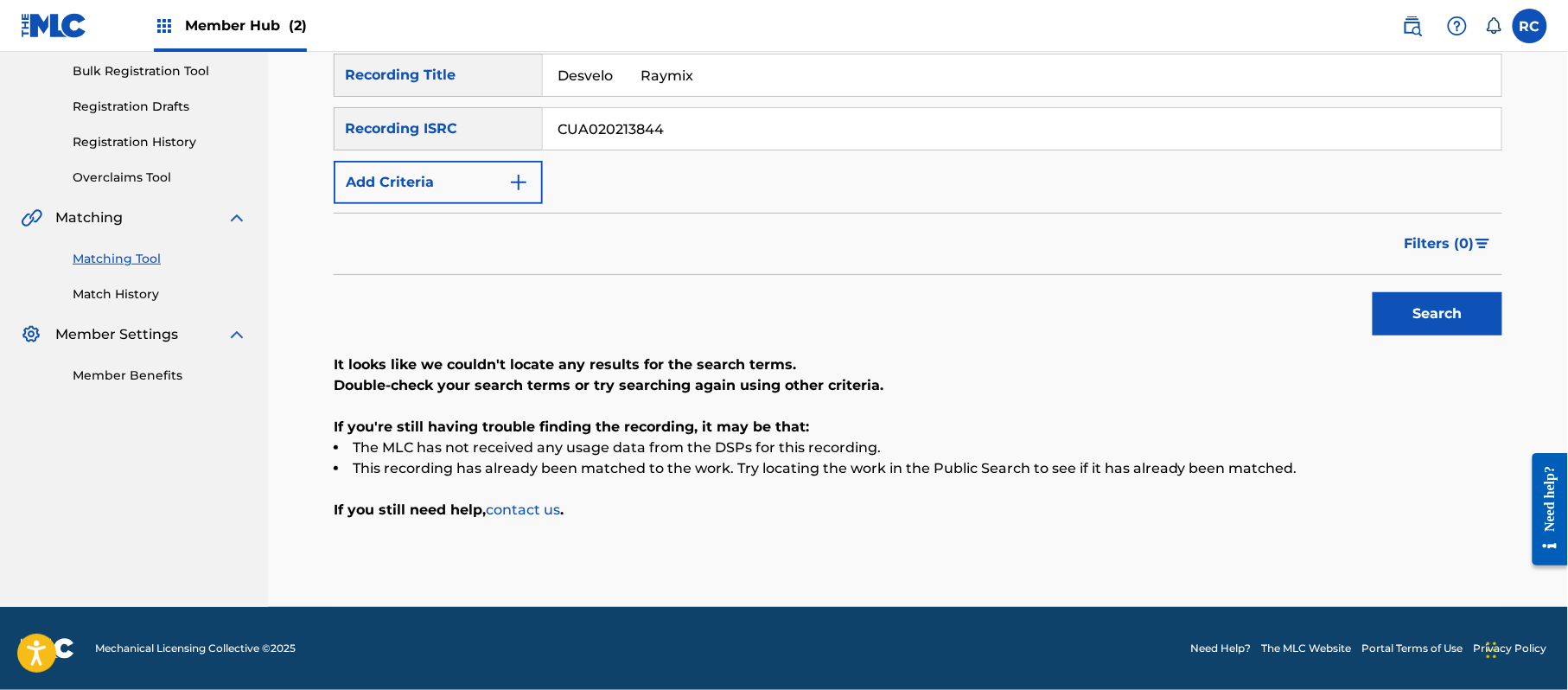
click at [629, 74] on input "Desvelo Raymix" at bounding box center [1022, 75] width 959 height 41
type input "Desvelo"
click at [597, 123] on input "CUA020213844" at bounding box center [1022, 129] width 959 height 41
click at [471, 181] on button "Add Criteria" at bounding box center [438, 183] width 209 height 43
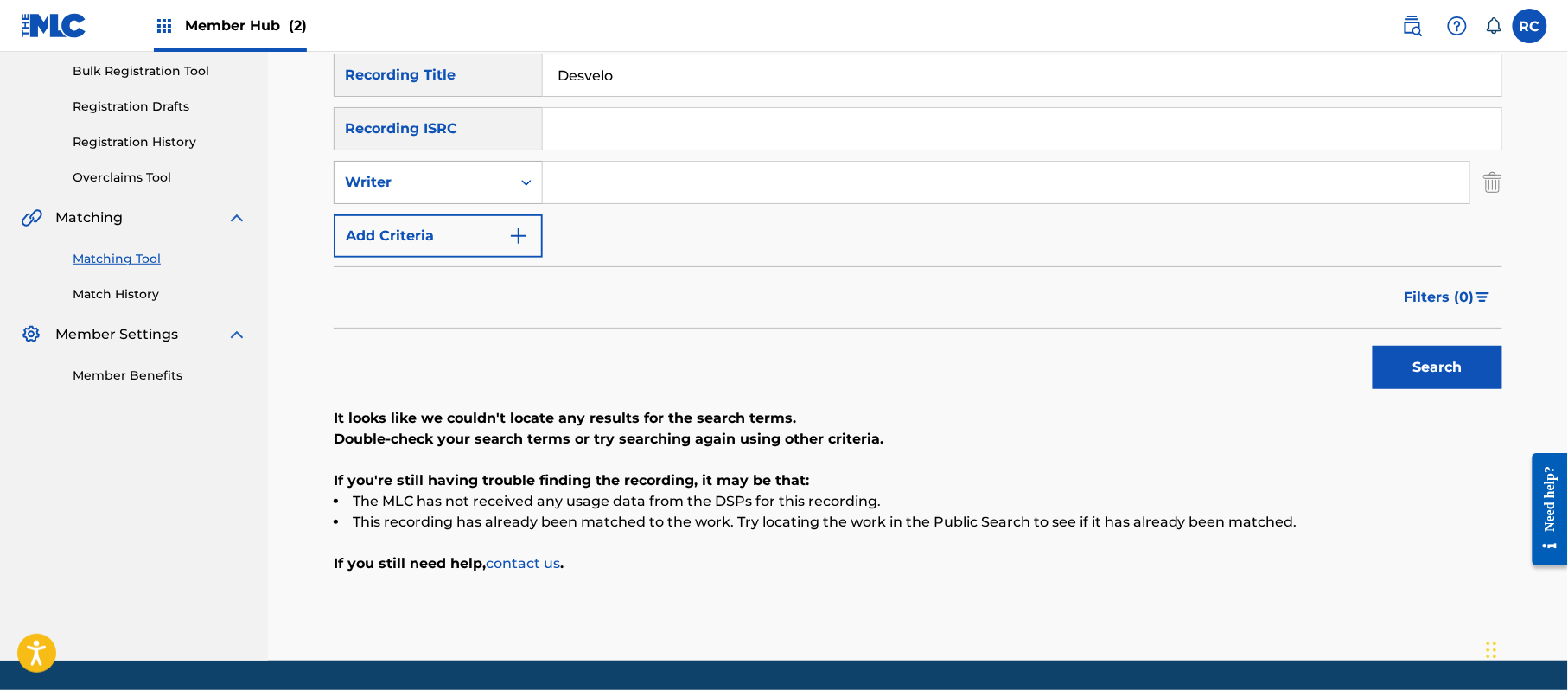
click at [460, 193] on div "Writer" at bounding box center [422, 182] width 176 height 33
click at [457, 230] on div "Recording Artist" at bounding box center [438, 225] width 207 height 43
click at [586, 185] on input "Search Form" at bounding box center [1006, 182] width 927 height 41
type input "Raymix"
click at [1422, 361] on button "Search" at bounding box center [1438, 368] width 130 height 43
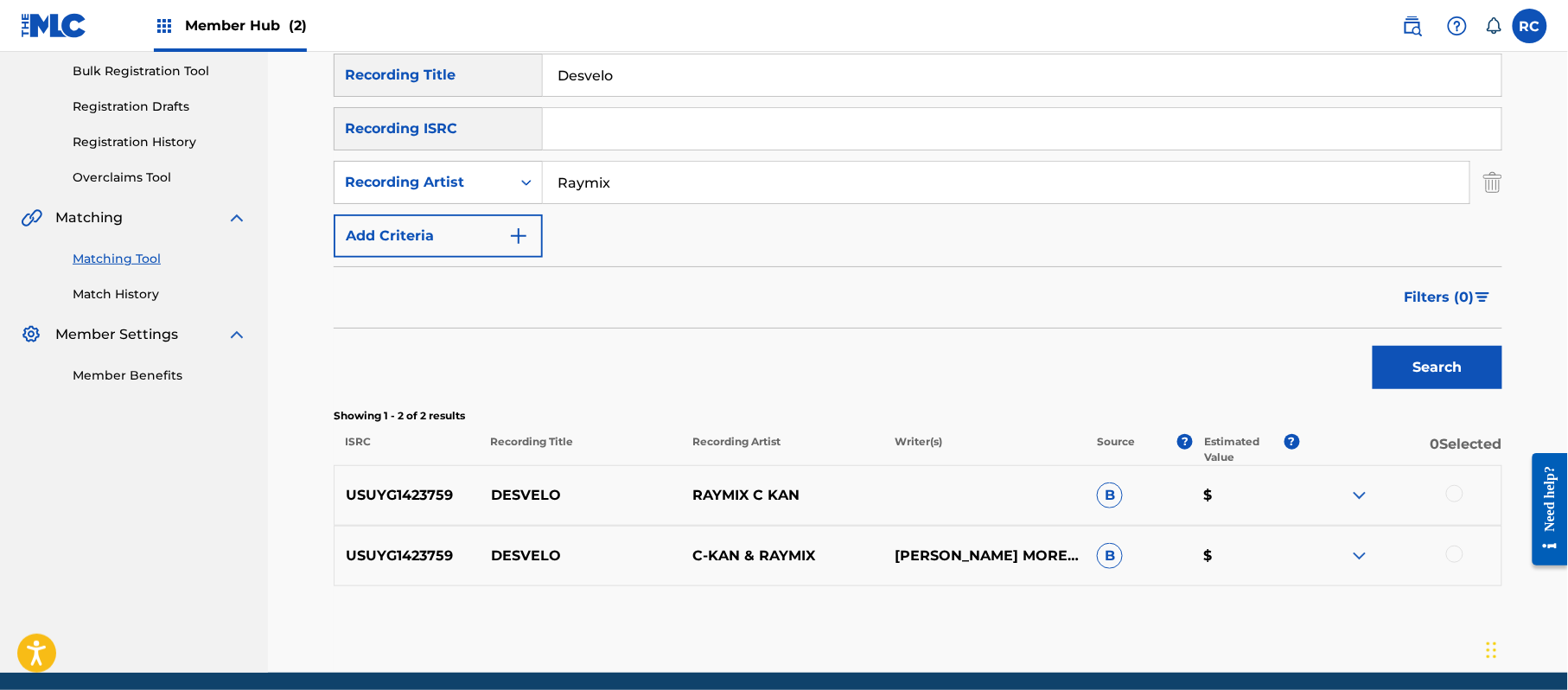
click at [390, 498] on p "USUYG1423759" at bounding box center [407, 495] width 145 height 21
copy p "USUYG1423759"
click at [649, 133] on input "Search Form" at bounding box center [1022, 129] width 959 height 41
type input "USUYG1423759"
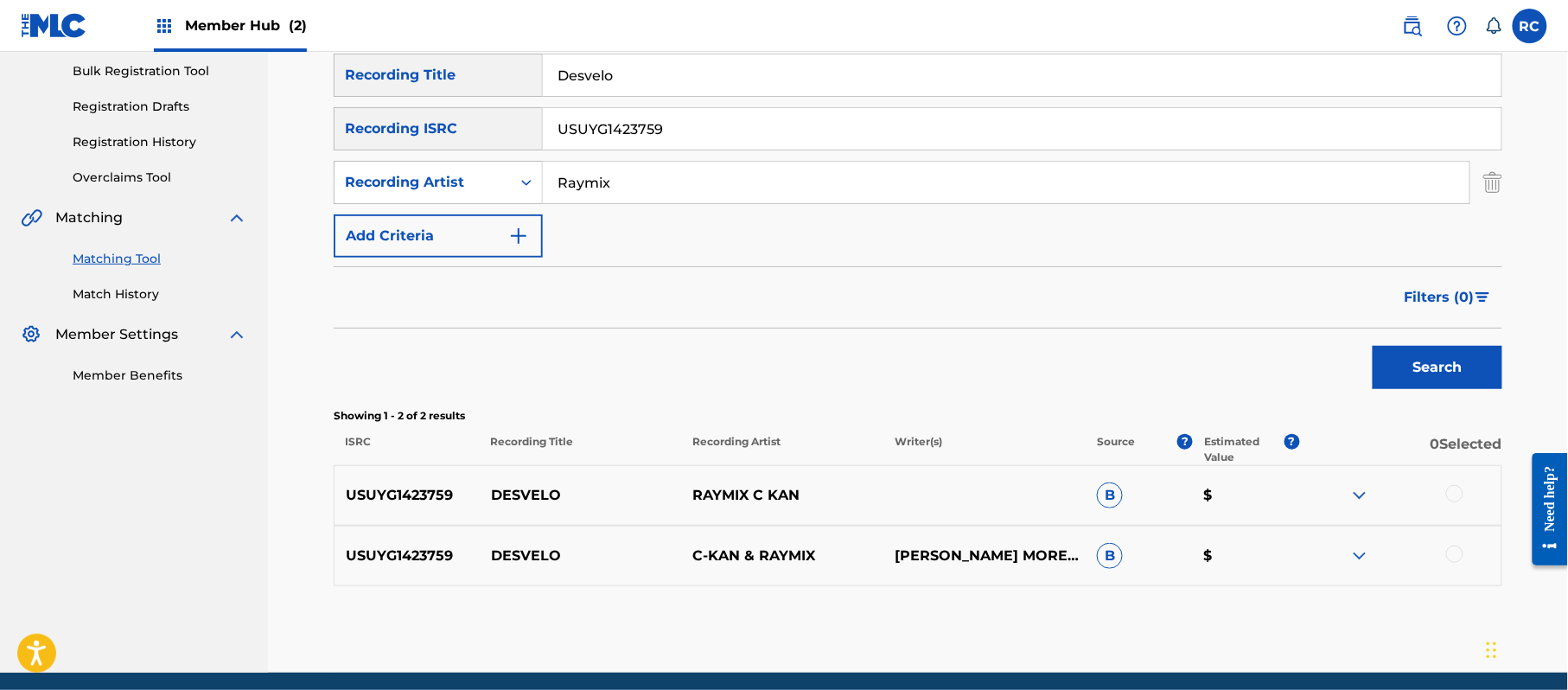
drag, startPoint x: 649, startPoint y: 73, endPoint x: 485, endPoint y: 74, distance: 164.0
click at [485, 74] on div "SearchWithCriteria33b71844-0a2b-48f7-bdd0-1648cc1735c6 Recording Title Desvelo" at bounding box center [917, 75] width 1168 height 43
drag, startPoint x: 654, startPoint y: 208, endPoint x: 561, endPoint y: 203, distance: 93.1
click at [561, 203] on div "SearchWithCriteria33b71844-0a2b-48f7-bdd0-1648cc1735c6 Recording Title SearchWi…" at bounding box center [917, 156] width 1168 height 204
click at [636, 183] on input "Raymix" at bounding box center [1006, 182] width 927 height 41
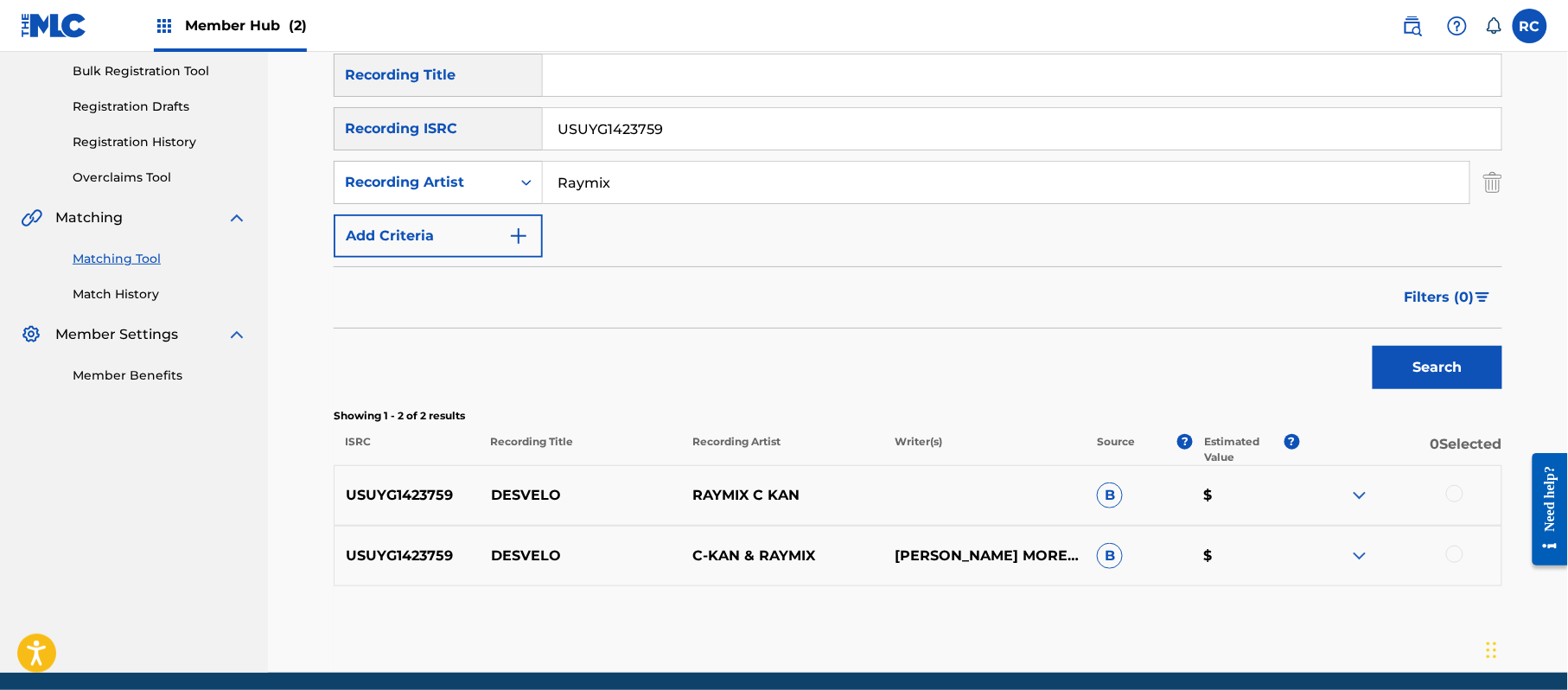
click at [636, 183] on input "Raymix" at bounding box center [1006, 182] width 927 height 41
click at [1414, 364] on button "Search" at bounding box center [1438, 368] width 130 height 43
click at [1450, 491] on div at bounding box center [1455, 493] width 17 height 17
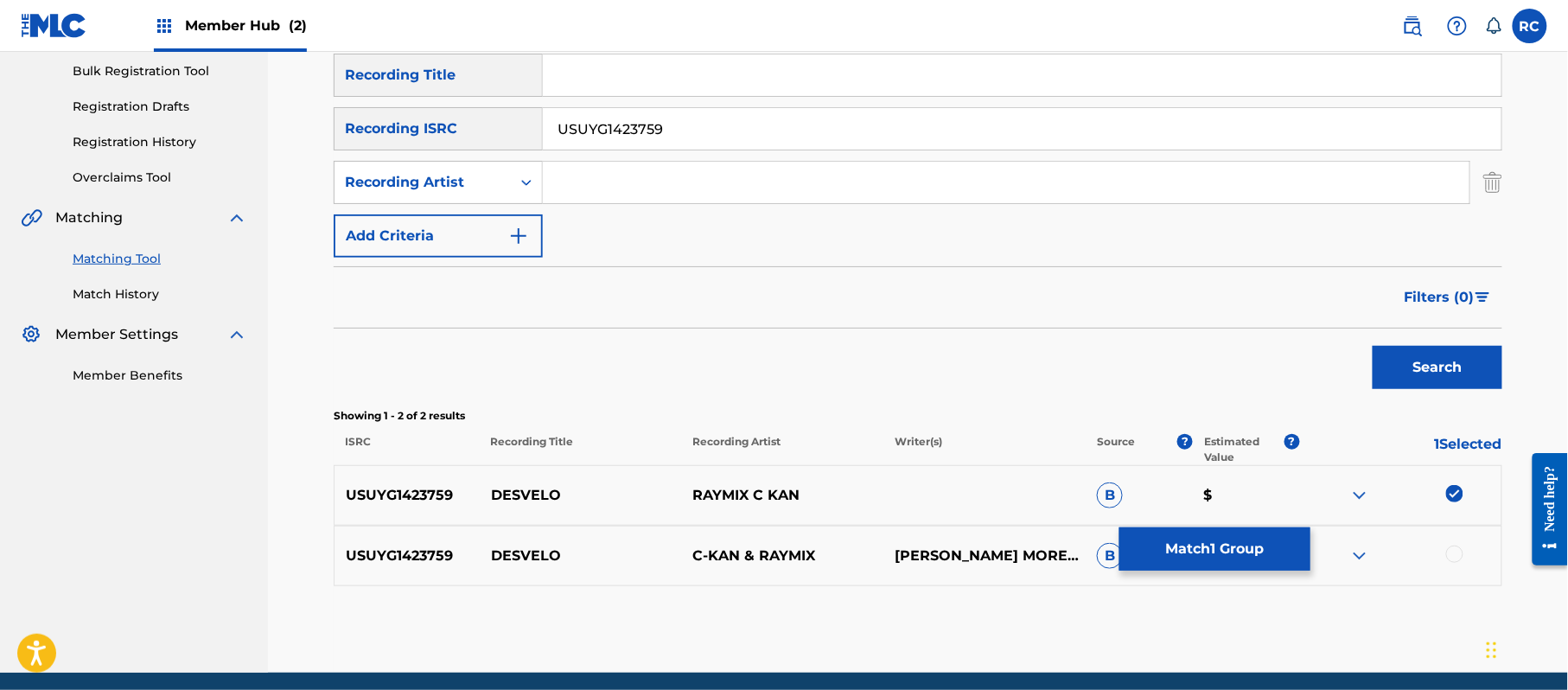
click at [1456, 554] on div at bounding box center [1455, 553] width 17 height 17
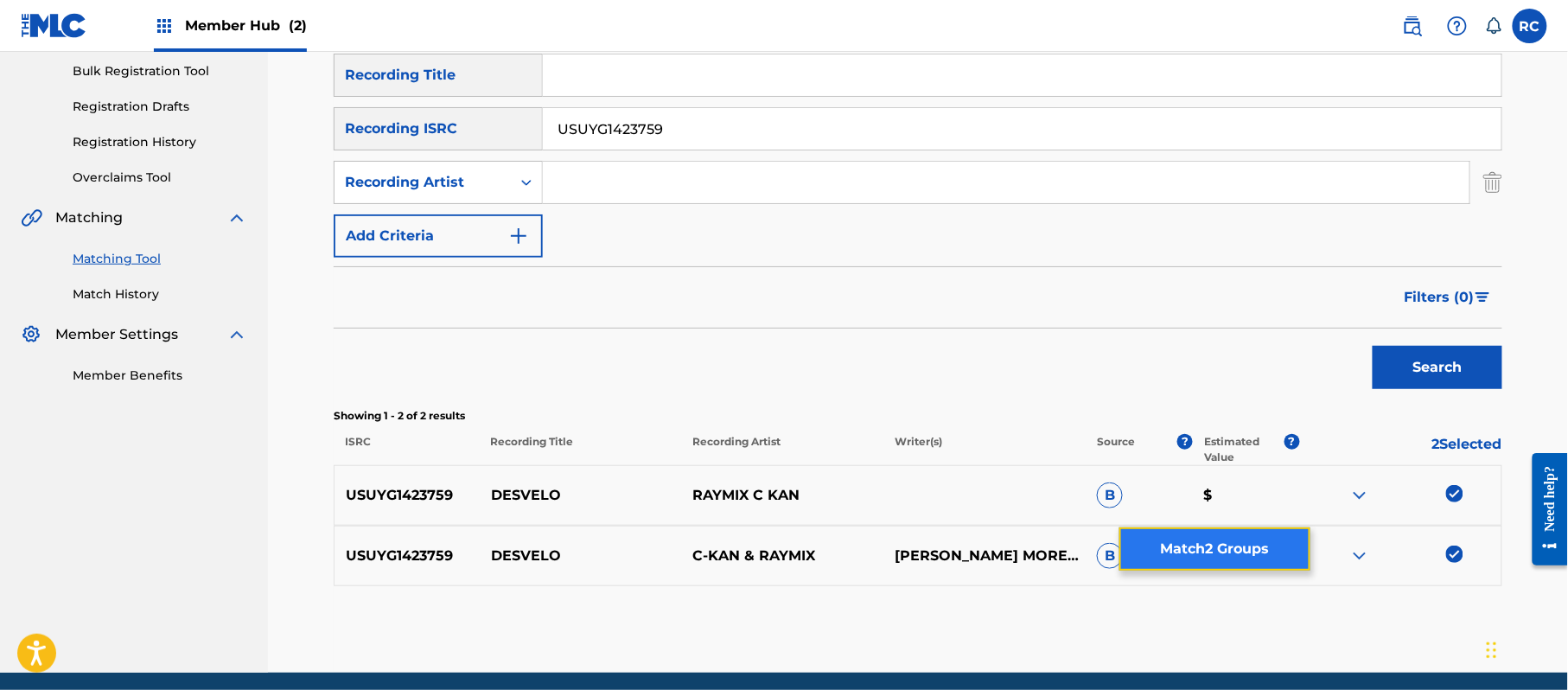
click at [1228, 554] on button "Match 2 Groups" at bounding box center [1214, 549] width 191 height 43
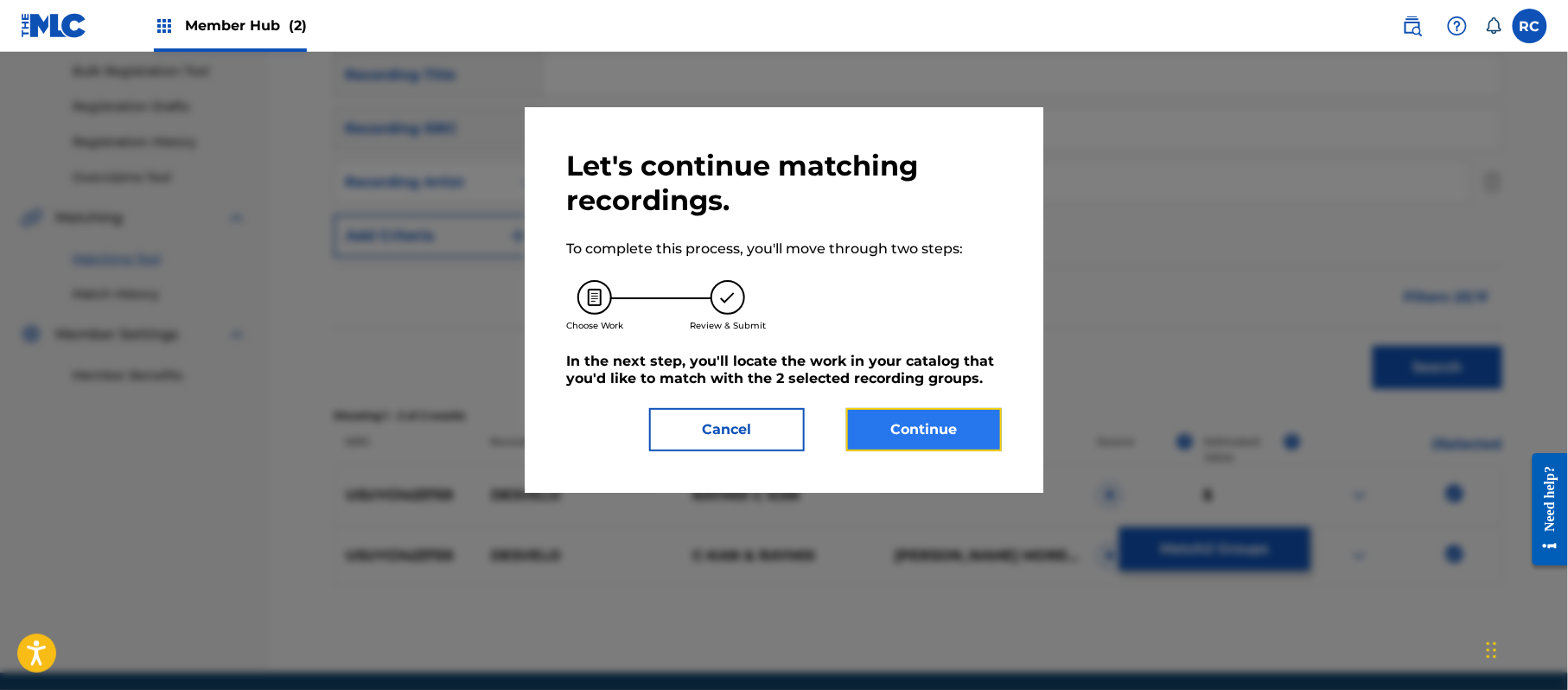
click at [976, 435] on button "Continue" at bounding box center [924, 430] width 156 height 43
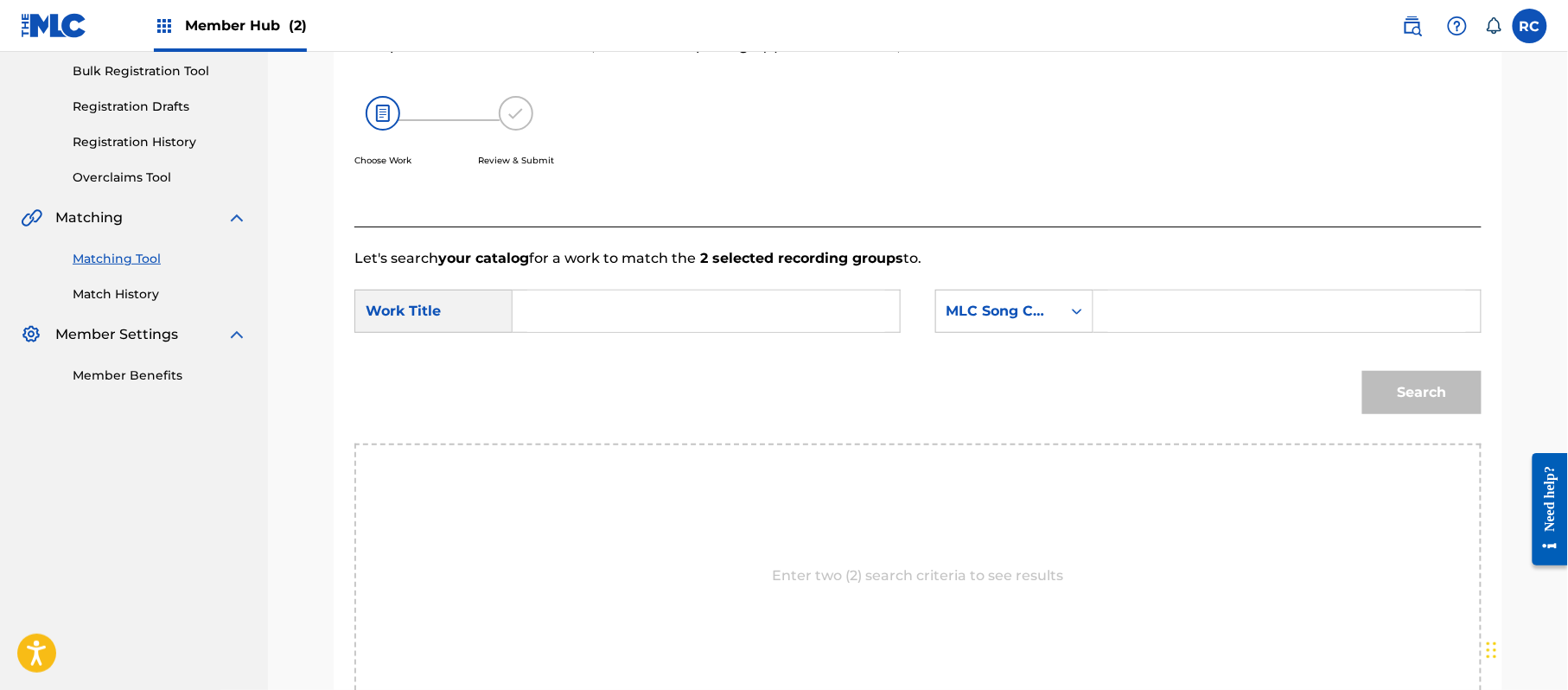
click at [565, 307] on input "Search Form" at bounding box center [706, 311] width 358 height 41
click at [641, 309] on input "Desvelo DB27AK" at bounding box center [706, 311] width 358 height 41
type input "Desvelo"
drag, startPoint x: 1169, startPoint y: 309, endPoint x: 1204, endPoint y: 325, distance: 38.5
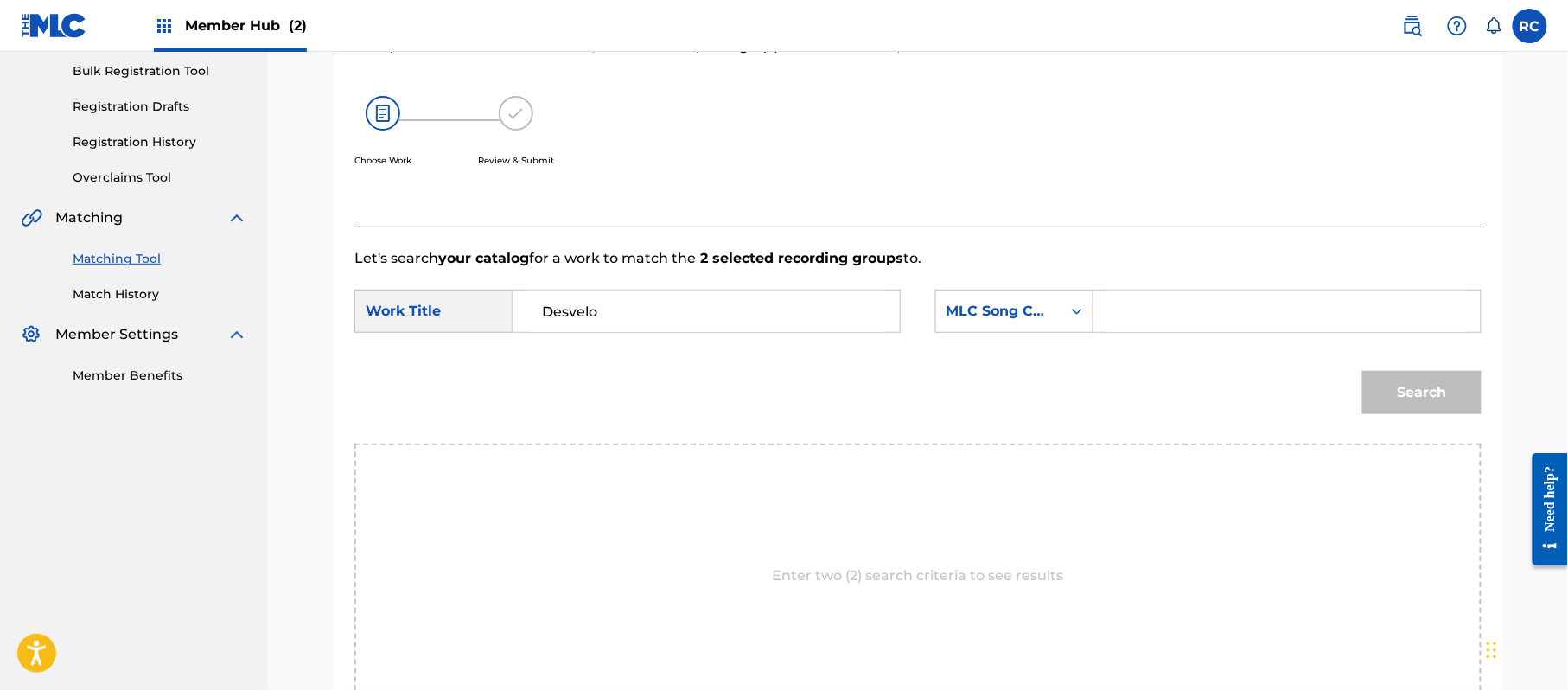
click at [1169, 309] on input "Search Form" at bounding box center [1287, 311] width 358 height 41
type input "DB27AK"
click at [1388, 371] on button "Search" at bounding box center [1422, 392] width 120 height 43
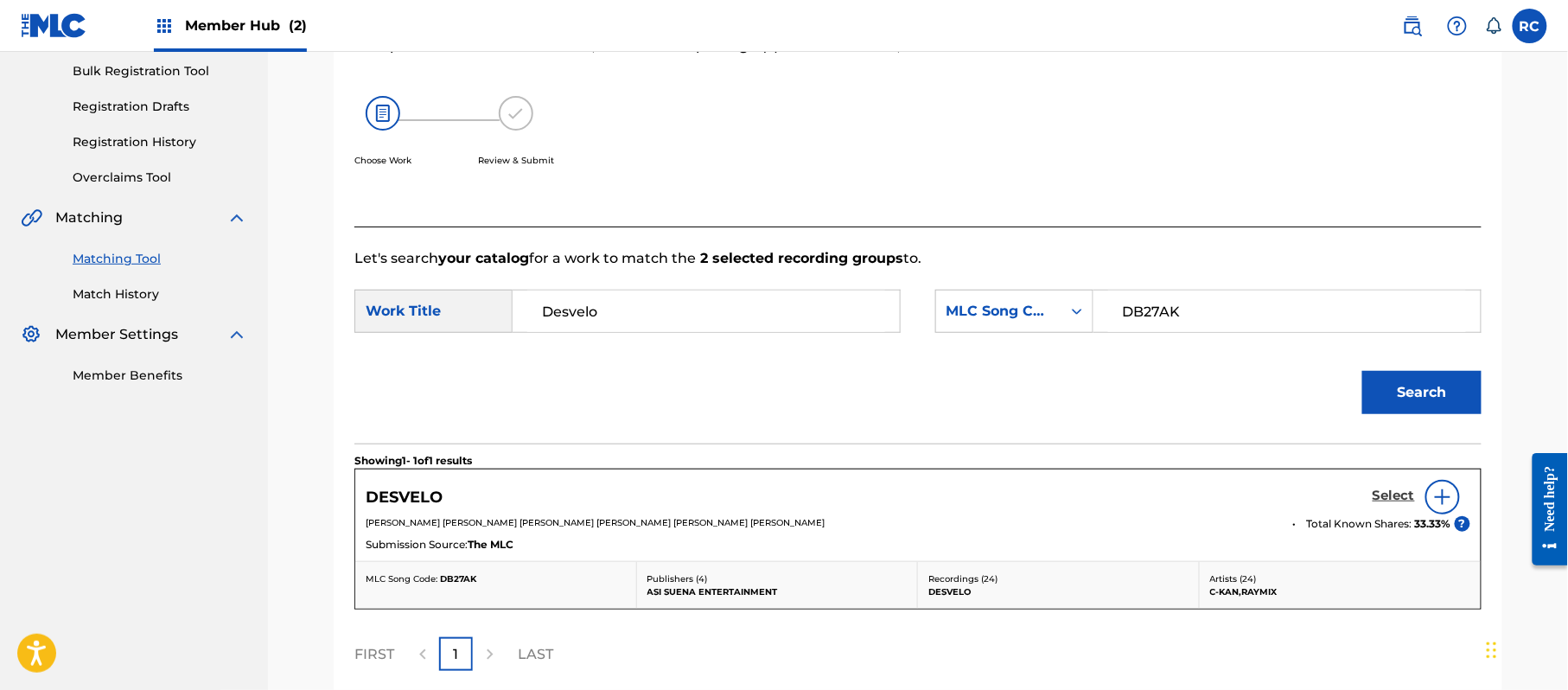
click at [1384, 491] on h5 "Select" at bounding box center [1394, 495] width 42 height 16
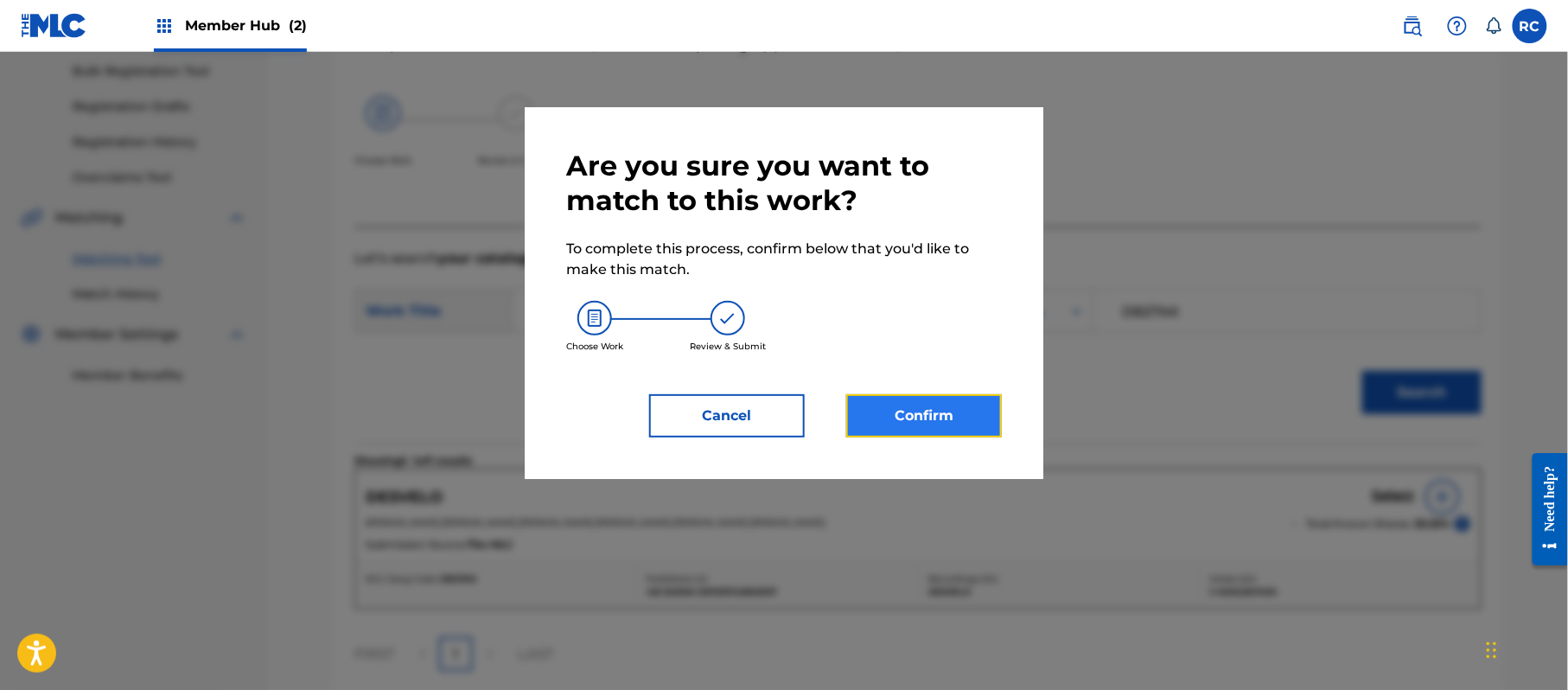
click at [937, 408] on button "Confirm" at bounding box center [924, 416] width 156 height 43
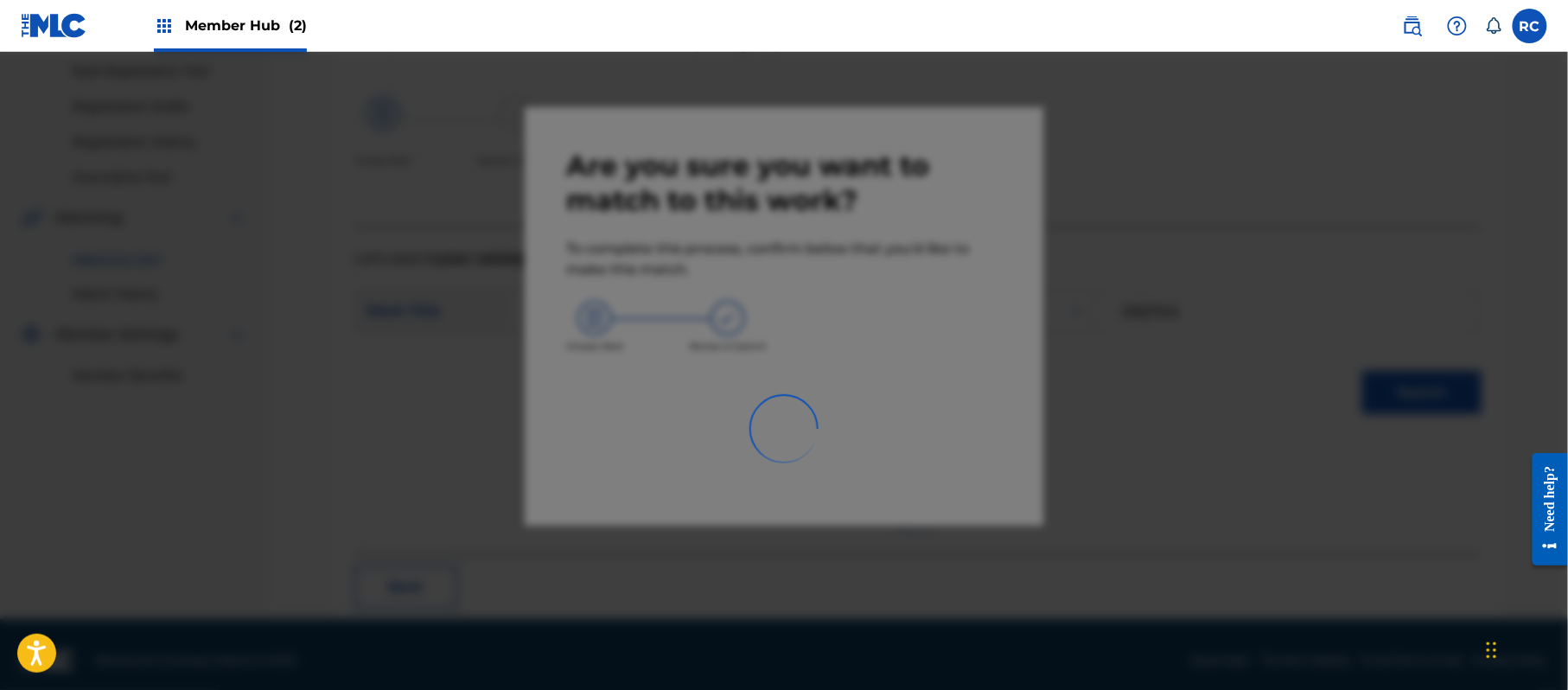
scroll to position [69, 0]
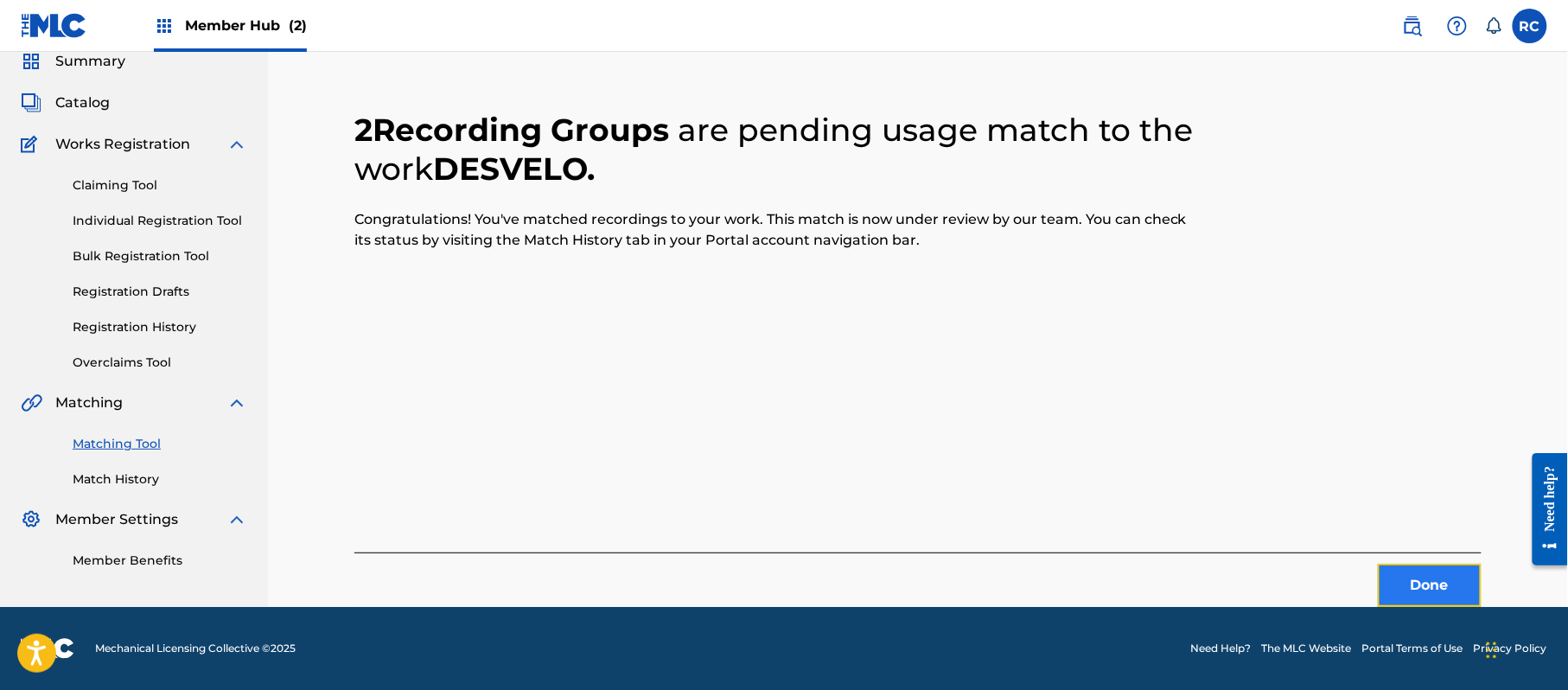
click at [1401, 579] on button "Done" at bounding box center [1429, 585] width 104 height 43
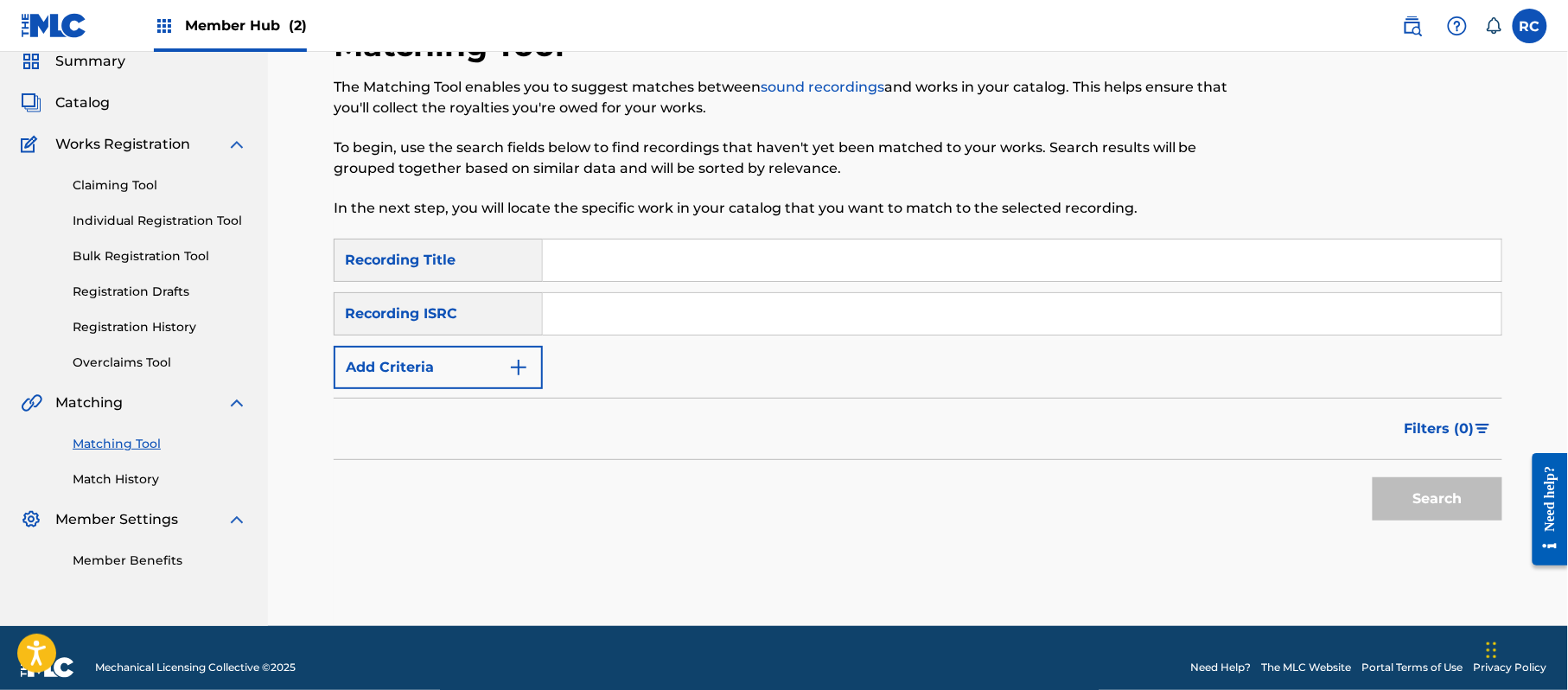
drag, startPoint x: 622, startPoint y: 309, endPoint x: 654, endPoint y: 327, distance: 36.7
click at [622, 309] on input "Search Form" at bounding box center [1022, 314] width 959 height 41
click at [1406, 504] on button "Search" at bounding box center [1438, 499] width 130 height 43
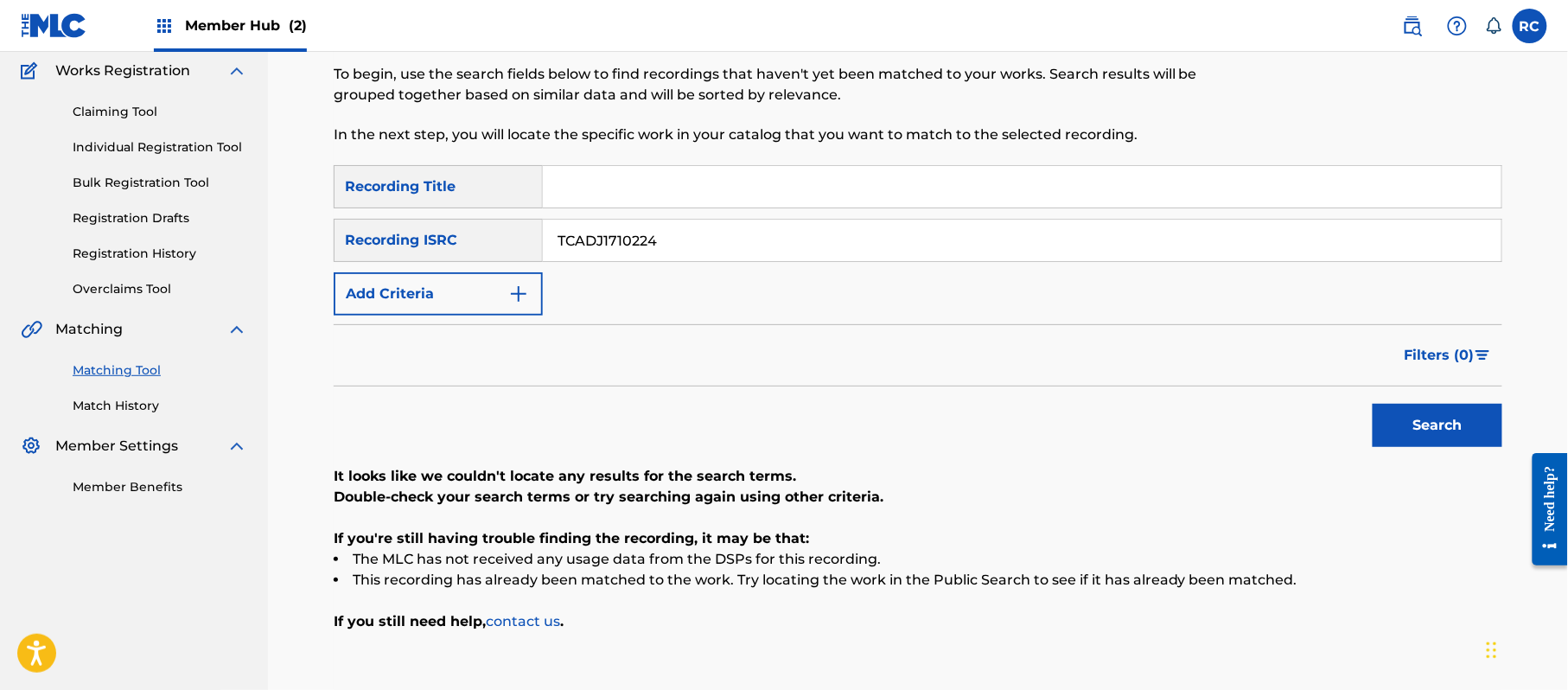
scroll to position [184, 0]
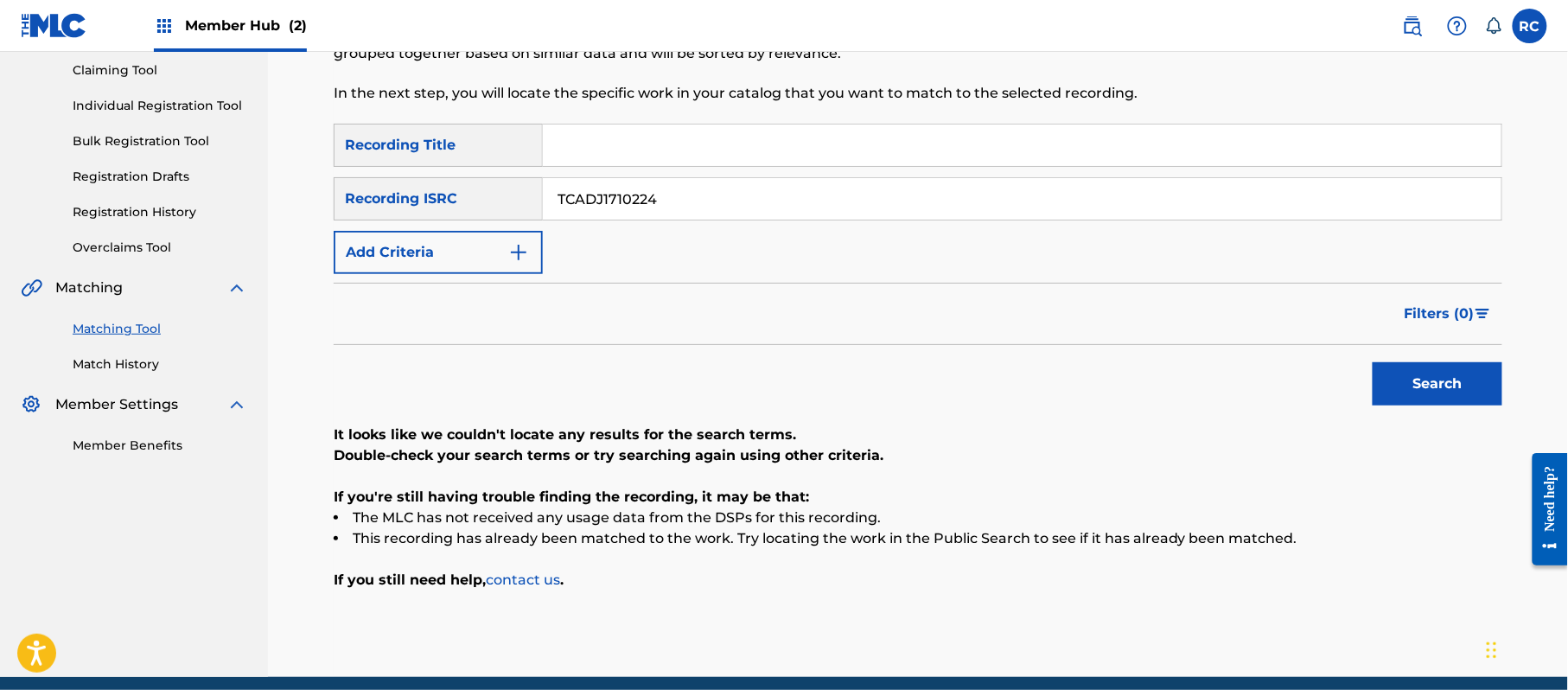
drag, startPoint x: 566, startPoint y: 216, endPoint x: 506, endPoint y: 216, distance: 60.0
click at [502, 216] on div "SearchWithCriteria934306d6-8f55-4148-a71f-de18aeb7b724 Recording ISRC TCADJ1710…" at bounding box center [917, 199] width 1168 height 43
drag, startPoint x: 1453, startPoint y: 384, endPoint x: 1298, endPoint y: 419, distance: 158.9
click at [1452, 382] on button "Search" at bounding box center [1438, 384] width 130 height 43
drag, startPoint x: 489, startPoint y: 203, endPoint x: 456, endPoint y: 203, distance: 33.0
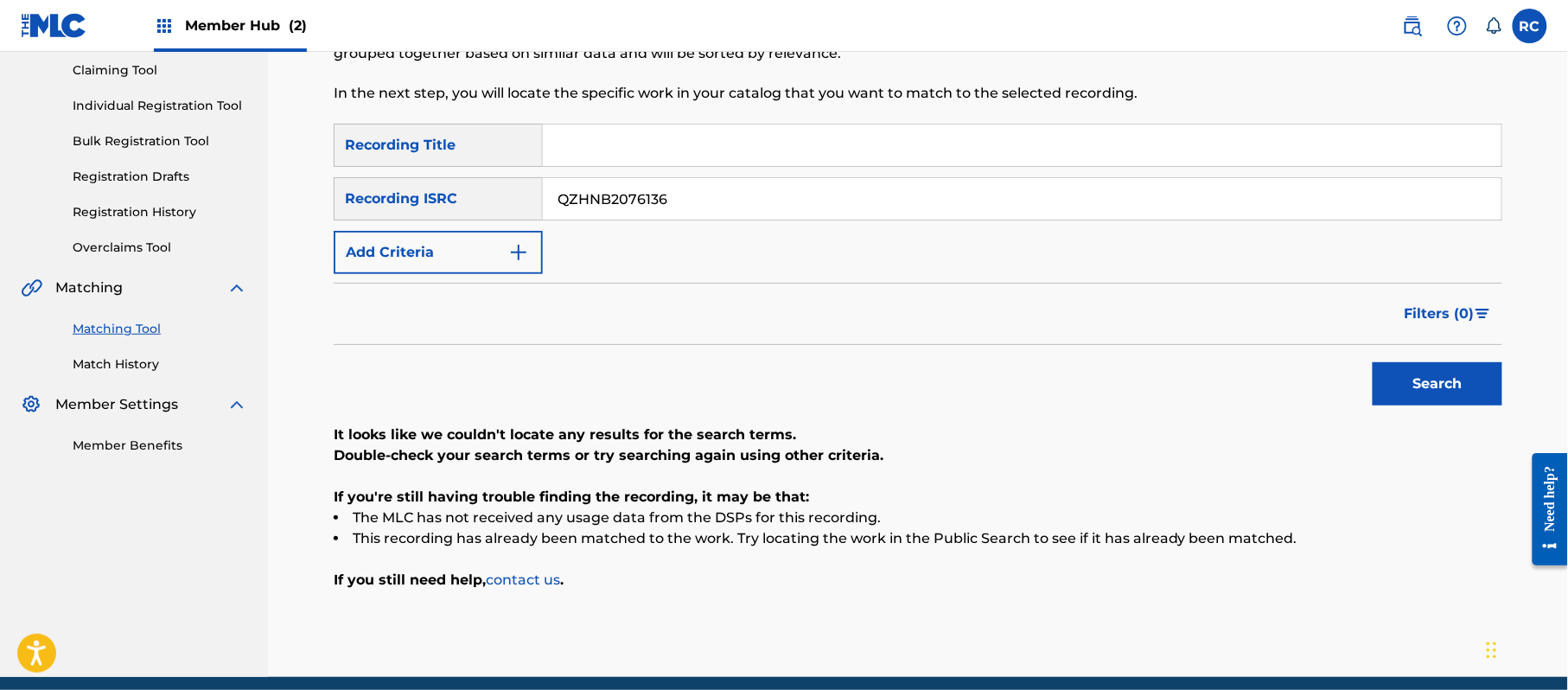
click at [456, 203] on div "SearchWithCriteria934306d6-8f55-4148-a71f-de18aeb7b724 Recording ISRC QZHNB2076…" at bounding box center [917, 199] width 1168 height 43
click at [1426, 380] on button "Search" at bounding box center [1438, 384] width 130 height 43
drag, startPoint x: 688, startPoint y: 197, endPoint x: 469, endPoint y: 198, distance: 219.0
click at [469, 198] on div "SearchWithCriteria934306d6-8f55-4148-a71f-de18aeb7b724 Recording ISRC QZESR1800…" at bounding box center [917, 199] width 1168 height 43
click at [1412, 379] on button "Search" at bounding box center [1438, 384] width 130 height 43
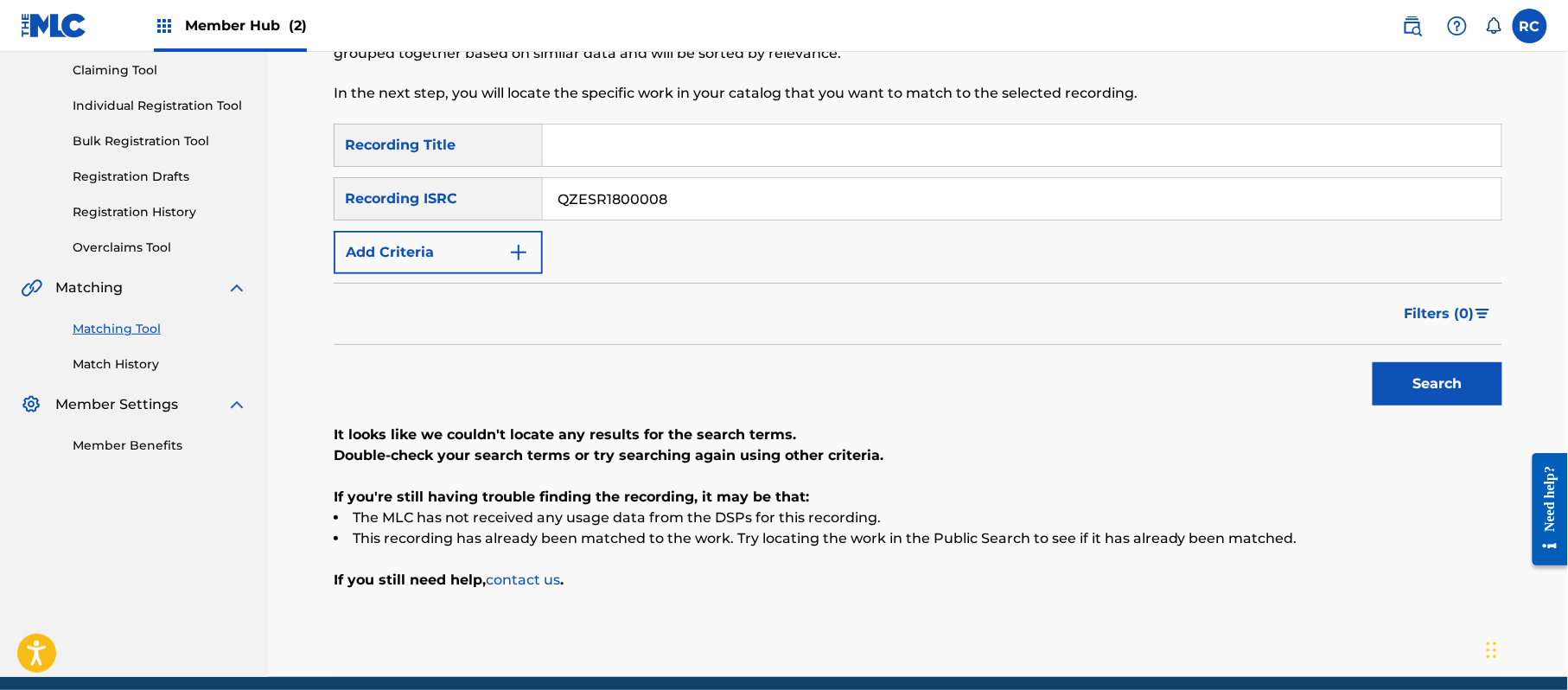
drag, startPoint x: 505, startPoint y: 220, endPoint x: 544, endPoint y: 220, distance: 39.0
click at [494, 220] on div "SearchWithCriteria33b71844-0a2b-48f7-bdd0-1648cc1735c6 Recording Title SearchWi…" at bounding box center [917, 199] width 1168 height 151
drag, startPoint x: 1450, startPoint y: 386, endPoint x: 1388, endPoint y: 390, distance: 62.1
click at [1449, 387] on button "Search" at bounding box center [1438, 384] width 130 height 43
drag, startPoint x: 682, startPoint y: 201, endPoint x: 467, endPoint y: 220, distance: 215.8
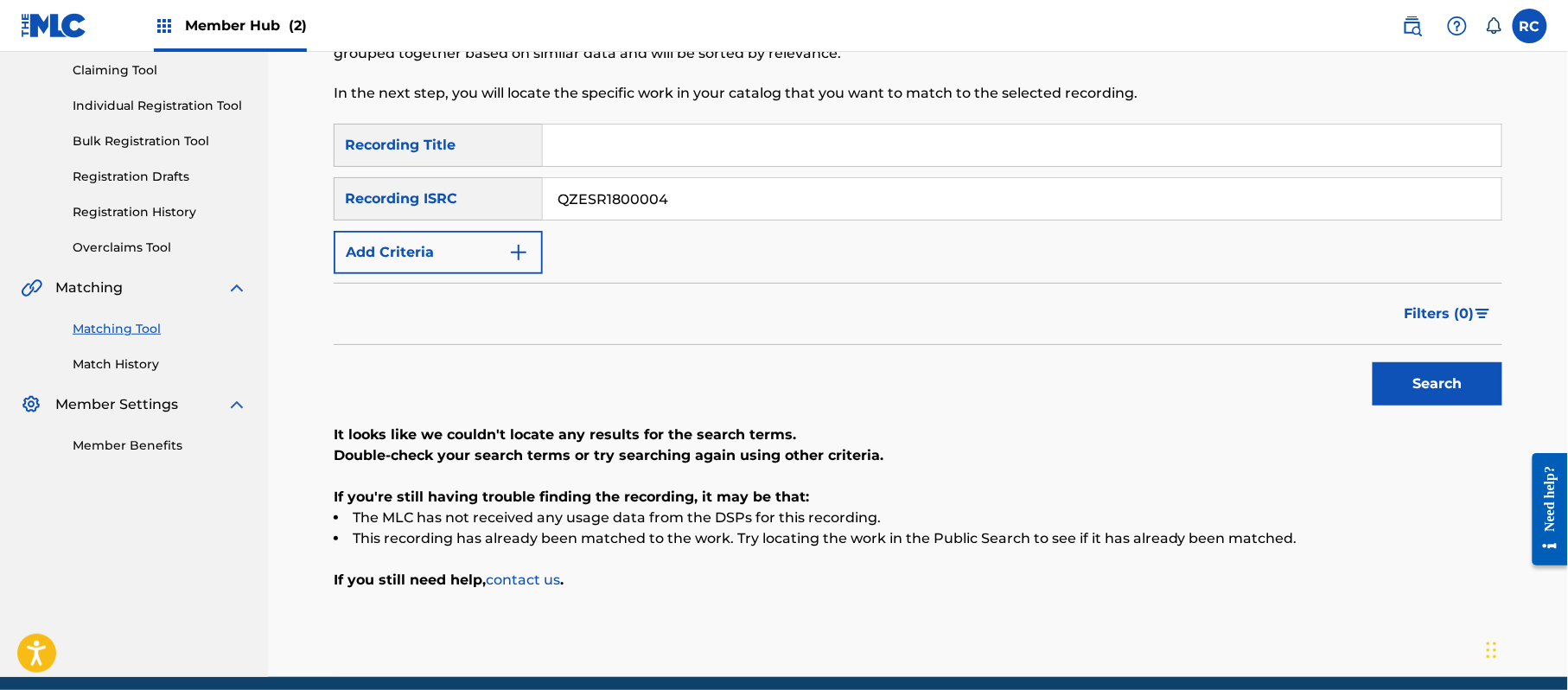
click at [467, 220] on div "SearchWithCriteria33b71844-0a2b-48f7-bdd0-1648cc1735c6 Recording Title SearchWi…" at bounding box center [917, 199] width 1168 height 151
click at [1416, 394] on button "Search" at bounding box center [1438, 384] width 130 height 43
drag, startPoint x: 688, startPoint y: 202, endPoint x: 481, endPoint y: 215, distance: 207.4
click at [481, 215] on div "SearchWithCriteria934306d6-8f55-4148-a71f-de18aeb7b724 Recording ISRC QZESR1800…" at bounding box center [917, 199] width 1168 height 43
click at [1477, 389] on button "Search" at bounding box center [1438, 384] width 130 height 43
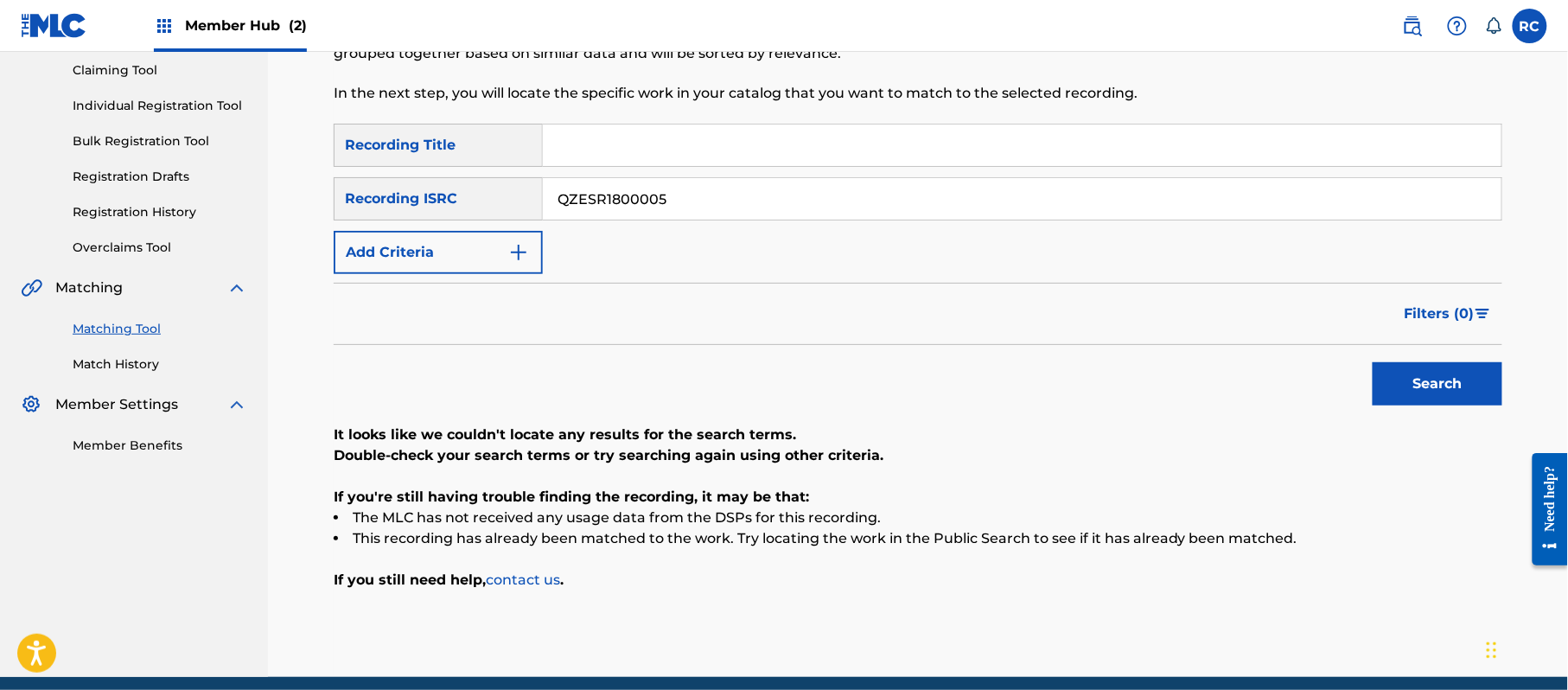
drag, startPoint x: 686, startPoint y: 197, endPoint x: 568, endPoint y: 212, distance: 118.9
click at [496, 209] on div "SearchWithCriteria934306d6-8f55-4148-a71f-de18aeb7b724 Recording ISRC QZESR1800…" at bounding box center [917, 199] width 1168 height 43
click at [1401, 387] on button "Search" at bounding box center [1438, 384] width 130 height 43
drag, startPoint x: 703, startPoint y: 176, endPoint x: 525, endPoint y: 209, distance: 181.0
click at [525, 209] on div "SearchWithCriteria934306d6-8f55-4148-a71f-de18aeb7b724 Recording ISRC QZESR1800…" at bounding box center [917, 199] width 1168 height 43
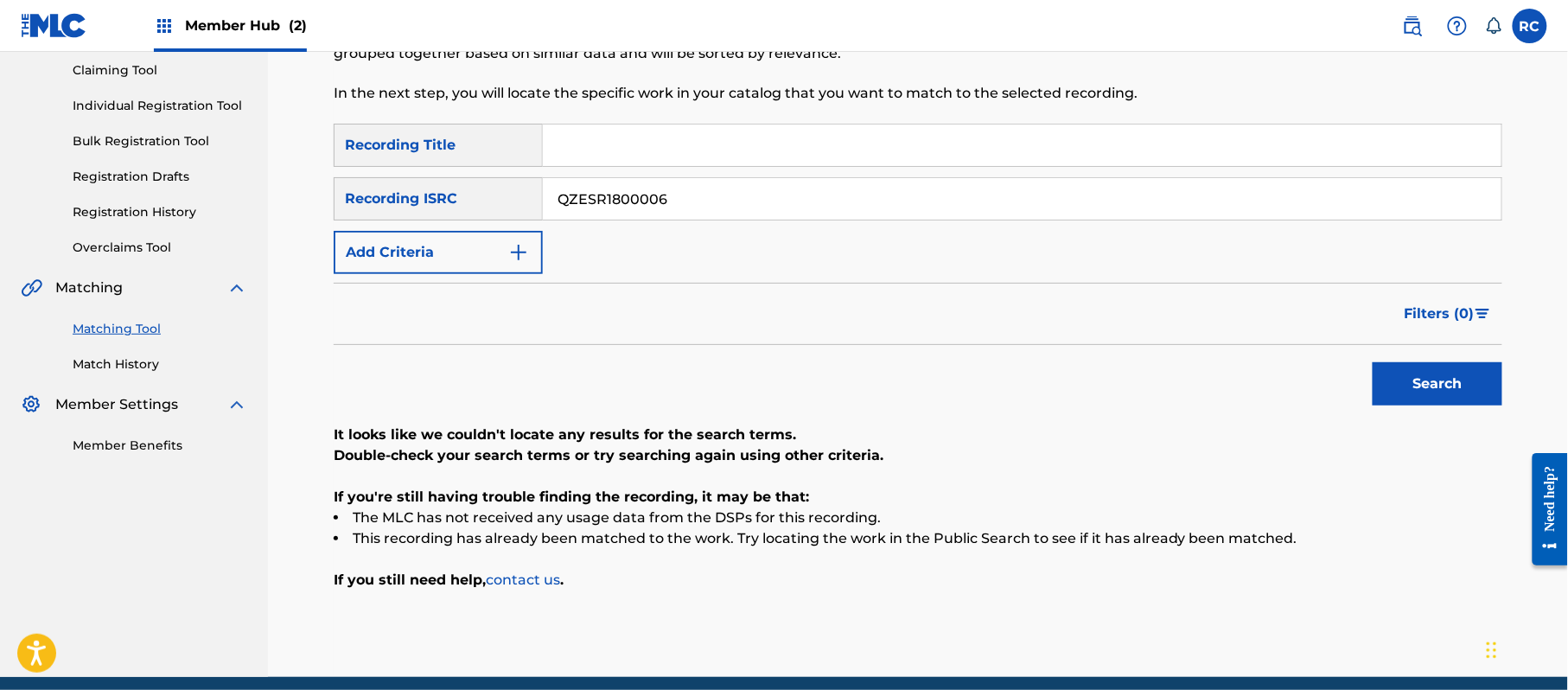
drag, startPoint x: 680, startPoint y: 199, endPoint x: 488, endPoint y: 205, distance: 192.1
click at [488, 205] on div "SearchWithCriteria934306d6-8f55-4148-a71f-de18aeb7b724 Recording ISRC QZESR1800…" at bounding box center [917, 199] width 1168 height 43
click at [1397, 385] on button "Search" at bounding box center [1438, 384] width 130 height 43
drag, startPoint x: 676, startPoint y: 203, endPoint x: 485, endPoint y: 215, distance: 191.4
click at [485, 215] on div "SearchWithCriteria934306d6-8f55-4148-a71f-de18aeb7b724 Recording ISRC QZESR1800…" at bounding box center [917, 199] width 1168 height 43
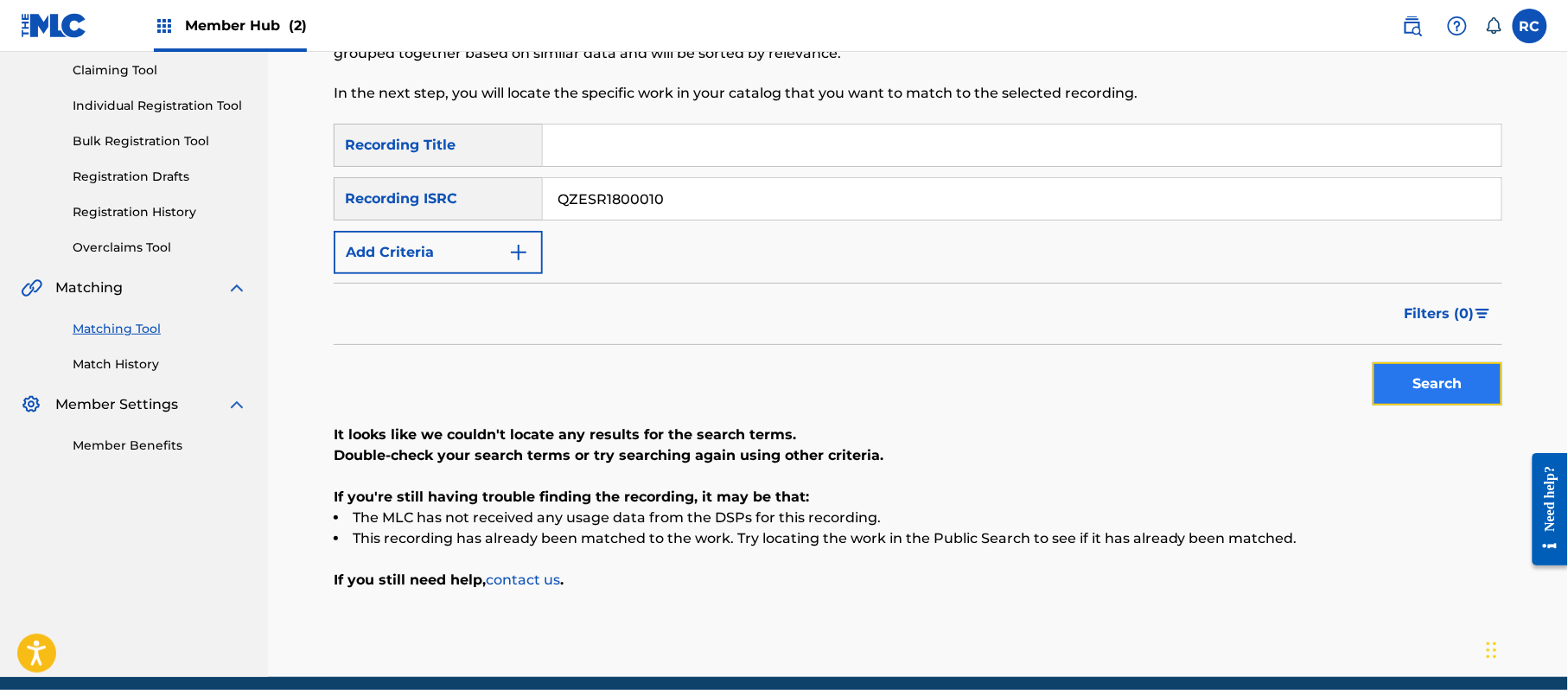
click at [1468, 384] on button "Search" at bounding box center [1438, 384] width 130 height 43
drag, startPoint x: 679, startPoint y: 218, endPoint x: 484, endPoint y: 212, distance: 195.1
click at [479, 212] on div "SearchWithCriteria934306d6-8f55-4148-a71f-de18aeb7b724 Recording ISRC QZESR1800…" at bounding box center [917, 199] width 1168 height 43
click at [1397, 382] on button "Search" at bounding box center [1438, 384] width 130 height 43
drag, startPoint x: 629, startPoint y: 222, endPoint x: 485, endPoint y: 222, distance: 144.0
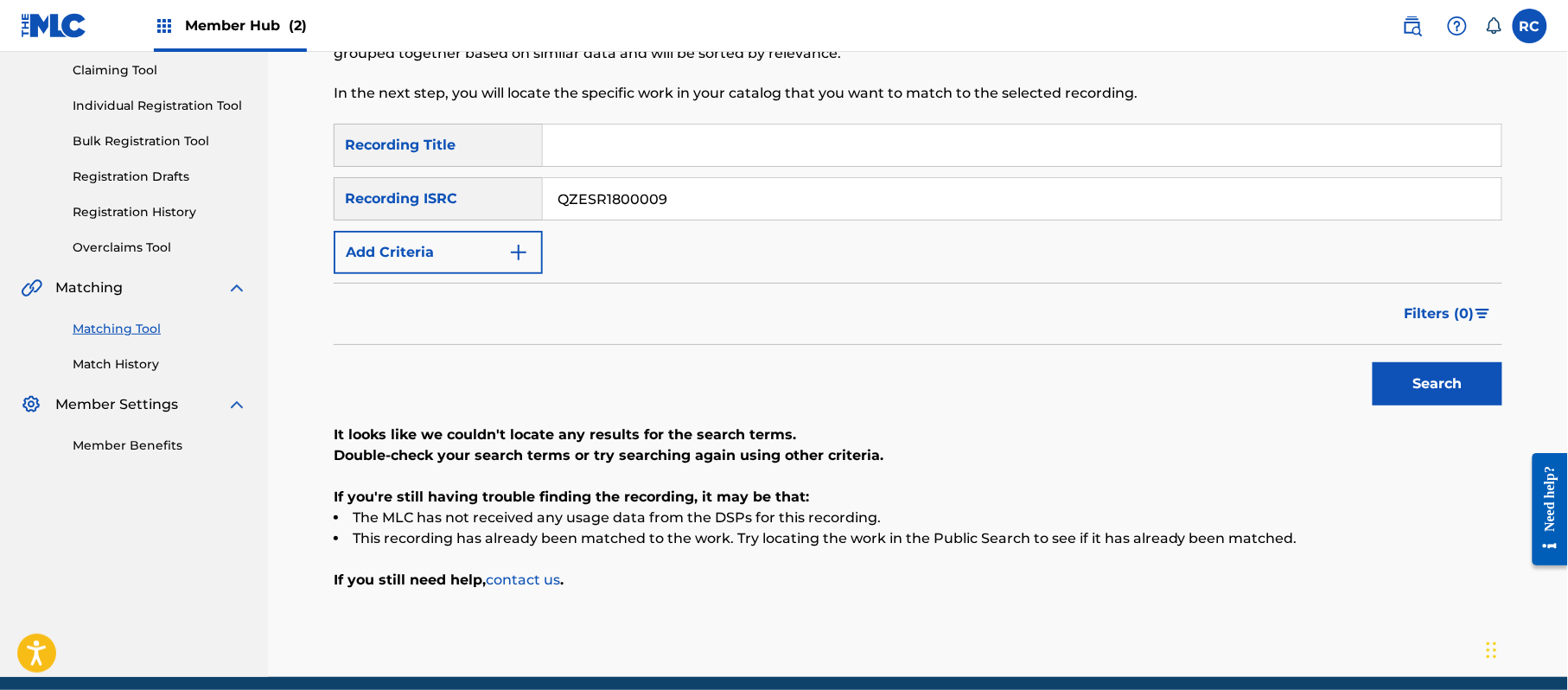
click at [485, 222] on div "SearchWithCriteria33b71844-0a2b-48f7-bdd0-1648cc1735c6 Recording Title SearchWi…" at bounding box center [917, 199] width 1168 height 151
type input "TCACZ1711808"
click at [1418, 384] on button "Search" at bounding box center [1438, 384] width 130 height 43
click at [613, 157] on input "Search Form" at bounding box center [1022, 145] width 959 height 41
drag, startPoint x: 641, startPoint y: 143, endPoint x: 727, endPoint y: 189, distance: 97.5
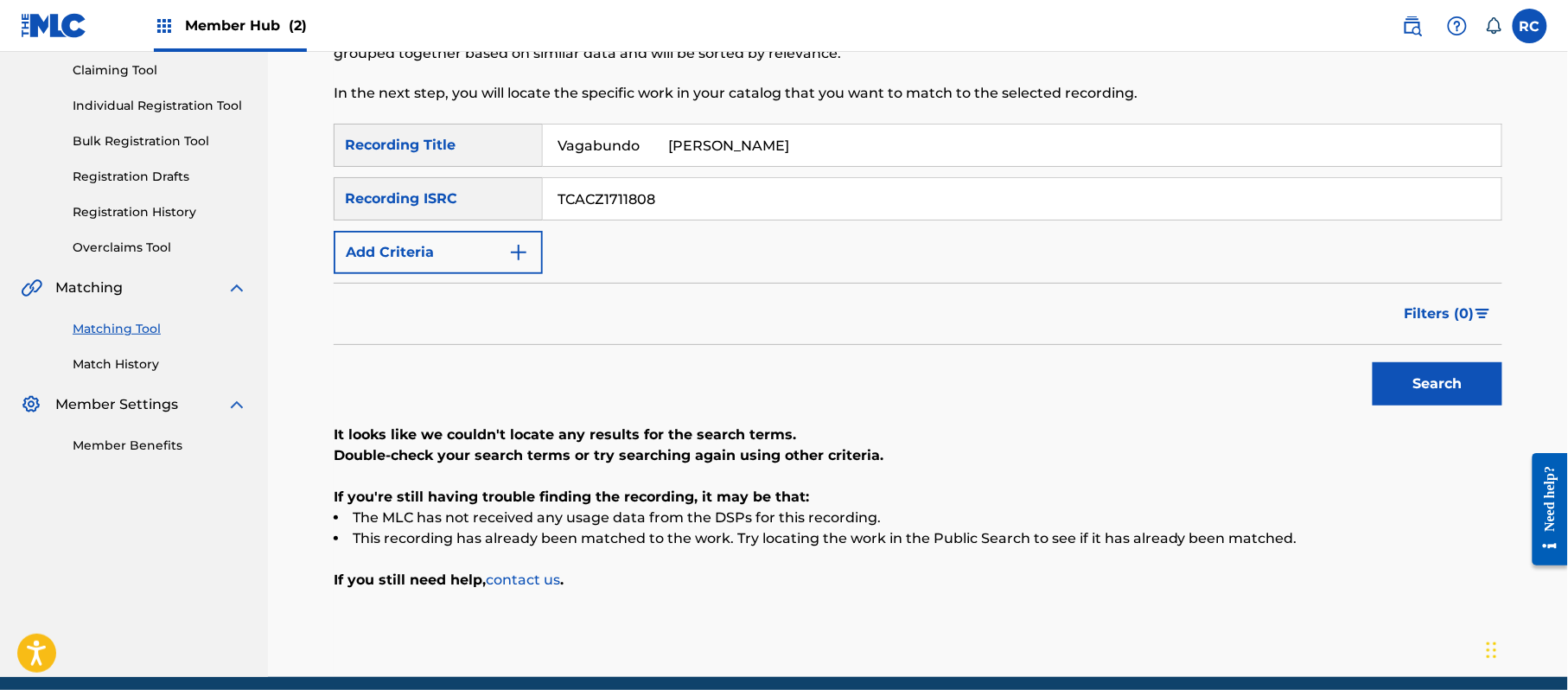
click at [792, 172] on div "SearchWithCriteria33b71844-0a2b-48f7-bdd0-1648cc1735c6 Recording Title Vagabund…" at bounding box center [917, 199] width 1168 height 151
type input "Vagabundo"
drag, startPoint x: 705, startPoint y: 195, endPoint x: 494, endPoint y: 208, distance: 211.4
click at [494, 208] on div "SearchWithCriteria934306d6-8f55-4148-a71f-de18aeb7b724 Recording ISRC TCACZ1711…" at bounding box center [917, 199] width 1168 height 43
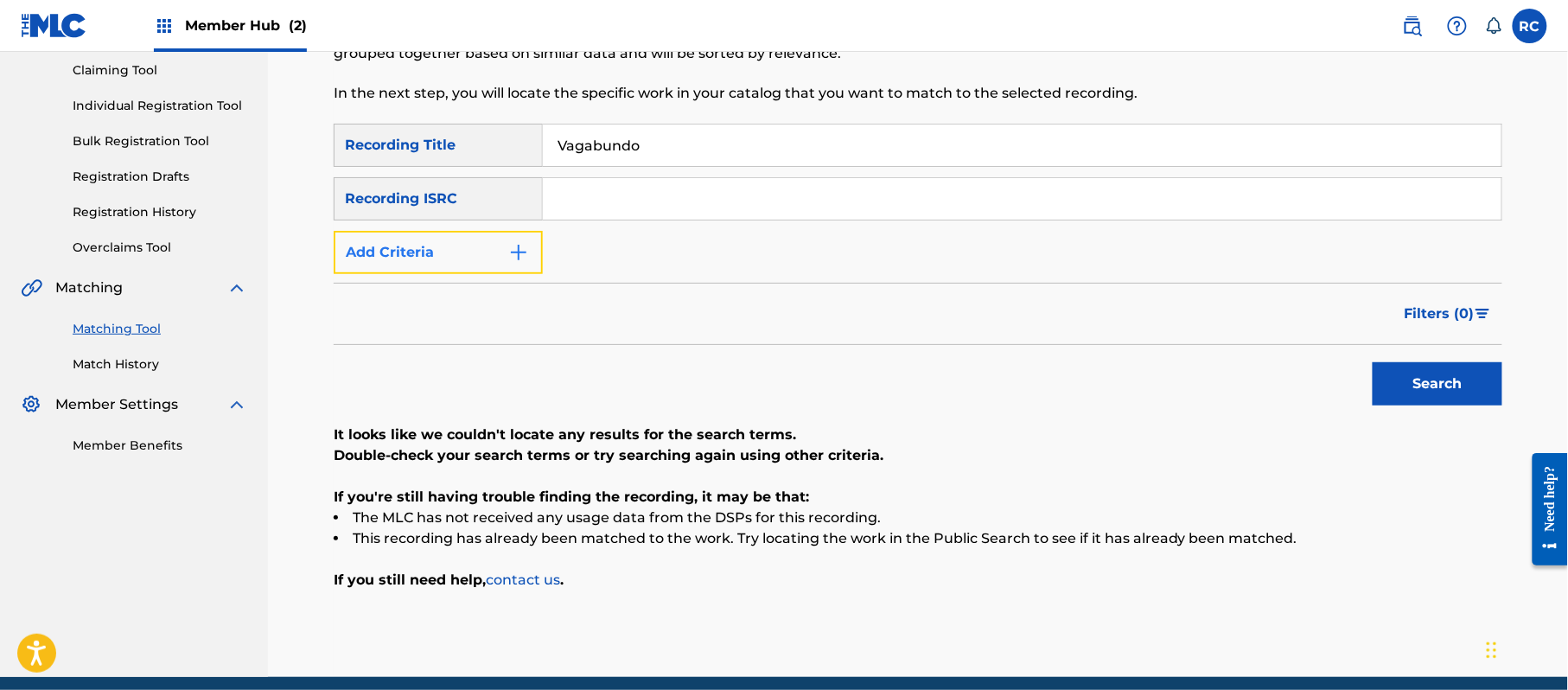
click at [488, 239] on button "Add Criteria" at bounding box center [438, 253] width 209 height 43
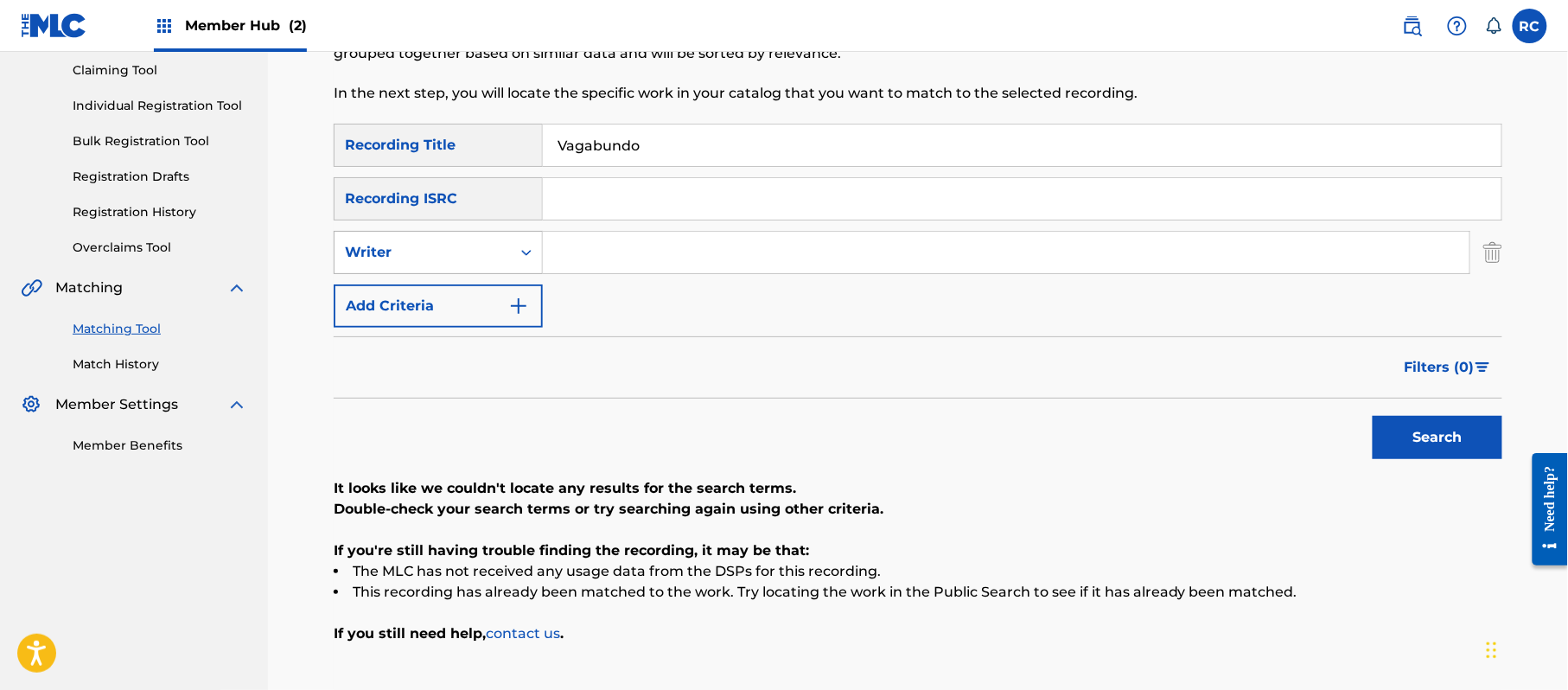
click at [427, 259] on div "Writer" at bounding box center [422, 253] width 156 height 21
click at [447, 302] on div "Recording Artist" at bounding box center [438, 296] width 207 height 43
click at [624, 267] on input "Search Form" at bounding box center [1006, 253] width 927 height 41
click at [1380, 440] on button "Search" at bounding box center [1438, 437] width 130 height 43
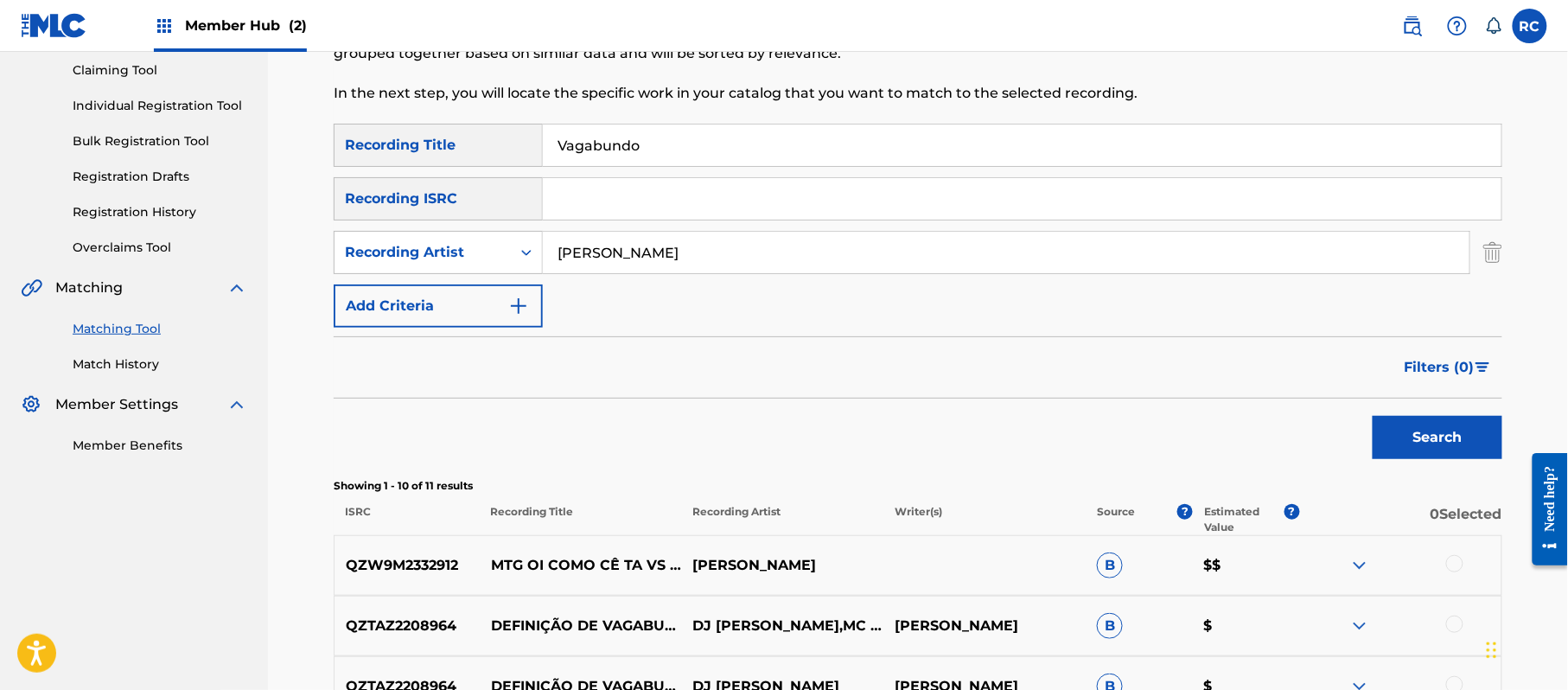
click at [592, 250] on input "[PERSON_NAME]" at bounding box center [1006, 253] width 927 height 41
click at [588, 264] on input "[PERSON_NAME]" at bounding box center [1006, 253] width 927 height 41
type input "[PERSON_NAME]"
click at [1449, 444] on button "Search" at bounding box center [1438, 437] width 130 height 43
click at [616, 222] on div "SearchWithCriteria33b71844-0a2b-48f7-bdd0-1648cc1735c6 Recording Title Vagabund…" at bounding box center [917, 225] width 1168 height 204
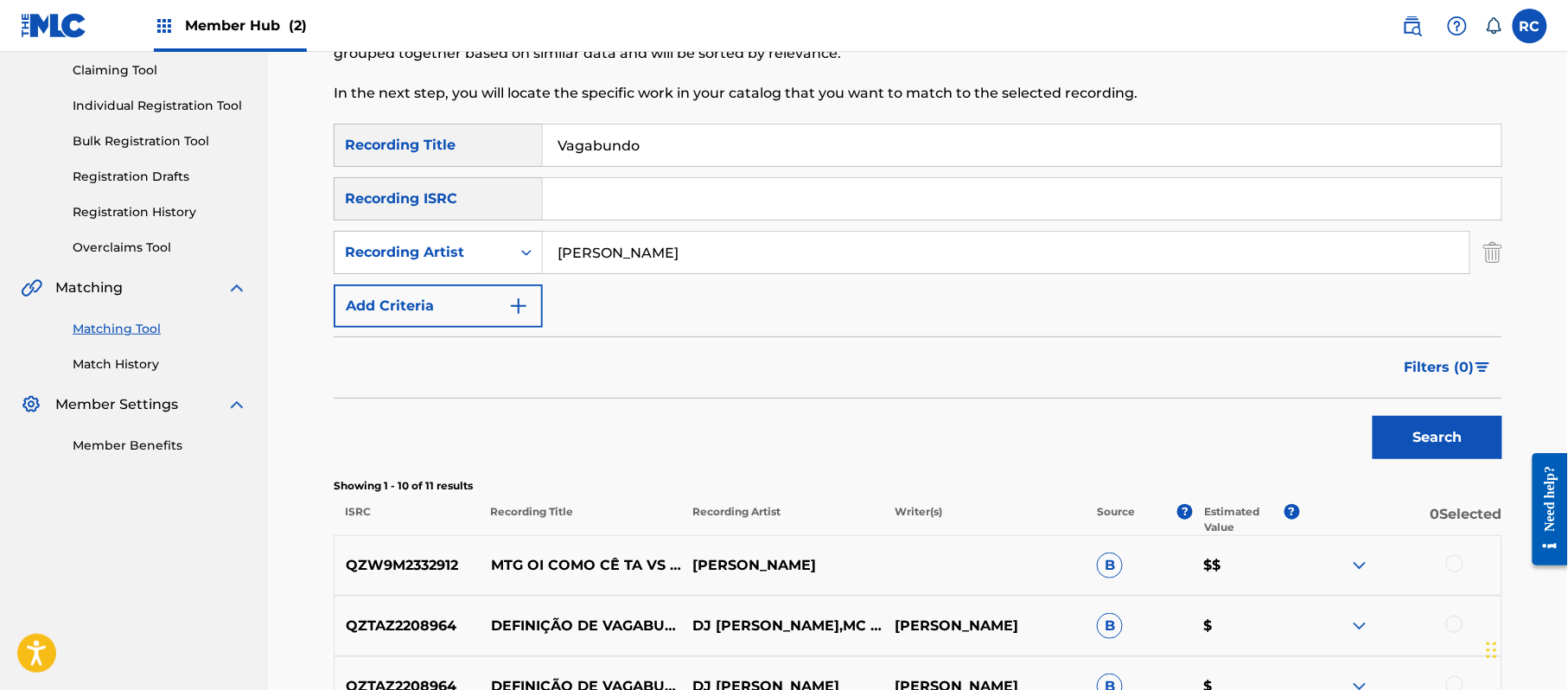
click at [619, 202] on input "Search Form" at bounding box center [1022, 199] width 959 height 41
type input "TCACZ1711808"
drag, startPoint x: 674, startPoint y: 156, endPoint x: 536, endPoint y: 156, distance: 138.0
click at [536, 156] on div "SearchWithCriteria33b71844-0a2b-48f7-bdd0-1648cc1735c6 Recording Title Vagabundo" at bounding box center [917, 145] width 1168 height 43
drag, startPoint x: 653, startPoint y: 263, endPoint x: 506, endPoint y: 264, distance: 147.0
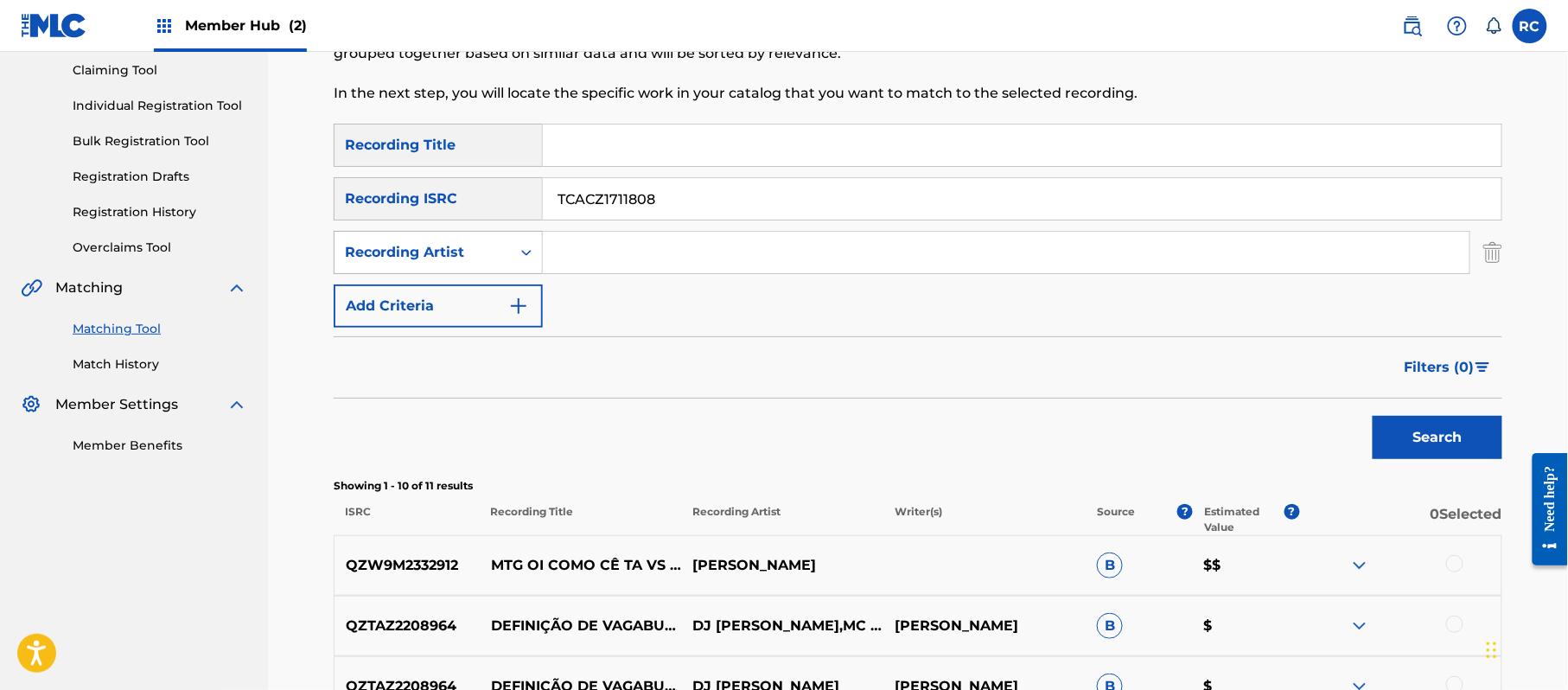
click at [506, 264] on div "SearchWithCriteria1f2b281f-0358-42af-b508-296854fe12d9 Recording Artist" at bounding box center [917, 253] width 1168 height 43
click at [1411, 434] on button "Search" at bounding box center [1438, 437] width 130 height 43
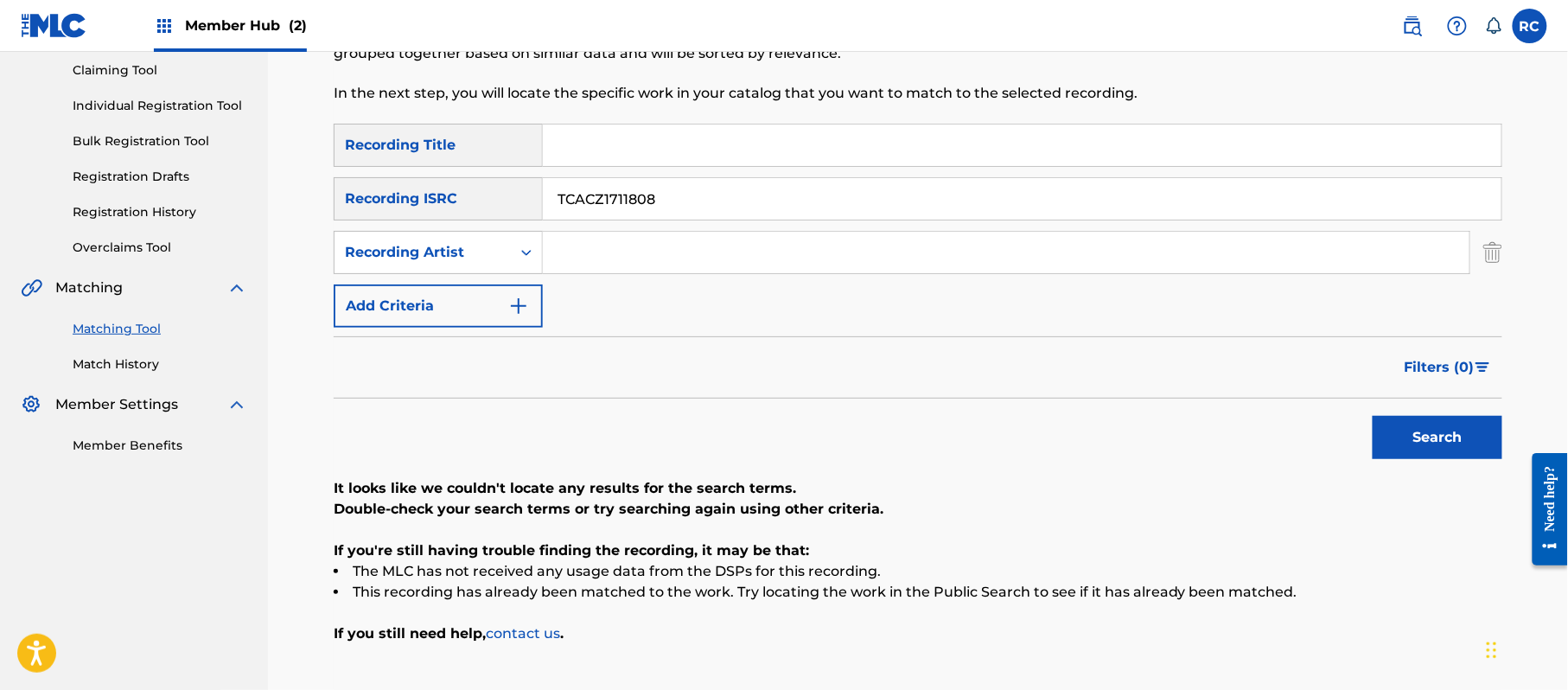
drag, startPoint x: 671, startPoint y: 203, endPoint x: 503, endPoint y: 214, distance: 168.4
click at [502, 214] on div "SearchWithCriteria934306d6-8f55-4148-a71f-de18aeb7b724 Recording ISRC TCACZ1711…" at bounding box center [917, 199] width 1168 height 43
click at [1402, 434] on button "Search" at bounding box center [1438, 437] width 130 height 43
drag, startPoint x: 674, startPoint y: 209, endPoint x: 582, endPoint y: 225, distance: 93.4
click at [488, 216] on div "SearchWithCriteria934306d6-8f55-4148-a71f-de18aeb7b724 Recording ISRC TCADJ1710…" at bounding box center [917, 199] width 1168 height 43
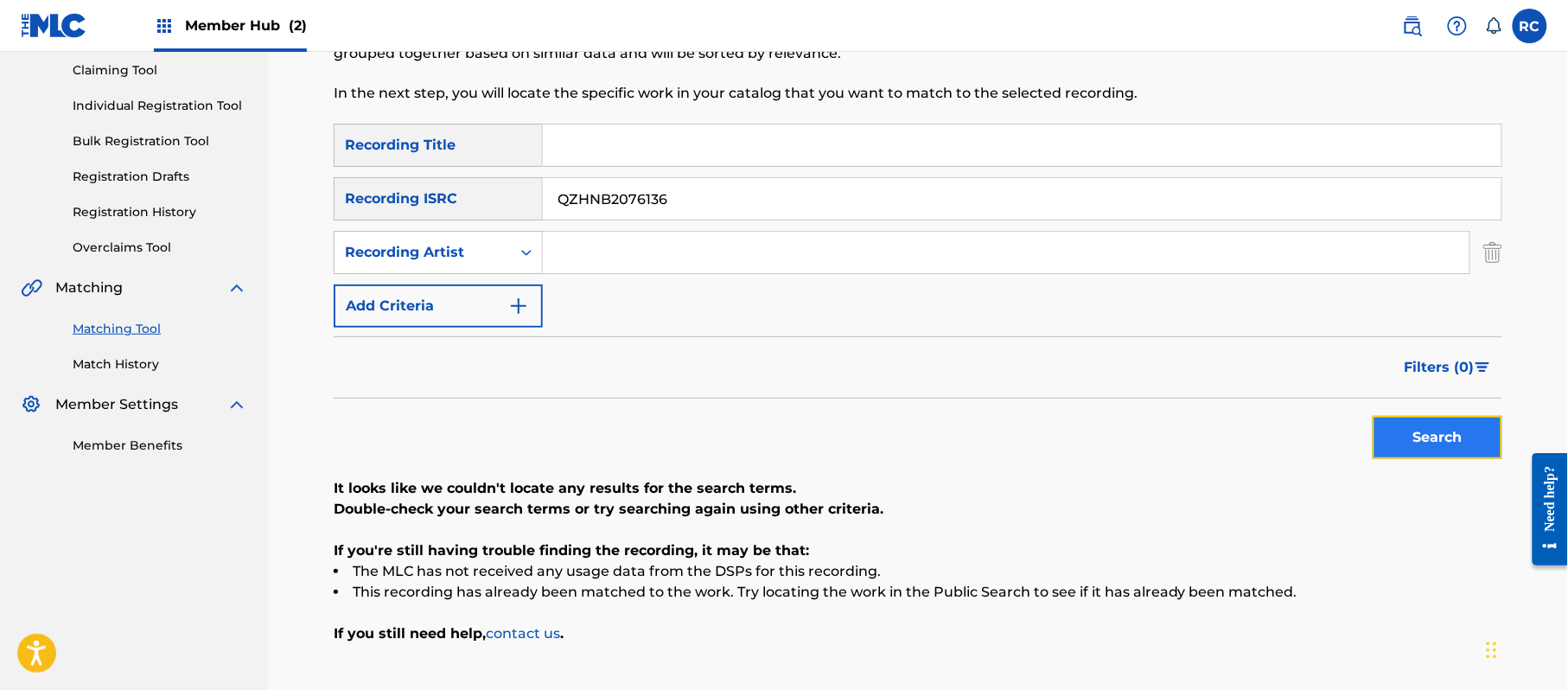
click at [1447, 453] on button "Search" at bounding box center [1438, 437] width 130 height 43
drag, startPoint x: 690, startPoint y: 207, endPoint x: 517, endPoint y: 219, distance: 173.4
click at [492, 216] on div "SearchWithCriteria934306d6-8f55-4148-a71f-de18aeb7b724 Recording ISRC QZHNB2076…" at bounding box center [917, 199] width 1168 height 43
type input "TCACZ1711808"
click at [1392, 441] on button "Search" at bounding box center [1438, 437] width 130 height 43
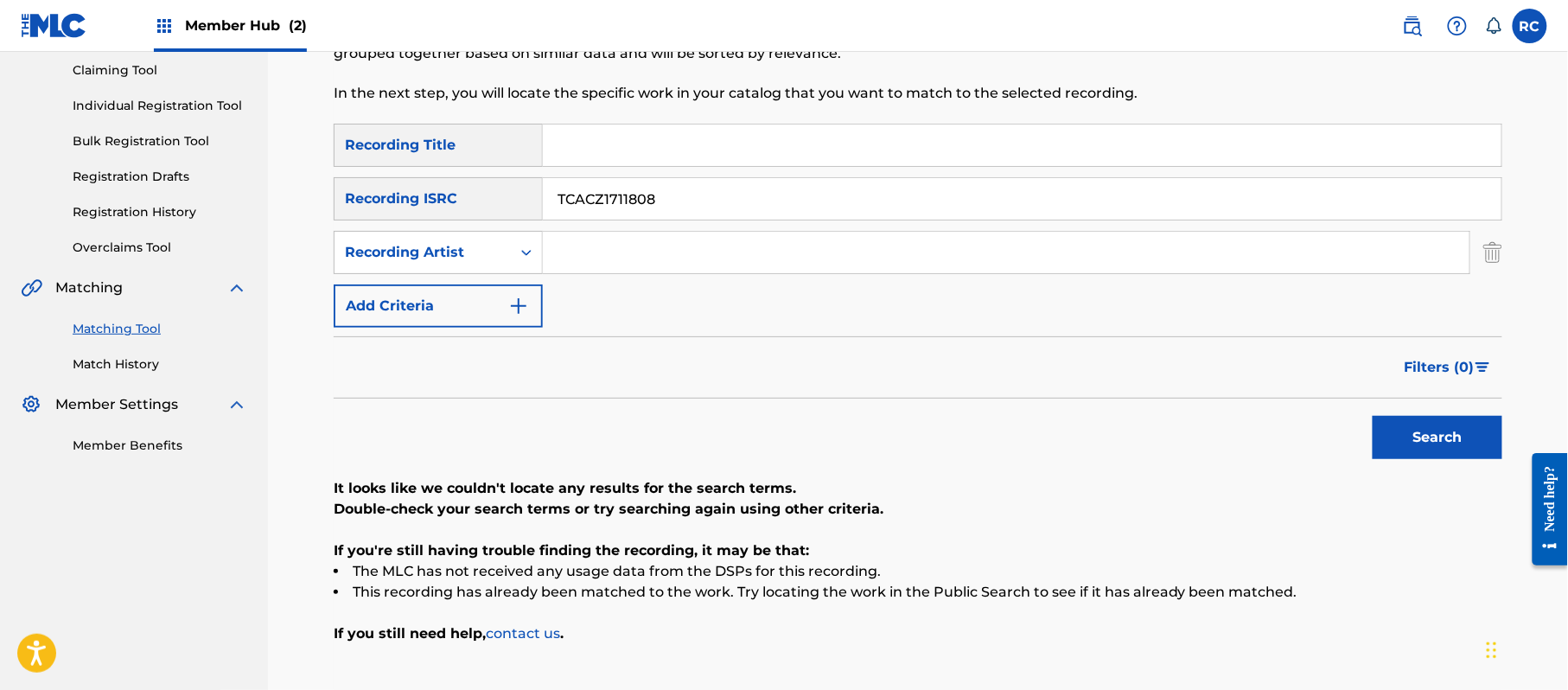
click at [616, 150] on input "Search Form" at bounding box center [1022, 145] width 959 height 41
drag, startPoint x: 641, startPoint y: 141, endPoint x: 841, endPoint y: 232, distance: 219.7
click at [1000, 193] on div "SearchWithCriteria33b71844-0a2b-48f7-bdd0-1648cc1735c6 Recording Title Atardece…" at bounding box center [917, 225] width 1168 height 204
type input "Atardecer"
drag, startPoint x: 719, startPoint y: 218, endPoint x: 458, endPoint y: 218, distance: 261.0
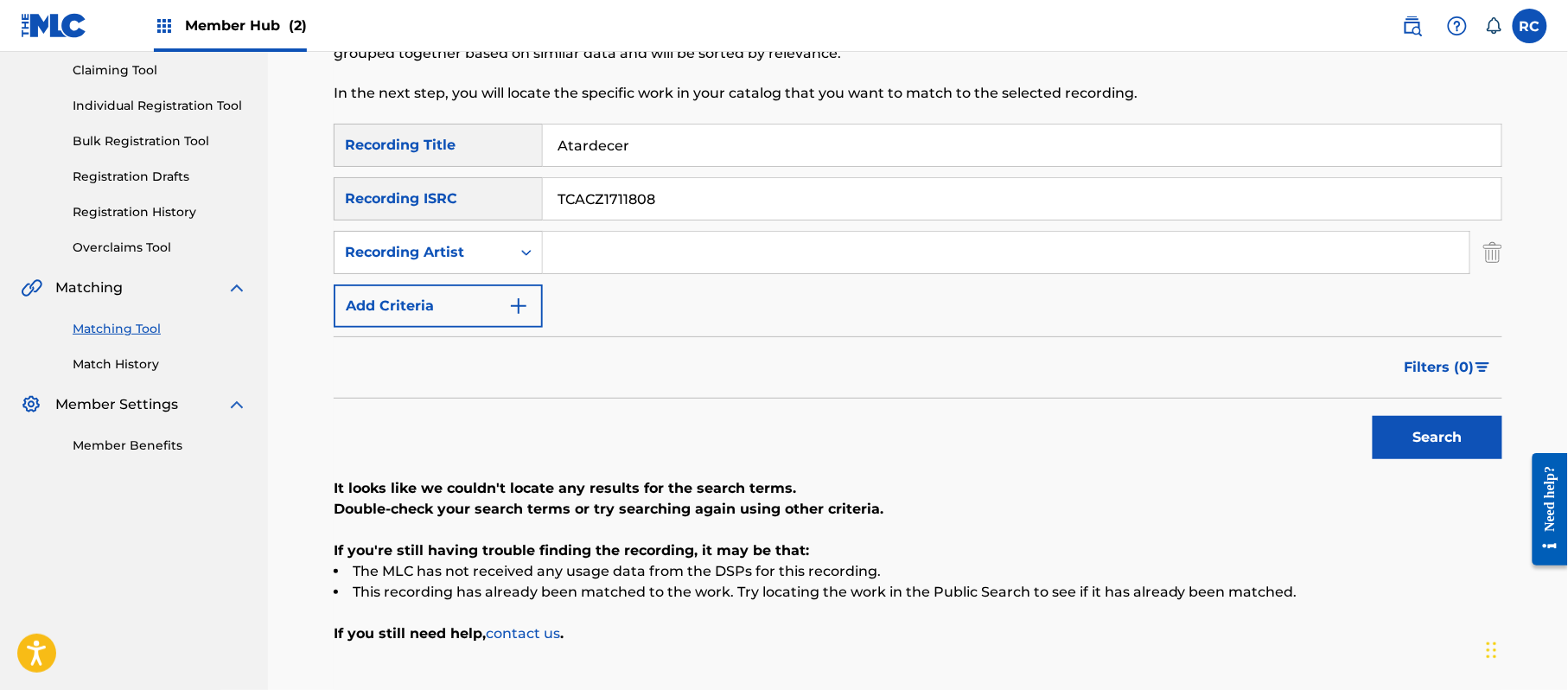
click at [458, 218] on div "SearchWithCriteria934306d6-8f55-4148-a71f-de18aeb7b724 Recording ISRC TCACZ1711…" at bounding box center [917, 199] width 1168 height 43
click at [598, 255] on input "Search Form" at bounding box center [1006, 253] width 927 height 41
type input "[PERSON_NAME]"
click at [1470, 437] on button "Search" at bounding box center [1438, 437] width 130 height 43
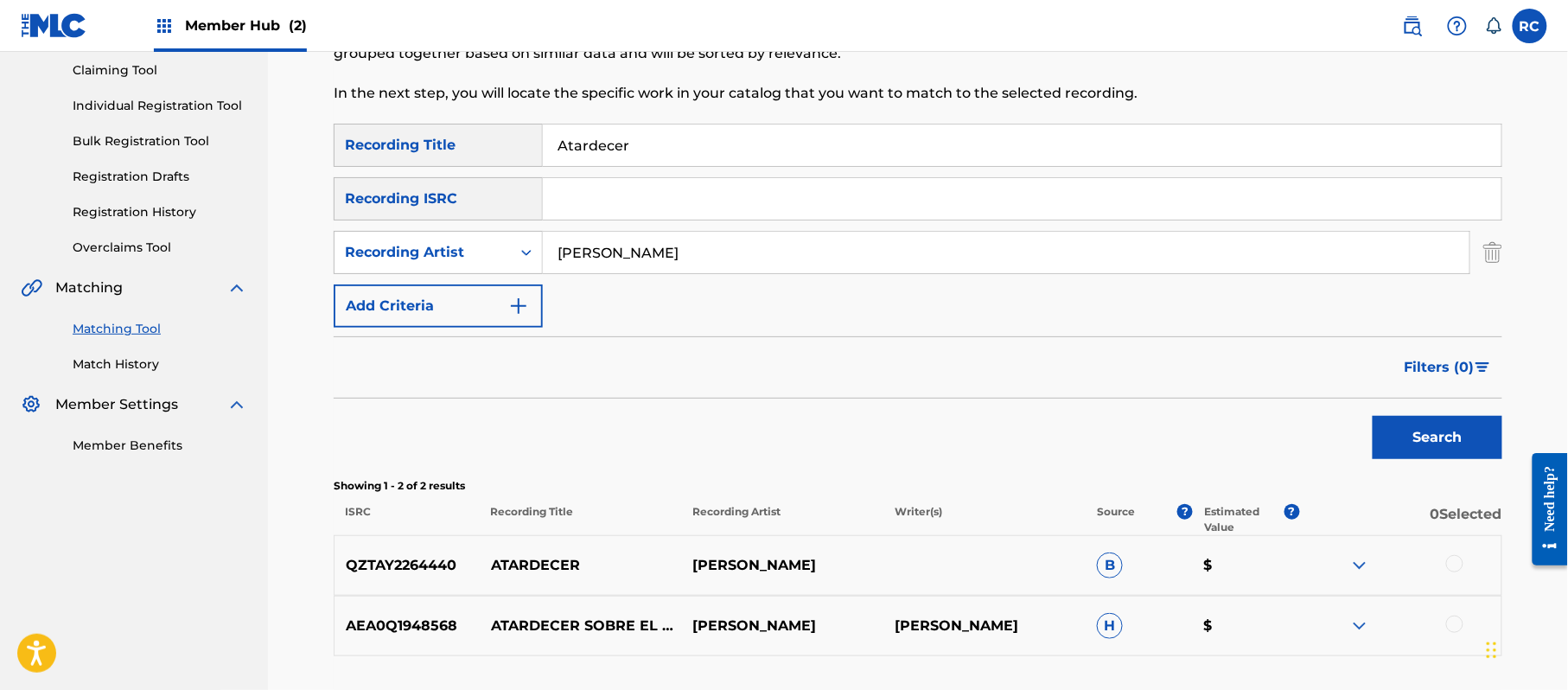
drag, startPoint x: 650, startPoint y: 150, endPoint x: 536, endPoint y: 160, distance: 114.4
click at [536, 160] on div "SearchWithCriteria33b71844-0a2b-48f7-bdd0-1648cc1735c6 Recording Title Atardecer" at bounding box center [917, 145] width 1168 height 43
click at [472, 254] on div "Recording Artist" at bounding box center [422, 253] width 156 height 21
click at [450, 298] on div "Writer" at bounding box center [438, 296] width 207 height 43
click at [598, 250] on input "Search Form" at bounding box center [1006, 253] width 927 height 41
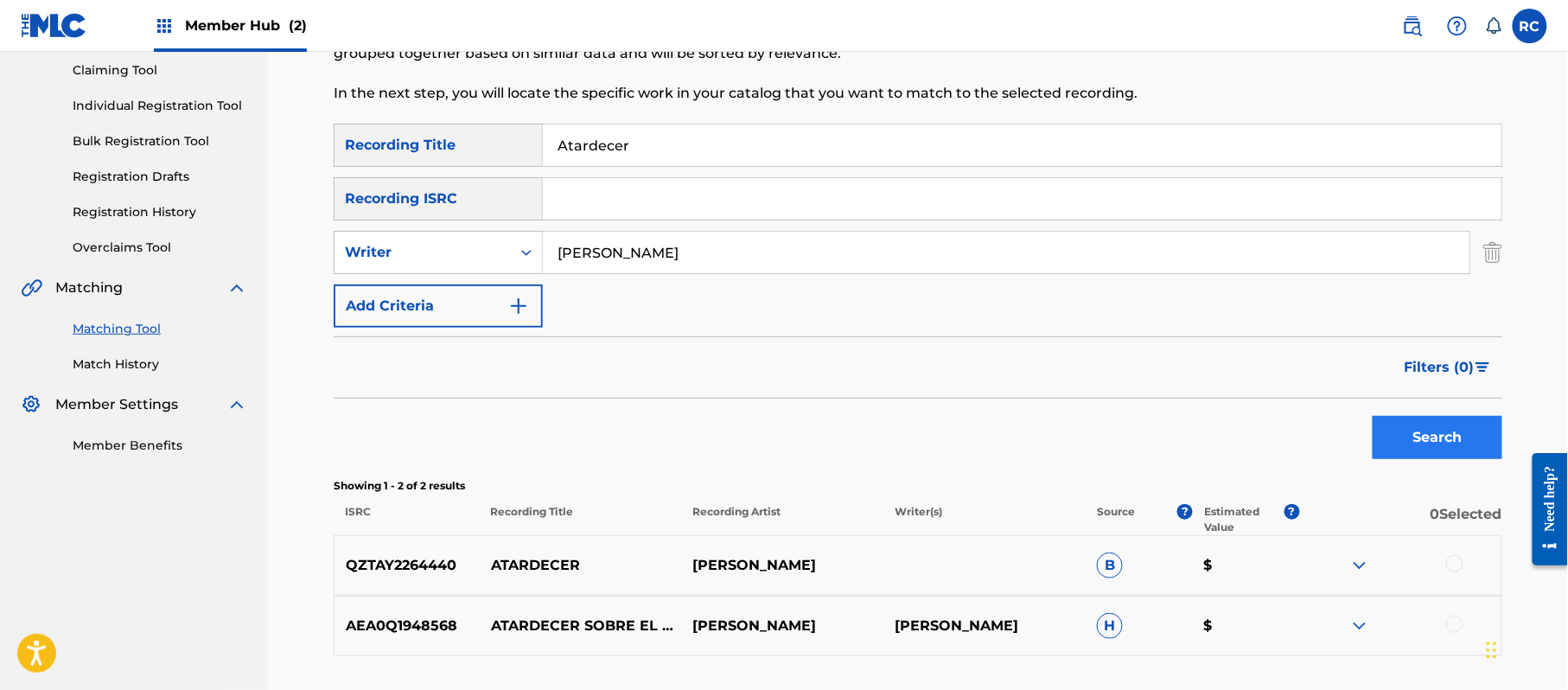
type input "[PERSON_NAME]"
click at [1428, 425] on button "Search" at bounding box center [1438, 437] width 130 height 43
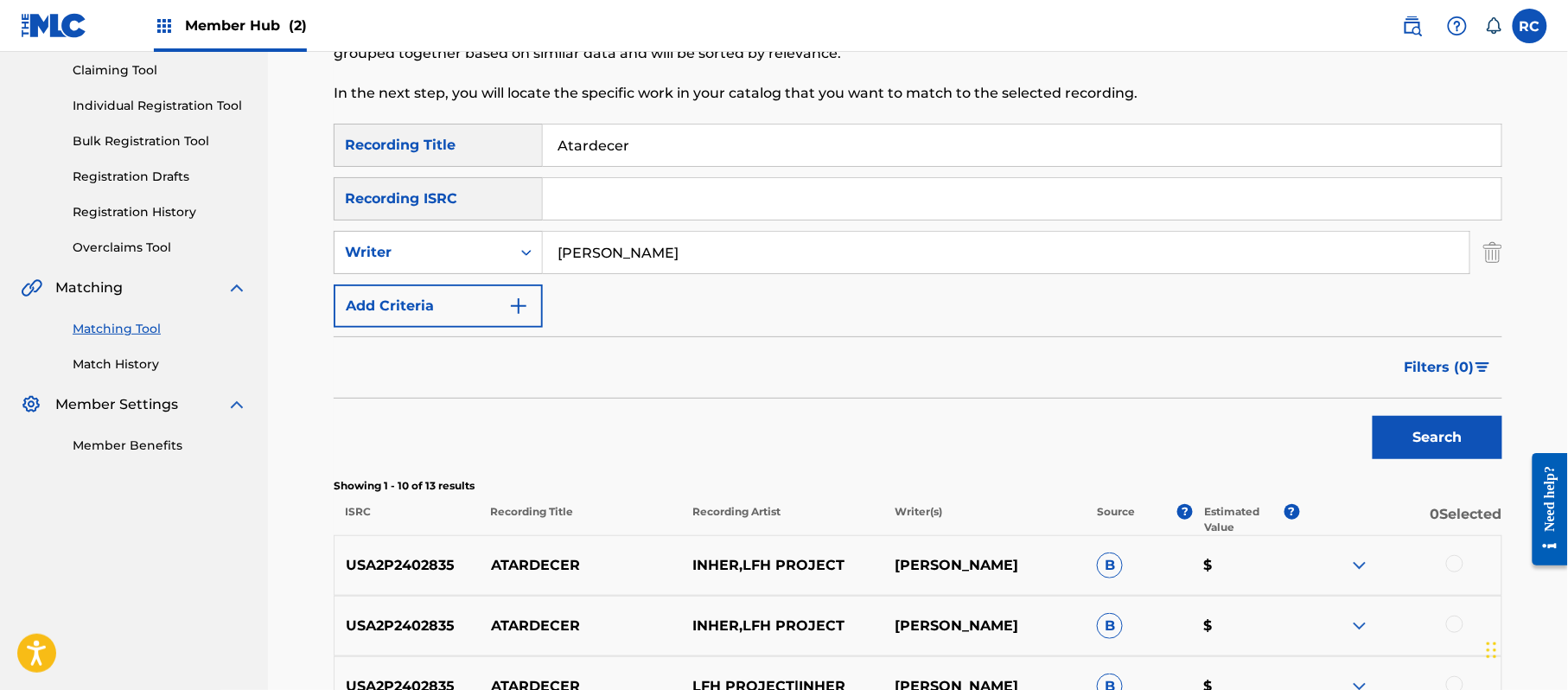
click at [608, 178] on input "Search Form" at bounding box center [1022, 199] width 959 height 41
drag, startPoint x: 623, startPoint y: 140, endPoint x: 470, endPoint y: 146, distance: 153.1
click at [470, 146] on div "SearchWithCriteria33b71844-0a2b-48f7-bdd0-1648cc1735c6 Recording Title Atardecer" at bounding box center [917, 145] width 1168 height 43
drag, startPoint x: 442, startPoint y: 147, endPoint x: 421, endPoint y: 147, distance: 21.0
click at [421, 147] on div "SearchWithCriteria33b71844-0a2b-48f7-bdd0-1648cc1735c6 Recording Title Amor De …" at bounding box center [917, 145] width 1168 height 43
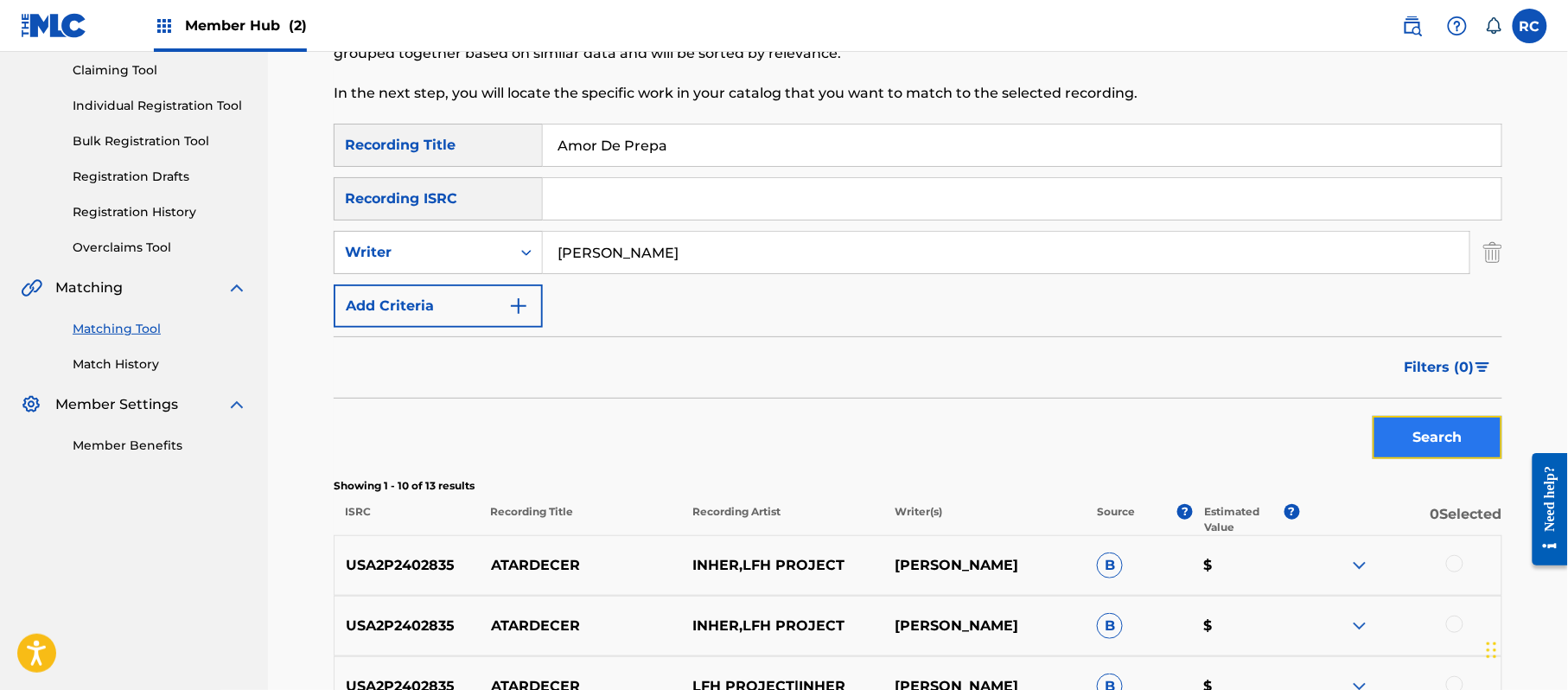
click at [1419, 439] on button "Search" at bounding box center [1438, 437] width 130 height 43
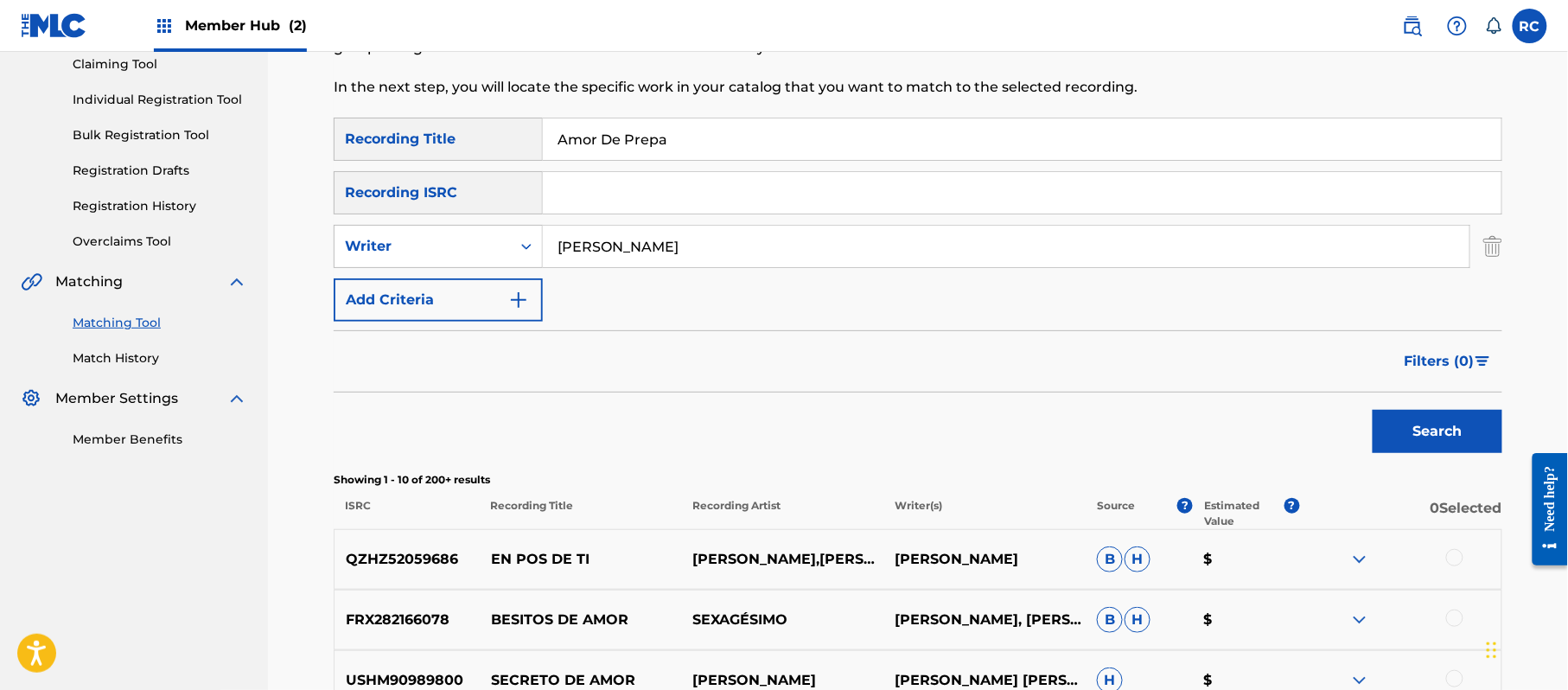
scroll to position [230, 0]
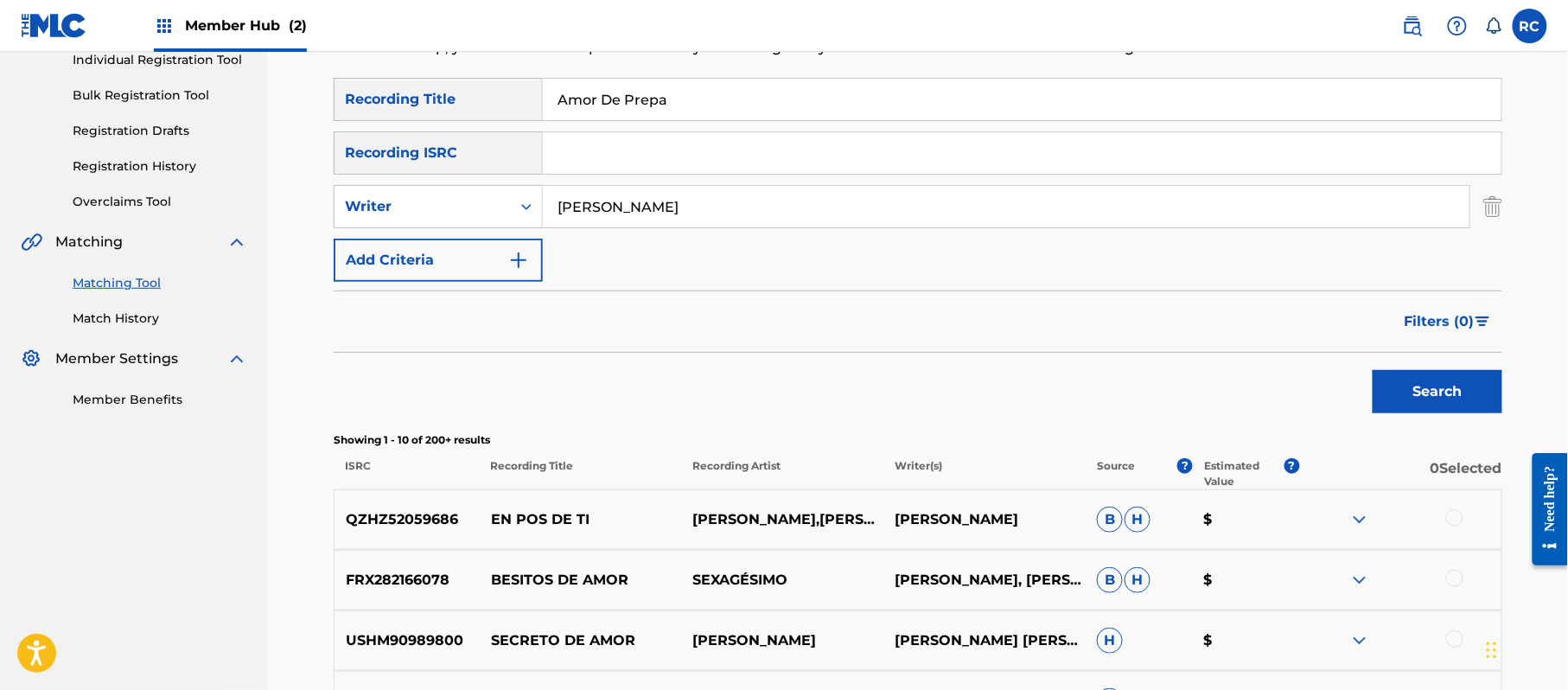
drag, startPoint x: 676, startPoint y: 105, endPoint x: 465, endPoint y: 125, distance: 211.9
click at [465, 125] on div "SearchWithCriteria33b71844-0a2b-48f7-bdd0-1648cc1735c6 Recording Title Amor De …" at bounding box center [917, 180] width 1168 height 204
type input "El [PERSON_NAME]"
click at [1400, 380] on button "Search" at bounding box center [1438, 391] width 130 height 43
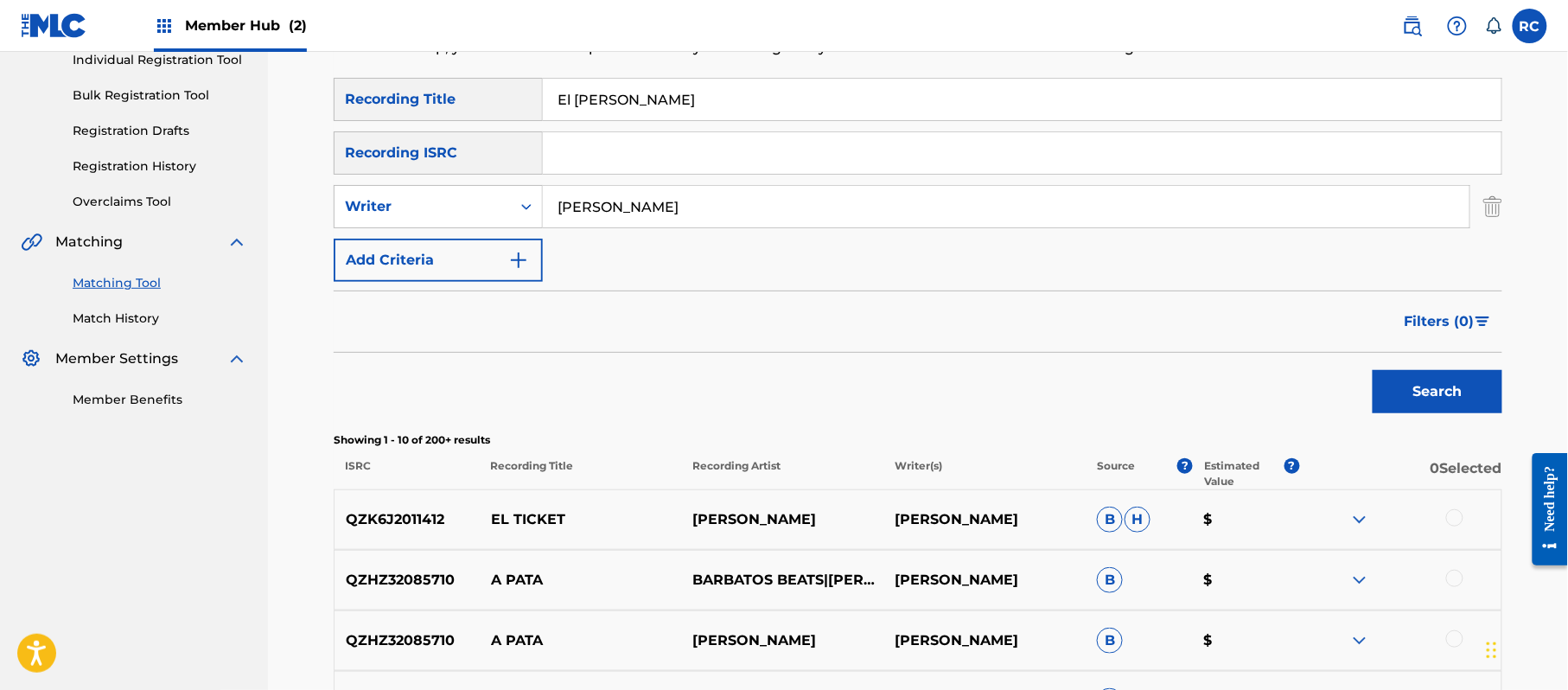
click at [631, 160] on input "Search Form" at bounding box center [1022, 153] width 959 height 41
type input "QZHN62321854"
drag, startPoint x: 690, startPoint y: 89, endPoint x: 451, endPoint y: 108, distance: 239.8
click at [451, 108] on div "SearchWithCriteria33b71844-0a2b-48f7-bdd0-1648cc1735c6 Recording Title El [PERS…" at bounding box center [917, 100] width 1168 height 43
drag, startPoint x: 525, startPoint y: 212, endPoint x: 506, endPoint y: 212, distance: 19.0
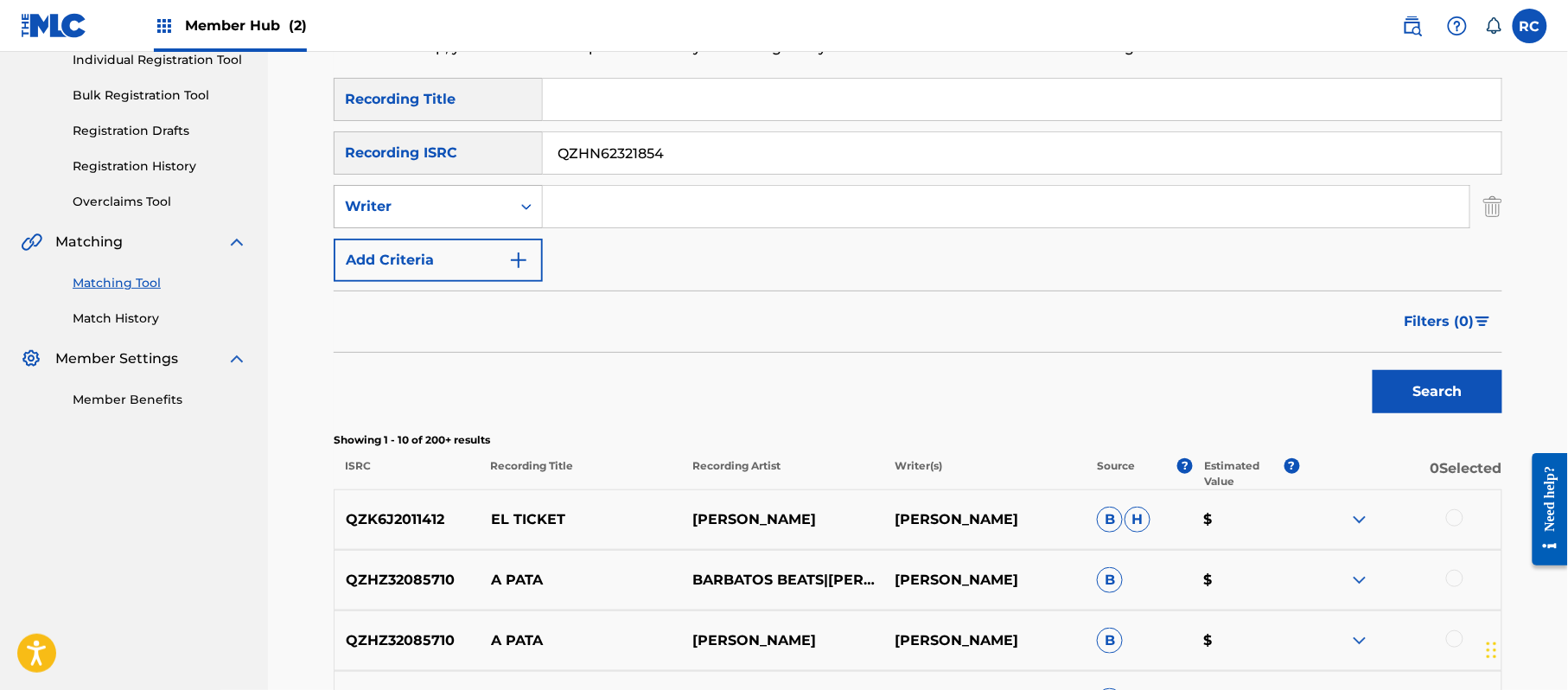
click at [506, 212] on div "SearchWithCriteriafac26883-b947-47cd-872e-38e285542b01 Writer" at bounding box center [917, 206] width 1168 height 43
click at [1443, 396] on button "Search" at bounding box center [1438, 391] width 130 height 43
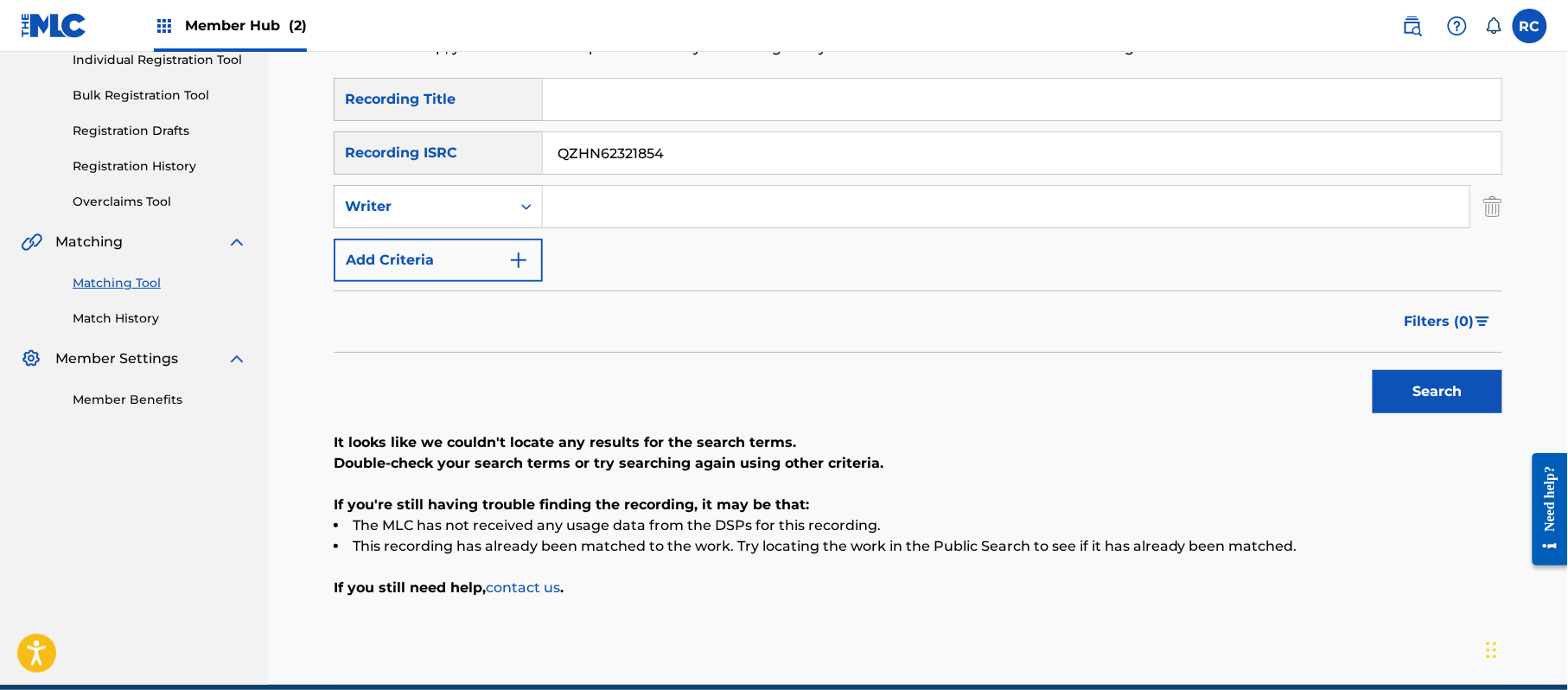
drag, startPoint x: 499, startPoint y: 162, endPoint x: 488, endPoint y: 162, distance: 11.0
click at [470, 162] on div "SearchWithCriteria934306d6-8f55-4148-a71f-de18aeb7b724 Recording ISRC QZHN62321…" at bounding box center [917, 153] width 1168 height 43
type input "QZFZ32353814"
click at [1418, 399] on button "Search" at bounding box center [1438, 391] width 130 height 43
click at [619, 108] on input "Search Form" at bounding box center [1022, 99] width 959 height 41
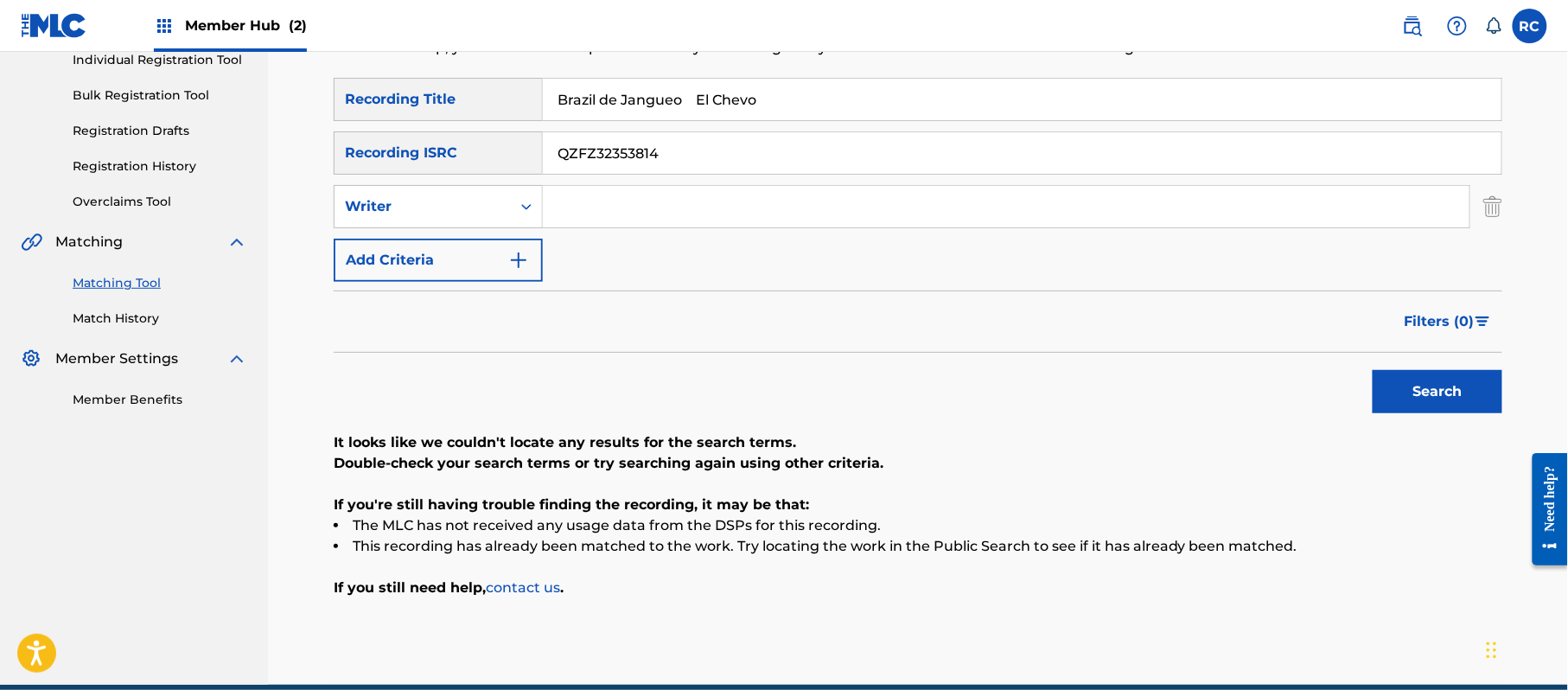
click at [712, 98] on input "Brazil de Jangueo El Chevo" at bounding box center [1022, 99] width 959 height 41
drag, startPoint x: 706, startPoint y: 98, endPoint x: 784, endPoint y: 131, distance: 84.7
click at [809, 106] on input "Brazil de Jangueo El Chevo" at bounding box center [1022, 99] width 959 height 41
type input "Brazil de Jangueo"
drag, startPoint x: 503, startPoint y: 172, endPoint x: 469, endPoint y: 172, distance: 34.0
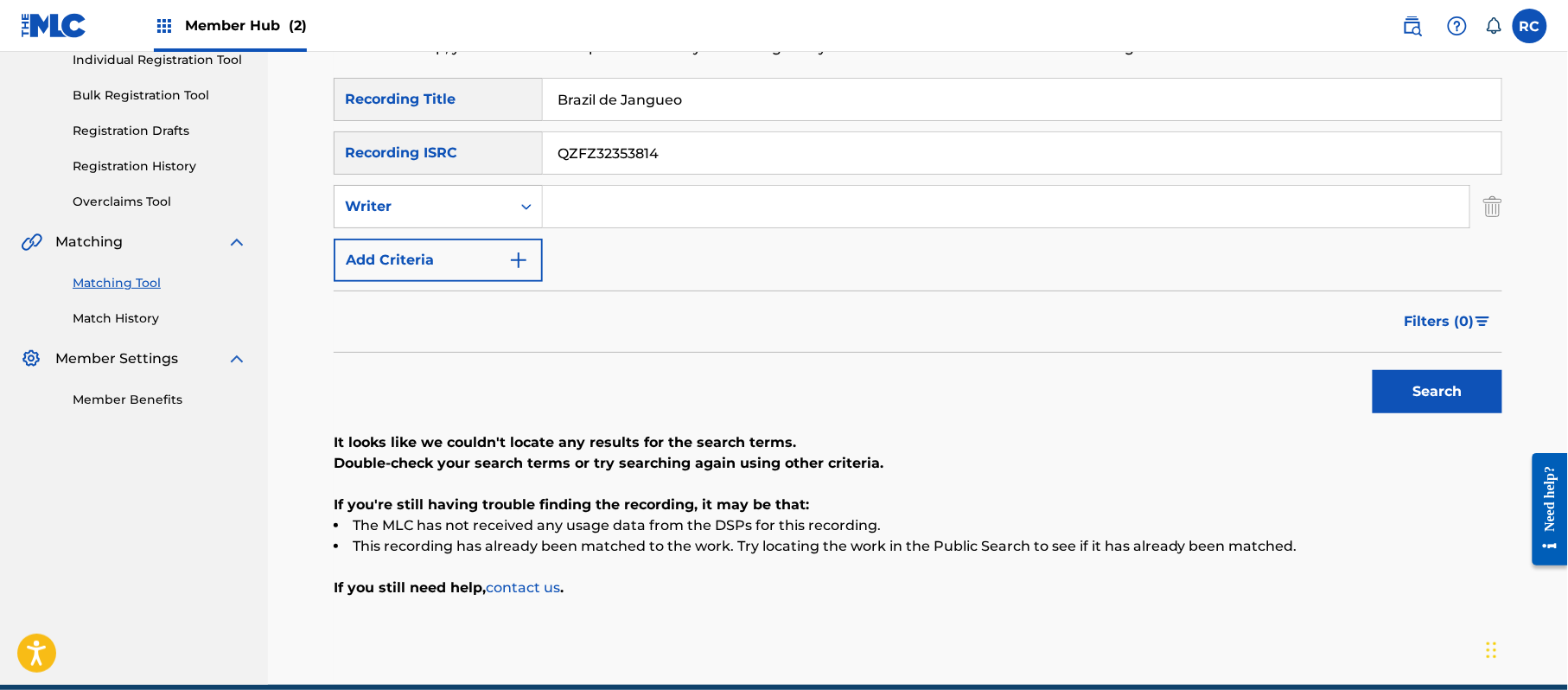
click at [469, 172] on div "SearchWithCriteria934306d6-8f55-4148-a71f-de18aeb7b724 Recording ISRC QZFZ32353…" at bounding box center [917, 153] width 1168 height 43
click at [468, 205] on div "Writer" at bounding box center [422, 206] width 156 height 21
drag, startPoint x: 448, startPoint y: 256, endPoint x: 551, endPoint y: 235, distance: 105.1
click at [450, 256] on div "Recording Artist" at bounding box center [438, 250] width 207 height 43
click at [618, 208] on input "Search Form" at bounding box center [1006, 206] width 927 height 41
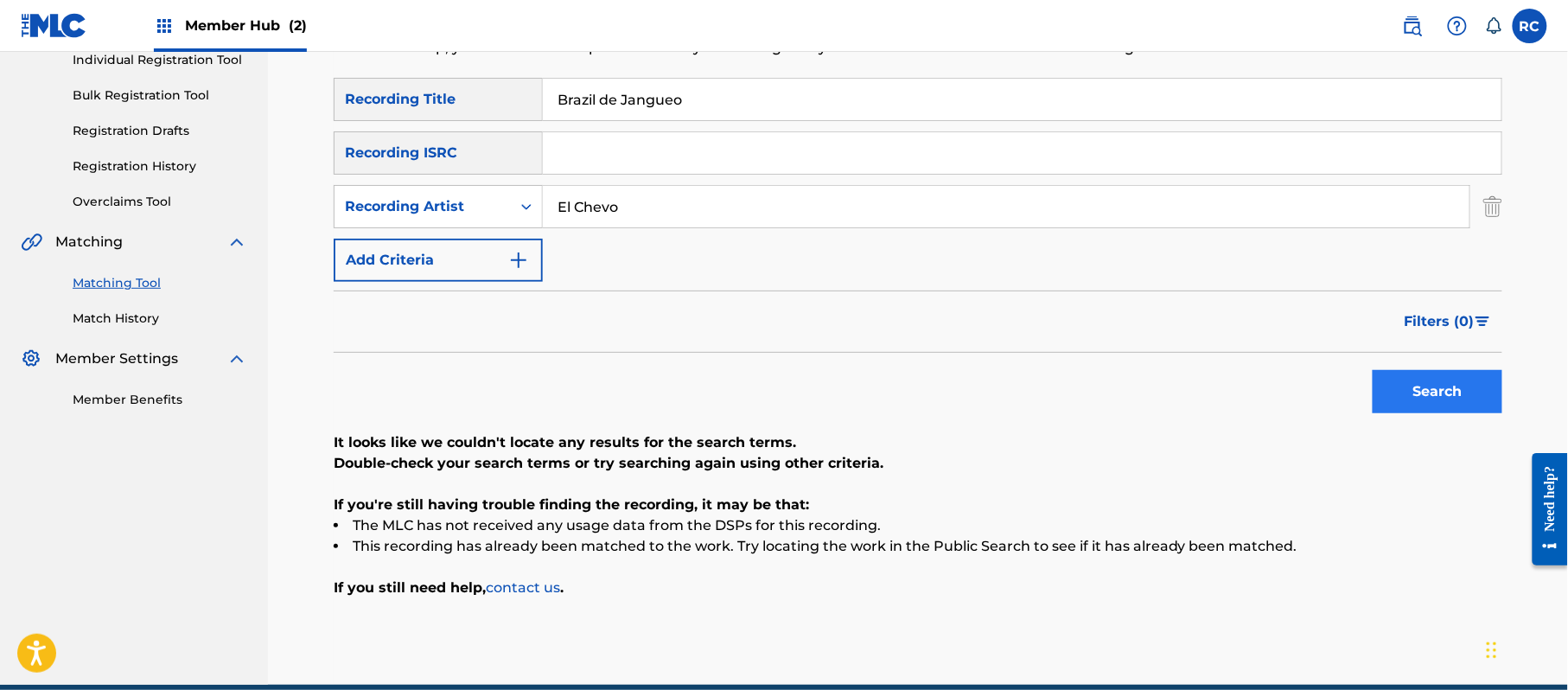
type input "El Chevo"
click at [1462, 384] on button "Search" at bounding box center [1438, 391] width 130 height 43
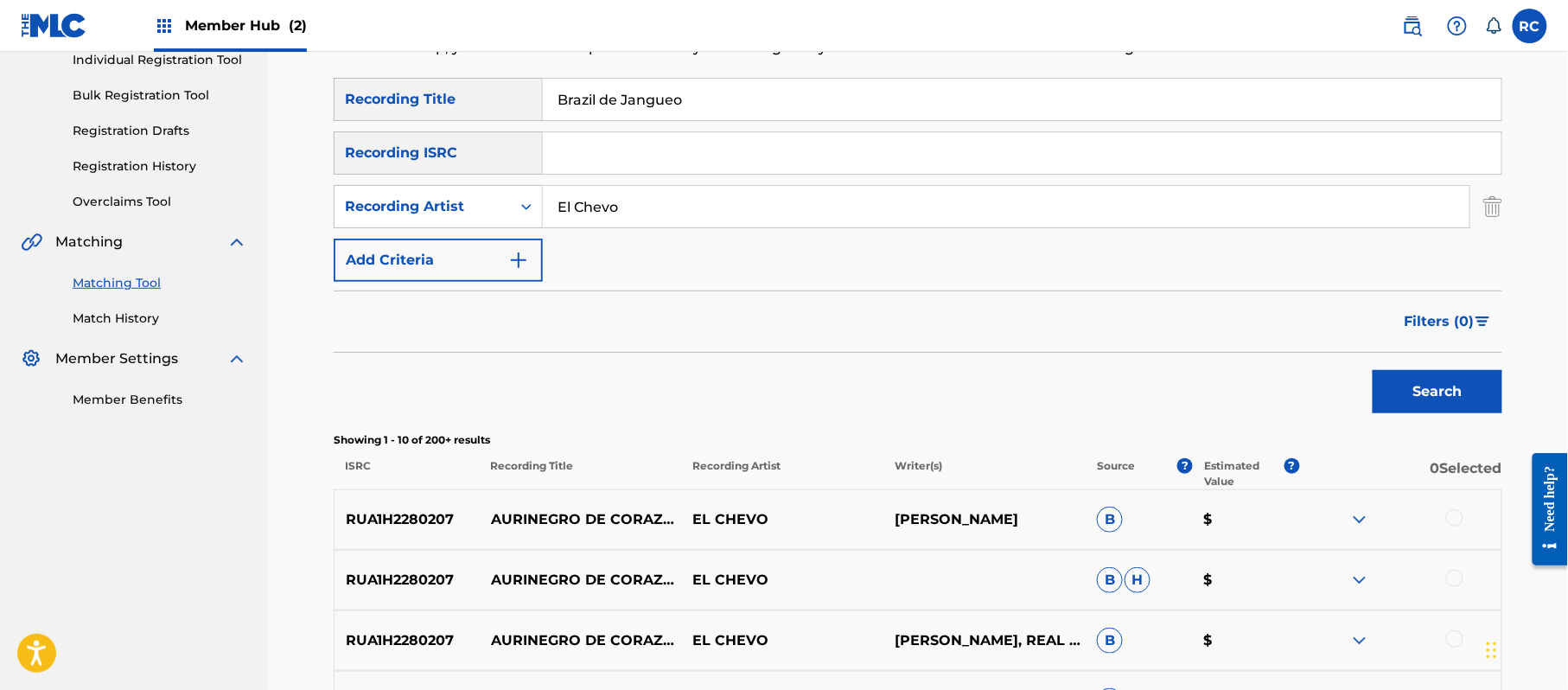
drag, startPoint x: 724, startPoint y: 118, endPoint x: 473, endPoint y: 121, distance: 251.0
click at [473, 121] on div "SearchWithCriteria33b71844-0a2b-48f7-bdd0-1648cc1735c6 Recording Title [GEOGRAP…" at bounding box center [917, 180] width 1168 height 204
type input "Bubbly"
click at [1398, 382] on button "Search" at bounding box center [1438, 391] width 130 height 43
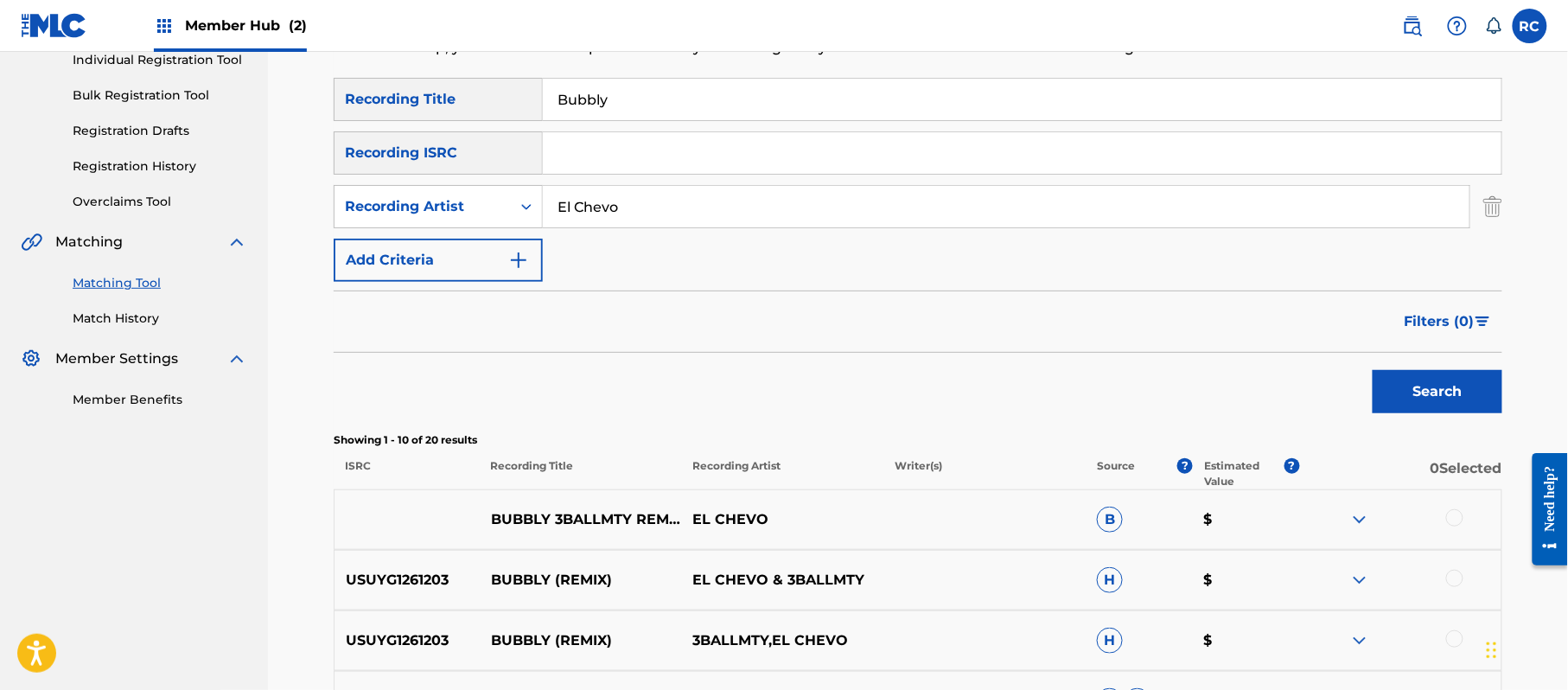
click at [403, 574] on p "USUYG1261203" at bounding box center [407, 580] width 145 height 21
copy p "USUYG1261203"
click at [617, 156] on input "Search Form" at bounding box center [1022, 153] width 959 height 41
type input "USUYG1261203"
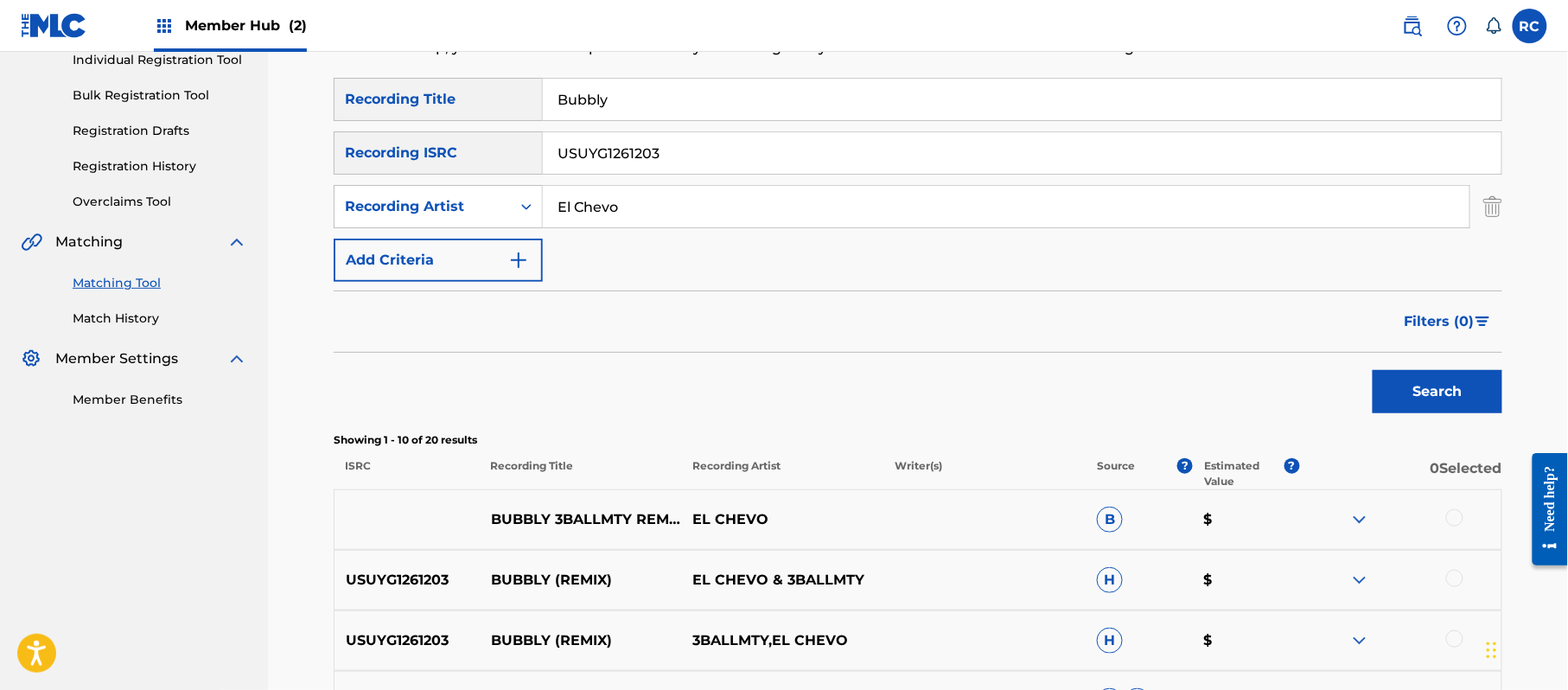
drag, startPoint x: 653, startPoint y: 90, endPoint x: 520, endPoint y: 116, distance: 135.5
click at [520, 116] on div "SearchWithCriteria33b71844-0a2b-48f7-bdd0-1648cc1735c6 Recording Title Bubbly" at bounding box center [917, 100] width 1168 height 43
drag, startPoint x: 671, startPoint y: 209, endPoint x: 512, endPoint y: 211, distance: 159.0
click at [512, 211] on div "SearchWithCriteria1ffa23fb-f68c-4c6c-bf3e-224cd245edf6 Recording Artist" at bounding box center [917, 206] width 1168 height 43
click at [1404, 402] on button "Search" at bounding box center [1438, 391] width 130 height 43
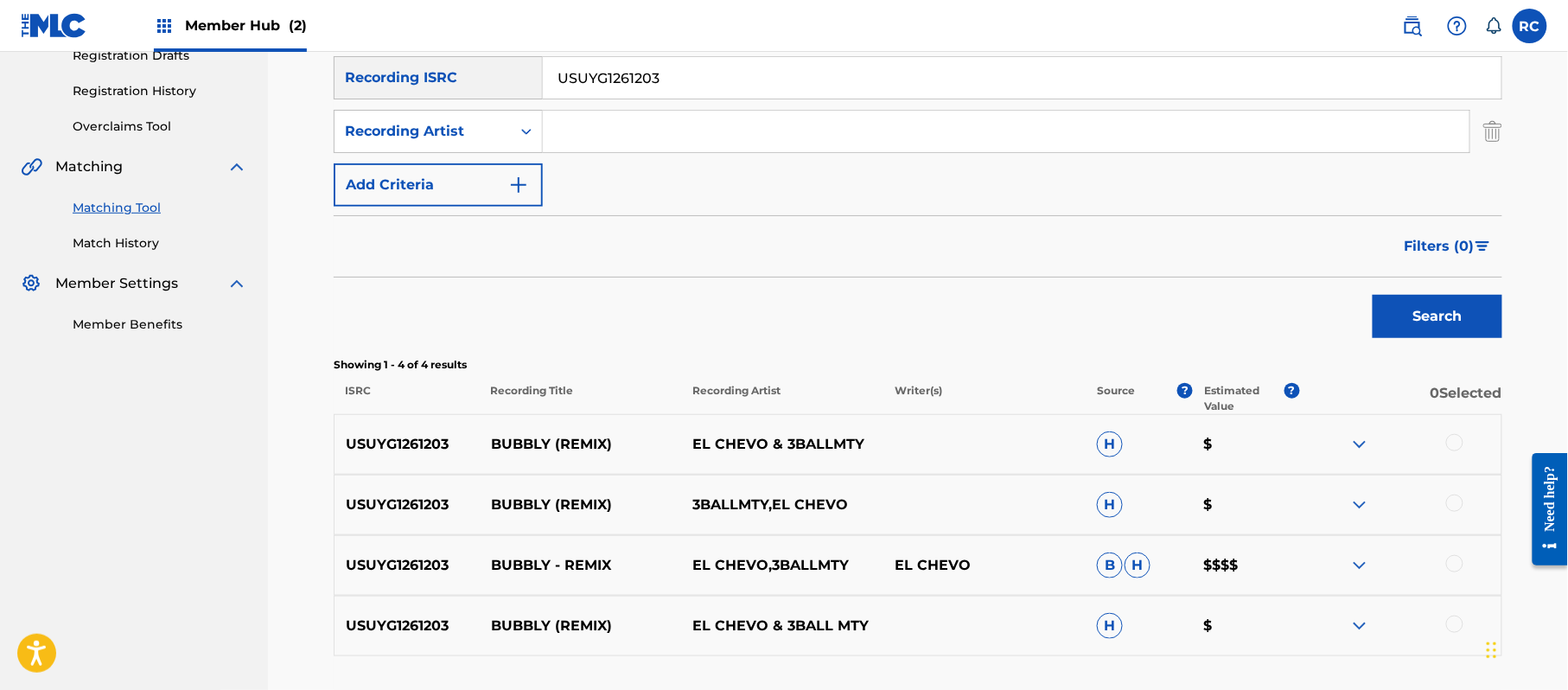
scroll to position [346, 0]
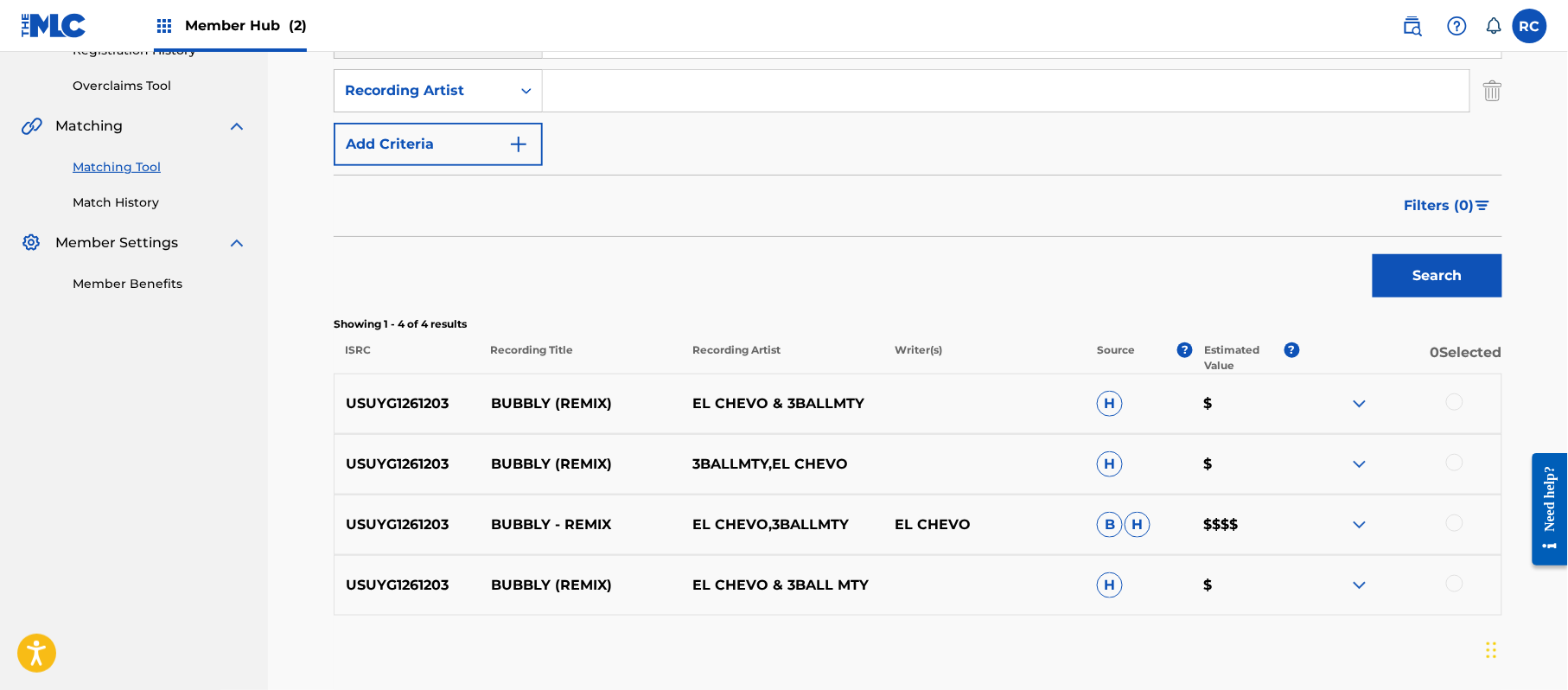
click at [1463, 404] on div at bounding box center [1400, 403] width 203 height 21
click at [1460, 399] on div at bounding box center [1455, 402] width 17 height 17
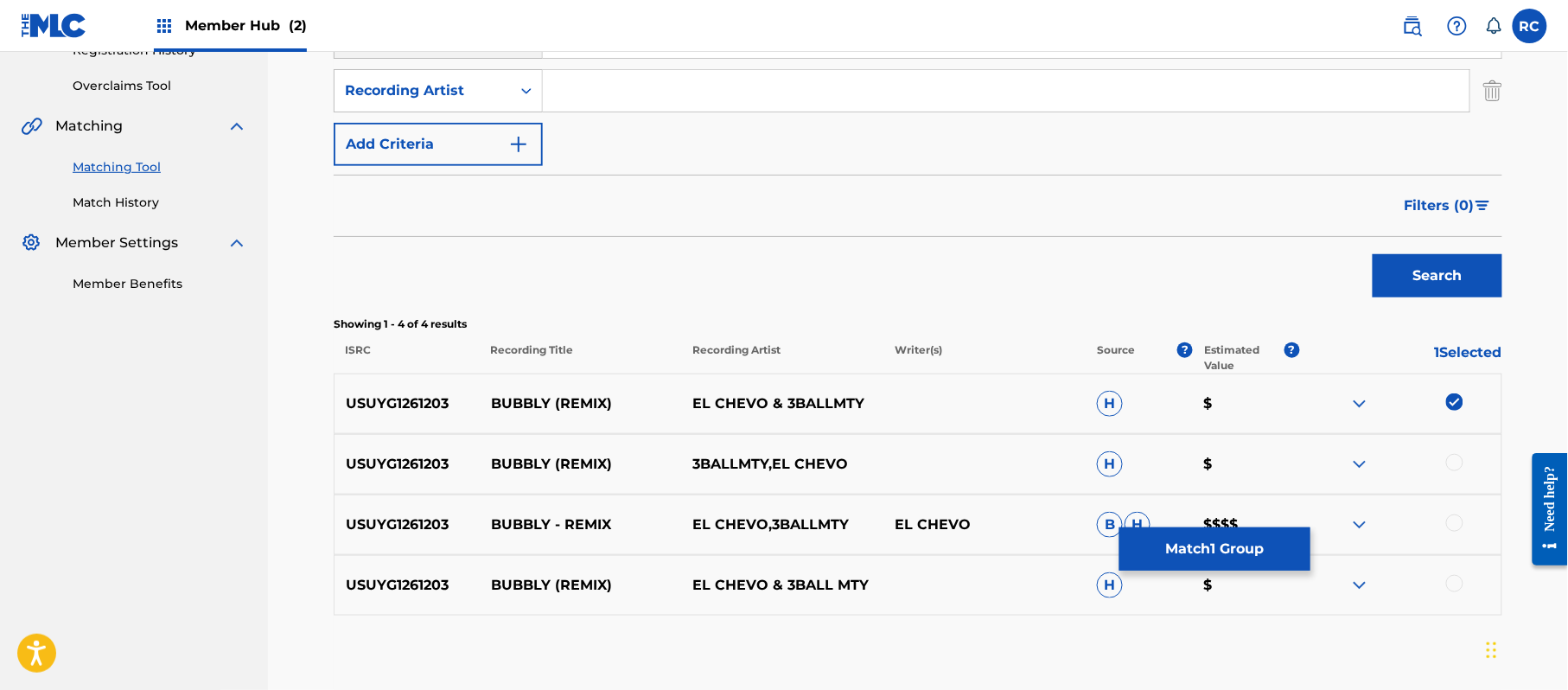
click at [1454, 462] on div at bounding box center [1455, 462] width 17 height 17
click at [1450, 524] on div at bounding box center [1455, 522] width 17 height 17
click at [1453, 588] on div at bounding box center [1455, 583] width 17 height 17
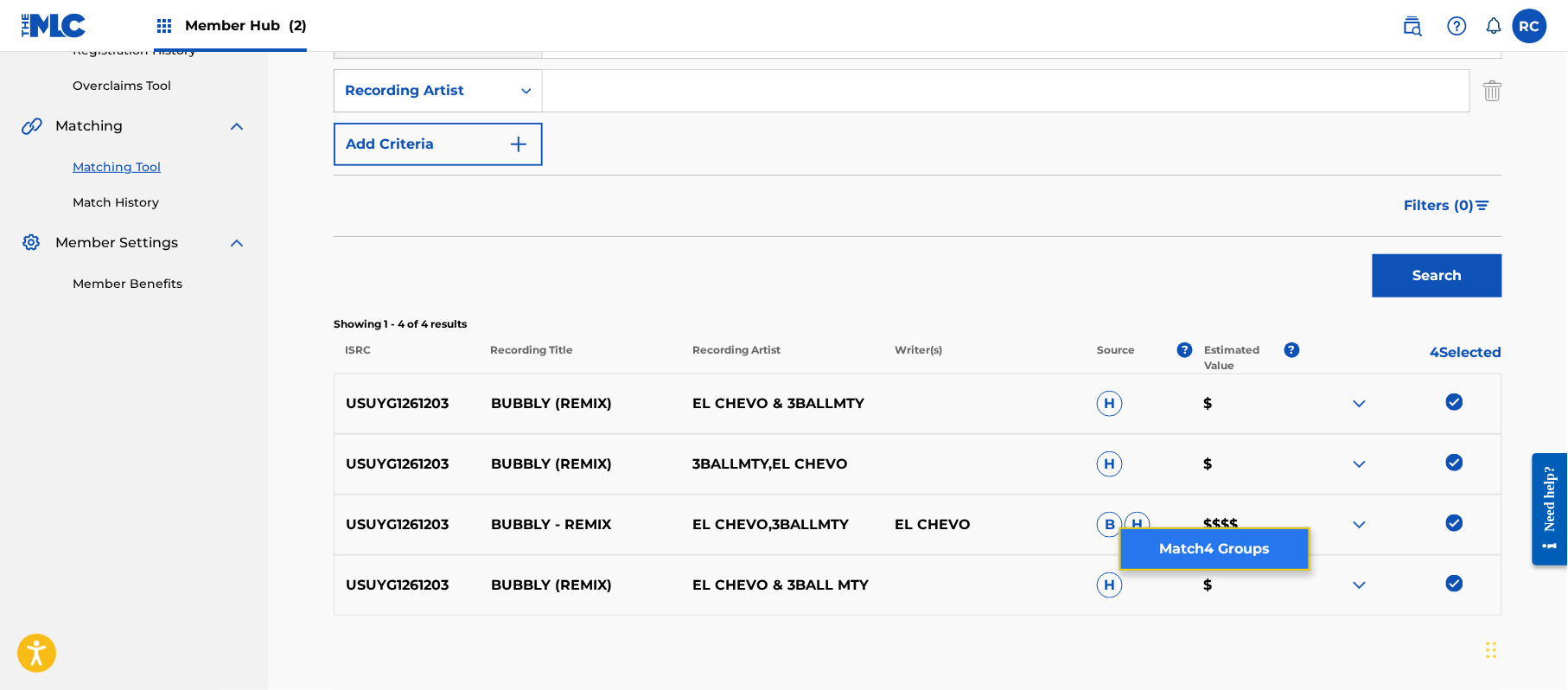
click at [1243, 554] on button "Match 4 Groups" at bounding box center [1214, 549] width 191 height 43
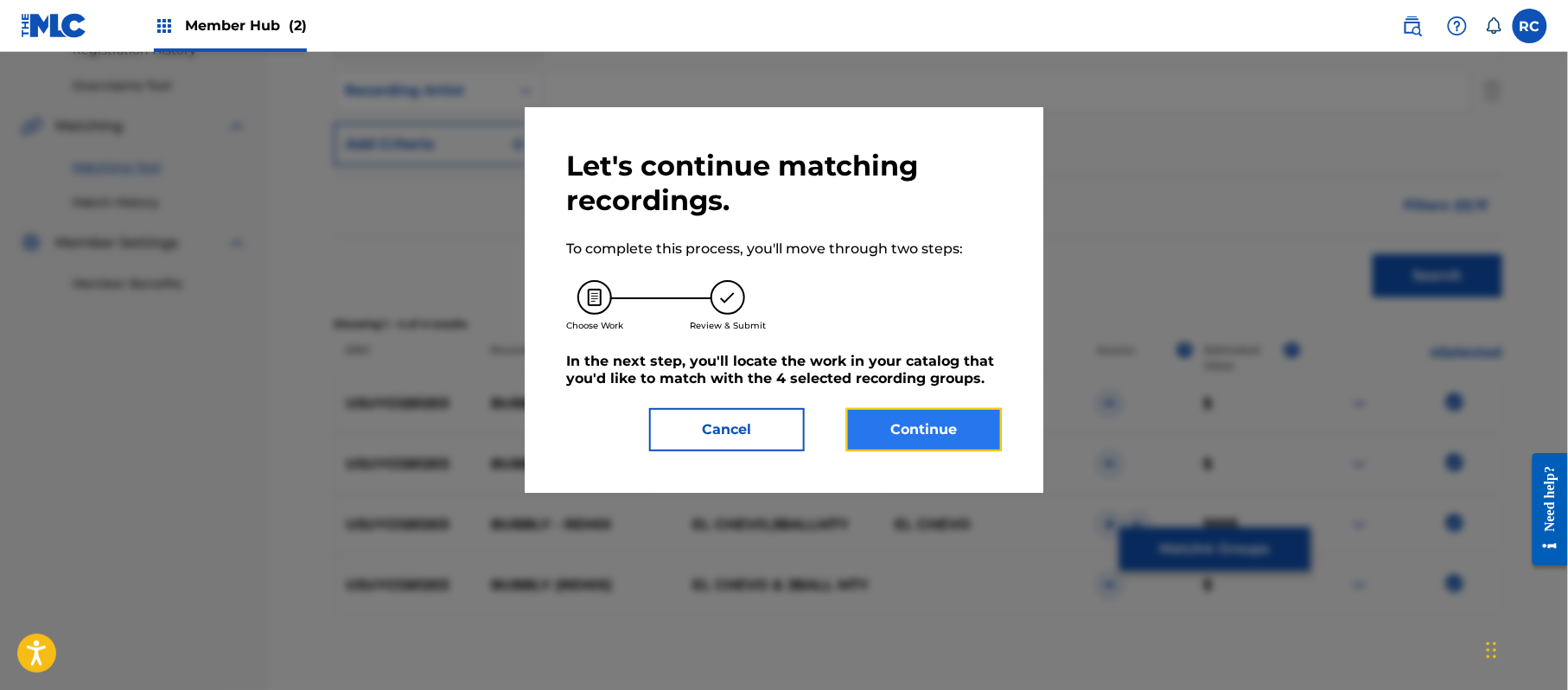
click at [954, 436] on button "Continue" at bounding box center [924, 430] width 156 height 43
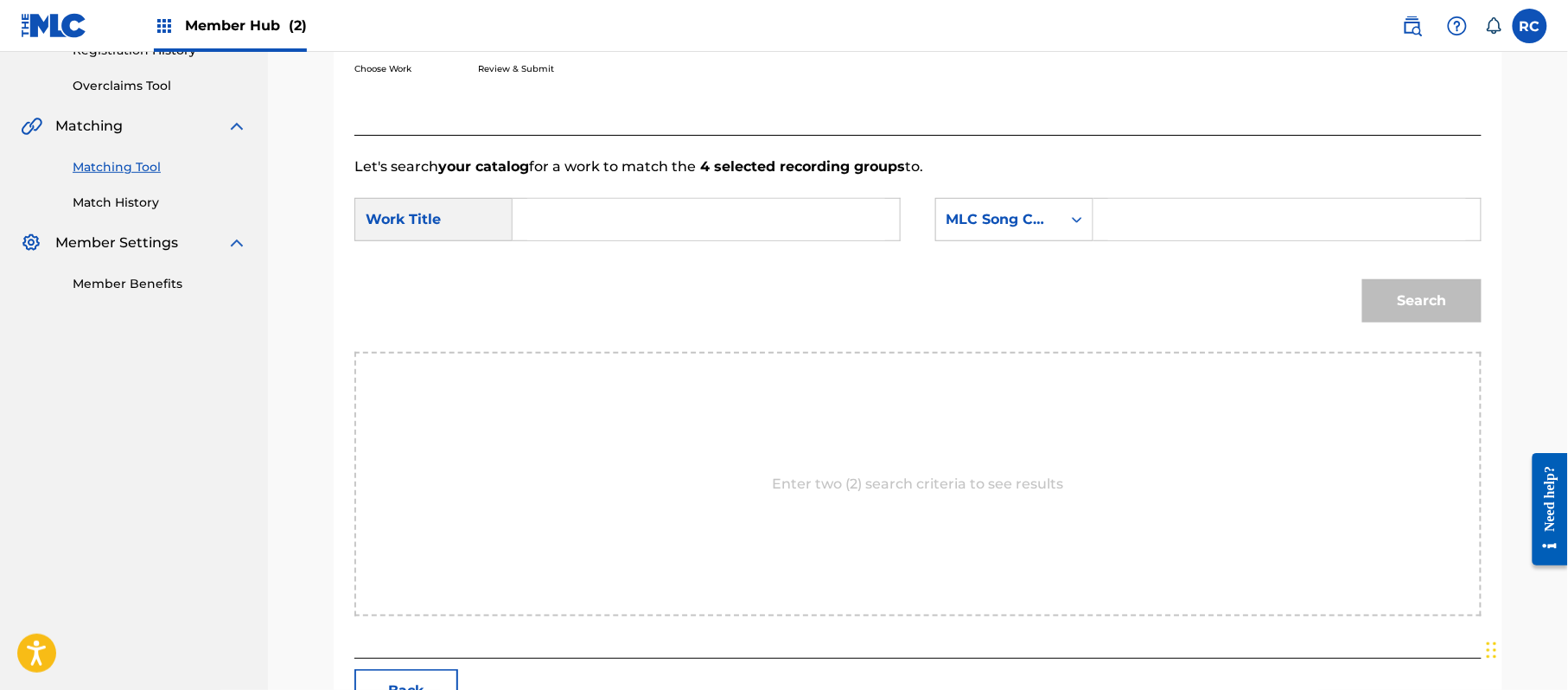
click at [628, 224] on input "Search Form" at bounding box center [706, 220] width 358 height 41
click at [648, 218] on input "Bubbly BA531R" at bounding box center [706, 220] width 358 height 41
type input "Bubbly"
click at [1124, 218] on input "Search Form" at bounding box center [1287, 220] width 358 height 41
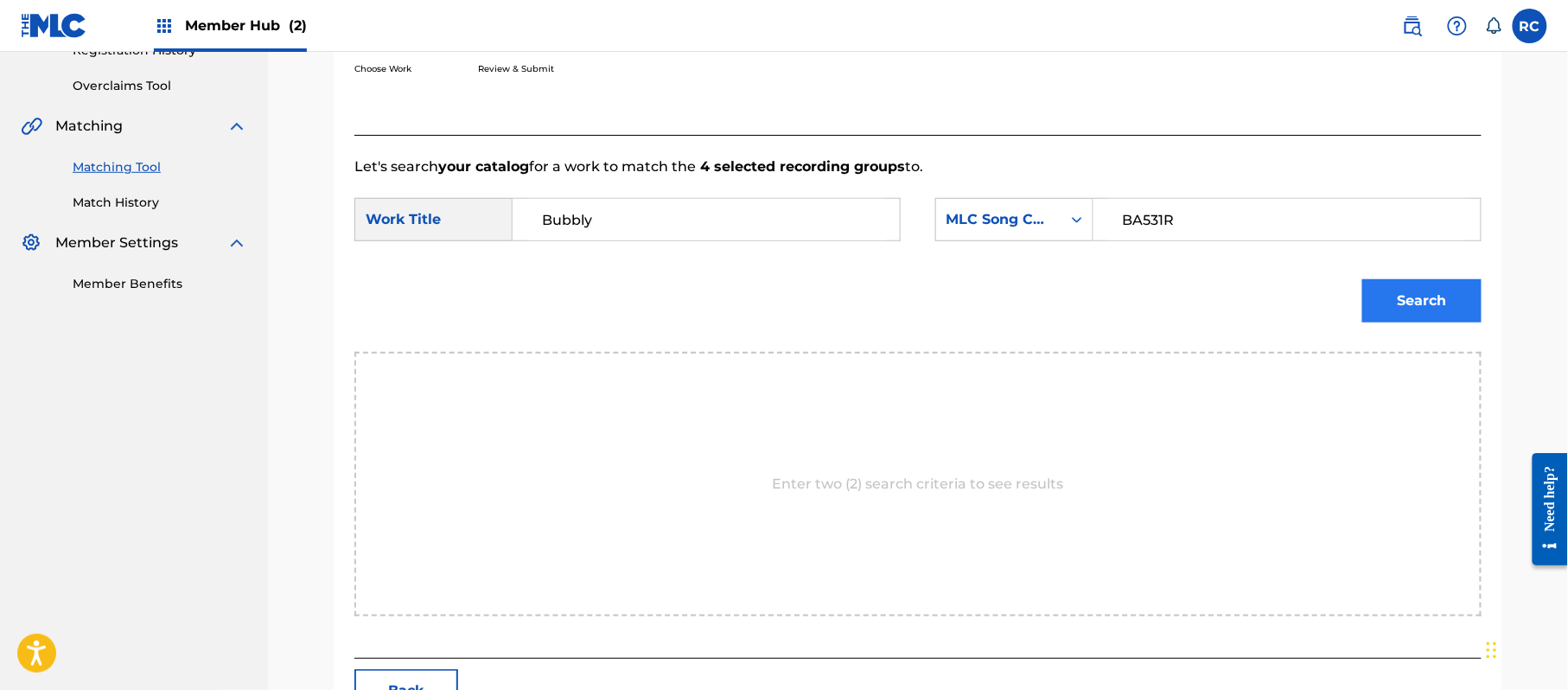
type input "BA531R"
click at [1421, 308] on button "Search" at bounding box center [1422, 301] width 120 height 43
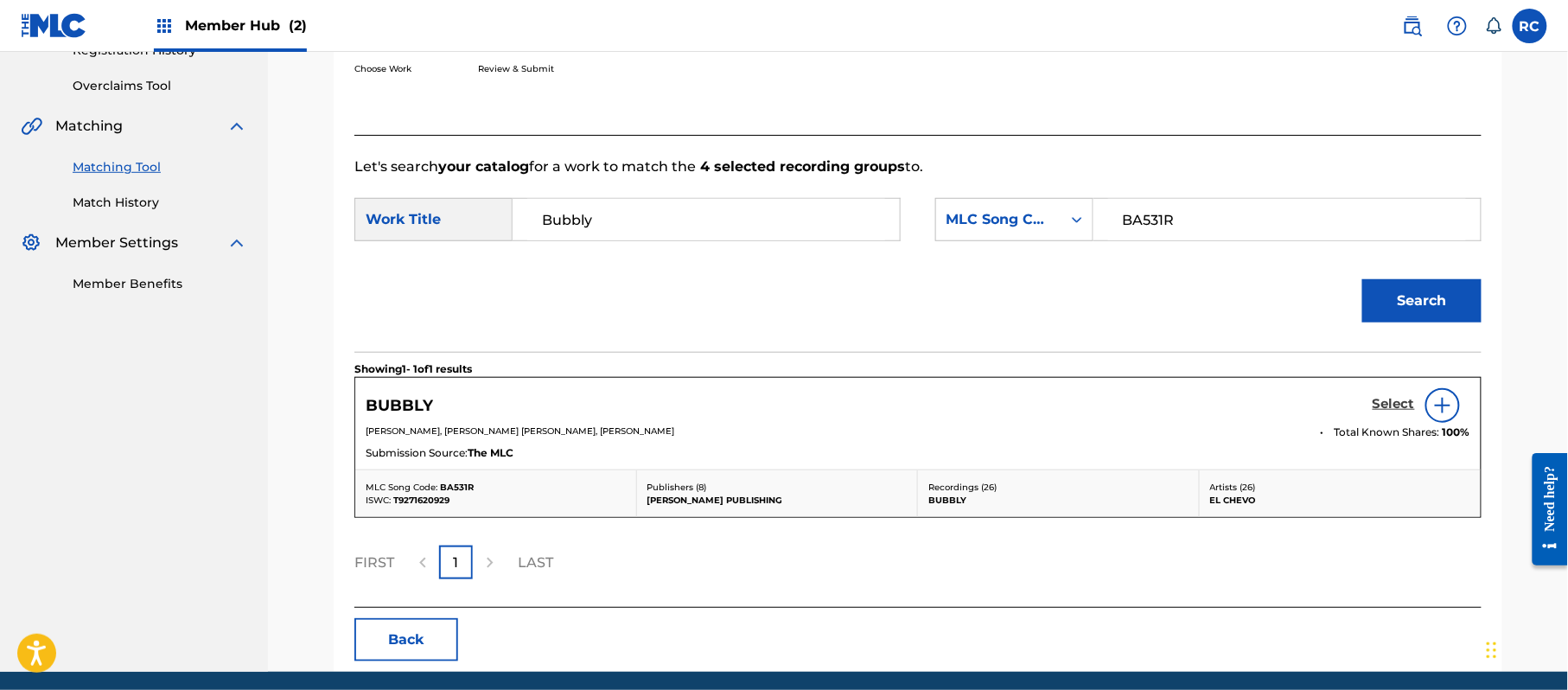
click at [1377, 406] on h5 "Select" at bounding box center [1394, 403] width 42 height 16
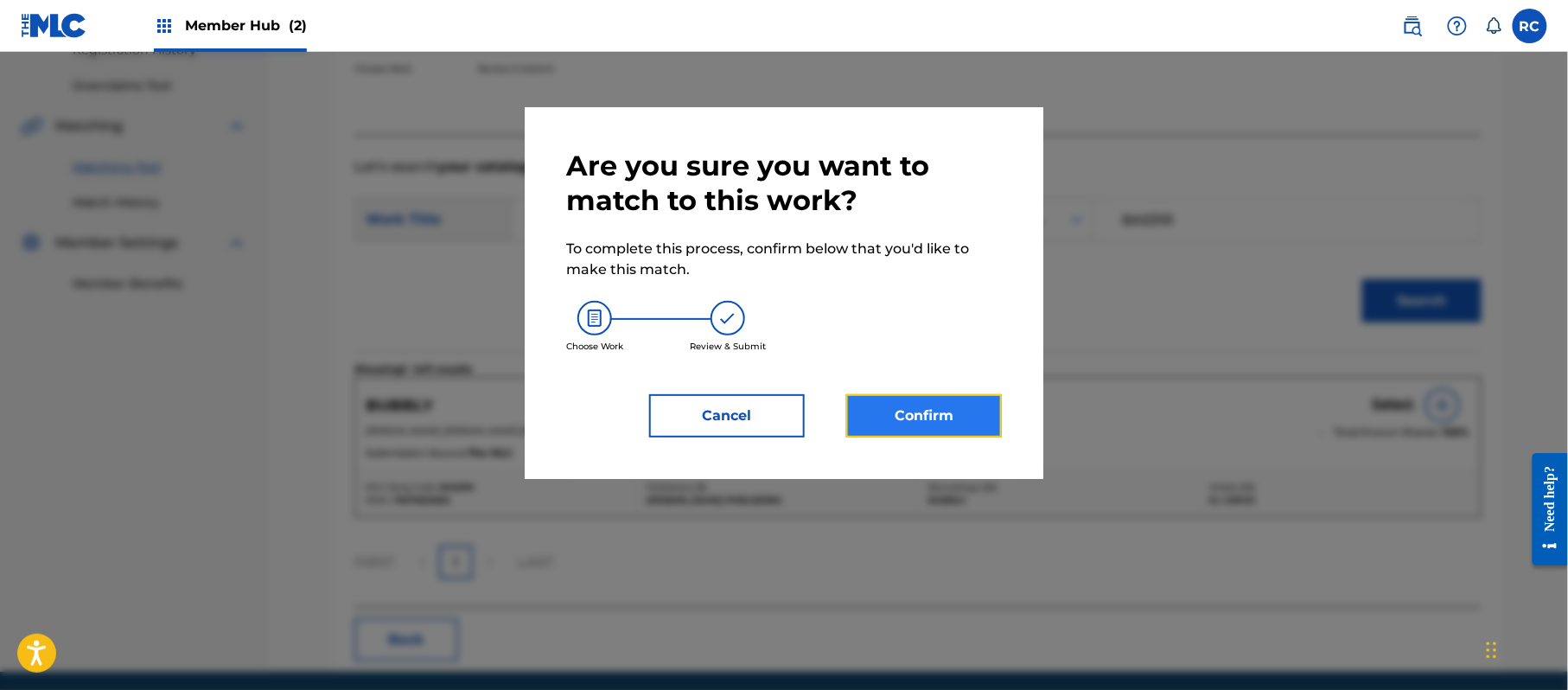
click at [933, 406] on button "Confirm" at bounding box center [924, 416] width 156 height 43
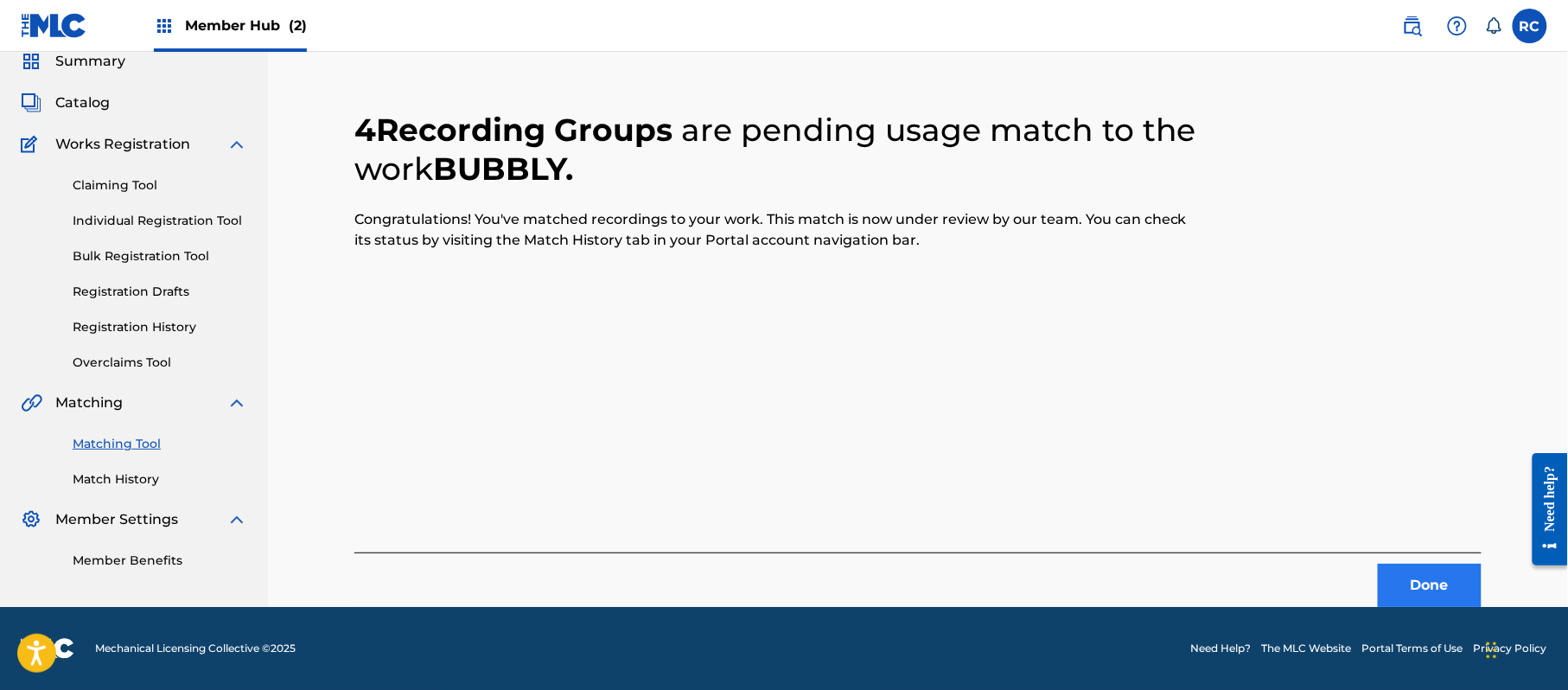
scroll to position [69, 0]
click at [1428, 593] on button "Done" at bounding box center [1429, 585] width 104 height 43
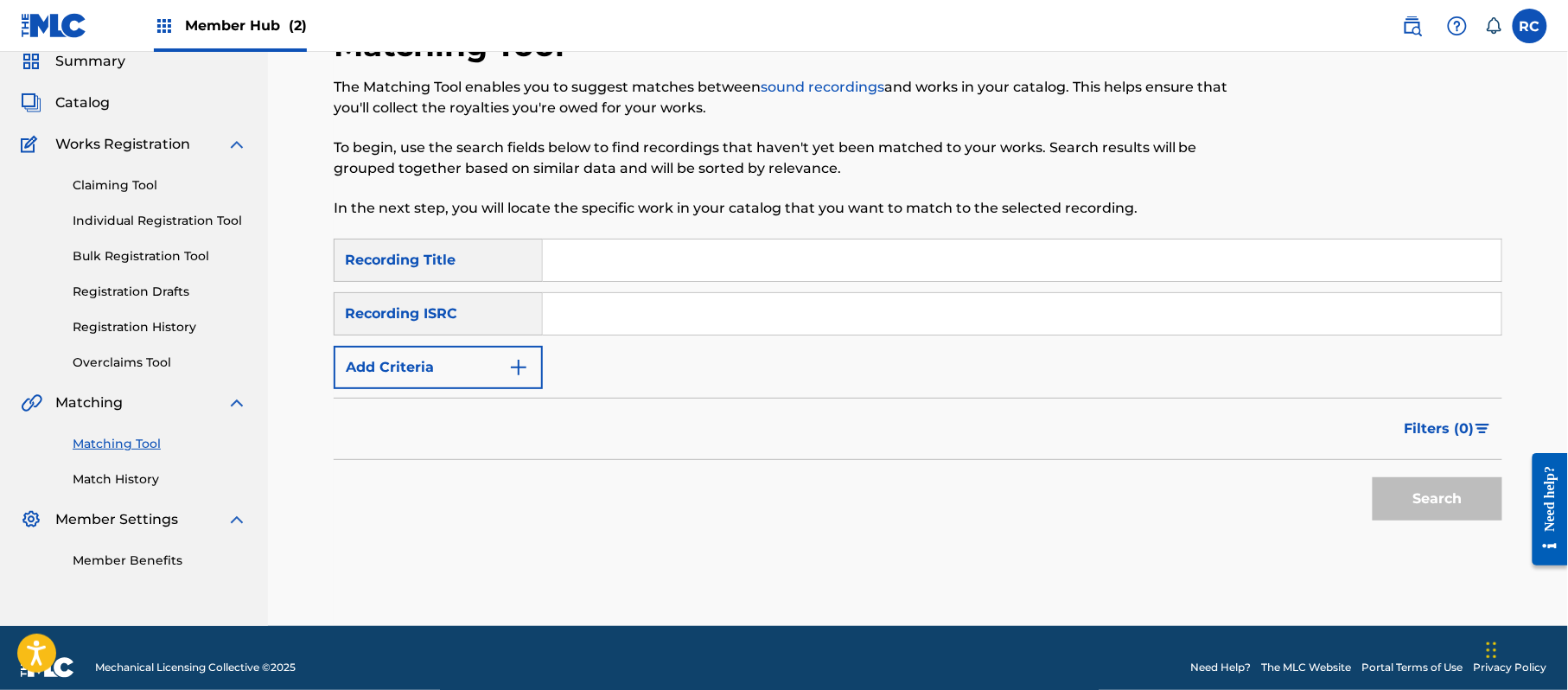
click at [623, 294] on input "Search Form" at bounding box center [1022, 314] width 959 height 41
click at [1385, 492] on button "Search" at bounding box center [1438, 499] width 130 height 43
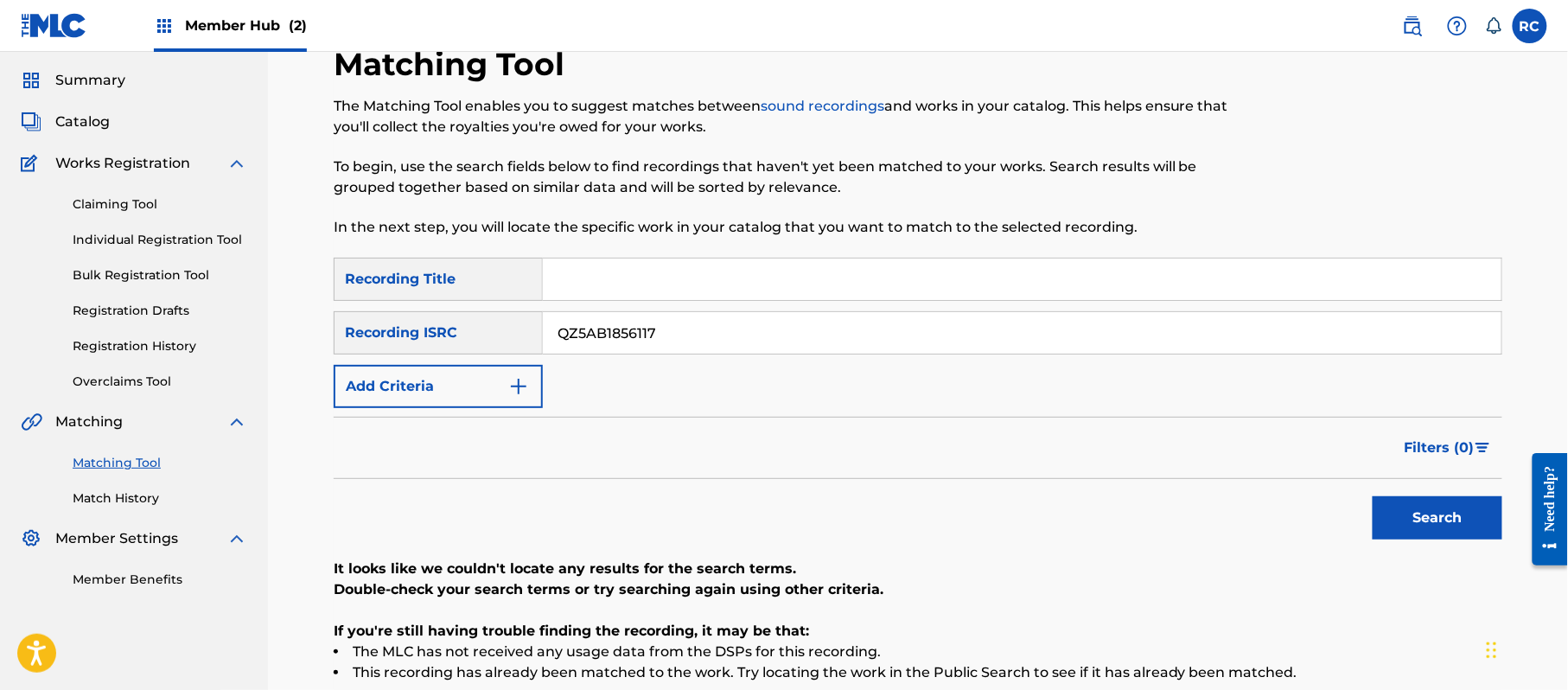
scroll to position [115, 0]
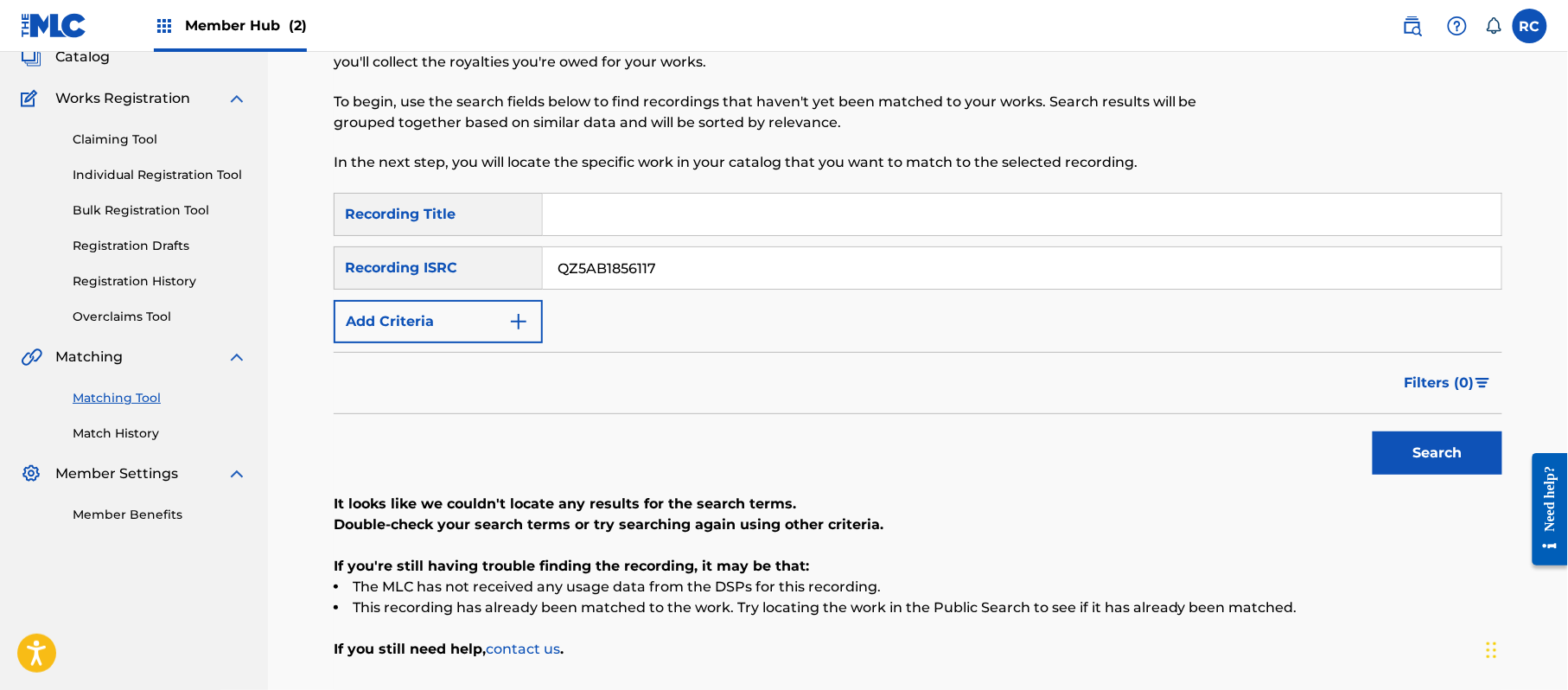
drag, startPoint x: 680, startPoint y: 261, endPoint x: 508, endPoint y: 274, distance: 172.5
click at [508, 274] on div "SearchWithCriteria934306d6-8f55-4148-a71f-de18aeb7b724 Recording ISRC QZ5AB1856…" at bounding box center [917, 268] width 1168 height 43
click at [1502, 462] on div "Matching Tool The Matching Tool enables you to suggest matches between sound re…" at bounding box center [917, 363] width 1210 height 765
click at [1447, 448] on button "Search" at bounding box center [1438, 452] width 130 height 43
drag, startPoint x: 650, startPoint y: 277, endPoint x: 471, endPoint y: 277, distance: 179.0
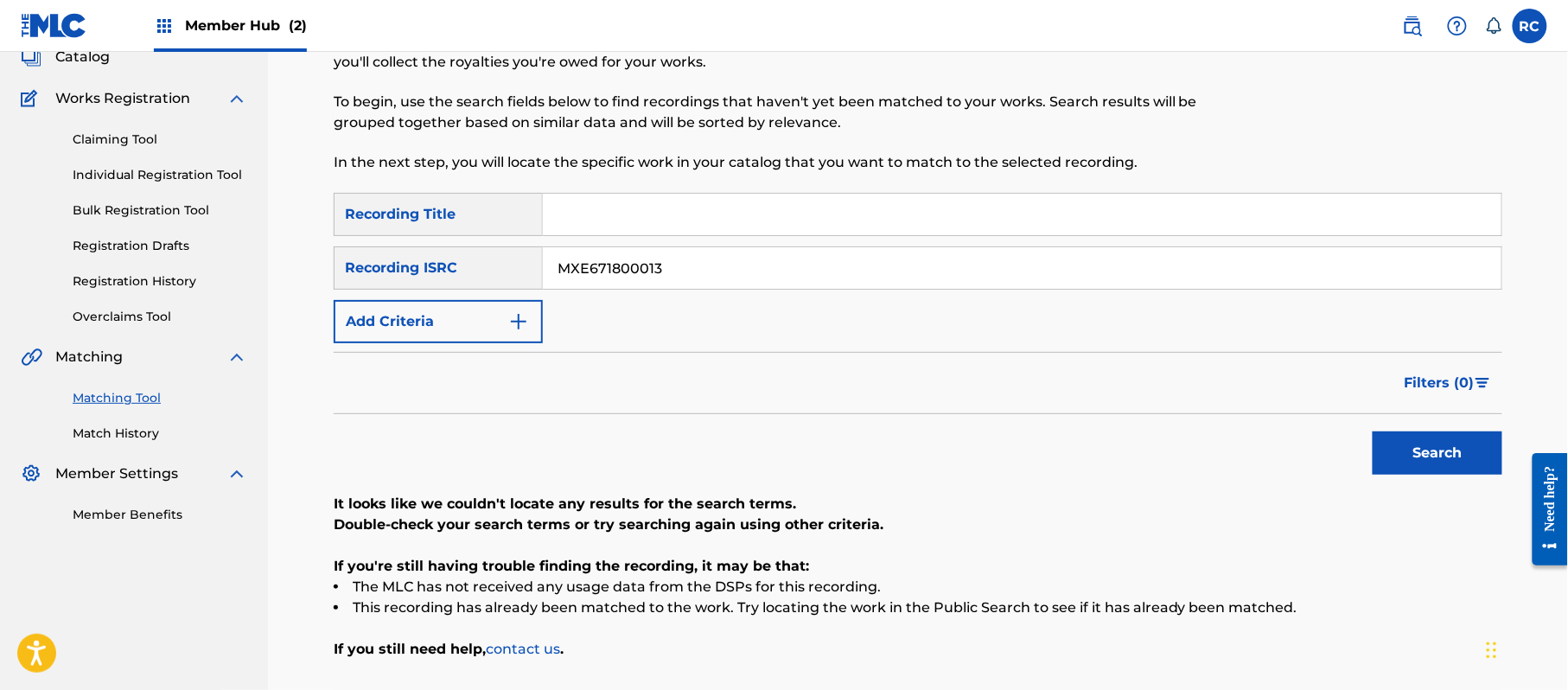
click at [472, 277] on div "SearchWithCriteria934306d6-8f55-4148-a71f-de18aeb7b724 Recording ISRC MXE671800…" at bounding box center [917, 268] width 1168 height 43
drag, startPoint x: 1449, startPoint y: 450, endPoint x: 1280, endPoint y: 452, distance: 169.0
click at [1447, 450] on button "Search" at bounding box center [1438, 452] width 130 height 43
drag, startPoint x: 697, startPoint y: 268, endPoint x: 477, endPoint y: 271, distance: 220.0
click at [477, 271] on div "SearchWithCriteria934306d6-8f55-4148-a71f-de18aeb7b724 Recording ISRC MXE671800…" at bounding box center [917, 268] width 1168 height 43
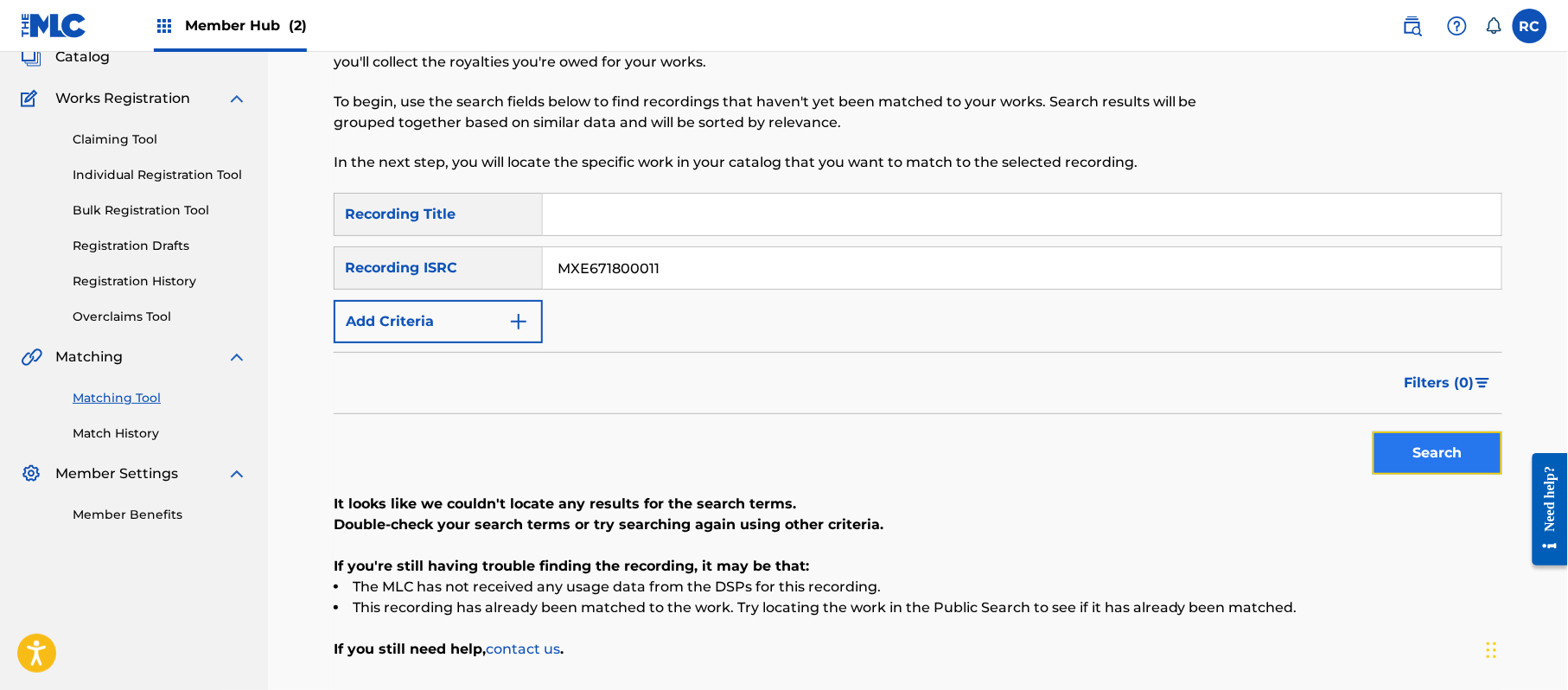
click at [1418, 436] on button "Search" at bounding box center [1438, 452] width 130 height 43
drag, startPoint x: 683, startPoint y: 280, endPoint x: 473, endPoint y: 281, distance: 210.0
click at [473, 281] on div "SearchWithCriteria934306d6-8f55-4148-a71f-de18aeb7b724 Recording ISRC MXE671800…" at bounding box center [917, 268] width 1168 height 43
type input "UKXN21984183"
click at [1432, 452] on button "Search" at bounding box center [1438, 452] width 130 height 43
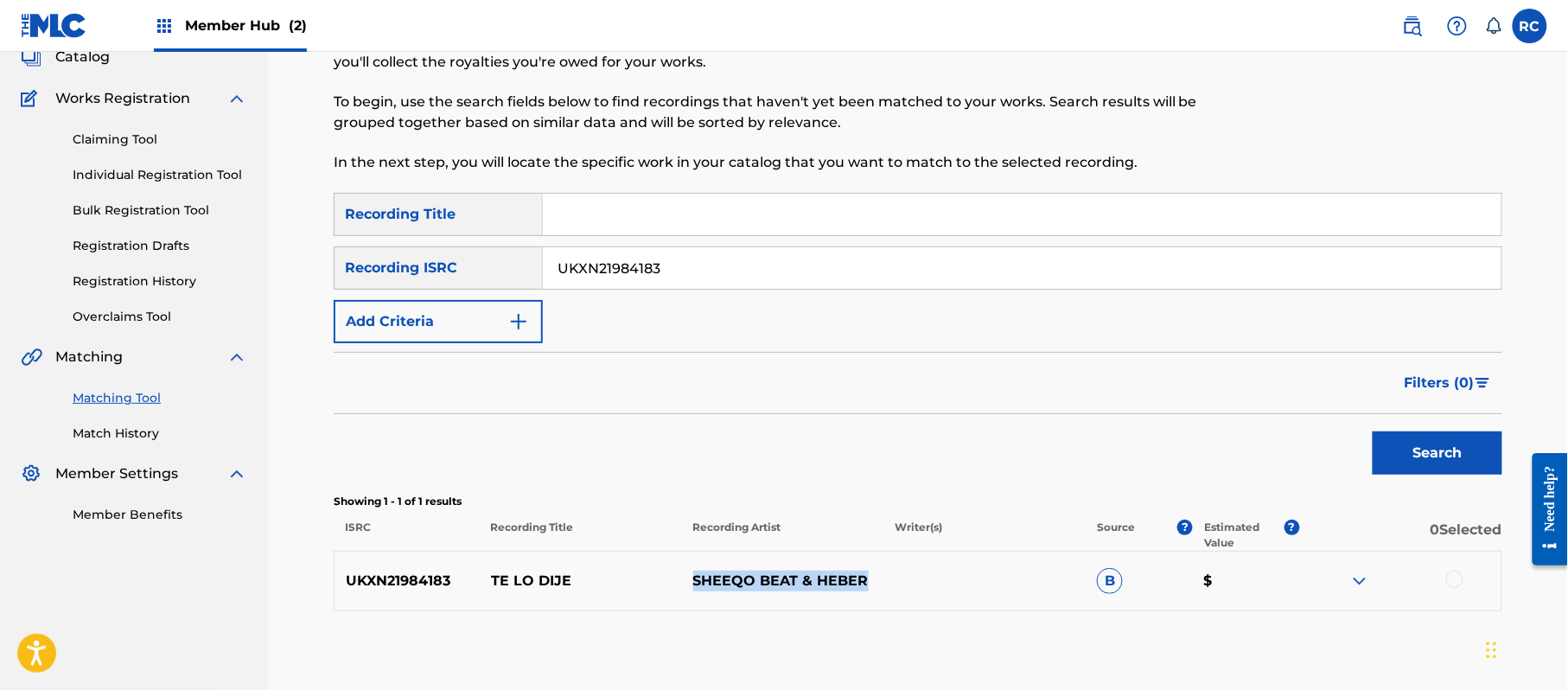
drag, startPoint x: 701, startPoint y: 585, endPoint x: 882, endPoint y: 584, distance: 181.0
click at [882, 584] on p "SHEEQO BEAT & HEBER" at bounding box center [782, 581] width 203 height 21
copy p "SHEEQO BEAT & HEBER"
click at [1460, 584] on div at bounding box center [1455, 579] width 17 height 17
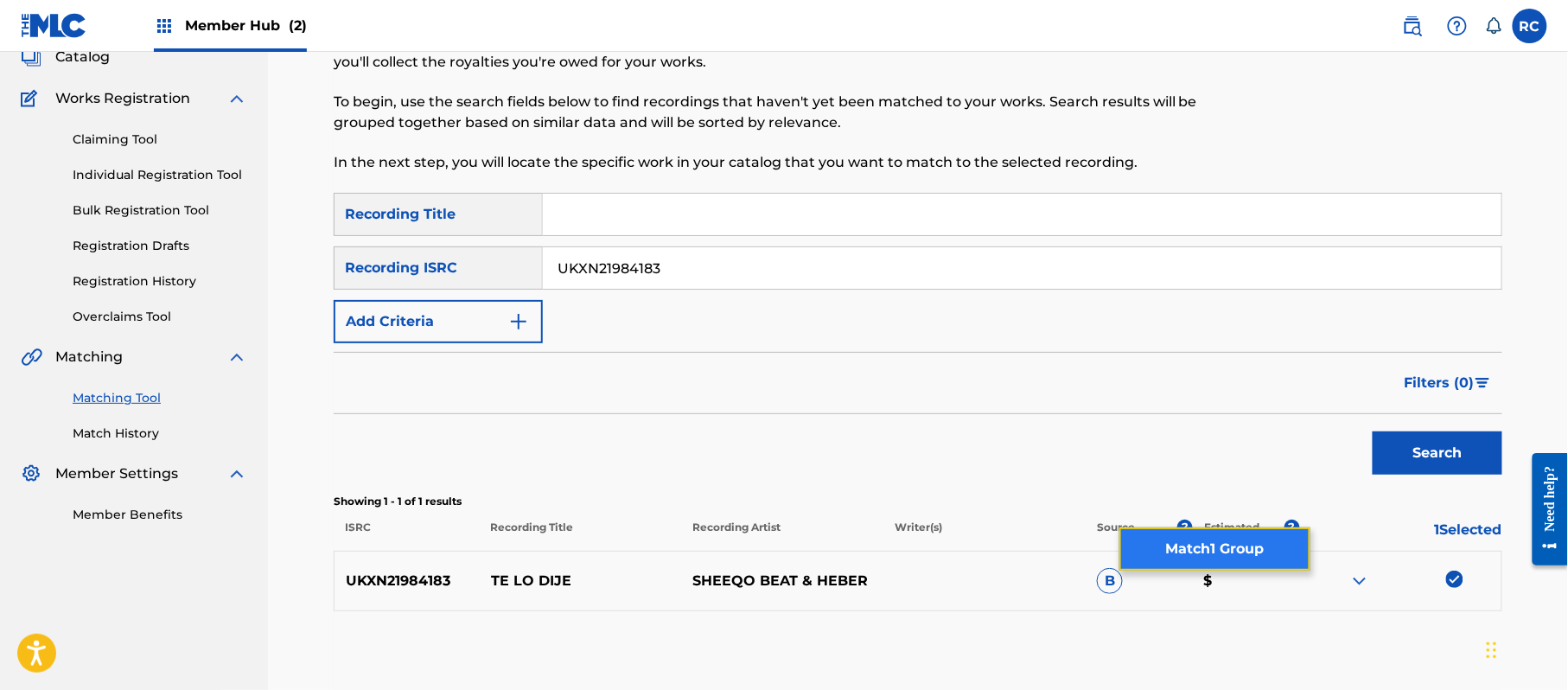
click at [1200, 544] on button "Match 1 Group" at bounding box center [1214, 549] width 191 height 43
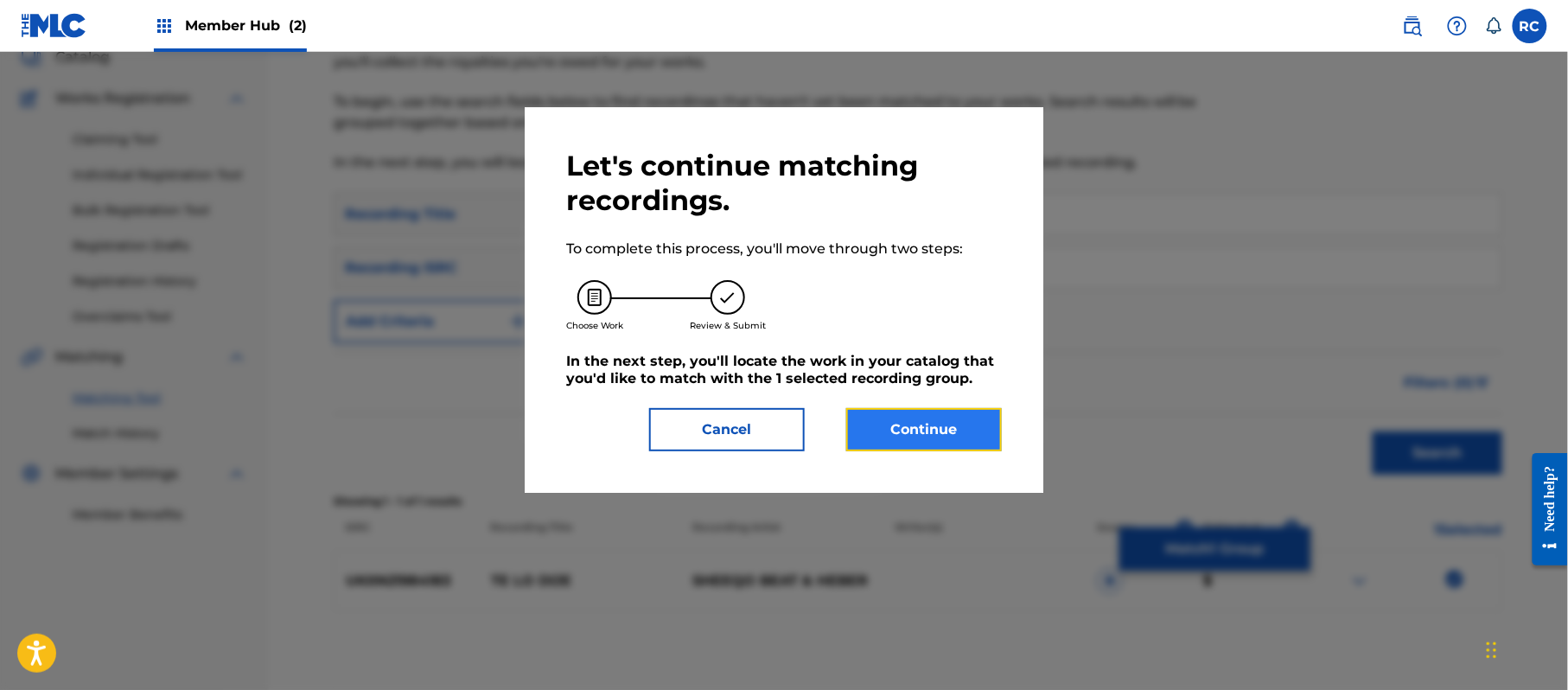
click at [911, 429] on button "Continue" at bounding box center [924, 430] width 156 height 43
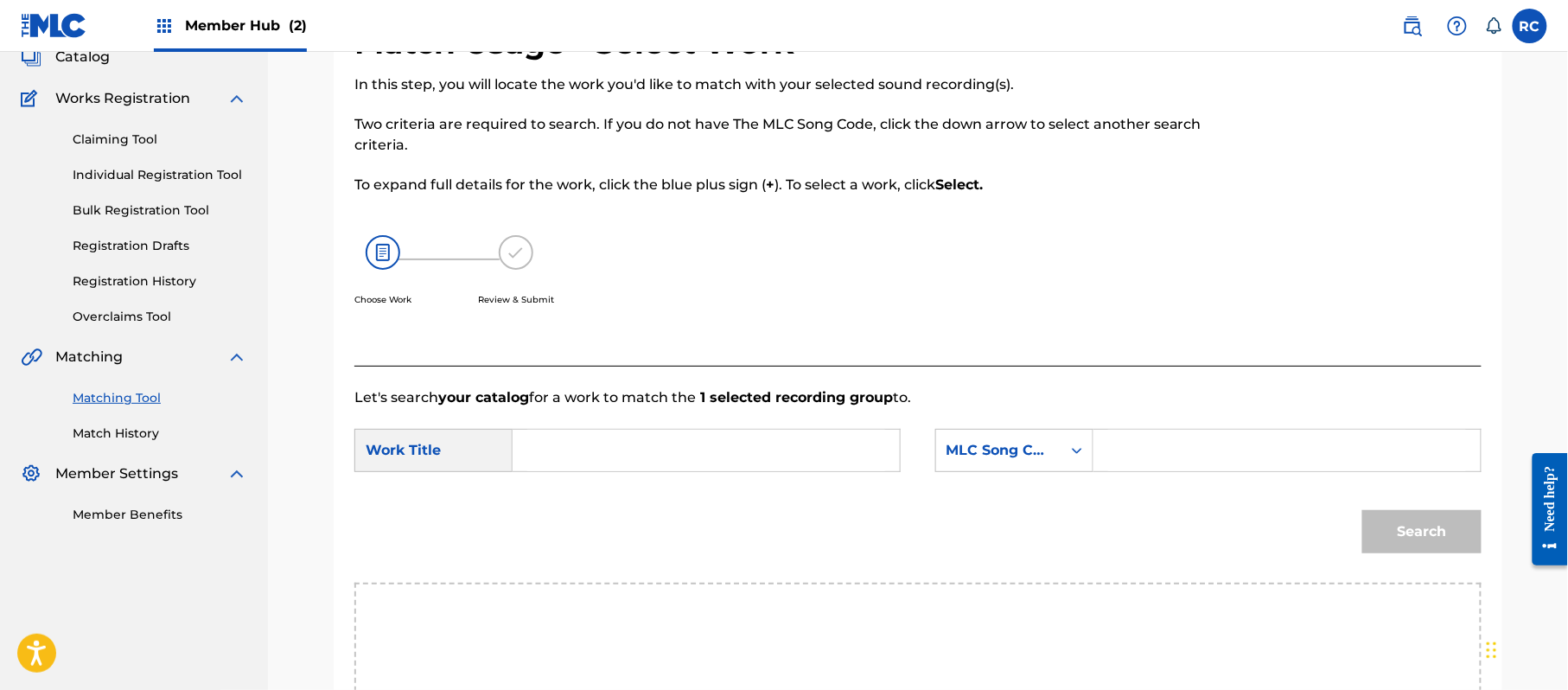
click at [585, 477] on div "SearchWithCriteria60116592-b5d2-479c-8427-f40acd77ca2d Work Title SearchWithCri…" at bounding box center [917, 455] width 1127 height 54
click at [596, 440] on input "Te Lo Dije TE1GLP" at bounding box center [706, 451] width 358 height 41
click at [659, 441] on input "Te Lo Dije TE1GLP" at bounding box center [706, 451] width 358 height 41
type input "Te Lo Dije"
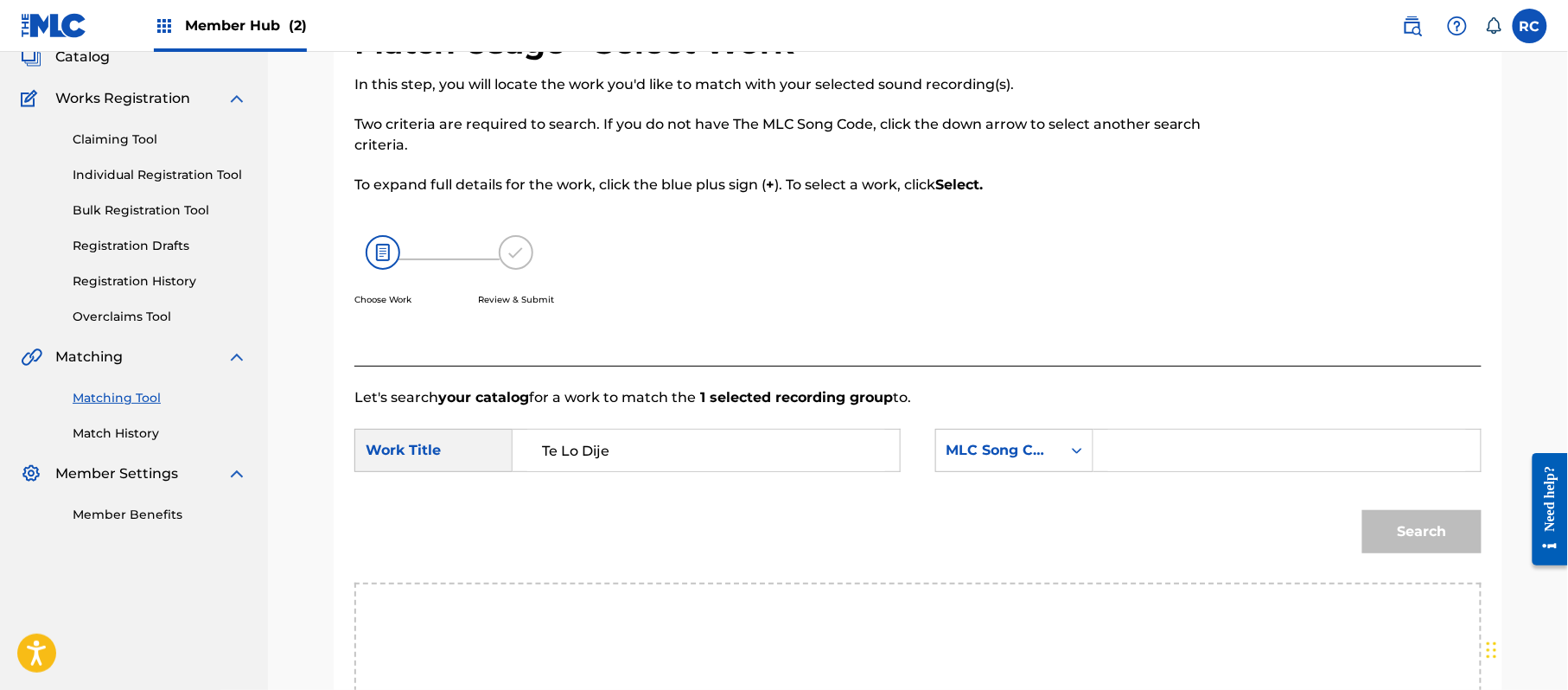
drag, startPoint x: 1187, startPoint y: 444, endPoint x: 1204, endPoint y: 453, distance: 19.2
click at [1187, 444] on input "Search Form" at bounding box center [1287, 451] width 358 height 41
type input "TE1GLP"
click at [1428, 544] on button "Search" at bounding box center [1422, 532] width 120 height 43
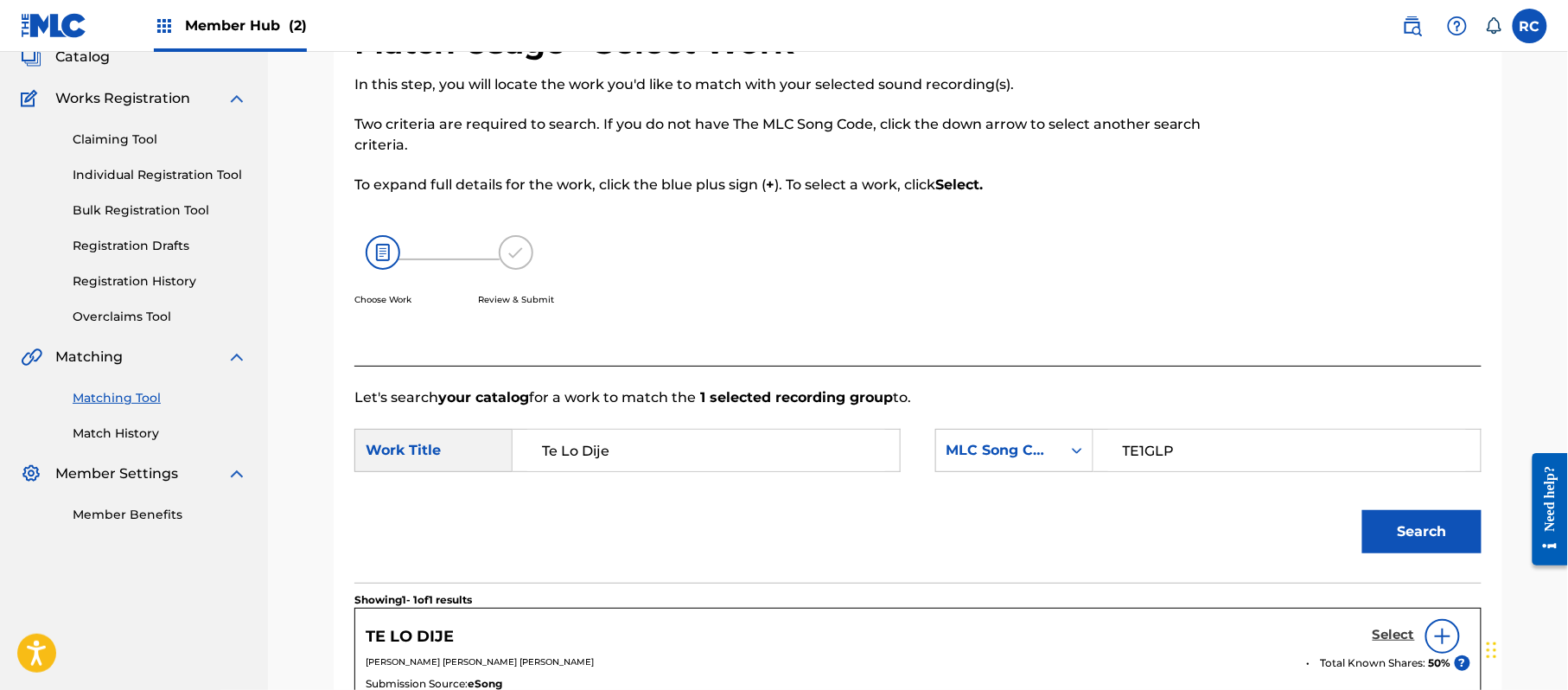
click at [1387, 639] on h5 "Select" at bounding box center [1394, 634] width 42 height 16
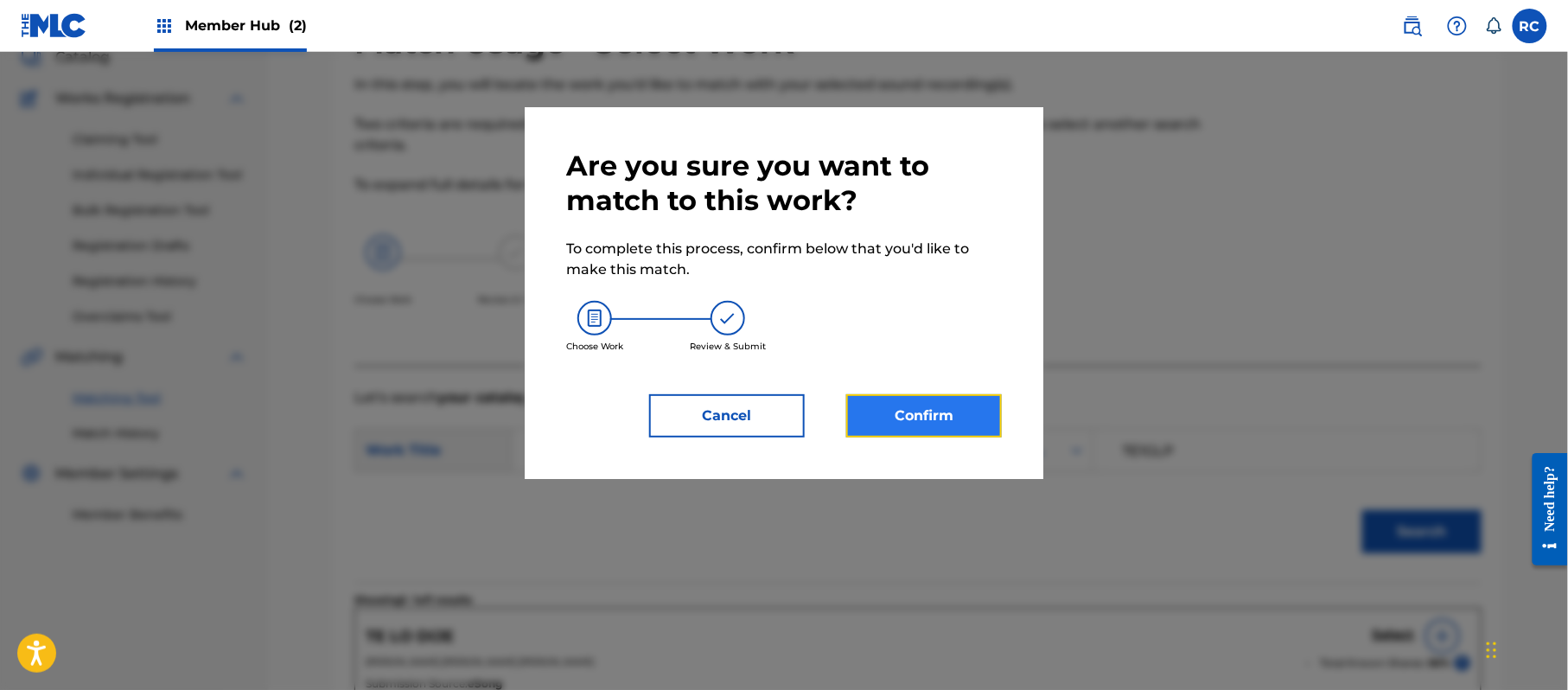
click at [965, 415] on button "Confirm" at bounding box center [924, 416] width 156 height 43
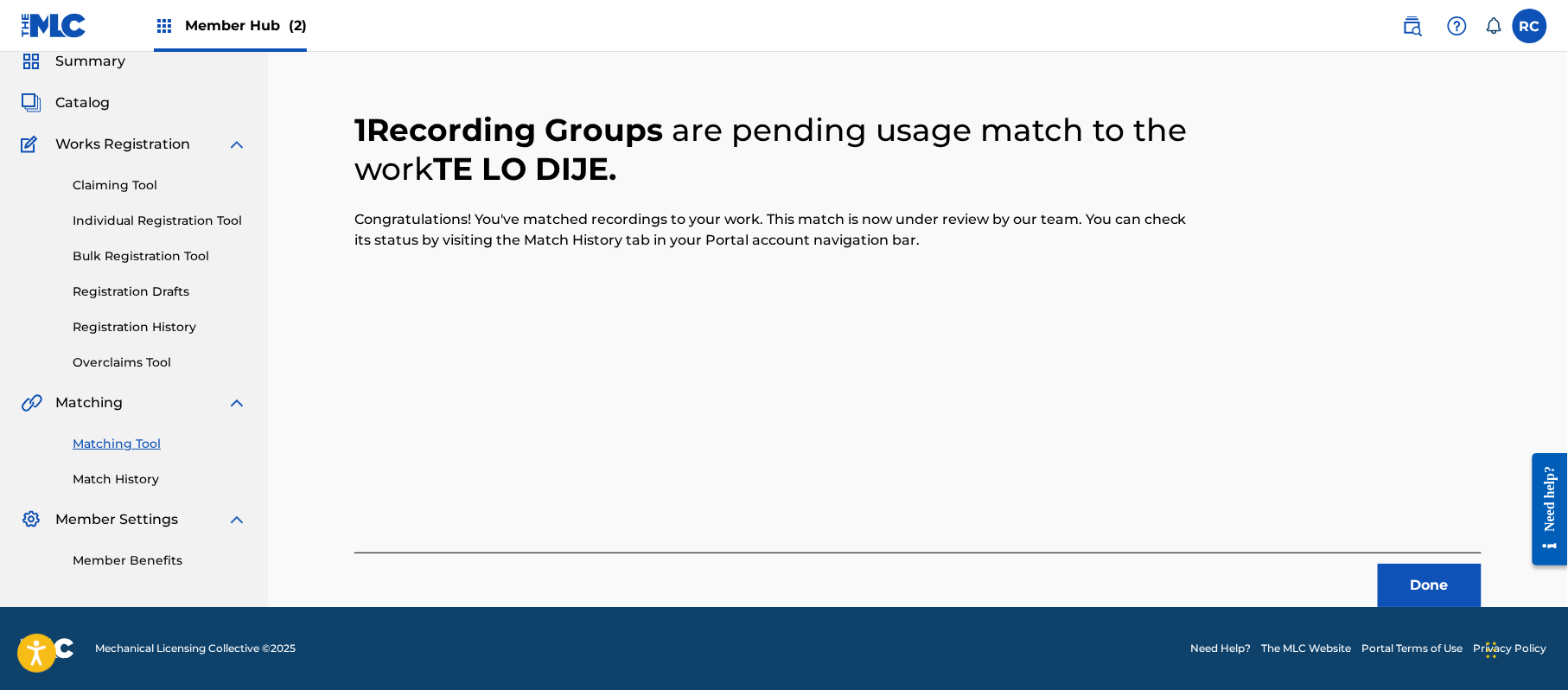
scroll to position [69, 0]
click at [1408, 592] on button "Done" at bounding box center [1429, 585] width 104 height 43
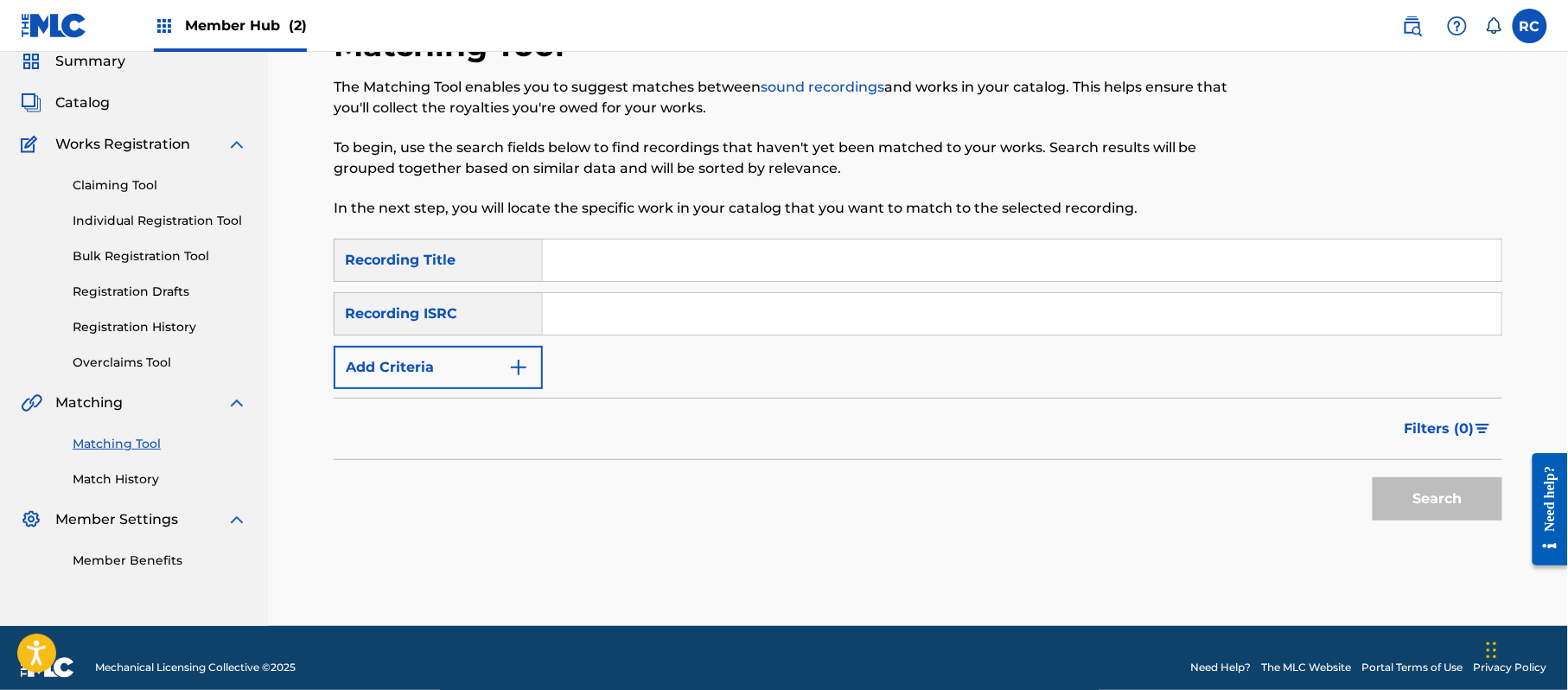
click at [619, 315] on input "Search Form" at bounding box center [1022, 314] width 959 height 41
type input "US7VG1763210"
click at [1439, 515] on button "Search" at bounding box center [1438, 499] width 130 height 43
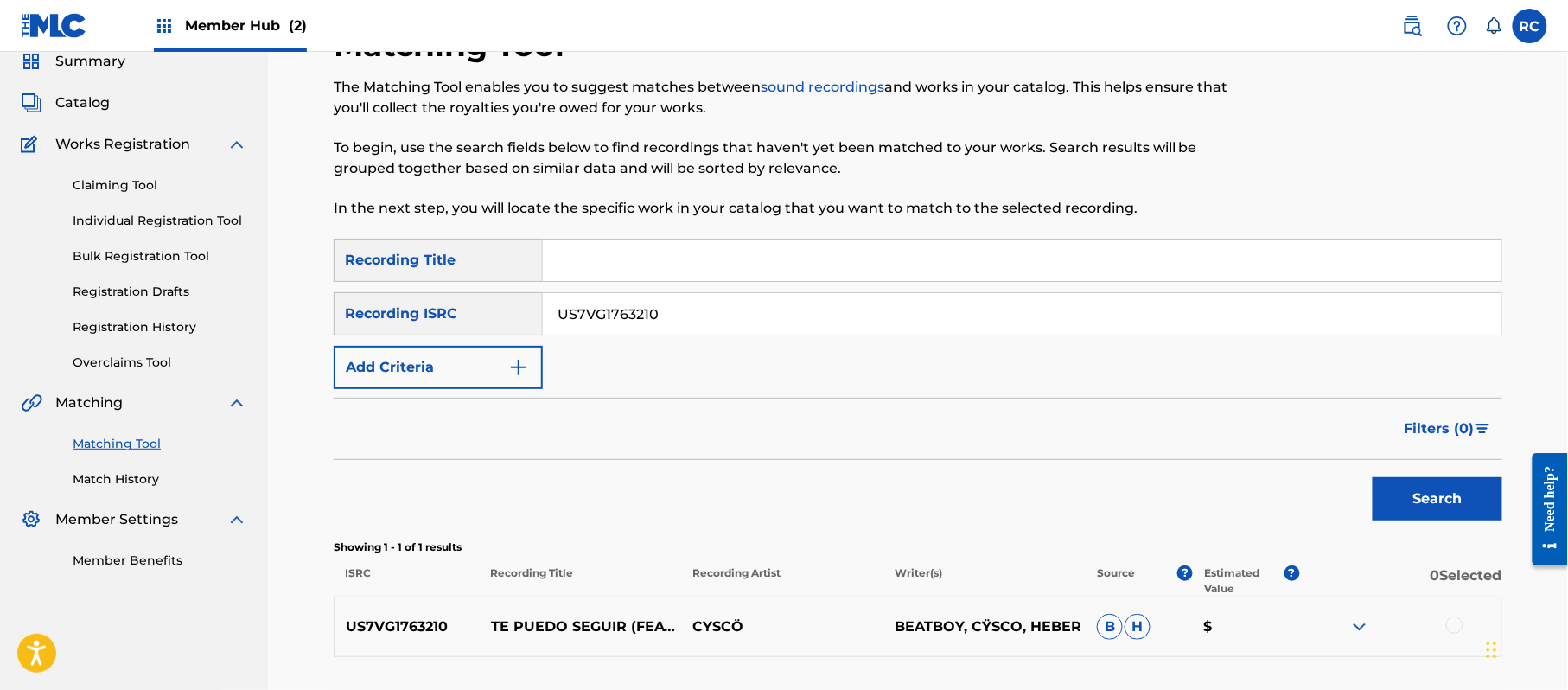
scroll to position [184, 0]
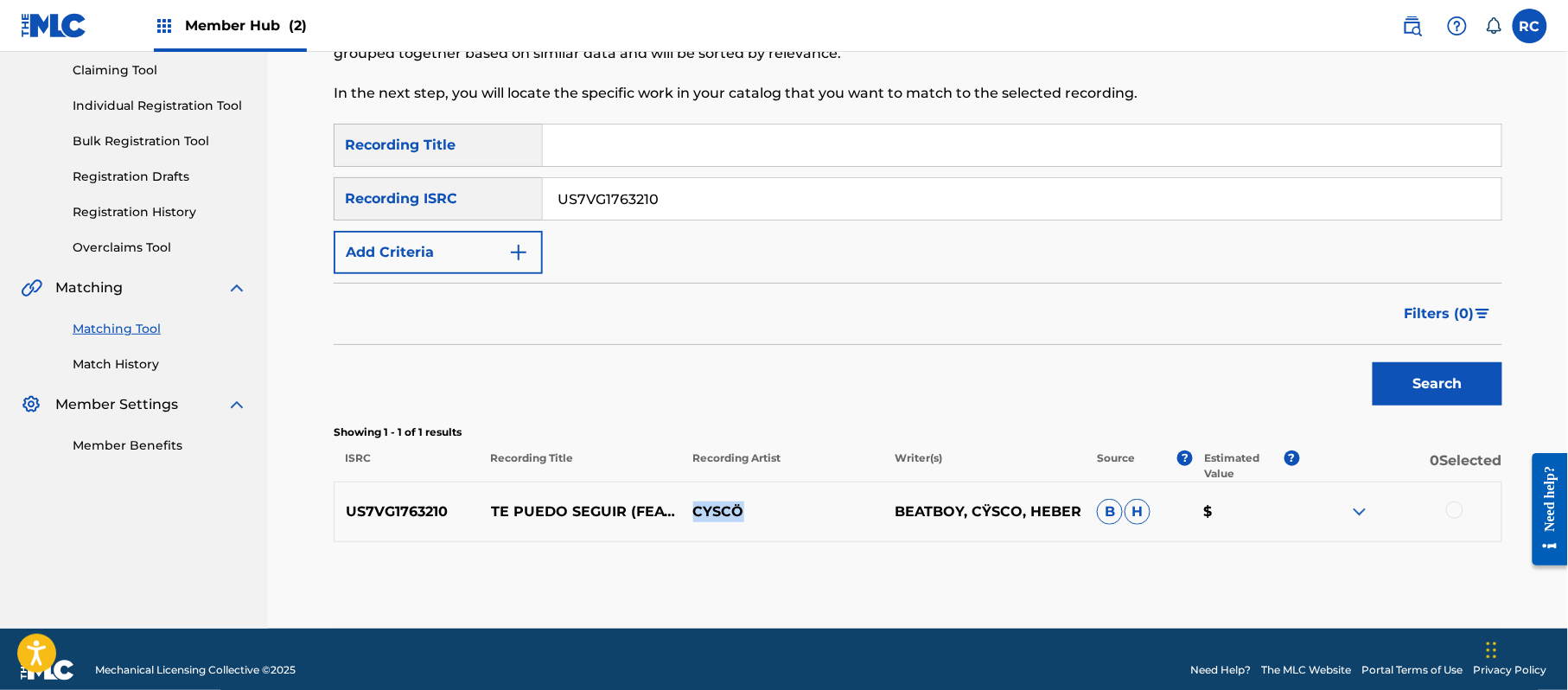
drag, startPoint x: 693, startPoint y: 512, endPoint x: 768, endPoint y: 514, distance: 75.0
click at [768, 514] on p "CYSCÖ" at bounding box center [782, 512] width 203 height 21
copy p "CYSCÖ"
drag, startPoint x: 630, startPoint y: 499, endPoint x: 648, endPoint y: 522, distance: 29.2
click at [648, 522] on p "TE PUEDO SEGUIR (FEAT. BEATBOY & HEBER)" at bounding box center [581, 512] width 203 height 41
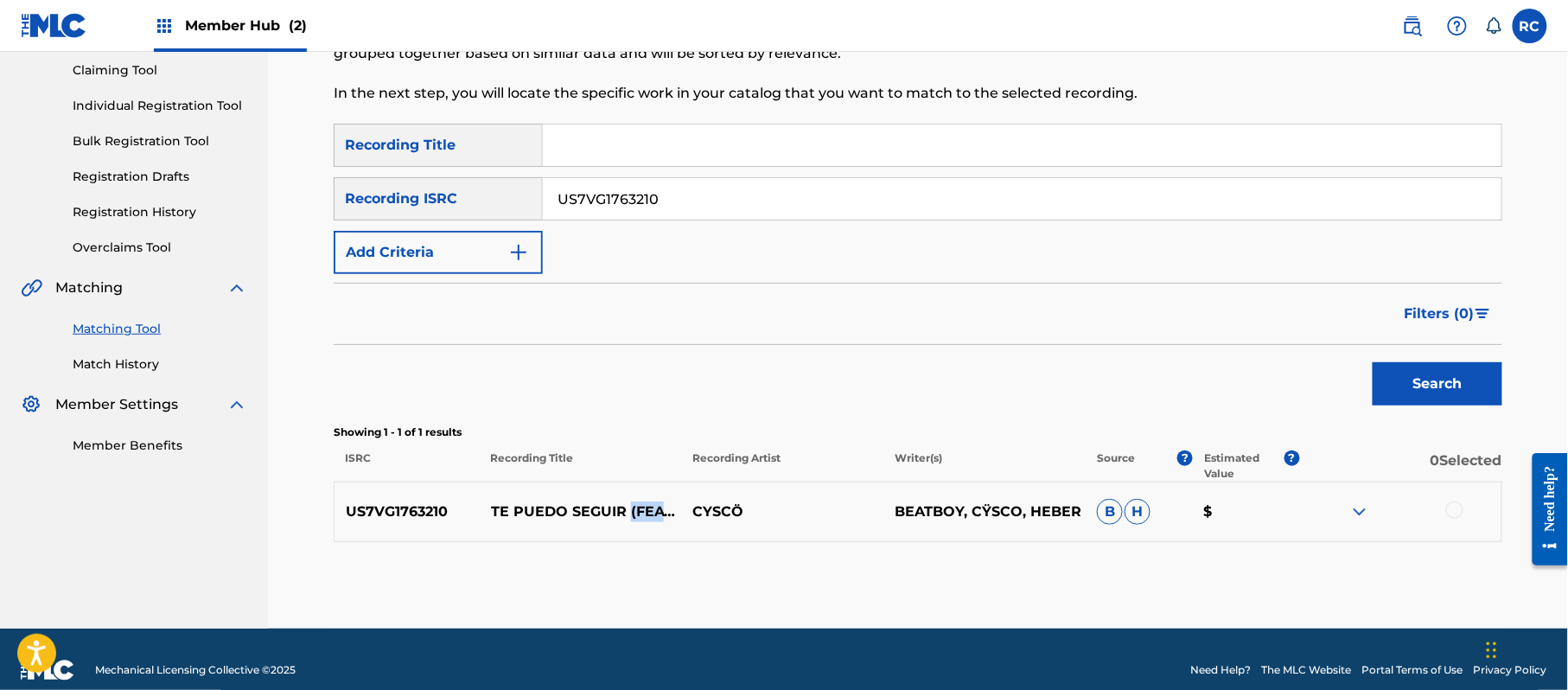
copy p "(FEAT. BEATBOY & HEBER)"
click at [1457, 513] on div at bounding box center [1455, 510] width 17 height 17
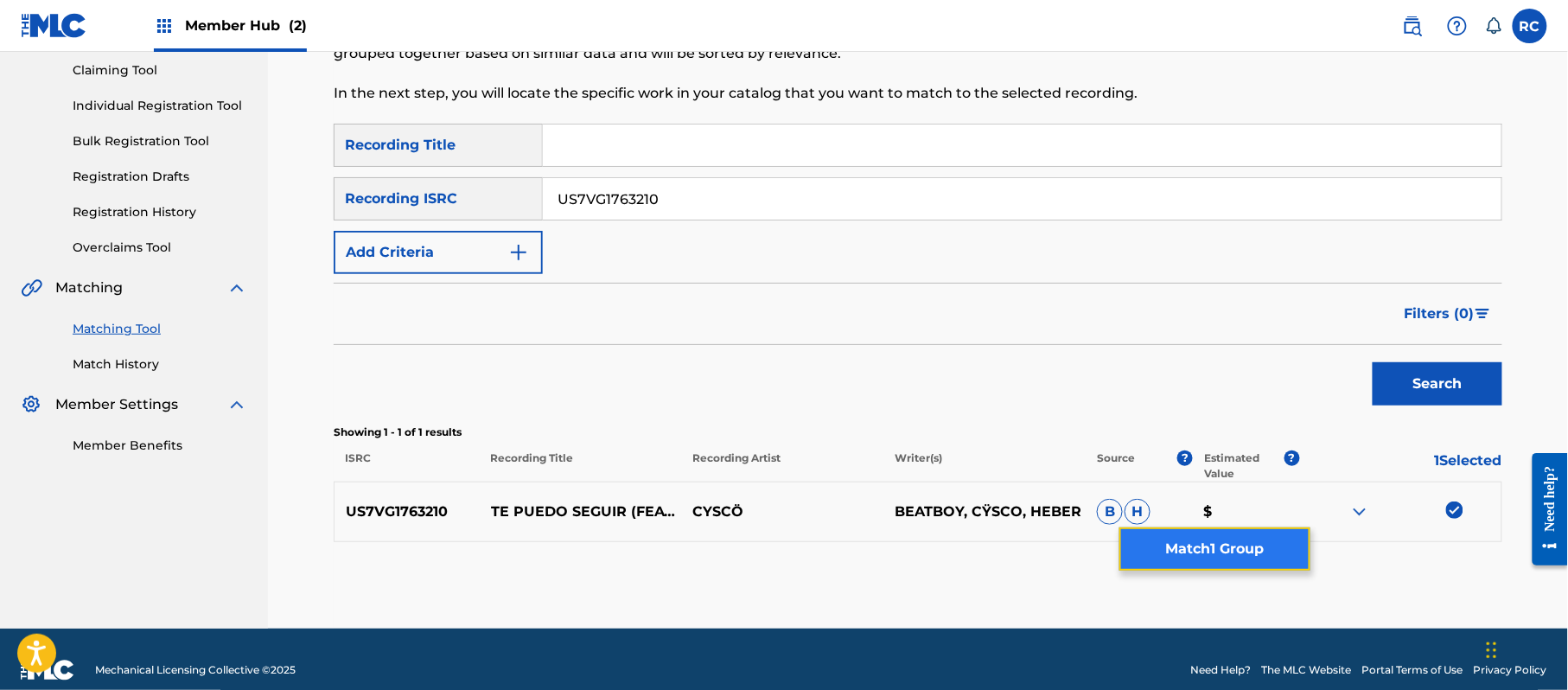
click at [1210, 561] on button "Match 1 Group" at bounding box center [1214, 549] width 191 height 43
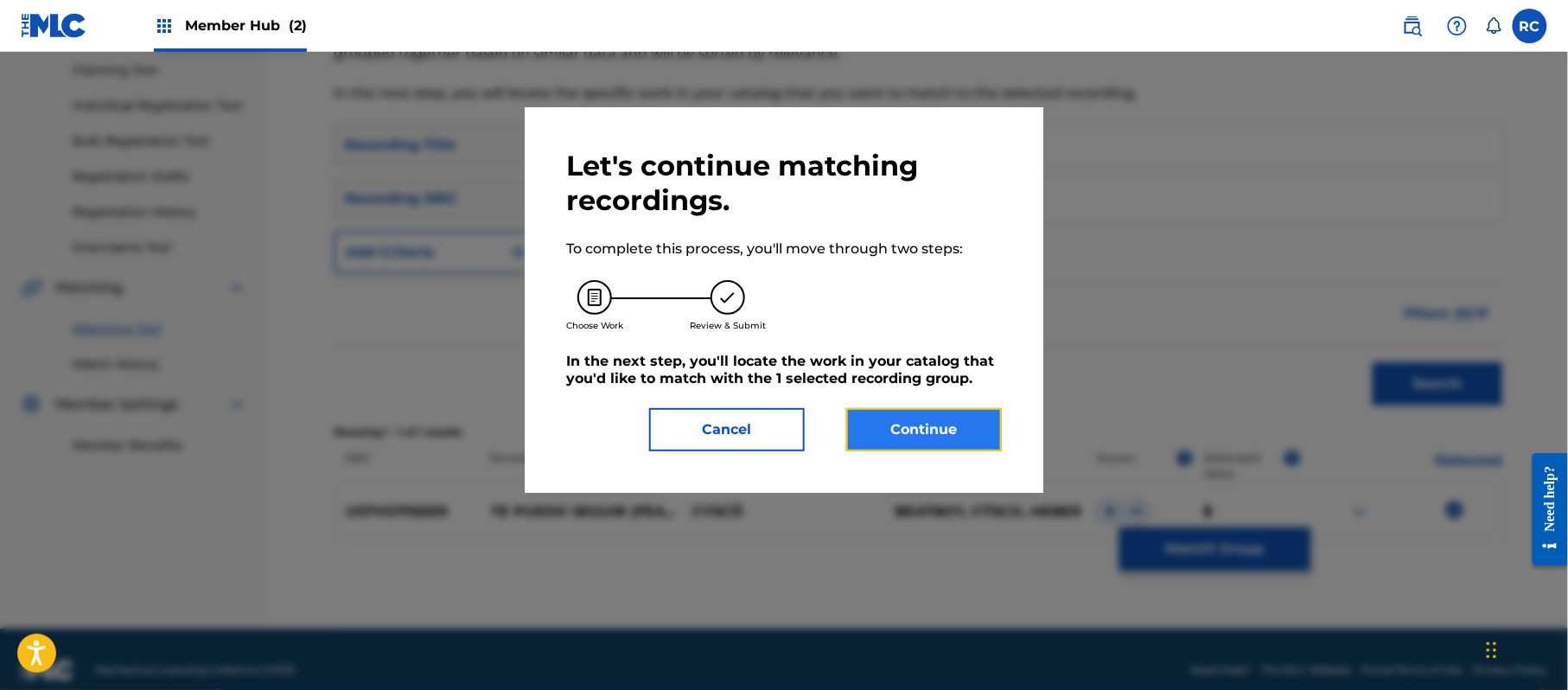
click at [966, 439] on button "Continue" at bounding box center [924, 430] width 156 height 43
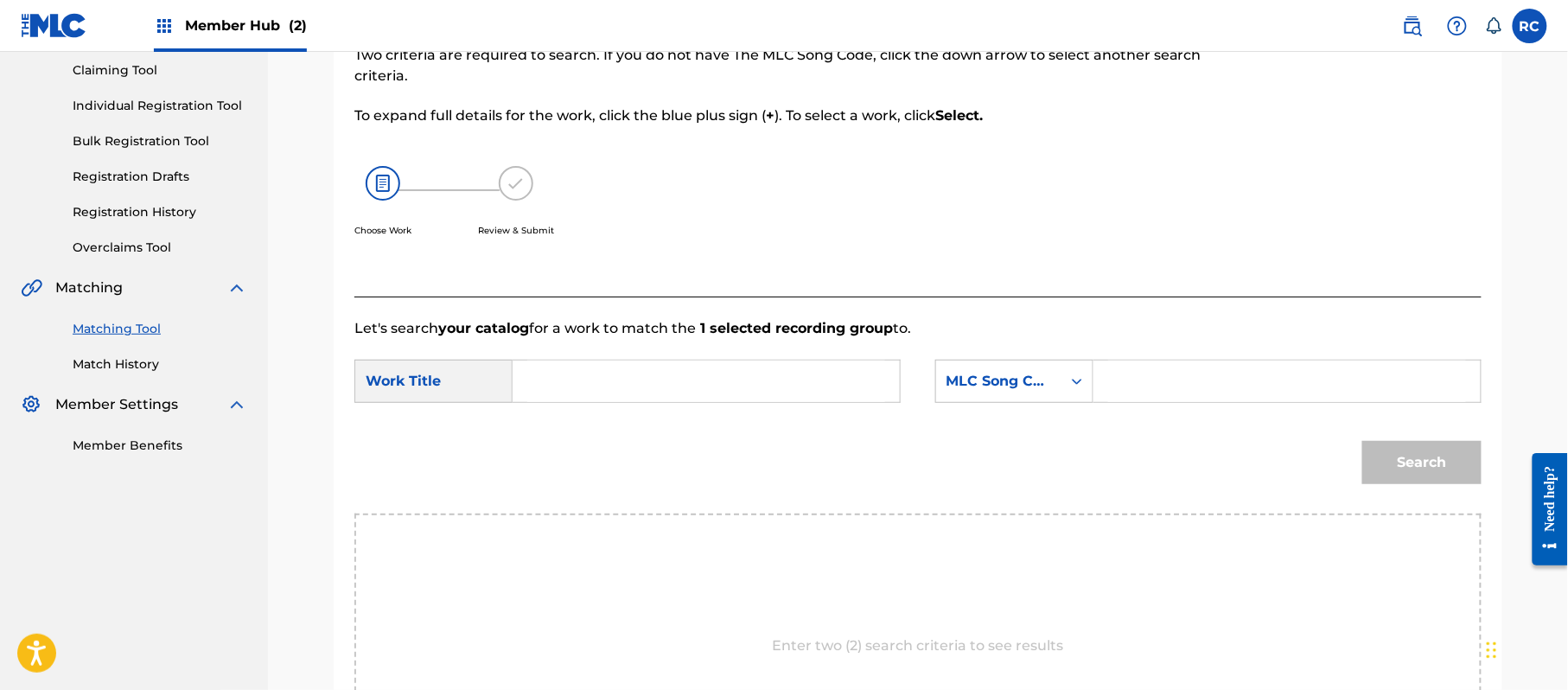
click at [630, 374] on input "Search Form" at bounding box center [706, 381] width 358 height 41
click at [685, 385] on input "Te Puedo Seguir TVCZSO" at bounding box center [706, 381] width 358 height 41
type input "Te Puedo Seguir"
click at [1136, 405] on div "SearchWithCriteria60116592-b5d2-479c-8427-f40acd77ca2d Work Title Te Puedo Segu…" at bounding box center [917, 386] width 1127 height 54
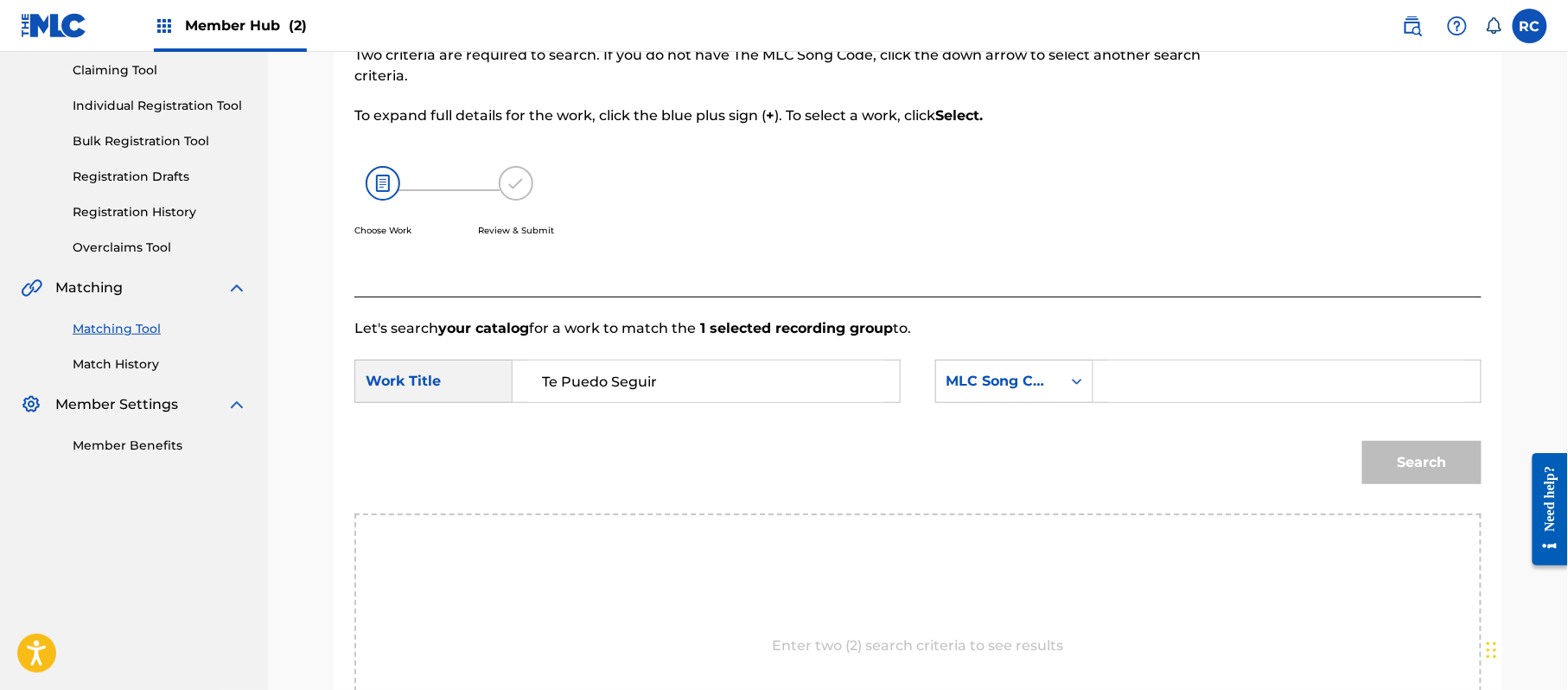
drag, startPoint x: 1164, startPoint y: 391, endPoint x: 1180, endPoint y: 395, distance: 16.5
click at [1164, 391] on input "Search Form" at bounding box center [1287, 381] width 358 height 41
type input "TVCZSO"
click at [1390, 452] on button "Search" at bounding box center [1422, 463] width 120 height 43
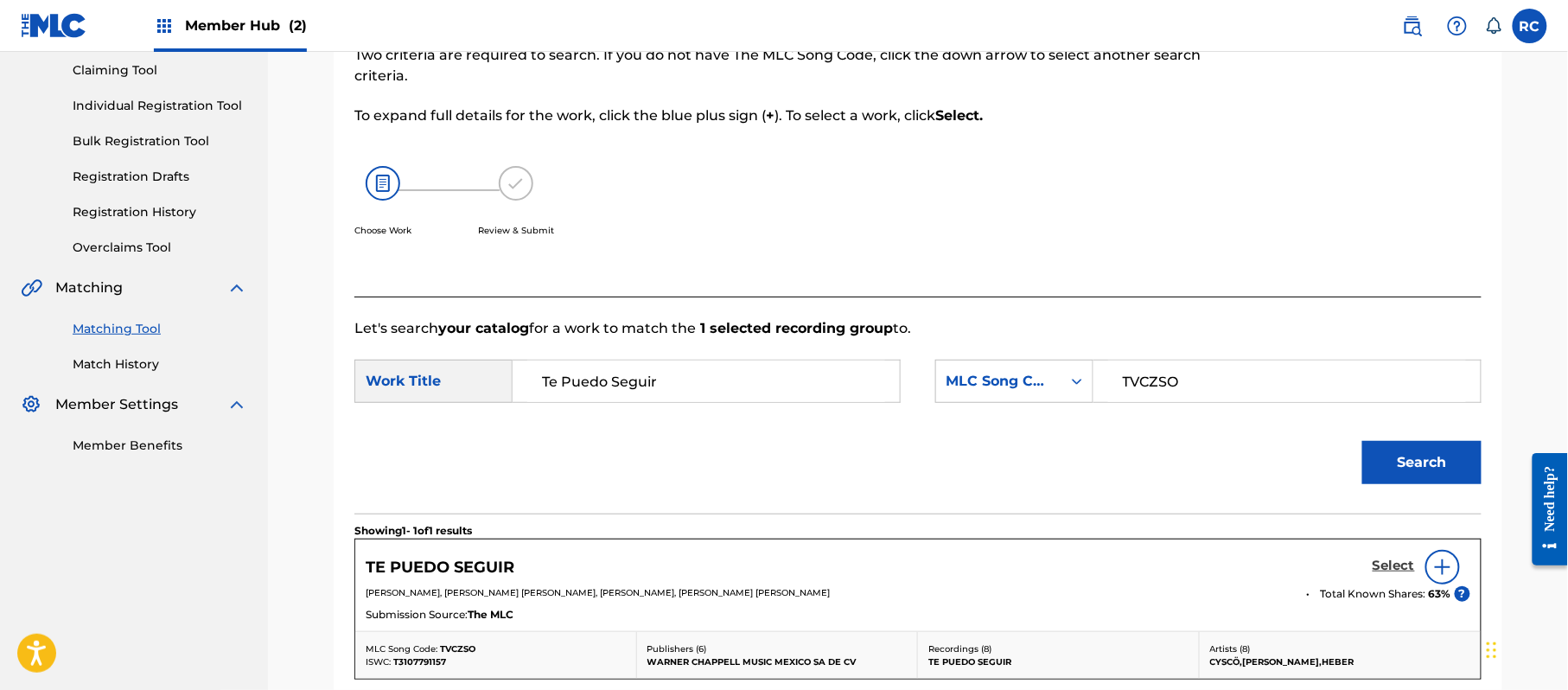
click at [1390, 574] on h5 "Select" at bounding box center [1394, 565] width 42 height 16
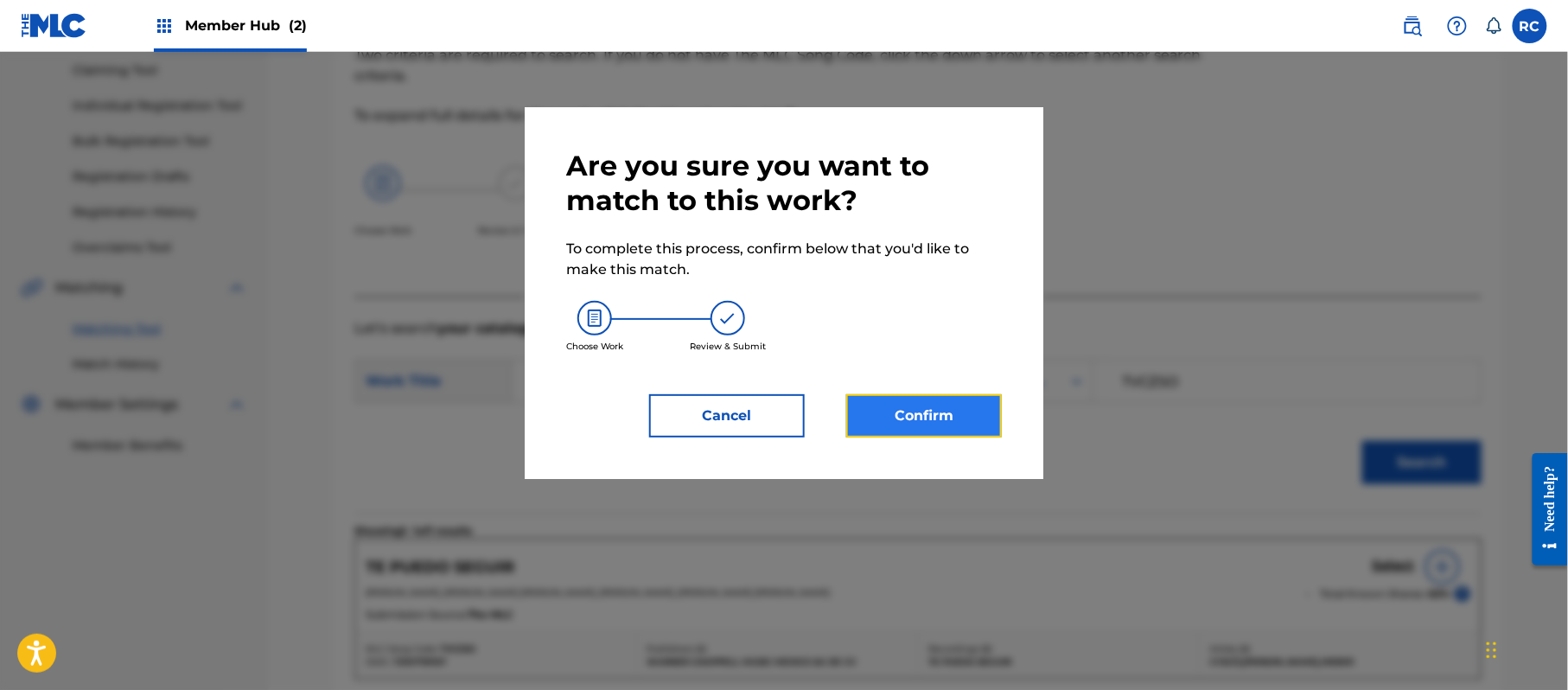
click at [966, 413] on button "Confirm" at bounding box center [924, 416] width 156 height 43
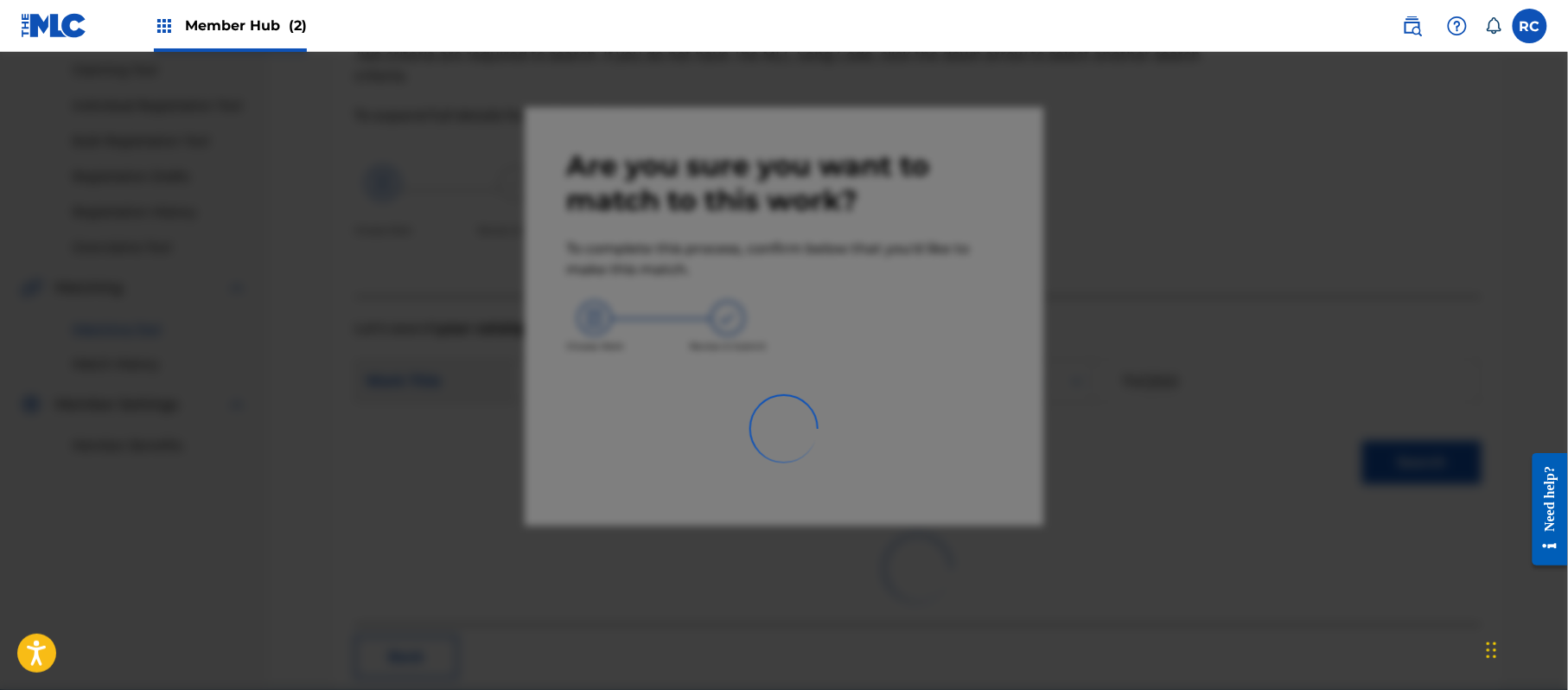
scroll to position [69, 0]
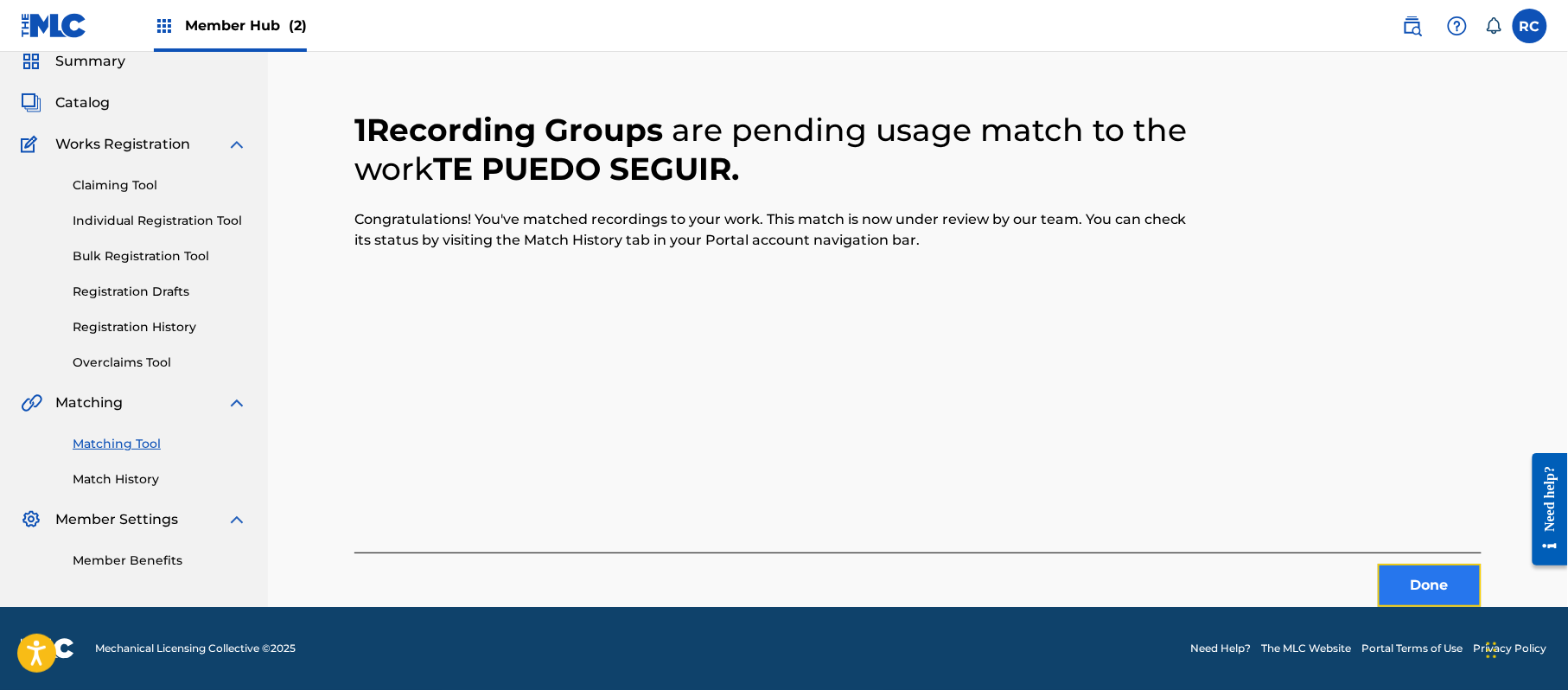
click at [1397, 588] on button "Done" at bounding box center [1429, 585] width 104 height 43
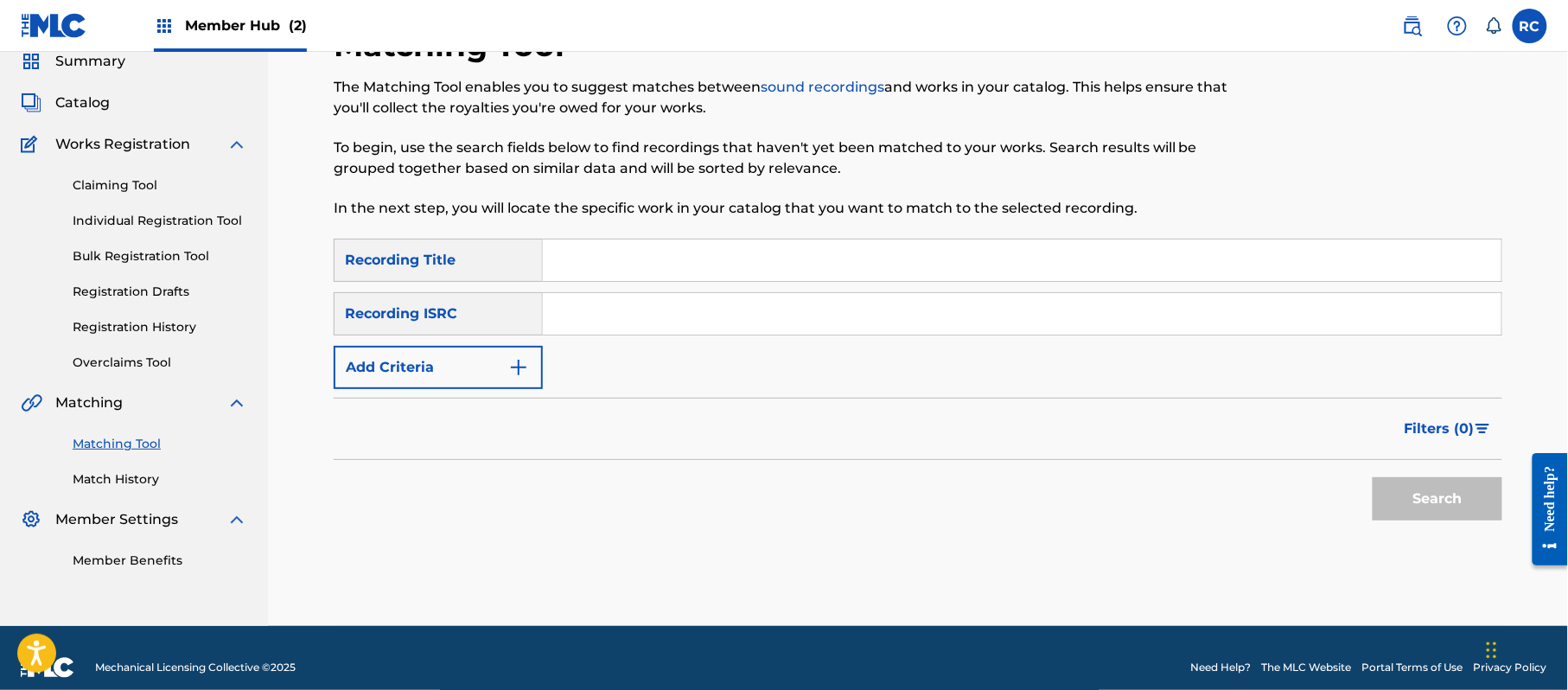
drag, startPoint x: 602, startPoint y: 302, endPoint x: 644, endPoint y: 327, distance: 48.9
click at [602, 305] on input "Search Form" at bounding box center [1022, 314] width 959 height 41
click at [1445, 478] on button "Search" at bounding box center [1438, 499] width 130 height 43
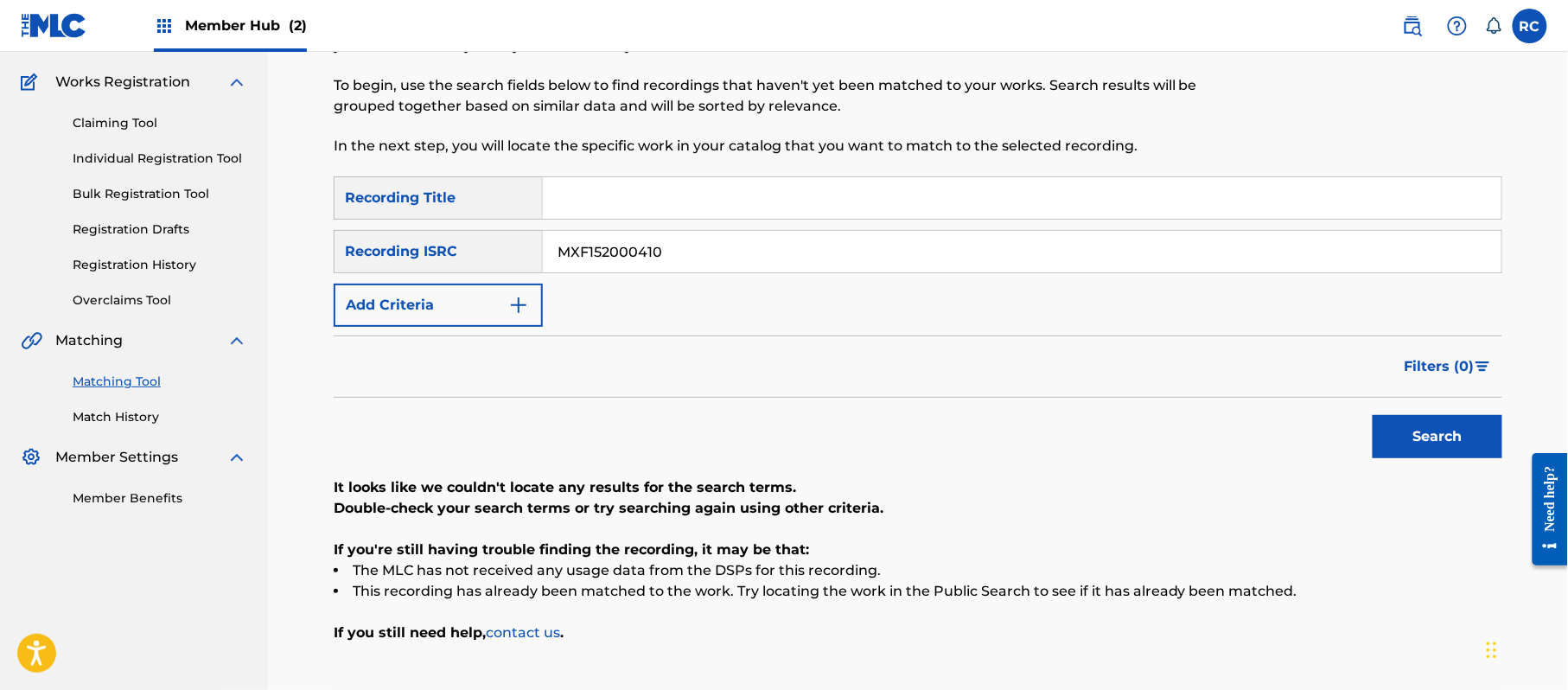
scroll to position [184, 0]
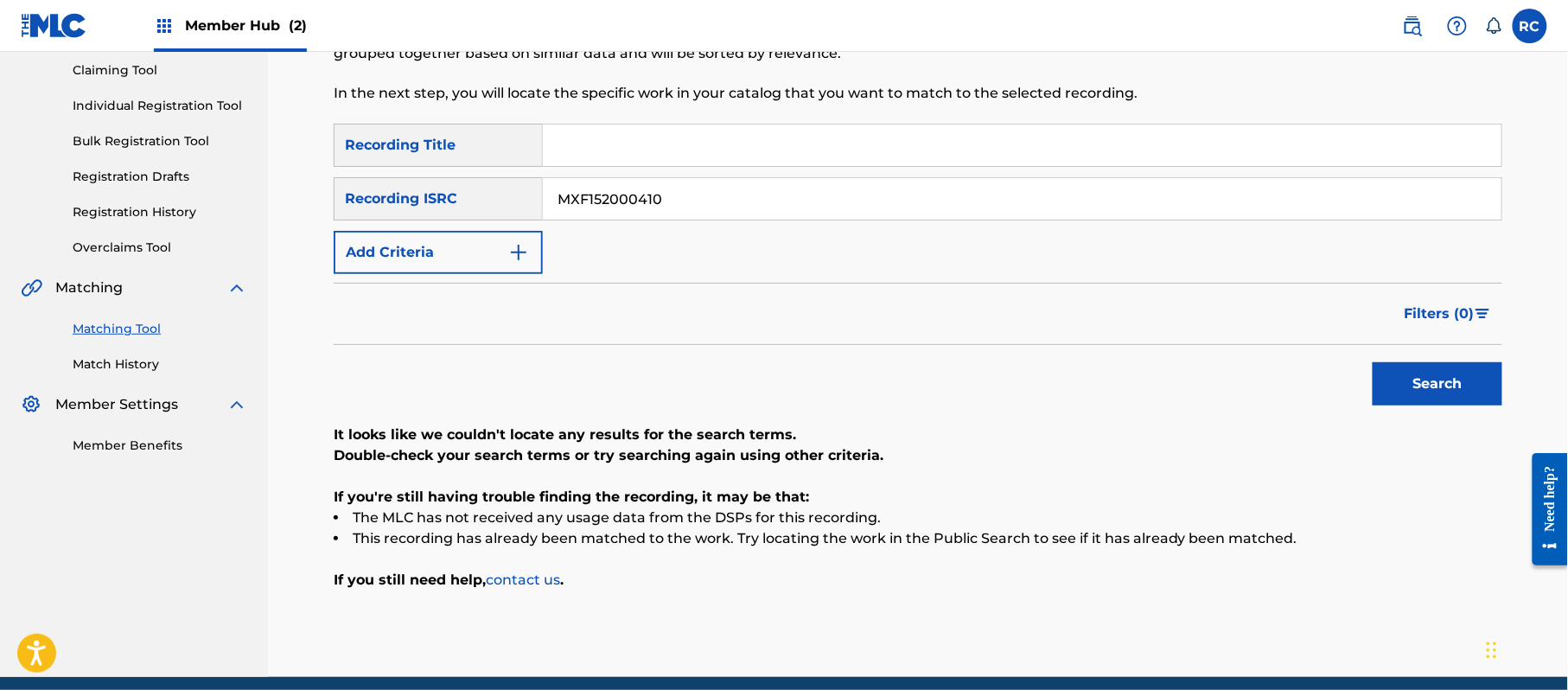
drag, startPoint x: 691, startPoint y: 209, endPoint x: 461, endPoint y: 185, distance: 231.2
click at [461, 185] on div "SearchWithCriteria934306d6-8f55-4148-a71f-de18aeb7b724 Recording ISRC MXF152000…" at bounding box center [917, 199] width 1168 height 43
click at [1411, 388] on button "Search" at bounding box center [1438, 384] width 130 height 43
drag, startPoint x: 602, startPoint y: 195, endPoint x: 526, endPoint y: 195, distance: 76.0
click at [526, 195] on div "SearchWithCriteria934306d6-8f55-4148-a71f-de18aeb7b724 Recording ISRC QZMEP2166…" at bounding box center [917, 199] width 1168 height 43
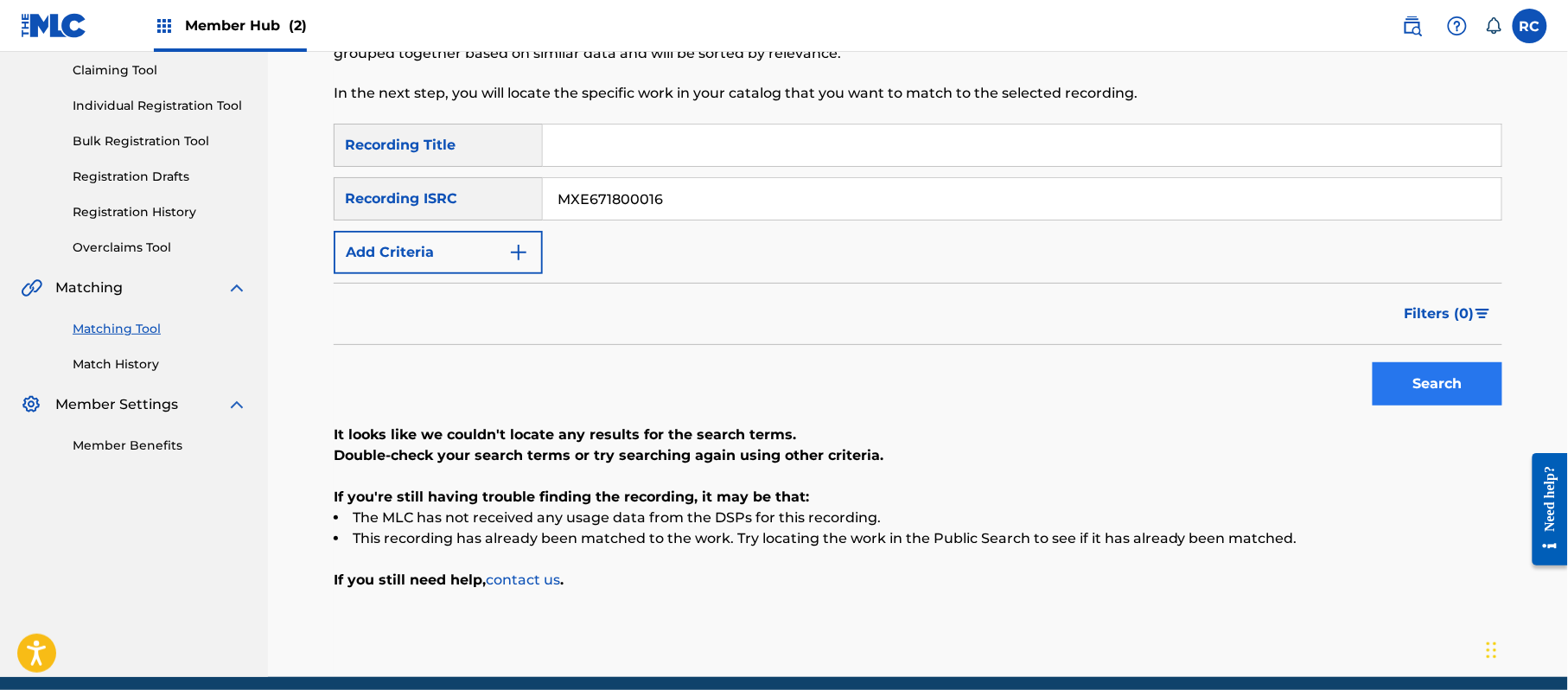
type input "MXE671800016"
click at [1387, 384] on button "Search" at bounding box center [1438, 384] width 130 height 43
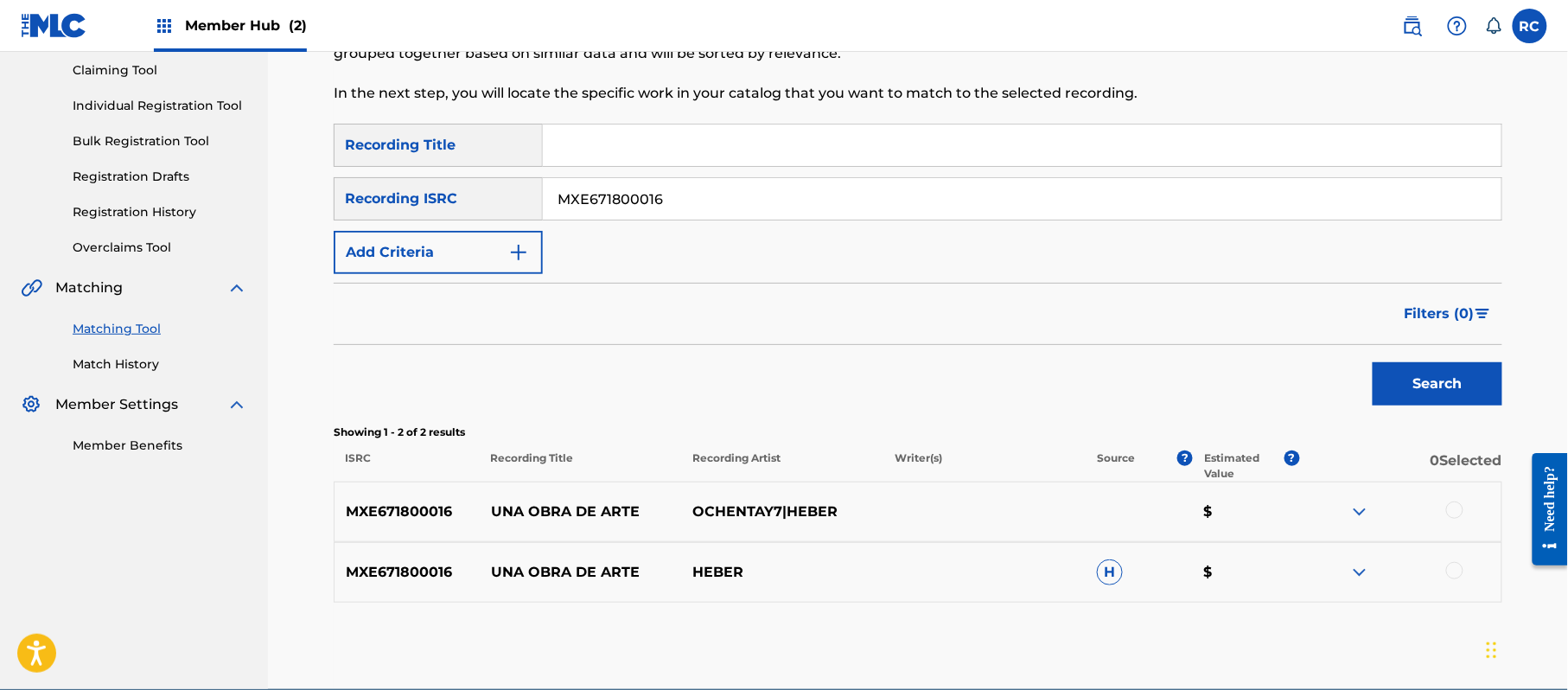
click at [1464, 505] on div at bounding box center [1400, 512] width 203 height 21
click at [1458, 520] on div at bounding box center [1400, 512] width 203 height 21
click at [1460, 513] on div at bounding box center [1455, 510] width 17 height 17
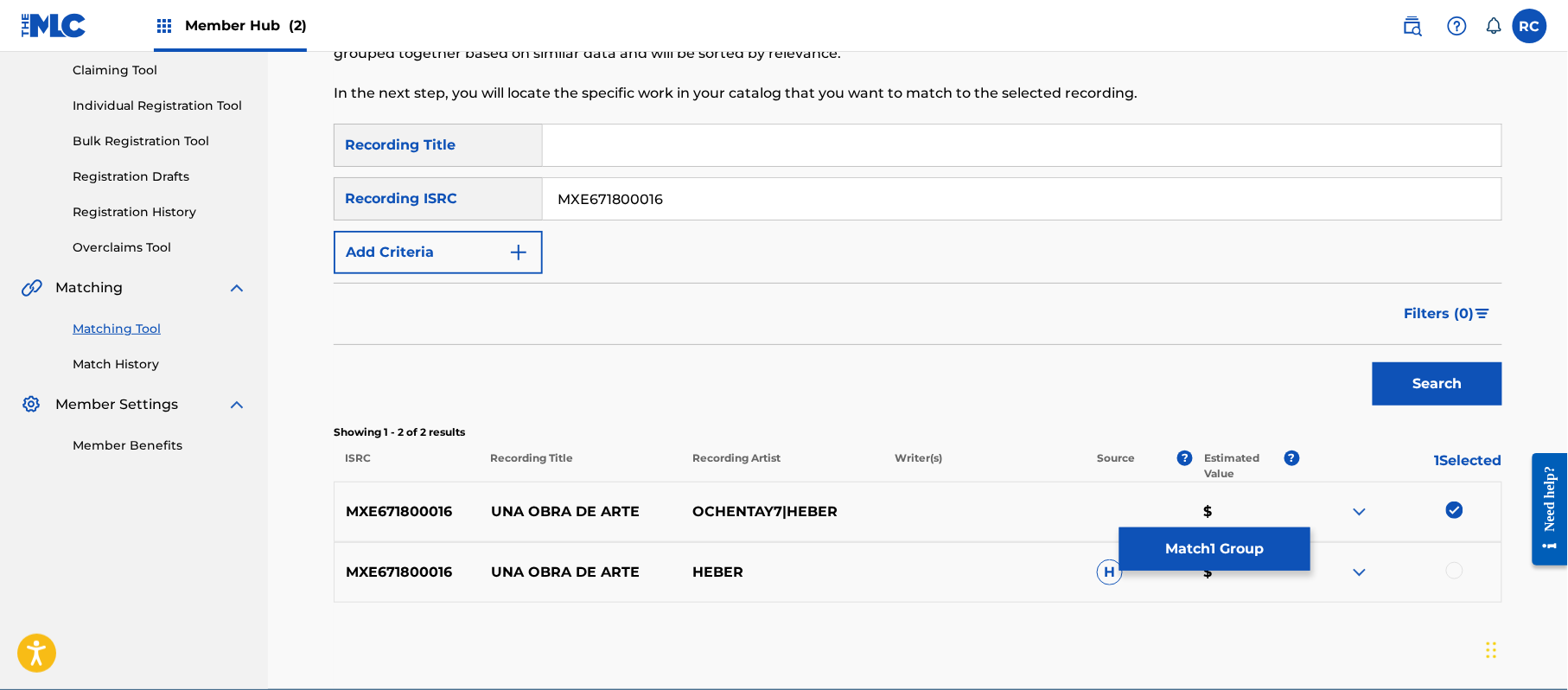
click at [1454, 571] on div at bounding box center [1455, 570] width 17 height 17
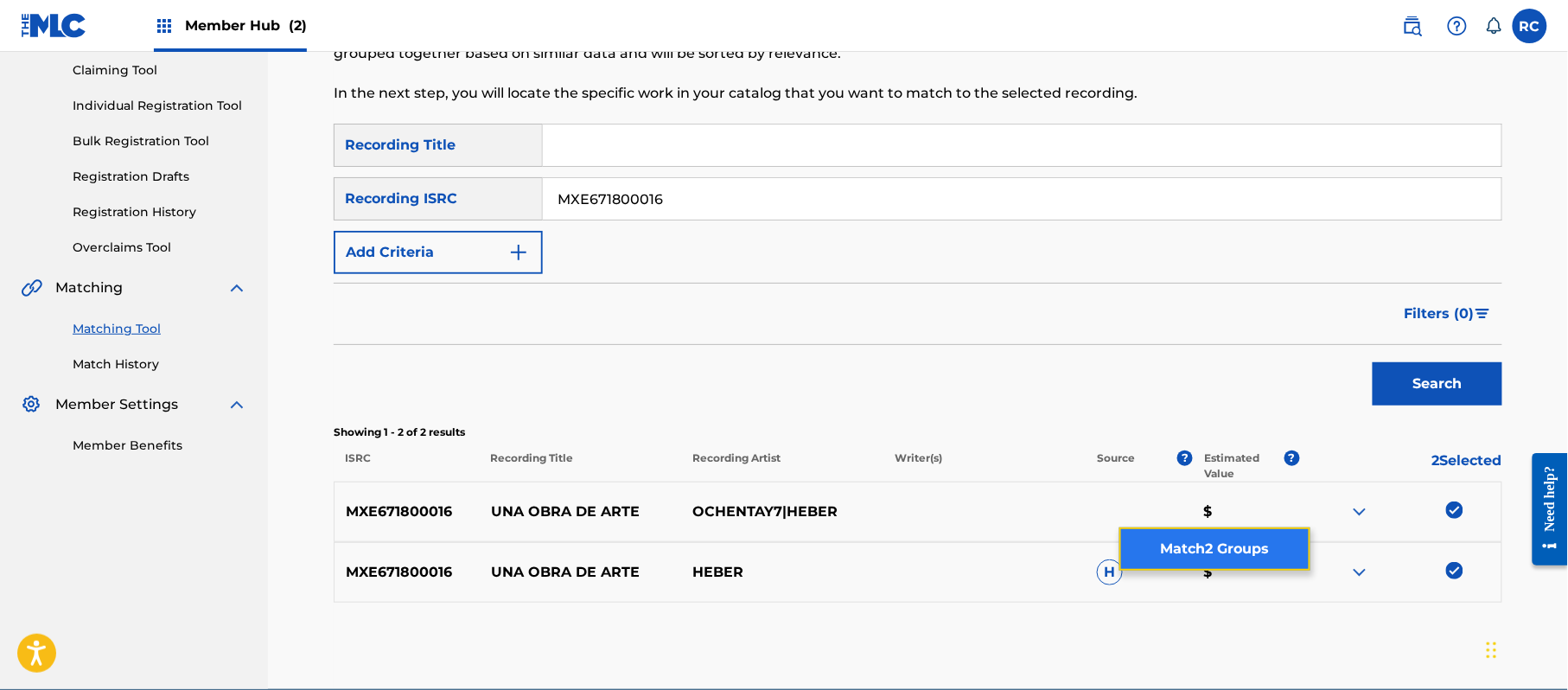
click at [1199, 544] on button "Match 2 Groups" at bounding box center [1214, 549] width 191 height 43
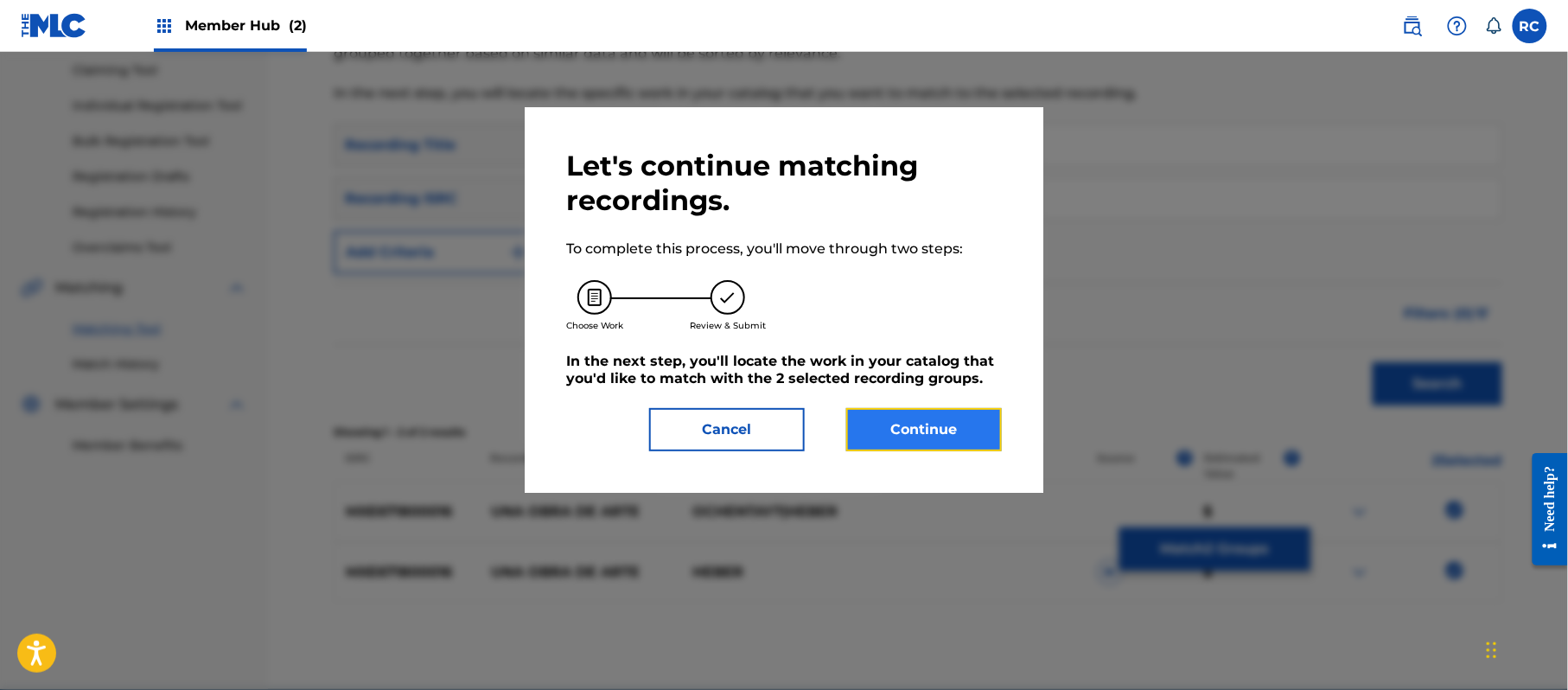
click at [908, 423] on button "Continue" at bounding box center [924, 430] width 156 height 43
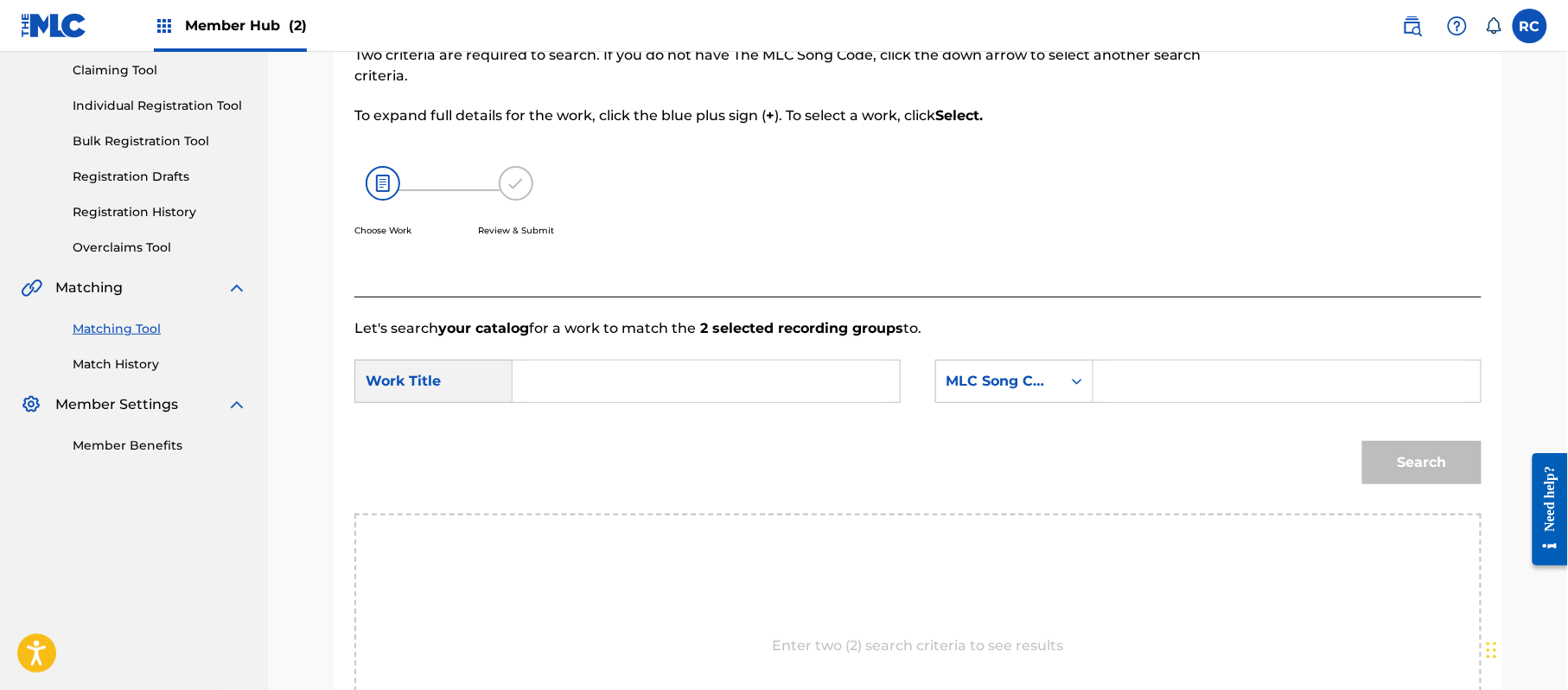
click at [546, 373] on input "Search Form" at bounding box center [706, 381] width 358 height 41
click at [710, 374] on input "Una Obra de Arte UA15GD" at bounding box center [706, 381] width 358 height 41
type input "Una Obra de Arte"
click at [1208, 394] on input "Search Form" at bounding box center [1287, 381] width 358 height 41
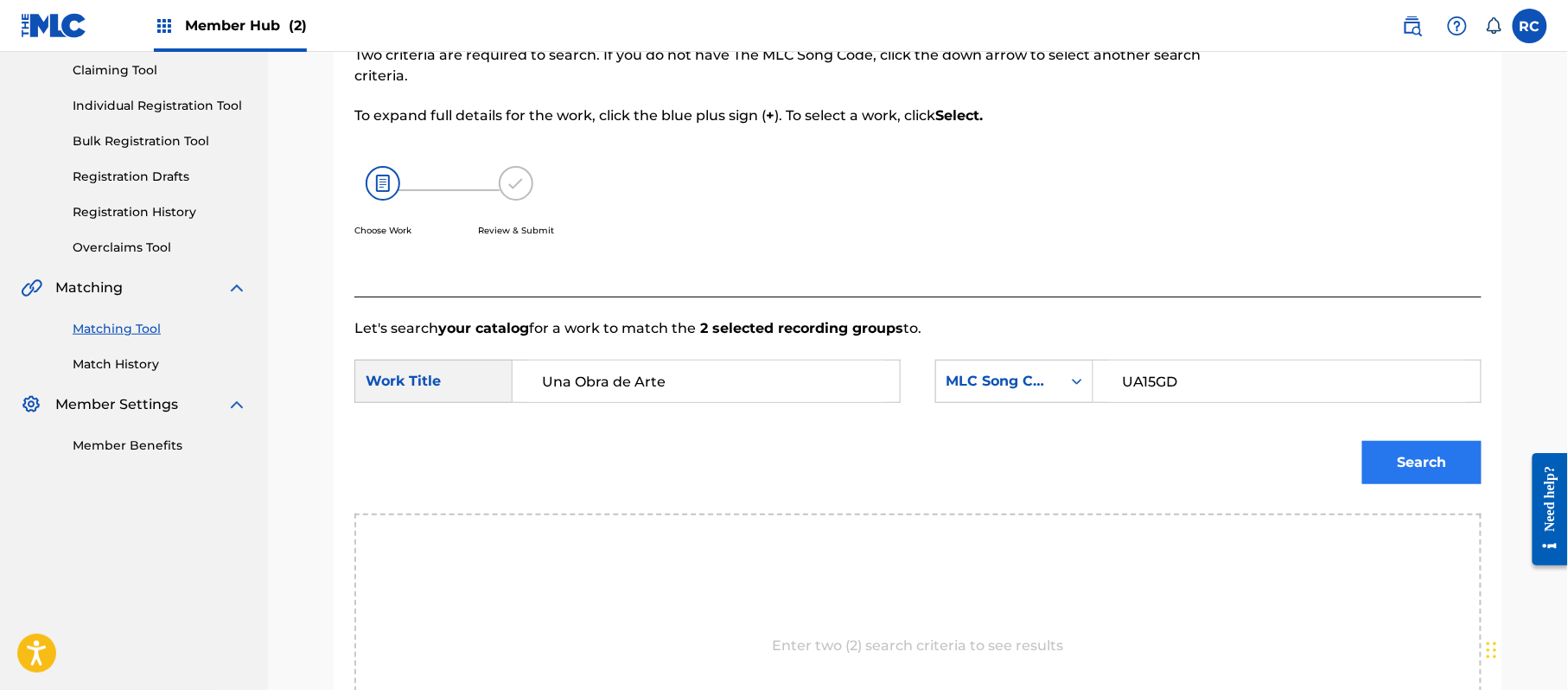
type input "UA15GD"
click at [1394, 470] on button "Search" at bounding box center [1422, 463] width 120 height 43
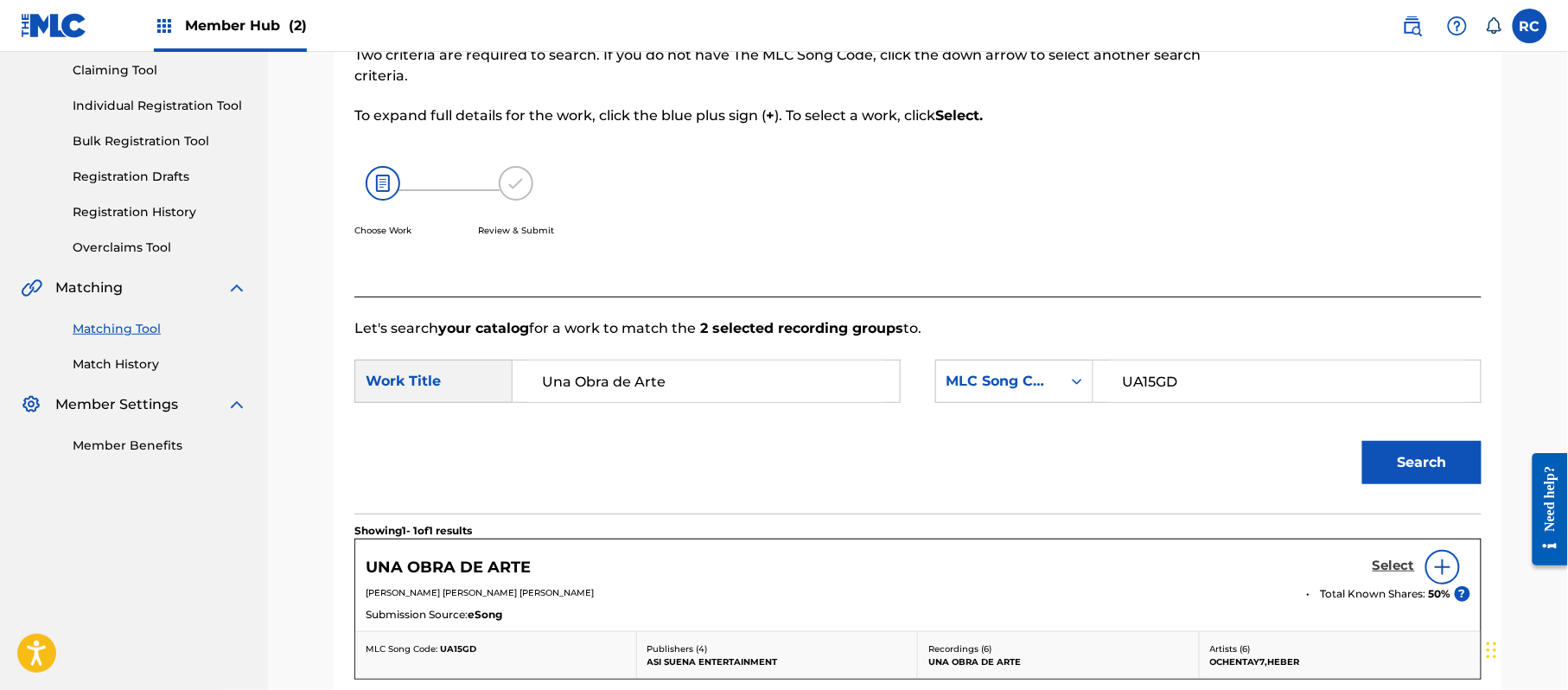
click at [1373, 561] on h5 "Select" at bounding box center [1394, 565] width 42 height 16
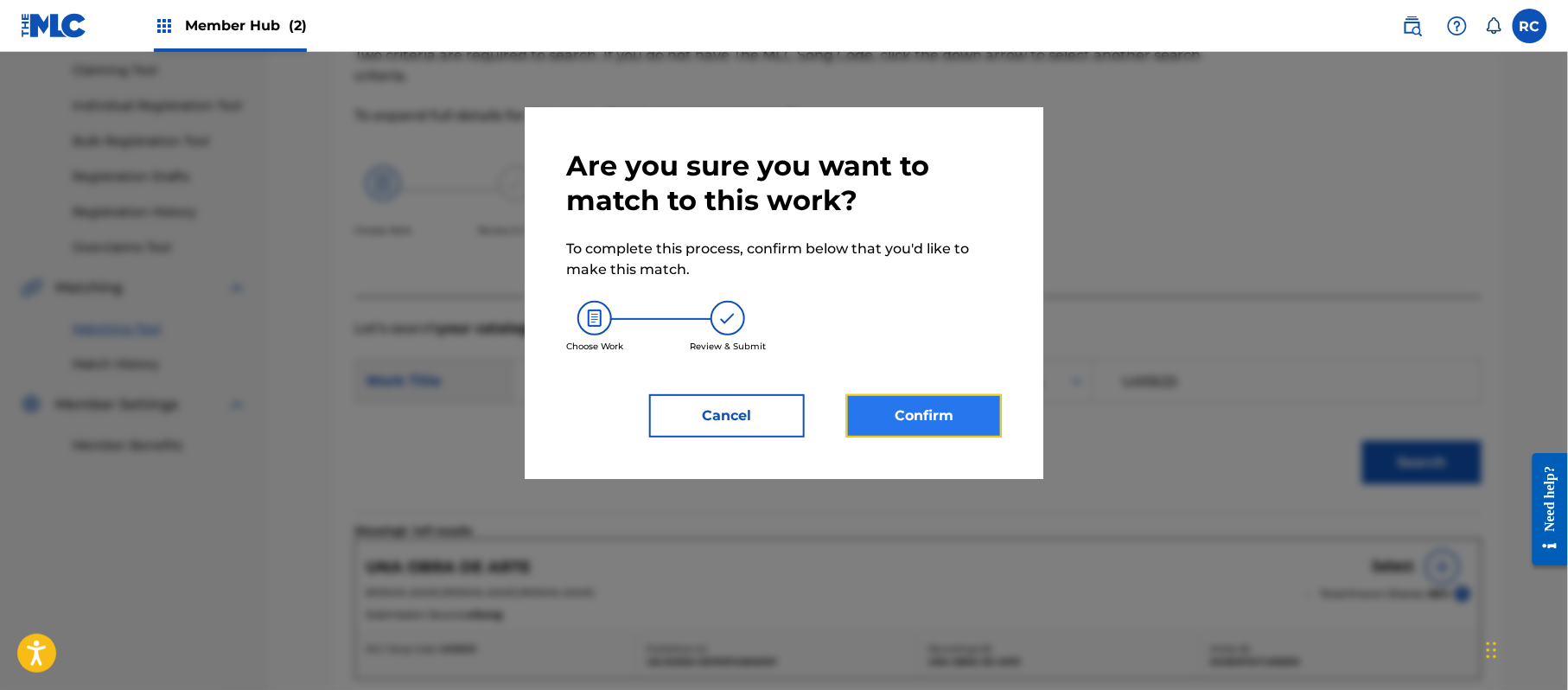
click at [975, 415] on button "Confirm" at bounding box center [924, 416] width 156 height 43
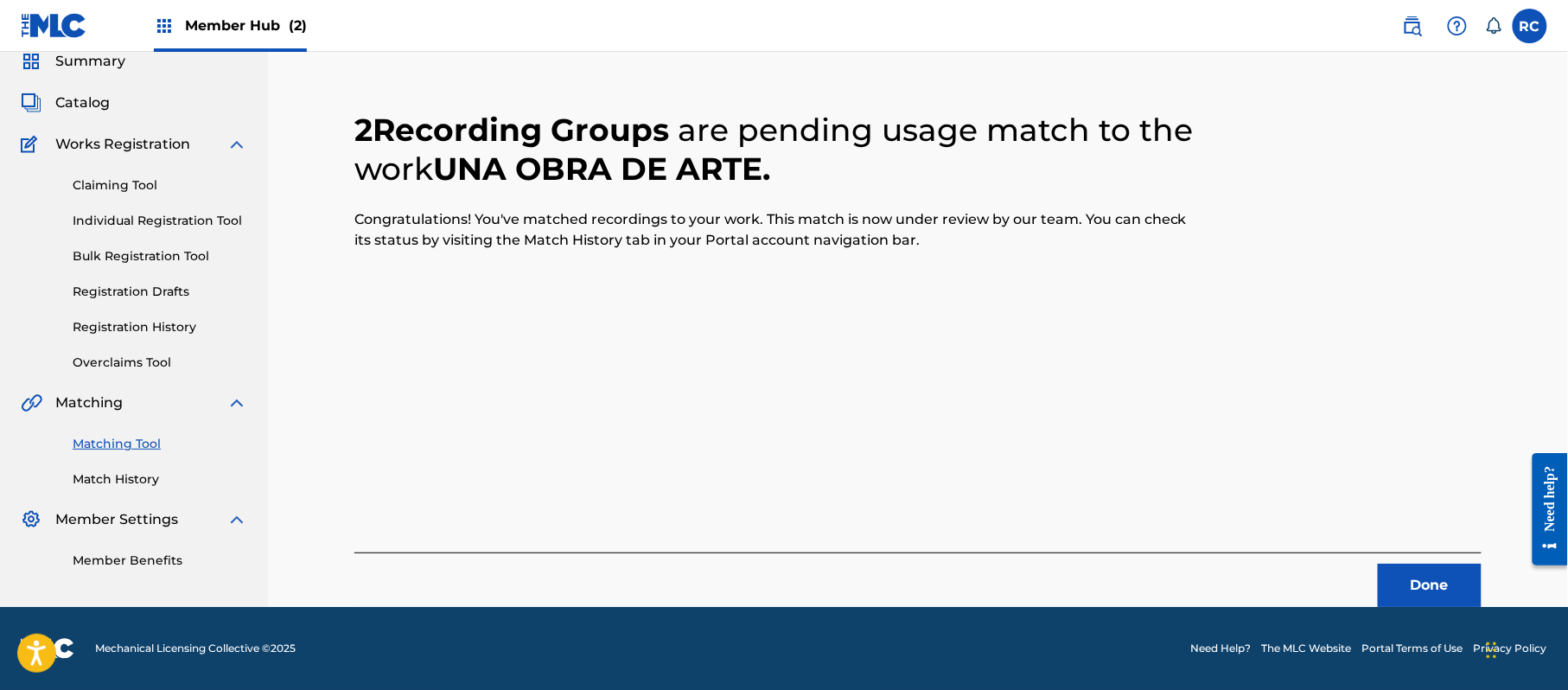
scroll to position [69, 0]
click at [1426, 581] on button "Done" at bounding box center [1429, 585] width 104 height 43
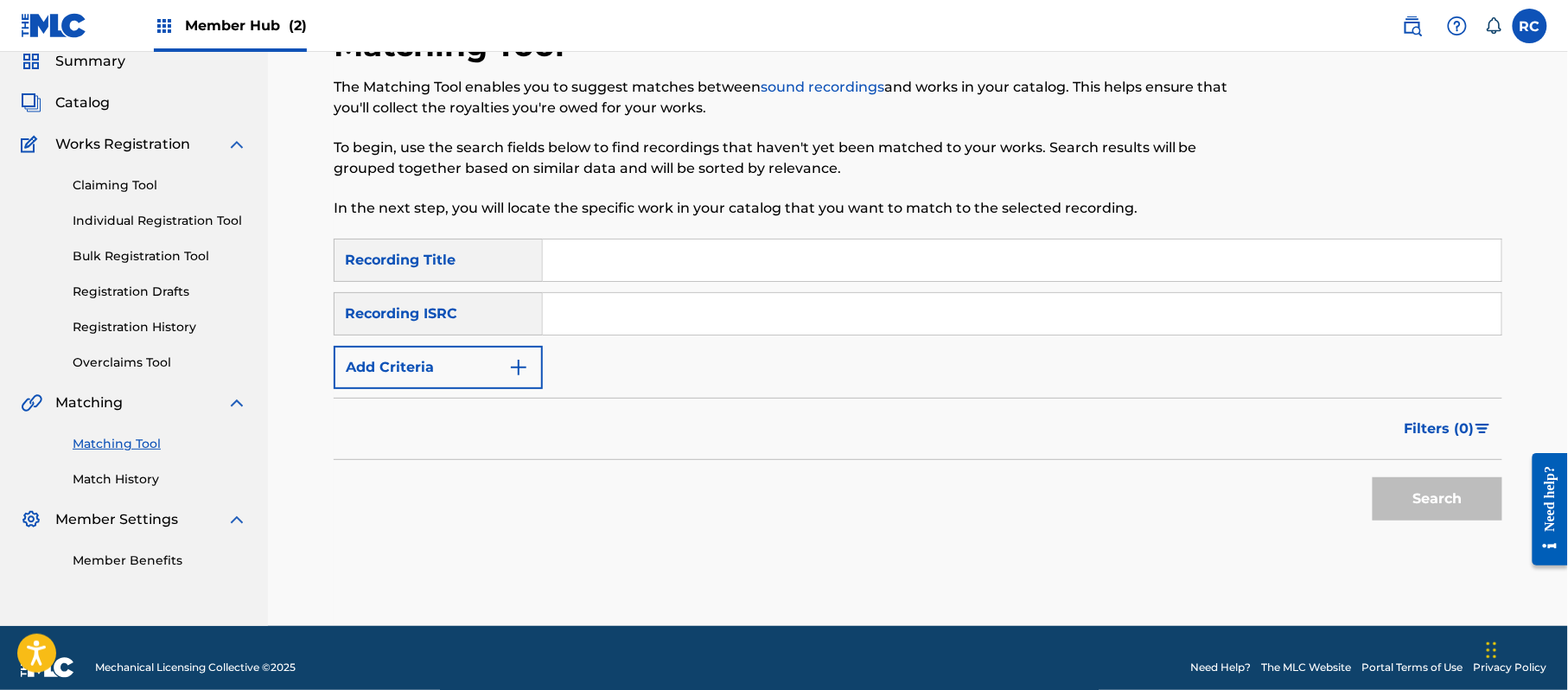
click at [619, 333] on input "Search Form" at bounding box center [1022, 314] width 959 height 41
type input "QZNWZ2287930"
click at [1429, 488] on button "Search" at bounding box center [1438, 499] width 130 height 43
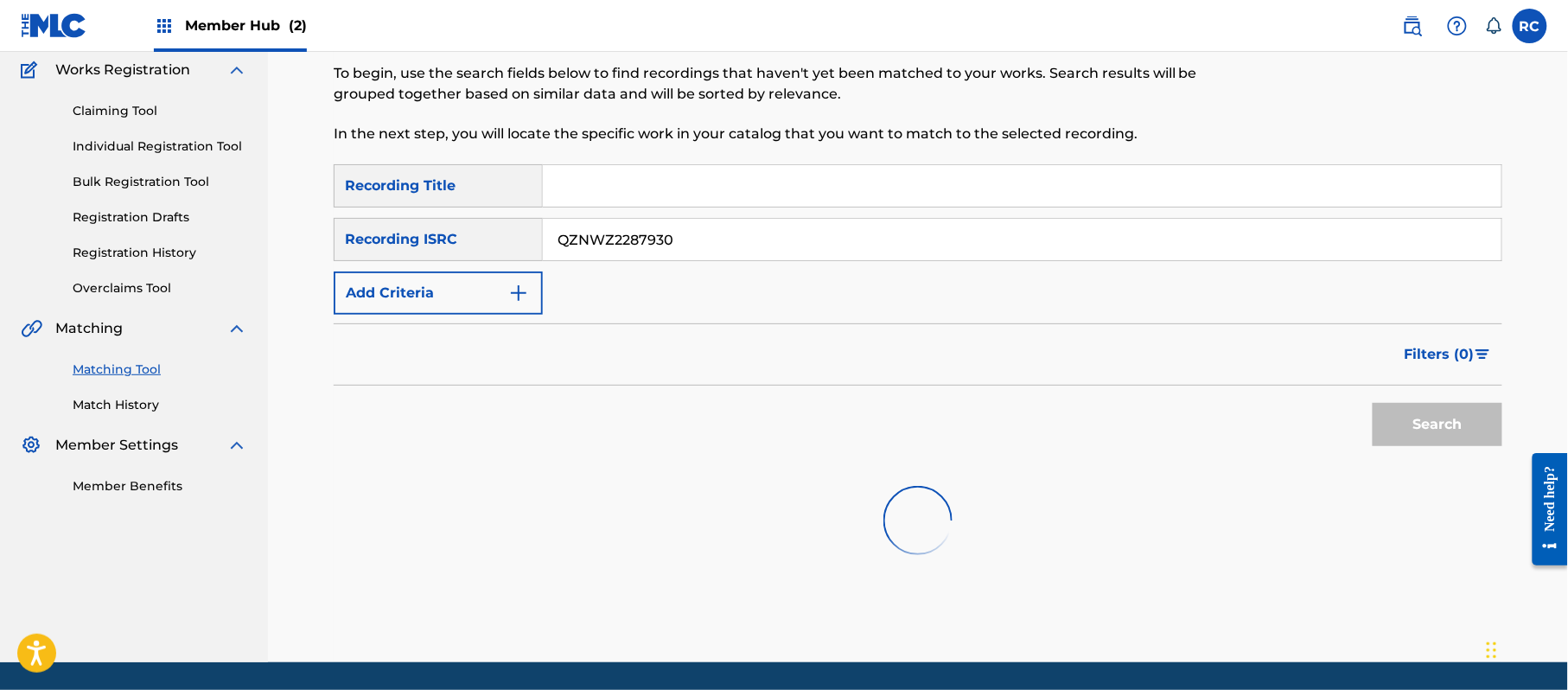
scroll to position [184, 0]
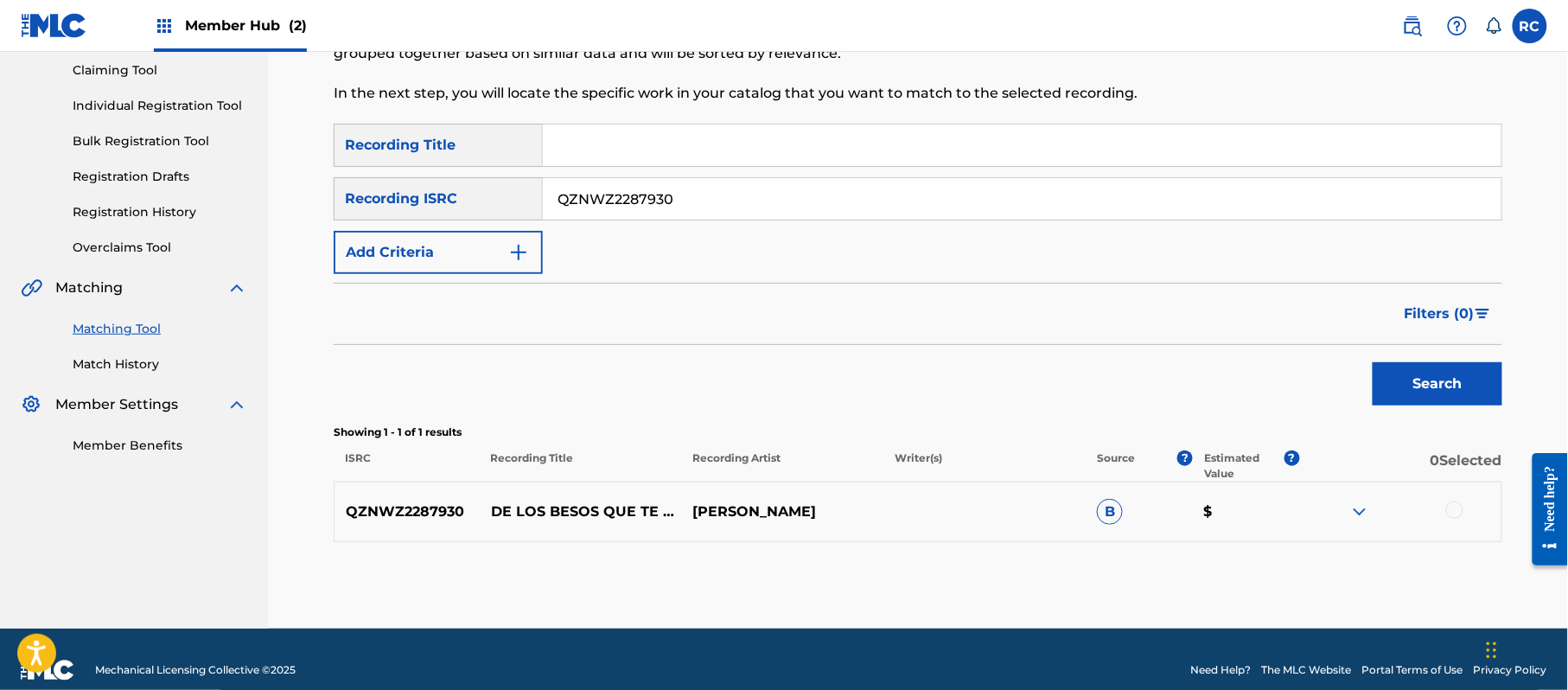
click at [1458, 509] on div at bounding box center [1455, 510] width 17 height 17
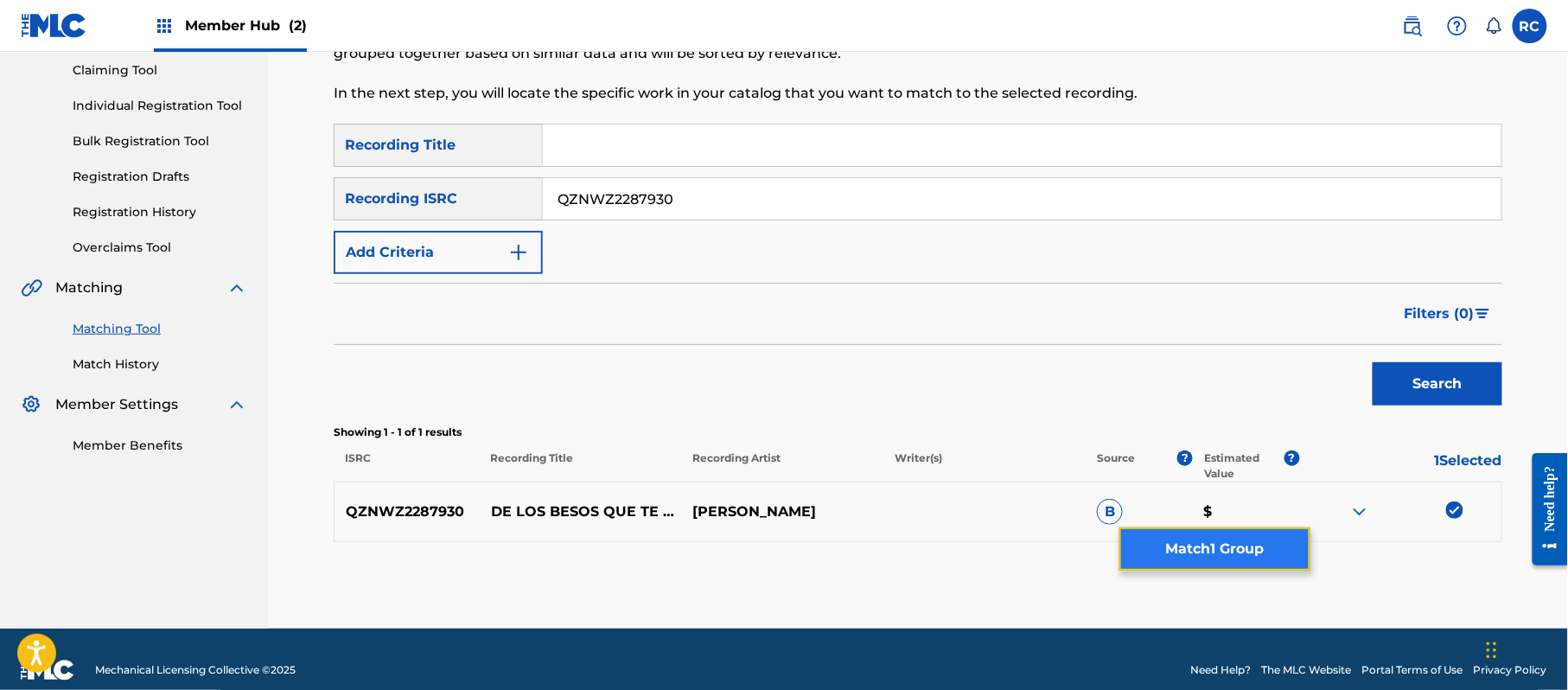
click at [1246, 543] on button "Match 1 Group" at bounding box center [1214, 549] width 191 height 43
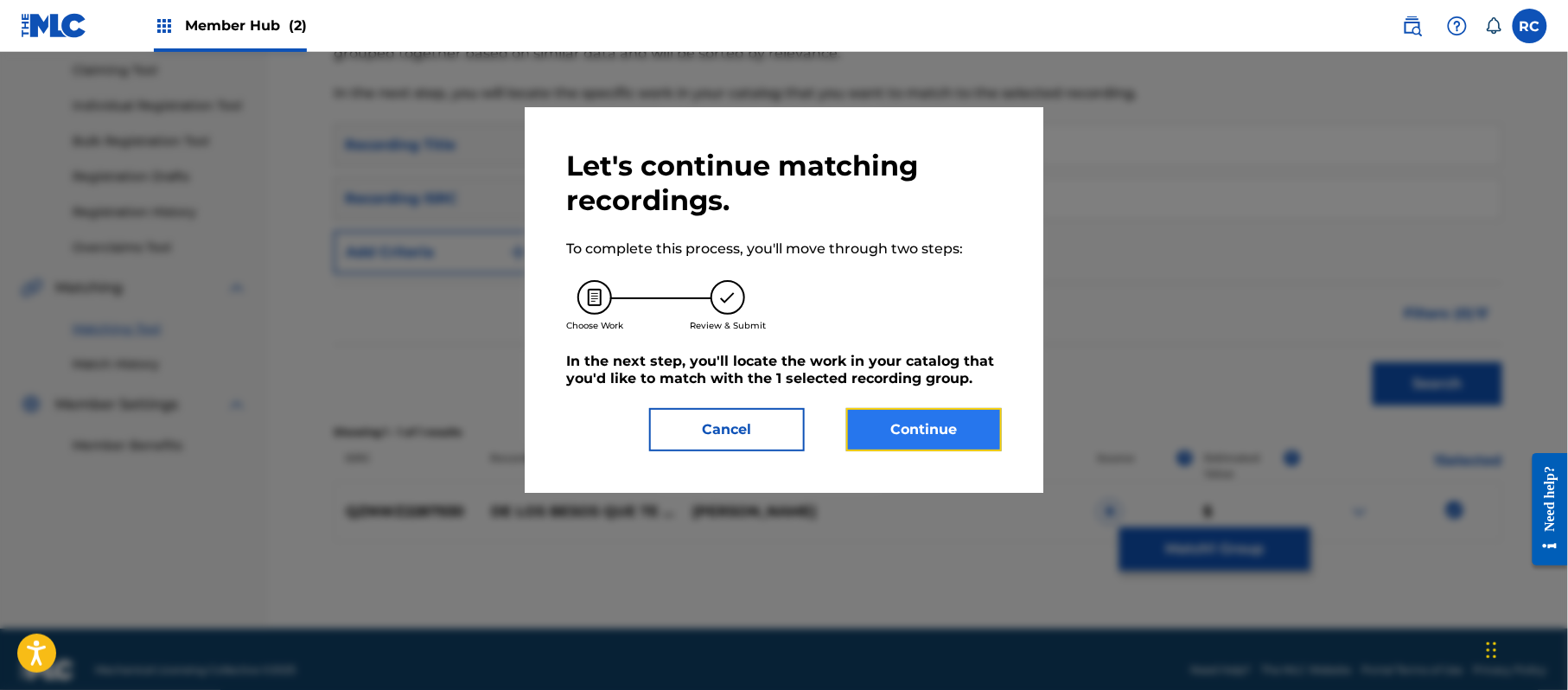
click at [909, 429] on button "Continue" at bounding box center [924, 430] width 156 height 43
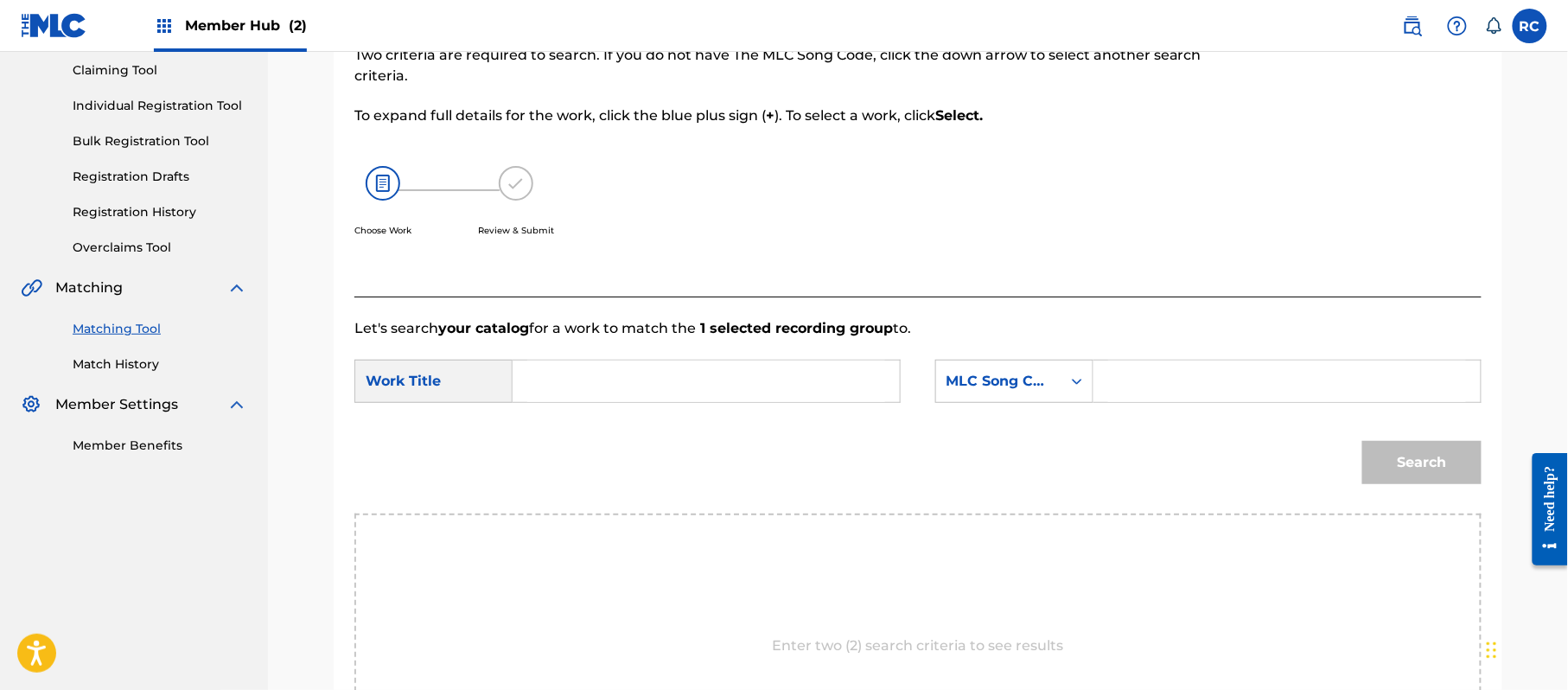
click at [598, 382] on input "Search Form" at bounding box center [706, 381] width 358 height 41
click at [630, 379] on input "Actitud AB2VDS" at bounding box center [706, 381] width 358 height 41
type input "Actitud"
click at [1162, 369] on input "Search Form" at bounding box center [1287, 381] width 358 height 41
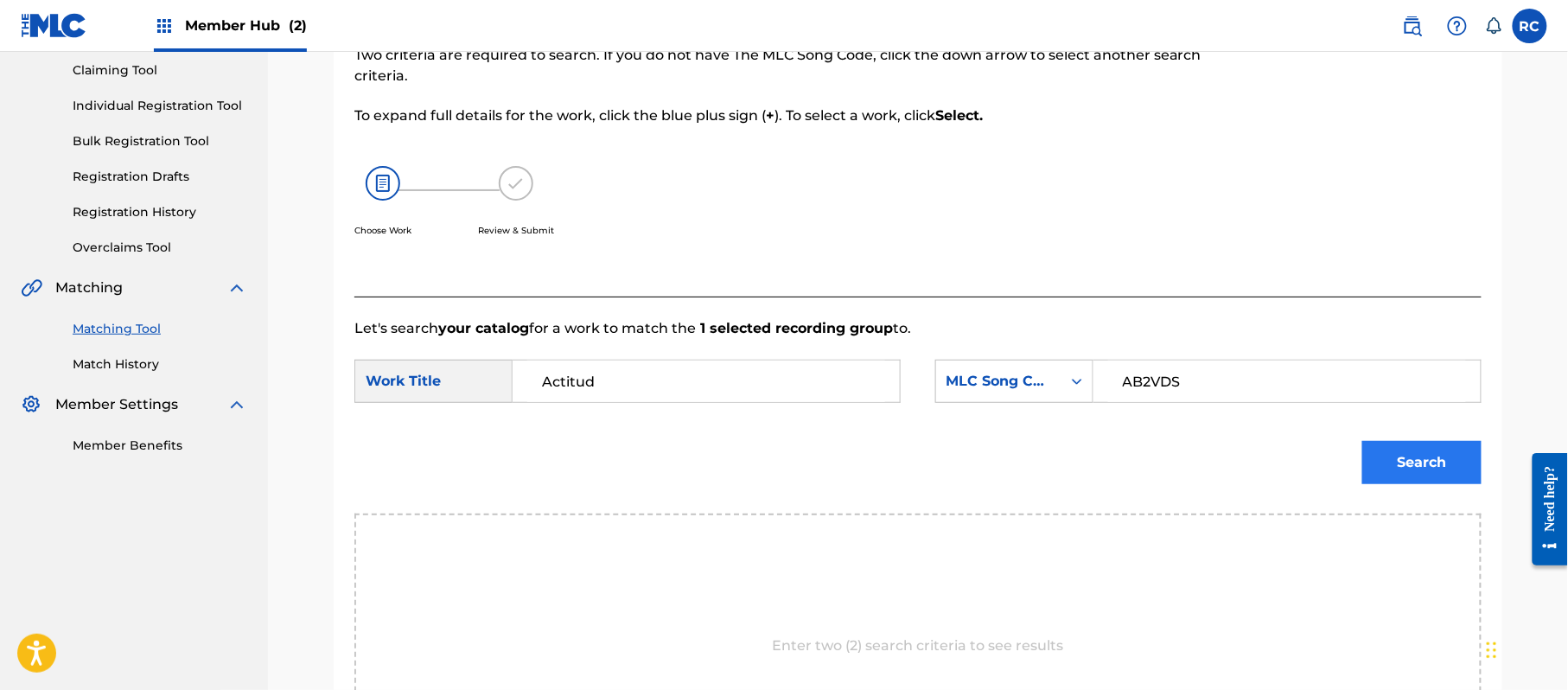
type input "AB2VDS"
click at [1400, 460] on button "Search" at bounding box center [1422, 463] width 120 height 43
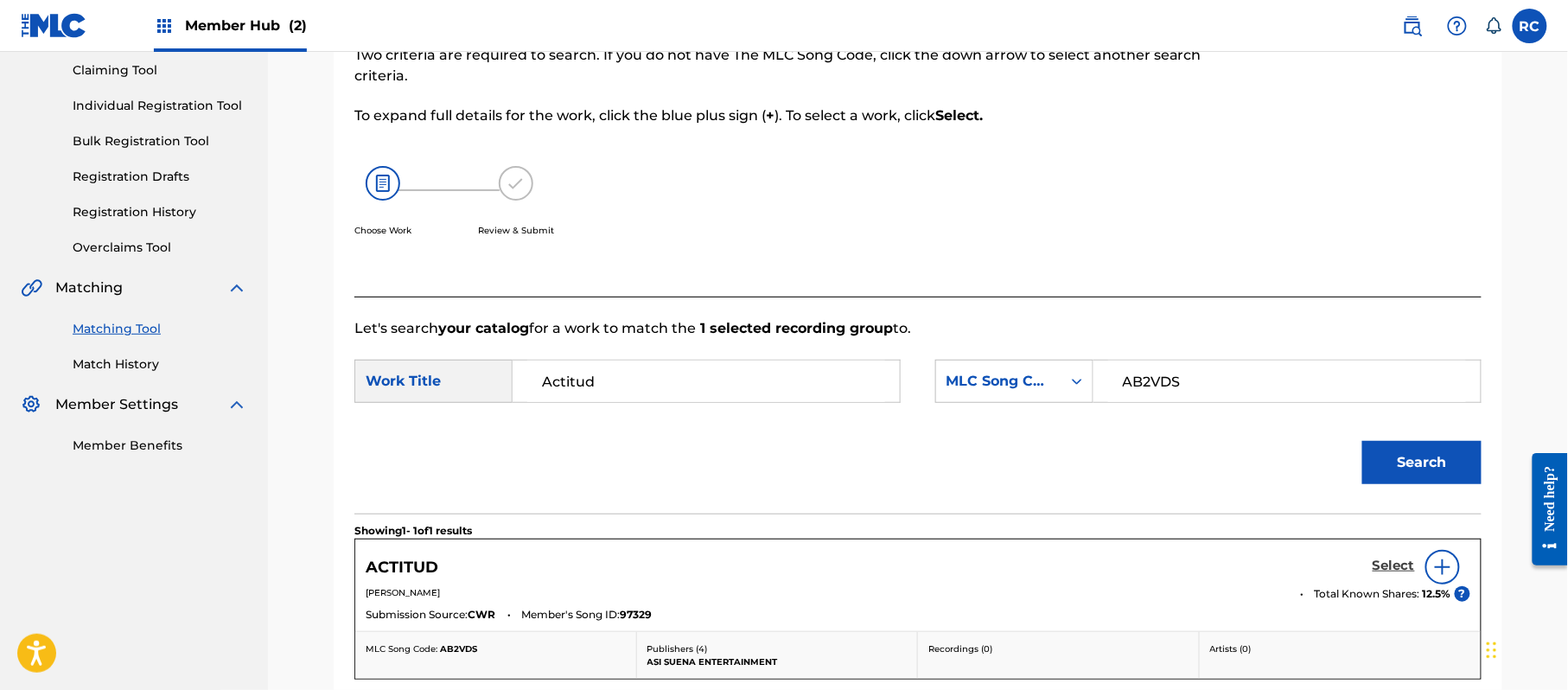
click at [1392, 565] on h5 "Select" at bounding box center [1394, 565] width 42 height 16
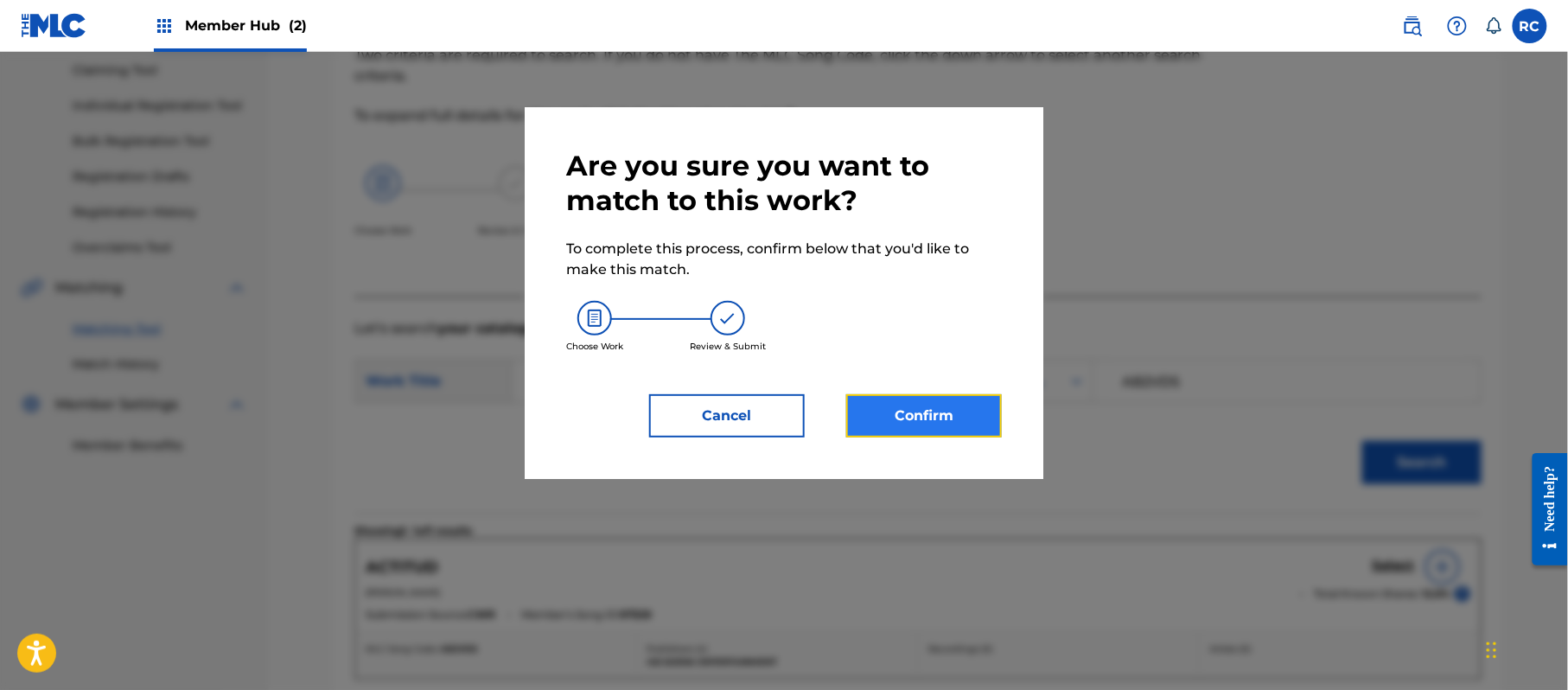
click at [944, 408] on button "Confirm" at bounding box center [924, 416] width 156 height 43
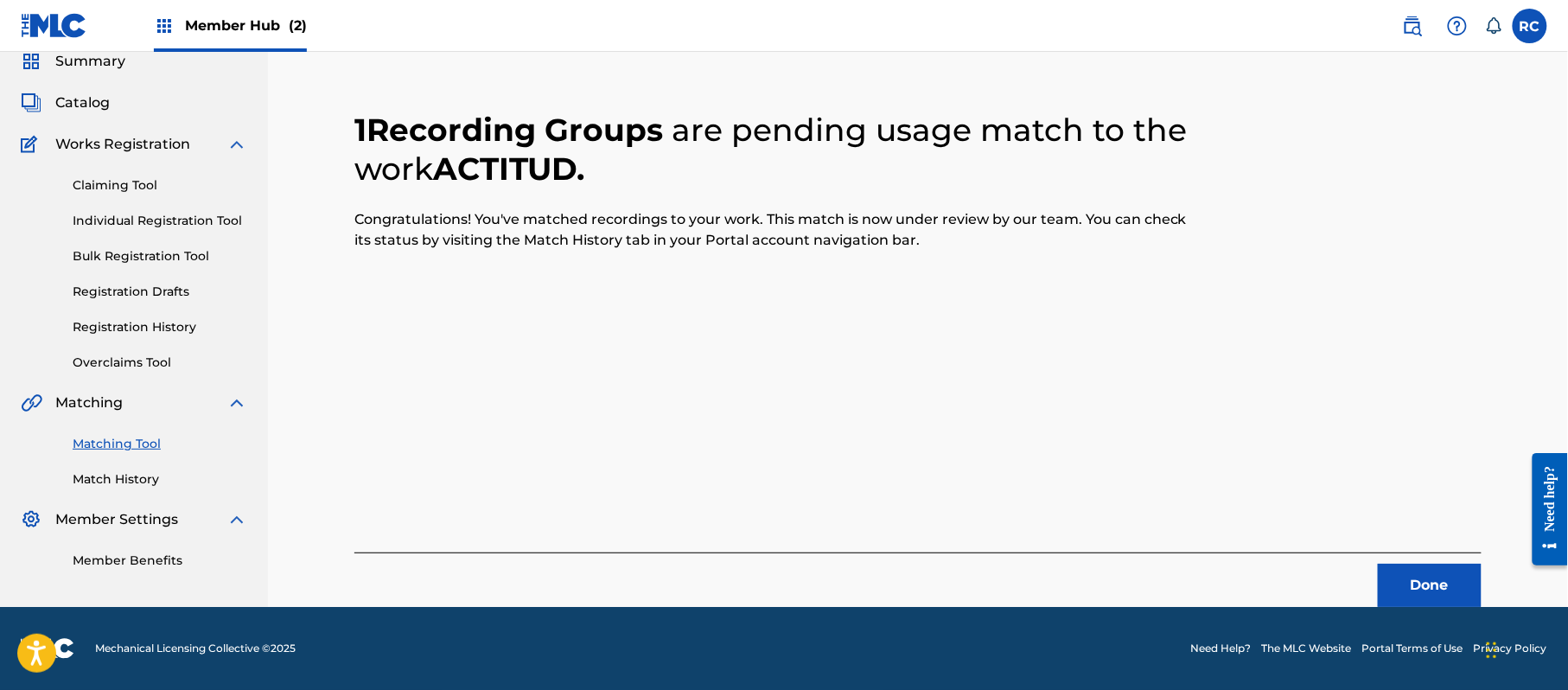
scroll to position [69, 0]
click at [1395, 596] on button "Done" at bounding box center [1429, 585] width 104 height 43
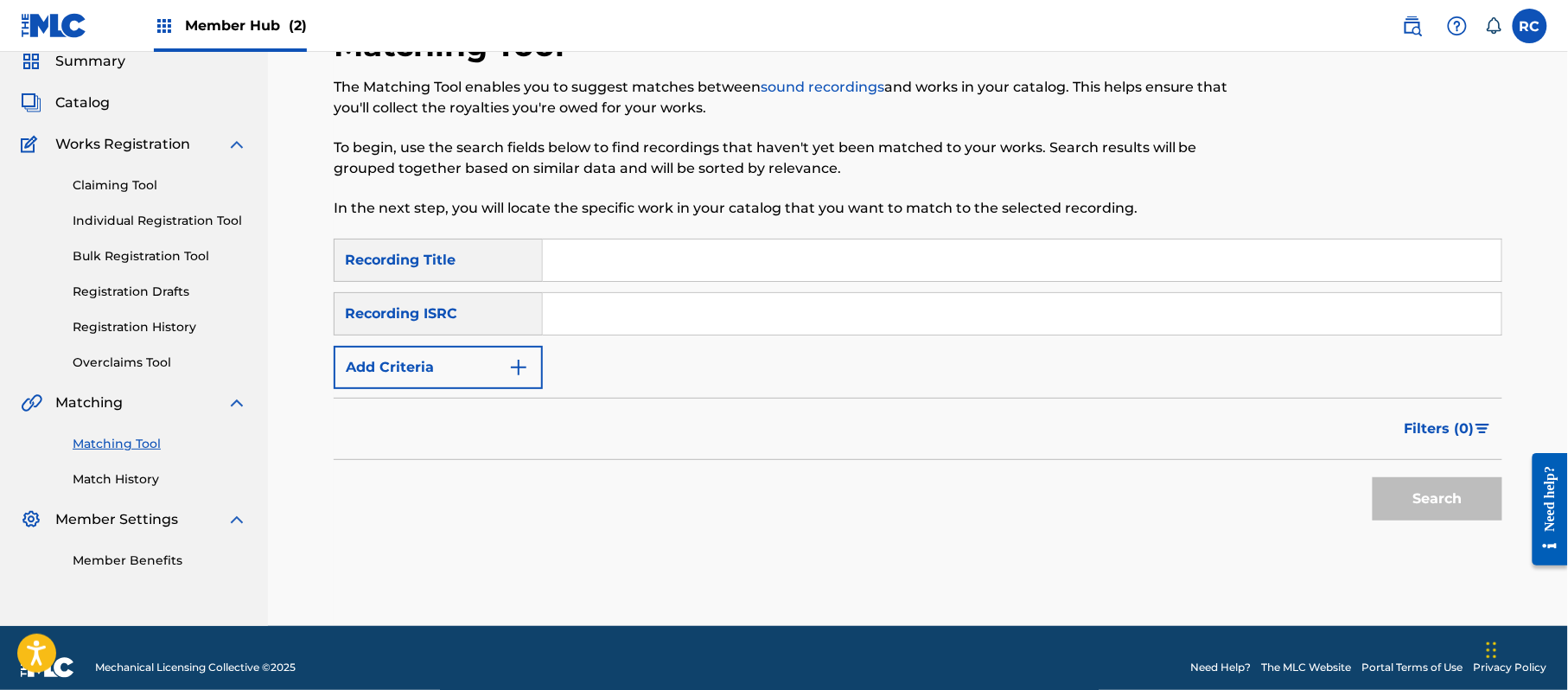
drag, startPoint x: 613, startPoint y: 312, endPoint x: 620, endPoint y: 321, distance: 11.4
click at [613, 313] on input "Search Form" at bounding box center [1022, 314] width 959 height 41
click at [1395, 509] on button "Search" at bounding box center [1438, 499] width 130 height 43
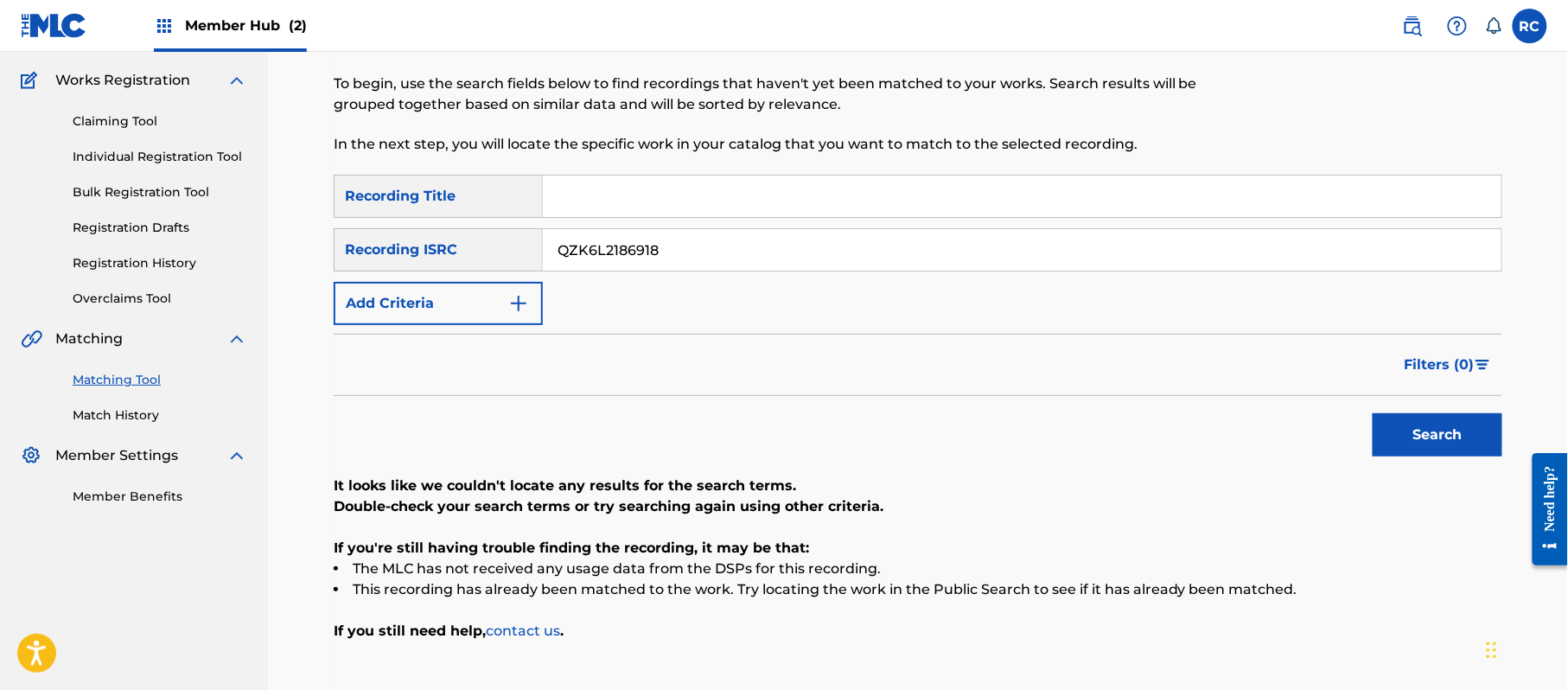
scroll to position [199, 0]
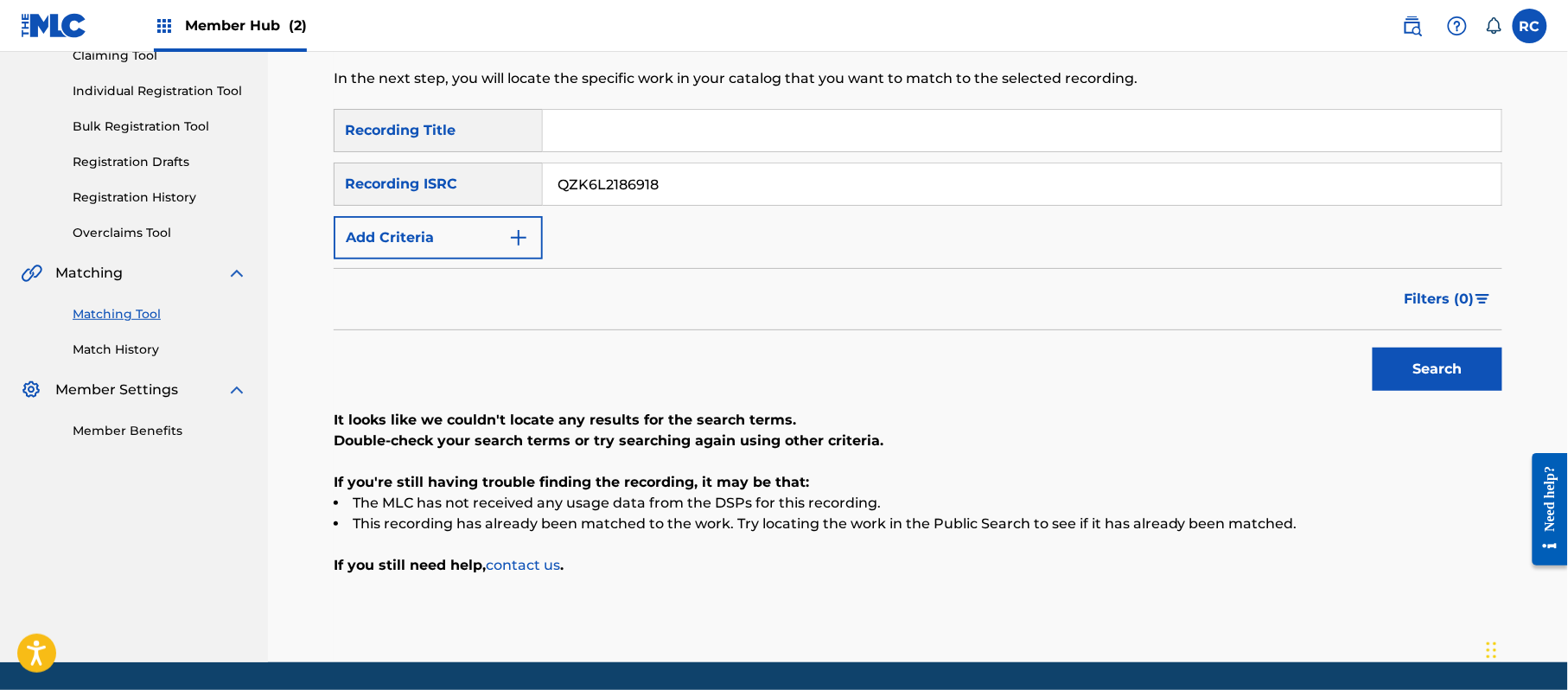
drag, startPoint x: 689, startPoint y: 195, endPoint x: 486, endPoint y: 199, distance: 203.0
click at [485, 198] on div "SearchWithCriteria934306d6-8f55-4148-a71f-de18aeb7b724 Recording ISRC QZK6L2186…" at bounding box center [917, 184] width 1168 height 43
click at [1397, 377] on button "Search" at bounding box center [1438, 370] width 130 height 43
drag, startPoint x: 669, startPoint y: 191, endPoint x: 512, endPoint y: 197, distance: 157.1
click at [512, 195] on div "SearchWithCriteria934306d6-8f55-4148-a71f-de18aeb7b724 Recording ISRC QZK6L2186…" at bounding box center [917, 184] width 1168 height 43
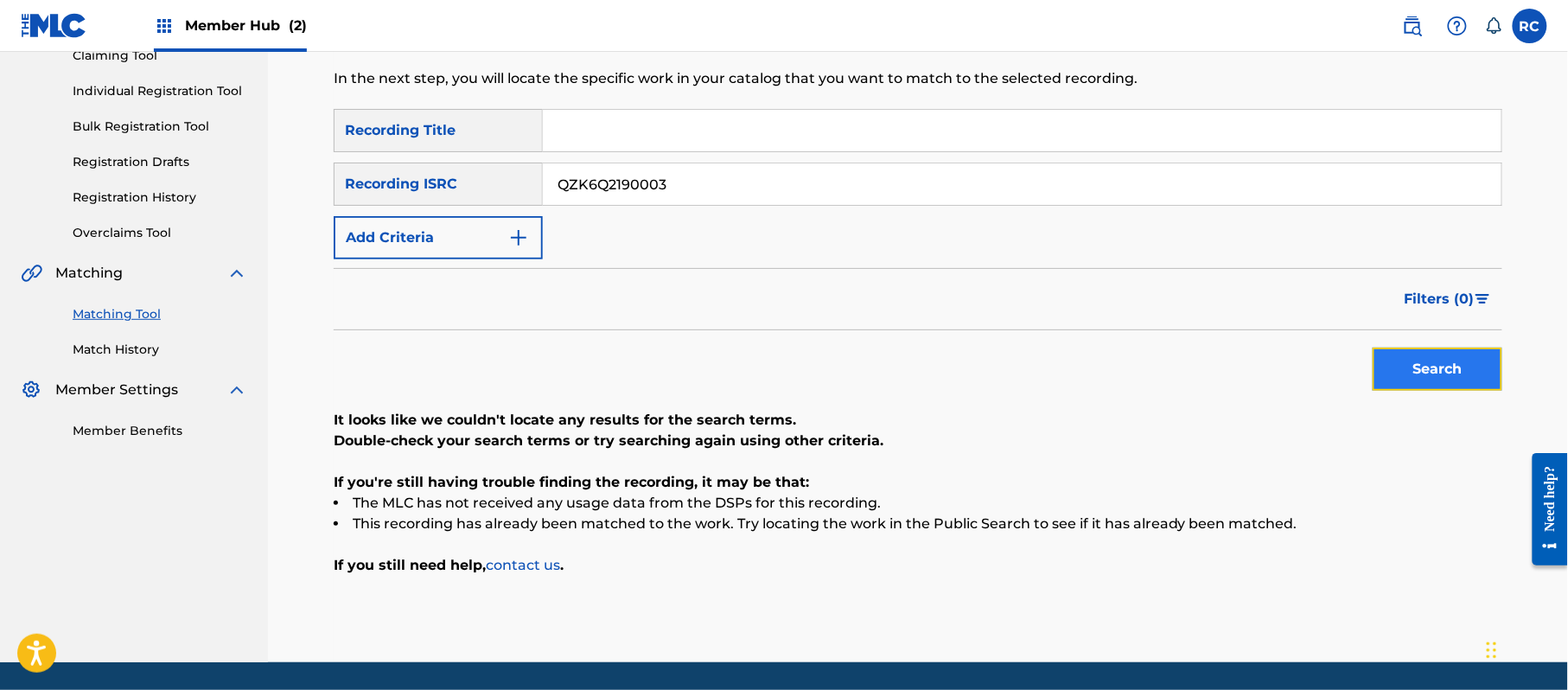
click at [1373, 370] on button "Search" at bounding box center [1438, 370] width 130 height 43
click at [477, 180] on div "SearchWithCriteria934306d6-8f55-4148-a71f-de18aeb7b724 Recording ISRC QZK6Q2190…" at bounding box center [917, 184] width 1168 height 43
type input "MXF152100207"
click at [1397, 378] on button "Search" at bounding box center [1438, 370] width 130 height 43
click at [627, 132] on input "Search Form" at bounding box center [1022, 130] width 959 height 41
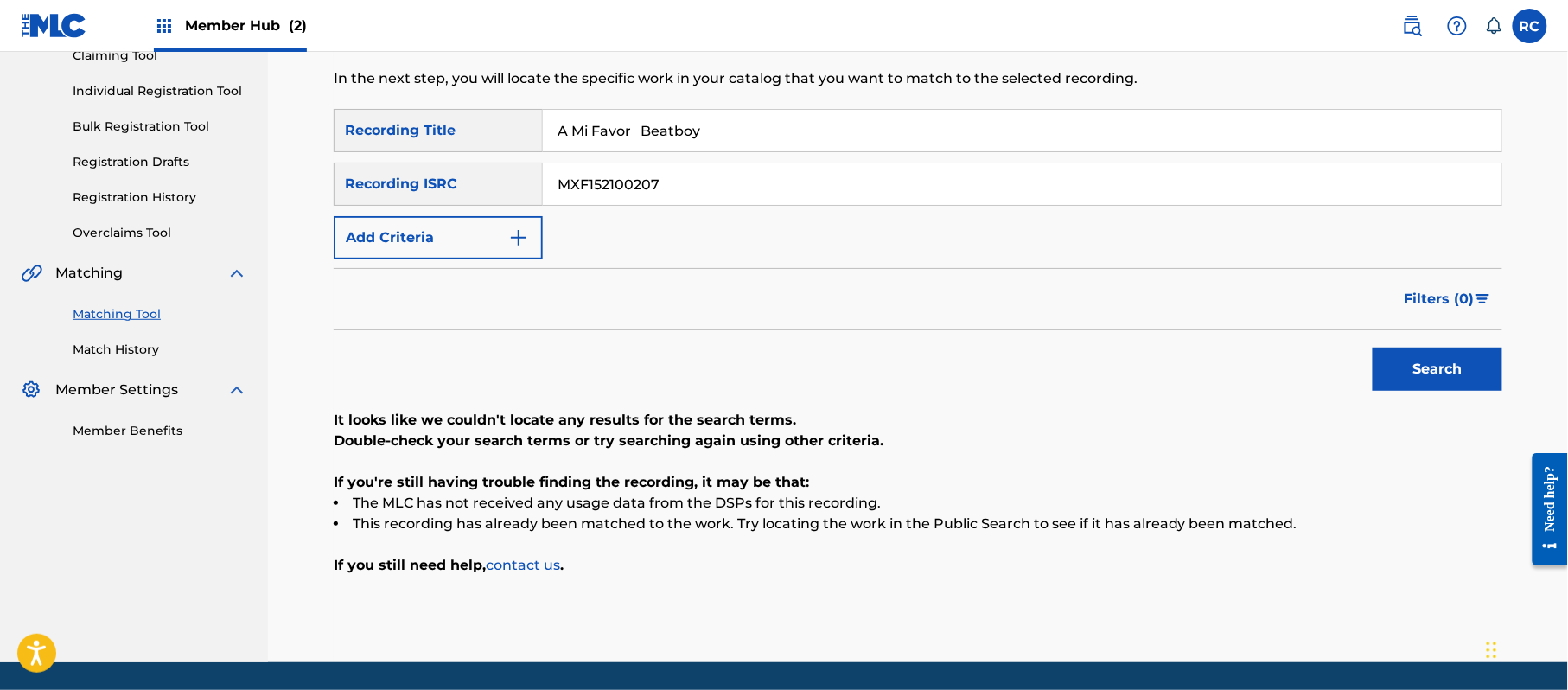
drag, startPoint x: 652, startPoint y: 130, endPoint x: 764, endPoint y: 147, distance: 113.3
click at [764, 147] on input "A Mi Favor Beatboy" at bounding box center [1022, 130] width 959 height 41
type input "A Mi Favor"
drag, startPoint x: 602, startPoint y: 190, endPoint x: 547, endPoint y: 190, distance: 55.0
click at [547, 190] on input "MXF152100207" at bounding box center [1022, 184] width 959 height 41
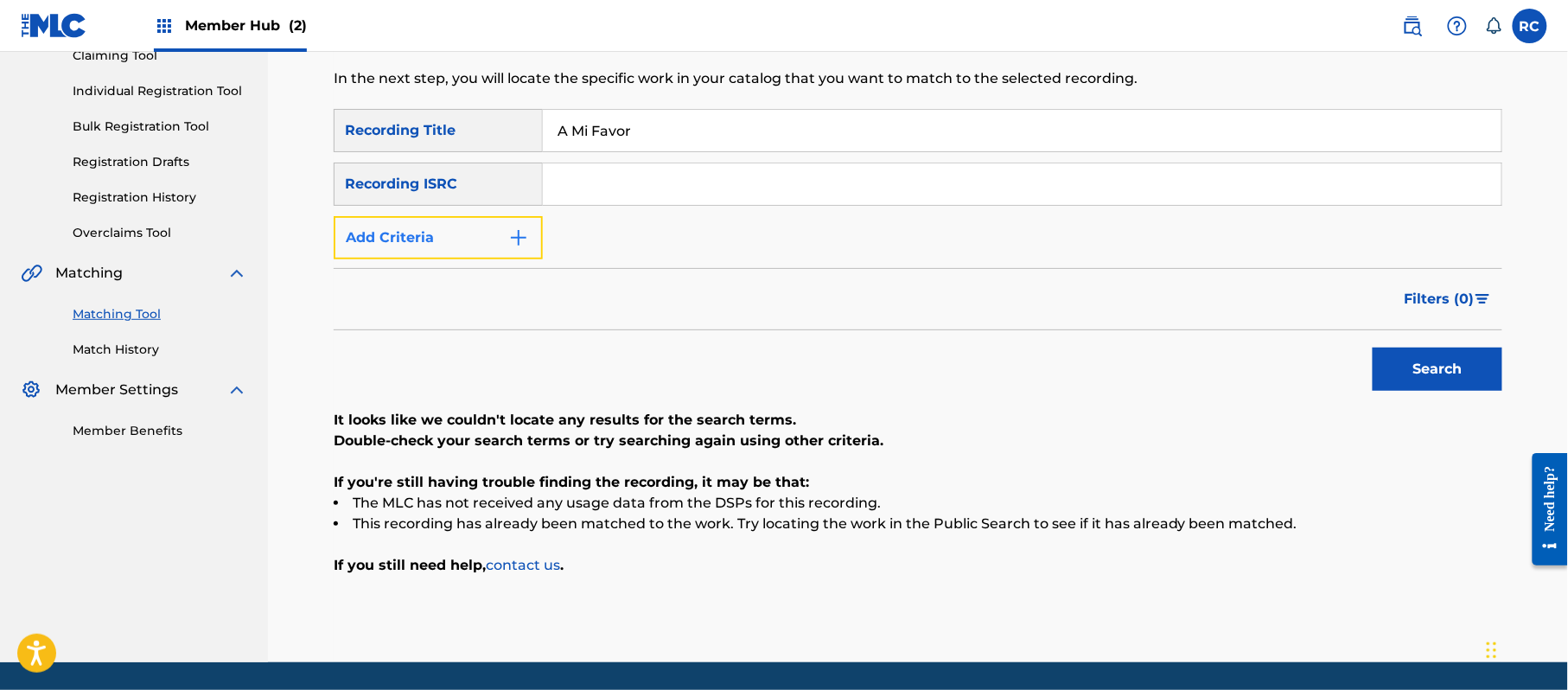
click at [474, 225] on button "Add Criteria" at bounding box center [438, 238] width 209 height 43
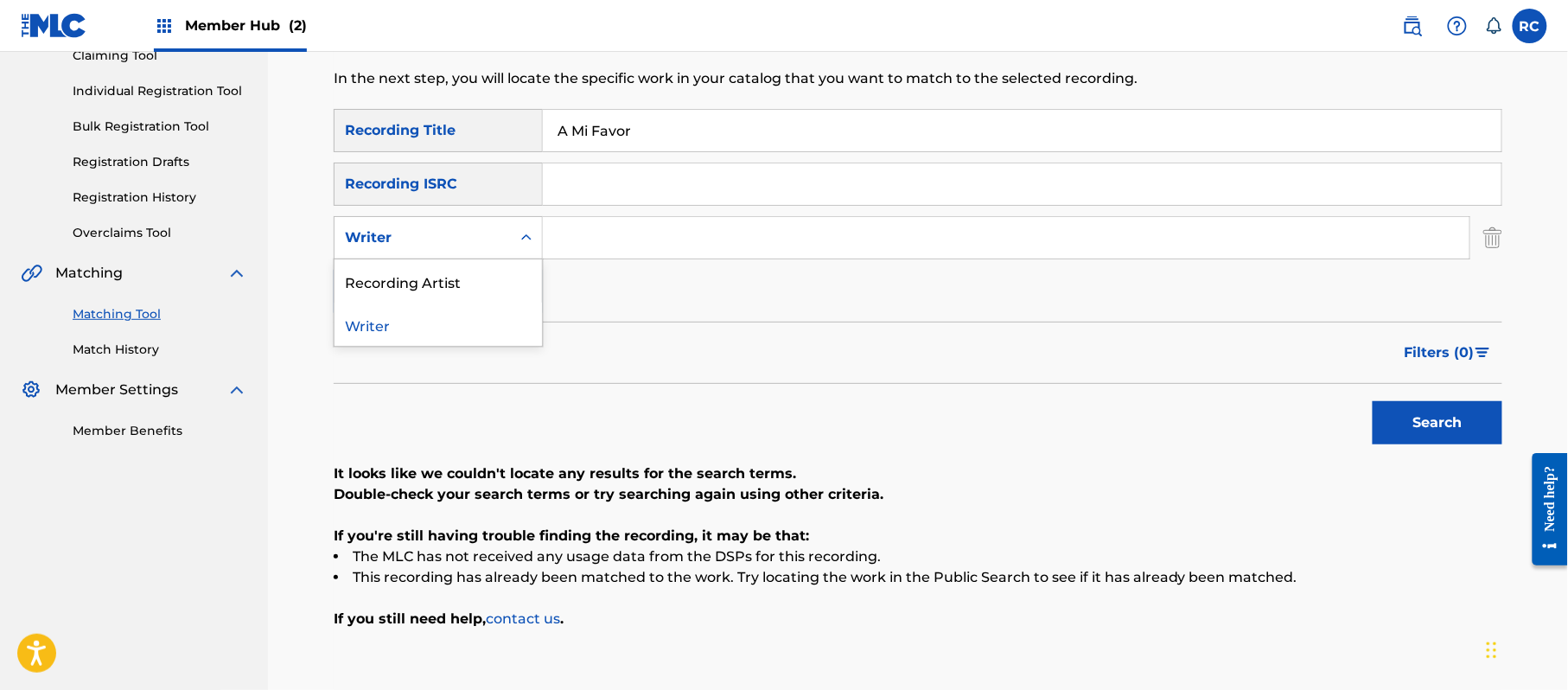
click at [467, 254] on div "Writer" at bounding box center [438, 238] width 209 height 43
click at [458, 288] on div "Recording Artist" at bounding box center [438, 281] width 207 height 43
click at [602, 250] on input "Search Form" at bounding box center [1006, 238] width 927 height 41
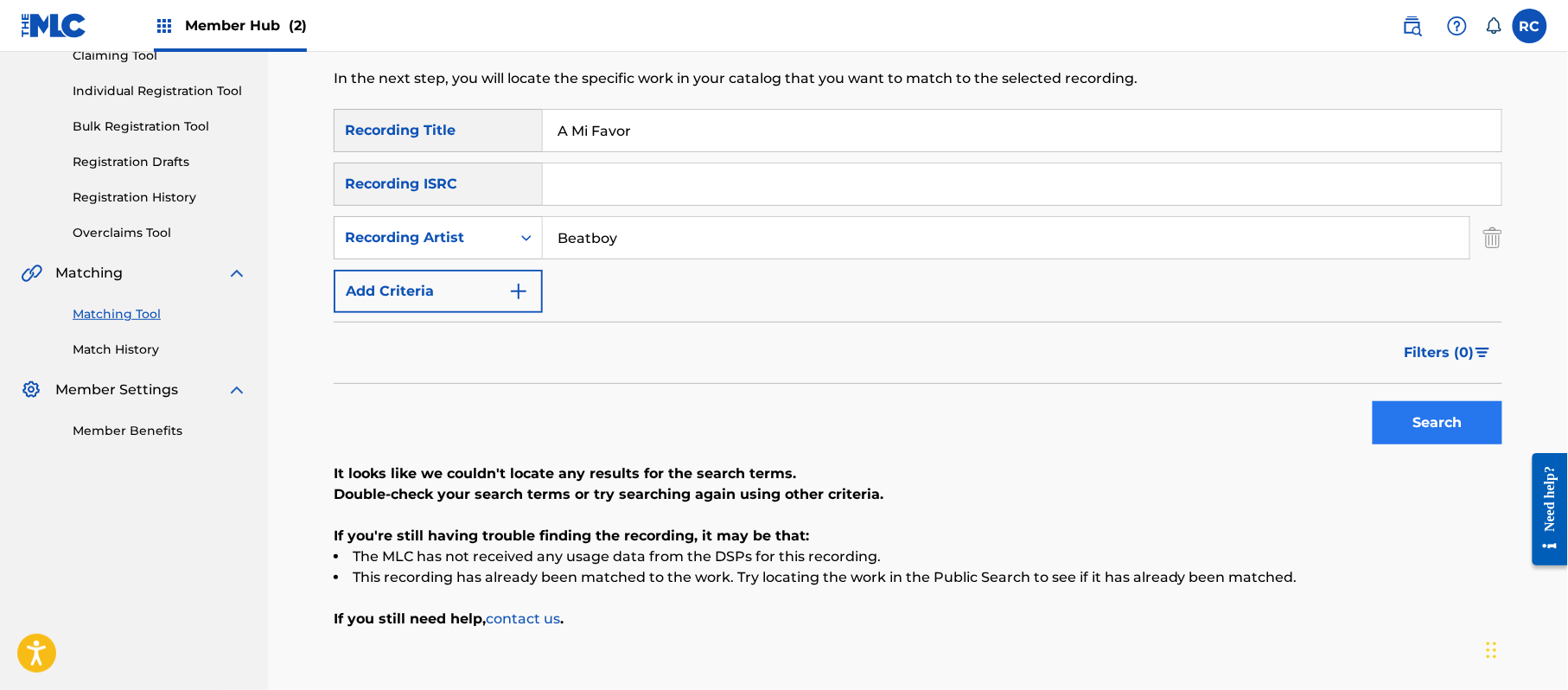
type input "Beatboy"
click at [1412, 427] on button "Search" at bounding box center [1438, 422] width 130 height 43
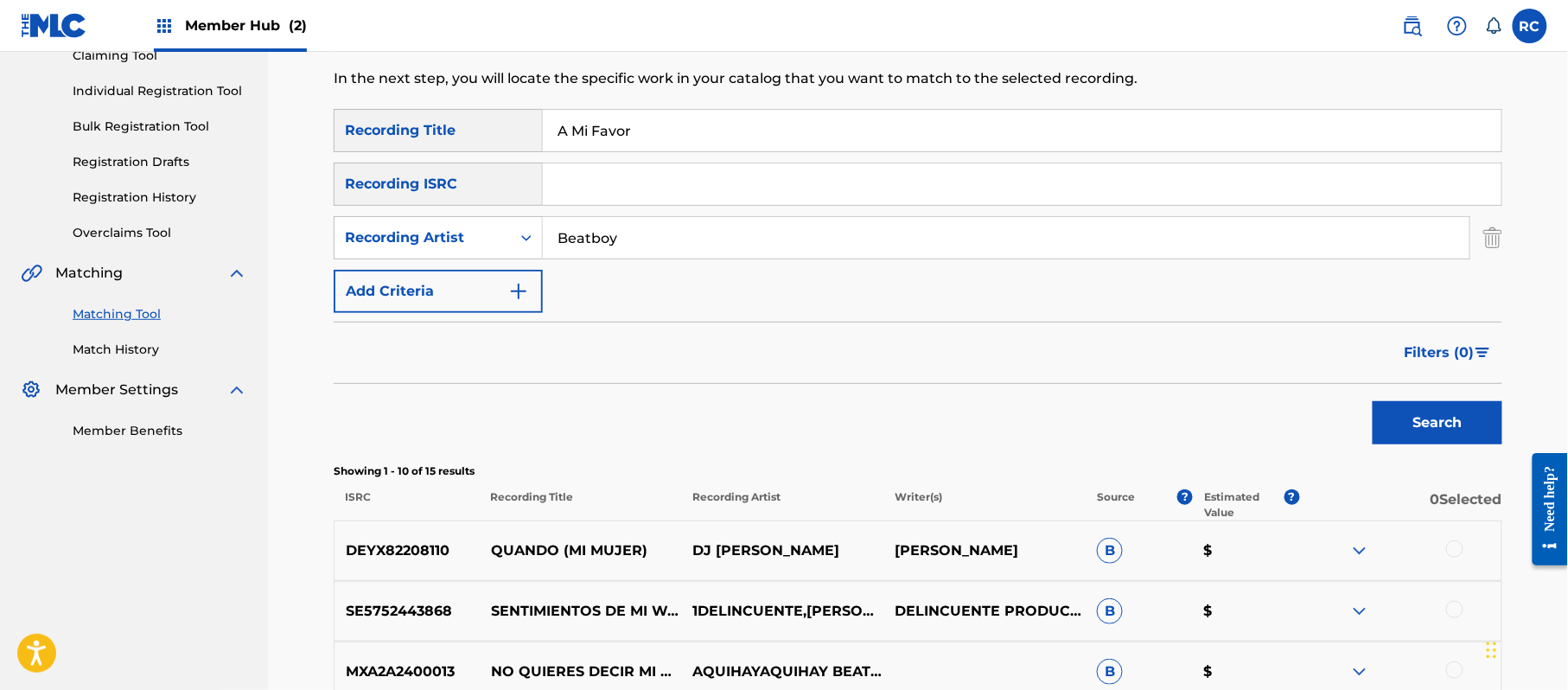
click at [653, 140] on input "A Mi Favor" at bounding box center [1022, 130] width 959 height 41
click at [653, 140] on input "A Mi Favor Beatboy" at bounding box center [1022, 130] width 959 height 41
type input "A Mi Favor Beatboy"
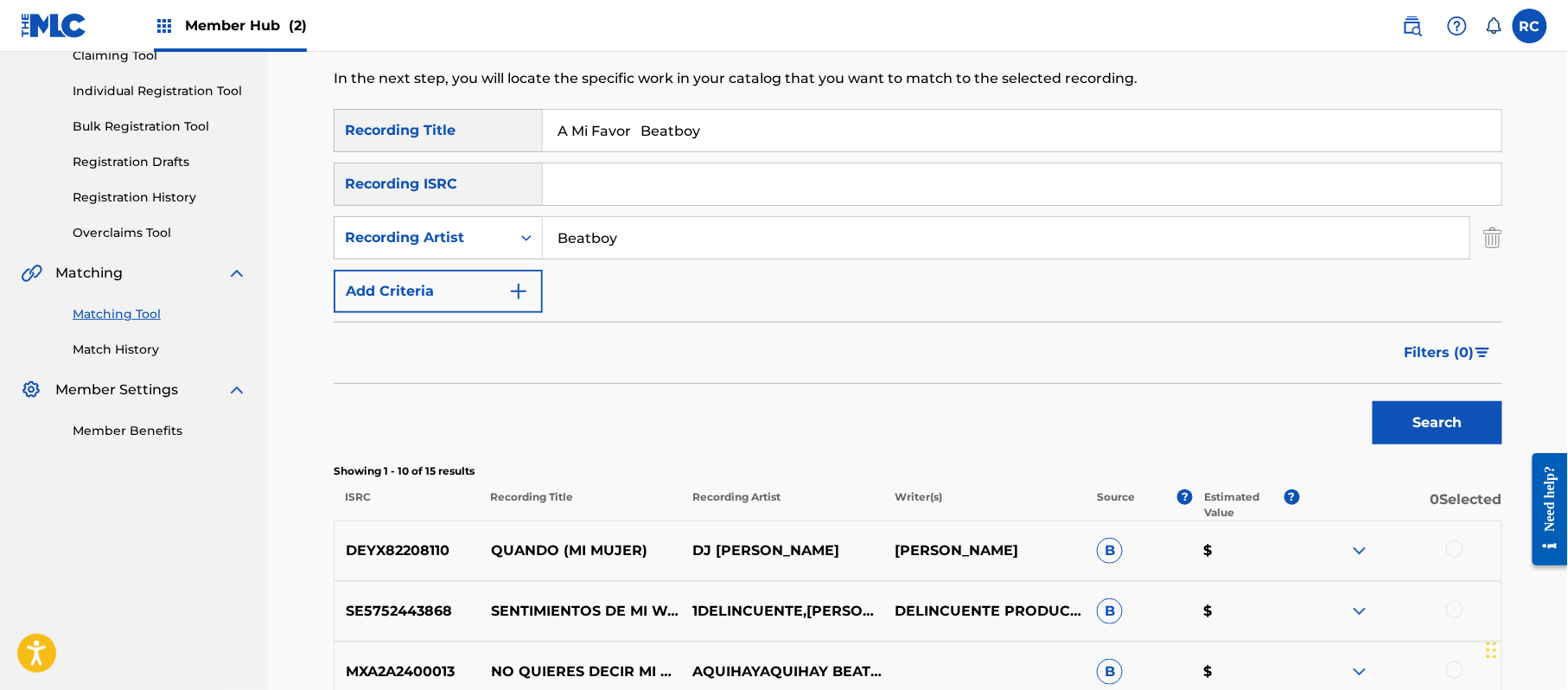
click at [598, 181] on input "Search Form" at bounding box center [1022, 184] width 959 height 41
type input "MXF151700579"
drag, startPoint x: 736, startPoint y: 140, endPoint x: 416, endPoint y: 139, distance: 320.0
click at [416, 139] on div "SearchWithCriteria33b71844-0a2b-48f7-bdd0-1648cc1735c6 Recording Title A Mi Fav…" at bounding box center [917, 131] width 1168 height 43
type input "y"
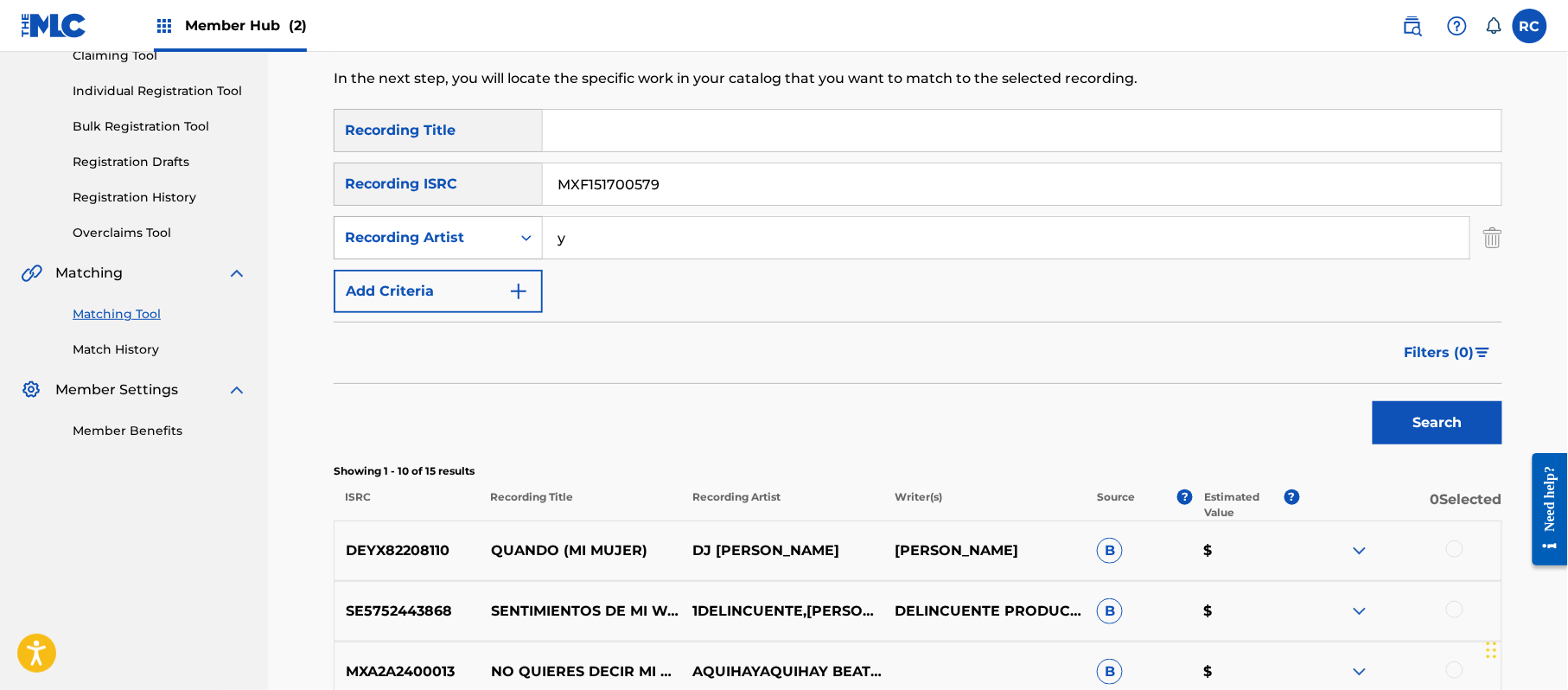
click at [483, 224] on div "SearchWithCriteria958a2dfa-29c8-4c5b-8225-26a094841c9f Recording Artist y" at bounding box center [917, 238] width 1168 height 43
drag, startPoint x: 527, startPoint y: 240, endPoint x: 503, endPoint y: 240, distance: 24.0
click at [503, 240] on div "SearchWithCriteria958a2dfa-29c8-4c5b-8225-26a094841c9f Recording Artist y" at bounding box center [917, 238] width 1168 height 43
click at [1404, 408] on button "Search" at bounding box center [1438, 422] width 130 height 43
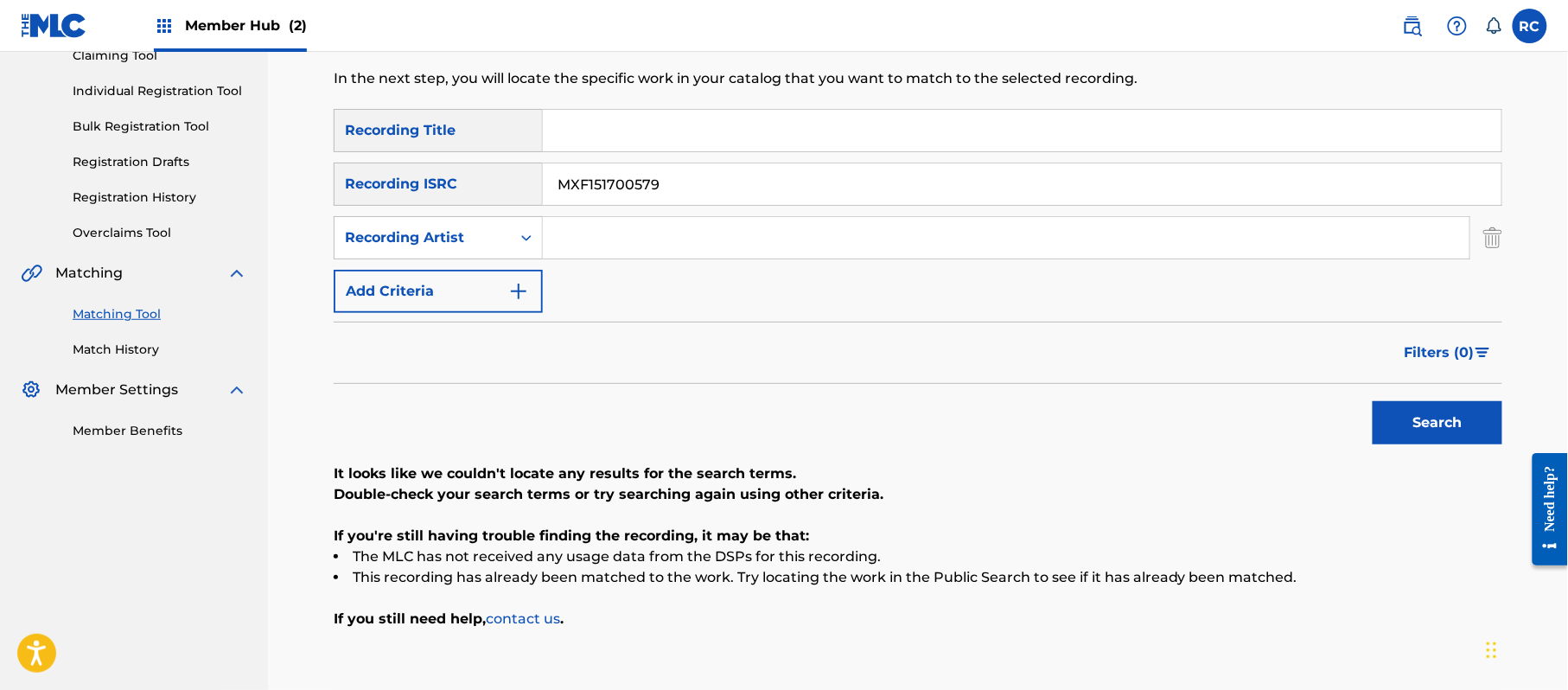
drag, startPoint x: 658, startPoint y: 187, endPoint x: 494, endPoint y: 197, distance: 164.3
click at [494, 197] on div "SearchWithCriteria934306d6-8f55-4148-a71f-de18aeb7b724 Recording ISRC MXF151700…" at bounding box center [917, 184] width 1168 height 43
click at [1440, 422] on button "Search" at bounding box center [1438, 422] width 130 height 43
drag, startPoint x: 676, startPoint y: 178, endPoint x: 546, endPoint y: 212, distance: 134.4
click at [488, 184] on div "SearchWithCriteria934306d6-8f55-4148-a71f-de18aeb7b724 Recording ISRC QZFZ22282…" at bounding box center [917, 184] width 1168 height 43
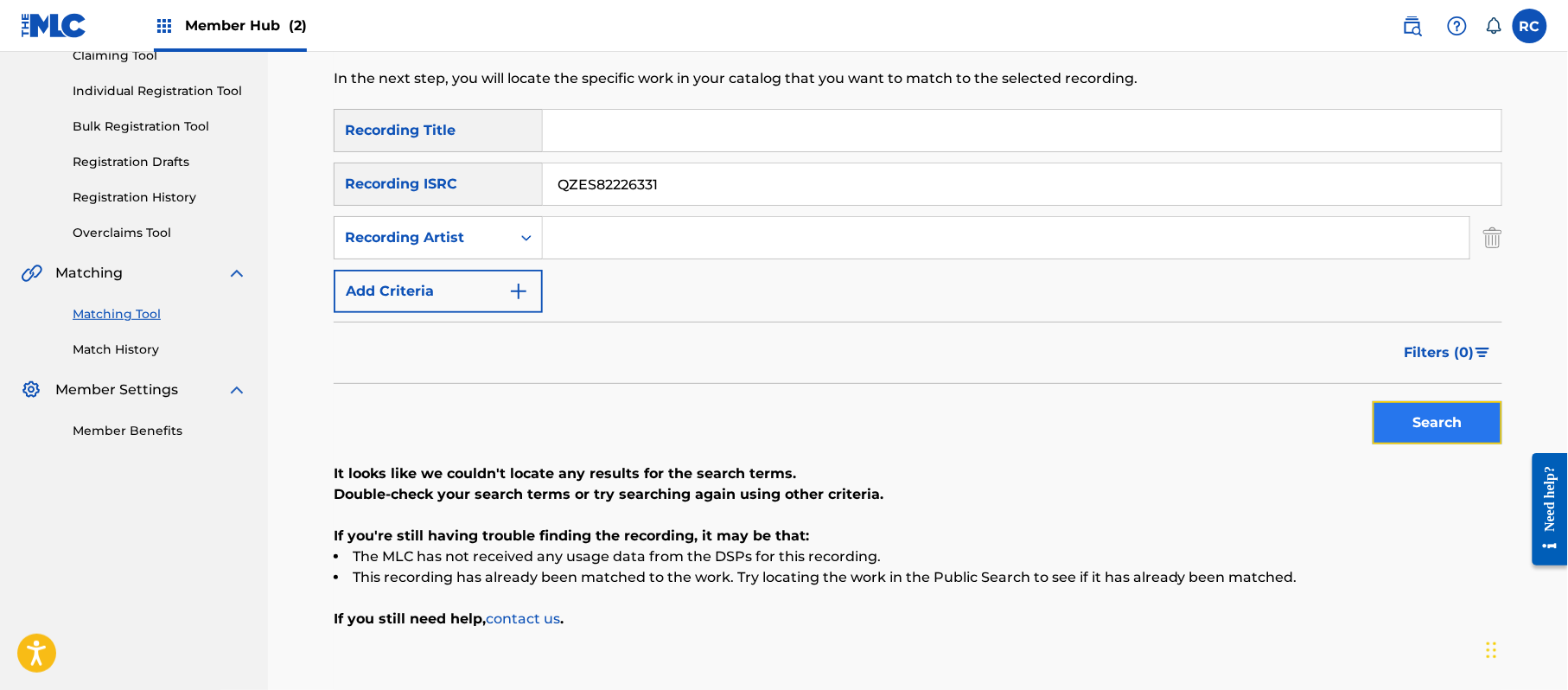
click at [1415, 430] on button "Search" at bounding box center [1438, 422] width 130 height 43
drag, startPoint x: 668, startPoint y: 193, endPoint x: 488, endPoint y: 214, distance: 181.2
click at [453, 199] on div "SearchWithCriteria934306d6-8f55-4148-a71f-de18aeb7b724 Recording ISRC QZES82226…" at bounding box center [917, 184] width 1168 height 43
click at [1408, 415] on button "Search" at bounding box center [1438, 422] width 130 height 43
drag, startPoint x: 554, startPoint y: 191, endPoint x: 479, endPoint y: 192, distance: 75.0
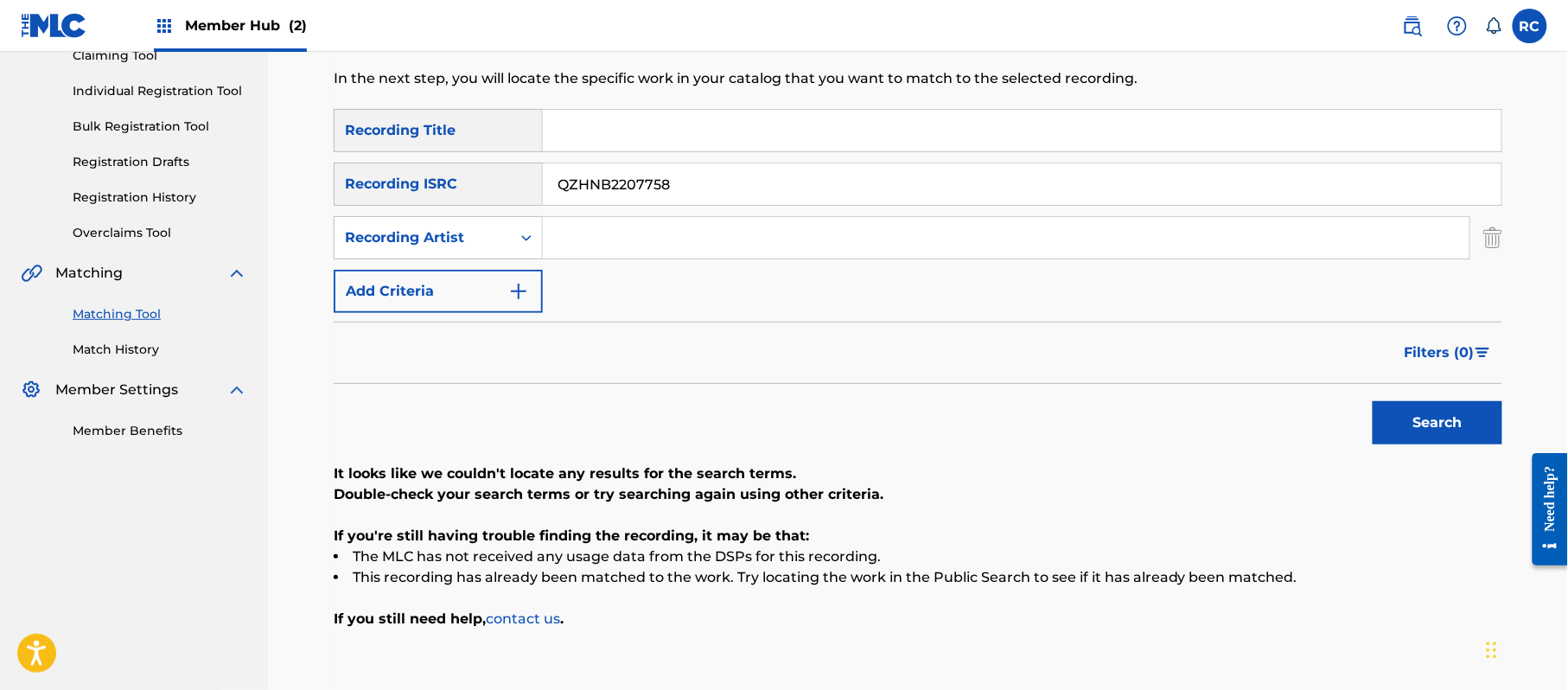
click at [479, 192] on div "SearchWithCriteria934306d6-8f55-4148-a71f-de18aeb7b724 Recording ISRC QZHNB2207…" at bounding box center [917, 184] width 1168 height 43
type input "QZMER2273686"
click at [1404, 431] on button "Search" at bounding box center [1438, 422] width 130 height 43
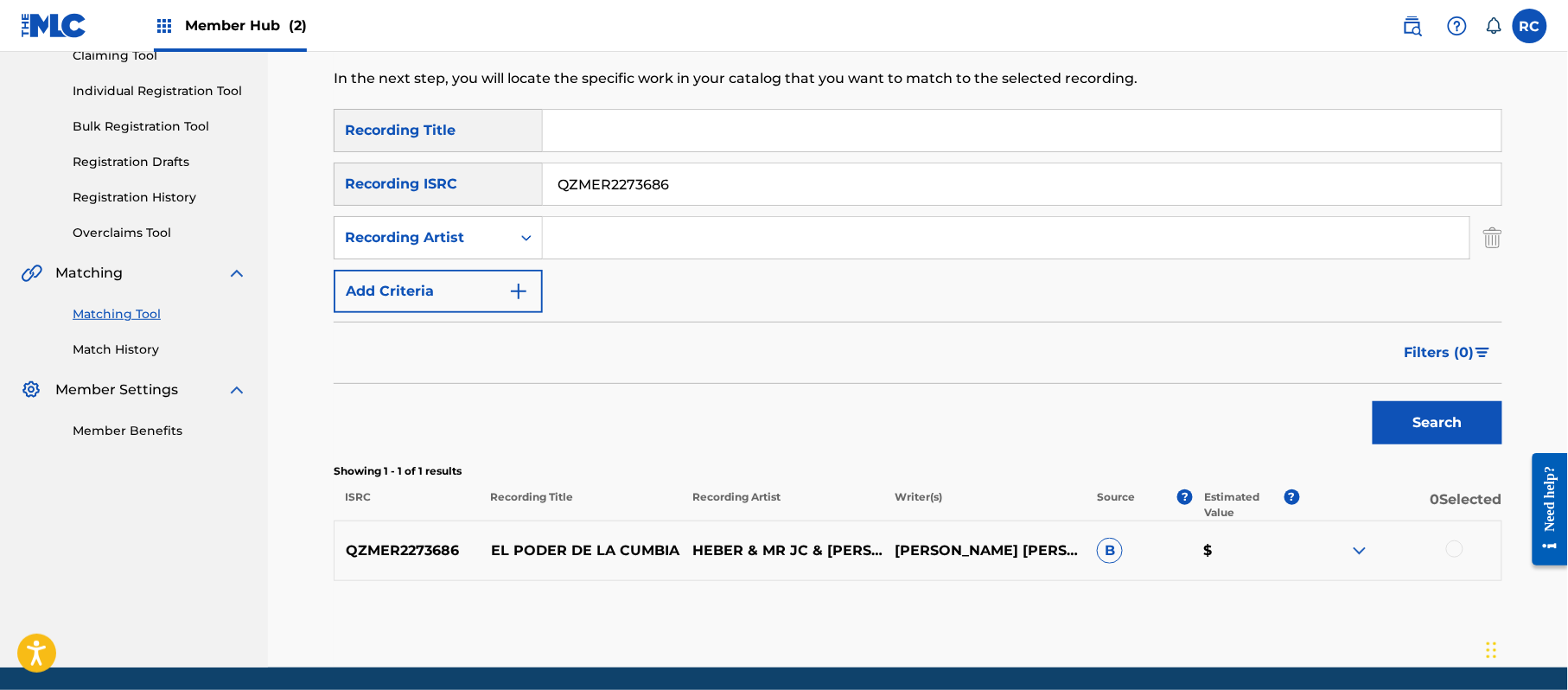
click at [1460, 553] on div at bounding box center [1455, 549] width 17 height 17
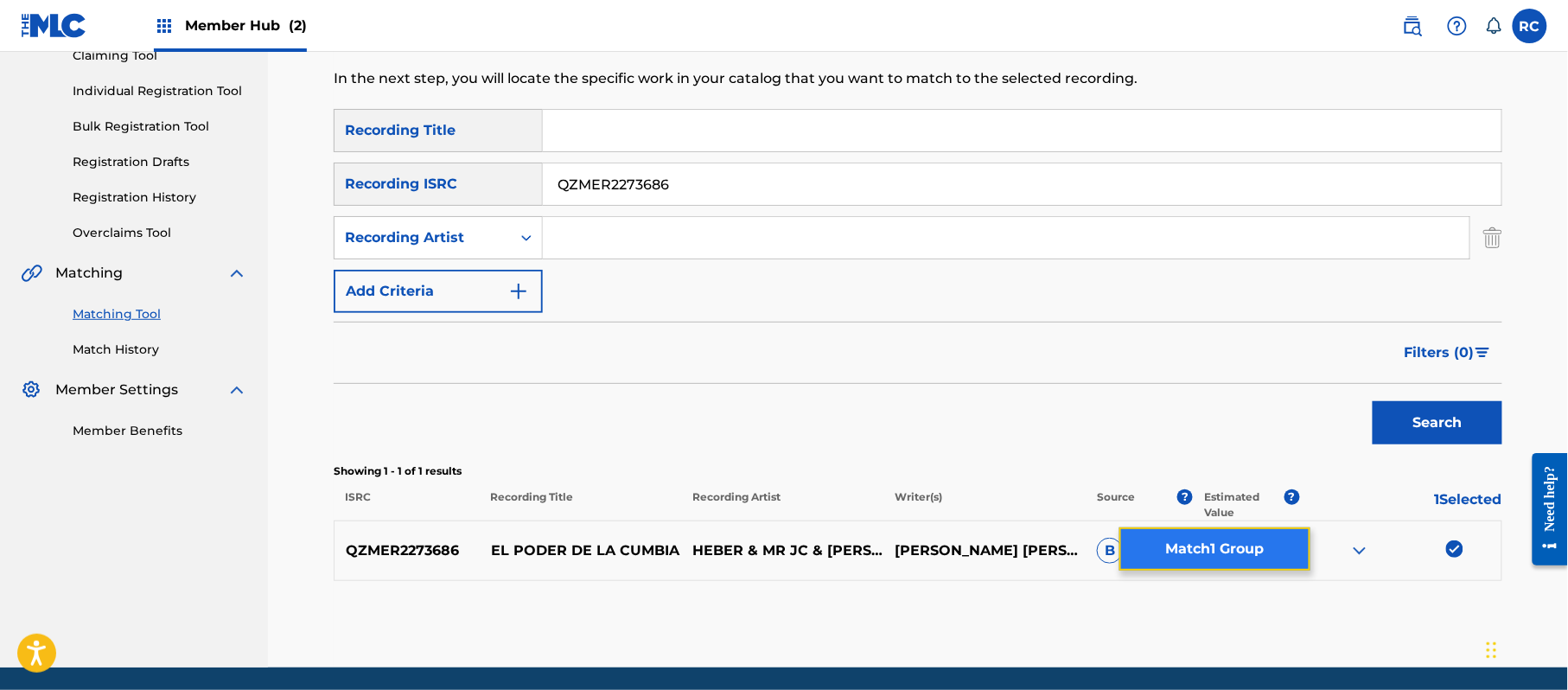
click at [1267, 550] on button "Match 1 Group" at bounding box center [1214, 549] width 191 height 43
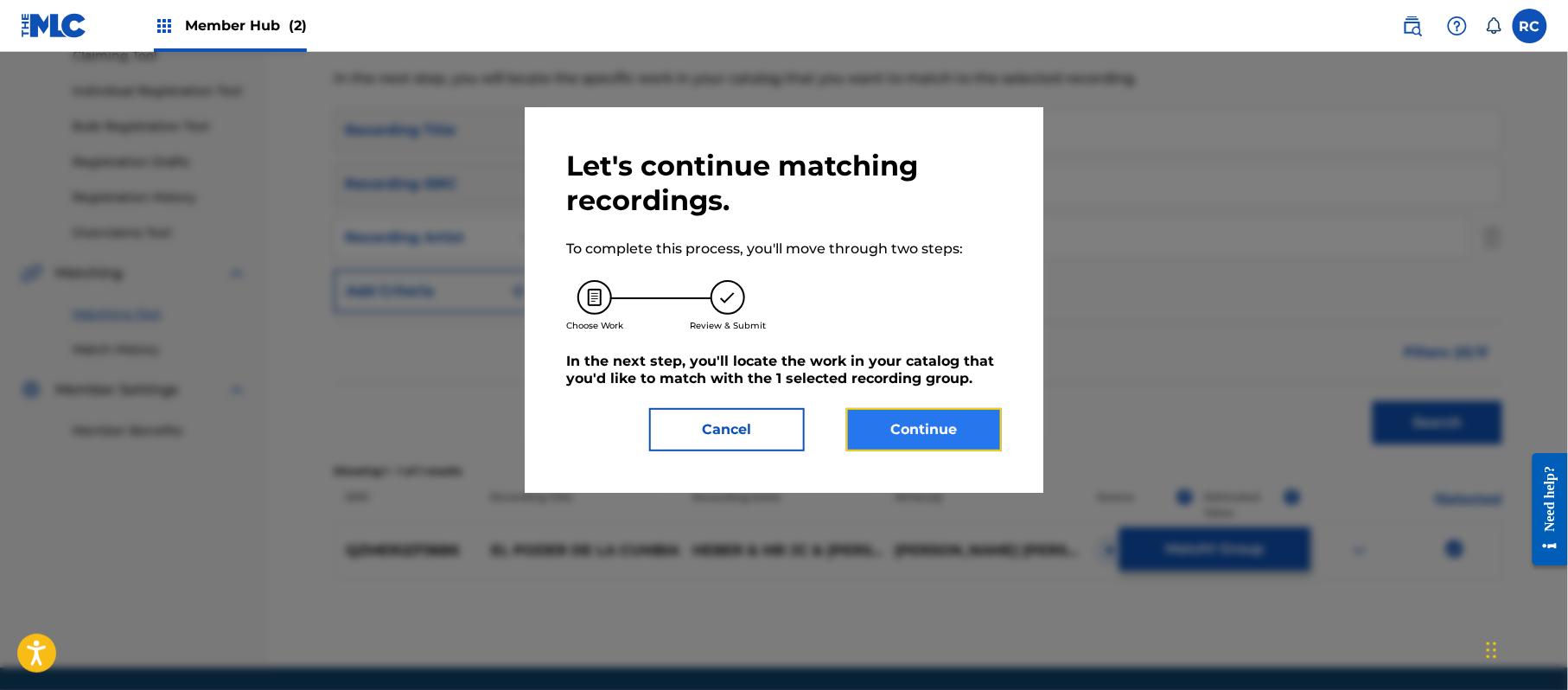
click at [982, 430] on button "Continue" at bounding box center [924, 430] width 156 height 43
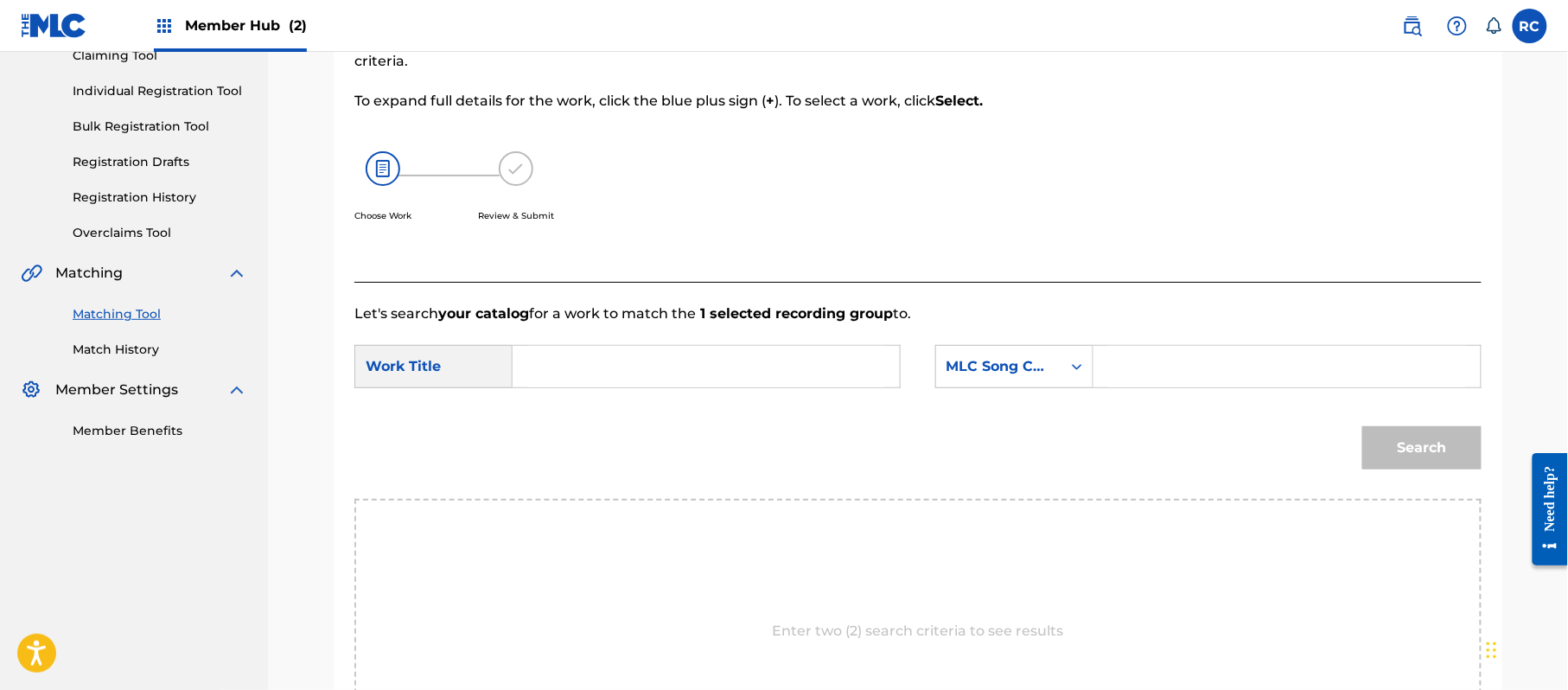
drag, startPoint x: 655, startPoint y: 350, endPoint x: 643, endPoint y: 361, distance: 16.3
click at [654, 353] on input "Search Form" at bounding box center [706, 367] width 358 height 41
click at [745, 377] on input "El Poder de la Cumbia EA5UJ4" at bounding box center [706, 367] width 358 height 41
type input "El Poder de la Cumbia"
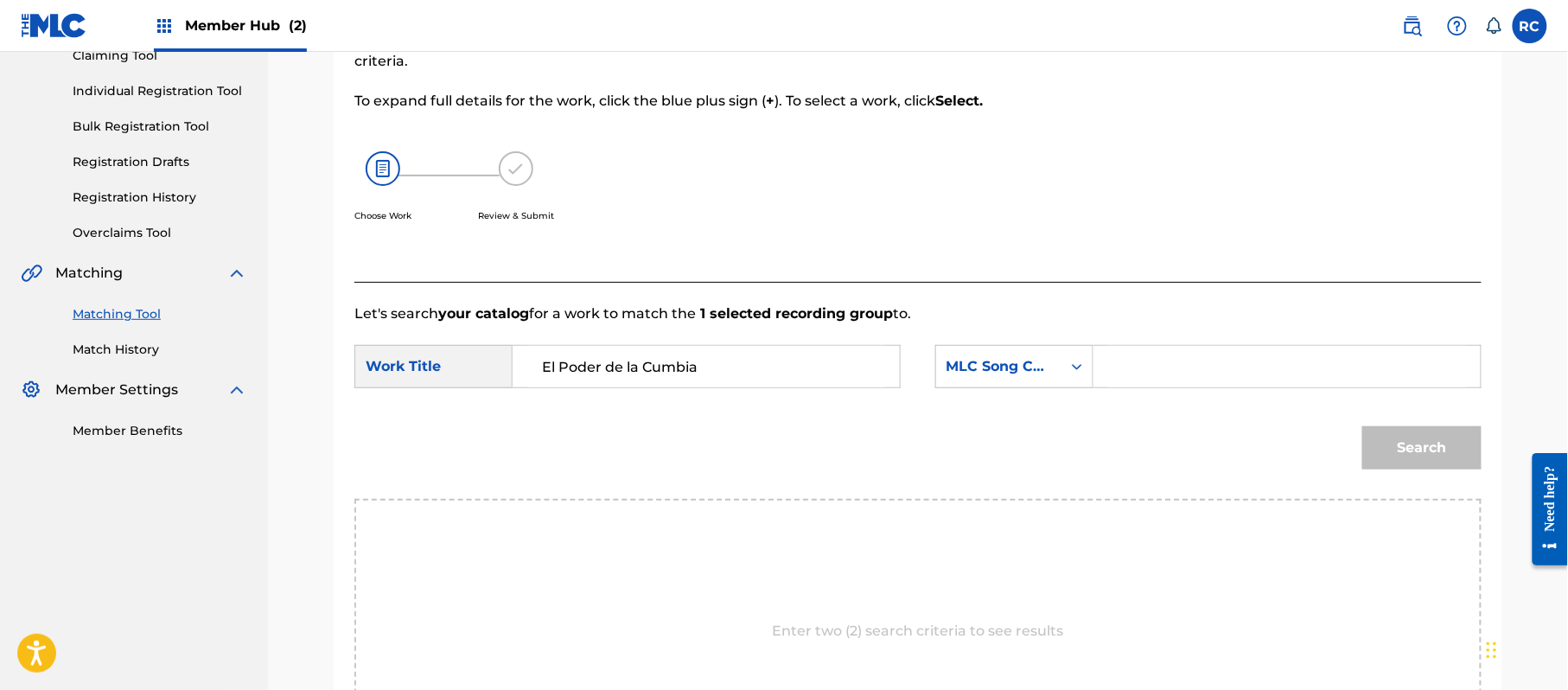
click at [1231, 375] on input "Search Form" at bounding box center [1287, 367] width 358 height 41
type input "EA5UJ4"
click at [1426, 437] on button "Search" at bounding box center [1422, 448] width 120 height 43
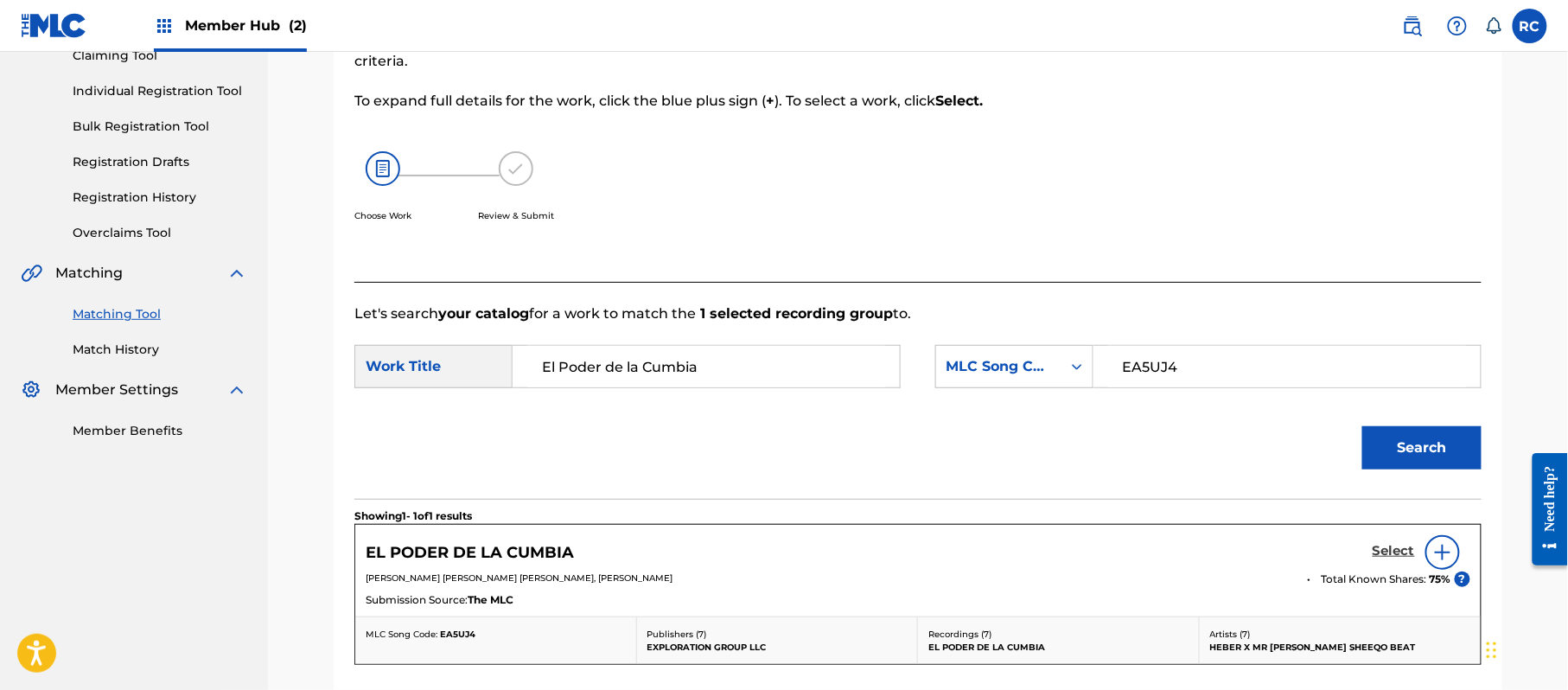
click at [1387, 553] on h5 "Select" at bounding box center [1394, 550] width 42 height 16
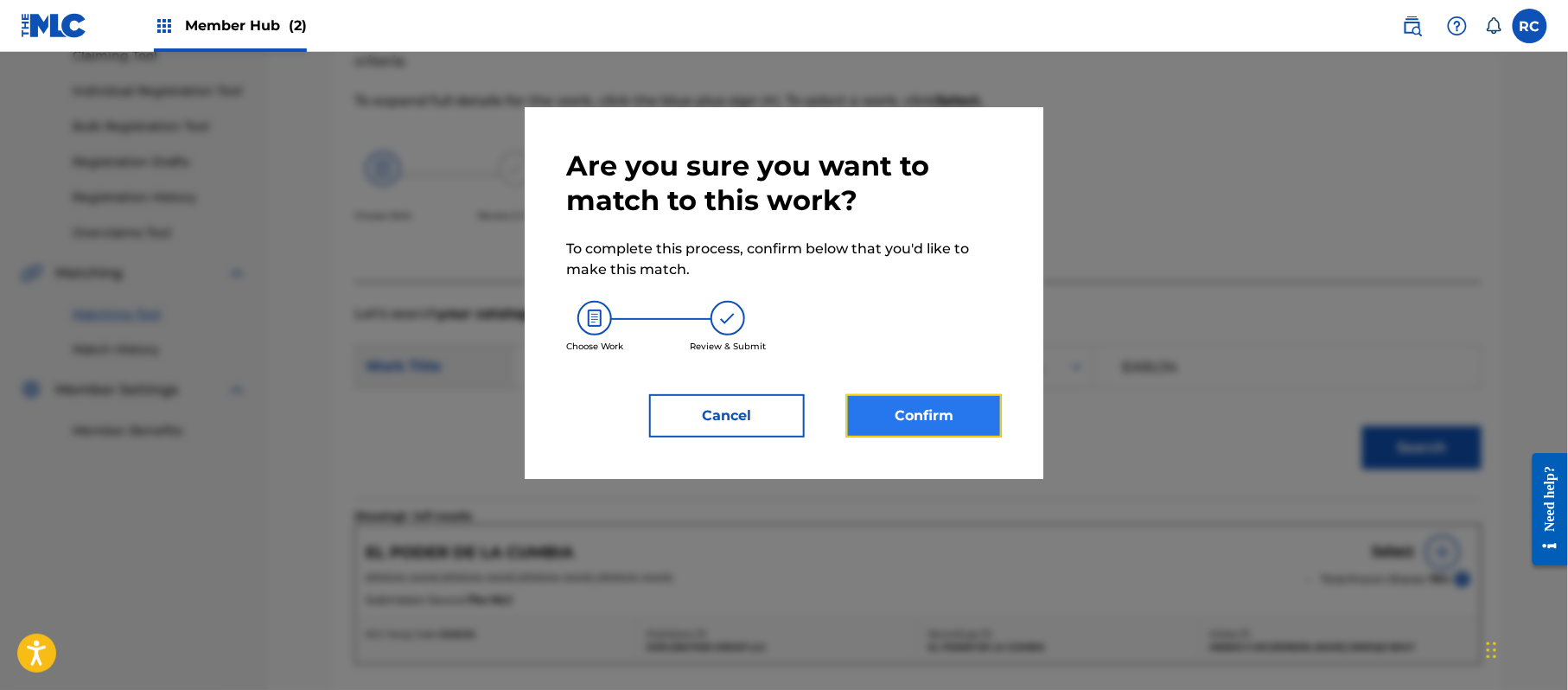
click at [977, 417] on button "Confirm" at bounding box center [924, 416] width 156 height 43
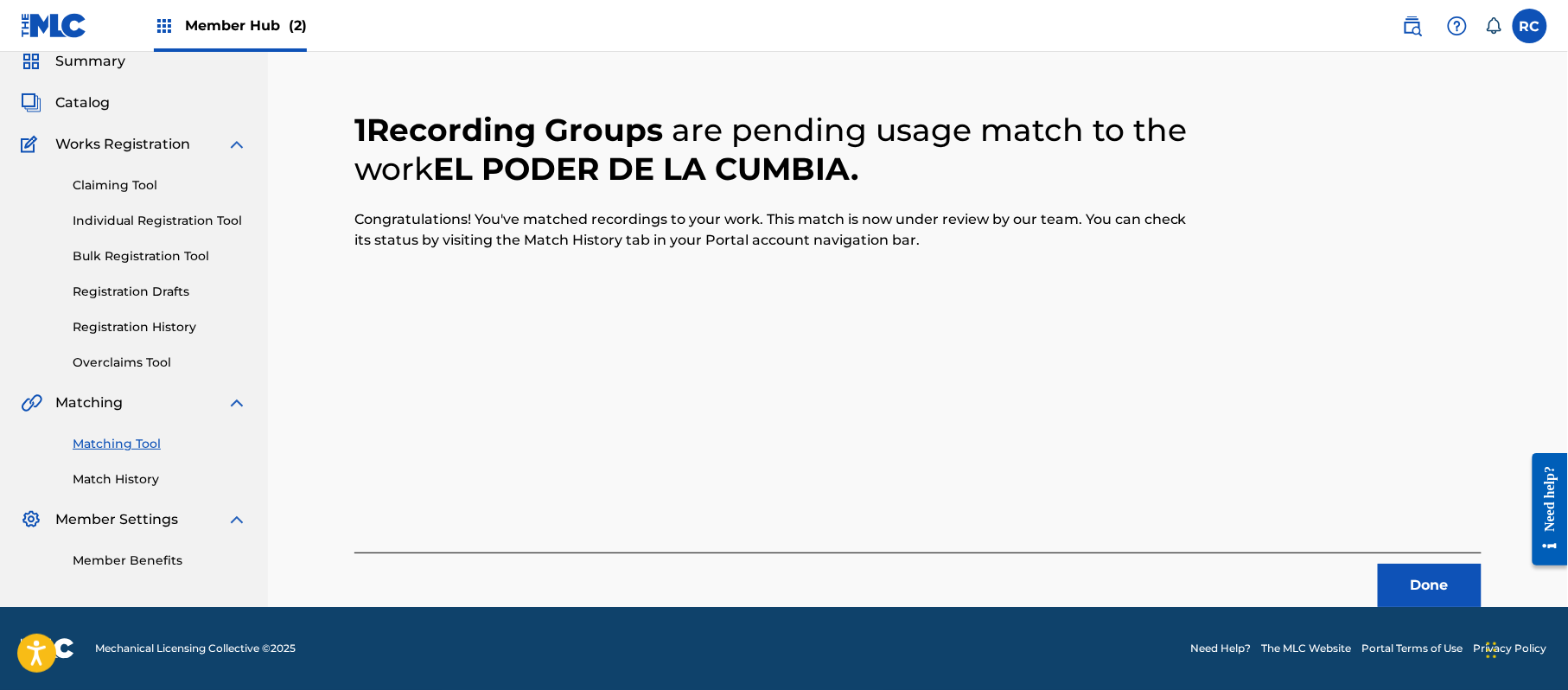
scroll to position [69, 0]
click at [1427, 584] on button "Done" at bounding box center [1429, 585] width 104 height 43
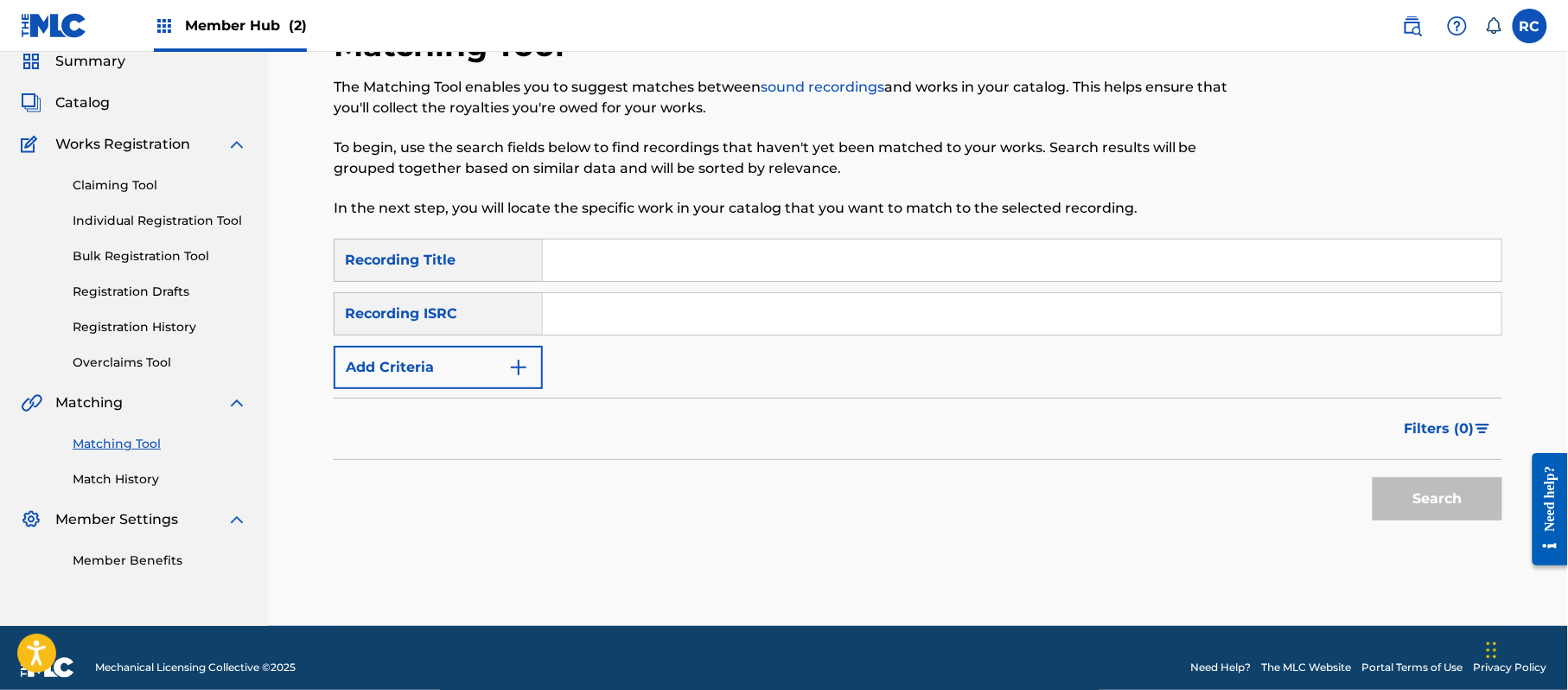
click at [588, 306] on input "Search Form" at bounding box center [1022, 314] width 959 height 41
drag, startPoint x: 1387, startPoint y: 479, endPoint x: 1390, endPoint y: 488, distance: 9.5
click at [1390, 488] on button "Search" at bounding box center [1438, 499] width 130 height 43
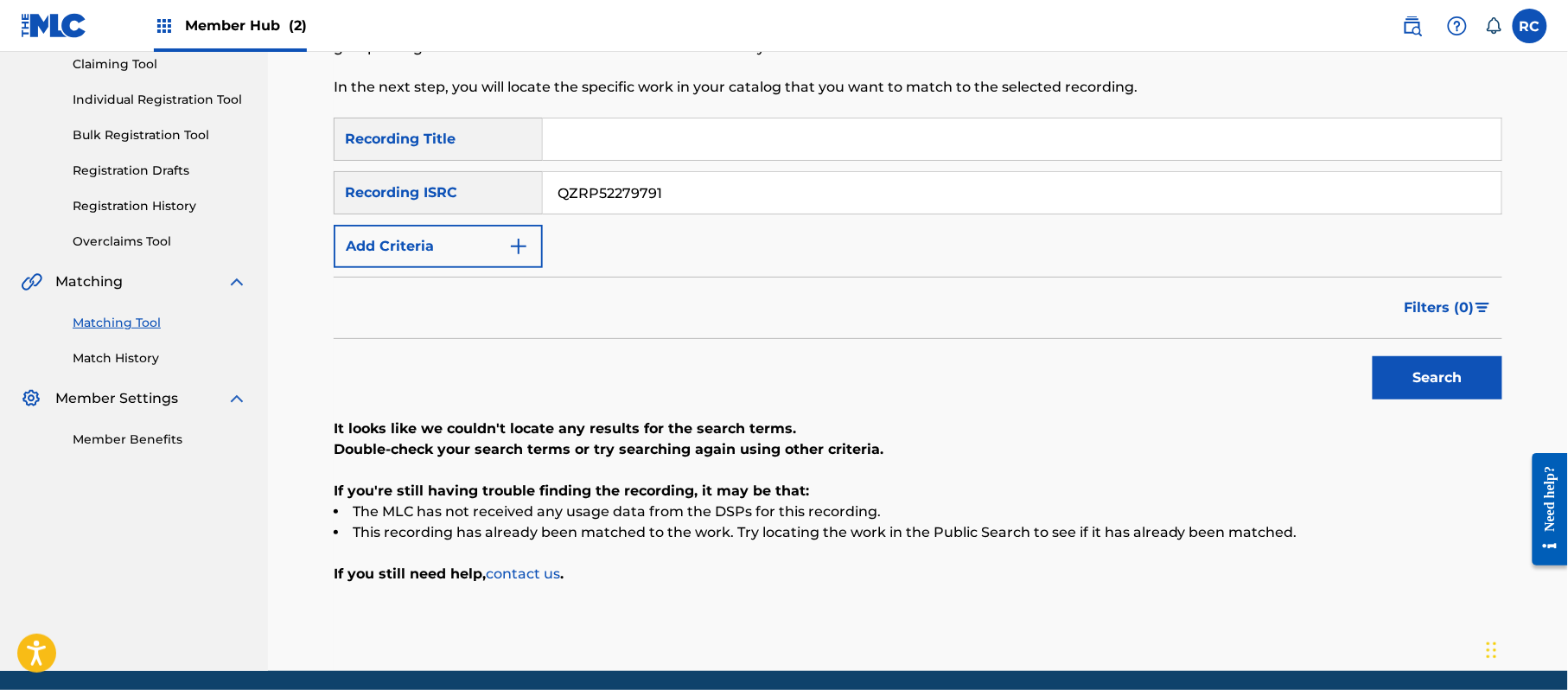
scroll to position [199, 0]
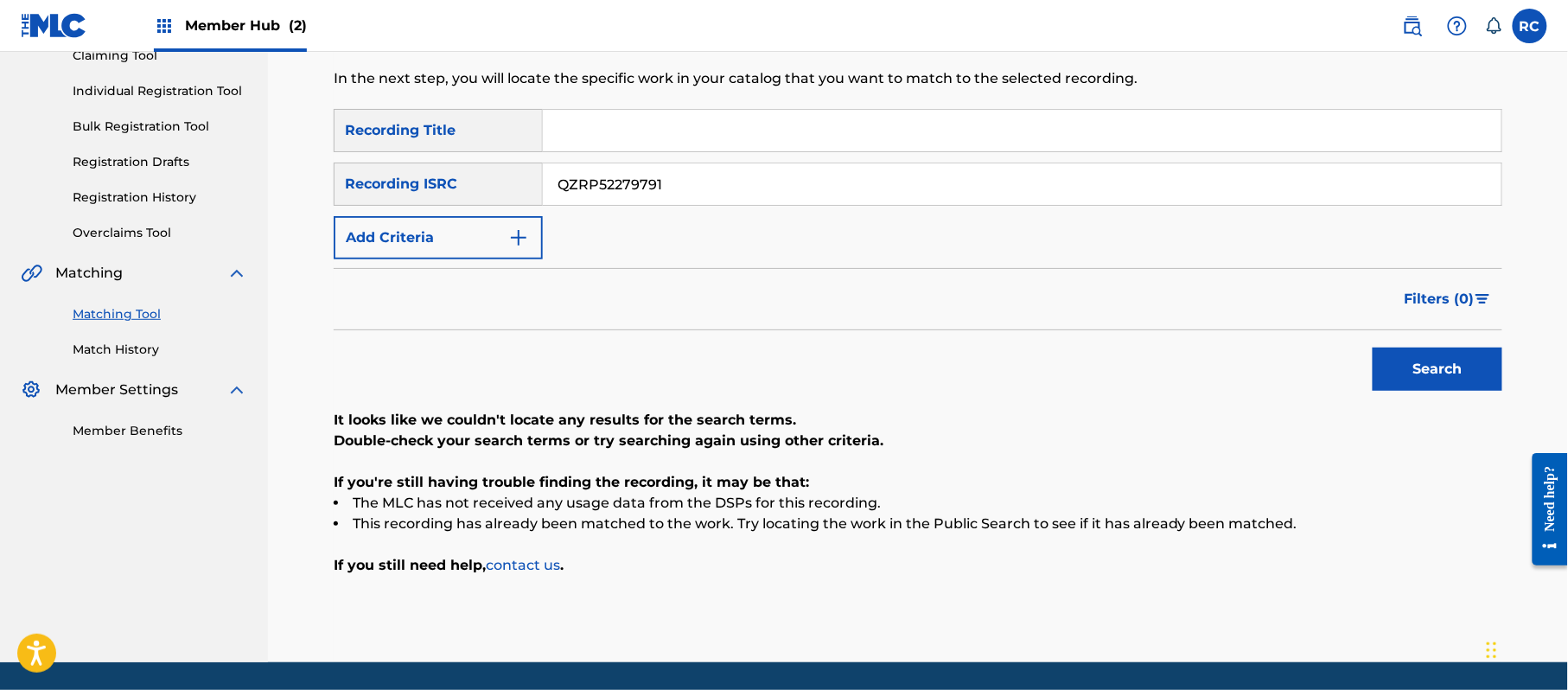
drag, startPoint x: 659, startPoint y: 182, endPoint x: 525, endPoint y: 180, distance: 134.0
click at [486, 184] on div "SearchWithCriteria934306d6-8f55-4148-a71f-de18aeb7b724 Recording ISRC QZRP52279…" at bounding box center [917, 184] width 1168 height 43
click at [1415, 368] on button "Search" at bounding box center [1438, 370] width 130 height 43
drag, startPoint x: 643, startPoint y: 197, endPoint x: 461, endPoint y: 202, distance: 182.1
click at [462, 202] on div "SearchWithCriteria934306d6-8f55-4148-a71f-de18aeb7b724 Recording ISRC QZTAZ2269…" at bounding box center [917, 184] width 1168 height 43
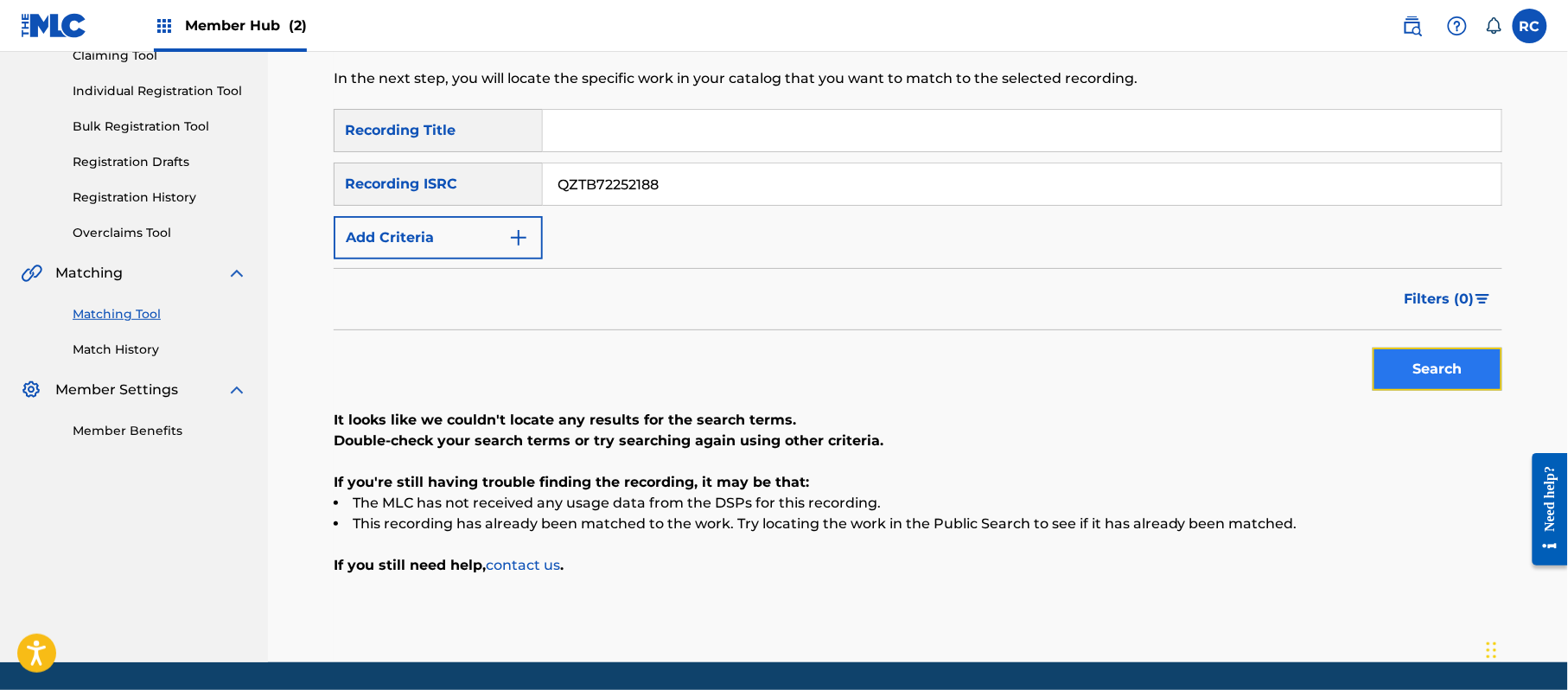
click at [1384, 375] on button "Search" at bounding box center [1438, 370] width 130 height 43
drag, startPoint x: 688, startPoint y: 188, endPoint x: 487, endPoint y: 188, distance: 201.0
click at [487, 188] on div "SearchWithCriteria934306d6-8f55-4148-a71f-de18aeb7b724 Recording ISRC QZTB72252…" at bounding box center [917, 184] width 1168 height 43
click at [1381, 360] on button "Search" at bounding box center [1438, 370] width 130 height 43
drag, startPoint x: 643, startPoint y: 128, endPoint x: 628, endPoint y: 137, distance: 17.5
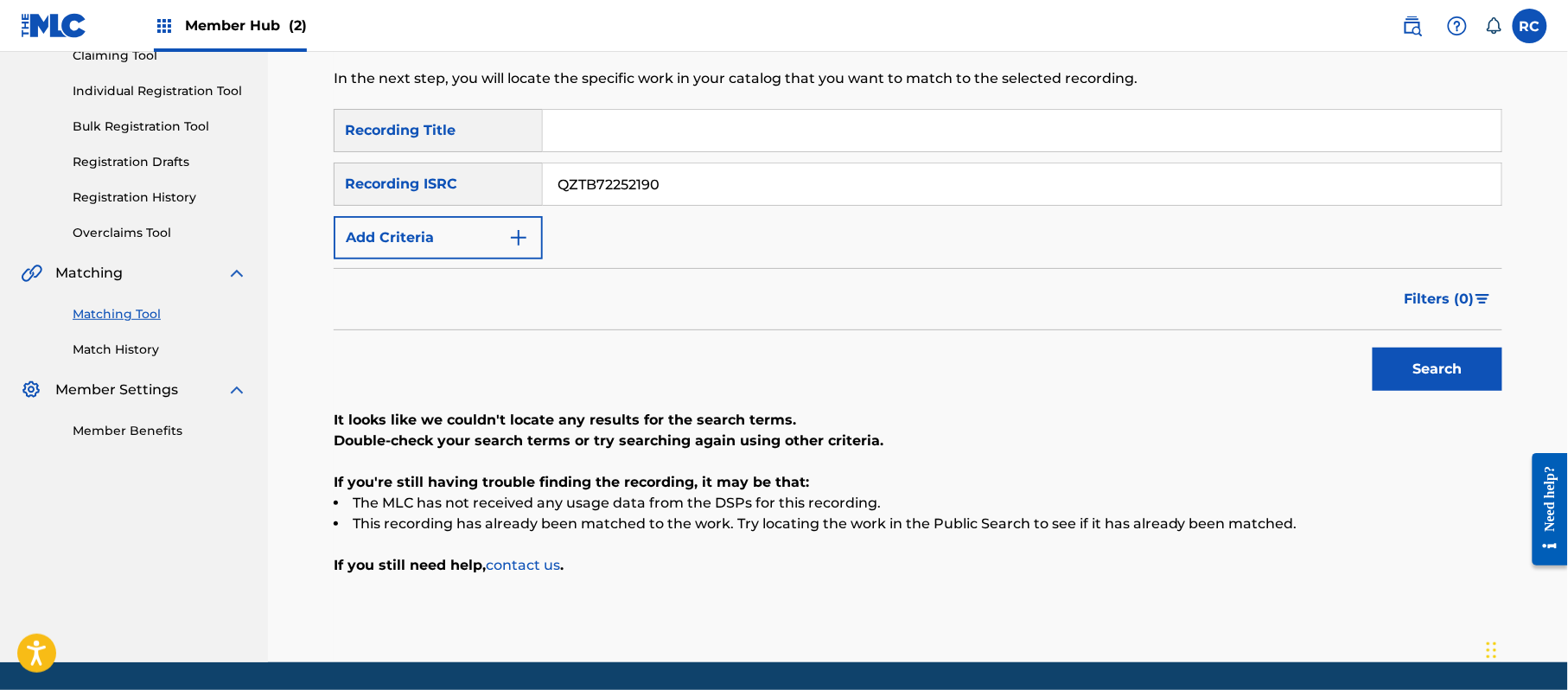
click at [641, 129] on input "Search Form" at bounding box center [1022, 130] width 959 height 41
drag, startPoint x: 793, startPoint y: 130, endPoint x: 950, endPoint y: 147, distance: 157.9
click at [949, 147] on input "Para Que Vuelves (Version Pop) [PERSON_NAME]" at bounding box center [1022, 130] width 959 height 41
drag, startPoint x: 651, startPoint y: 197, endPoint x: 522, endPoint y: 197, distance: 129.0
click at [522, 197] on div "SearchWithCriteria934306d6-8f55-4148-a71f-de18aeb7b724 Recording ISRC QZTB72252…" at bounding box center [917, 184] width 1168 height 43
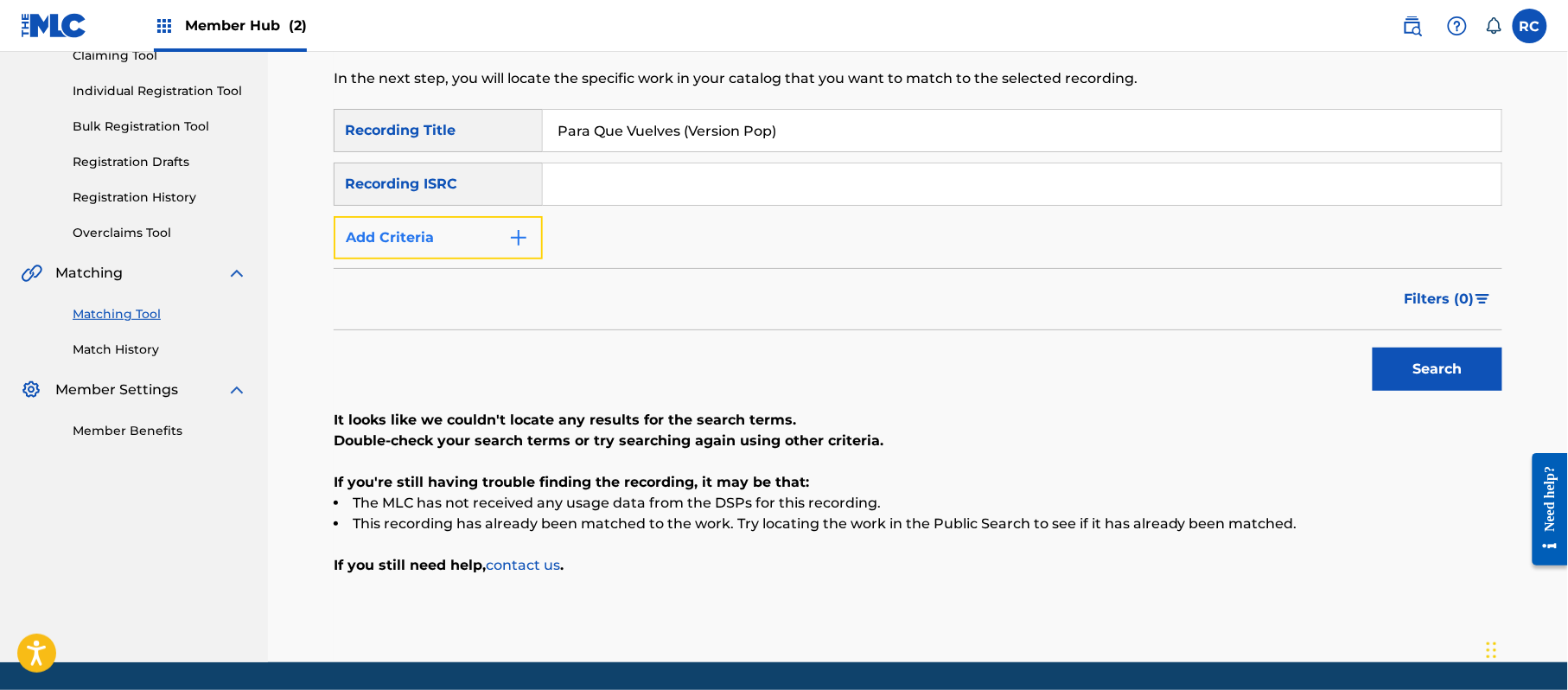
click at [464, 234] on button "Add Criteria" at bounding box center [438, 238] width 209 height 43
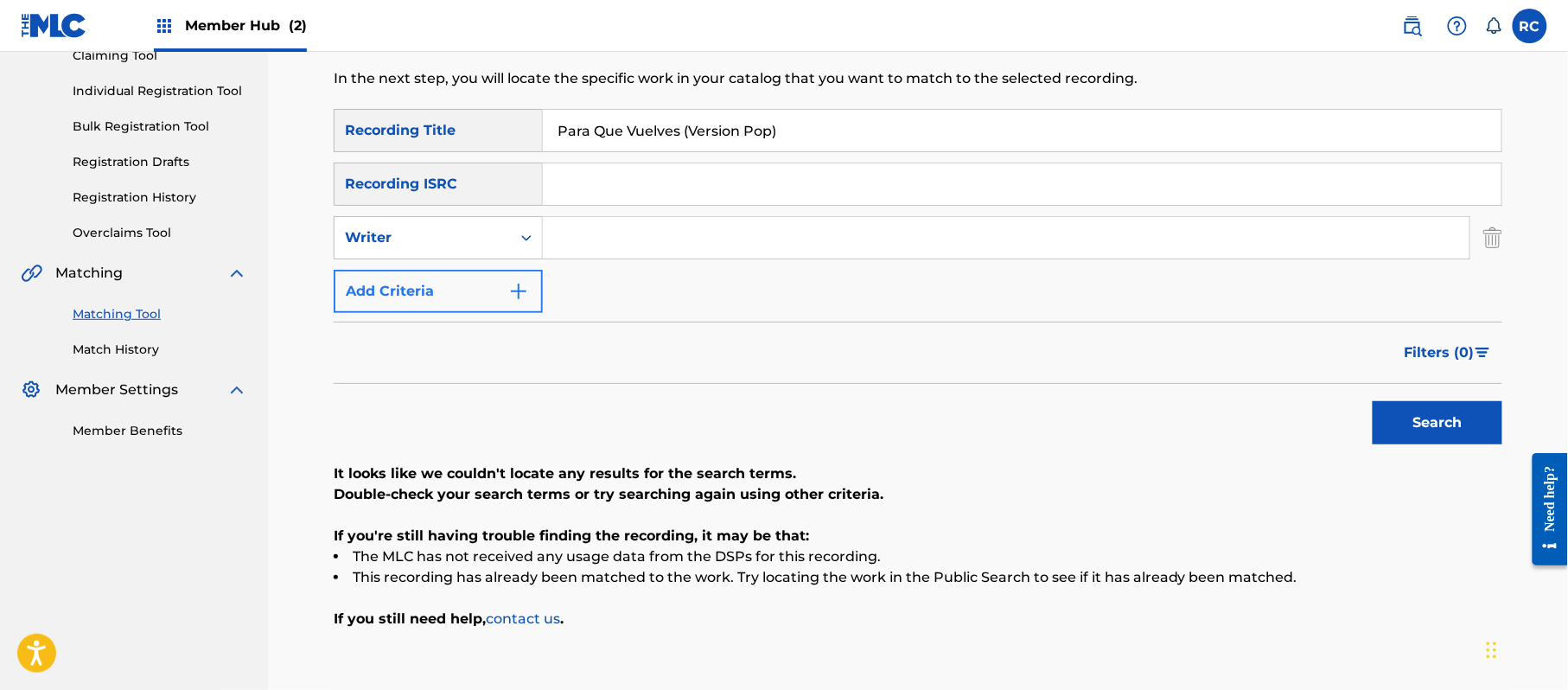
click at [460, 245] on div "Writer" at bounding box center [422, 238] width 156 height 21
click at [470, 275] on div "Recording Artist" at bounding box center [438, 281] width 207 height 43
click at [593, 242] on input "Search Form" at bounding box center [1006, 238] width 927 height 41
click at [1478, 421] on button "Search" at bounding box center [1438, 422] width 130 height 43
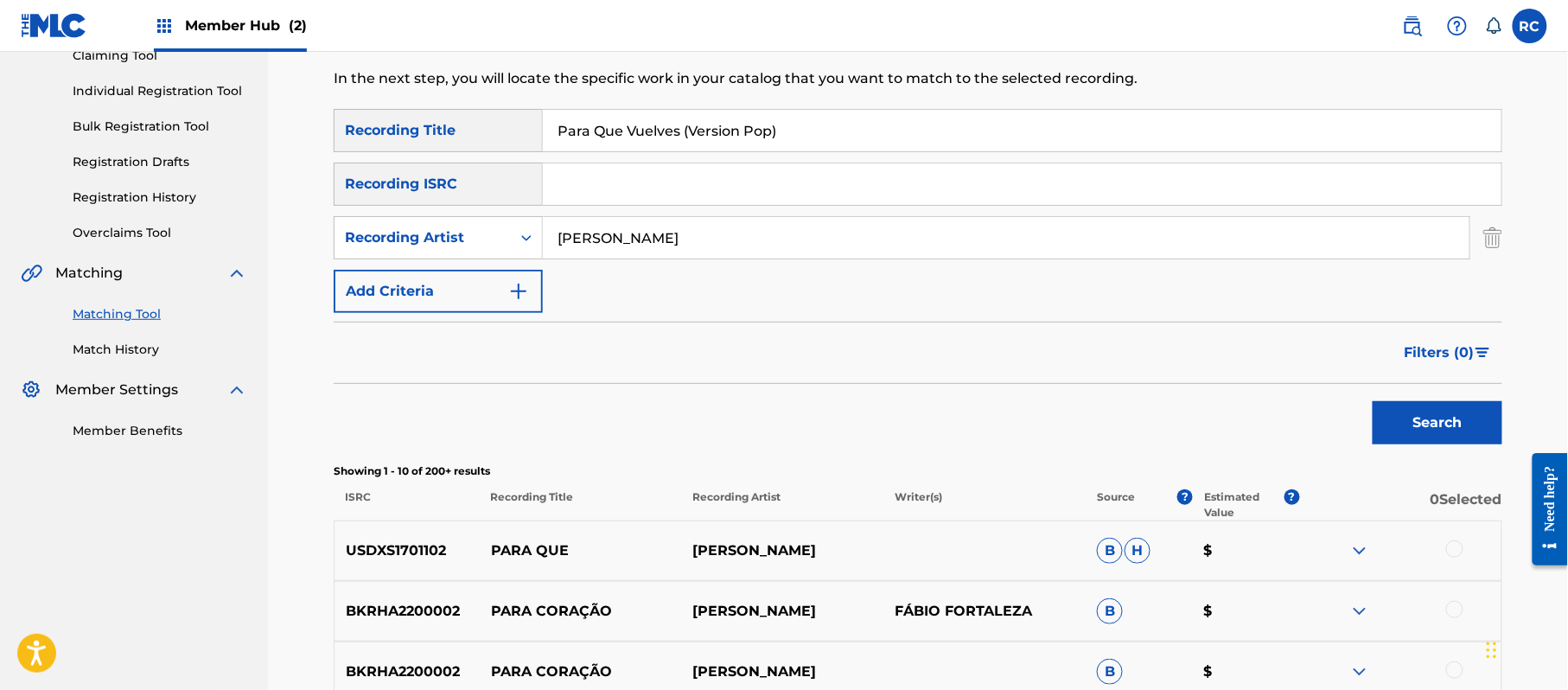
click at [668, 189] on input "Search Form" at bounding box center [1022, 184] width 959 height 41
drag, startPoint x: 785, startPoint y: 122, endPoint x: 478, endPoint y: 124, distance: 307.0
click at [478, 124] on div "SearchWithCriteria33b71844-0a2b-48f7-bdd0-1648cc1735c6 Recording Title Para Que…" at bounding box center [917, 131] width 1168 height 43
drag, startPoint x: 651, startPoint y: 233, endPoint x: 502, endPoint y: 236, distance: 149.0
click at [502, 236] on div "SearchWithCriteriad8107759-42a0-4122-a493-af300c8b700e Recording Artist [PERSON…" at bounding box center [917, 238] width 1168 height 43
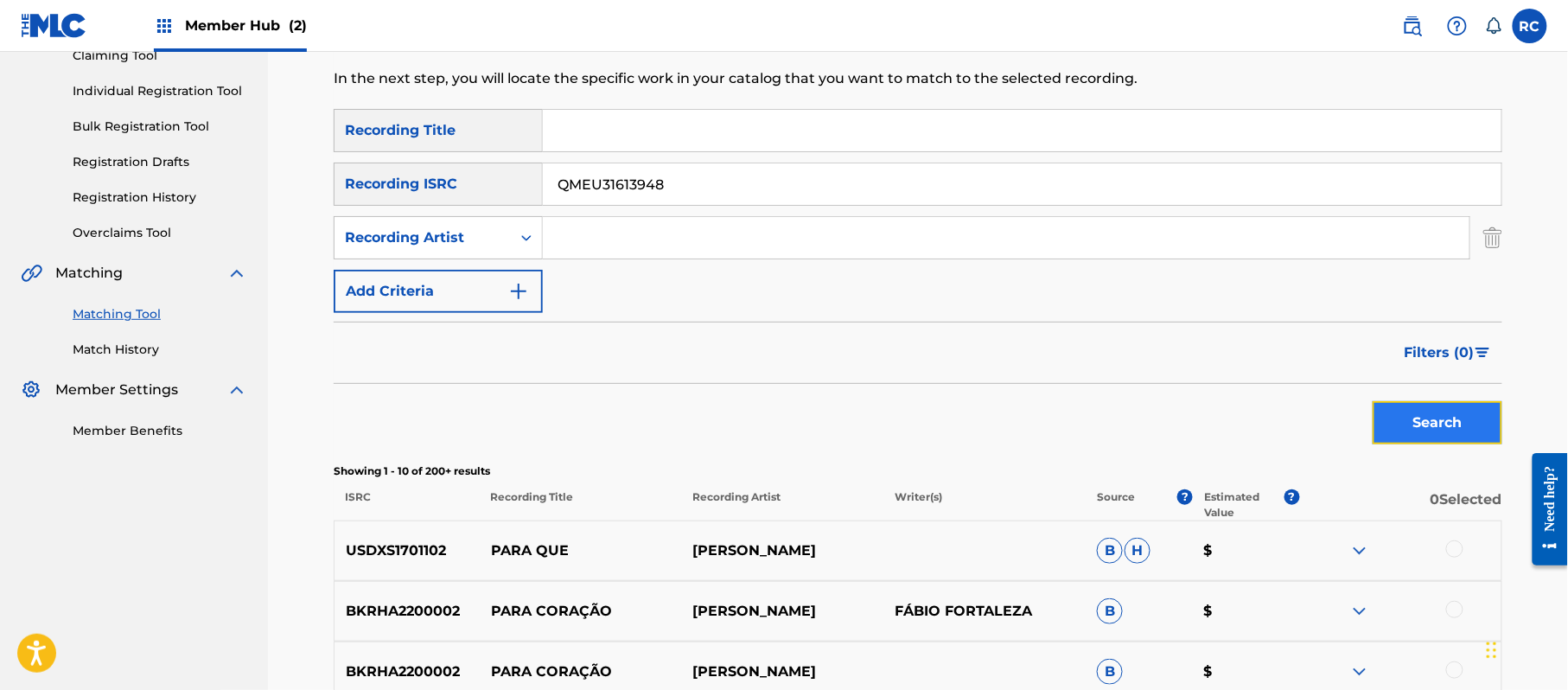
click at [1421, 422] on button "Search" at bounding box center [1438, 422] width 130 height 43
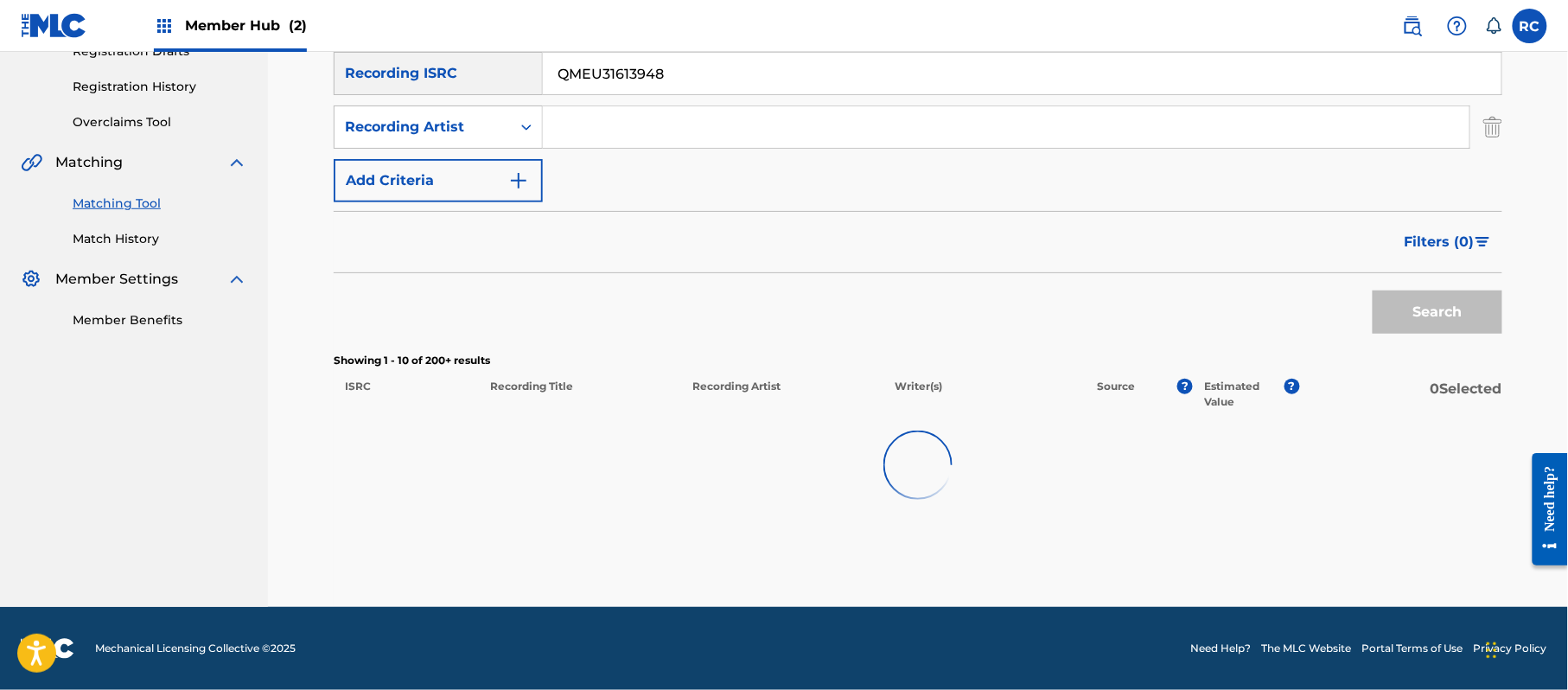
scroll to position [307, 0]
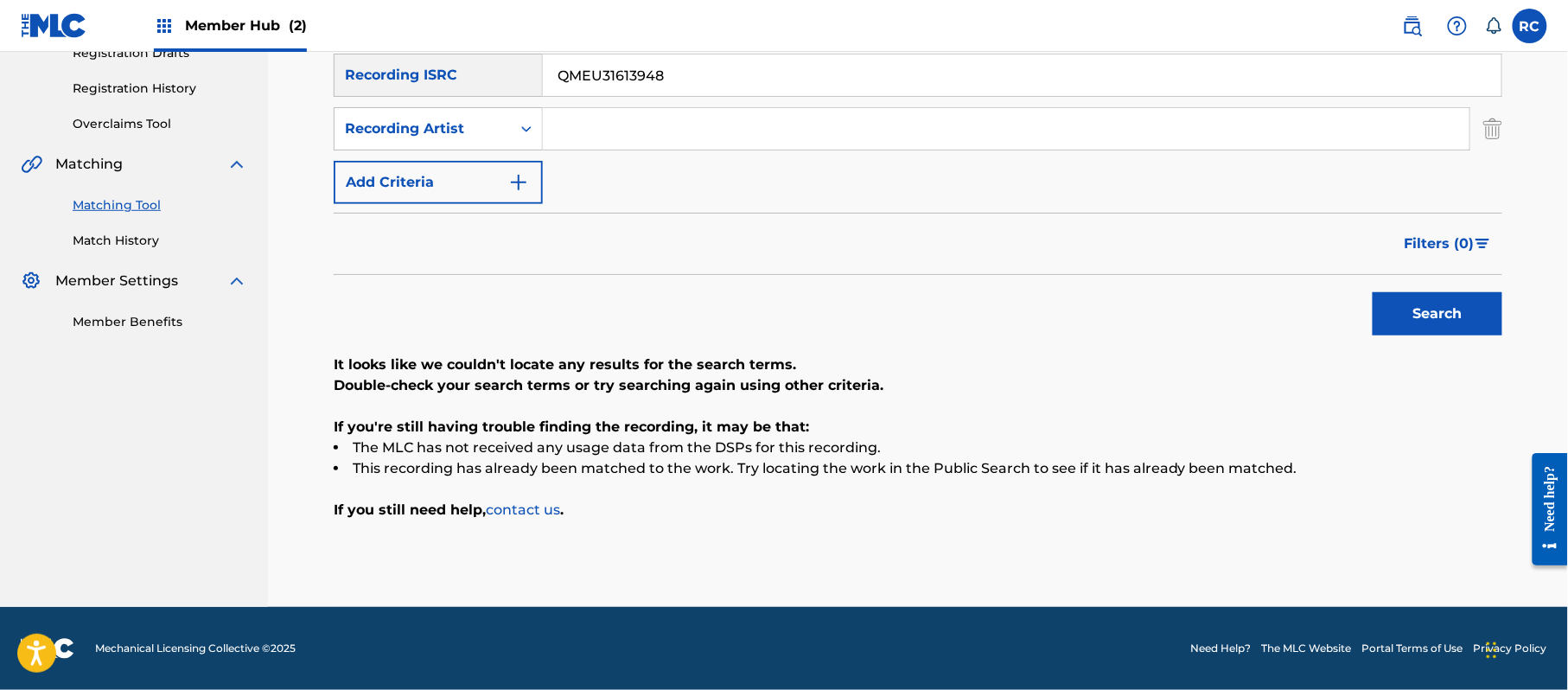
drag, startPoint x: 700, startPoint y: 80, endPoint x: 434, endPoint y: 83, distance: 266.0
click at [412, 83] on div "SearchWithCriteria934306d6-8f55-4148-a71f-de18aeb7b724 Recording ISRC QMEU31613…" at bounding box center [917, 75] width 1168 height 43
drag, startPoint x: 1418, startPoint y: 308, endPoint x: 1308, endPoint y: 340, distance: 114.6
click at [1415, 312] on button "Search" at bounding box center [1438, 314] width 130 height 43
drag, startPoint x: 734, startPoint y: 70, endPoint x: 425, endPoint y: 105, distance: 311.0
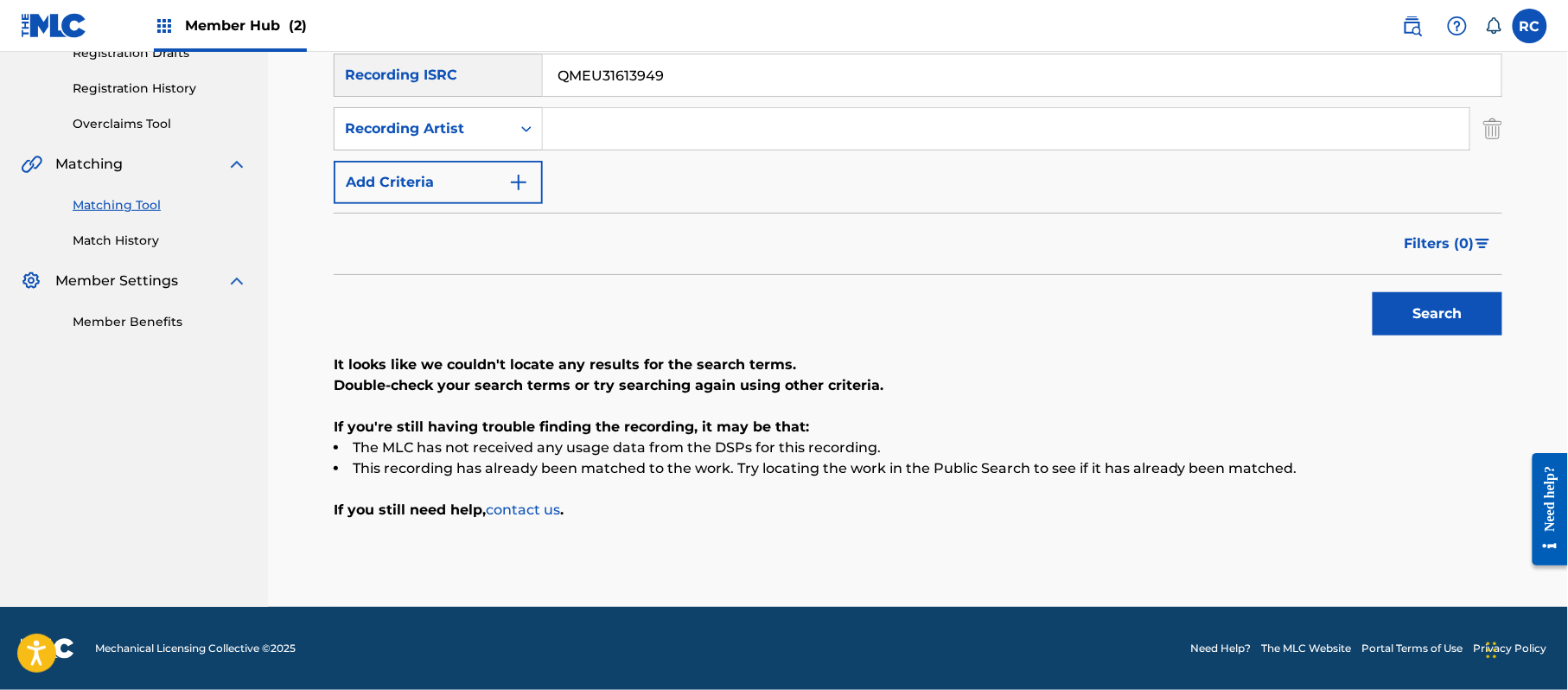
click at [425, 105] on div "SearchWithCriteria33b71844-0a2b-48f7-bdd0-1648cc1735c6 Recording Title SearchWi…" at bounding box center [917, 102] width 1168 height 204
drag, startPoint x: 1429, startPoint y: 303, endPoint x: 1418, endPoint y: 313, distance: 14.9
click at [1428, 308] on button "Search" at bounding box center [1438, 314] width 130 height 43
drag, startPoint x: 713, startPoint y: 85, endPoint x: 443, endPoint y: 95, distance: 270.2
click at [443, 95] on div "SearchWithCriteria934306d6-8f55-4148-a71f-de18aeb7b724 Recording ISRC QMEU31613…" at bounding box center [917, 75] width 1168 height 43
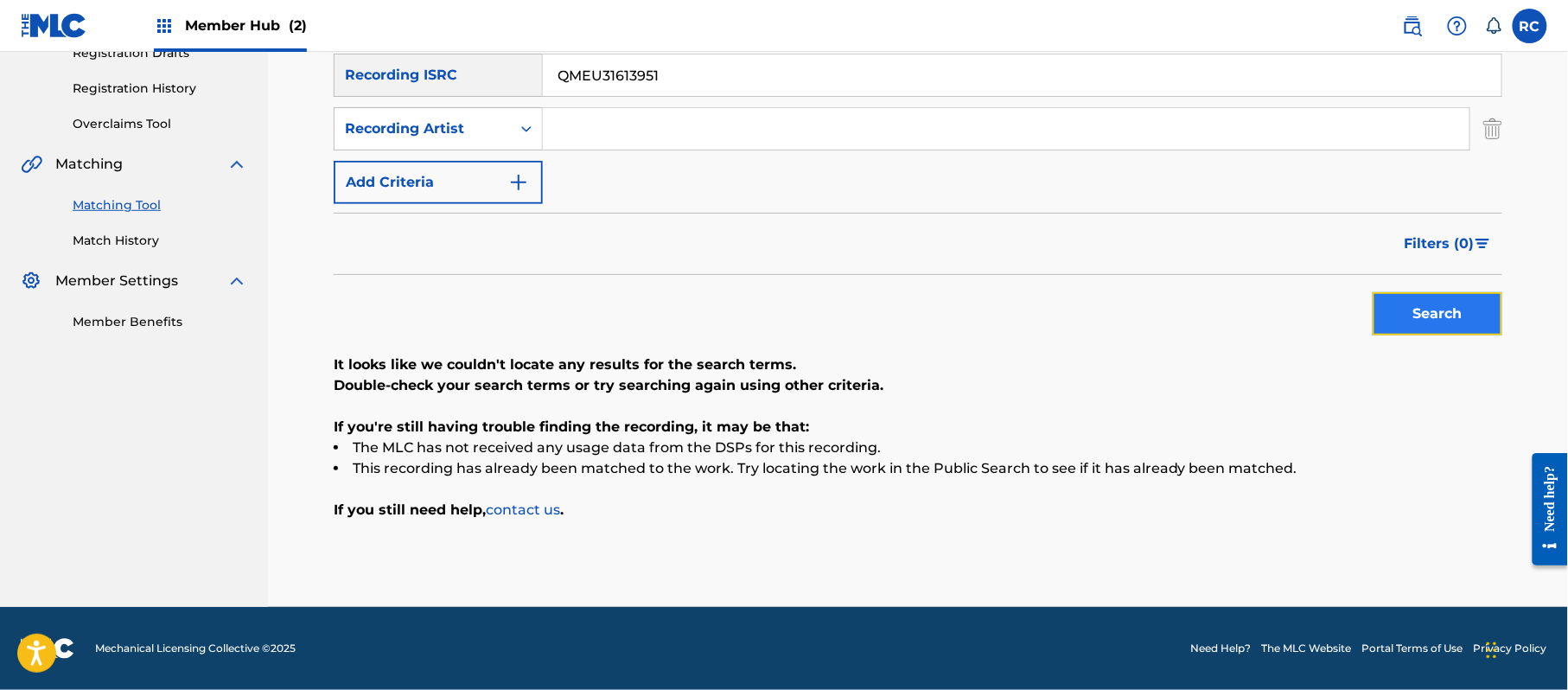
click at [1419, 313] on button "Search" at bounding box center [1438, 314] width 130 height 43
drag, startPoint x: 688, startPoint y: 80, endPoint x: 396, endPoint y: 84, distance: 292.0
click at [396, 84] on div "SearchWithCriteria934306d6-8f55-4148-a71f-de18aeb7b724 Recording ISRC QMEU31613…" at bounding box center [917, 75] width 1168 height 43
click at [1460, 322] on button "Search" at bounding box center [1438, 314] width 130 height 43
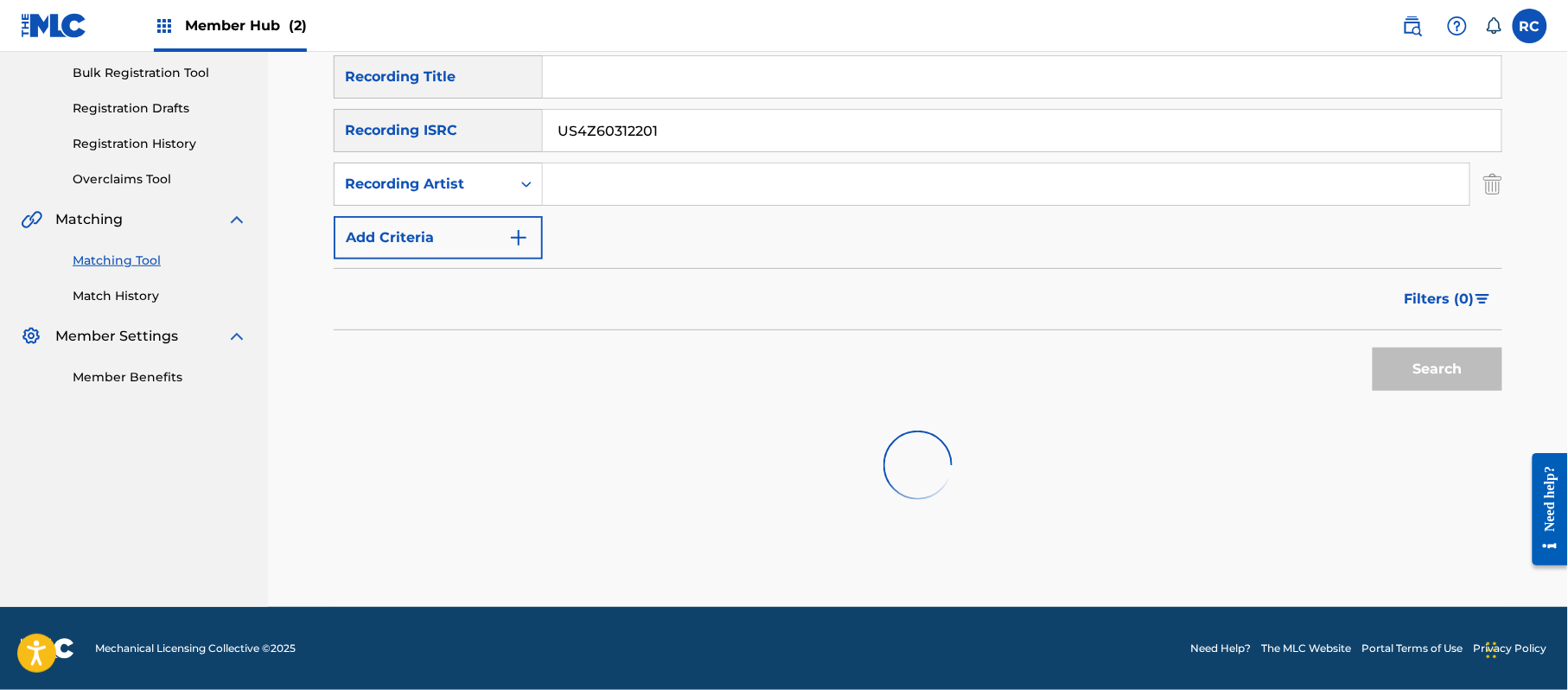
scroll to position [137, 0]
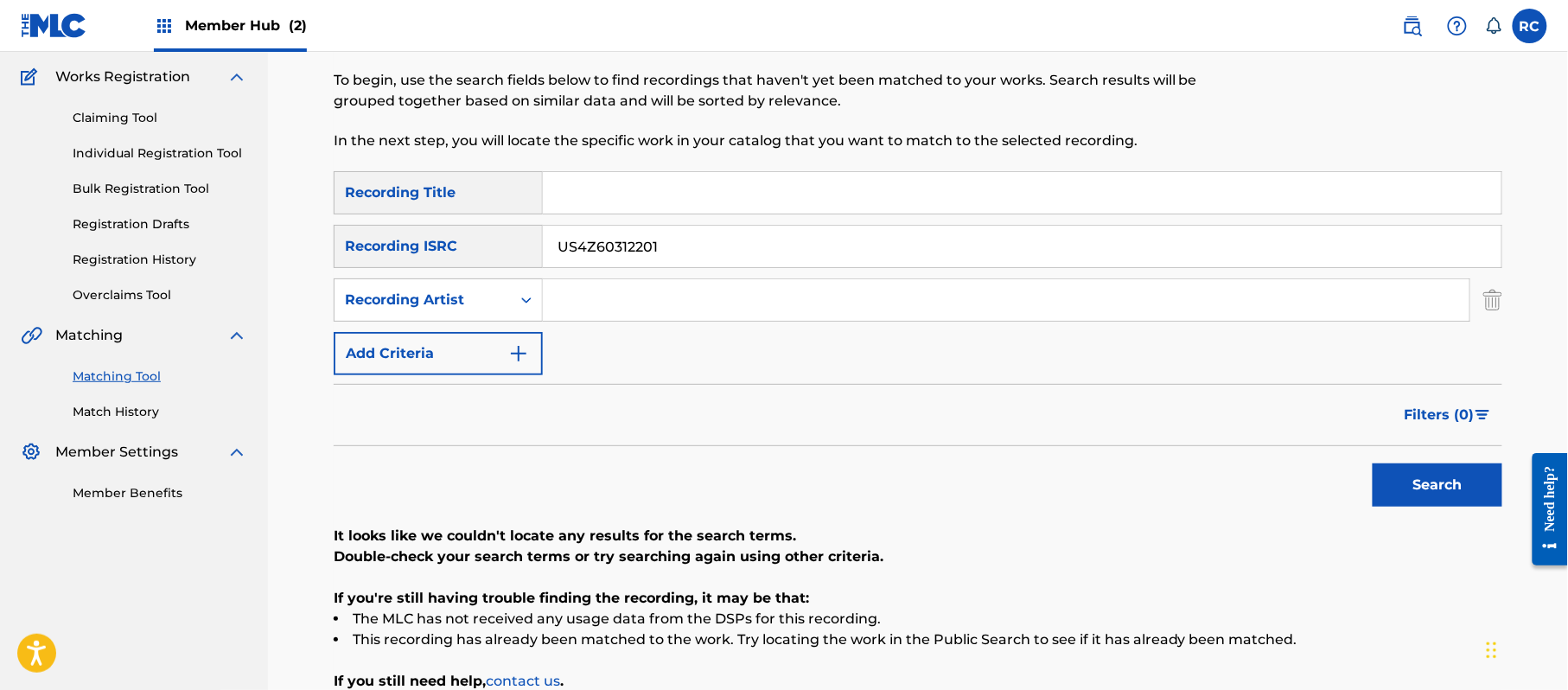
drag, startPoint x: 682, startPoint y: 250, endPoint x: 525, endPoint y: 268, distance: 158.0
click at [525, 268] on div "SearchWithCriteria33b71844-0a2b-48f7-bdd0-1648cc1735c6 Recording Title SearchWi…" at bounding box center [917, 273] width 1168 height 204
click at [1422, 487] on button "Search" at bounding box center [1438, 485] width 130 height 43
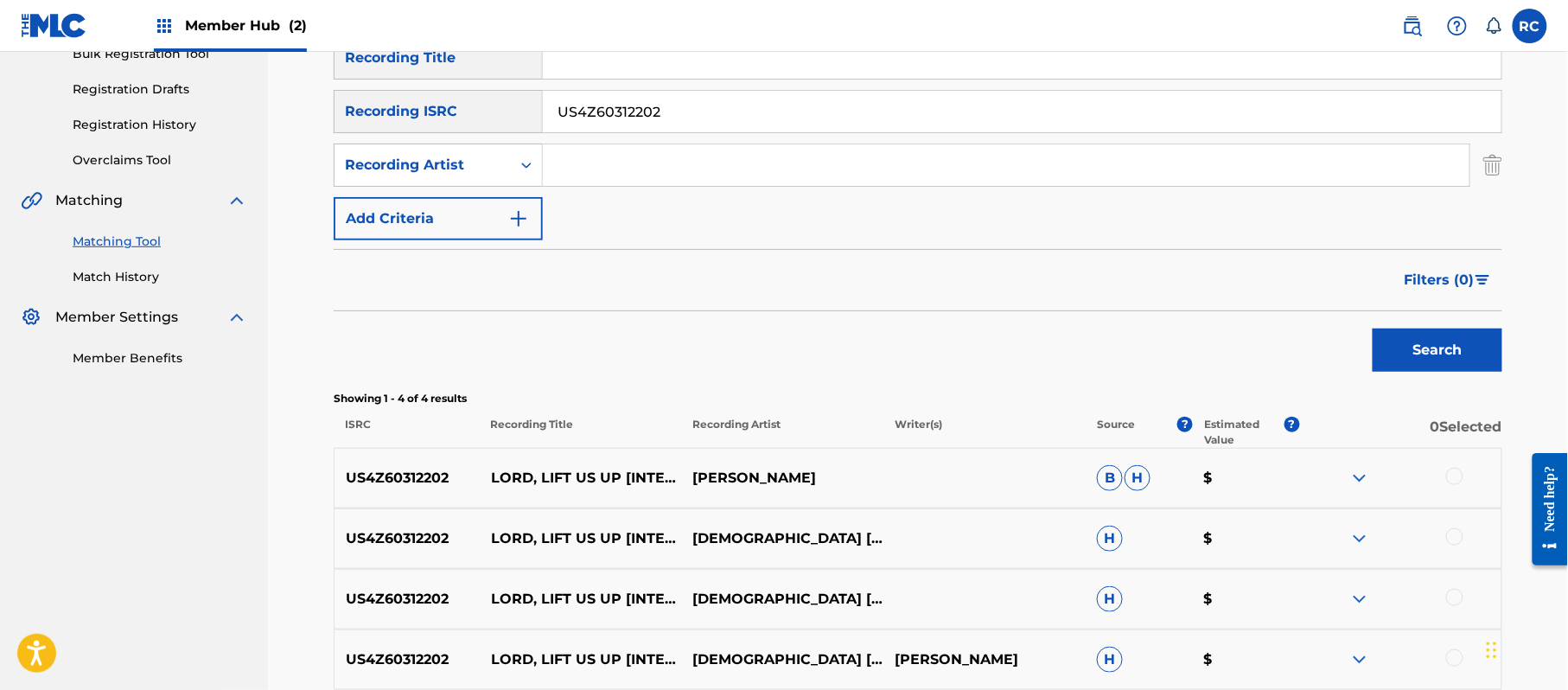
scroll to position [441, 0]
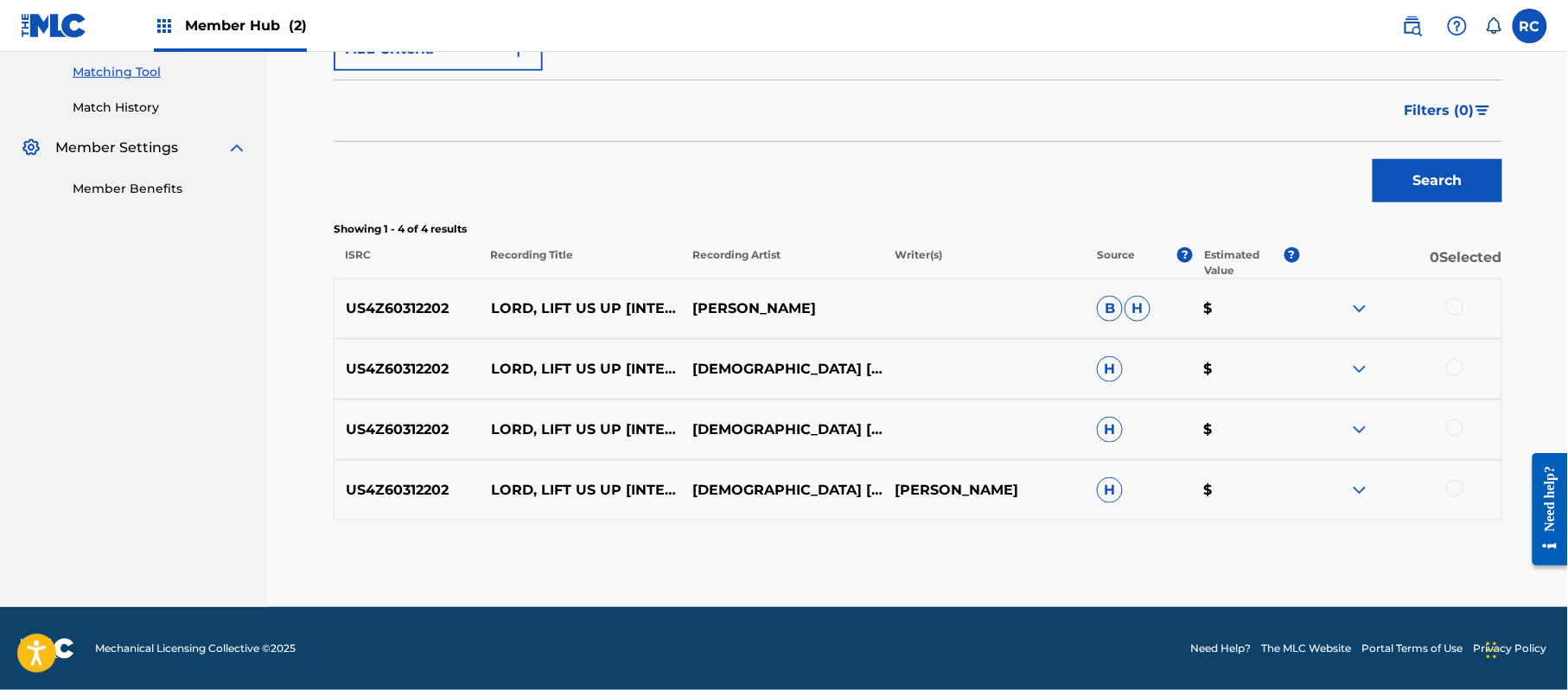
click at [1447, 302] on div at bounding box center [1455, 306] width 17 height 17
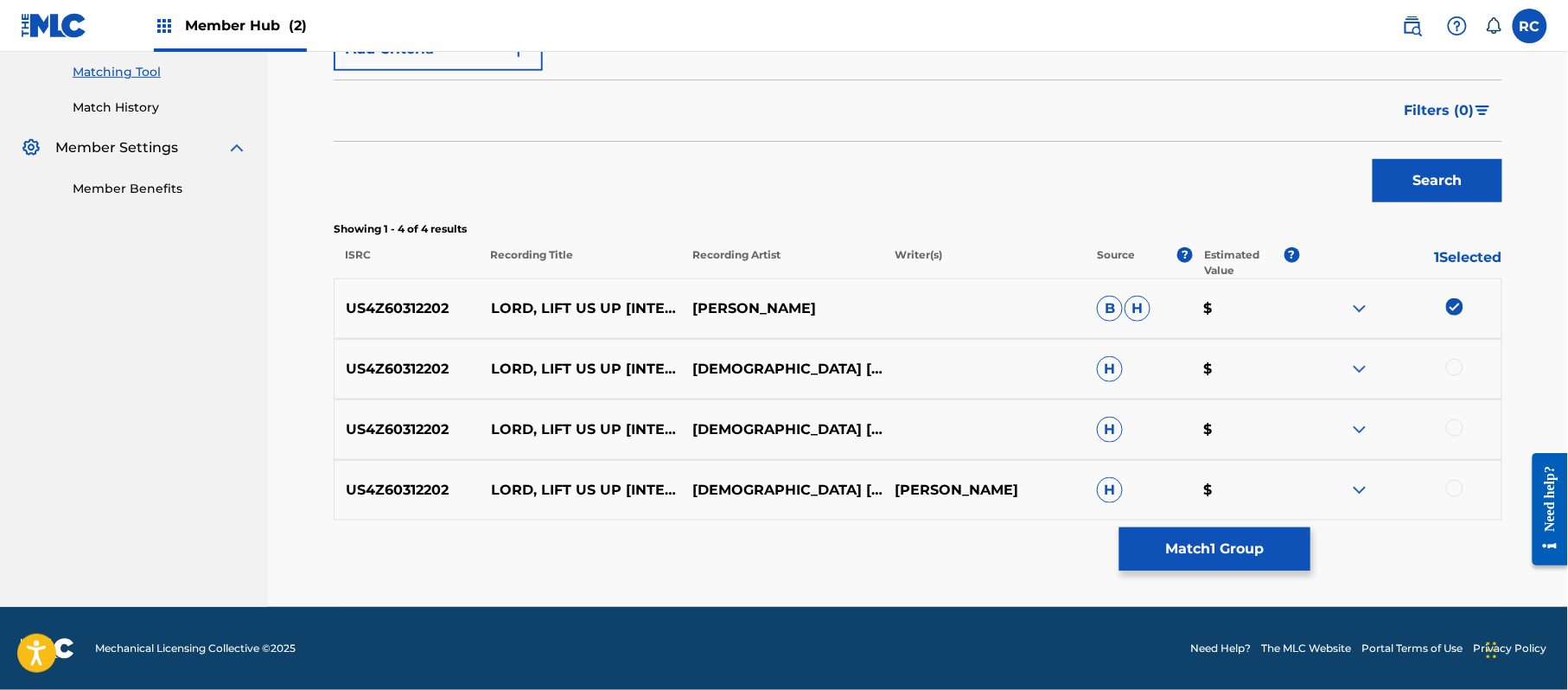
click at [1450, 370] on div at bounding box center [1455, 367] width 17 height 17
click at [1452, 434] on div at bounding box center [1455, 428] width 17 height 17
click at [1452, 485] on div at bounding box center [1455, 488] width 17 height 17
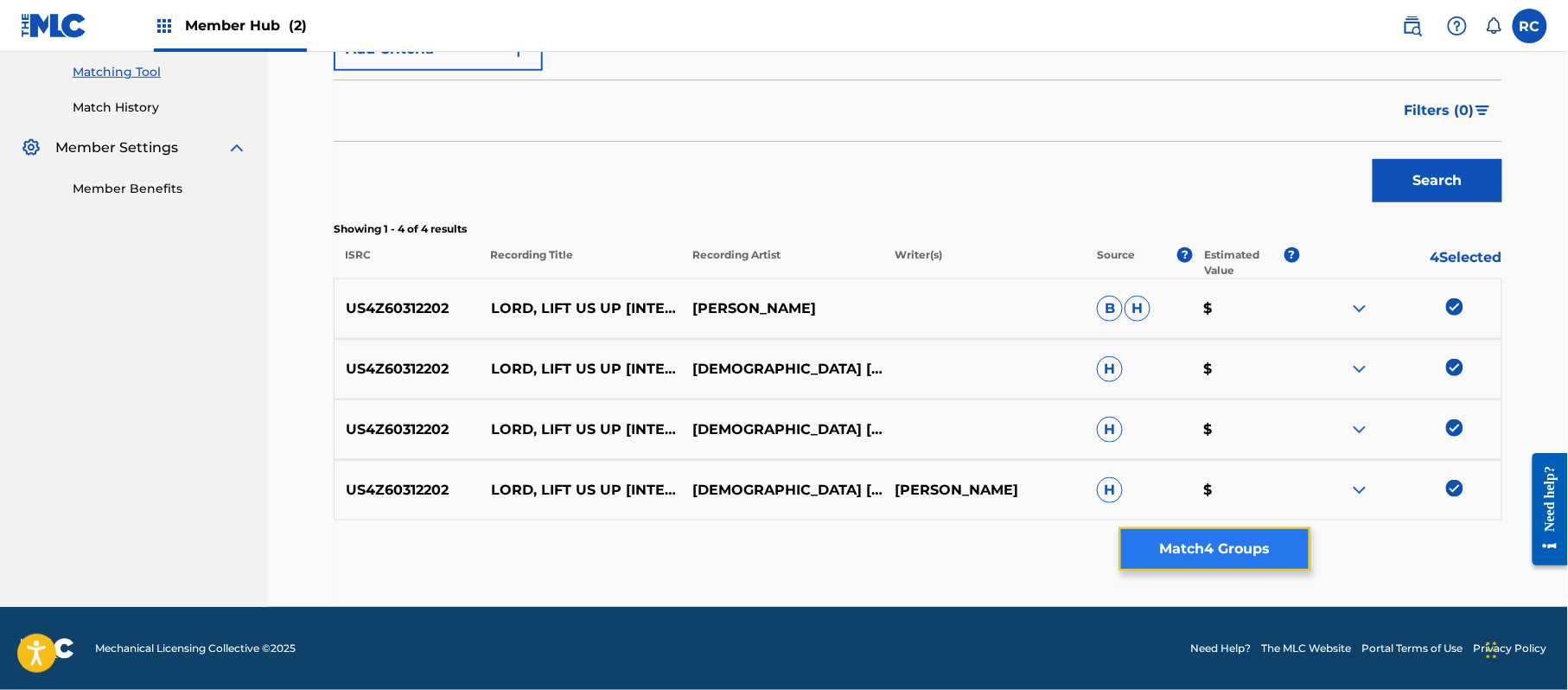
click at [1222, 550] on button "Match 4 Groups" at bounding box center [1214, 549] width 191 height 43
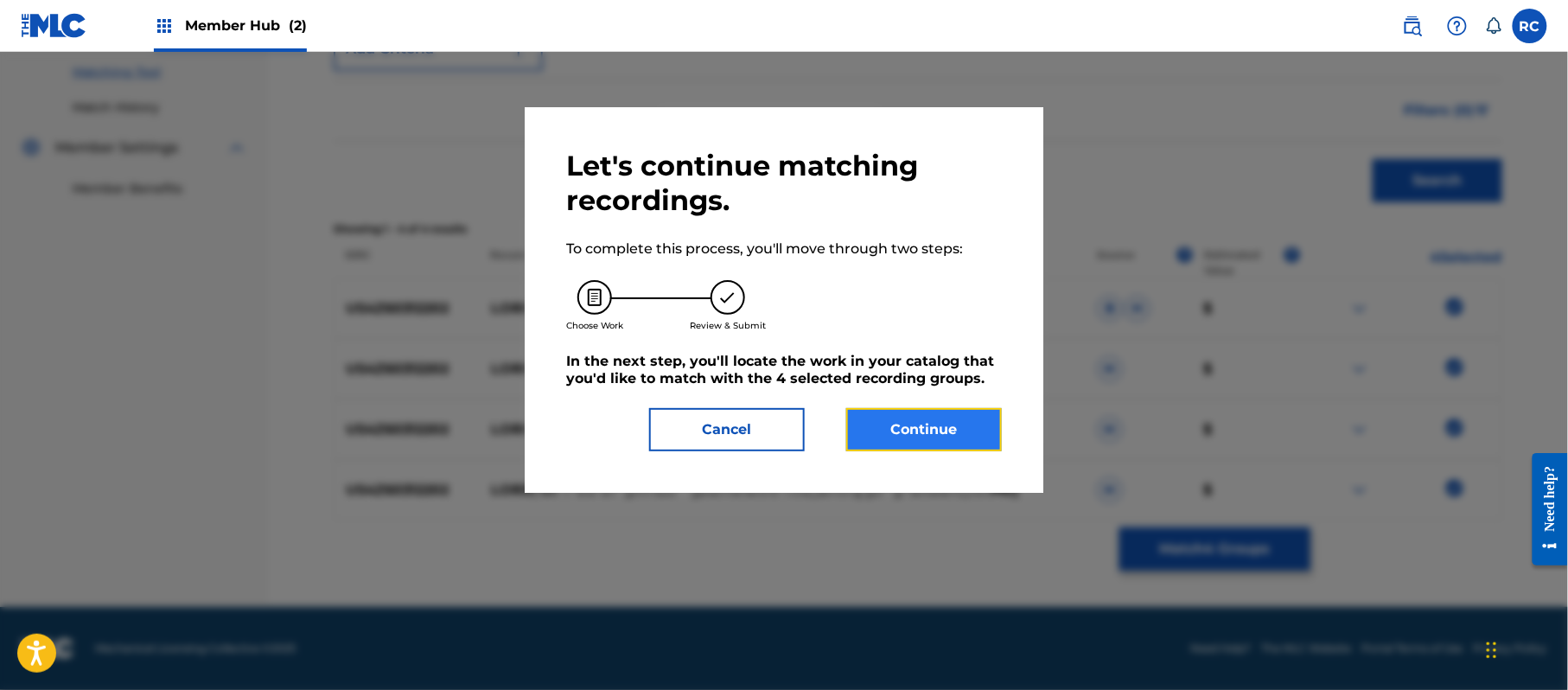
click at [940, 433] on button "Continue" at bounding box center [924, 430] width 156 height 43
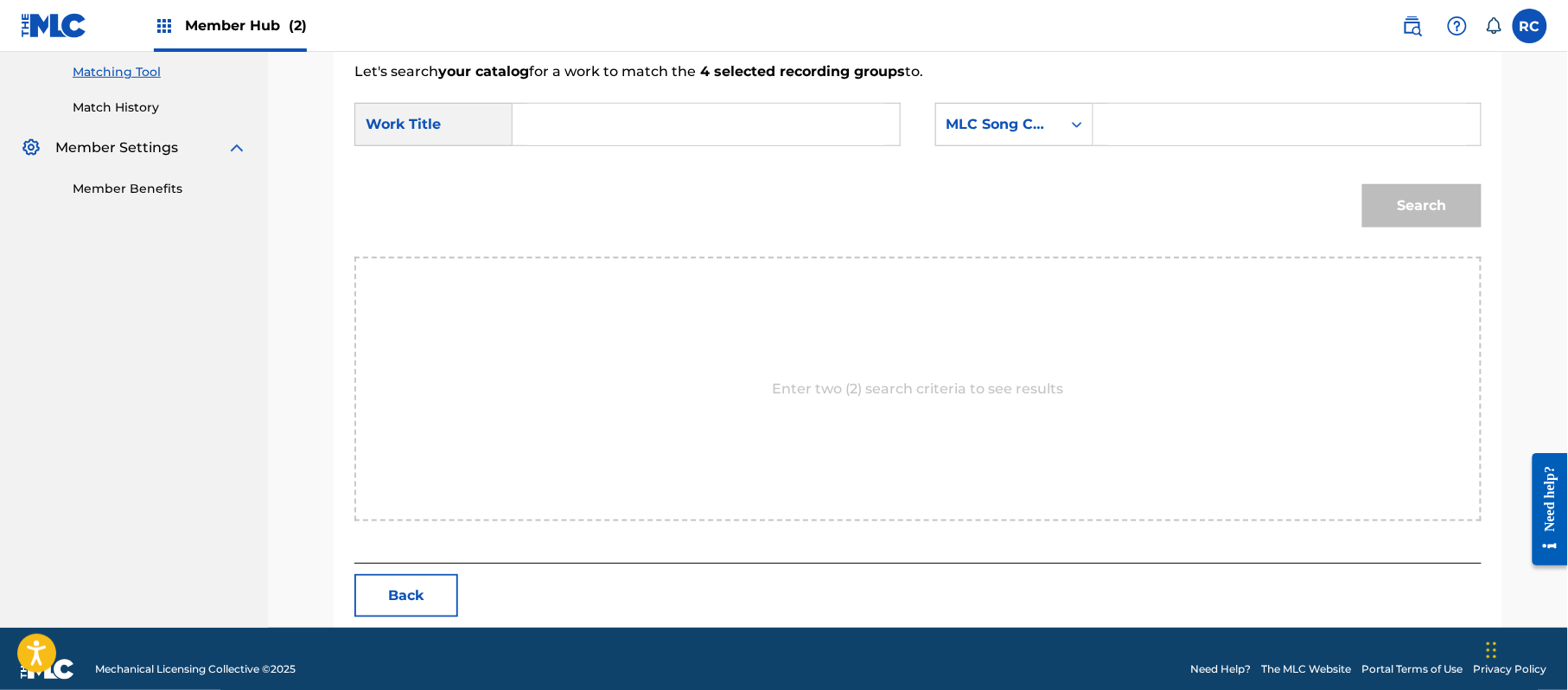
click at [606, 130] on input "Search Form" at bounding box center [706, 124] width 358 height 41
click at [776, 119] on input "Lord, Lift Up (Live) [Interlude] LE2OO3" at bounding box center [706, 124] width 358 height 41
drag, startPoint x: 1169, startPoint y: 118, endPoint x: 1230, endPoint y: 141, distance: 65.2
click at [1170, 118] on input "Search Form" at bounding box center [1287, 124] width 358 height 41
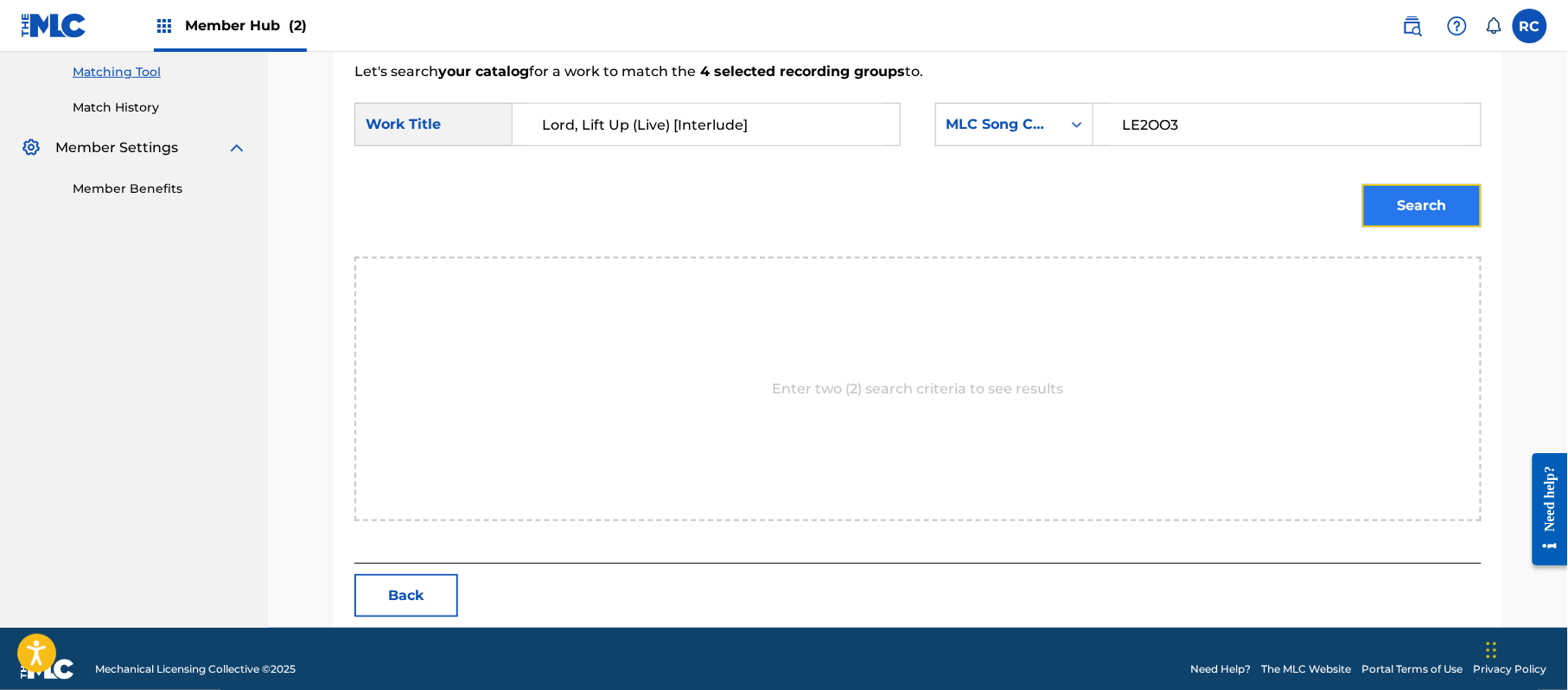
click at [1411, 204] on button "Search" at bounding box center [1422, 205] width 120 height 43
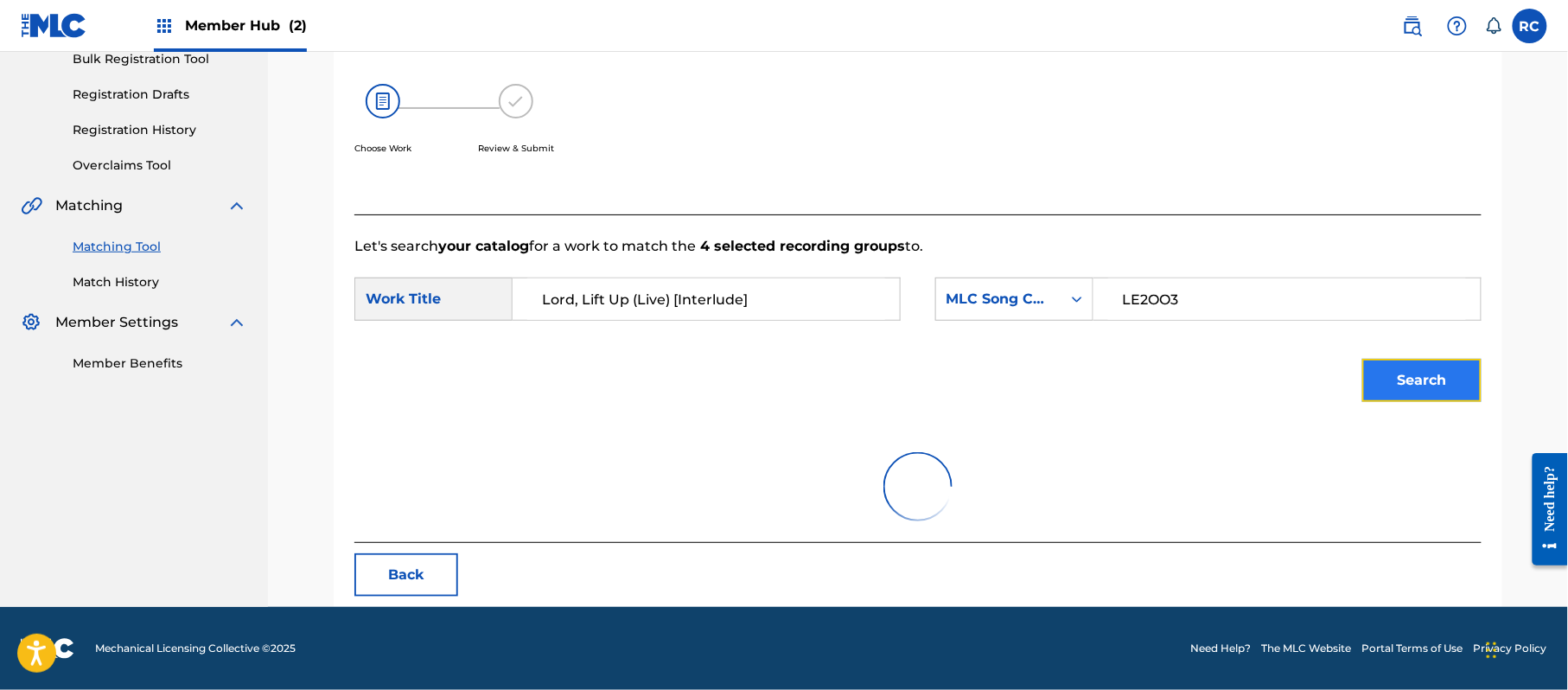
scroll to position [411, 0]
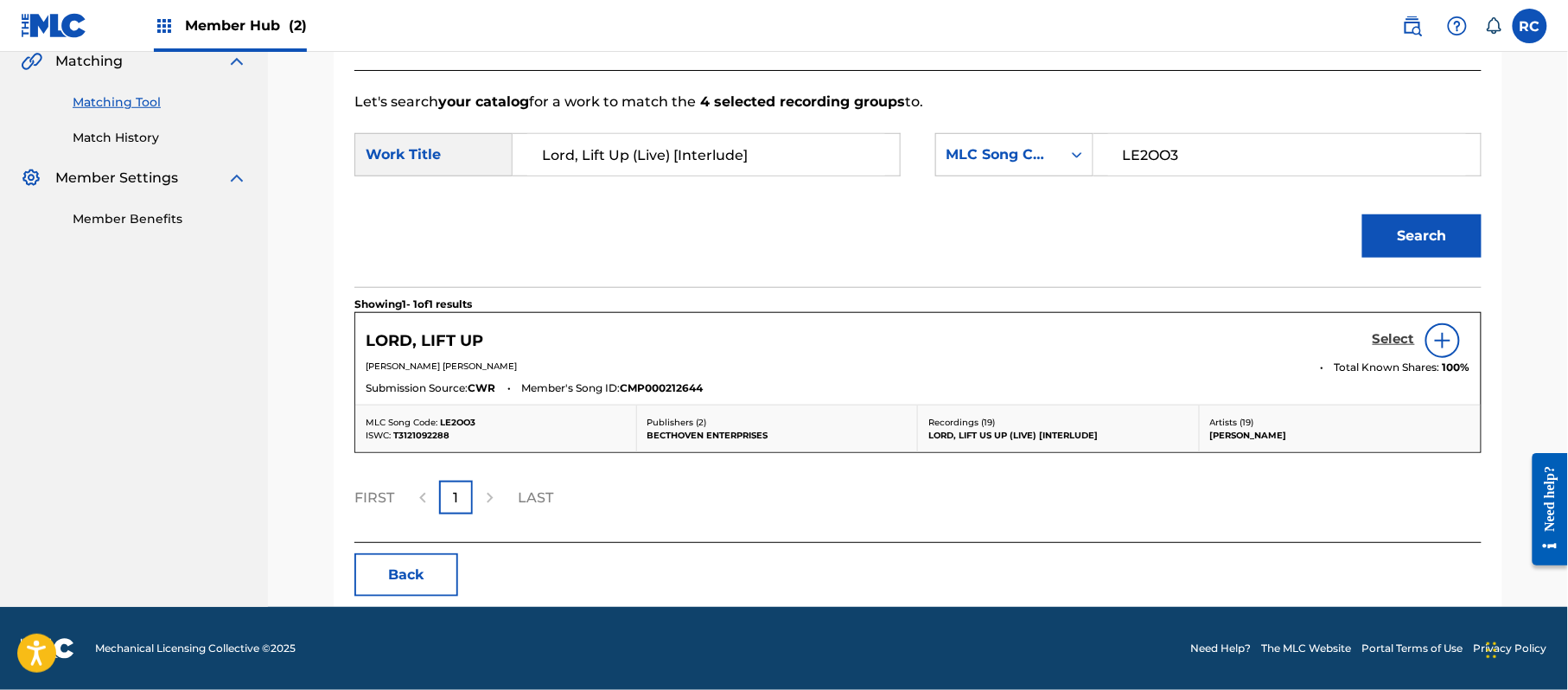
click at [1388, 344] on h5 "Select" at bounding box center [1394, 338] width 42 height 16
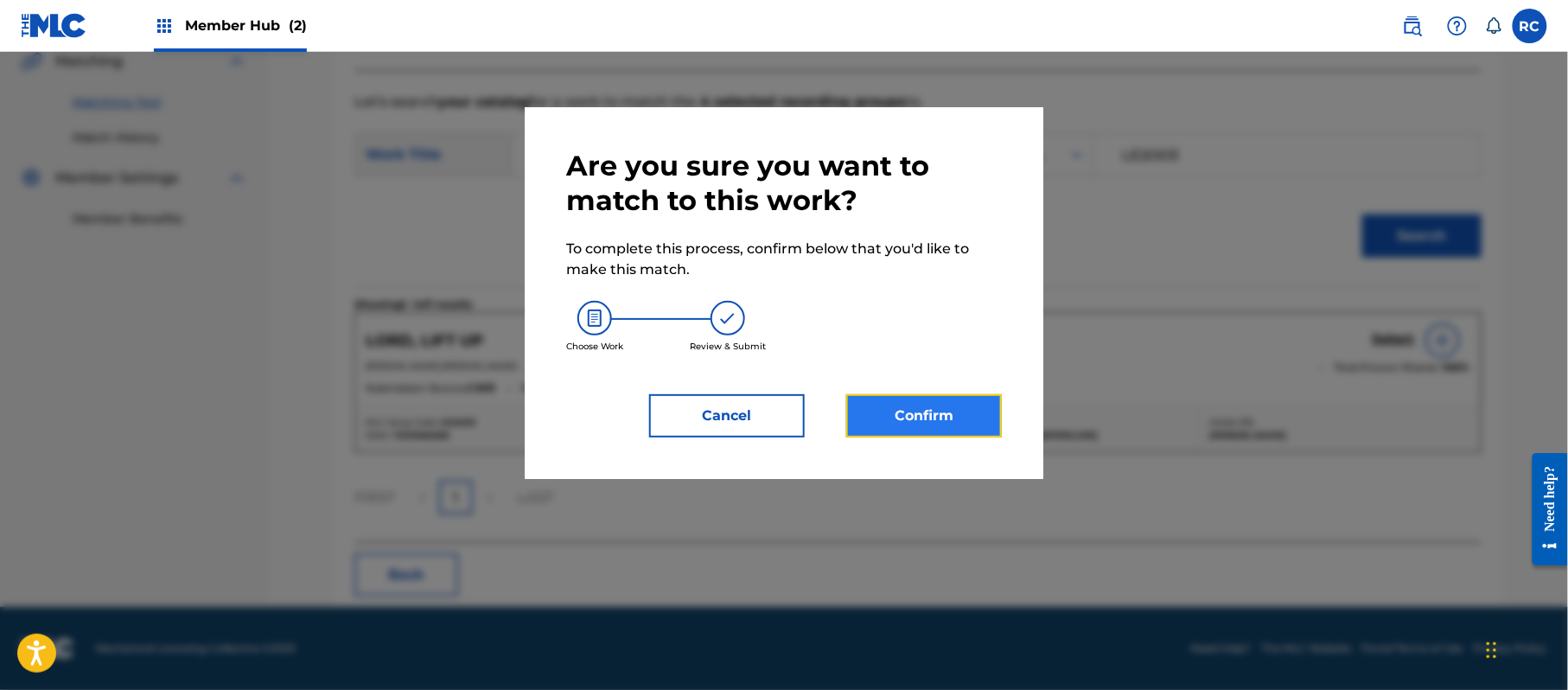
click at [924, 425] on button "Confirm" at bounding box center [924, 416] width 156 height 43
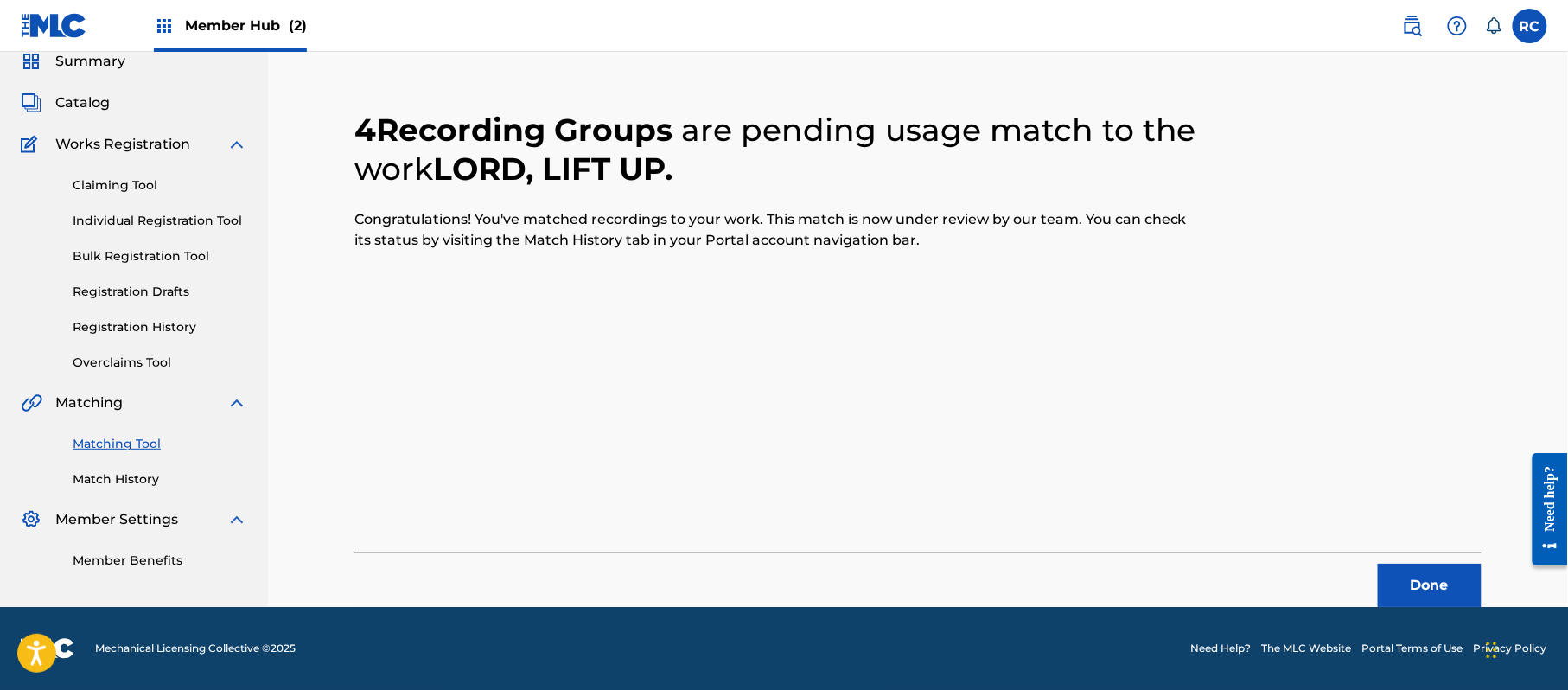
scroll to position [69, 0]
click at [1428, 583] on button "Done" at bounding box center [1429, 585] width 104 height 43
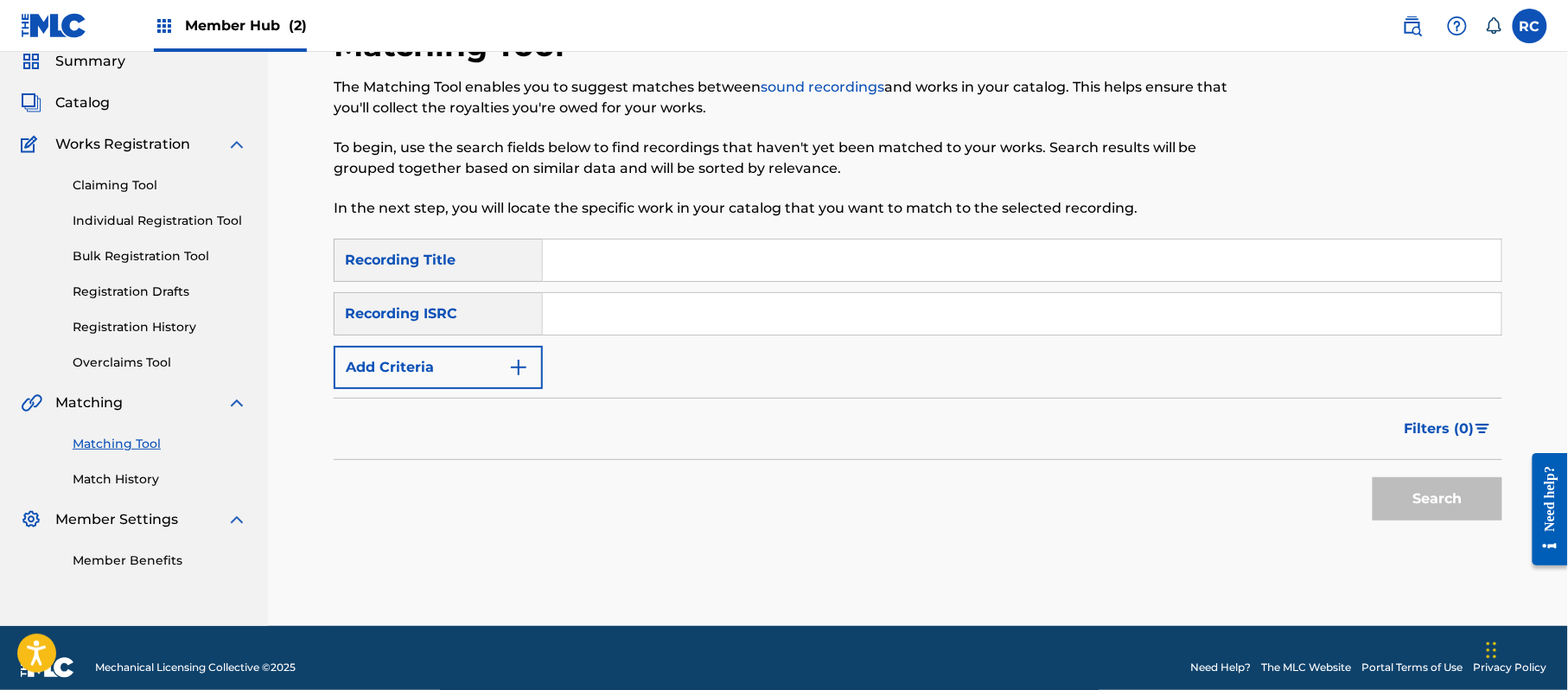
click at [622, 318] on input "Search Form" at bounding box center [1022, 314] width 959 height 41
click at [1435, 489] on button "Search" at bounding box center [1438, 499] width 130 height 43
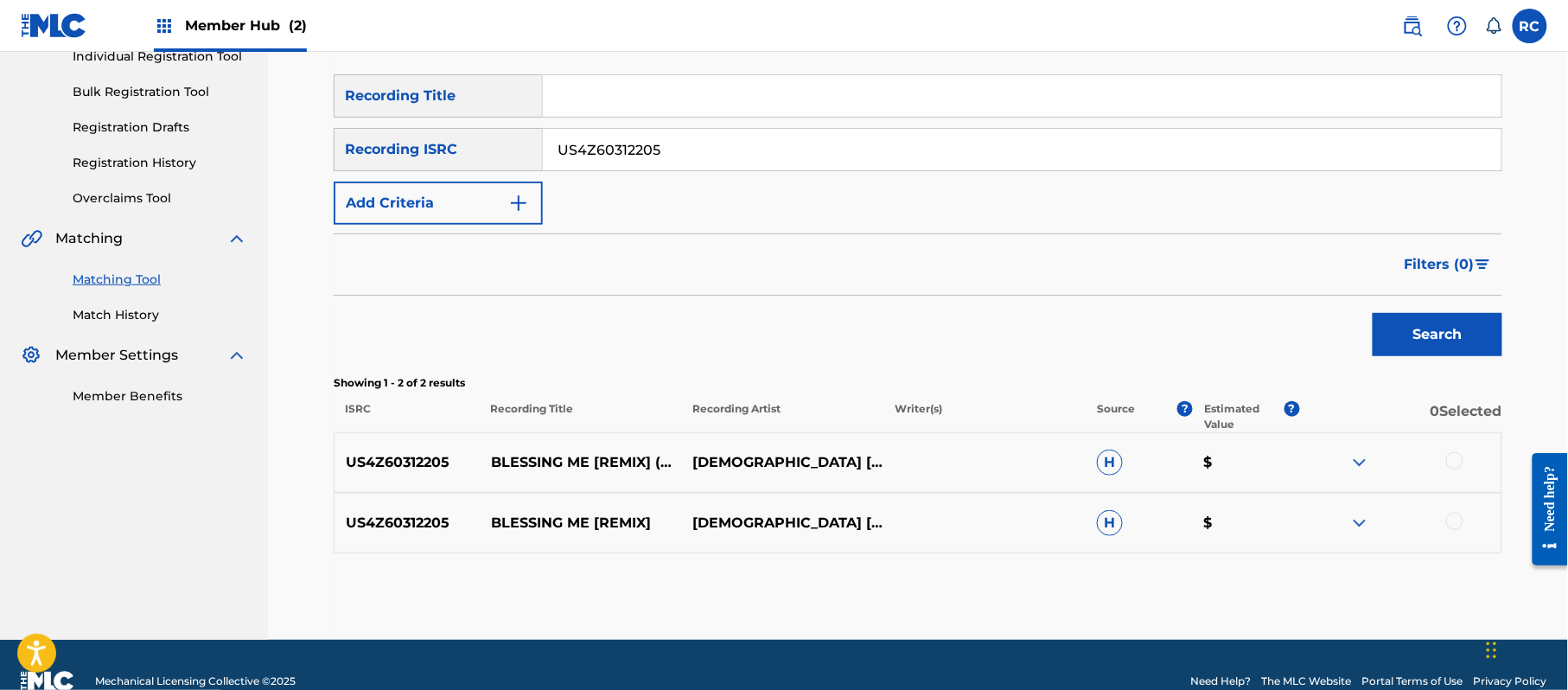
scroll to position [266, 0]
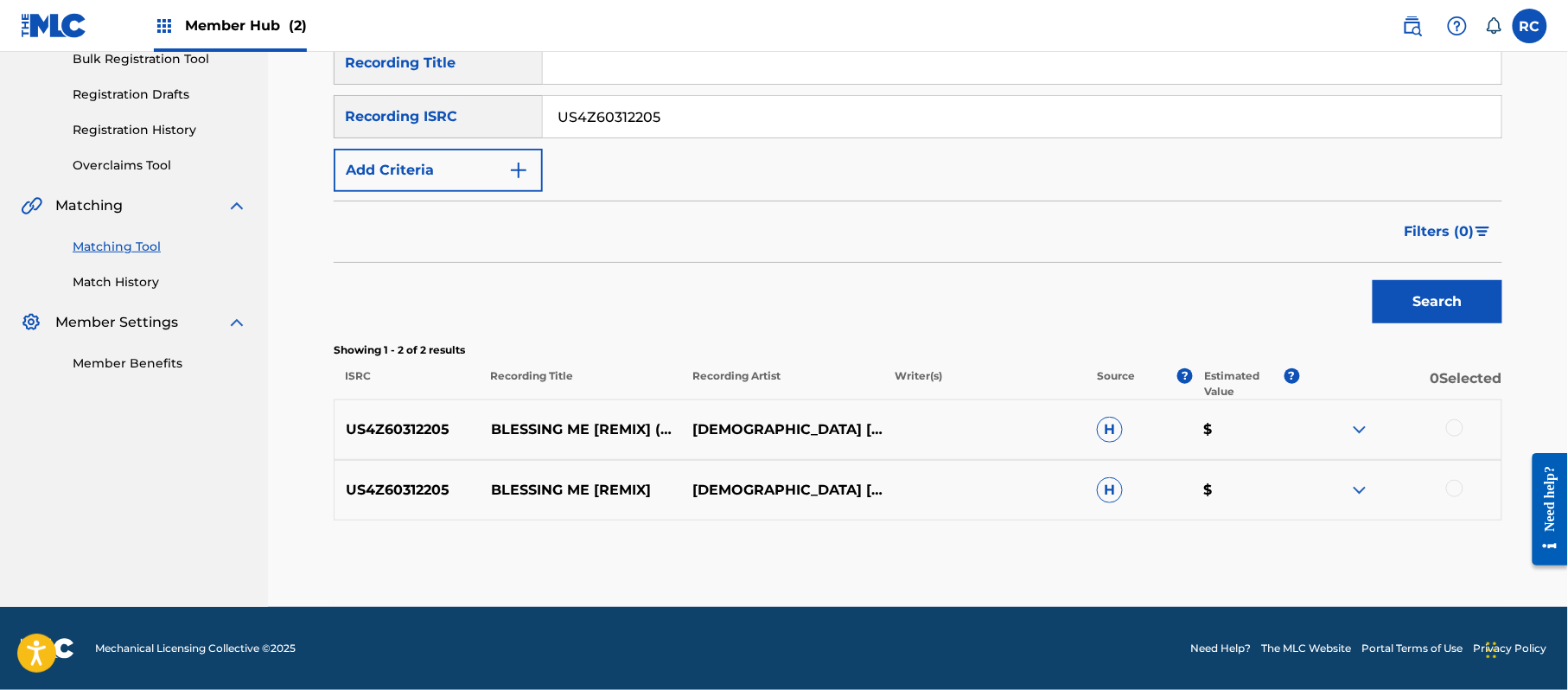
click at [1460, 430] on div at bounding box center [1455, 428] width 17 height 17
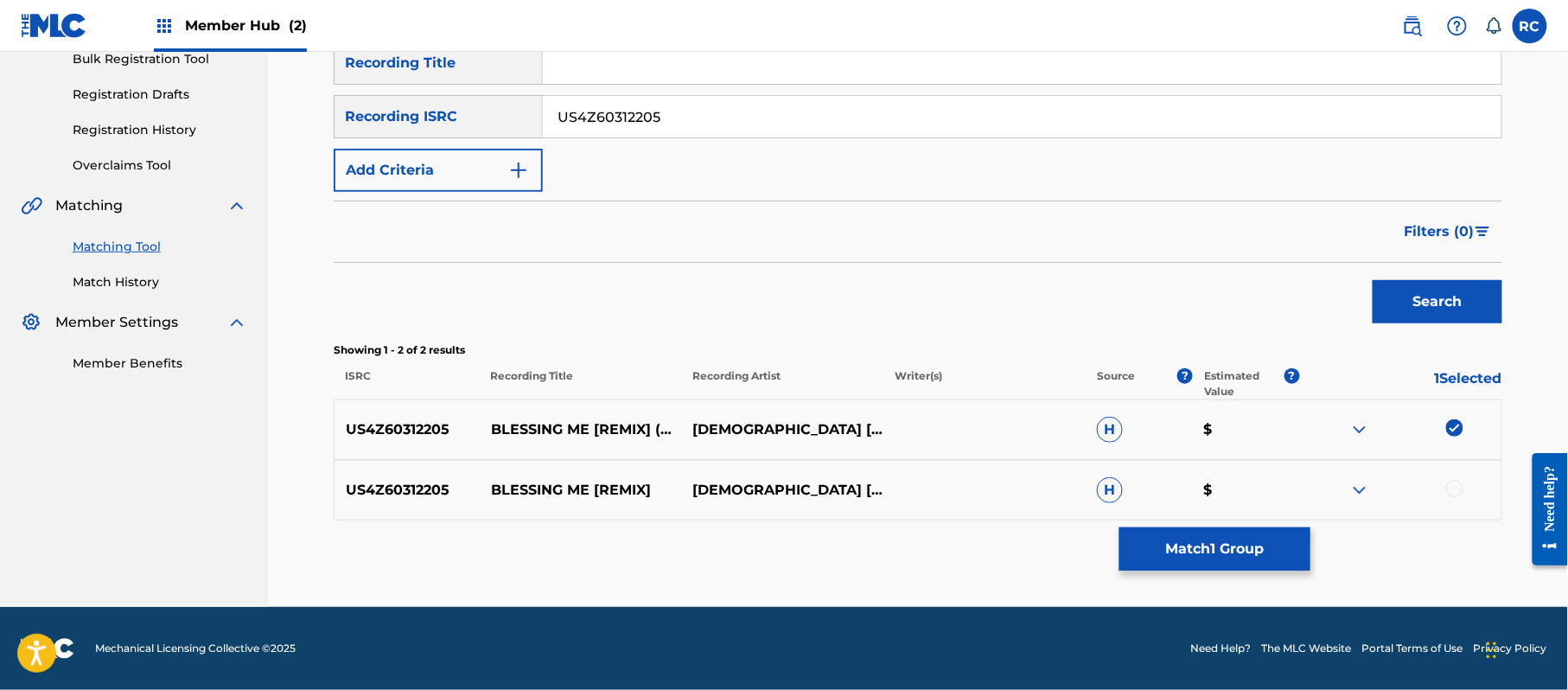
click at [1454, 491] on div at bounding box center [1455, 488] width 17 height 17
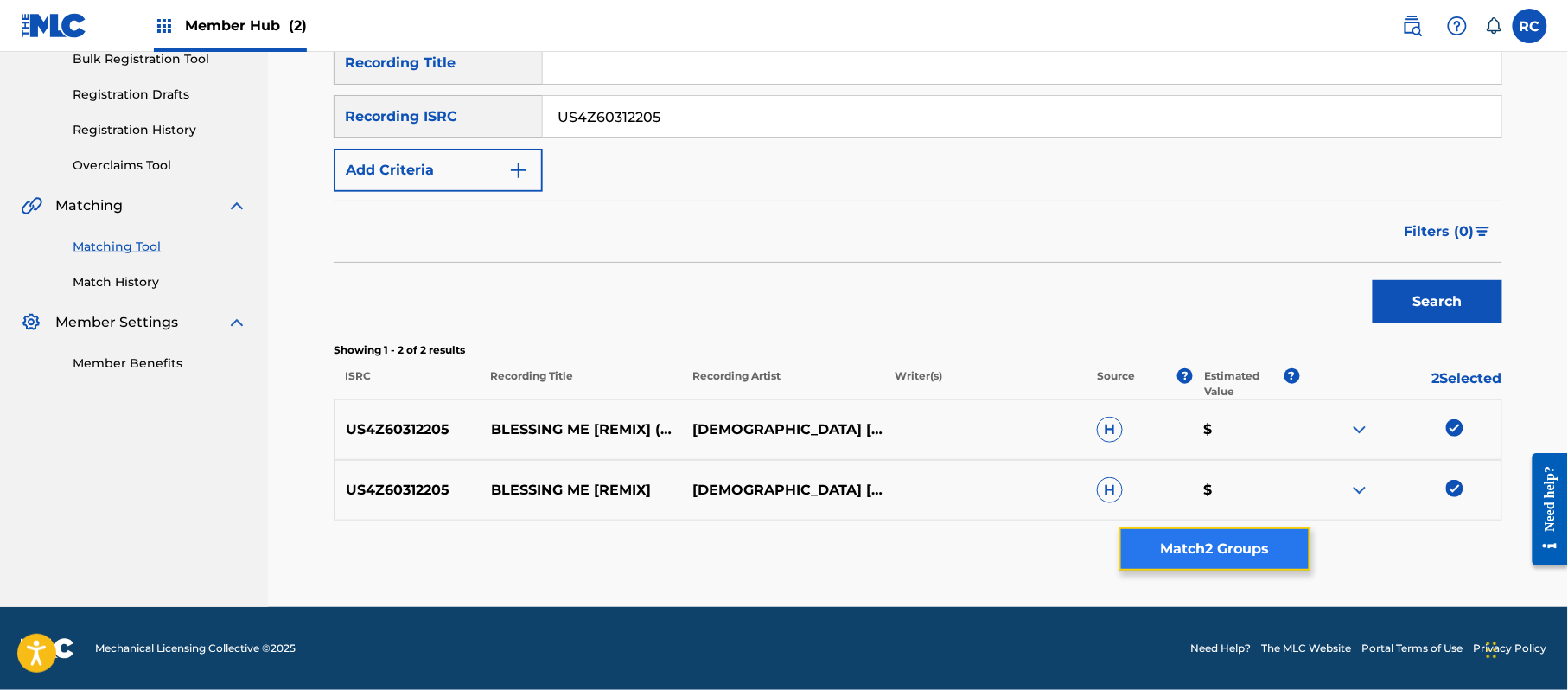
click at [1246, 540] on button "Match 2 Groups" at bounding box center [1214, 549] width 191 height 43
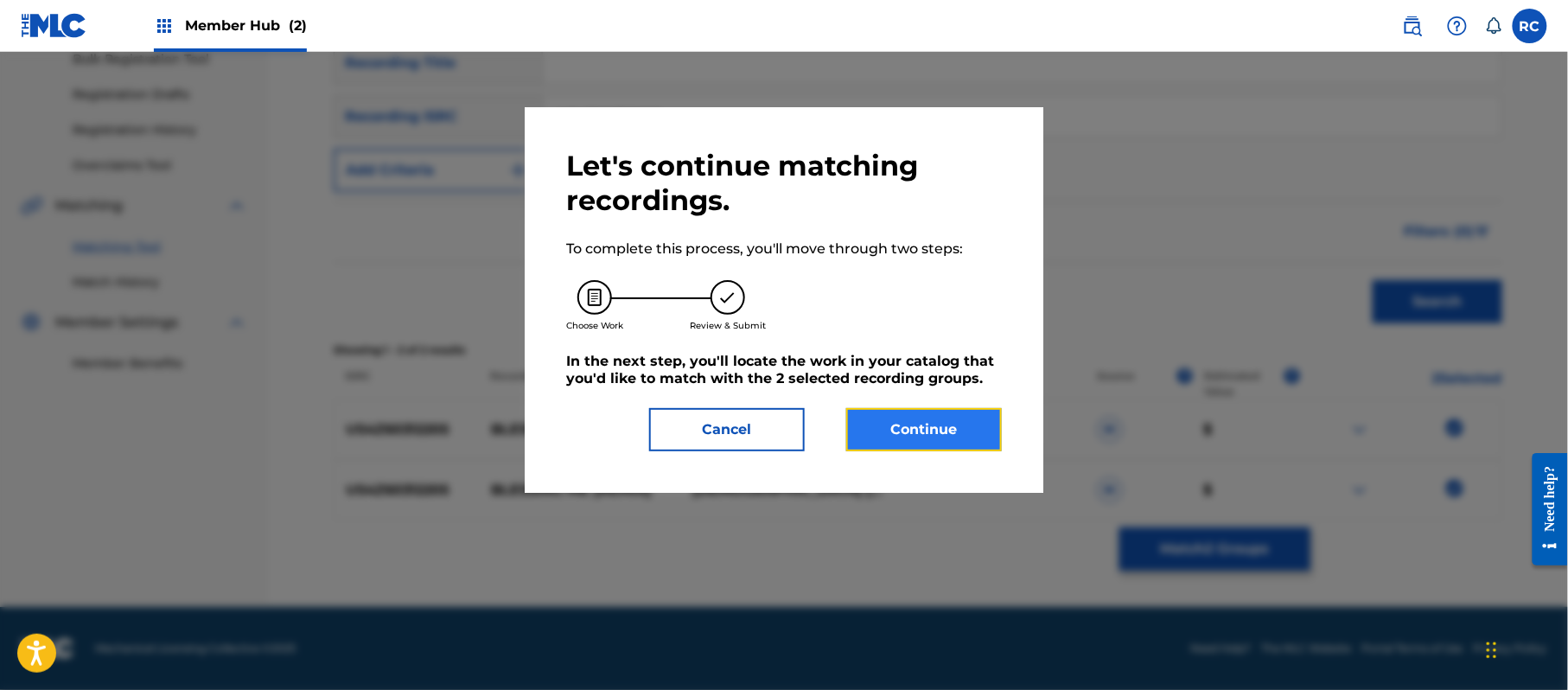
click at [921, 419] on button "Continue" at bounding box center [924, 430] width 156 height 43
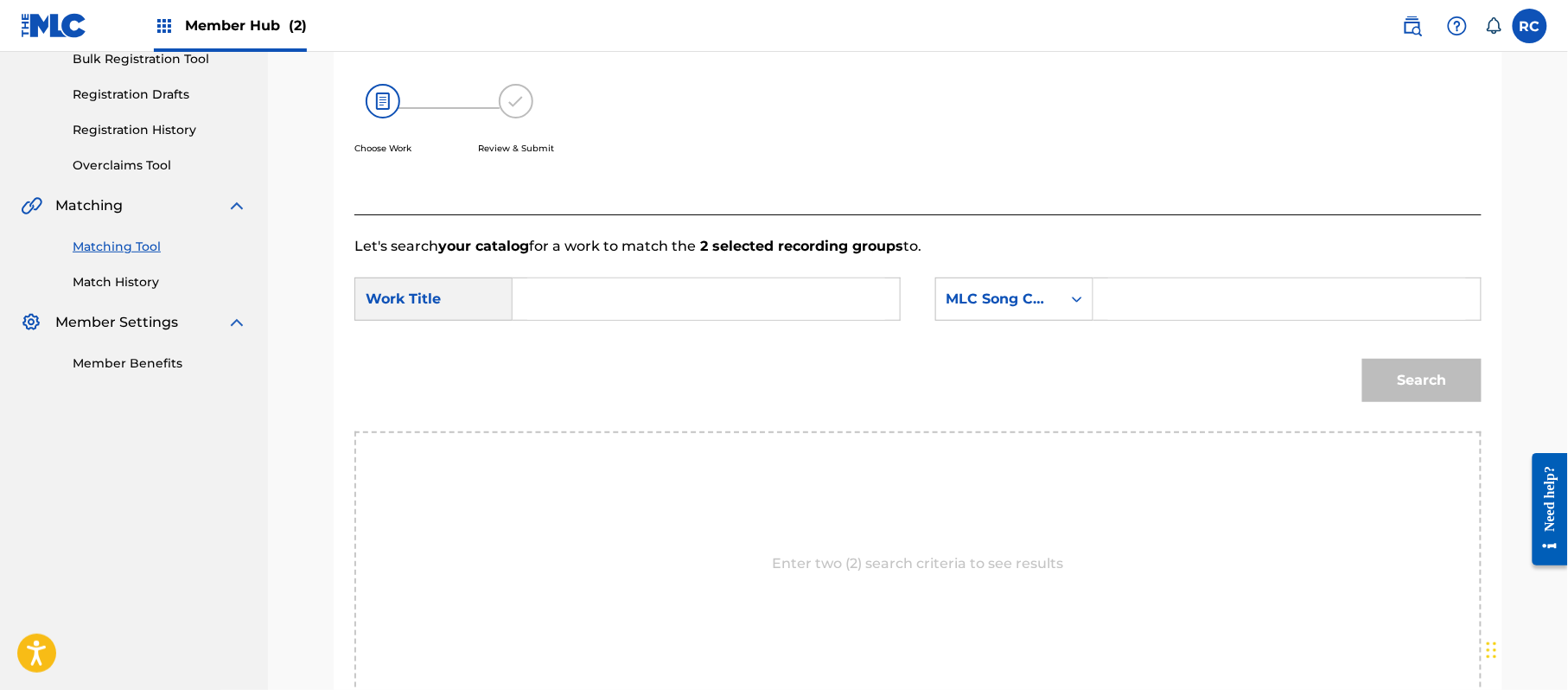
click at [657, 295] on input "Search Form" at bounding box center [706, 299] width 358 height 41
click at [699, 299] on input "Blessing Me (Live) BB5OOJ" at bounding box center [706, 299] width 358 height 41
drag, startPoint x: 699, startPoint y: 299, endPoint x: 838, endPoint y: 299, distance: 139.0
click at [700, 299] on input "Blessing Me (Live) BB5OOJ" at bounding box center [706, 299] width 358 height 41
click at [1194, 299] on input "Search Form" at bounding box center [1287, 299] width 358 height 41
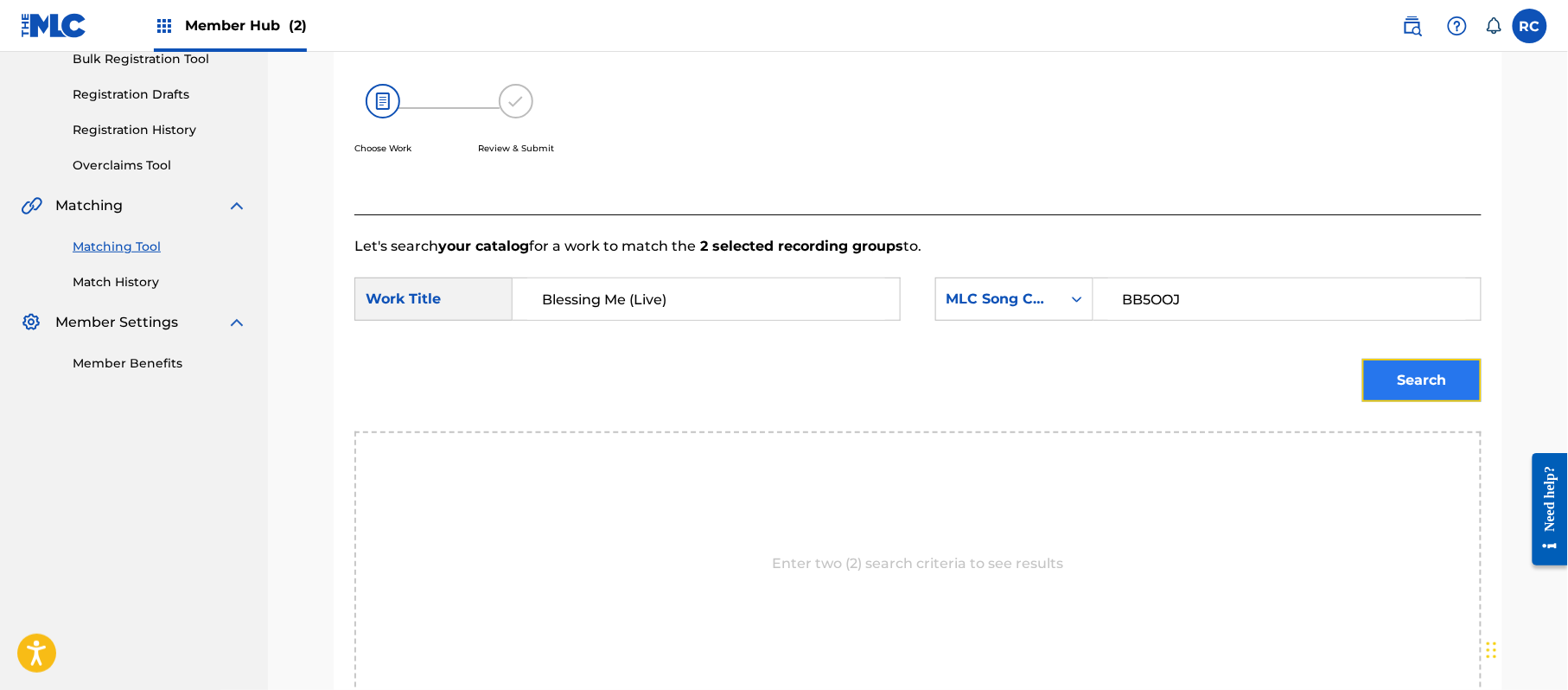
click at [1394, 377] on button "Search" at bounding box center [1422, 380] width 120 height 43
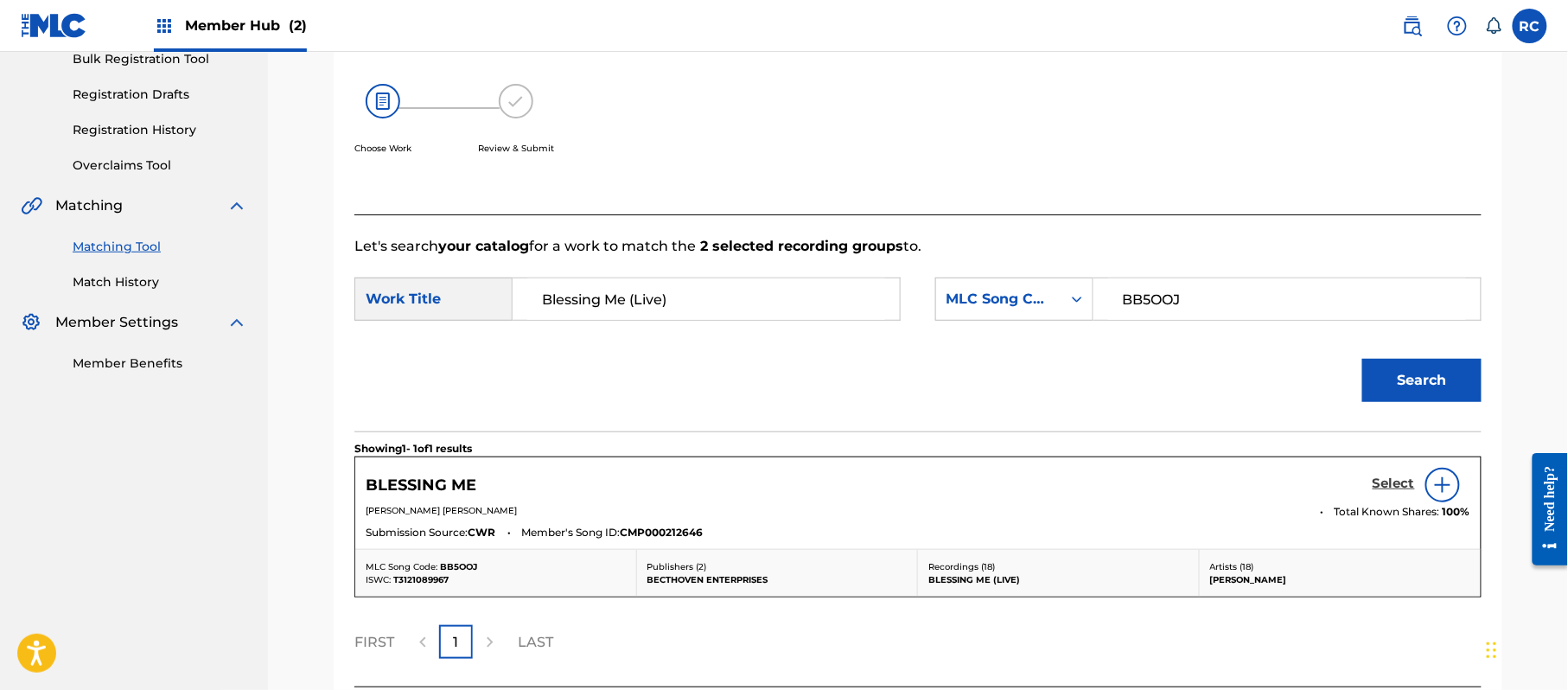
click at [1379, 479] on h5 "Select" at bounding box center [1394, 483] width 42 height 16
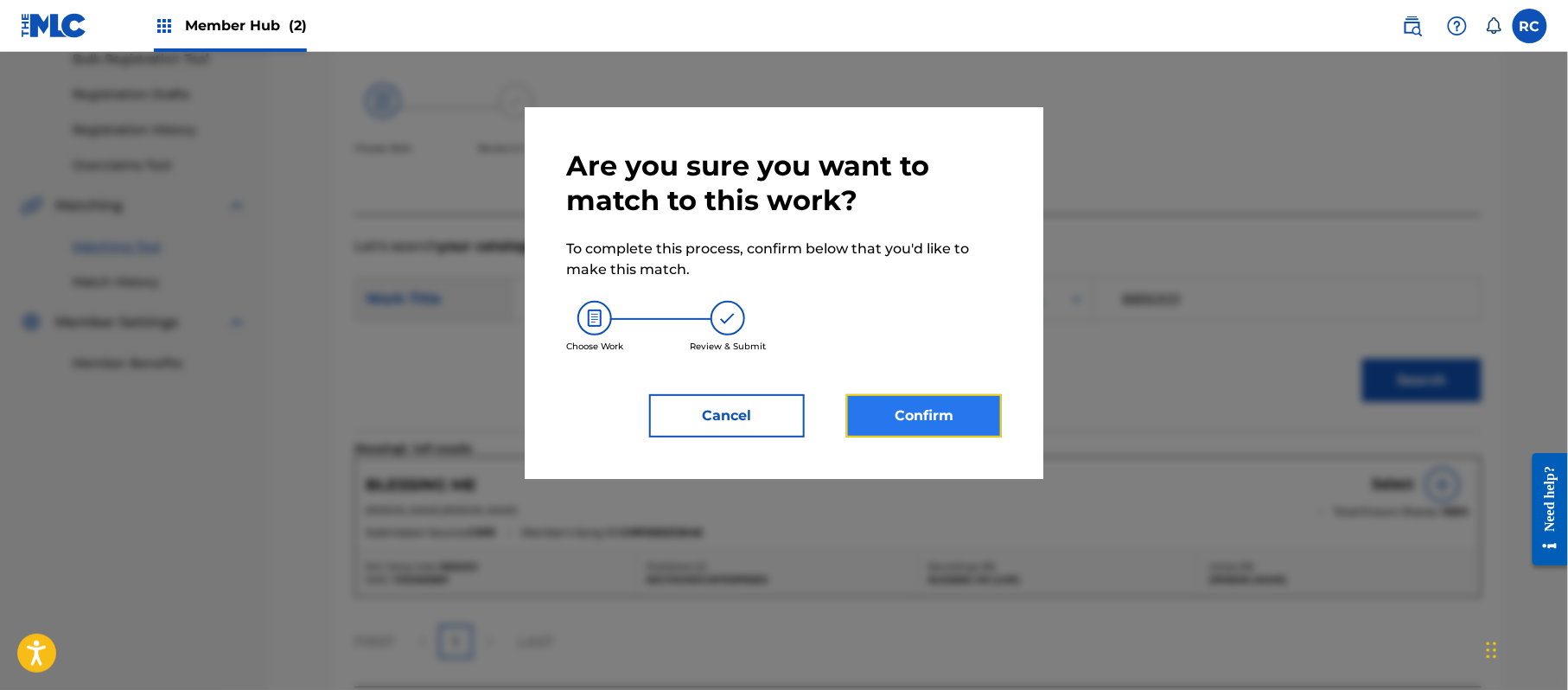
click at [951, 419] on button "Confirm" at bounding box center [924, 416] width 156 height 43
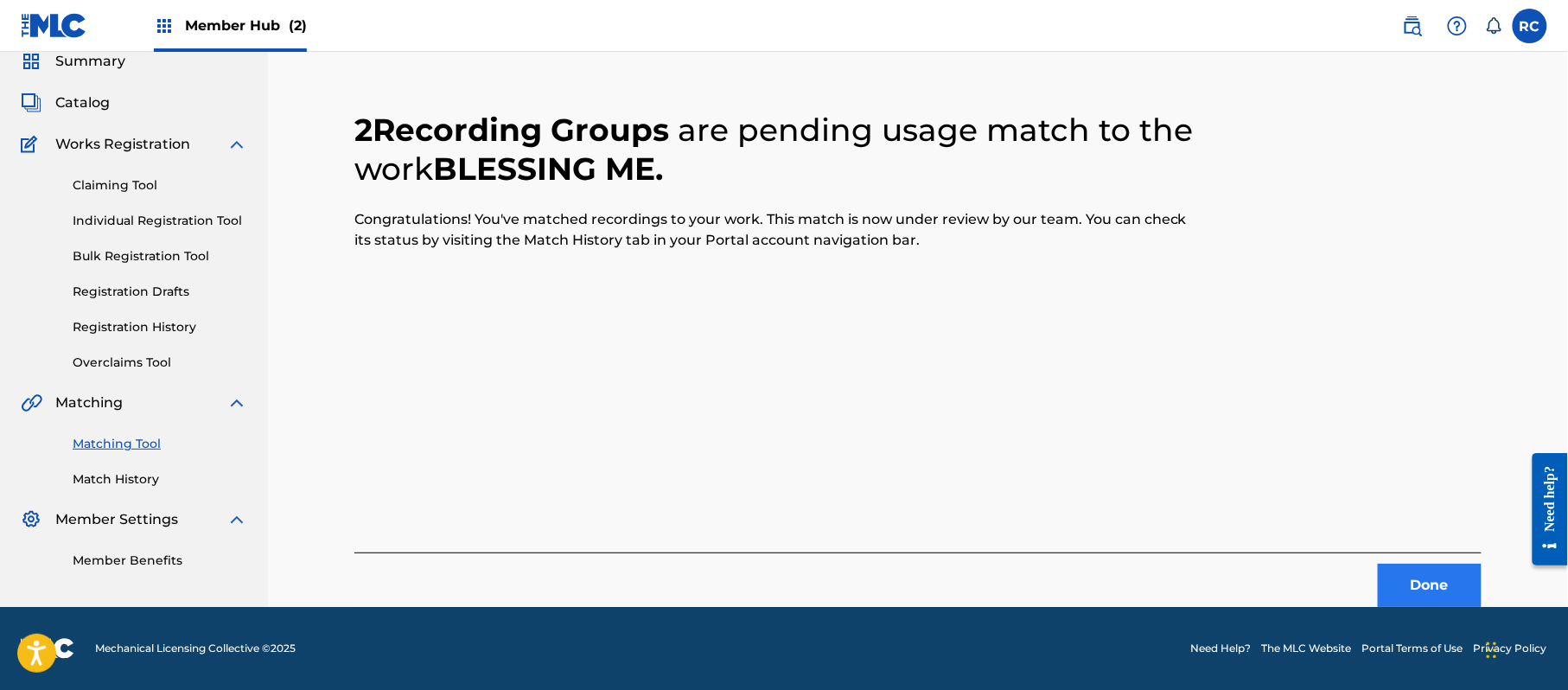
scroll to position [69, 0]
click at [1425, 582] on button "Done" at bounding box center [1429, 585] width 104 height 43
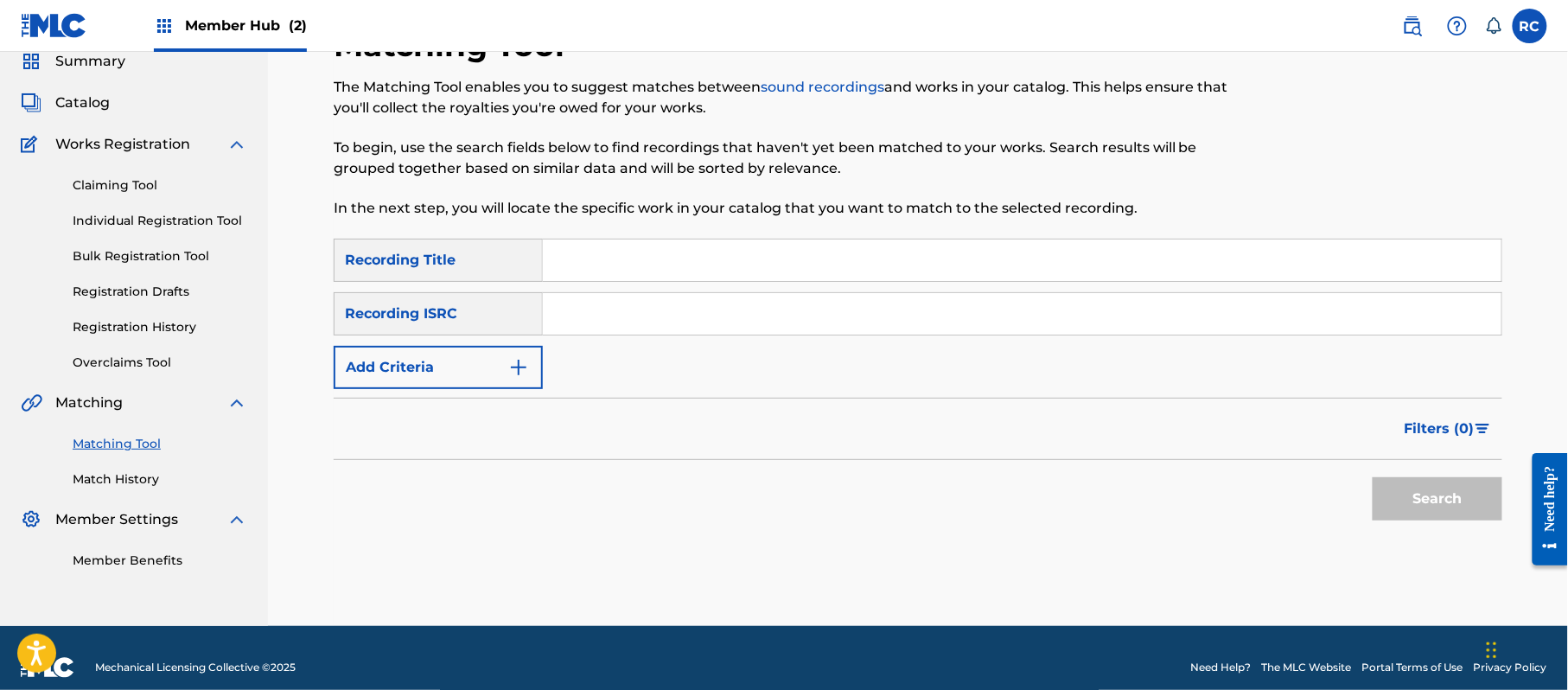
click at [630, 317] on input "Search Form" at bounding box center [1022, 314] width 959 height 41
click at [1388, 509] on button "Search" at bounding box center [1438, 499] width 130 height 43
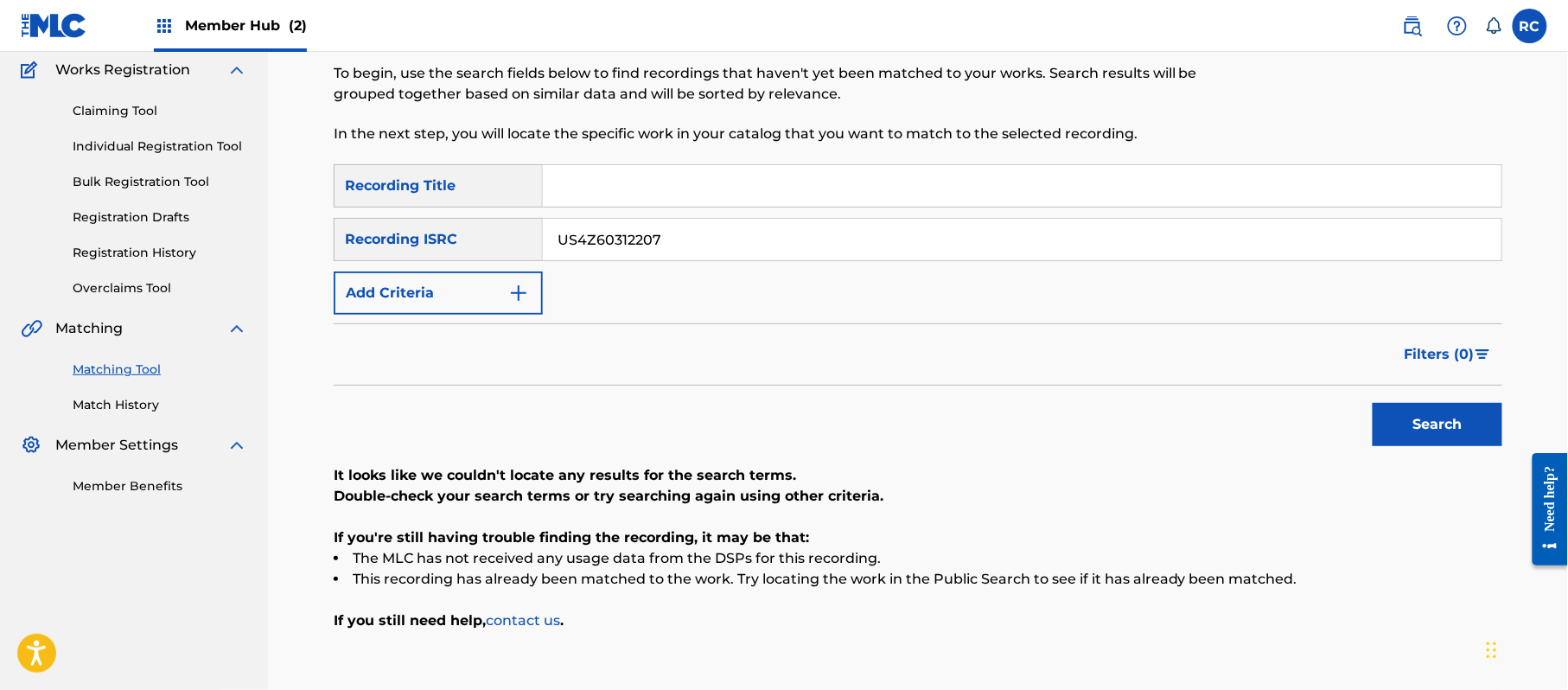
scroll to position [184, 0]
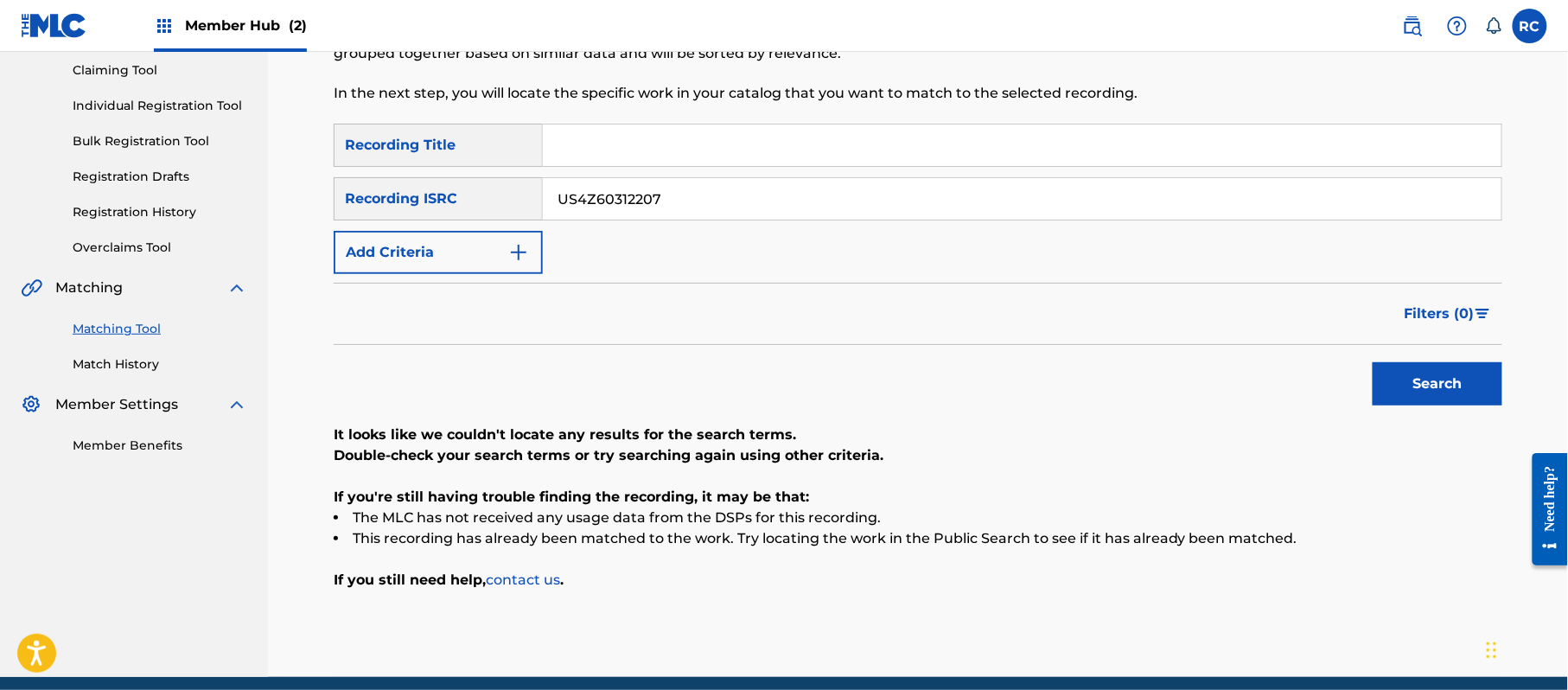
drag, startPoint x: 688, startPoint y: 197, endPoint x: 515, endPoint y: 205, distance: 173.2
click at [515, 205] on div "SearchWithCriteria934306d6-8f55-4148-a71f-de18aeb7b724 Recording ISRC US4Z60312…" at bounding box center [917, 199] width 1168 height 43
click at [1395, 386] on button "Search" at bounding box center [1438, 384] width 130 height 43
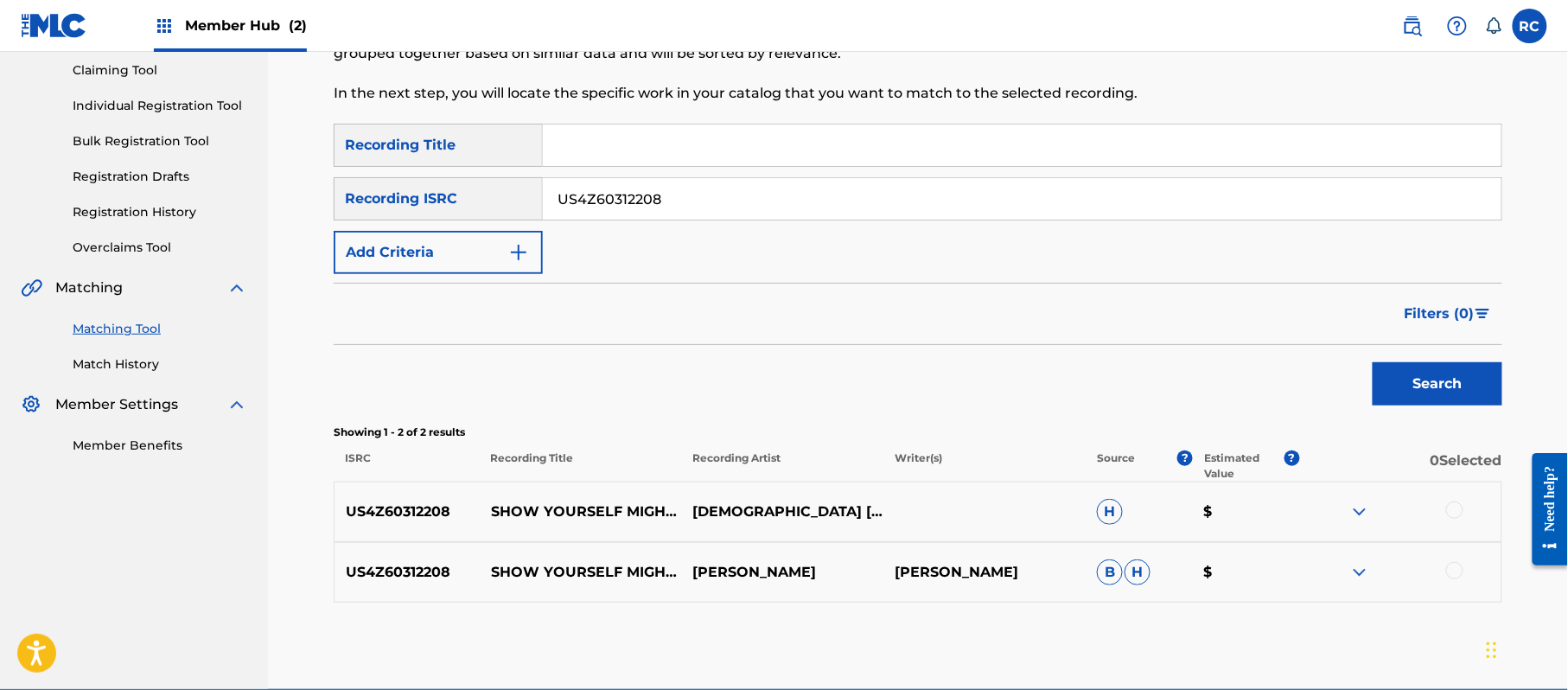
click at [1452, 508] on div at bounding box center [1455, 510] width 17 height 17
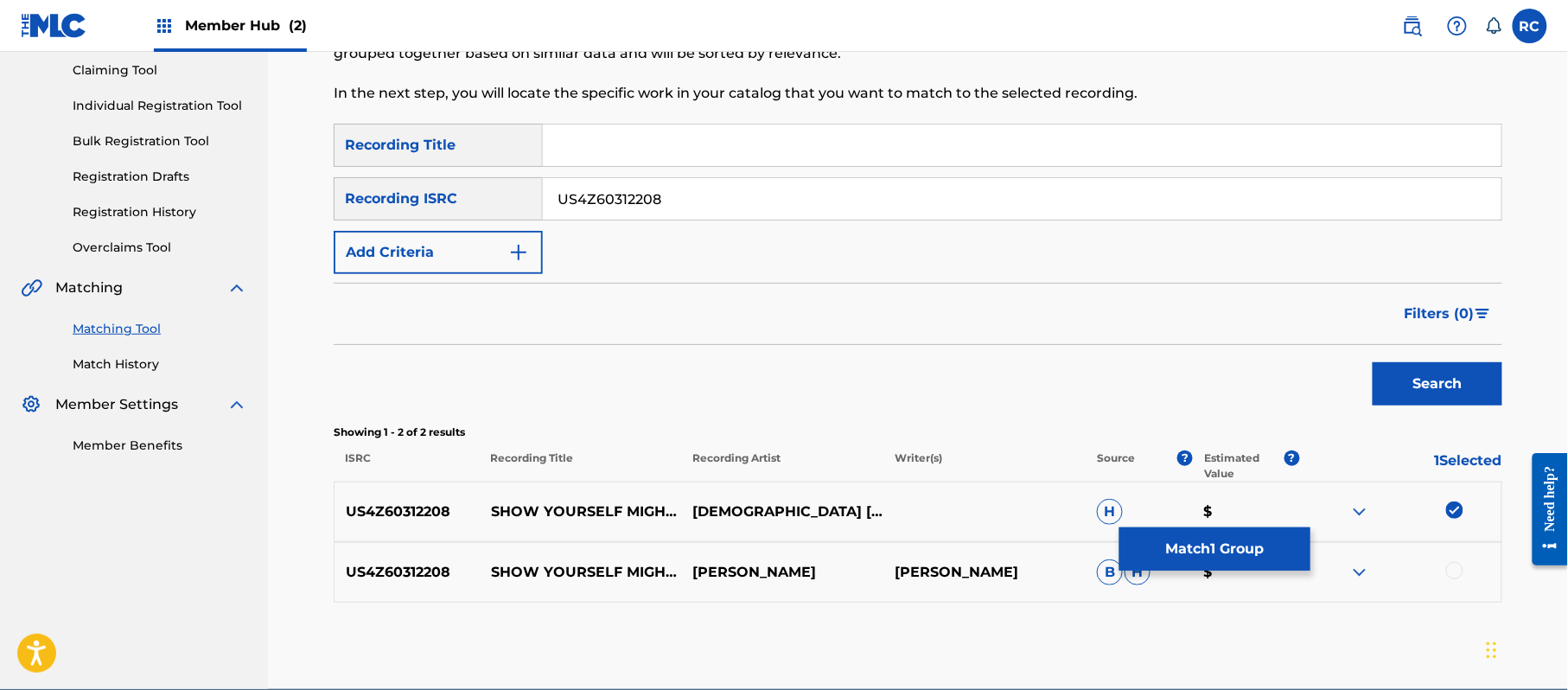
click at [1443, 581] on div at bounding box center [1400, 572] width 203 height 21
click at [1449, 567] on div at bounding box center [1455, 570] width 17 height 17
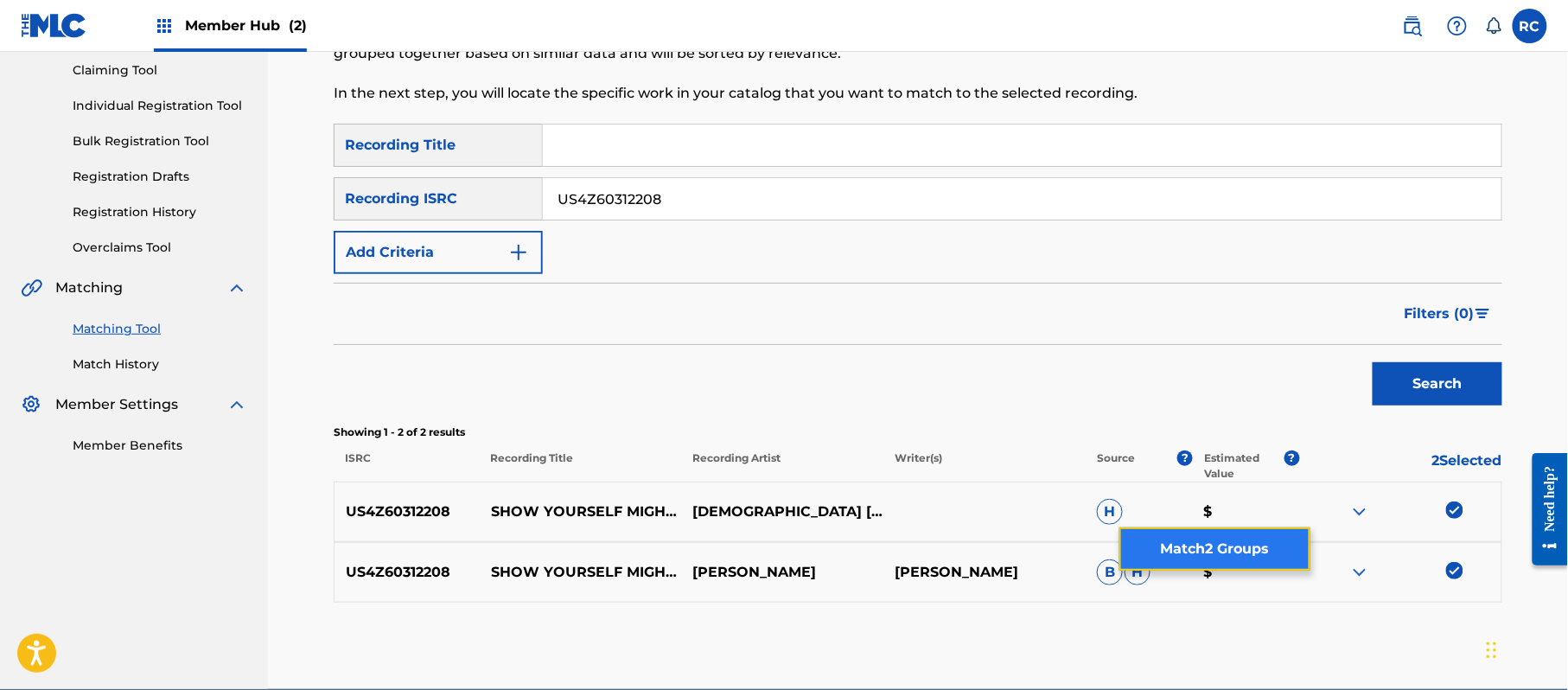
click at [1261, 536] on button "Match 2 Groups" at bounding box center [1214, 549] width 191 height 43
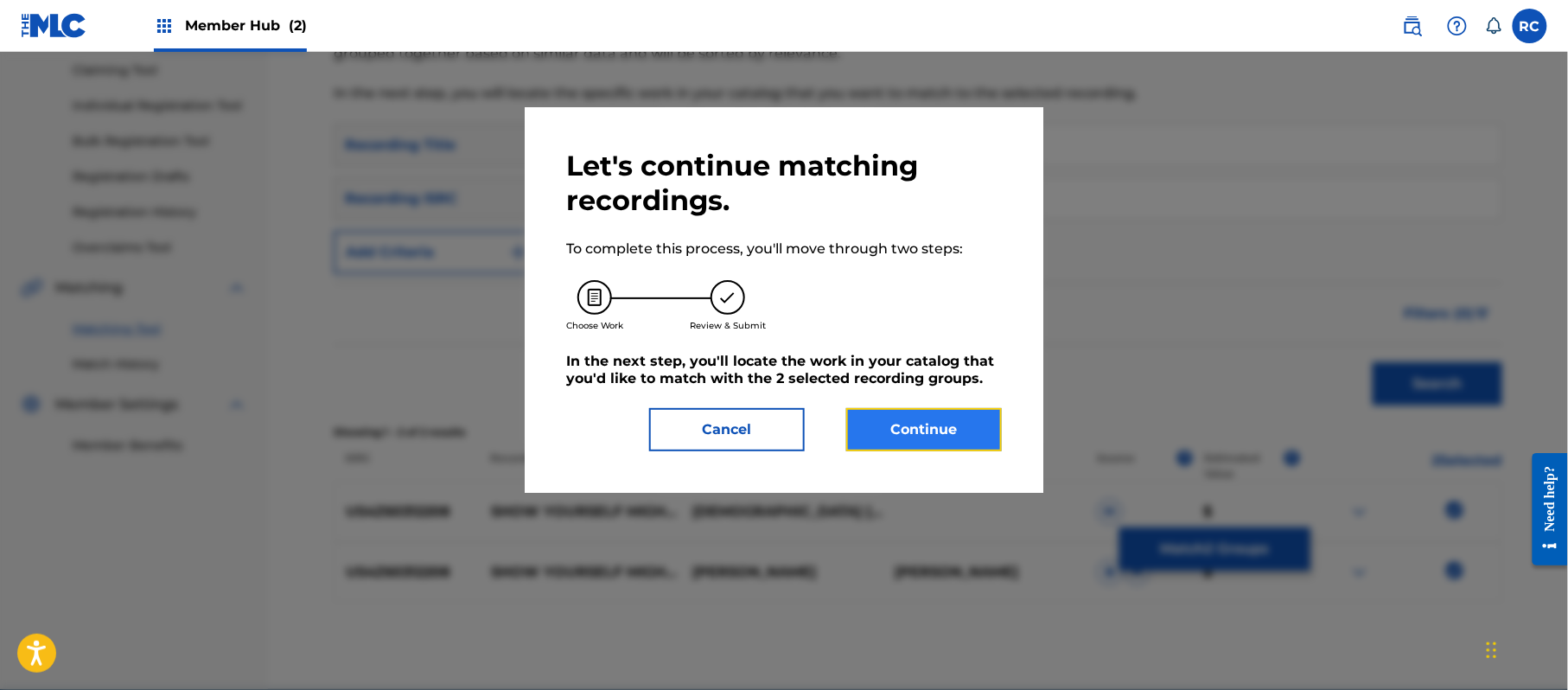
click at [961, 433] on button "Continue" at bounding box center [924, 430] width 156 height 43
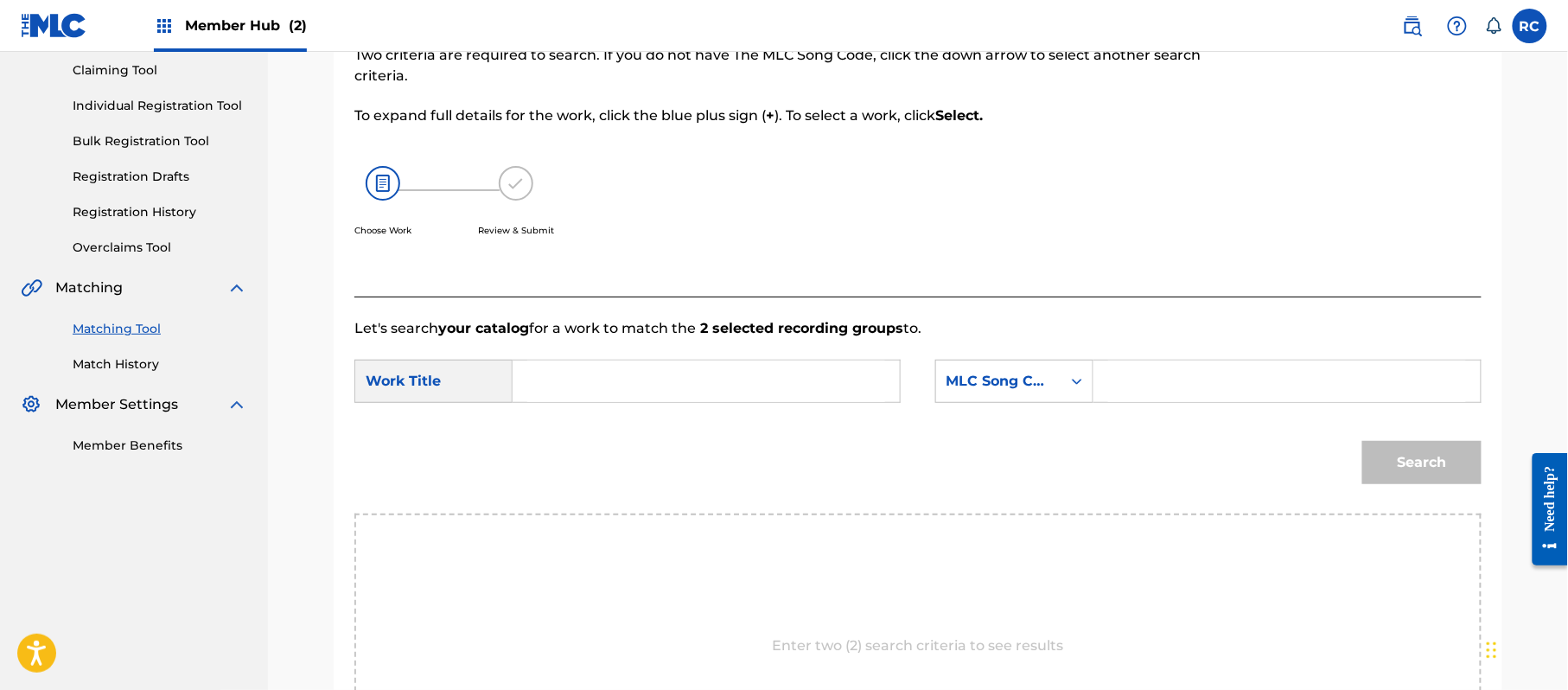
click at [650, 373] on input "Search Form" at bounding box center [706, 381] width 358 height 41
click at [826, 392] on input "Show Yourself Mighty In Me (Live) SA7Q88" at bounding box center [706, 381] width 358 height 41
drag, startPoint x: 1162, startPoint y: 378, endPoint x: 1197, endPoint y: 387, distance: 36.1
click at [1162, 378] on input "Search Form" at bounding box center [1287, 381] width 358 height 41
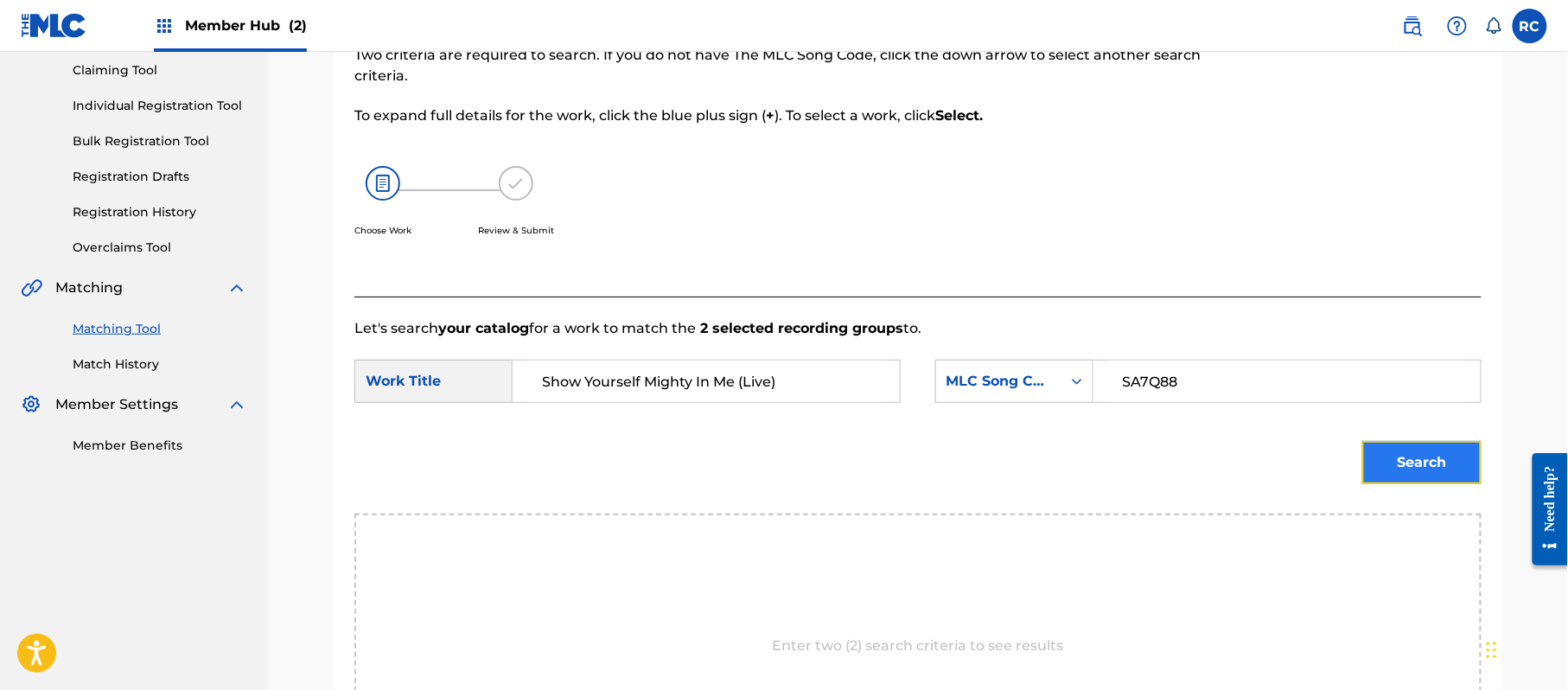
click at [1411, 452] on button "Search" at bounding box center [1422, 463] width 120 height 43
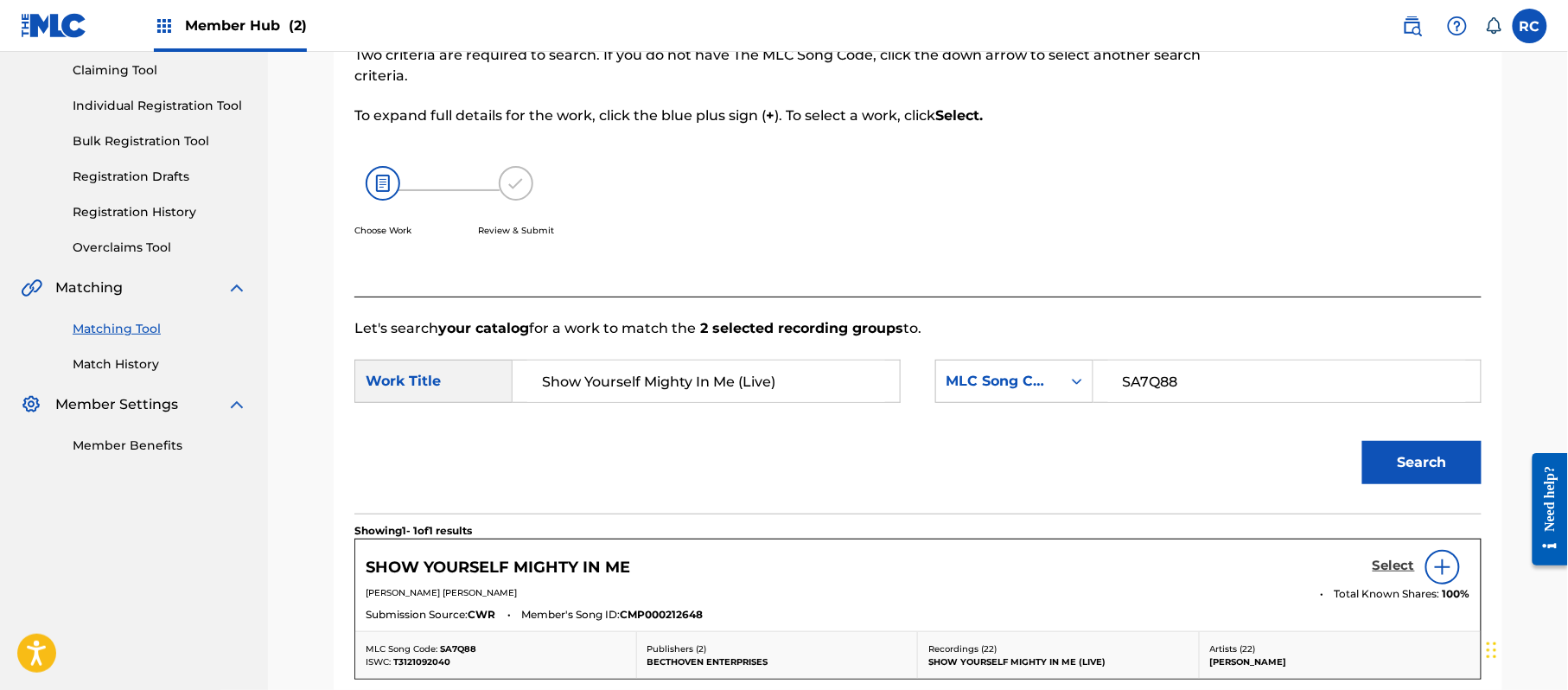
click at [1387, 567] on h5 "Select" at bounding box center [1394, 565] width 42 height 16
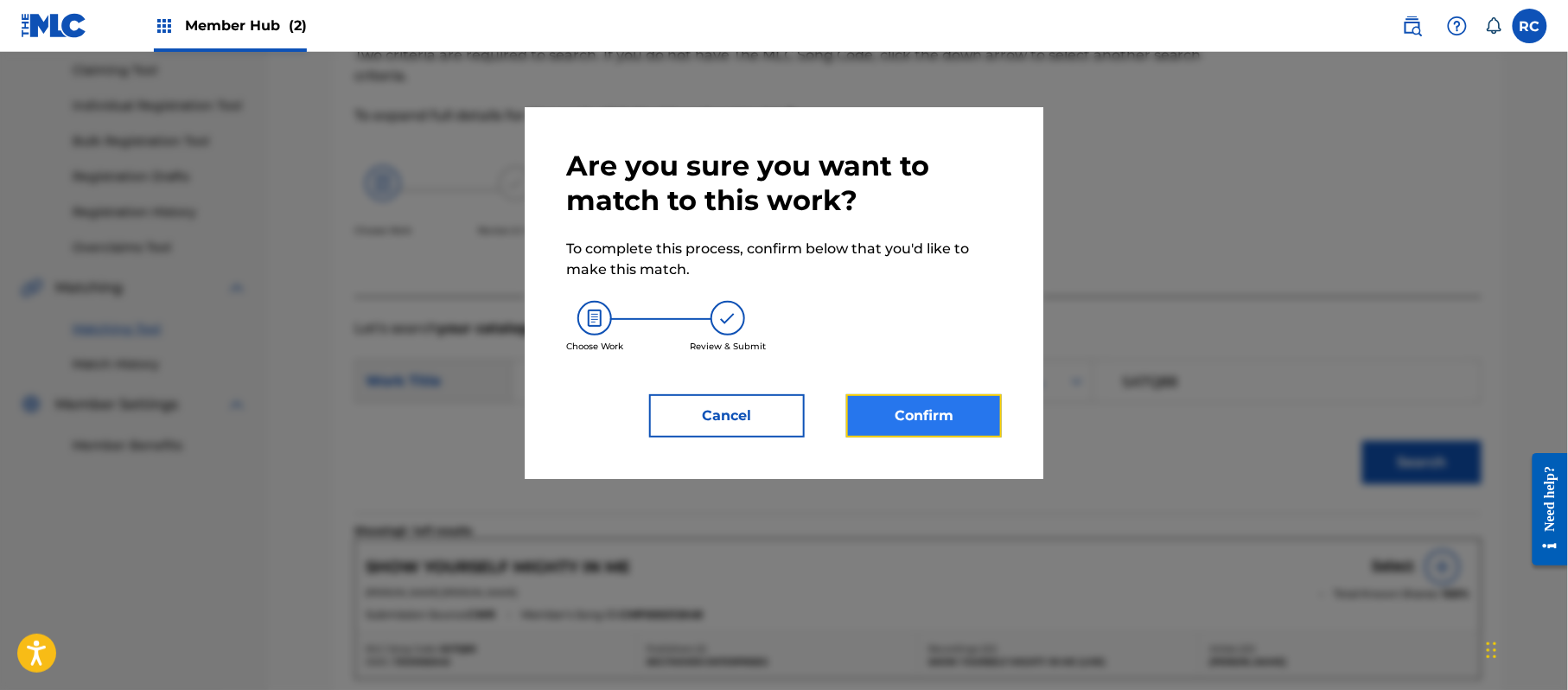
click at [977, 409] on button "Confirm" at bounding box center [924, 416] width 156 height 43
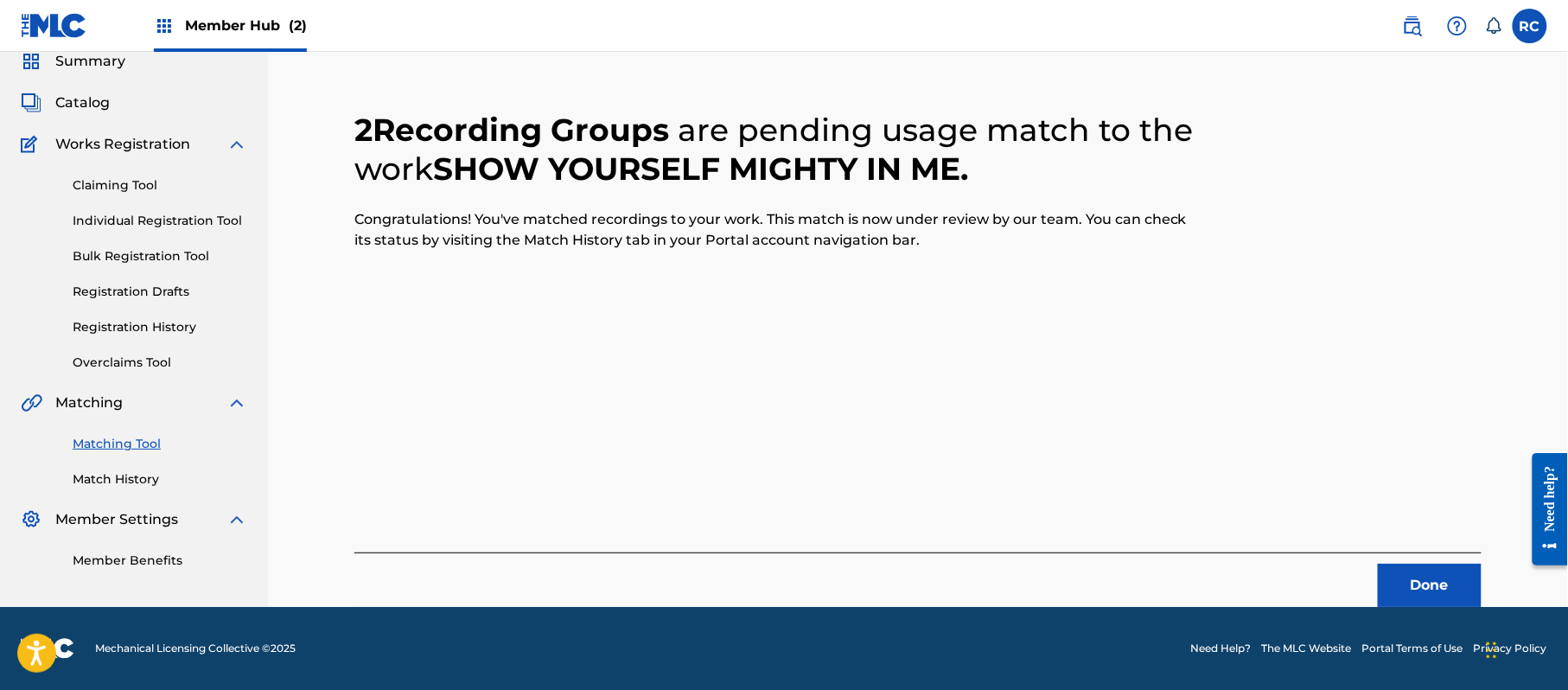
scroll to position [69, 0]
click at [1398, 591] on button "Done" at bounding box center [1429, 585] width 104 height 43
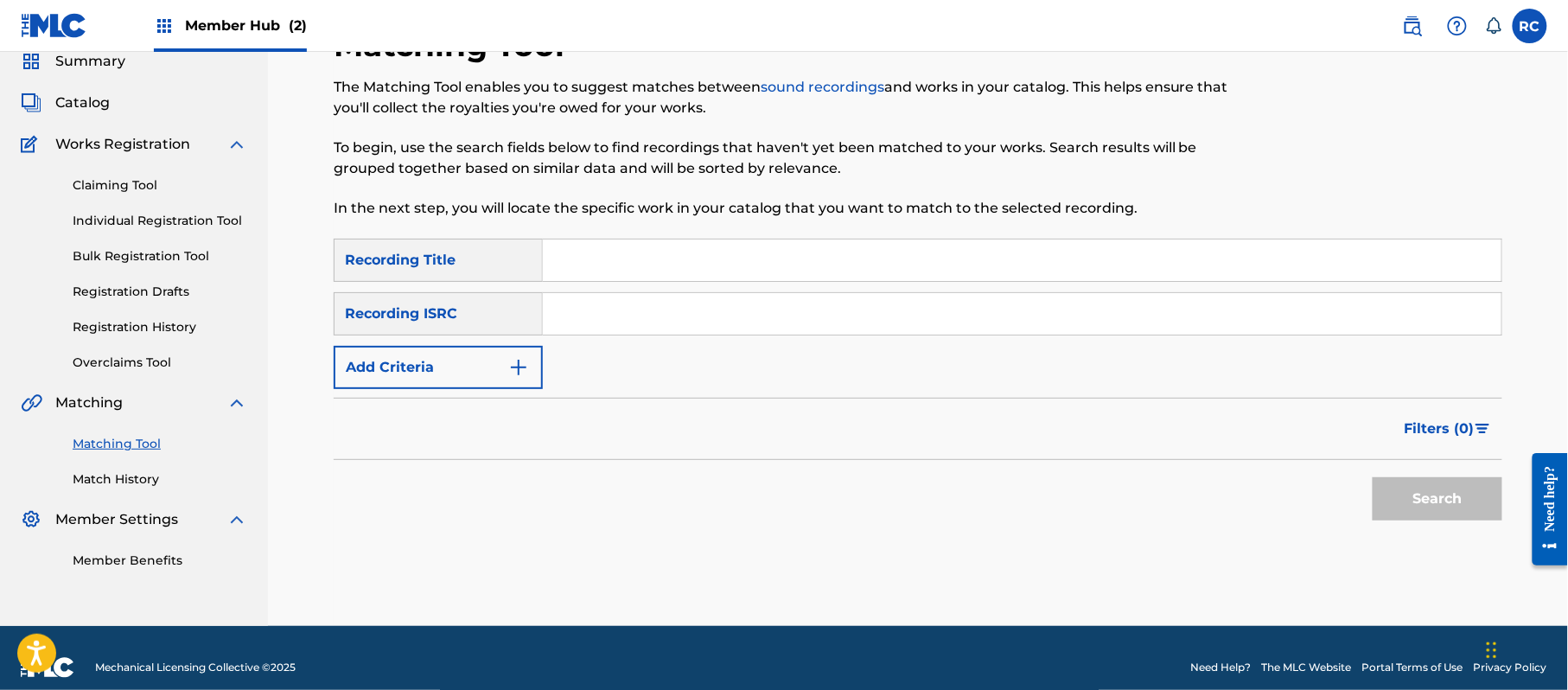
click at [672, 322] on input "Search Form" at bounding box center [1022, 314] width 959 height 41
click at [1408, 494] on button "Search" at bounding box center [1438, 499] width 130 height 43
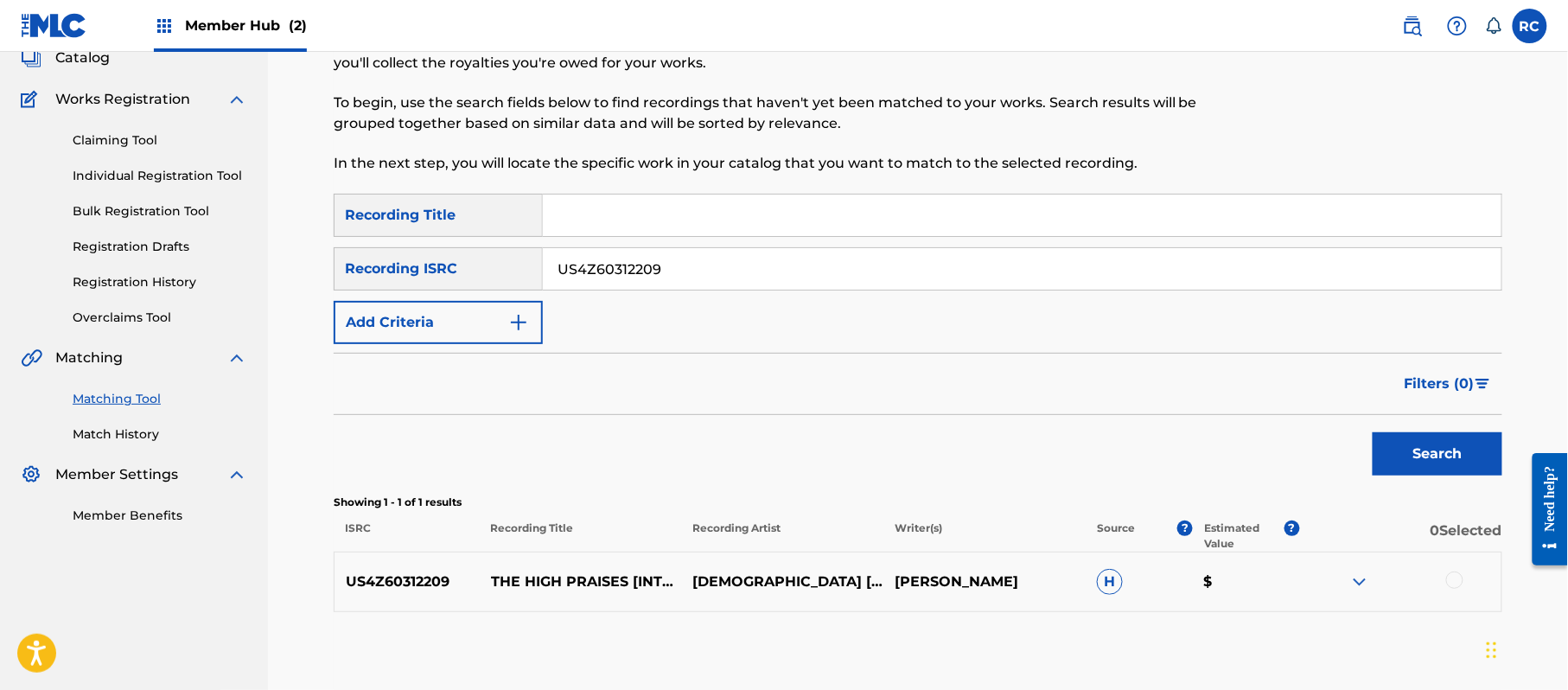
scroll to position [184, 0]
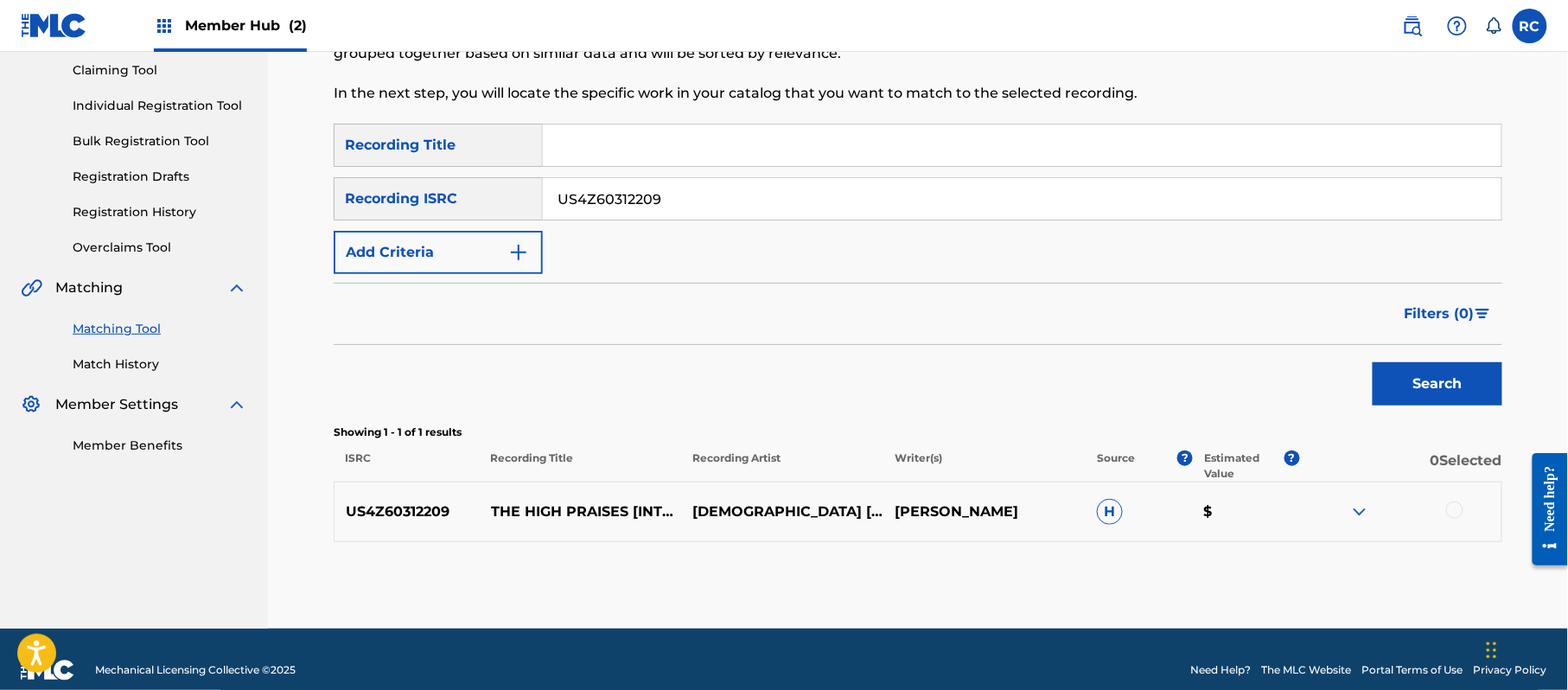
click at [1452, 506] on div at bounding box center [1455, 510] width 17 height 17
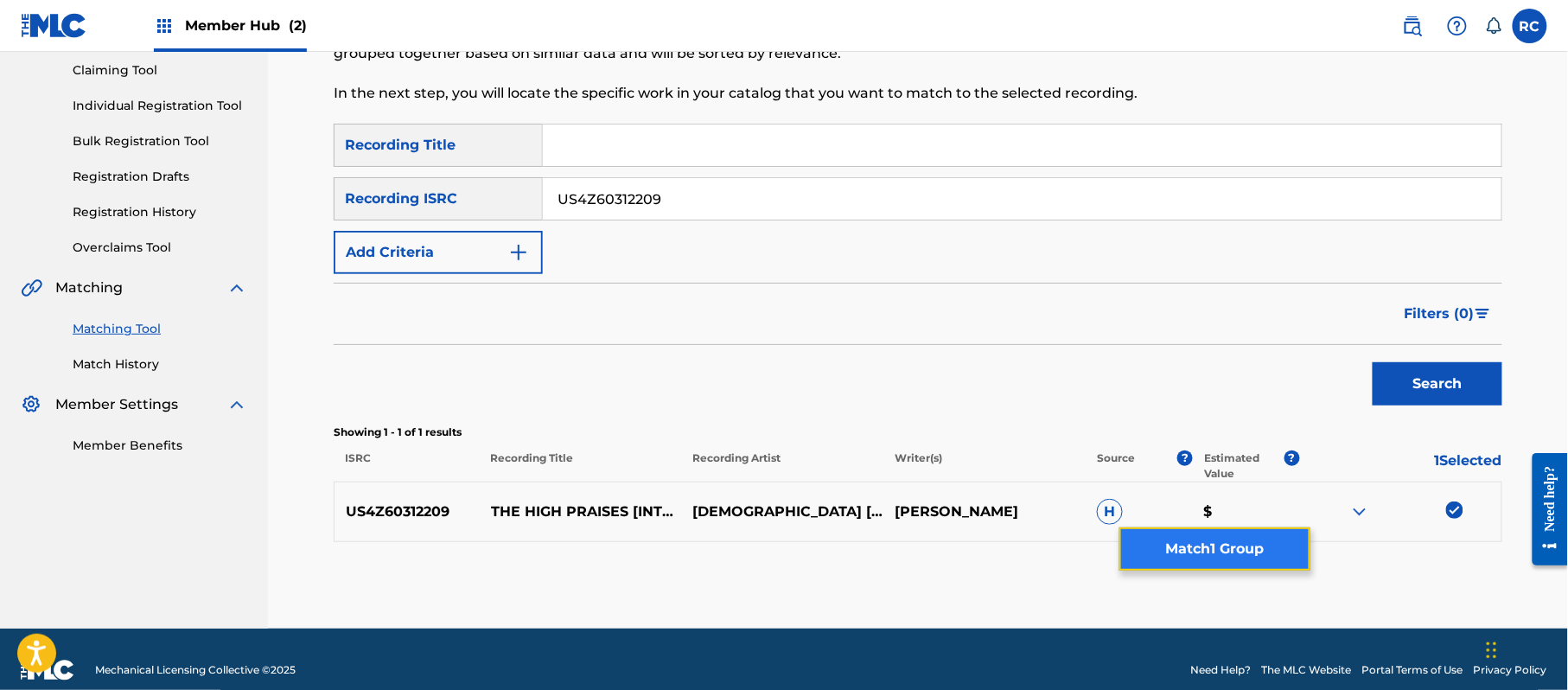
click at [1270, 550] on button "Match 1 Group" at bounding box center [1214, 549] width 191 height 43
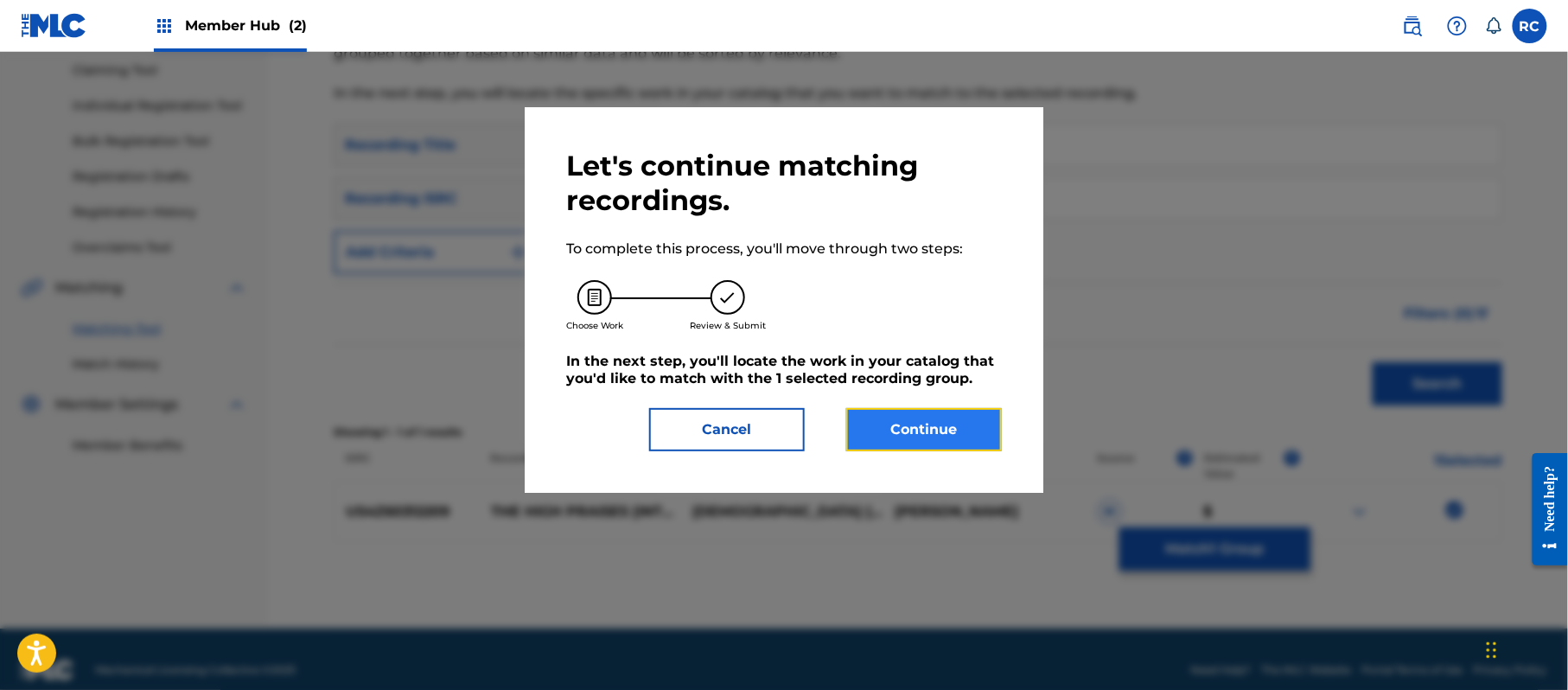
click at [965, 429] on button "Continue" at bounding box center [924, 430] width 156 height 43
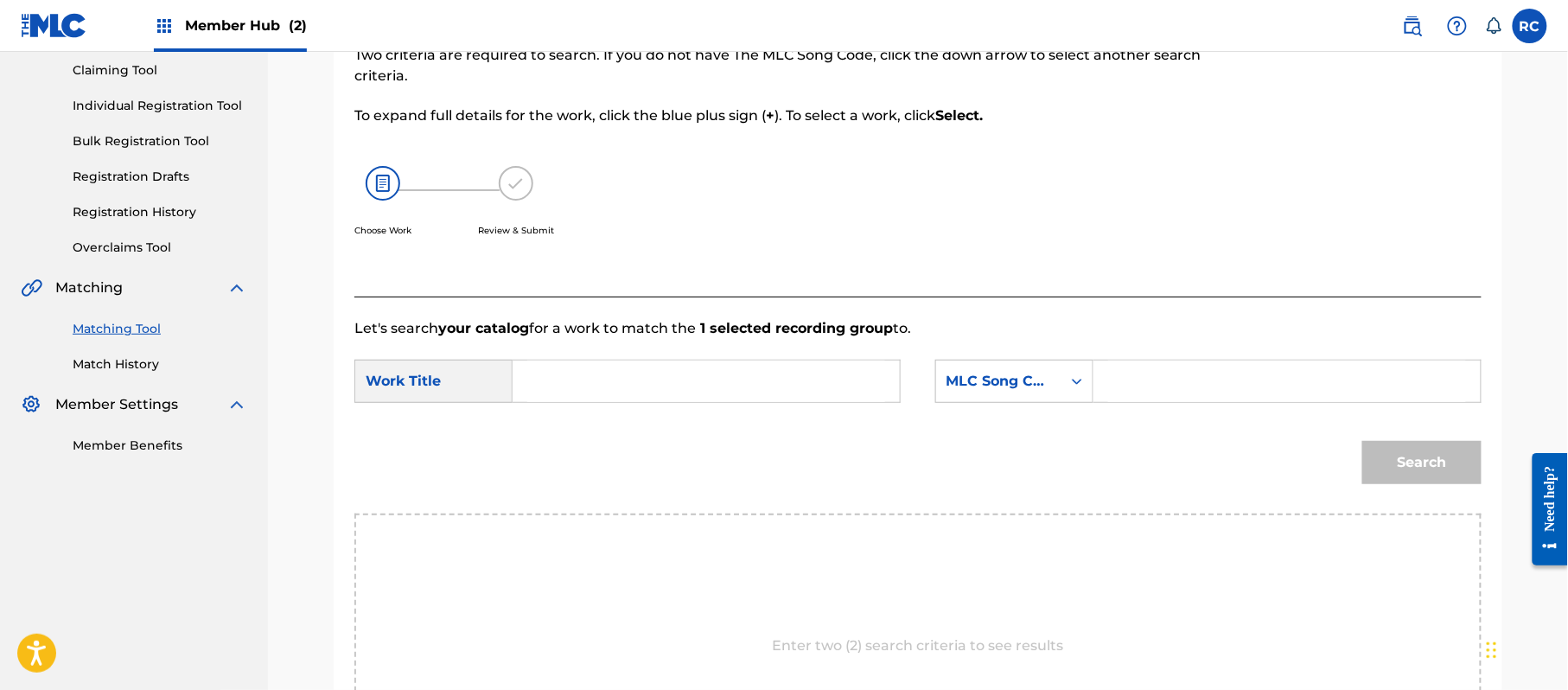
click at [592, 379] on input "Search Form" at bounding box center [706, 381] width 358 height 41
click at [809, 385] on input "The High Praises (Live) [Interlude] TA8AG8" at bounding box center [706, 381] width 358 height 41
drag, startPoint x: 1188, startPoint y: 384, endPoint x: 1210, endPoint y: 391, distance: 23.1
click at [1188, 384] on input "Search Form" at bounding box center [1287, 381] width 358 height 41
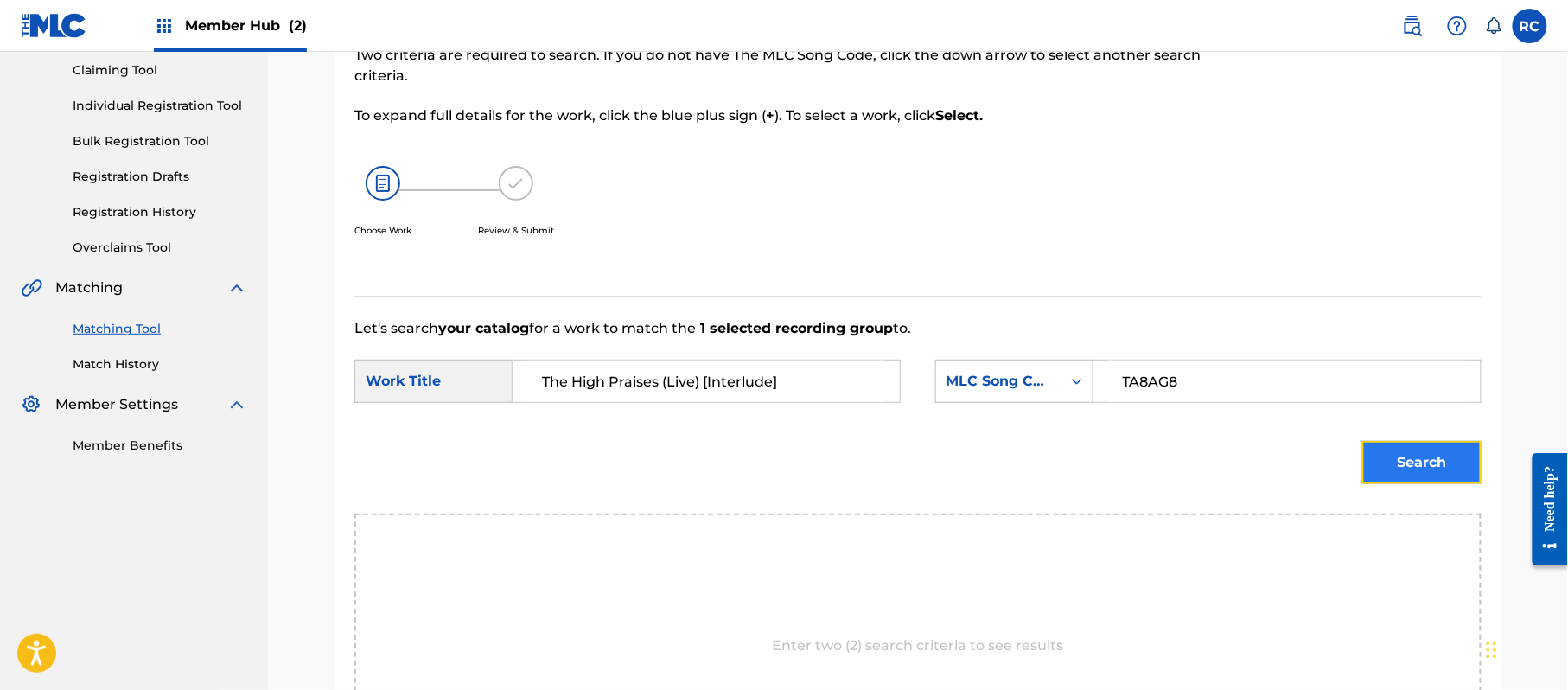
click at [1409, 468] on button "Search" at bounding box center [1422, 463] width 120 height 43
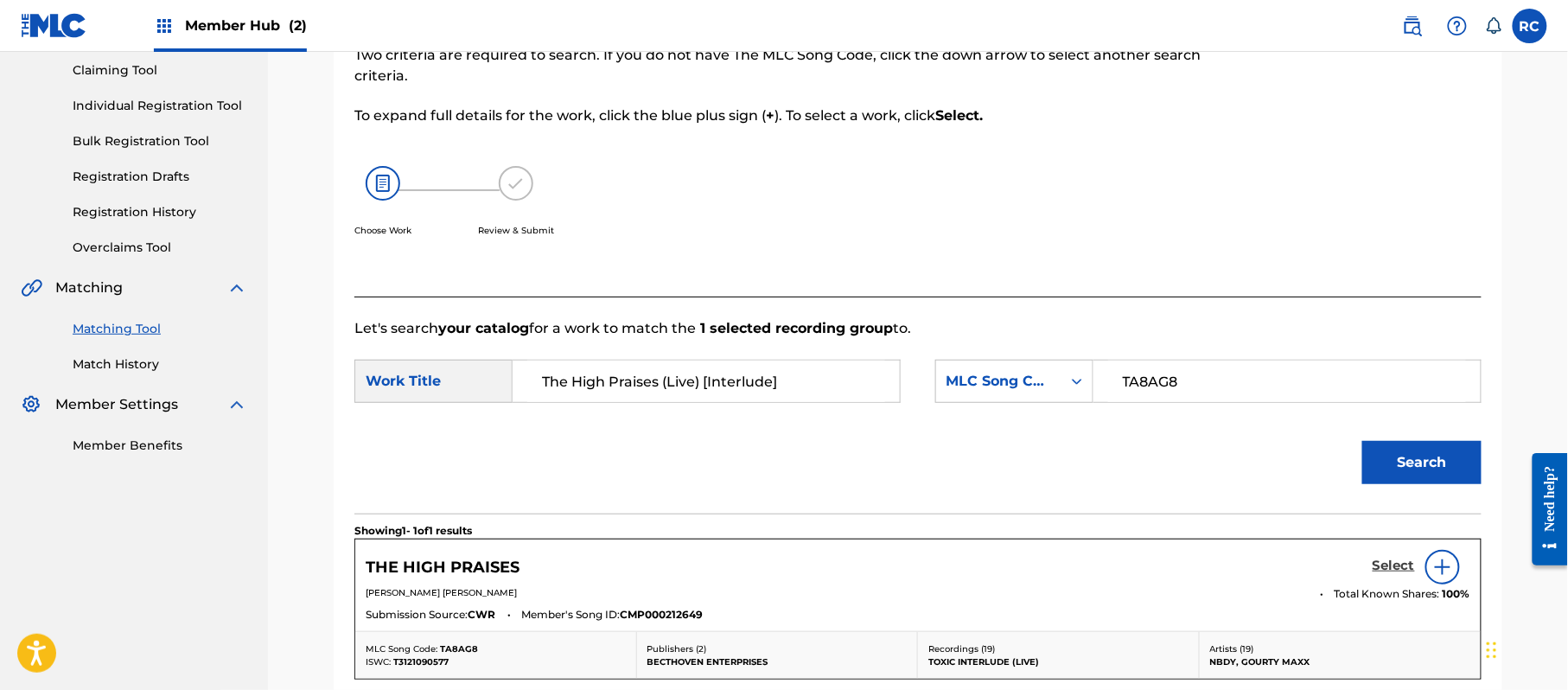
click at [1397, 560] on h5 "Select" at bounding box center [1394, 565] width 42 height 16
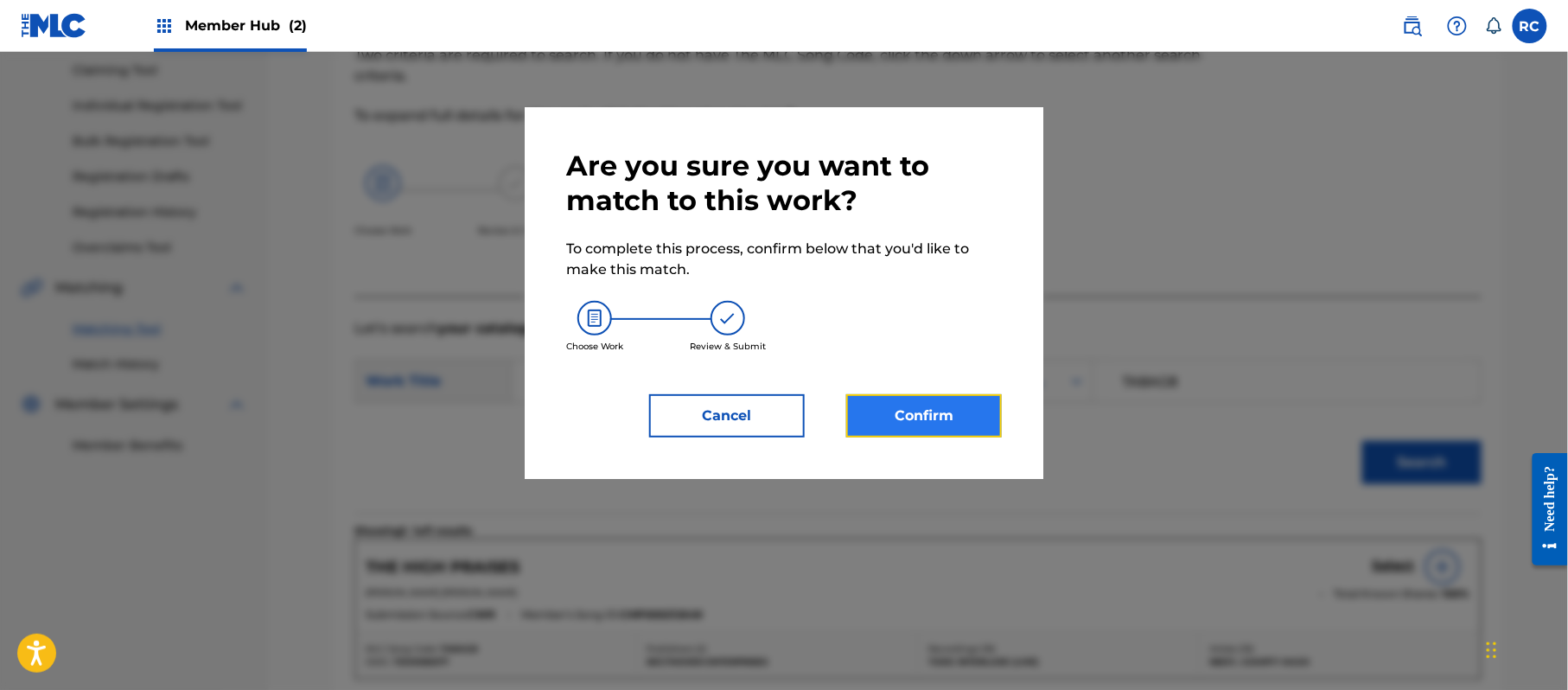
click at [941, 423] on button "Confirm" at bounding box center [924, 416] width 156 height 43
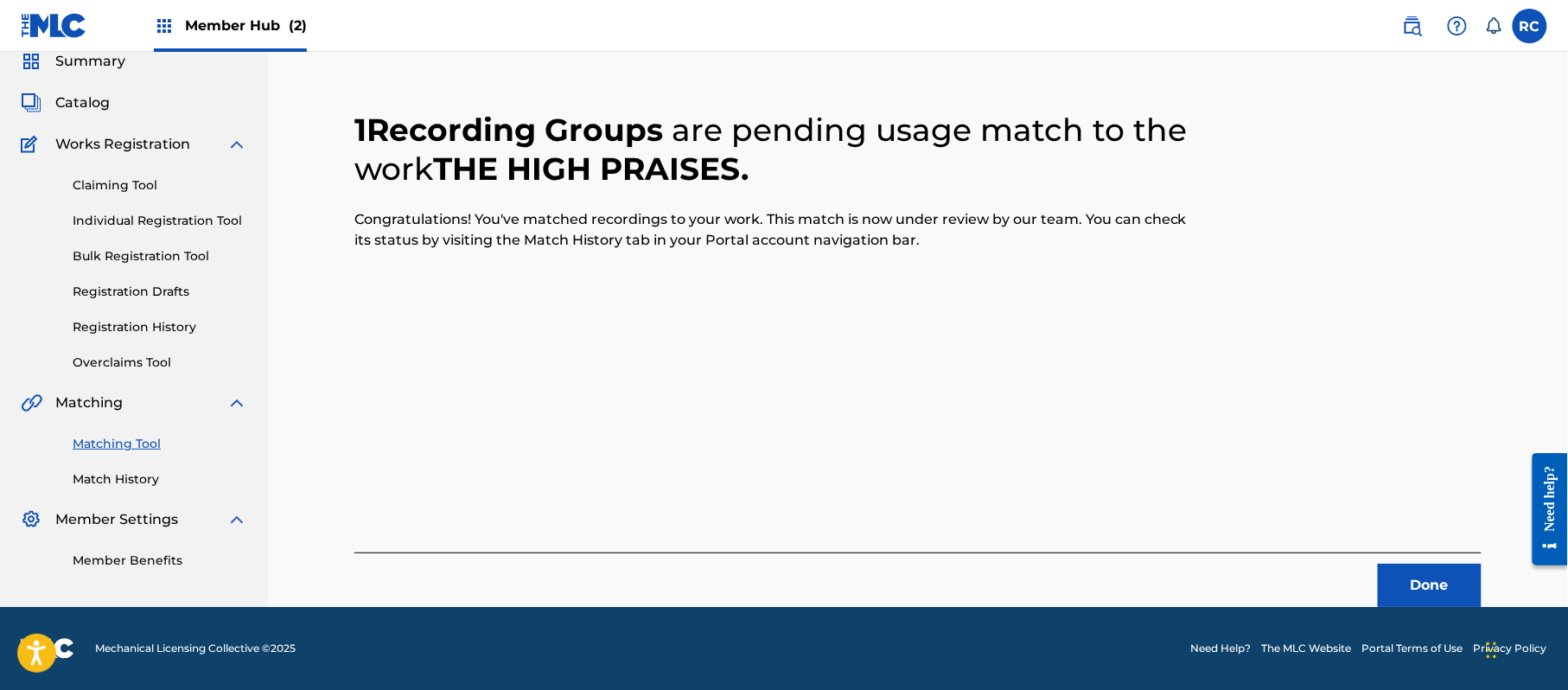
scroll to position [69, 0]
click at [1405, 581] on button "Done" at bounding box center [1429, 585] width 104 height 43
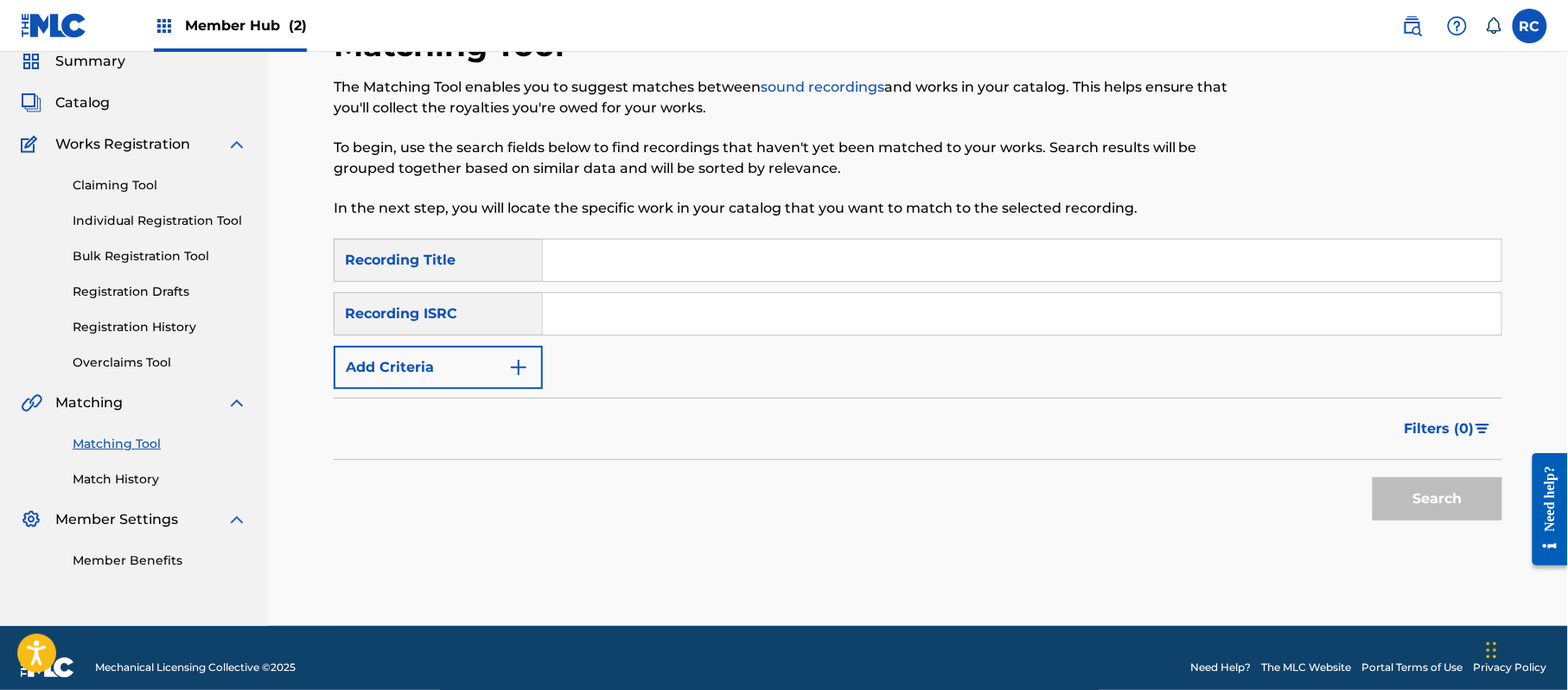
drag, startPoint x: 607, startPoint y: 294, endPoint x: 607, endPoint y: 304, distance: 10.0
click at [607, 304] on div "Search Form" at bounding box center [1023, 314] width 960 height 43
click at [607, 305] on input "Search Form" at bounding box center [1022, 314] width 959 height 41
click at [1439, 487] on button "Search" at bounding box center [1438, 499] width 130 height 43
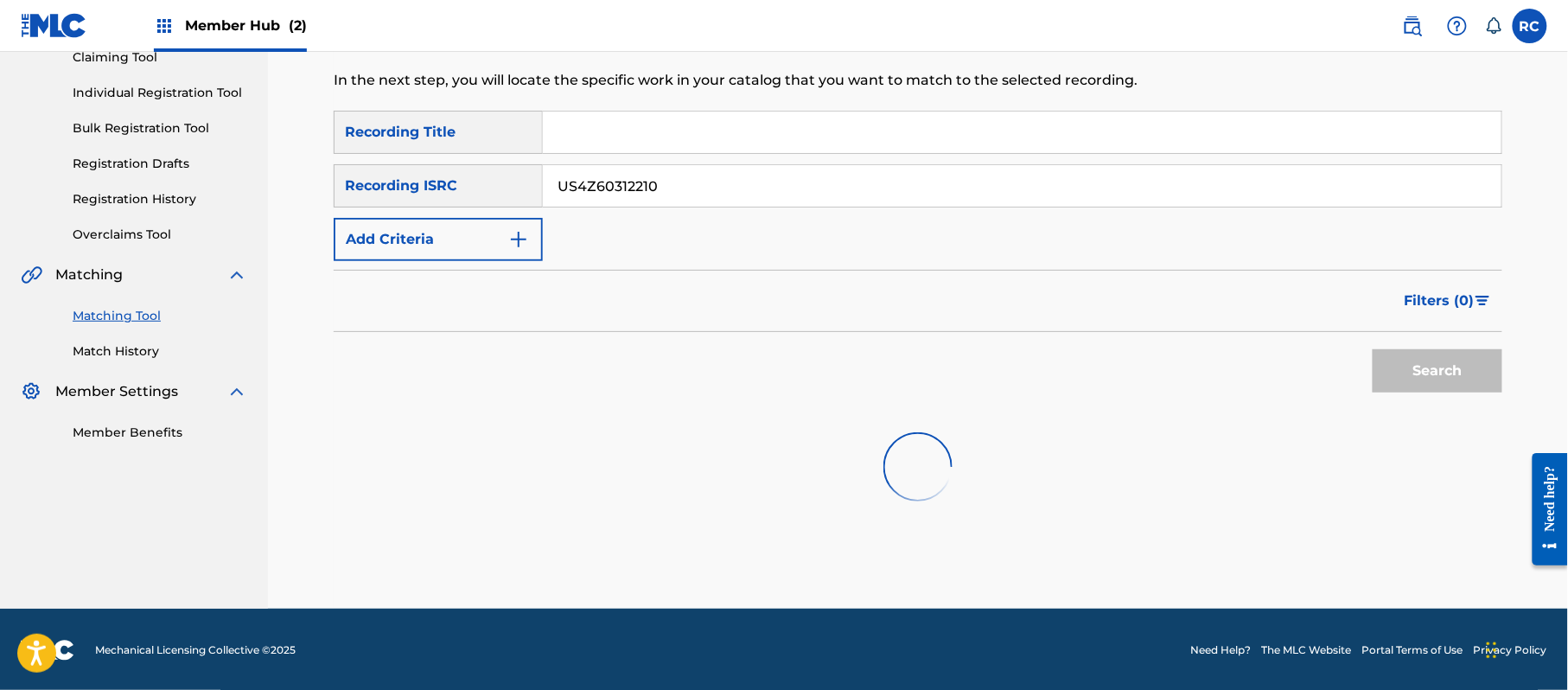
scroll to position [199, 0]
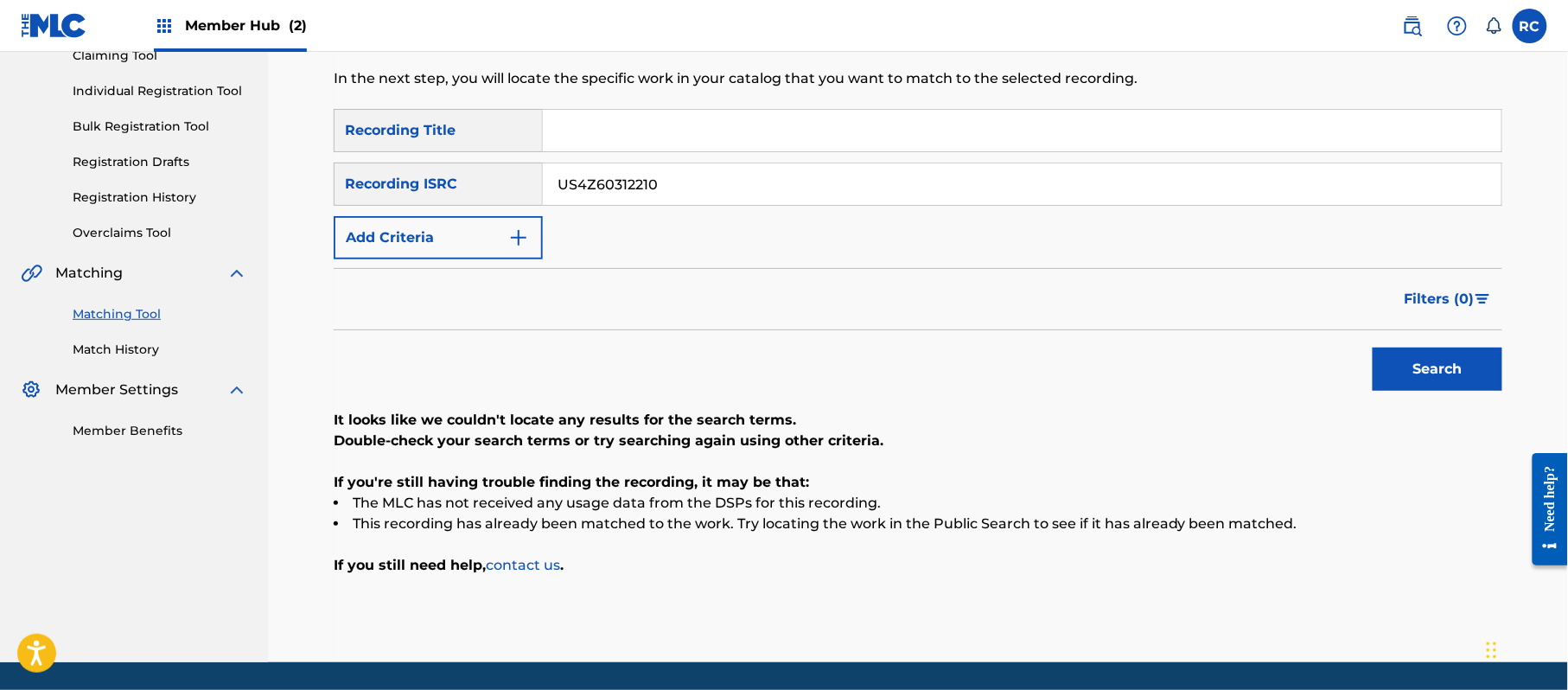
drag, startPoint x: 668, startPoint y: 191, endPoint x: 484, endPoint y: 190, distance: 184.0
click at [484, 190] on div "SearchWithCriteria934306d6-8f55-4148-a71f-de18aeb7b724 Recording ISRC US4Z60312…" at bounding box center [917, 184] width 1168 height 43
click at [1404, 363] on button "Search" at bounding box center [1438, 370] width 130 height 43
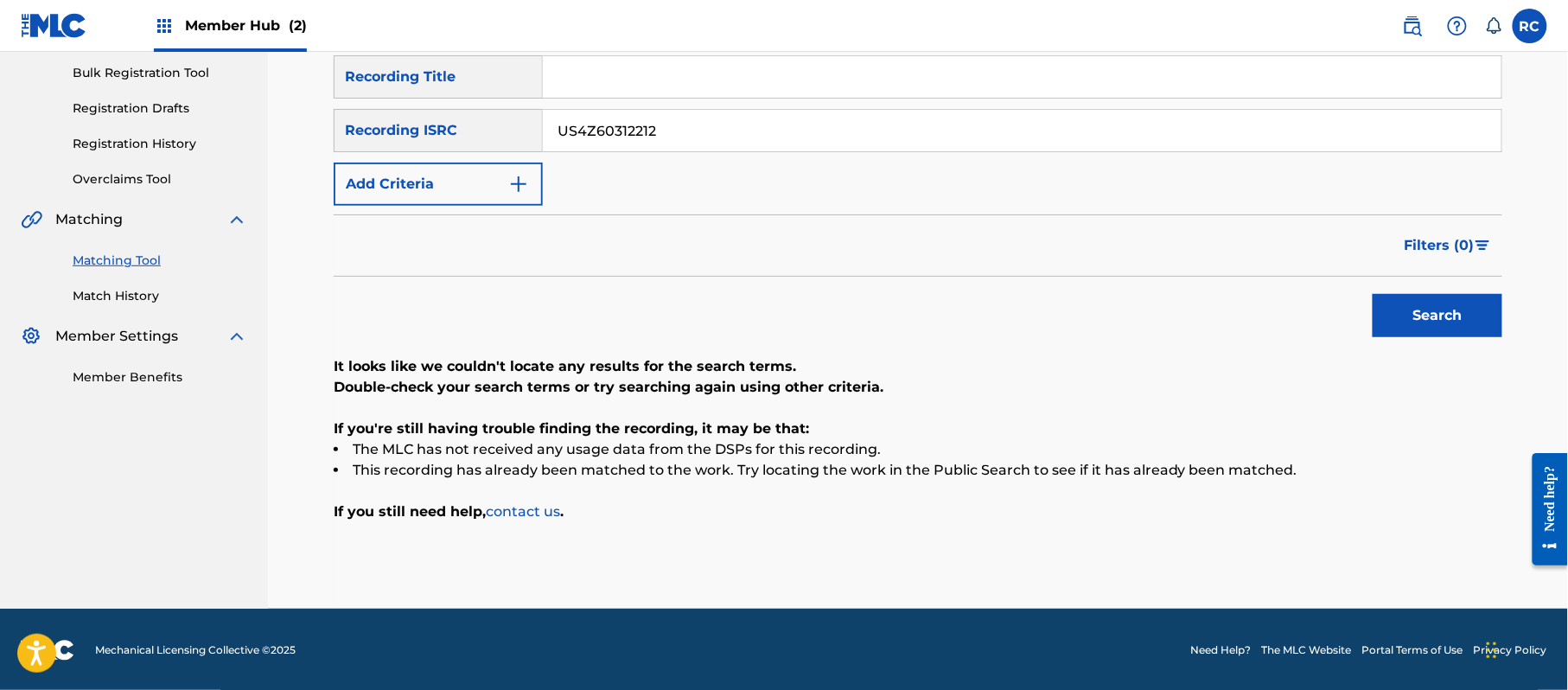
scroll to position [255, 0]
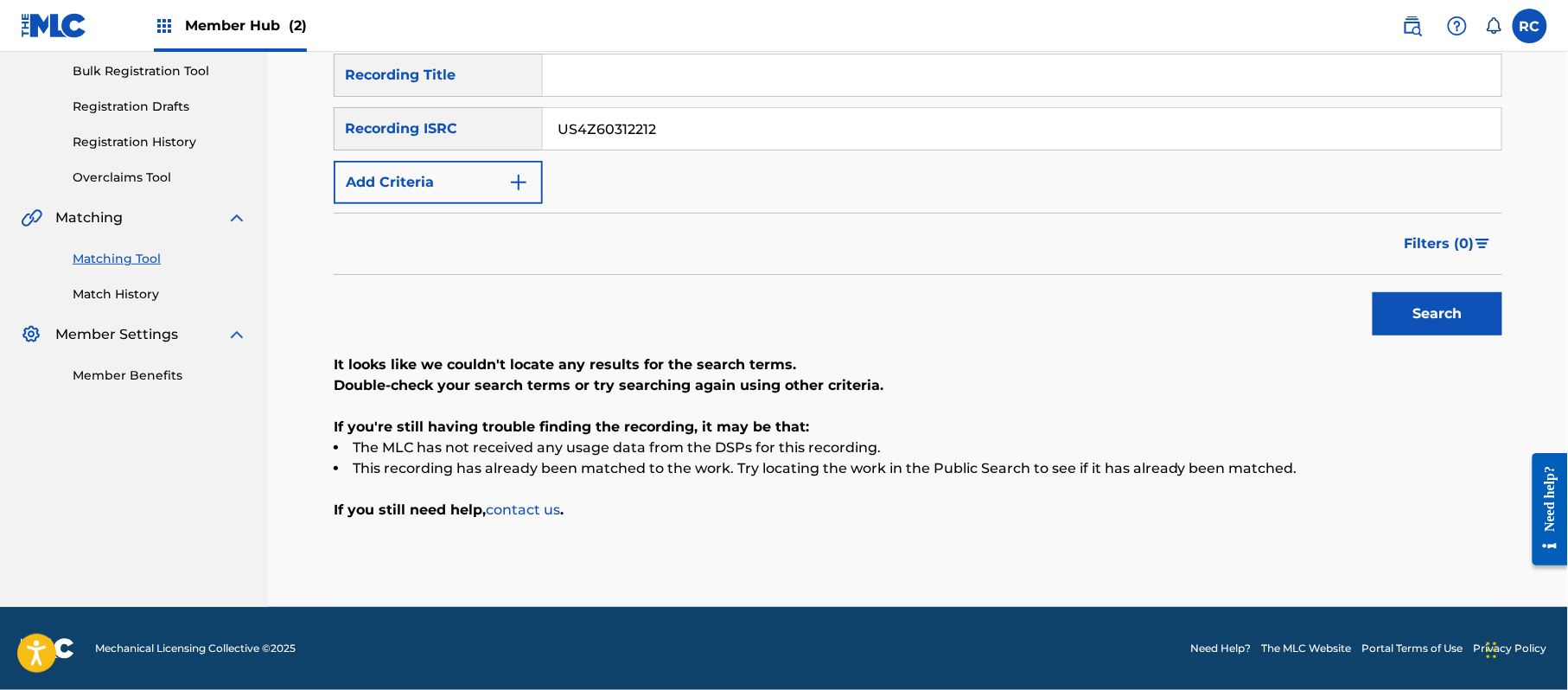
drag, startPoint x: 683, startPoint y: 120, endPoint x: 468, endPoint y: 131, distance: 215.3
click at [468, 131] on div "SearchWithCriteria934306d6-8f55-4148-a71f-de18aeb7b724 Recording ISRC US4Z60312…" at bounding box center [917, 129] width 1168 height 43
drag, startPoint x: 1411, startPoint y: 311, endPoint x: 1173, endPoint y: 329, distance: 238.7
click at [1411, 312] on button "Search" at bounding box center [1438, 314] width 130 height 43
drag, startPoint x: 689, startPoint y: 129, endPoint x: 460, endPoint y: 135, distance: 229.1
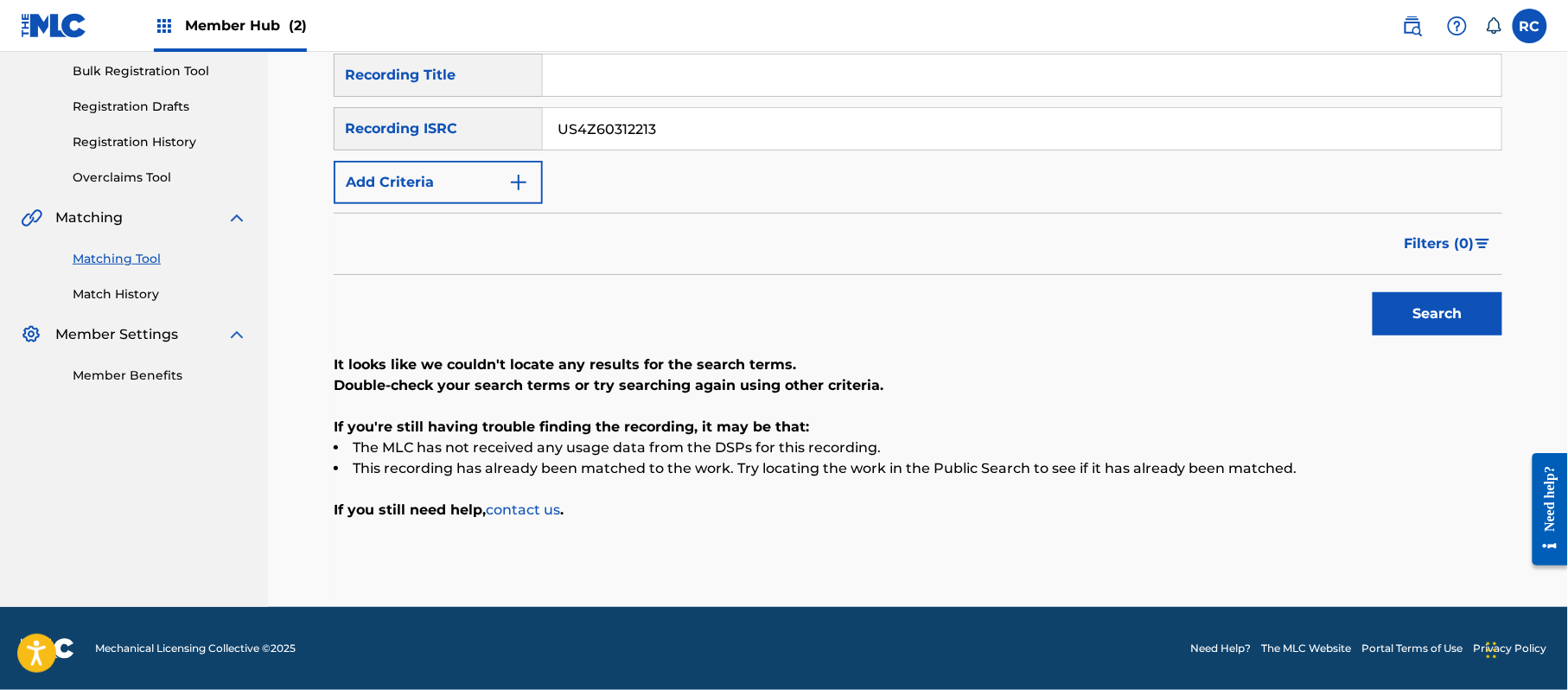
click at [460, 135] on div "SearchWithCriteria934306d6-8f55-4148-a71f-de18aeb7b724 Recording ISRC US4Z60312…" at bounding box center [917, 129] width 1168 height 43
drag, startPoint x: 1416, startPoint y: 313, endPoint x: 1395, endPoint y: 320, distance: 22.1
click at [1416, 315] on button "Search" at bounding box center [1438, 314] width 130 height 43
drag, startPoint x: 702, startPoint y: 118, endPoint x: 471, endPoint y: 143, distance: 232.3
click at [471, 143] on div "SearchWithCriteria934306d6-8f55-4148-a71f-de18aeb7b724 Recording ISRC US4Z60312…" at bounding box center [917, 129] width 1168 height 43
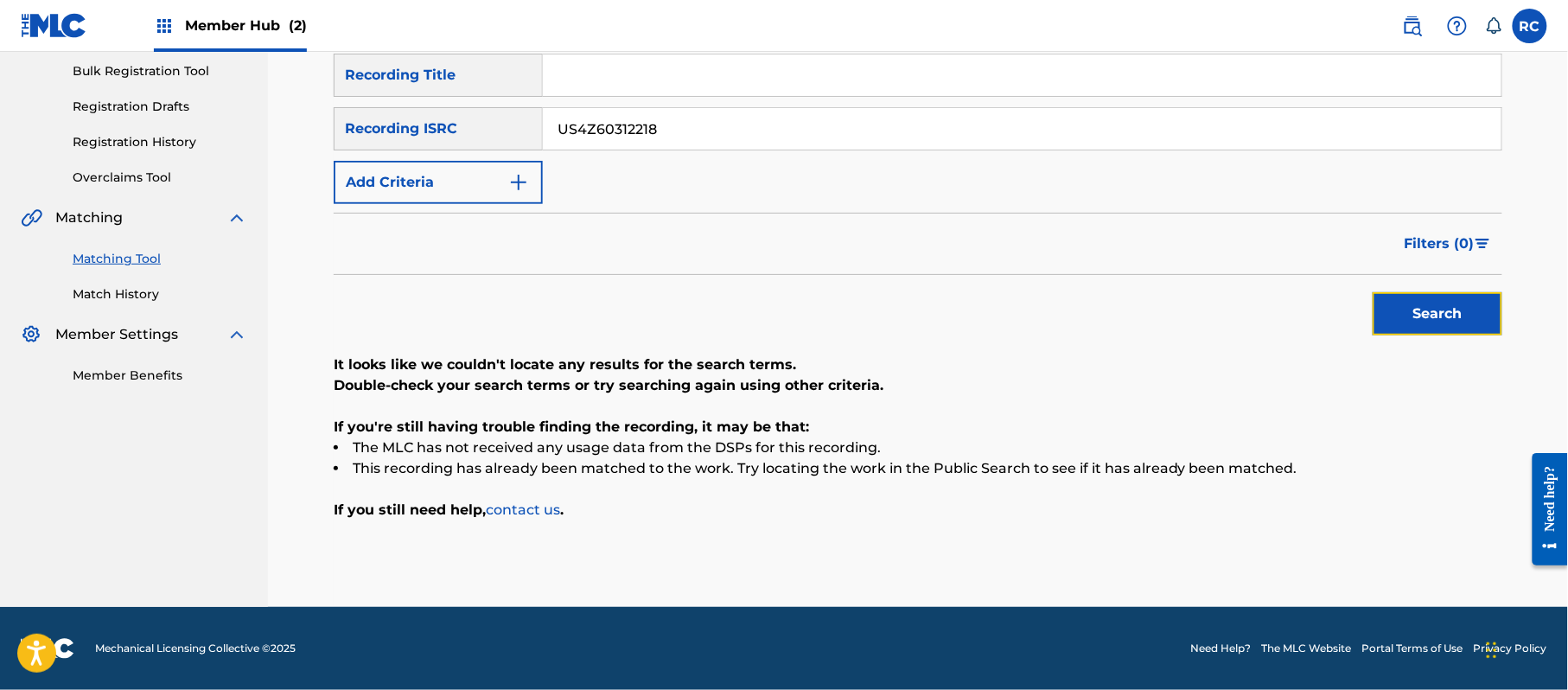
drag, startPoint x: 1408, startPoint y: 322, endPoint x: 1290, endPoint y: 350, distance: 121.3
click at [1406, 323] on button "Search" at bounding box center [1438, 314] width 130 height 43
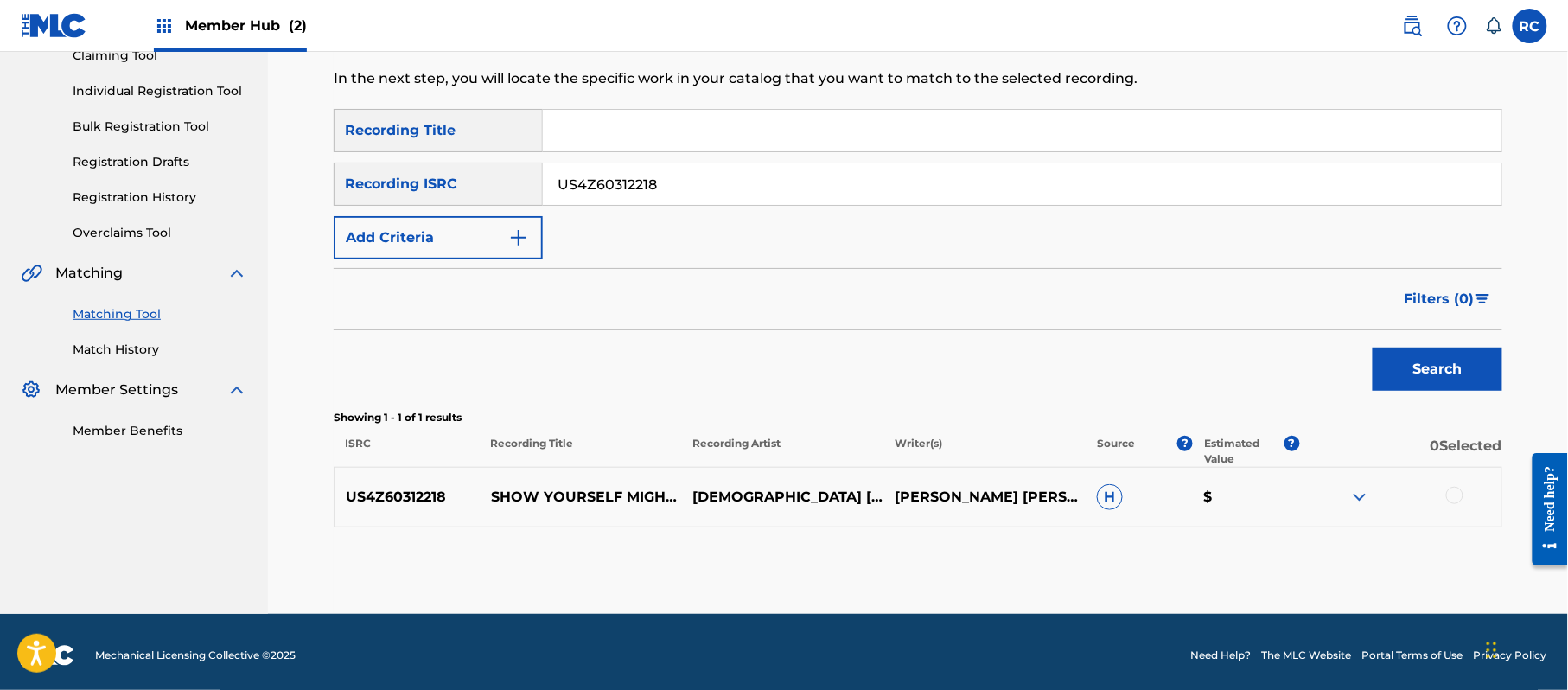
scroll to position [205, 0]
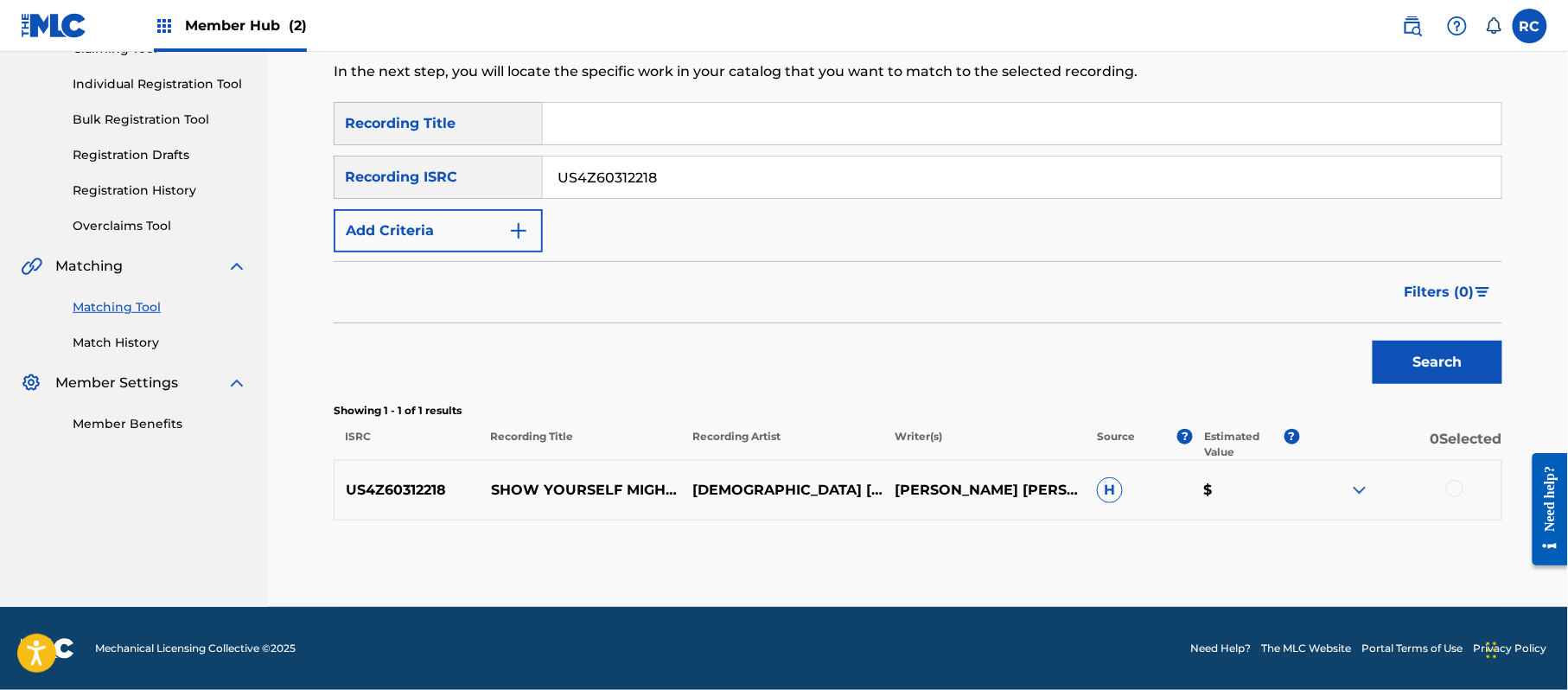
click at [1456, 485] on div at bounding box center [1455, 488] width 17 height 17
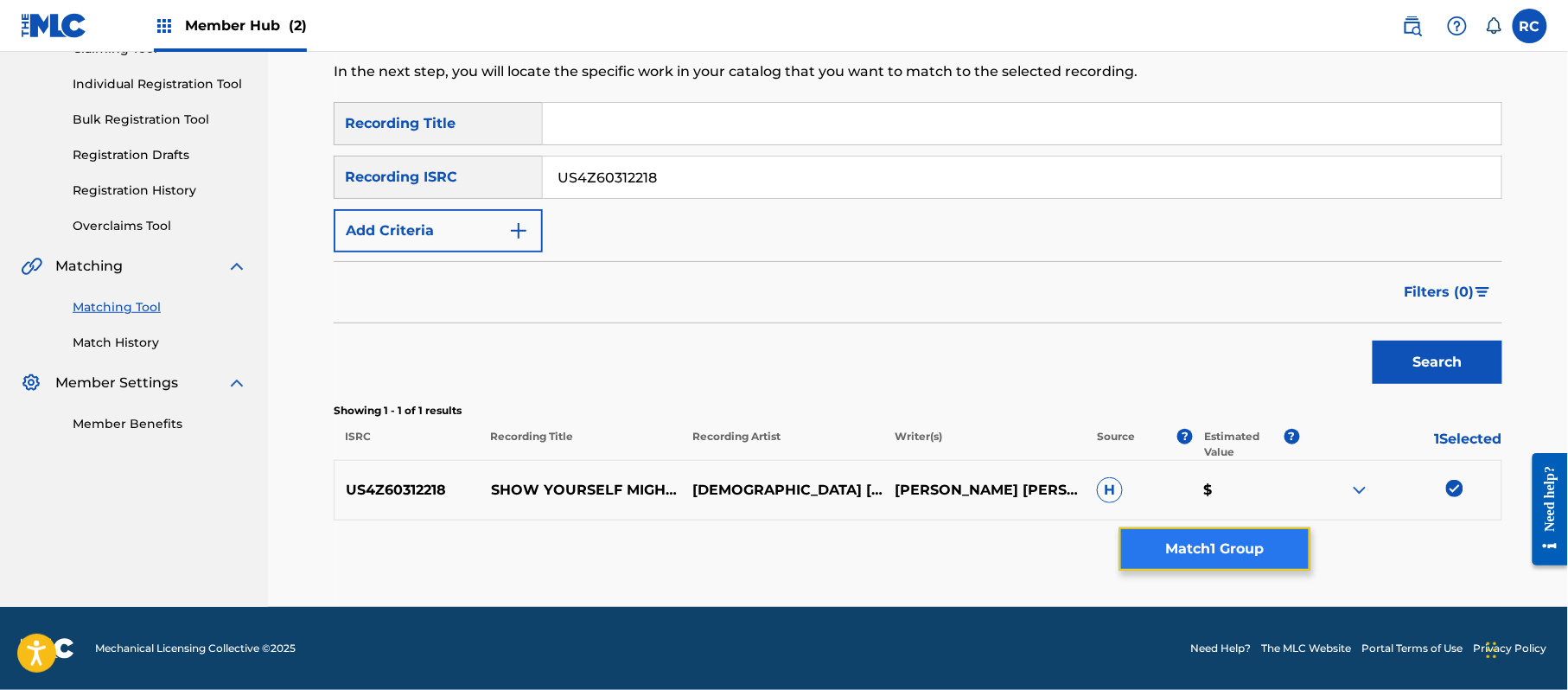
click at [1213, 558] on button "Match 1 Group" at bounding box center [1214, 549] width 191 height 43
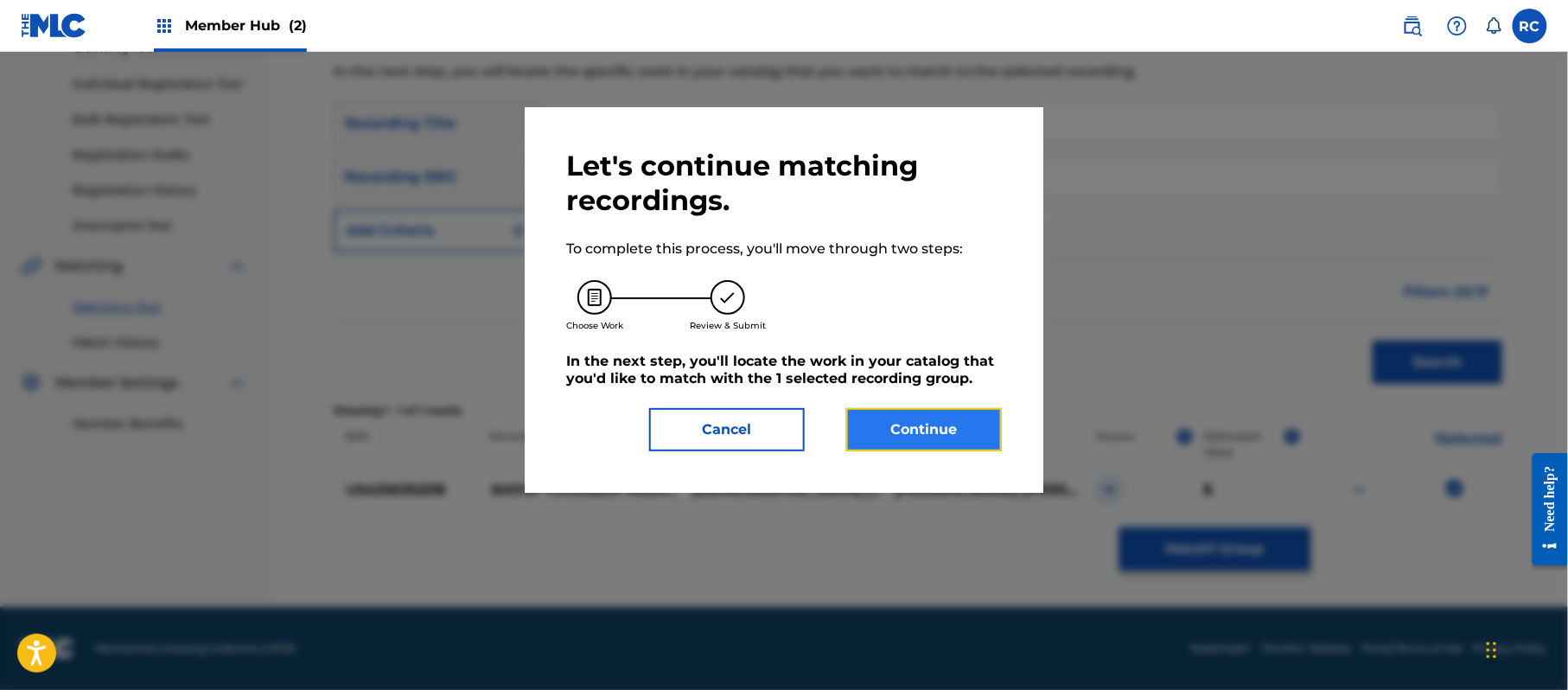
click at [941, 439] on button "Continue" at bounding box center [924, 430] width 156 height 43
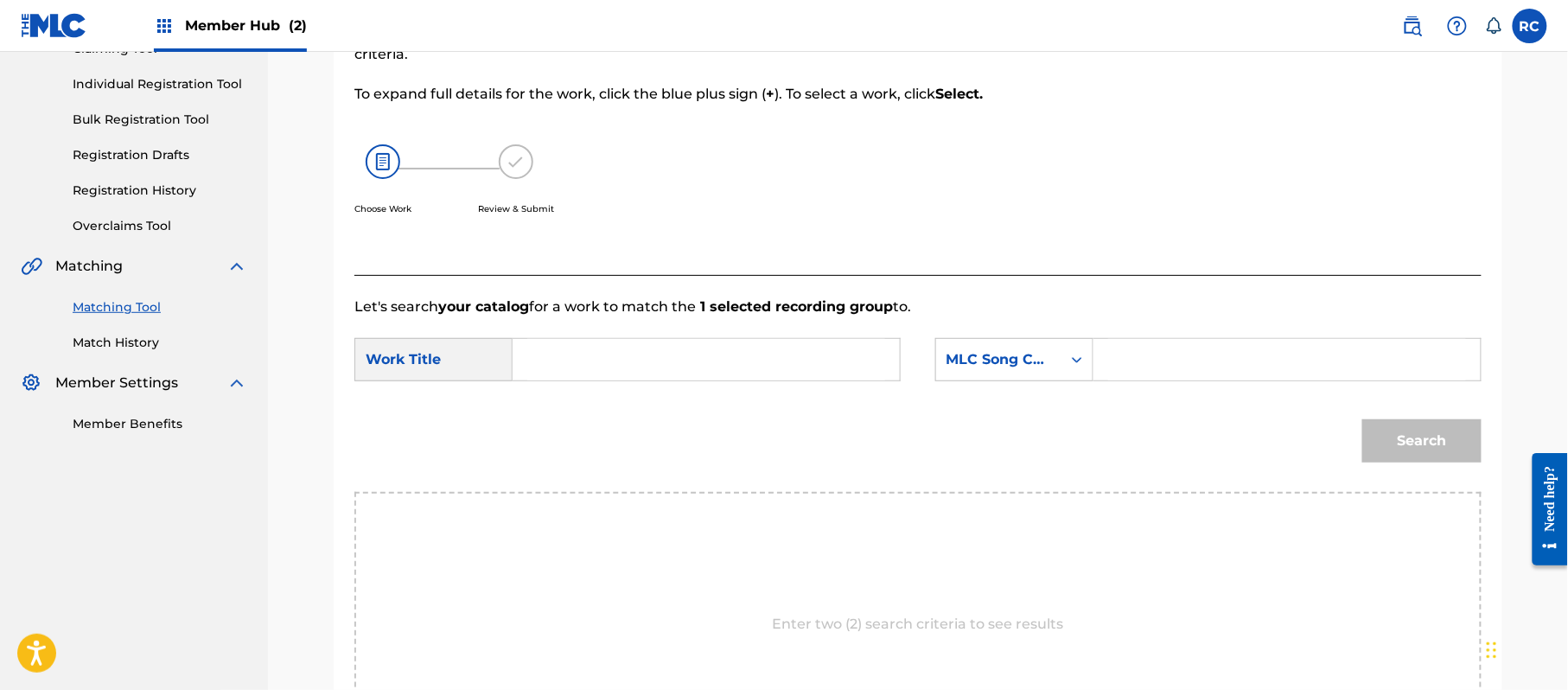
click at [675, 348] on input "Search Form" at bounding box center [706, 359] width 358 height 41
click at [842, 368] on input "Show Yourself Mighty (Live) [Reprise] SA7RDQ" at bounding box center [706, 359] width 358 height 41
click at [1191, 364] on input "Search Form" at bounding box center [1287, 359] width 358 height 41
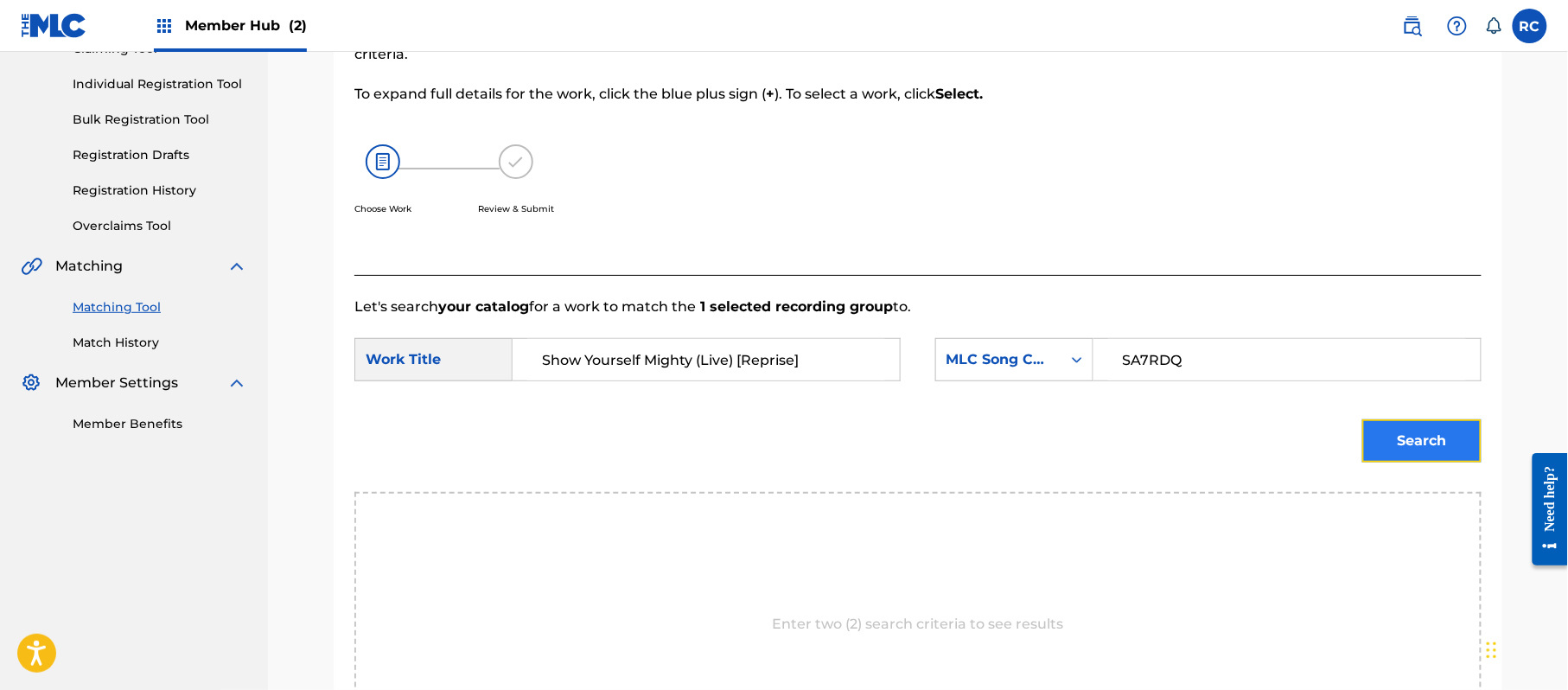
click at [1428, 458] on button "Search" at bounding box center [1422, 441] width 120 height 43
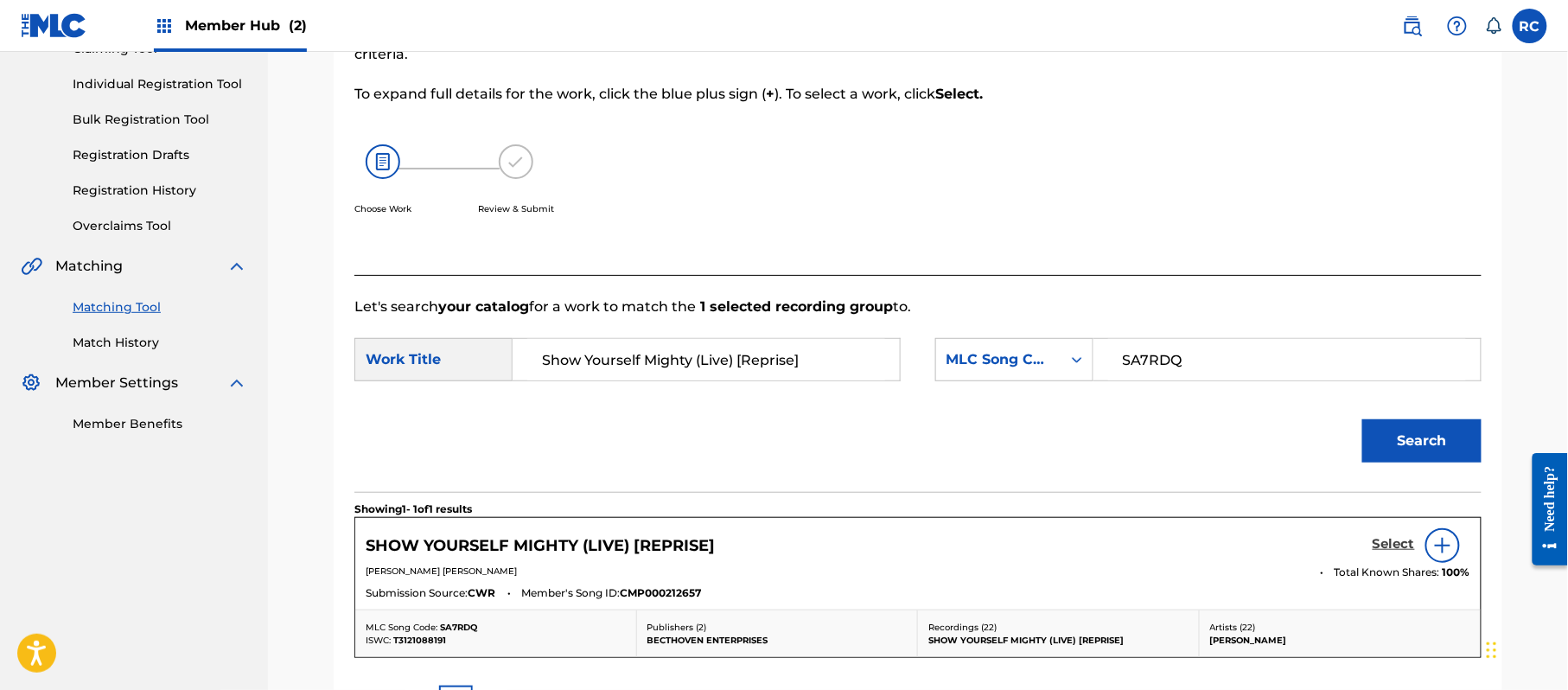
click at [1374, 540] on h5 "Select" at bounding box center [1394, 543] width 42 height 16
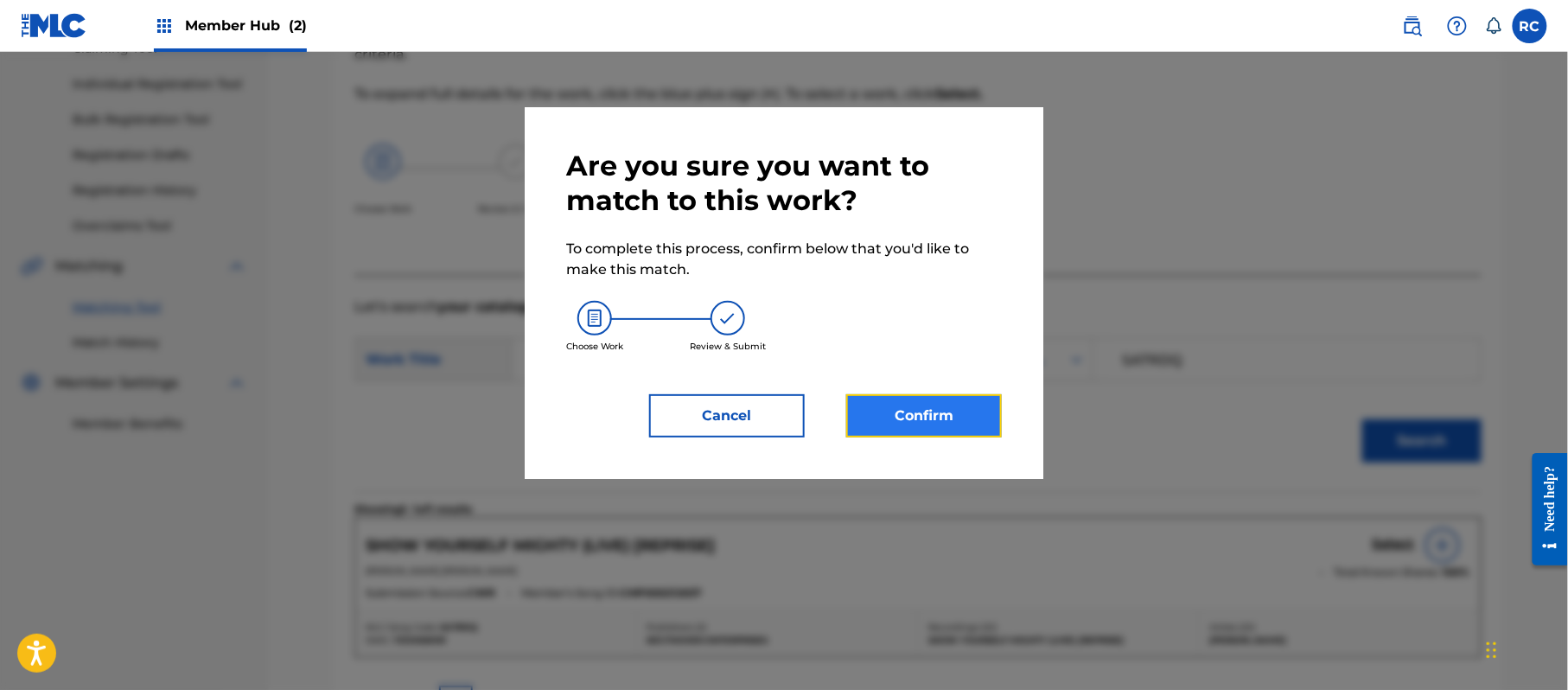
click at [955, 415] on button "Confirm" at bounding box center [924, 416] width 156 height 43
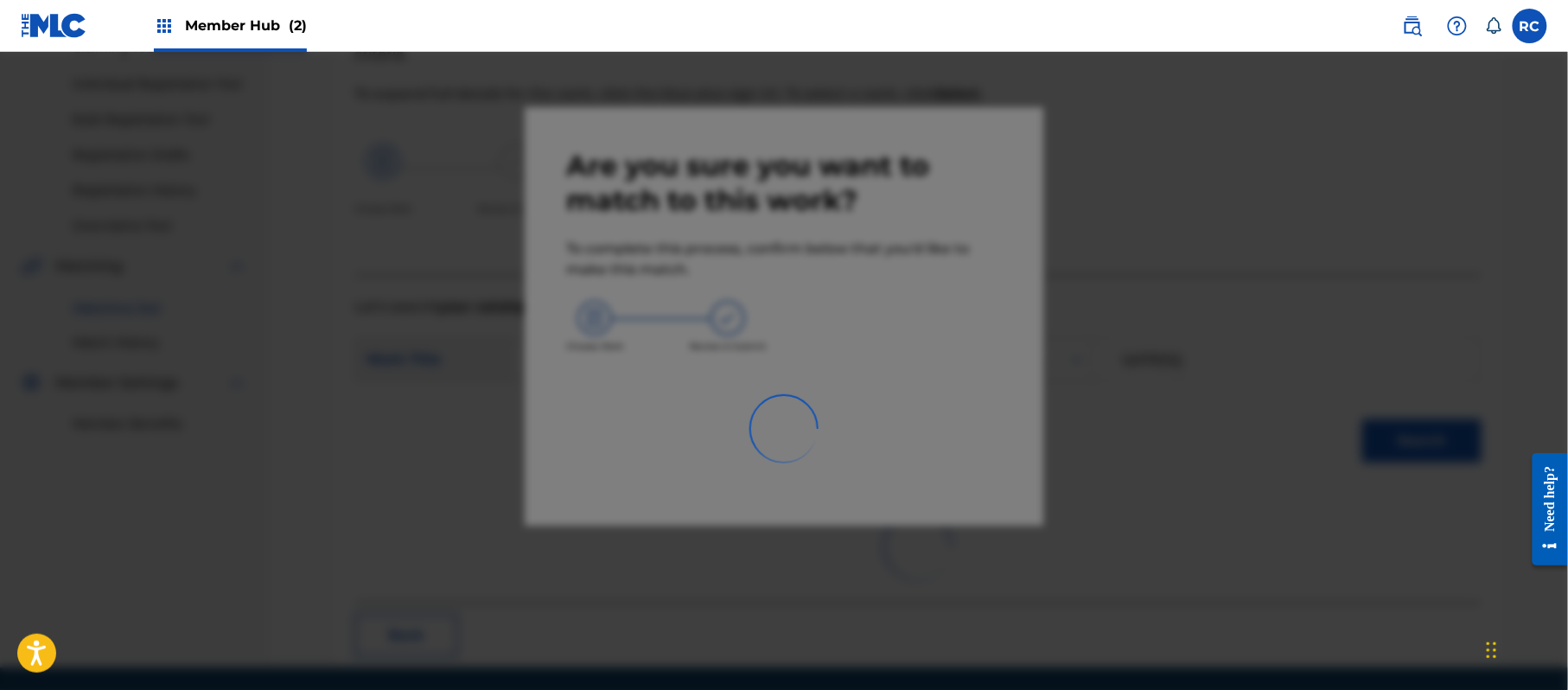
scroll to position [69, 0]
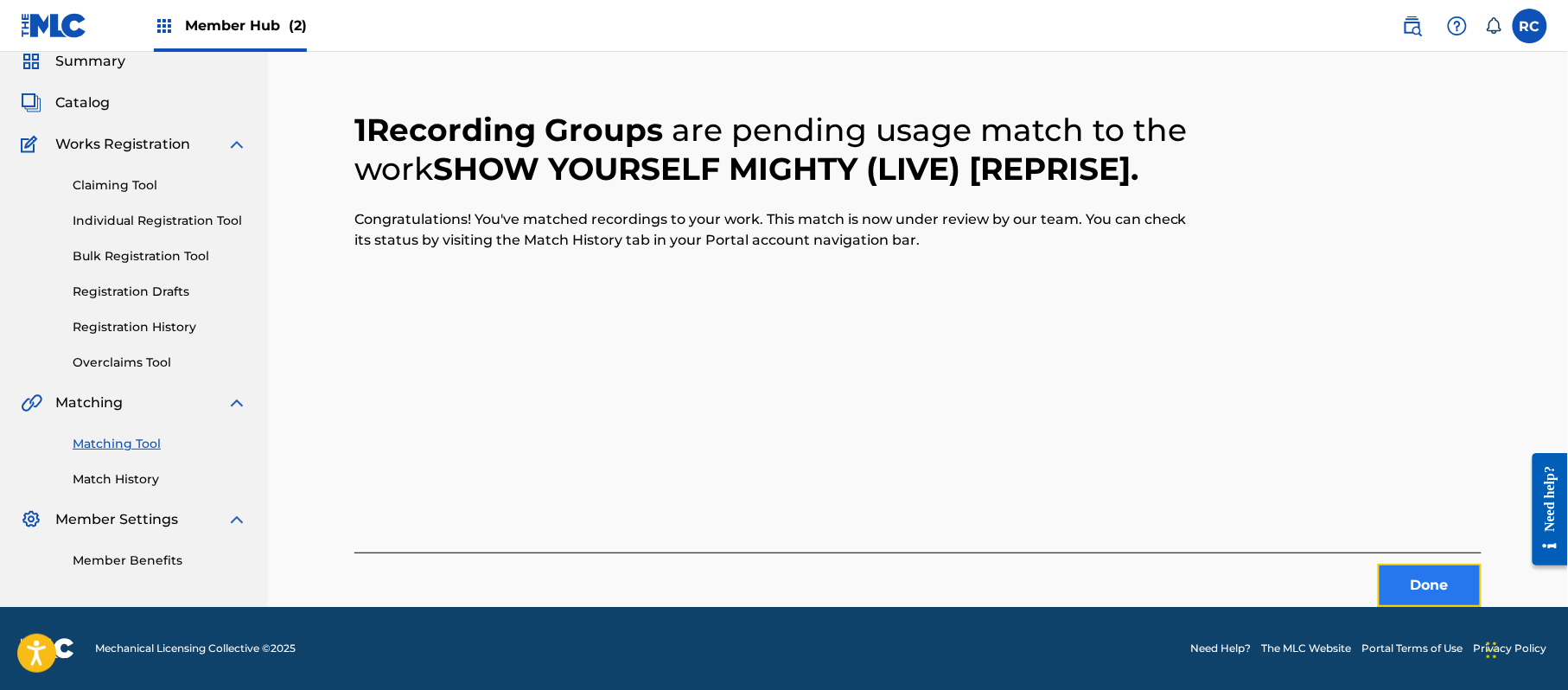
click at [1385, 592] on button "Done" at bounding box center [1429, 585] width 104 height 43
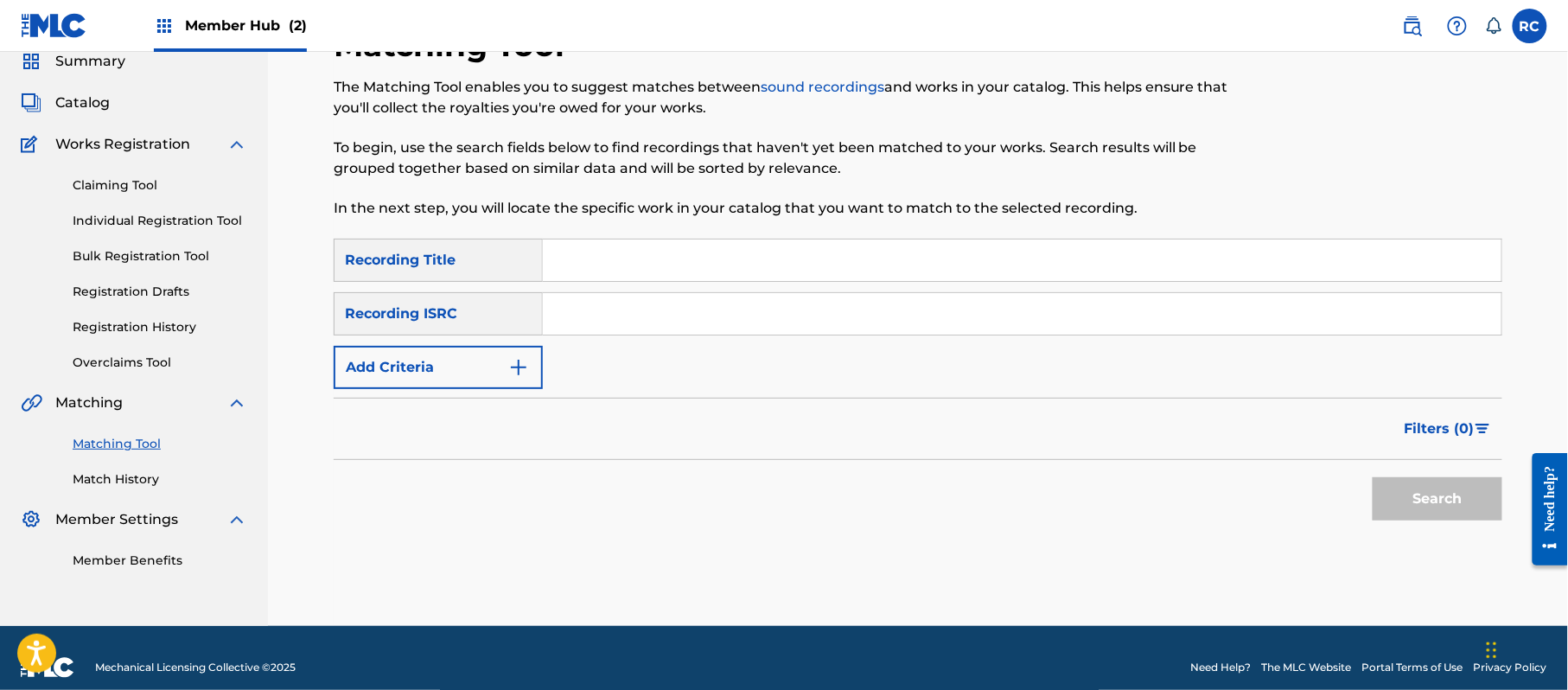
drag, startPoint x: 638, startPoint y: 315, endPoint x: 672, endPoint y: 329, distance: 36.8
click at [638, 315] on input "Search Form" at bounding box center [1022, 314] width 959 height 41
click at [1397, 485] on button "Search" at bounding box center [1438, 499] width 130 height 43
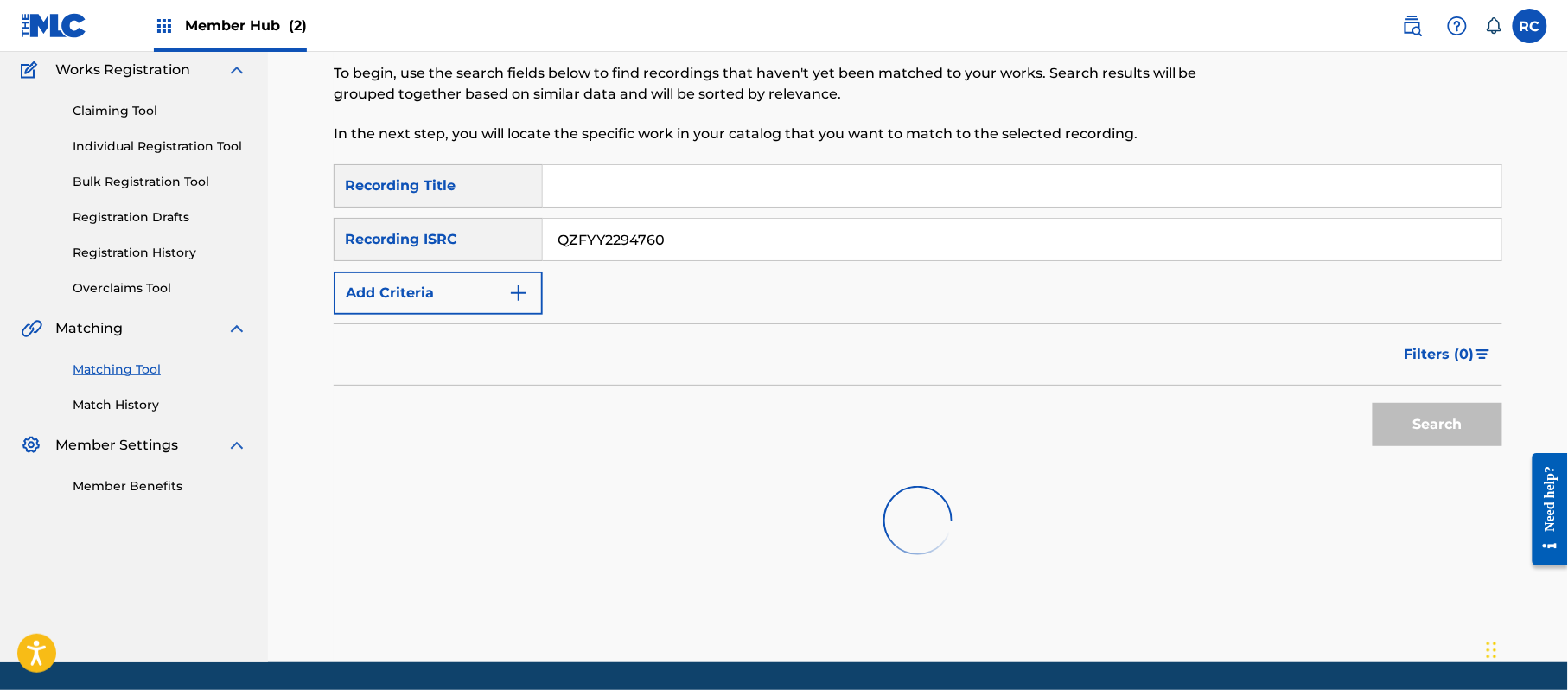
scroll to position [184, 0]
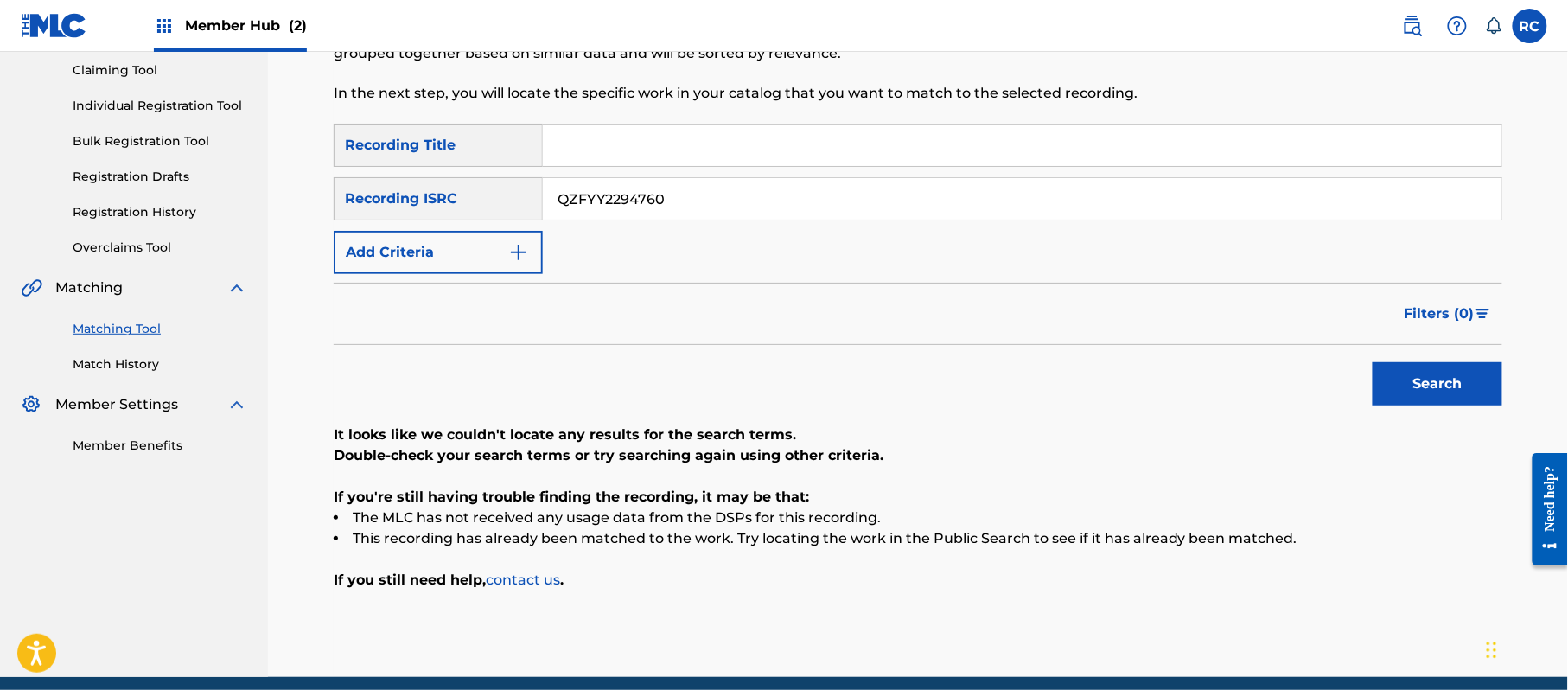
drag, startPoint x: 701, startPoint y: 194, endPoint x: 561, endPoint y: 232, distance: 145.1
click at [431, 211] on div "SearchWithCriteria934306d6-8f55-4148-a71f-de18aeb7b724 Recording ISRC QZFYY2294…" at bounding box center [917, 199] width 1168 height 43
click at [1439, 400] on button "Search" at bounding box center [1438, 384] width 130 height 43
drag, startPoint x: 682, startPoint y: 214, endPoint x: 457, endPoint y: 218, distance: 225.0
click at [457, 218] on div "SearchWithCriteria934306d6-8f55-4148-a71f-de18aeb7b724 Recording ISRC QZNWT2104…" at bounding box center [917, 199] width 1168 height 43
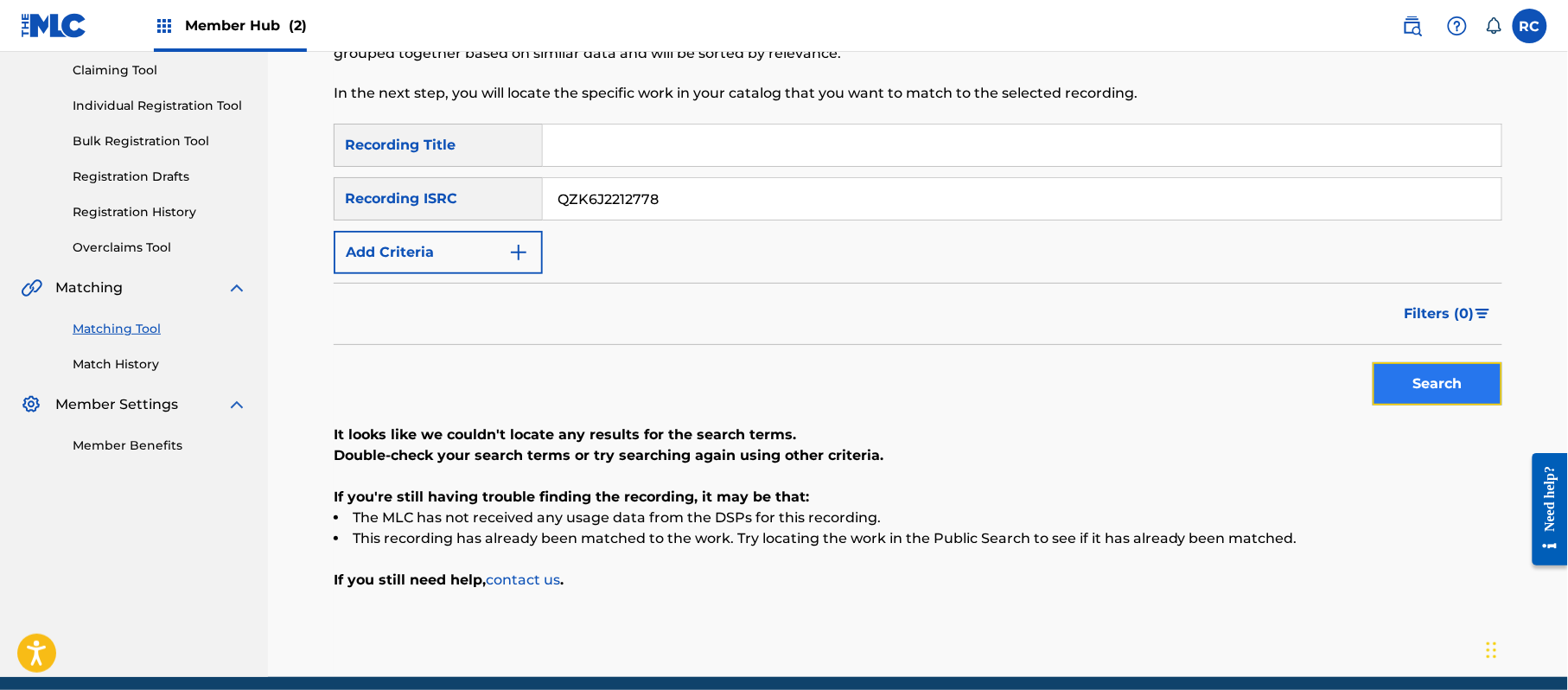
click at [1431, 387] on button "Search" at bounding box center [1438, 384] width 130 height 43
drag, startPoint x: 676, startPoint y: 197, endPoint x: 473, endPoint y: 208, distance: 203.3
click at [473, 208] on div "SearchWithCriteria934306d6-8f55-4148-a71f-de18aeb7b724 Recording ISRC QZK6J2212…" at bounding box center [917, 199] width 1168 height 43
drag, startPoint x: 1433, startPoint y: 380, endPoint x: 1291, endPoint y: 405, distance: 144.2
click at [1433, 379] on button "Search" at bounding box center [1438, 384] width 130 height 43
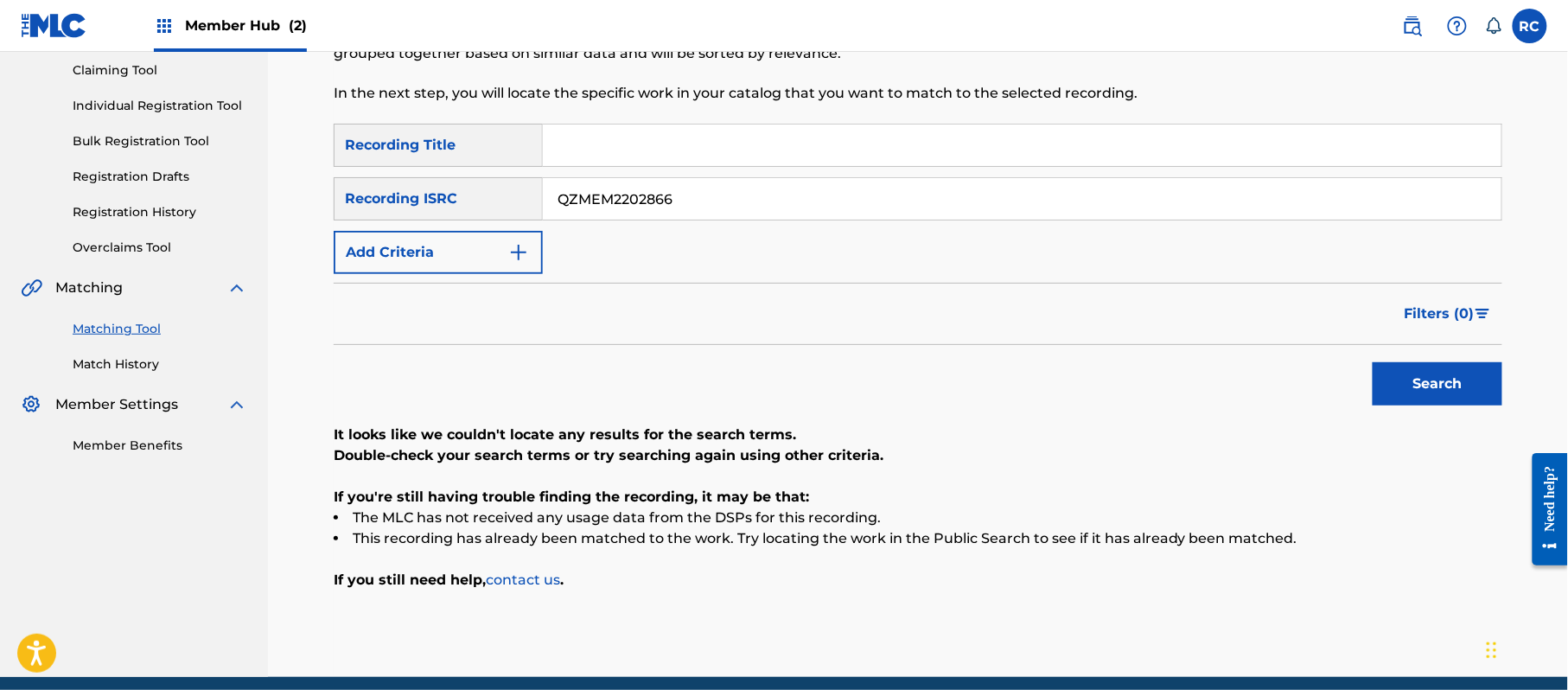
drag, startPoint x: 652, startPoint y: 208, endPoint x: 475, endPoint y: 208, distance: 177.0
click at [475, 208] on div "SearchWithCriteria934306d6-8f55-4148-a71f-de18aeb7b724 Recording ISRC QZMEM2202…" at bounding box center [917, 199] width 1168 height 43
click at [1402, 390] on button "Search" at bounding box center [1438, 384] width 130 height 43
drag, startPoint x: 481, startPoint y: 212, endPoint x: 439, endPoint y: 215, distance: 42.1
click at [422, 212] on div "SearchWithCriteria934306d6-8f55-4148-a71f-de18aeb7b724 Recording ISRC QZK6H2238…" at bounding box center [917, 199] width 1168 height 43
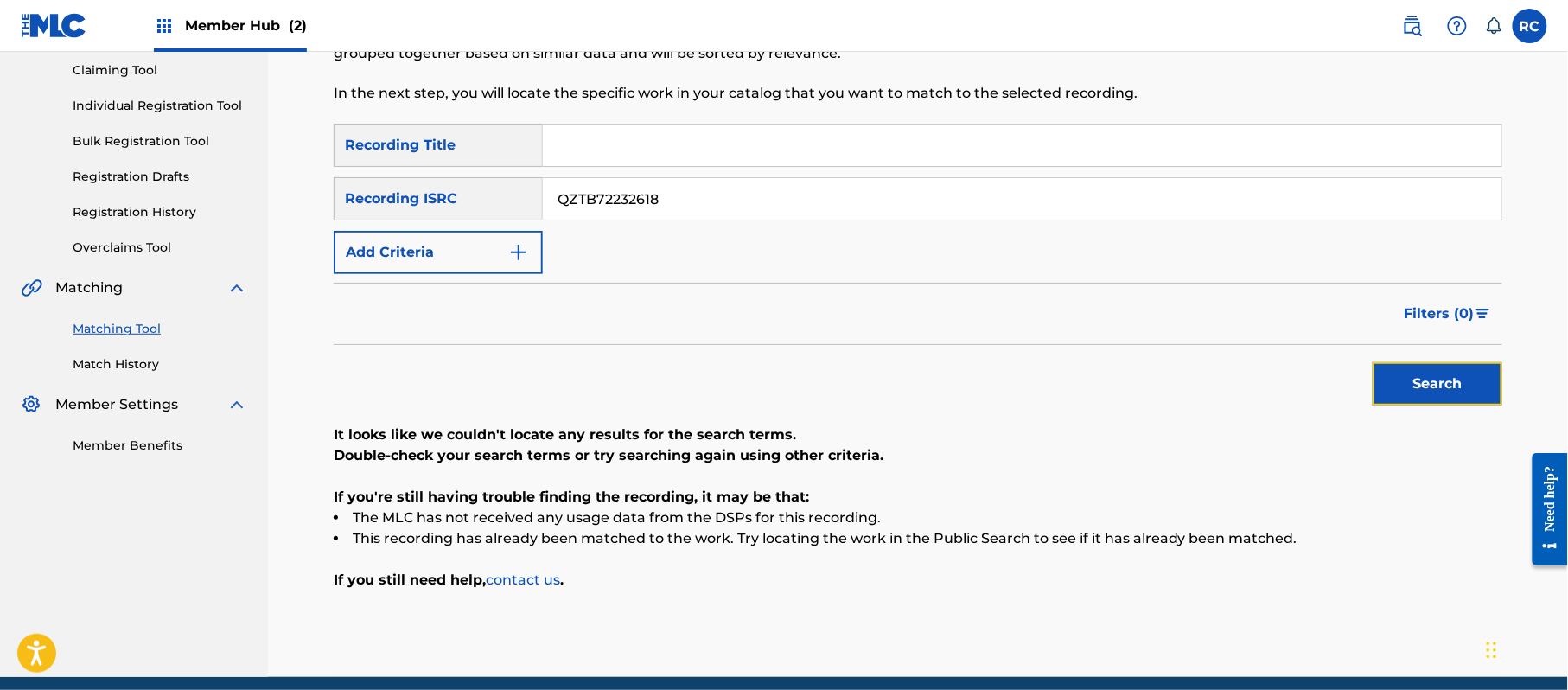
click at [1454, 380] on button "Search" at bounding box center [1438, 384] width 130 height 43
drag, startPoint x: 654, startPoint y: 224, endPoint x: 516, endPoint y: 204, distance: 139.4
click at [513, 205] on div "SearchWithCriteria33b71844-0a2b-48f7-bdd0-1648cc1735c6 Recording Title SearchWi…" at bounding box center [917, 199] width 1168 height 151
click at [678, 201] on input "QZTB72232618" at bounding box center [1022, 199] width 959 height 41
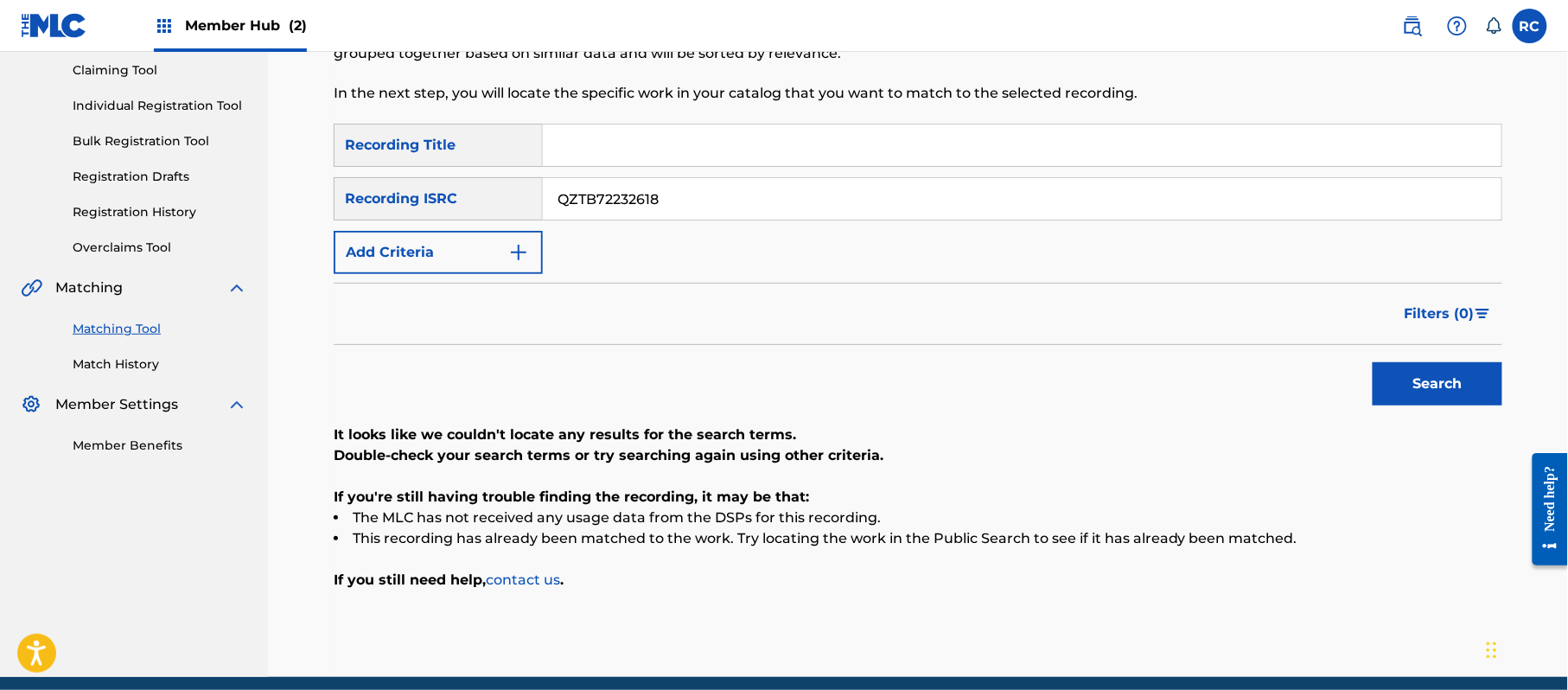
click at [678, 201] on input "QZTB72232618" at bounding box center [1022, 199] width 959 height 41
click at [1390, 388] on button "Search" at bounding box center [1438, 384] width 130 height 43
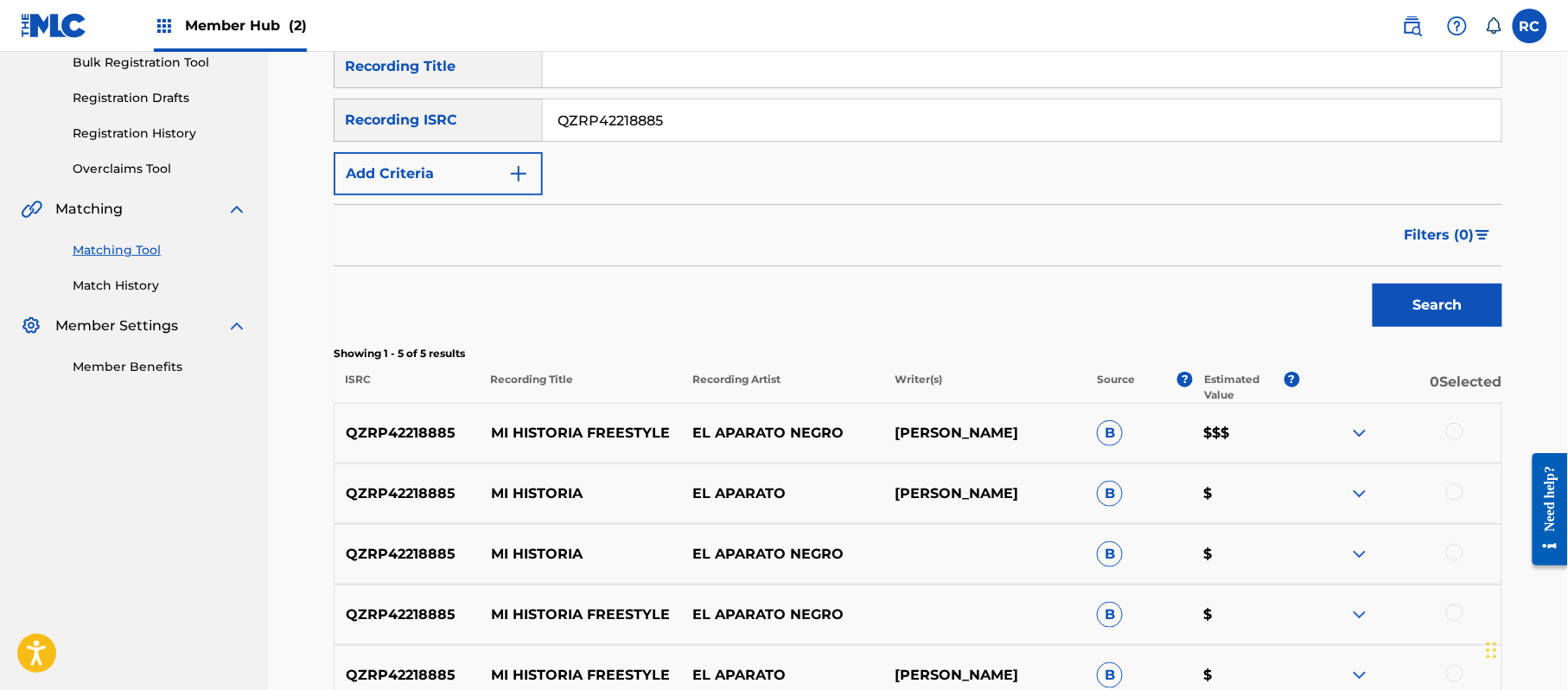
scroll to position [299, 0]
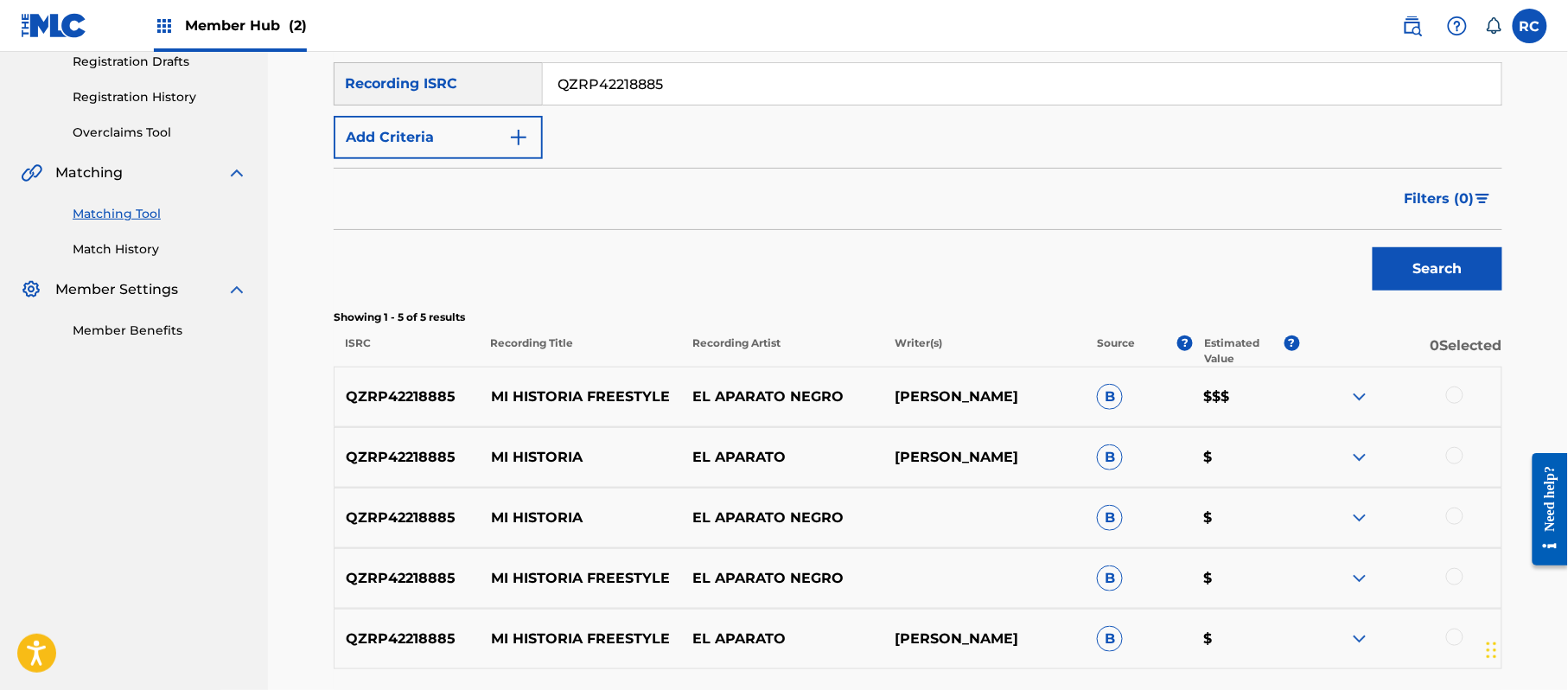
click at [1452, 387] on div at bounding box center [1455, 395] width 17 height 17
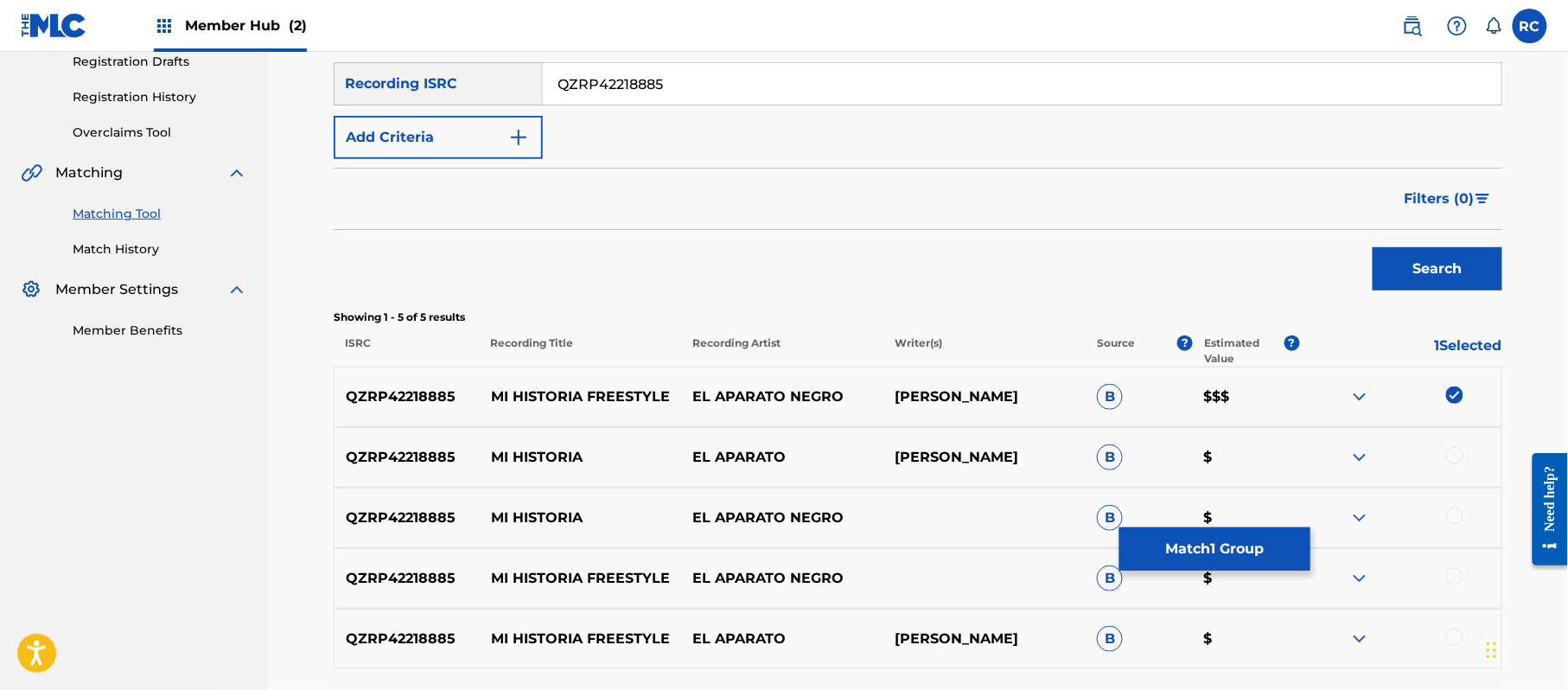
click at [1452, 454] on div at bounding box center [1455, 455] width 17 height 17
click at [1452, 513] on div at bounding box center [1455, 516] width 17 height 17
click at [1453, 571] on div at bounding box center [1455, 576] width 17 height 17
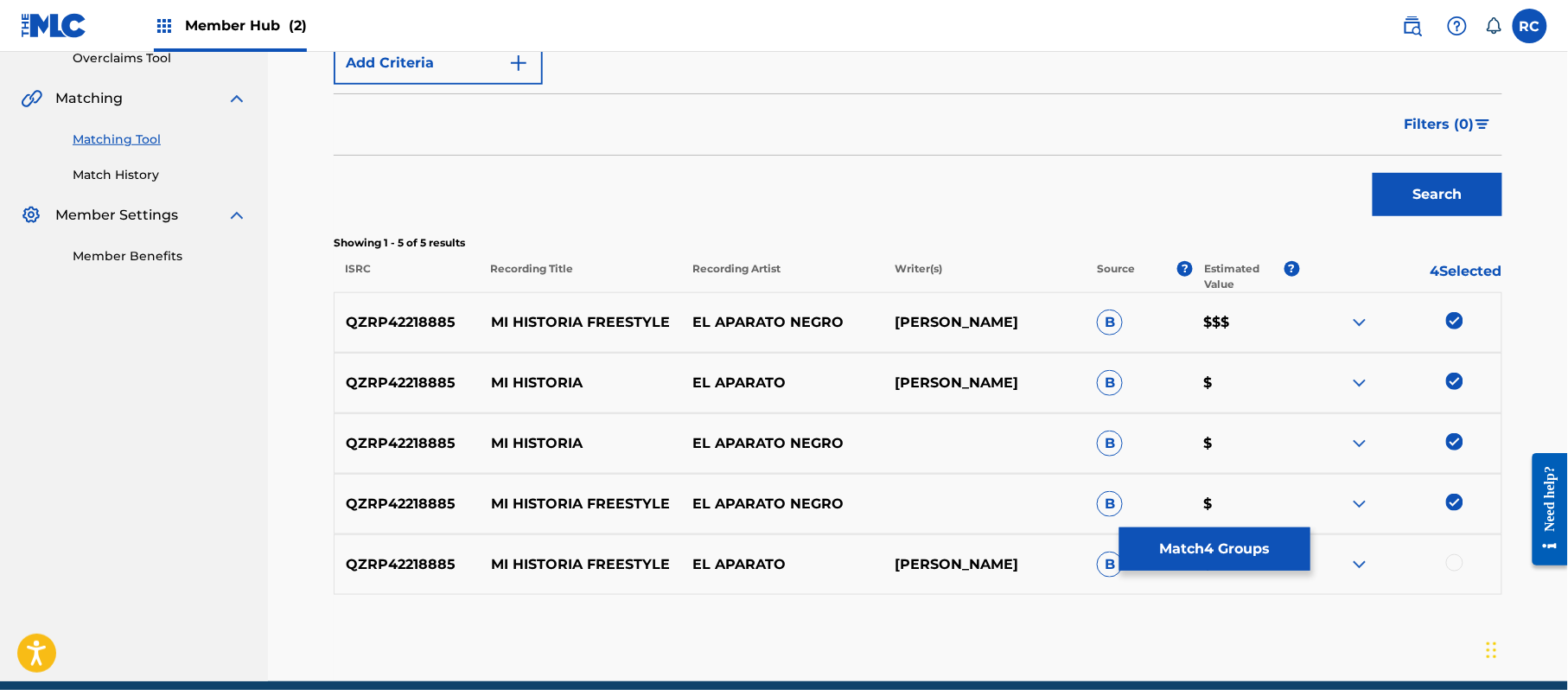
scroll to position [448, 0]
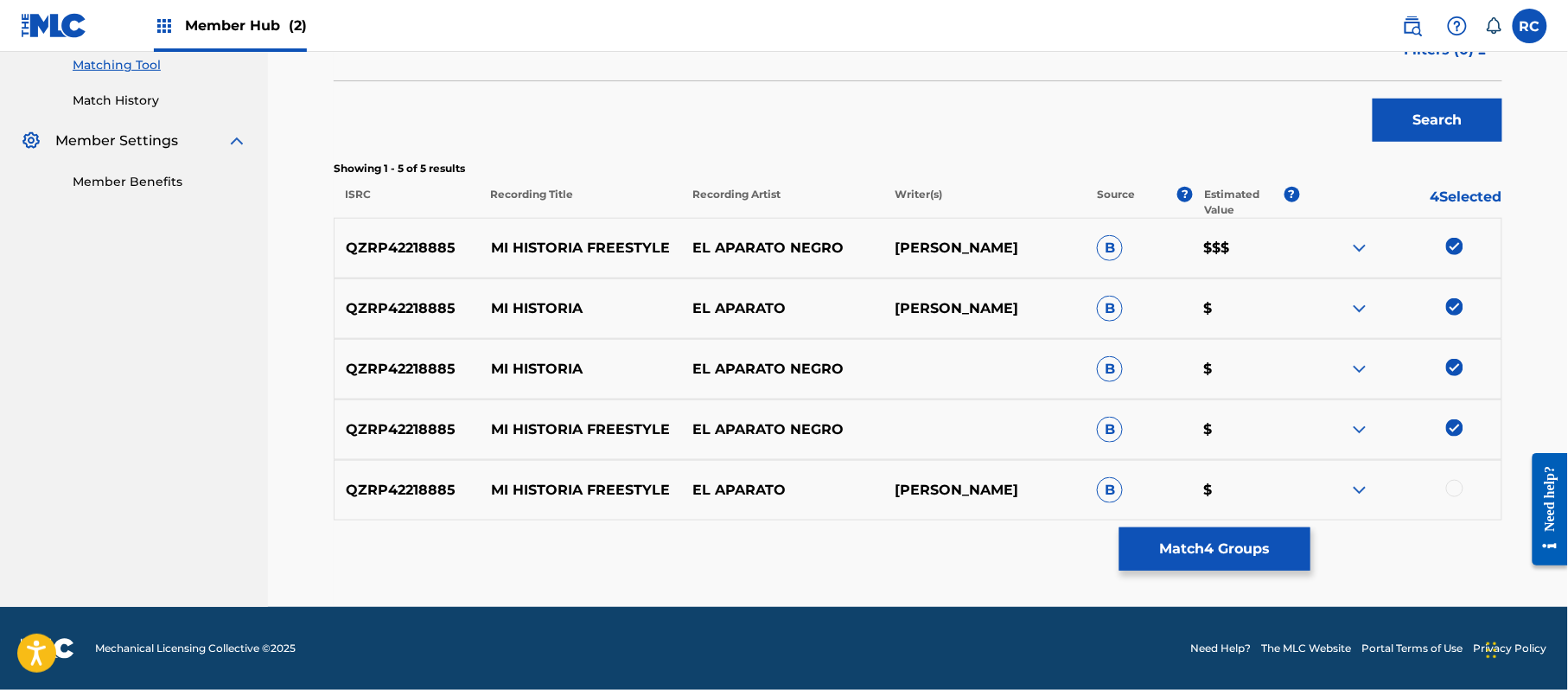
click at [1458, 489] on div at bounding box center [1455, 488] width 17 height 17
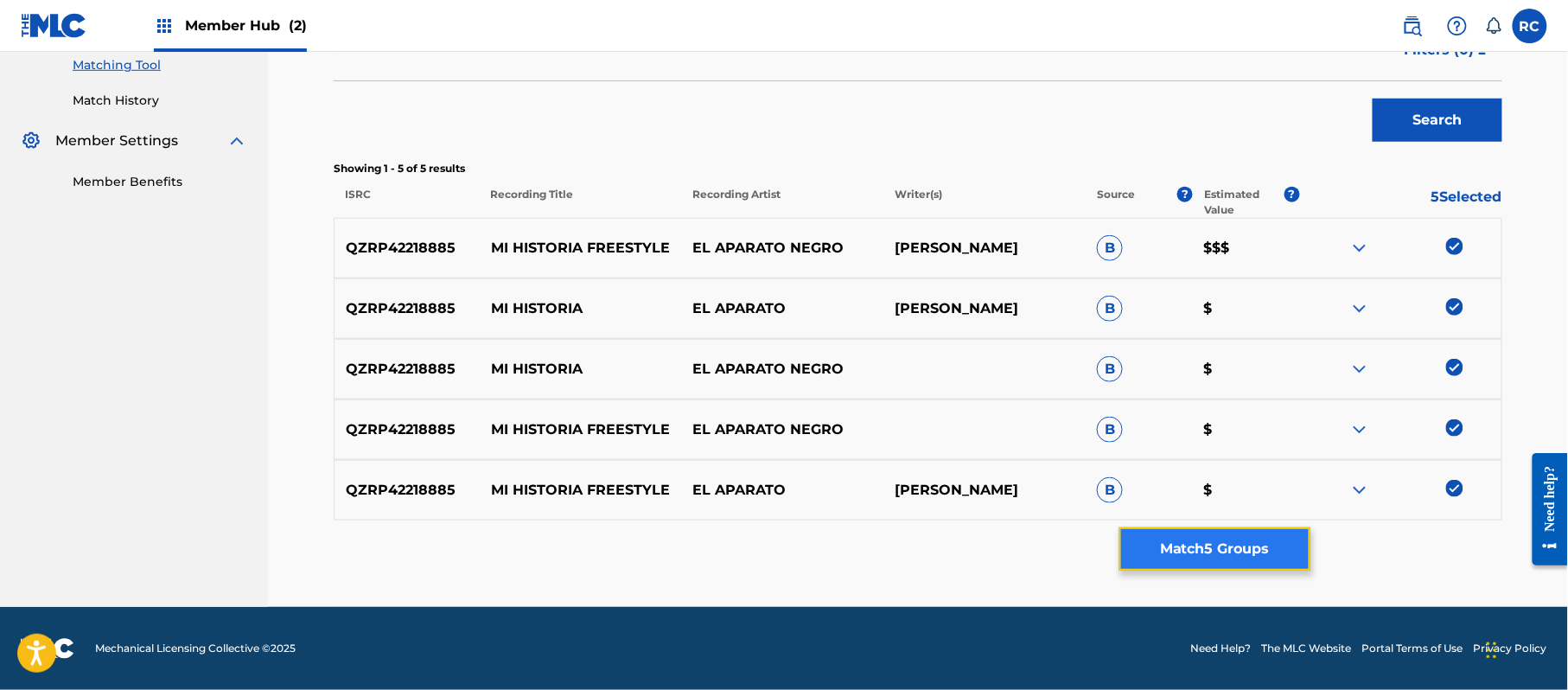
click at [1217, 544] on button "Match 5 Groups" at bounding box center [1214, 549] width 191 height 43
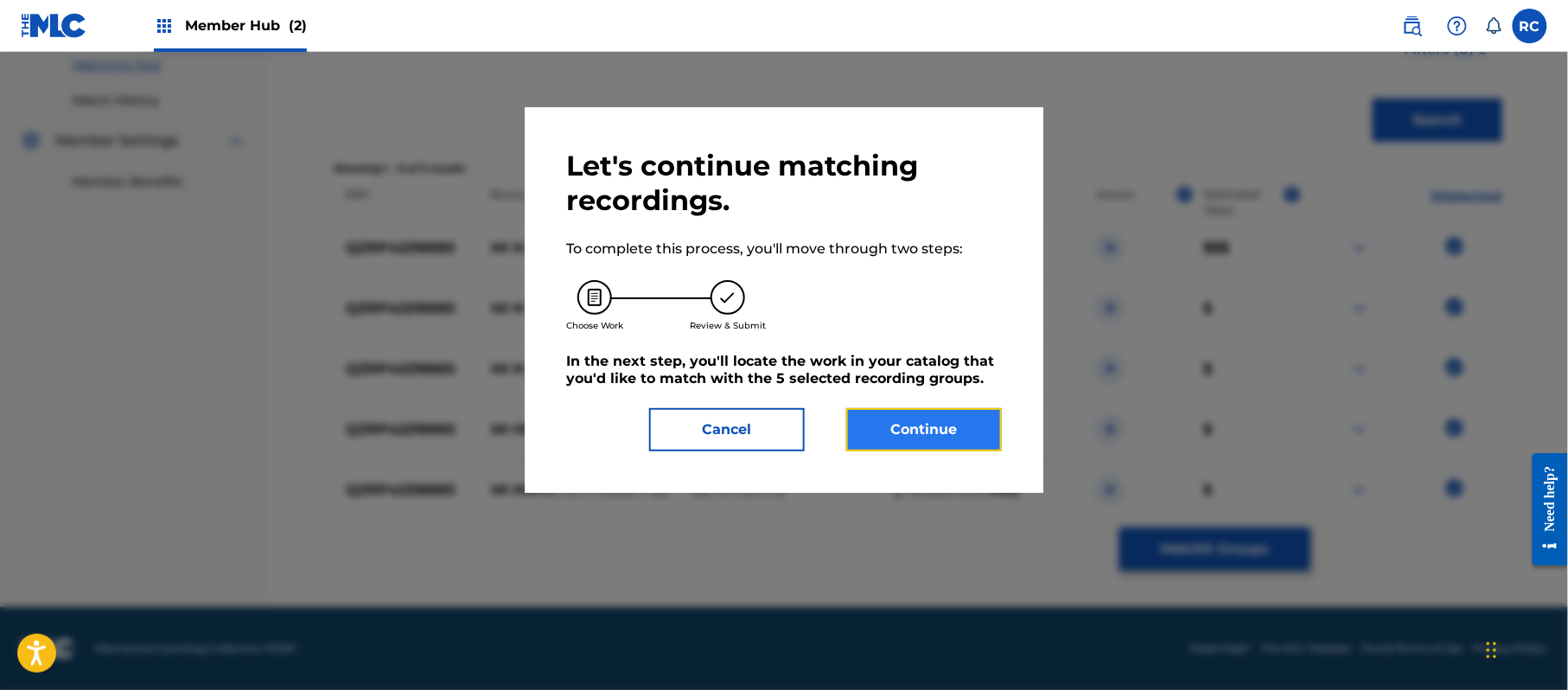
click at [919, 434] on button "Continue" at bounding box center [924, 430] width 156 height 43
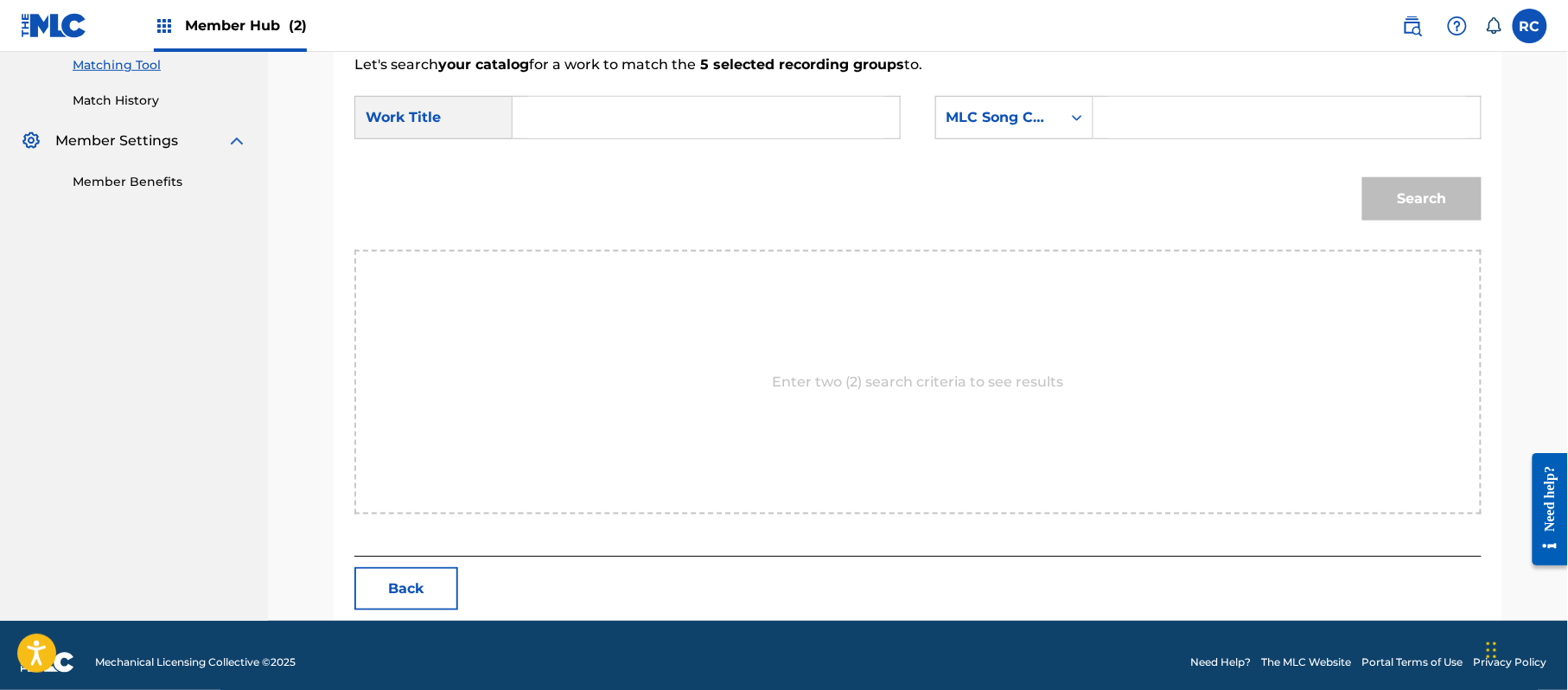
click at [608, 109] on input "Search Form" at bounding box center [706, 118] width 358 height 41
click at [651, 124] on input "Mi Historia MW0IV8" at bounding box center [706, 118] width 358 height 41
drag, startPoint x: 1191, startPoint y: 120, endPoint x: 1217, endPoint y: 132, distance: 28.6
click at [1191, 120] on input "Search Form" at bounding box center [1287, 118] width 358 height 41
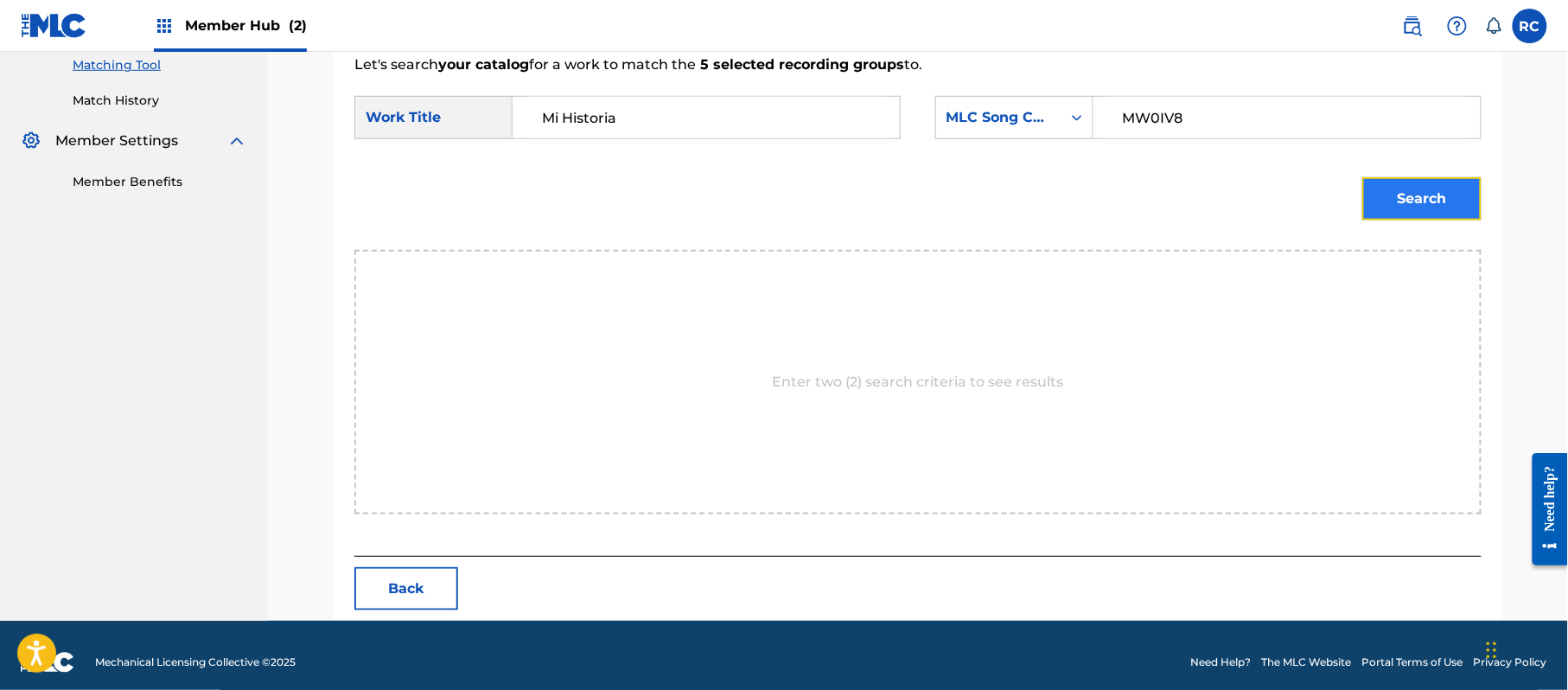
click at [1402, 199] on button "Search" at bounding box center [1422, 199] width 120 height 43
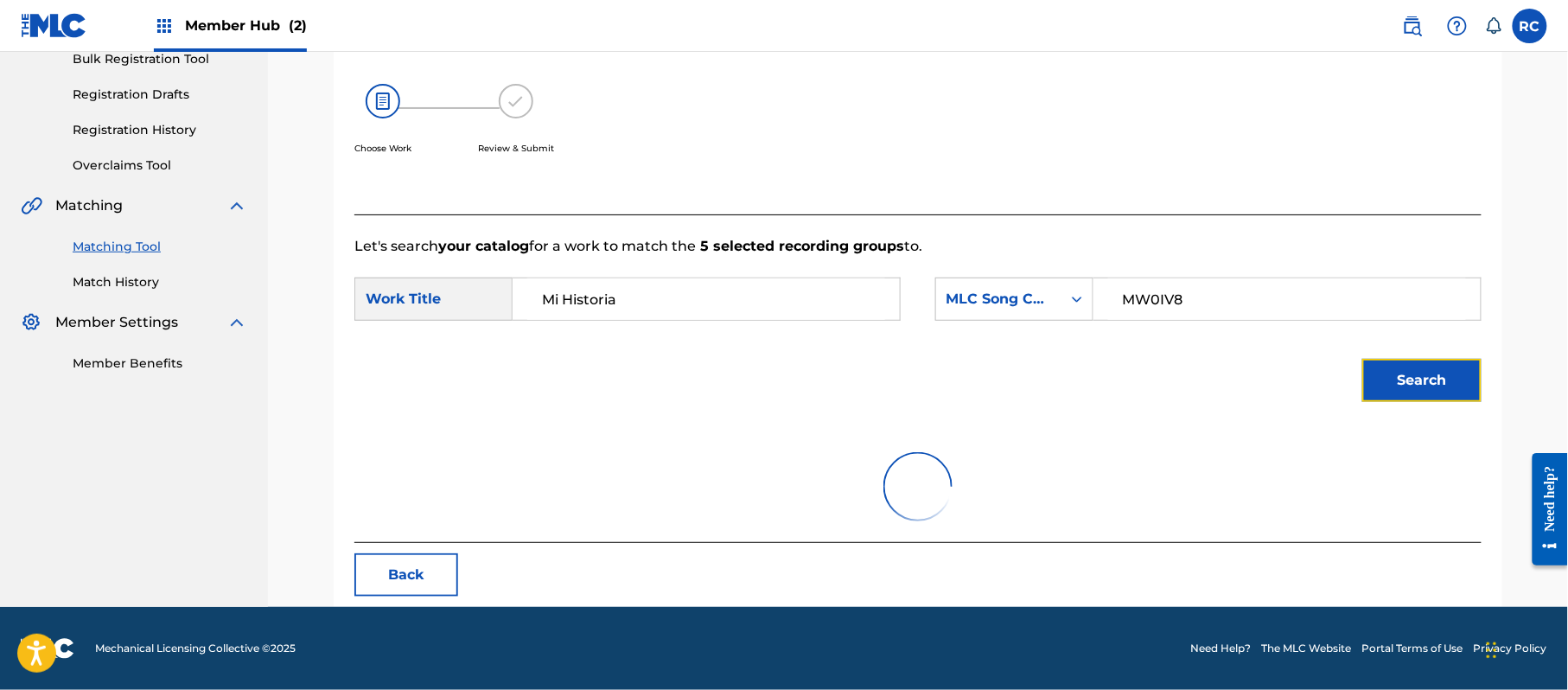
scroll to position [411, 0]
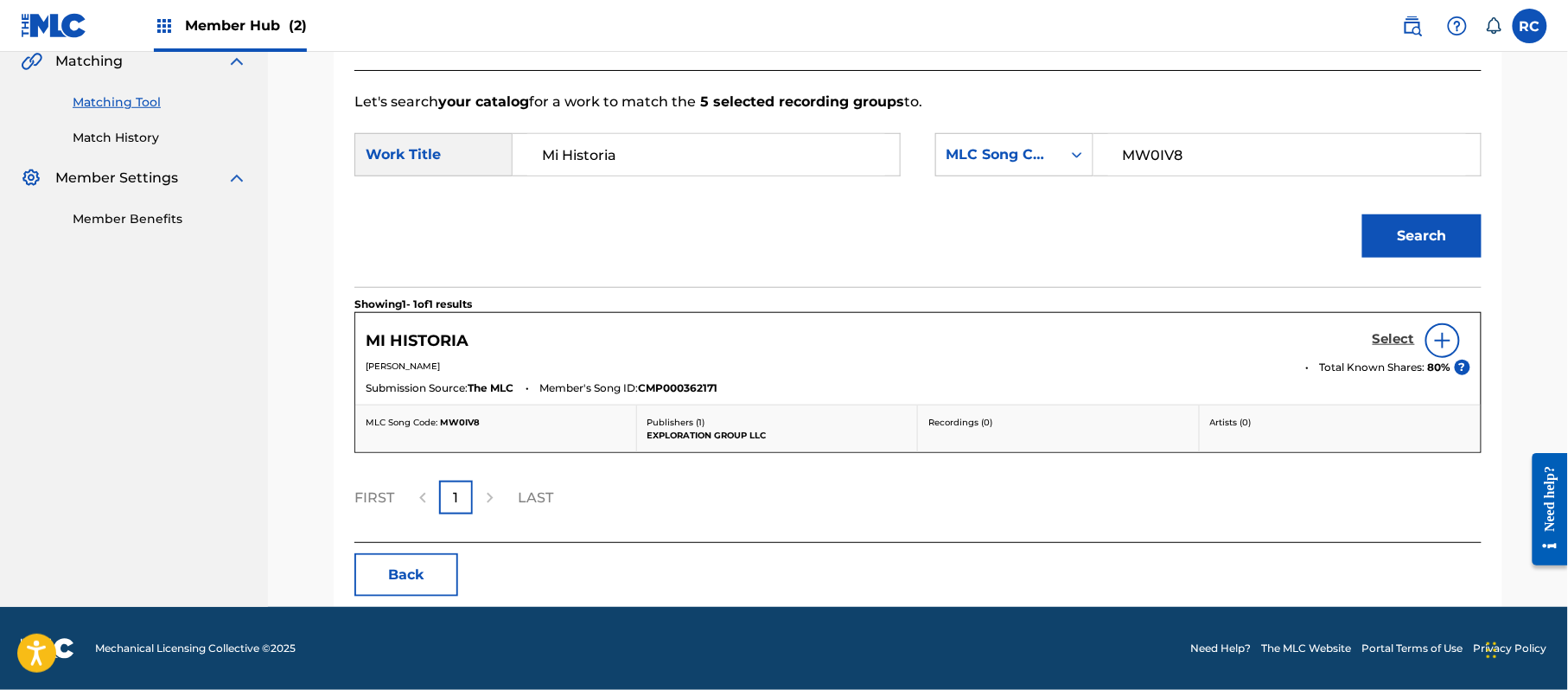
click at [1391, 339] on h5 "Select" at bounding box center [1394, 338] width 42 height 16
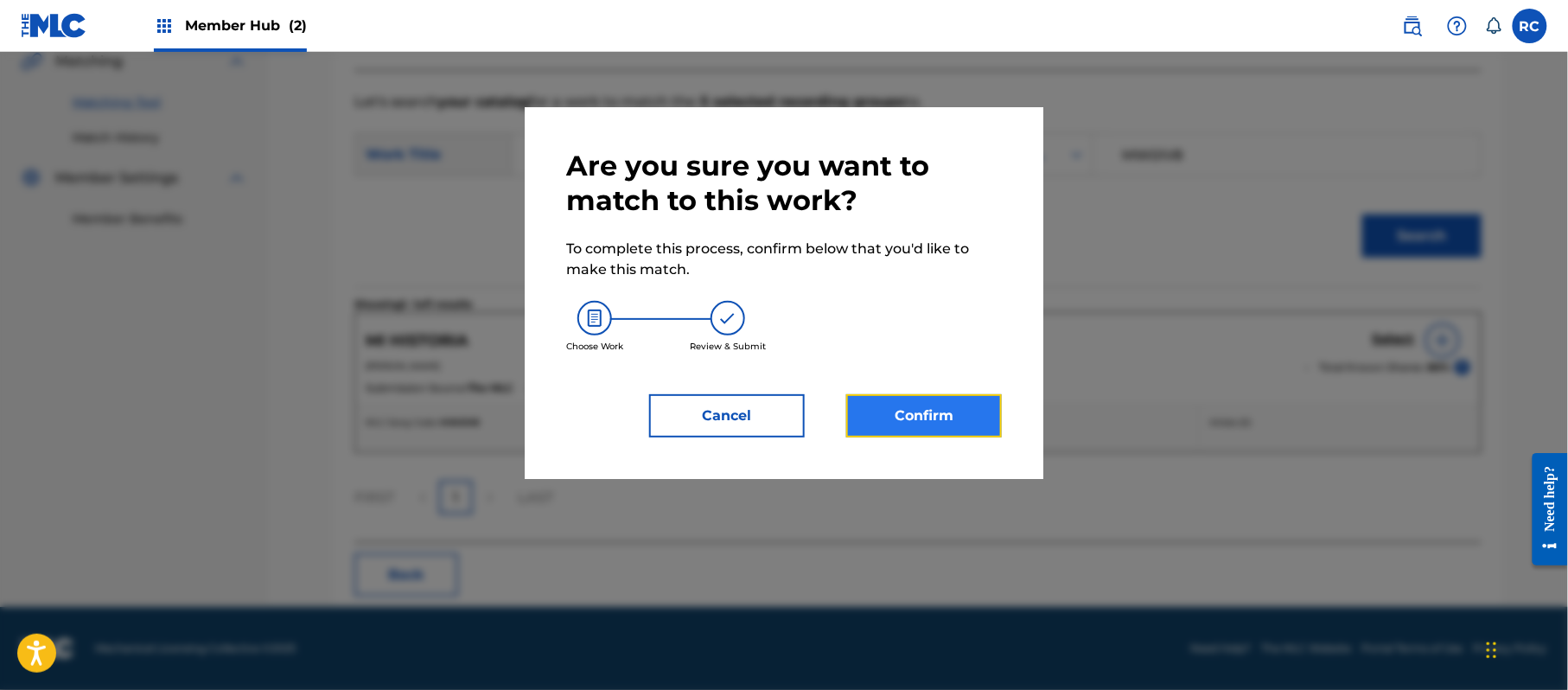
click at [931, 411] on button "Confirm" at bounding box center [924, 416] width 156 height 43
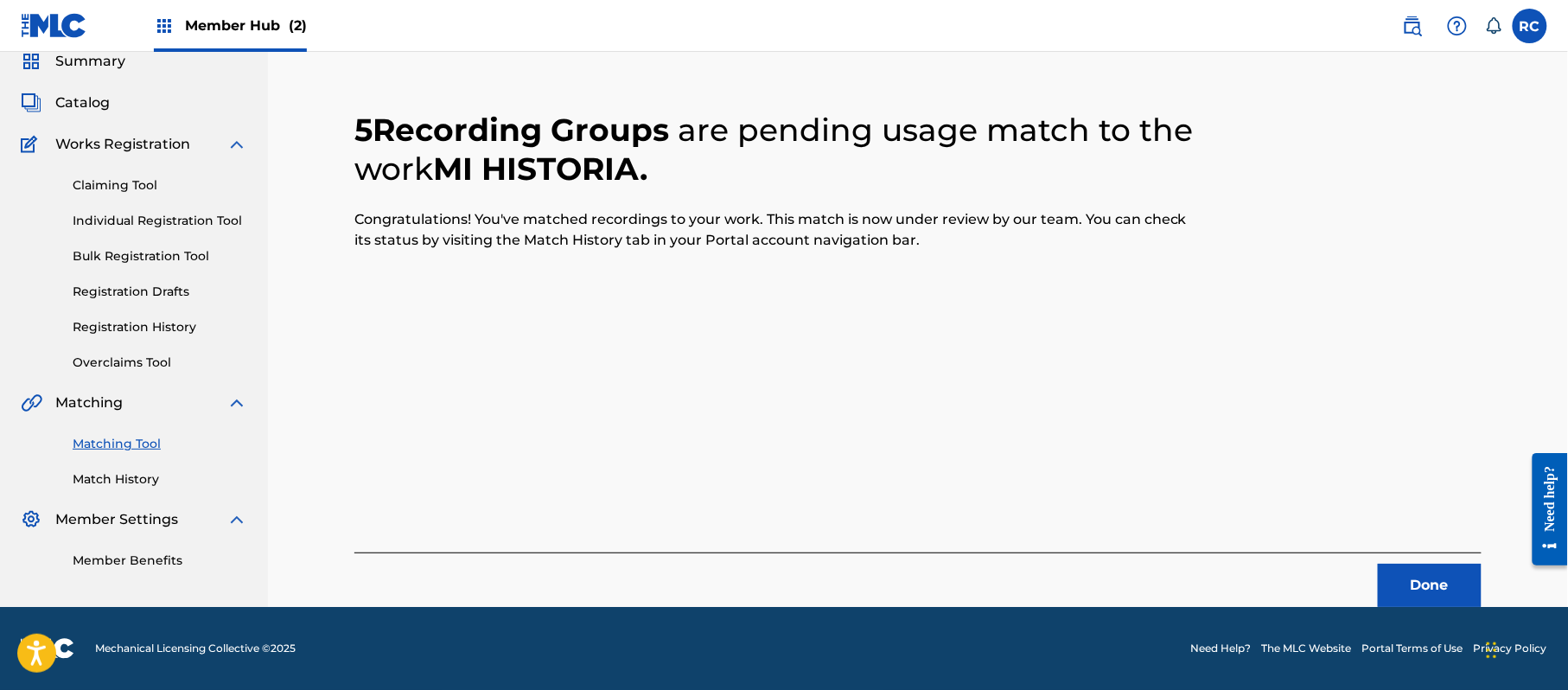
scroll to position [69, 0]
click at [1405, 577] on button "Done" at bounding box center [1429, 585] width 104 height 43
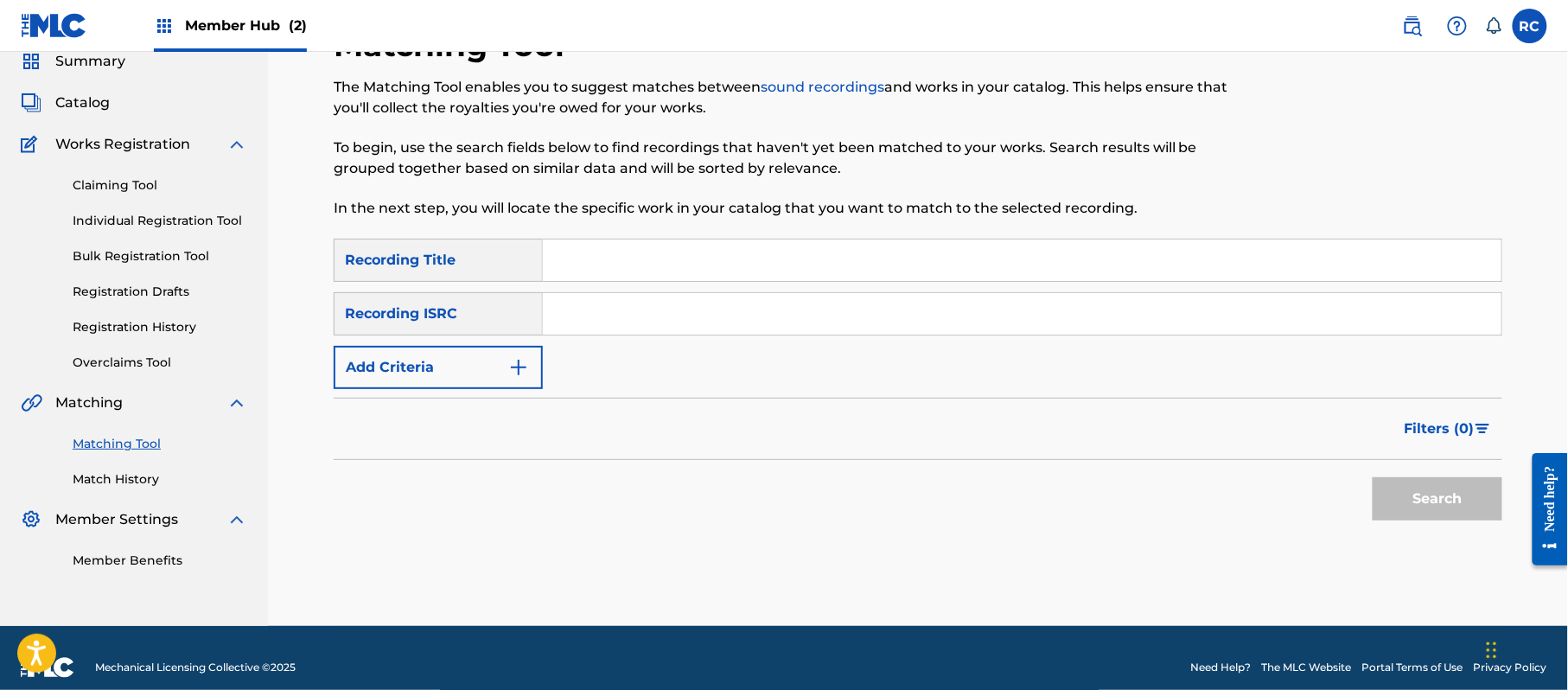
drag, startPoint x: 628, startPoint y: 320, endPoint x: 647, endPoint y: 326, distance: 19.9
click at [628, 320] on input "Search Form" at bounding box center [1022, 314] width 959 height 41
click at [1439, 499] on button "Search" at bounding box center [1438, 499] width 130 height 43
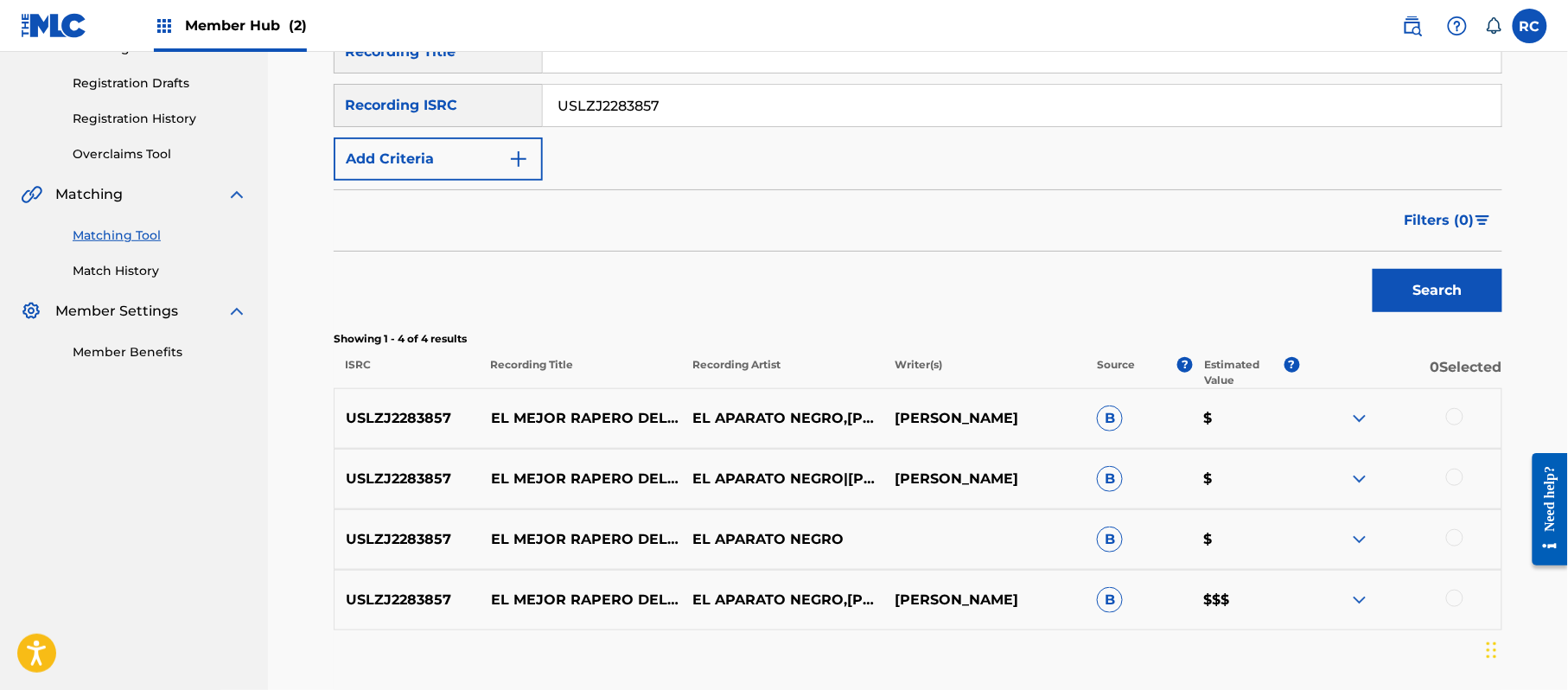
scroll to position [315, 0]
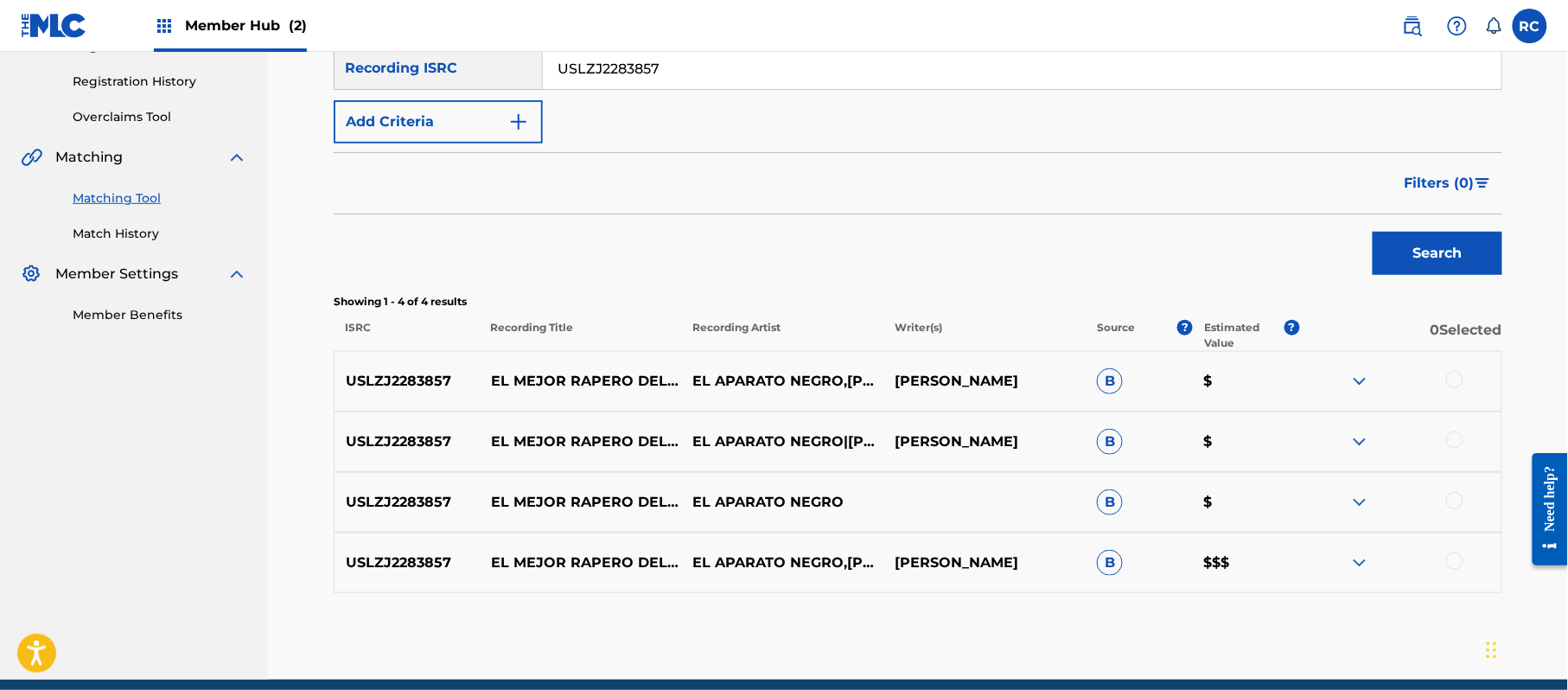
click at [1458, 378] on div at bounding box center [1455, 379] width 17 height 17
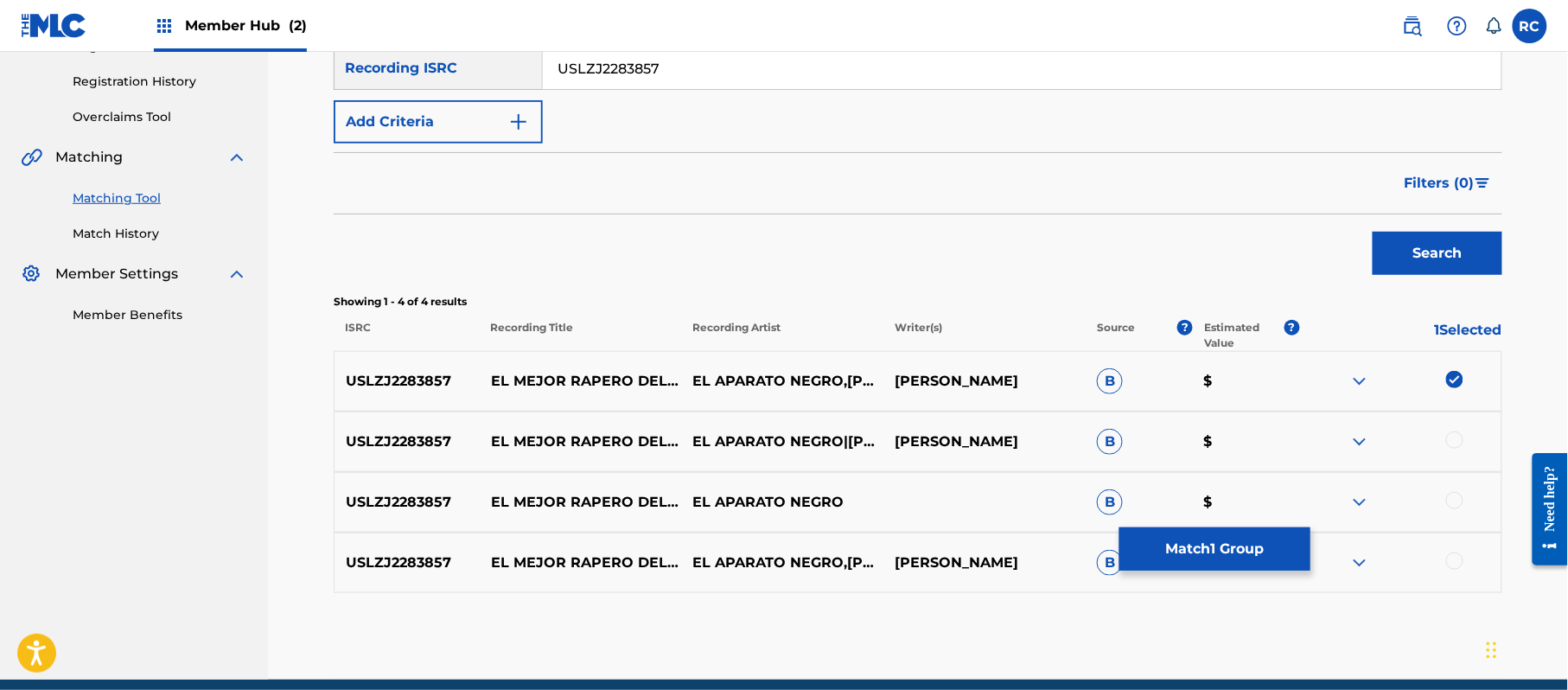
click at [1458, 439] on div at bounding box center [1455, 439] width 17 height 17
click at [1458, 504] on div at bounding box center [1455, 501] width 17 height 17
click at [1452, 561] on div at bounding box center [1455, 561] width 17 height 17
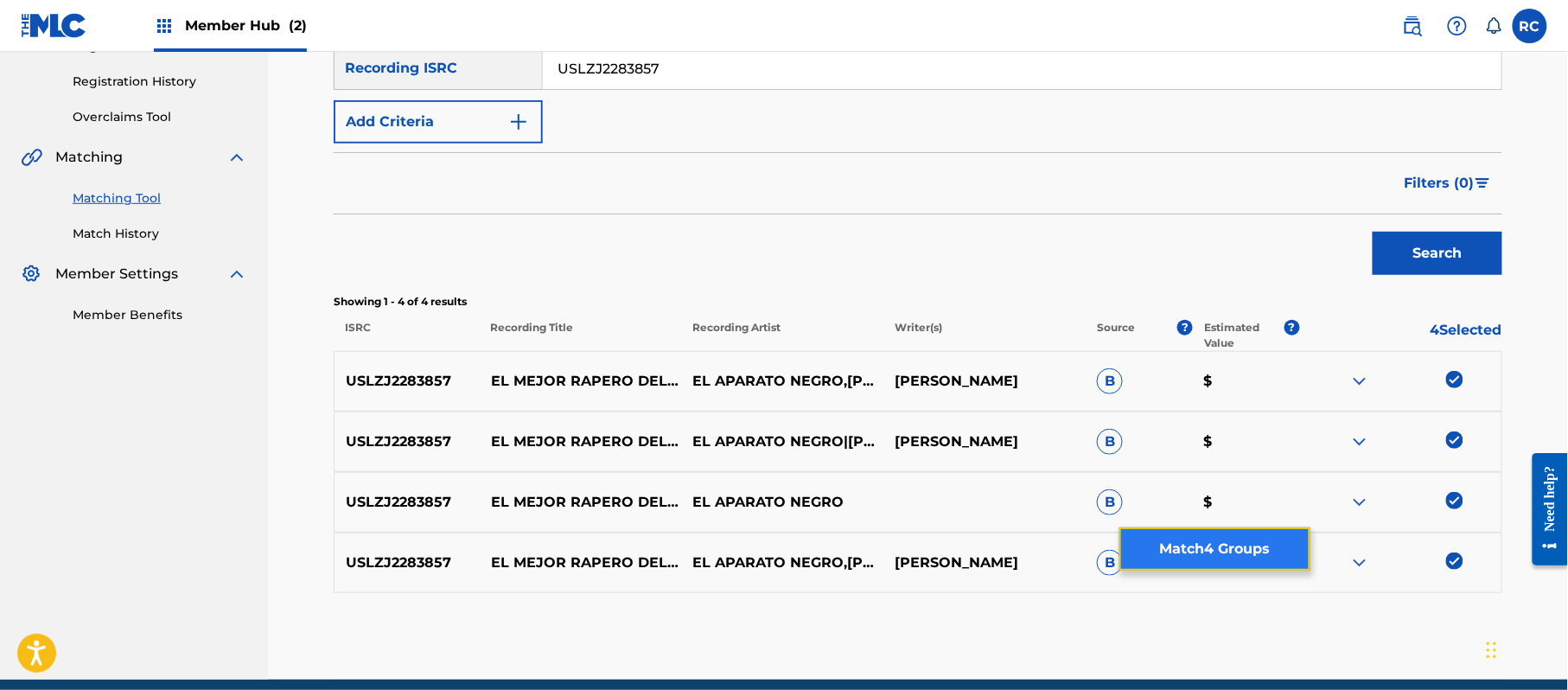
click at [1228, 562] on button "Match 4 Groups" at bounding box center [1214, 549] width 191 height 43
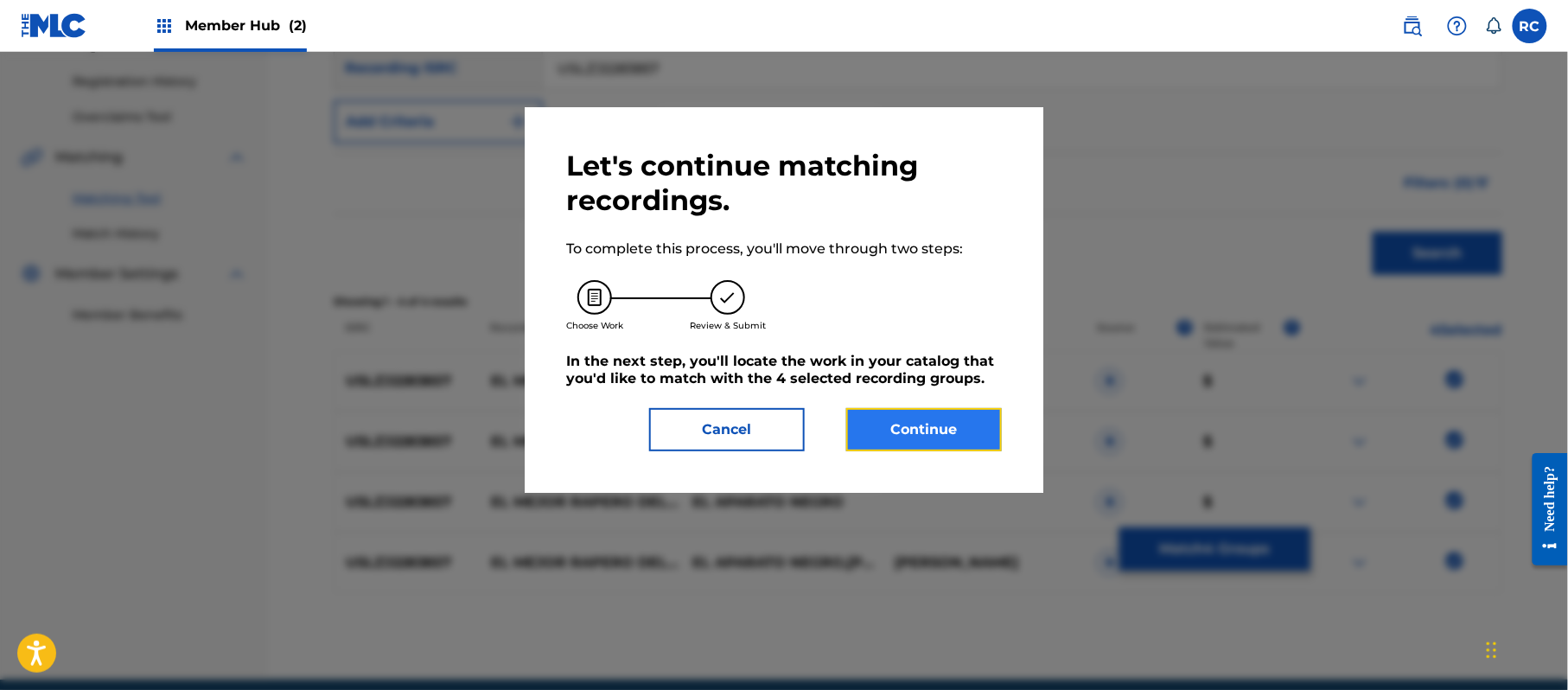
click at [962, 426] on button "Continue" at bounding box center [924, 430] width 156 height 43
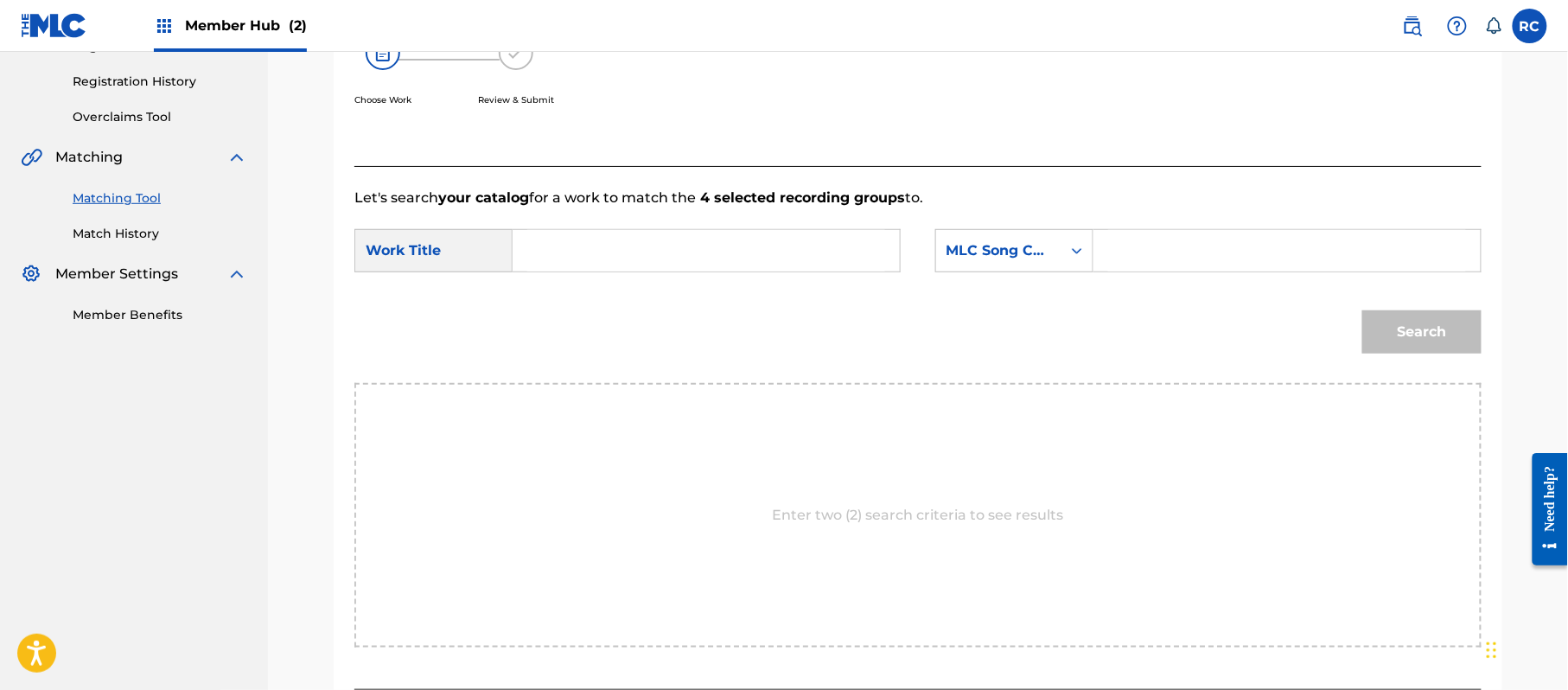
click at [676, 254] on input "Search Form" at bounding box center [706, 251] width 358 height 41
click at [815, 253] on input "El mejor Rapero del caribe freestyle ES1S5J" at bounding box center [706, 251] width 358 height 41
click at [1231, 253] on input "Search Form" at bounding box center [1287, 251] width 358 height 41
click at [1432, 323] on button "Search" at bounding box center [1422, 332] width 120 height 43
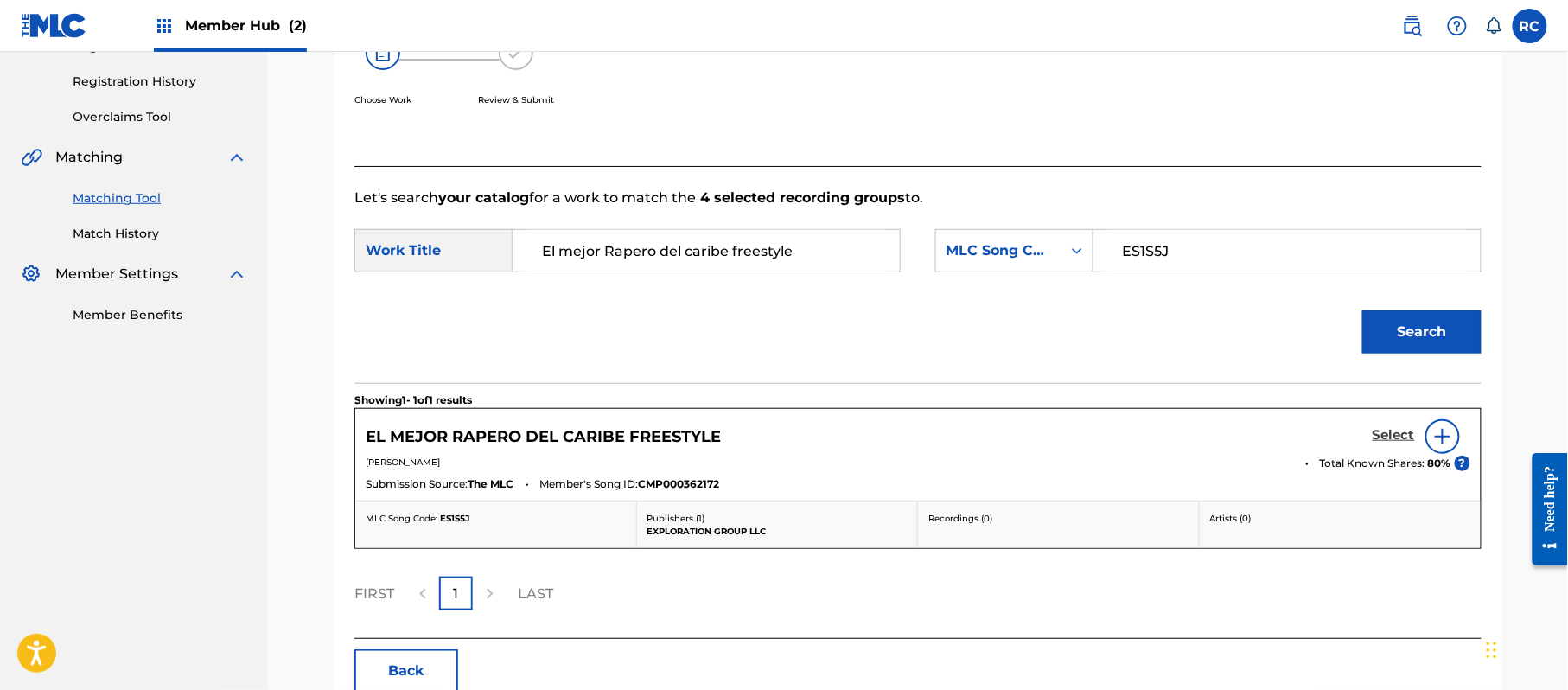
click at [1394, 437] on h5 "Select" at bounding box center [1394, 435] width 42 height 16
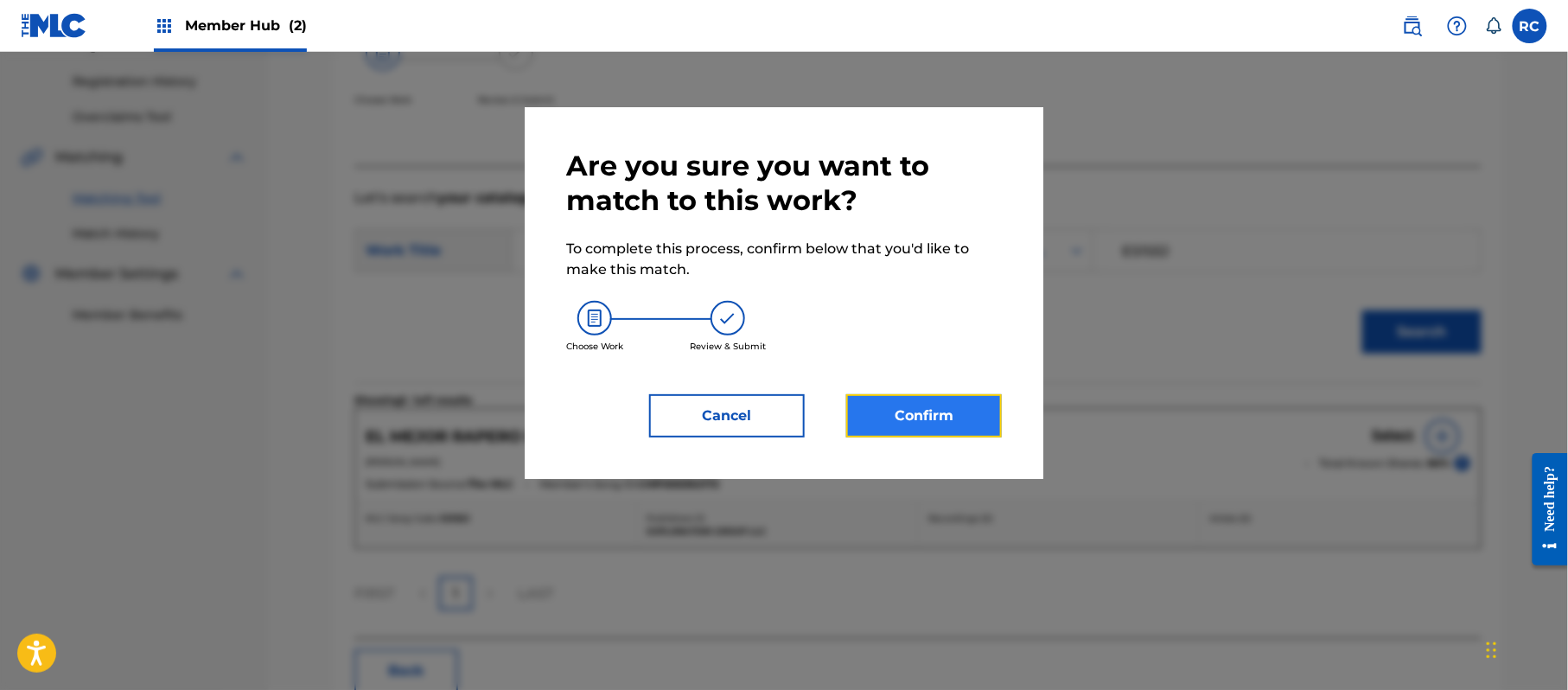
click at [909, 409] on button "Confirm" at bounding box center [924, 416] width 156 height 43
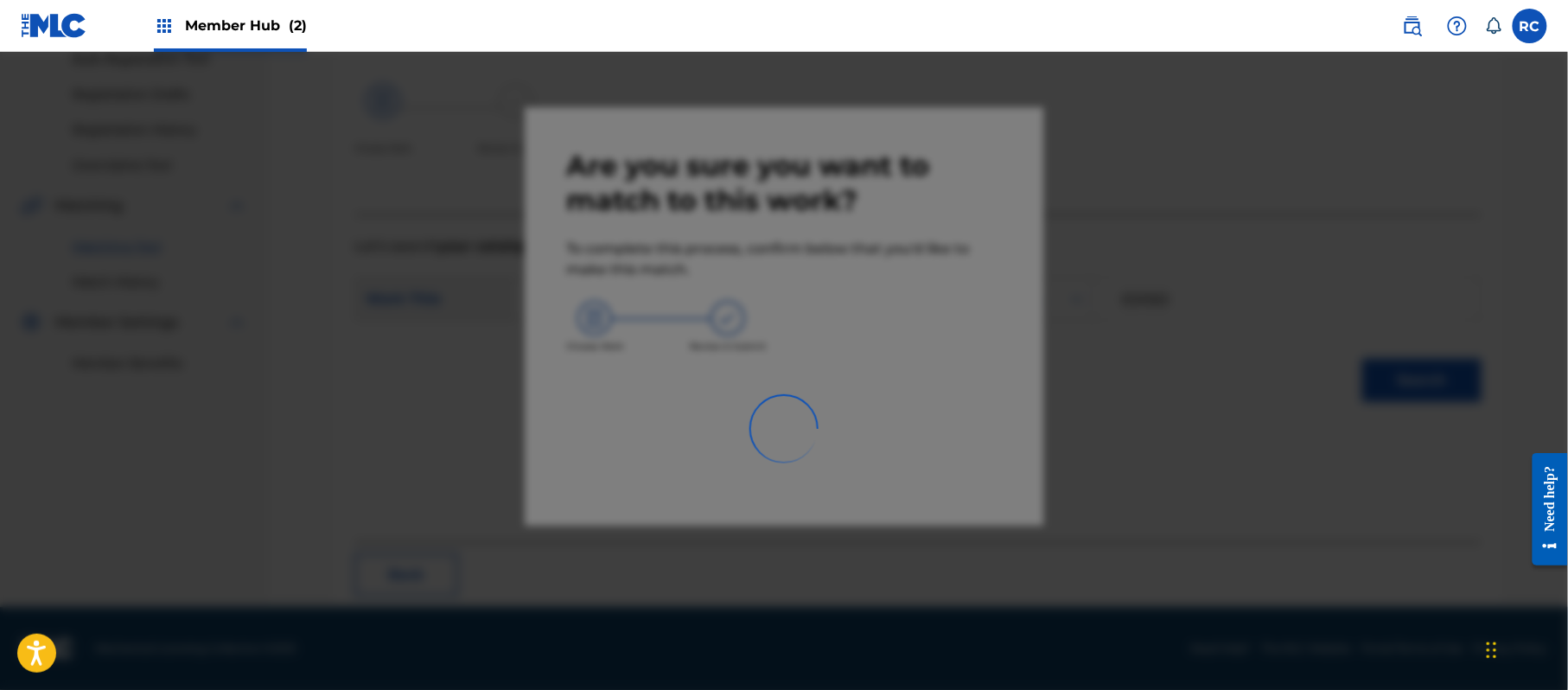
scroll to position [69, 0]
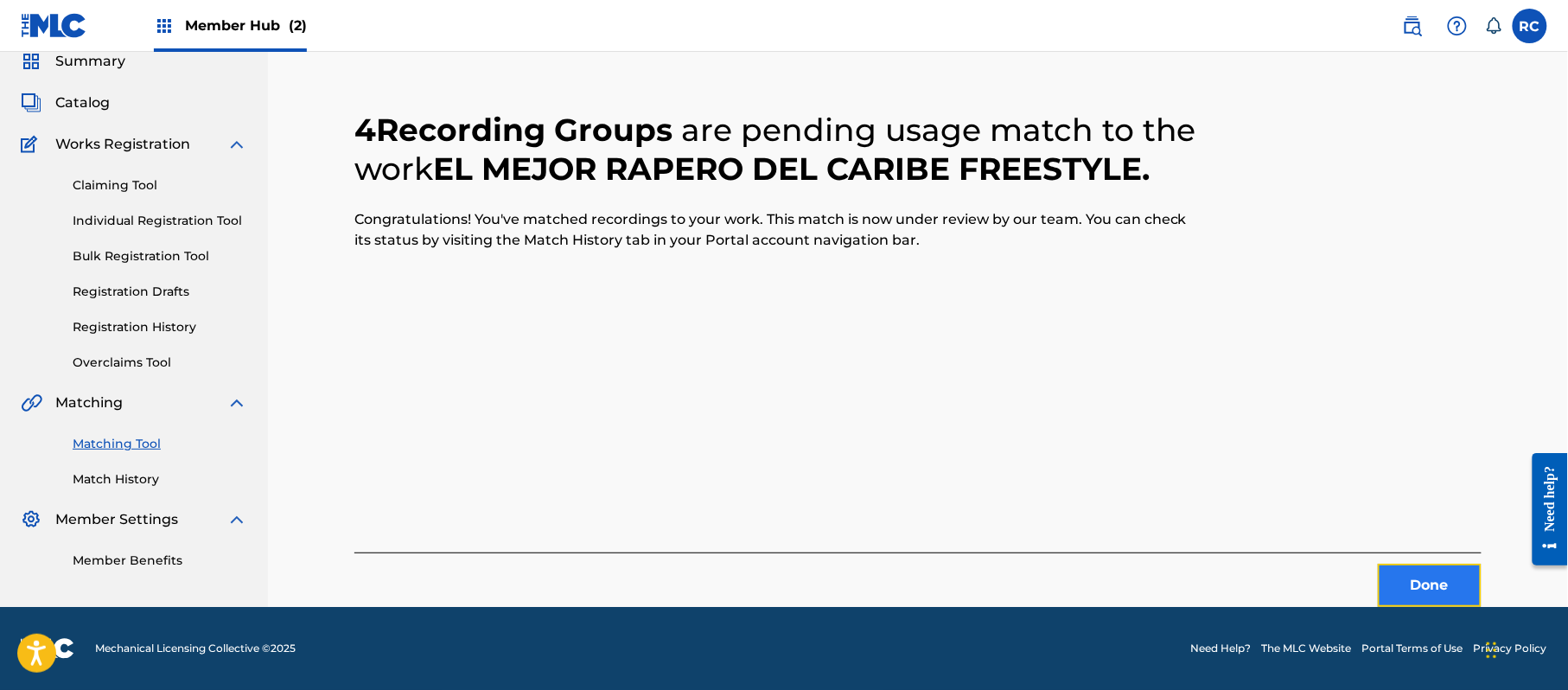
click at [1418, 577] on button "Done" at bounding box center [1429, 585] width 104 height 43
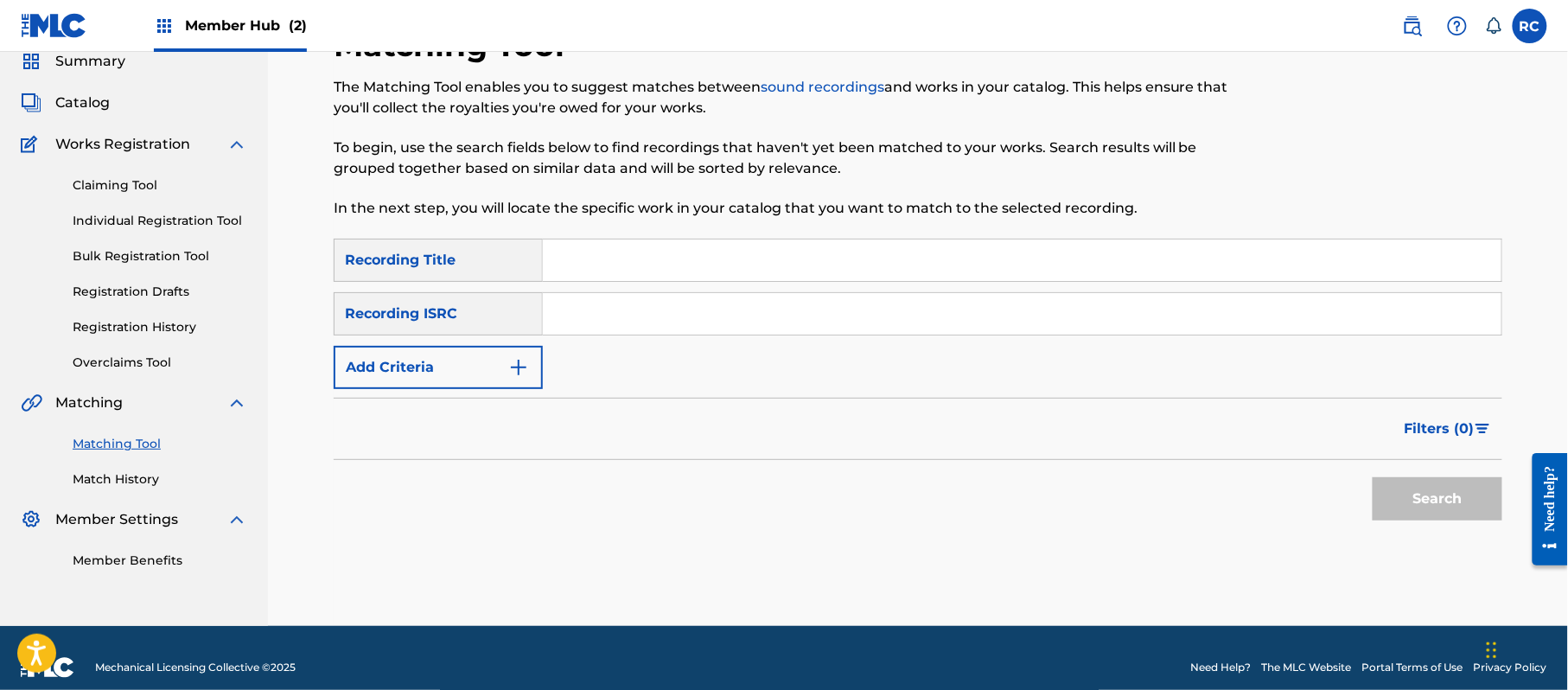
click at [605, 322] on input "Search Form" at bounding box center [1022, 314] width 959 height 41
click at [1456, 498] on button "Search" at bounding box center [1438, 499] width 130 height 43
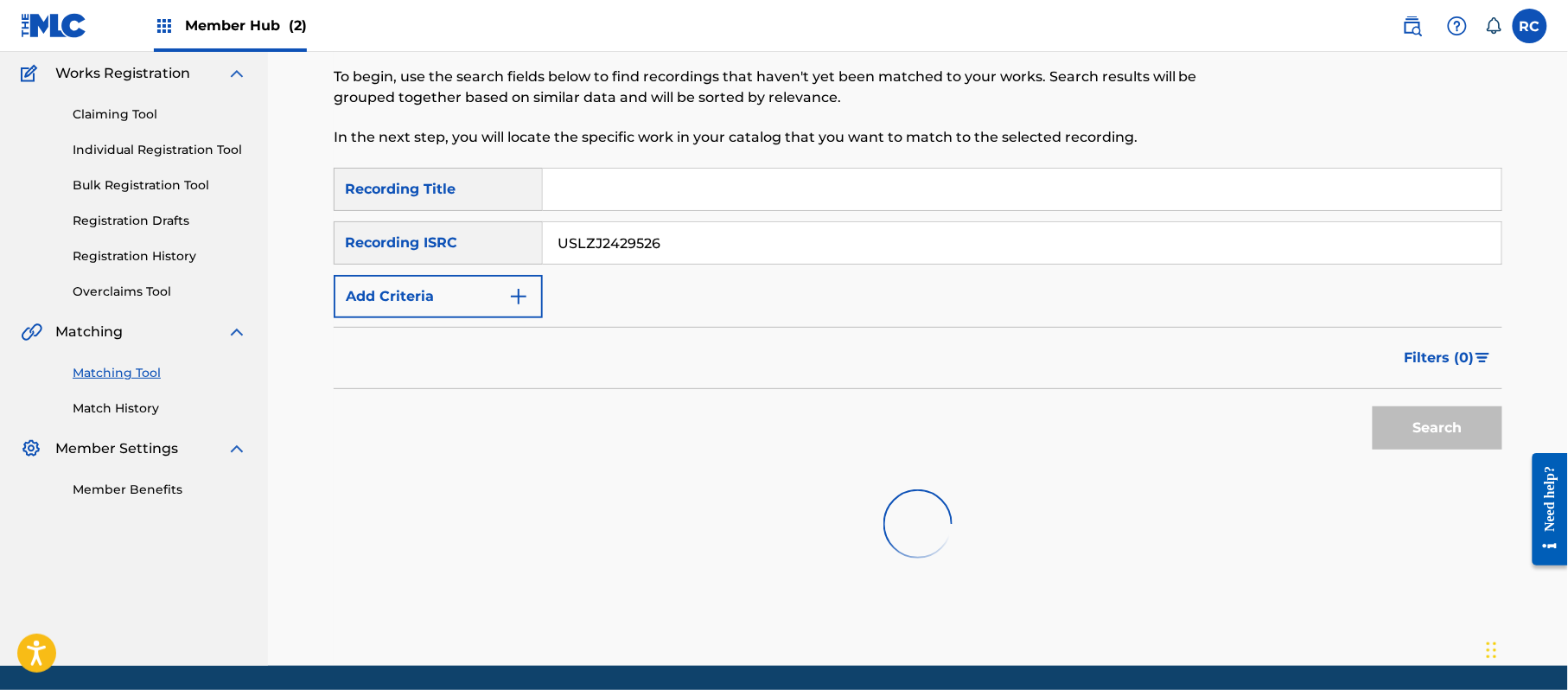
scroll to position [199, 0]
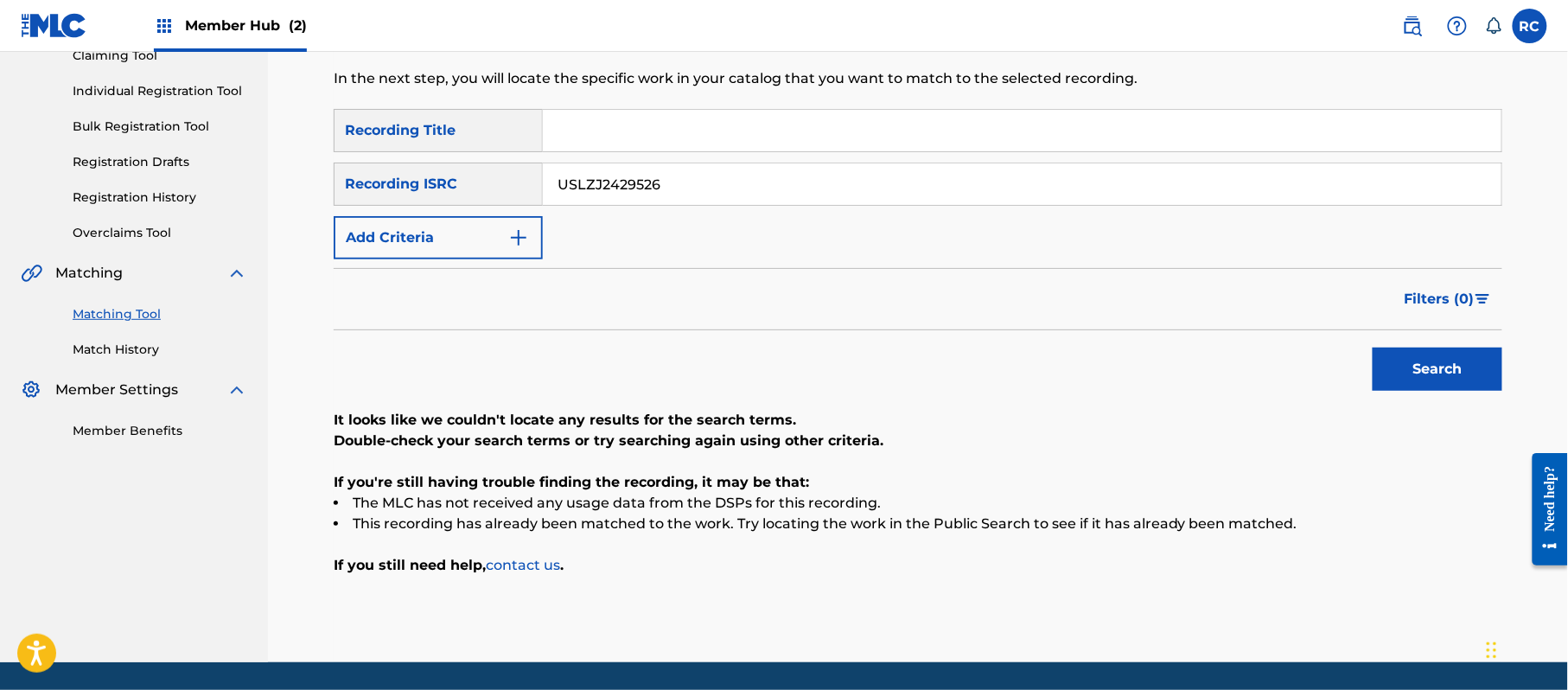
drag, startPoint x: 697, startPoint y: 202, endPoint x: 458, endPoint y: 198, distance: 239.0
click at [458, 198] on div "SearchWithCriteria934306d6-8f55-4148-a71f-de18aeb7b724 Recording ISRC USLZJ2429…" at bounding box center [917, 184] width 1168 height 43
click at [1405, 377] on button "Search" at bounding box center [1438, 370] width 130 height 43
drag, startPoint x: 709, startPoint y: 168, endPoint x: 423, endPoint y: 168, distance: 286.0
click at [423, 168] on div "SearchWithCriteria934306d6-8f55-4148-a71f-de18aeb7b724 Recording ISRC GBUM71701…" at bounding box center [917, 184] width 1168 height 43
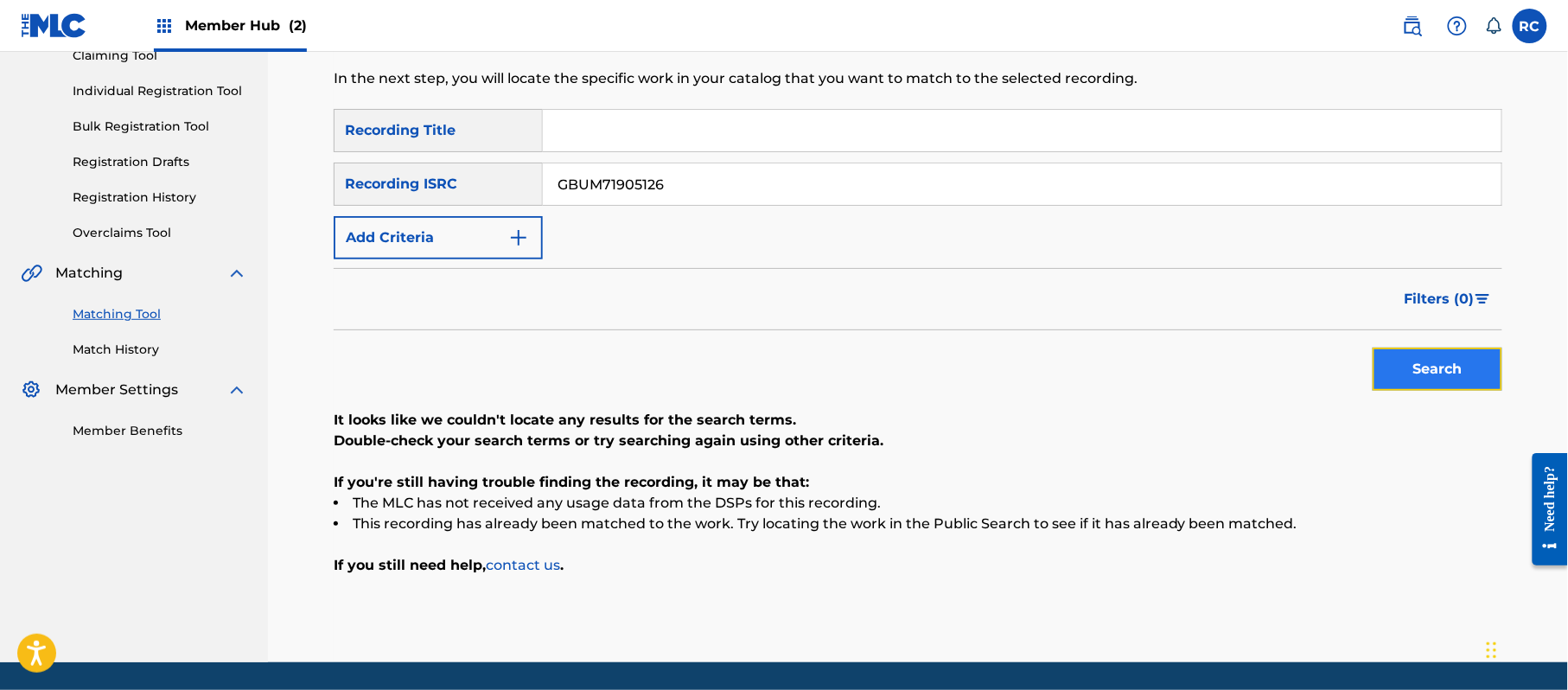
click at [1428, 367] on button "Search" at bounding box center [1438, 370] width 130 height 43
drag, startPoint x: 689, startPoint y: 197, endPoint x: 665, endPoint y: 229, distance: 40.0
click at [465, 197] on div "SearchWithCriteria934306d6-8f55-4148-a71f-de18aeb7b724 Recording ISRC GBUM71905…" at bounding box center [917, 184] width 1168 height 43
drag, startPoint x: 1464, startPoint y: 373, endPoint x: 1239, endPoint y: 387, distance: 225.4
click at [1463, 373] on button "Search" at bounding box center [1438, 370] width 130 height 43
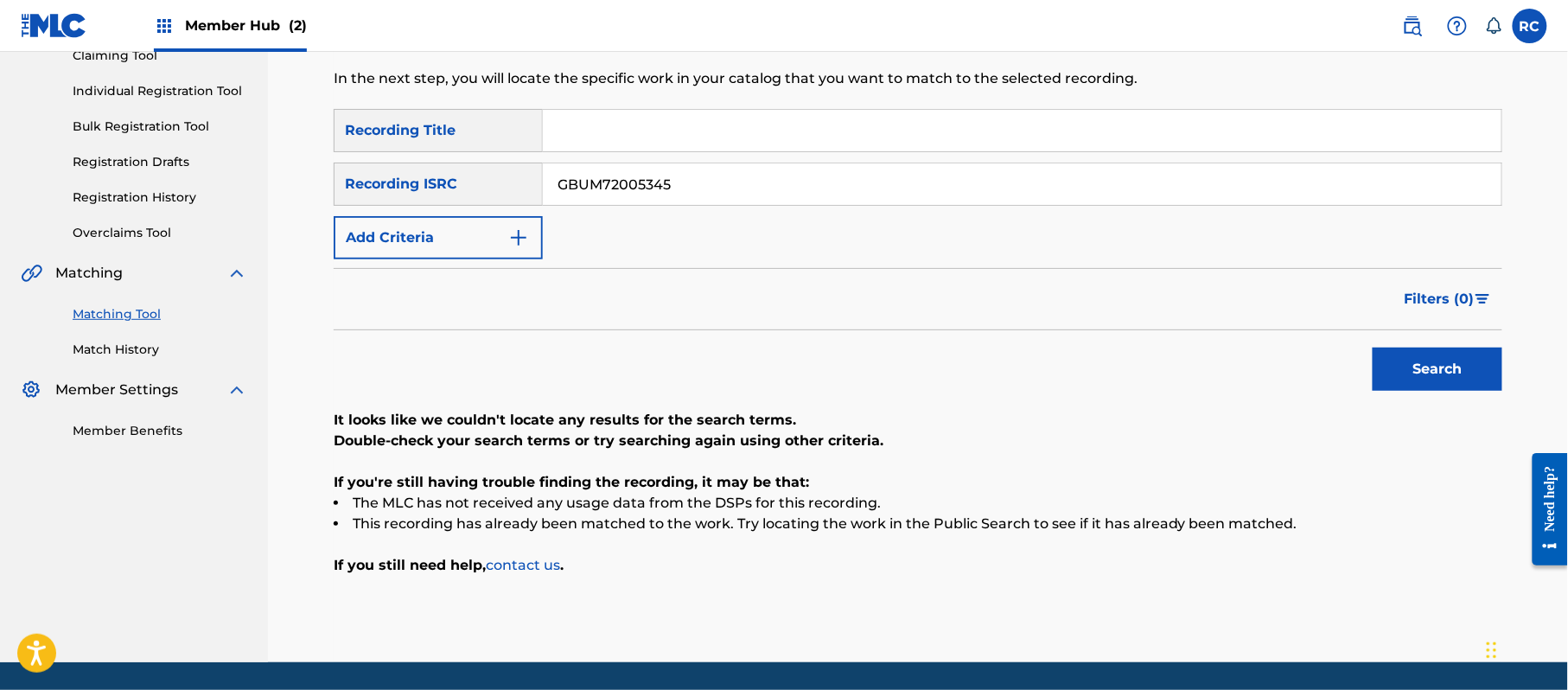
drag, startPoint x: 688, startPoint y: 202, endPoint x: 422, endPoint y: 204, distance: 266.0
click at [420, 204] on div "SearchWithCriteria934306d6-8f55-4148-a71f-de18aeb7b724 Recording ISRC GBUM72005…" at bounding box center [917, 184] width 1168 height 43
click at [1423, 369] on button "Search" at bounding box center [1438, 370] width 130 height 43
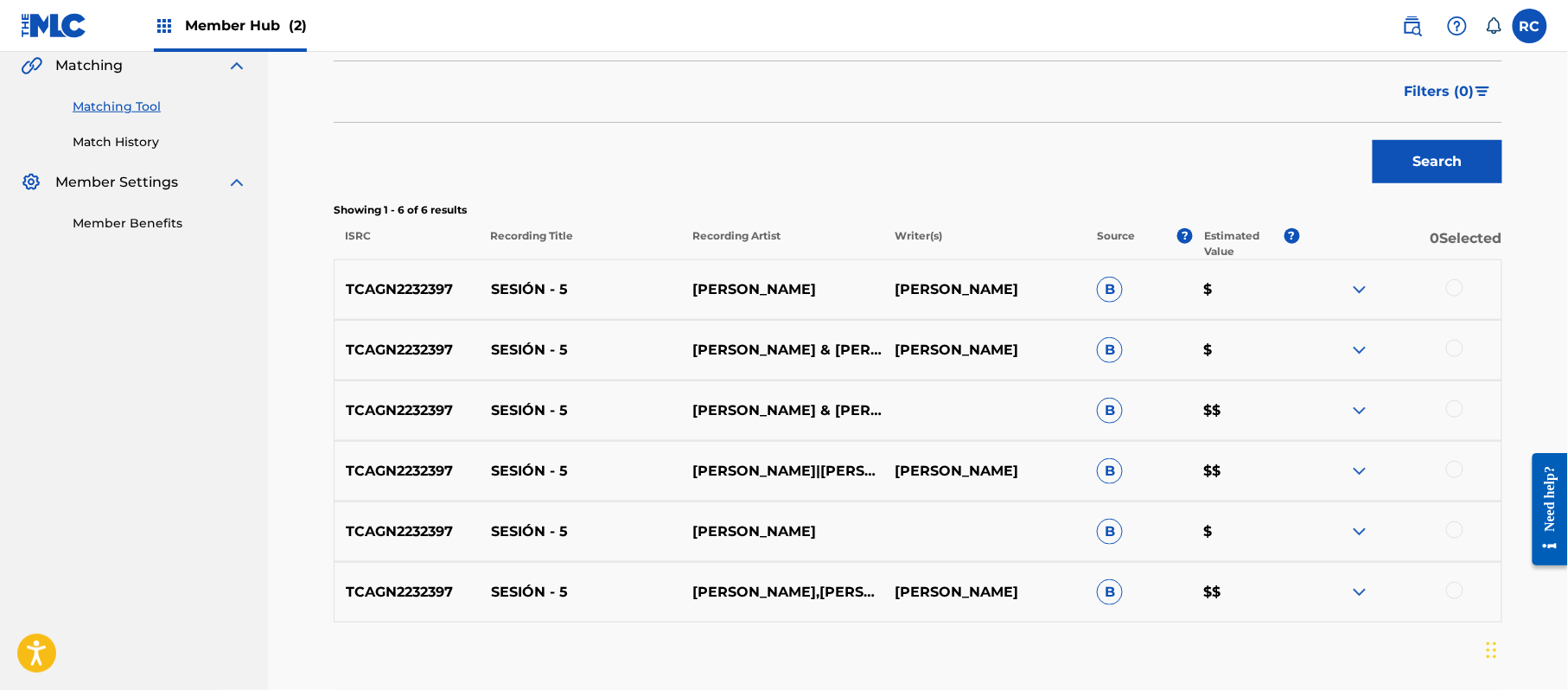
scroll to position [430, 0]
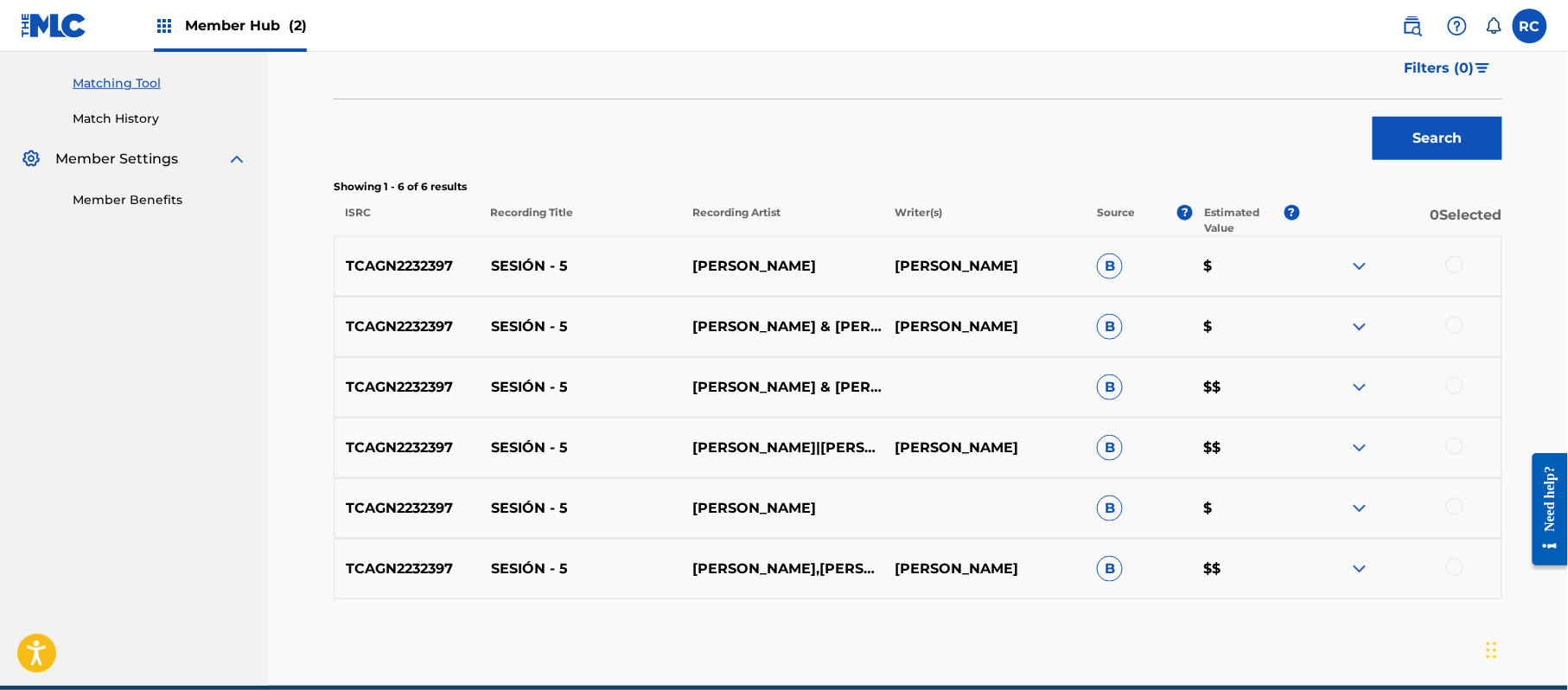
click at [1445, 259] on div at bounding box center [1400, 266] width 203 height 21
click at [1450, 267] on div at bounding box center [1455, 264] width 17 height 17
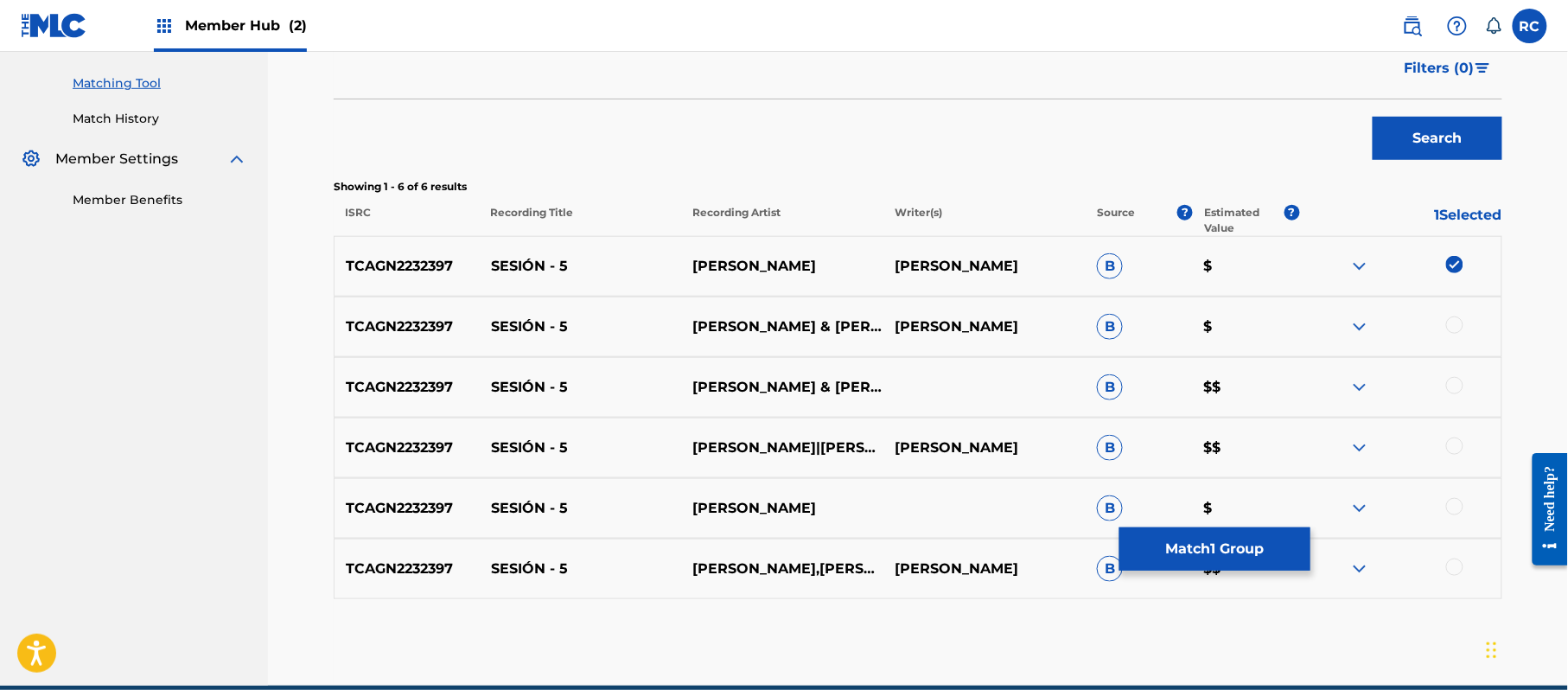
click at [1450, 322] on div at bounding box center [1455, 325] width 17 height 17
click at [1456, 387] on div at bounding box center [1455, 386] width 17 height 17
click at [1454, 444] on div at bounding box center [1455, 446] width 17 height 17
click at [1452, 514] on div at bounding box center [1455, 506] width 17 height 17
click at [1452, 581] on div "TCAGN2232397 SESIÓN - 5 [PERSON_NAME],RODRII [PERSON_NAME] RODRII [PERSON_NAME]…" at bounding box center [917, 568] width 1168 height 60
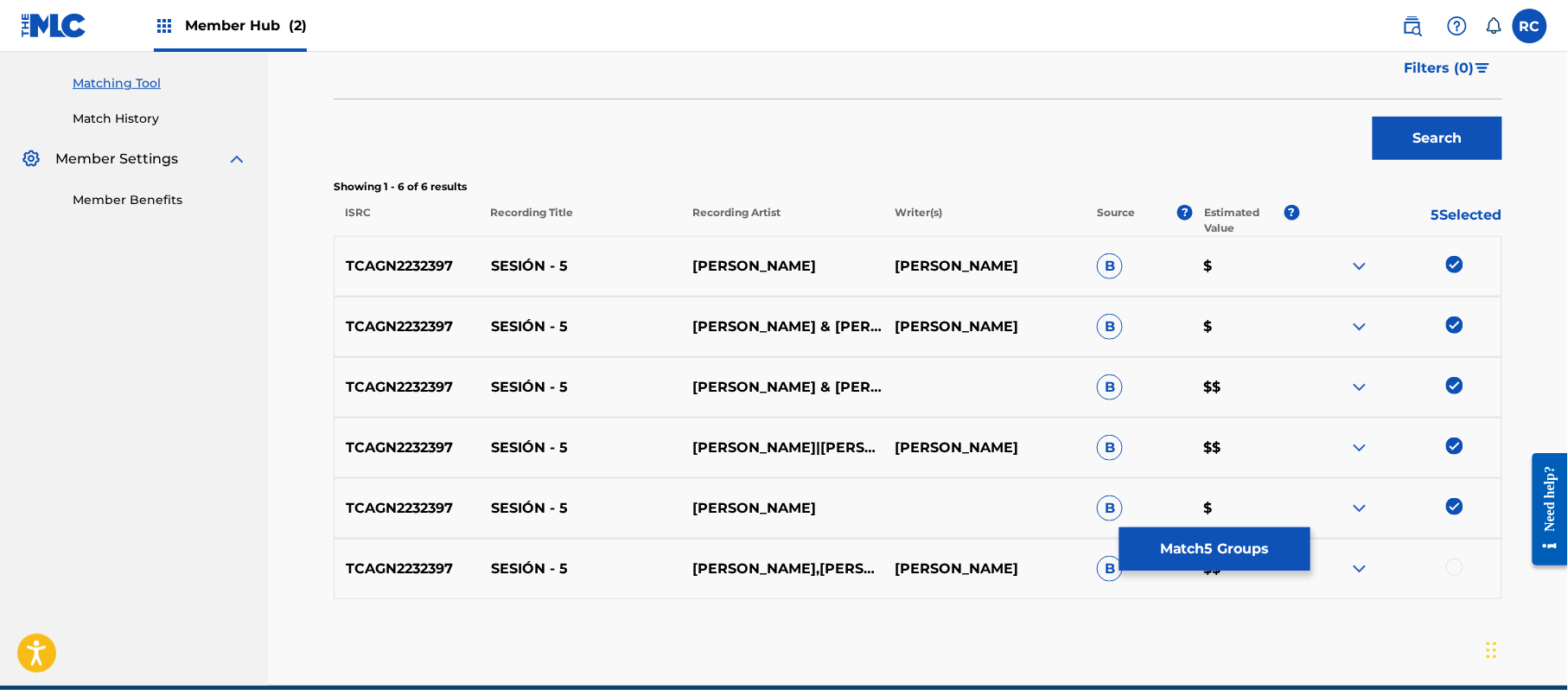
click at [1453, 572] on div at bounding box center [1455, 567] width 17 height 17
click at [1229, 551] on button "Match 6 Groups" at bounding box center [1214, 549] width 191 height 43
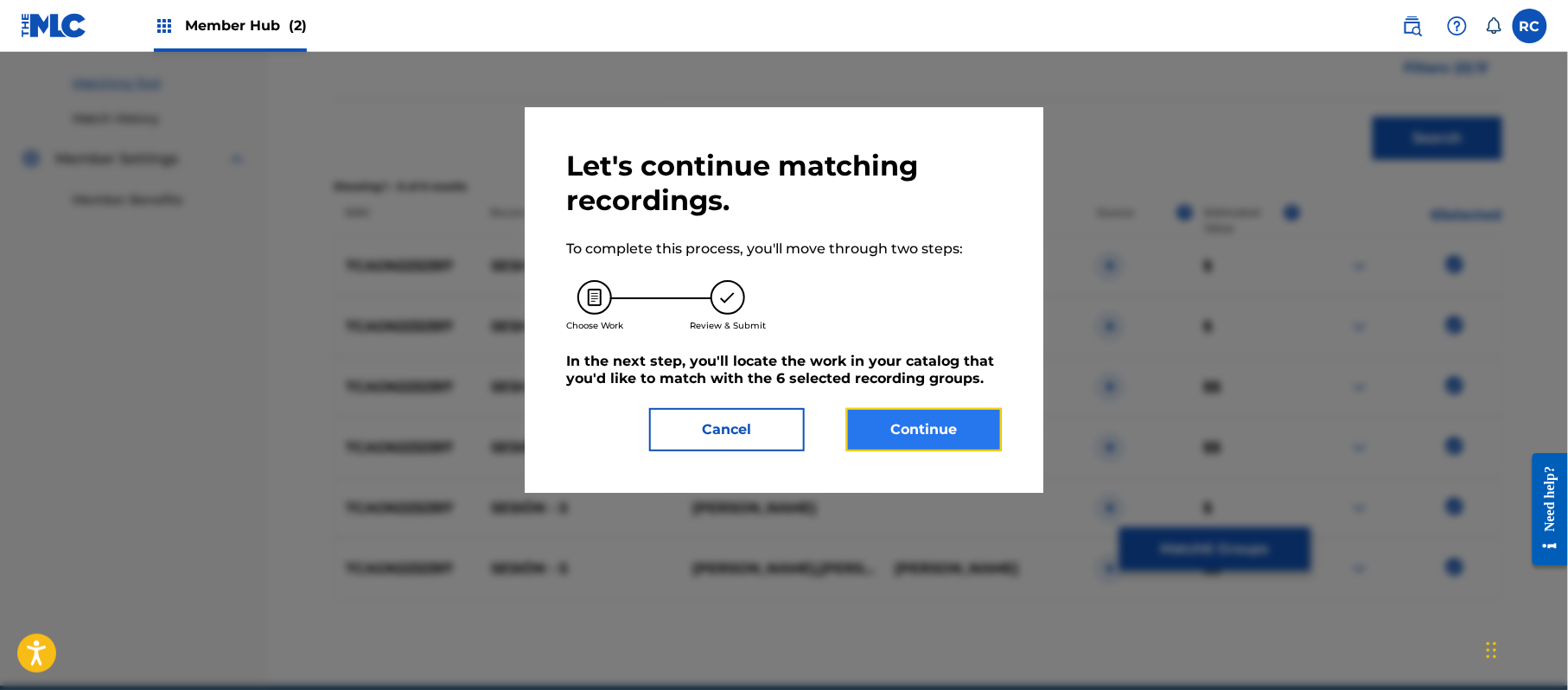
click at [977, 435] on button "Continue" at bounding box center [924, 430] width 156 height 43
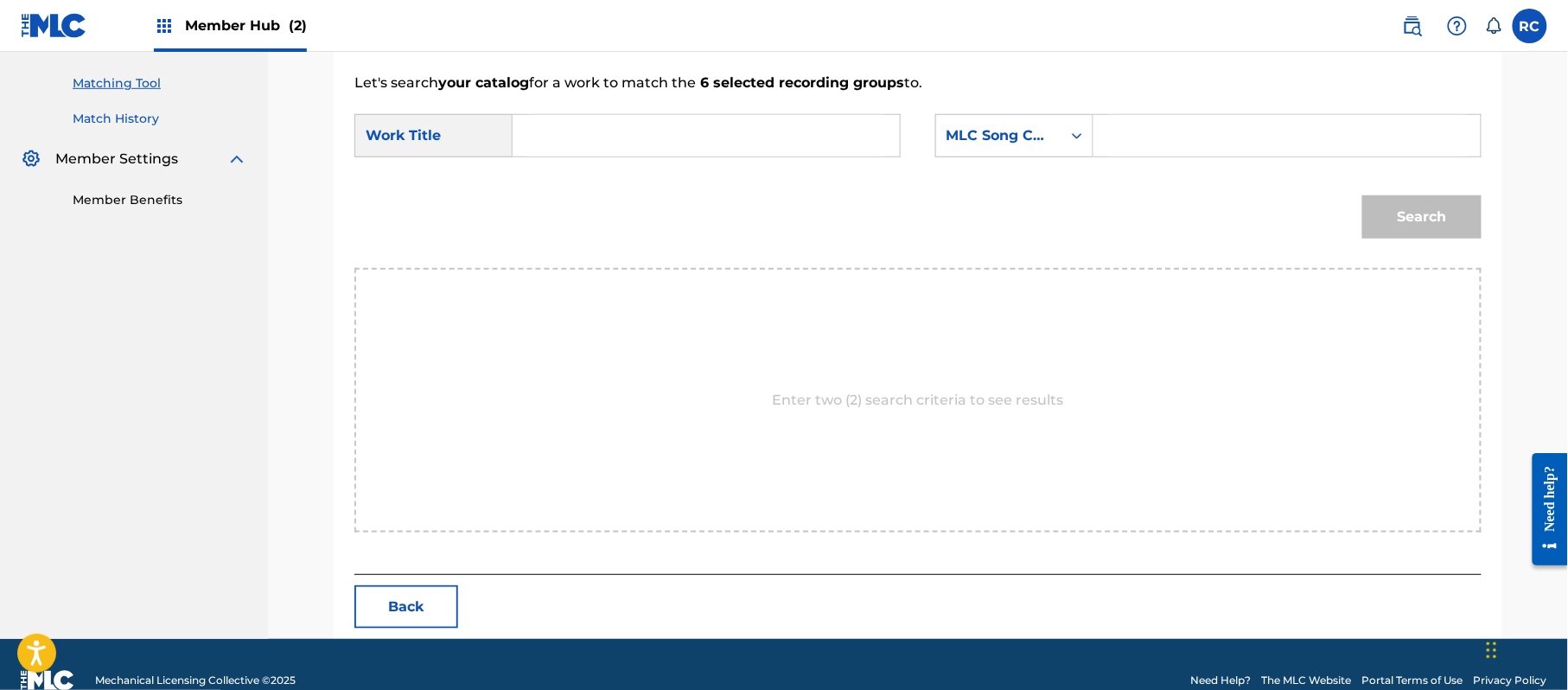
click at [128, 118] on link "Match History" at bounding box center [159, 118] width 174 height 18
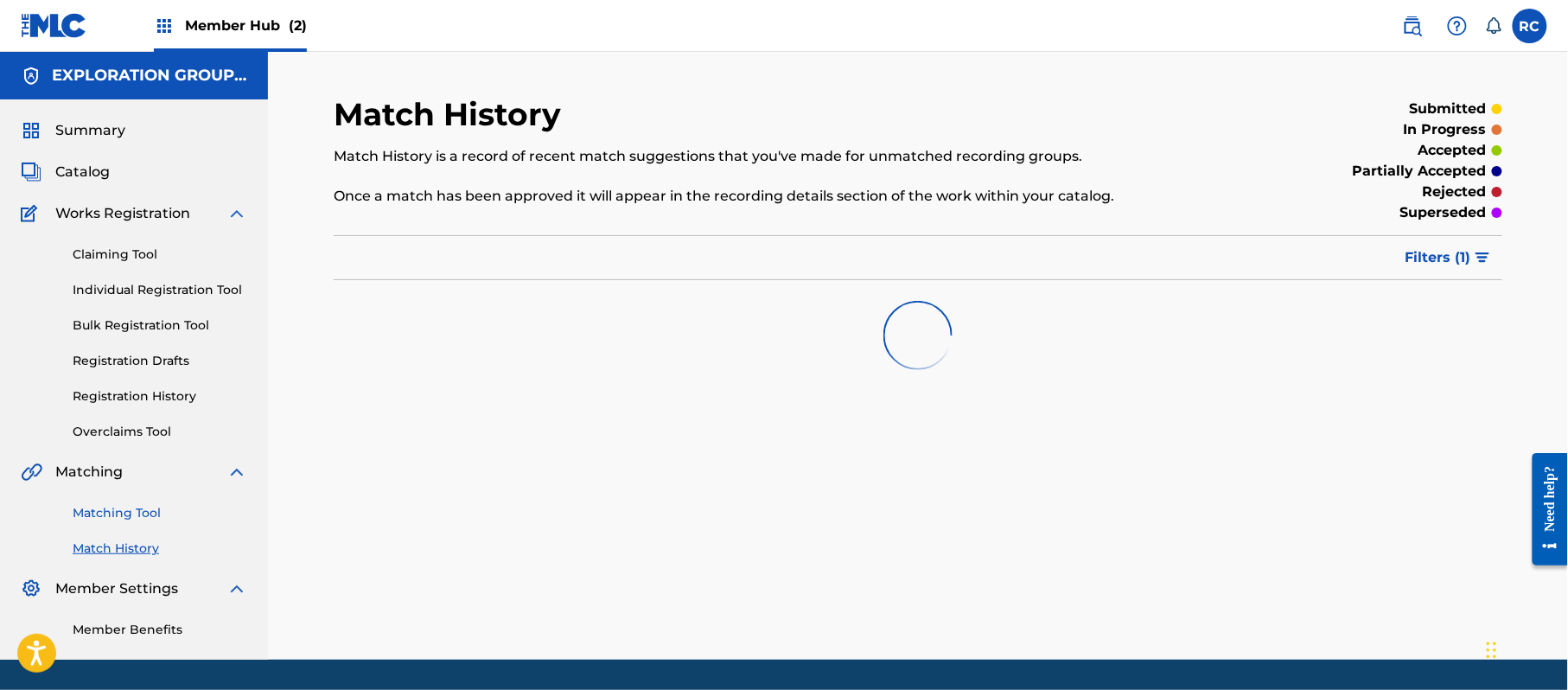
click at [105, 515] on link "Matching Tool" at bounding box center [159, 512] width 174 height 18
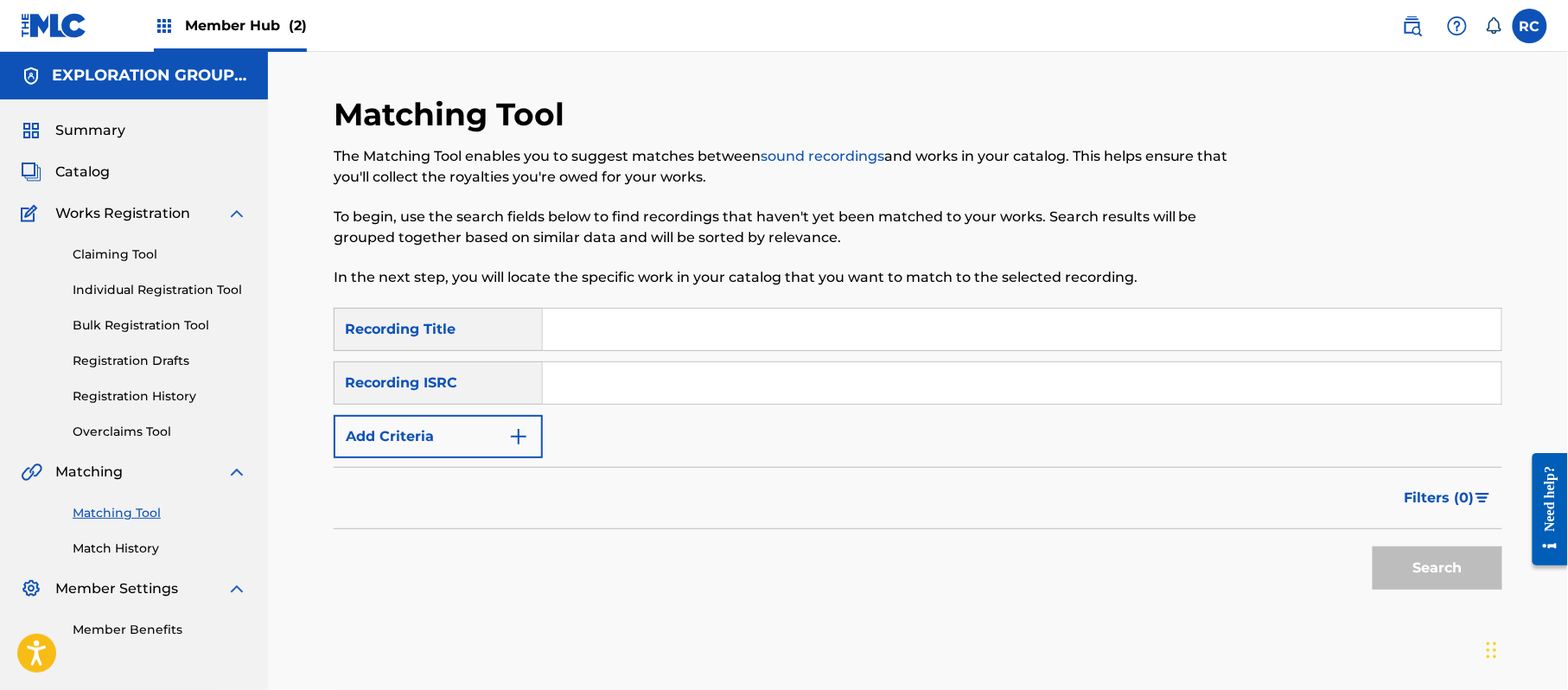
click at [623, 396] on input "Search Form" at bounding box center [1022, 383] width 959 height 41
drag, startPoint x: 1446, startPoint y: 564, endPoint x: 1118, endPoint y: 566, distance: 328.0
click at [1446, 565] on button "Search" at bounding box center [1438, 567] width 130 height 43
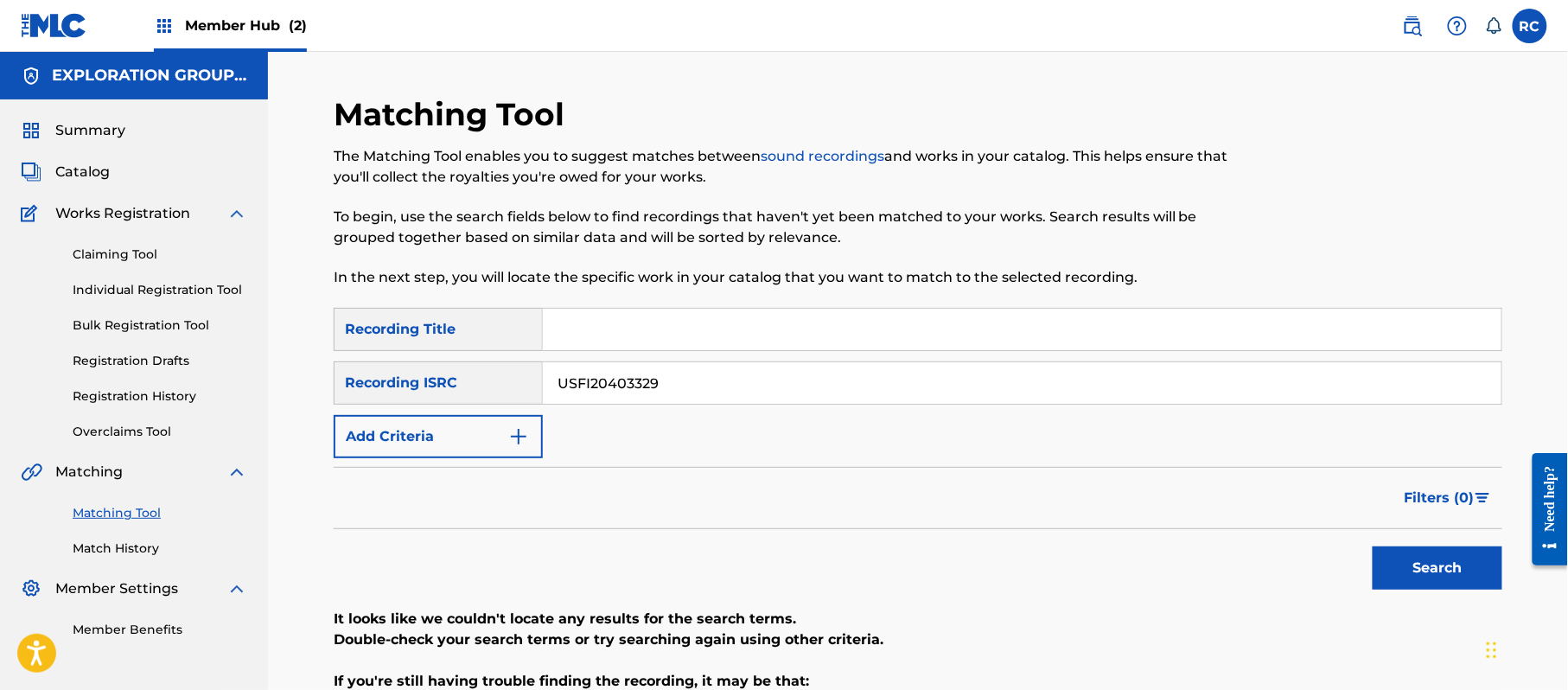
scroll to position [115, 0]
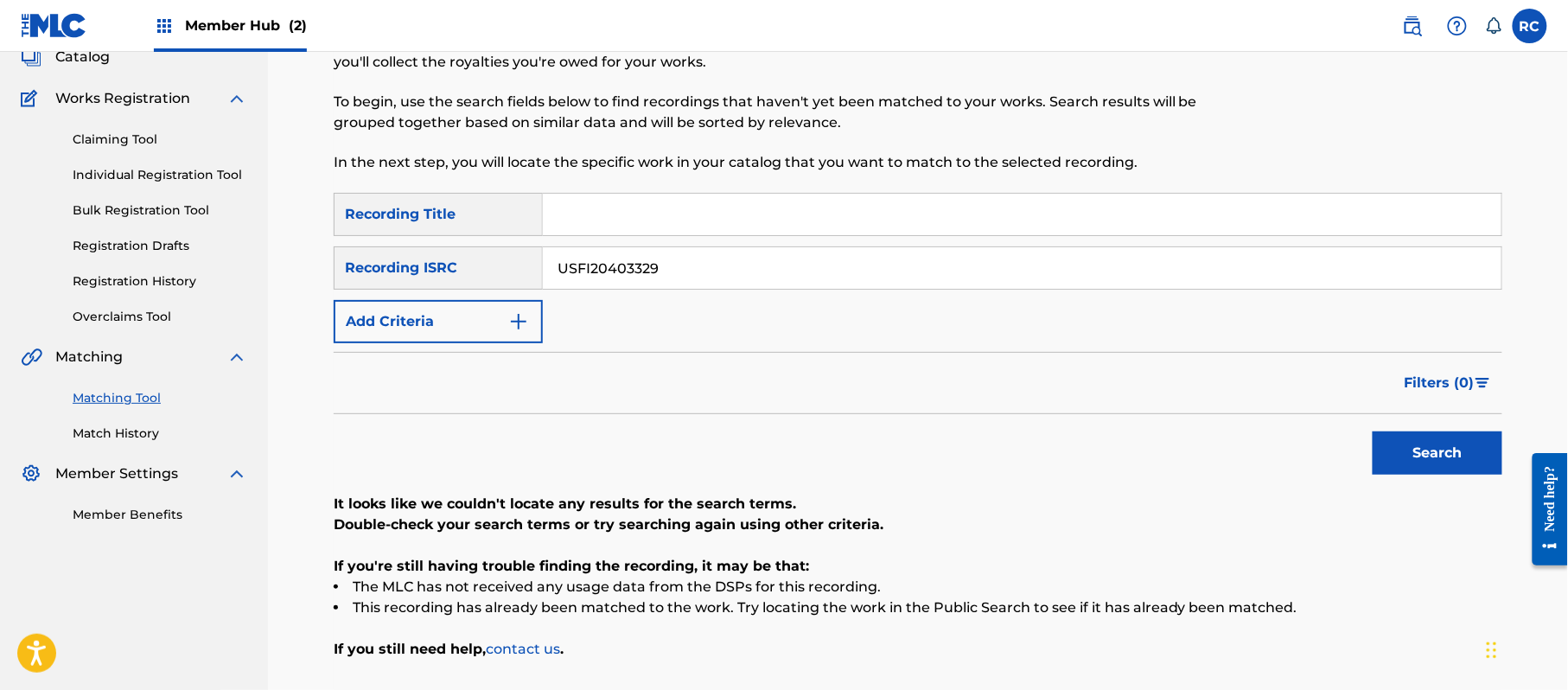
drag, startPoint x: 693, startPoint y: 270, endPoint x: 489, endPoint y: 274, distance: 204.0
click at [485, 273] on div "SearchWithCriteria934306d6-8f55-4148-a71f-de18aeb7b724 Recording ISRC USFI20403…" at bounding box center [917, 268] width 1168 height 43
click at [1449, 458] on button "Search" at bounding box center [1438, 452] width 130 height 43
drag, startPoint x: 572, startPoint y: 277, endPoint x: 516, endPoint y: 277, distance: 56.0
click at [516, 277] on div "SearchWithCriteria934306d6-8f55-4148-a71f-de18aeb7b724 Recording ISRC ARF038500…" at bounding box center [917, 268] width 1168 height 43
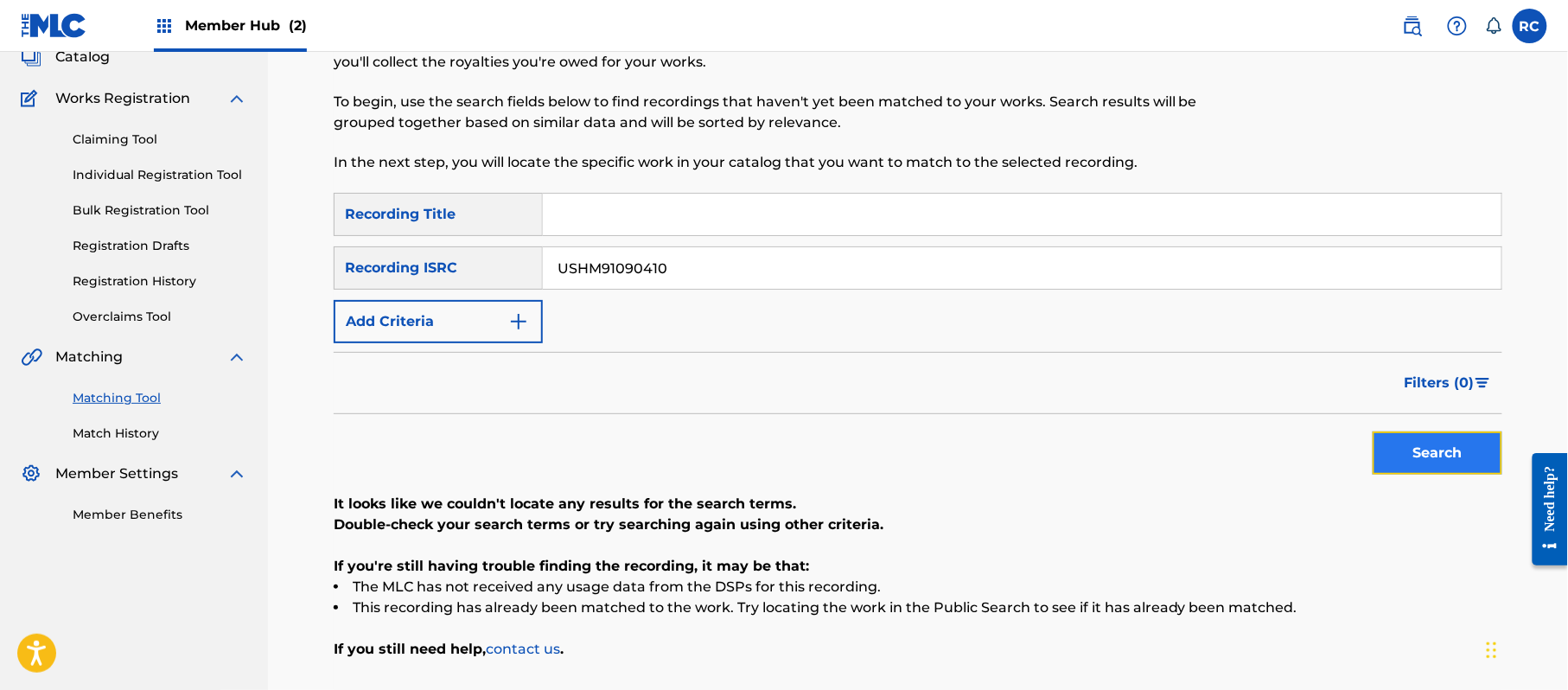
click at [1401, 452] on button "Search" at bounding box center [1438, 452] width 130 height 43
drag, startPoint x: 701, startPoint y: 276, endPoint x: 422, endPoint y: 271, distance: 279.0
click at [422, 271] on div "SearchWithCriteria934306d6-8f55-4148-a71f-de18aeb7b724 Recording ISRC USHM91090…" at bounding box center [917, 268] width 1168 height 43
click at [1408, 452] on button "Search" at bounding box center [1438, 452] width 130 height 43
drag, startPoint x: 697, startPoint y: 267, endPoint x: 475, endPoint y: 267, distance: 222.0
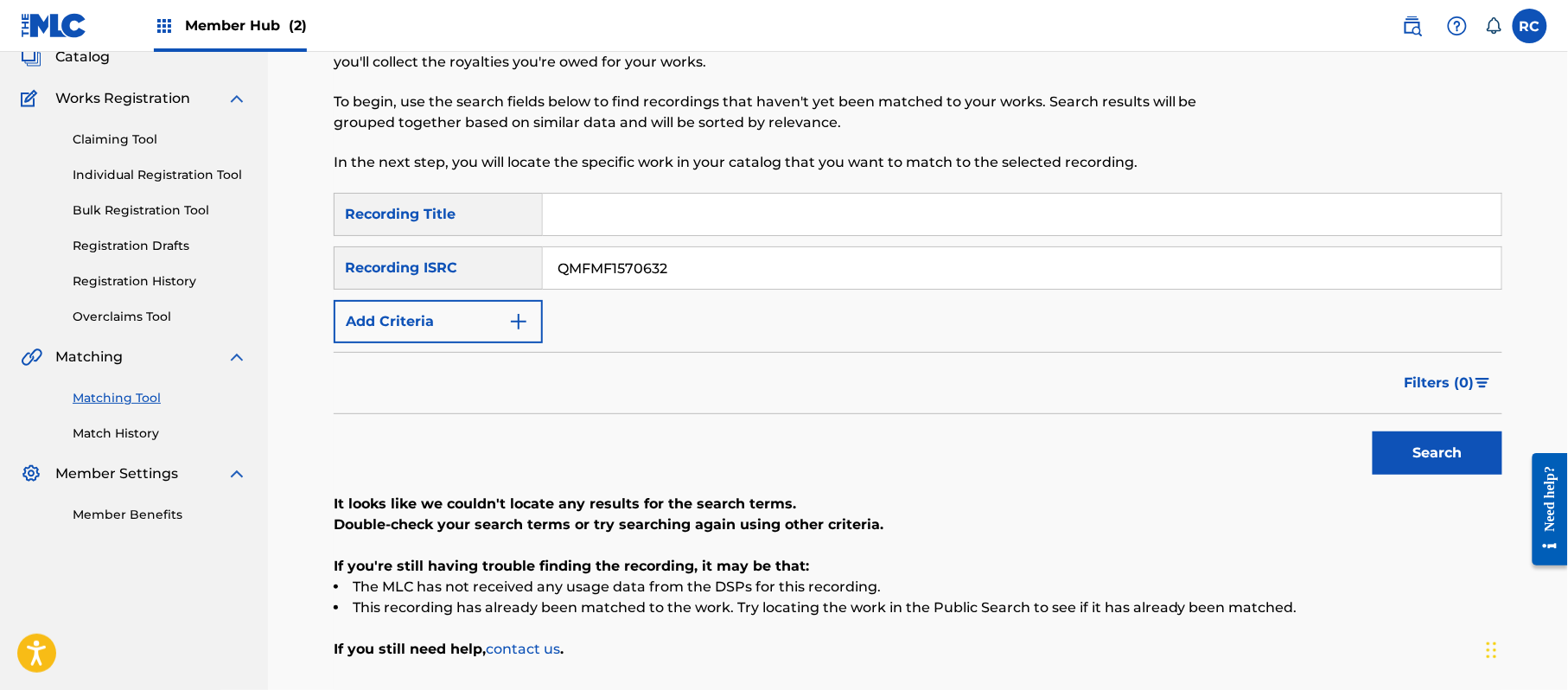
click at [475, 267] on div "SearchWithCriteria934306d6-8f55-4148-a71f-de18aeb7b724 Recording ISRC QMFMF1570…" at bounding box center [917, 268] width 1168 height 43
click at [1406, 450] on button "Search" at bounding box center [1438, 452] width 130 height 43
drag, startPoint x: 558, startPoint y: 273, endPoint x: 498, endPoint y: 273, distance: 60.0
click at [498, 273] on div "SearchWithCriteria934306d6-8f55-4148-a71f-de18aeb7b724 Recording ISRC TCACM1686…" at bounding box center [917, 268] width 1168 height 43
click at [1402, 447] on button "Search" at bounding box center [1438, 452] width 130 height 43
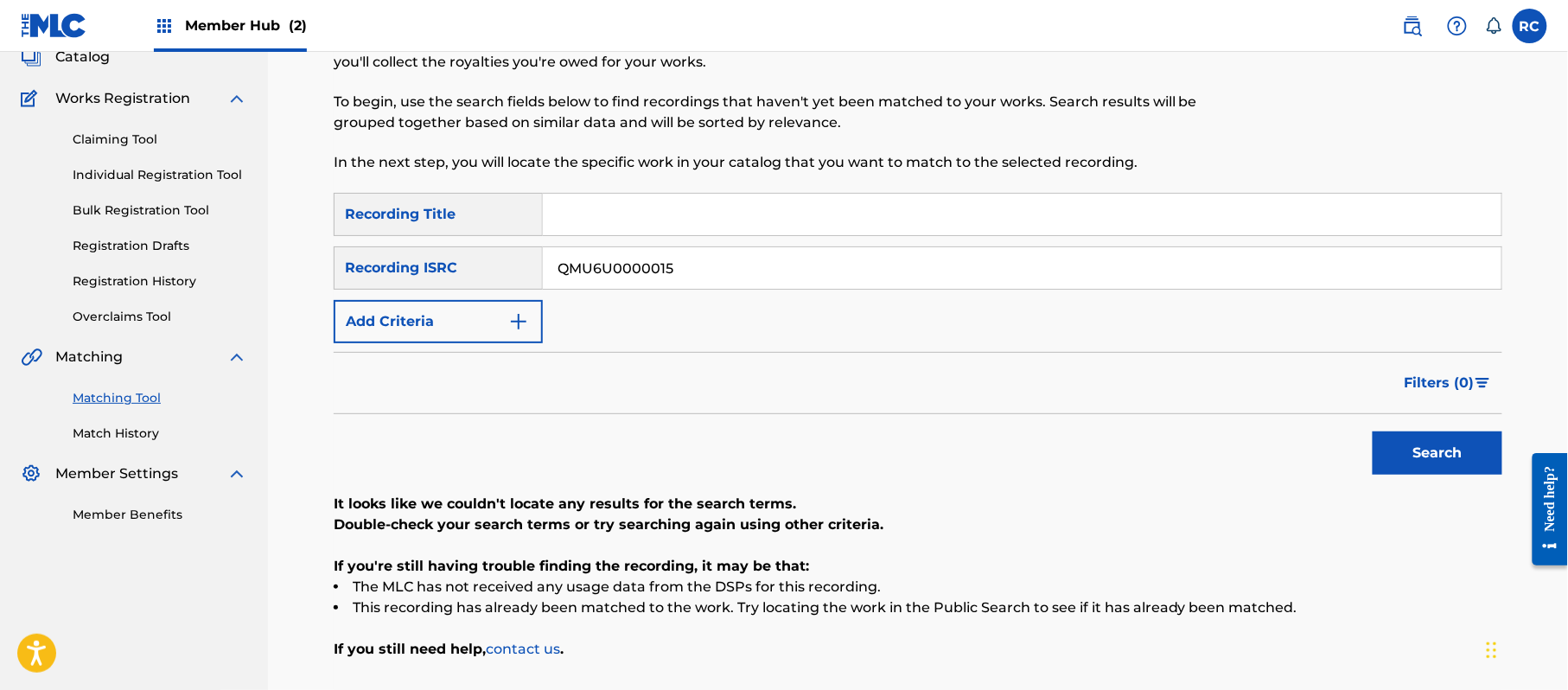
drag, startPoint x: 602, startPoint y: 277, endPoint x: 458, endPoint y: 255, distance: 145.7
click at [458, 255] on div "SearchWithCriteria934306d6-8f55-4148-a71f-de18aeb7b724 Recording ISRC QMU6U0000…" at bounding box center [917, 268] width 1168 height 43
click at [1462, 443] on button "Search" at bounding box center [1438, 452] width 130 height 43
drag, startPoint x: 689, startPoint y: 264, endPoint x: 522, endPoint y: 268, distance: 167.0
click at [400, 268] on div "SearchWithCriteria934306d6-8f55-4148-a71f-de18aeb7b724 Recording ISRC QMU6U0000…" at bounding box center [917, 268] width 1168 height 43
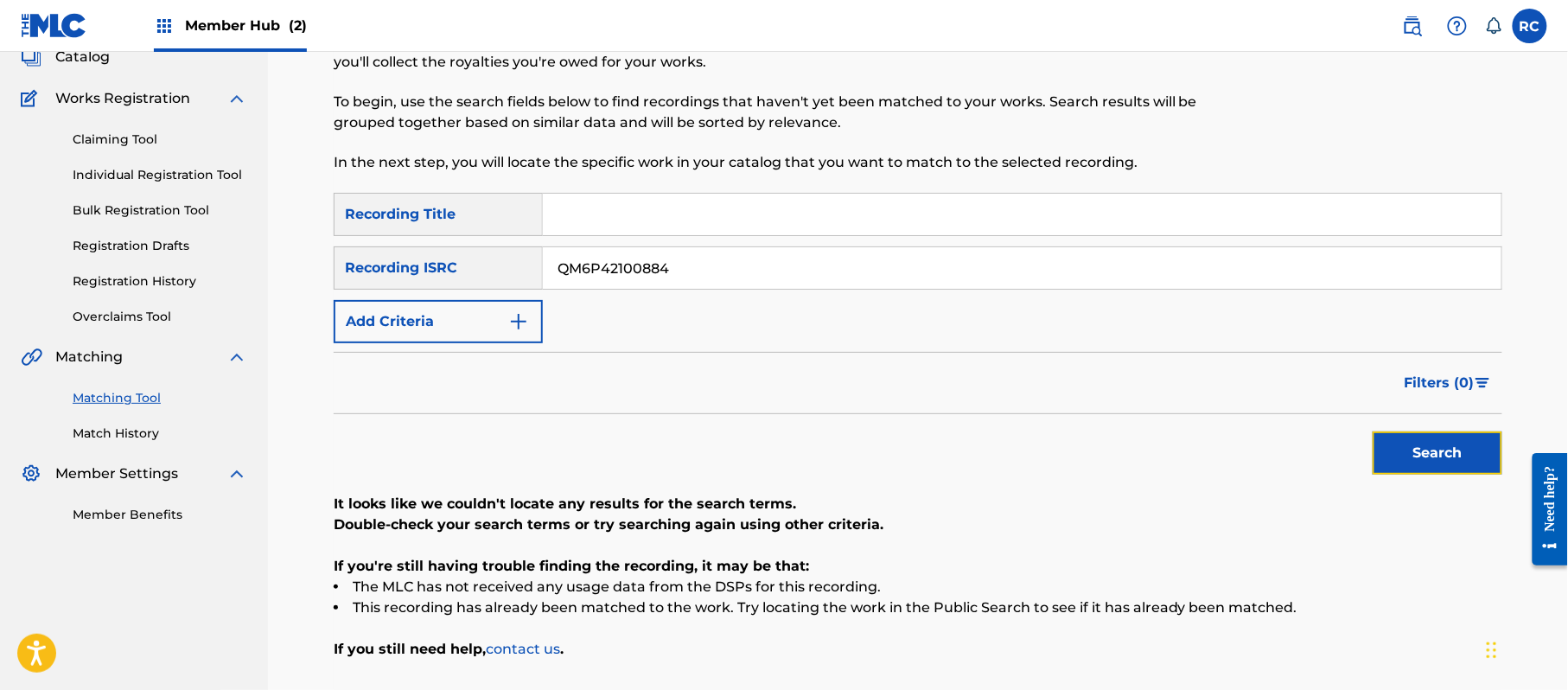
drag, startPoint x: 1421, startPoint y: 451, endPoint x: 1388, endPoint y: 460, distance: 34.2
click at [1421, 452] on button "Search" at bounding box center [1438, 452] width 130 height 43
drag, startPoint x: 699, startPoint y: 270, endPoint x: 458, endPoint y: 273, distance: 241.0
click at [460, 273] on div "SearchWithCriteria934306d6-8f55-4148-a71f-de18aeb7b724 Recording ISRC QM6P42100…" at bounding box center [917, 268] width 1168 height 43
click at [1392, 452] on button "Search" at bounding box center [1438, 452] width 130 height 43
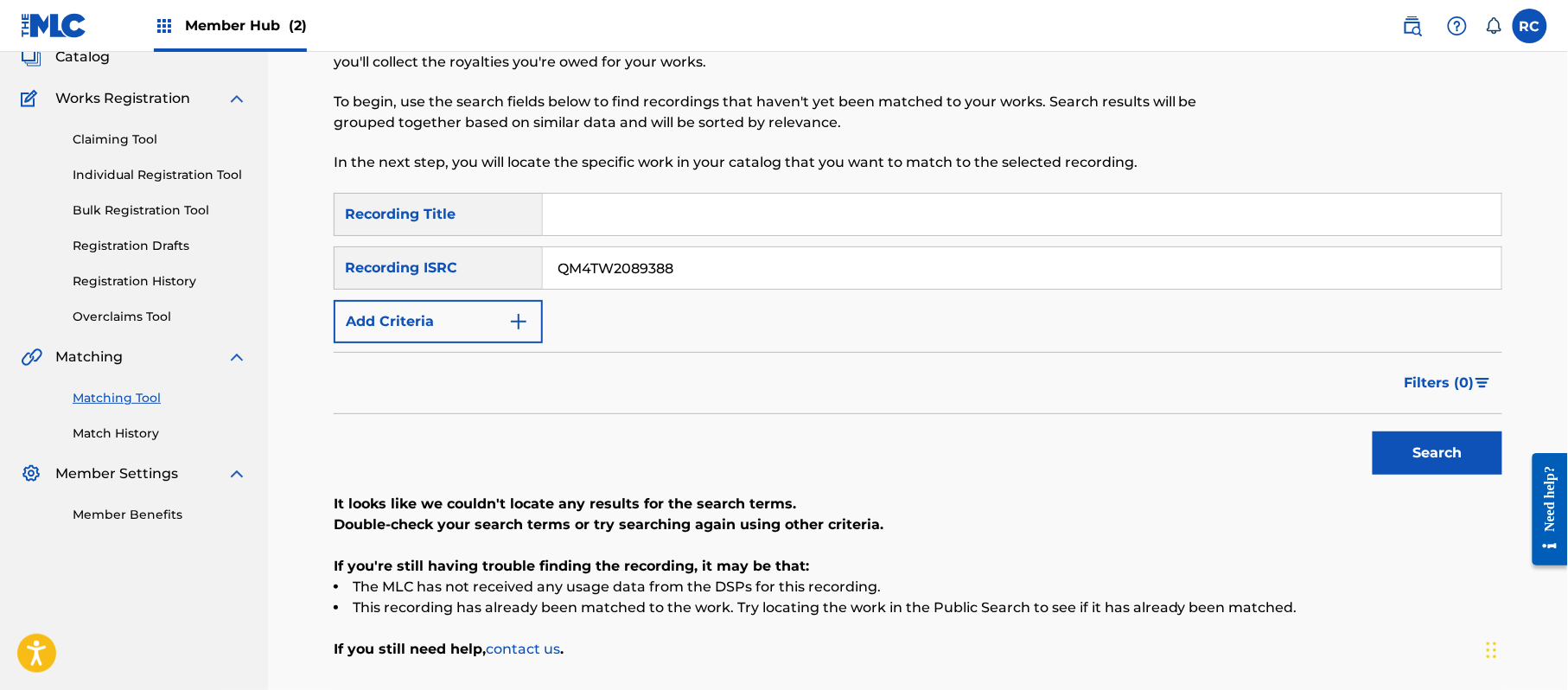
drag, startPoint x: 699, startPoint y: 274, endPoint x: 404, endPoint y: 271, distance: 295.0
click at [404, 271] on div "SearchWithCriteria934306d6-8f55-4148-a71f-de18aeb7b724 Recording ISRC QM4TW2089…" at bounding box center [917, 268] width 1168 height 43
drag, startPoint x: 1404, startPoint y: 457, endPoint x: 1180, endPoint y: 483, distance: 225.5
click at [1401, 461] on button "Search" at bounding box center [1438, 452] width 130 height 43
drag, startPoint x: 693, startPoint y: 277, endPoint x: 410, endPoint y: 255, distance: 283.9
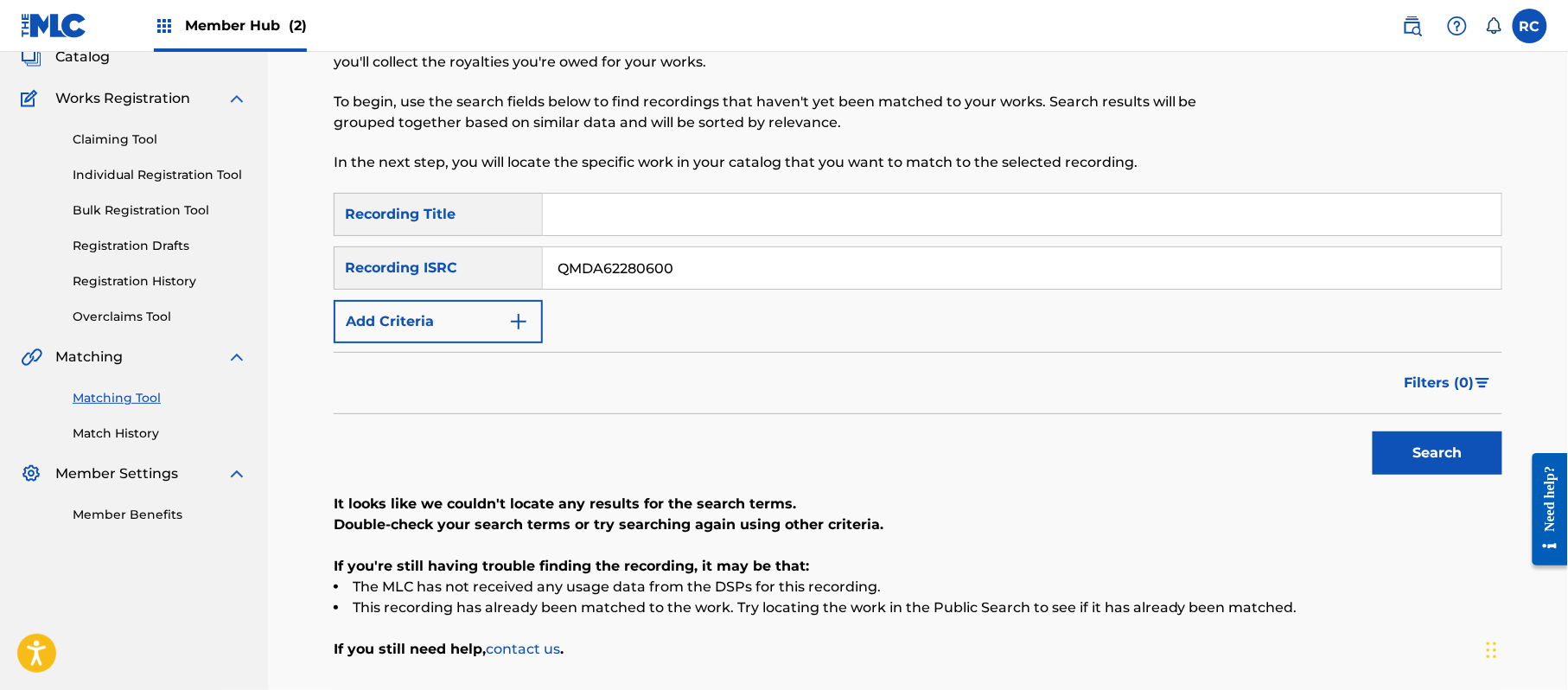
click at [410, 255] on div "SearchWithCriteria934306d6-8f55-4148-a71f-de18aeb7b724 Recording ISRC QMDA62280…" at bounding box center [917, 268] width 1168 height 43
click at [1408, 452] on button "Search" at bounding box center [1438, 452] width 130 height 43
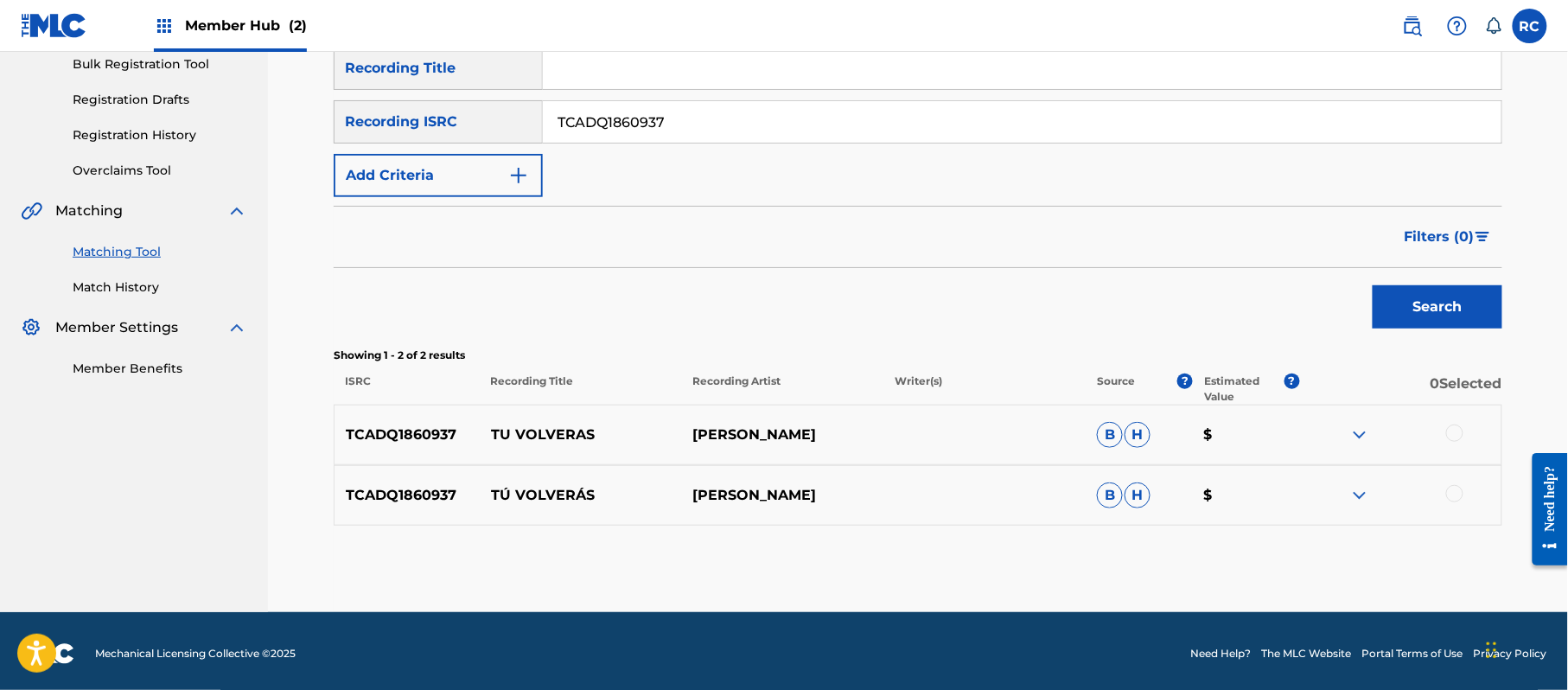
scroll to position [266, 0]
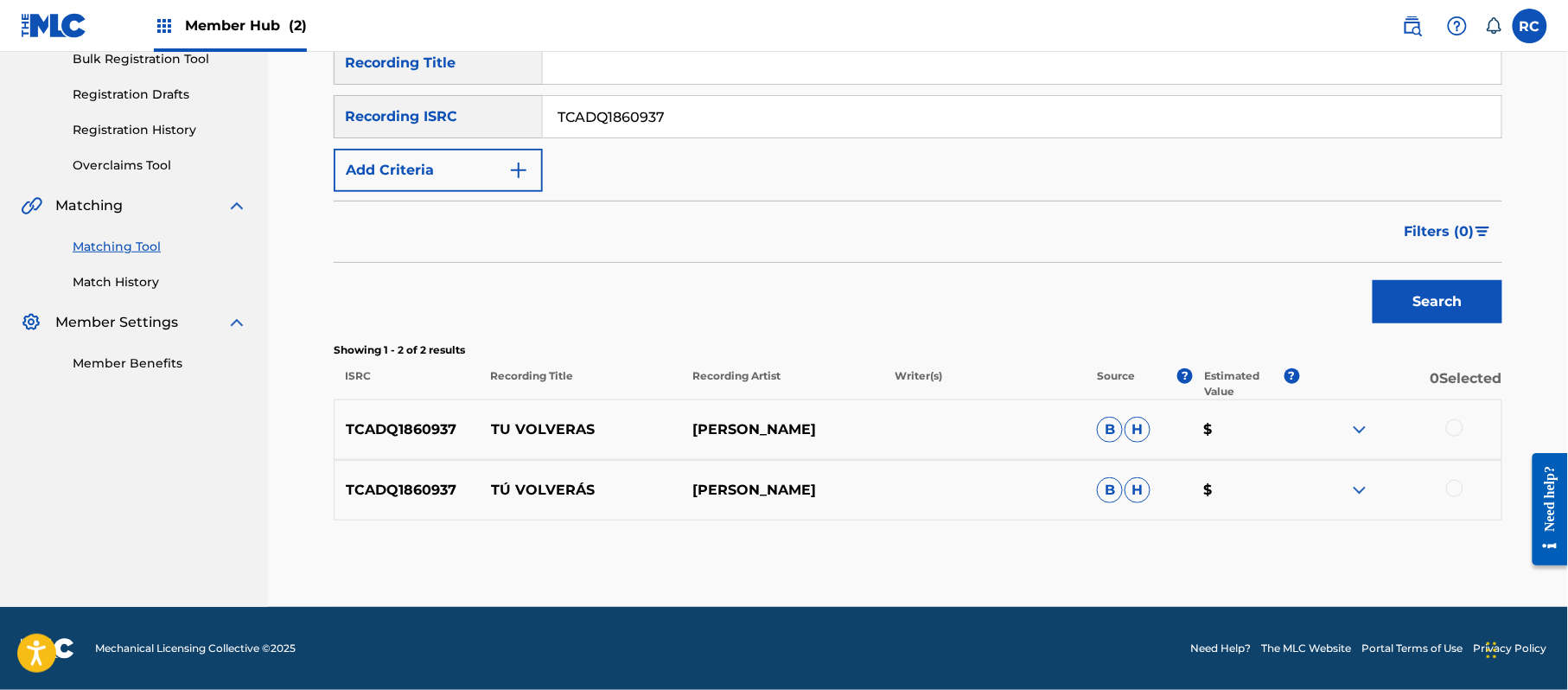
click at [1456, 420] on div at bounding box center [1455, 428] width 17 height 17
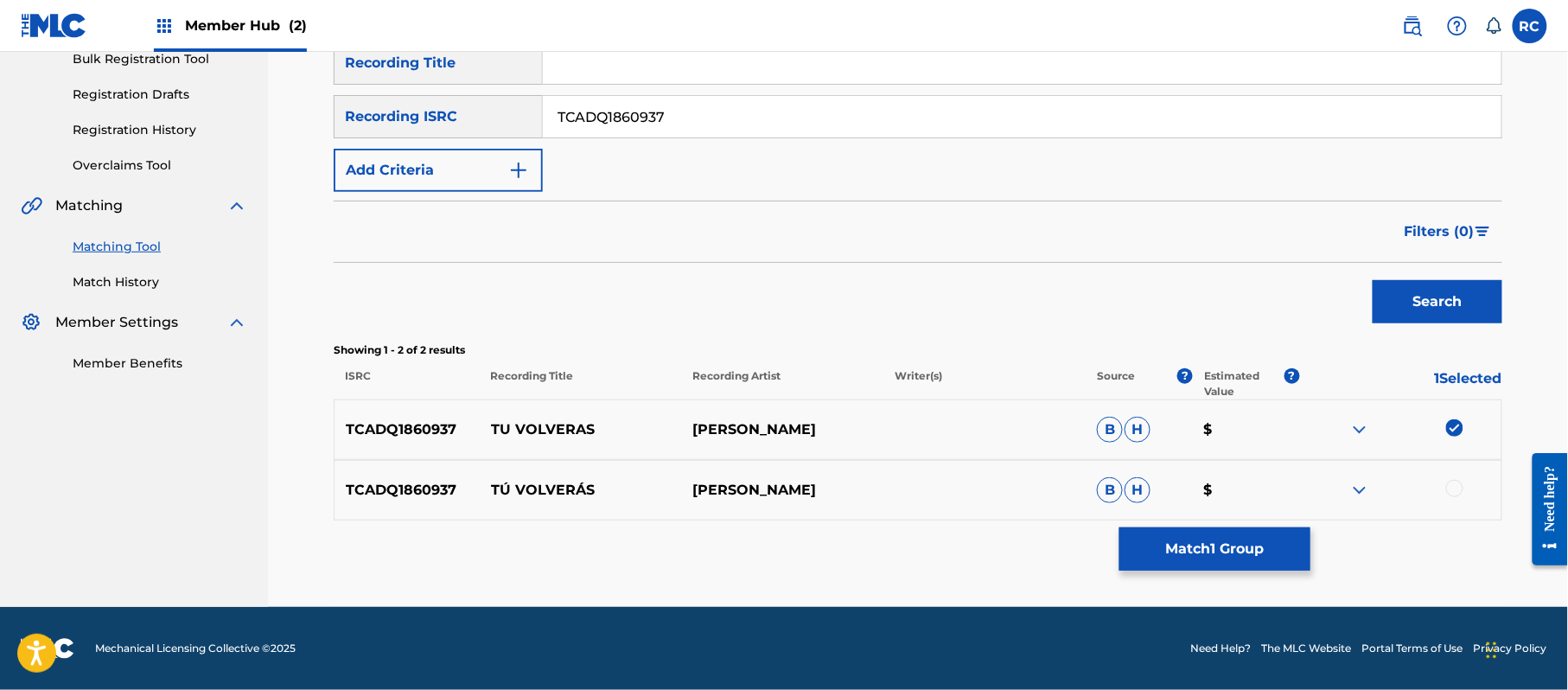
click at [1458, 487] on div at bounding box center [1455, 488] width 17 height 17
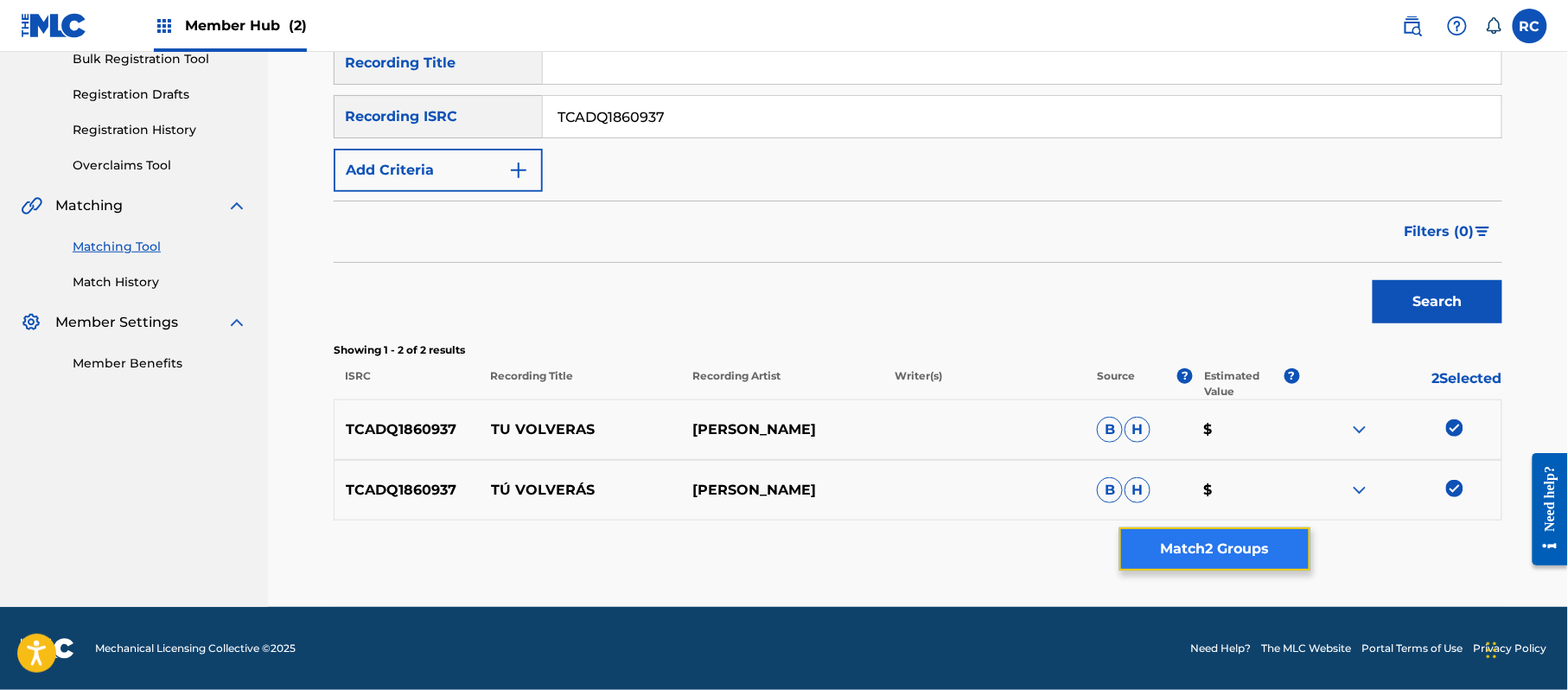
click at [1249, 550] on button "Match 2 Groups" at bounding box center [1214, 549] width 191 height 43
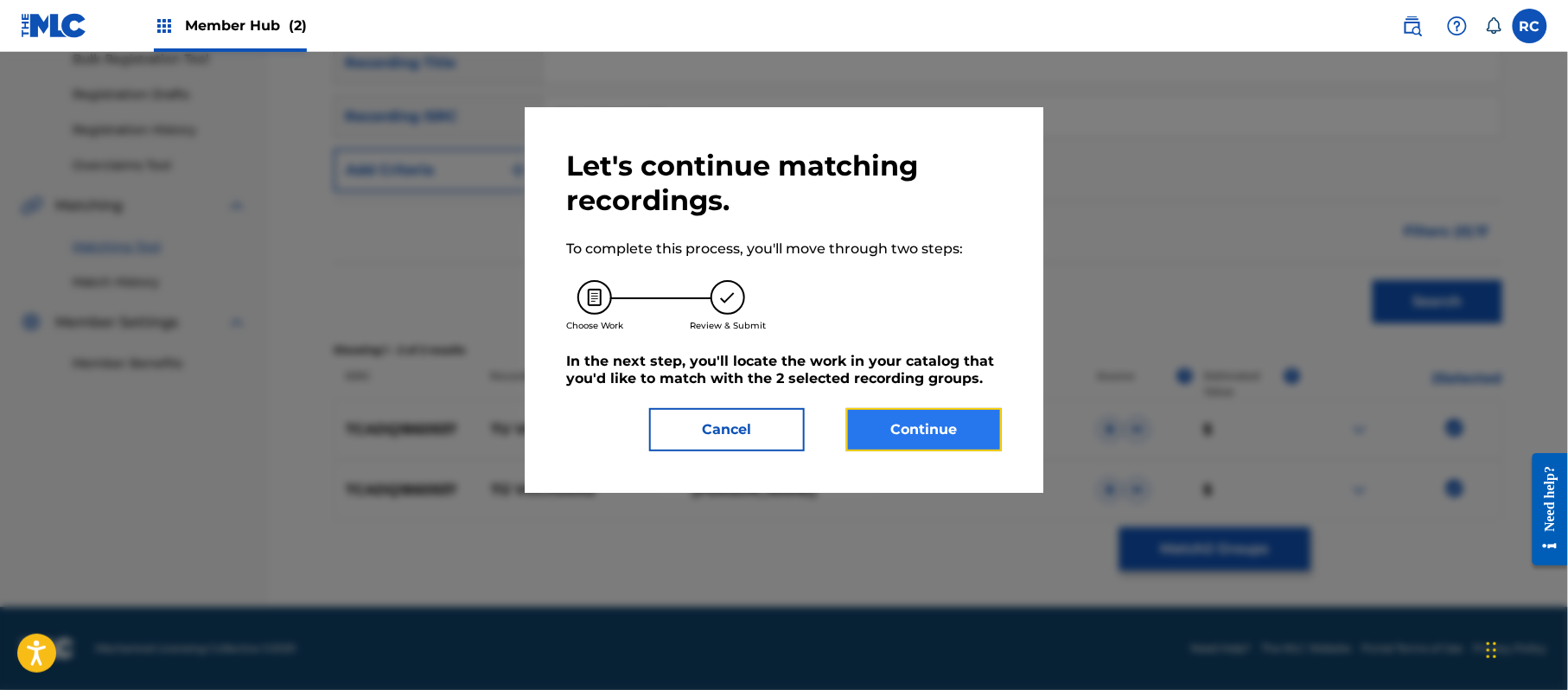
click at [975, 427] on button "Continue" at bounding box center [924, 430] width 156 height 43
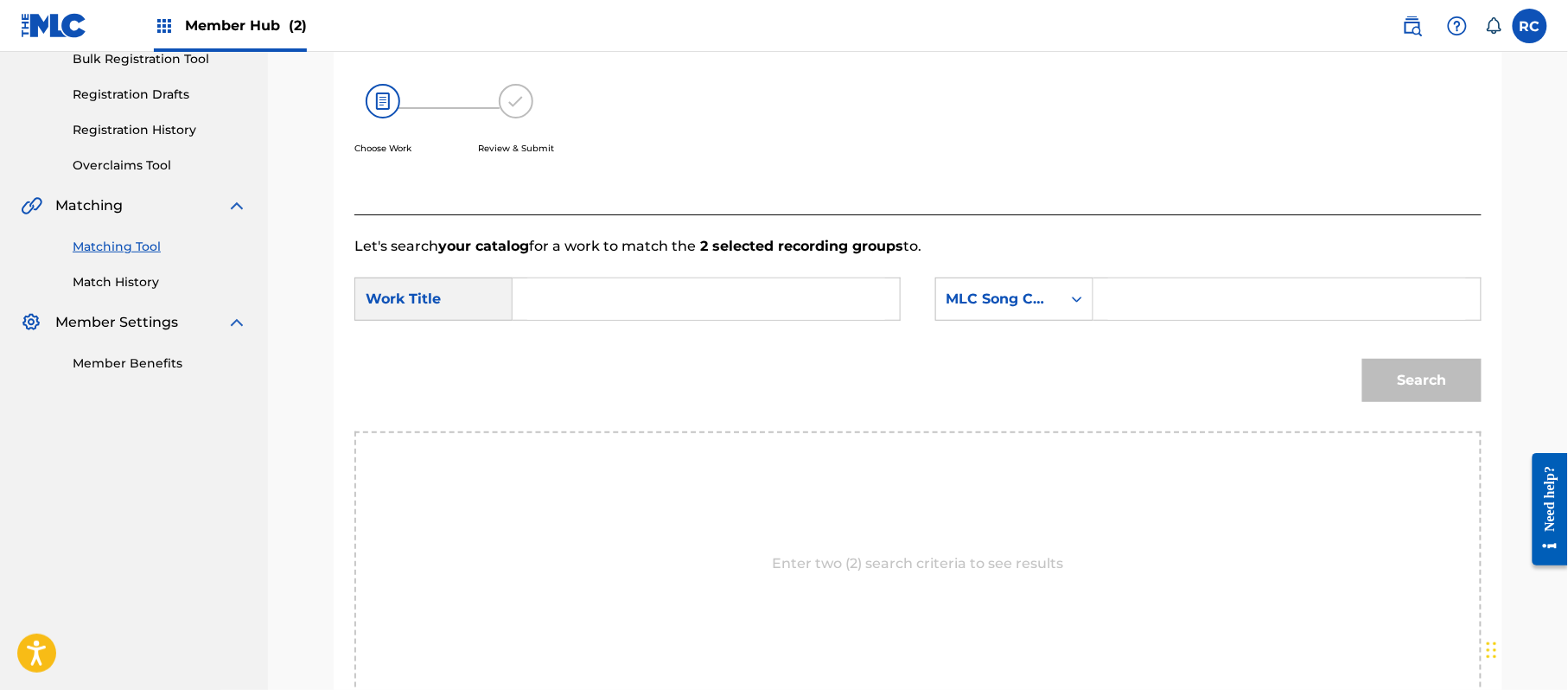
click at [628, 295] on input "Search Form" at bounding box center [706, 299] width 358 height 41
click at [676, 294] on input "Tu Volveras TW61B0" at bounding box center [706, 299] width 358 height 41
click at [1148, 308] on input "Search Form" at bounding box center [1287, 299] width 358 height 41
drag, startPoint x: 638, startPoint y: 296, endPoint x: 539, endPoint y: 295, distance: 99.0
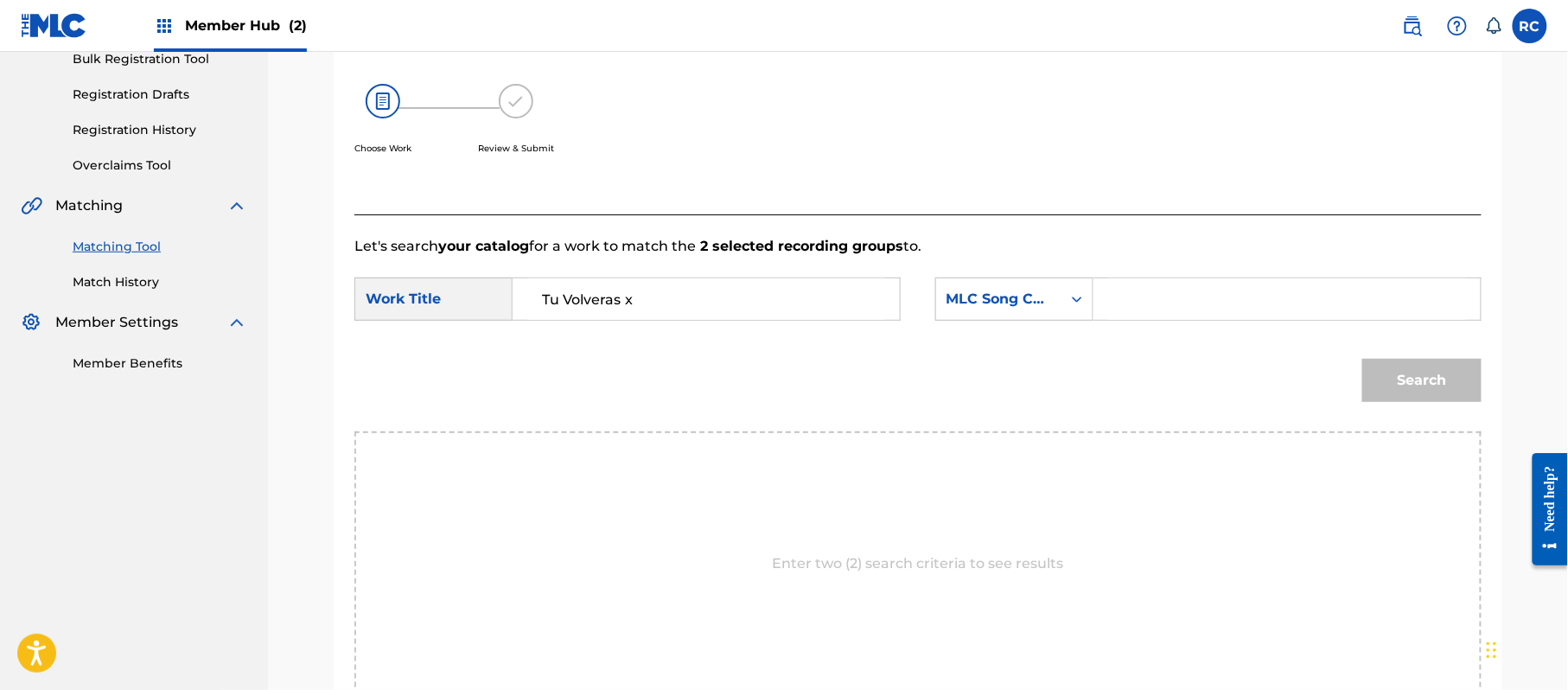
click at [437, 296] on div "SearchWithCriteria60116592-b5d2-479c-8427-f40acd77ca2d Work Title Tu Volveras x" at bounding box center [627, 299] width 546 height 43
click at [664, 295] on input "Tu Volveras TW61B0" at bounding box center [706, 299] width 358 height 41
click at [1204, 302] on input "Search Form" at bounding box center [1287, 299] width 358 height 41
click at [1406, 387] on button "Search" at bounding box center [1422, 380] width 120 height 43
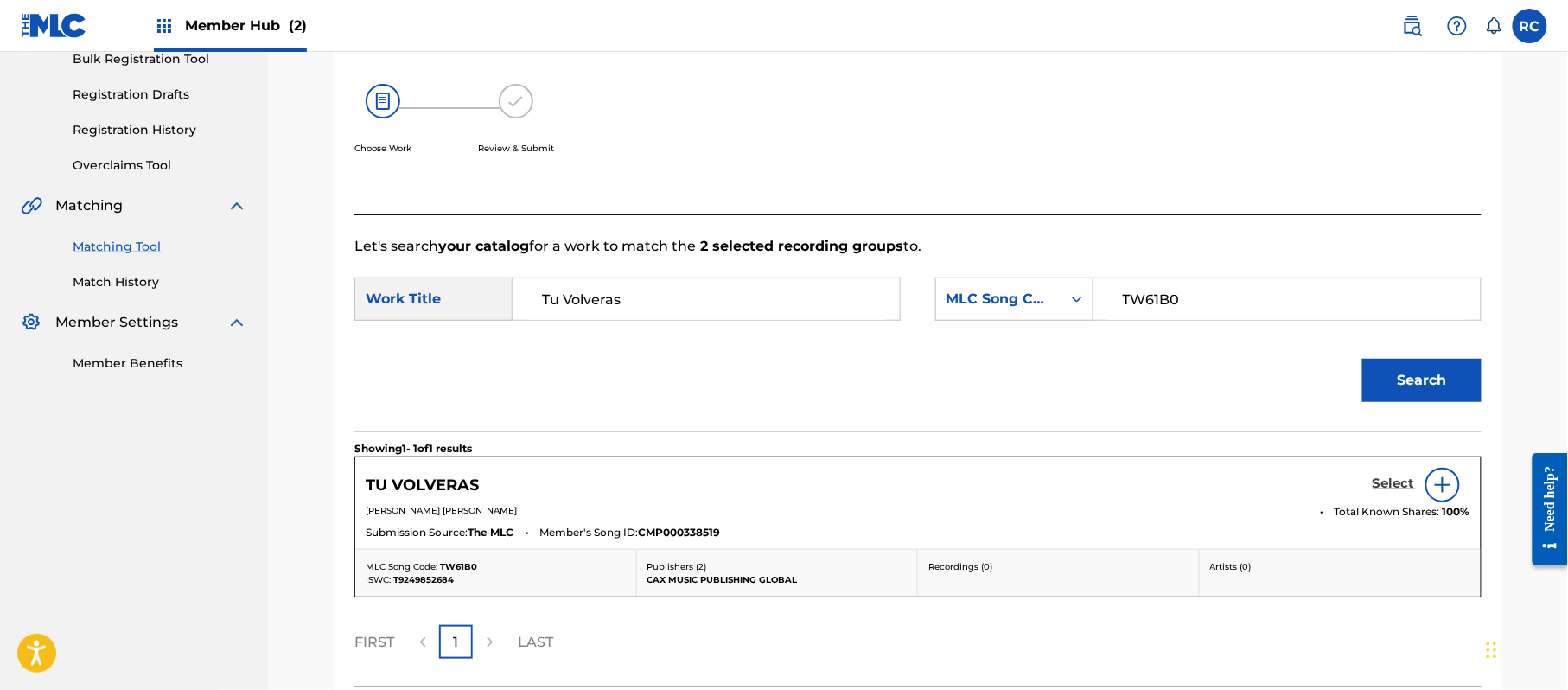
click at [1401, 485] on h5 "Select" at bounding box center [1394, 483] width 42 height 16
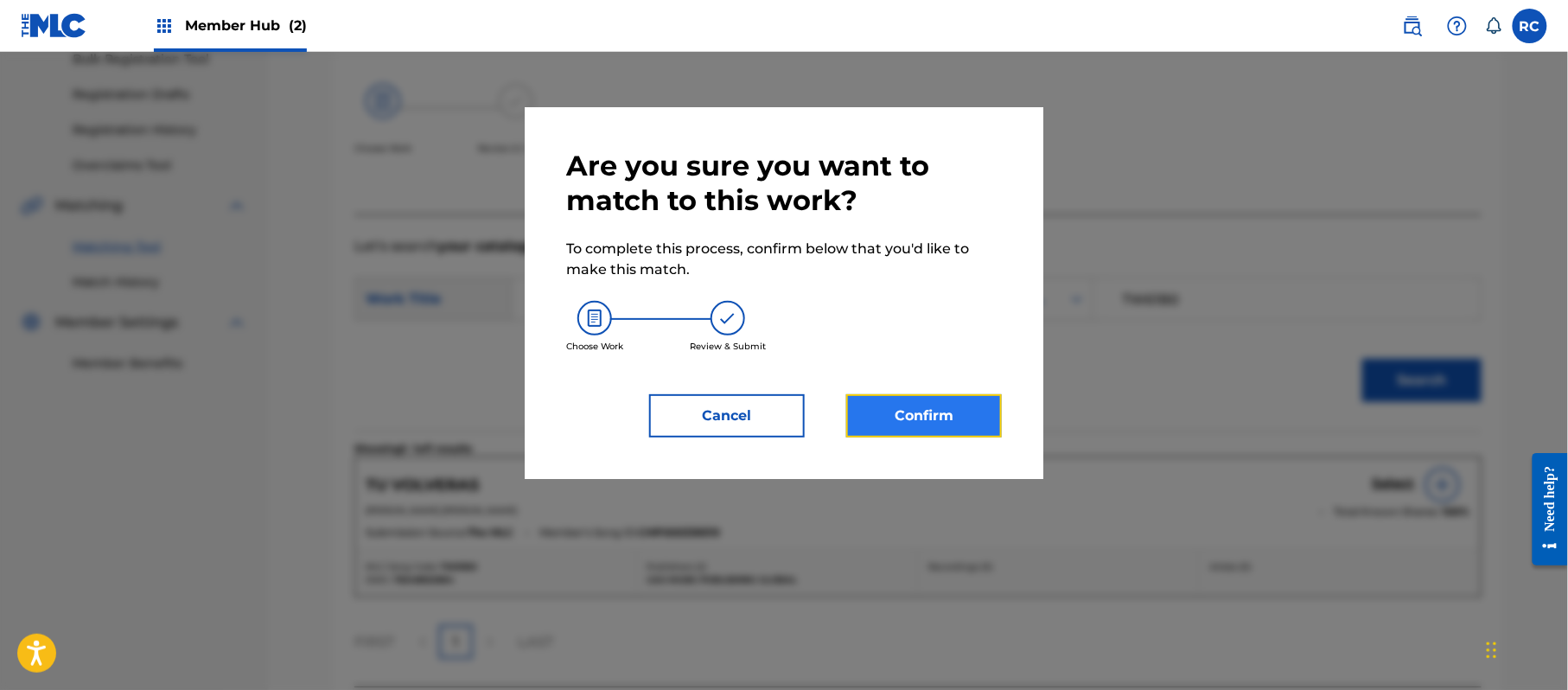
click at [913, 405] on button "Confirm" at bounding box center [924, 416] width 156 height 43
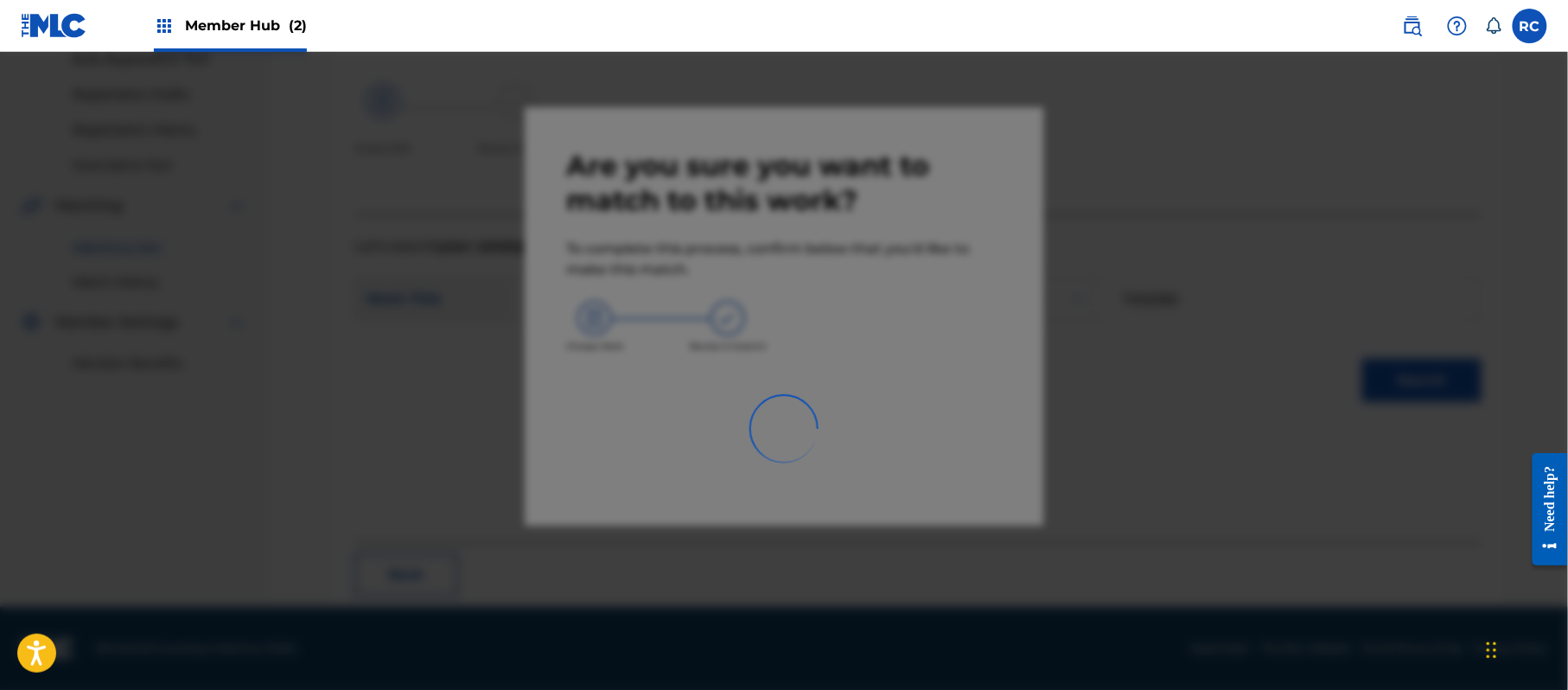
scroll to position [69, 0]
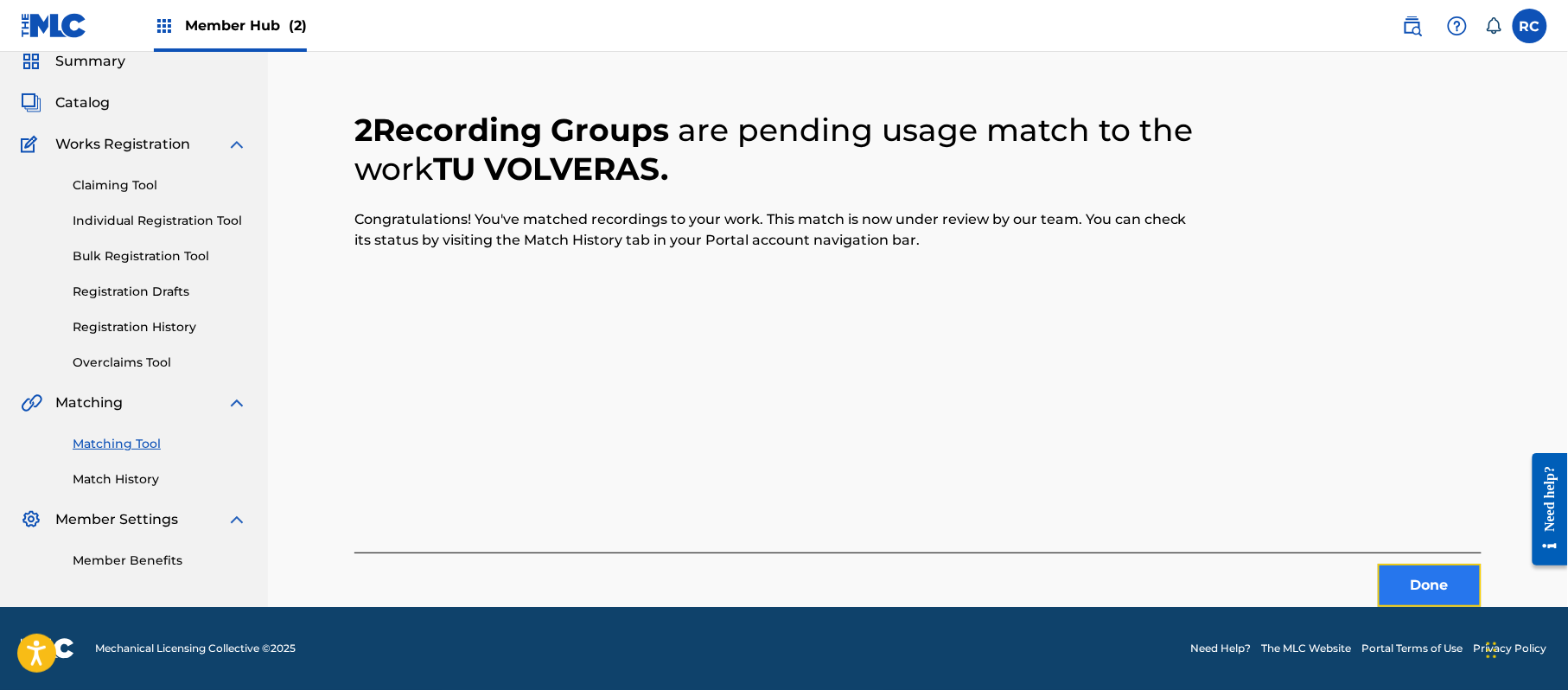
click at [1408, 589] on button "Done" at bounding box center [1429, 585] width 104 height 43
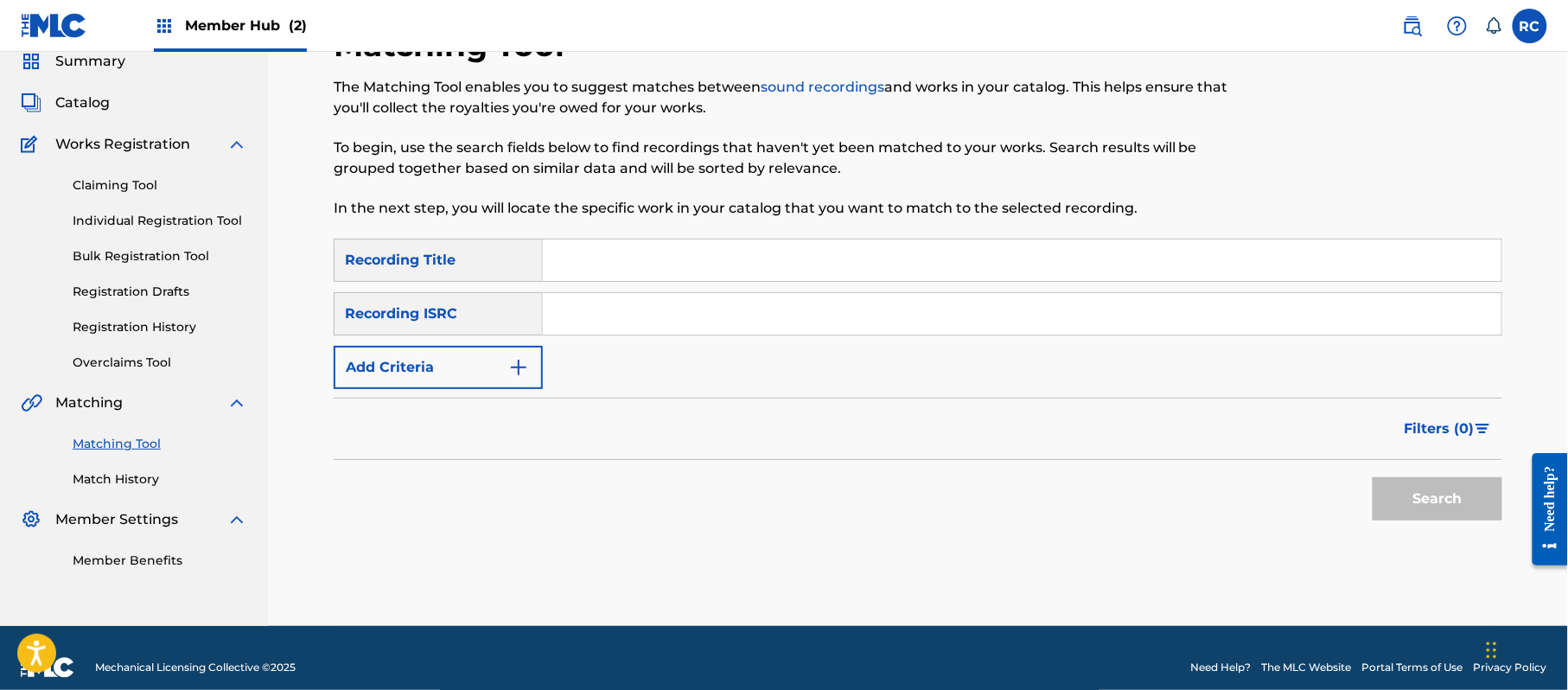
click at [610, 316] on input "Search Form" at bounding box center [1022, 314] width 959 height 41
click at [1387, 501] on button "Search" at bounding box center [1438, 499] width 130 height 43
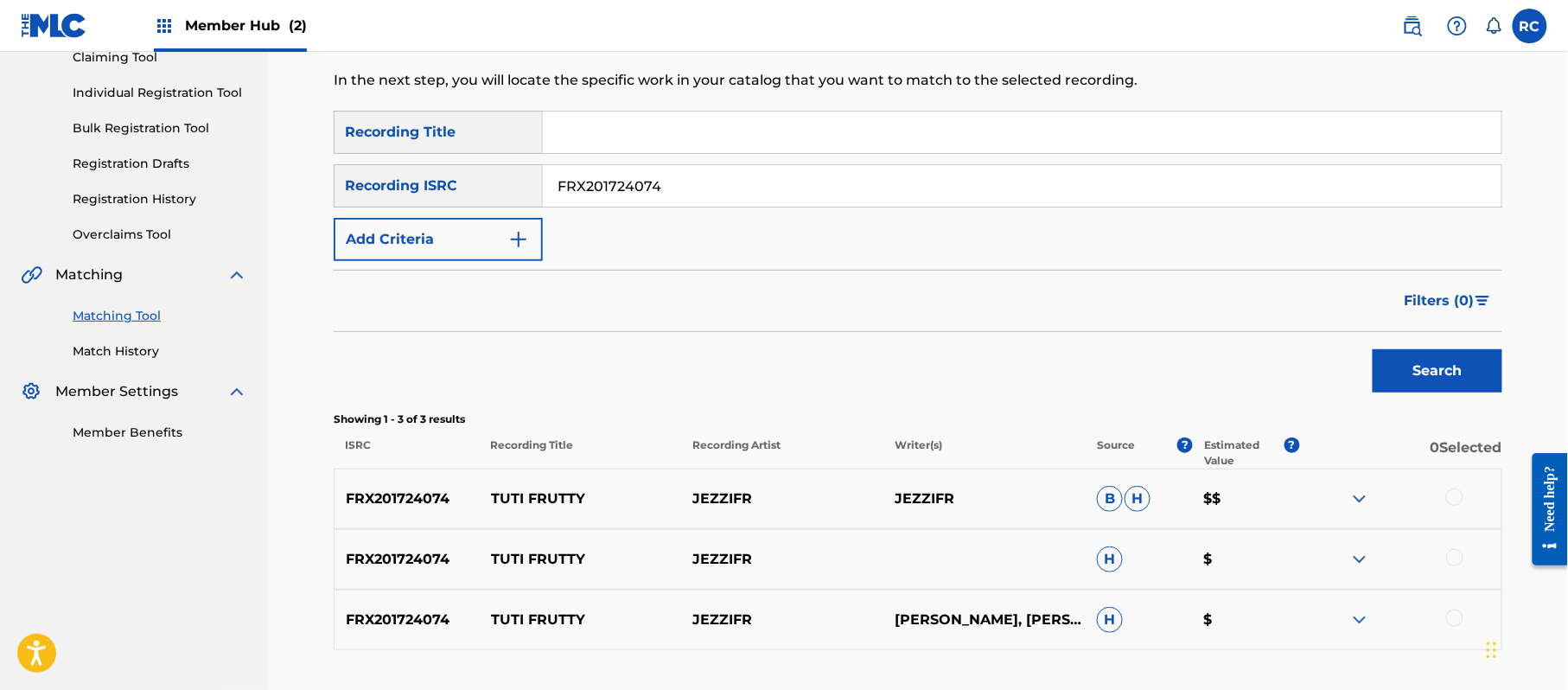
scroll to position [199, 0]
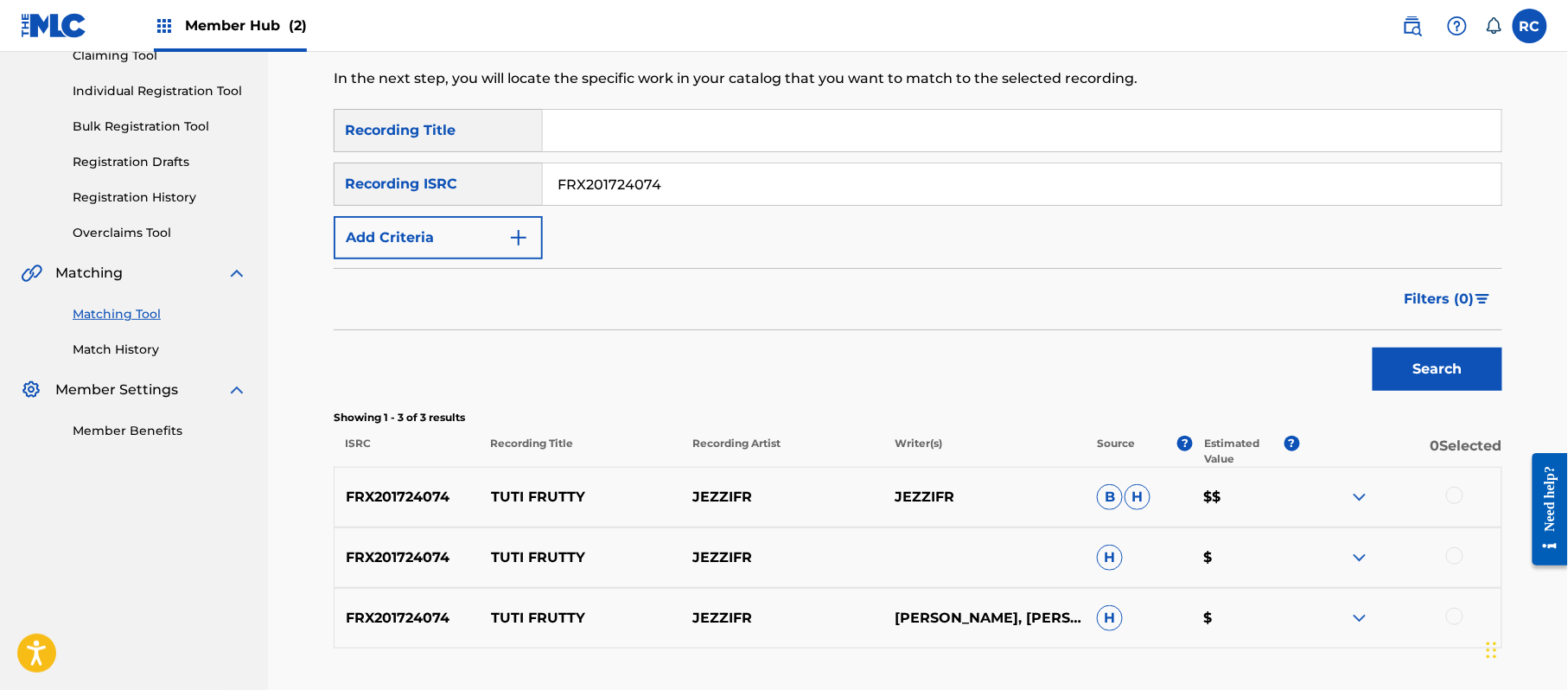
click at [1454, 496] on div at bounding box center [1455, 495] width 17 height 17
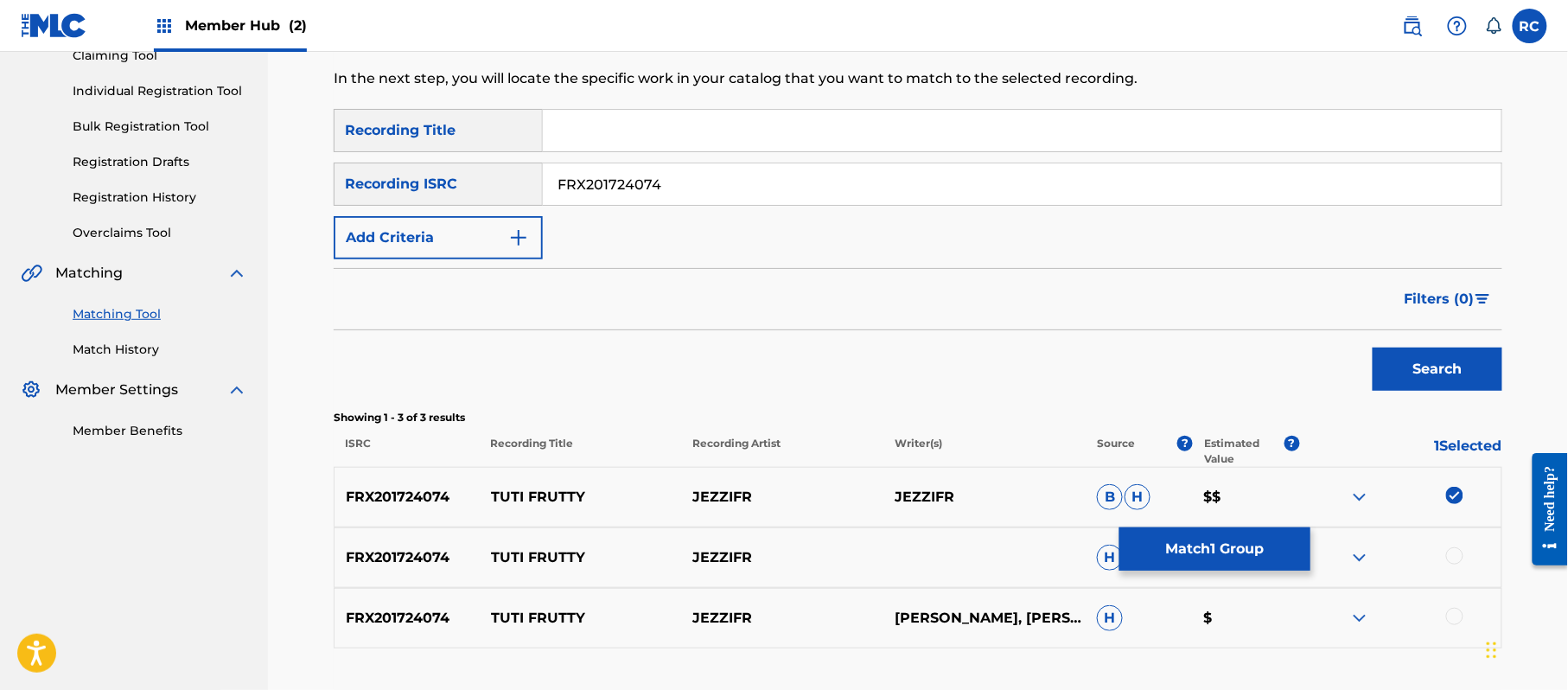
click at [1456, 550] on div at bounding box center [1455, 555] width 17 height 17
click at [1456, 610] on div at bounding box center [1455, 616] width 17 height 17
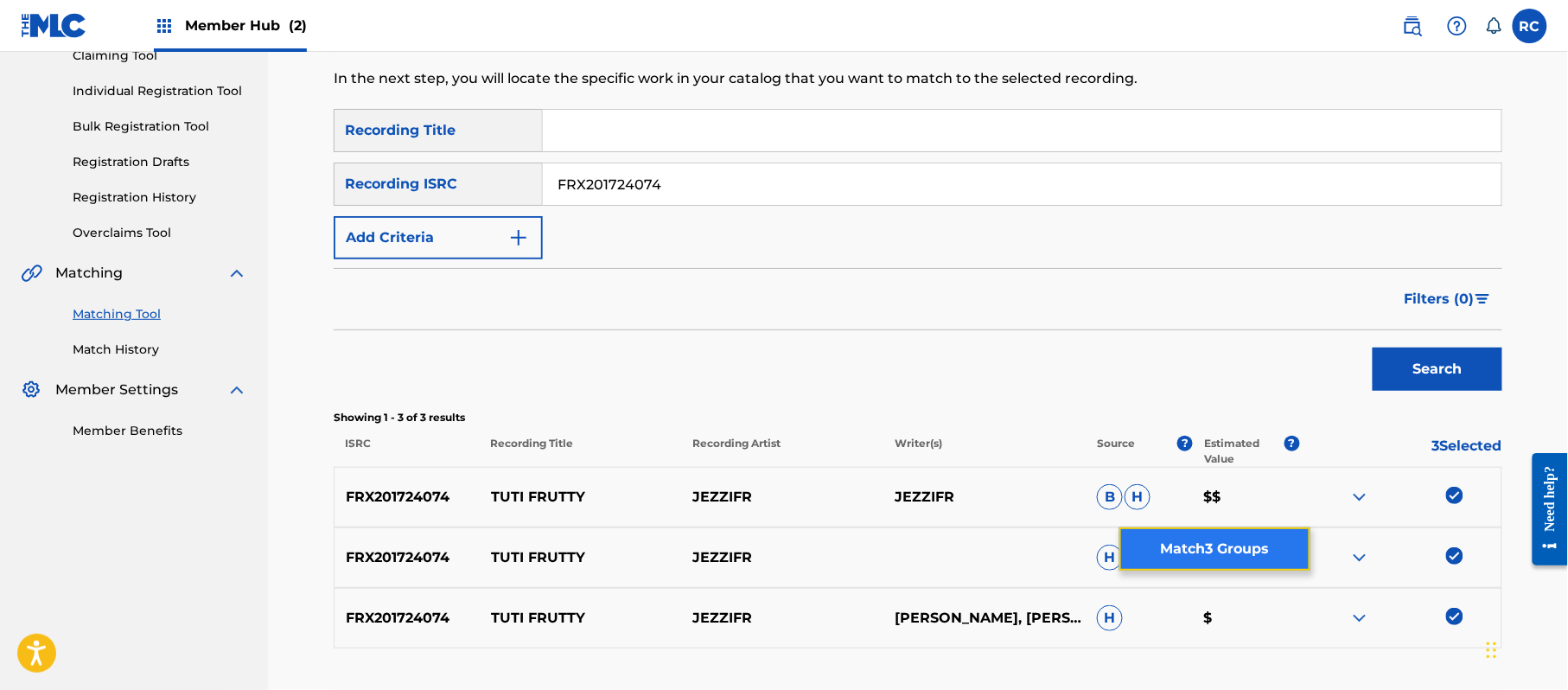
click at [1270, 537] on button "Match 3 Groups" at bounding box center [1214, 549] width 191 height 43
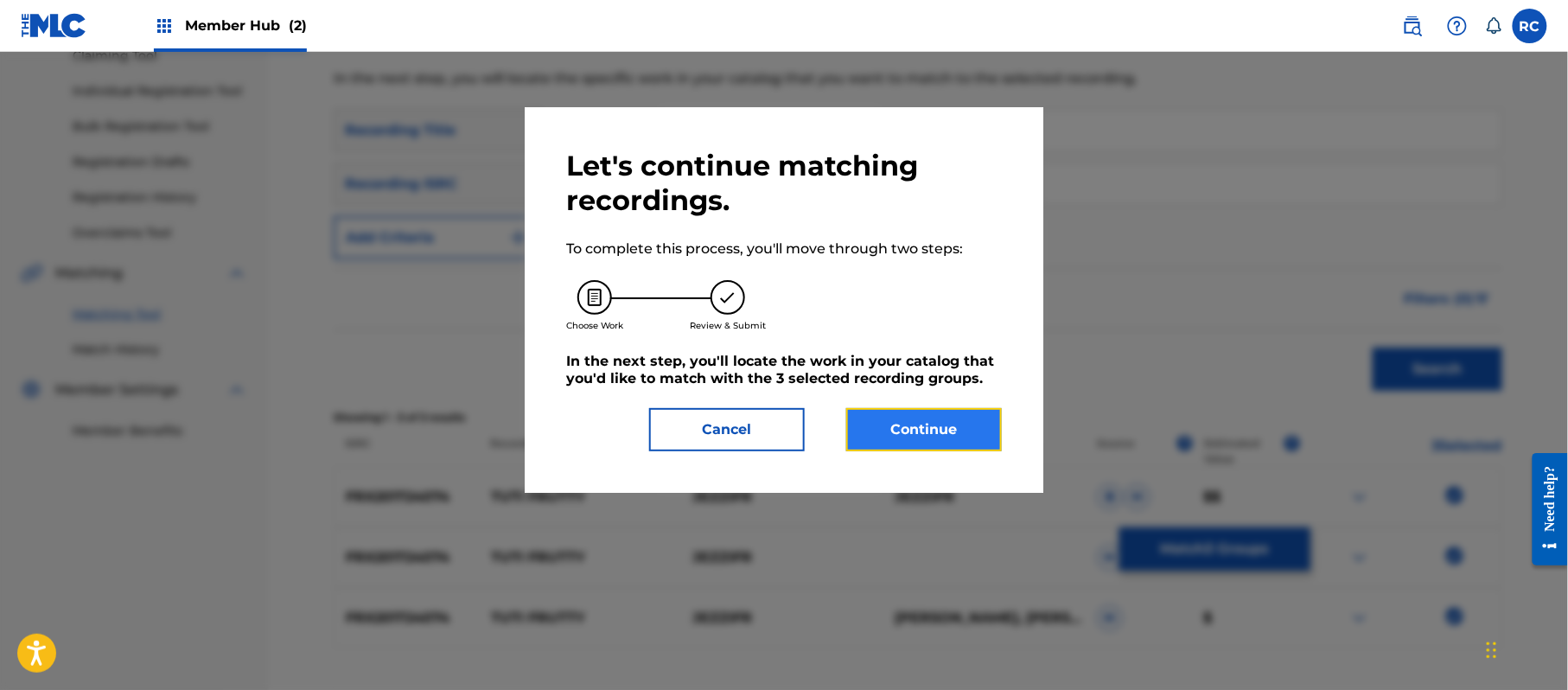
click at [966, 427] on button "Continue" at bounding box center [924, 430] width 156 height 43
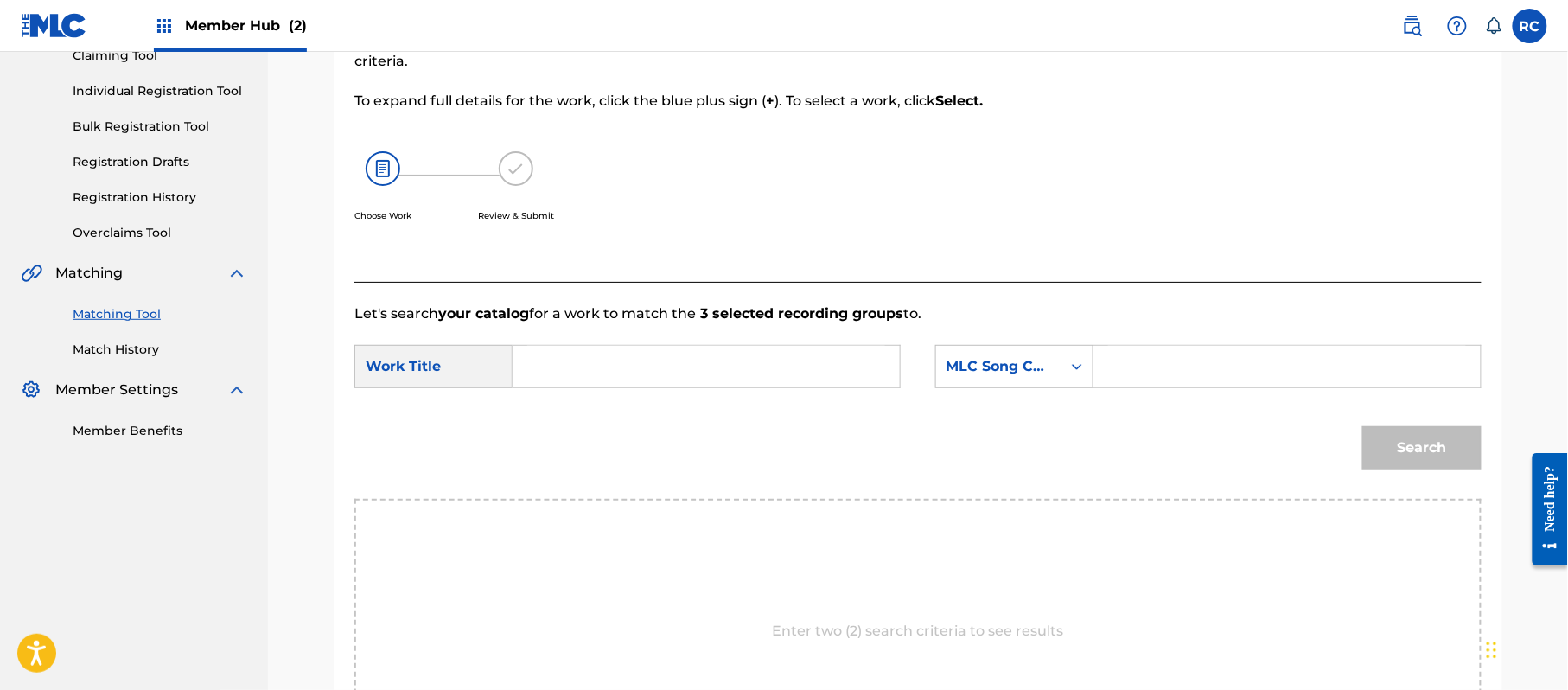
drag, startPoint x: 700, startPoint y: 353, endPoint x: 638, endPoint y: 365, distance: 63.2
click at [690, 356] on input "Search Form" at bounding box center [706, 367] width 358 height 41
click at [645, 368] on input "Tuti Frutty TW6T7S" at bounding box center [706, 367] width 358 height 41
click at [1195, 371] on input "Search Form" at bounding box center [1287, 367] width 358 height 41
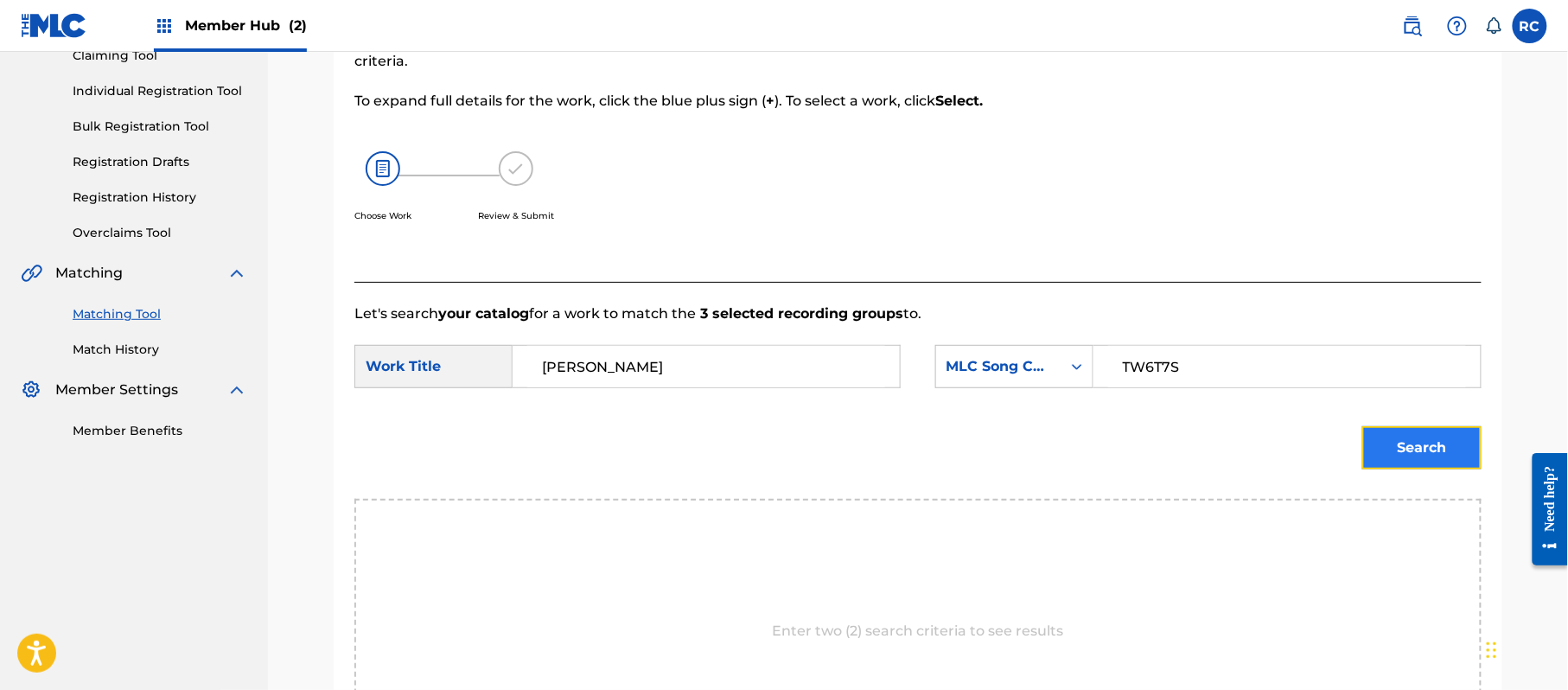
click at [1411, 447] on button "Search" at bounding box center [1422, 448] width 120 height 43
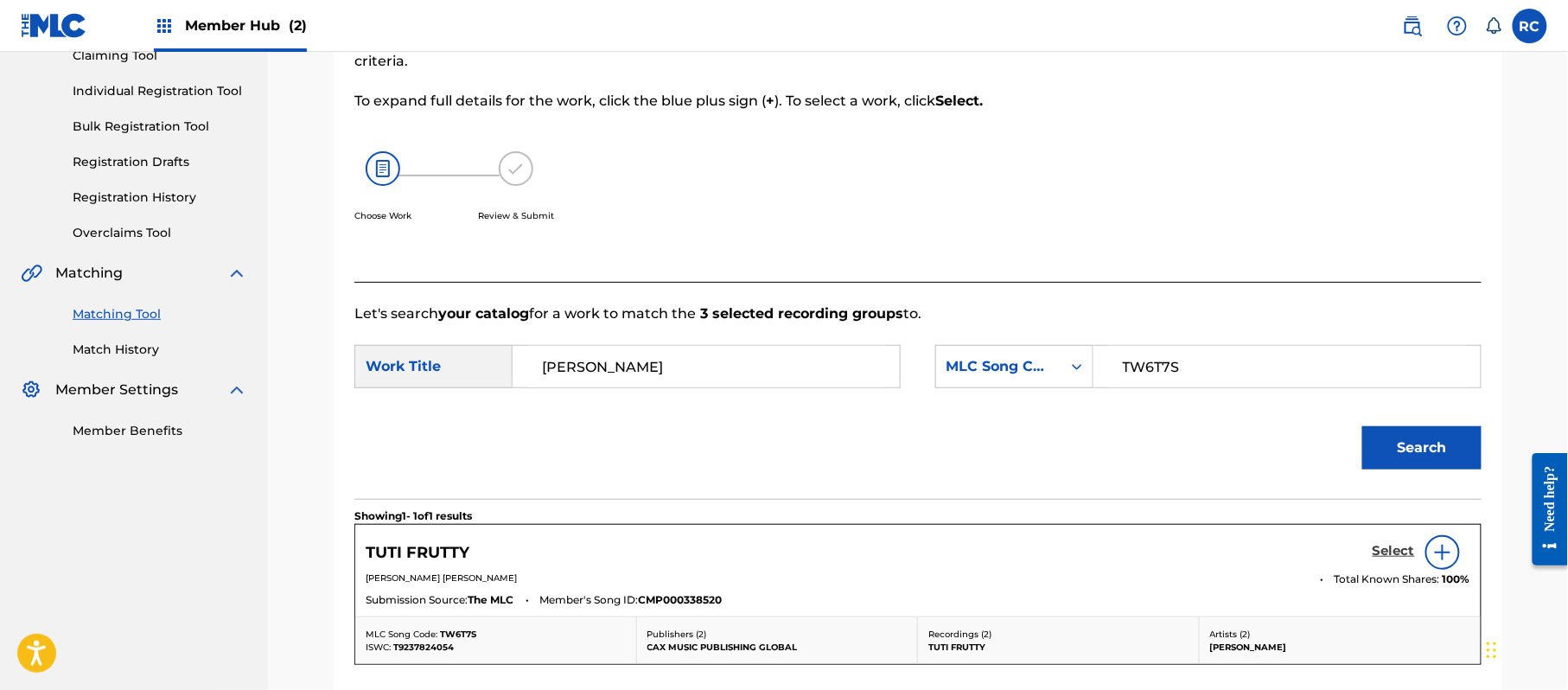
click at [1381, 555] on h5 "Select" at bounding box center [1394, 550] width 42 height 16
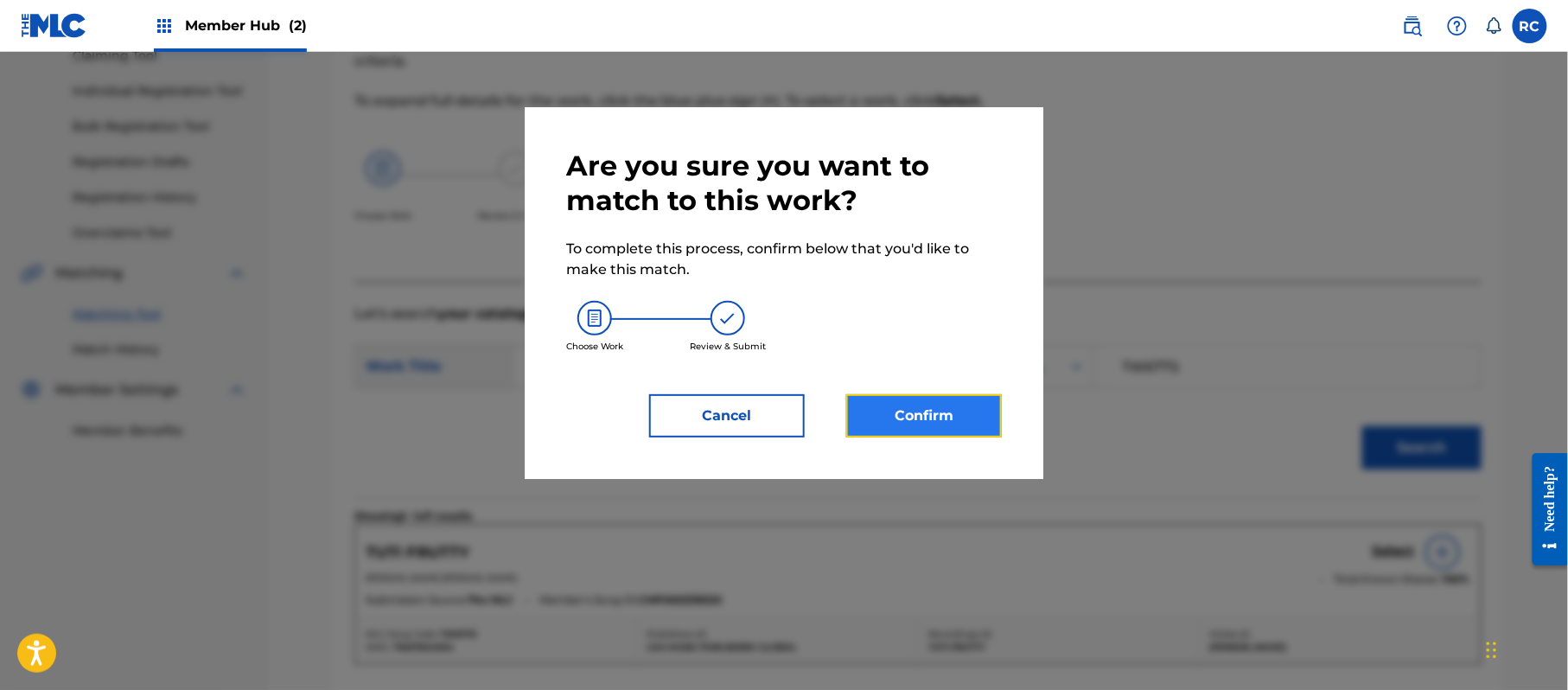
click at [945, 398] on button "Confirm" at bounding box center [924, 416] width 156 height 43
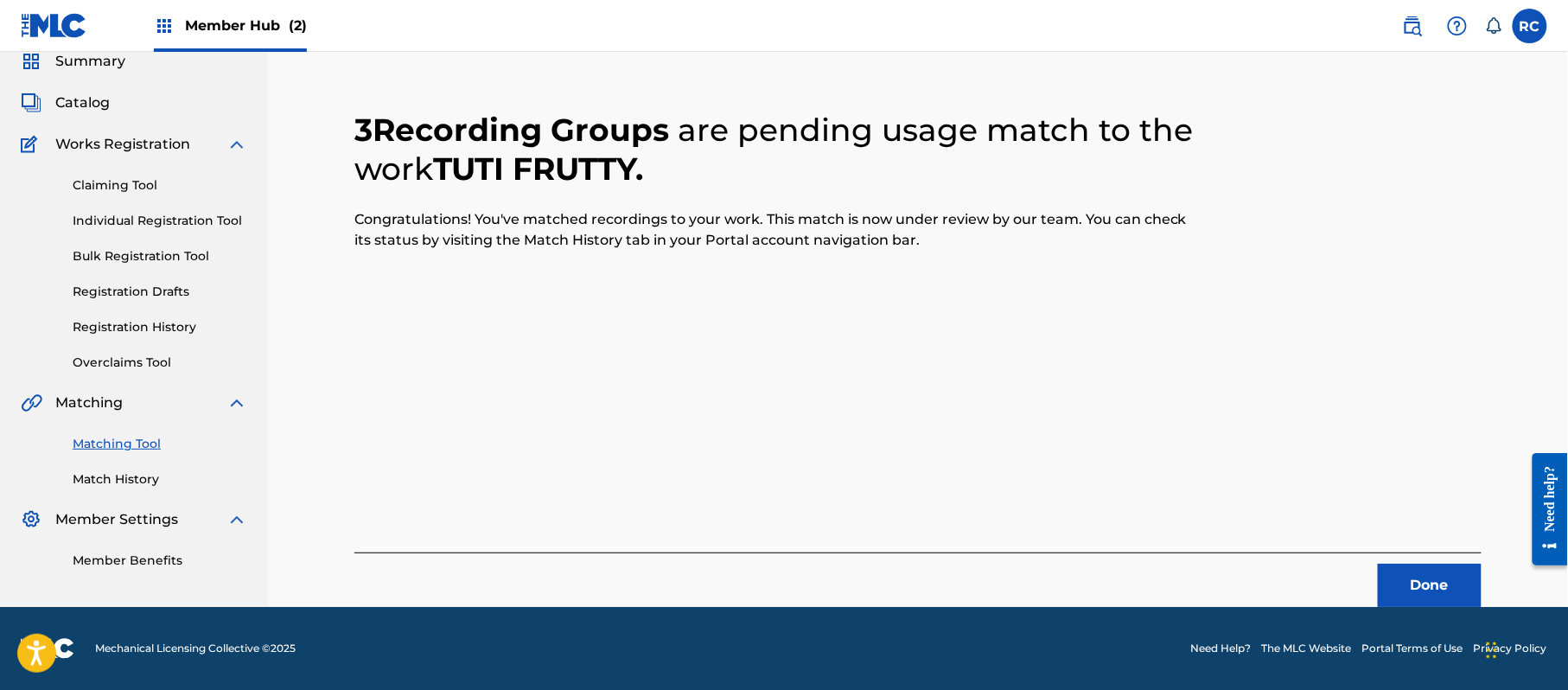
scroll to position [69, 0]
click at [1394, 589] on button "Done" at bounding box center [1429, 585] width 104 height 43
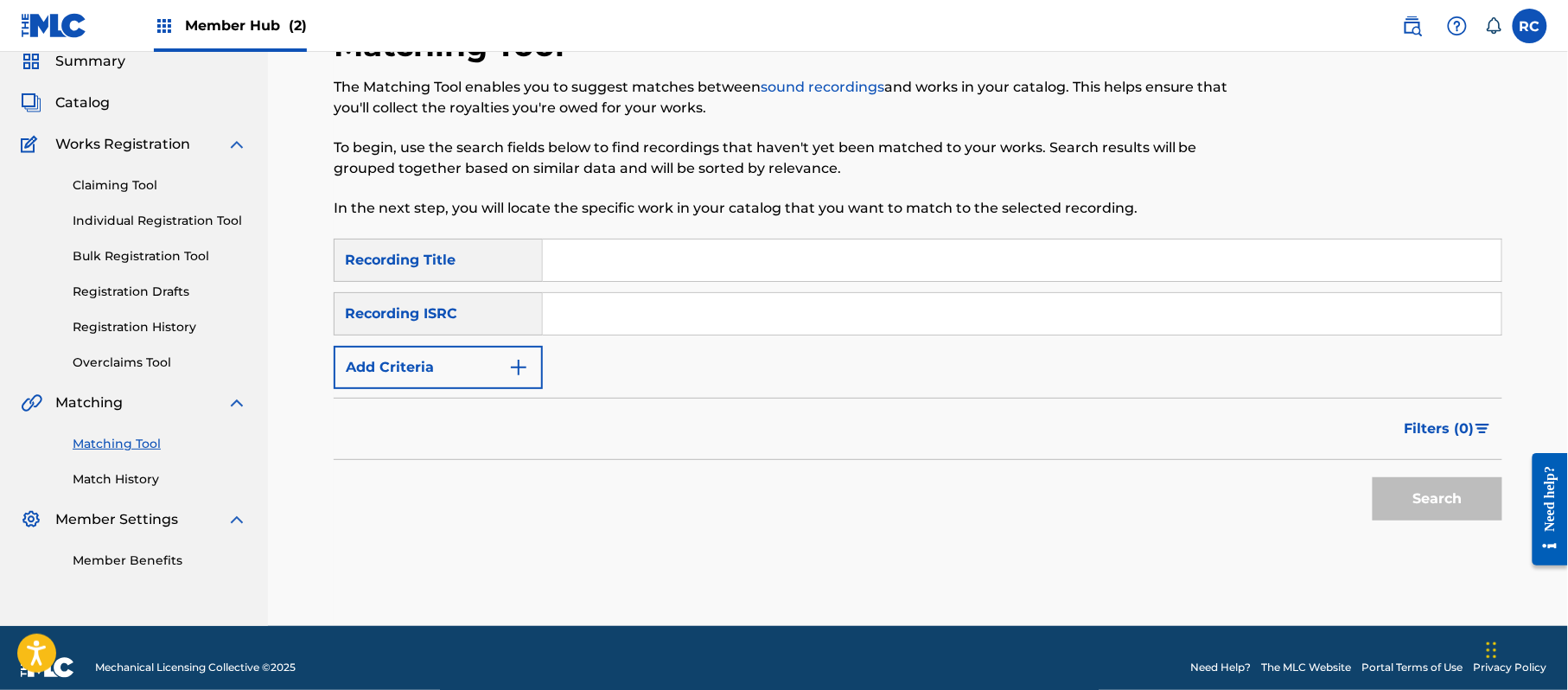
click at [609, 304] on input "Search Form" at bounding box center [1022, 314] width 959 height 41
click at [1412, 501] on button "Search" at bounding box center [1438, 499] width 130 height 43
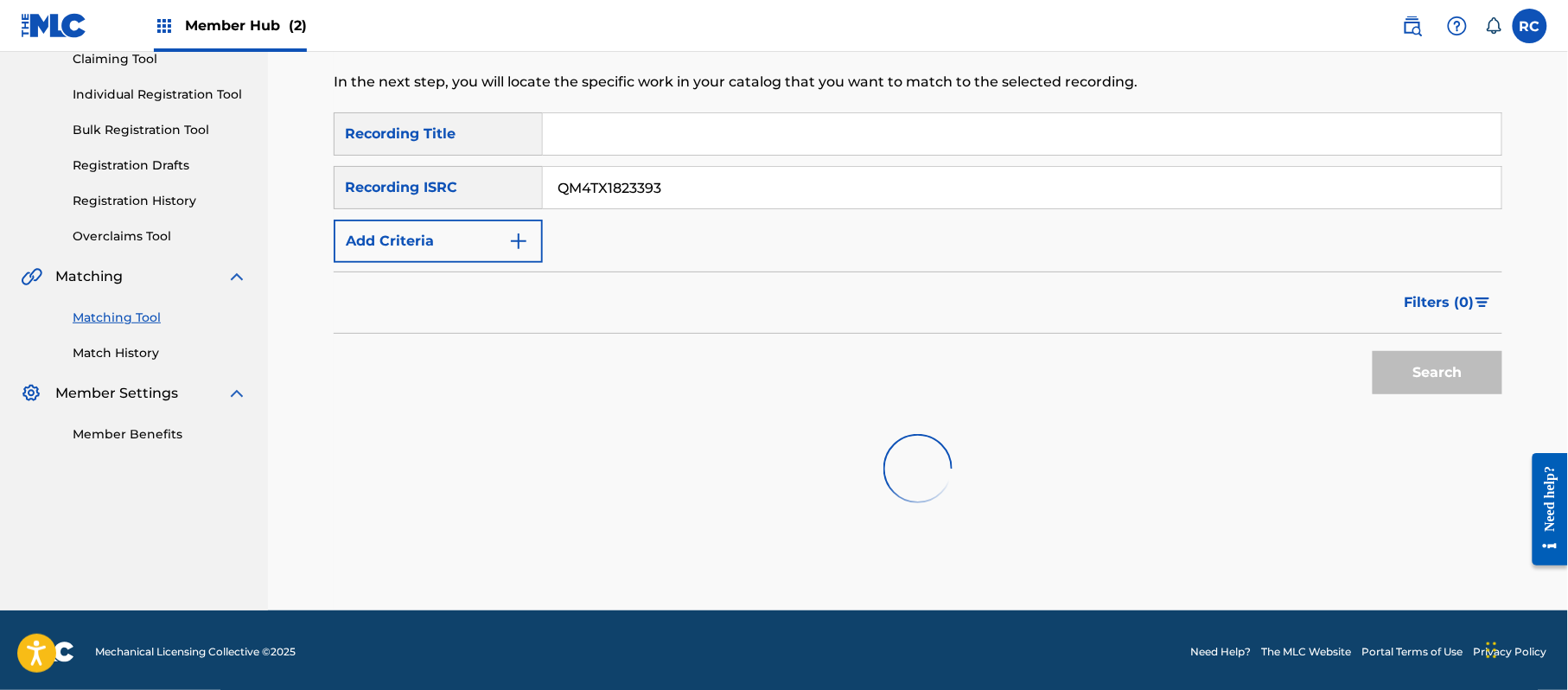
scroll to position [199, 0]
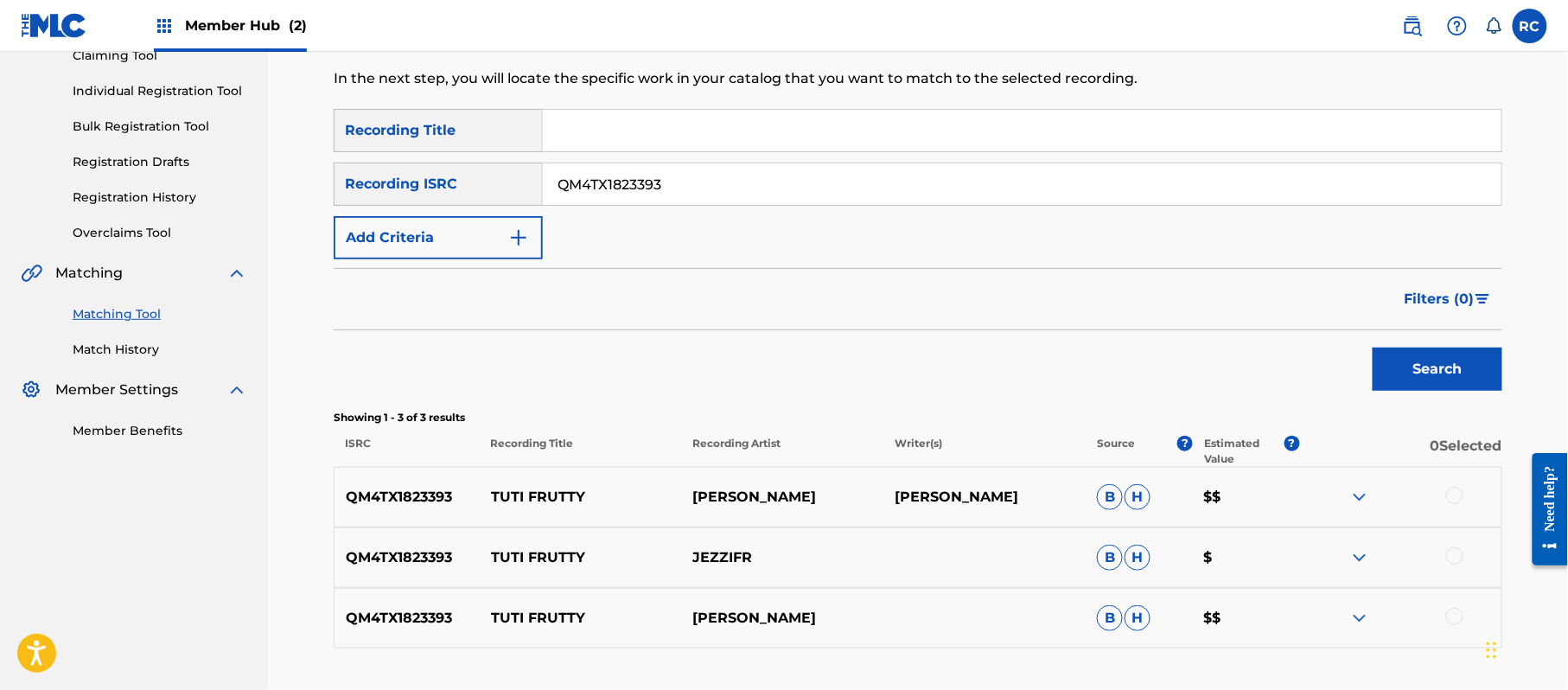
click at [1458, 499] on div at bounding box center [1455, 495] width 17 height 17
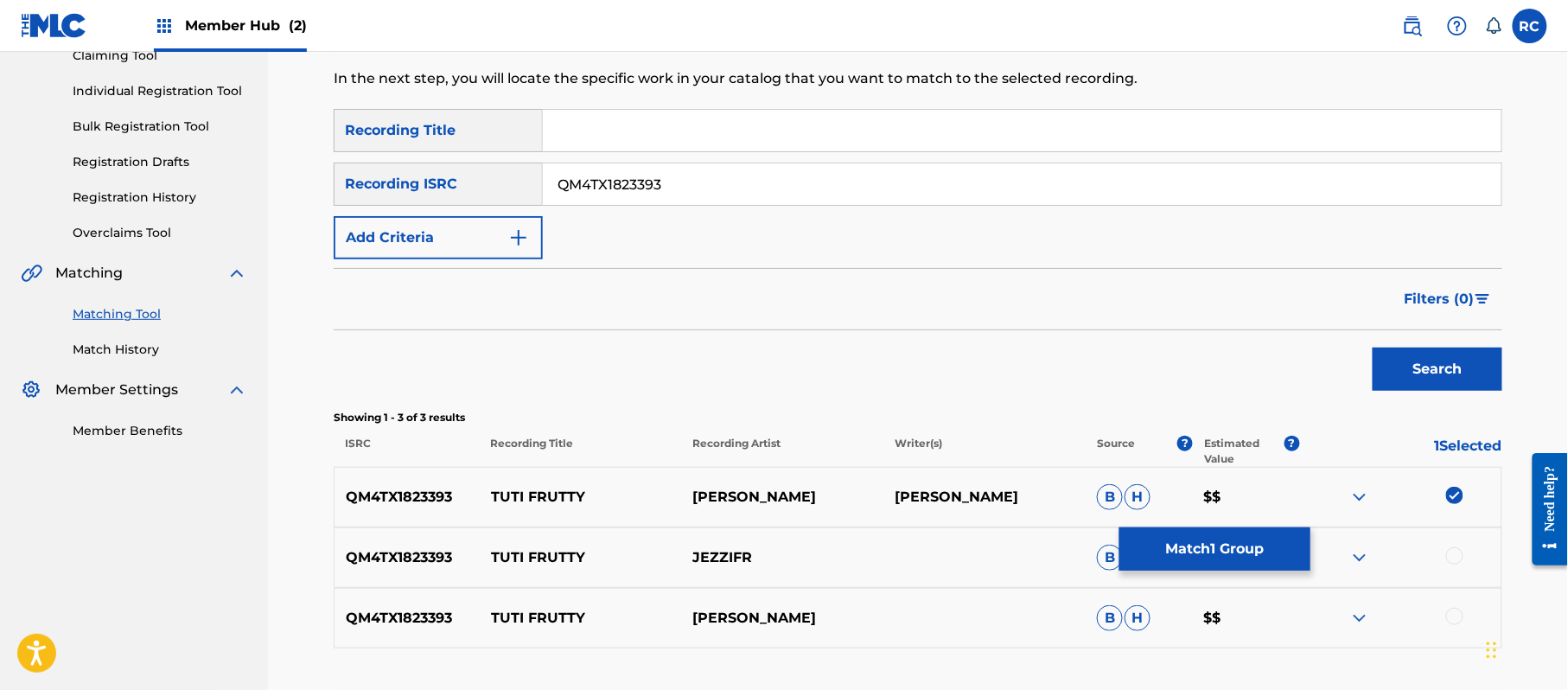
click at [1458, 555] on div at bounding box center [1455, 555] width 17 height 17
click at [1460, 616] on div at bounding box center [1455, 616] width 17 height 17
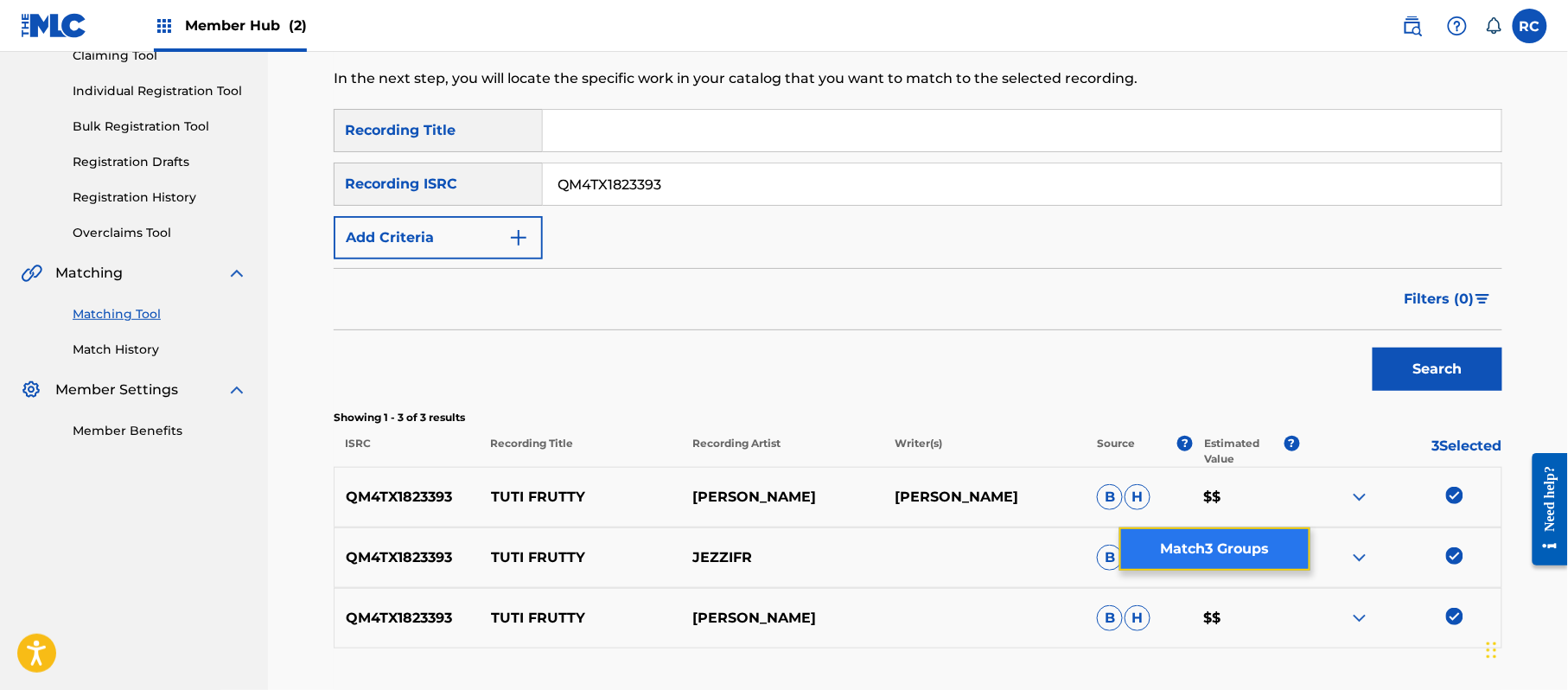
click at [1243, 564] on button "Match 3 Groups" at bounding box center [1214, 549] width 191 height 43
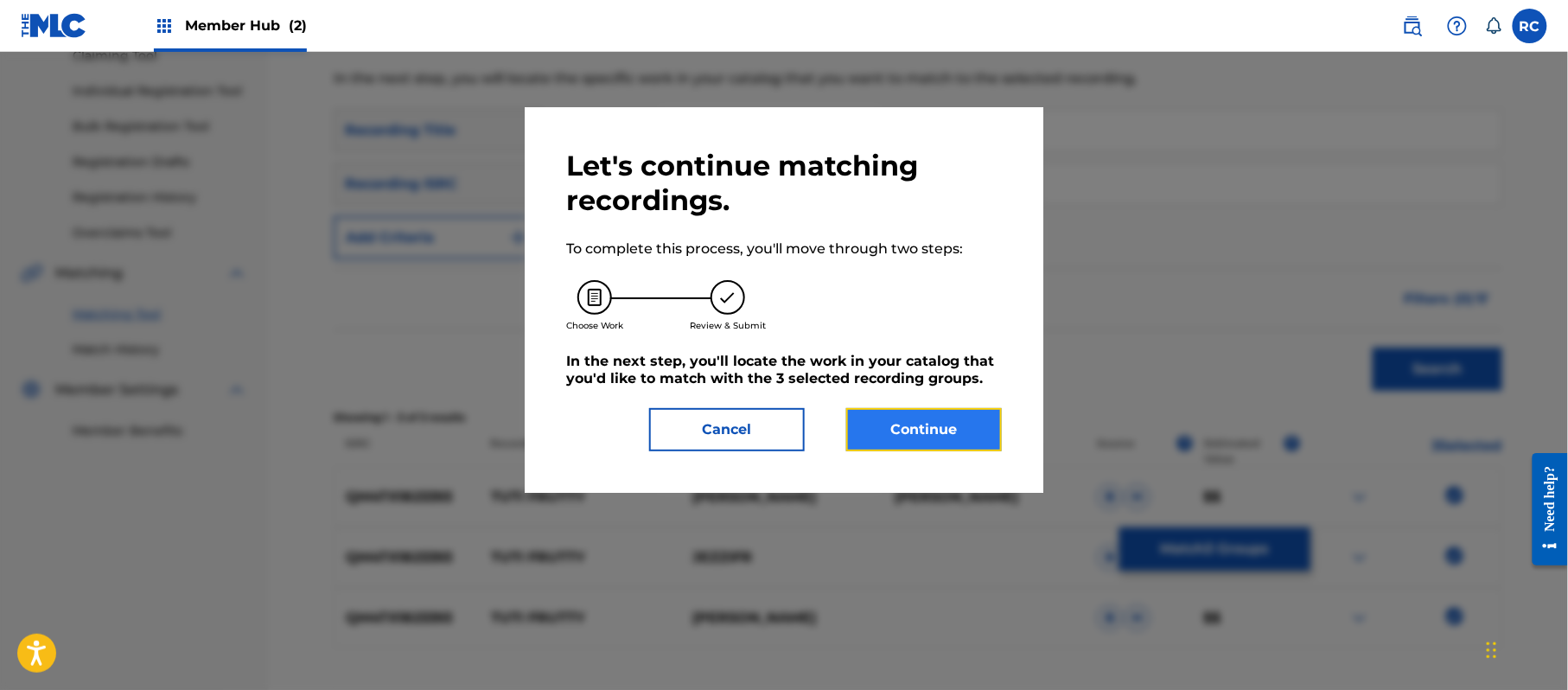
click at [966, 446] on button "Continue" at bounding box center [924, 430] width 156 height 43
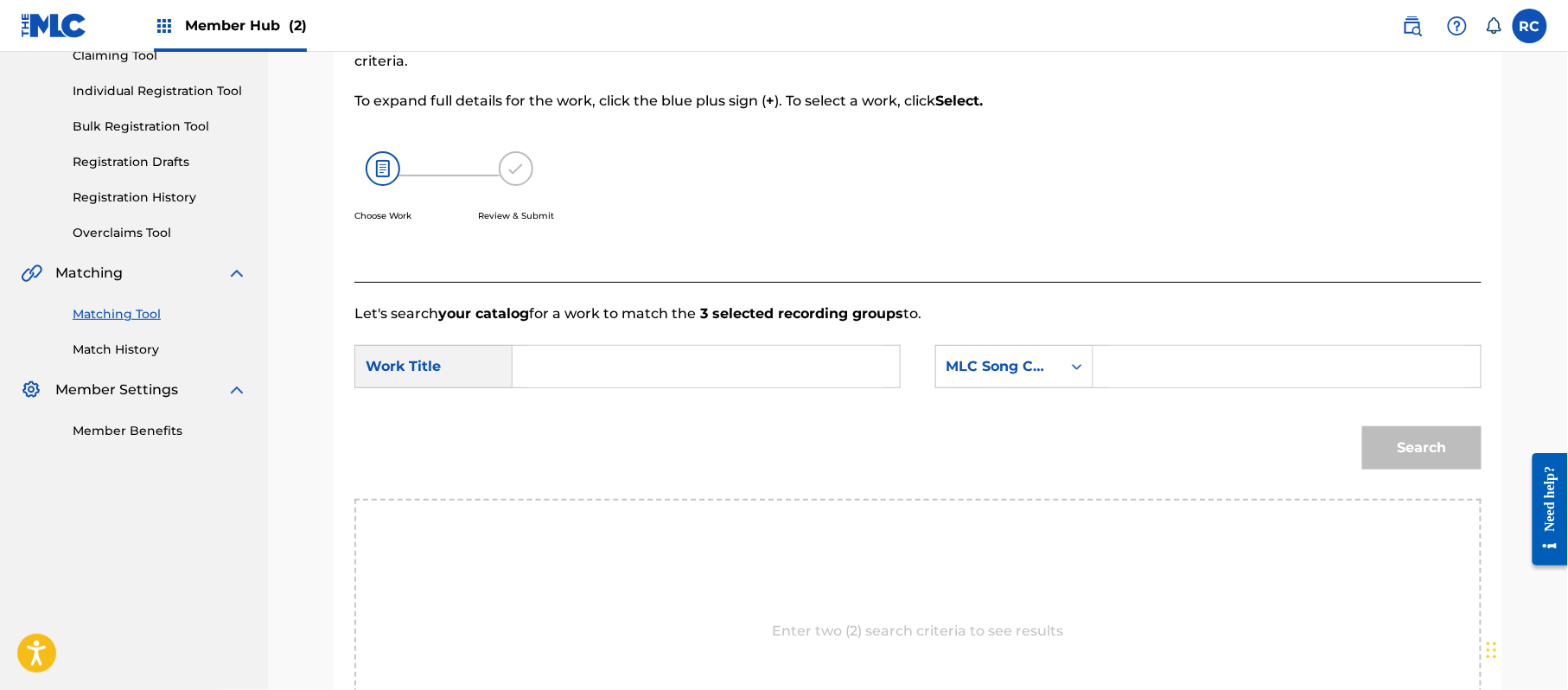
click at [613, 377] on input "Search Form" at bounding box center [706, 367] width 358 height 41
click at [670, 370] on input "Tuti Frutty TW6T7S" at bounding box center [706, 367] width 358 height 41
click at [1184, 370] on input "Search Form" at bounding box center [1287, 367] width 358 height 41
click at [1429, 443] on button "Search" at bounding box center [1422, 448] width 120 height 43
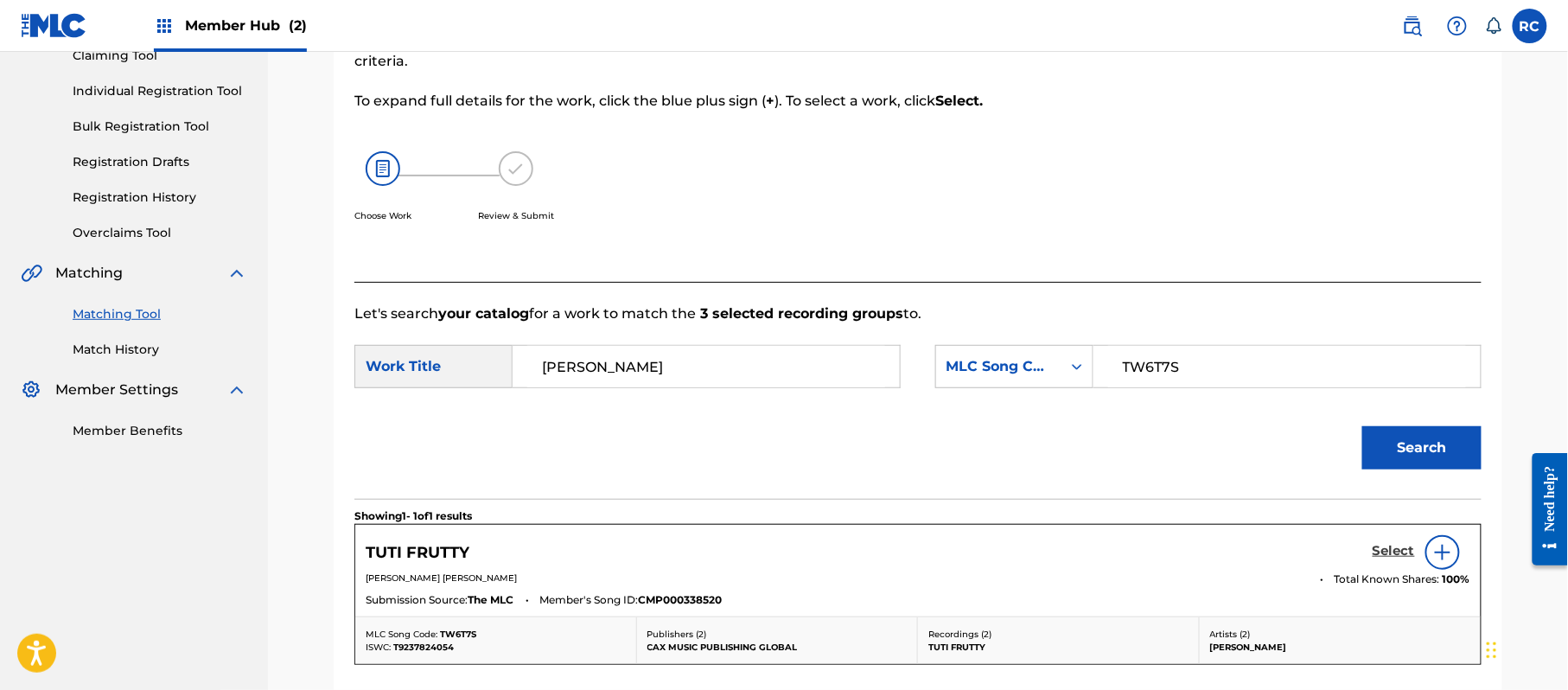
click at [1384, 554] on h5 "Select" at bounding box center [1394, 550] width 42 height 16
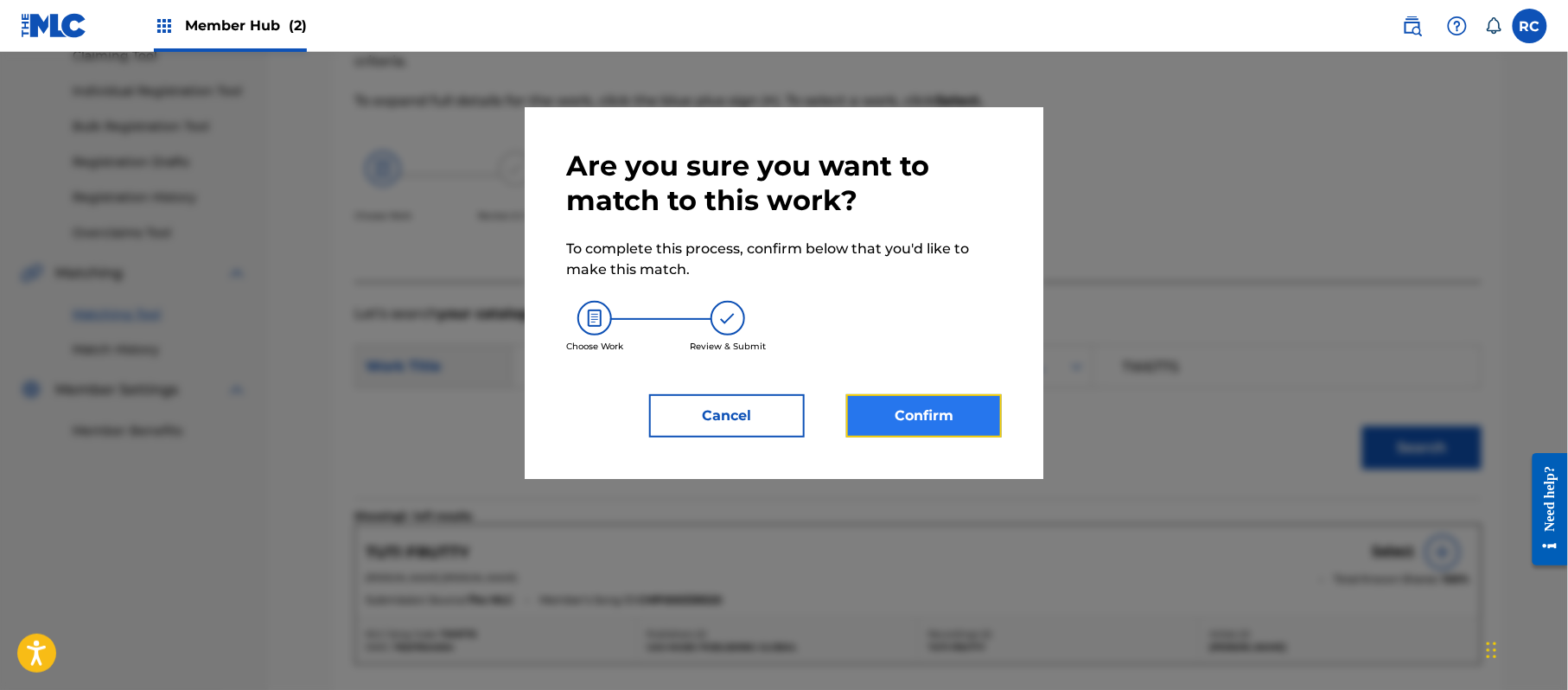
click at [972, 422] on button "Confirm" at bounding box center [924, 416] width 156 height 43
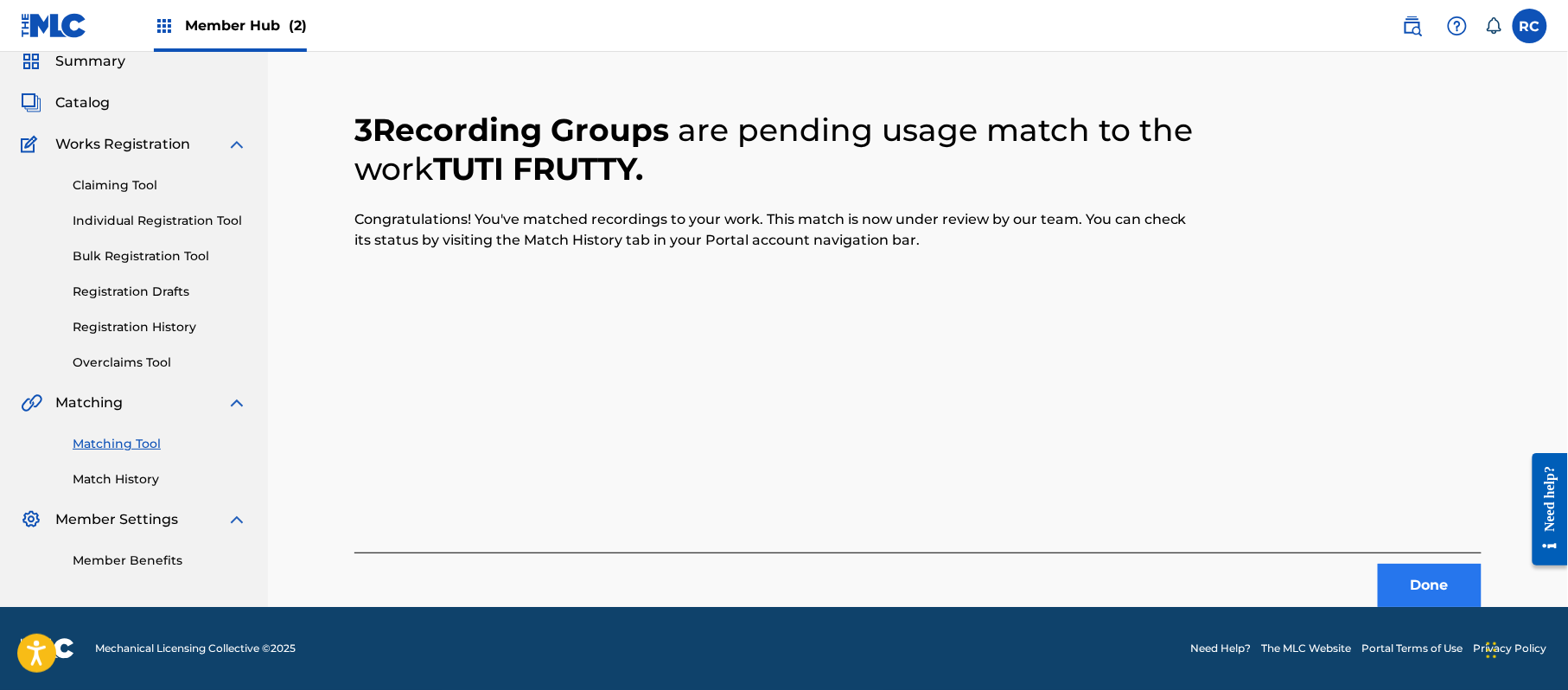
scroll to position [69, 0]
click at [1425, 596] on button "Done" at bounding box center [1429, 585] width 104 height 43
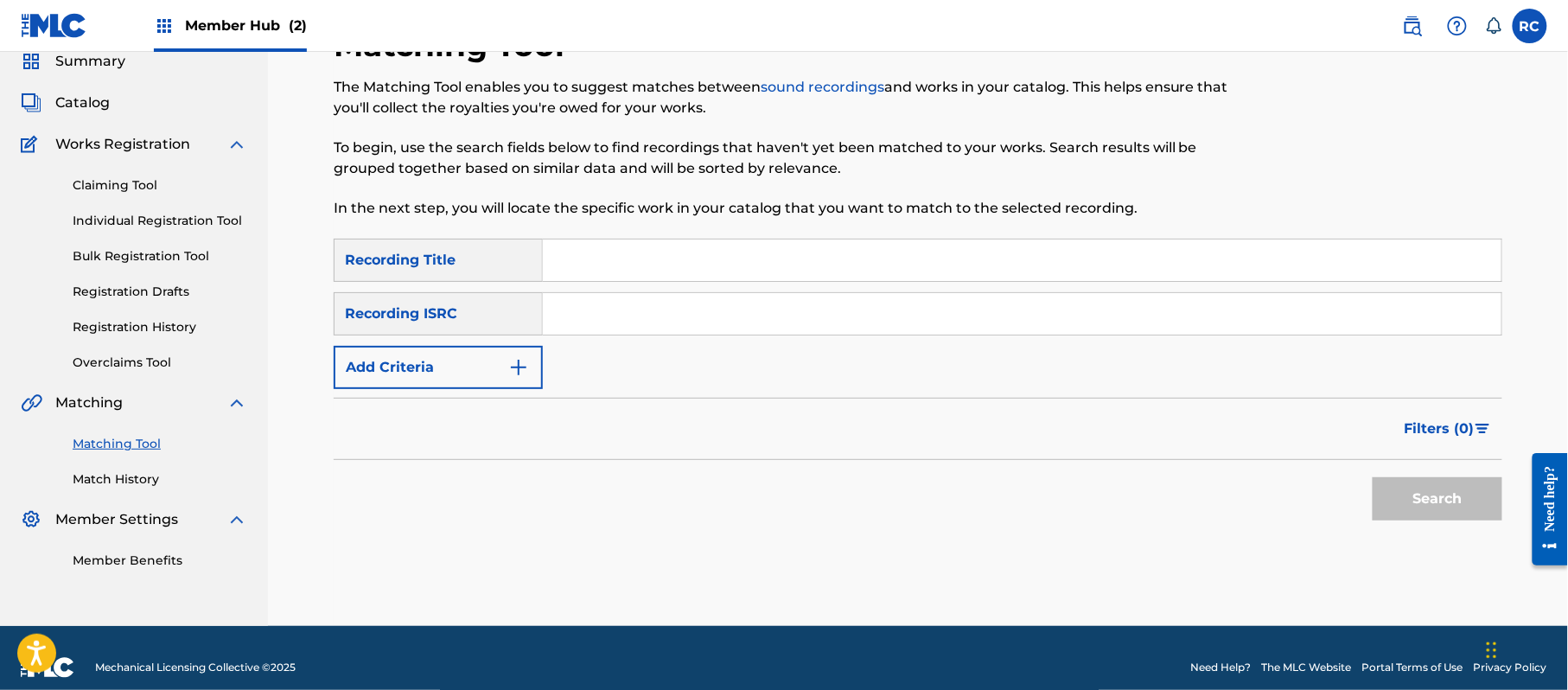
click at [620, 309] on input "Search Form" at bounding box center [1022, 314] width 959 height 41
click at [1412, 503] on button "Search" at bounding box center [1438, 499] width 130 height 43
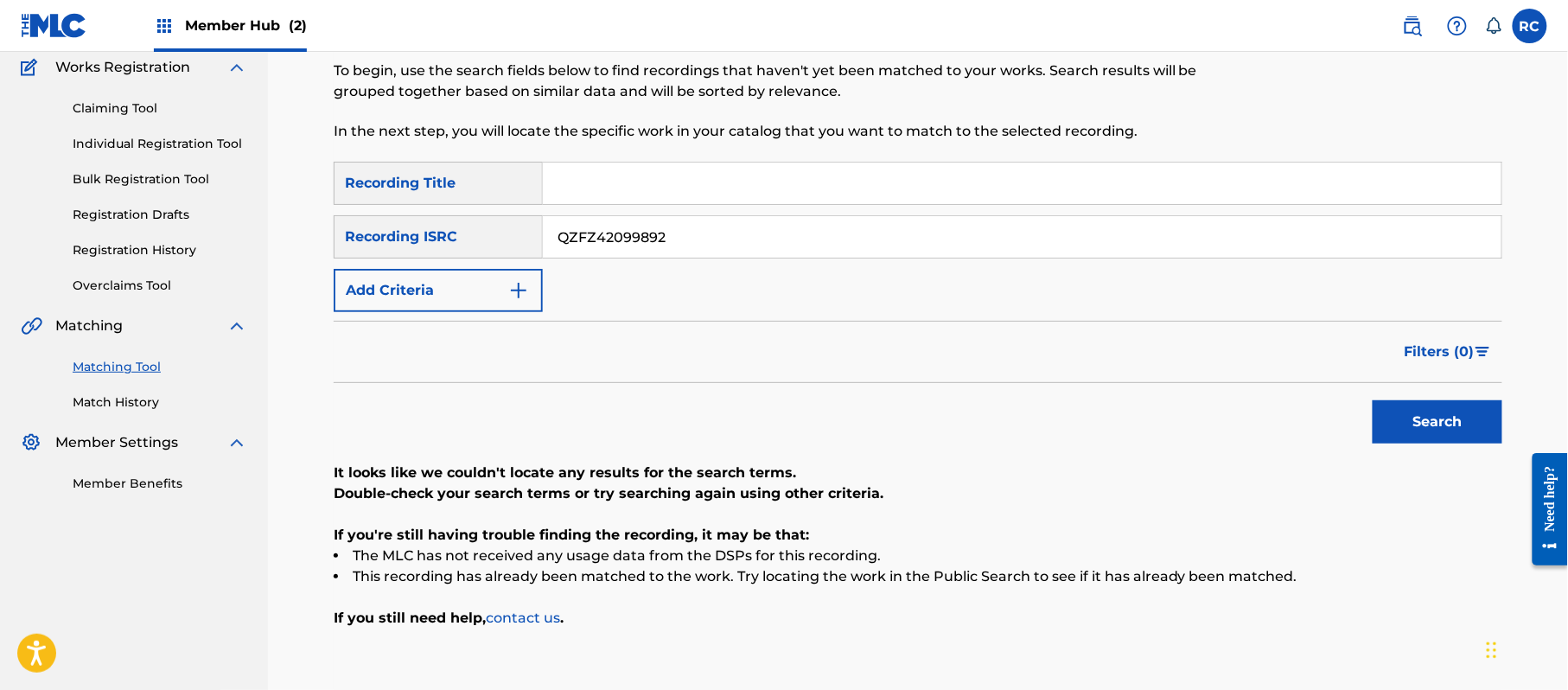
scroll to position [184, 0]
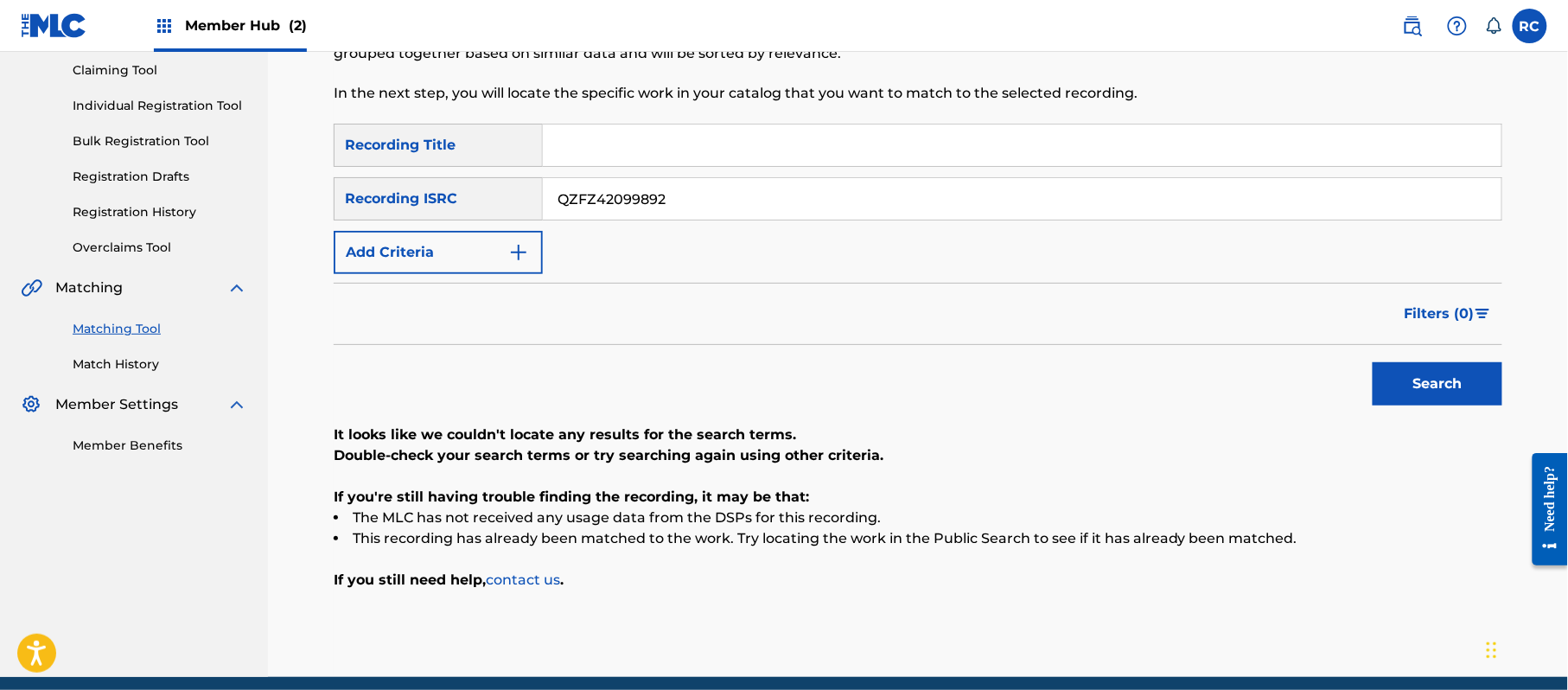
drag, startPoint x: 627, startPoint y: 205, endPoint x: 520, endPoint y: 207, distance: 107.0
click at [515, 205] on div "SearchWithCriteria934306d6-8f55-4148-a71f-de18aeb7b724 Recording ISRC QZFZ42099…" at bounding box center [917, 199] width 1168 height 43
click at [1395, 390] on button "Search" at bounding box center [1438, 384] width 130 height 43
drag, startPoint x: 659, startPoint y: 212, endPoint x: 520, endPoint y: 219, distance: 139.2
click at [448, 214] on div "SearchWithCriteria934306d6-8f55-4148-a71f-de18aeb7b724 Recording ISRC FR59R1691…" at bounding box center [917, 199] width 1168 height 43
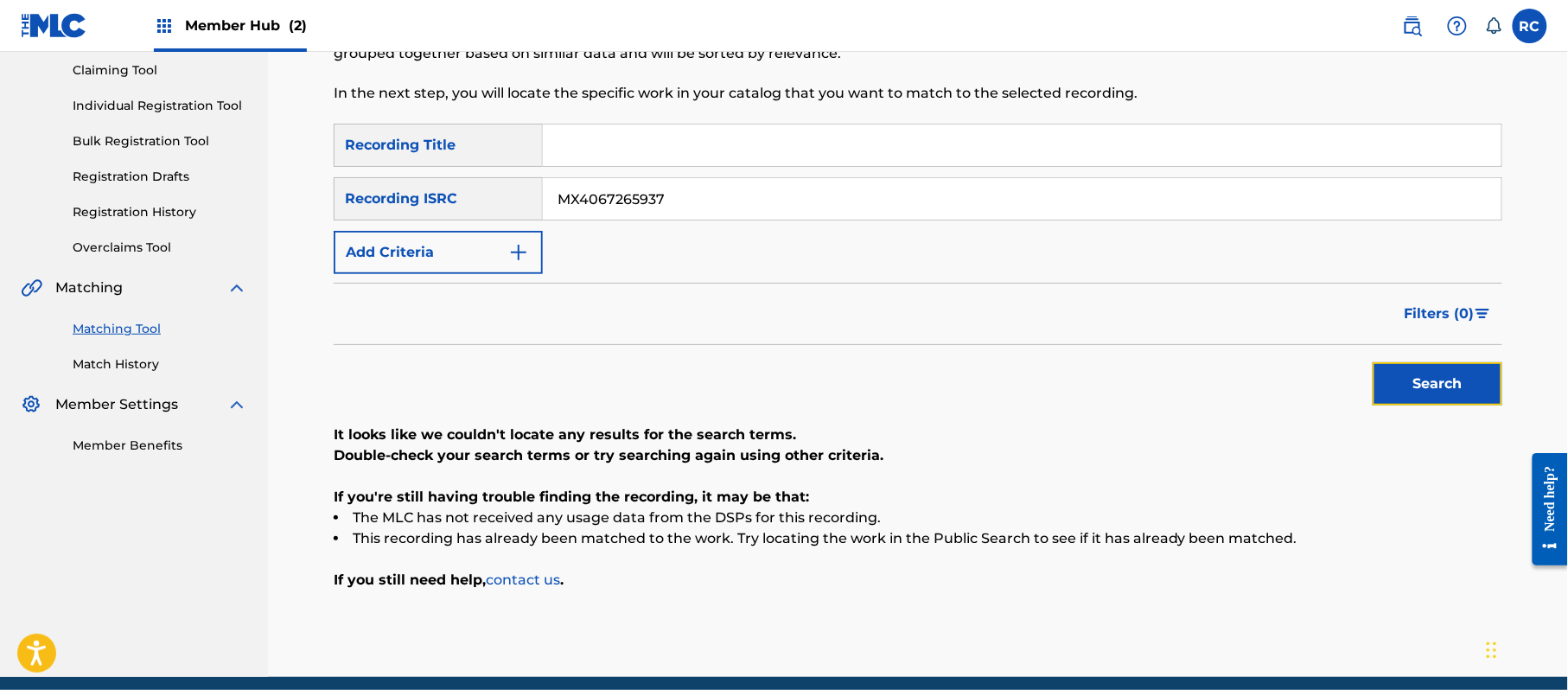
drag, startPoint x: 1466, startPoint y: 382, endPoint x: 1325, endPoint y: 399, distance: 142.0
click at [1464, 382] on button "Search" at bounding box center [1438, 384] width 130 height 43
drag, startPoint x: 610, startPoint y: 213, endPoint x: 437, endPoint y: 213, distance: 173.0
click at [437, 213] on div "SearchWithCriteria934306d6-8f55-4148-a71f-de18aeb7b724 Recording ISRC MX4067265…" at bounding box center [917, 199] width 1168 height 43
drag, startPoint x: 1419, startPoint y: 378, endPoint x: 1319, endPoint y: 381, distance: 100.0
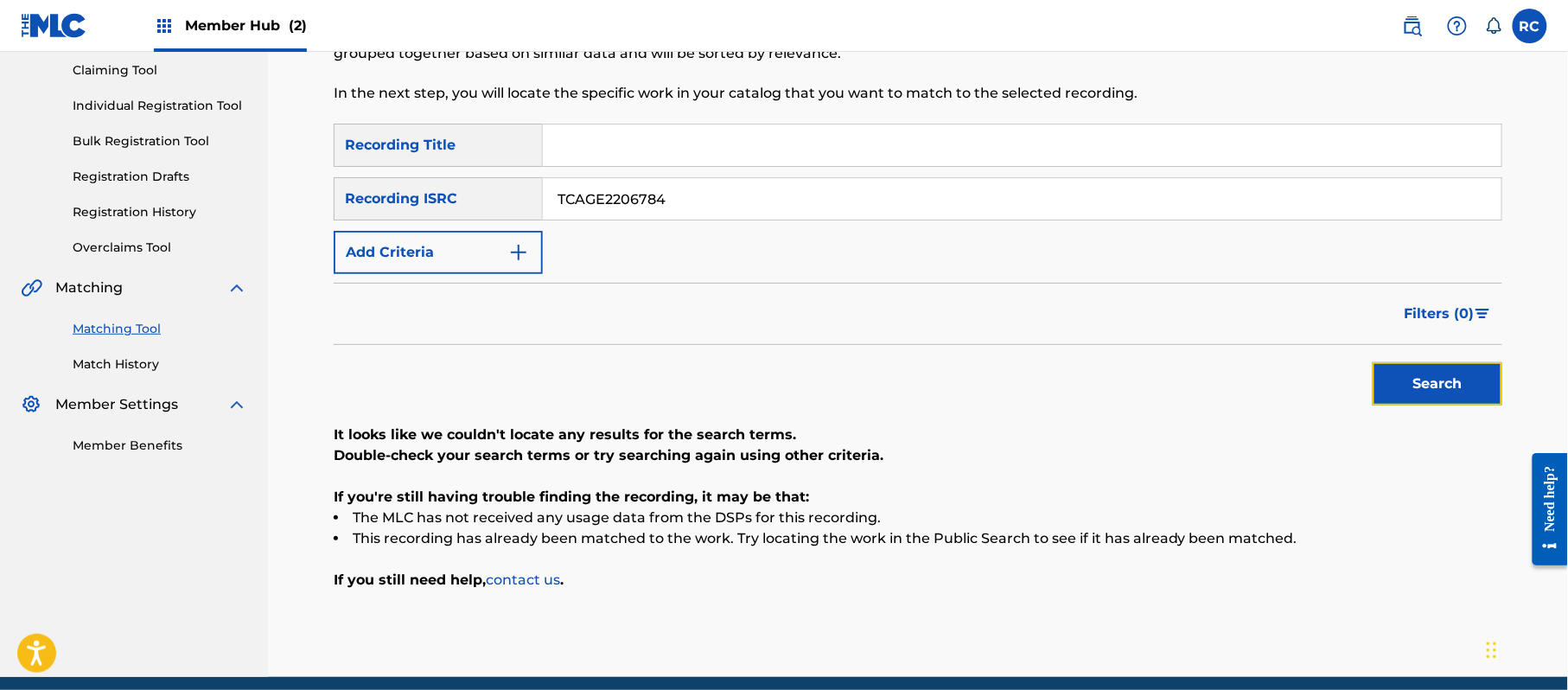
click at [1416, 378] on button "Search" at bounding box center [1438, 384] width 130 height 43
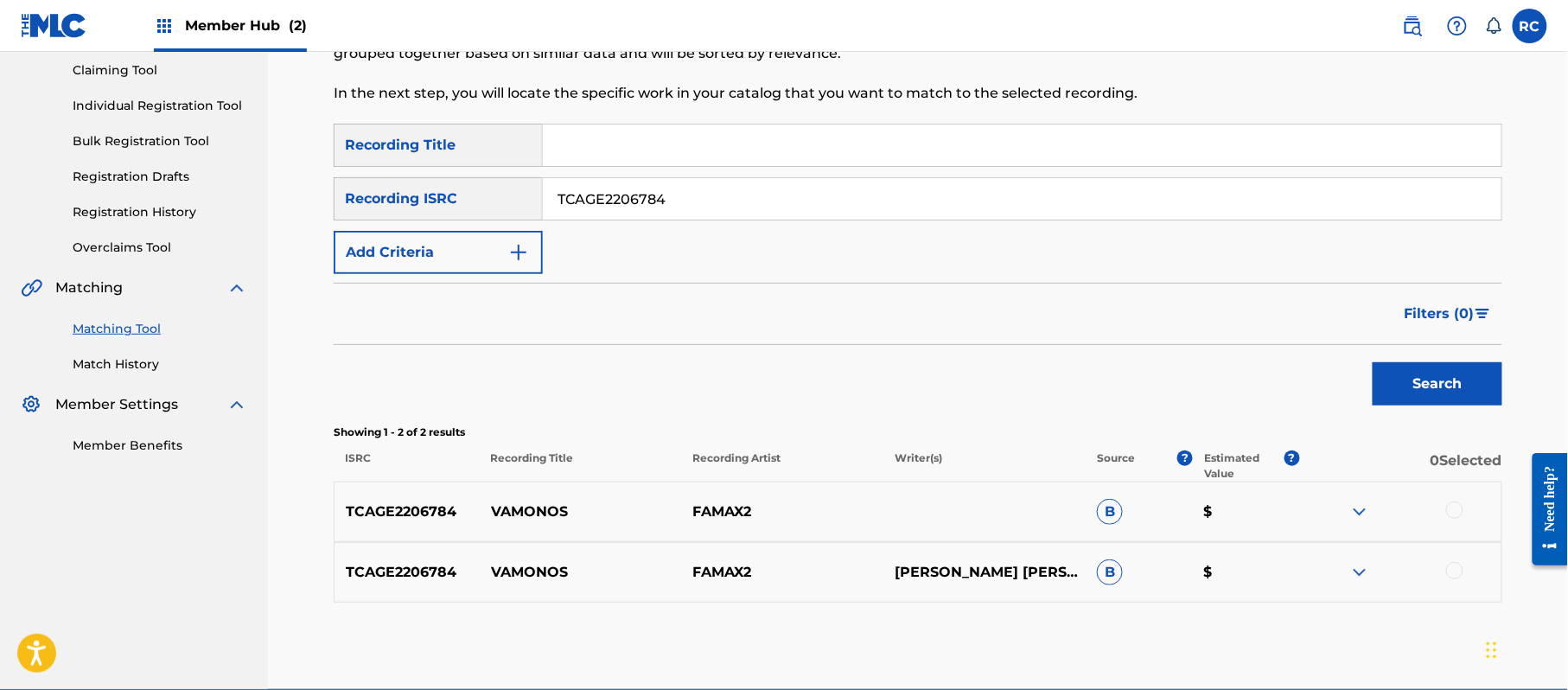
click at [1453, 505] on div at bounding box center [1455, 510] width 17 height 17
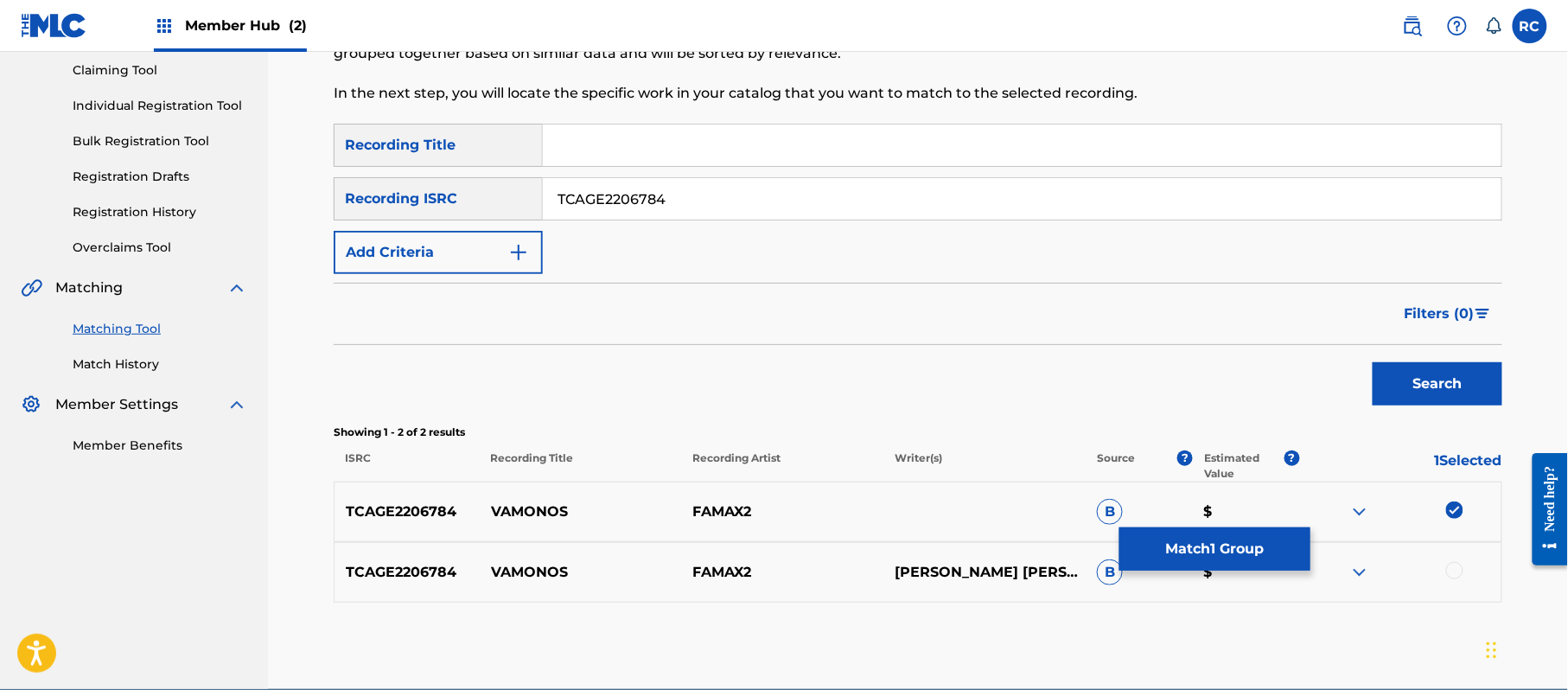
click at [1454, 574] on div at bounding box center [1455, 570] width 17 height 17
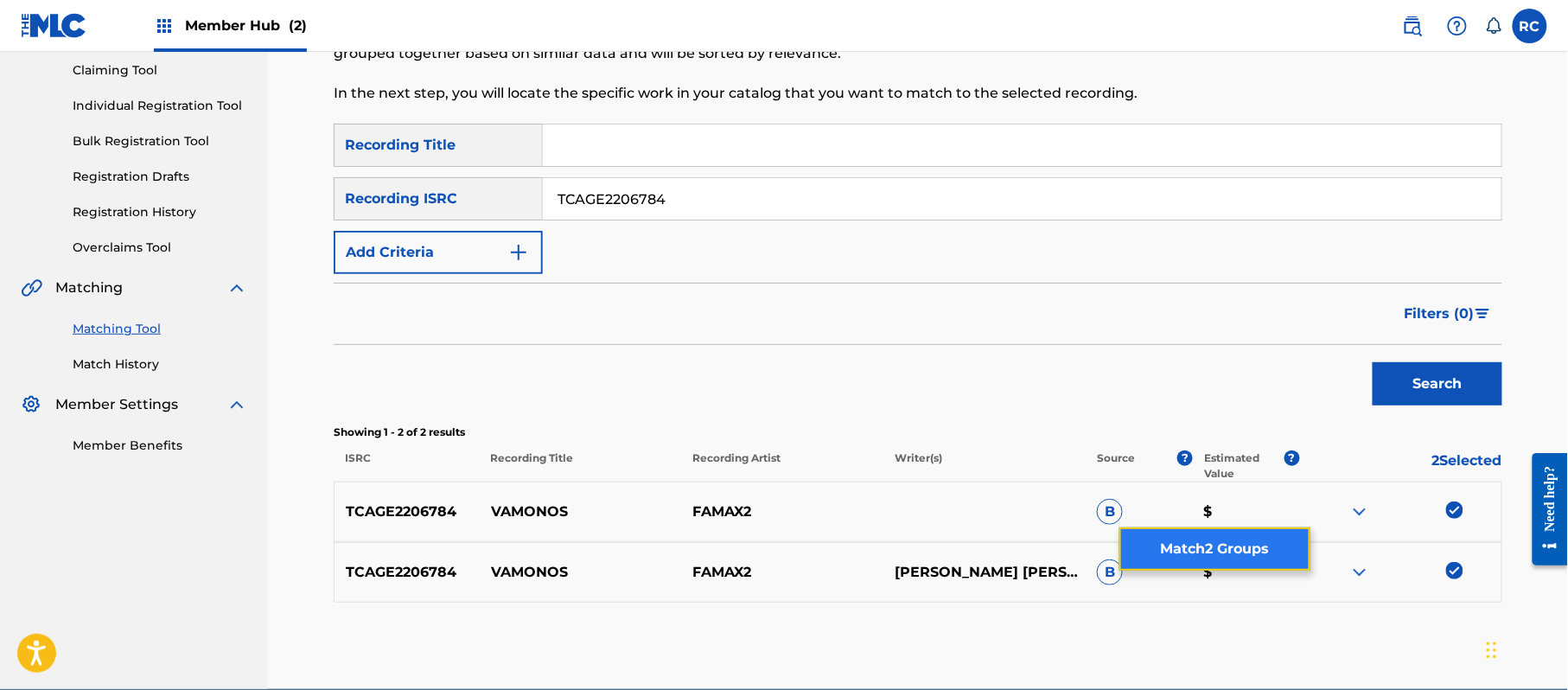
click at [1204, 550] on button "Match 2 Groups" at bounding box center [1214, 549] width 191 height 43
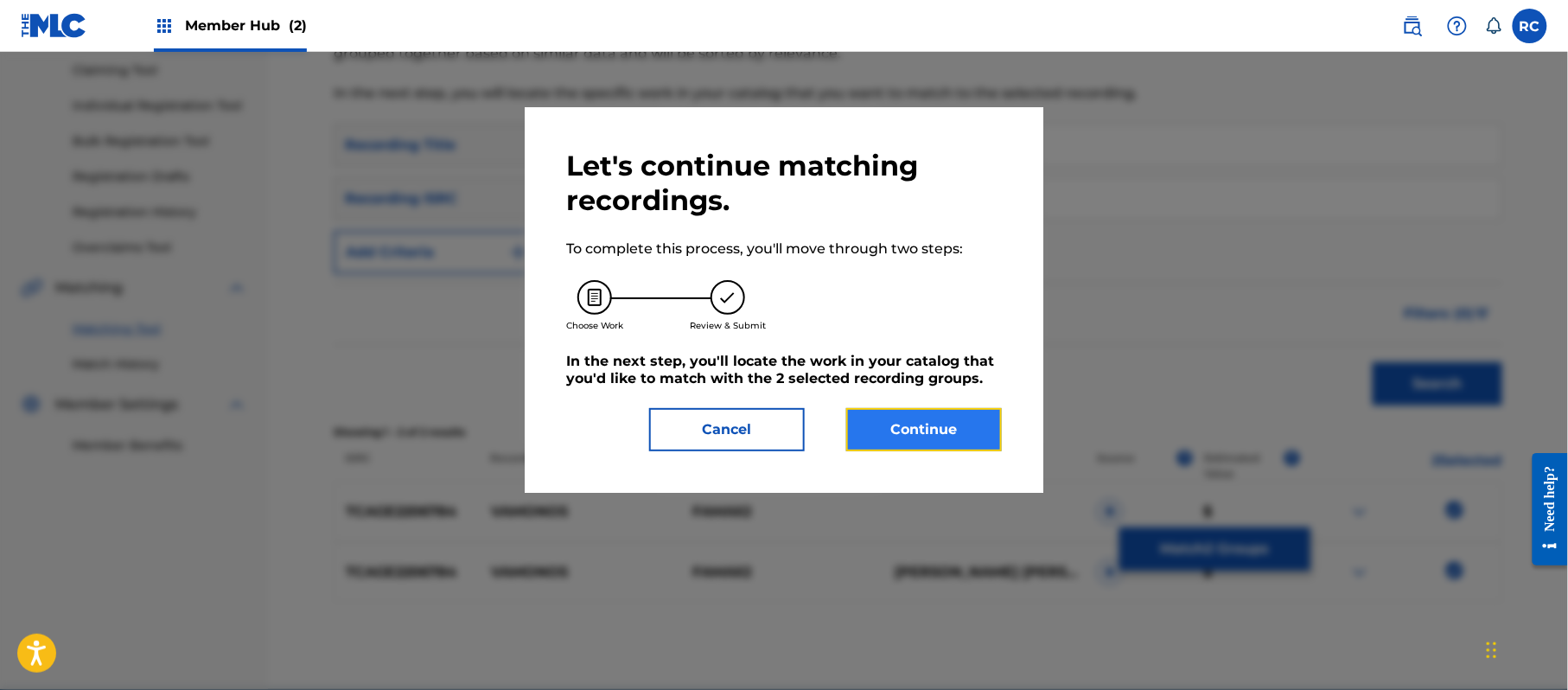
click at [896, 440] on button "Continue" at bounding box center [924, 430] width 156 height 43
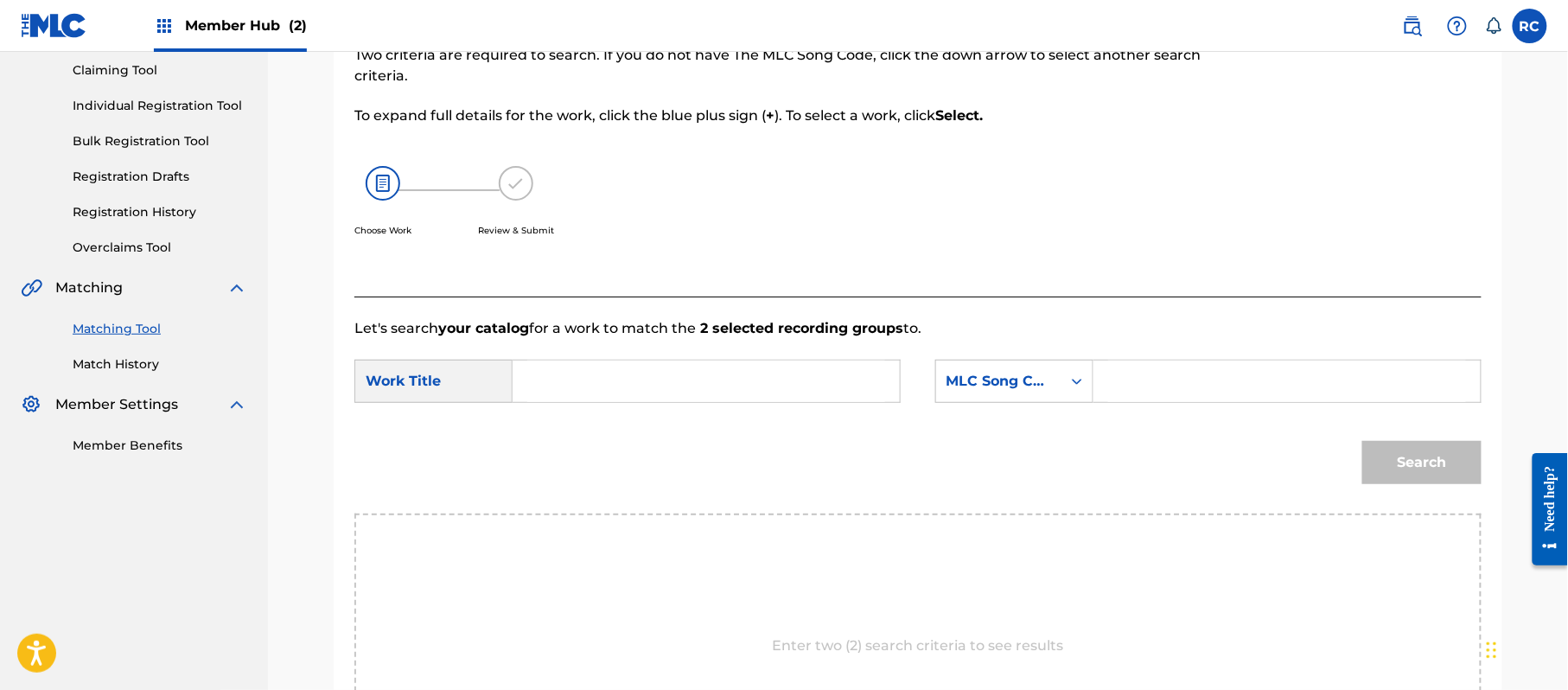
click at [610, 388] on input "Search Form" at bounding box center [706, 381] width 358 height 41
click at [662, 385] on input "Vamonos VW203G" at bounding box center [706, 381] width 358 height 41
click at [1165, 385] on input "Search Form" at bounding box center [1287, 381] width 358 height 41
drag, startPoint x: 1422, startPoint y: 435, endPoint x: 1418, endPoint y: 454, distance: 19.4
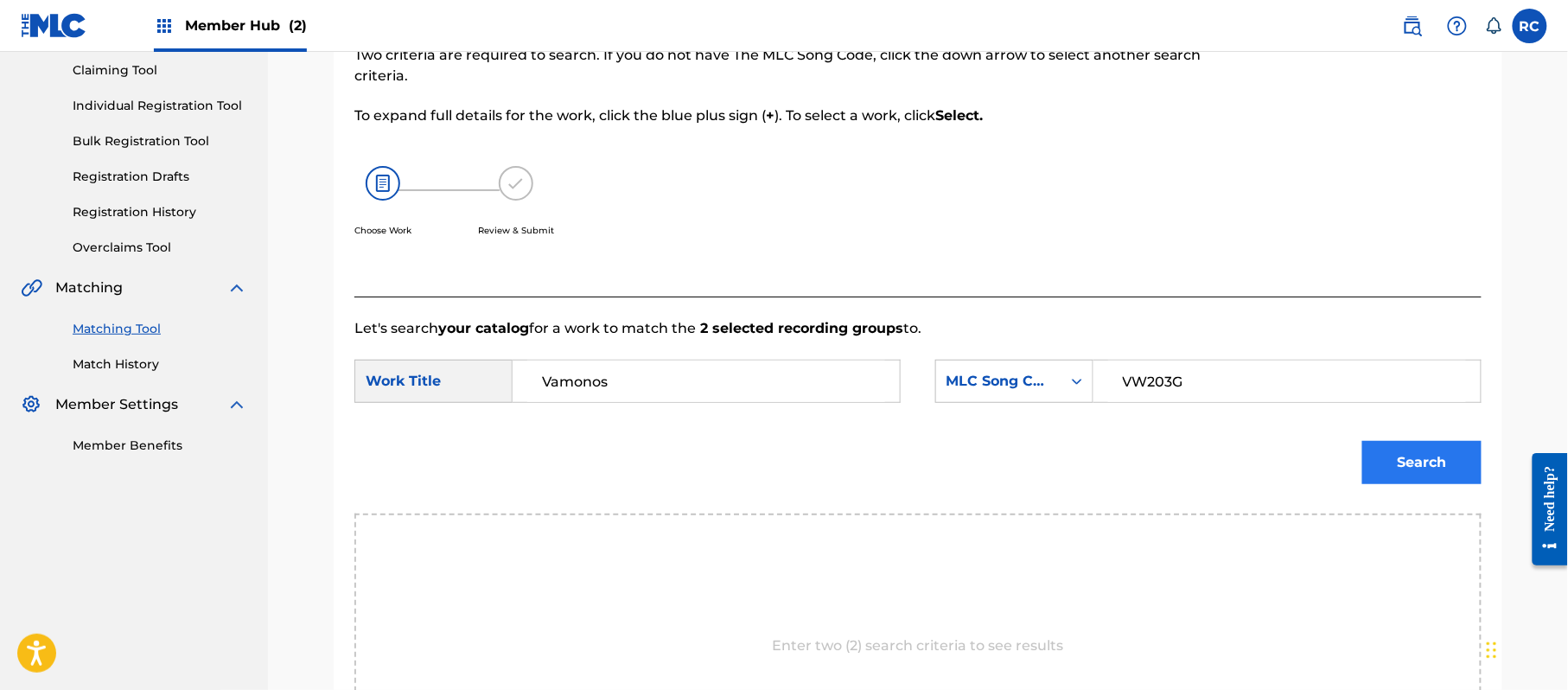
click at [1422, 437] on div "Search" at bounding box center [1418, 457] width 128 height 69
click at [1418, 456] on button "Search" at bounding box center [1422, 463] width 120 height 43
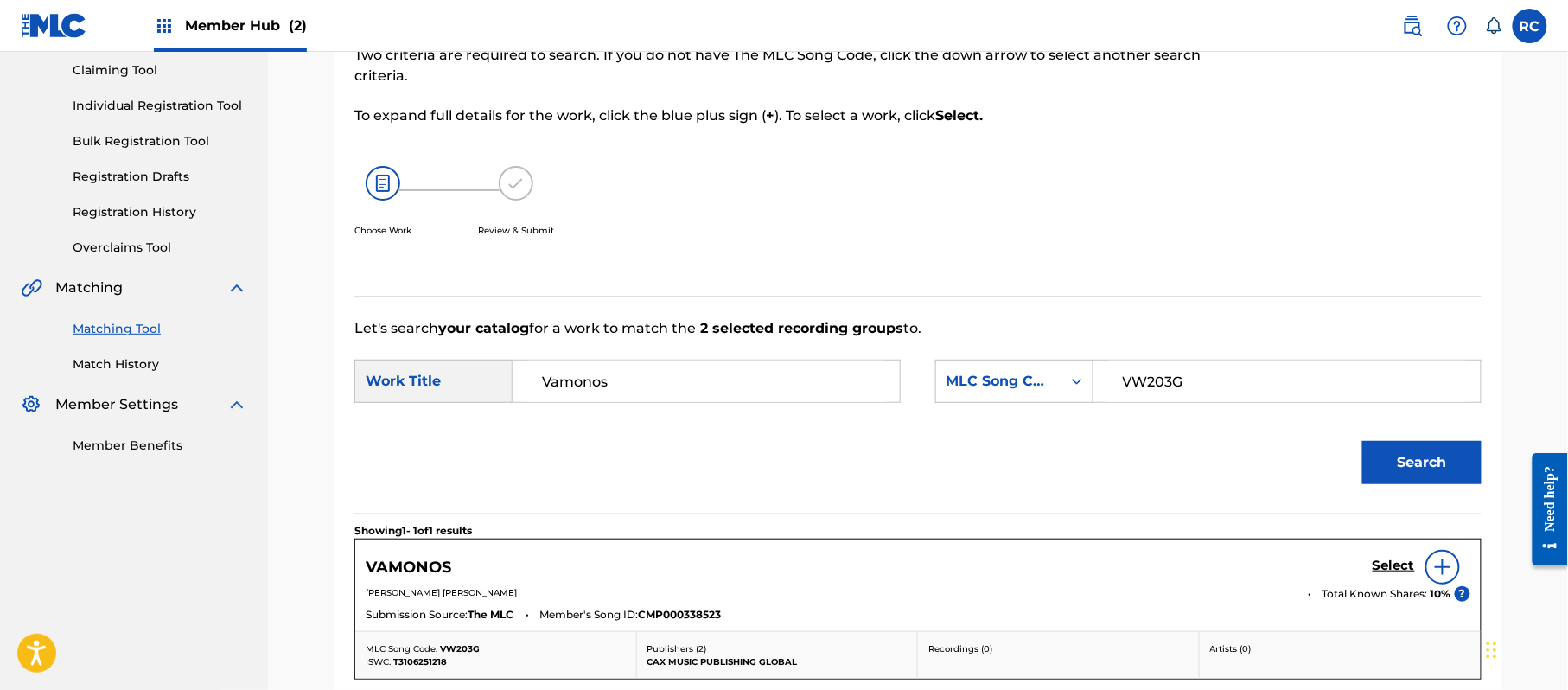
click at [1387, 555] on div "Select" at bounding box center [1422, 567] width 98 height 35
click at [1383, 568] on h5 "Select" at bounding box center [1394, 565] width 42 height 16
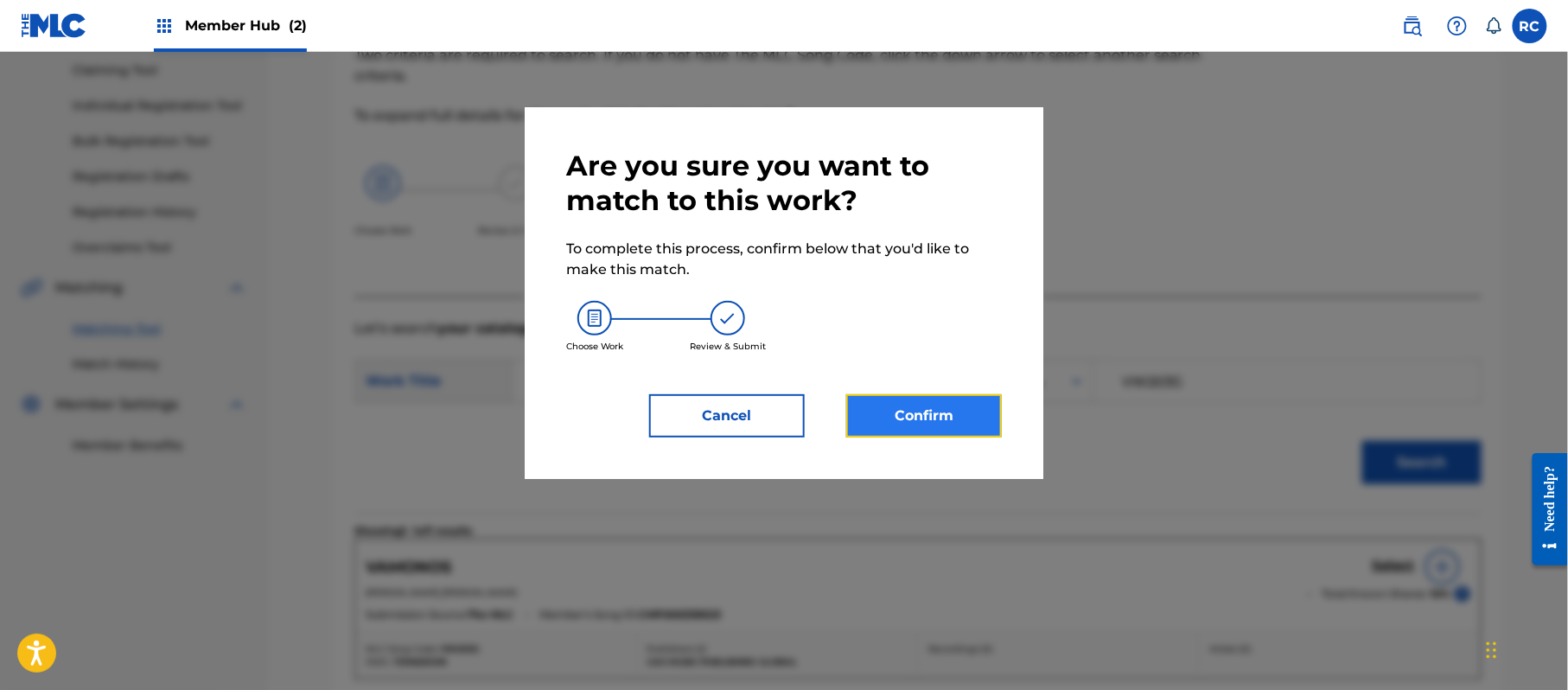
click at [914, 421] on button "Confirm" at bounding box center [924, 416] width 156 height 43
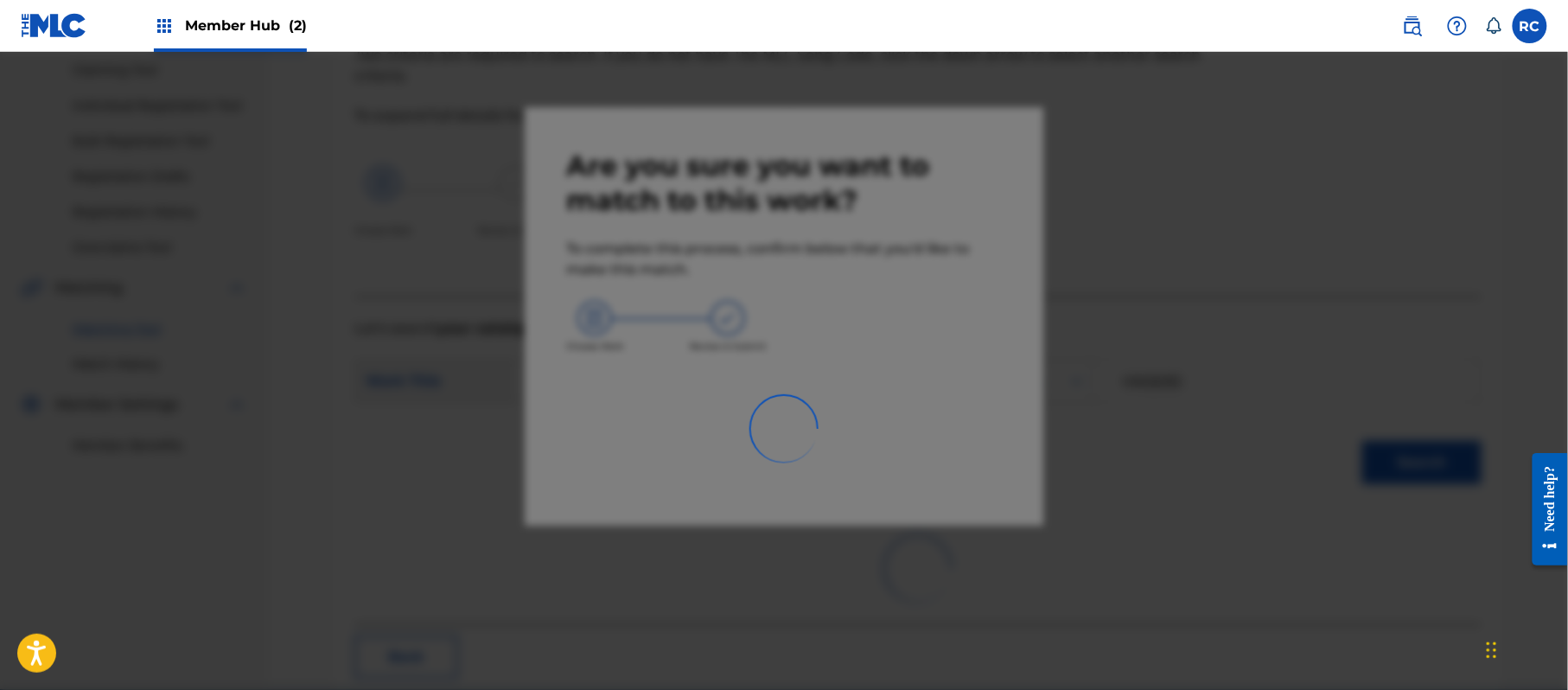
scroll to position [69, 0]
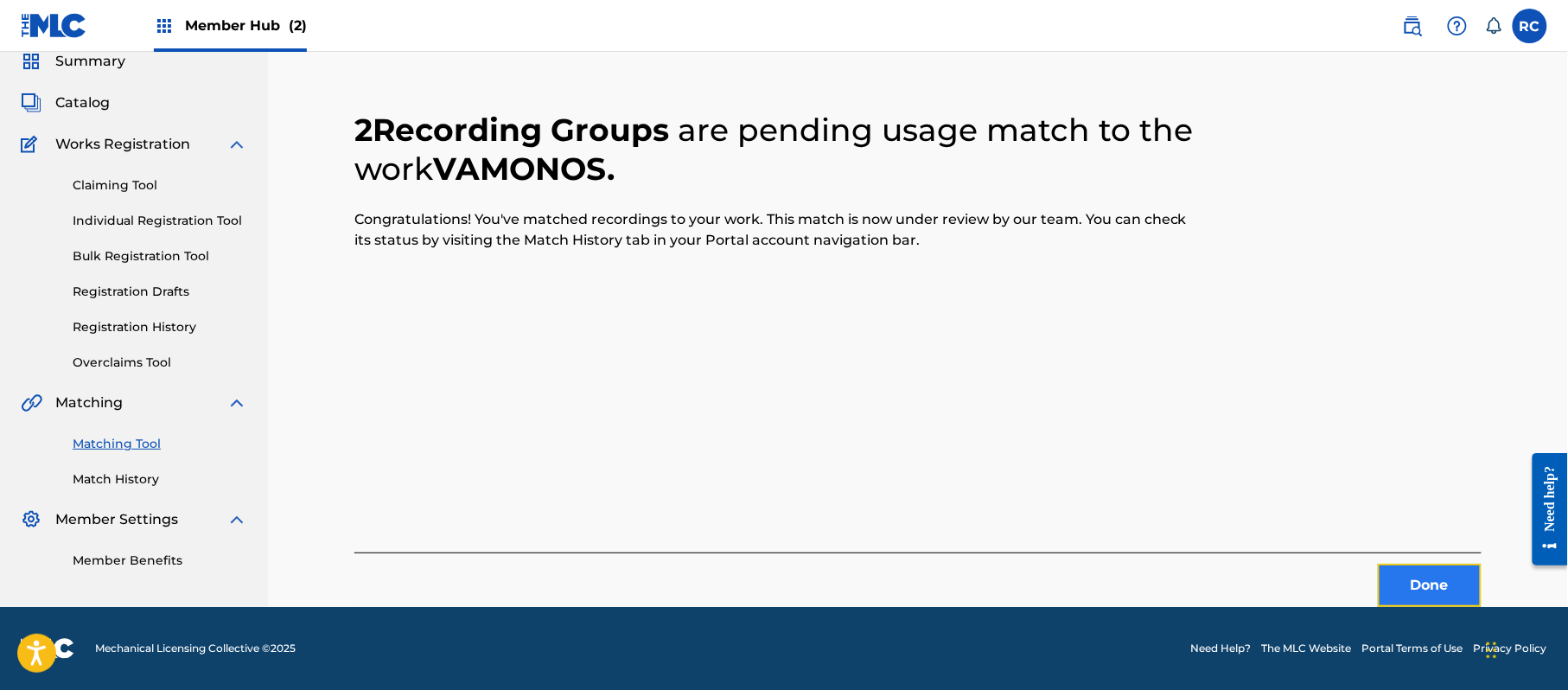
click at [1411, 587] on button "Done" at bounding box center [1429, 585] width 104 height 43
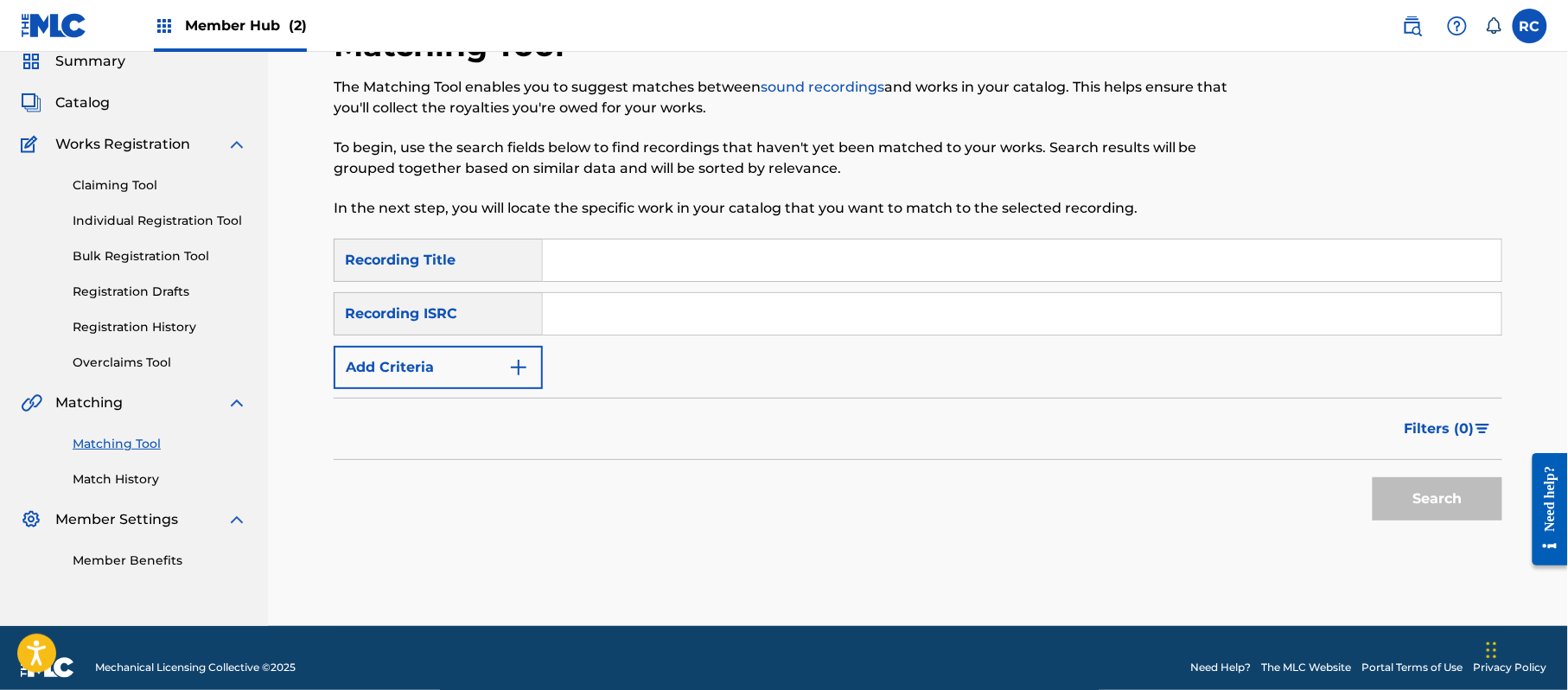
click at [639, 330] on input "Search Form" at bounding box center [1022, 314] width 959 height 41
click at [1446, 495] on button "Search" at bounding box center [1438, 499] width 130 height 43
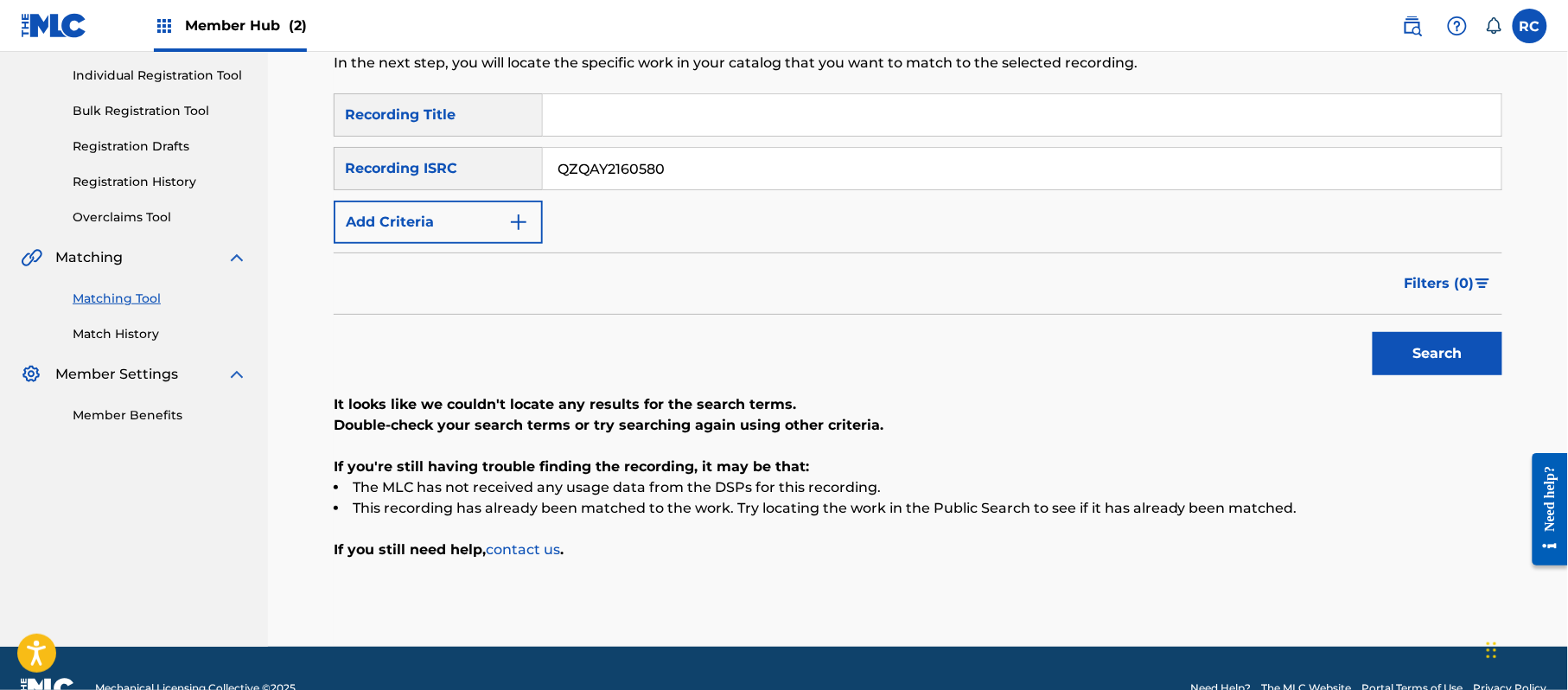
scroll to position [255, 0]
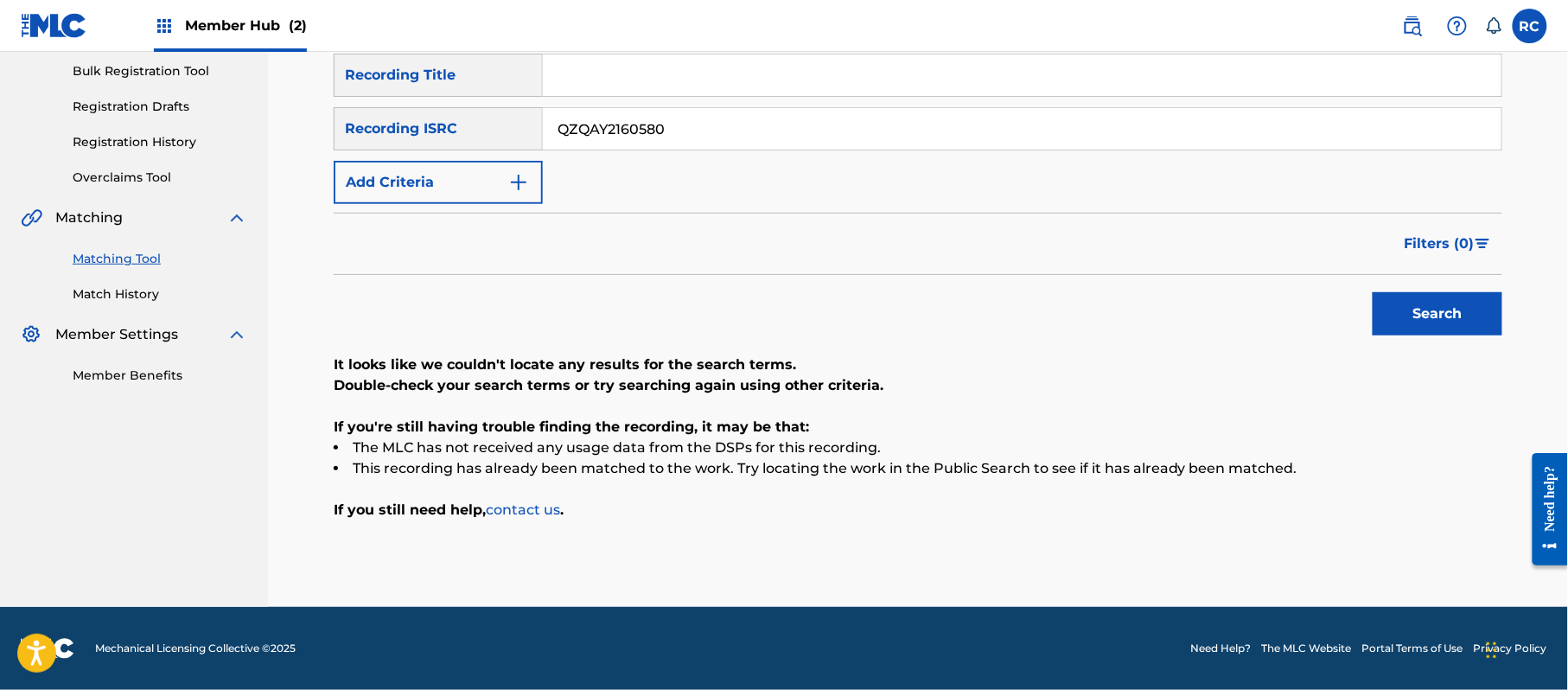
drag, startPoint x: 669, startPoint y: 123, endPoint x: 468, endPoint y: 149, distance: 202.7
click at [468, 149] on div "SearchWithCriteria934306d6-8f55-4148-a71f-de18aeb7b724 Recording ISRC QZQAY2160…" at bounding box center [917, 129] width 1168 height 43
click at [1432, 309] on button "Search" at bounding box center [1438, 314] width 130 height 43
drag, startPoint x: 682, startPoint y: 132, endPoint x: 468, endPoint y: 146, distance: 214.5
click at [442, 140] on div "SearchWithCriteria934306d6-8f55-4148-a71f-de18aeb7b724 Recording ISRC QMBZ92332…" at bounding box center [917, 129] width 1168 height 43
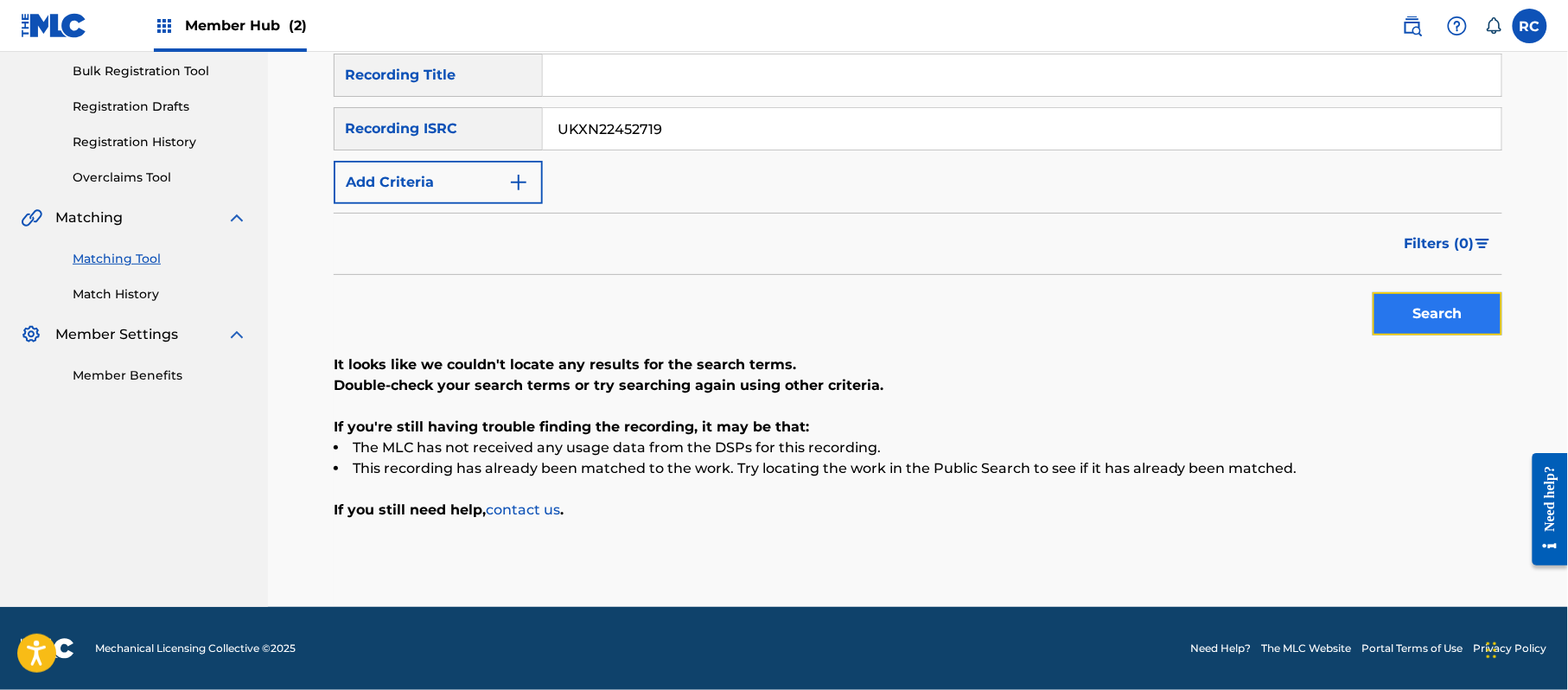
click at [1411, 303] on button "Search" at bounding box center [1438, 314] width 130 height 43
click at [627, 83] on input "Search Form" at bounding box center [1022, 75] width 959 height 41
click at [683, 78] on input "Yo No Soy Asi PapiXion" at bounding box center [1022, 75] width 959 height 41
click at [682, 77] on input "Yo No Soy Asi PapiXion" at bounding box center [1022, 75] width 959 height 41
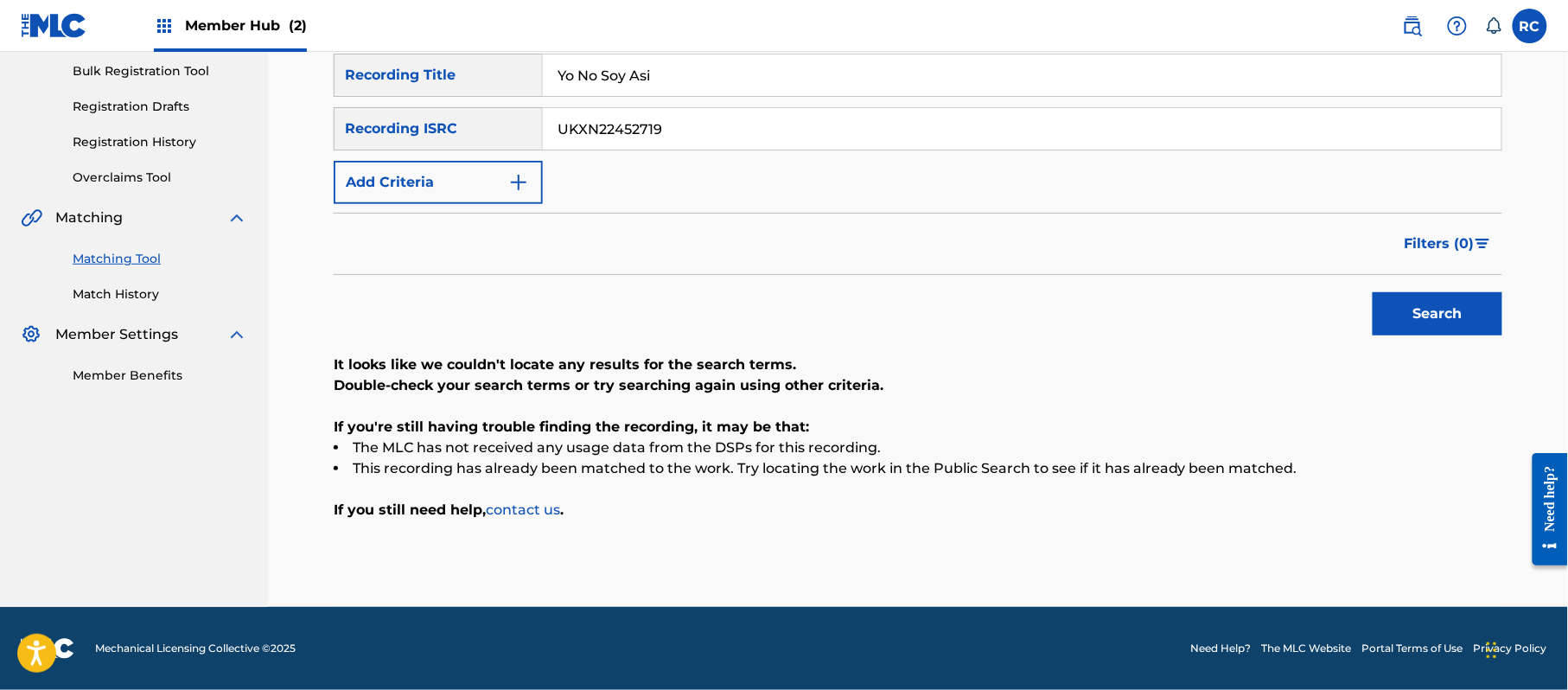
drag, startPoint x: 678, startPoint y: 120, endPoint x: 495, endPoint y: 136, distance: 183.7
click at [495, 136] on div "SearchWithCriteria934306d6-8f55-4148-a71f-de18aeb7b724 Recording ISRC UKXN22452…" at bounding box center [917, 129] width 1168 height 43
click at [470, 181] on button "Add Criteria" at bounding box center [438, 183] width 209 height 43
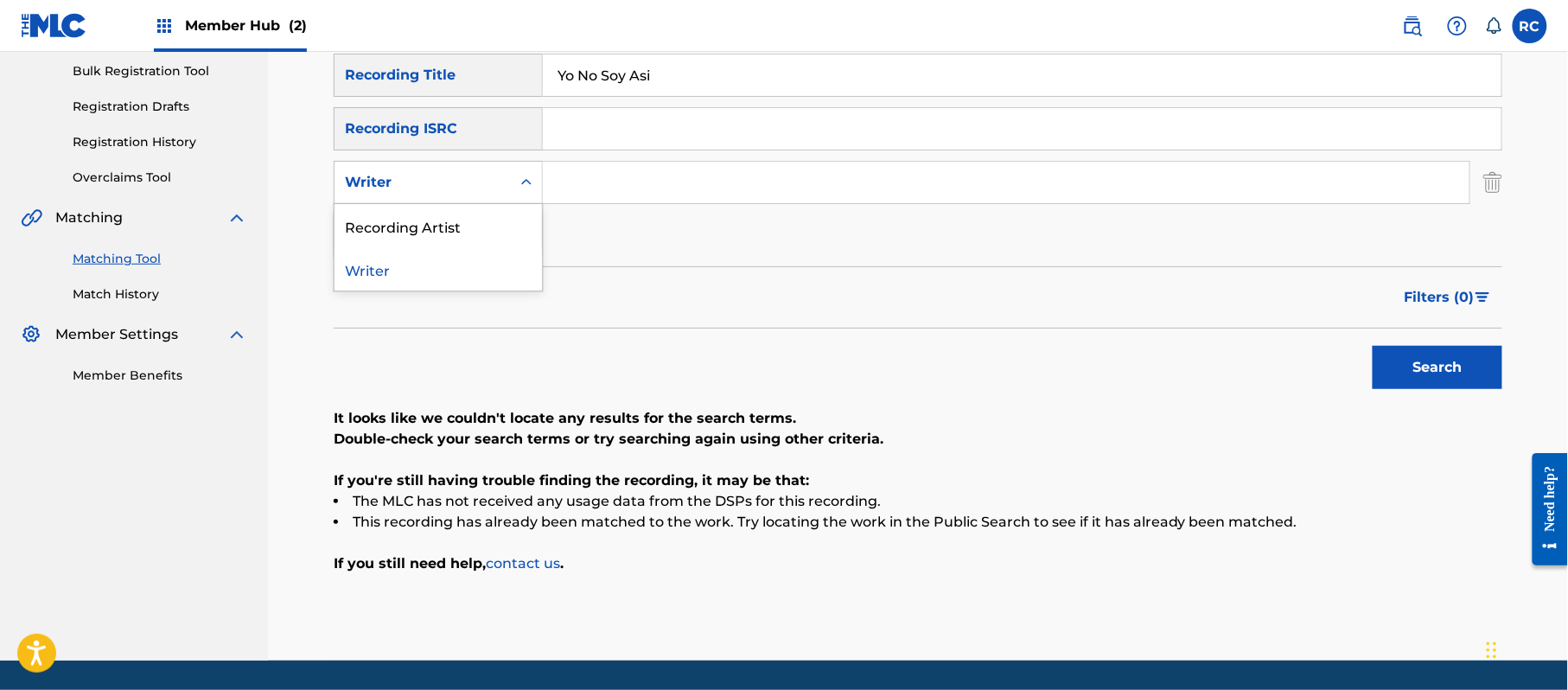
click at [467, 181] on div "Writer" at bounding box center [422, 182] width 156 height 21
click at [451, 232] on div "Recording Artist" at bounding box center [438, 225] width 207 height 43
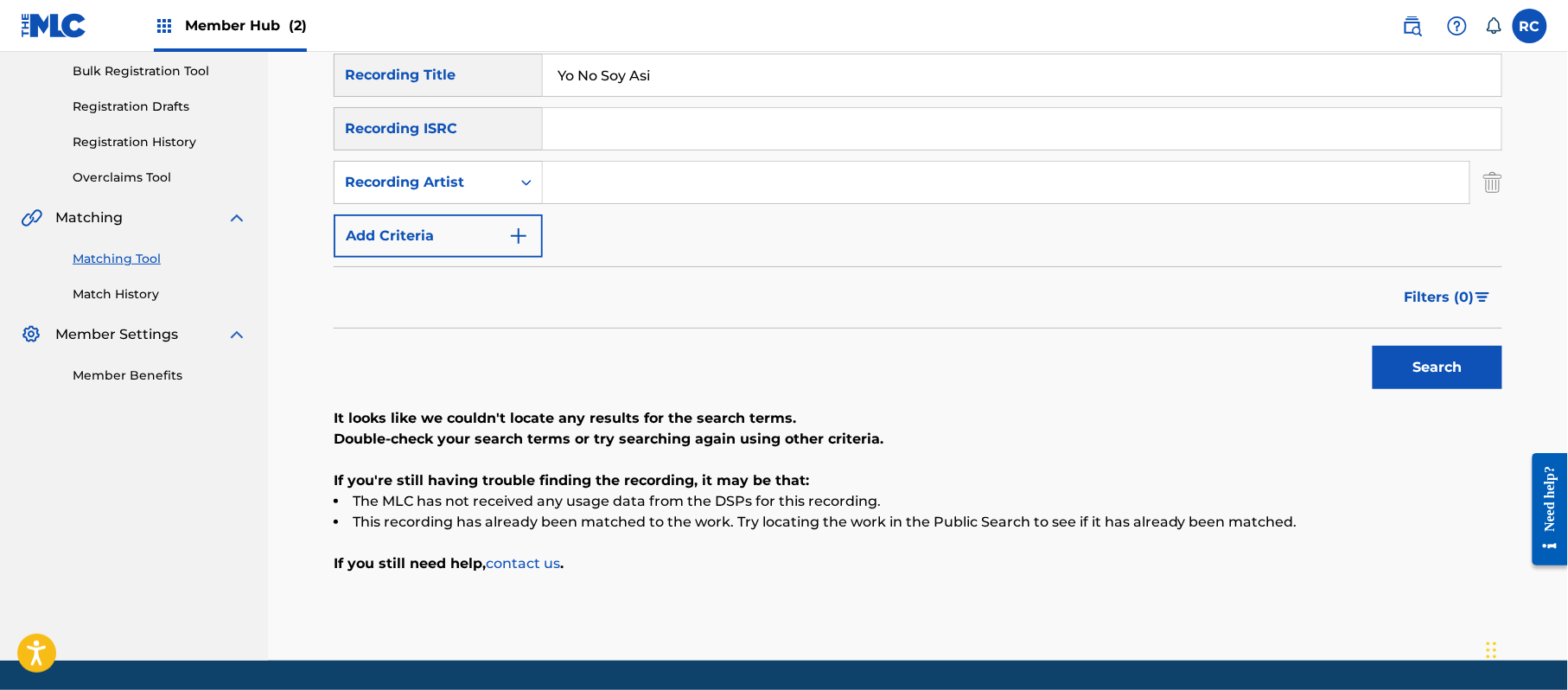
drag, startPoint x: 515, startPoint y: 207, endPoint x: 624, endPoint y: 173, distance: 114.2
click at [602, 172] on input "Search Form" at bounding box center [1006, 182] width 927 height 41
click at [1394, 361] on button "Search" at bounding box center [1438, 368] width 130 height 43
click at [626, 142] on input "Search Form" at bounding box center [1022, 129] width 959 height 41
drag, startPoint x: 697, startPoint y: 87, endPoint x: 405, endPoint y: 87, distance: 292.0
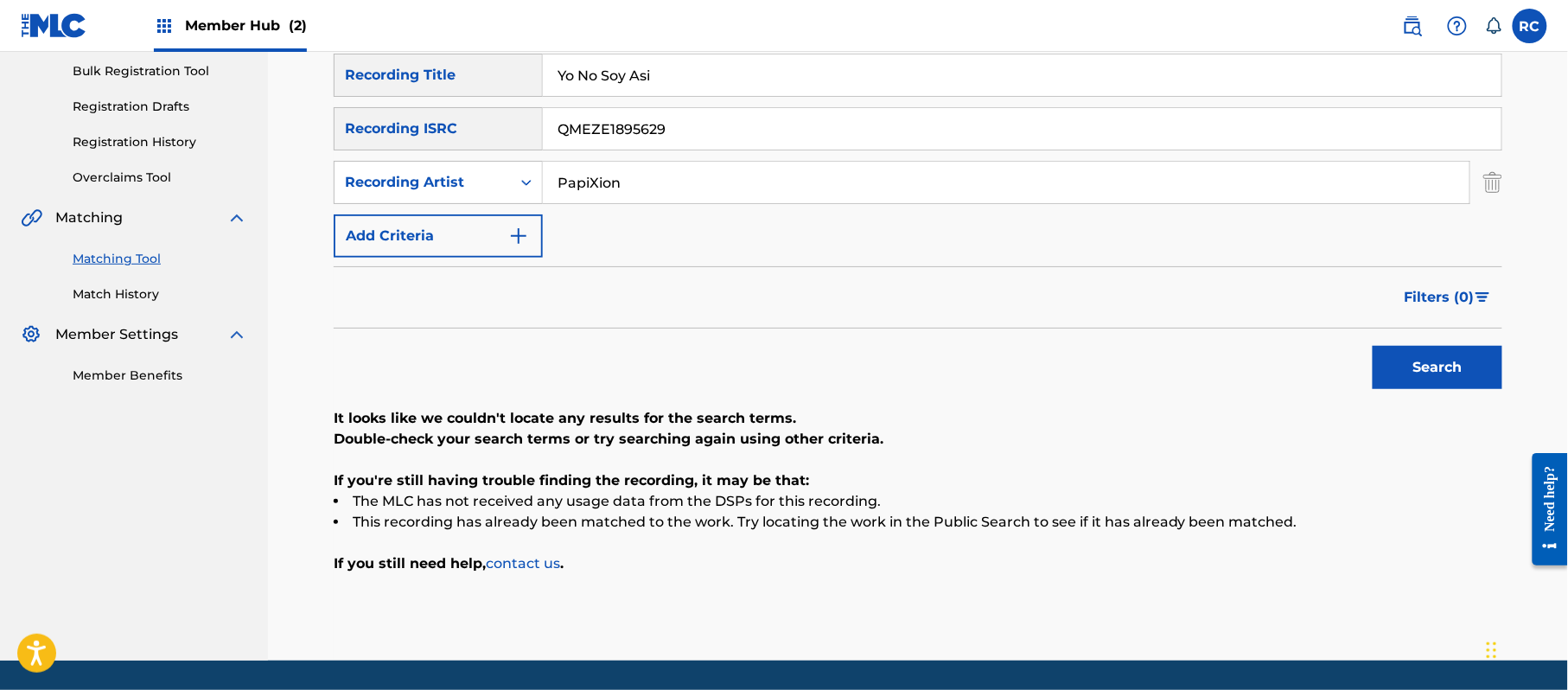
click at [405, 87] on div "SearchWithCriteria33b71844-0a2b-48f7-bdd0-1648cc1735c6 Recording Title Yo No So…" at bounding box center [917, 75] width 1168 height 43
drag, startPoint x: 557, startPoint y: 187, endPoint x: 688, endPoint y: 192, distance: 131.1
click at [486, 187] on div "SearchWithCriteria4f407318-4b28-4612-9e4e-f6cac513a17b Recording Artist" at bounding box center [917, 183] width 1168 height 43
click at [1402, 370] on button "Search" at bounding box center [1438, 368] width 130 height 43
drag, startPoint x: 668, startPoint y: 129, endPoint x: 569, endPoint y: 172, distance: 107.9
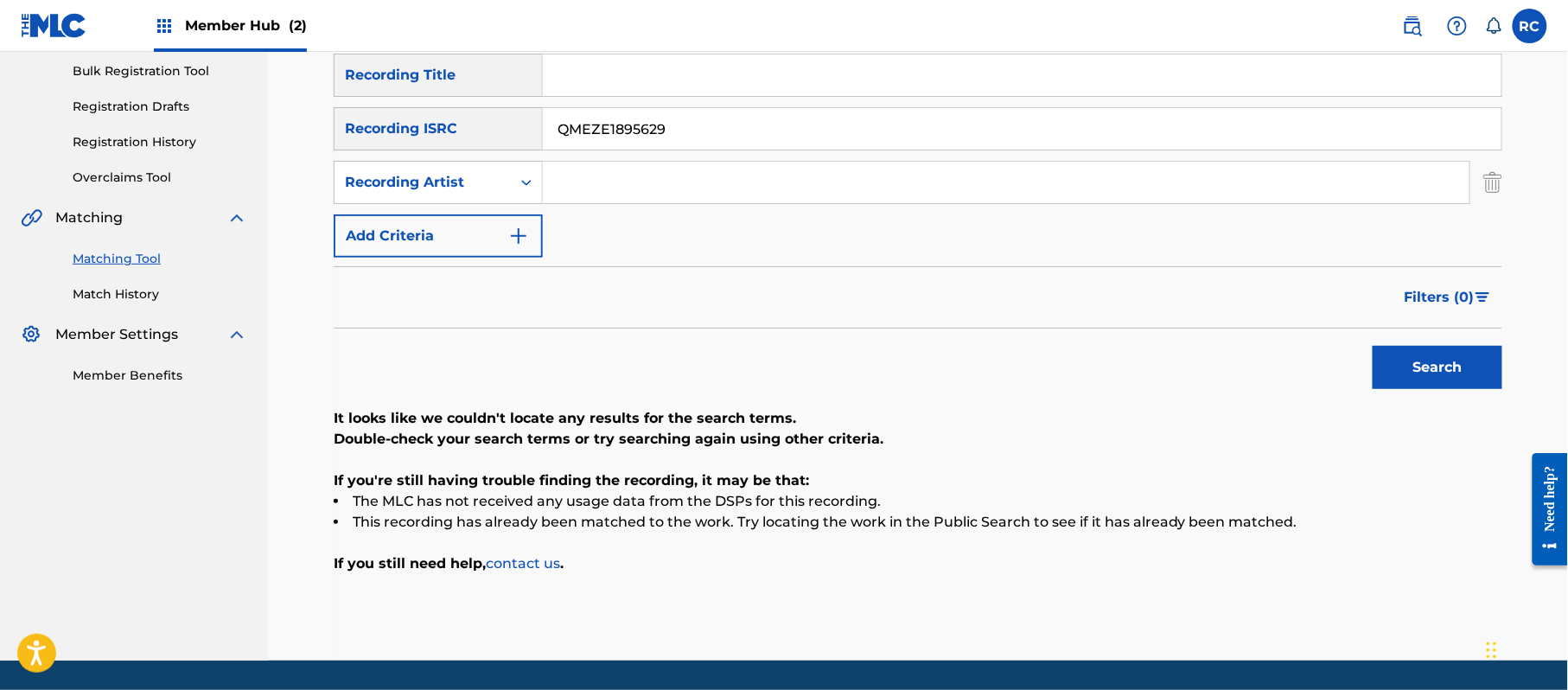
click at [451, 156] on div "SearchWithCriteria33b71844-0a2b-48f7-bdd0-1648cc1735c6 Recording Title SearchWi…" at bounding box center [917, 156] width 1168 height 204
drag, startPoint x: 1427, startPoint y: 365, endPoint x: 1168, endPoint y: 374, distance: 259.2
click at [1427, 367] on button "Search" at bounding box center [1438, 368] width 130 height 43
click at [653, 124] on input "QM4TW1674022" at bounding box center [1022, 129] width 959 height 41
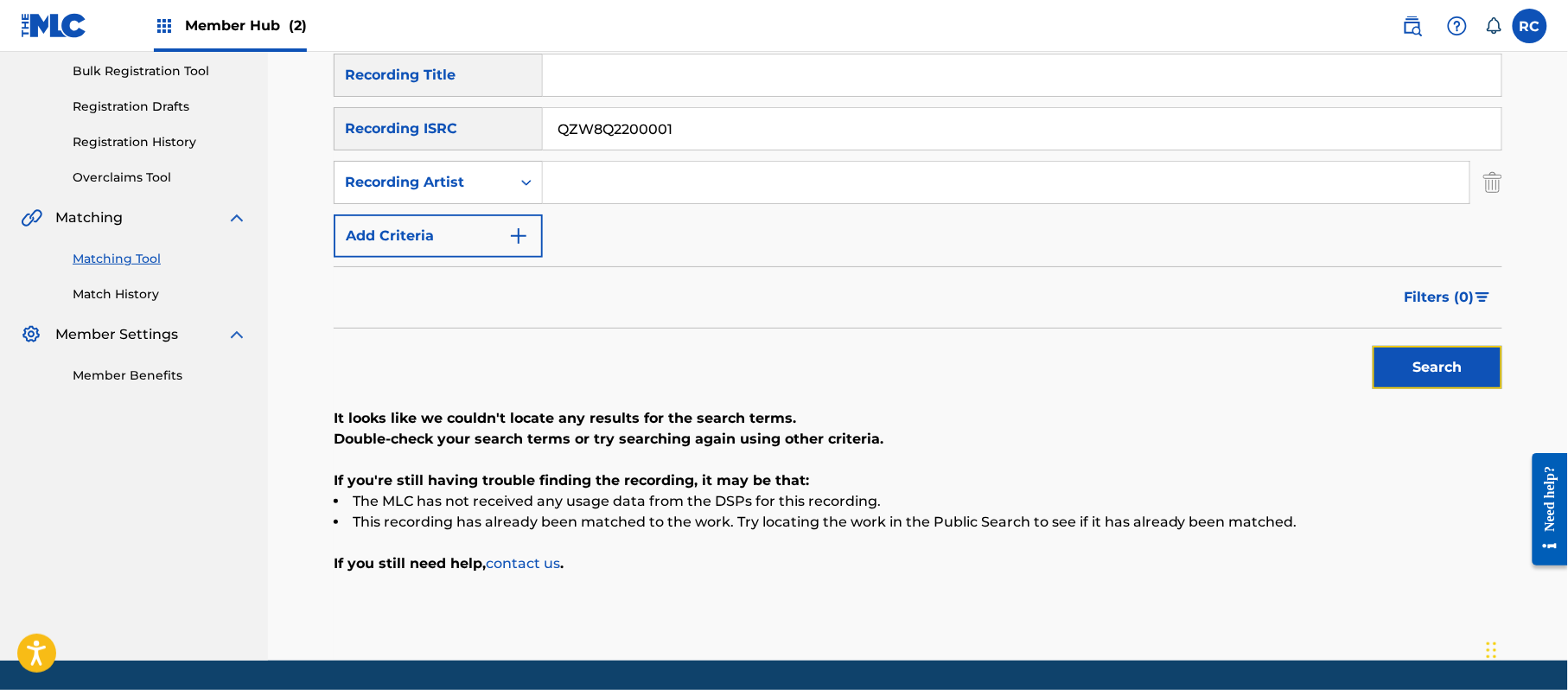
click at [1398, 361] on button "Search" at bounding box center [1438, 368] width 130 height 43
drag, startPoint x: 723, startPoint y: 135, endPoint x: 473, endPoint y: 140, distance: 250.0
click at [473, 140] on div "SearchWithCriteria934306d6-8f55-4148-a71f-de18aeb7b724 Recording ISRC QZW8Q2200…" at bounding box center [917, 129] width 1168 height 43
click at [1387, 363] on button "Search" at bounding box center [1438, 368] width 130 height 43
drag, startPoint x: 589, startPoint y: 140, endPoint x: 398, endPoint y: 140, distance: 191.0
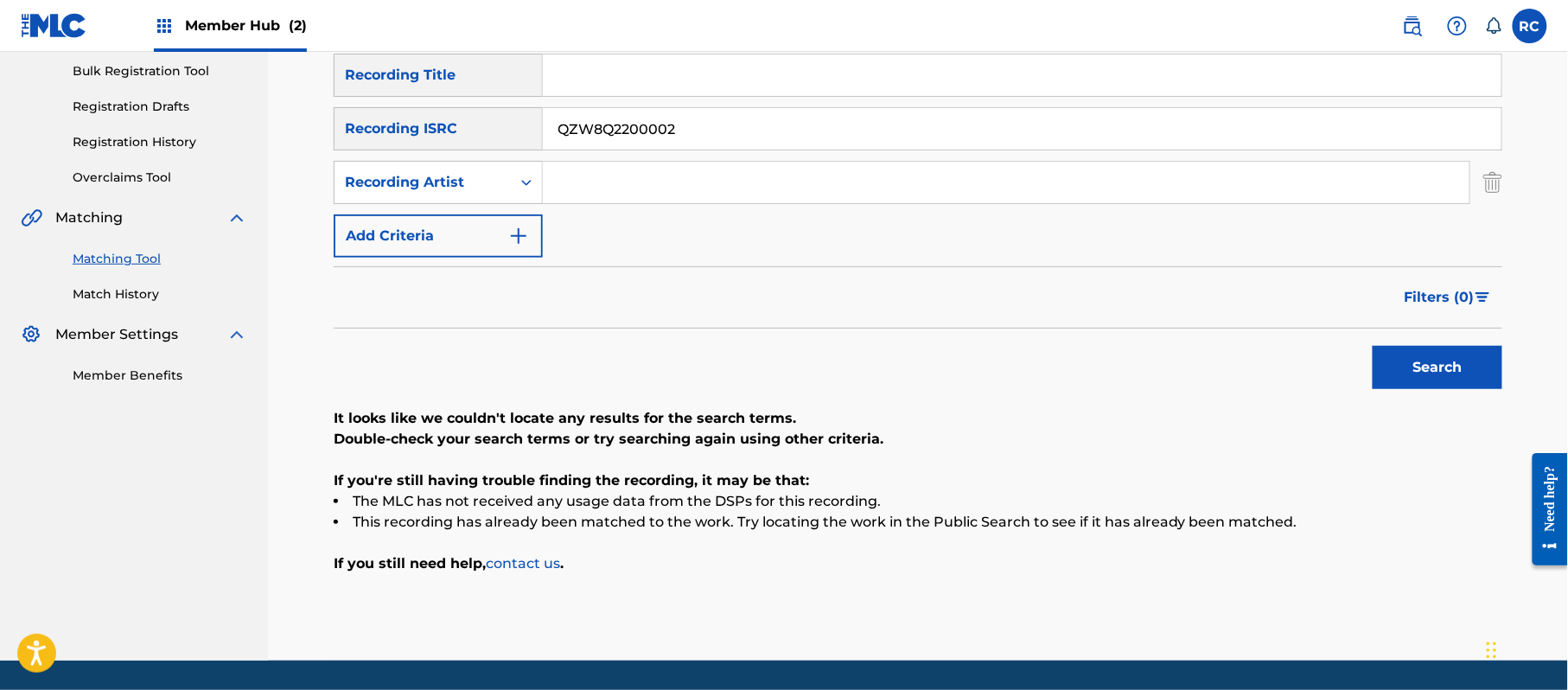
click at [396, 140] on div "SearchWithCriteria934306d6-8f55-4148-a71f-de18aeb7b724 Recording ISRC QZW8Q2200…" at bounding box center [917, 129] width 1168 height 43
drag, startPoint x: 1431, startPoint y: 364, endPoint x: 1245, endPoint y: 394, distance: 188.4
click at [1431, 365] on button "Search" at bounding box center [1438, 368] width 130 height 43
drag, startPoint x: 713, startPoint y: 136, endPoint x: 386, endPoint y: 140, distance: 327.0
click at [386, 140] on div "SearchWithCriteria934306d6-8f55-4148-a71f-de18aeb7b724 Recording ISRC QM4TW2583…" at bounding box center [917, 129] width 1168 height 43
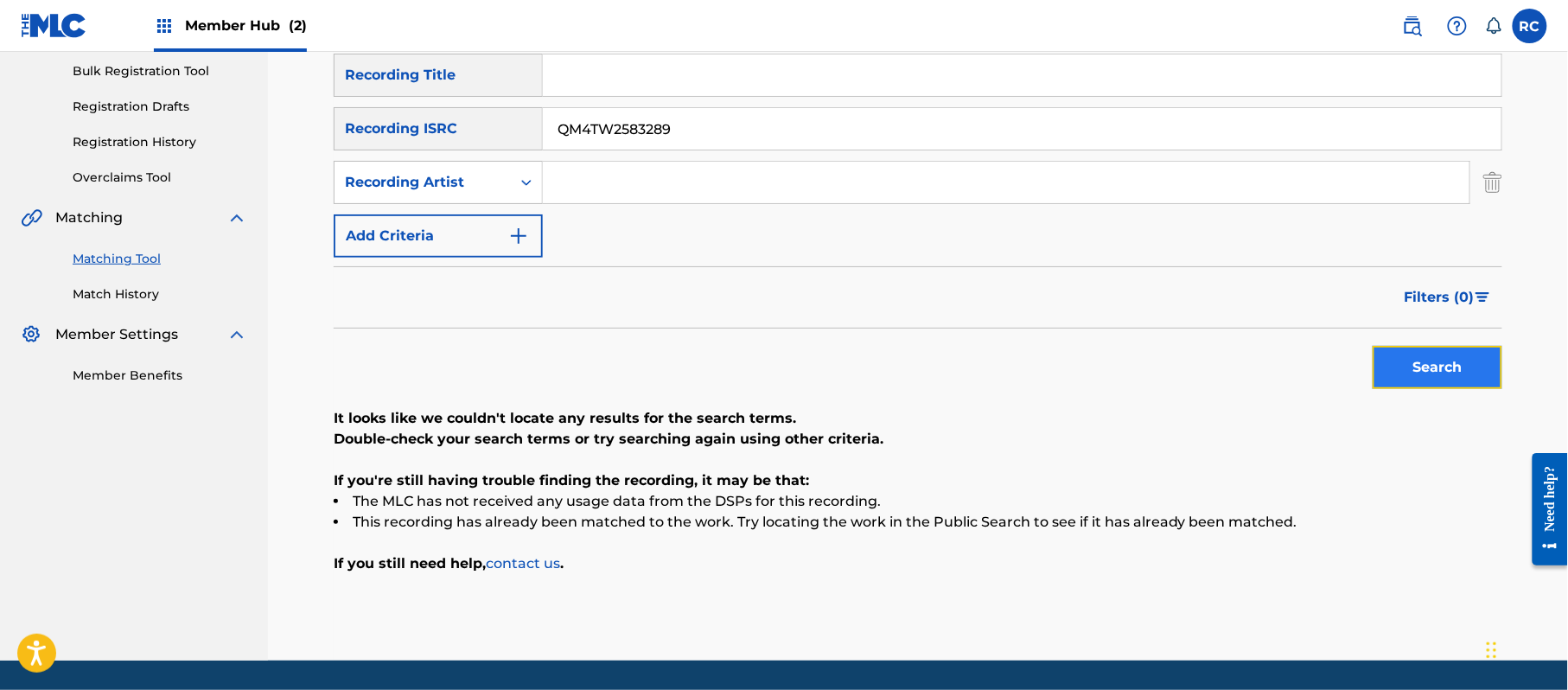
click at [1402, 359] on button "Search" at bounding box center [1438, 368] width 130 height 43
drag, startPoint x: 681, startPoint y: 131, endPoint x: 468, endPoint y: 140, distance: 213.2
click at [468, 140] on div "SearchWithCriteria934306d6-8f55-4148-a71f-de18aeb7b724 Recording ISRC QM4TW2583…" at bounding box center [917, 129] width 1168 height 43
click at [1427, 364] on button "Search" at bounding box center [1438, 368] width 130 height 43
drag, startPoint x: 731, startPoint y: 126, endPoint x: 409, endPoint y: 131, distance: 322.0
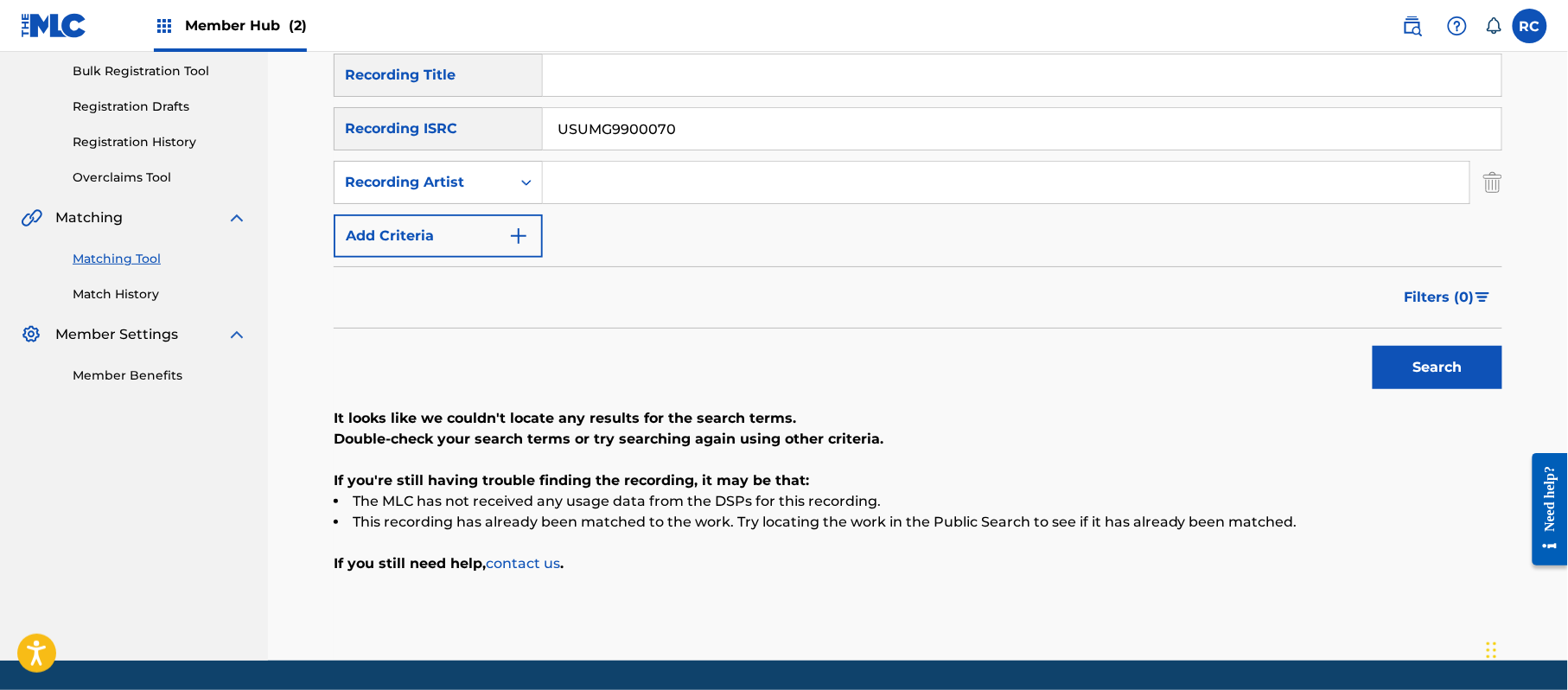
click at [409, 131] on div "SearchWithCriteria934306d6-8f55-4148-a71f-de18aeb7b724 Recording ISRC USUMG9900…" at bounding box center [917, 129] width 1168 height 43
drag, startPoint x: 1408, startPoint y: 363, endPoint x: 1146, endPoint y: 377, distance: 262.4
click at [1408, 364] on button "Search" at bounding box center [1438, 368] width 130 height 43
drag, startPoint x: 693, startPoint y: 149, endPoint x: 567, endPoint y: 145, distance: 126.1
click at [565, 149] on div "USUM71822849" at bounding box center [1023, 129] width 960 height 43
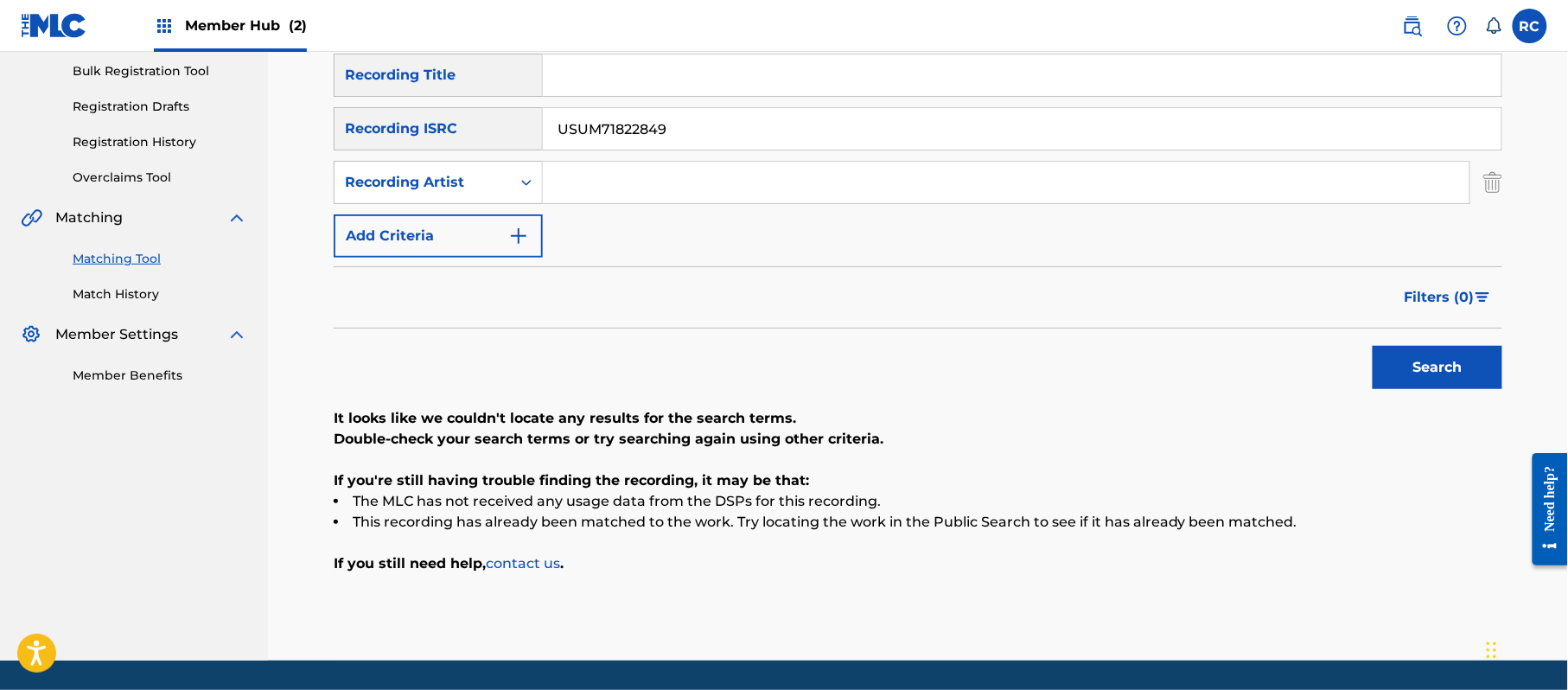
drag, startPoint x: 742, startPoint y: 132, endPoint x: 463, endPoint y: 132, distance: 279.0
click at [463, 132] on div "SearchWithCriteria934306d6-8f55-4148-a71f-de18aeb7b724 Recording ISRC USUM71822…" at bounding box center [917, 129] width 1168 height 43
click at [1402, 363] on button "Search" at bounding box center [1438, 368] width 130 height 43
drag, startPoint x: 653, startPoint y: 142, endPoint x: 457, endPoint y: 143, distance: 196.0
click at [457, 143] on div "SearchWithCriteria934306d6-8f55-4148-a71f-de18aeb7b724 Recording ISRC QZRUB2100…" at bounding box center [917, 129] width 1168 height 43
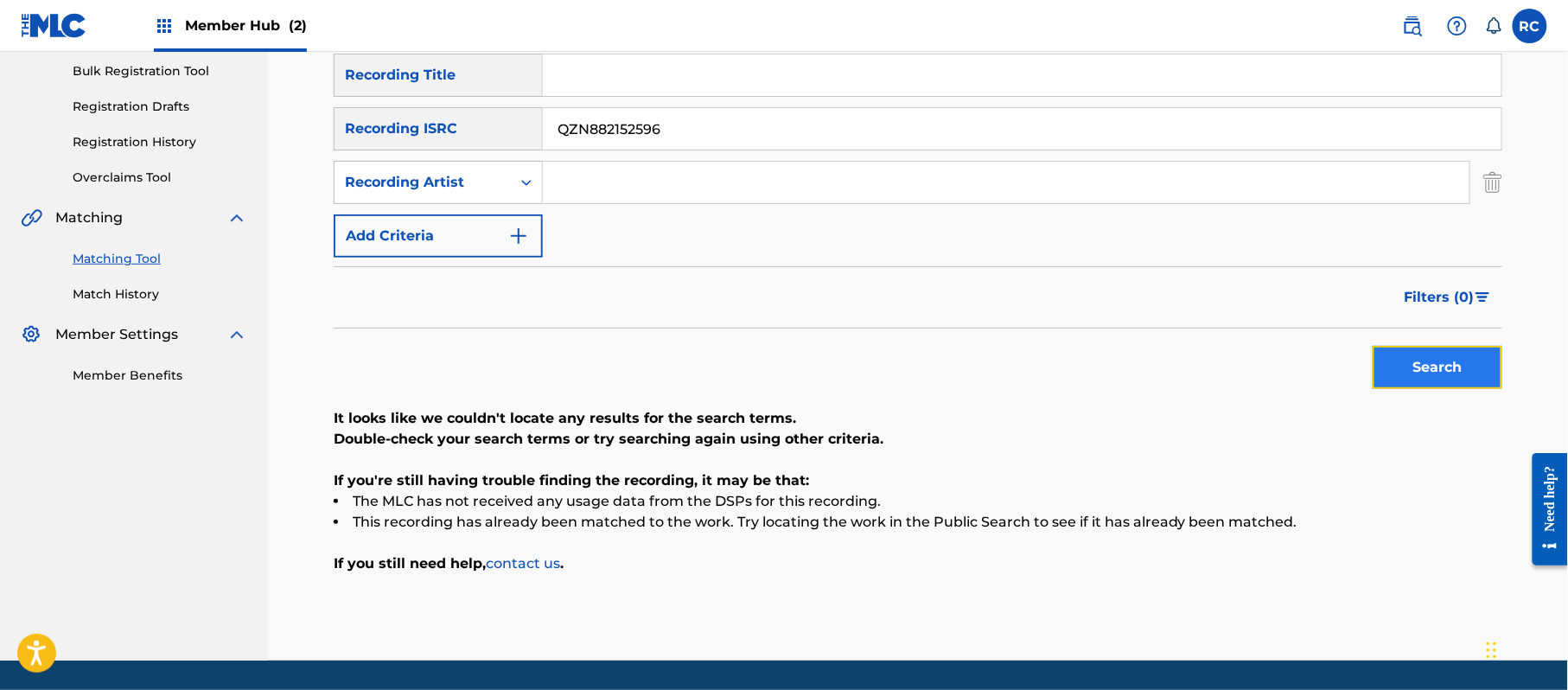
click at [1406, 371] on button "Search" at bounding box center [1438, 368] width 130 height 43
drag, startPoint x: 649, startPoint y: 139, endPoint x: 432, endPoint y: 145, distance: 217.1
click at [432, 145] on div "SearchWithCriteria934306d6-8f55-4148-a71f-de18aeb7b724 Recording ISRC QZN882152…" at bounding box center [917, 129] width 1168 height 43
click at [1450, 363] on button "Search" at bounding box center [1438, 368] width 130 height 43
drag, startPoint x: 675, startPoint y: 132, endPoint x: 494, endPoint y: 147, distance: 181.6
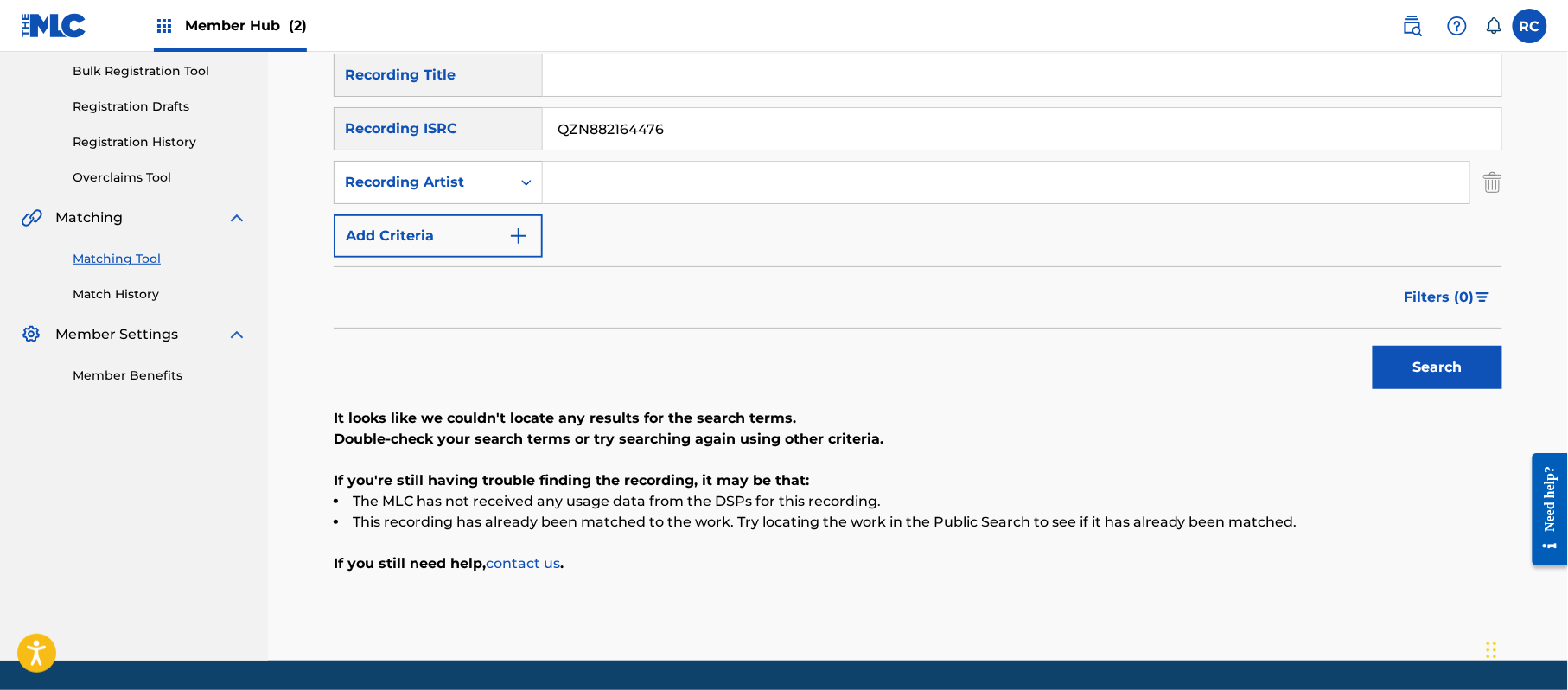
click at [494, 147] on div "SearchWithCriteria934306d6-8f55-4148-a71f-de18aeb7b724 Recording ISRC QZN882164…" at bounding box center [917, 129] width 1168 height 43
click at [1475, 368] on button "Search" at bounding box center [1438, 368] width 130 height 43
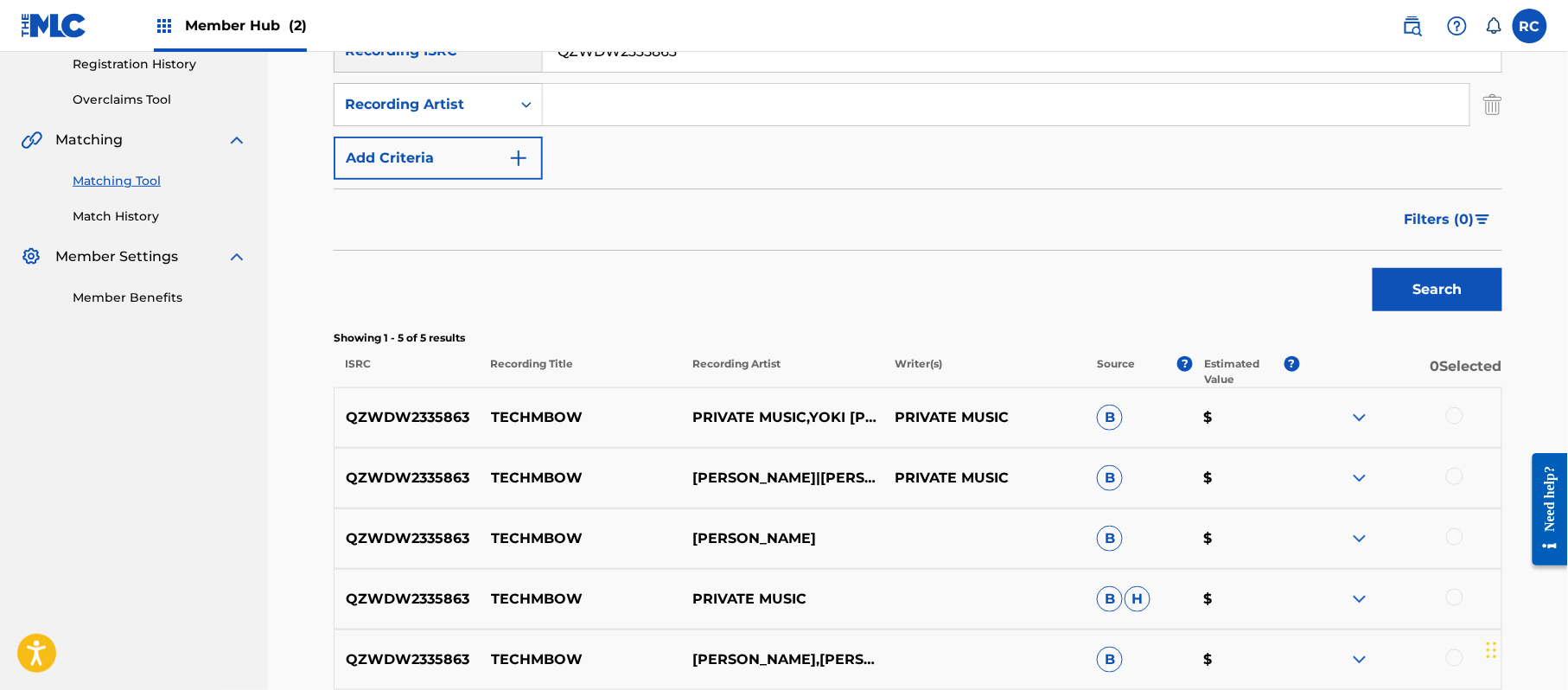
scroll to position [485, 0]
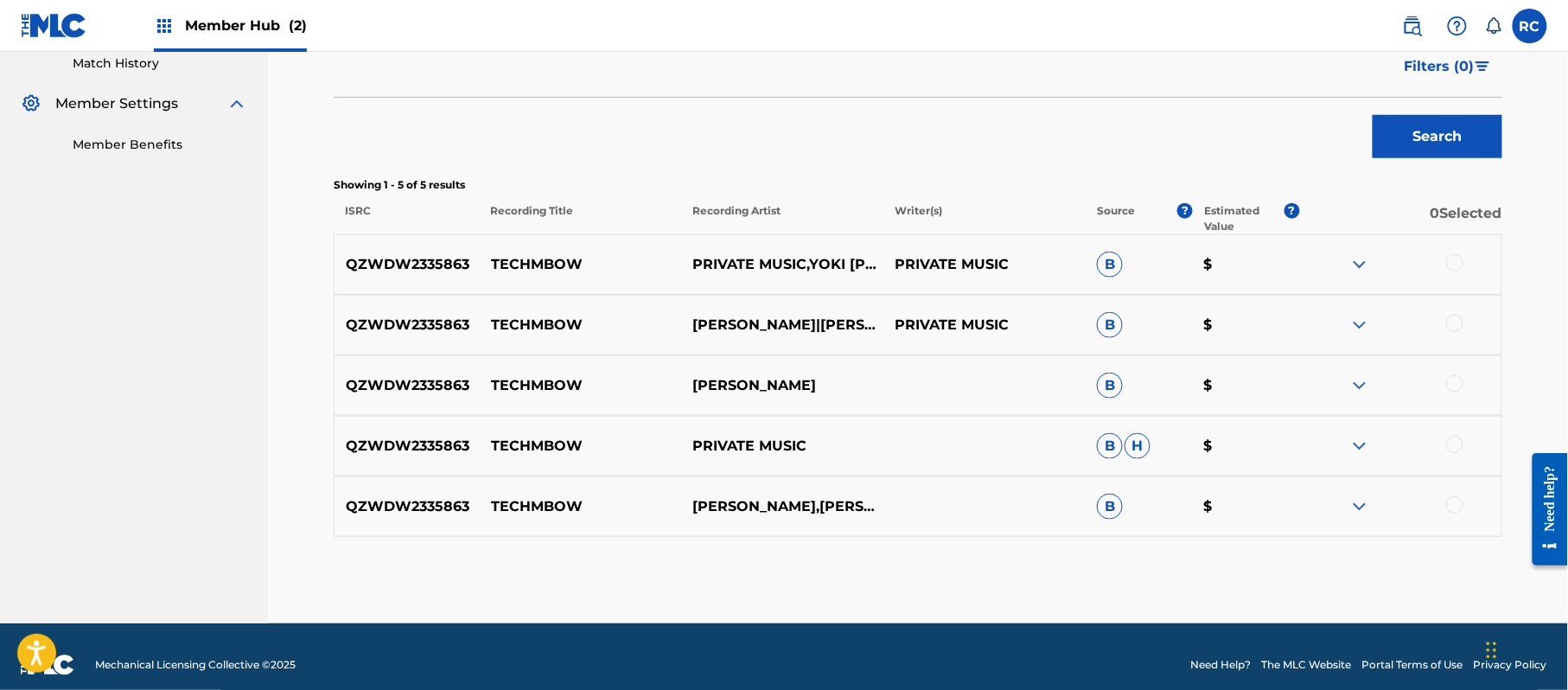
click at [1449, 259] on div at bounding box center [1455, 263] width 17 height 17
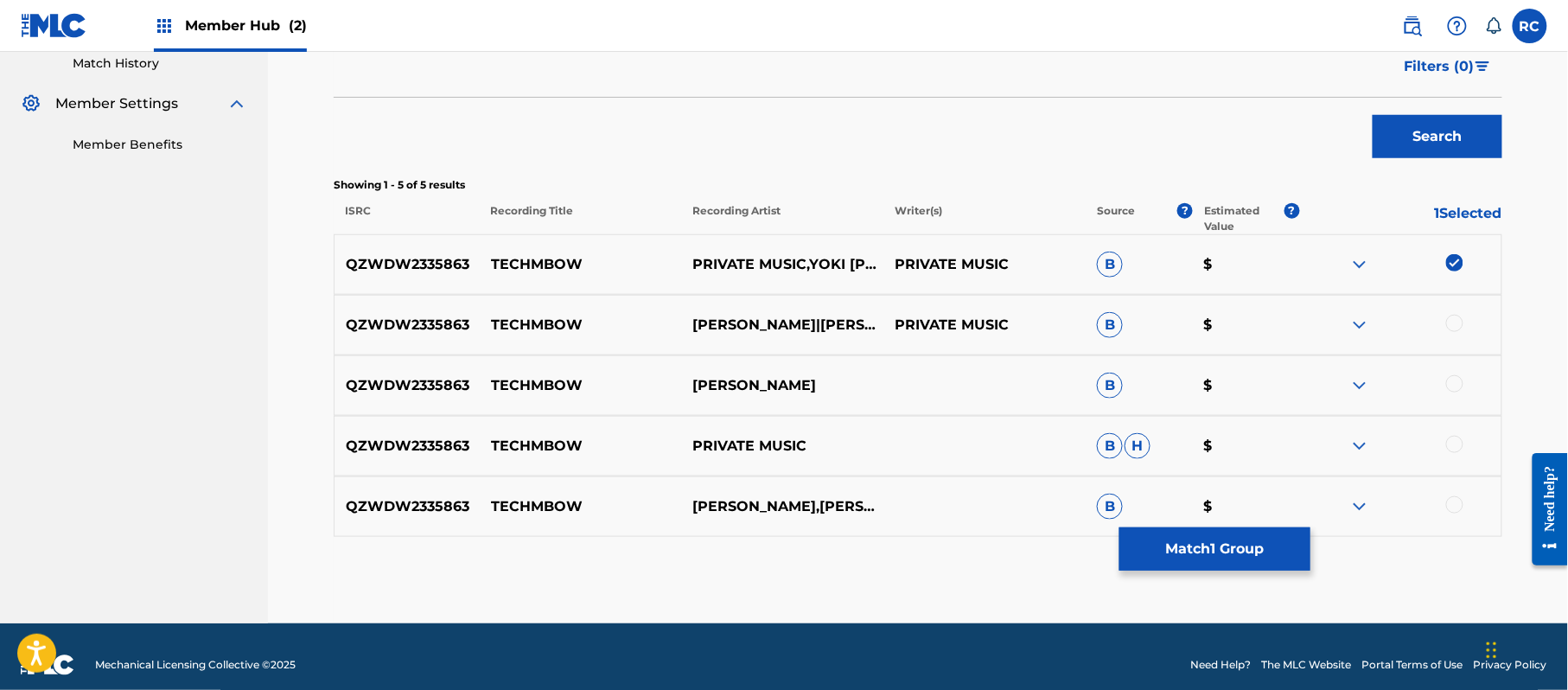
click at [1462, 327] on div at bounding box center [1455, 323] width 17 height 17
click at [1458, 385] on div at bounding box center [1455, 384] width 17 height 17
click at [1460, 439] on div at bounding box center [1455, 444] width 17 height 17
click at [1449, 504] on div at bounding box center [1455, 504] width 17 height 17
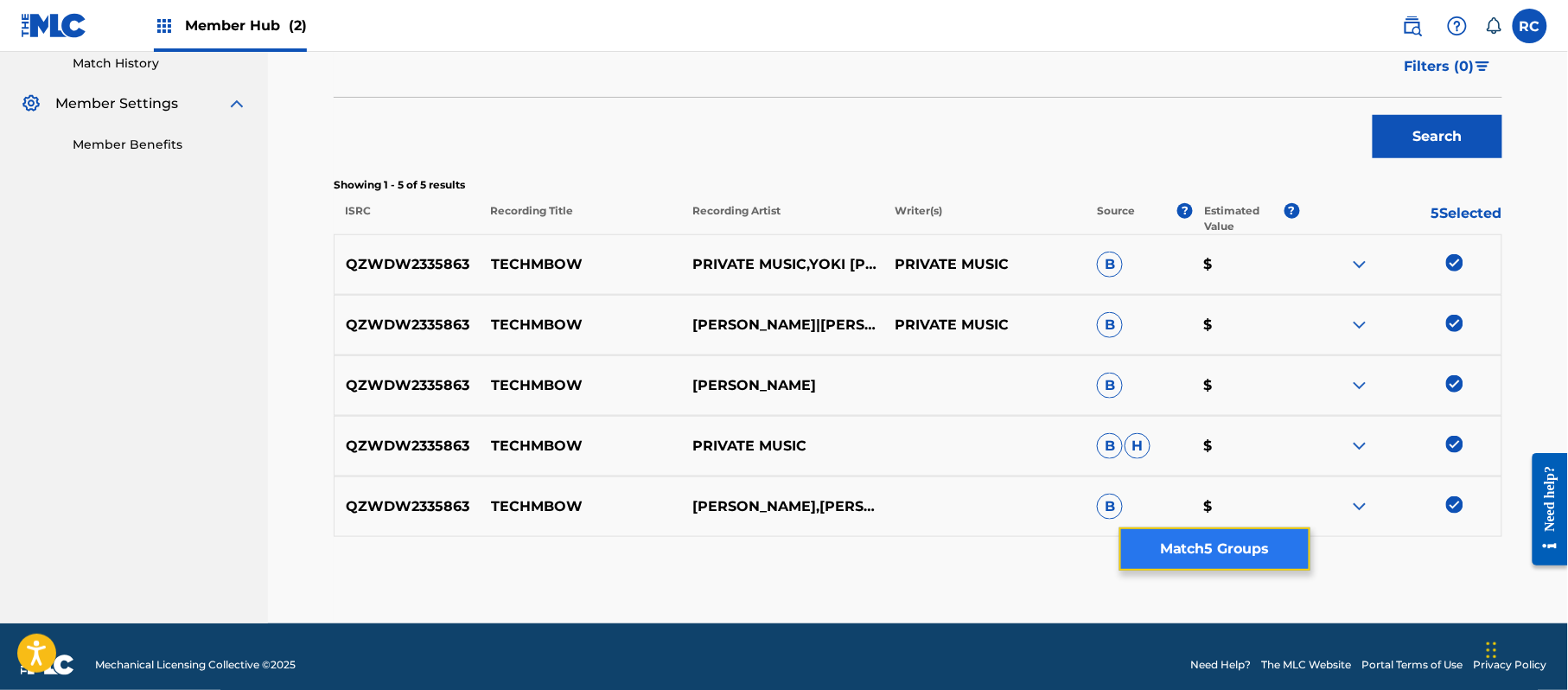
click at [1177, 546] on button "Match 5 Groups" at bounding box center [1214, 549] width 191 height 43
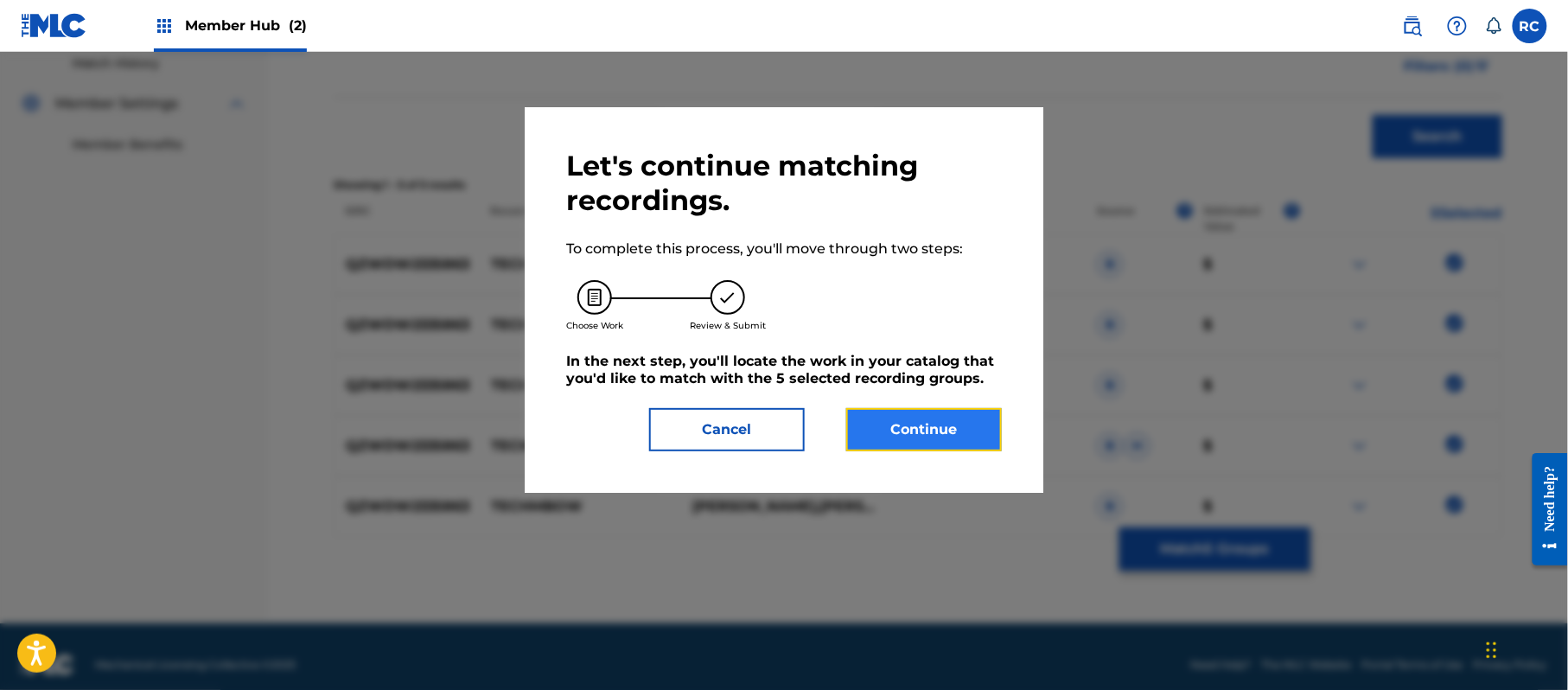
click at [909, 416] on button "Continue" at bounding box center [924, 430] width 156 height 43
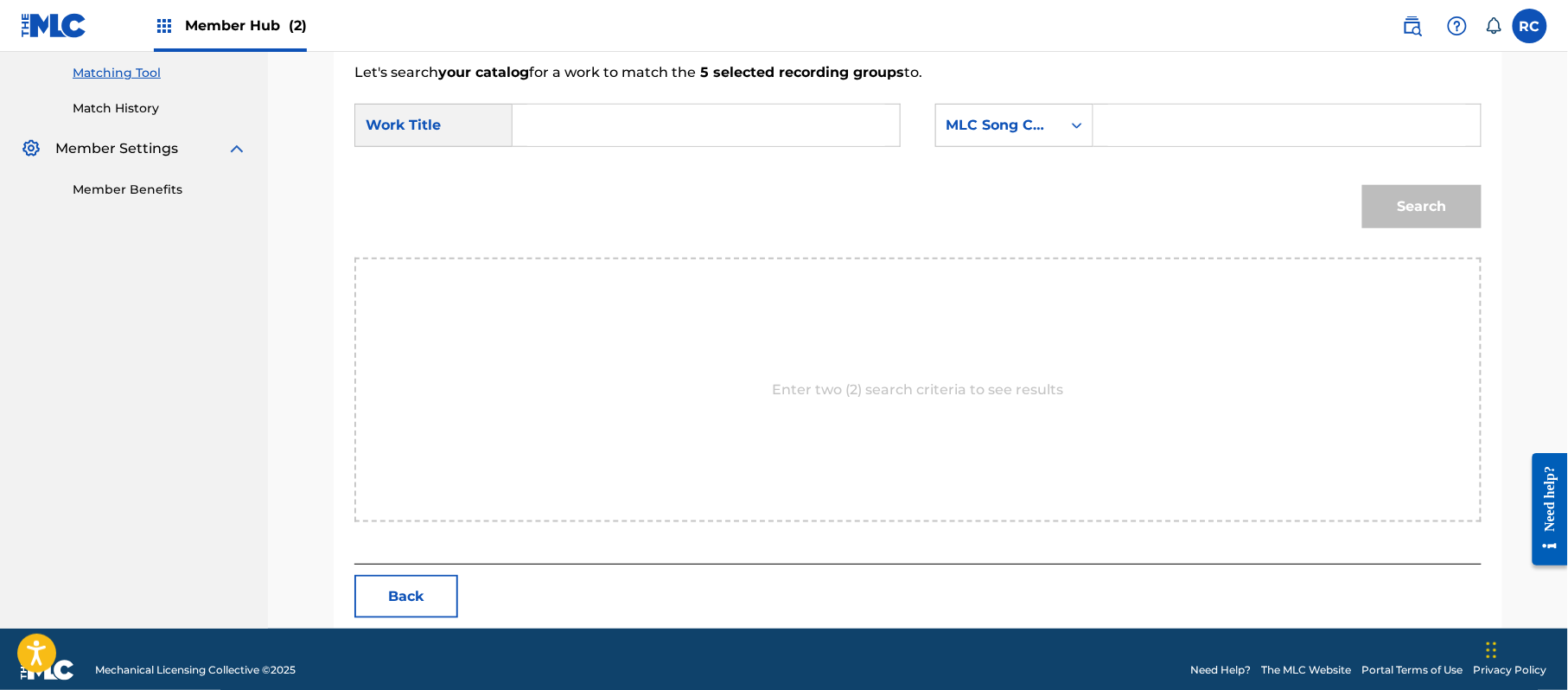
scroll to position [462, 0]
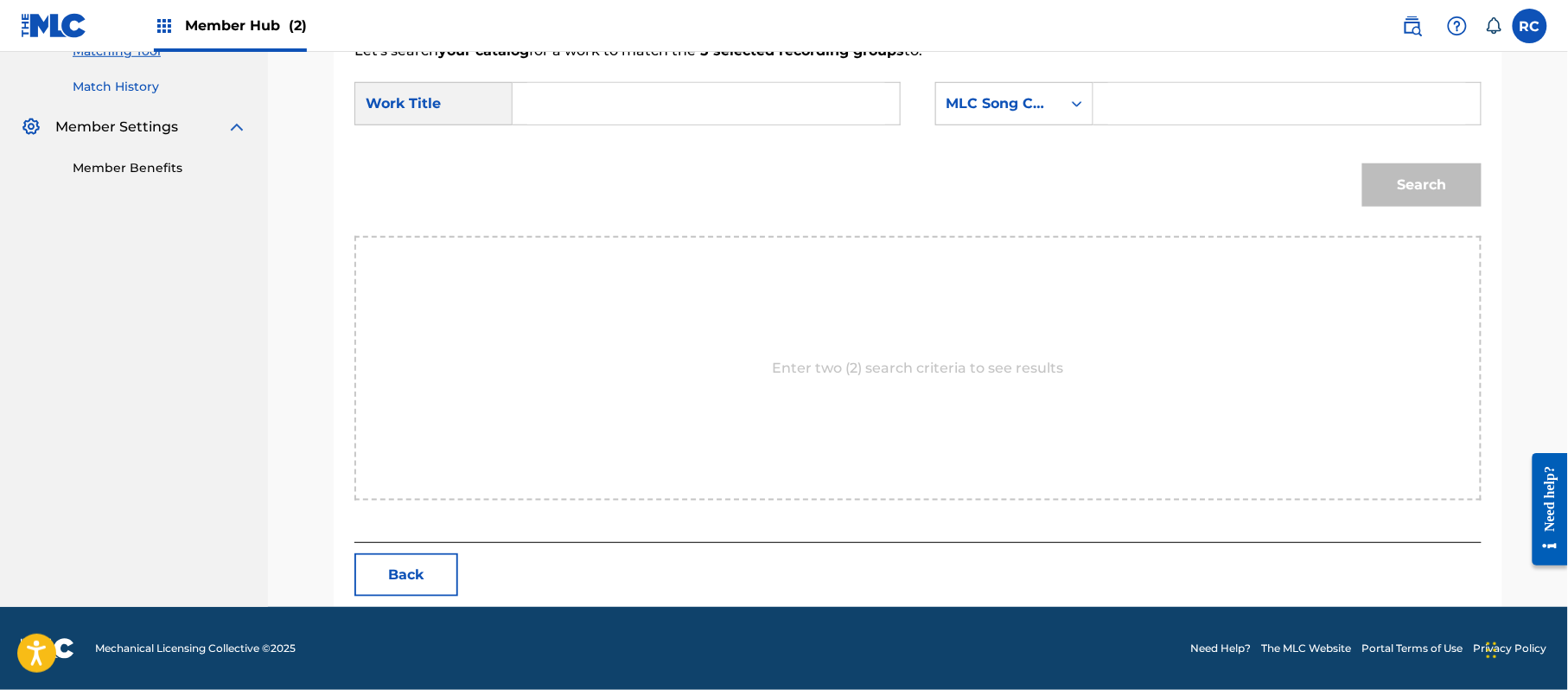
click at [108, 88] on link "Match History" at bounding box center [159, 87] width 174 height 18
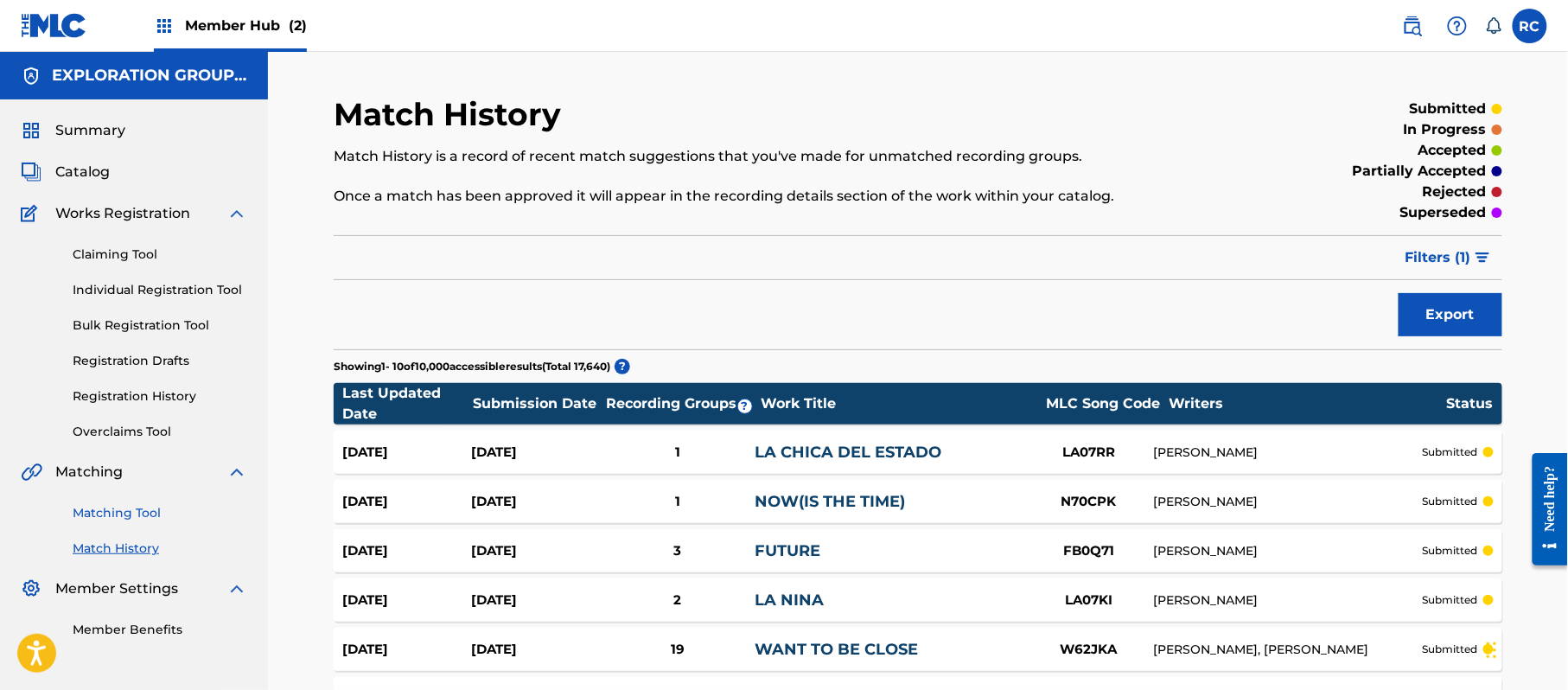
click at [130, 512] on link "Matching Tool" at bounding box center [159, 512] width 174 height 18
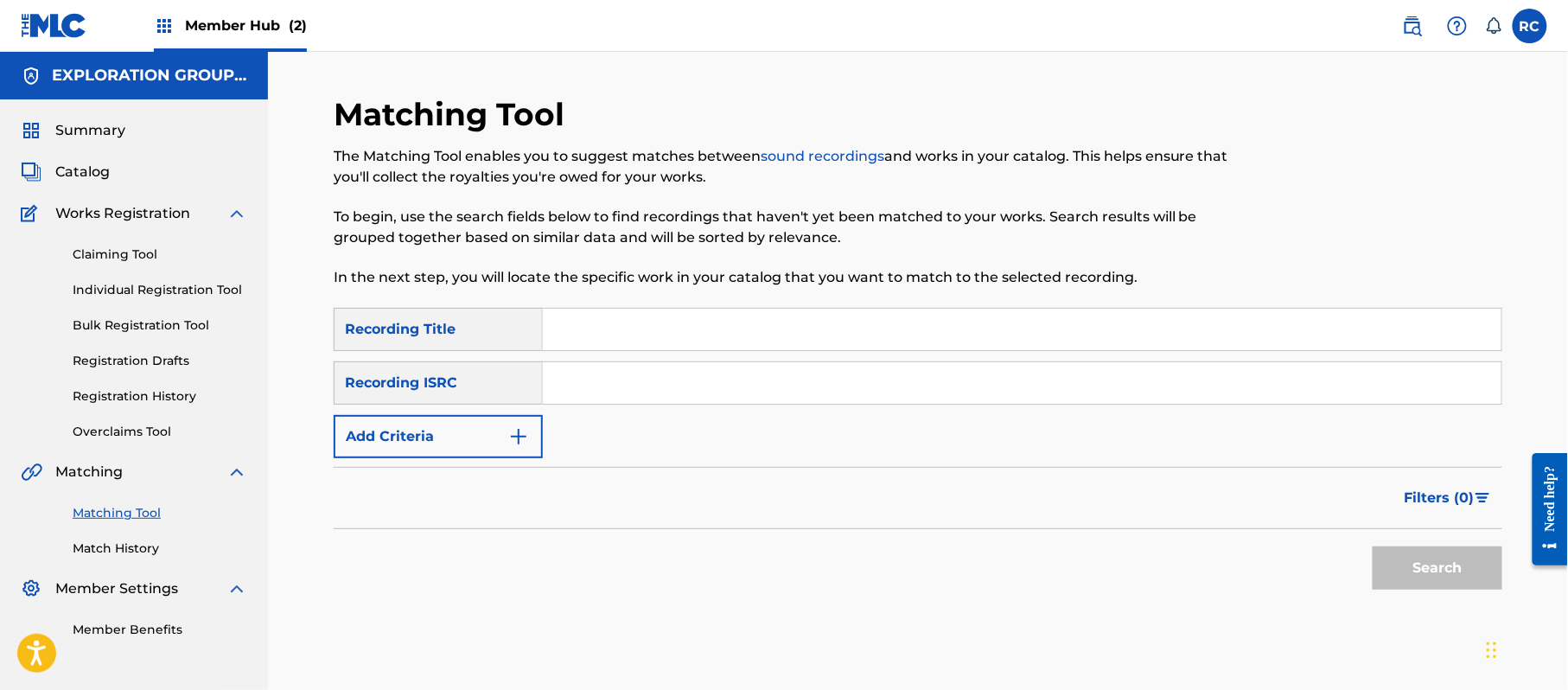
click at [588, 388] on input "Search Form" at bounding box center [1022, 383] width 959 height 41
click at [1466, 566] on button "Search" at bounding box center [1438, 567] width 130 height 43
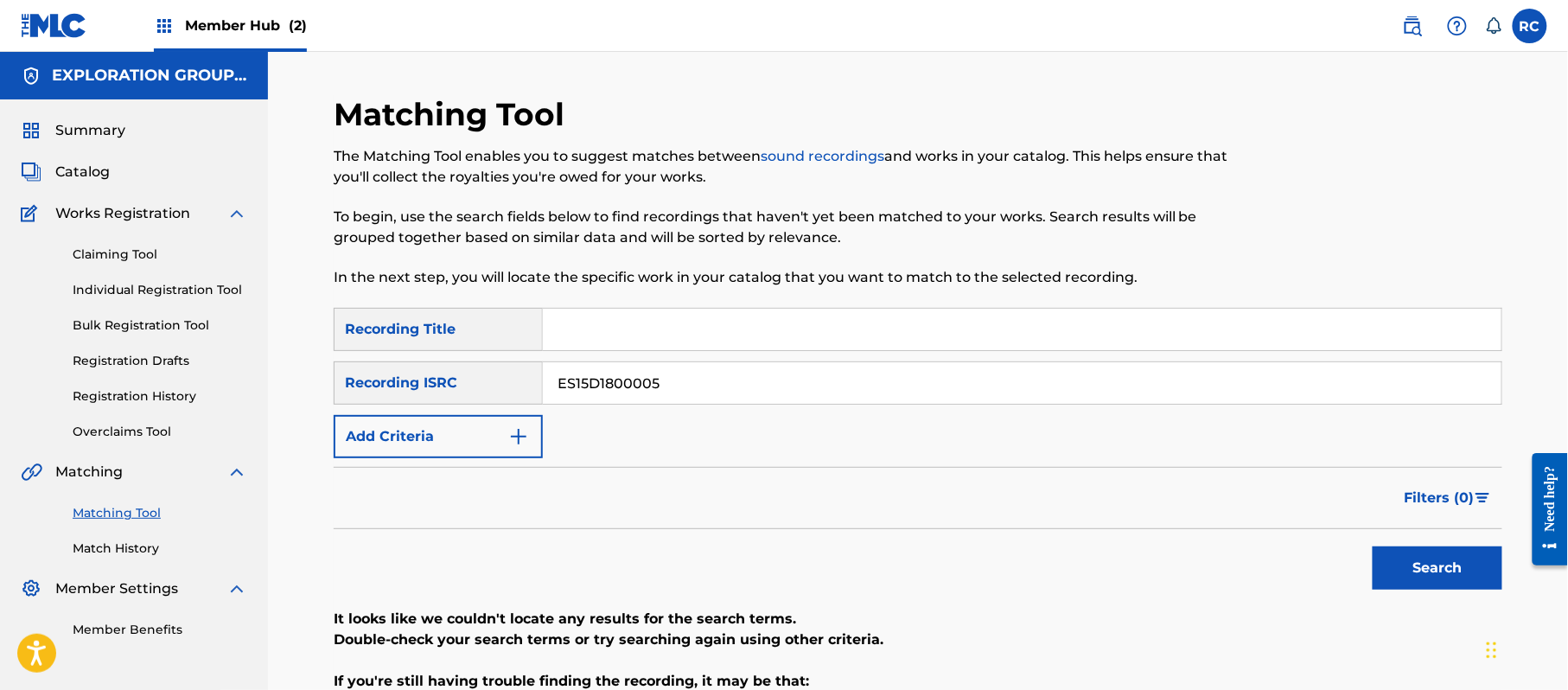
scroll to position [115, 0]
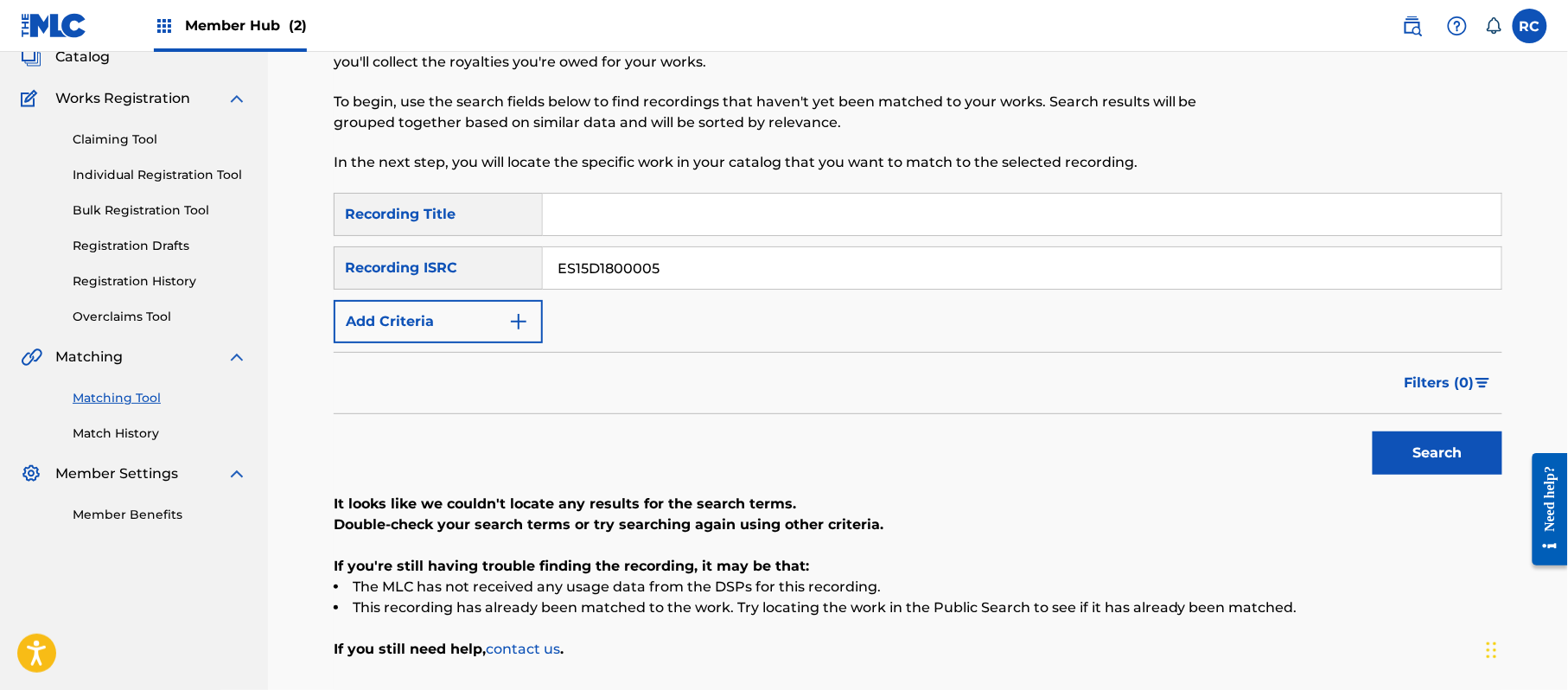
drag, startPoint x: 689, startPoint y: 265, endPoint x: 439, endPoint y: 284, distance: 250.7
click at [377, 271] on div "SearchWithCriteria934306d6-8f55-4148-a71f-de18aeb7b724 Recording ISRC ES15D1800…" at bounding box center [917, 268] width 1168 height 43
click at [1447, 454] on button "Search" at bounding box center [1438, 452] width 130 height 43
drag, startPoint x: 686, startPoint y: 273, endPoint x: 415, endPoint y: 275, distance: 271.0
click at [412, 275] on div "SearchWithCriteria934306d6-8f55-4148-a71f-de18aeb7b724 Recording ISRC ES15D2000…" at bounding box center [917, 268] width 1168 height 43
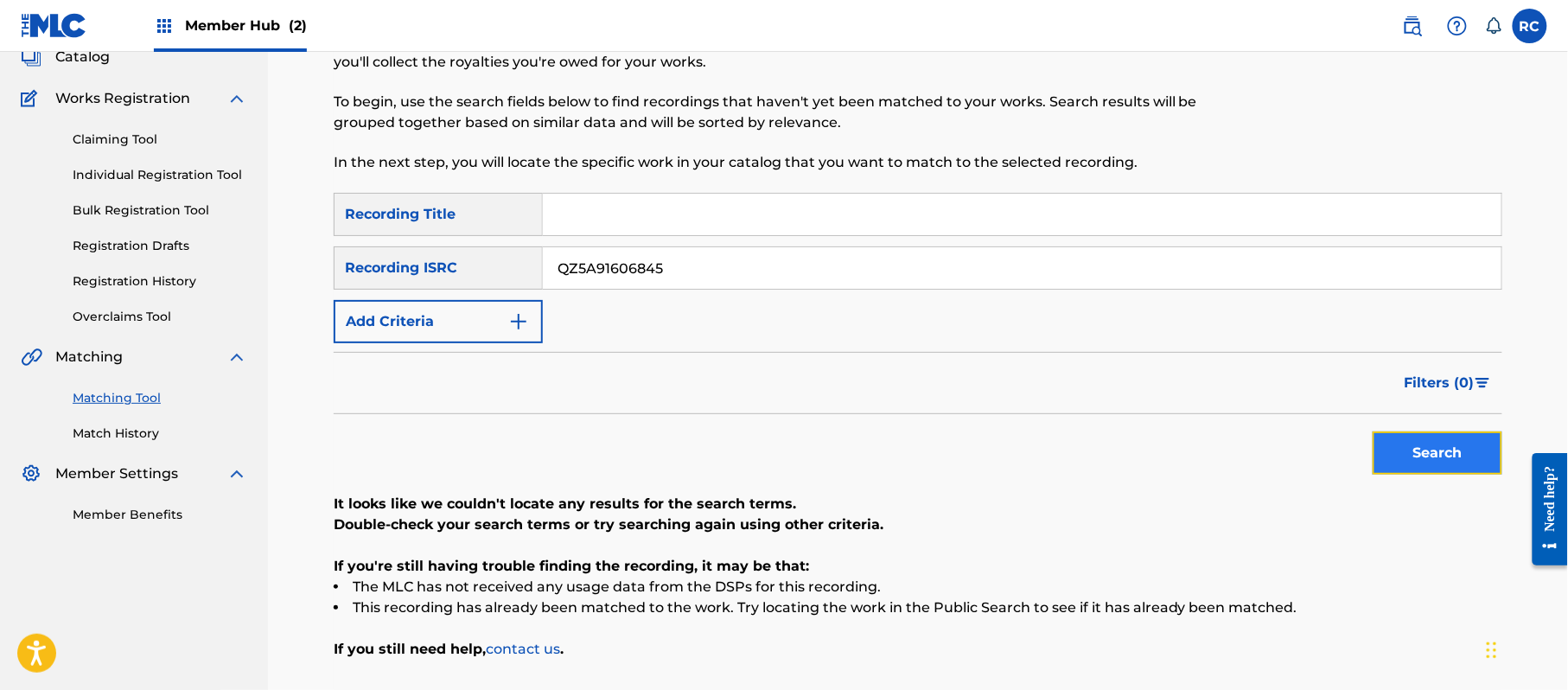
click at [1404, 452] on button "Search" at bounding box center [1438, 452] width 130 height 43
drag, startPoint x: 692, startPoint y: 264, endPoint x: 388, endPoint y: 277, distance: 304.3
click at [388, 277] on div "SearchWithCriteria934306d6-8f55-4148-a71f-de18aeb7b724 Recording ISRC QZ5A91606…" at bounding box center [917, 268] width 1168 height 43
click at [1428, 465] on button "Search" at bounding box center [1438, 452] width 130 height 43
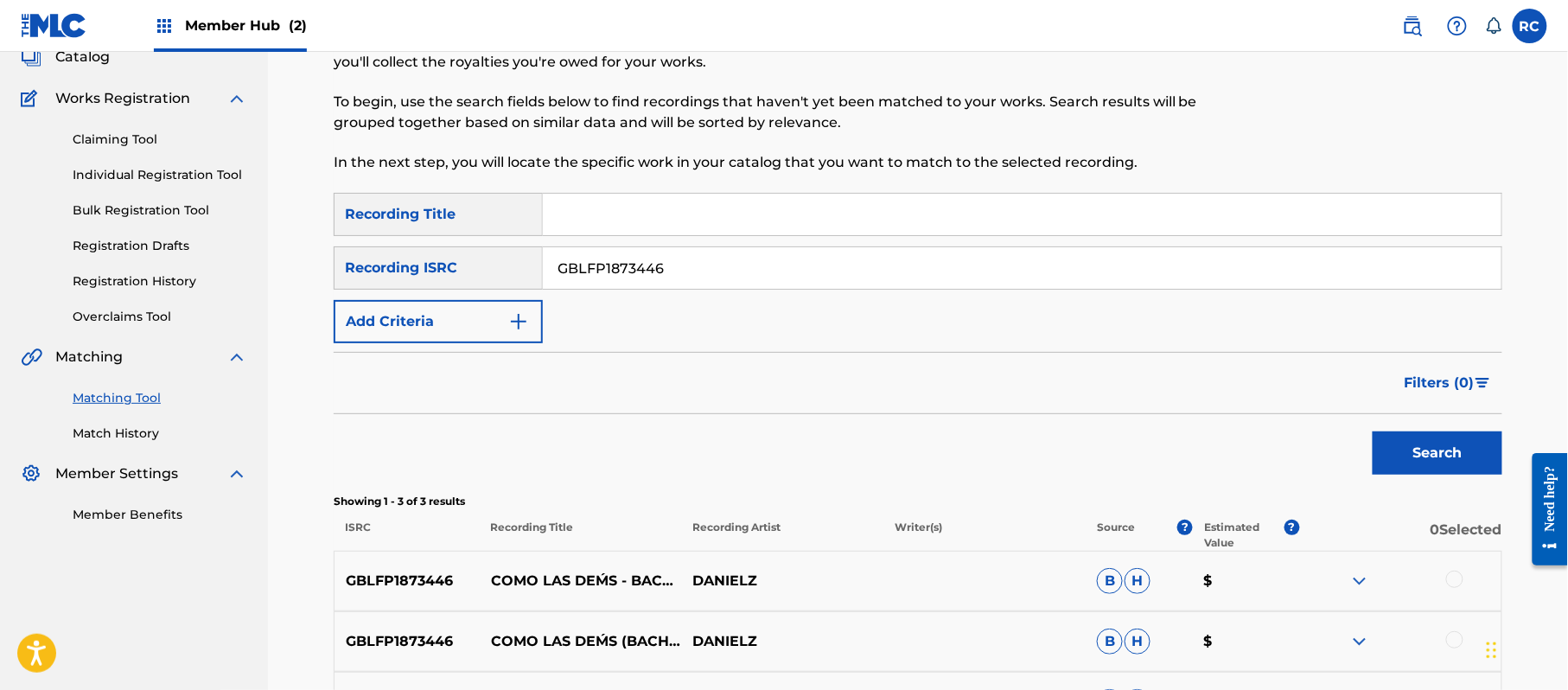
scroll to position [230, 0]
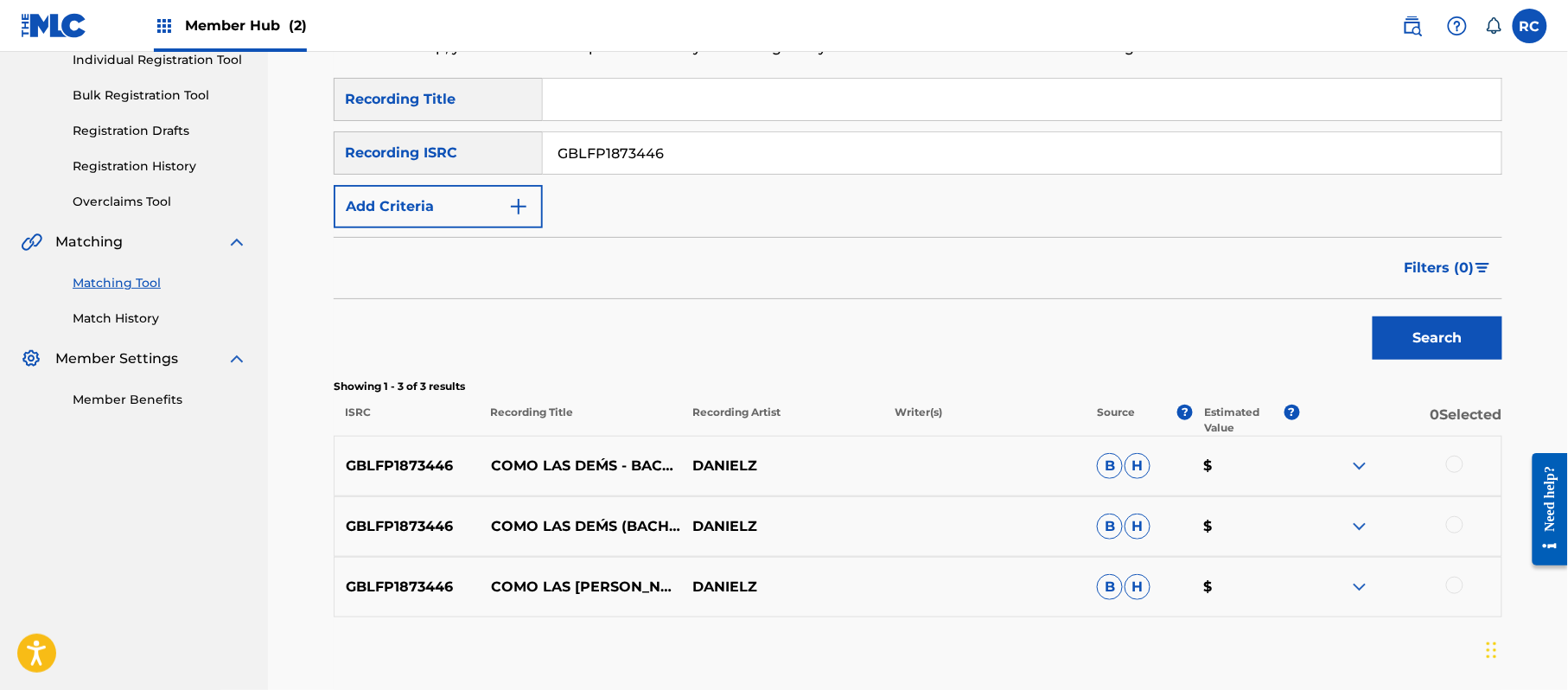
click at [1457, 464] on div at bounding box center [1455, 464] width 17 height 17
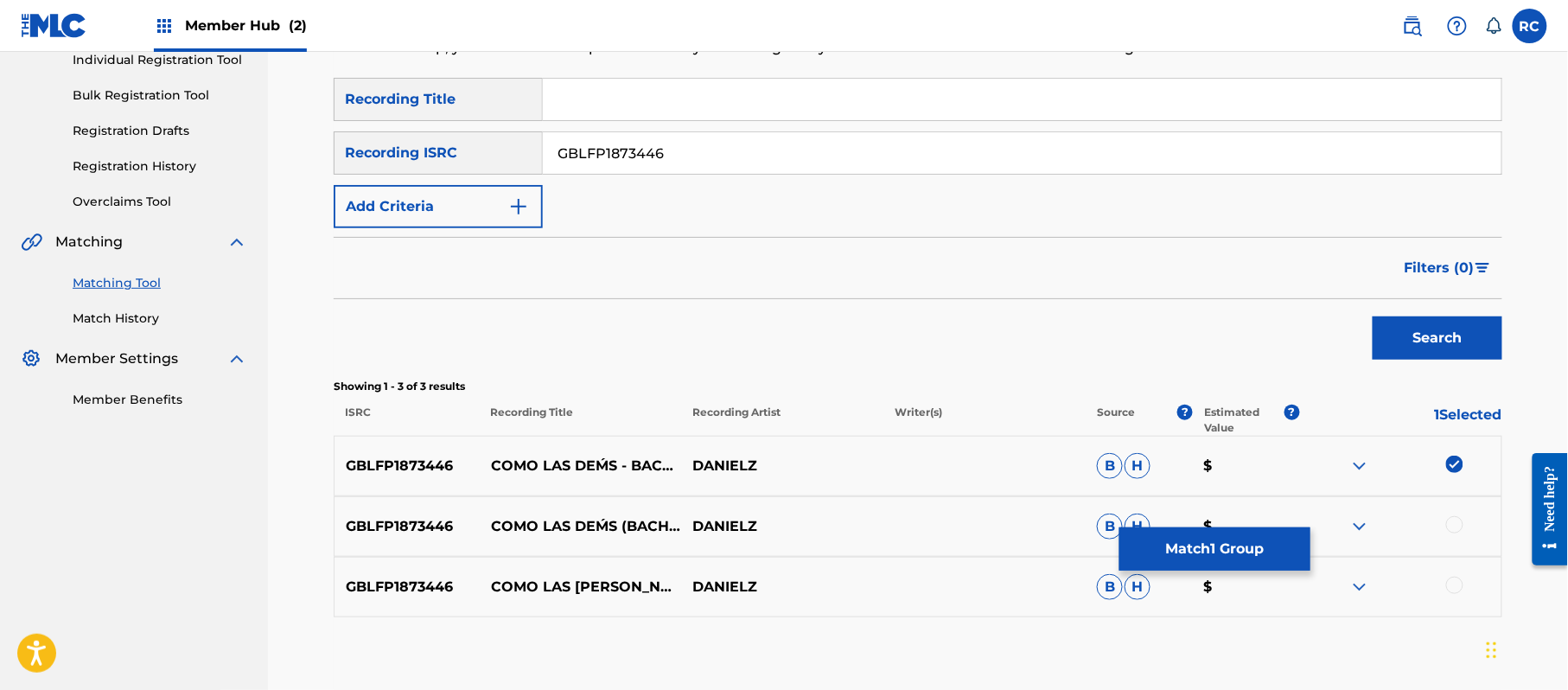
click at [1452, 516] on div at bounding box center [1455, 524] width 17 height 17
click at [1454, 586] on div at bounding box center [1455, 584] width 17 height 17
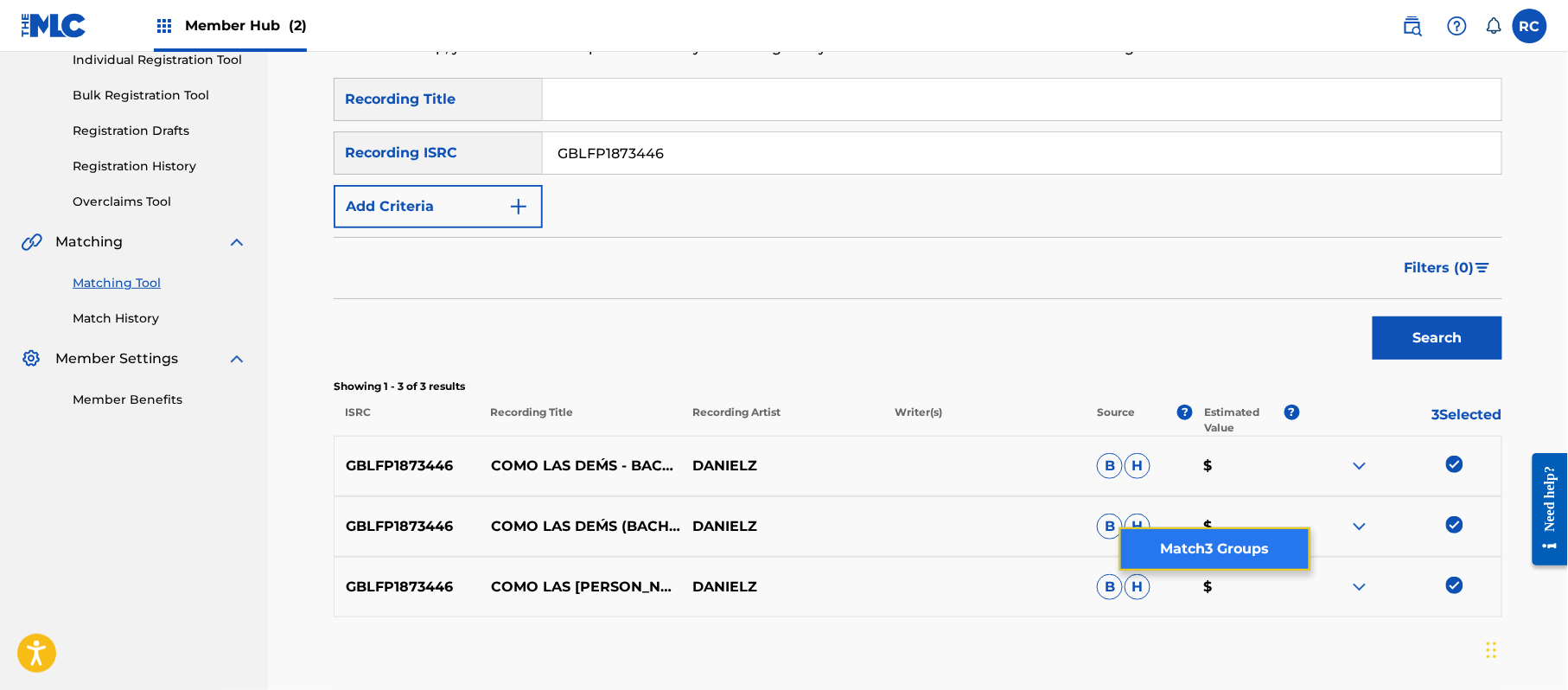
click at [1255, 560] on button "Match 3 Groups" at bounding box center [1214, 549] width 191 height 43
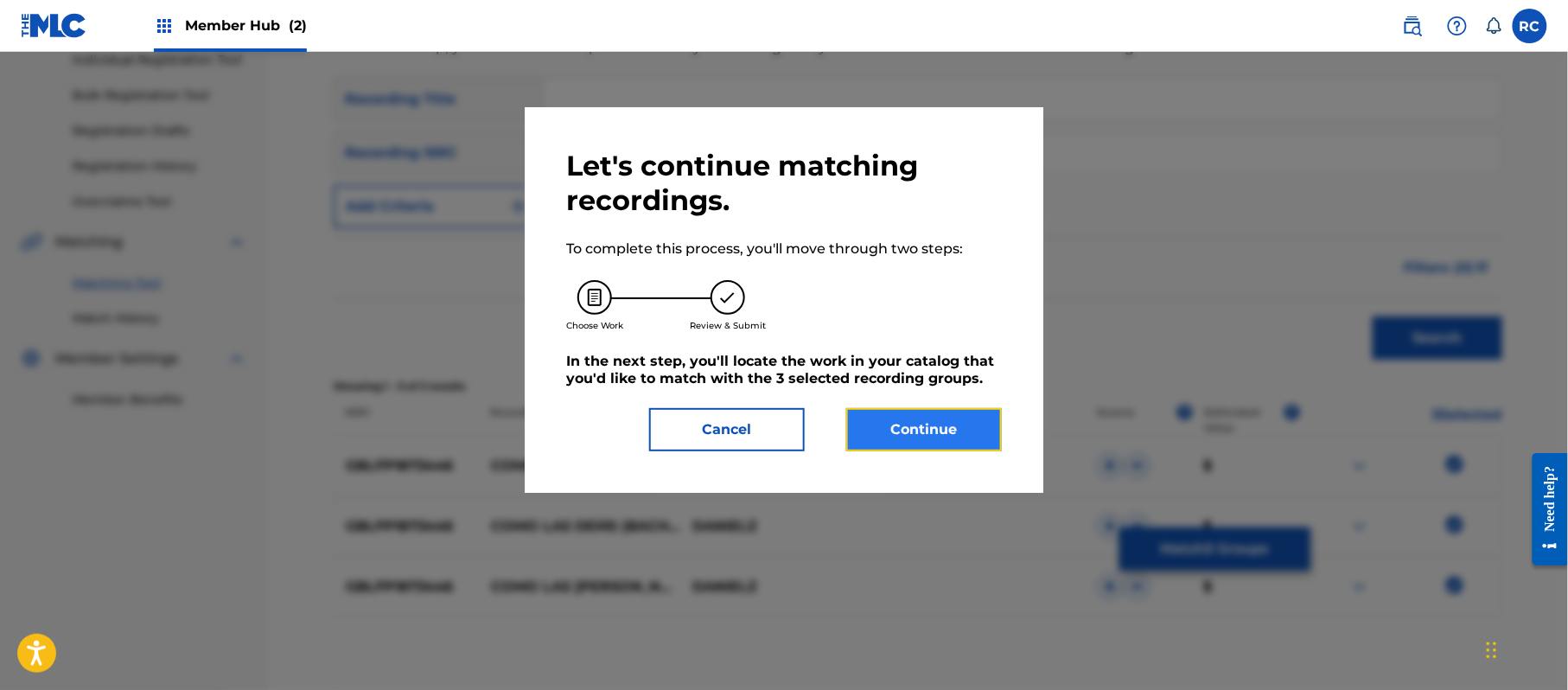
click at [969, 437] on button "Continue" at bounding box center [924, 430] width 156 height 43
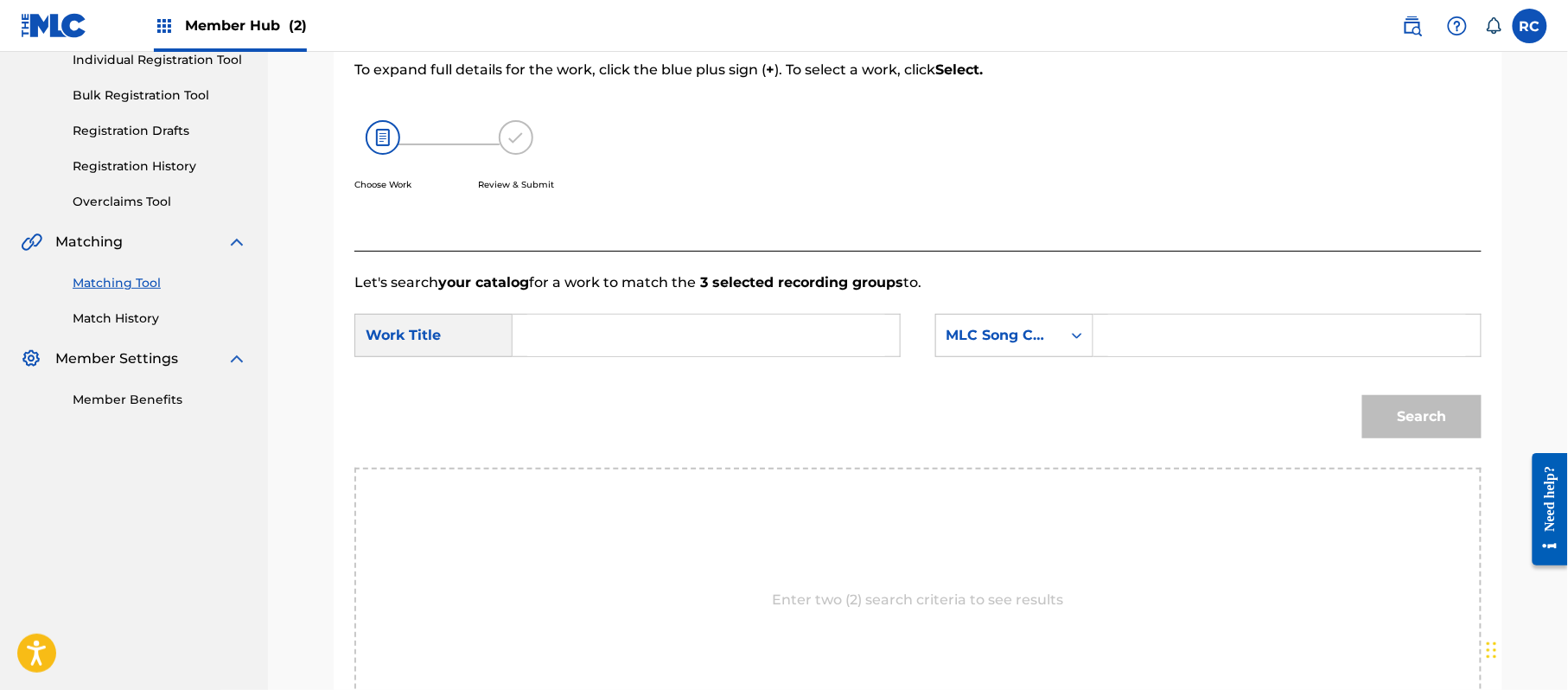
click at [689, 327] on input "Search Form" at bounding box center [706, 336] width 358 height 41
click at [697, 337] on input "Como Las [PERSON_NAME] CB6T7E" at bounding box center [706, 336] width 358 height 41
drag, startPoint x: 1166, startPoint y: 334, endPoint x: 1214, endPoint y: 353, distance: 51.6
click at [1167, 334] on input "Search Form" at bounding box center [1287, 336] width 358 height 41
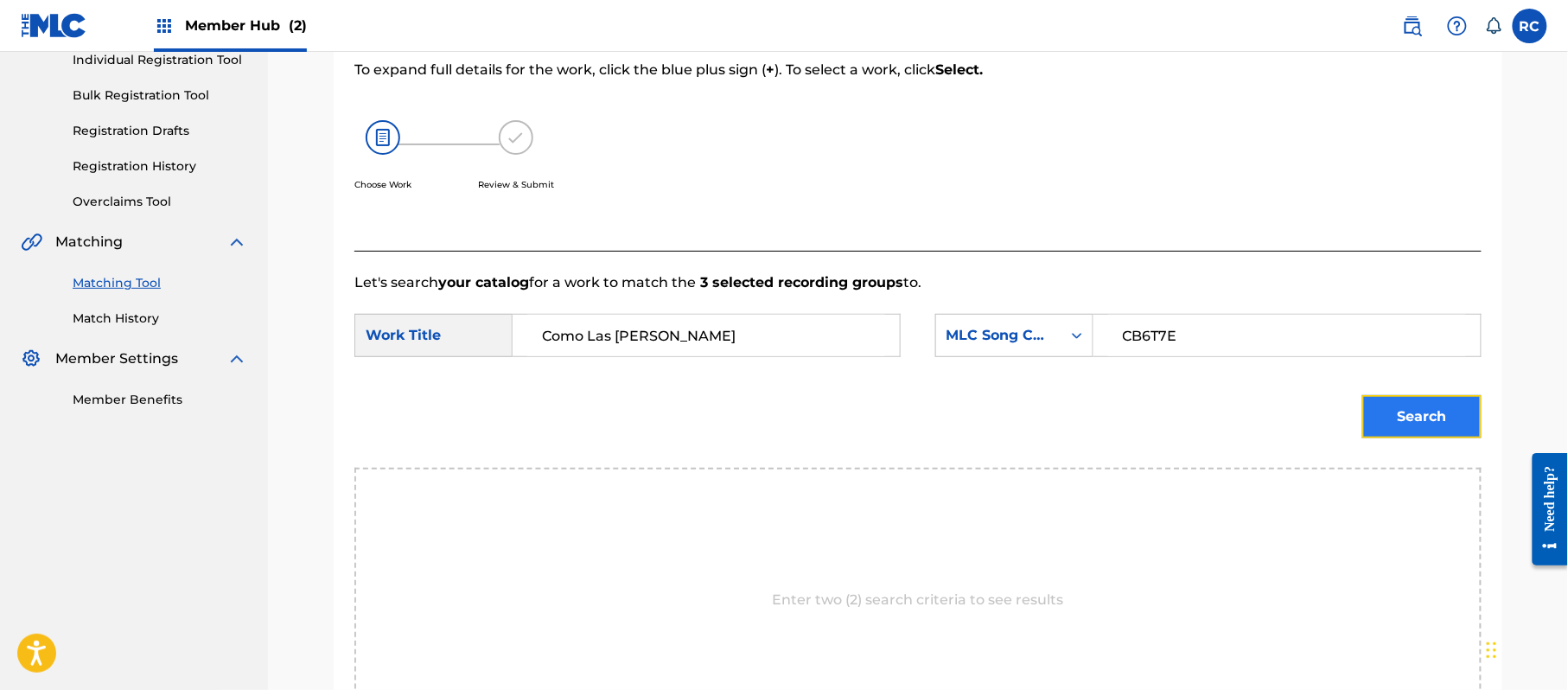
click at [1385, 406] on button "Search" at bounding box center [1422, 417] width 120 height 43
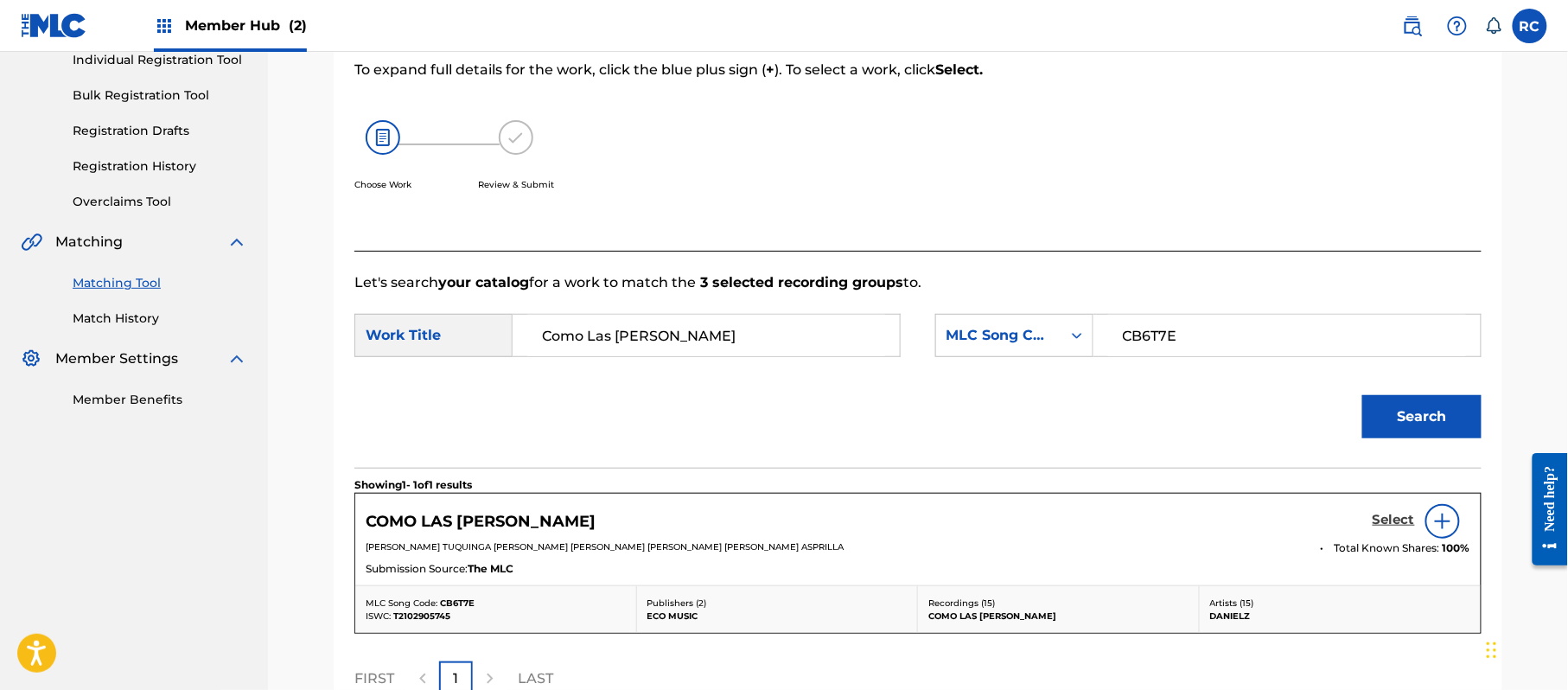
click at [1398, 522] on h5 "Select" at bounding box center [1394, 519] width 42 height 16
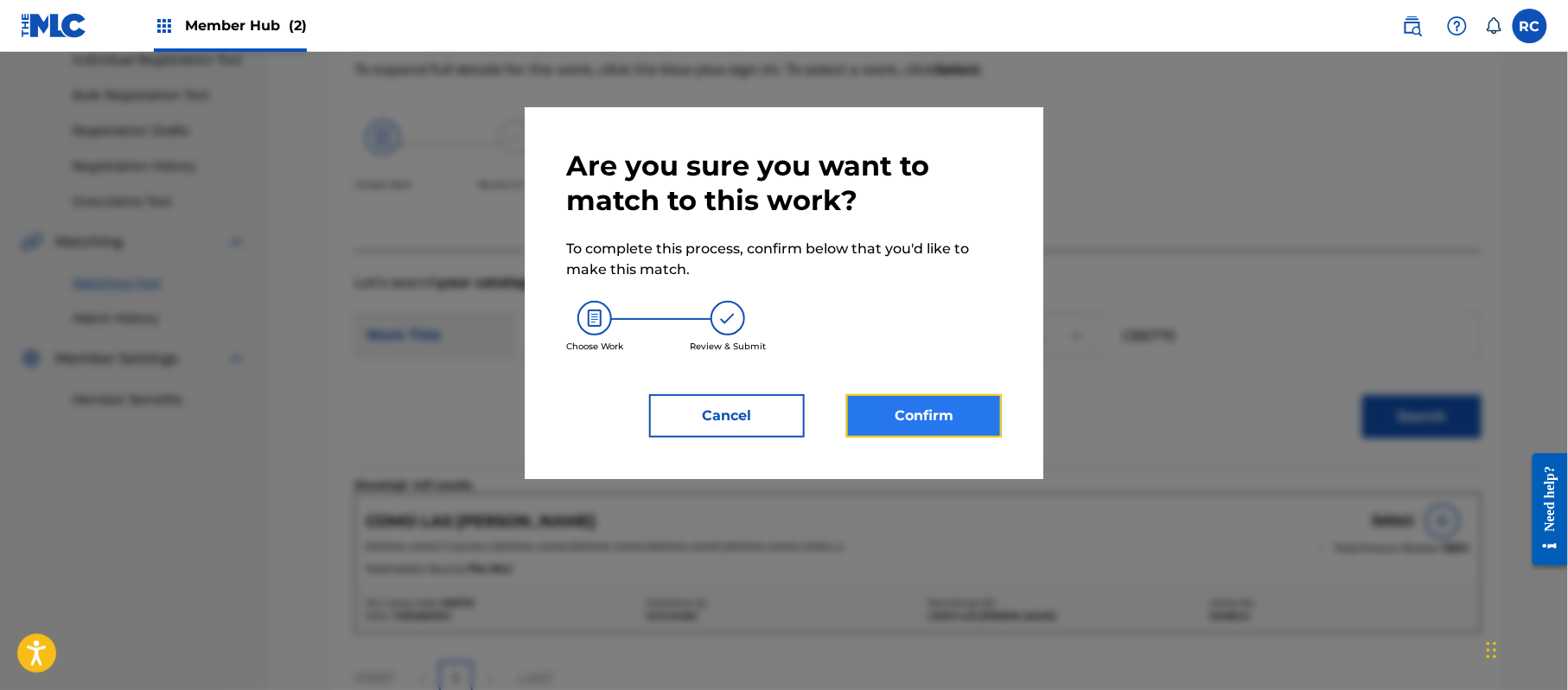
click at [931, 415] on button "Confirm" at bounding box center [924, 416] width 156 height 43
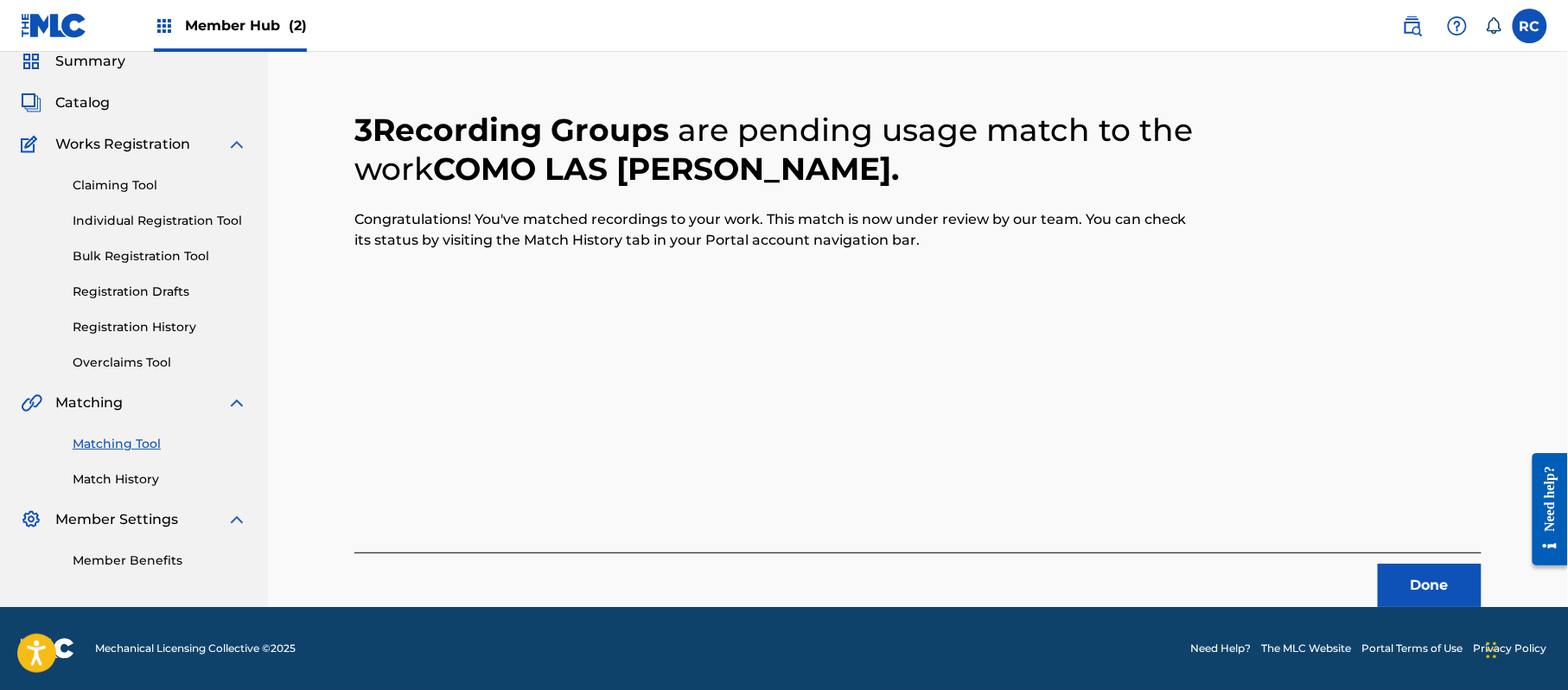
scroll to position [69, 0]
click at [1419, 591] on button "Done" at bounding box center [1429, 585] width 104 height 43
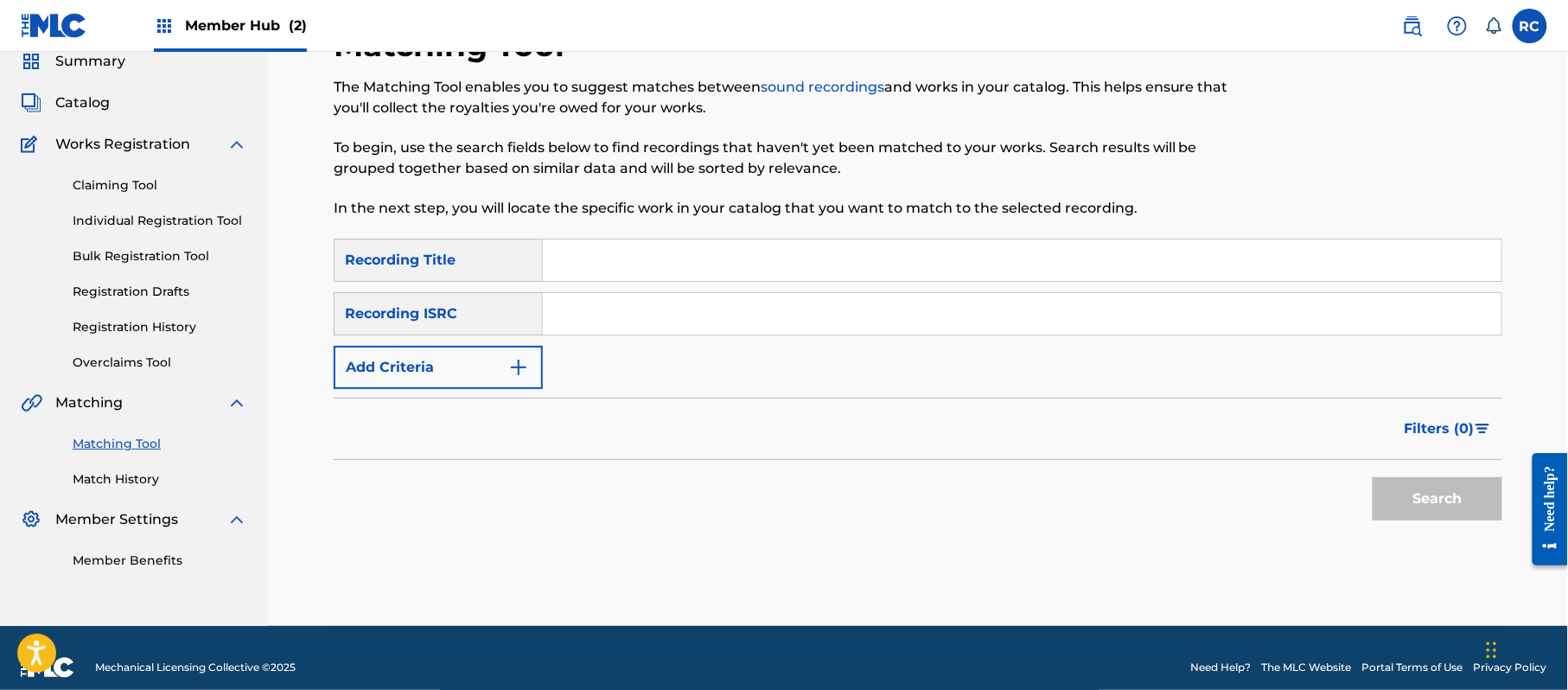
drag, startPoint x: 613, startPoint y: 316, endPoint x: 701, endPoint y: 334, distance: 89.8
click at [619, 318] on input "Search Form" at bounding box center [1022, 314] width 959 height 41
click at [1422, 483] on button "Search" at bounding box center [1438, 499] width 130 height 43
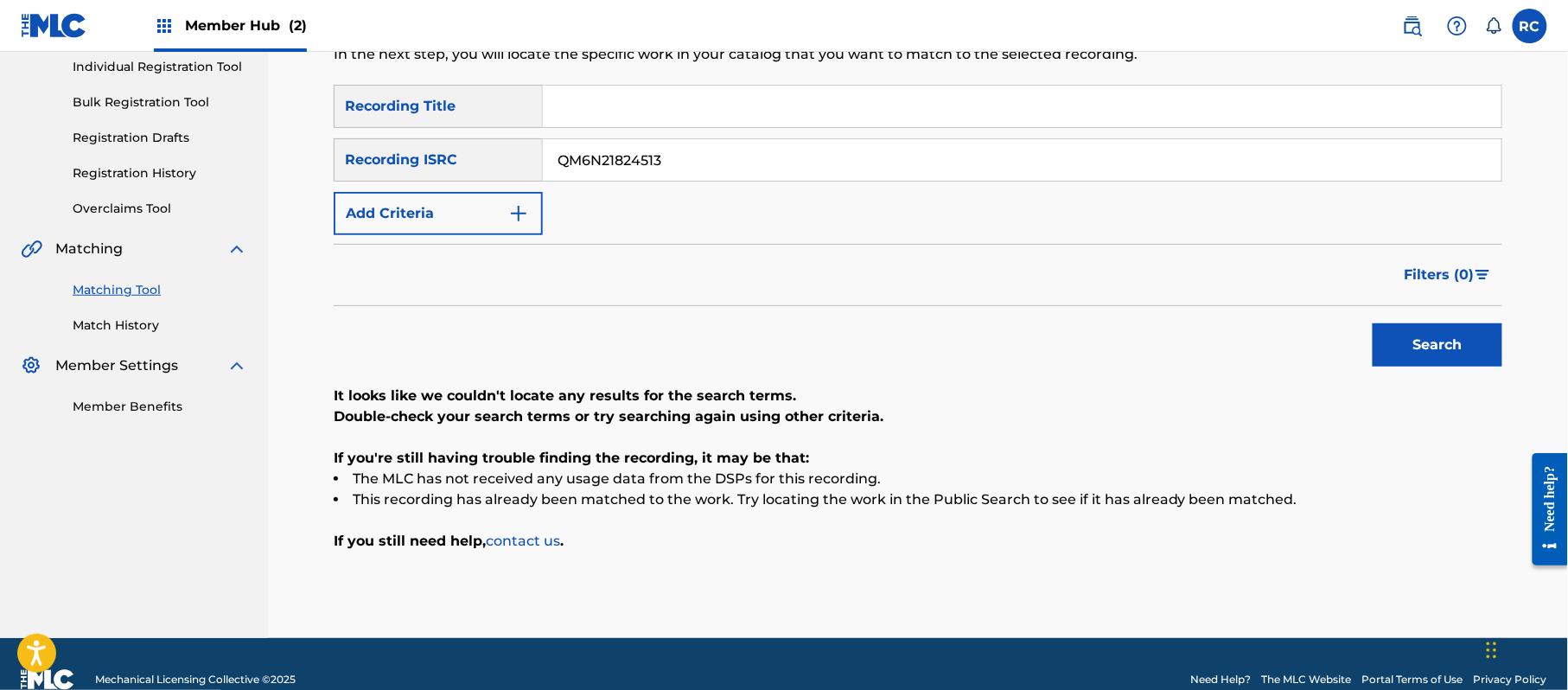
scroll to position [255, 0]
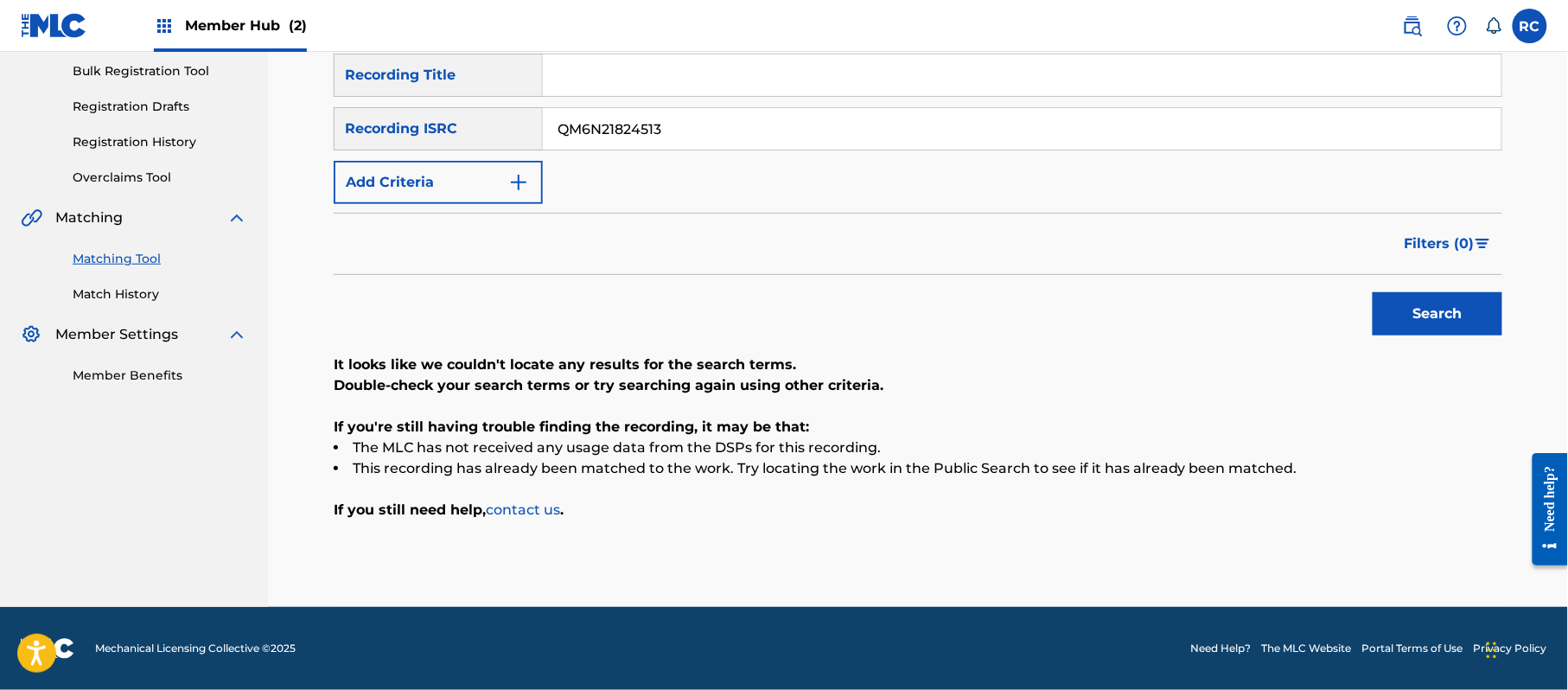
drag, startPoint x: 665, startPoint y: 136, endPoint x: 477, endPoint y: 135, distance: 188.0
click at [477, 135] on div "SearchWithCriteria934306d6-8f55-4148-a71f-de18aeb7b724 Recording ISRC QM6N21824…" at bounding box center [917, 129] width 1168 height 43
click at [1402, 312] on button "Search" at bounding box center [1438, 314] width 130 height 43
drag, startPoint x: 653, startPoint y: 149, endPoint x: 441, endPoint y: 149, distance: 212.0
click at [441, 149] on div "SearchWithCriteria934306d6-8f55-4148-a71f-de18aeb7b724 Recording ISRC ES15D1800…" at bounding box center [917, 129] width 1168 height 43
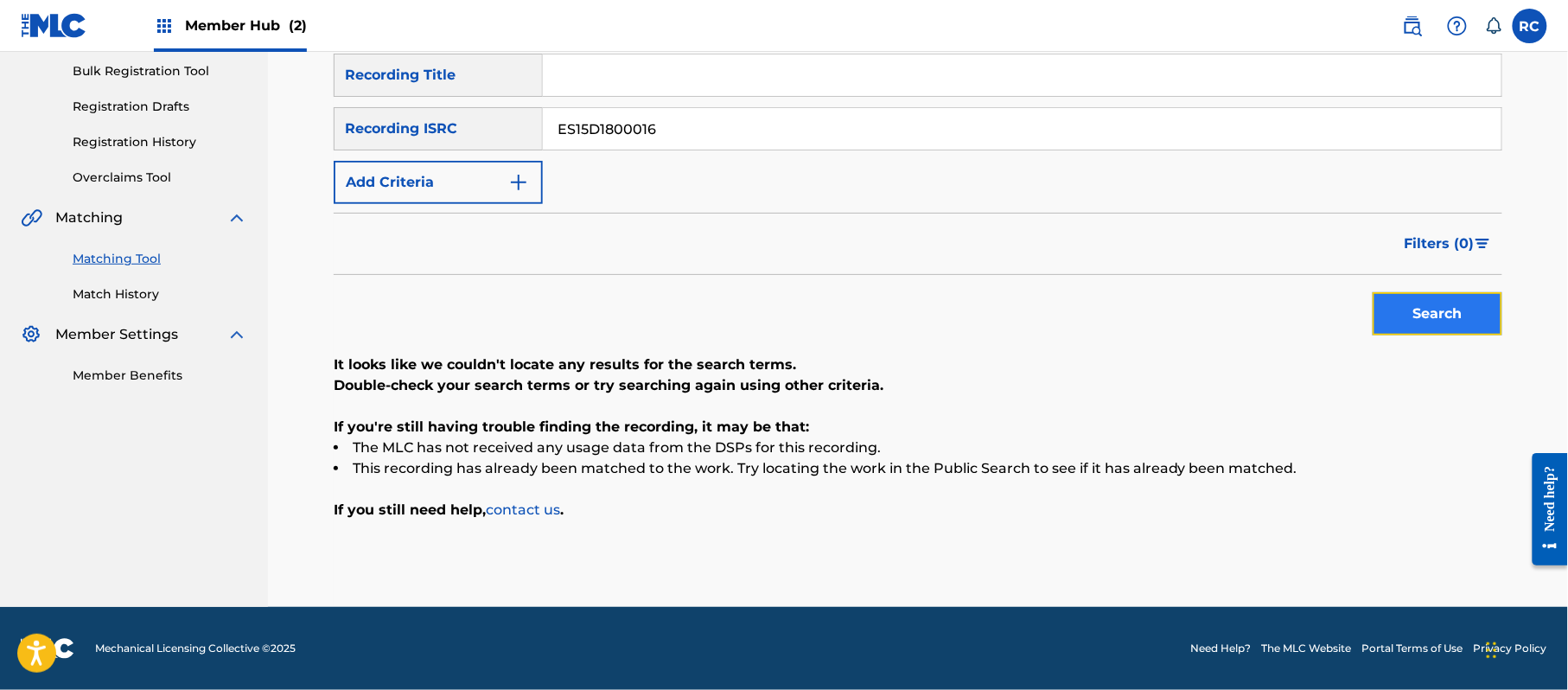
click at [1416, 313] on button "Search" at bounding box center [1438, 314] width 130 height 43
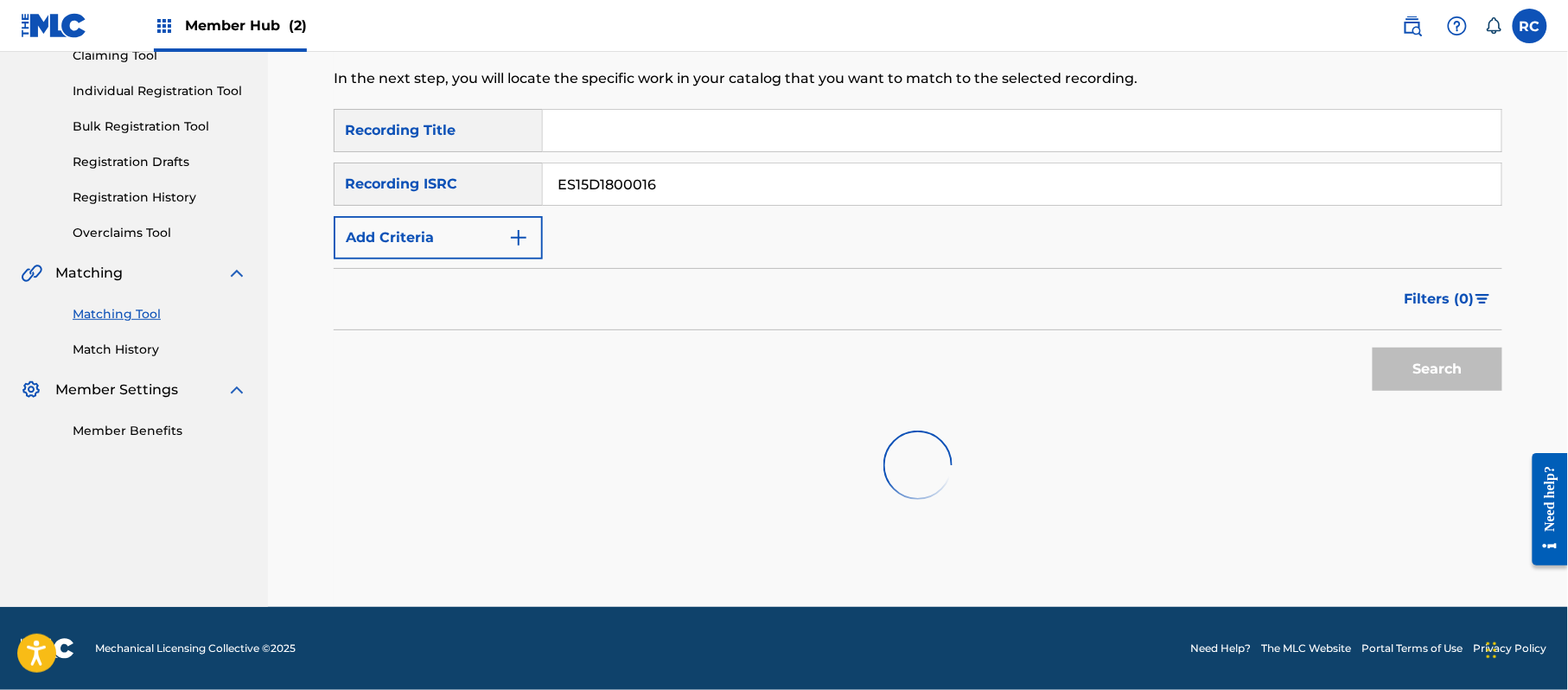
scroll to position [205, 0]
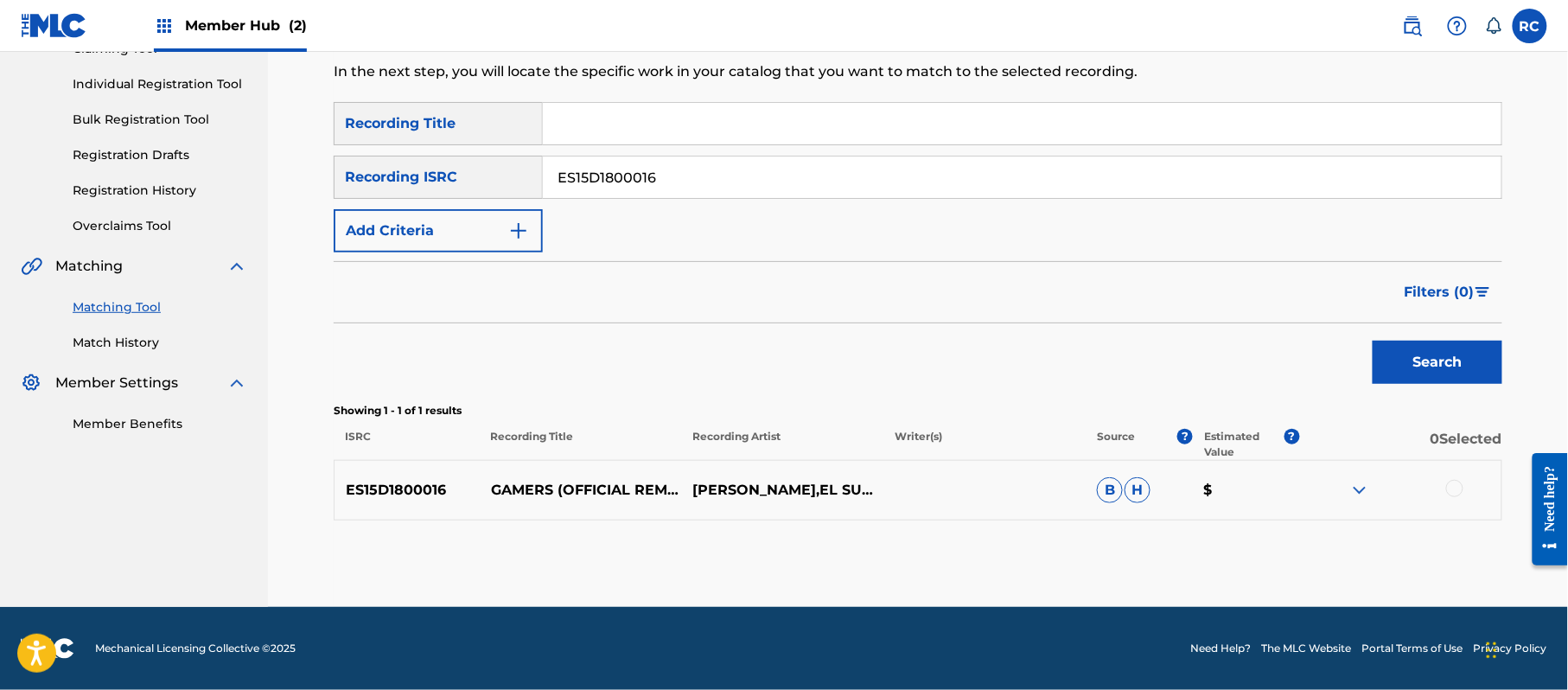
click at [1457, 481] on div at bounding box center [1455, 488] width 17 height 17
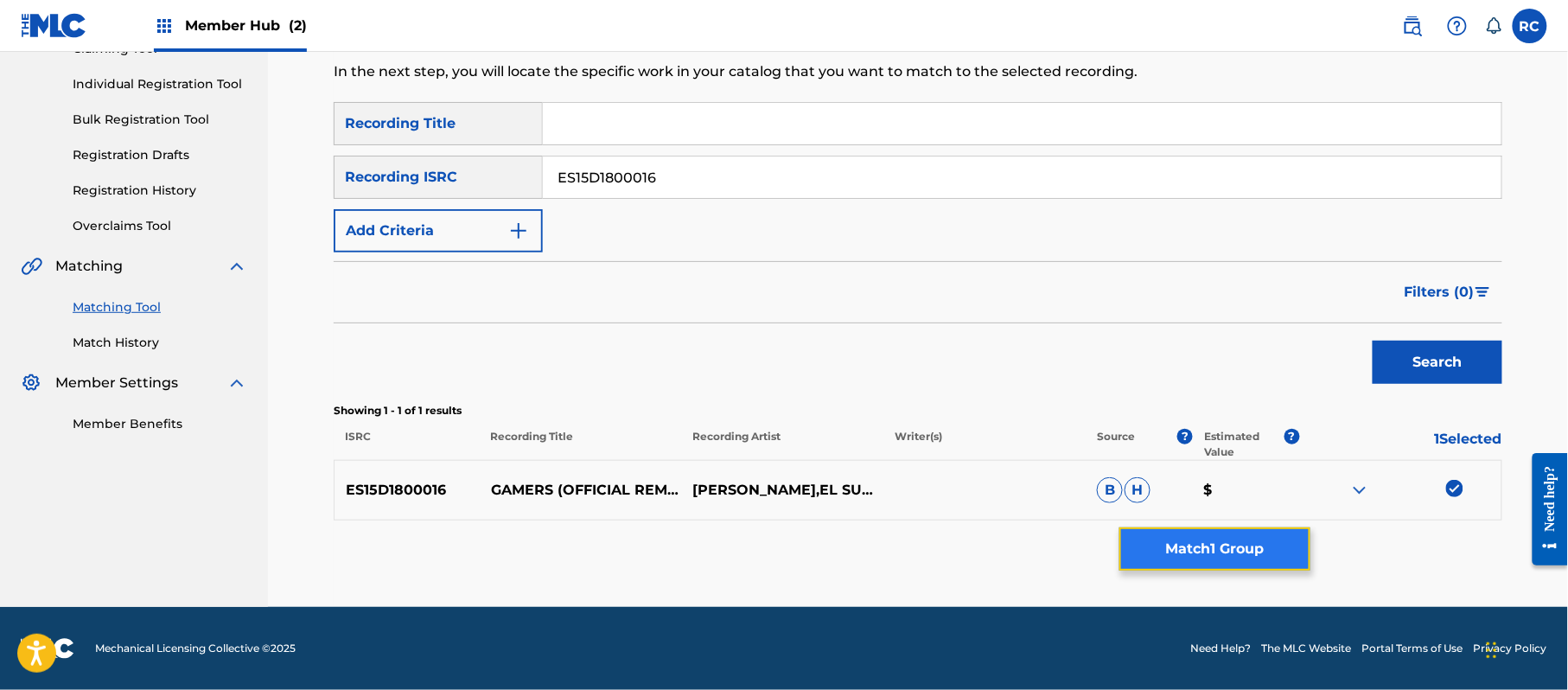
click at [1260, 548] on button "Match 1 Group" at bounding box center [1214, 549] width 191 height 43
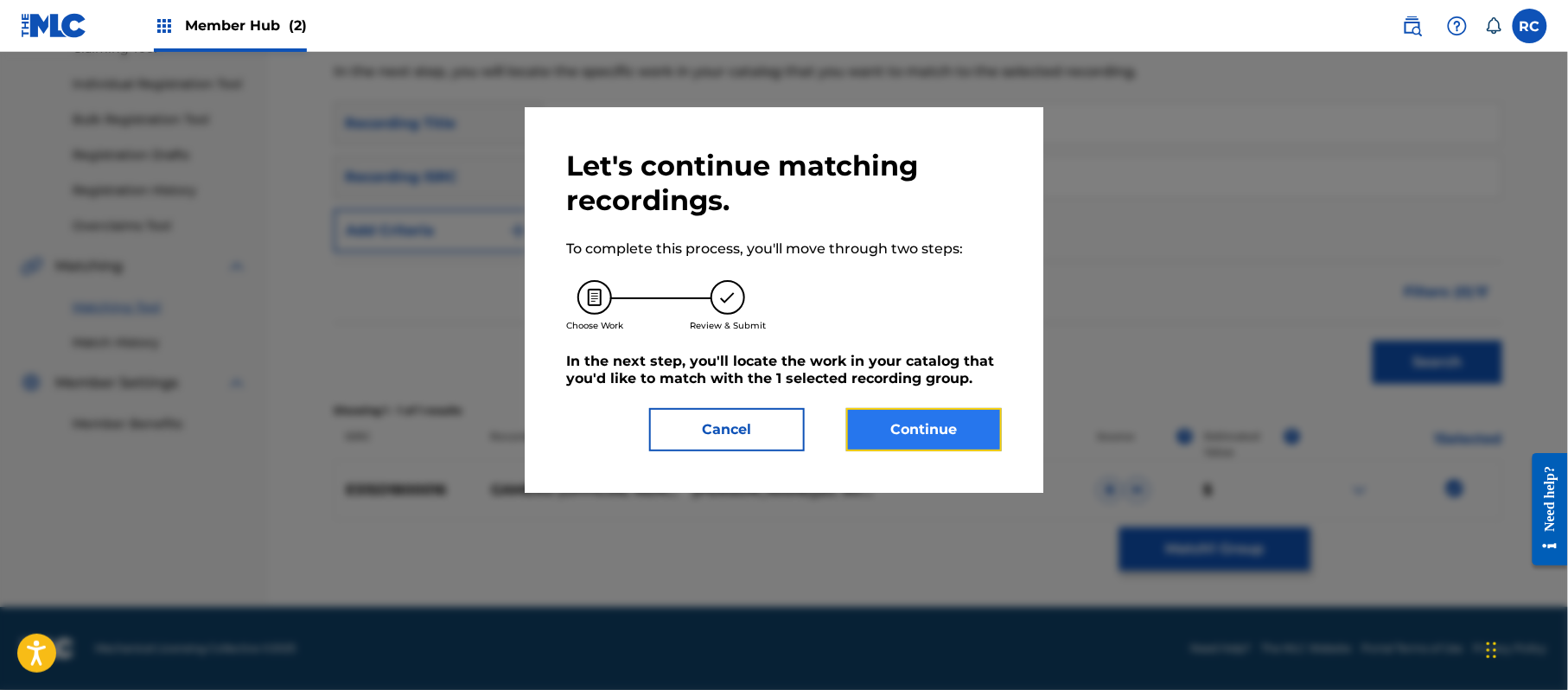
click at [958, 422] on button "Continue" at bounding box center [924, 430] width 156 height 43
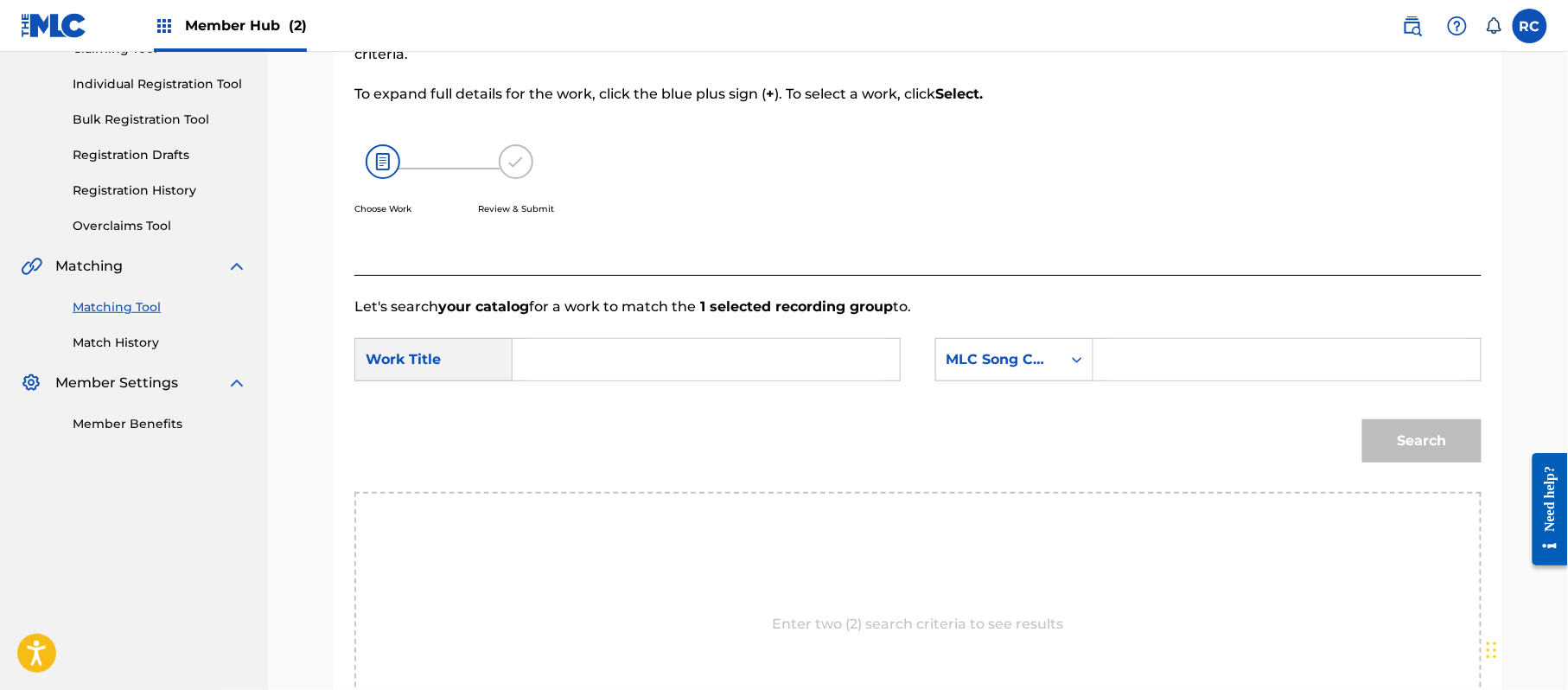
click at [607, 354] on input "Search Form" at bounding box center [706, 359] width 358 height 41
click at [748, 364] on input "Gamers official remix GA3LXK" at bounding box center [706, 359] width 358 height 41
click at [1172, 368] on input "Search Form" at bounding box center [1287, 359] width 358 height 41
click at [1418, 441] on button "Search" at bounding box center [1422, 441] width 120 height 43
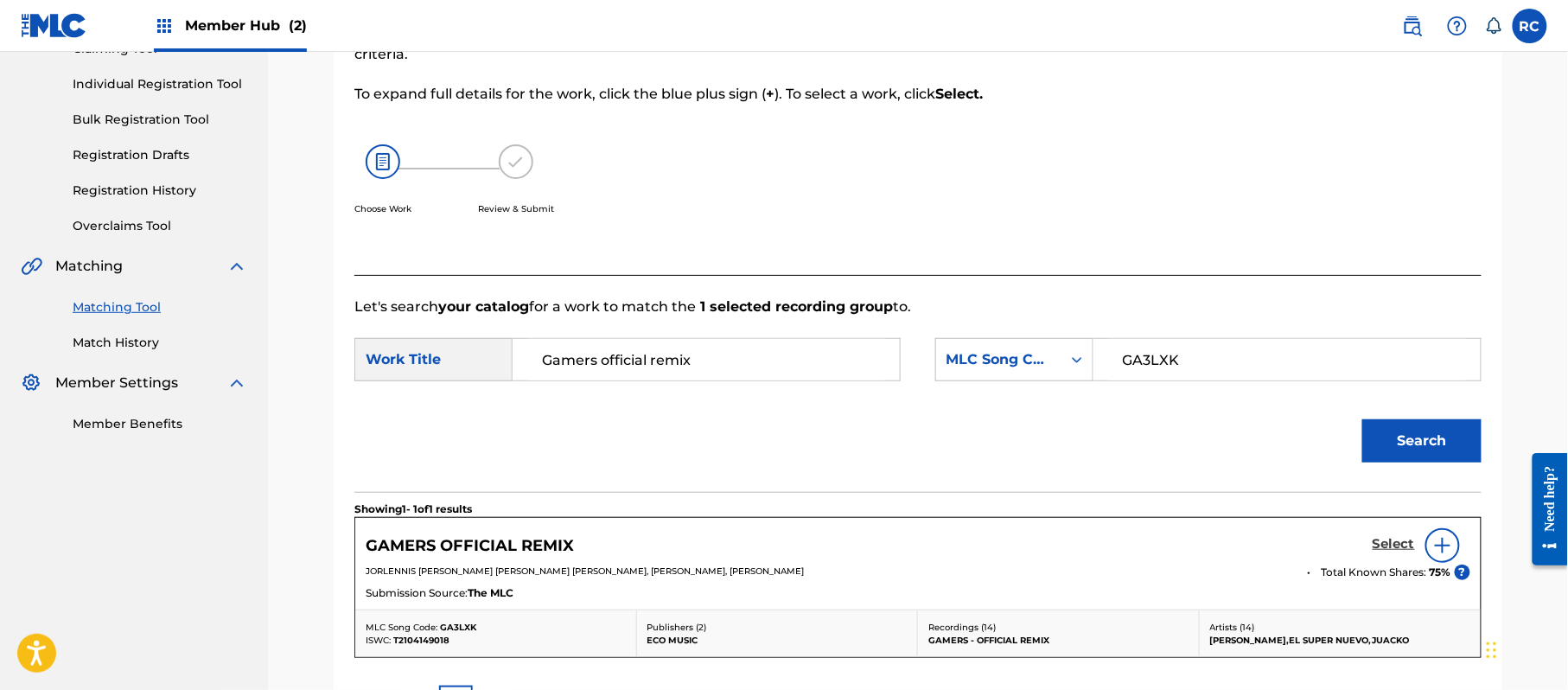
click at [1387, 545] on h5 "Select" at bounding box center [1394, 543] width 42 height 16
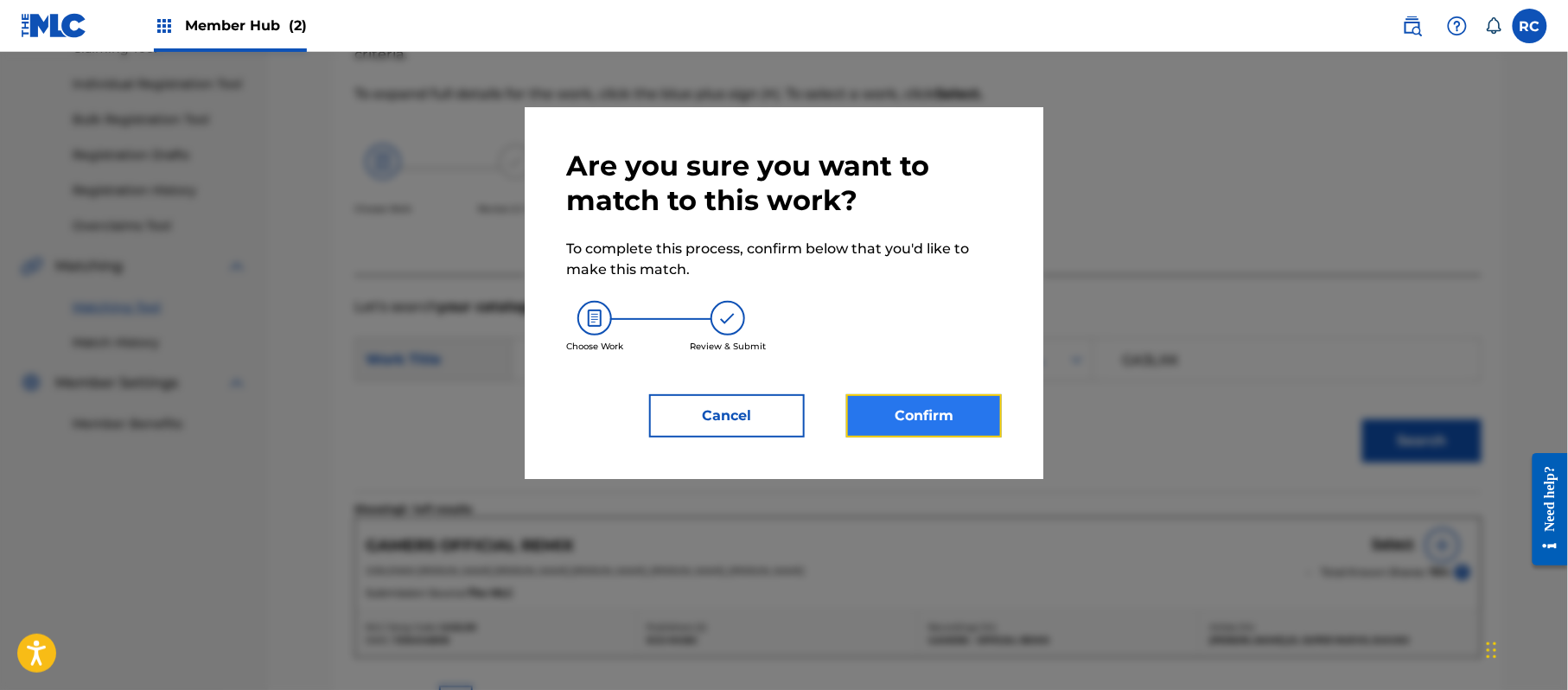
click at [963, 402] on button "Confirm" at bounding box center [924, 416] width 156 height 43
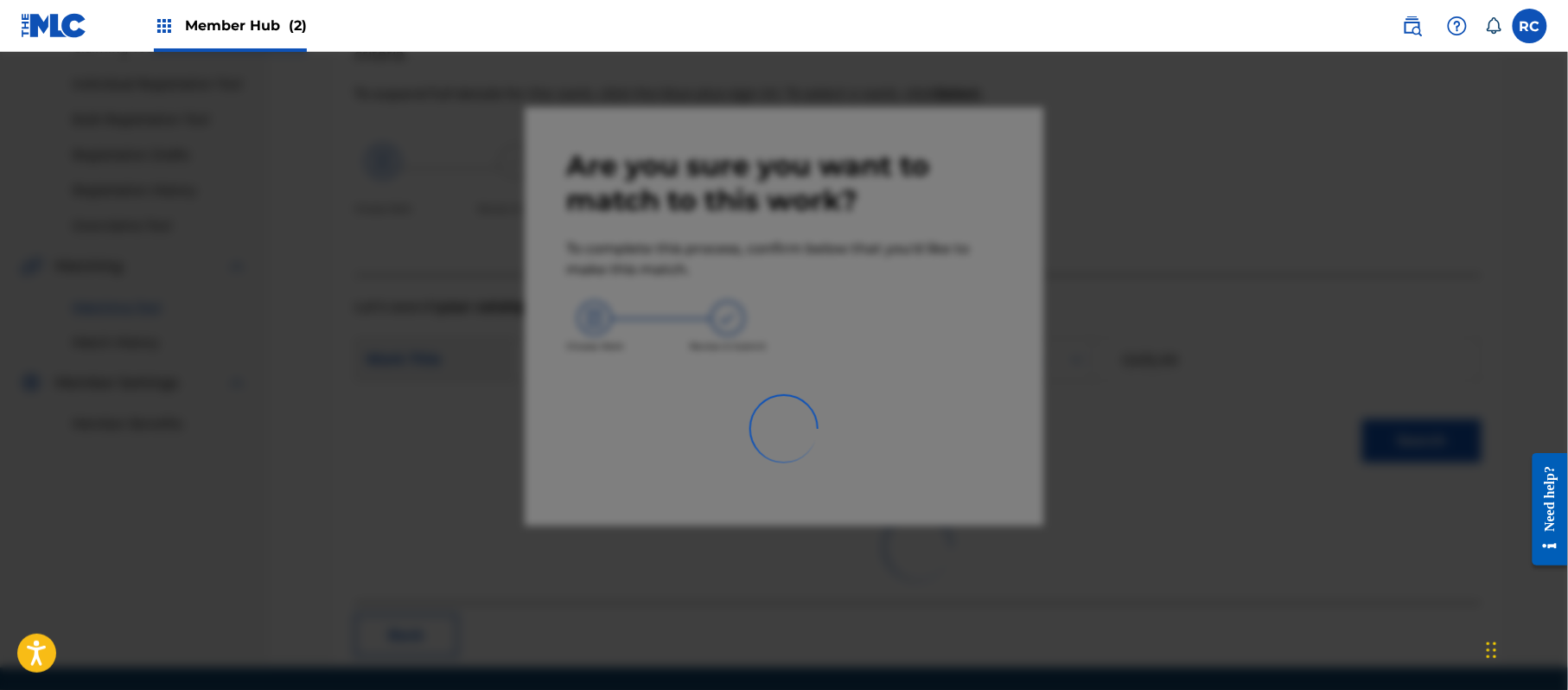
scroll to position [69, 0]
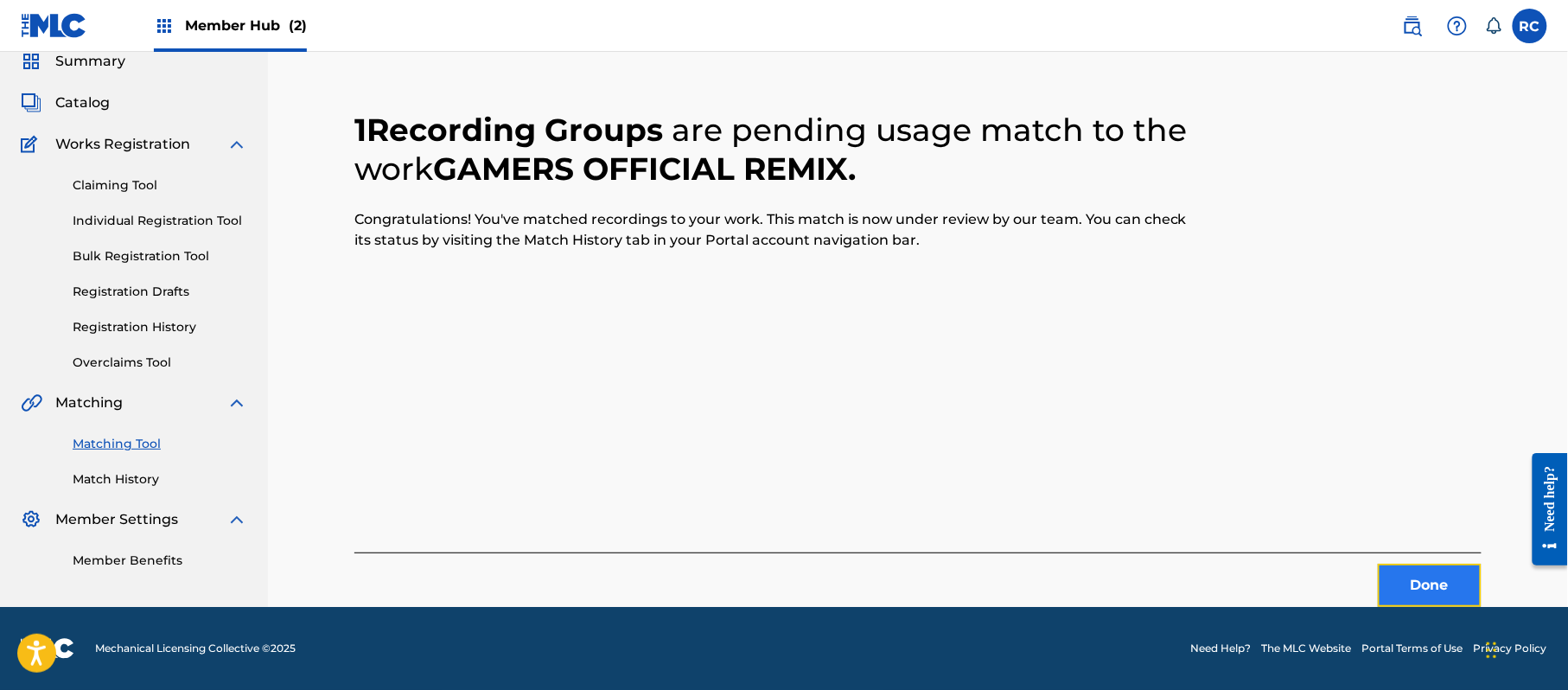
click at [1409, 577] on button "Done" at bounding box center [1429, 585] width 104 height 43
